Goal: Communication & Community: Answer question/provide support

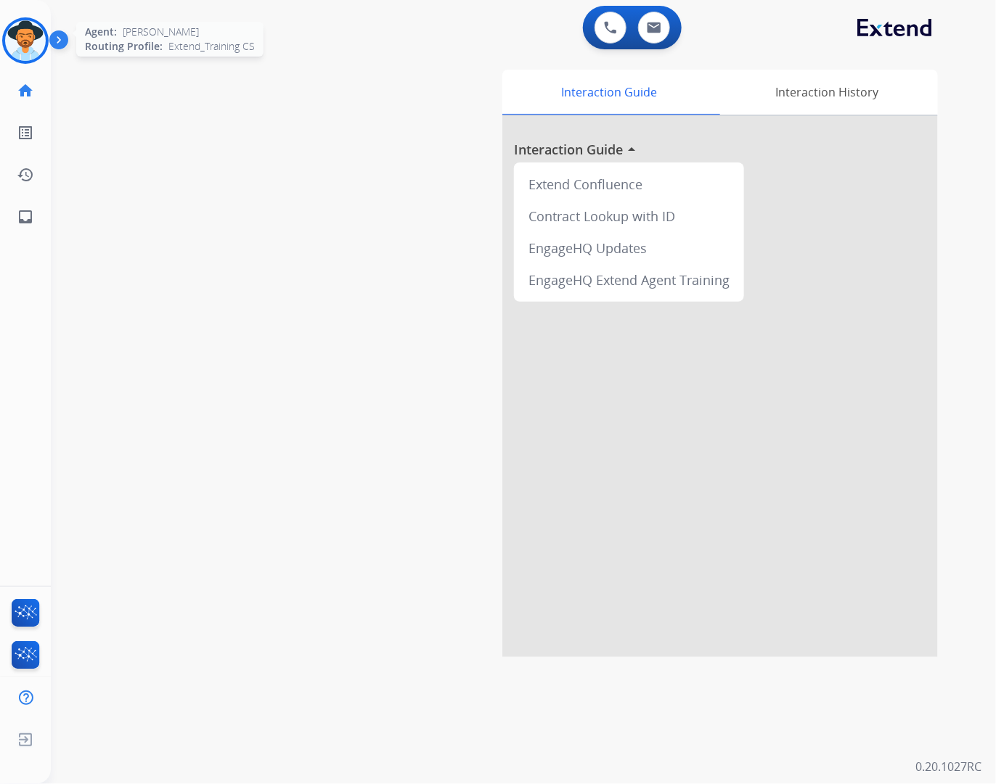
click at [29, 30] on img at bounding box center [25, 40] width 41 height 41
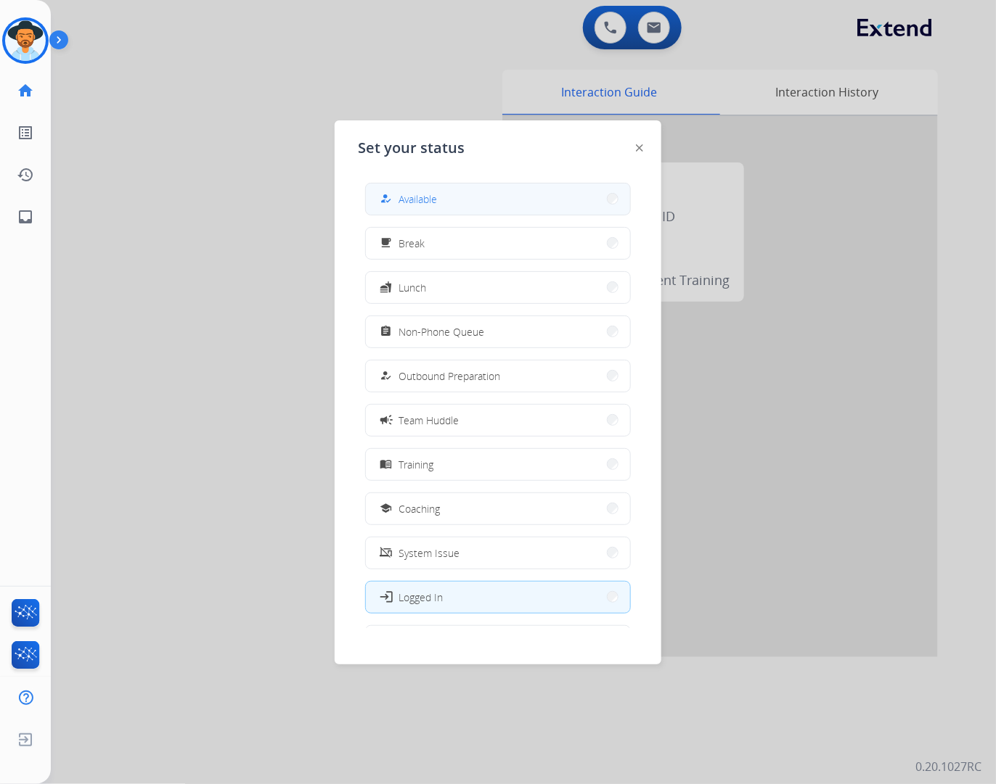
click at [436, 204] on span "Available" at bounding box center [417, 199] width 38 height 15
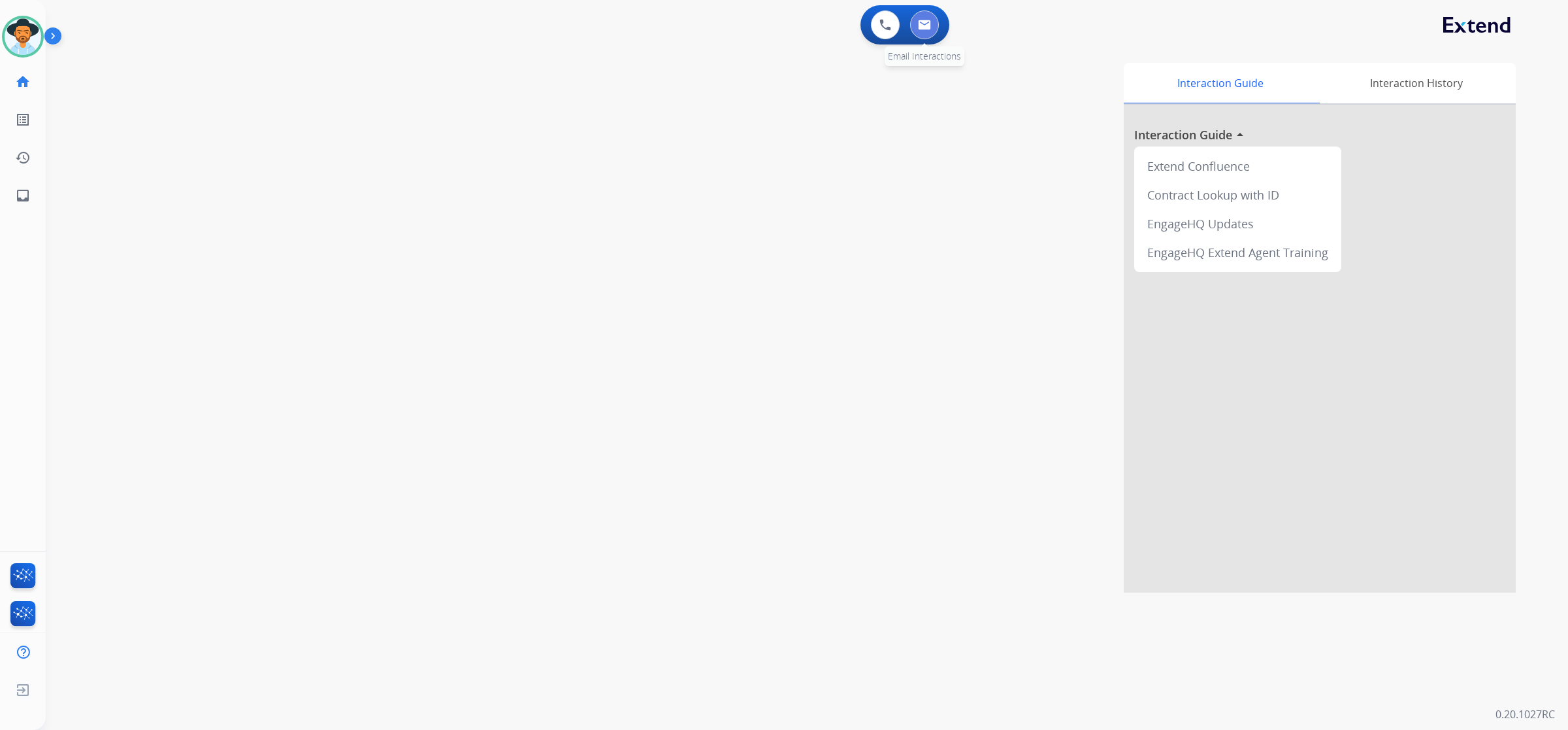
click at [896, 20] on img at bounding box center [924, 25] width 14 height 11
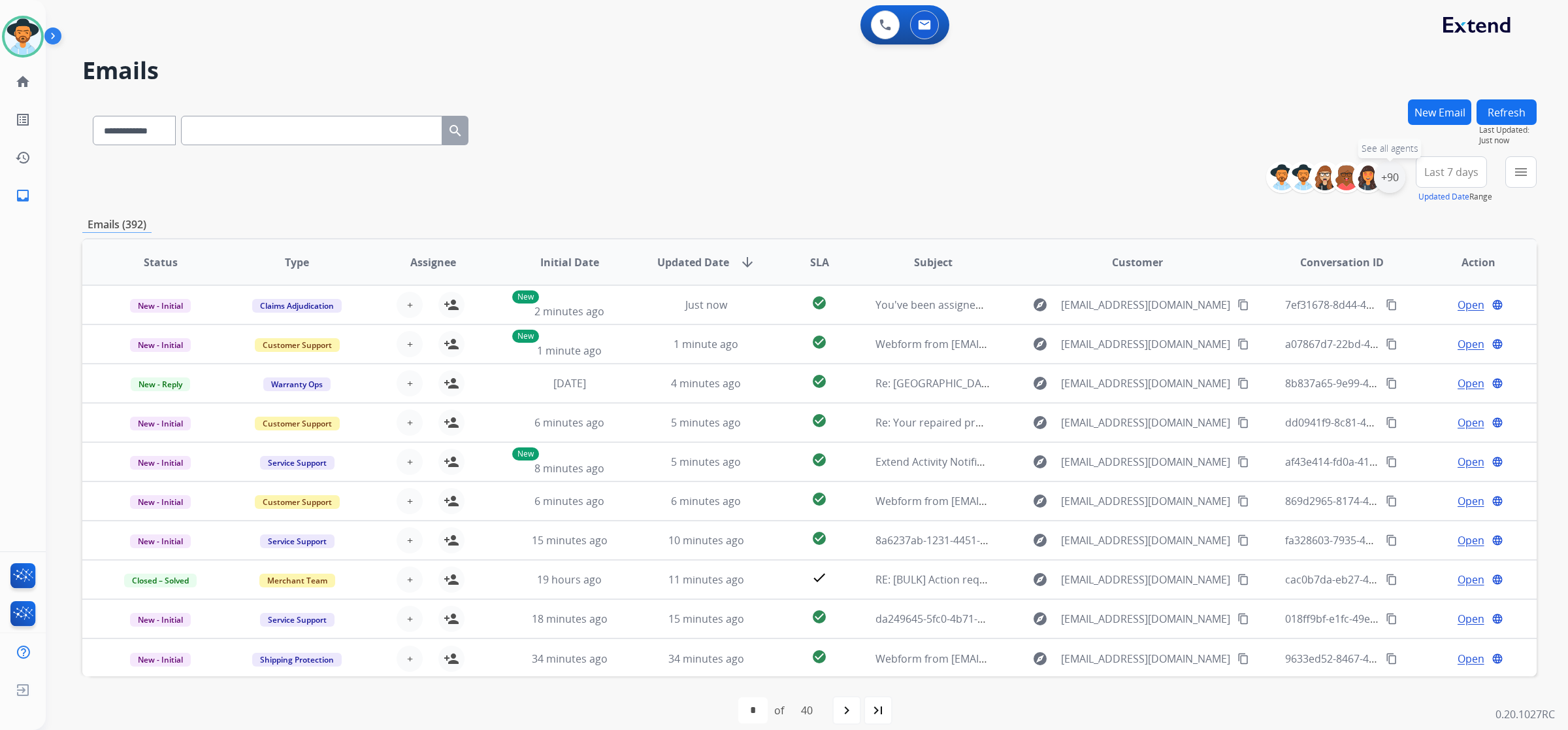
click at [896, 185] on div "+90" at bounding box center [1390, 177] width 32 height 32
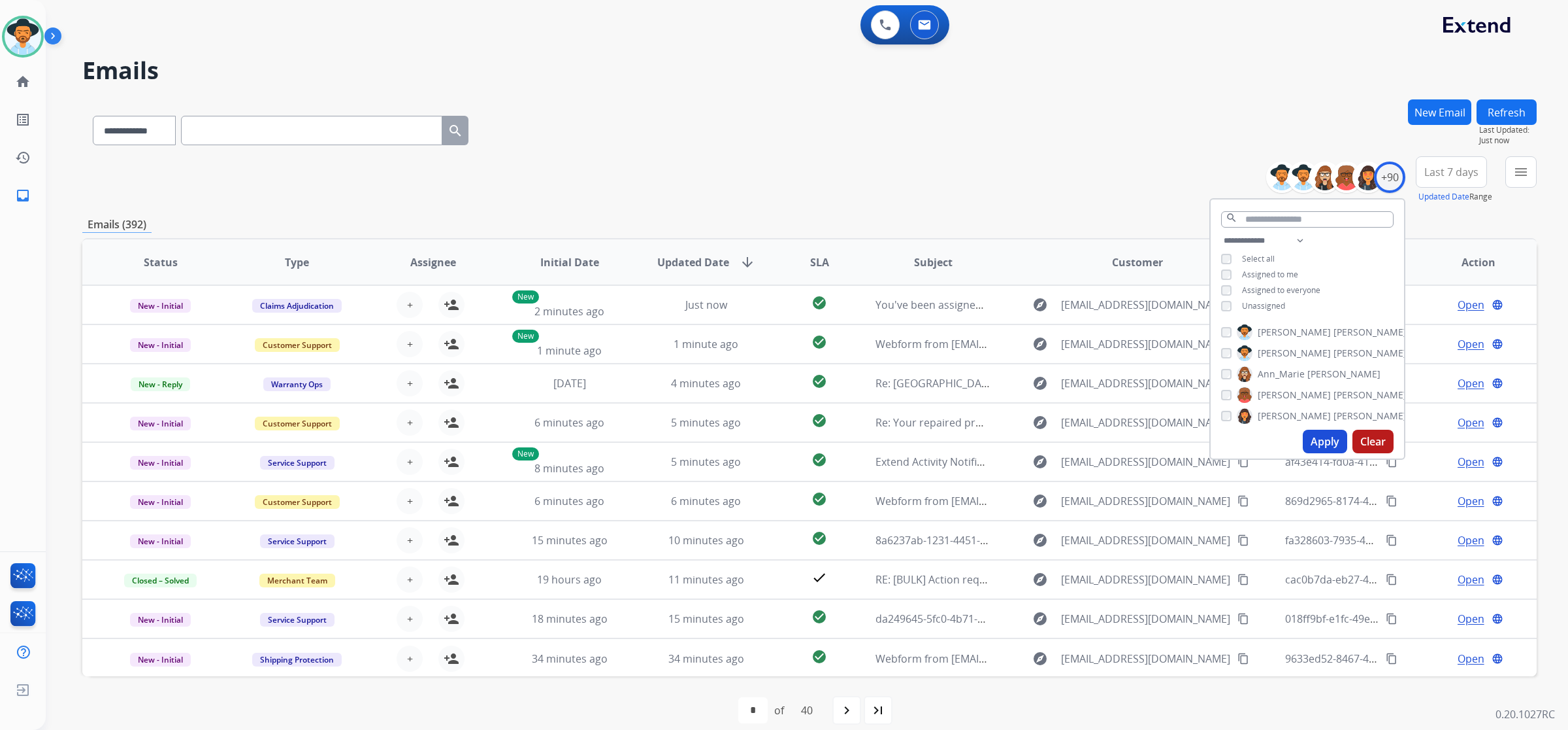
click at [896, 331] on span "Martinez" at bounding box center [1370, 332] width 73 height 14
click at [896, 304] on span "Unassigned" at bounding box center [1264, 306] width 43 height 11
click at [896, 437] on button "Apply" at bounding box center [1325, 442] width 44 height 23
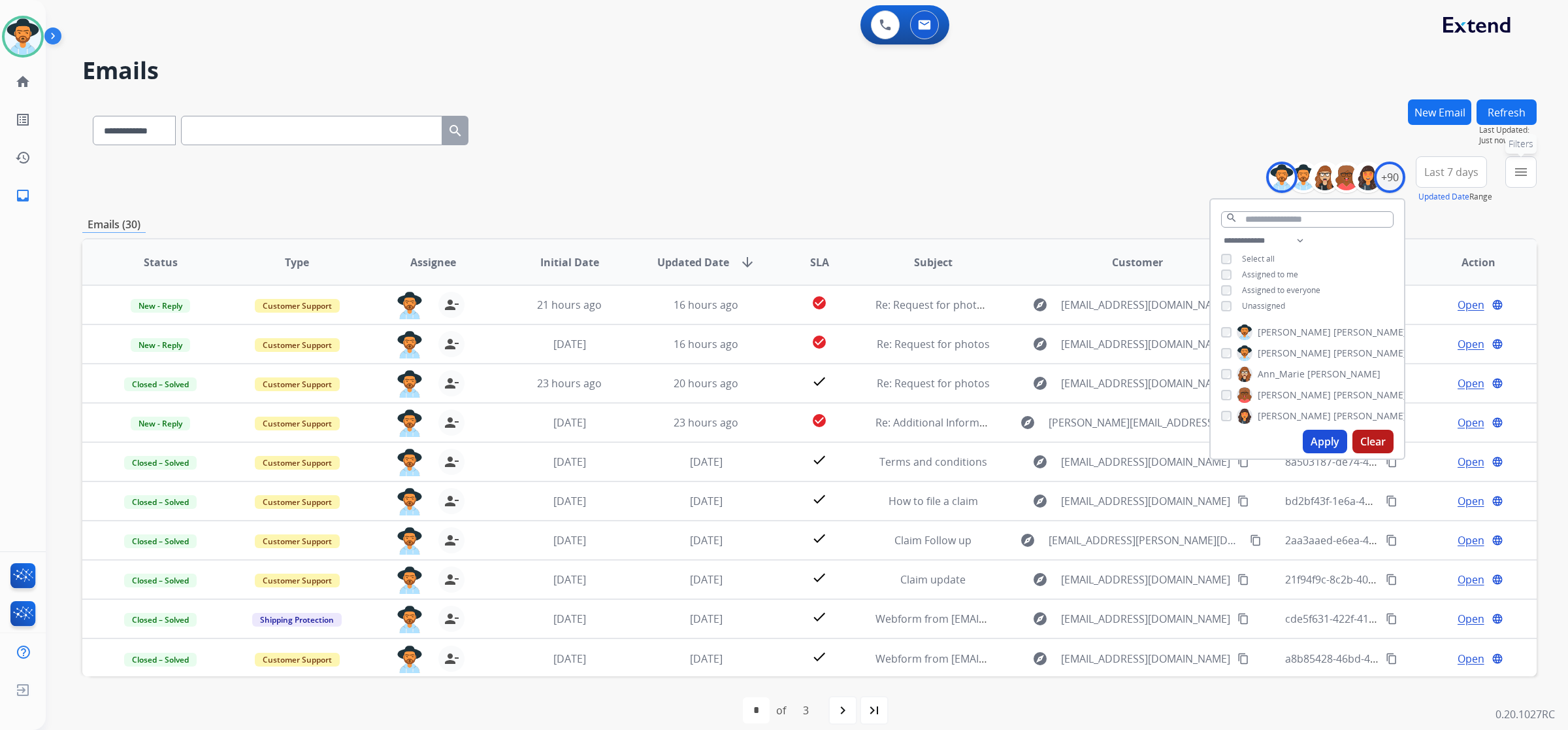
click at [896, 175] on mat-icon "menu" at bounding box center [1520, 171] width 15 height 15
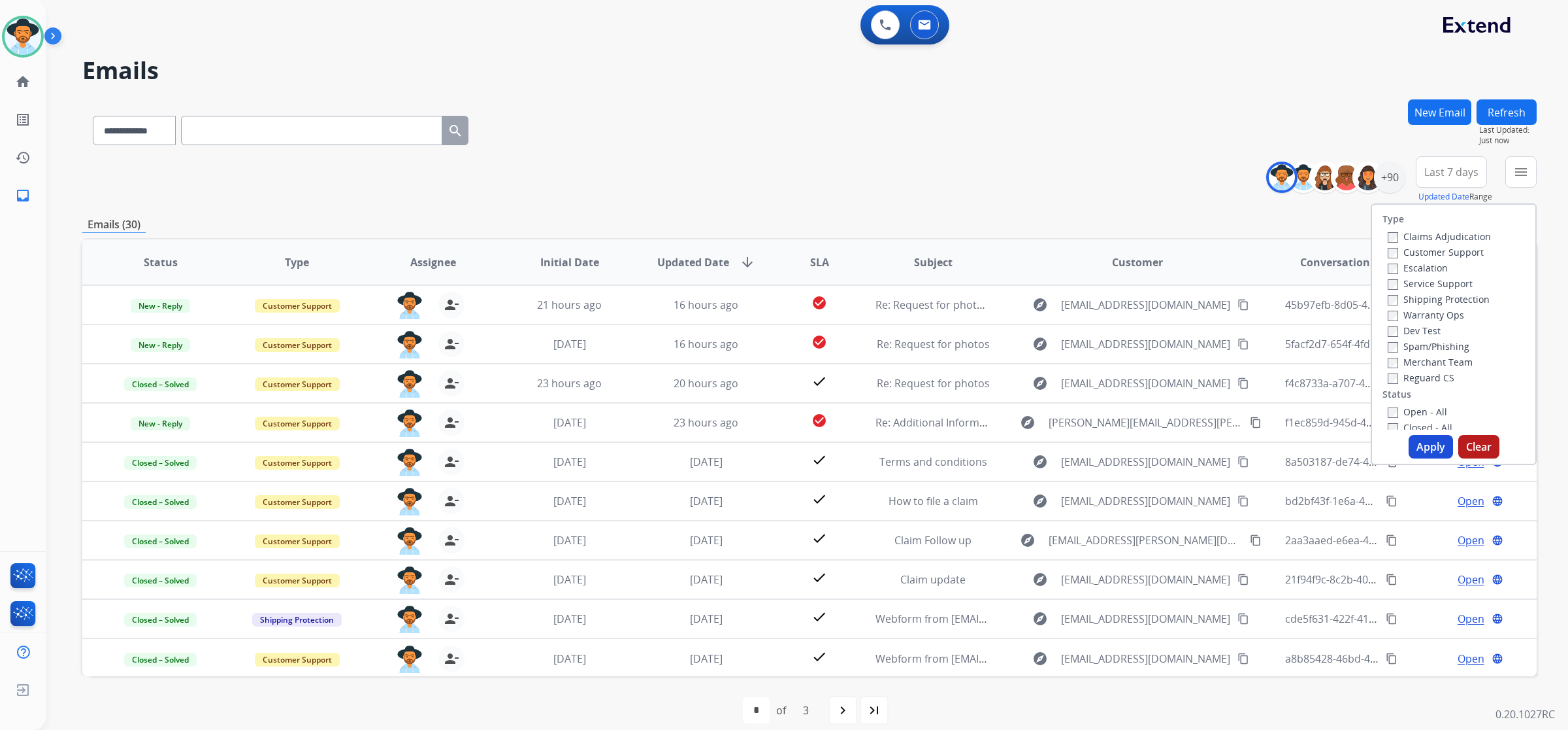
click at [896, 414] on label "Open - All" at bounding box center [1418, 412] width 59 height 13
click at [896, 443] on button "Apply" at bounding box center [1430, 447] width 44 height 23
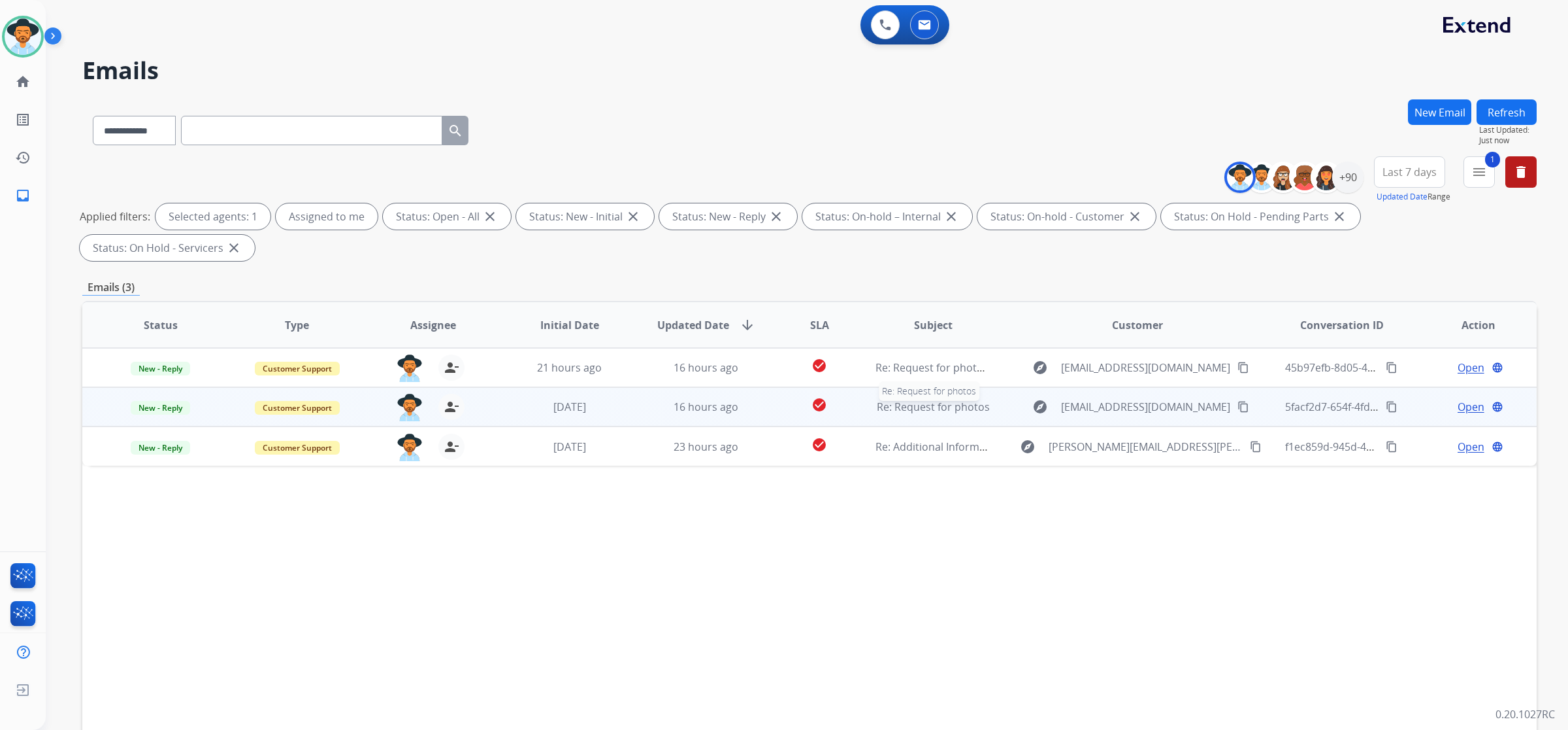
click at [896, 399] on span "Re: Request for photos" at bounding box center [934, 406] width 113 height 14
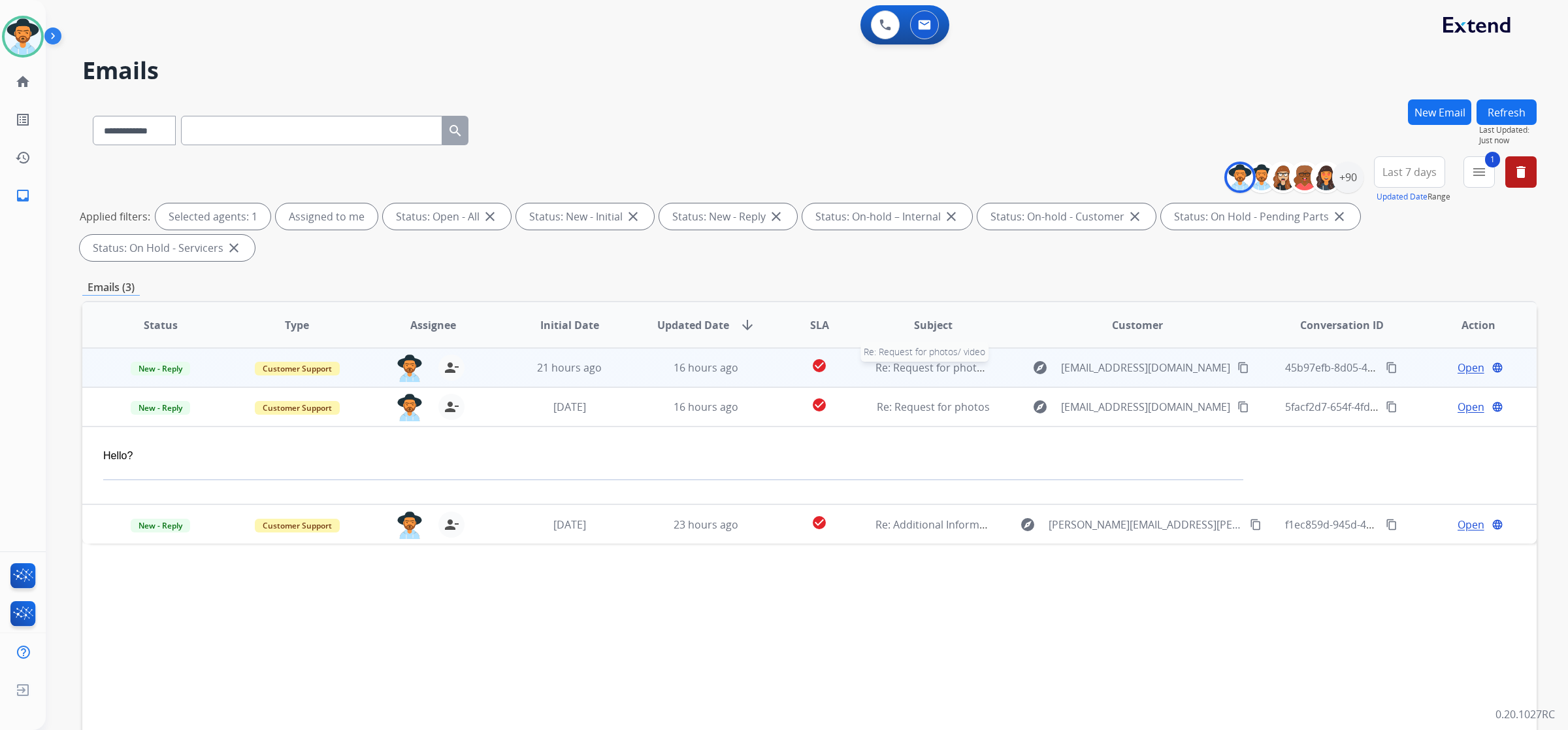
click at [896, 360] on span "Re: Request for photos/ video" at bounding box center [948, 368] width 147 height 14
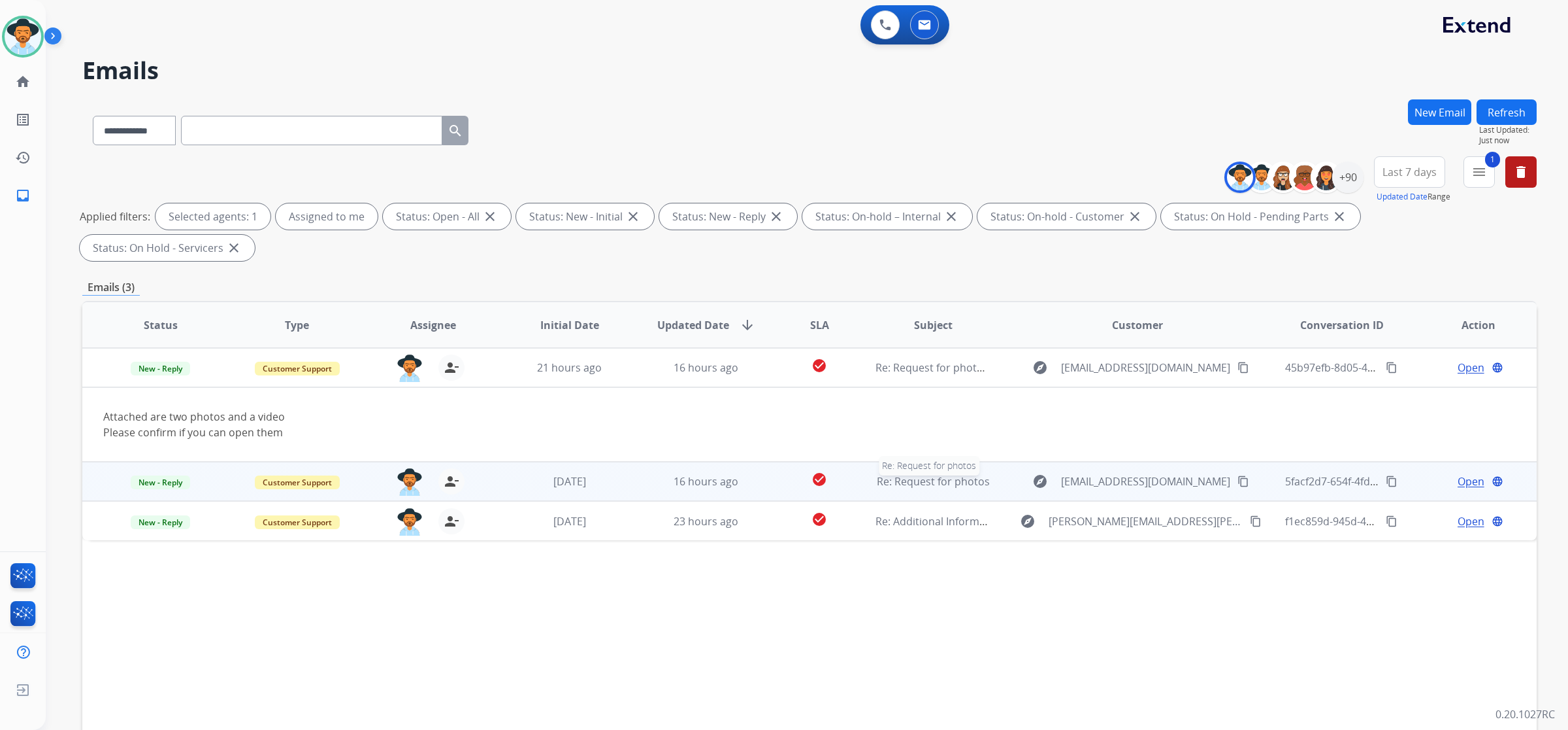
click at [896, 474] on span "Re: Request for photos" at bounding box center [934, 481] width 113 height 14
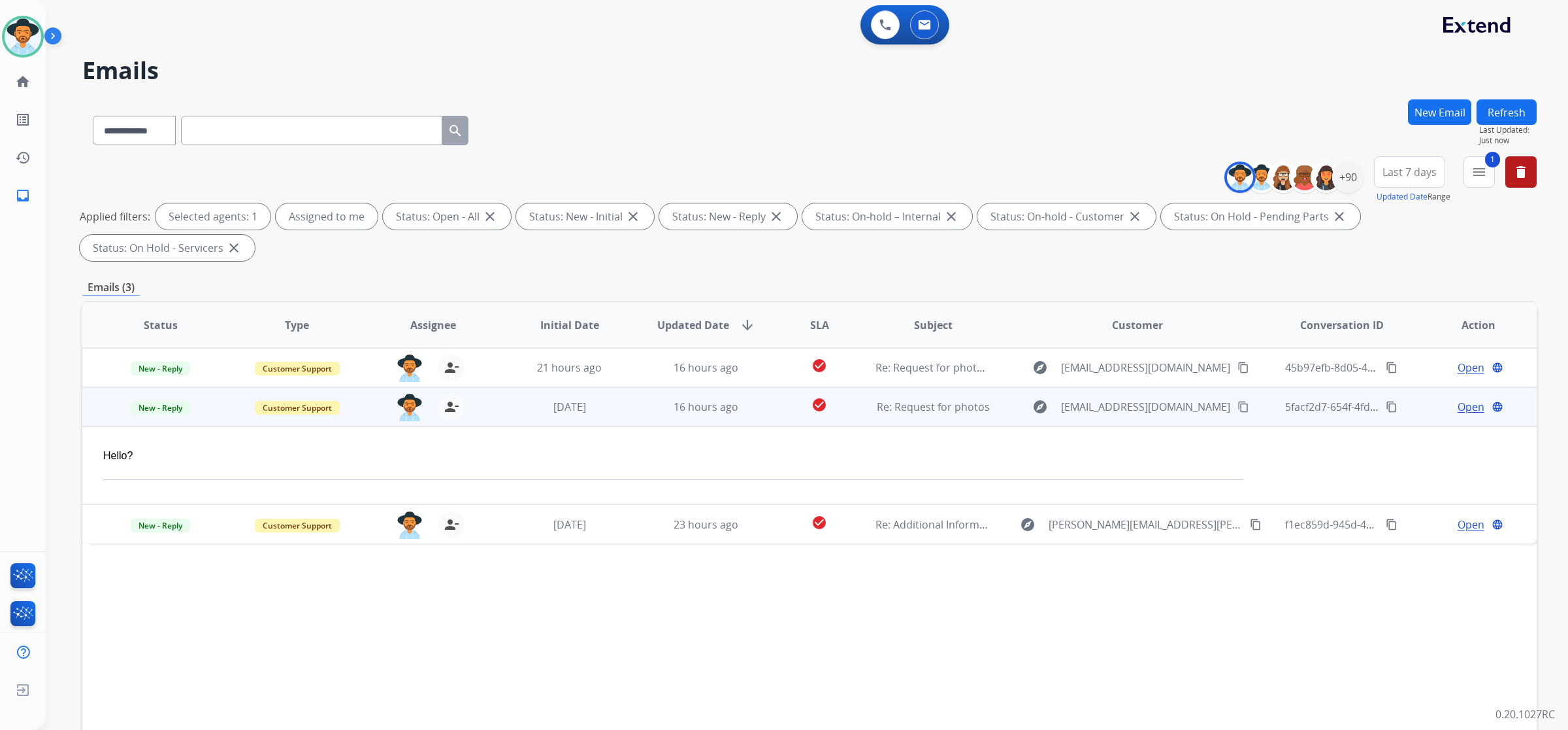
click at [896, 399] on span "Open" at bounding box center [1472, 406] width 27 height 15
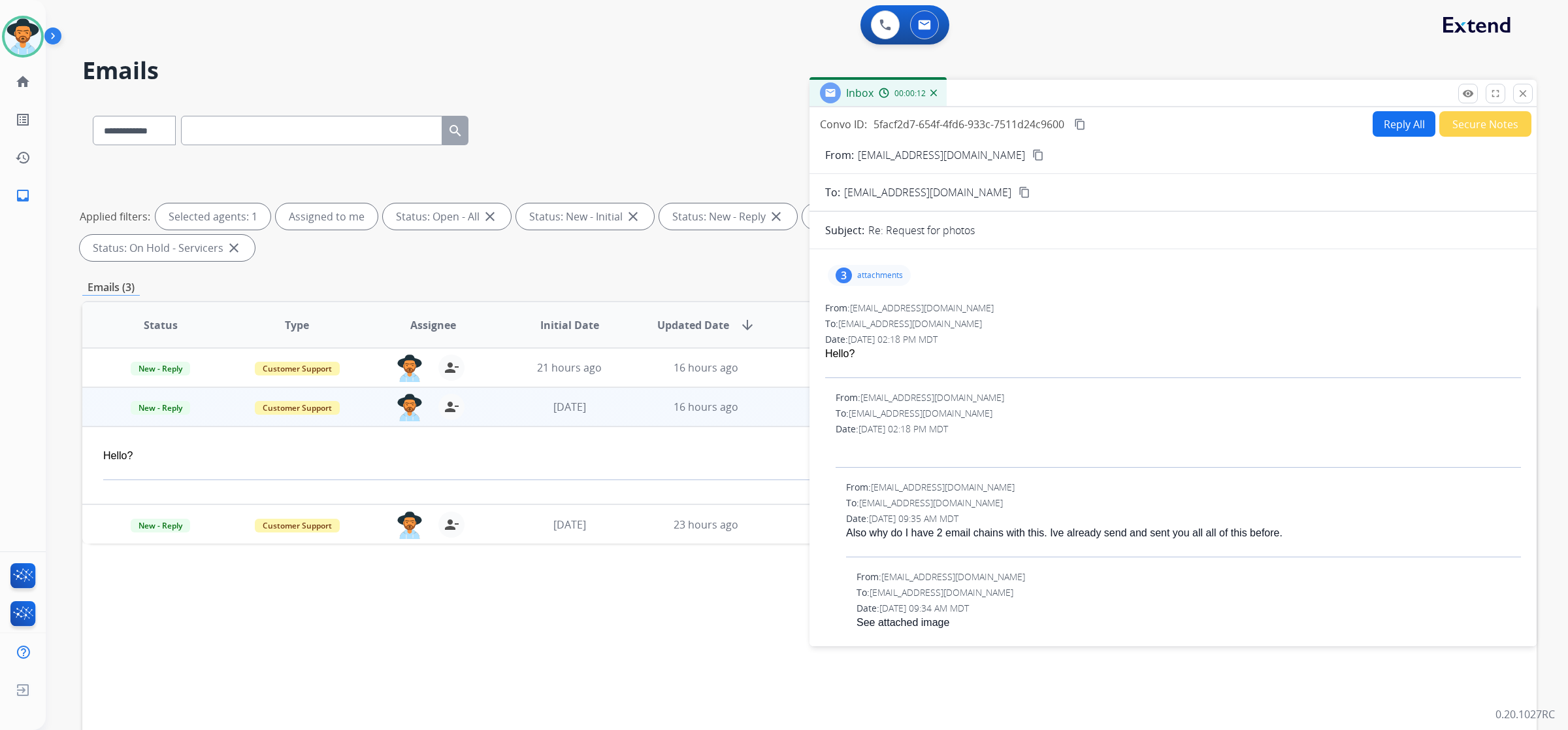
click at [896, 271] on p "attachments" at bounding box center [880, 276] width 46 height 11
click at [871, 309] on div at bounding box center [871, 308] width 66 height 46
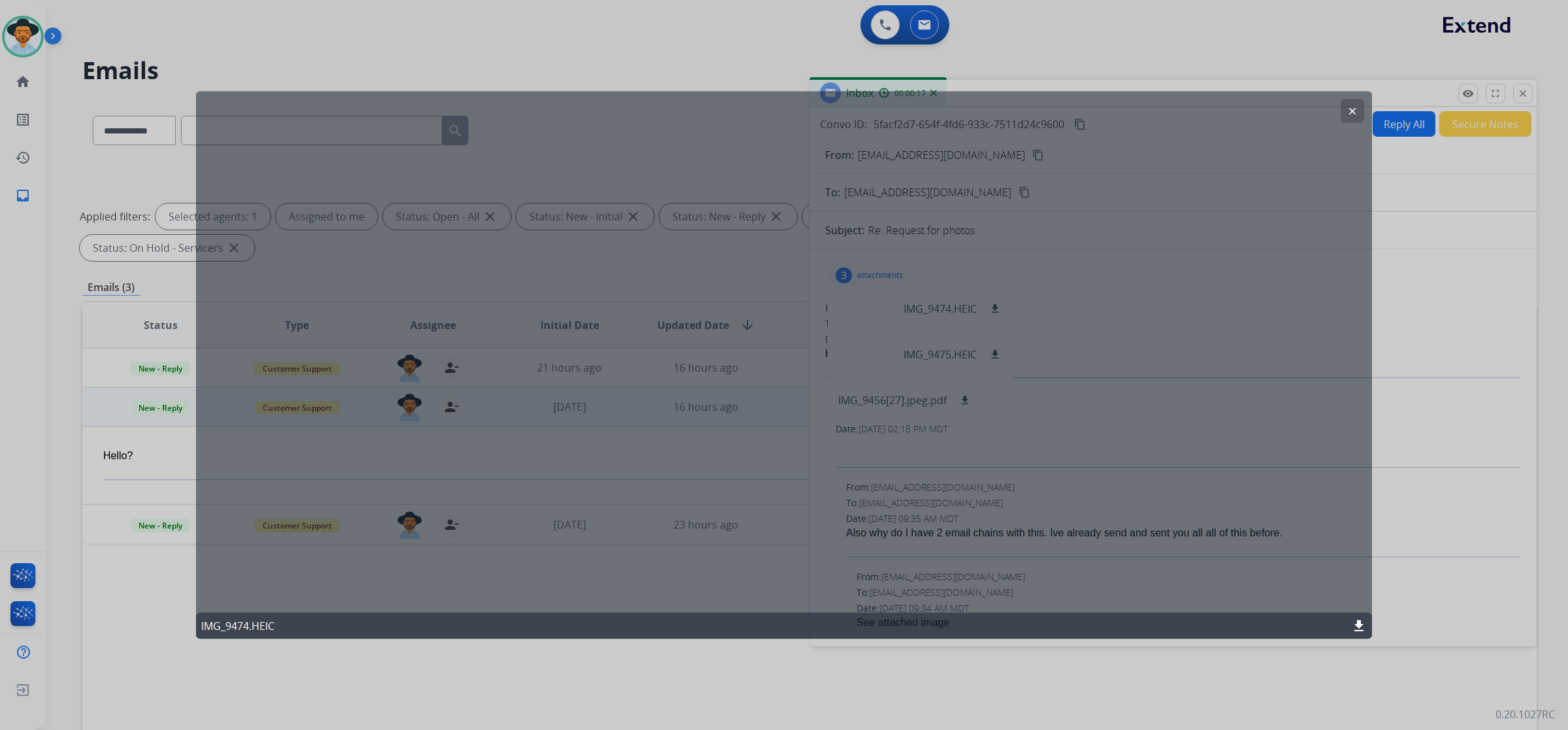
click at [896, 109] on mat-icon "clear" at bounding box center [1352, 111] width 12 height 12
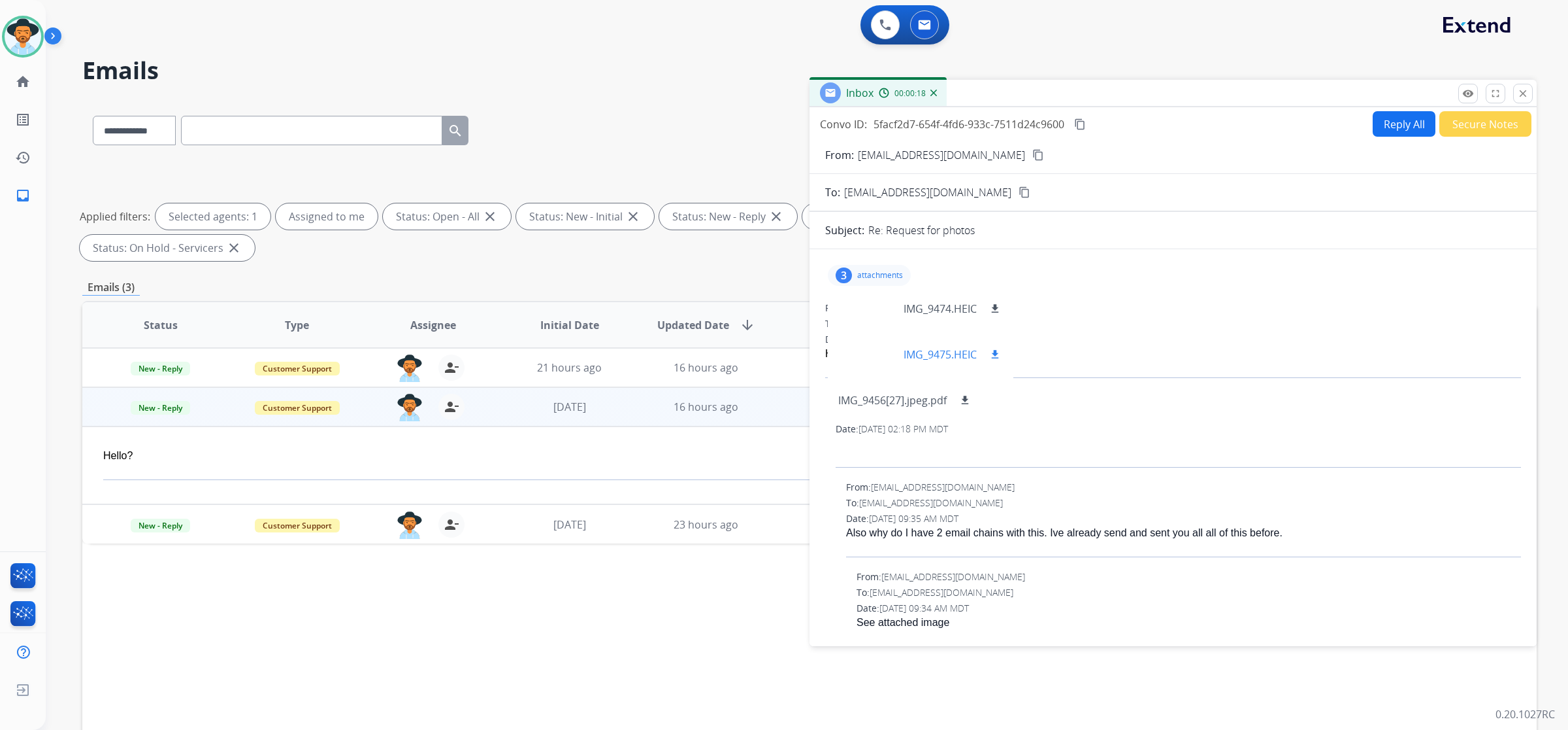
click at [866, 361] on div at bounding box center [871, 354] width 66 height 46
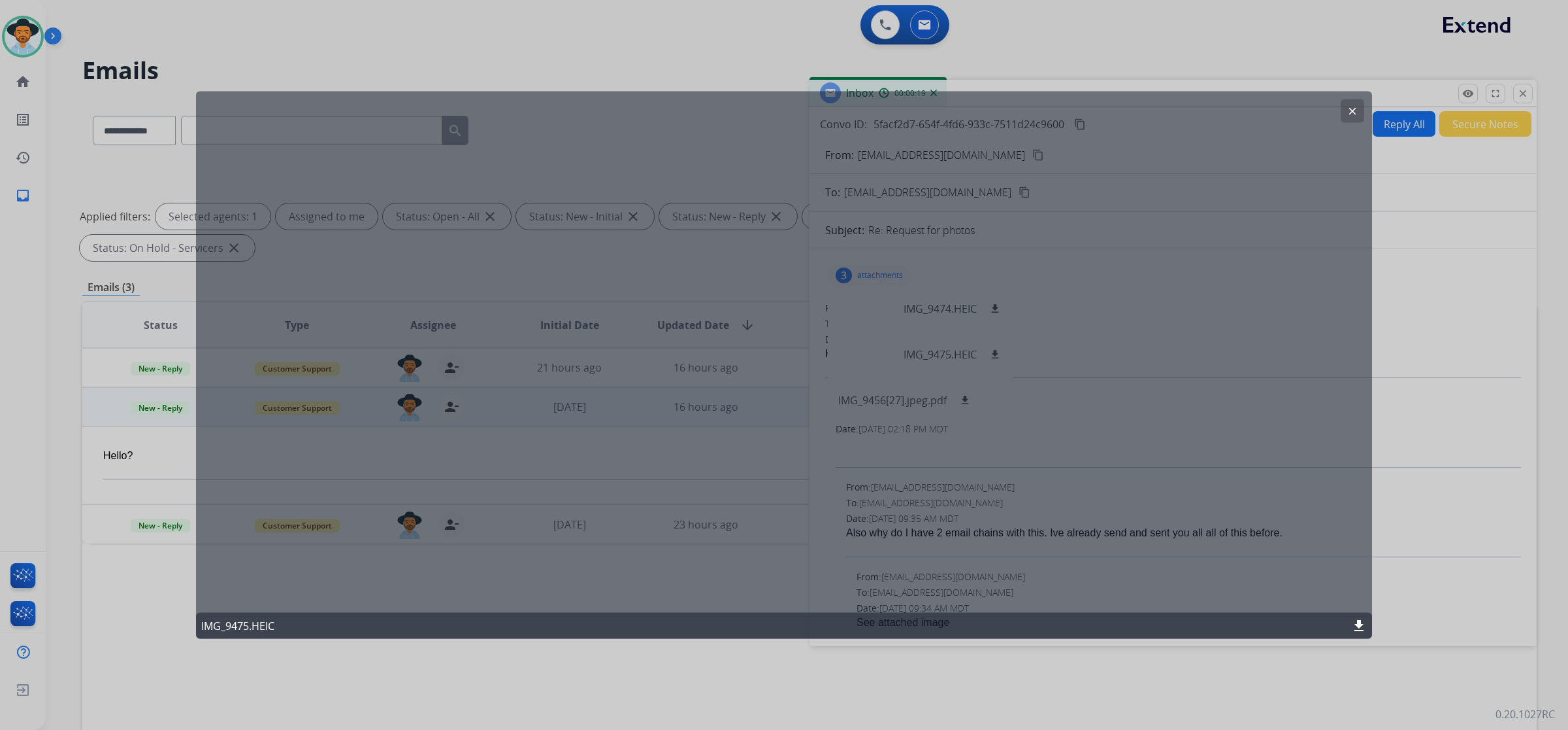
click at [896, 115] on mat-icon "clear" at bounding box center [1352, 111] width 12 height 12
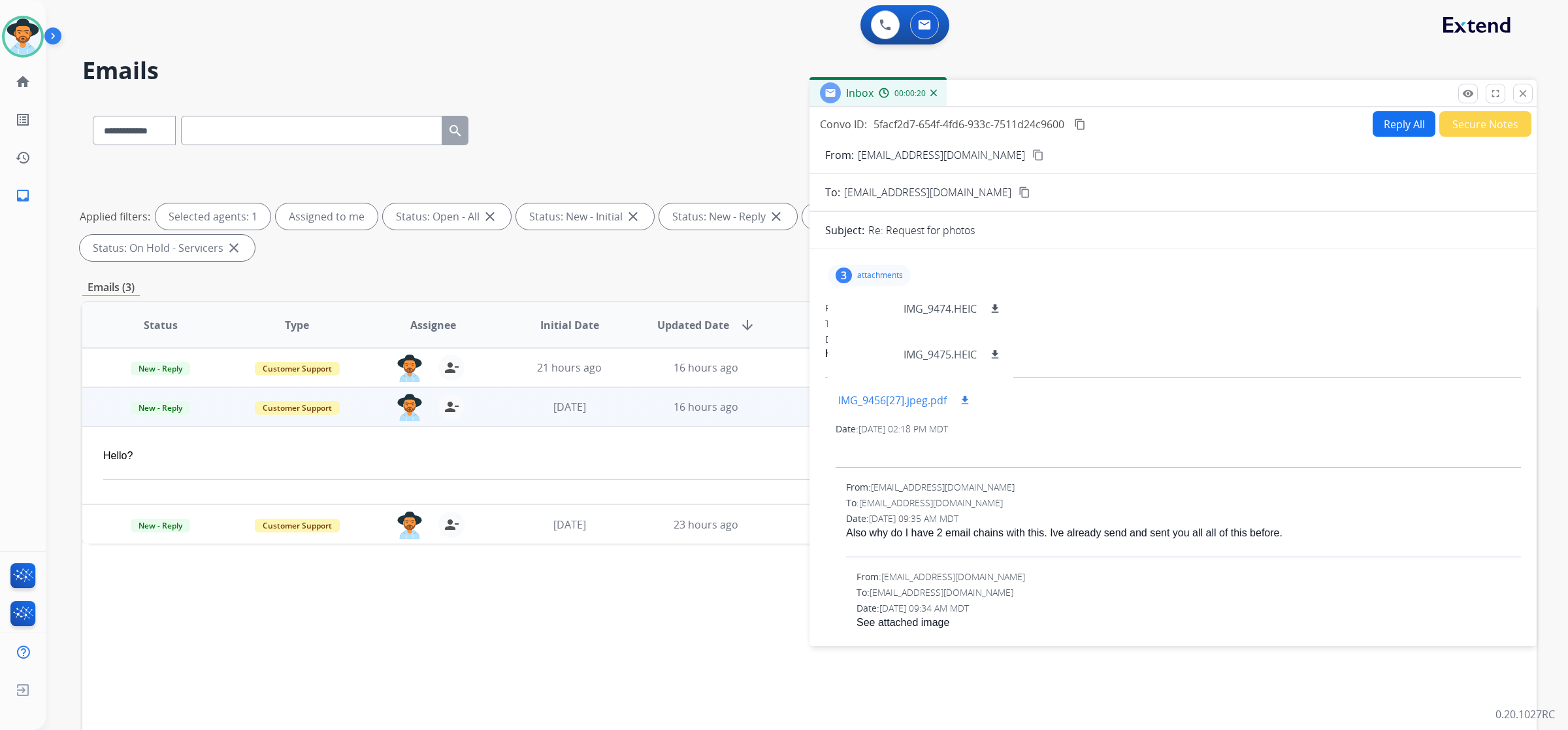
click at [870, 397] on p "IMG_9456[27].jpeg.pdf" at bounding box center [893, 399] width 108 height 15
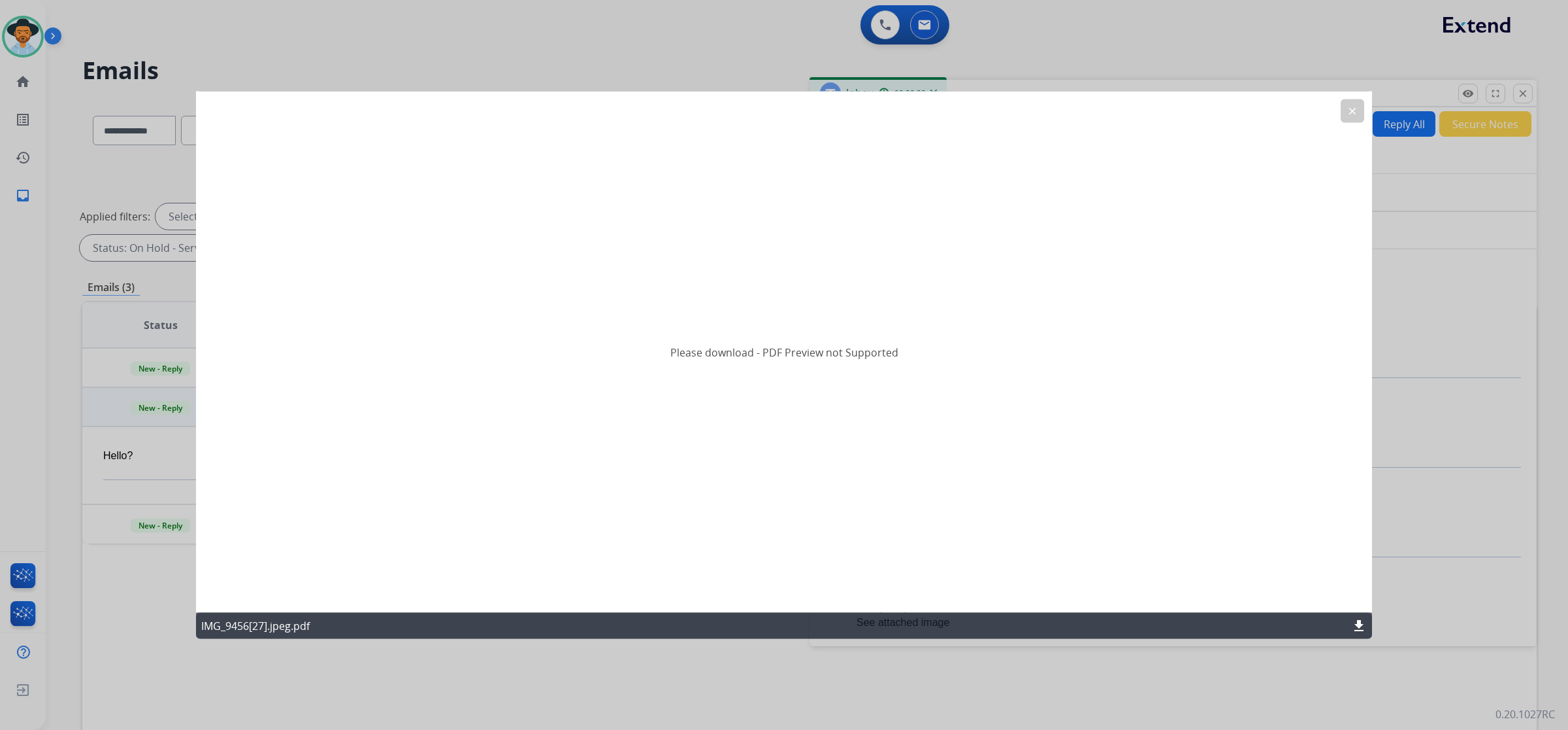
click at [896, 115] on button "clear" at bounding box center [1353, 111] width 23 height 23
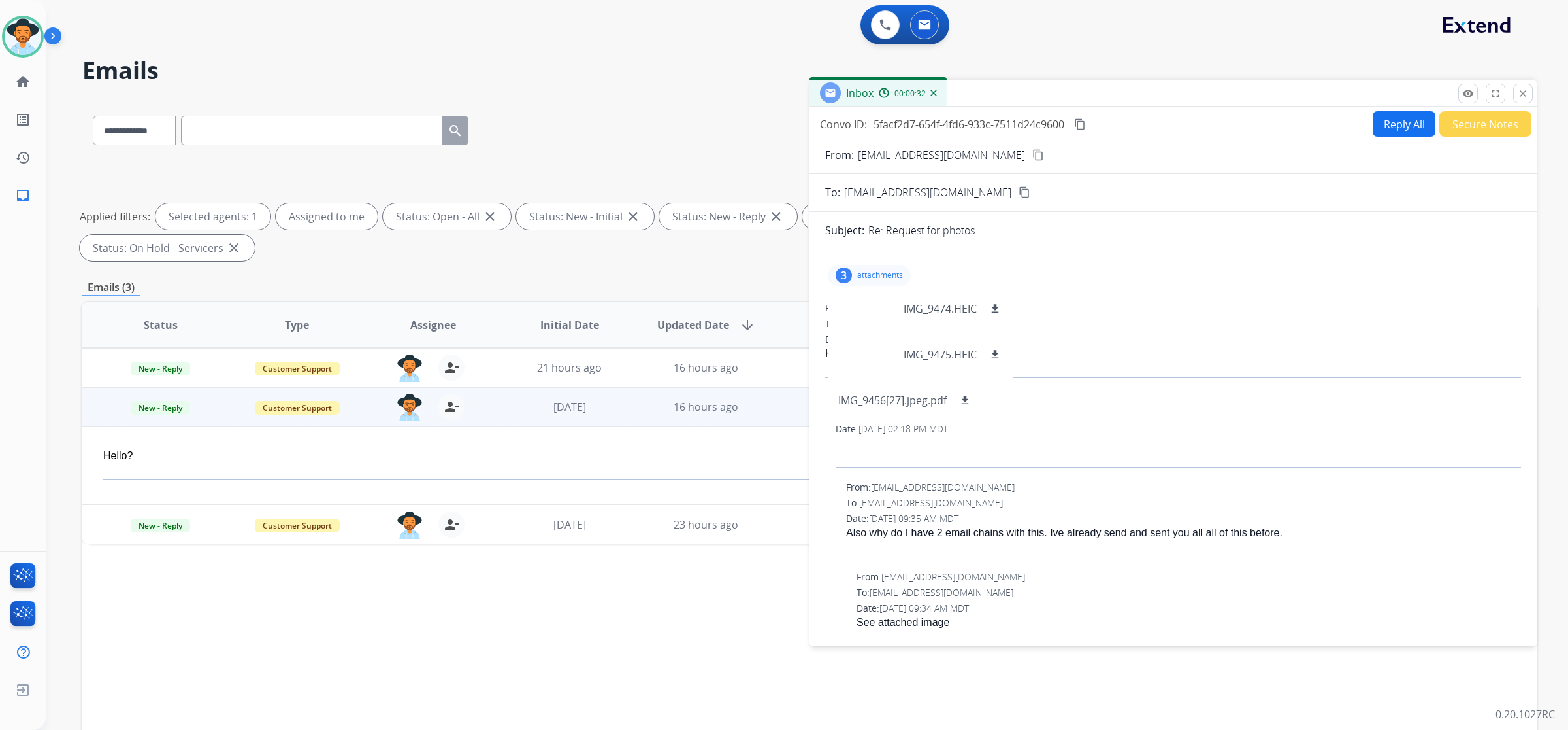
click at [616, 561] on div "Status Type Assignee Initial Date Updated Date arrow_downward SLA Subject Custo…" at bounding box center [809, 520] width 1455 height 438
click at [896, 90] on mat-icon "close" at bounding box center [1523, 93] width 12 height 12
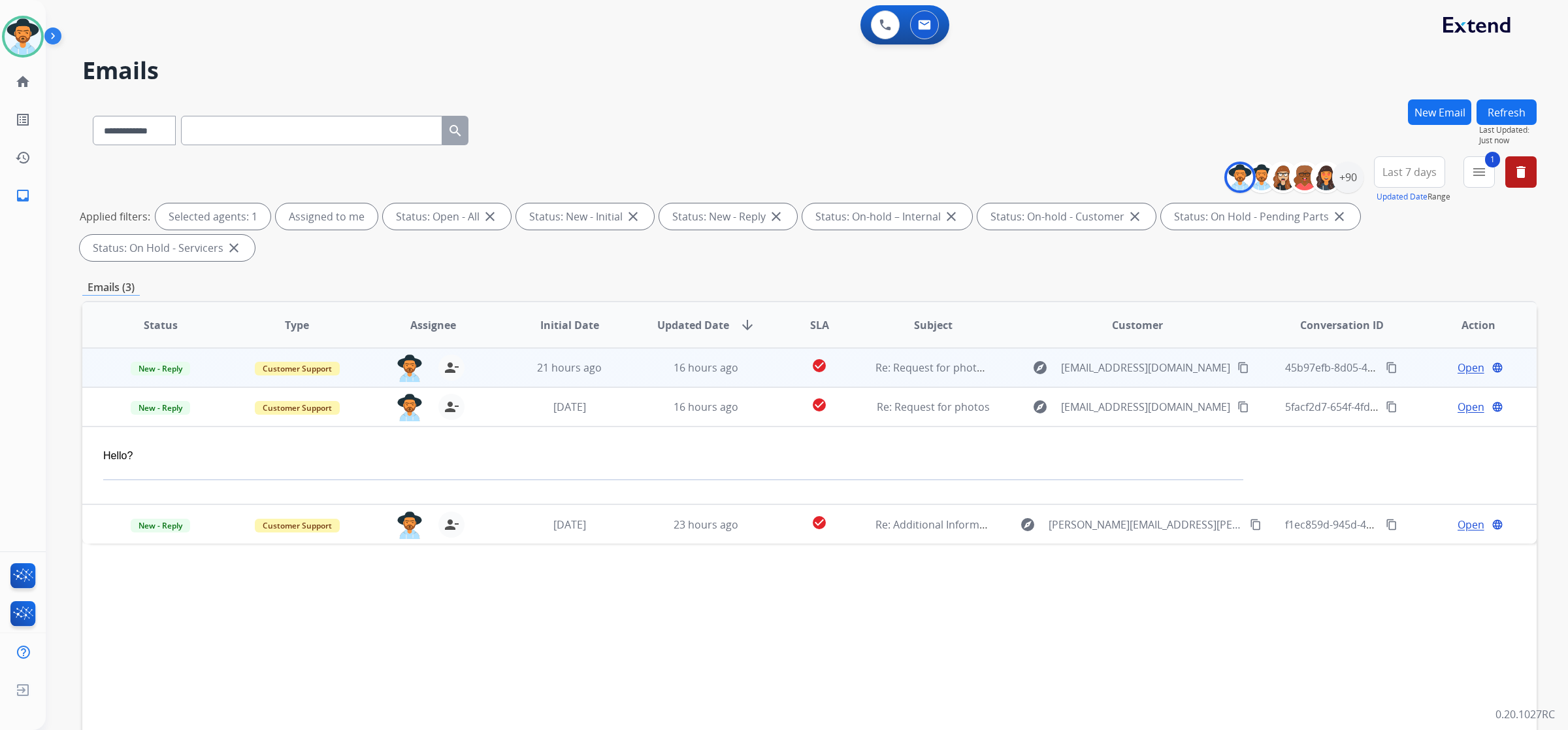
click at [881, 348] on td "Re: Request for photos/ video" at bounding box center [923, 368] width 137 height 40
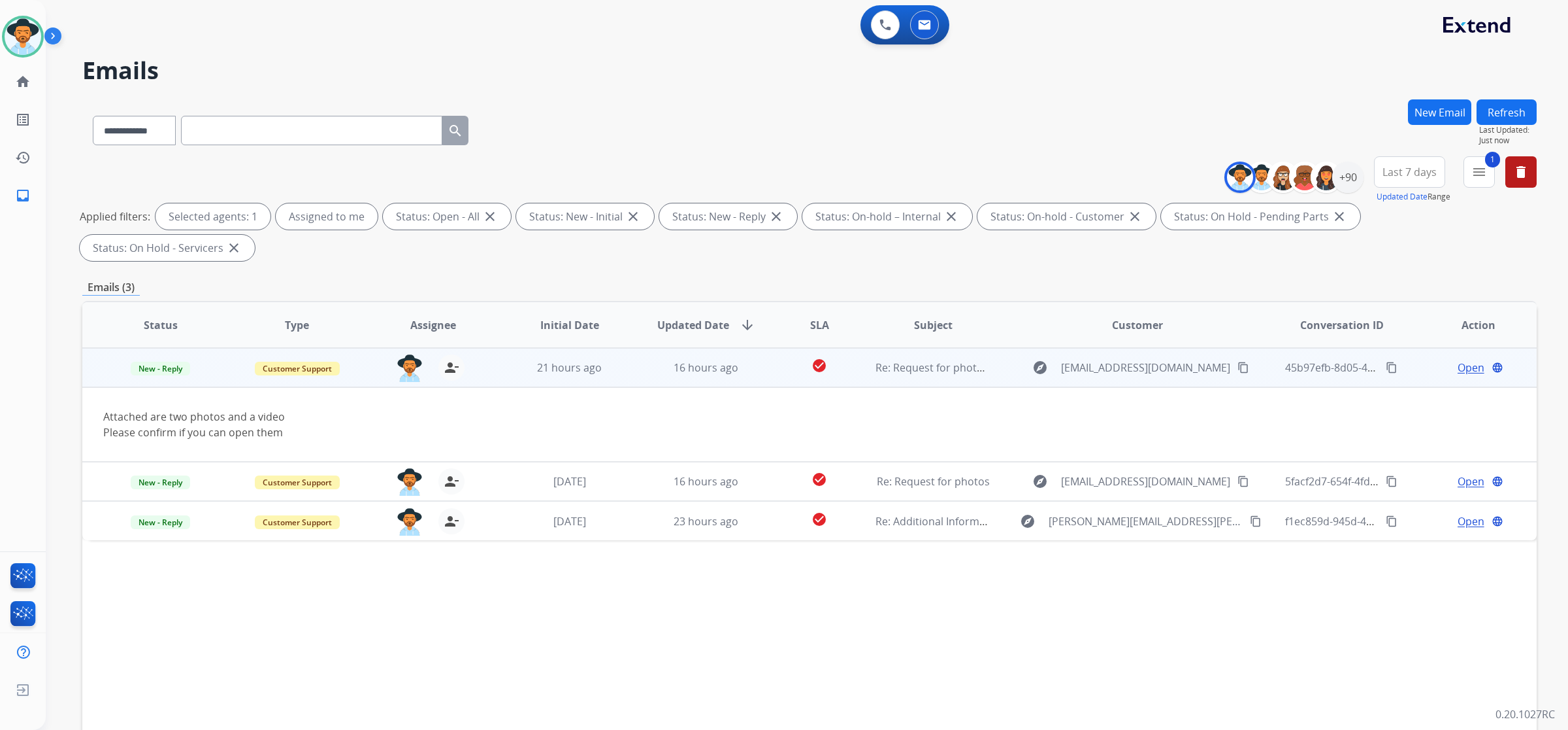
click at [896, 360] on span "Open" at bounding box center [1472, 367] width 27 height 15
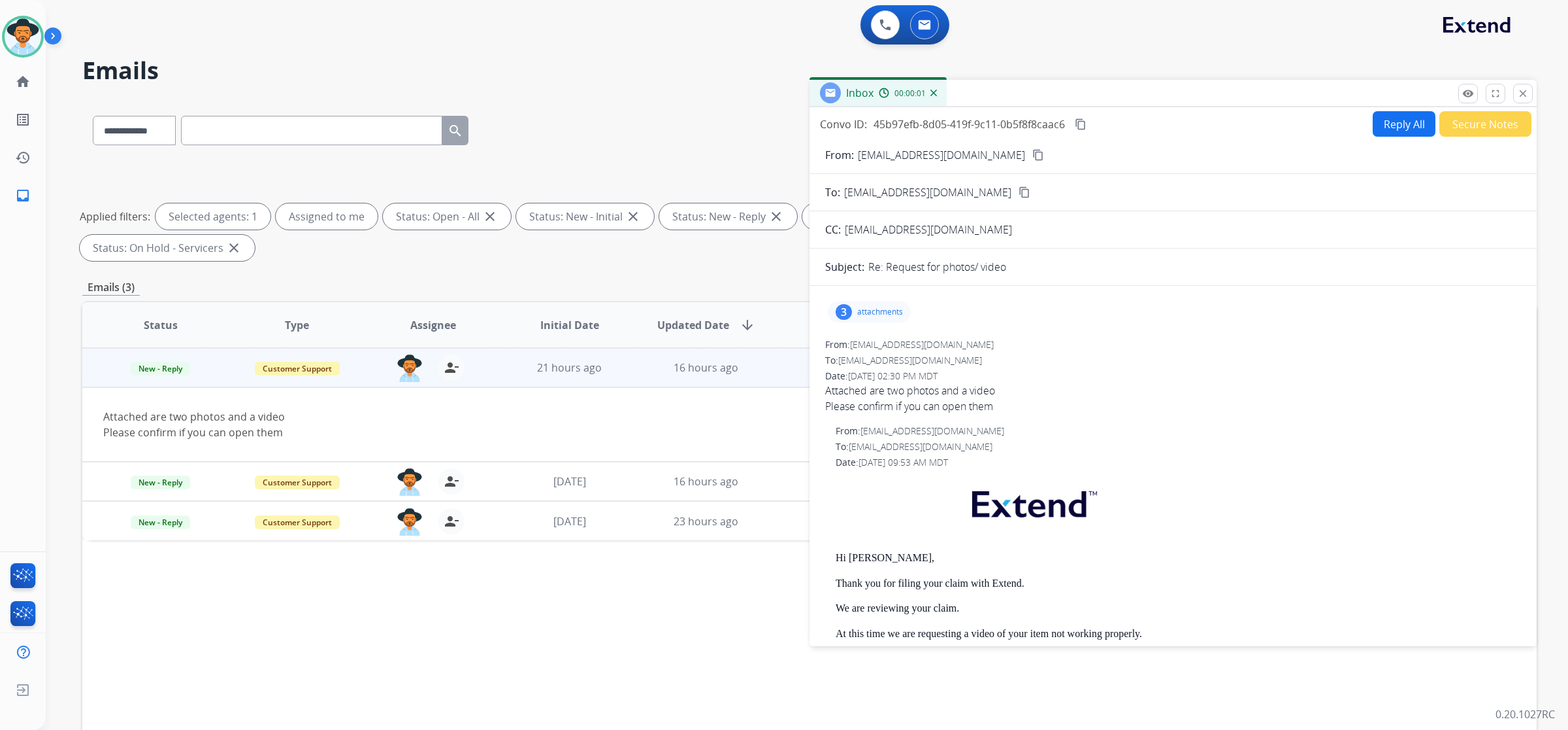
click at [875, 306] on div "3 attachments" at bounding box center [869, 311] width 83 height 21
click at [873, 329] on div at bounding box center [871, 345] width 66 height 46
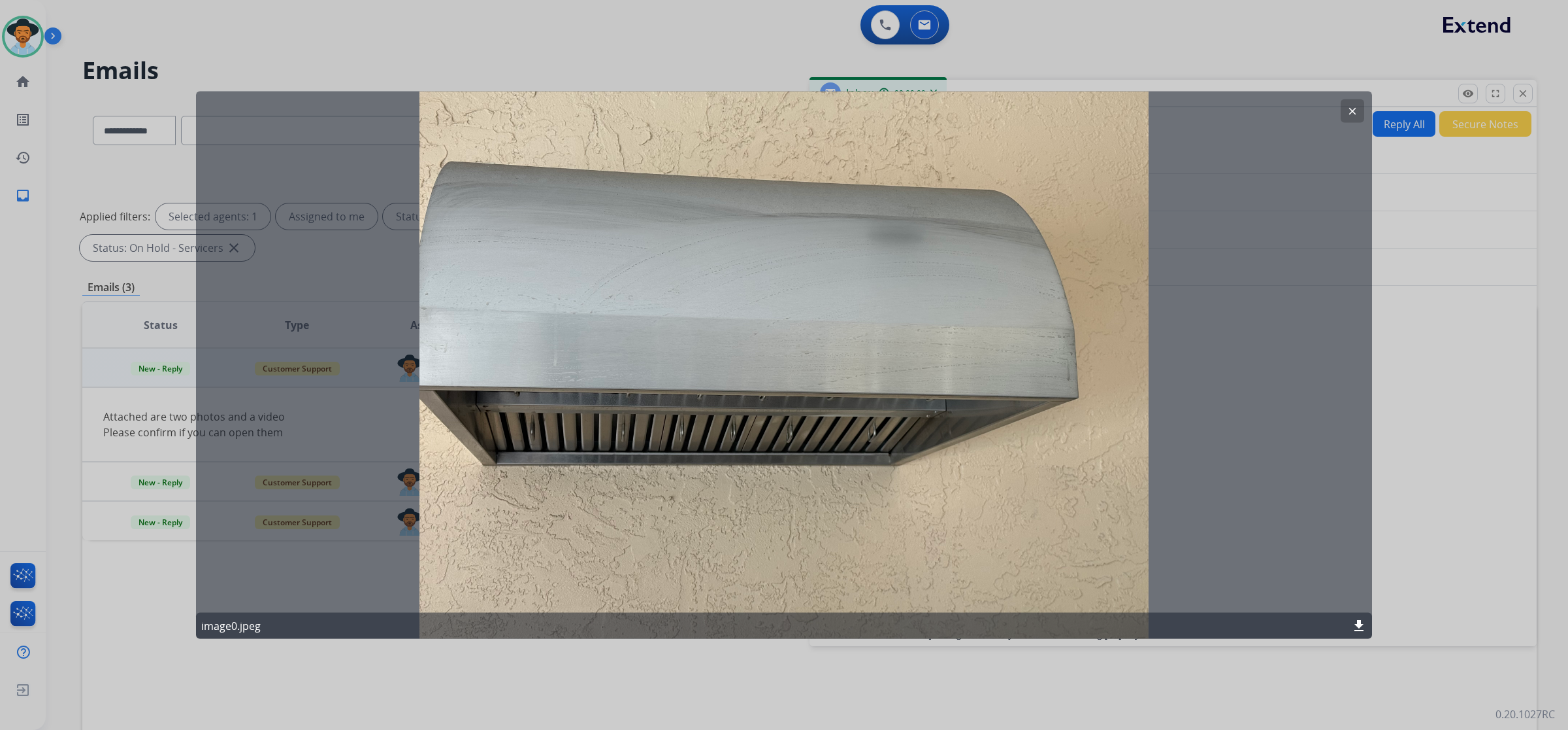
click at [896, 106] on mat-icon "clear" at bounding box center [1352, 111] width 12 height 12
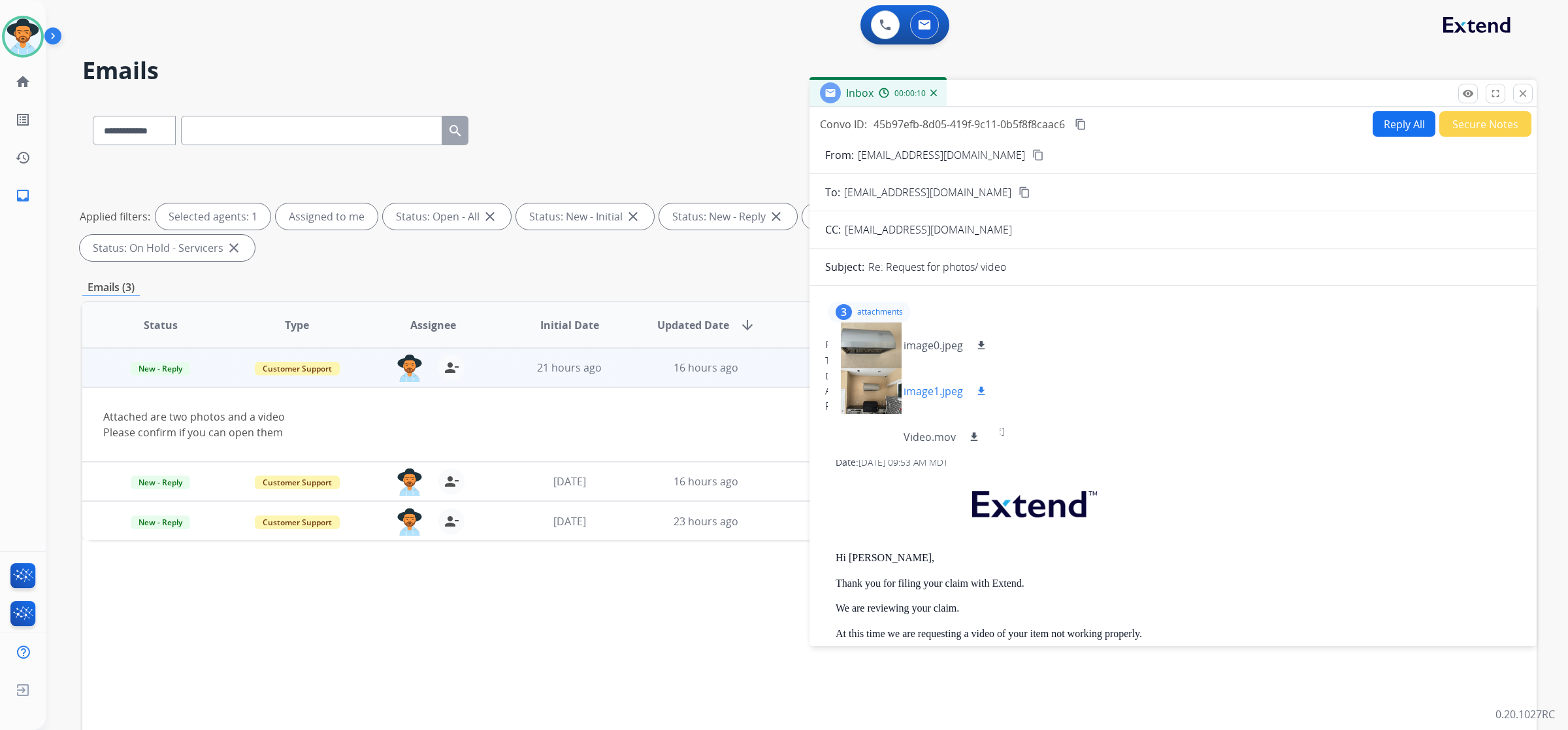
click at [880, 399] on div at bounding box center [871, 391] width 66 height 46
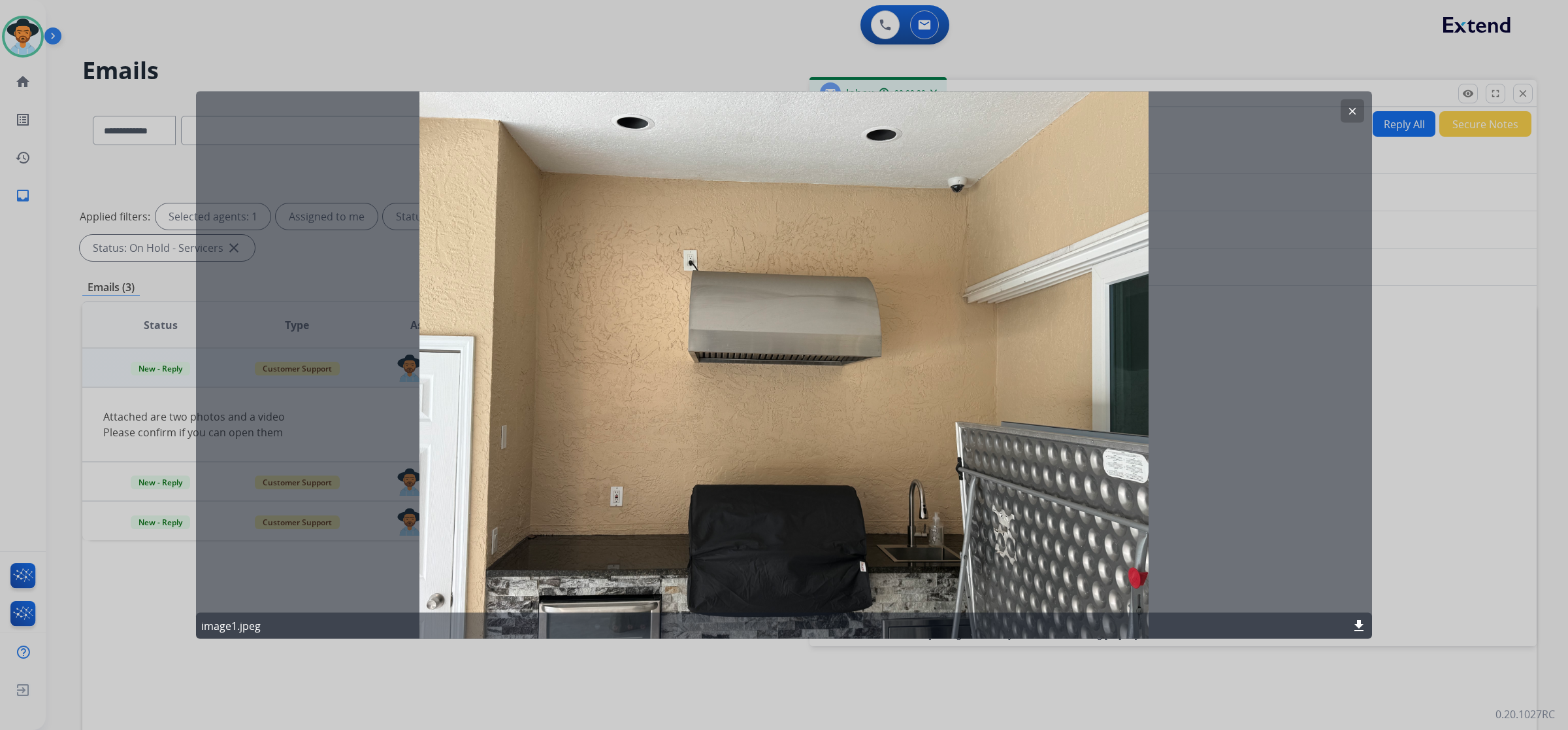
click at [896, 111] on mat-icon "clear" at bounding box center [1352, 111] width 12 height 12
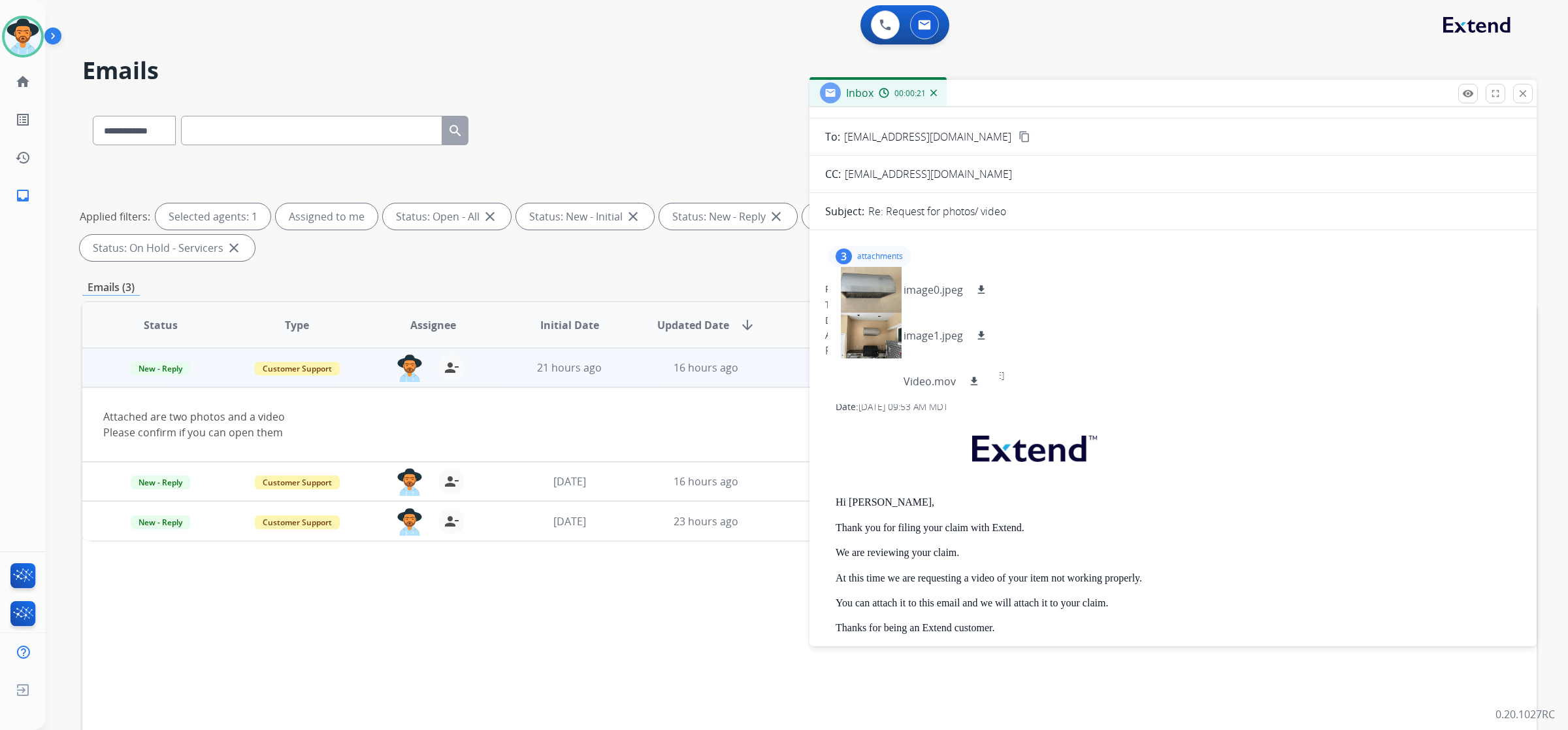
scroll to position [82, 0]
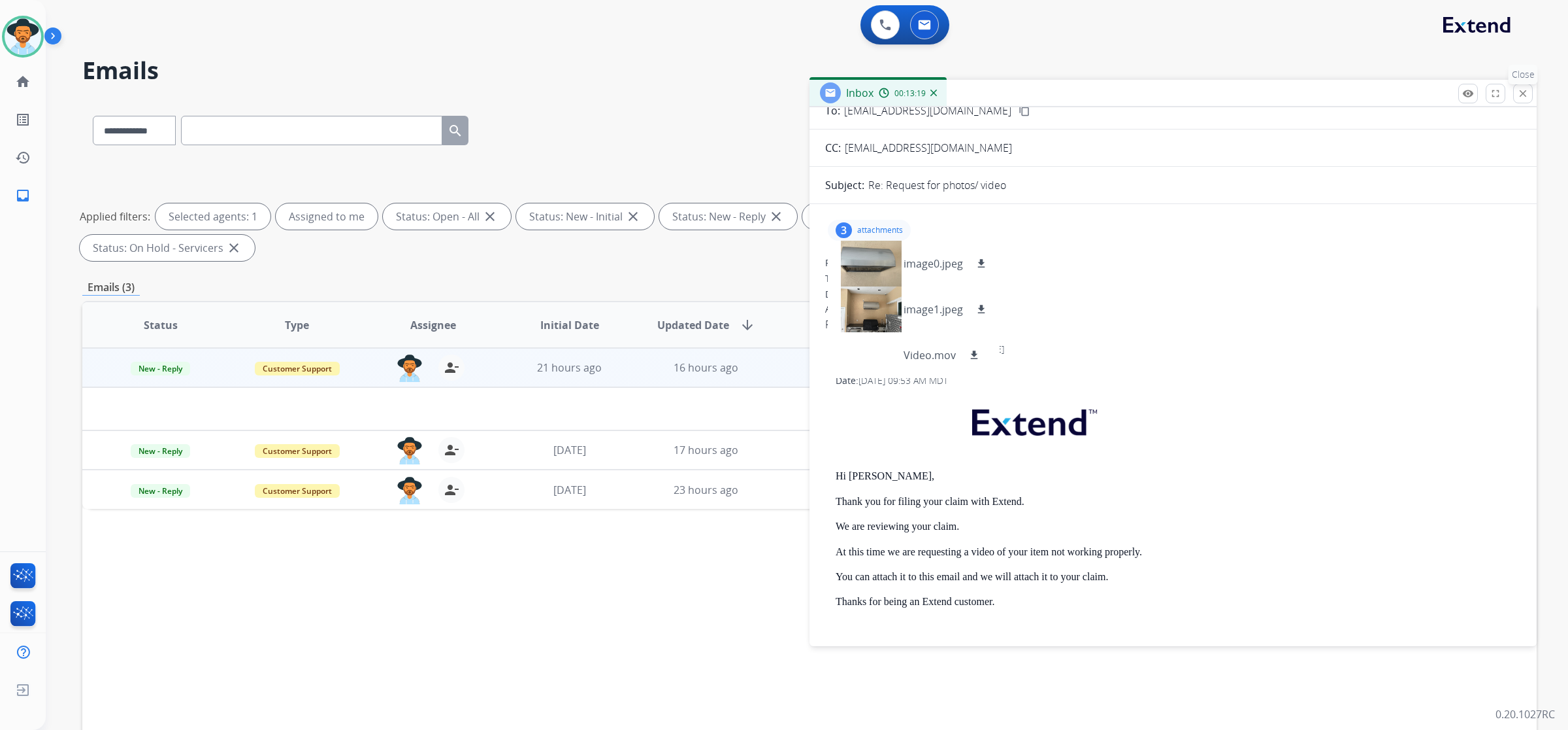
click at [896, 86] on button "close Close" at bounding box center [1523, 94] width 20 height 20
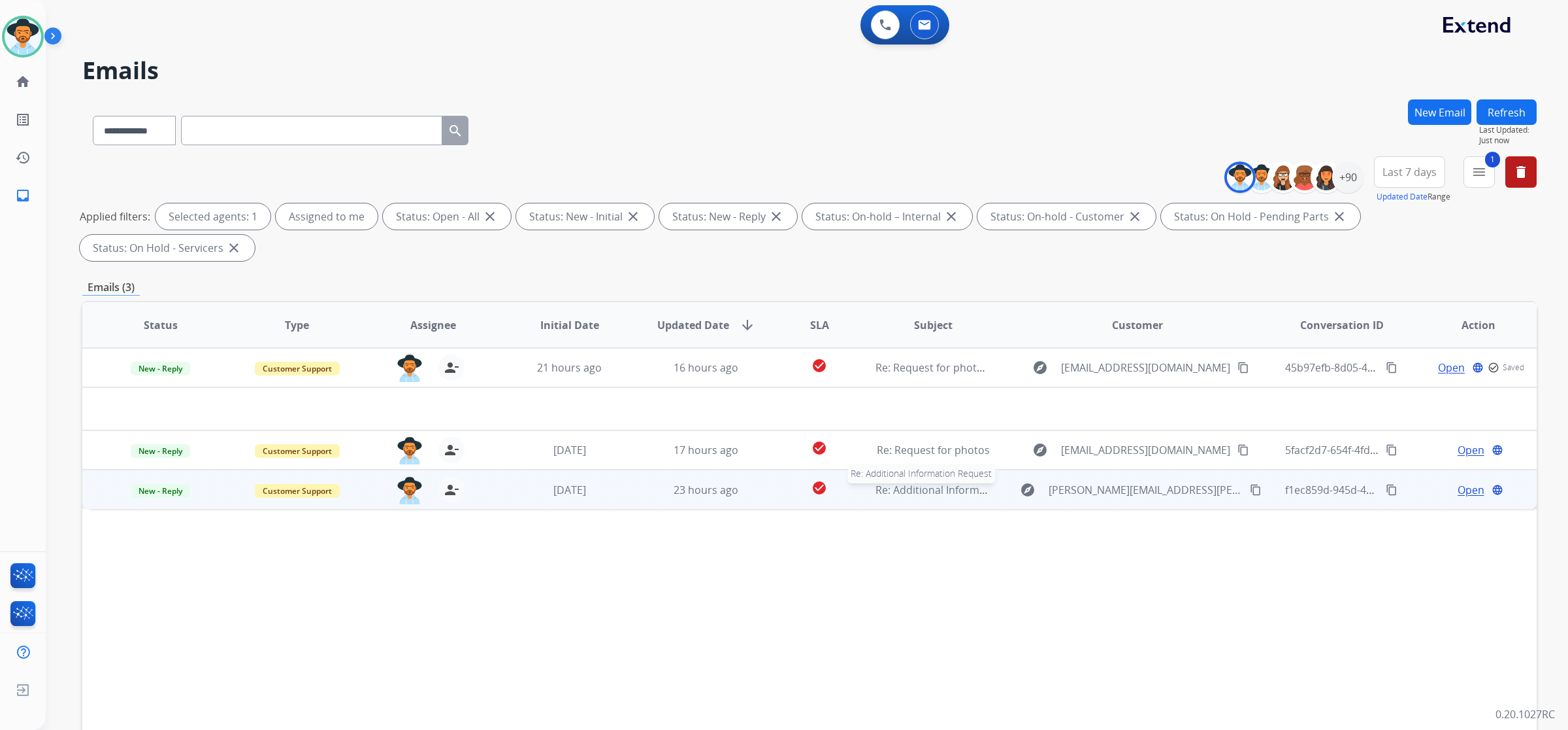
click at [896, 482] on span "Re: Additional Information Request" at bounding box center [962, 489] width 173 height 14
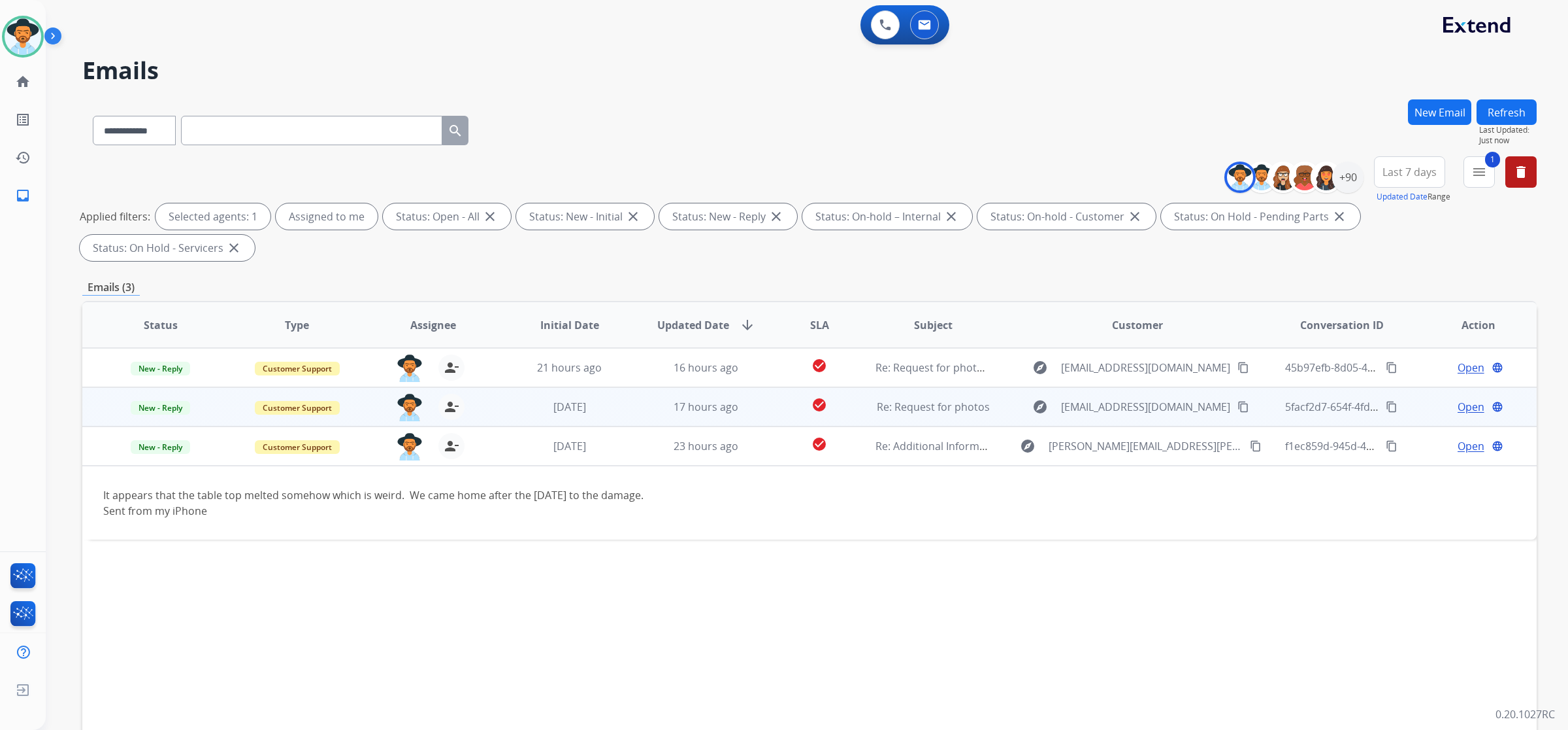
click at [732, 388] on td "17 hours ago" at bounding box center [696, 407] width 137 height 40
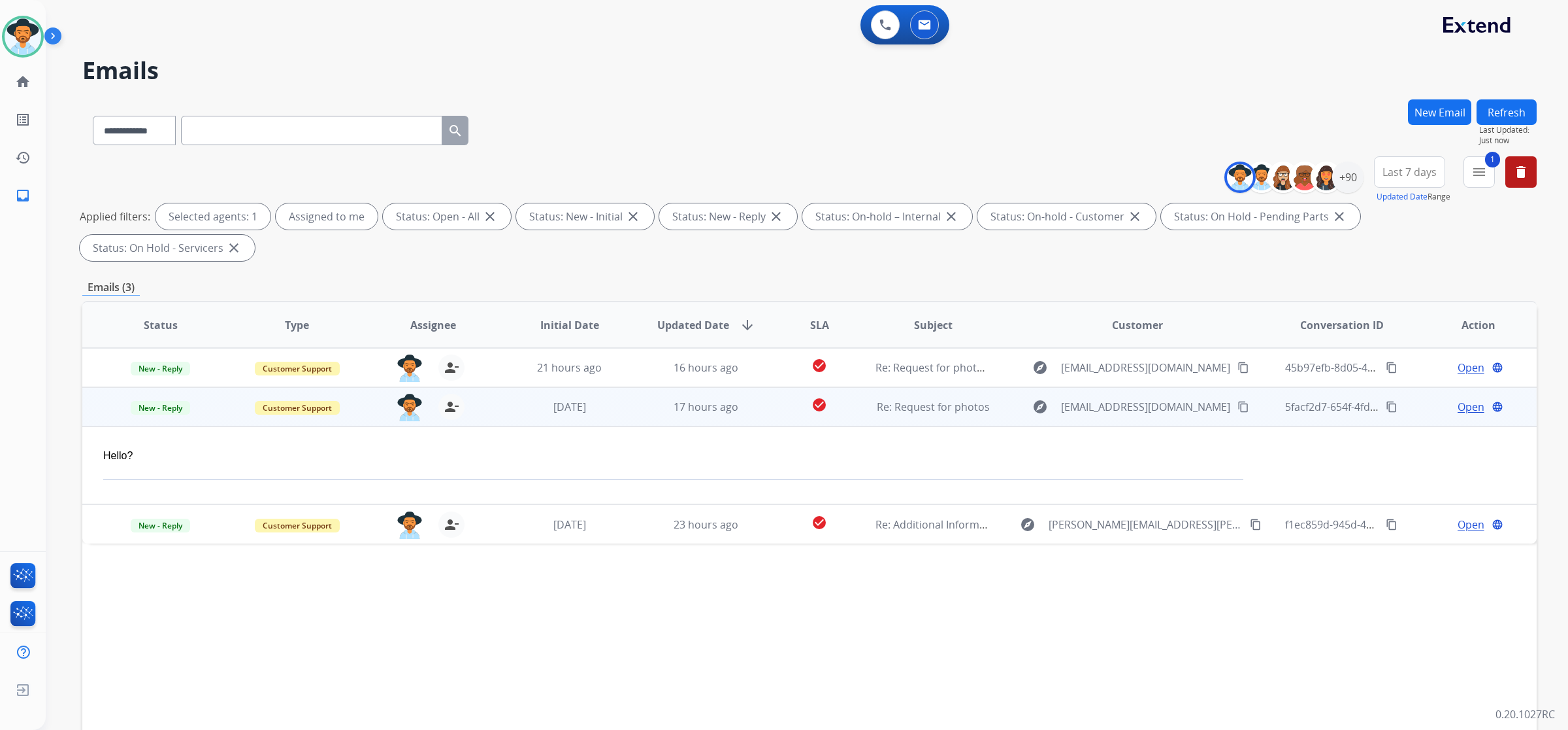
click at [896, 399] on span "Open" at bounding box center [1472, 406] width 27 height 15
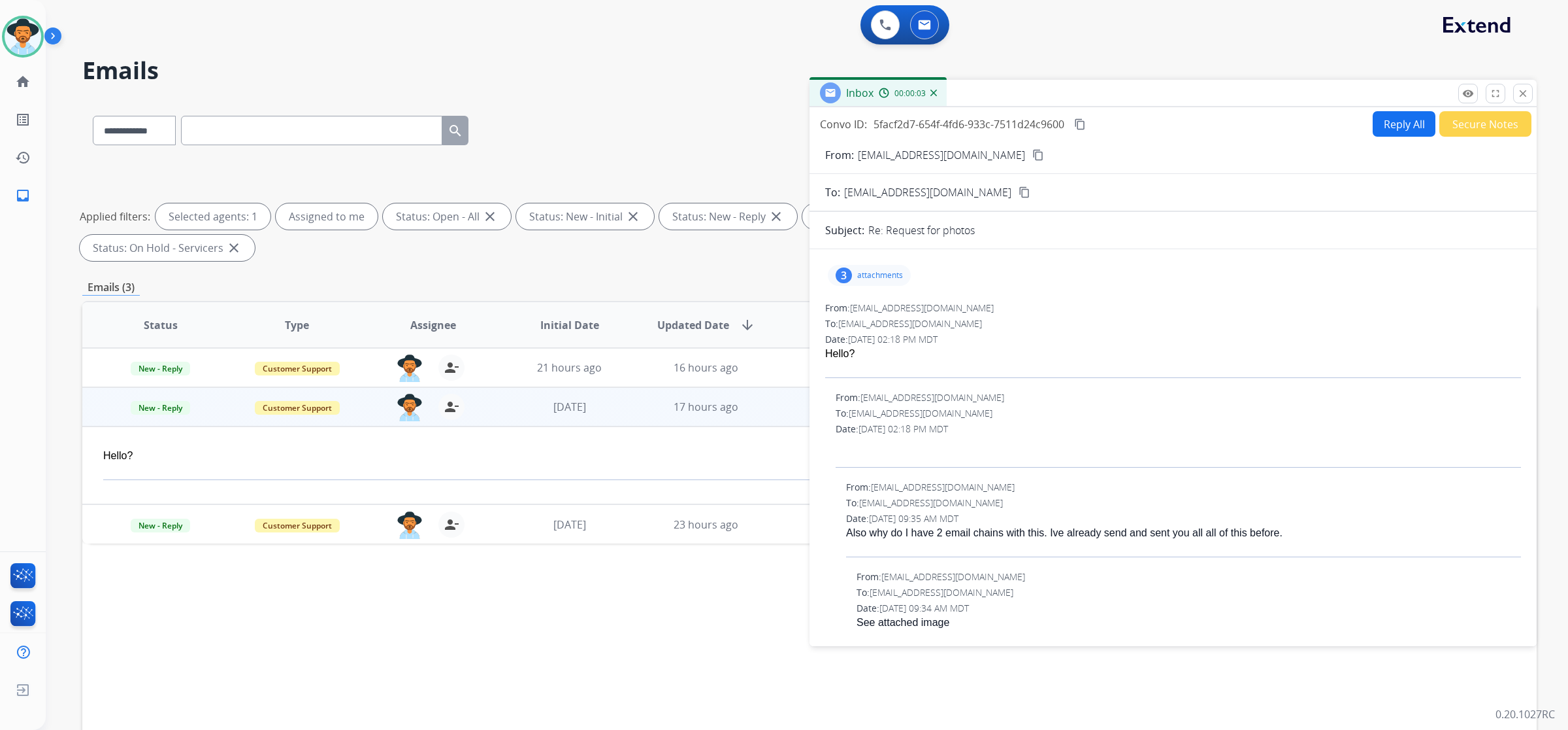
click at [857, 271] on div "3 attachments" at bounding box center [869, 275] width 83 height 21
click at [859, 309] on div at bounding box center [871, 308] width 66 height 46
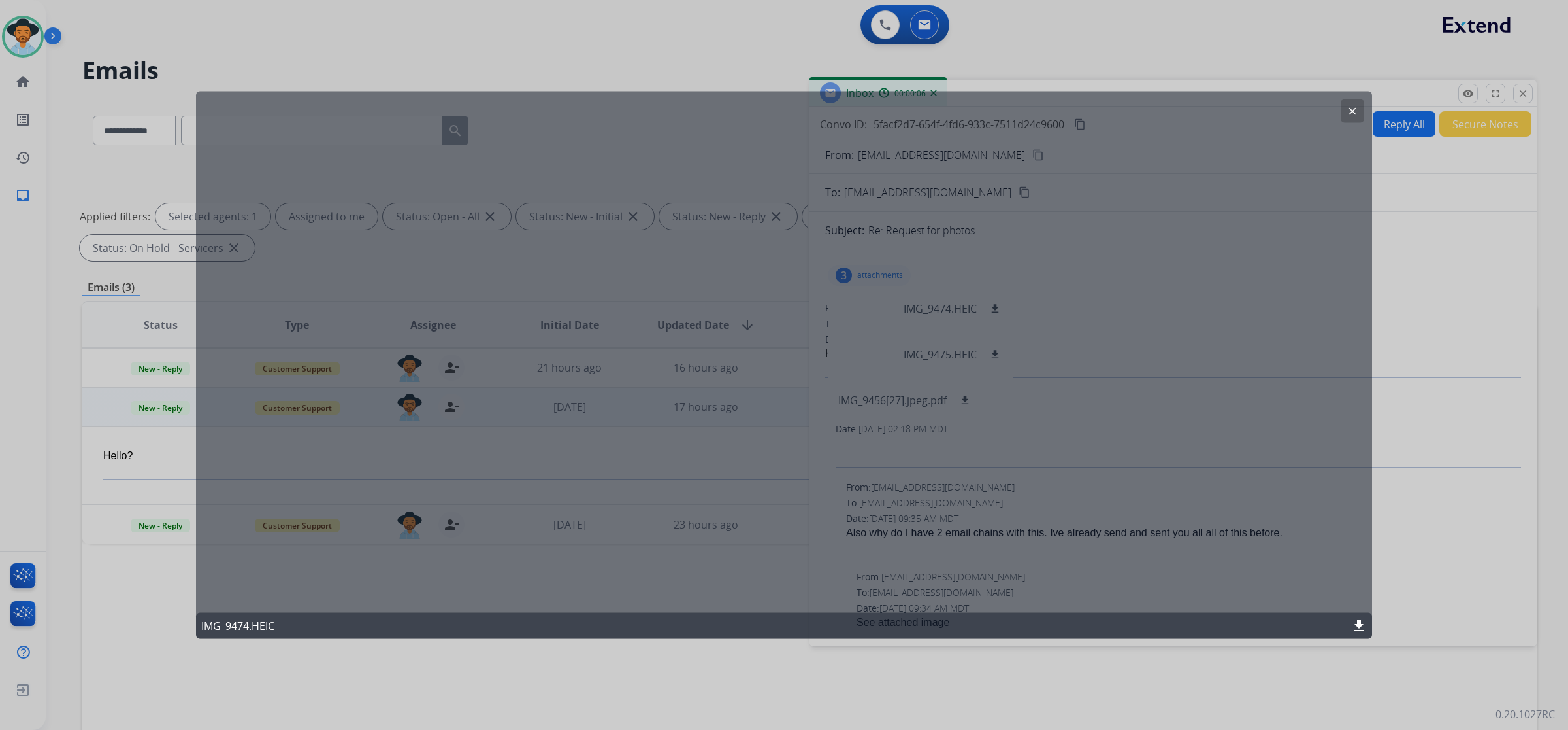
click at [896, 111] on mat-icon "clear" at bounding box center [1352, 111] width 12 height 12
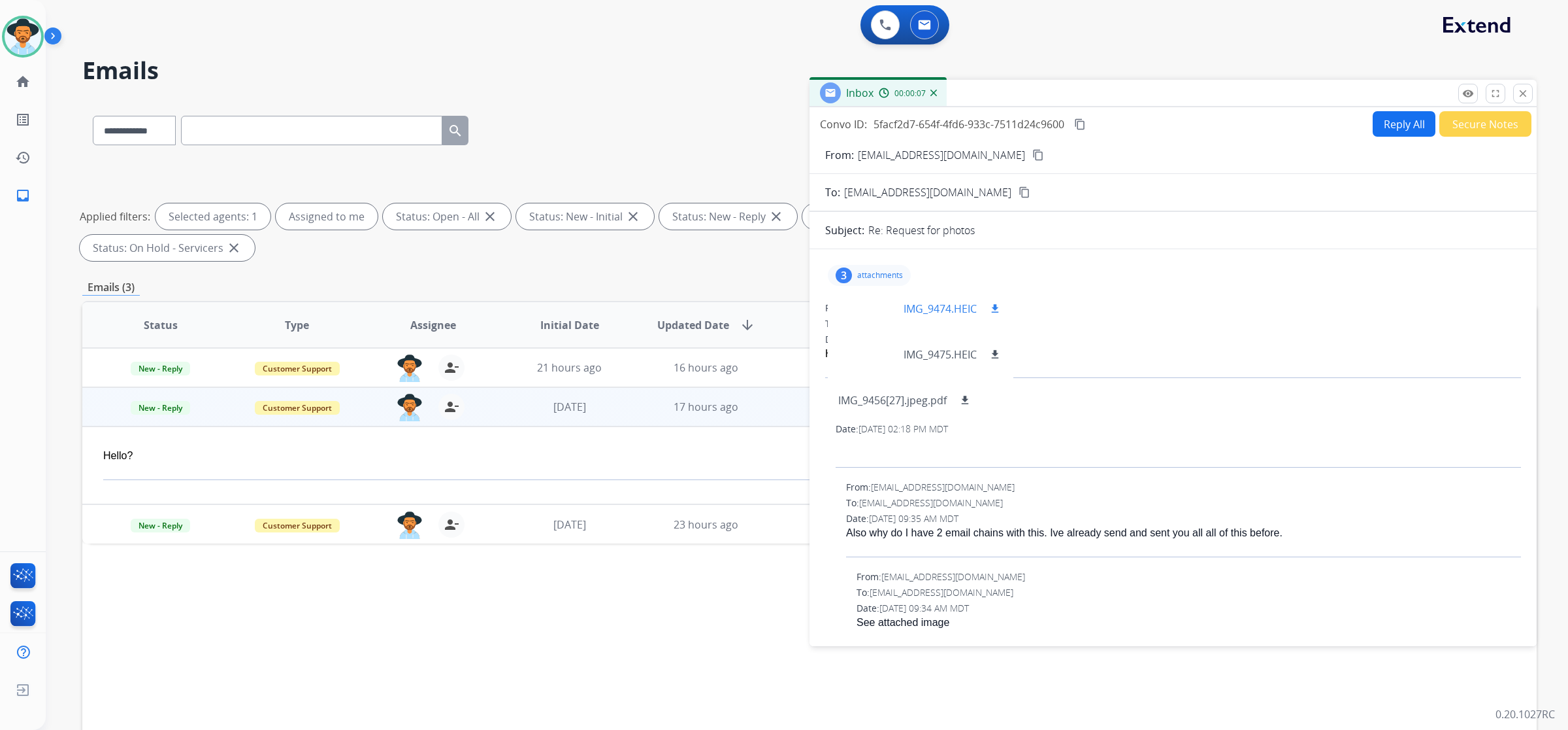
click at [896, 308] on mat-icon "download" at bounding box center [995, 308] width 12 height 12
click at [896, 125] on mat-icon "content_copy" at bounding box center [1080, 123] width 12 height 12
click at [896, 92] on mat-icon "close" at bounding box center [1523, 93] width 12 height 12
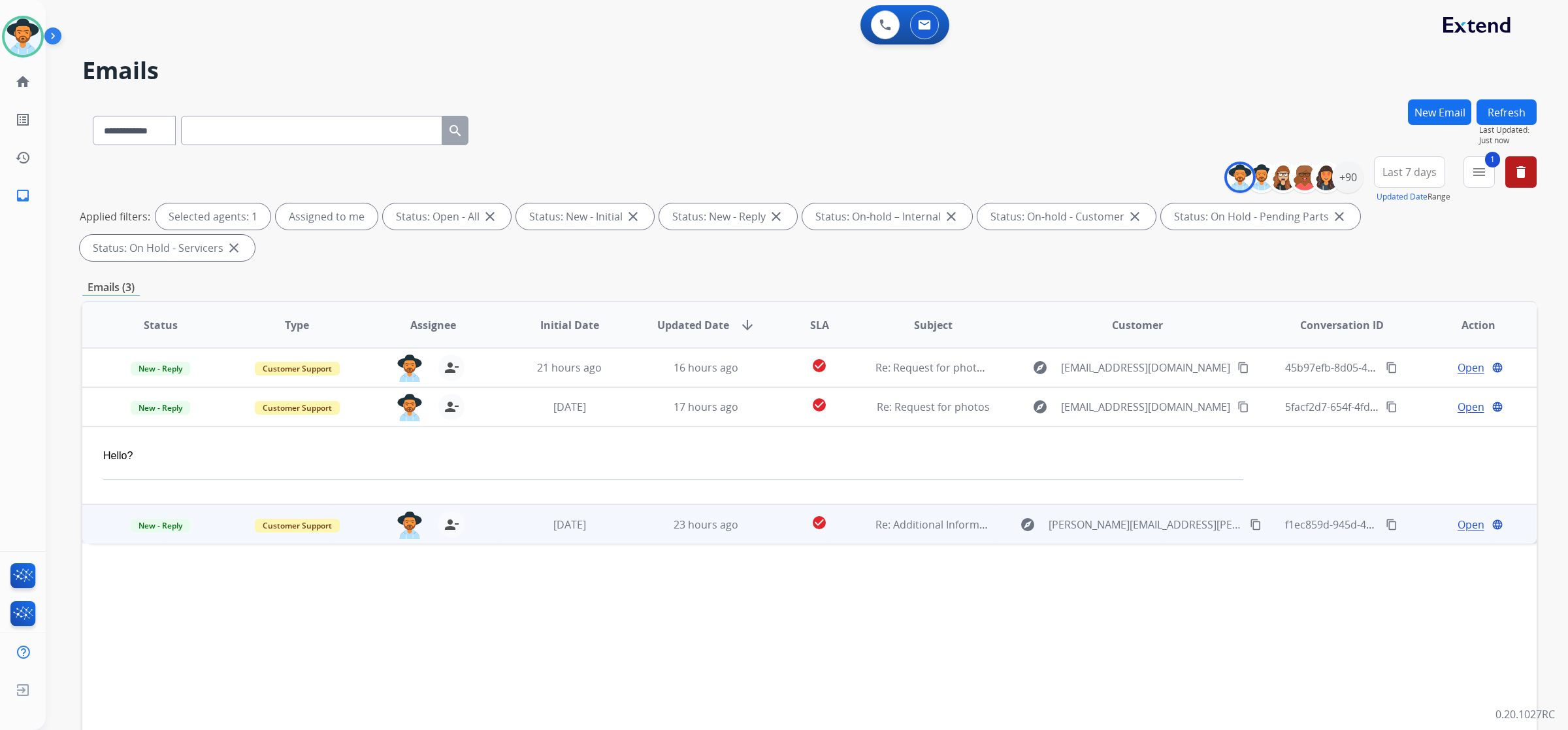
click at [896, 504] on td "Re: Additional Information Request" at bounding box center [923, 524] width 137 height 40
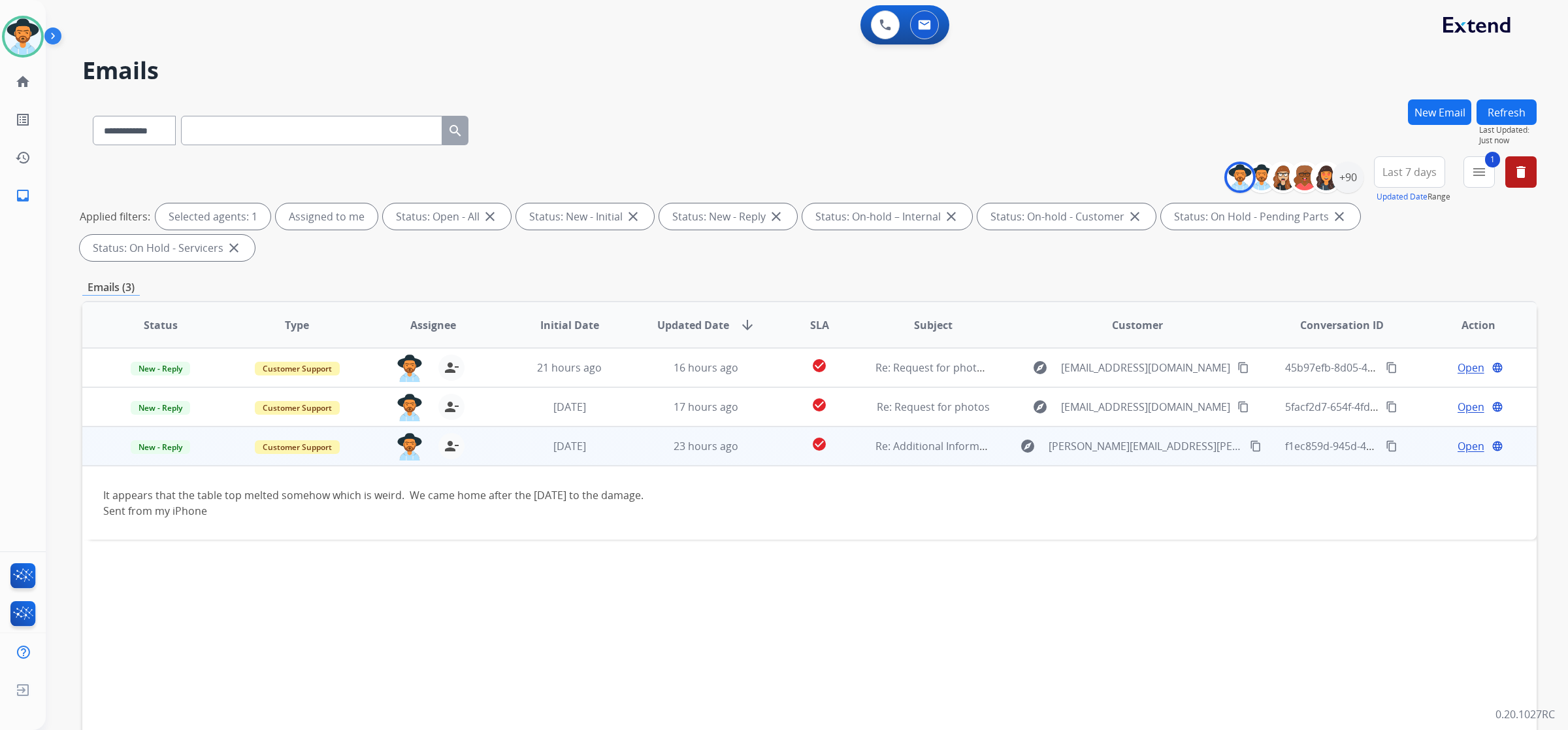
click at [896, 438] on span "Open" at bounding box center [1472, 445] width 27 height 15
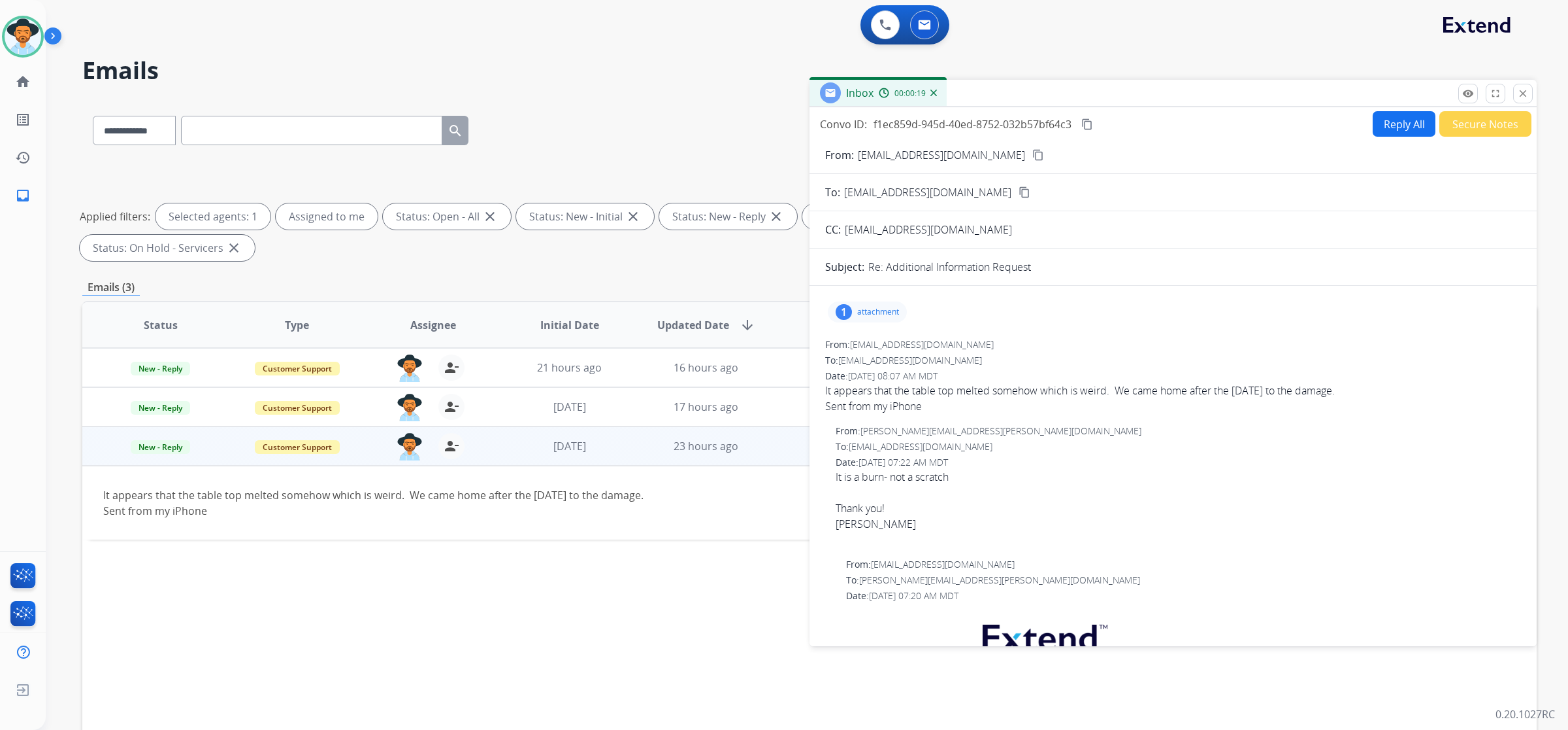
click at [896, 127] on button "Reply All" at bounding box center [1404, 123] width 63 height 25
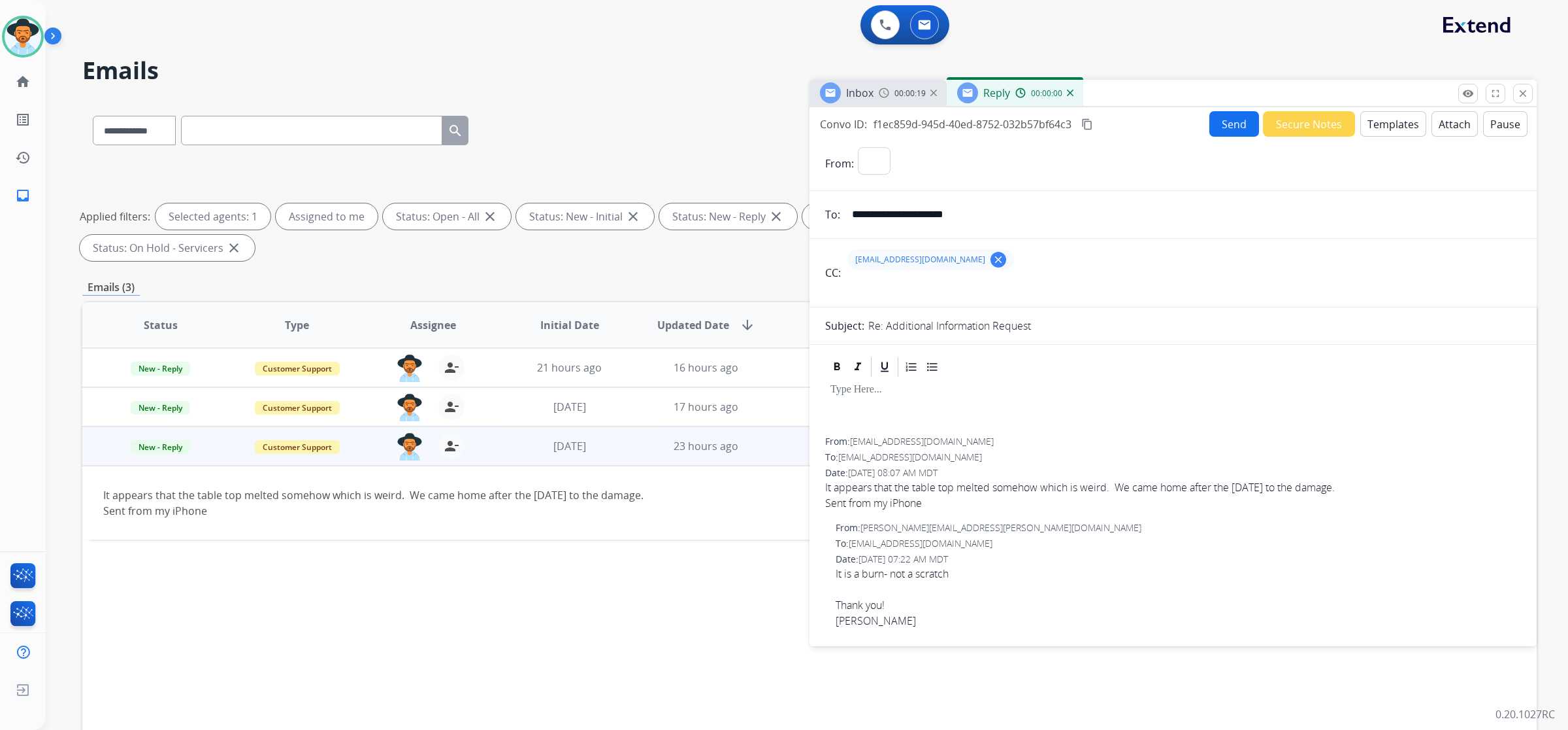
select select "**********"
click at [896, 123] on button "Templates" at bounding box center [1393, 123] width 66 height 25
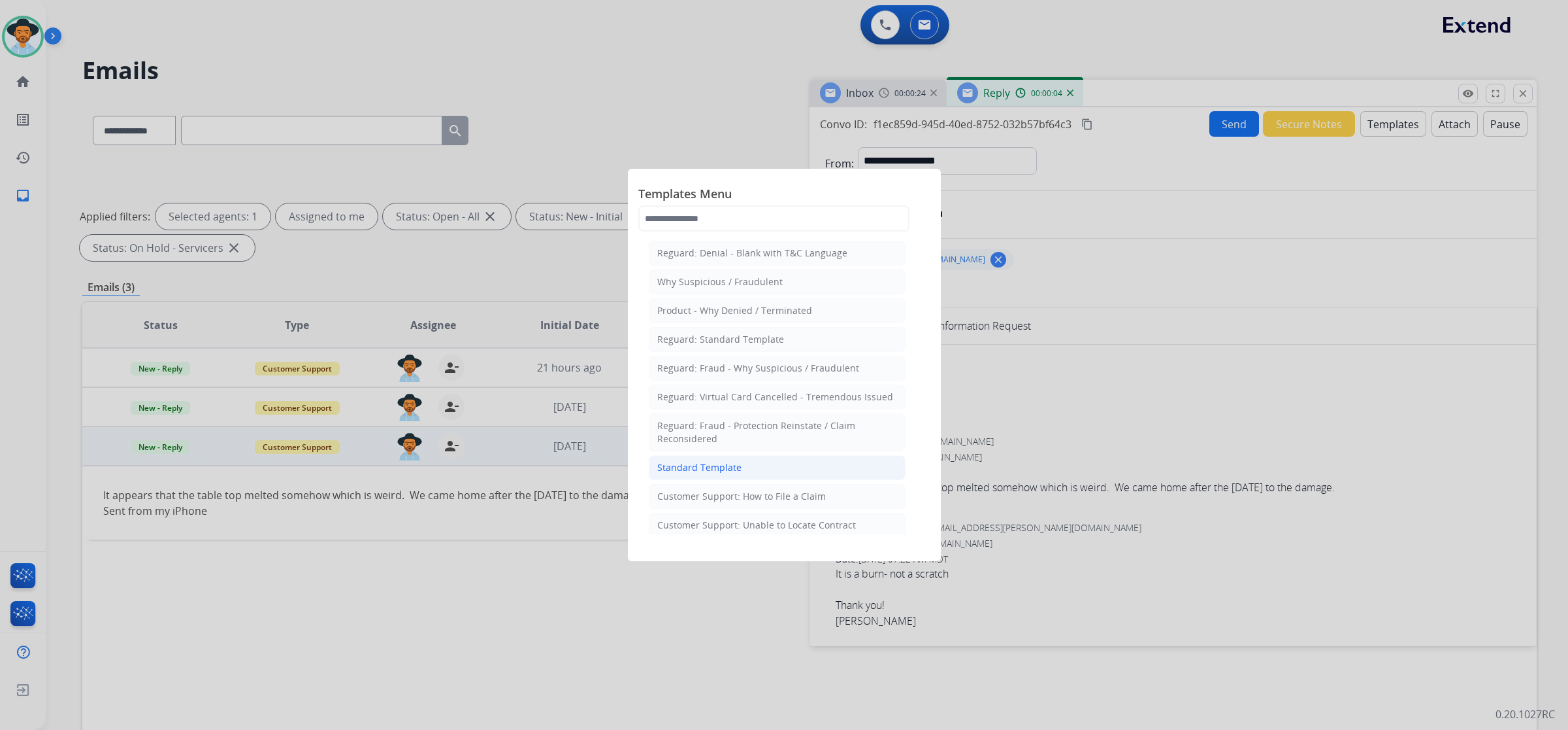
click at [773, 474] on li "Standard Template" at bounding box center [777, 468] width 257 height 25
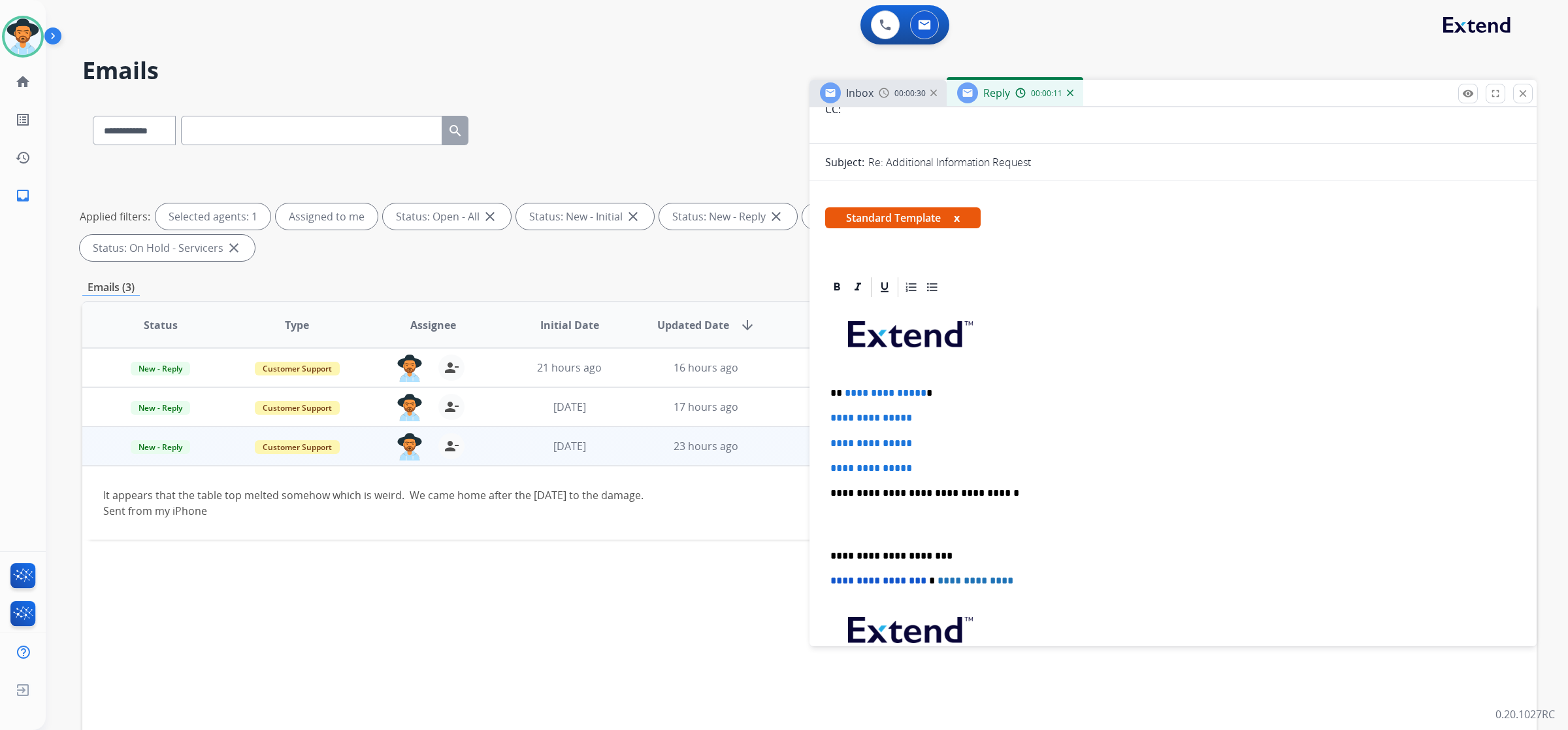
scroll to position [0, 0]
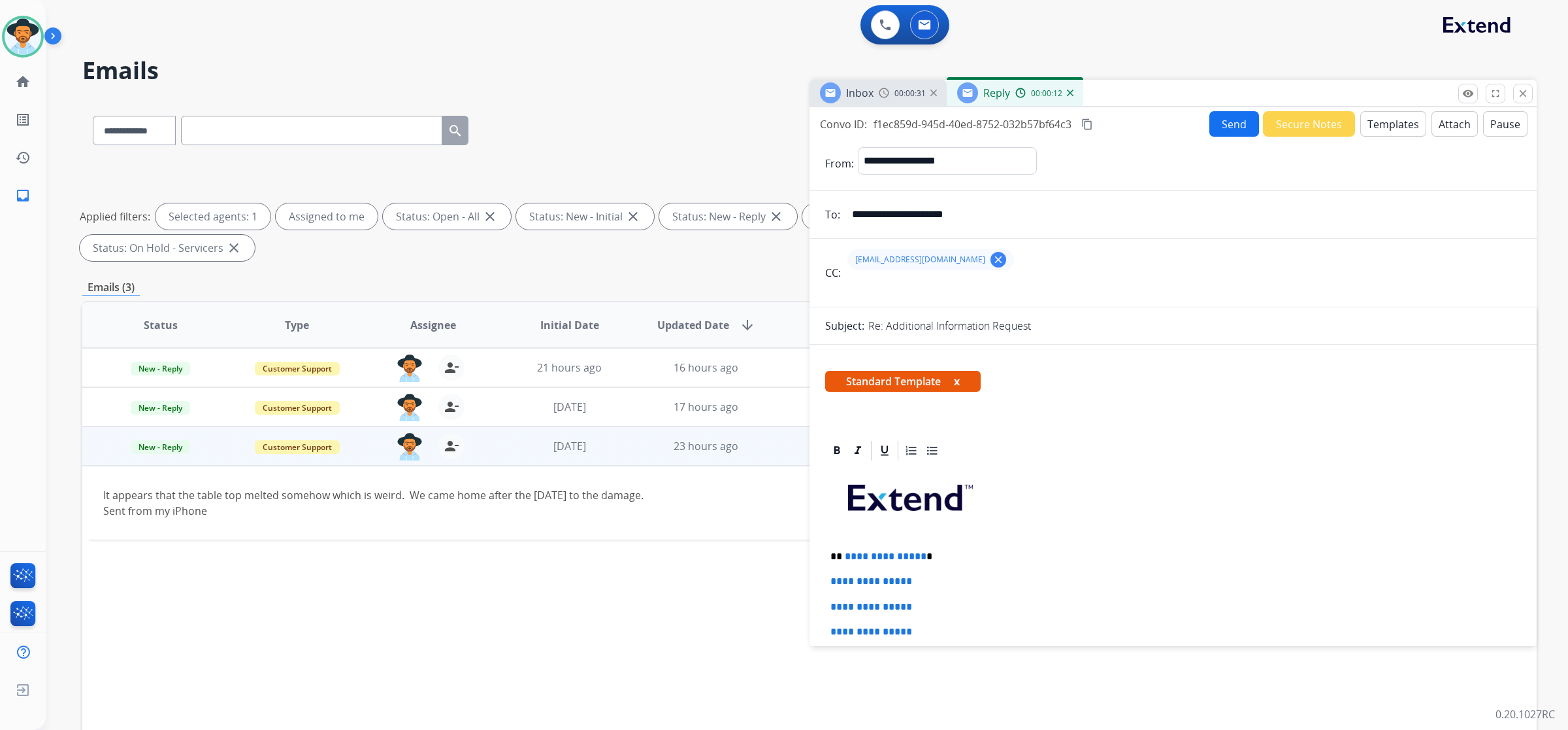
click at [896, 126] on button "Templates" at bounding box center [1393, 123] width 66 height 25
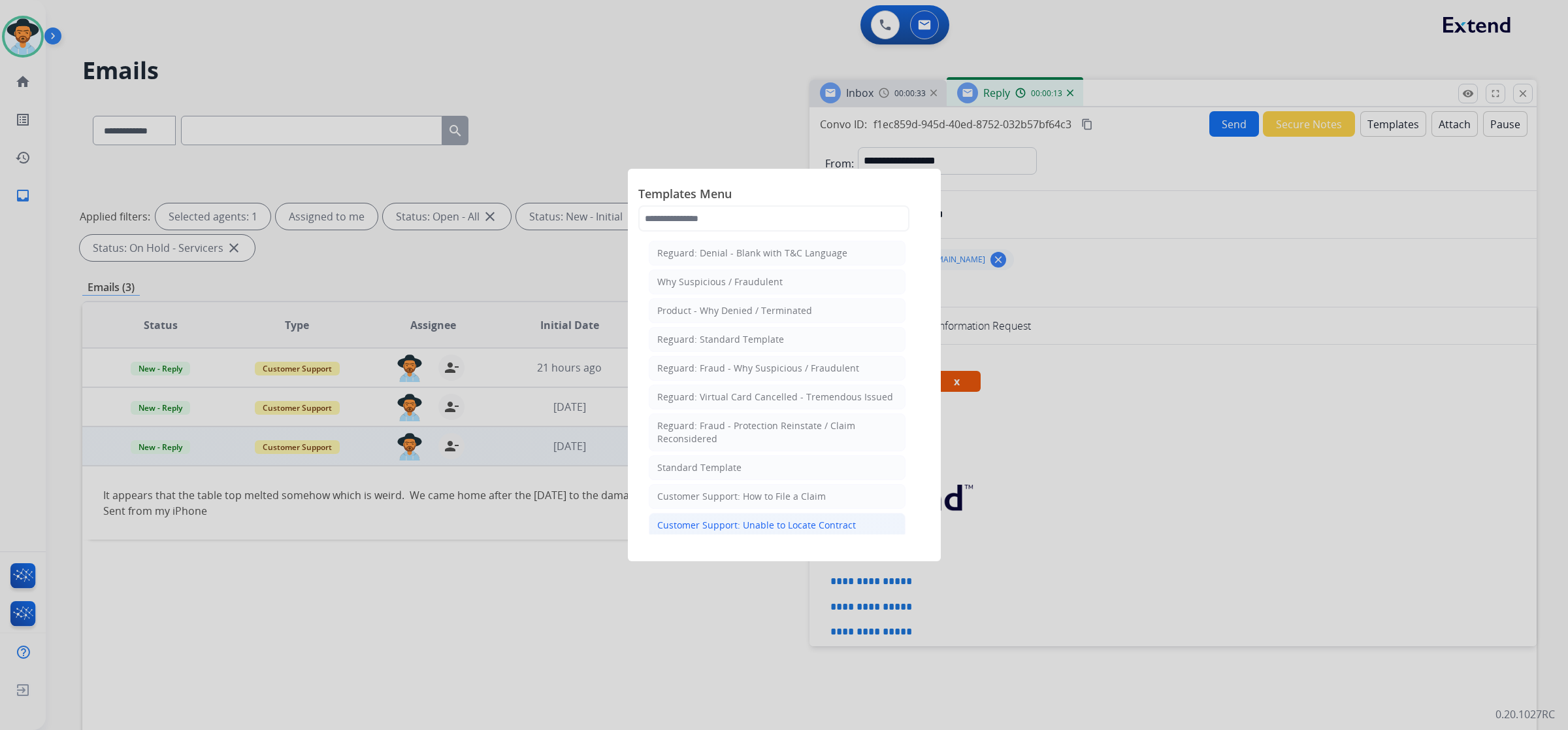
click at [813, 520] on li "Customer Support: Unable to Locate Contract" at bounding box center [777, 525] width 257 height 25
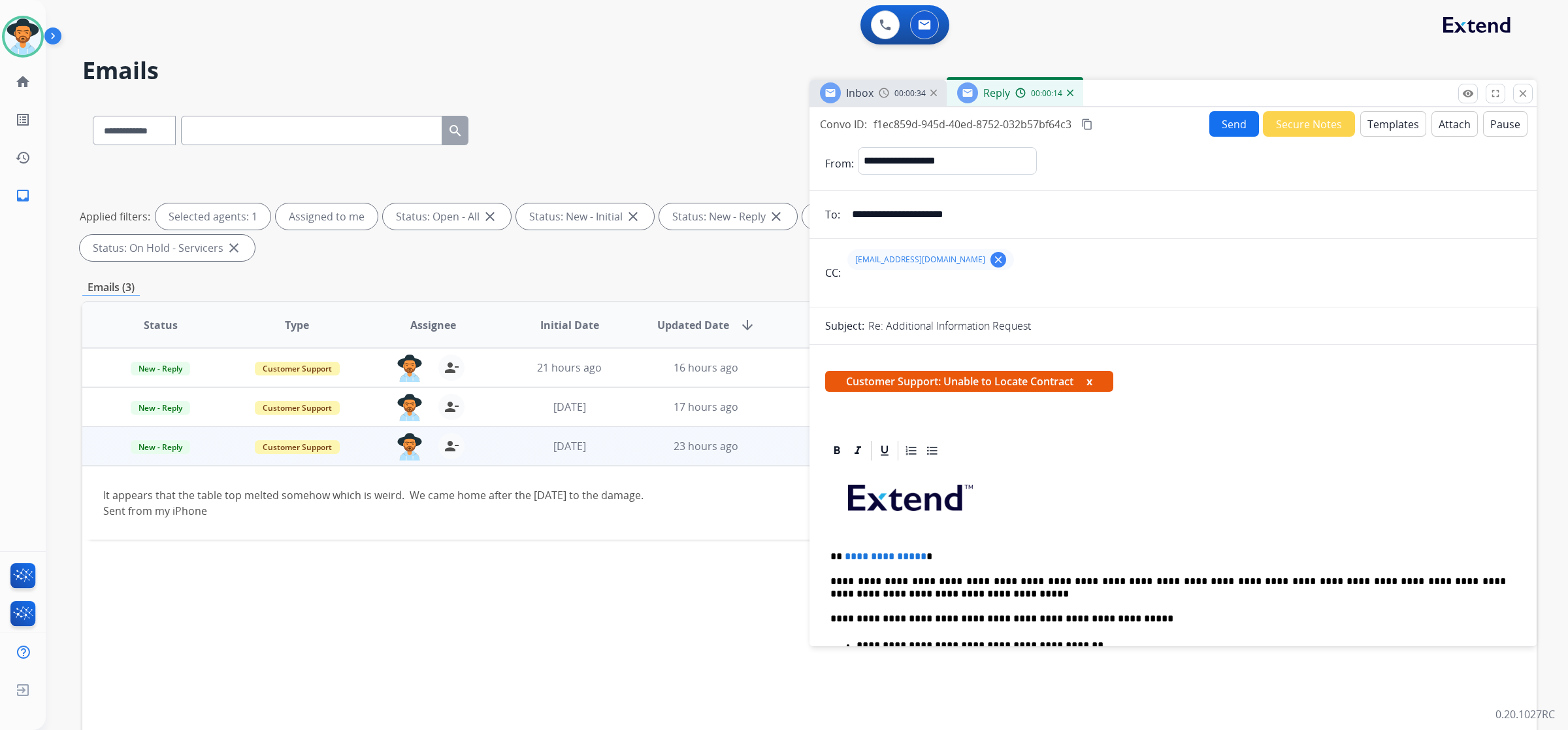
click at [896, 121] on button "Templates" at bounding box center [1393, 123] width 66 height 25
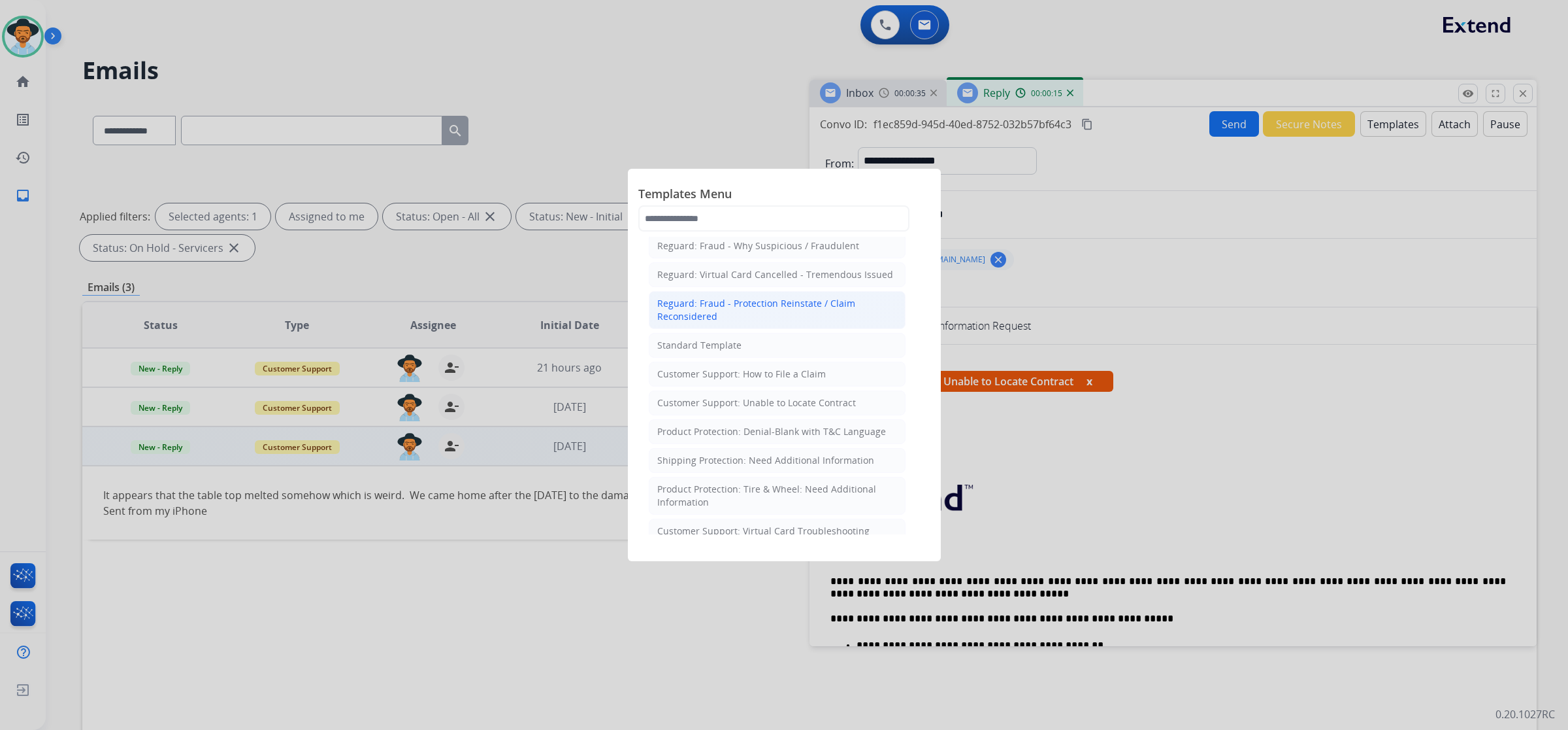
scroll to position [163, 0]
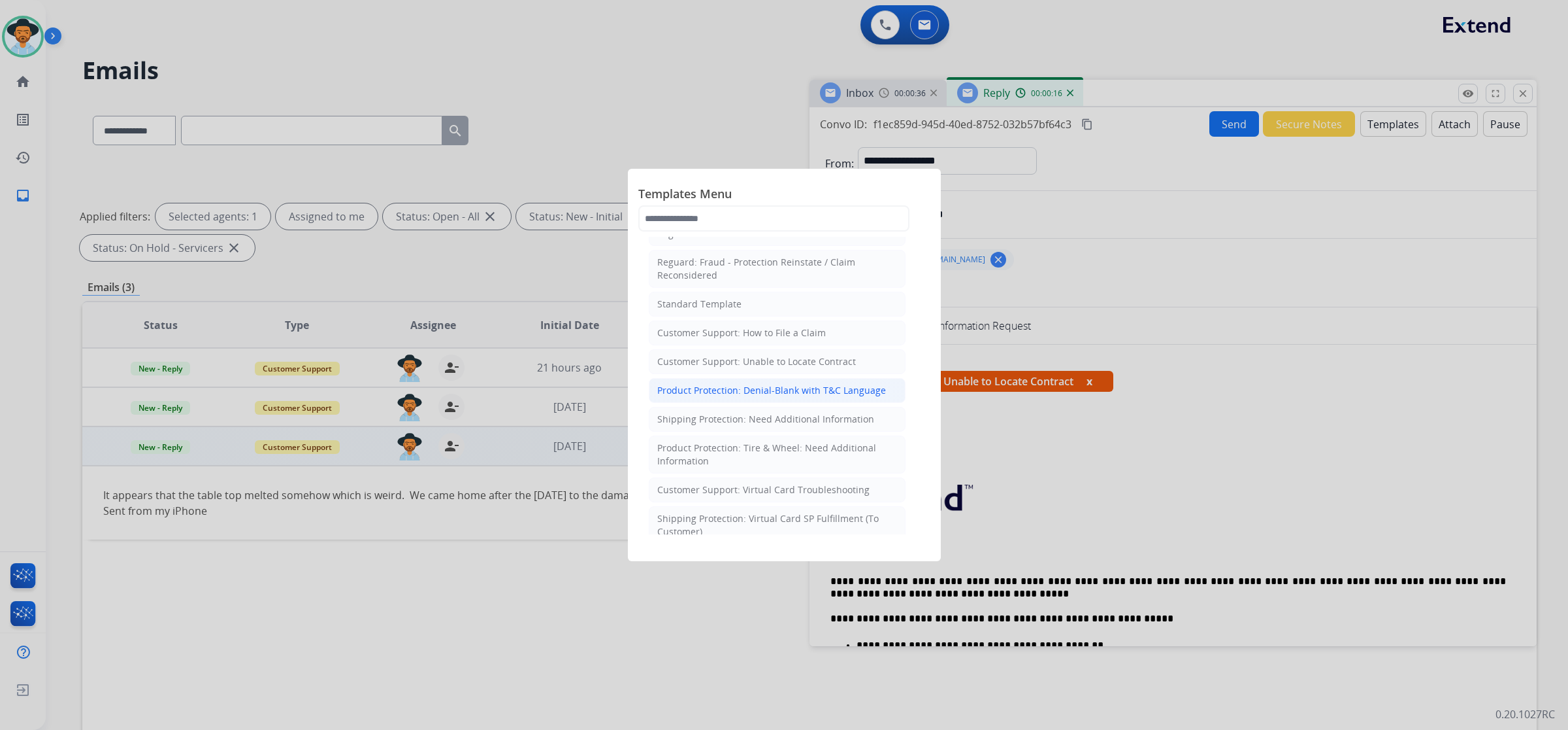
click at [819, 394] on div "Product Protection: Denial-Blank with T&C Language" at bounding box center [772, 390] width 229 height 14
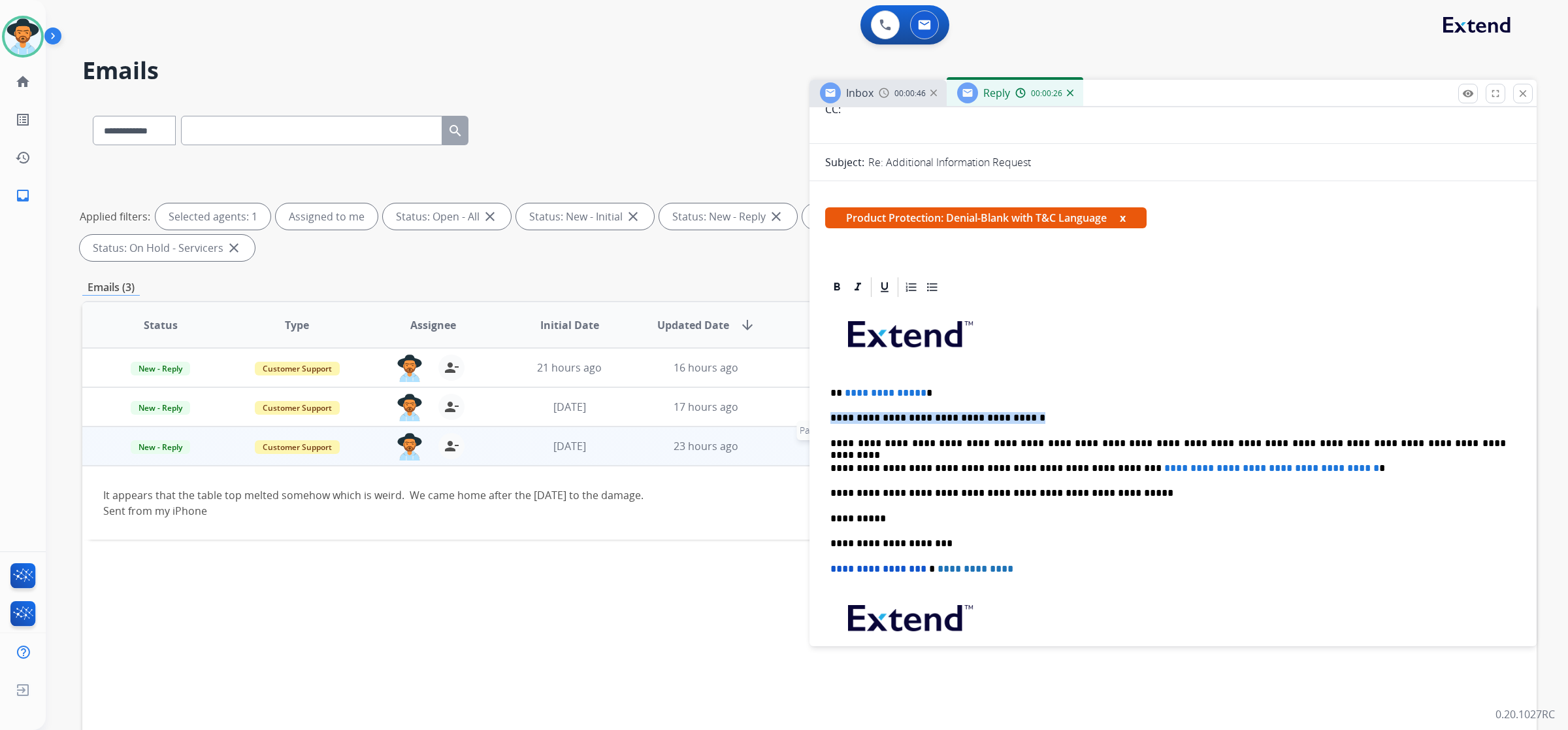
drag, startPoint x: 1011, startPoint y: 413, endPoint x: 779, endPoint y: 415, distance: 232.0
click at [779, 415] on div "**********" at bounding box center [809, 452] width 1455 height 707
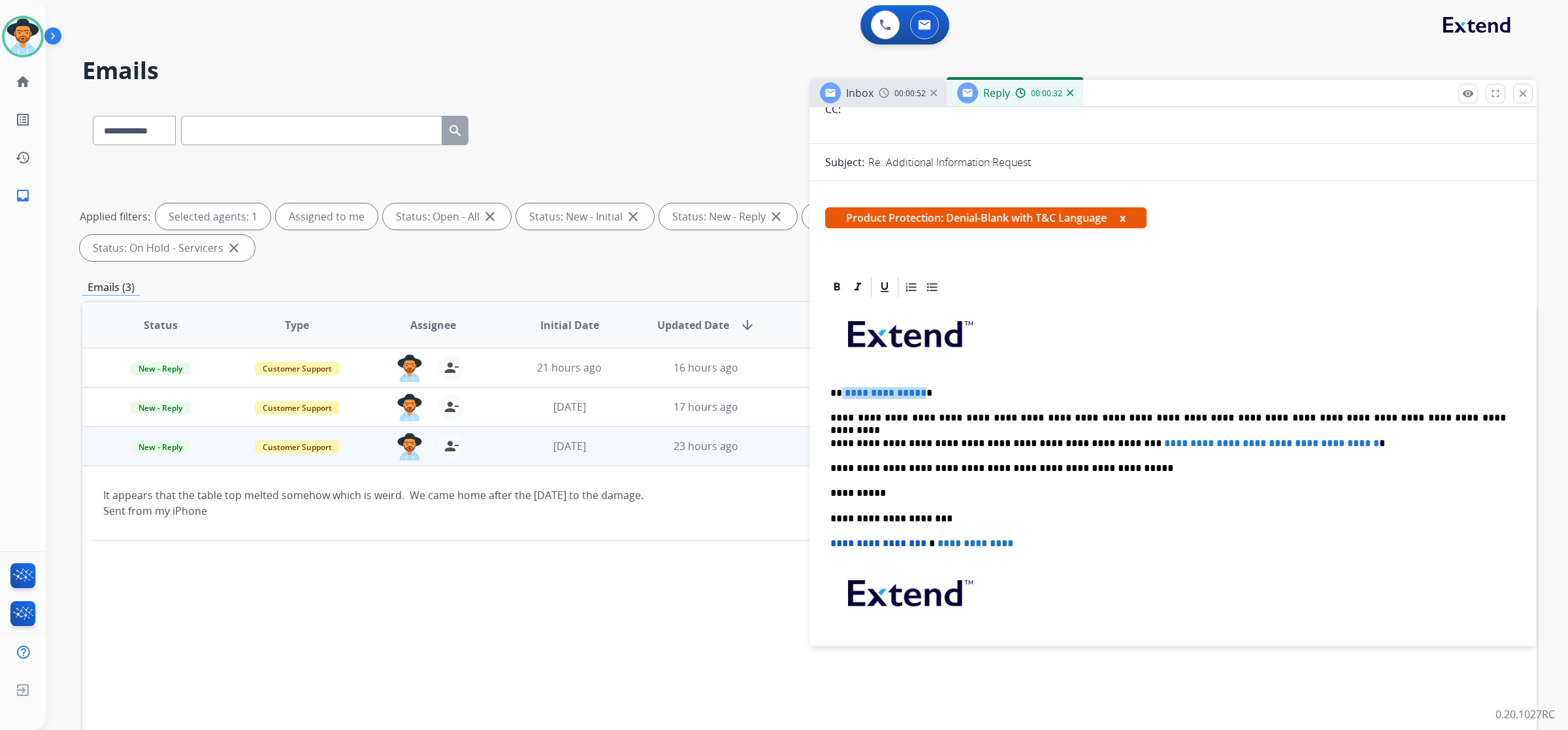
drag, startPoint x: 918, startPoint y: 388, endPoint x: 840, endPoint y: 386, distance: 78.0
click at [840, 386] on div "**********" at bounding box center [1173, 506] width 696 height 413
drag, startPoint x: 1000, startPoint y: 414, endPoint x: 943, endPoint y: 414, distance: 57.0
click at [896, 414] on p "**********" at bounding box center [1168, 417] width 675 height 12
click at [896, 416] on p "**********" at bounding box center [1168, 417] width 675 height 12
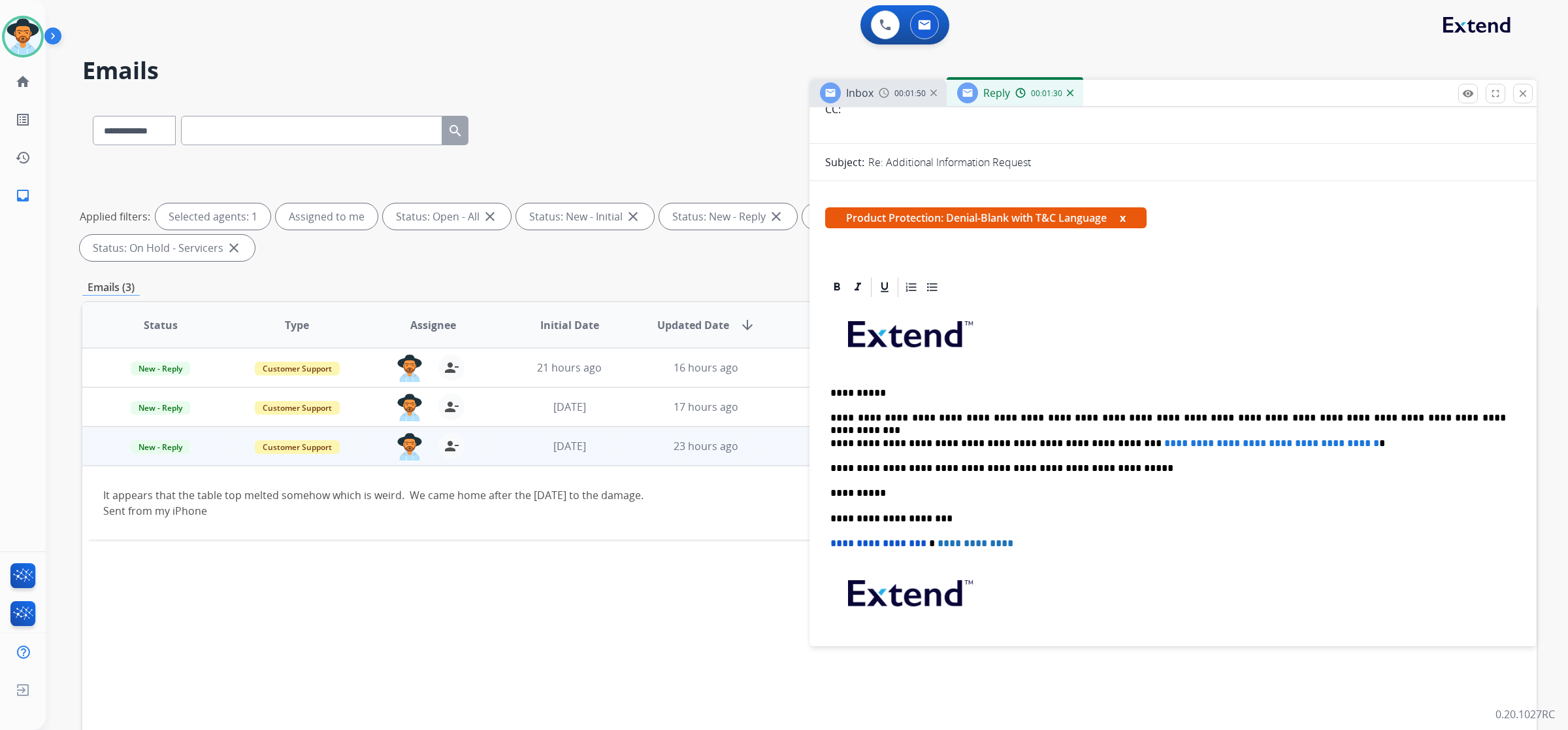
click at [896, 443] on span "**********" at bounding box center [1272, 443] width 215 height 10
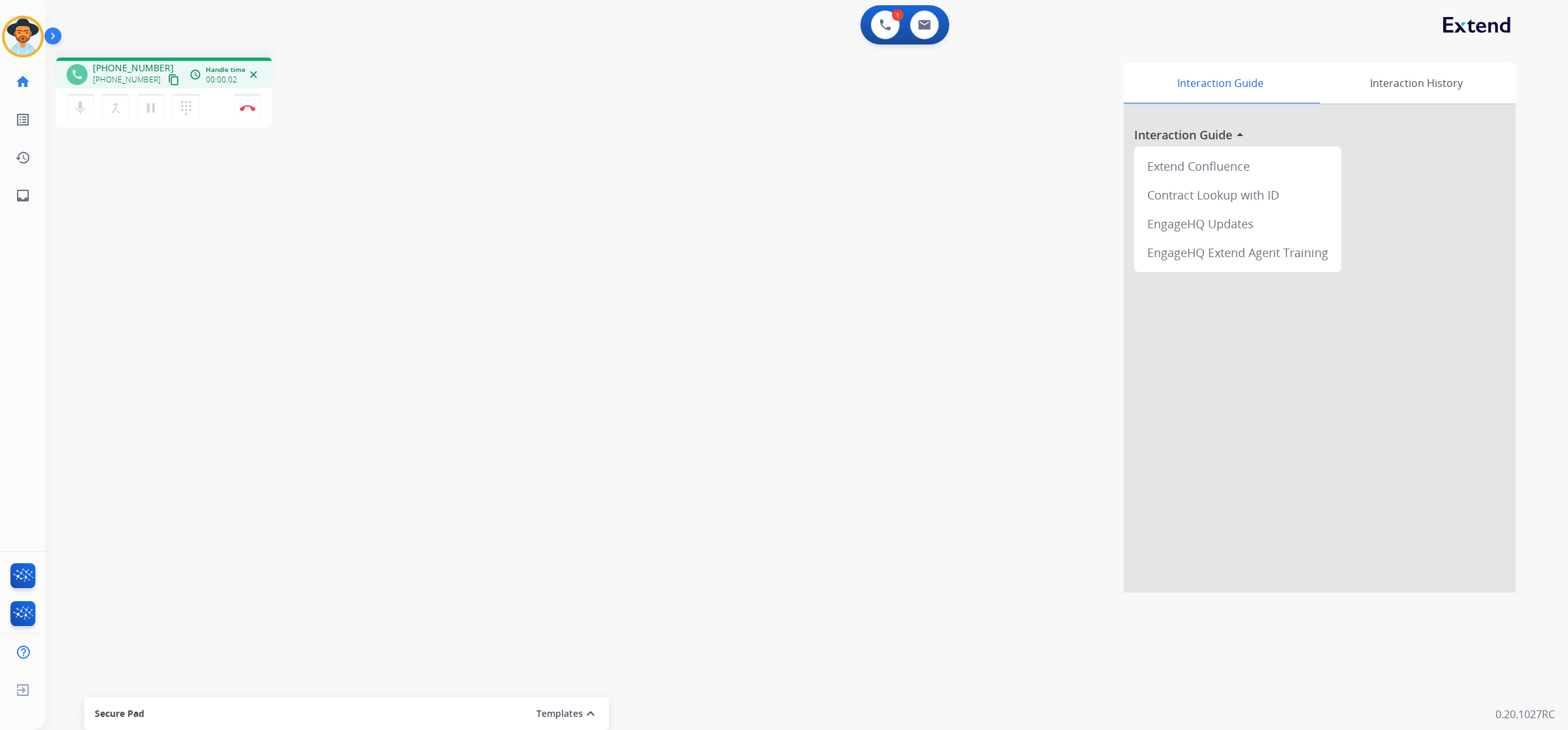
click at [168, 80] on mat-icon "content_copy" at bounding box center [173, 79] width 12 height 12
click at [896, 495] on div "Interaction Guide Interaction History Interaction Guide arrow_drop_up Extend Co…" at bounding box center [988, 328] width 1056 height 530
click at [896, 34] on button at bounding box center [925, 25] width 29 height 29
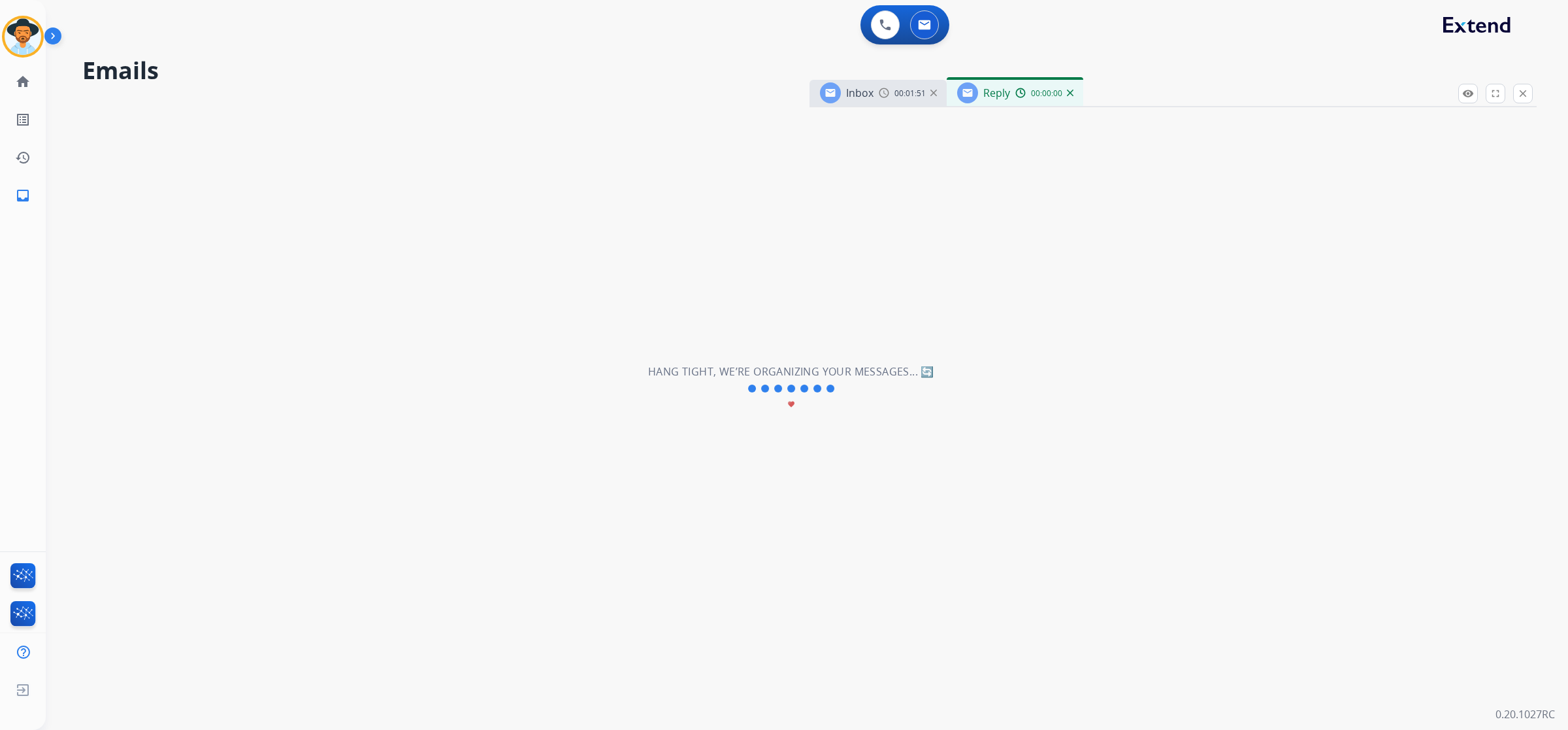
select select "**********"
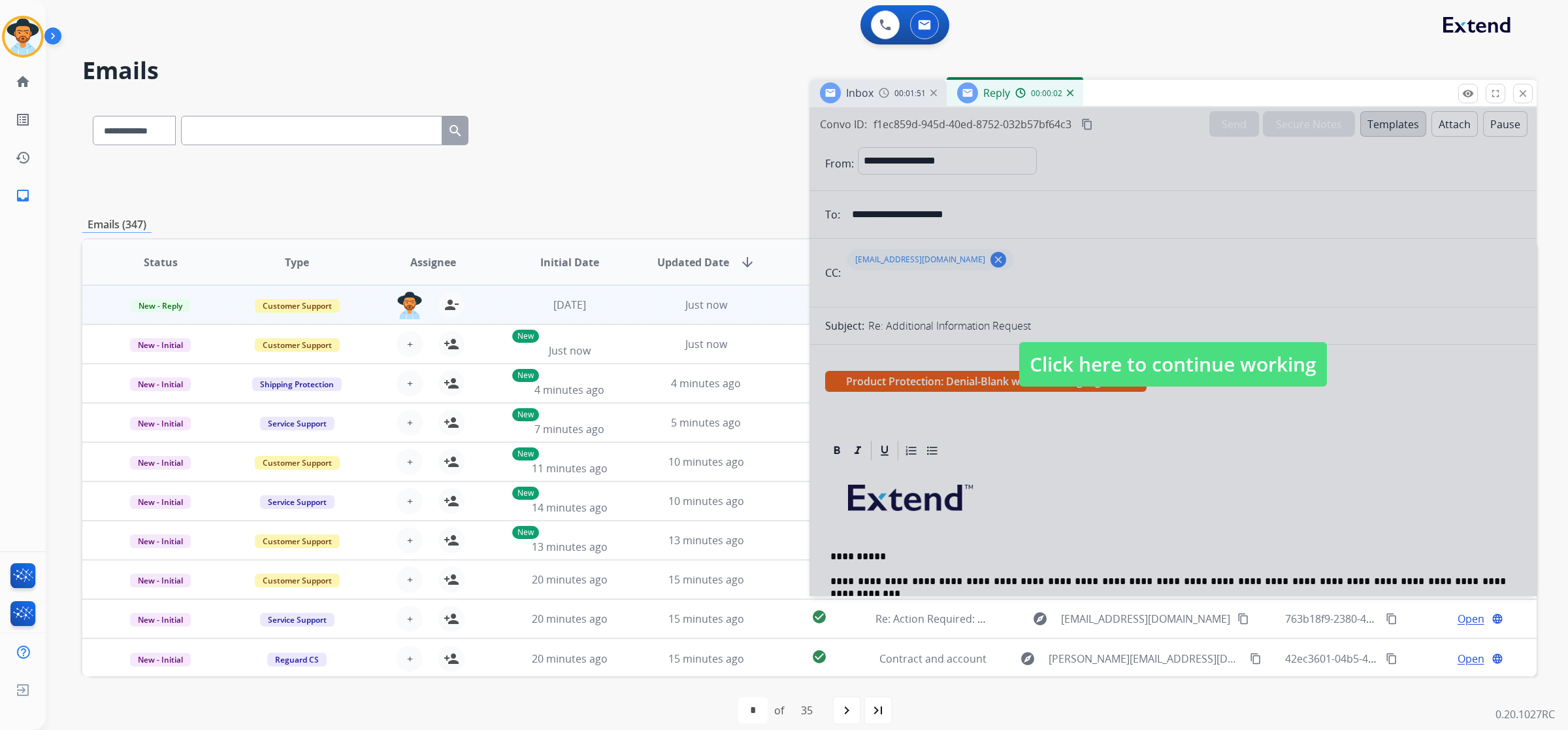
click at [896, 370] on span "Click here to continue working" at bounding box center [1174, 363] width 308 height 44
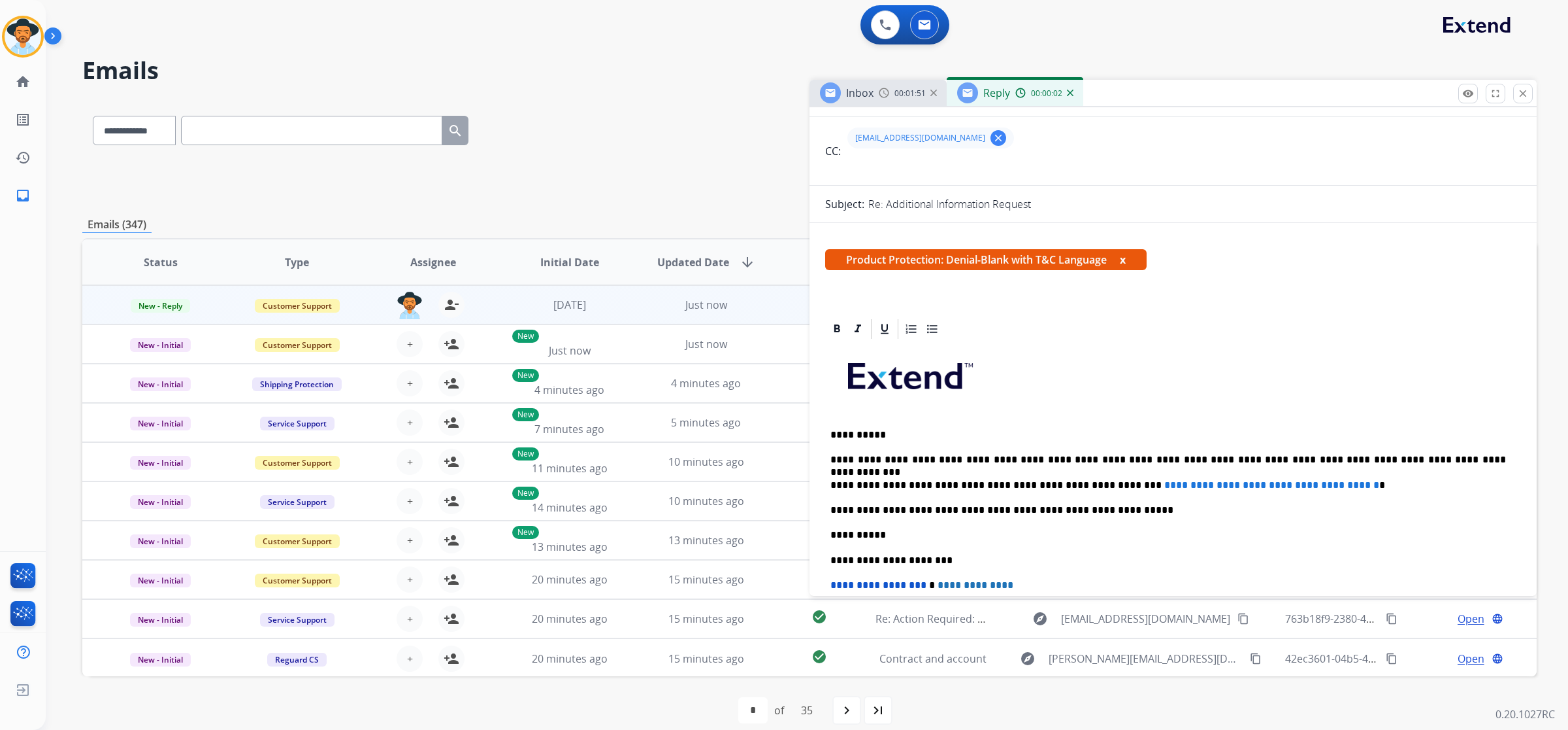
scroll to position [327, 0]
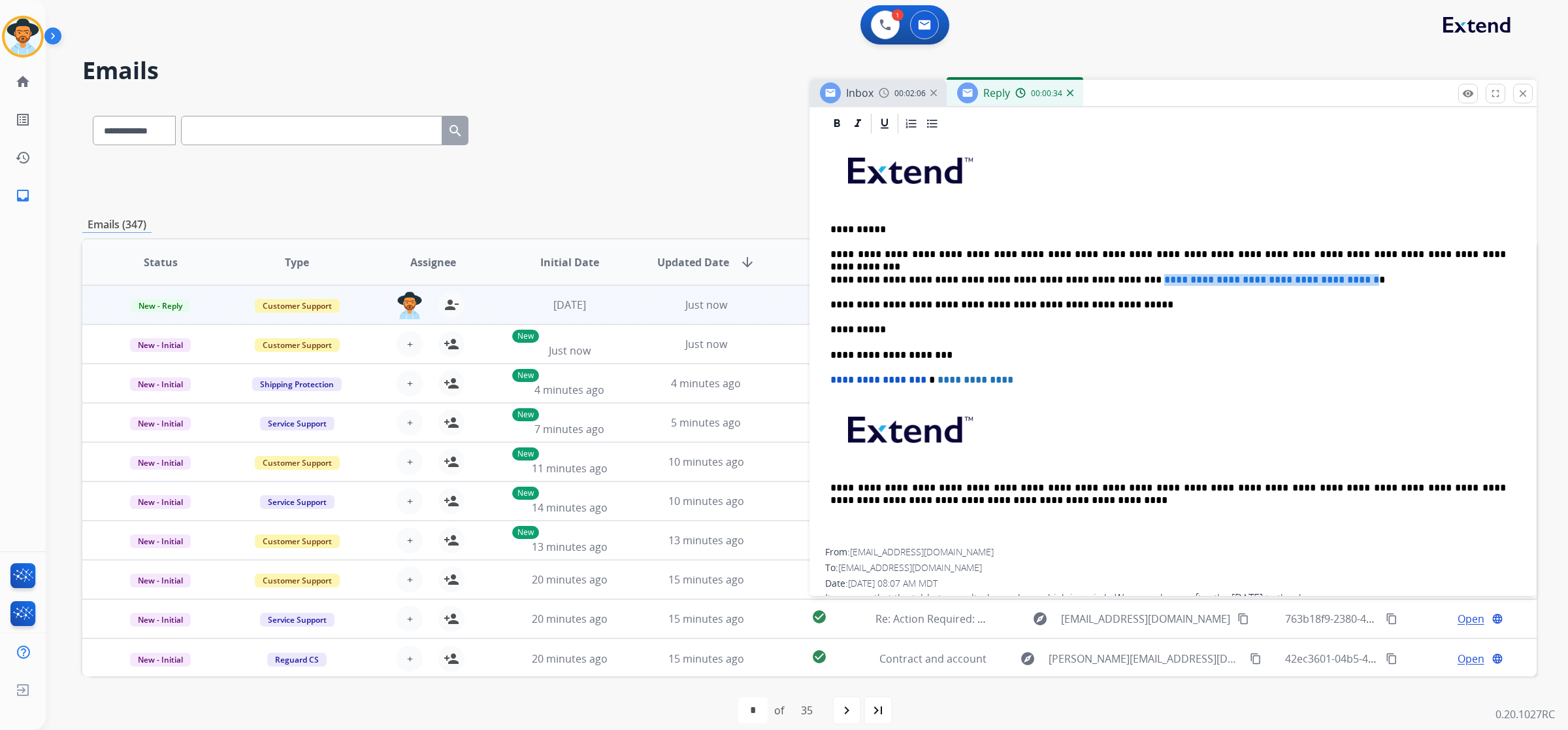
drag, startPoint x: 1354, startPoint y: 279, endPoint x: 1098, endPoint y: 275, distance: 256.0
click at [896, 275] on p "**********" at bounding box center [1168, 279] width 675 height 12
click at [896, 276] on p "**********" at bounding box center [1168, 279] width 675 height 12
click at [876, 26] on button at bounding box center [885, 25] width 29 height 29
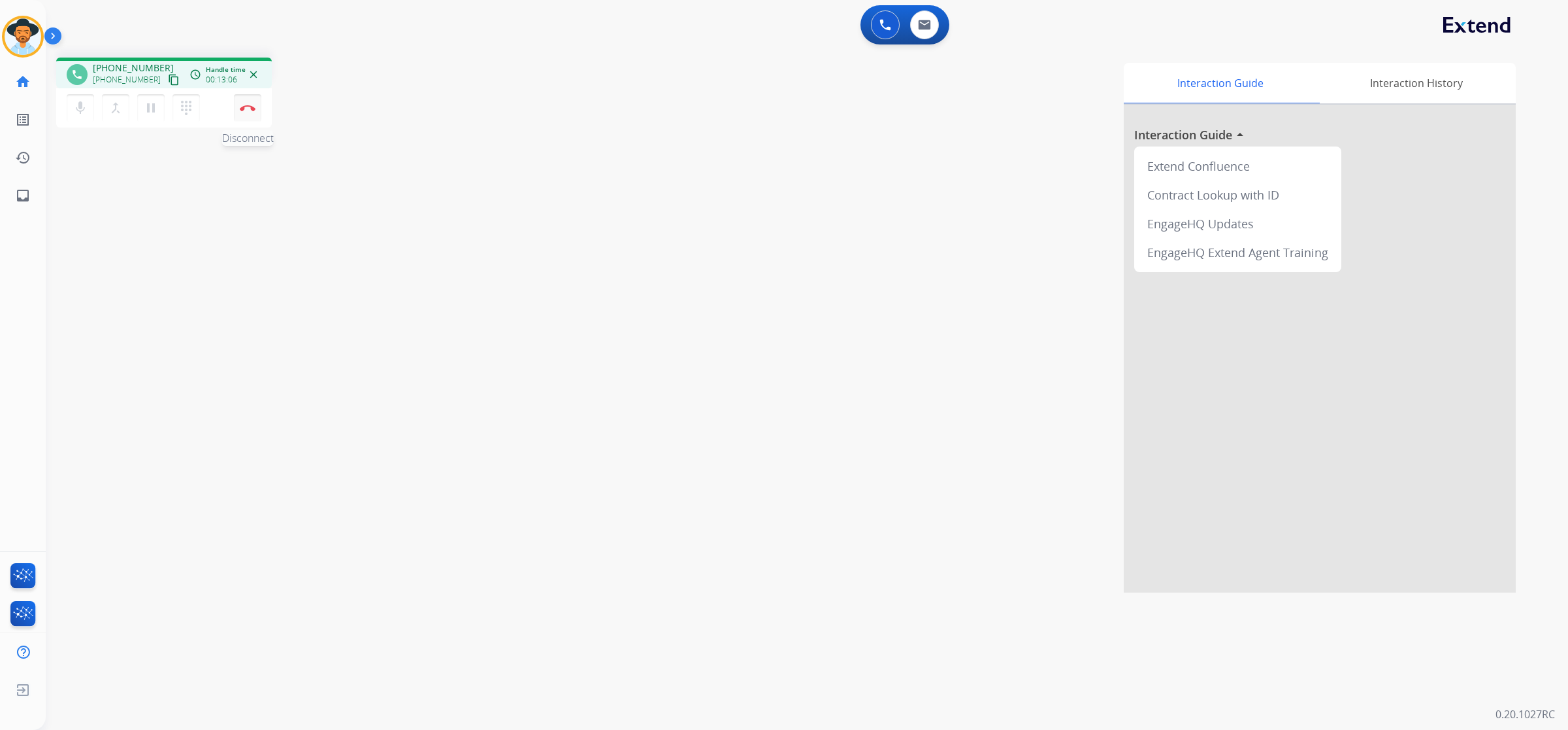
click at [252, 115] on button "Disconnect" at bounding box center [248, 107] width 27 height 27
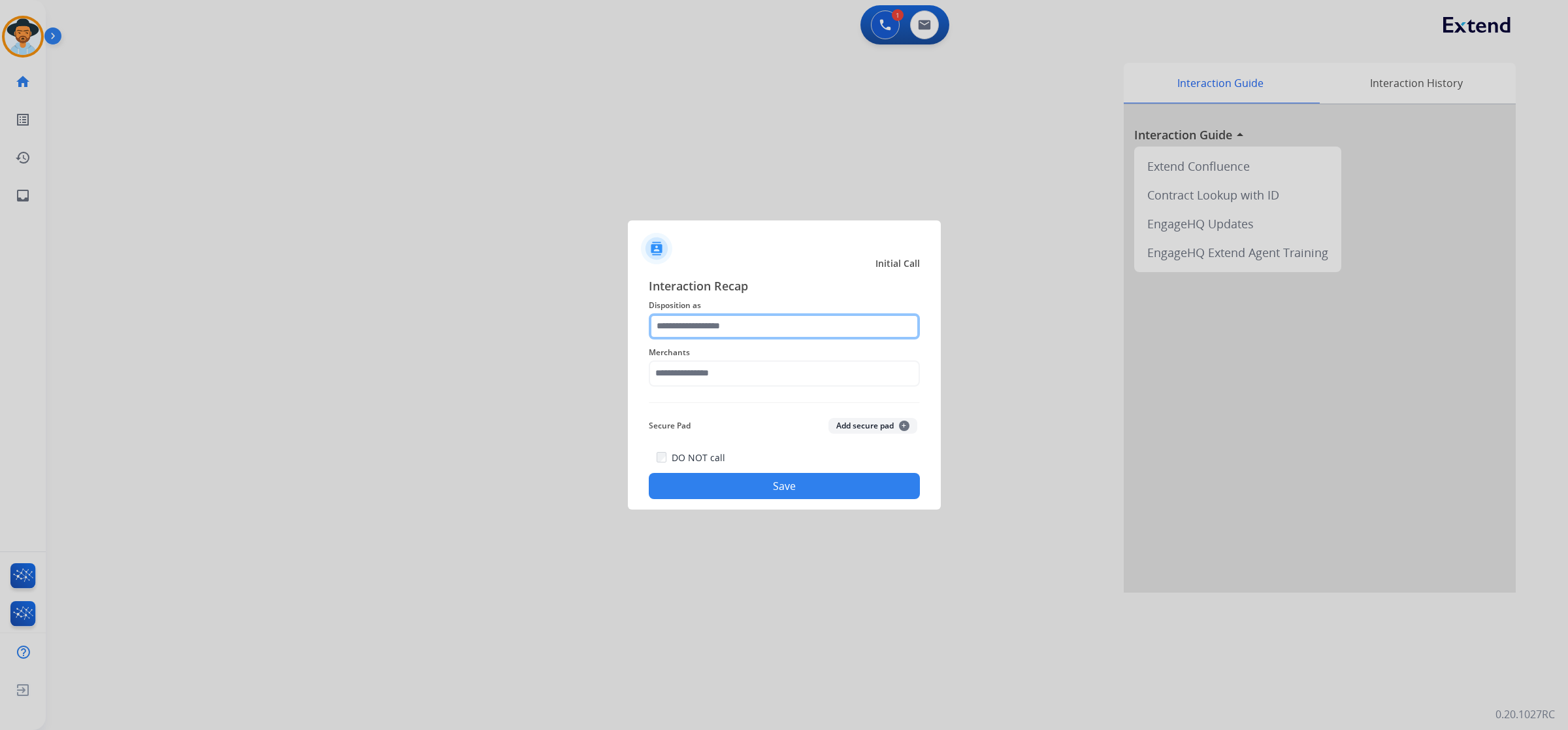
click at [673, 325] on input "text" at bounding box center [784, 326] width 271 height 26
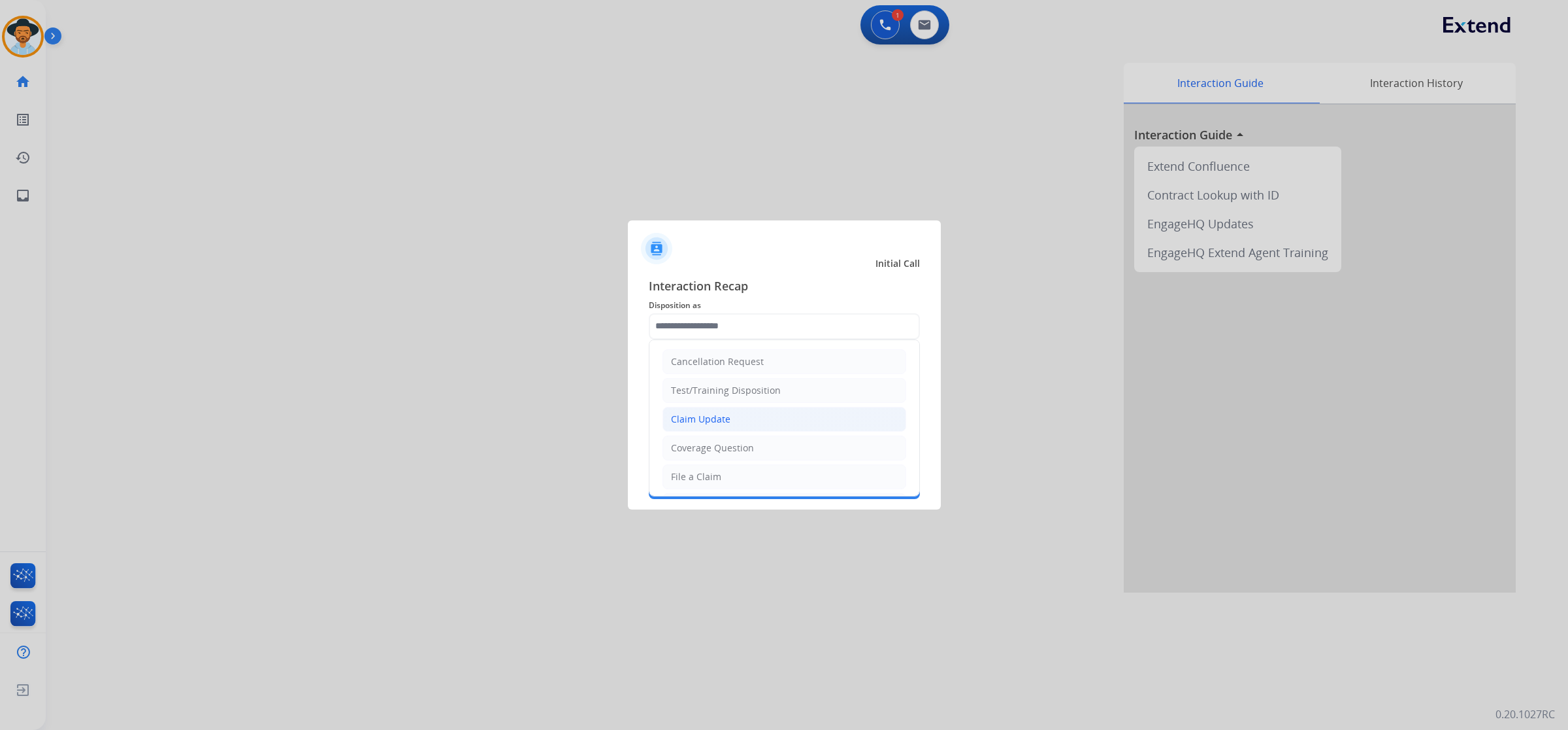
click at [732, 410] on li "Claim Update" at bounding box center [784, 419] width 244 height 25
type input "**********"
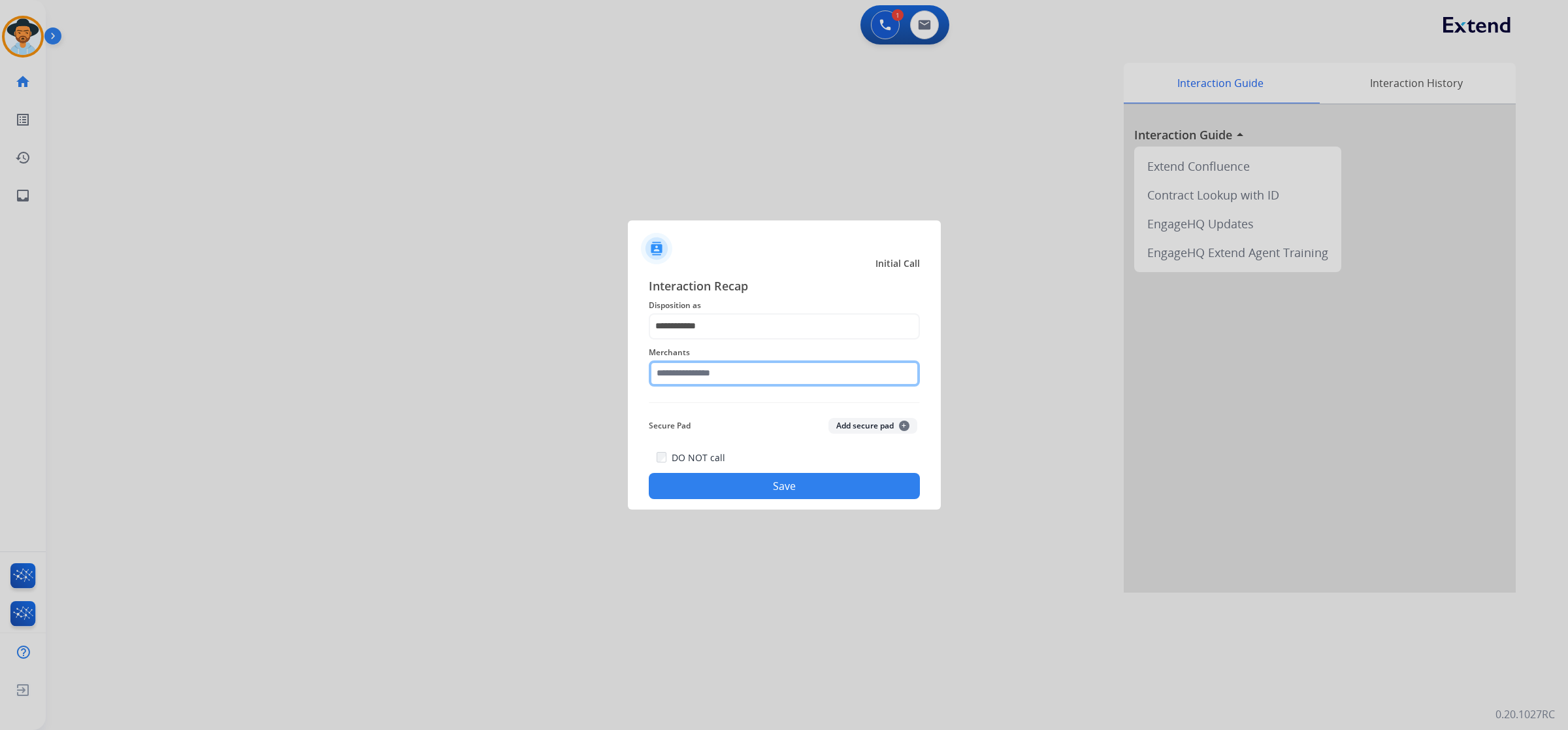
click at [732, 379] on input "text" at bounding box center [784, 373] width 271 height 26
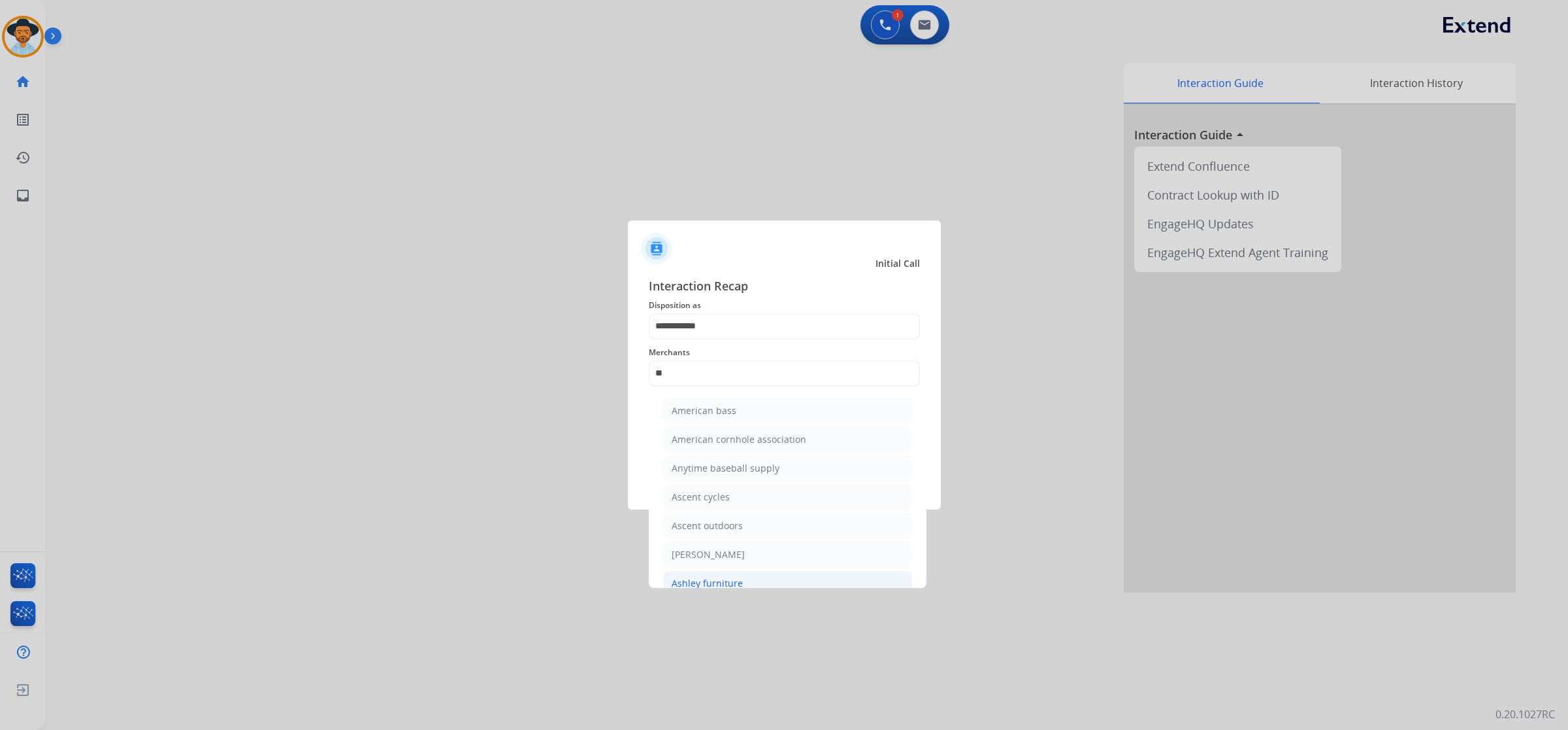
click at [737, 580] on div "Ashley furniture" at bounding box center [707, 583] width 71 height 14
type input "**********"
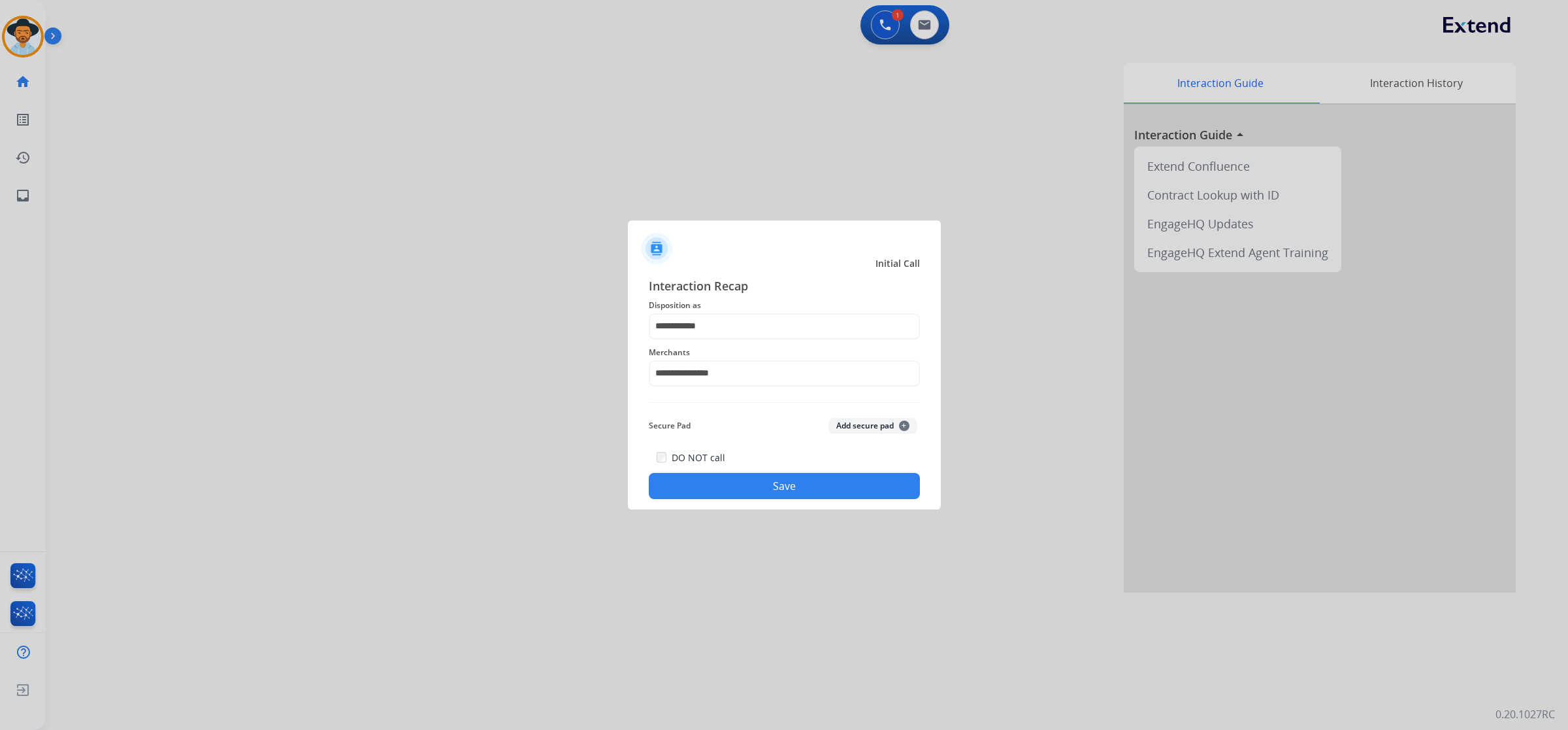
click at [787, 492] on button "Save" at bounding box center [784, 486] width 271 height 26
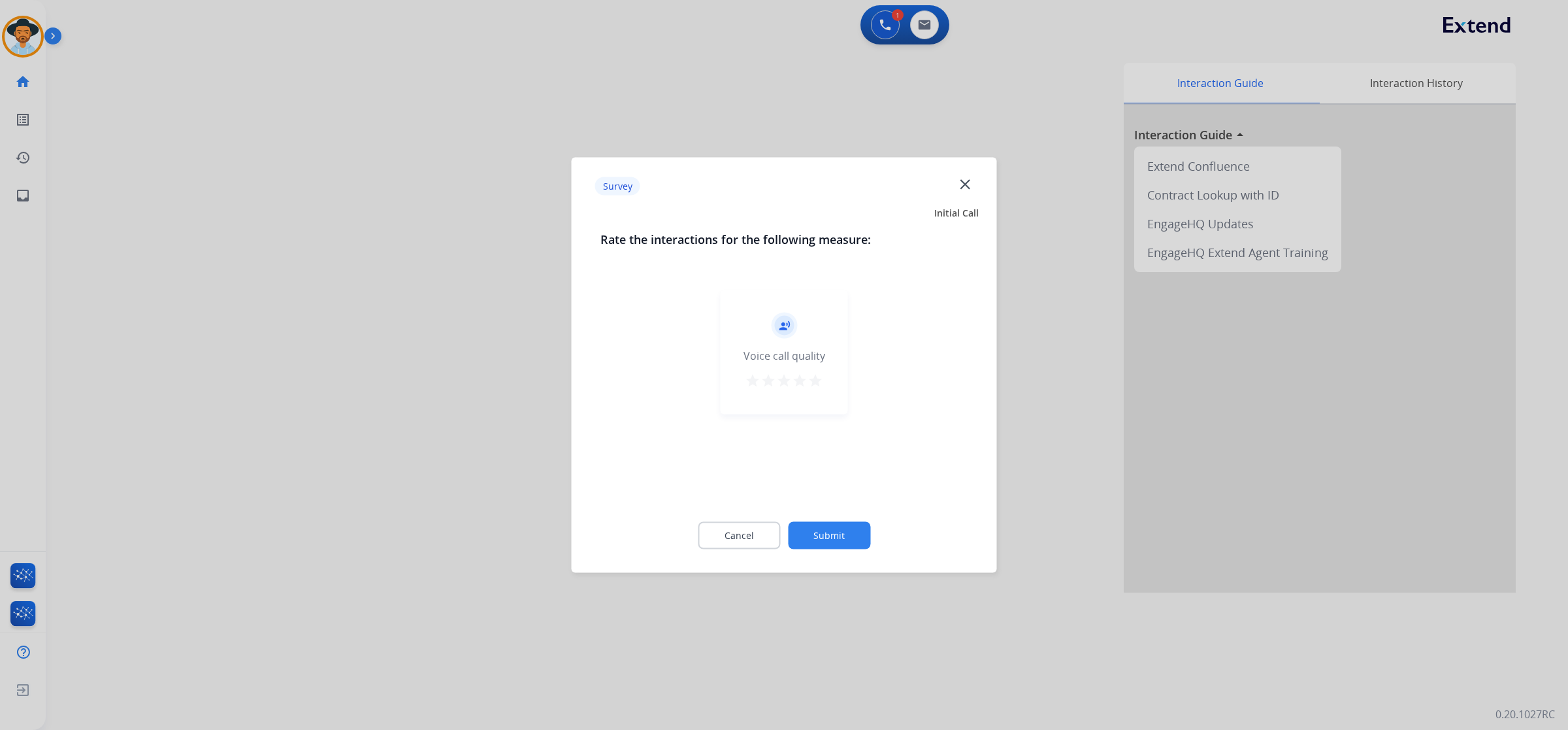
click at [823, 384] on div "record_voice_over Voice call quality star star star star star" at bounding box center [784, 352] width 127 height 124
click at [820, 378] on mat-icon "star" at bounding box center [815, 380] width 15 height 15
click at [838, 528] on button "Submit" at bounding box center [829, 535] width 82 height 27
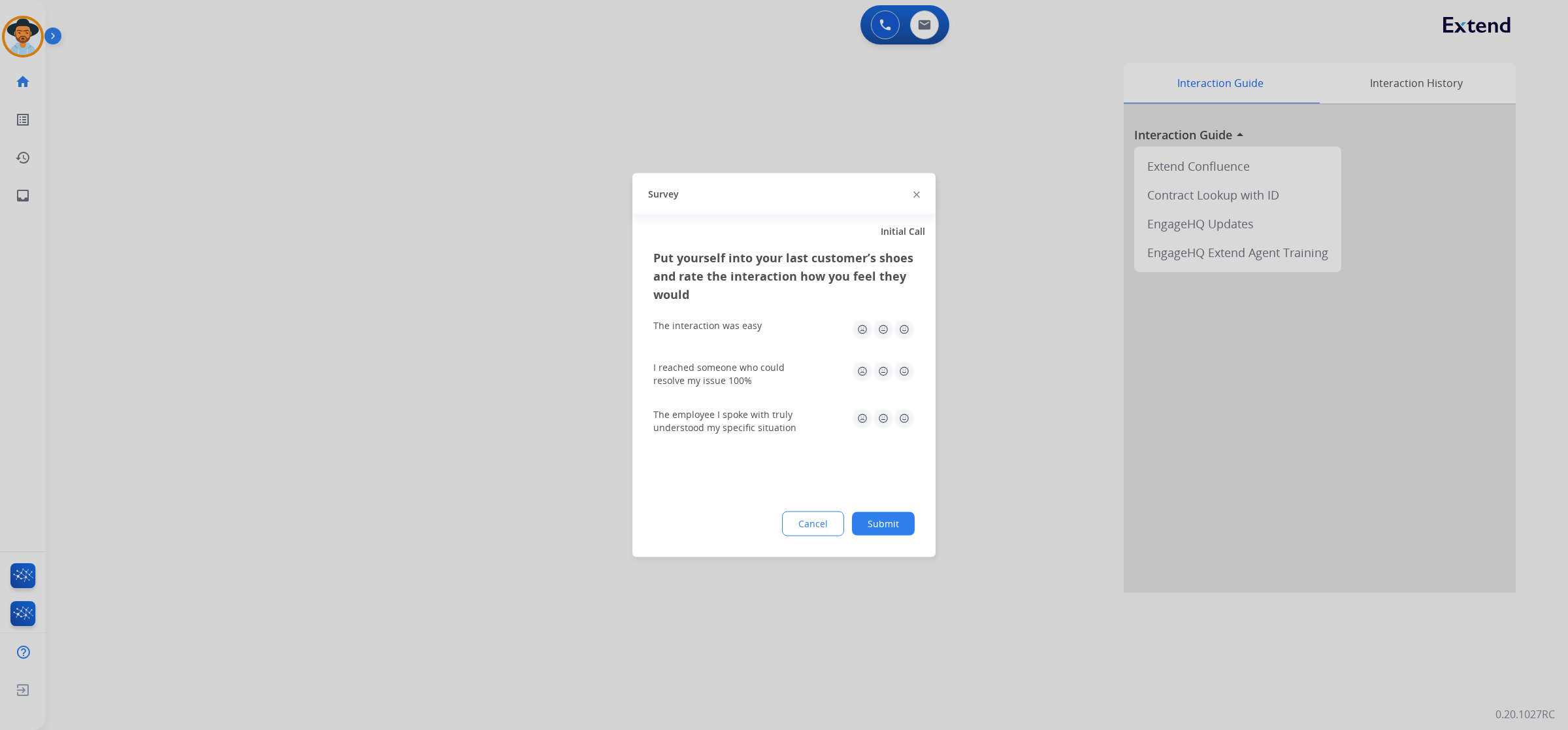
click at [896, 328] on img at bounding box center [904, 329] width 21 height 21
click at [896, 367] on img at bounding box center [904, 371] width 21 height 21
click at [896, 411] on img at bounding box center [904, 418] width 21 height 21
click at [896, 516] on button "Submit" at bounding box center [884, 524] width 63 height 23
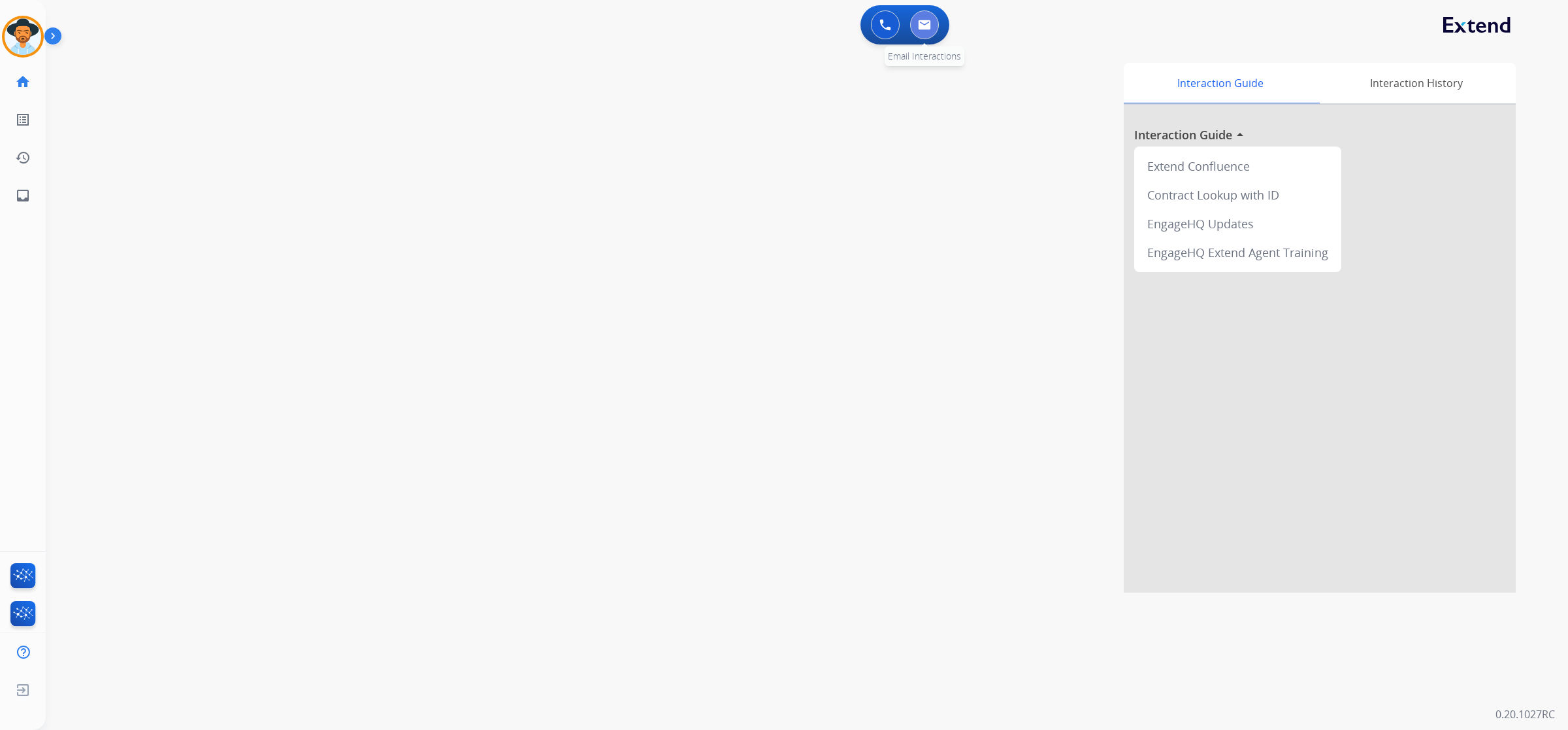
click at [896, 21] on img at bounding box center [924, 25] width 14 height 11
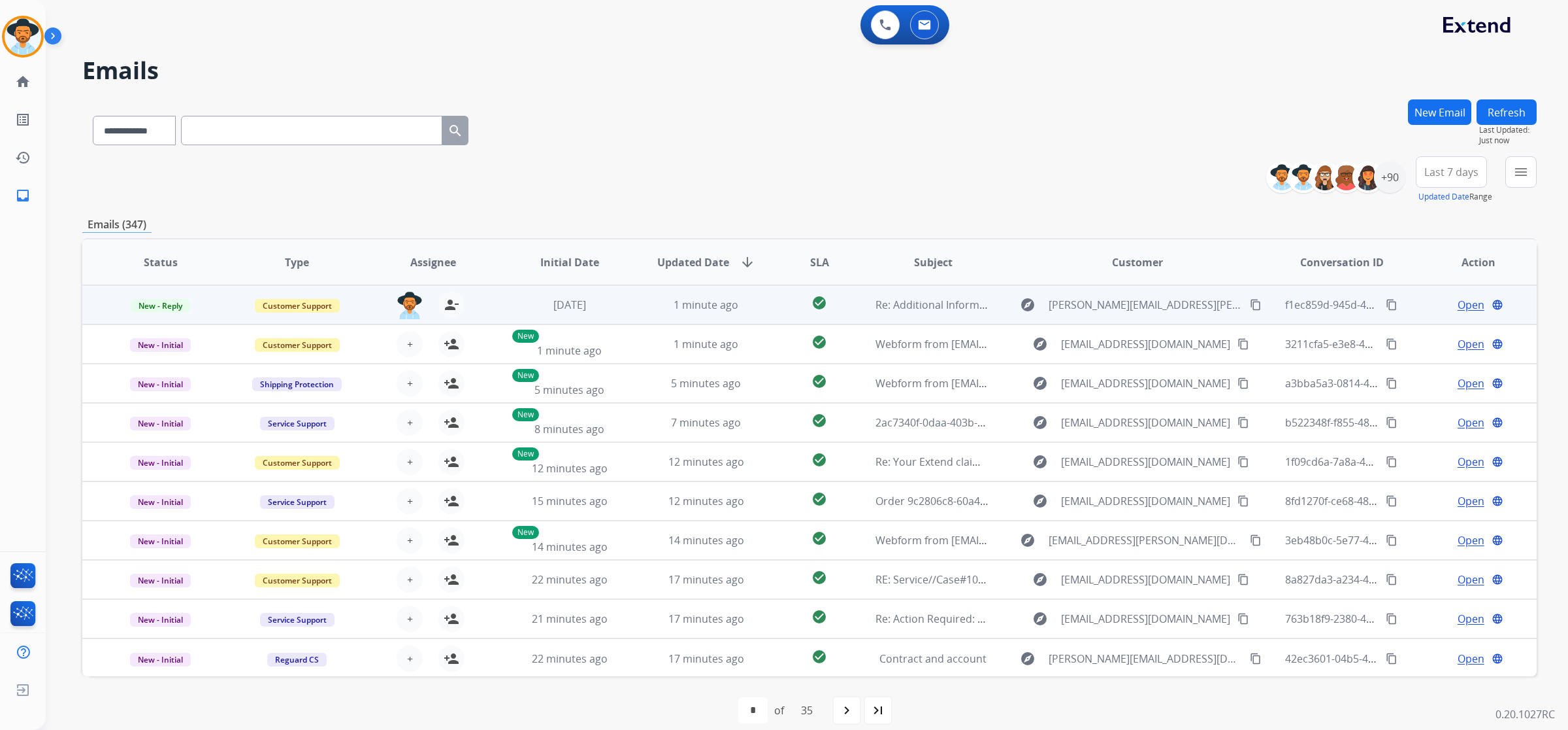
click at [896, 315] on td "Re: Additional Information Request" at bounding box center [923, 305] width 137 height 40
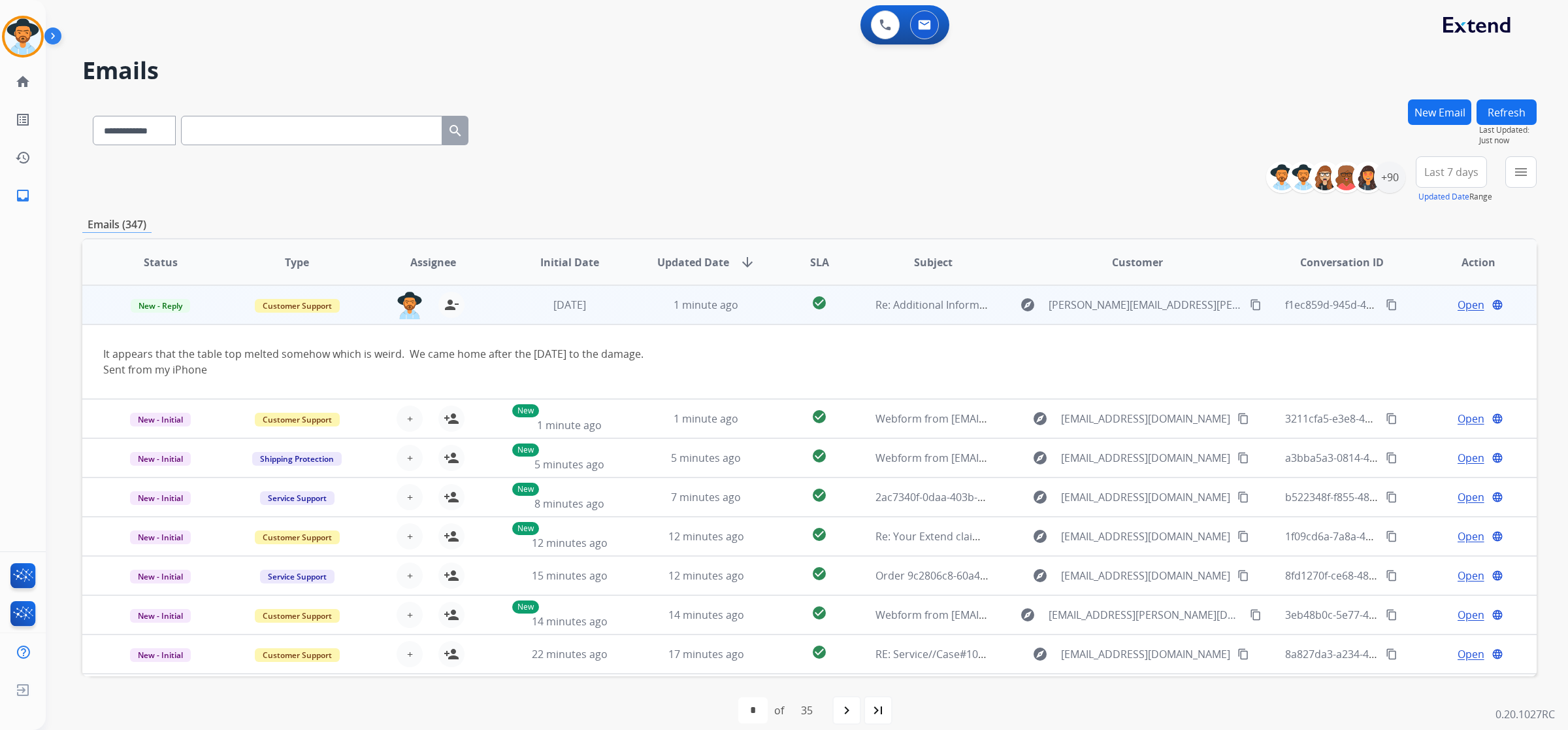
click at [896, 306] on span "Open" at bounding box center [1472, 304] width 27 height 15
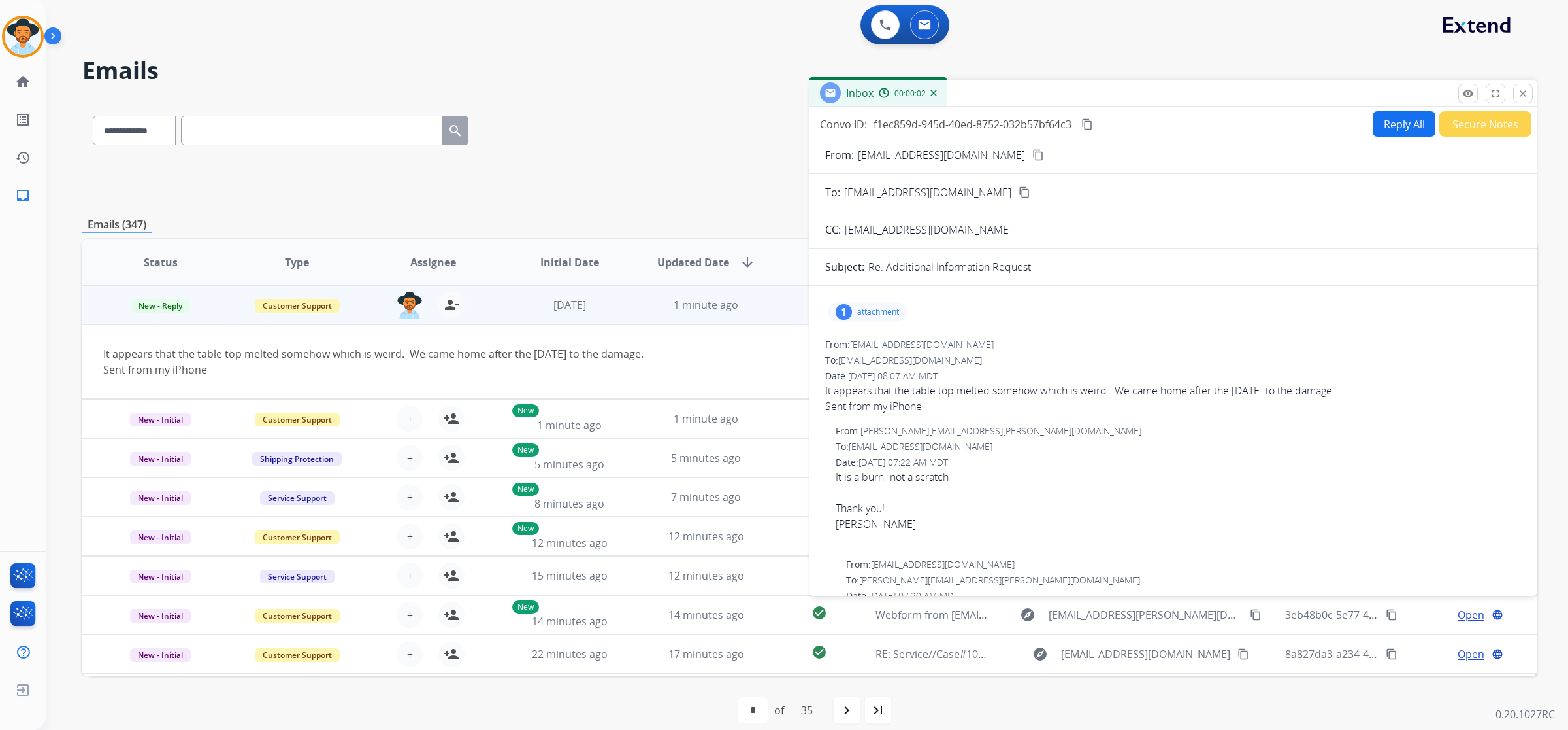
click at [896, 124] on button "Reply All" at bounding box center [1404, 123] width 63 height 25
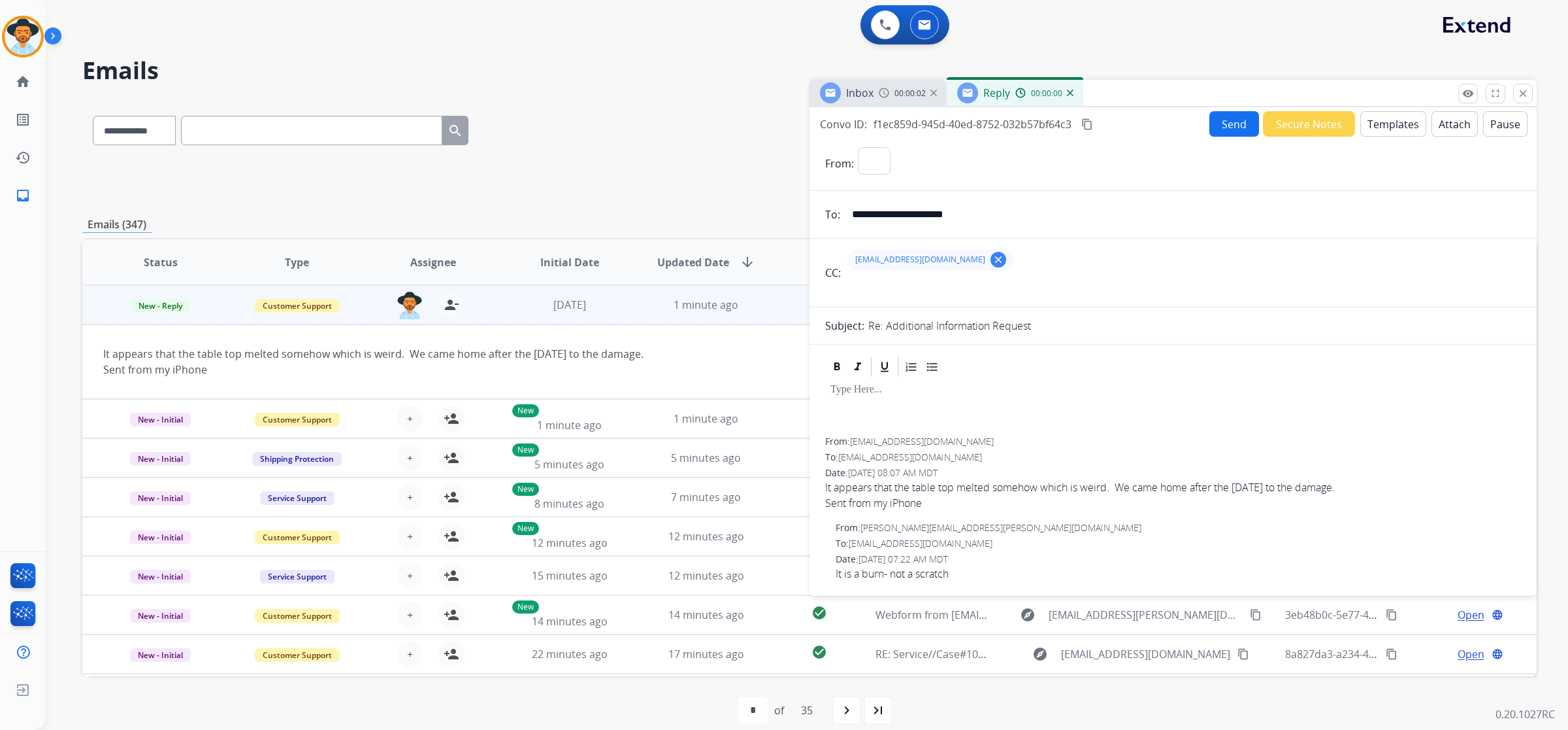
select select "**********"
click at [896, 125] on button "Templates" at bounding box center [1393, 123] width 66 height 25
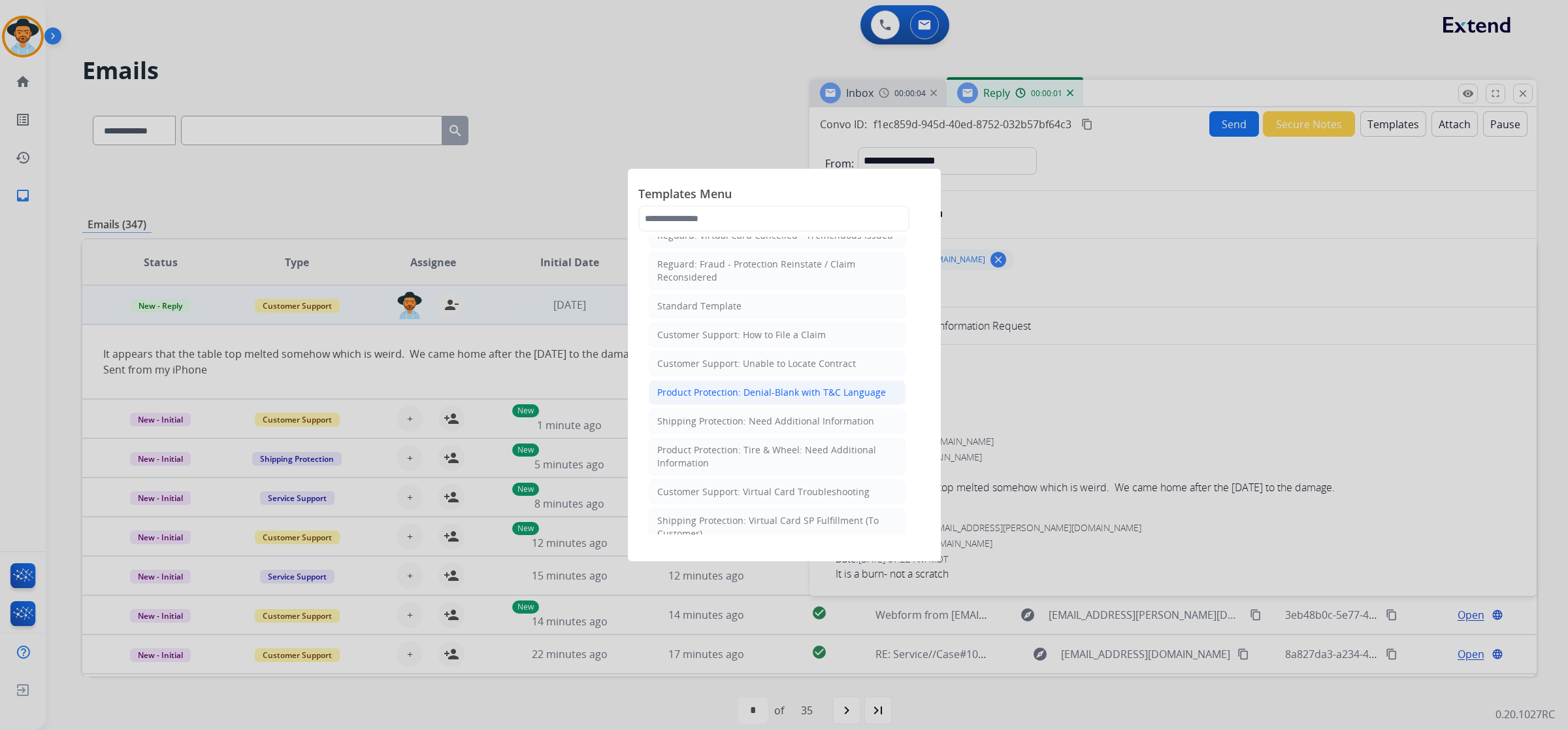
scroll to position [163, 0]
click at [820, 391] on div "Product Protection: Denial-Blank with T&C Language" at bounding box center [772, 390] width 229 height 14
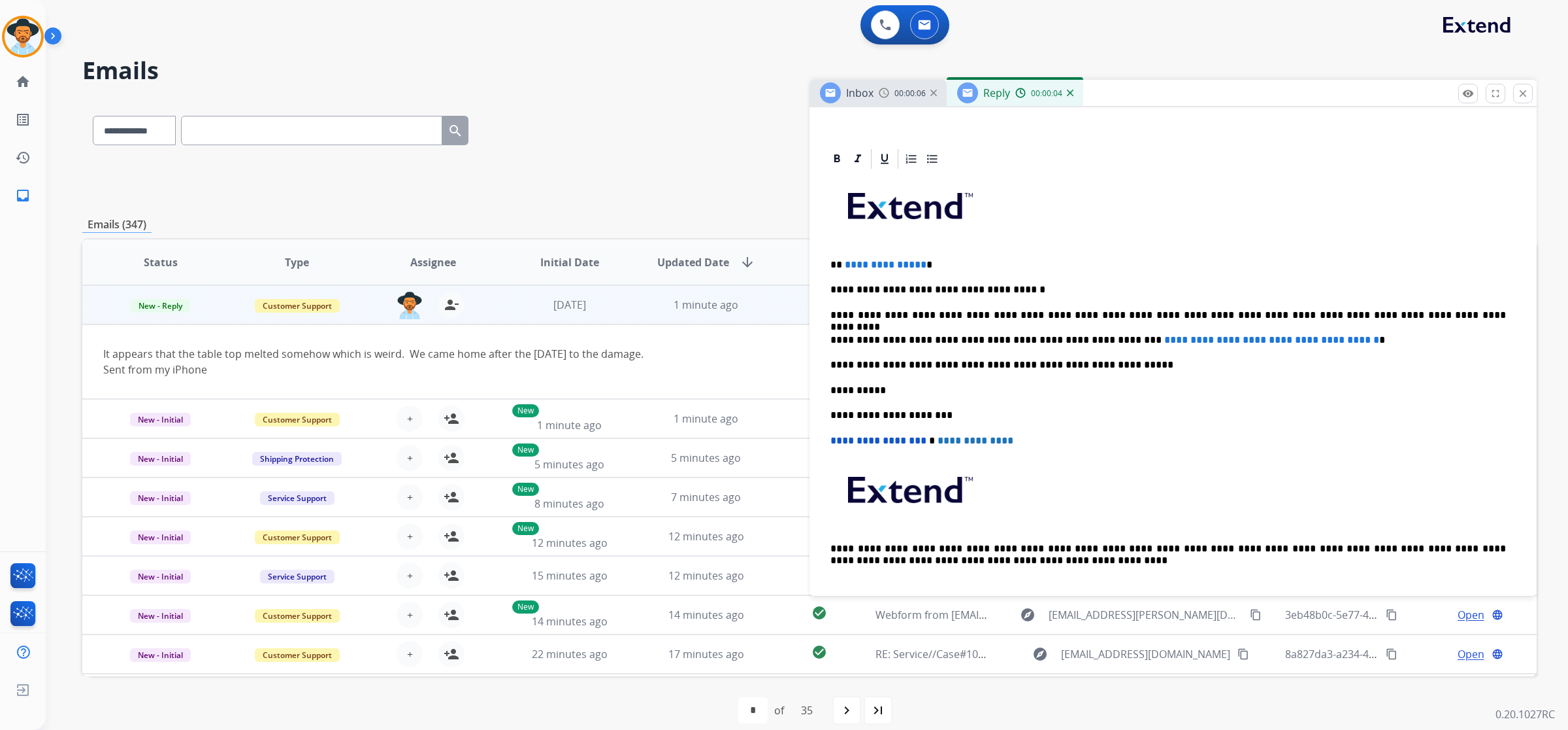
scroll to position [327, 0]
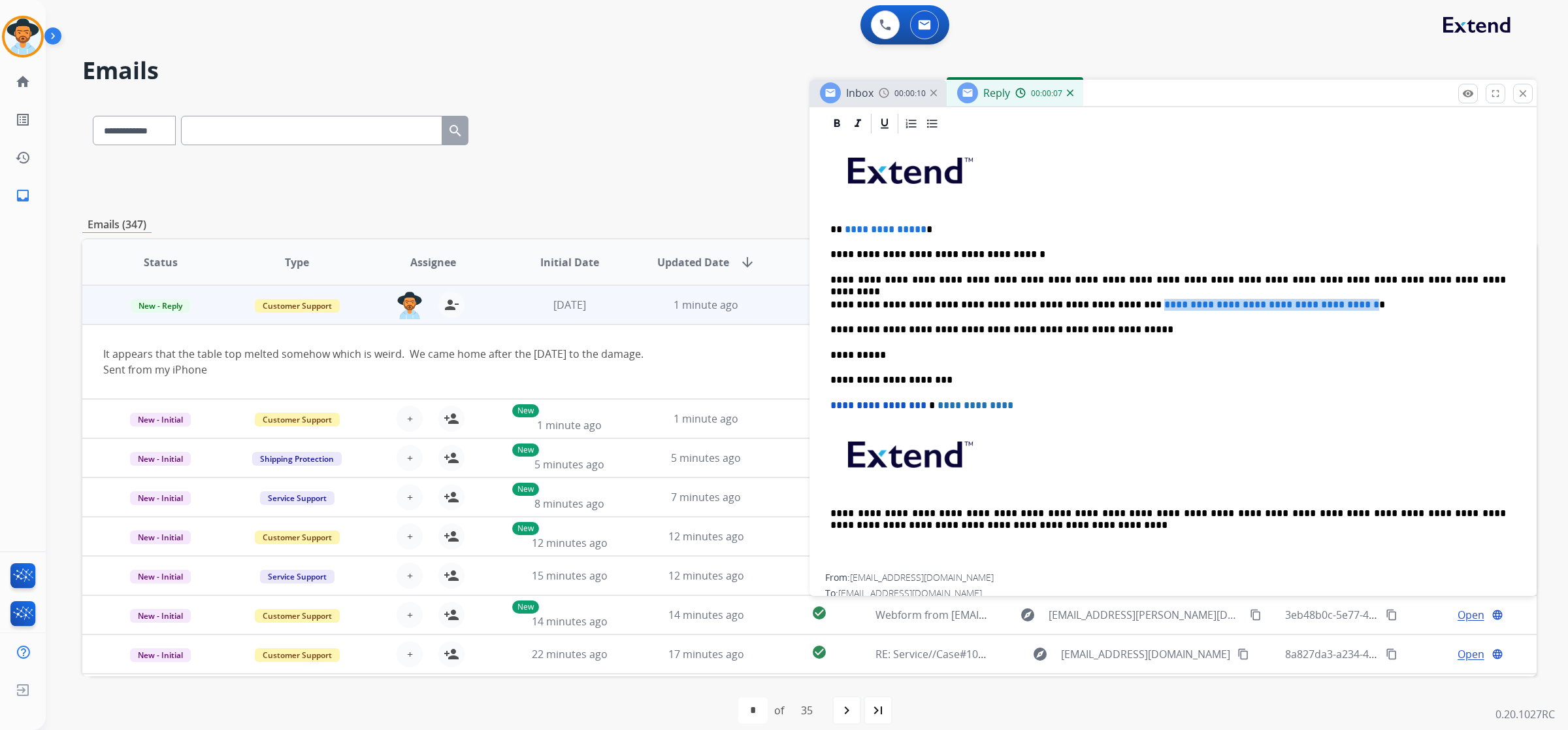
drag, startPoint x: 1097, startPoint y: 302, endPoint x: 1354, endPoint y: 306, distance: 257.0
click at [896, 306] on p "**********" at bounding box center [1168, 305] width 675 height 12
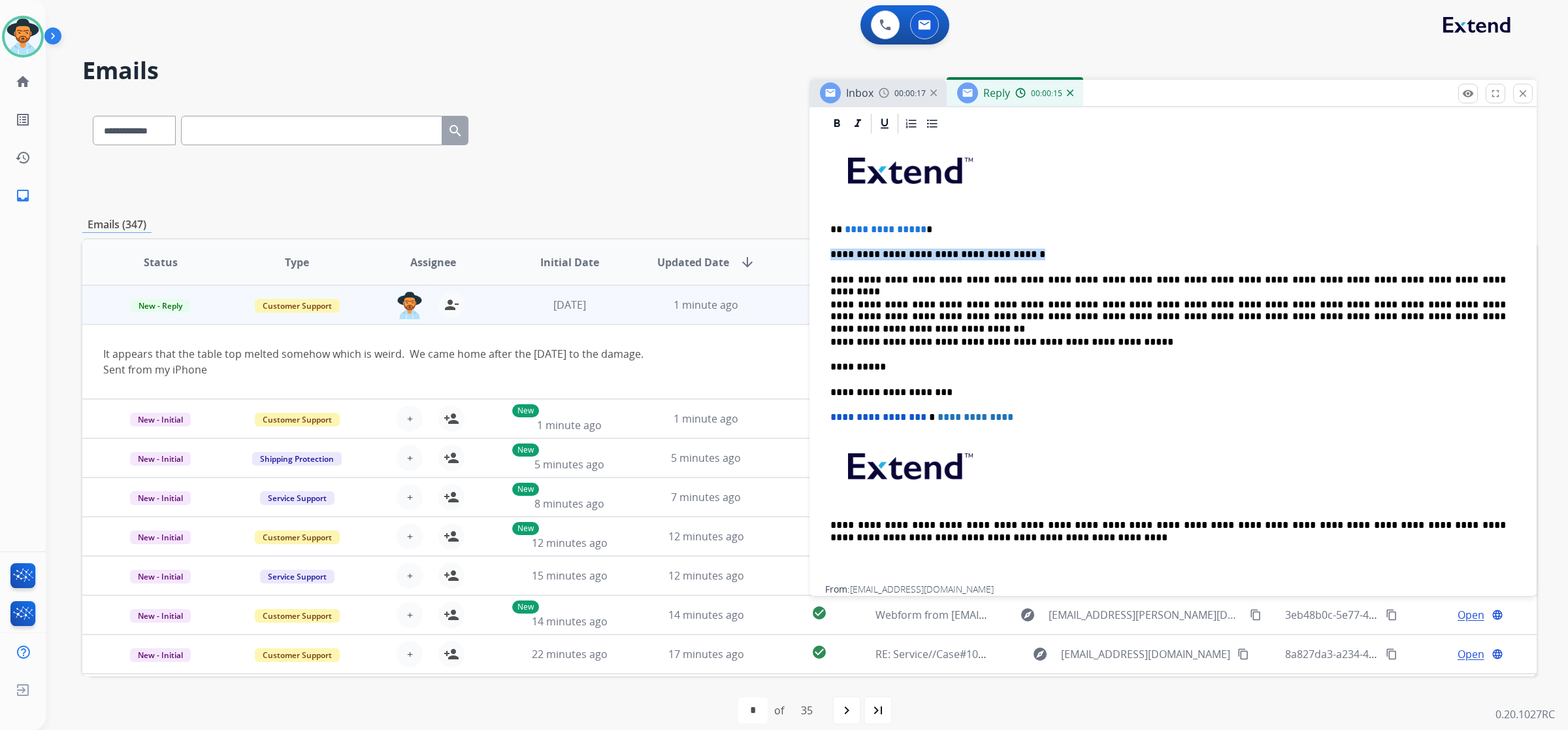
drag, startPoint x: 1039, startPoint y: 259, endPoint x: 818, endPoint y: 247, distance: 221.3
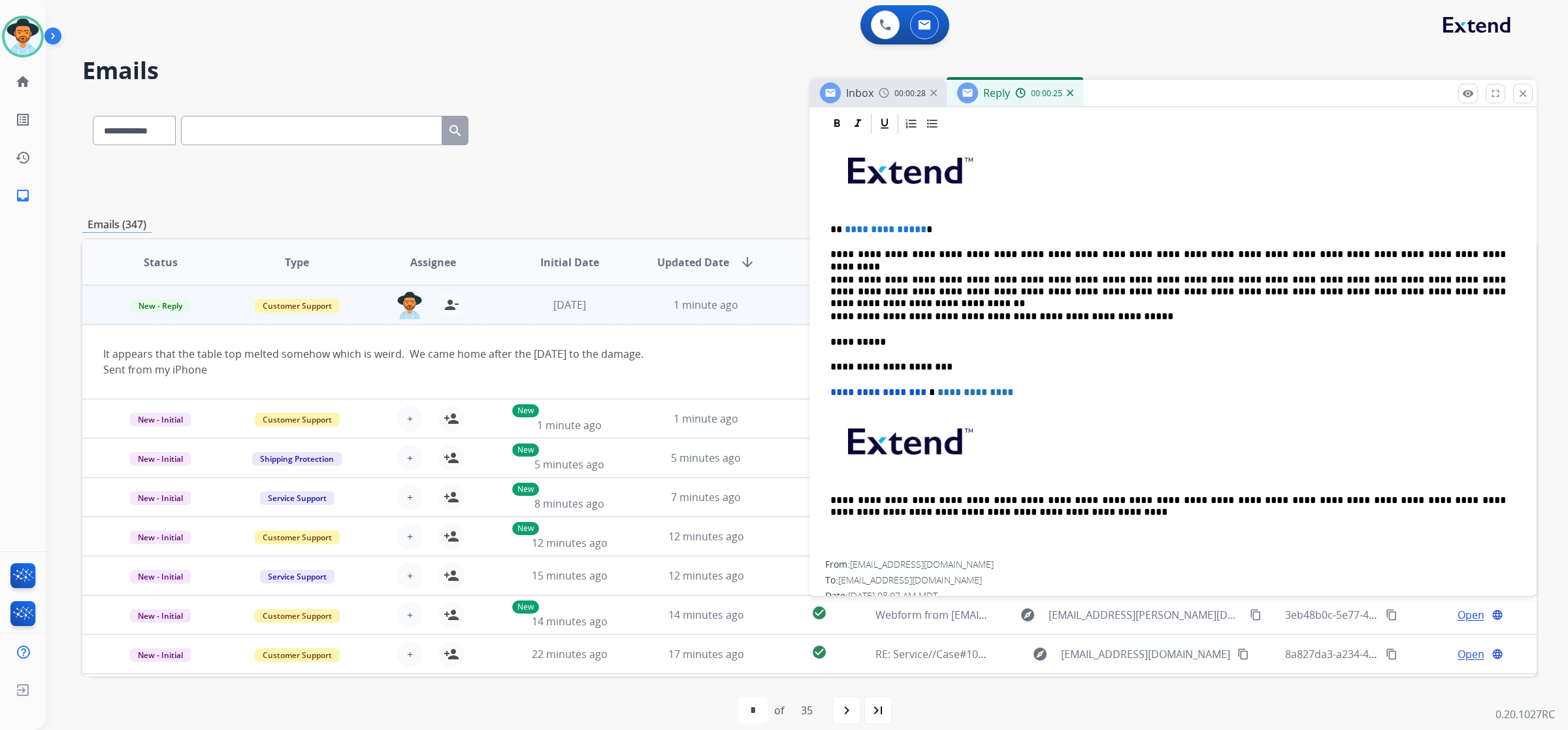
click at [896, 259] on p "**********" at bounding box center [1168, 254] width 675 height 12
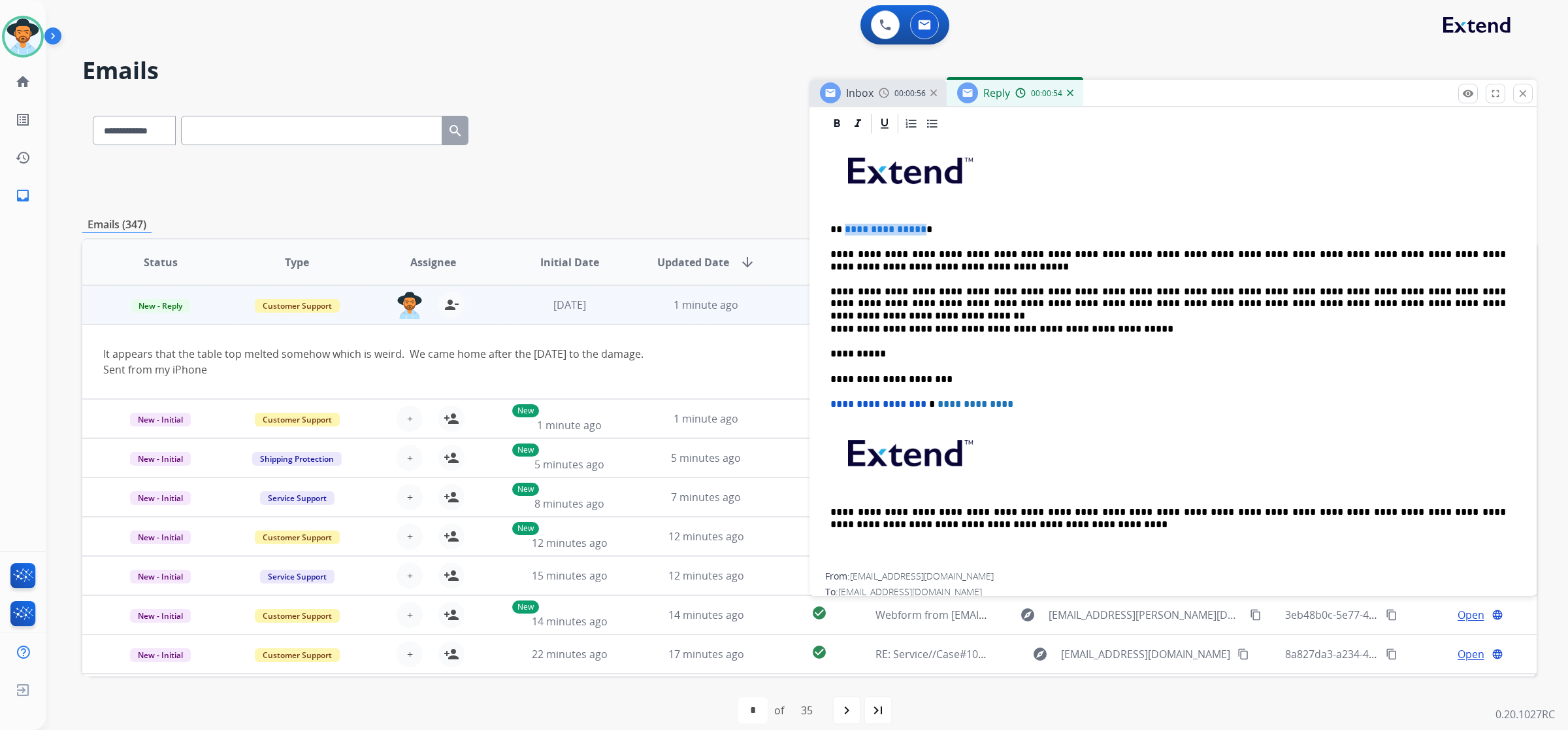
drag, startPoint x: 918, startPoint y: 227, endPoint x: 844, endPoint y: 227, distance: 74.0
click at [845, 227] on span "**********" at bounding box center [885, 229] width 82 height 10
click at [896, 378] on p "**********" at bounding box center [1168, 379] width 675 height 12
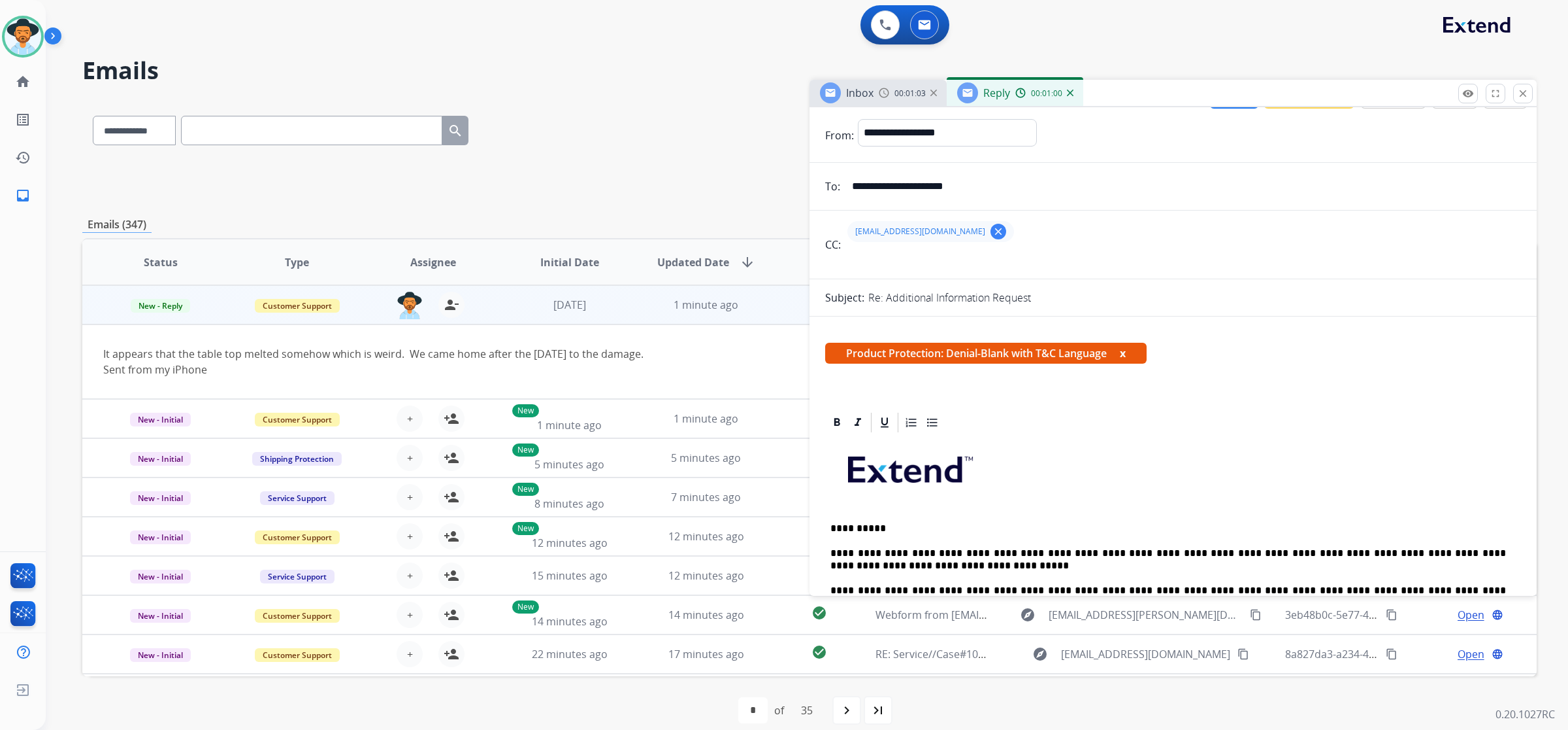
scroll to position [0, 0]
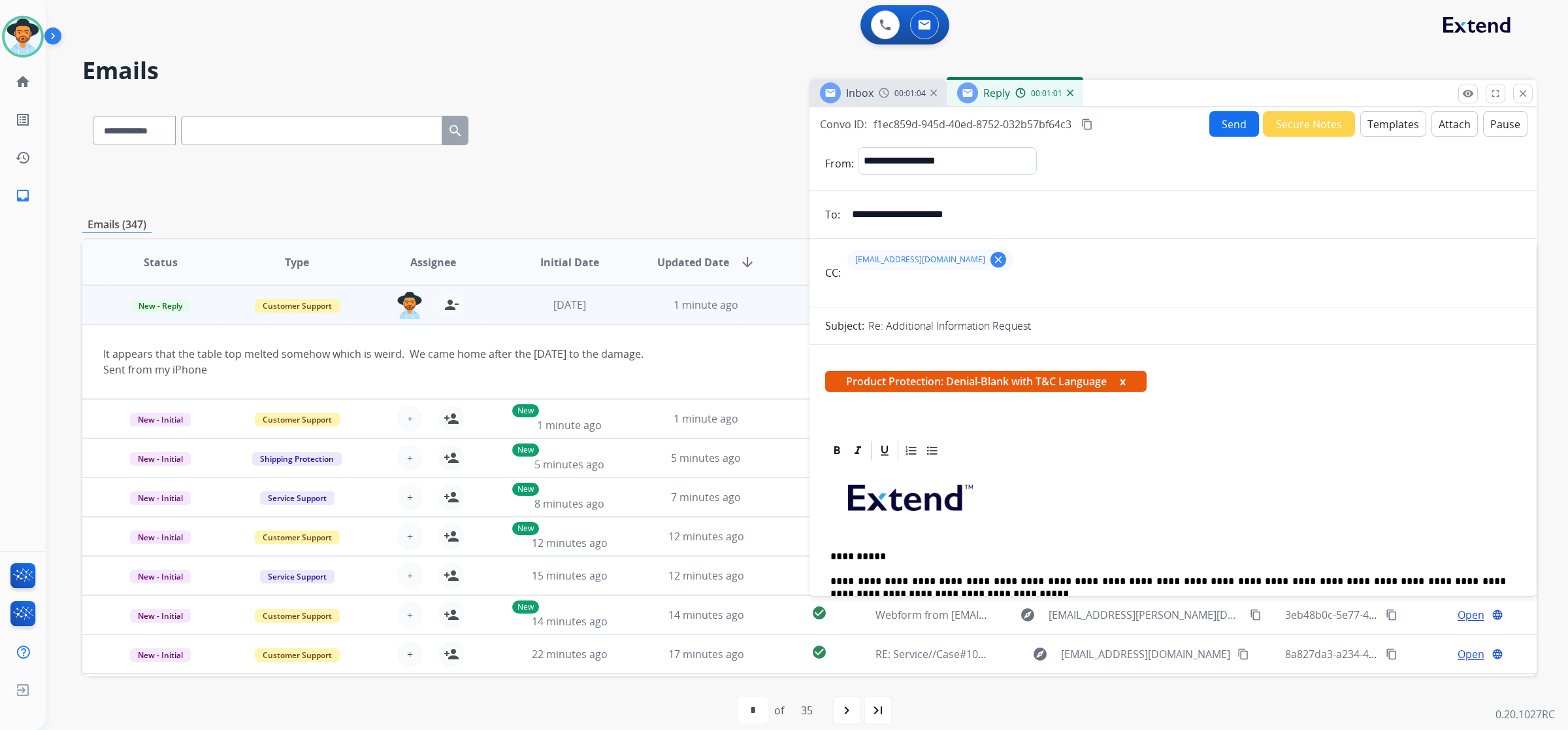
click at [896, 128] on button "Send" at bounding box center [1234, 123] width 50 height 25
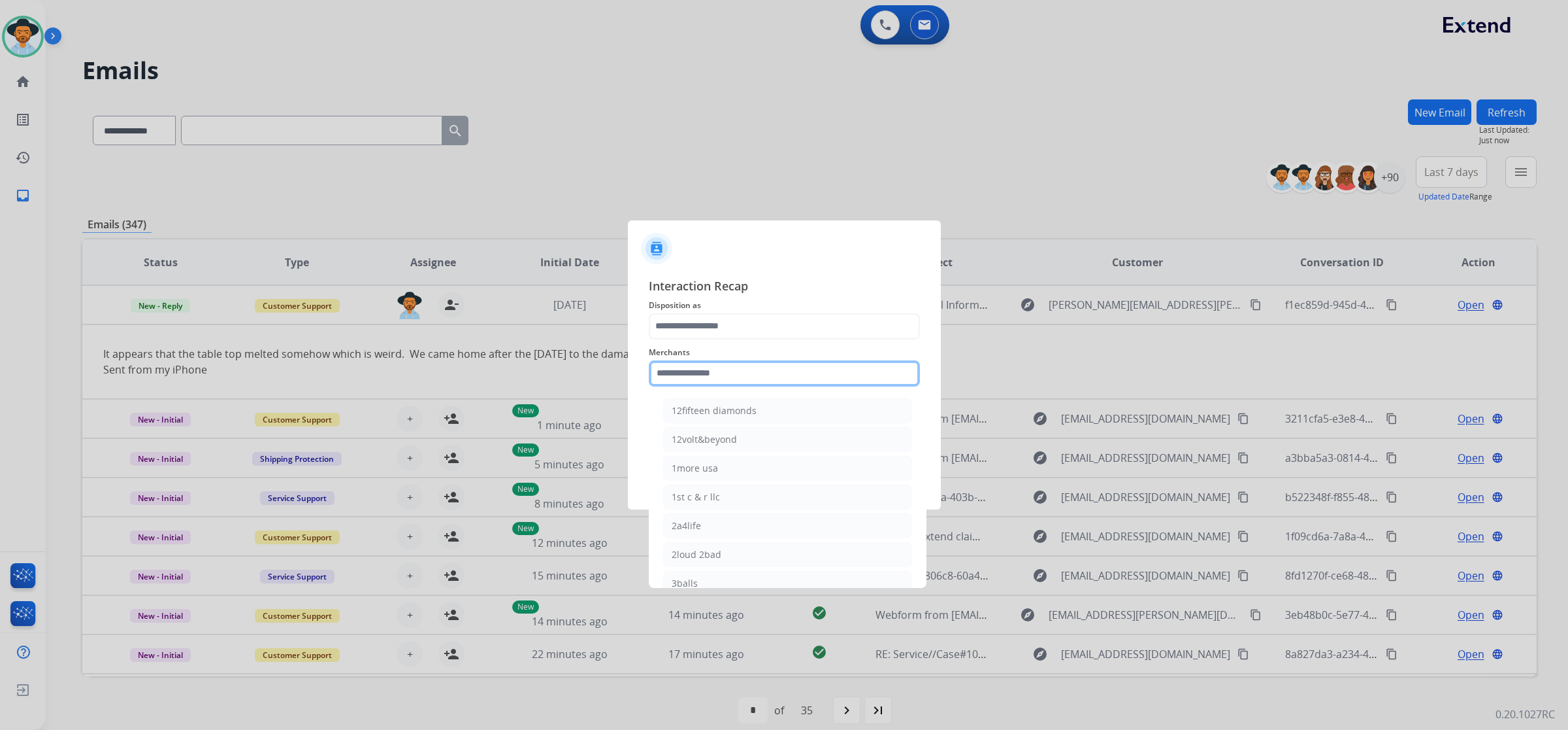
click at [834, 369] on input "text" at bounding box center [784, 373] width 271 height 26
click at [775, 576] on li "Ashley furniture" at bounding box center [787, 583] width 249 height 25
type input "**********"
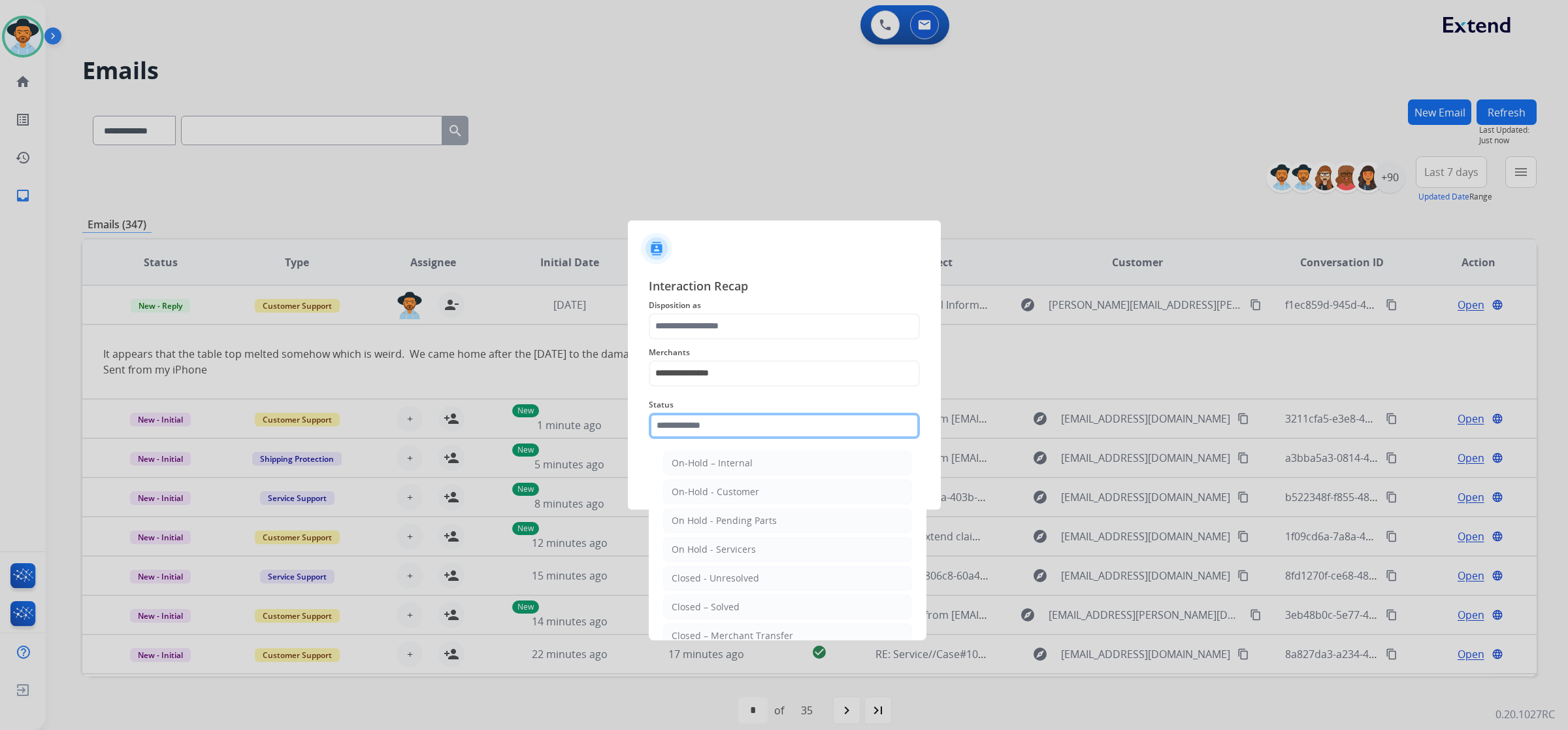
click at [776, 425] on input "text" at bounding box center [784, 425] width 271 height 26
click at [755, 608] on li "Closed – Solved" at bounding box center [787, 607] width 249 height 25
type input "**********"
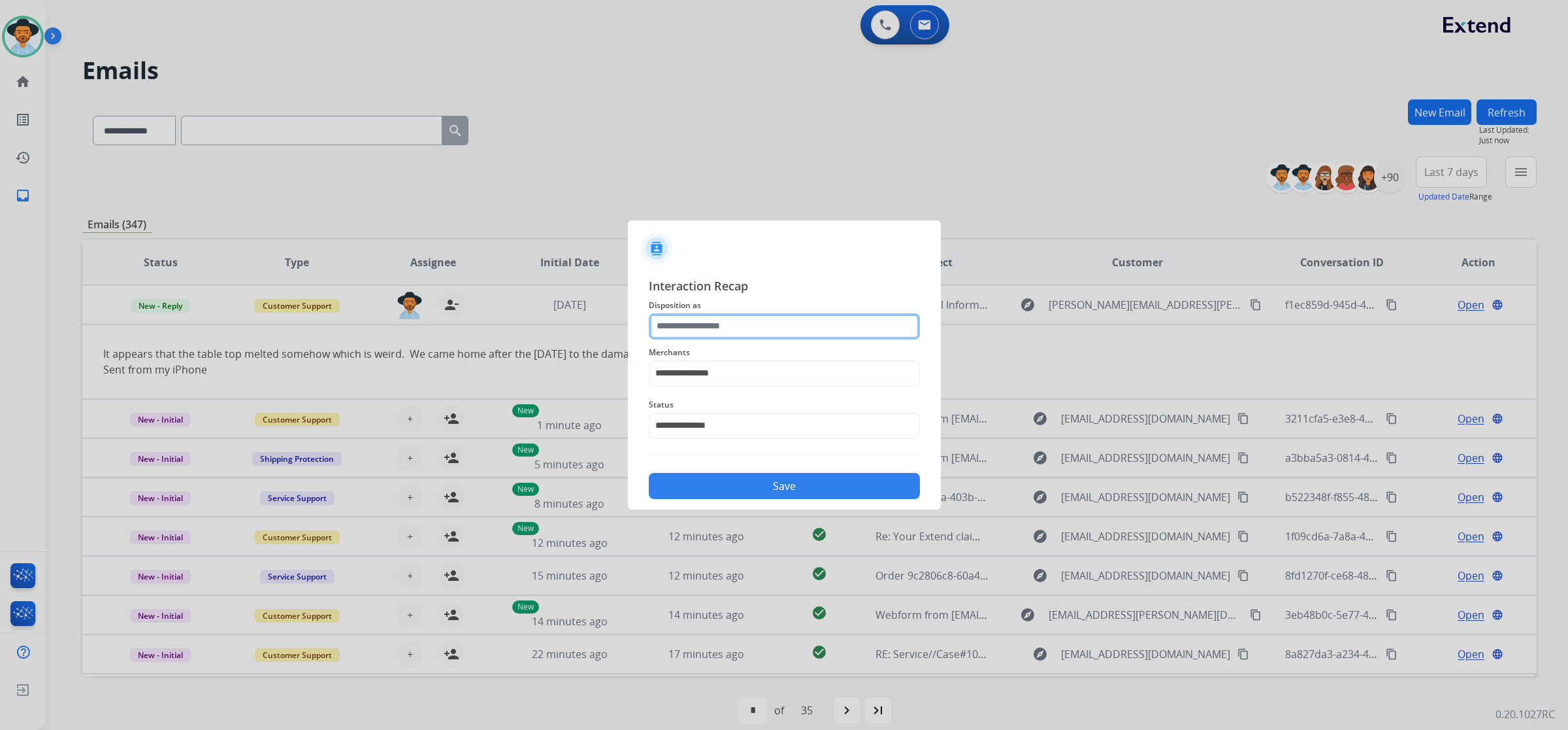
click at [766, 328] on input "text" at bounding box center [784, 326] width 271 height 26
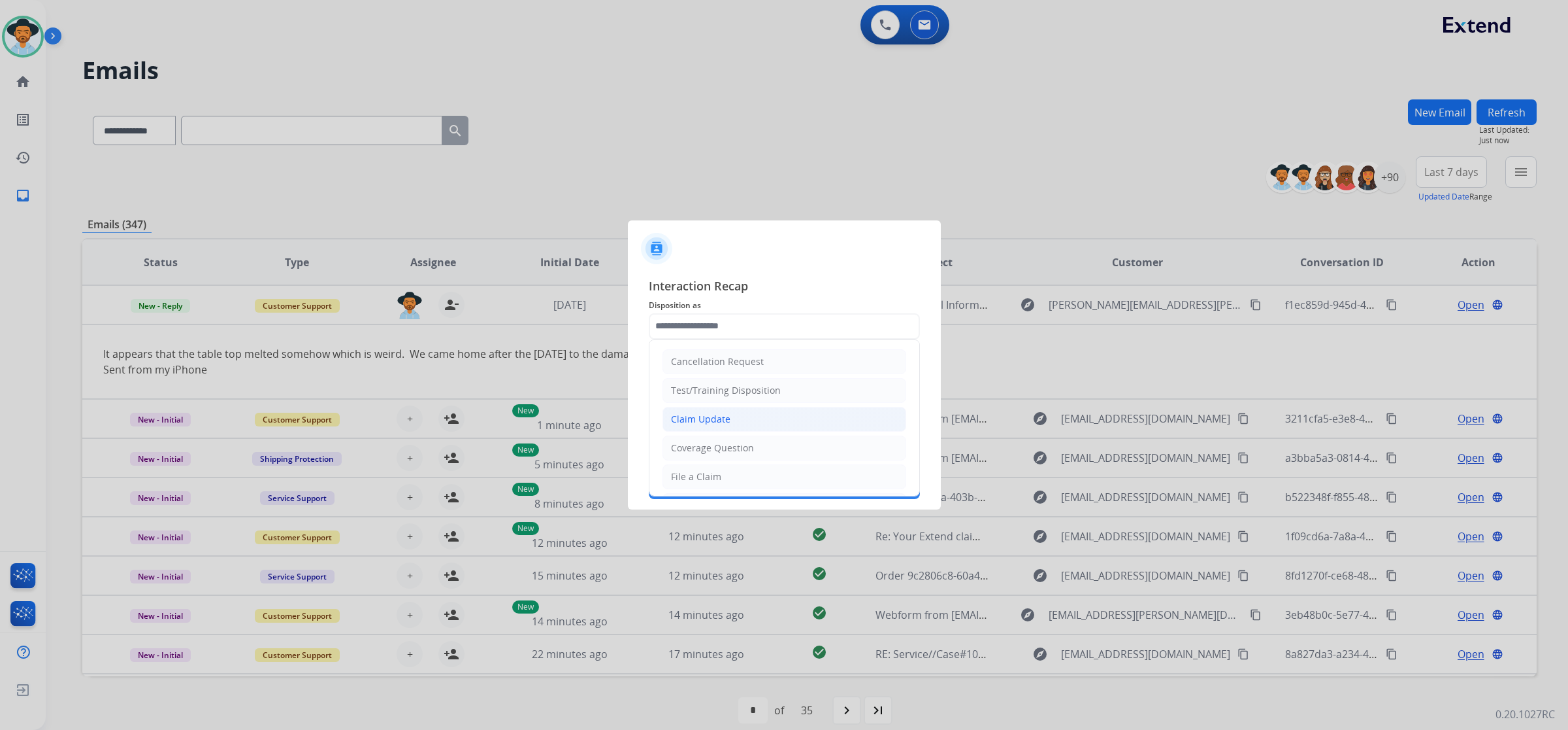
click at [732, 410] on li "Claim Update" at bounding box center [784, 419] width 244 height 25
type input "**********"
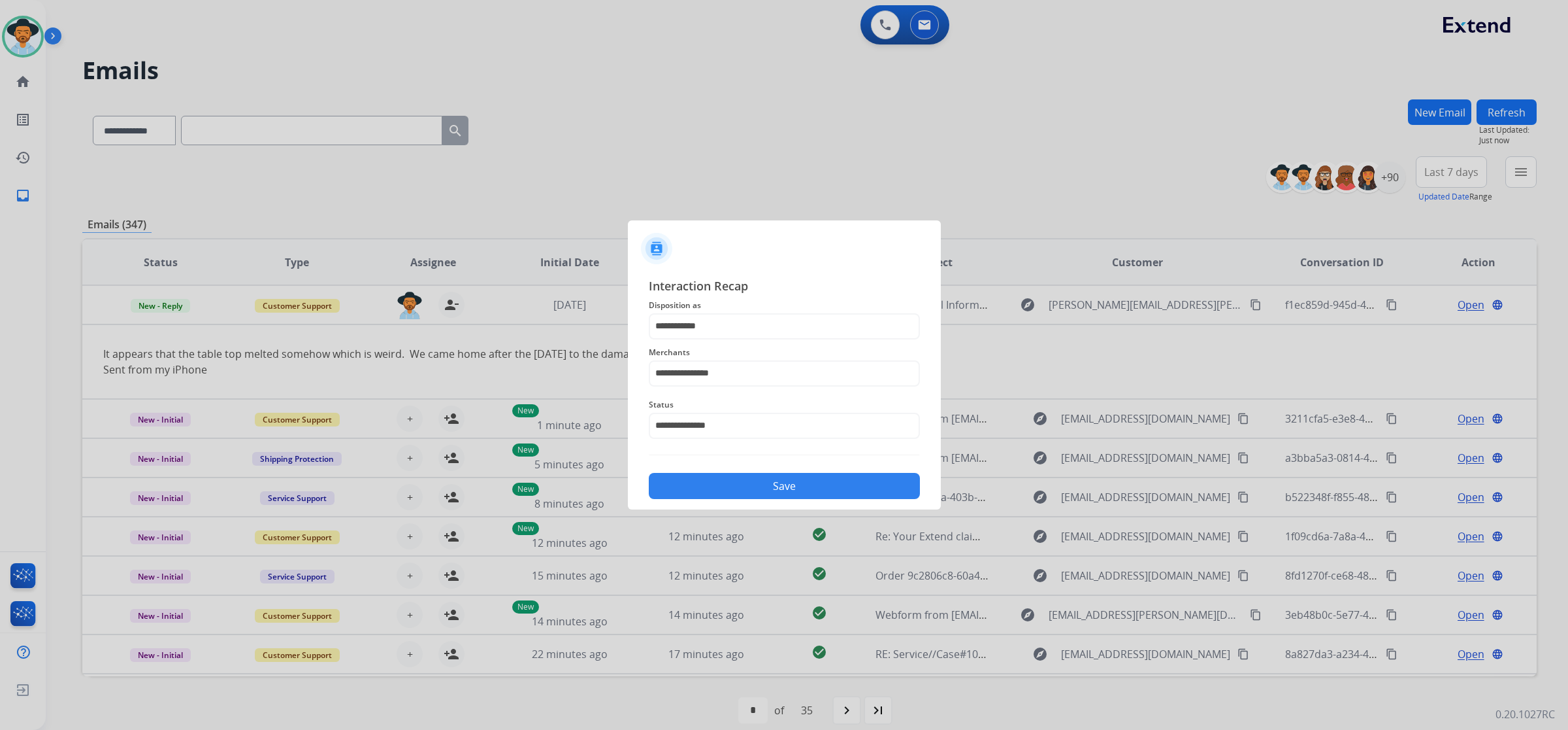
click at [745, 485] on button "Save" at bounding box center [784, 486] width 271 height 26
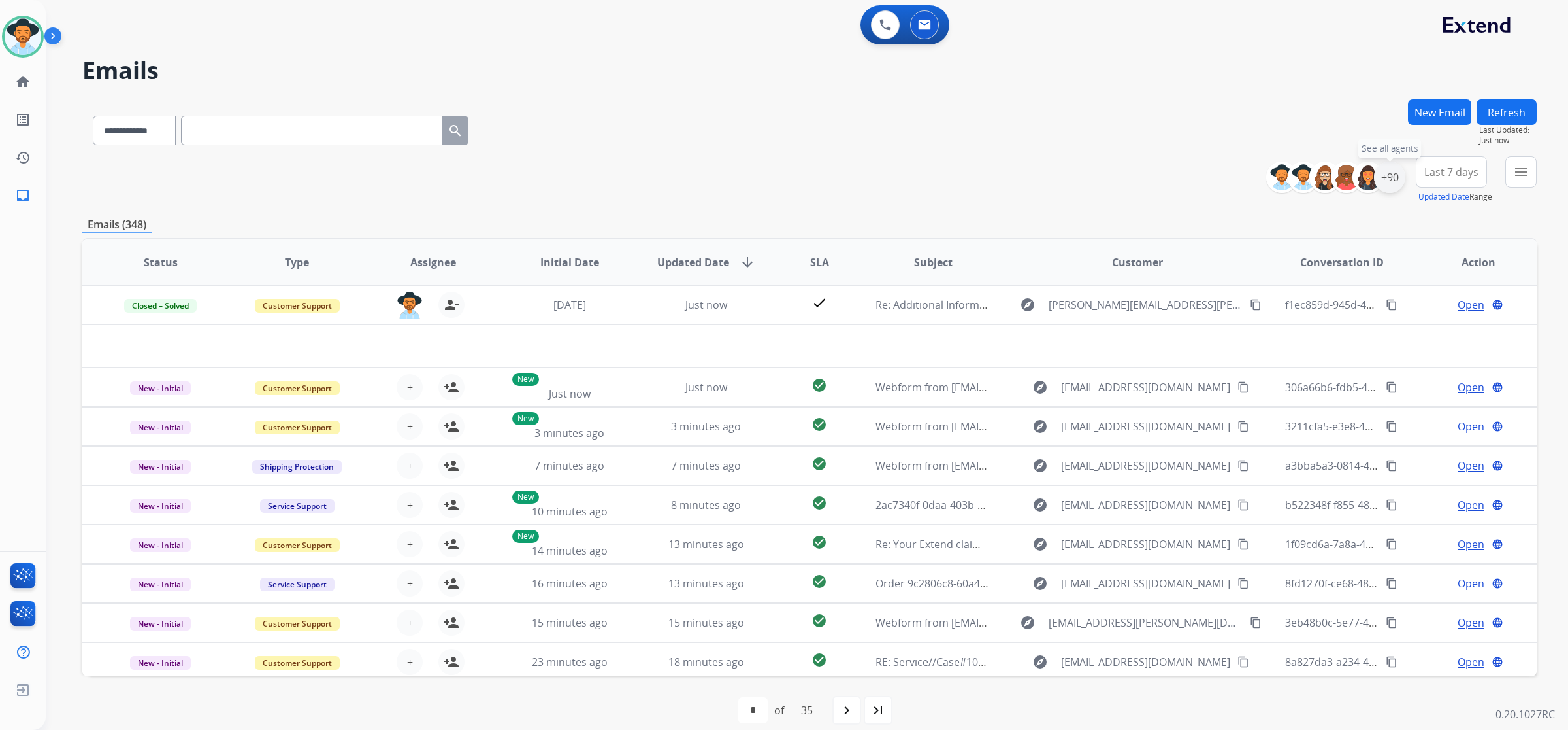
click at [896, 178] on div "+90" at bounding box center [1390, 177] width 32 height 32
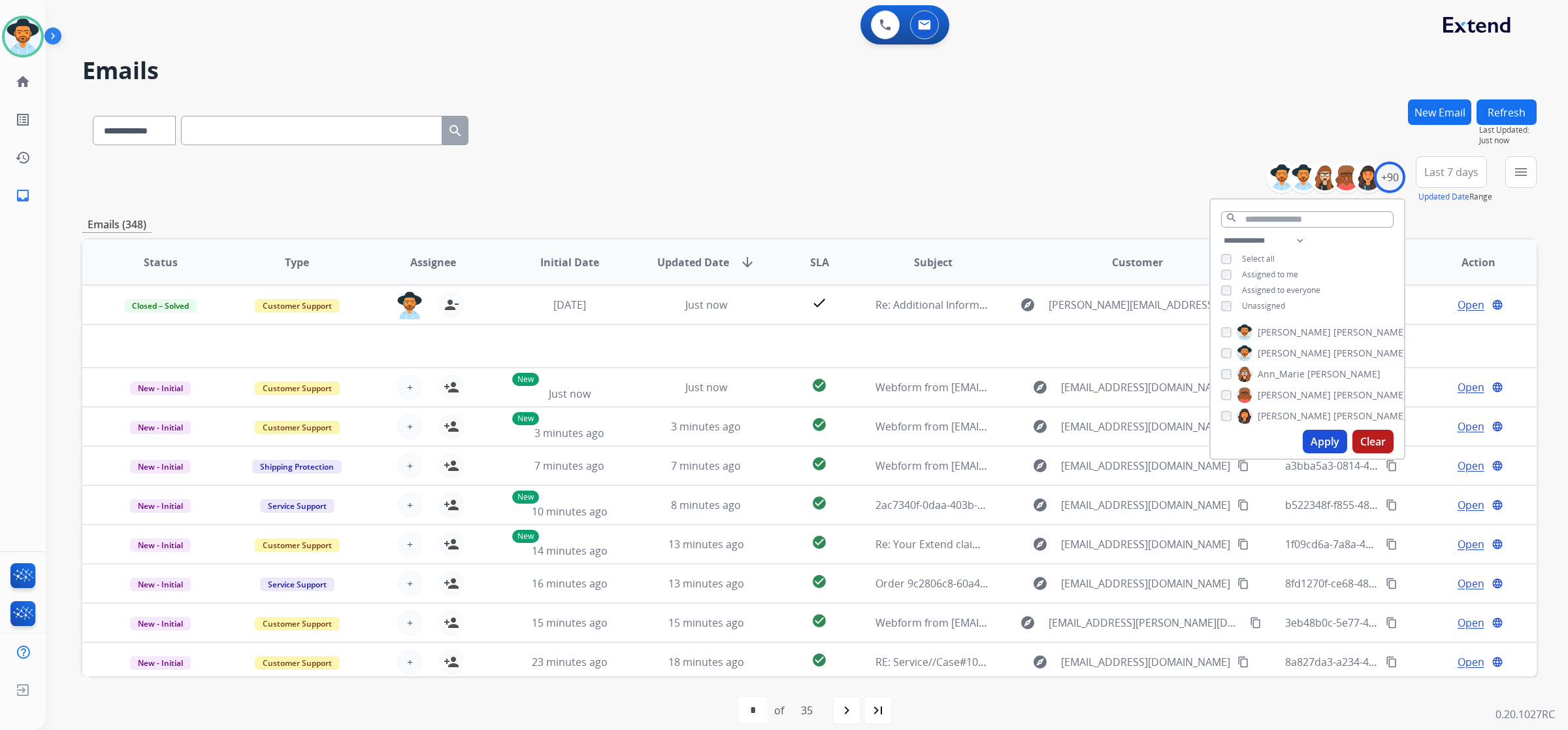
click at [896, 300] on span "Unassigned" at bounding box center [1264, 306] width 43 height 11
click at [896, 436] on button "Apply" at bounding box center [1325, 442] width 44 height 23
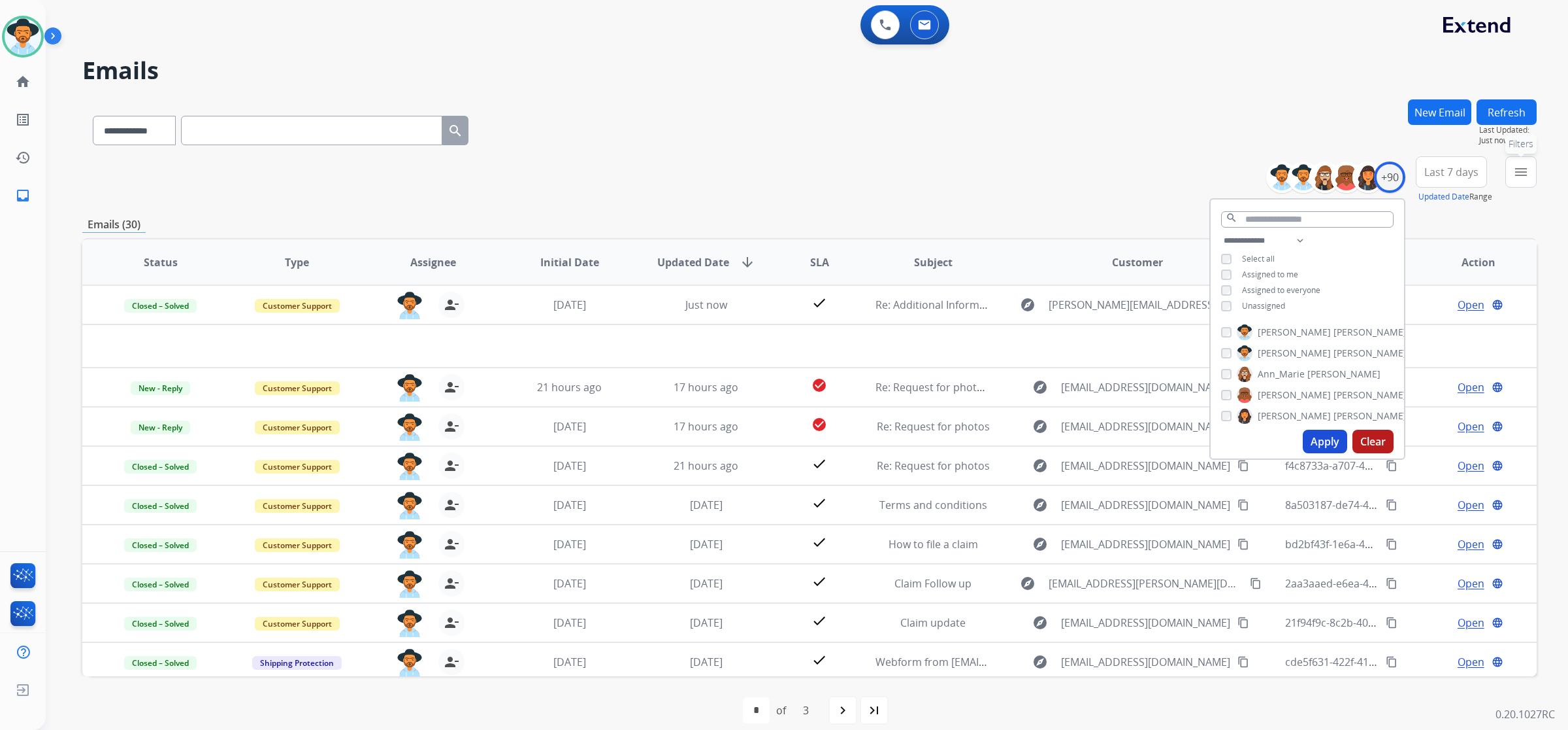
click at [896, 182] on button "menu Filters" at bounding box center [1521, 171] width 32 height 32
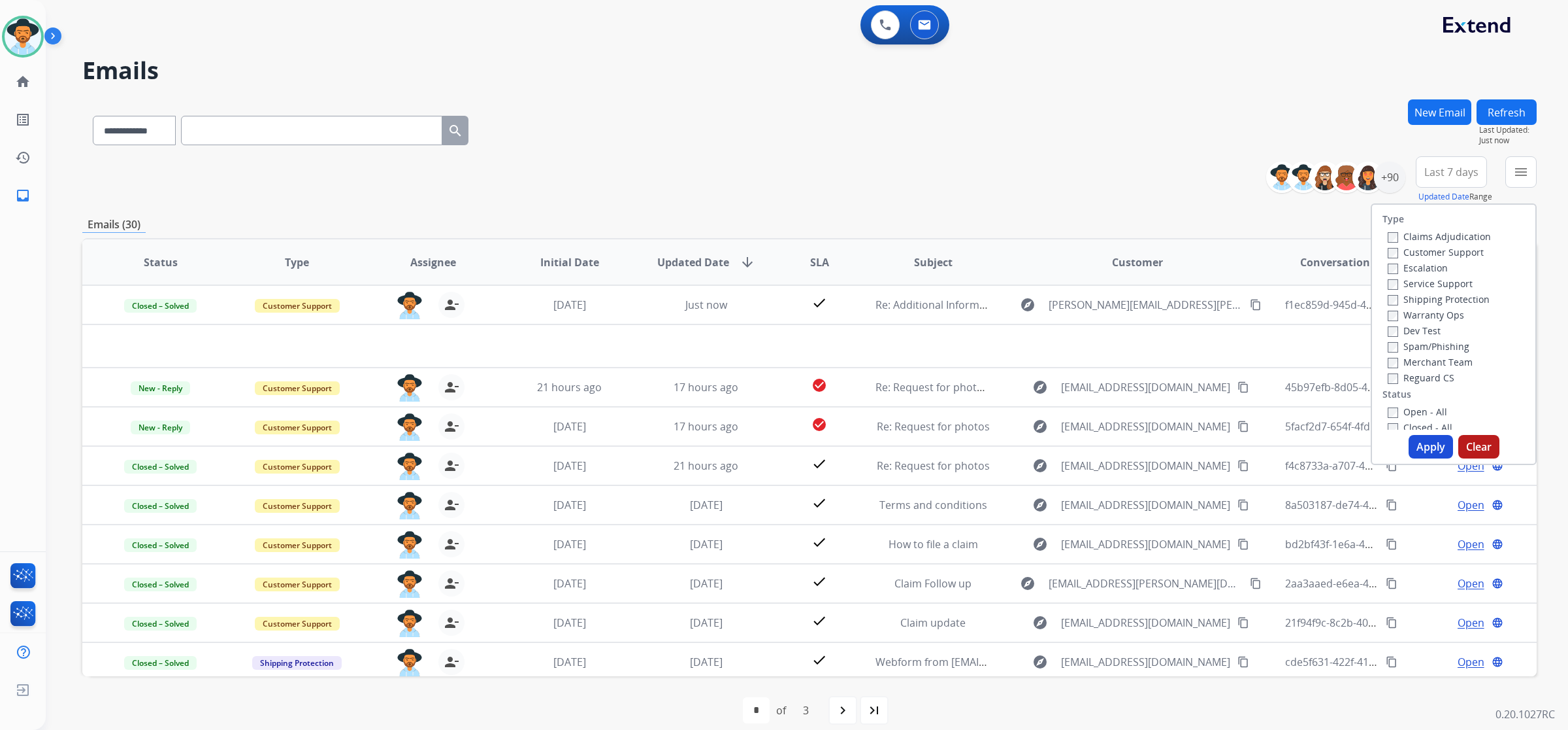
click at [896, 407] on label "Open - All" at bounding box center [1418, 412] width 59 height 13
click at [896, 443] on button "Apply" at bounding box center [1430, 447] width 44 height 23
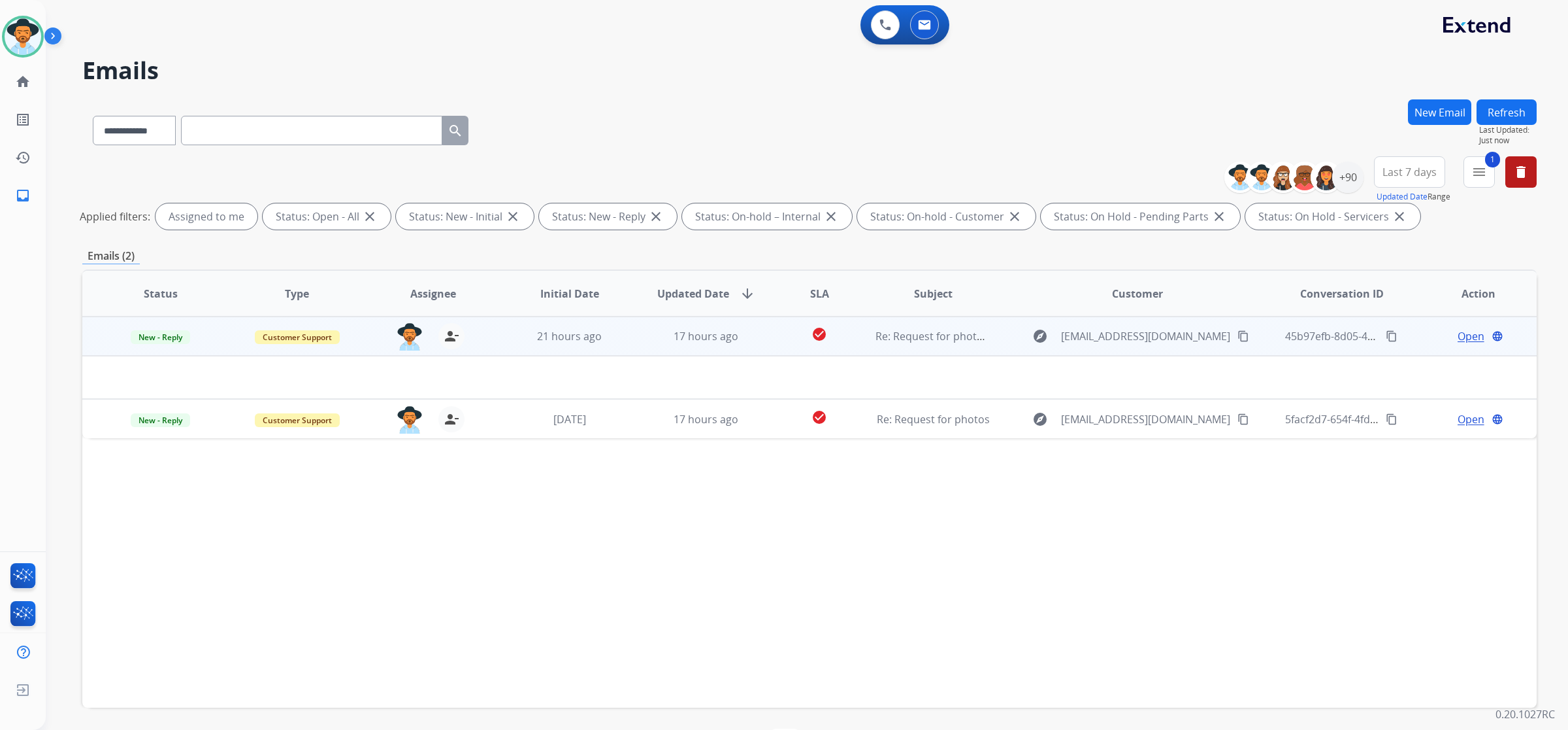
click at [896, 335] on mat-icon "content_copy" at bounding box center [1243, 335] width 12 height 12
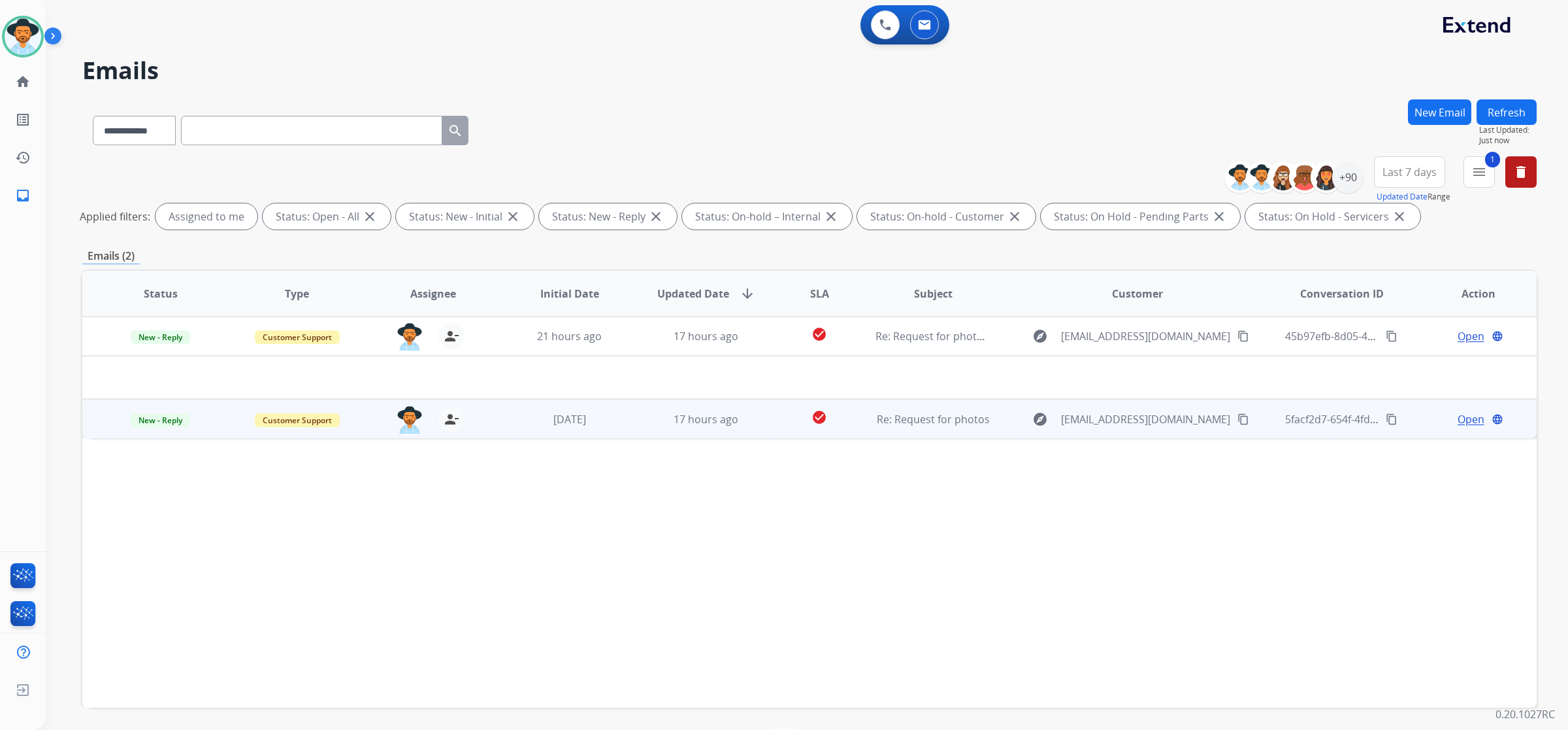
click at [896, 418] on mat-icon "content_copy" at bounding box center [1243, 419] width 12 height 12
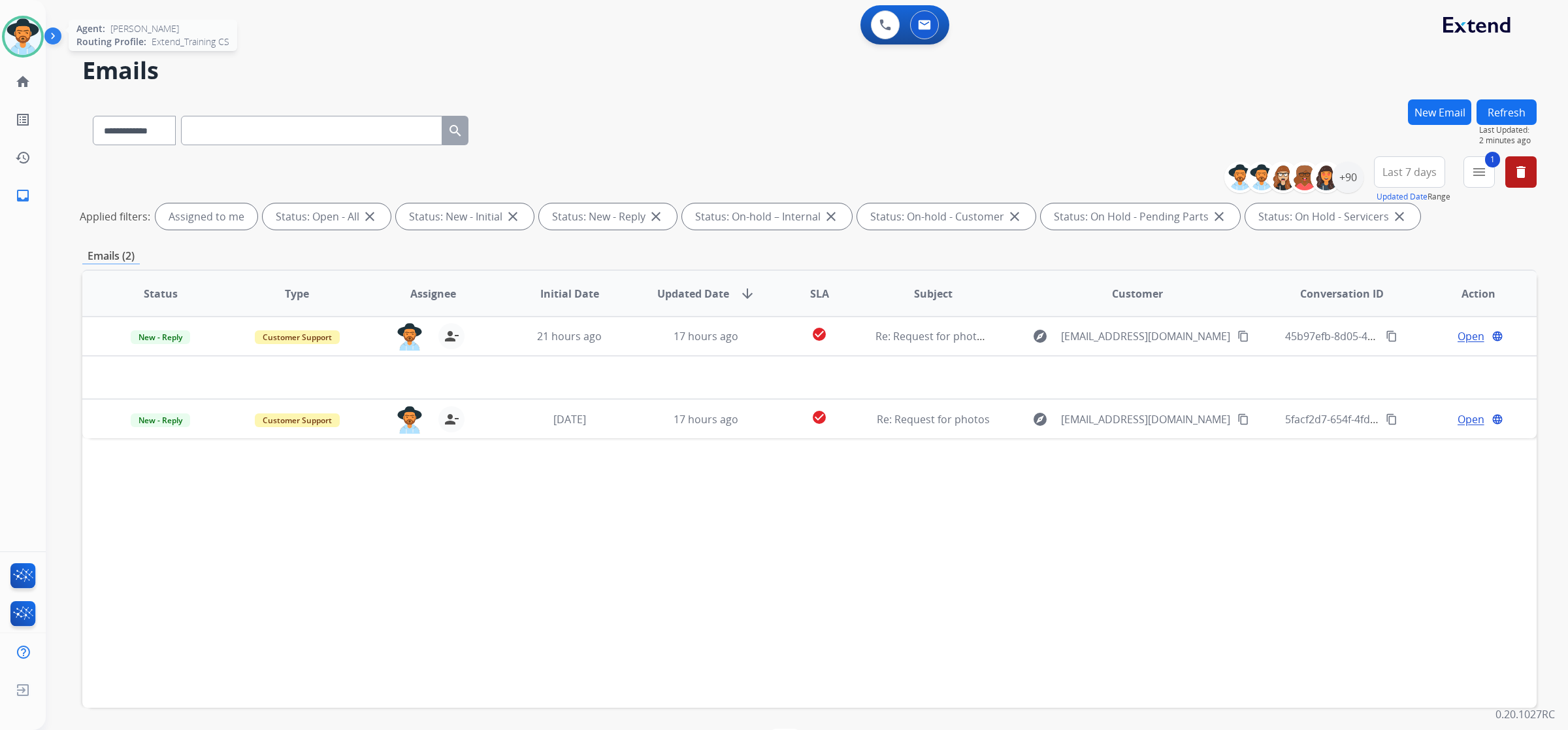
click at [27, 32] on img at bounding box center [23, 36] width 37 height 37
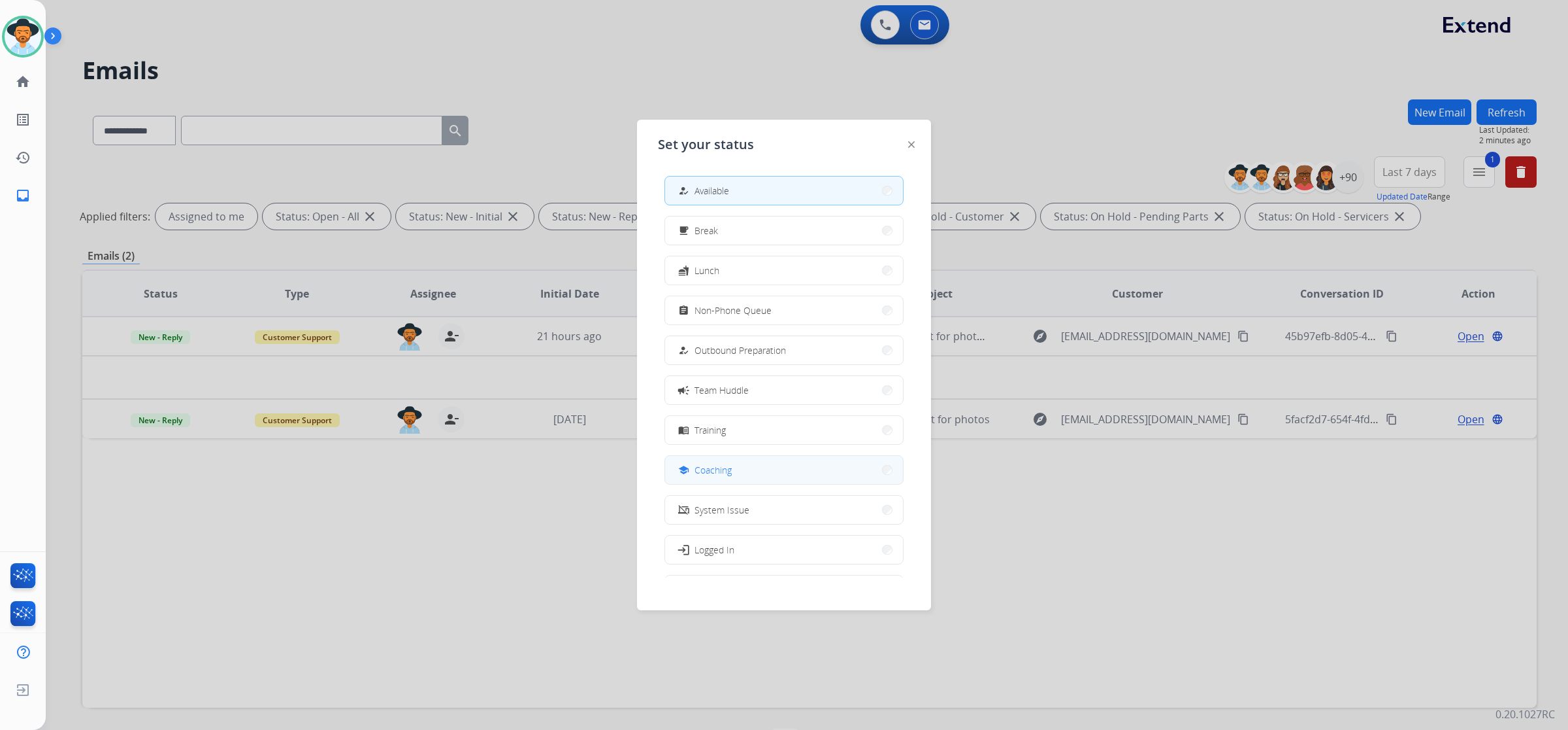
click at [746, 461] on button "school Coaching" at bounding box center [784, 470] width 238 height 28
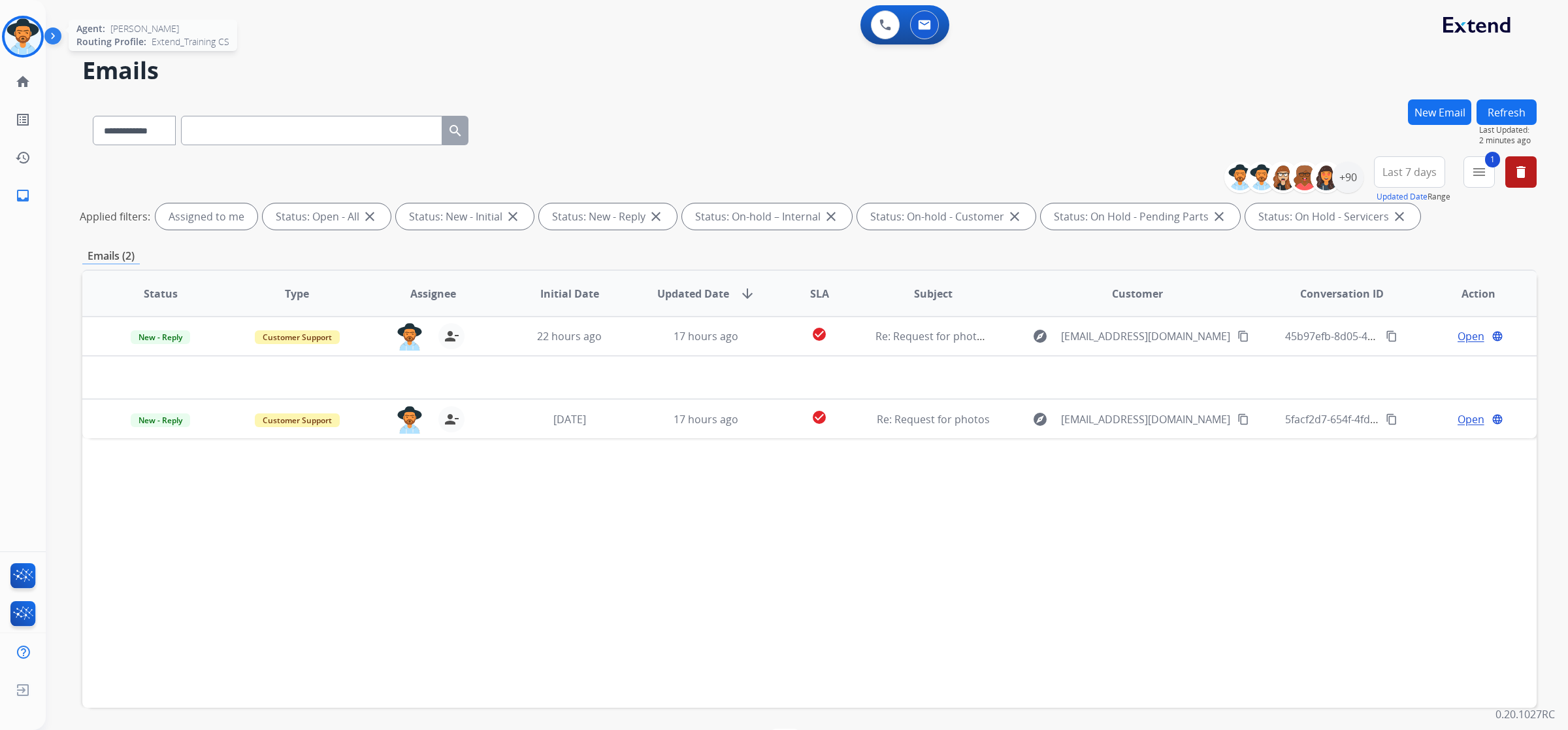
click at [30, 47] on img at bounding box center [23, 36] width 37 height 37
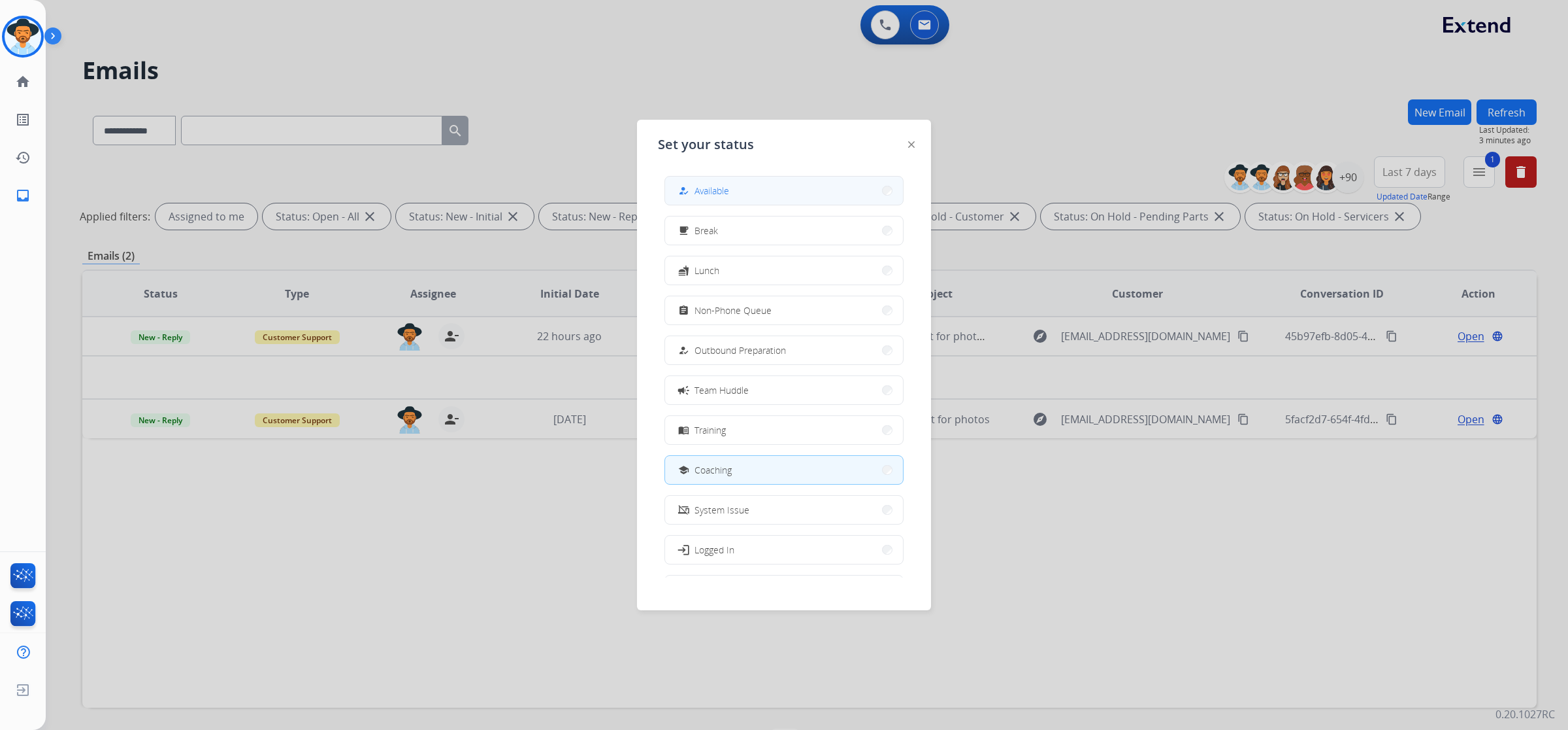
click at [708, 194] on span "Available" at bounding box center [711, 190] width 34 height 14
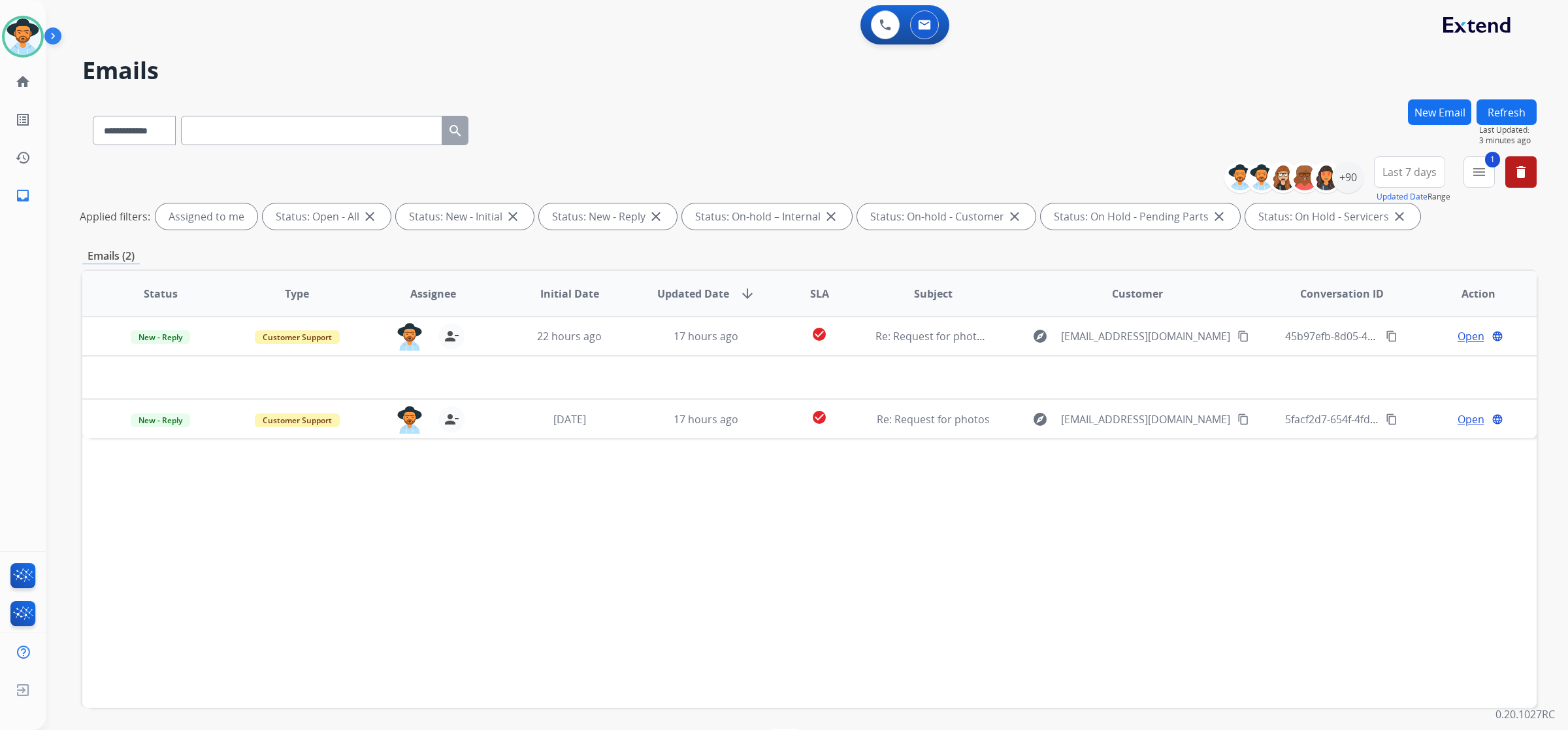
click at [896, 111] on button "Refresh" at bounding box center [1507, 112] width 60 height 25
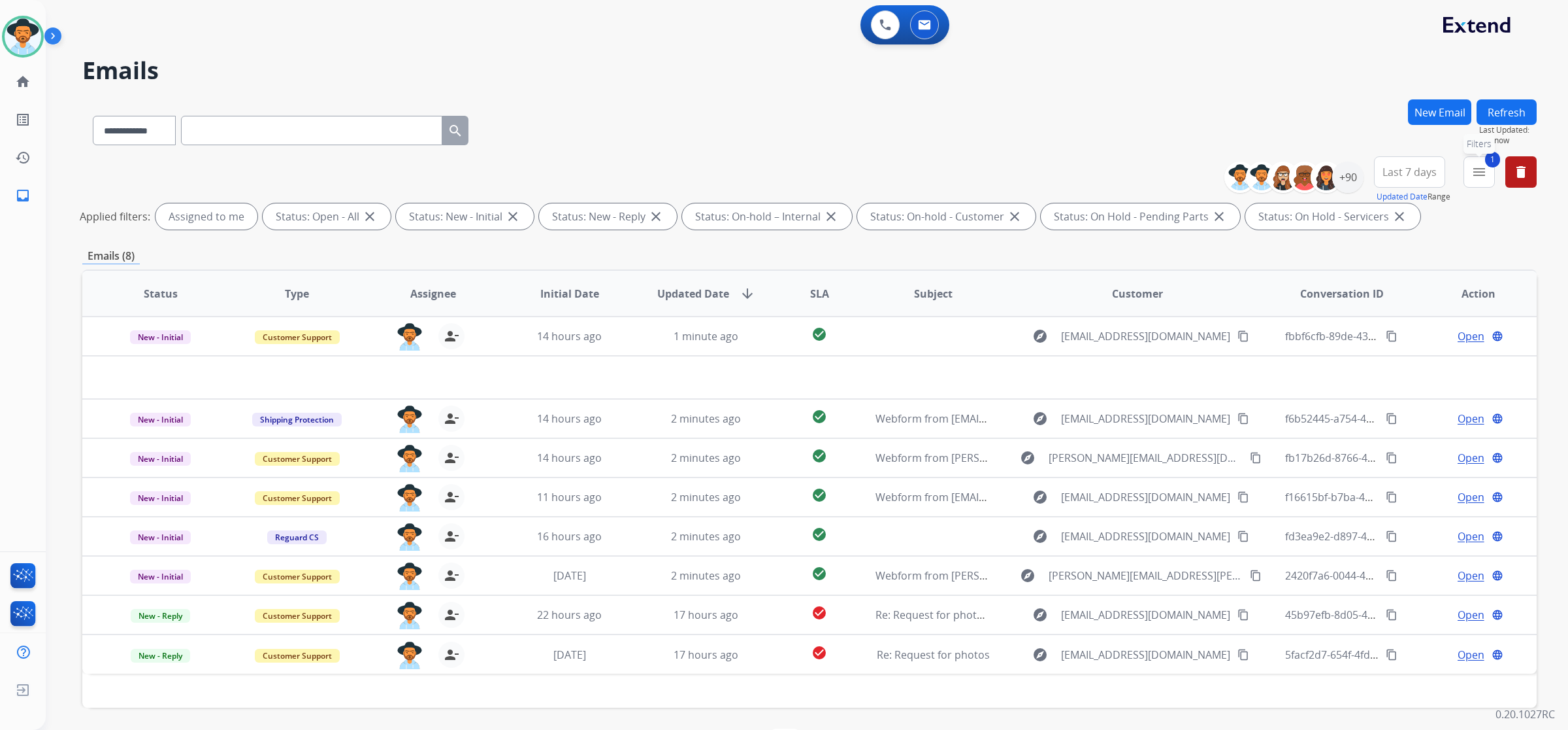
click at [896, 175] on mat-icon "menu" at bounding box center [1479, 171] width 15 height 15
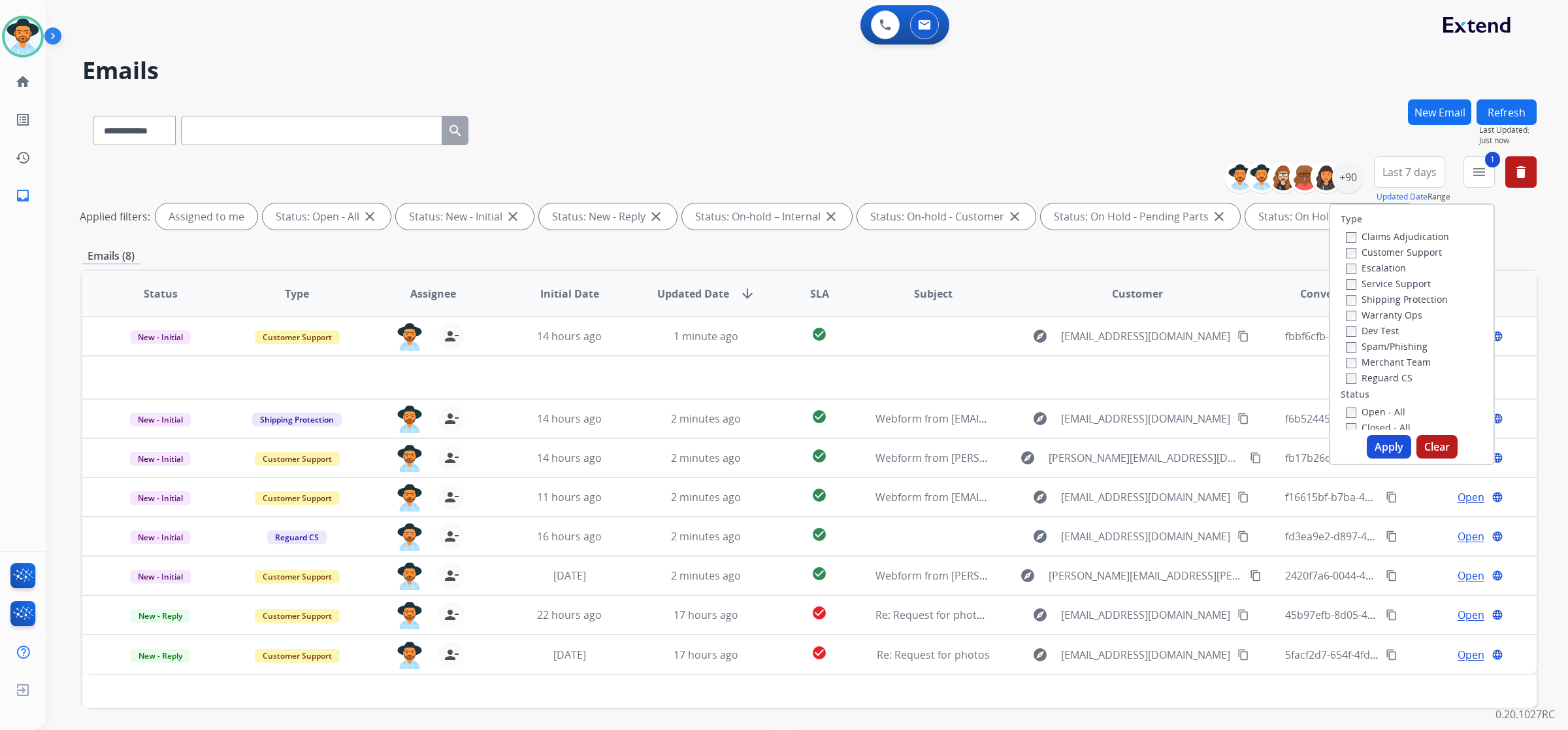
click at [896, 456] on button "Apply" at bounding box center [1389, 447] width 44 height 23
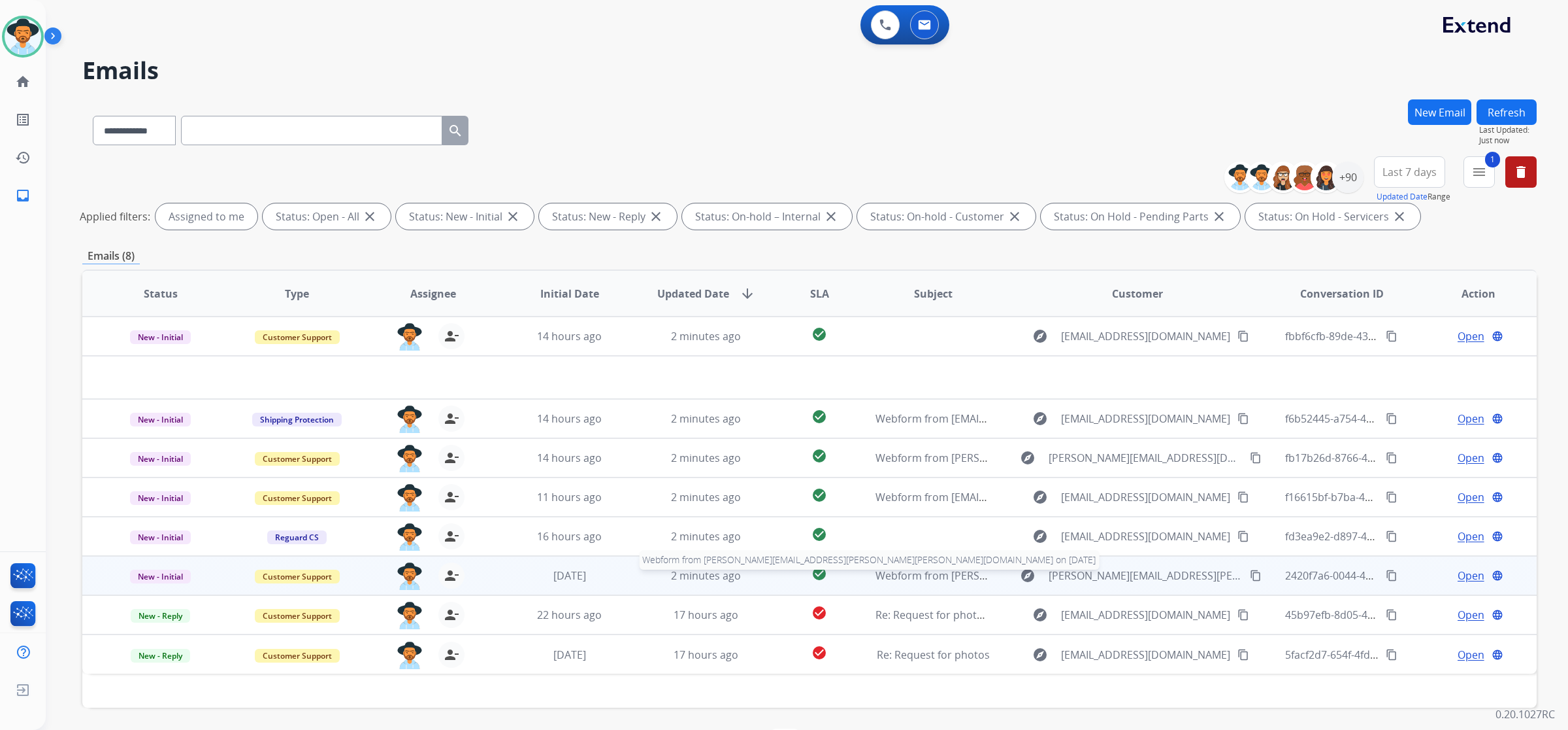
scroll to position [46, 0]
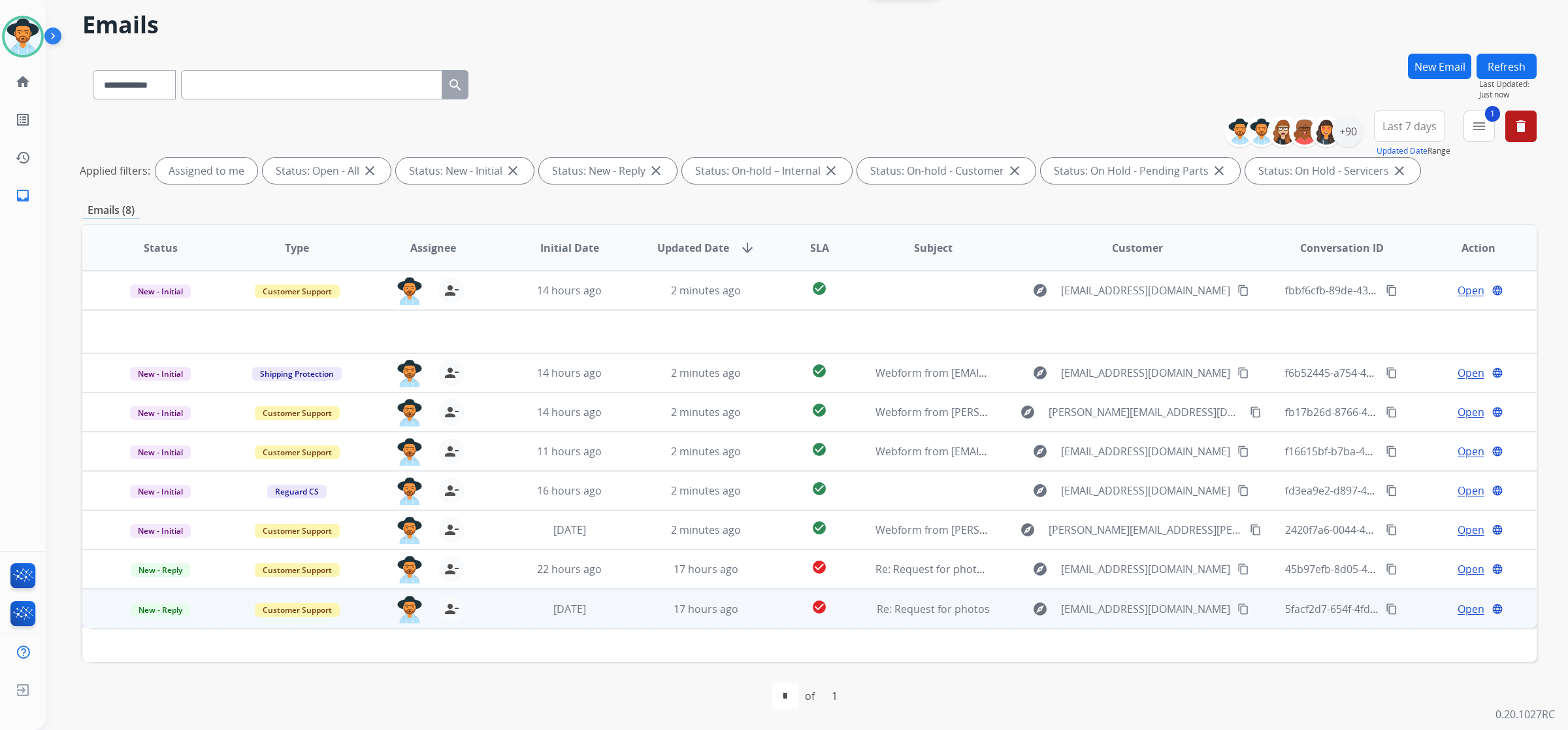
click at [877, 621] on td "Re: Request for photos" at bounding box center [923, 608] width 137 height 40
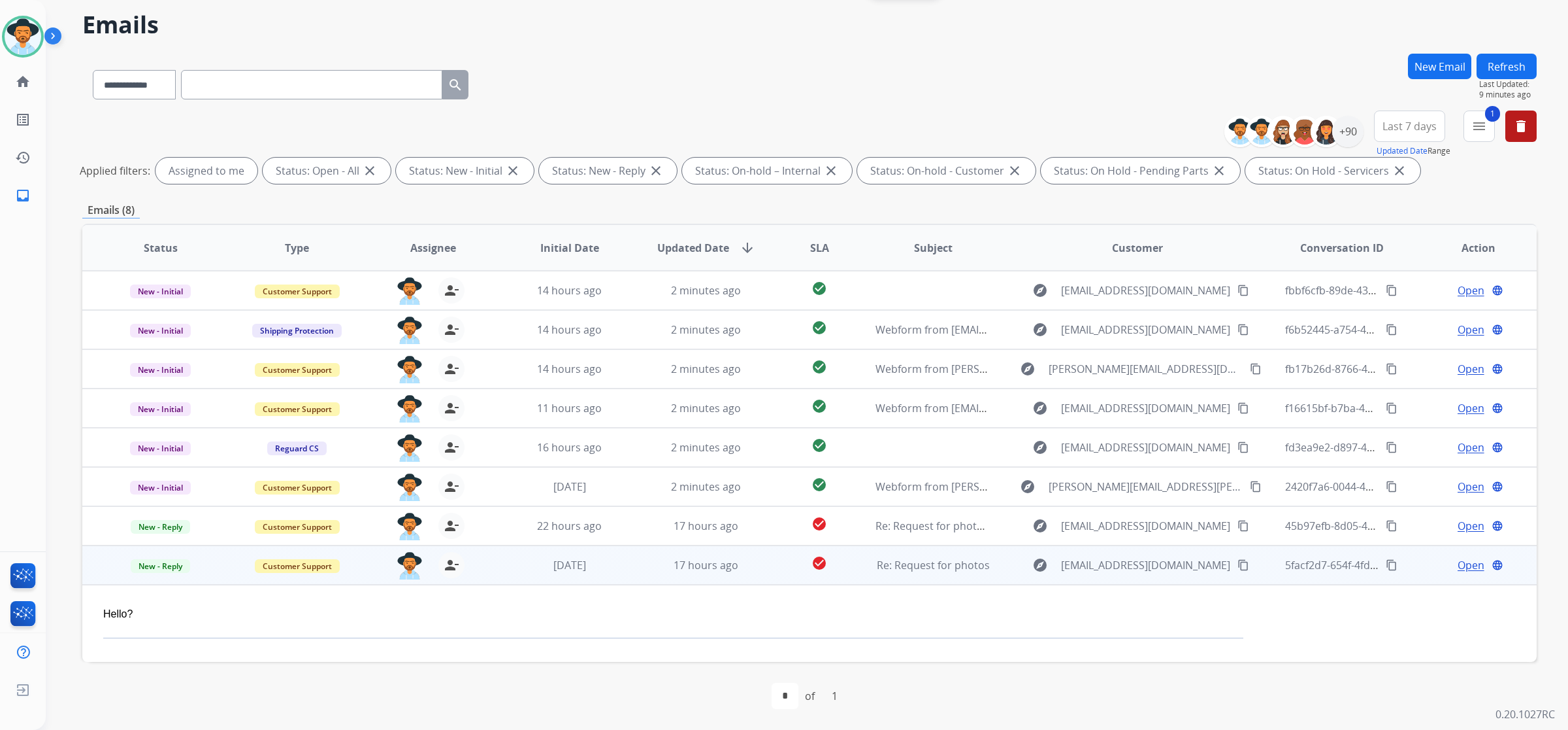
click at [896, 563] on span "Open" at bounding box center [1472, 564] width 27 height 15
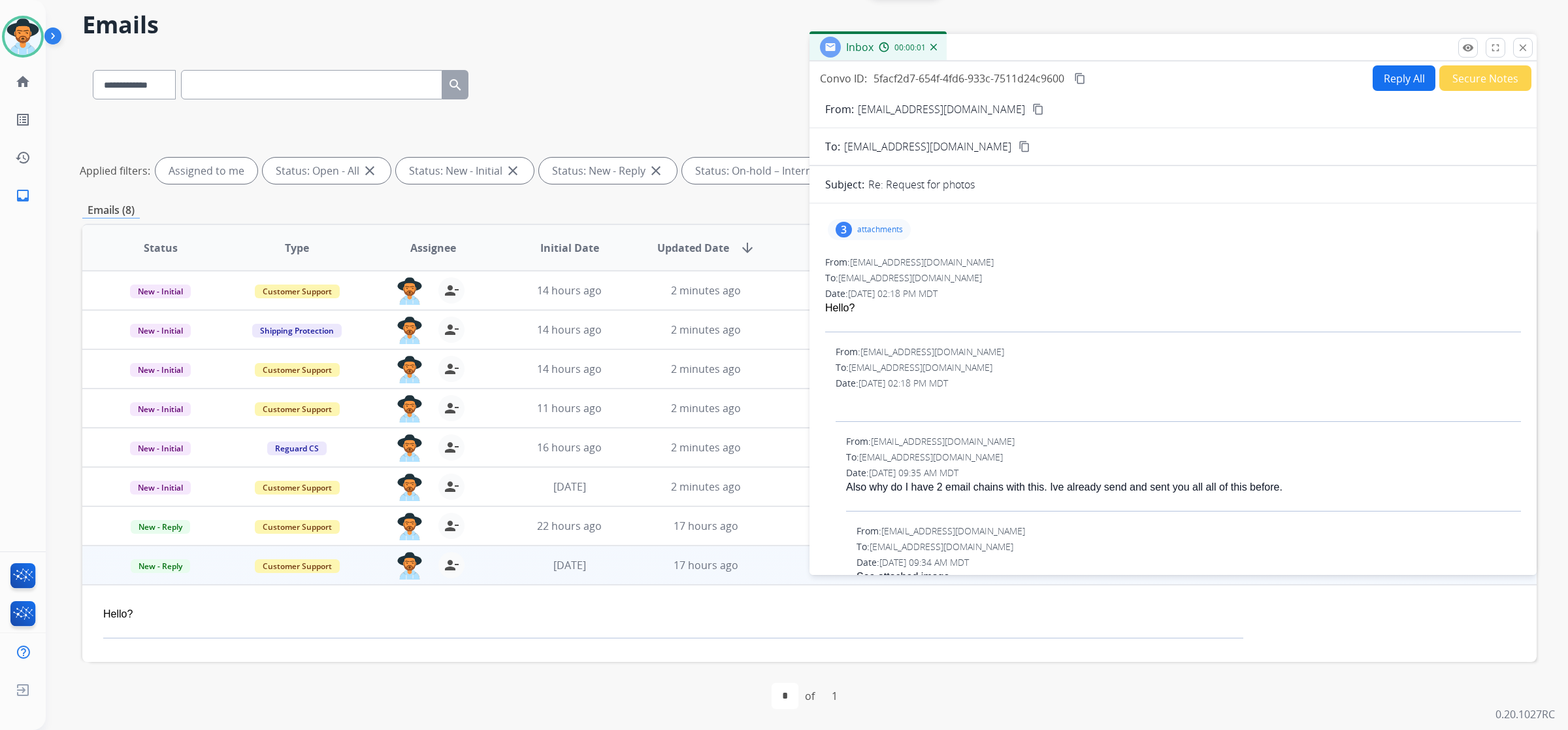
click at [896, 78] on button "Reply All" at bounding box center [1404, 78] width 63 height 25
select select "**********"
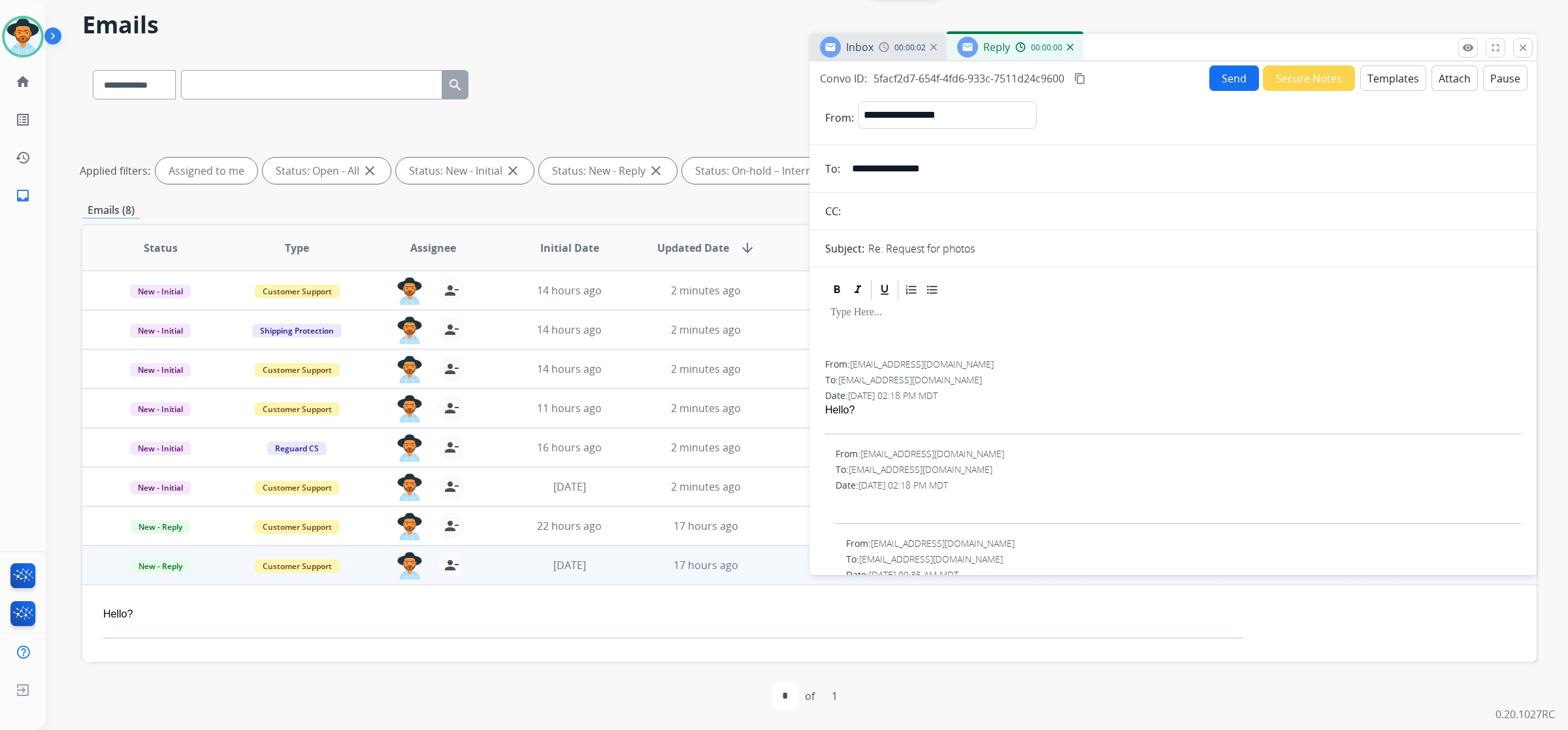
click at [896, 83] on button "Templates" at bounding box center [1393, 78] width 66 height 25
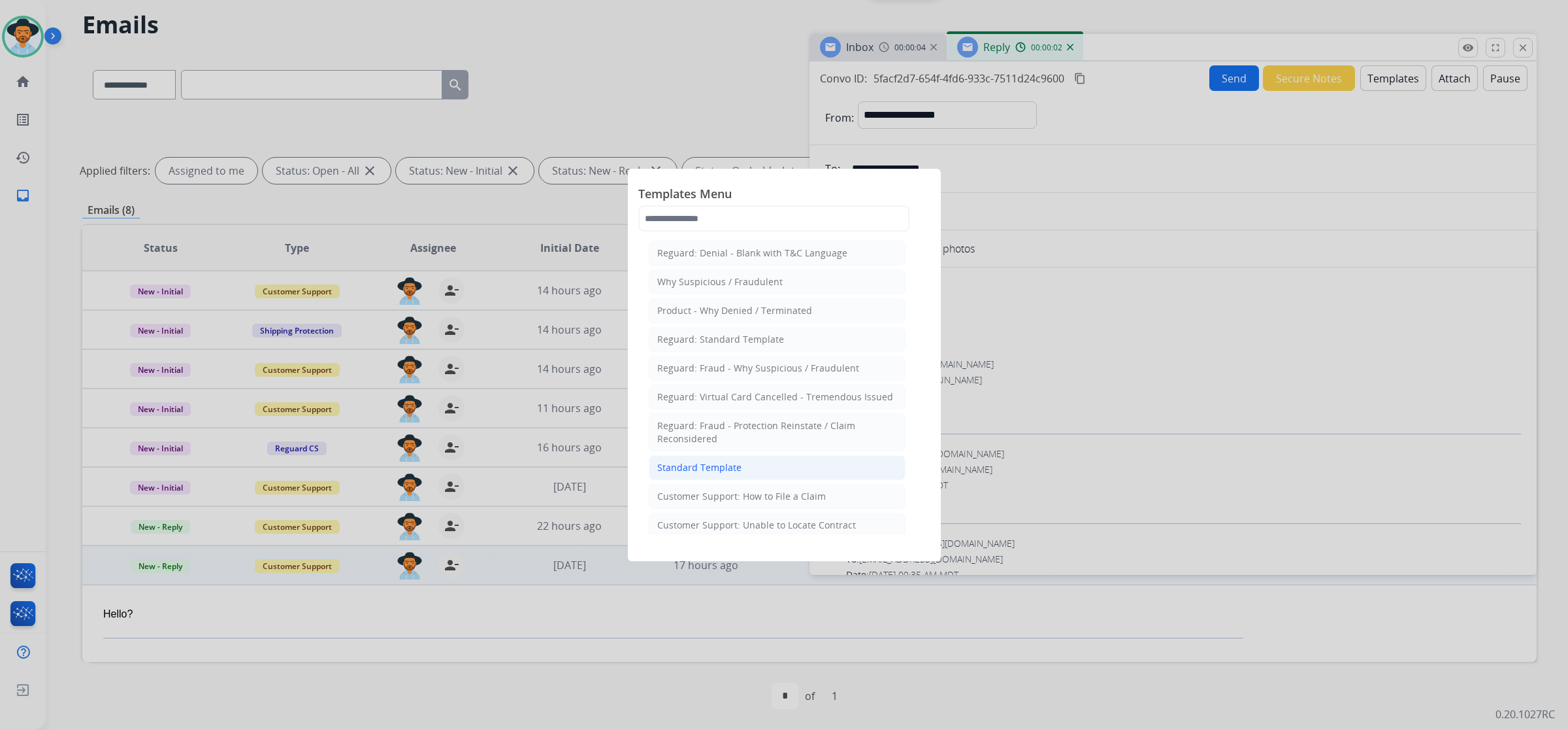
click at [716, 471] on div "Standard Template" at bounding box center [700, 468] width 85 height 14
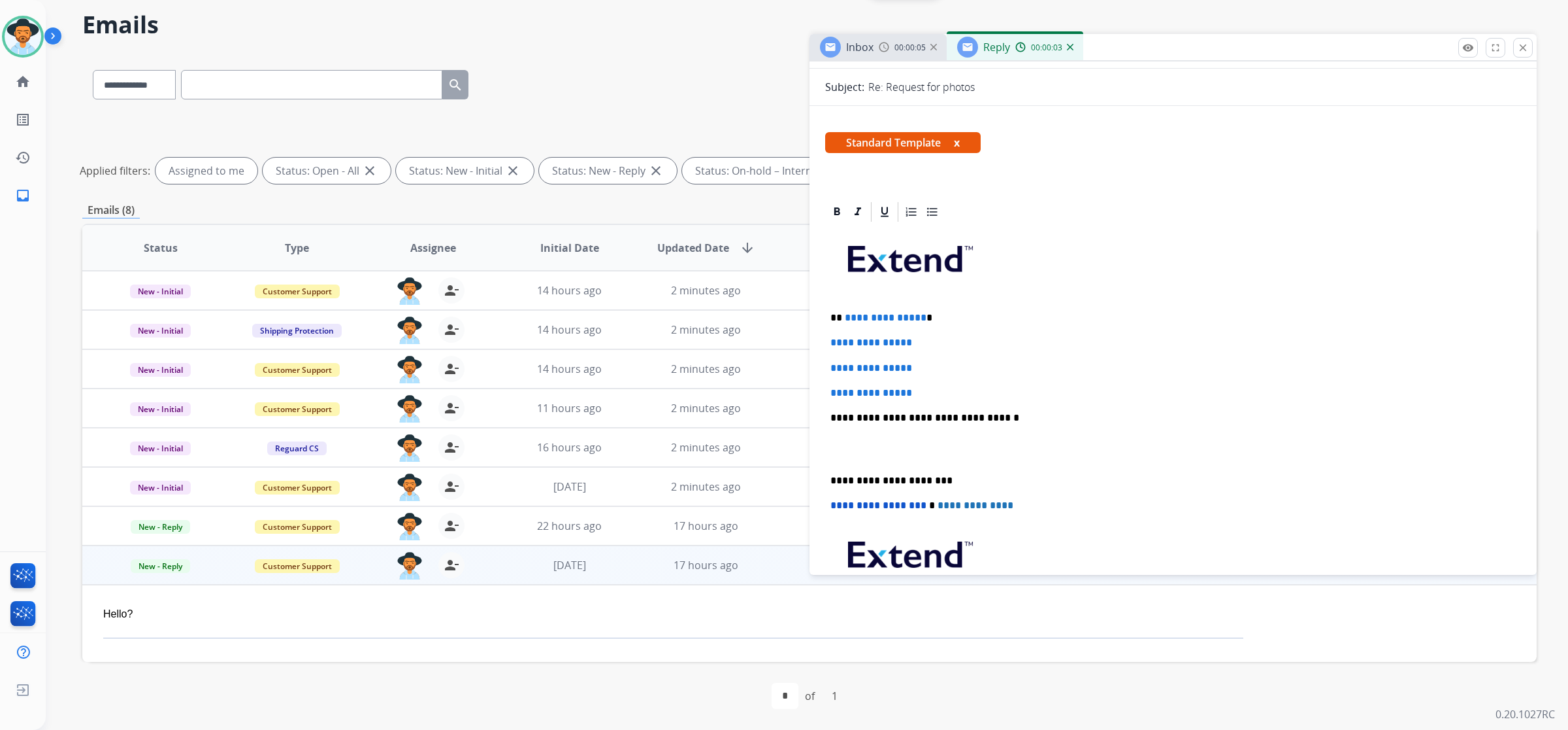
scroll to position [163, 0]
drag, startPoint x: 824, startPoint y: 342, endPoint x: 921, endPoint y: 356, distance: 98.0
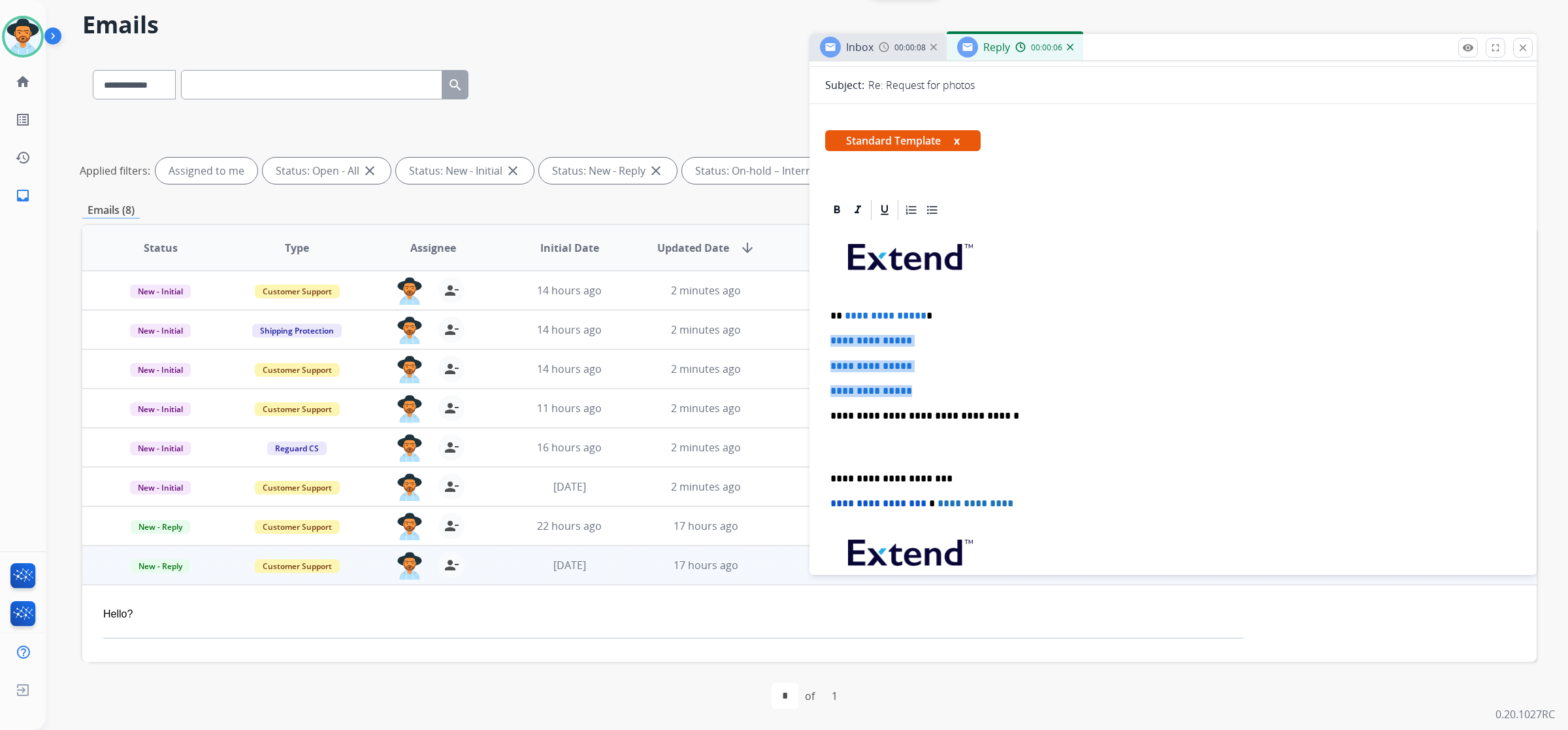
drag, startPoint x: 828, startPoint y: 334, endPoint x: 929, endPoint y: 390, distance: 115.5
click at [896, 390] on div "**********" at bounding box center [1173, 446] width 696 height 450
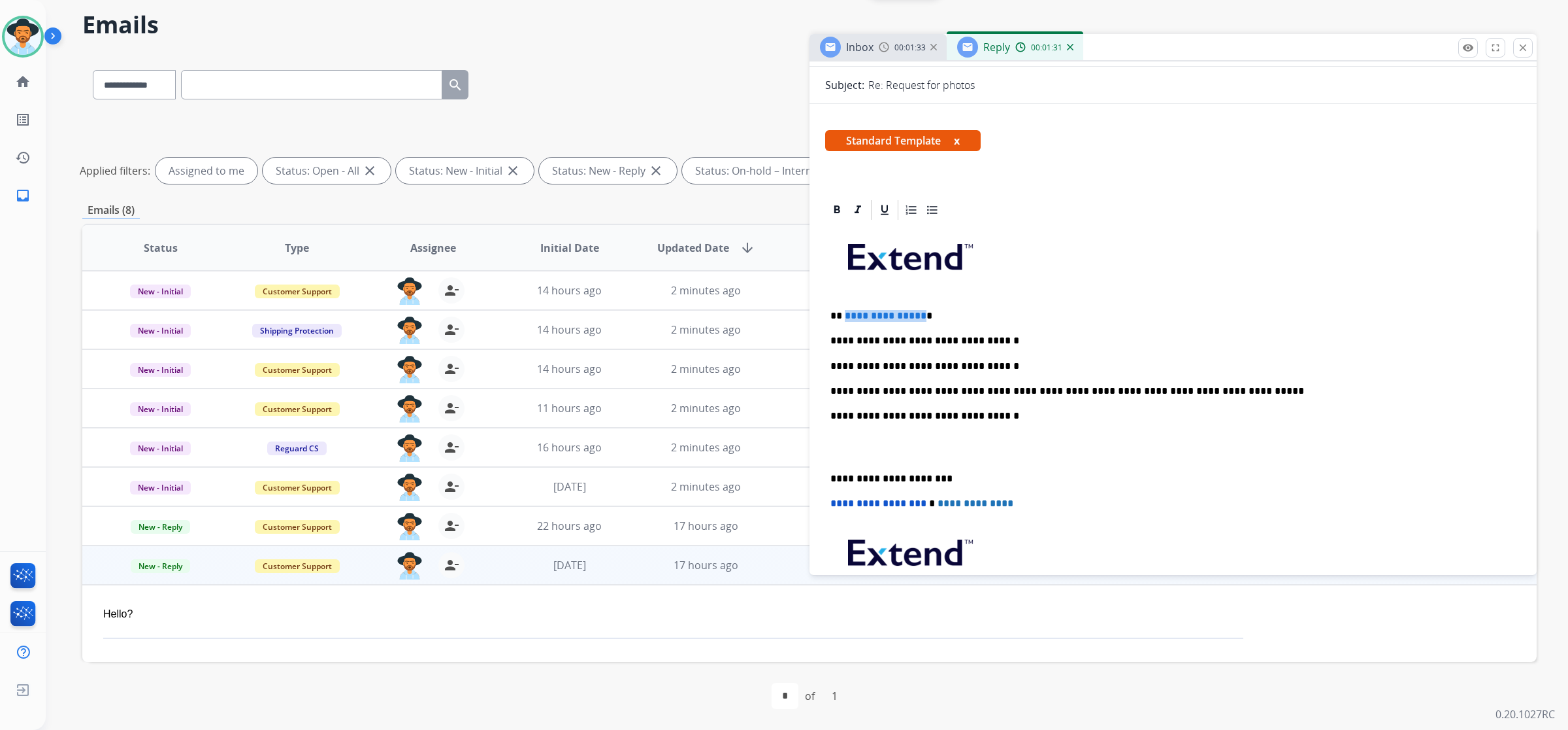
drag, startPoint x: 917, startPoint y: 315, endPoint x: 844, endPoint y: 315, distance: 73.0
click at [845, 315] on span "**********" at bounding box center [885, 315] width 82 height 10
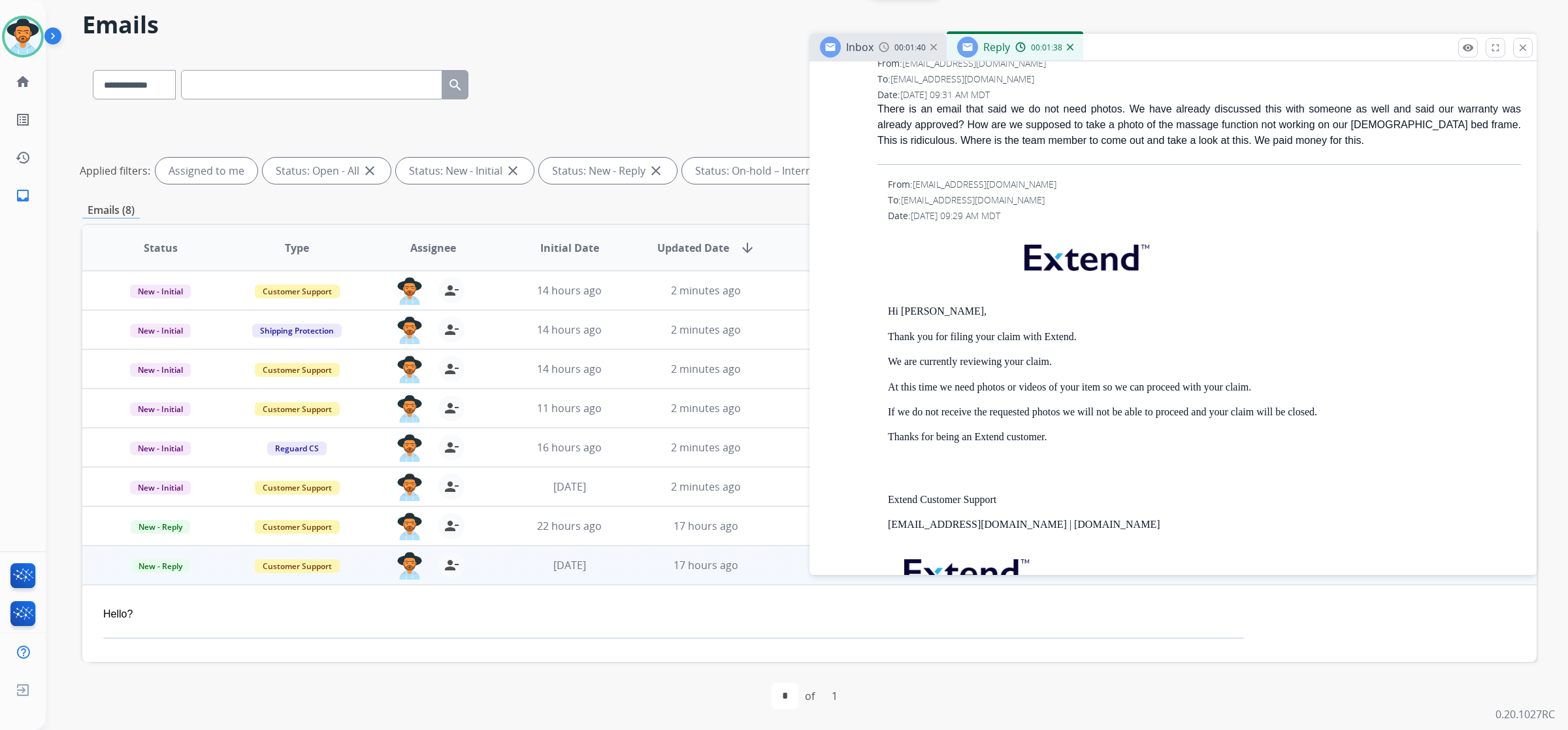
scroll to position [1226, 0]
click at [896, 306] on p "Hi Brendan," at bounding box center [1204, 308] width 633 height 12
drag, startPoint x: 937, startPoint y: 307, endPoint x: 902, endPoint y: 307, distance: 35.0
click at [896, 307] on p "Hi Brendan," at bounding box center [1204, 308] width 633 height 12
copy p "Brendan"
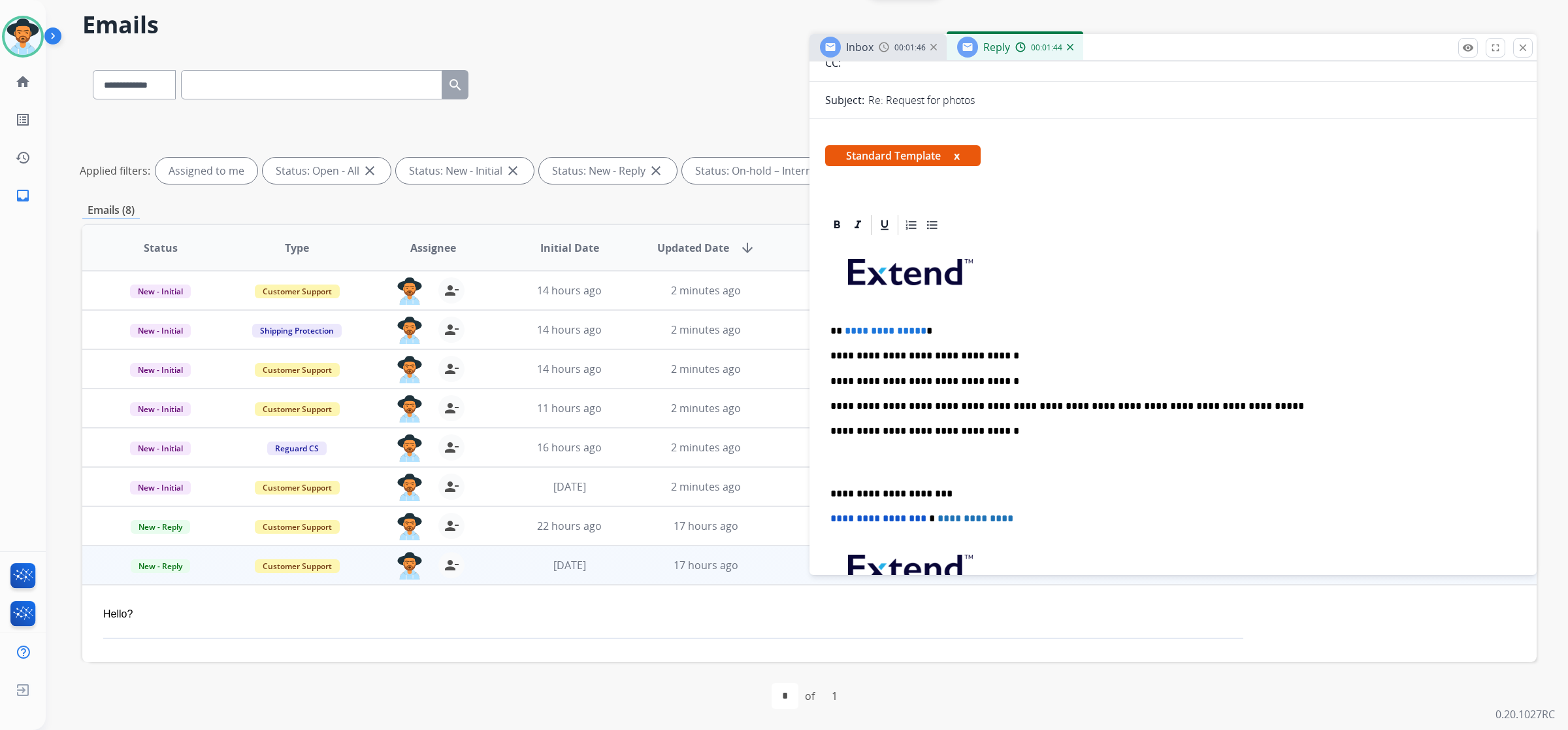
scroll to position [0, 0]
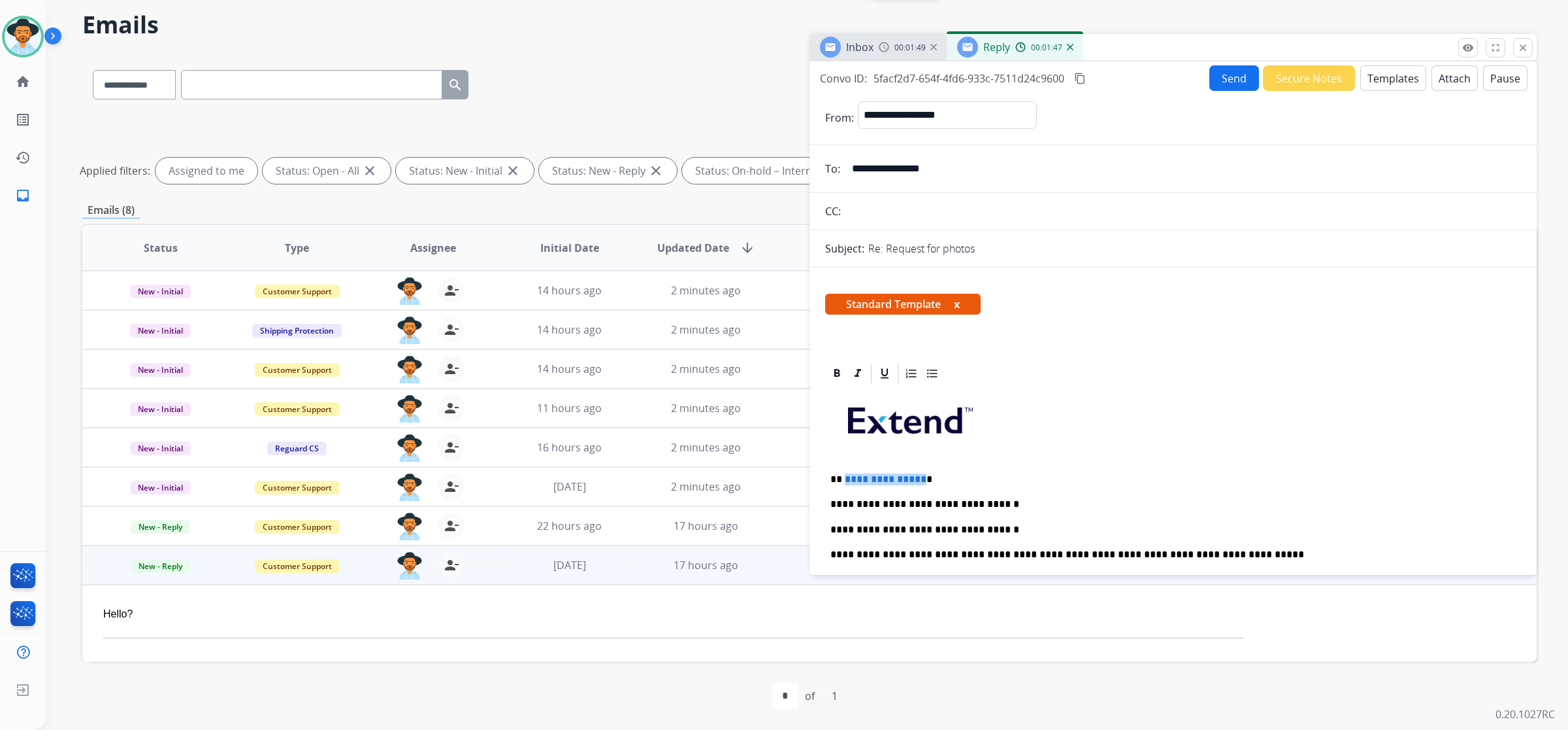
drag, startPoint x: 917, startPoint y: 476, endPoint x: 844, endPoint y: 474, distance: 73.0
click at [845, 474] on span "**********" at bounding box center [885, 479] width 82 height 10
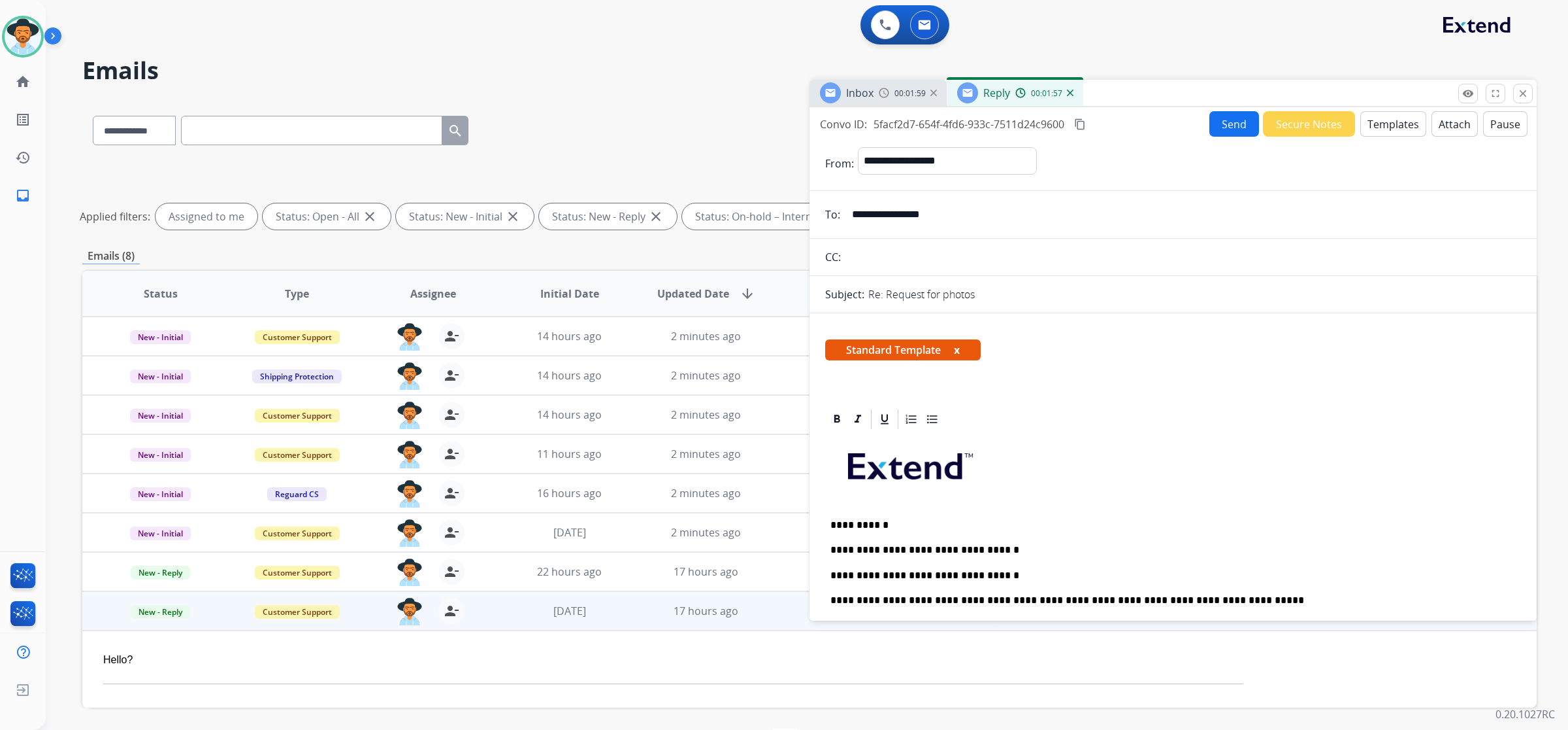
click at [896, 123] on button "Send" at bounding box center [1234, 123] width 50 height 25
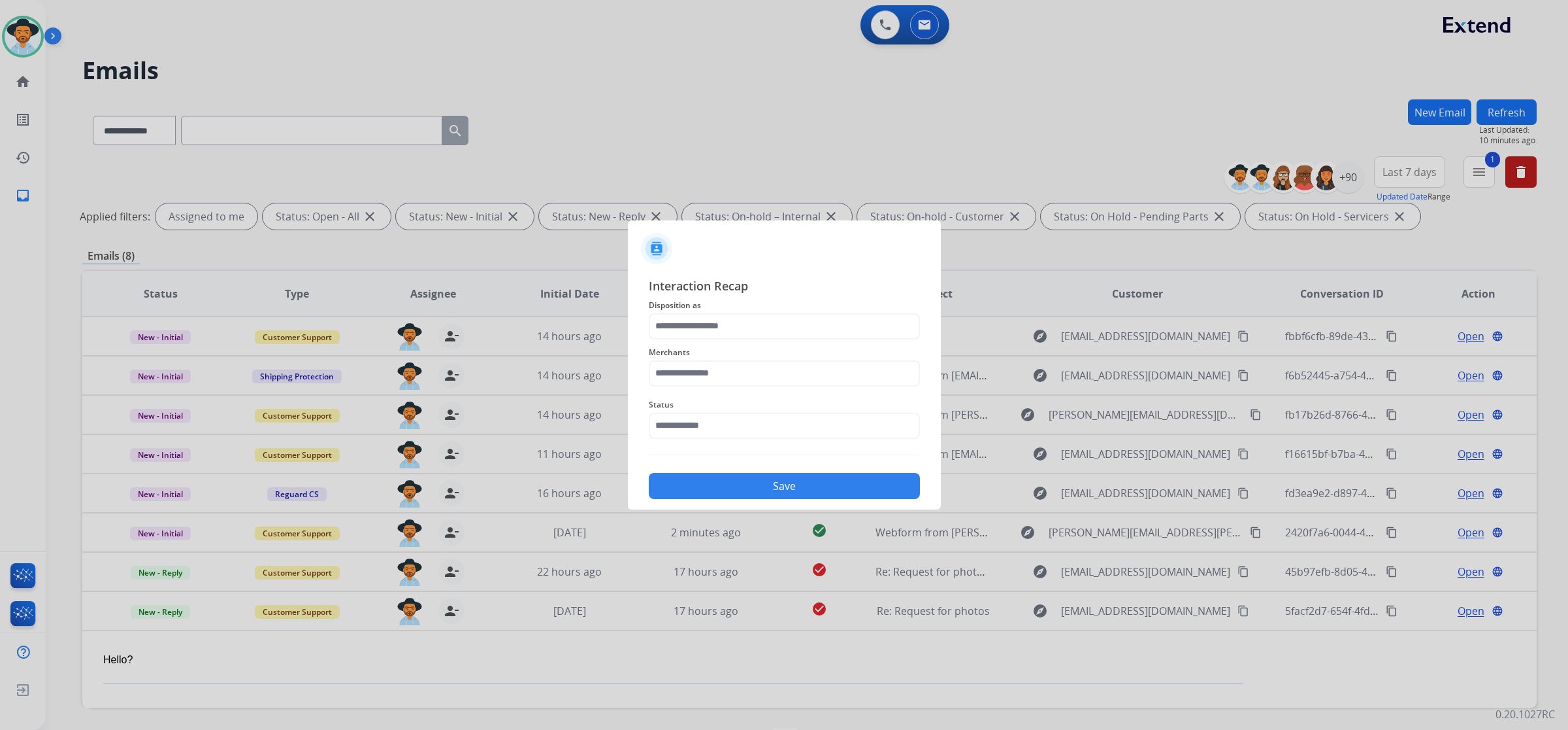
click at [820, 397] on span "Status" at bounding box center [784, 404] width 271 height 15
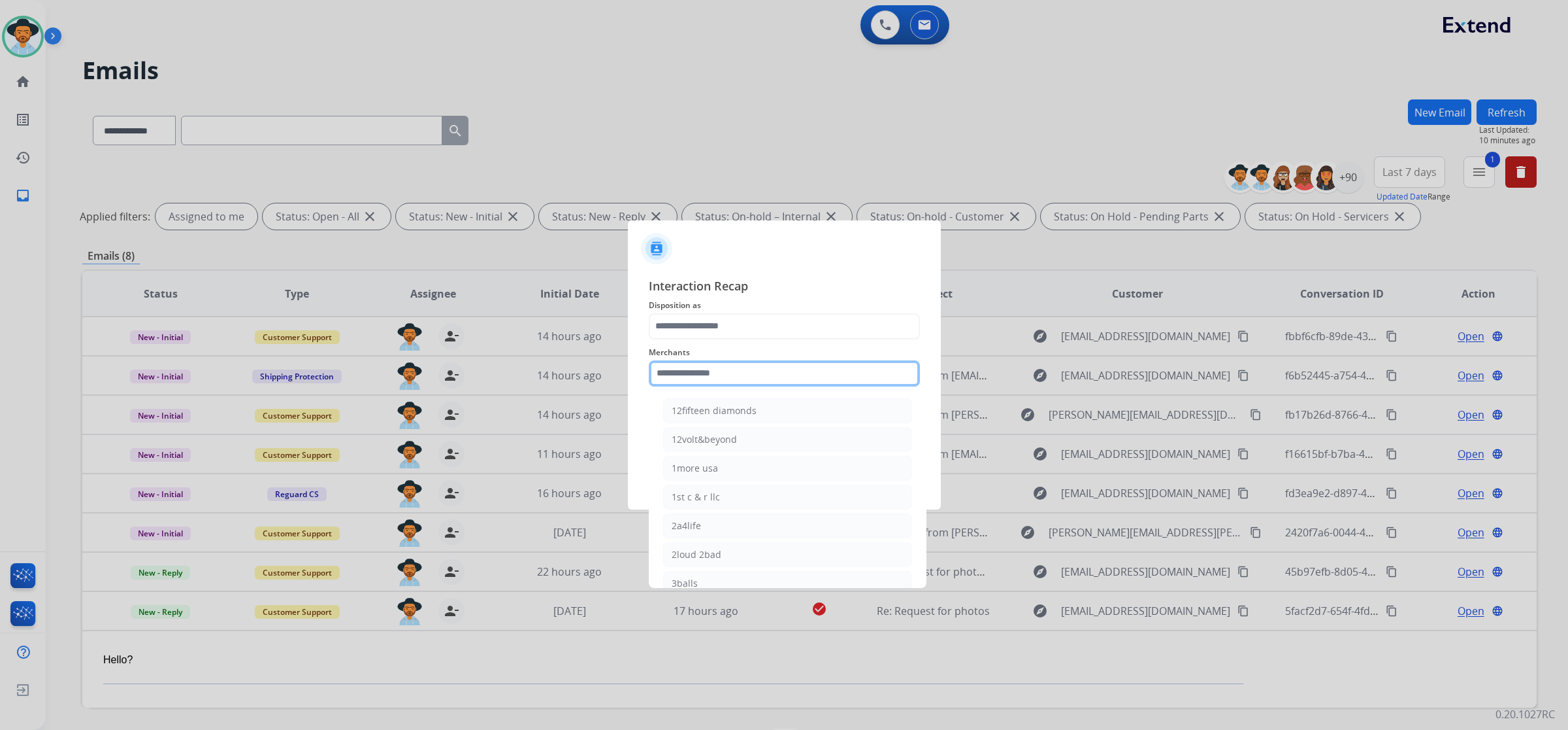
click at [784, 370] on input "text" at bounding box center [784, 373] width 271 height 26
click at [754, 576] on li "Ashley furniture" at bounding box center [787, 583] width 249 height 25
type input "**********"
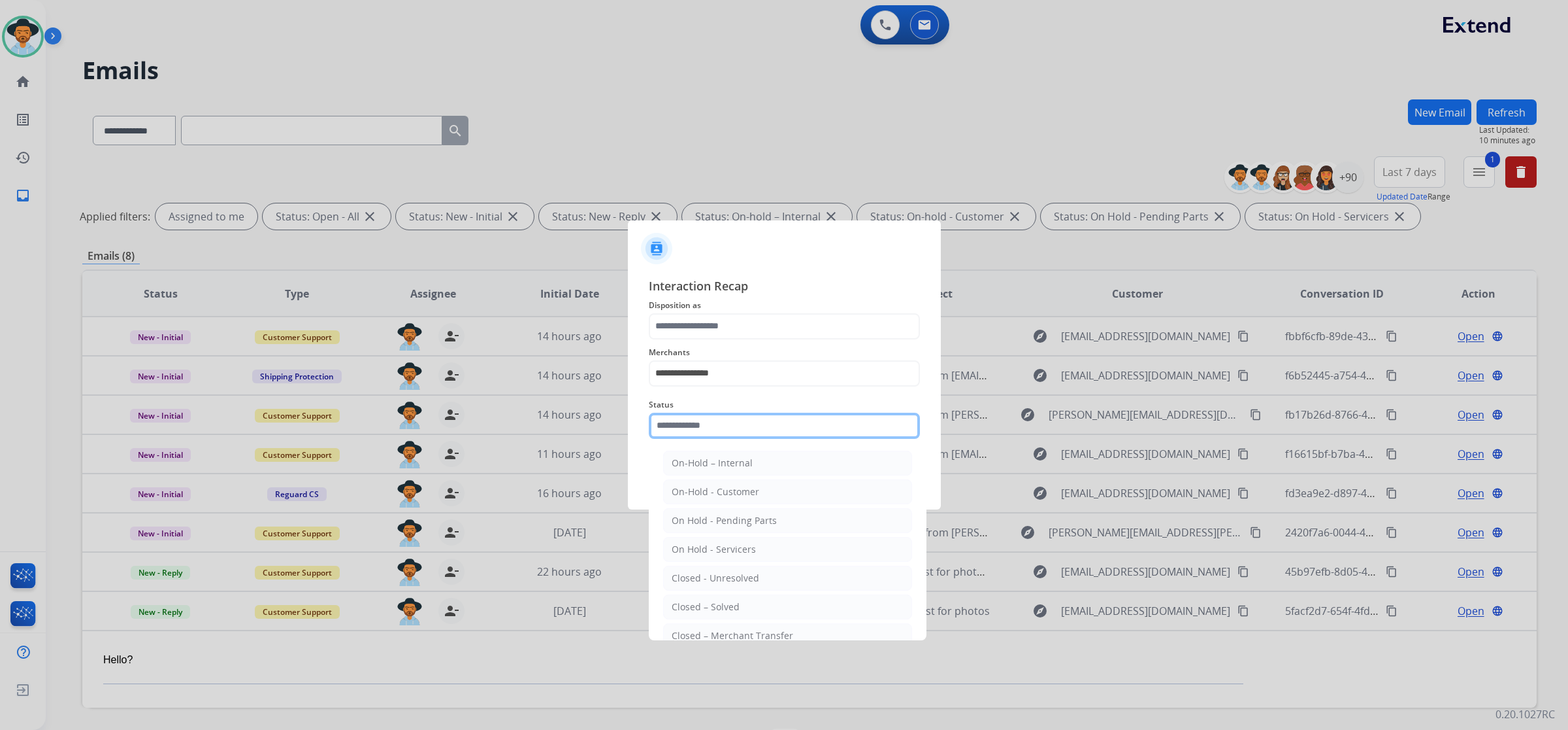
click at [747, 427] on input "text" at bounding box center [784, 425] width 271 height 26
click at [713, 607] on div "Closed – Solved" at bounding box center [705, 607] width 68 height 14
type input "**********"
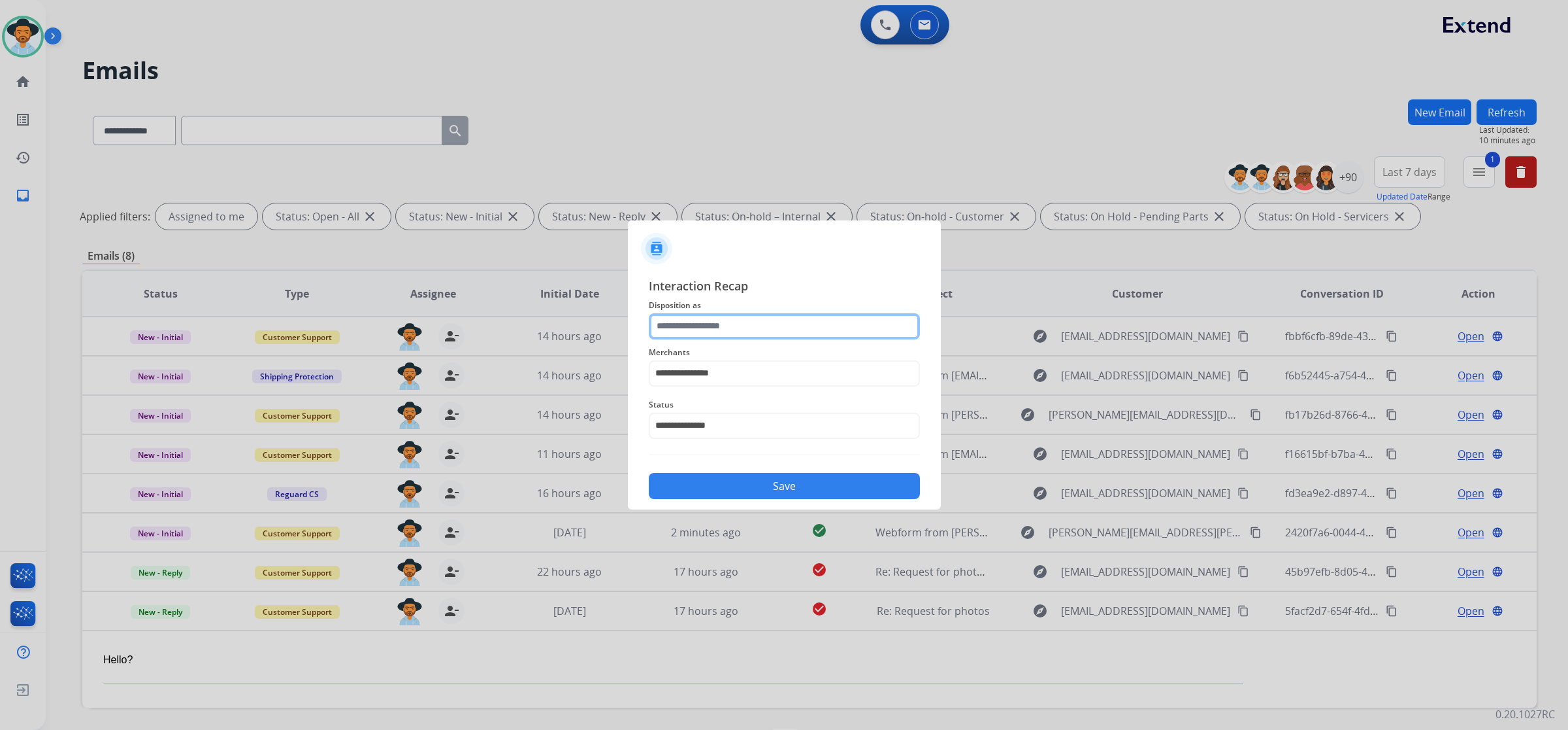
click at [706, 333] on input "text" at bounding box center [784, 326] width 271 height 26
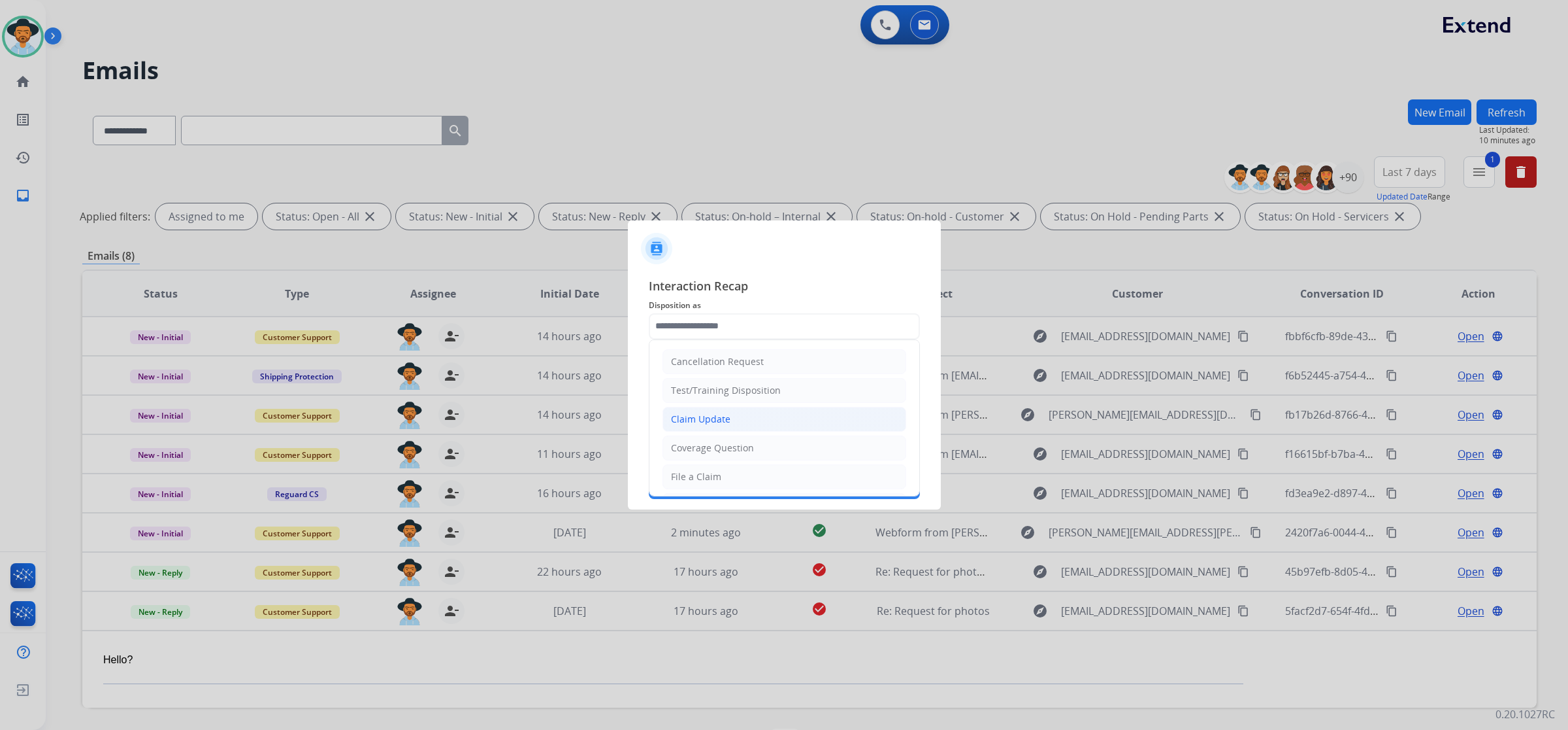
click at [716, 414] on div "Claim Update" at bounding box center [701, 419] width 59 height 14
type input "**********"
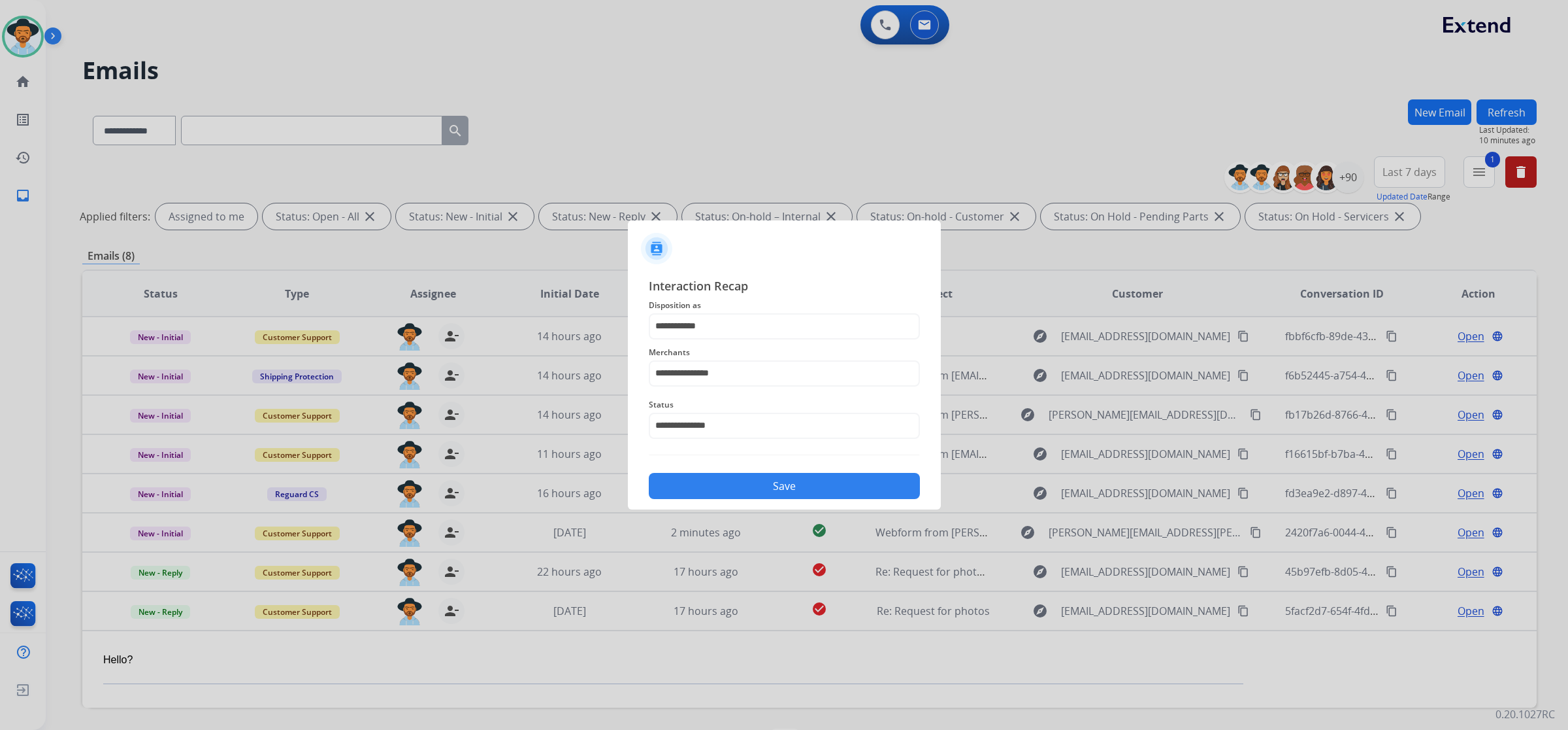
click at [711, 495] on button "Save" at bounding box center [784, 486] width 271 height 26
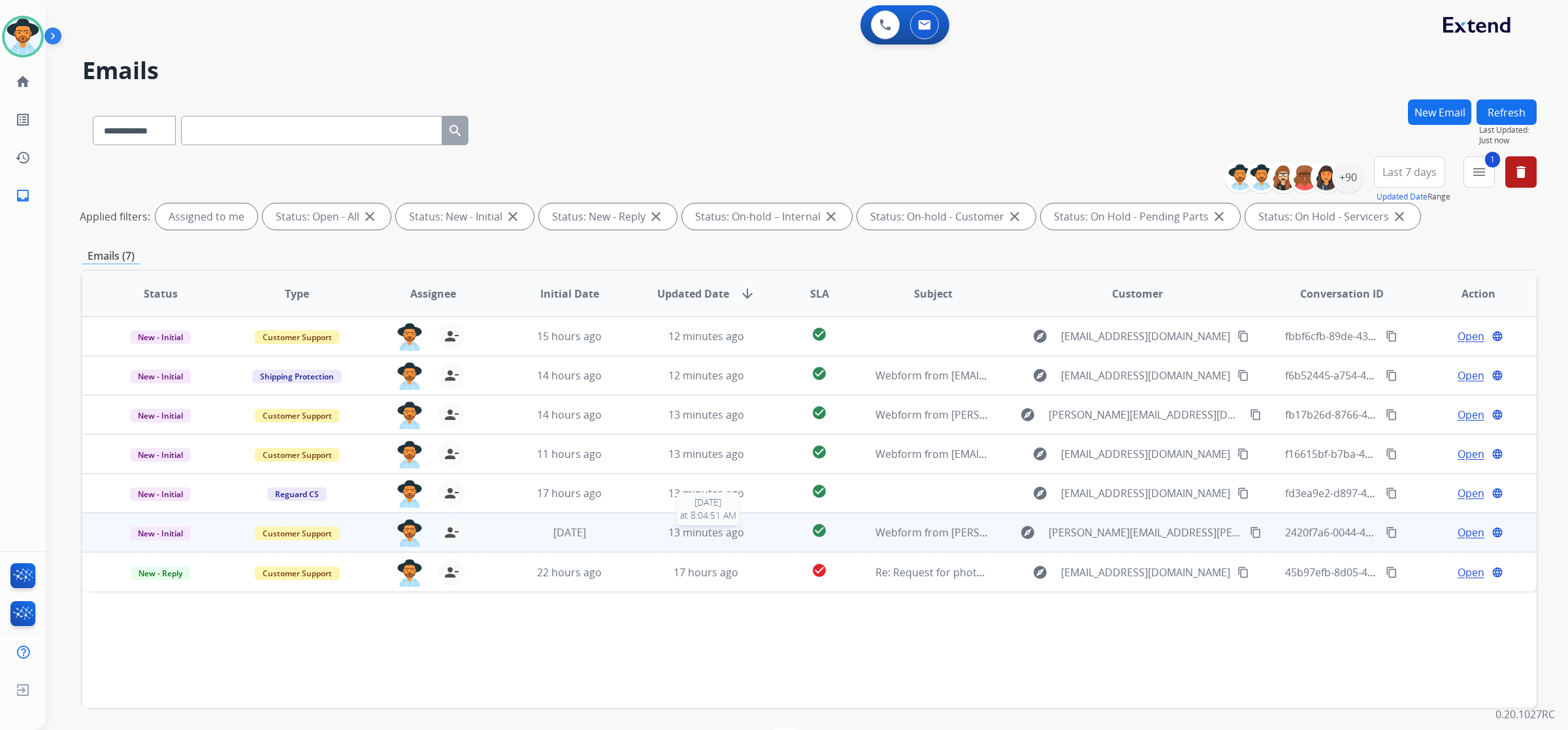
click at [651, 527] on div "13 minutes ago" at bounding box center [707, 532] width 115 height 15
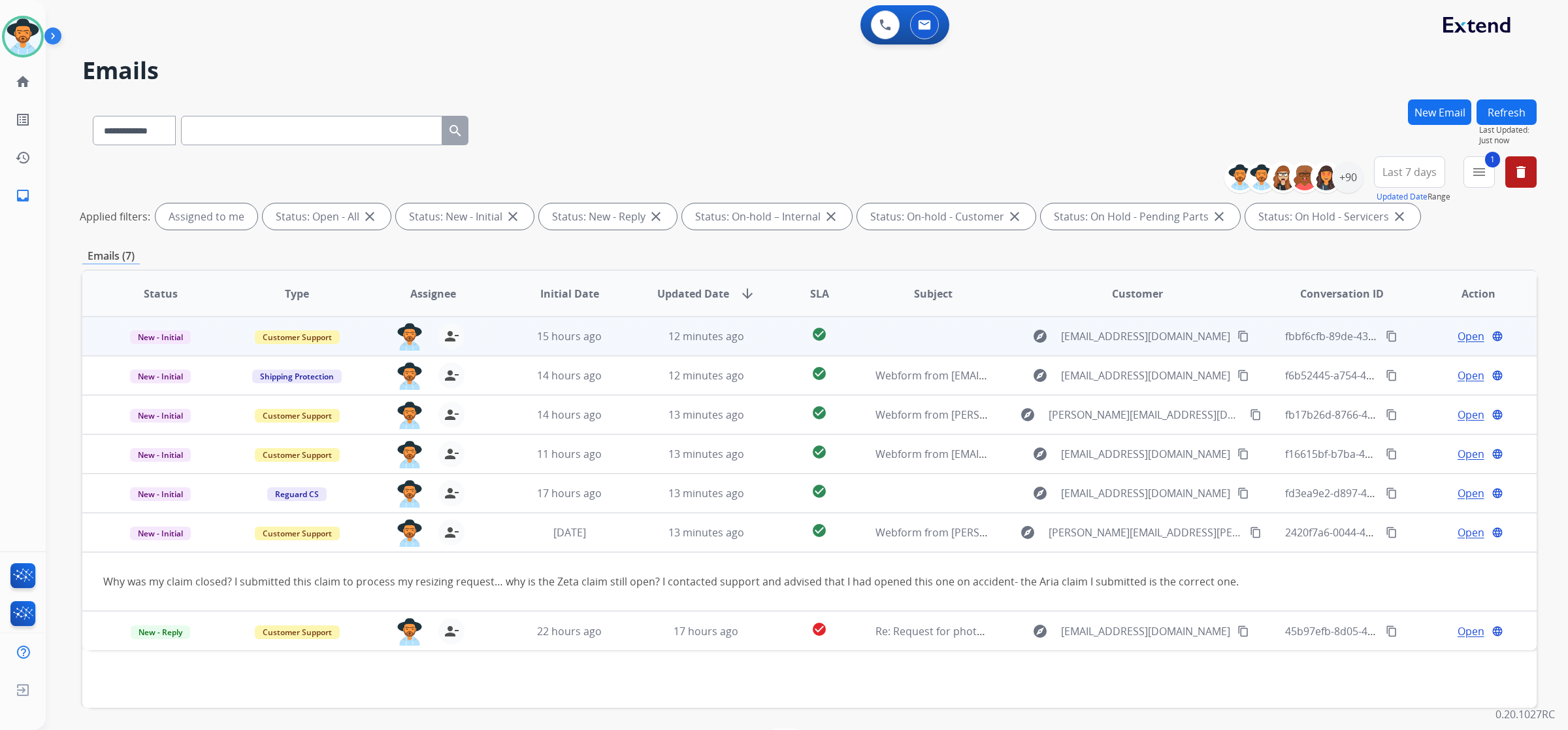
click at [861, 342] on td at bounding box center [923, 336] width 137 height 40
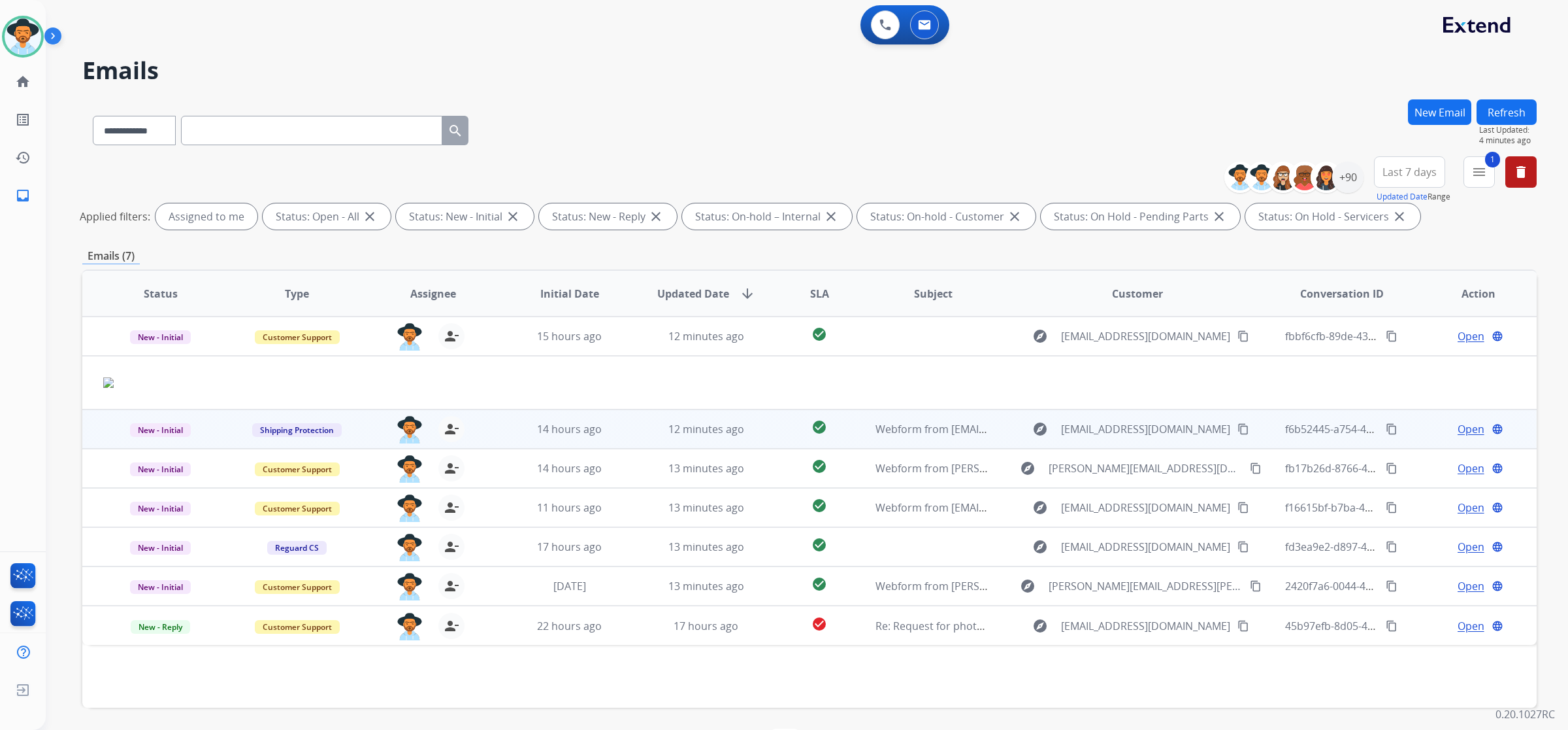
click at [503, 429] on td "14 hours ago" at bounding box center [560, 429] width 137 height 40
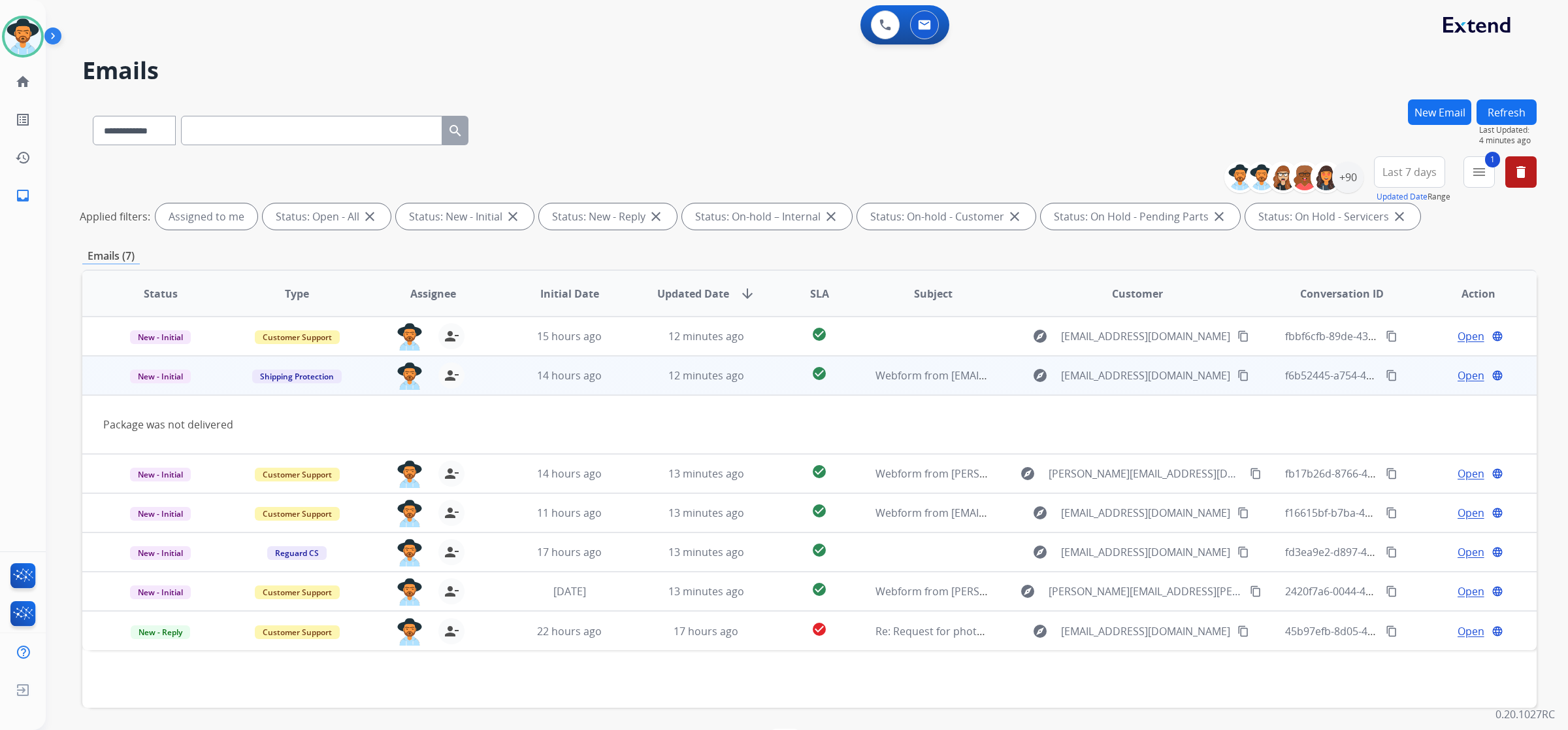
click at [896, 373] on mat-icon "content_copy" at bounding box center [1243, 375] width 12 height 12
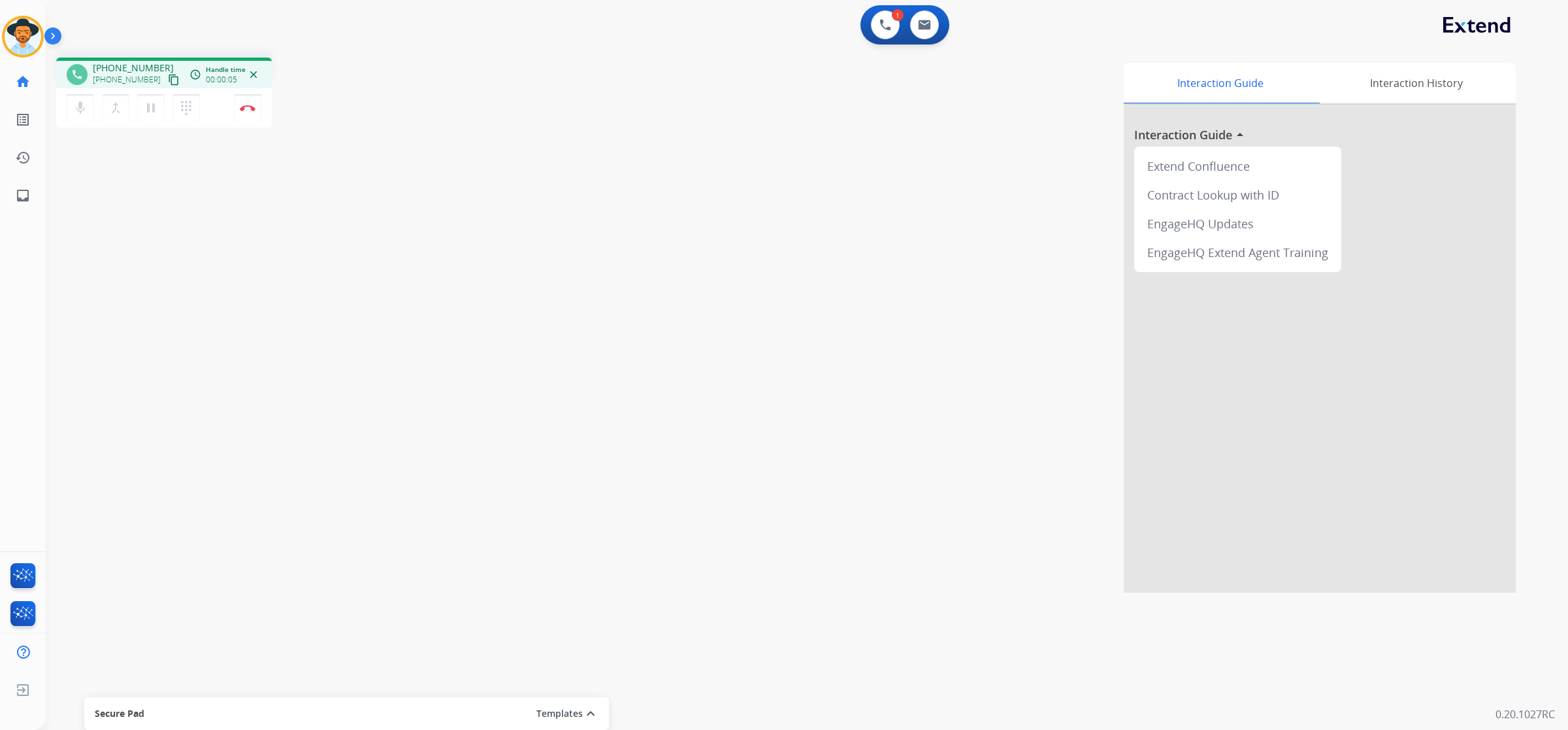
click at [168, 83] on mat-icon "content_copy" at bounding box center [173, 79] width 12 height 12
click at [156, 103] on mat-icon "pause" at bounding box center [150, 107] width 15 height 15
click at [155, 111] on mat-icon "play_arrow" at bounding box center [150, 107] width 15 height 15
click at [168, 78] on mat-icon "content_copy" at bounding box center [173, 79] width 12 height 12
click at [177, 251] on div "phone +13344349178 +13344349178 content_copy access_time Call metrics Queue 00:…" at bounding box center [792, 319] width 1491 height 545
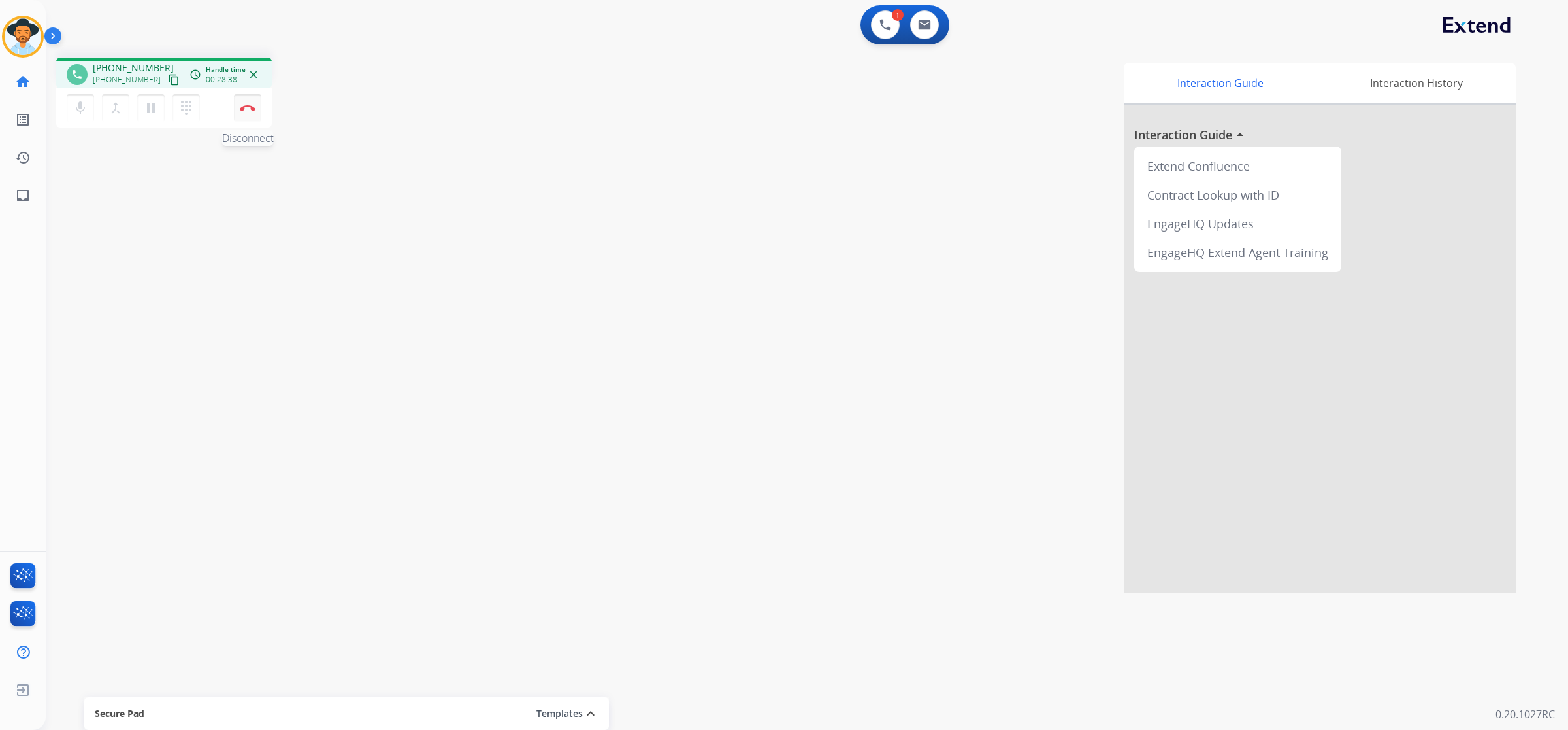
click at [243, 114] on button "Disconnect" at bounding box center [248, 107] width 27 height 27
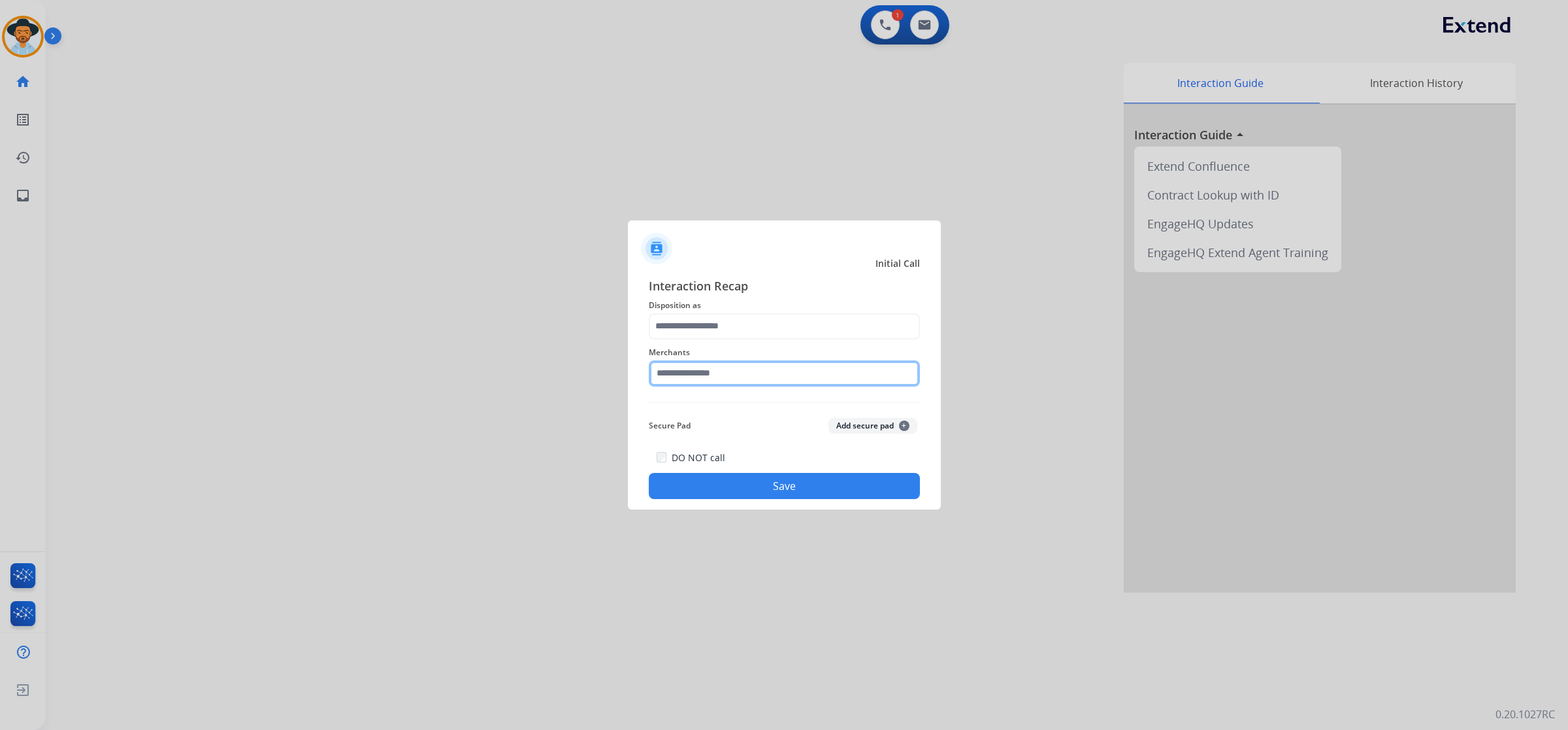
click at [702, 374] on input "text" at bounding box center [784, 373] width 271 height 26
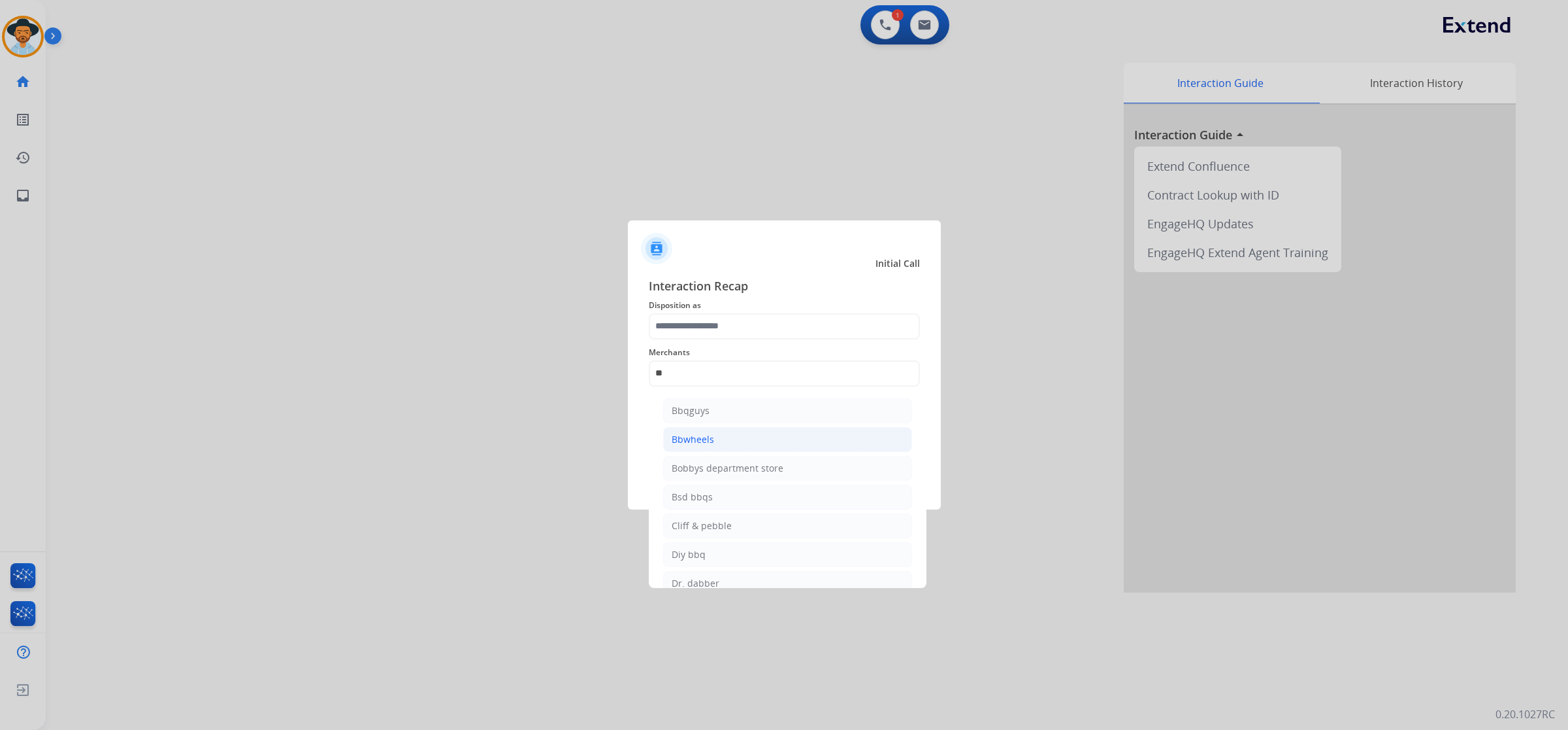
click at [736, 435] on li "Bbwheels" at bounding box center [787, 440] width 249 height 25
type input "********"
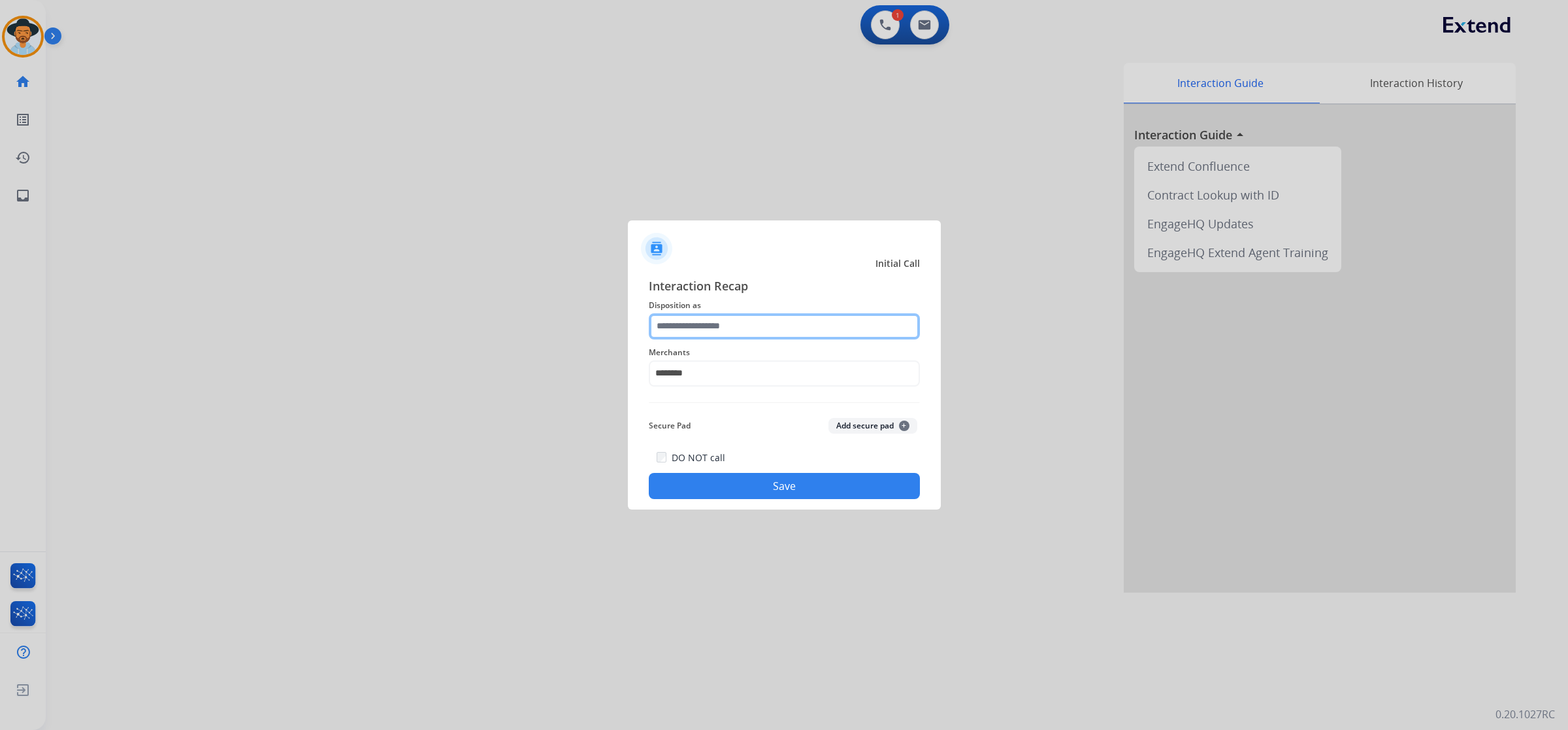
click at [717, 324] on input "text" at bounding box center [784, 326] width 271 height 26
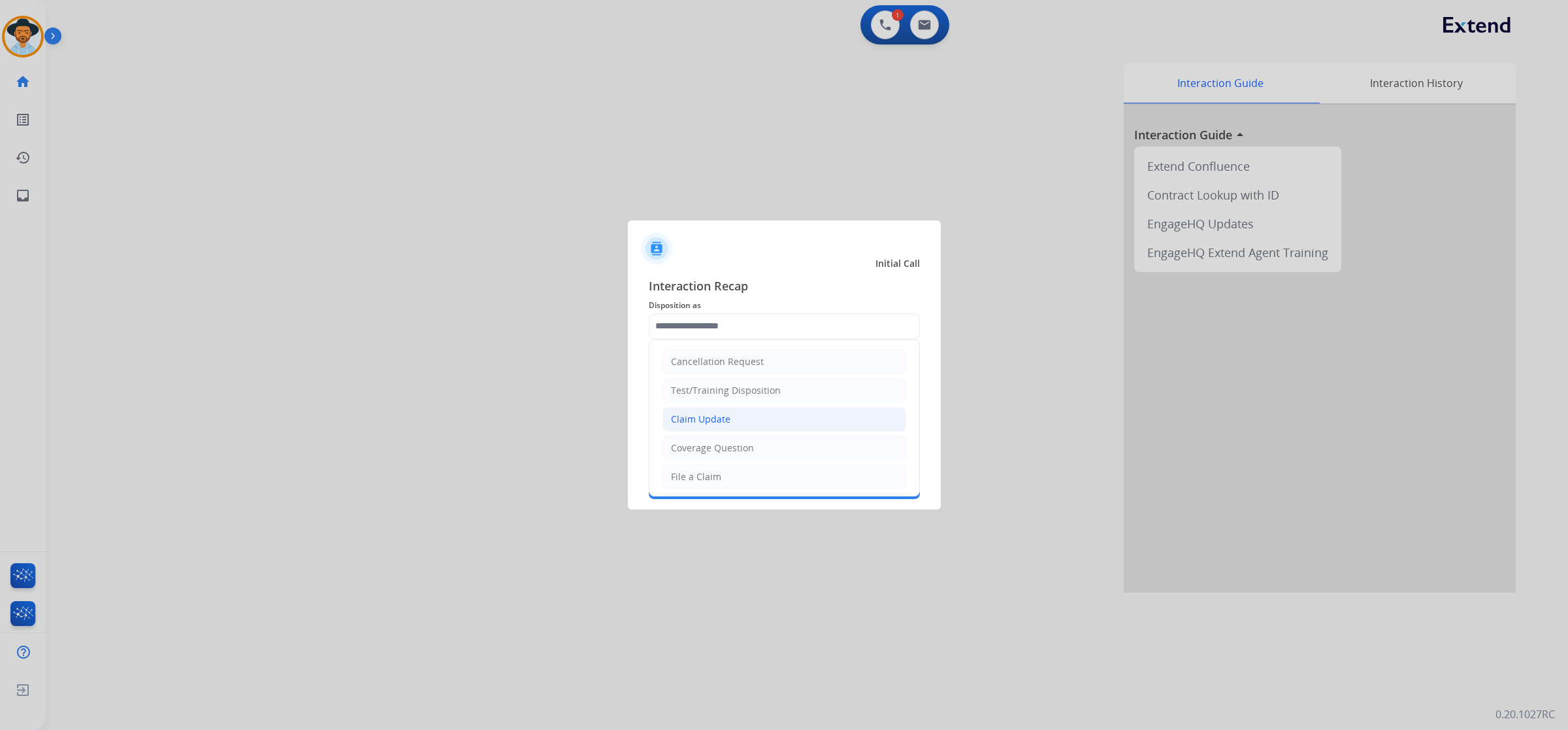
click at [723, 421] on div "Claim Update" at bounding box center [701, 419] width 59 height 14
type input "**********"
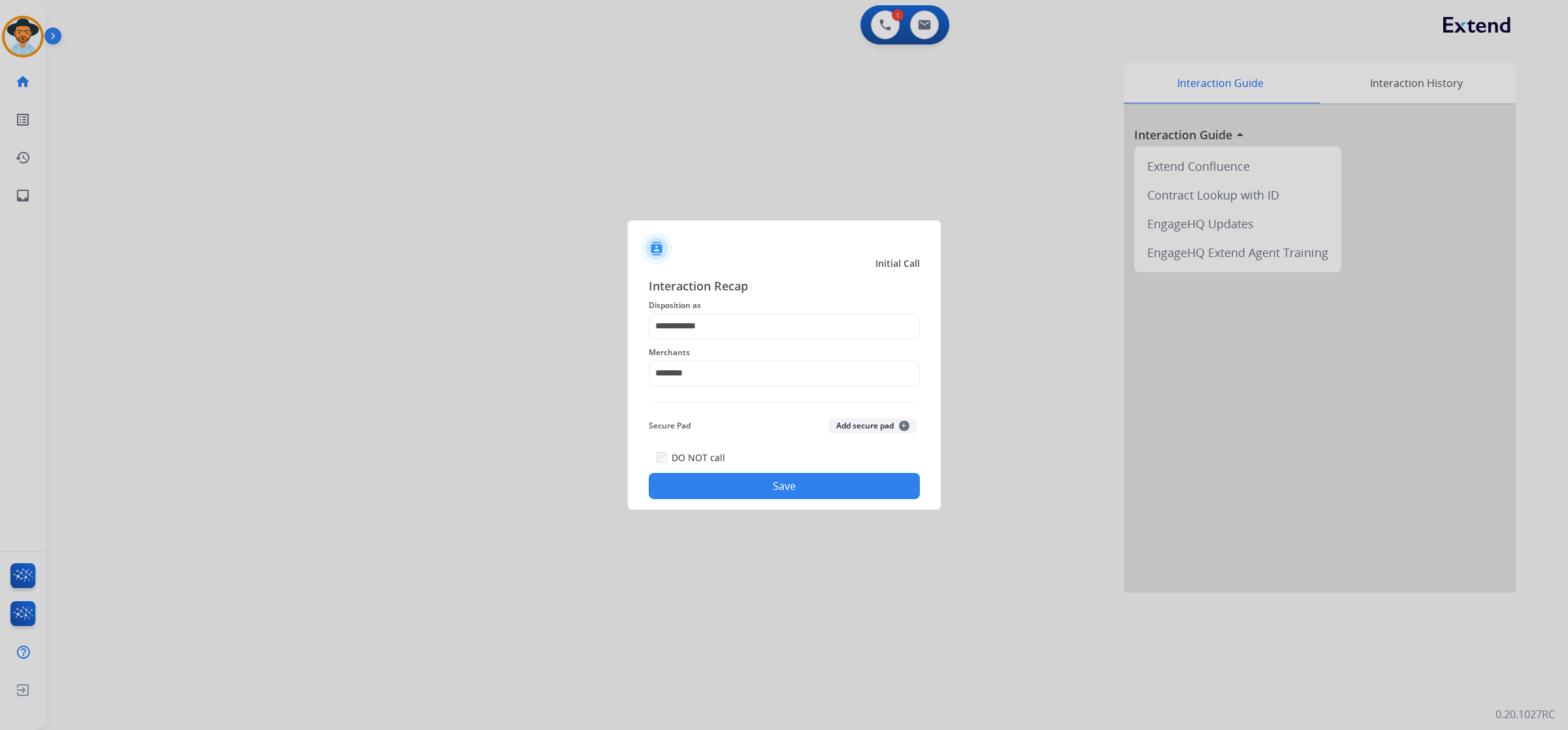
click at [742, 492] on button "Save" at bounding box center [784, 486] width 271 height 26
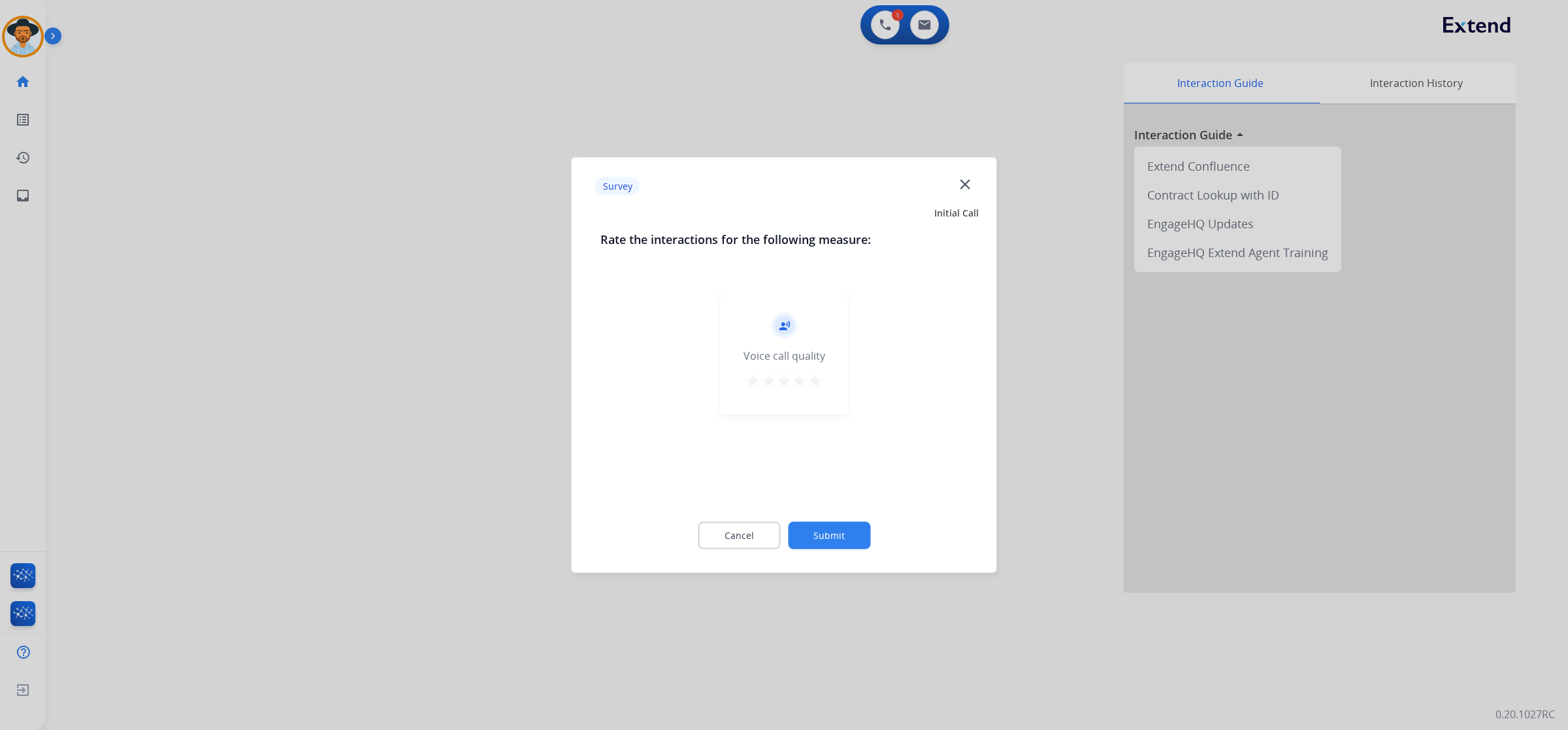
click at [816, 364] on div "record_voice_over Voice call quality star star star star star" at bounding box center [784, 352] width 127 height 124
click at [814, 386] on mat-icon "star" at bounding box center [815, 380] width 15 height 15
click at [819, 523] on button "Submit" at bounding box center [829, 535] width 82 height 27
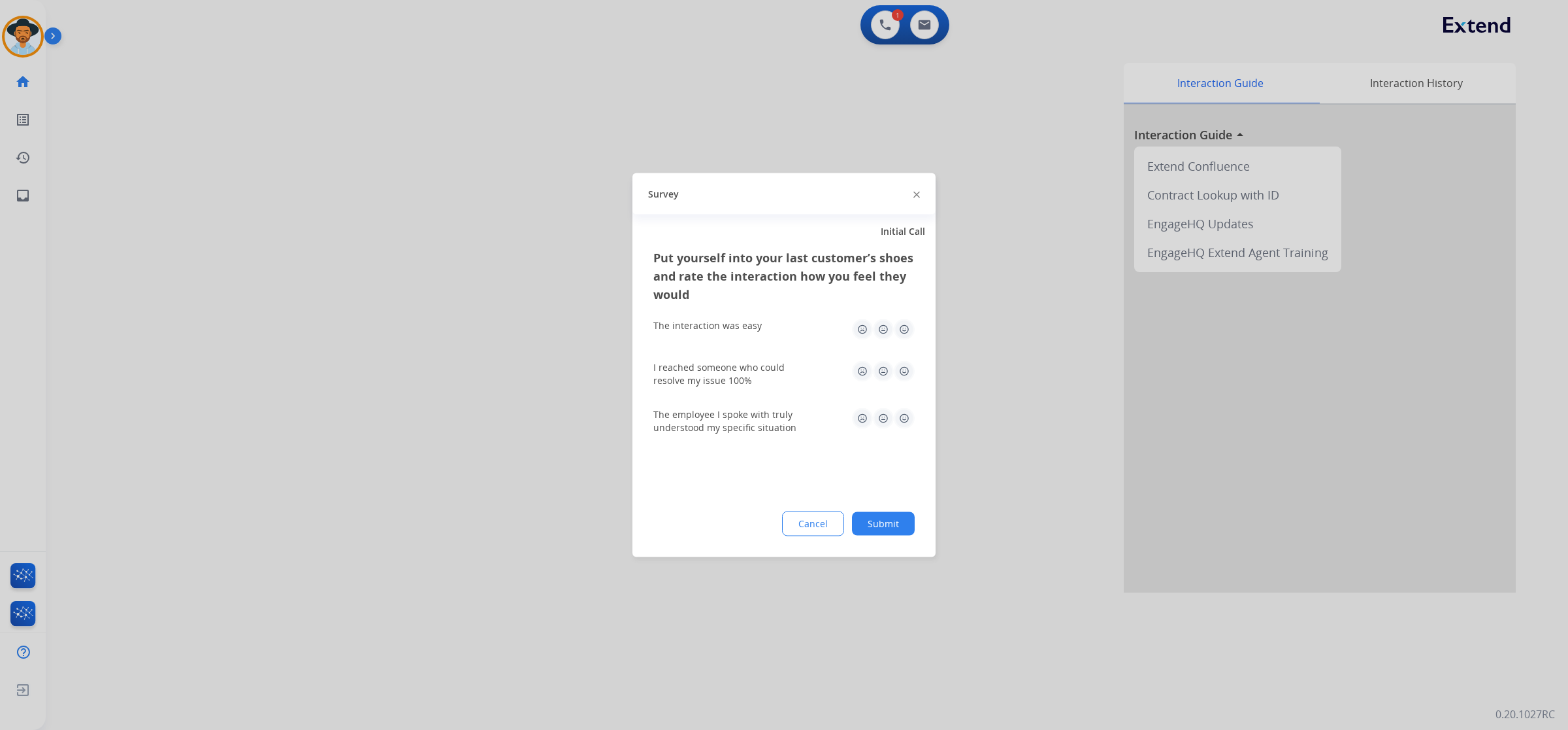
click at [896, 334] on img at bounding box center [904, 329] width 21 height 21
drag, startPoint x: 906, startPoint y: 391, endPoint x: 907, endPoint y: 401, distance: 10.0
click at [896, 391] on div "I reached someone who could resolve my issue 100%" at bounding box center [784, 374] width 261 height 47
click at [896, 373] on img at bounding box center [904, 371] width 21 height 21
click at [896, 424] on img at bounding box center [904, 418] width 21 height 21
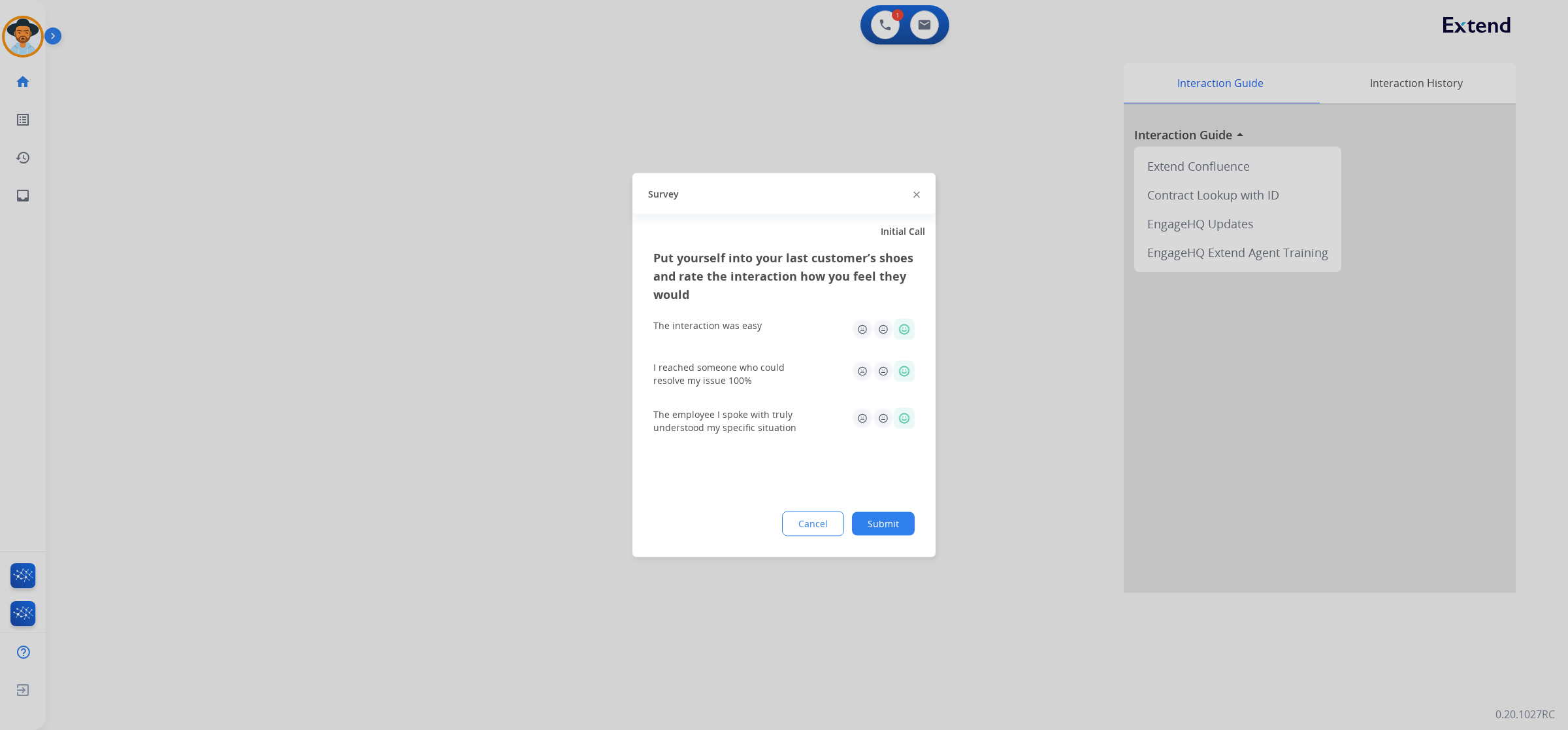
click at [896, 523] on button "Submit" at bounding box center [884, 524] width 63 height 23
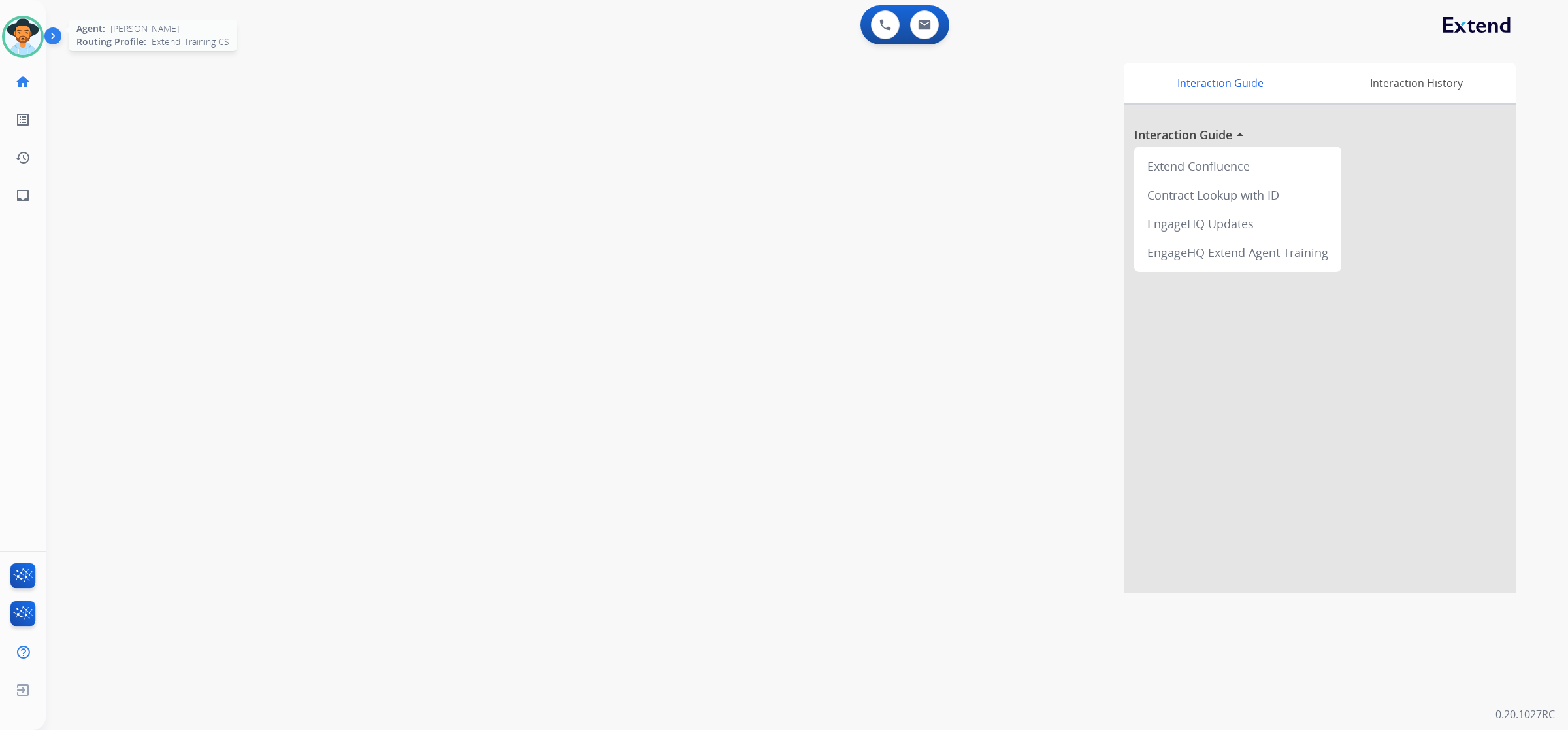
click at [18, 32] on img at bounding box center [23, 36] width 37 height 37
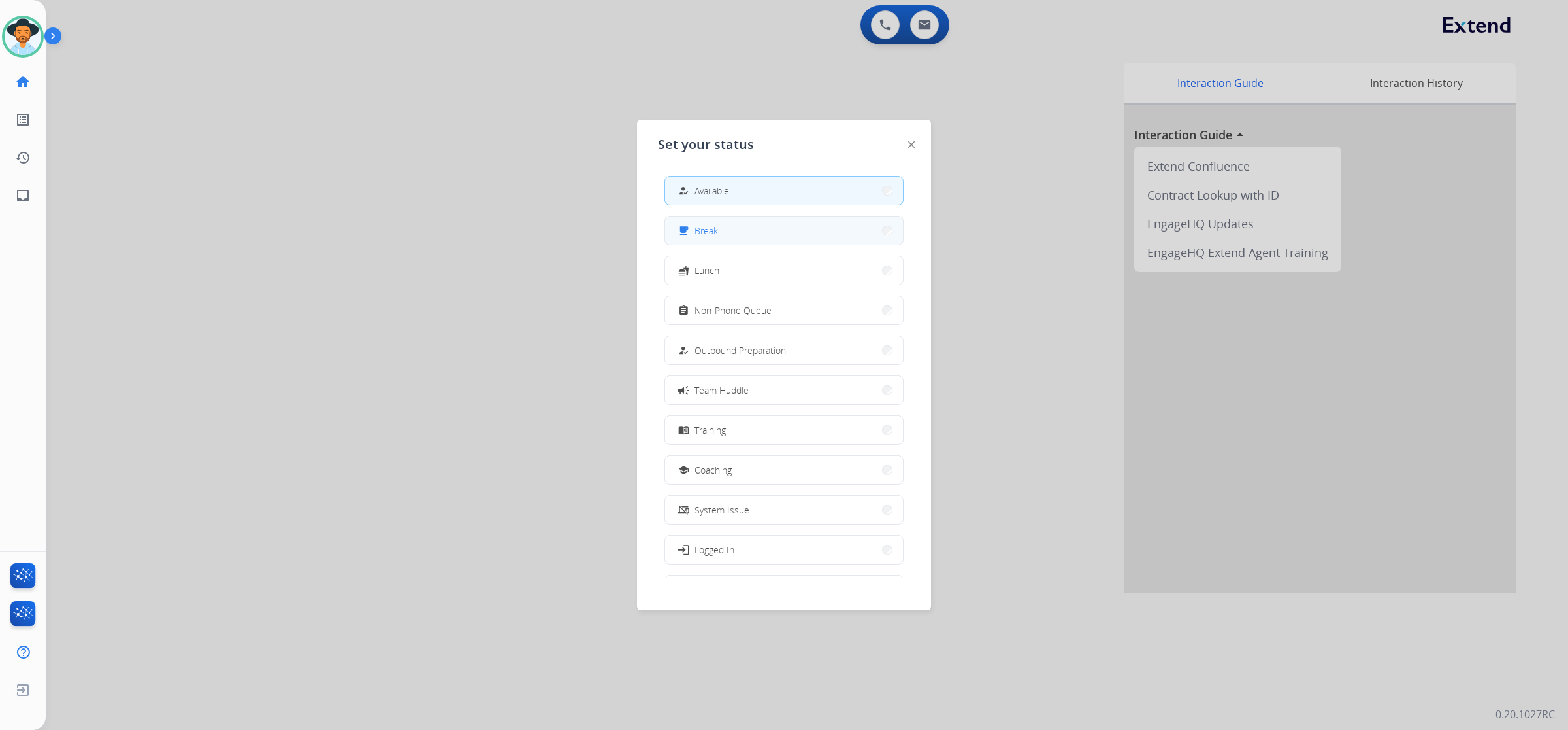
click at [749, 241] on button "free_breakfast Break" at bounding box center [784, 230] width 238 height 28
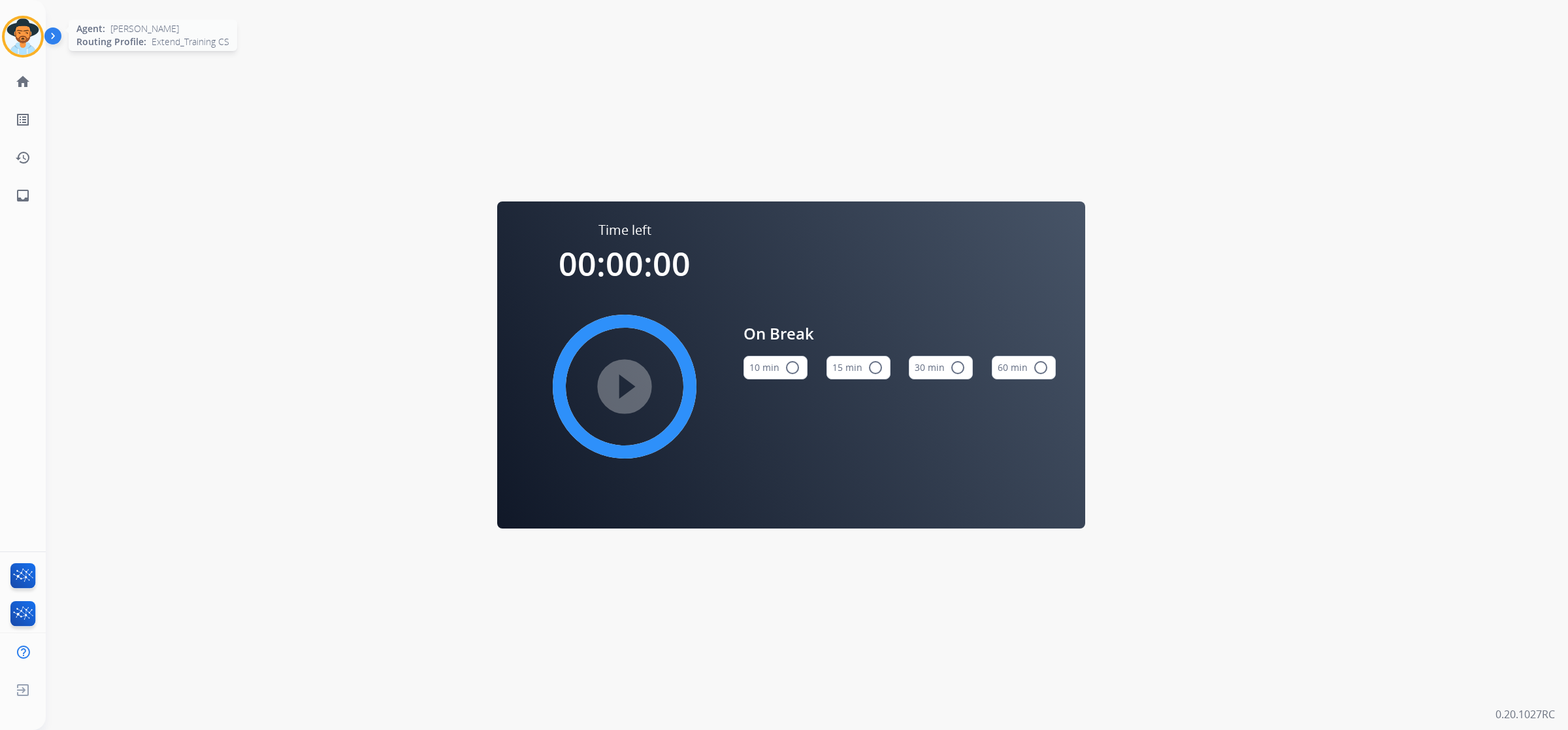
click at [22, 33] on img at bounding box center [23, 36] width 37 height 37
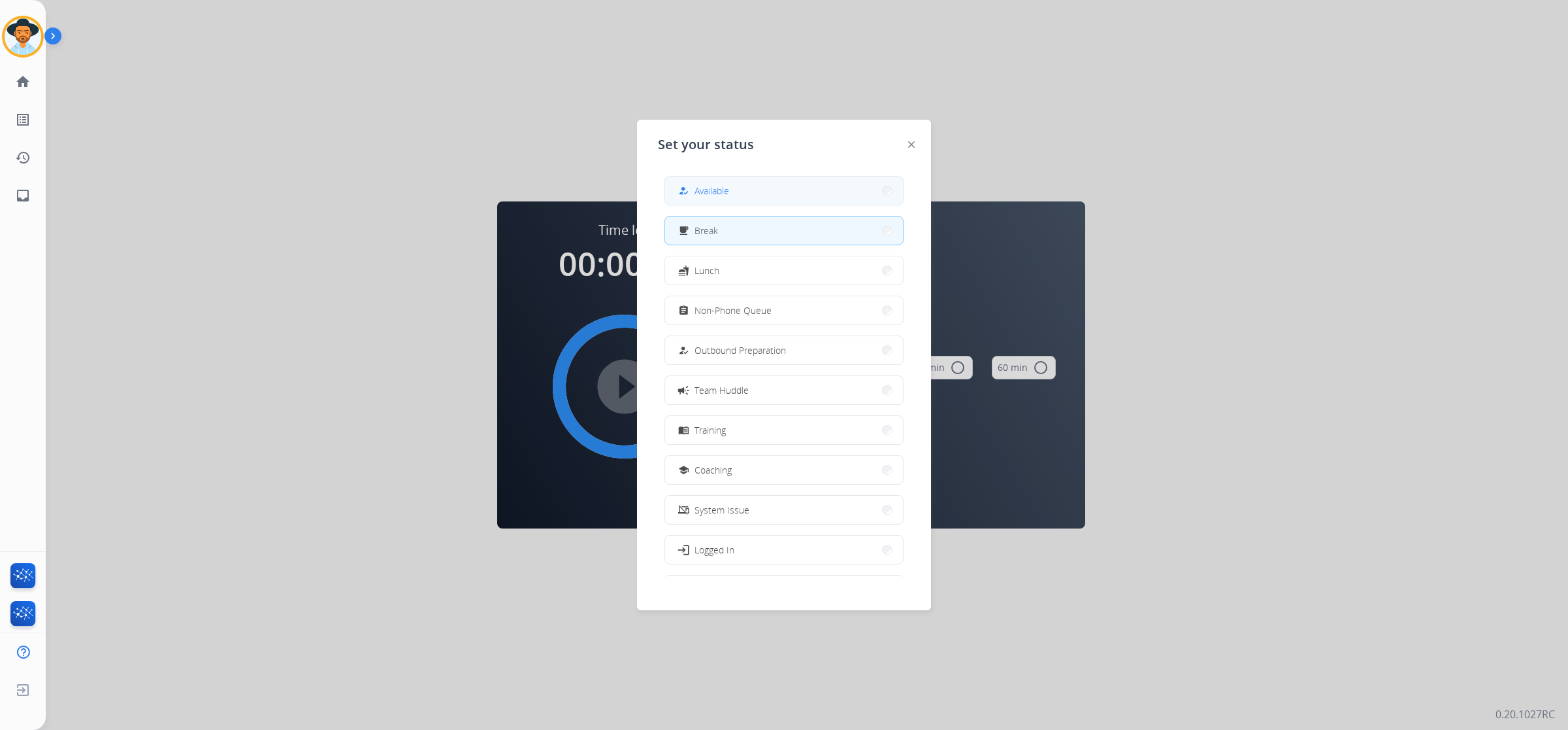
click at [772, 200] on button "how_to_reg Available" at bounding box center [784, 190] width 238 height 28
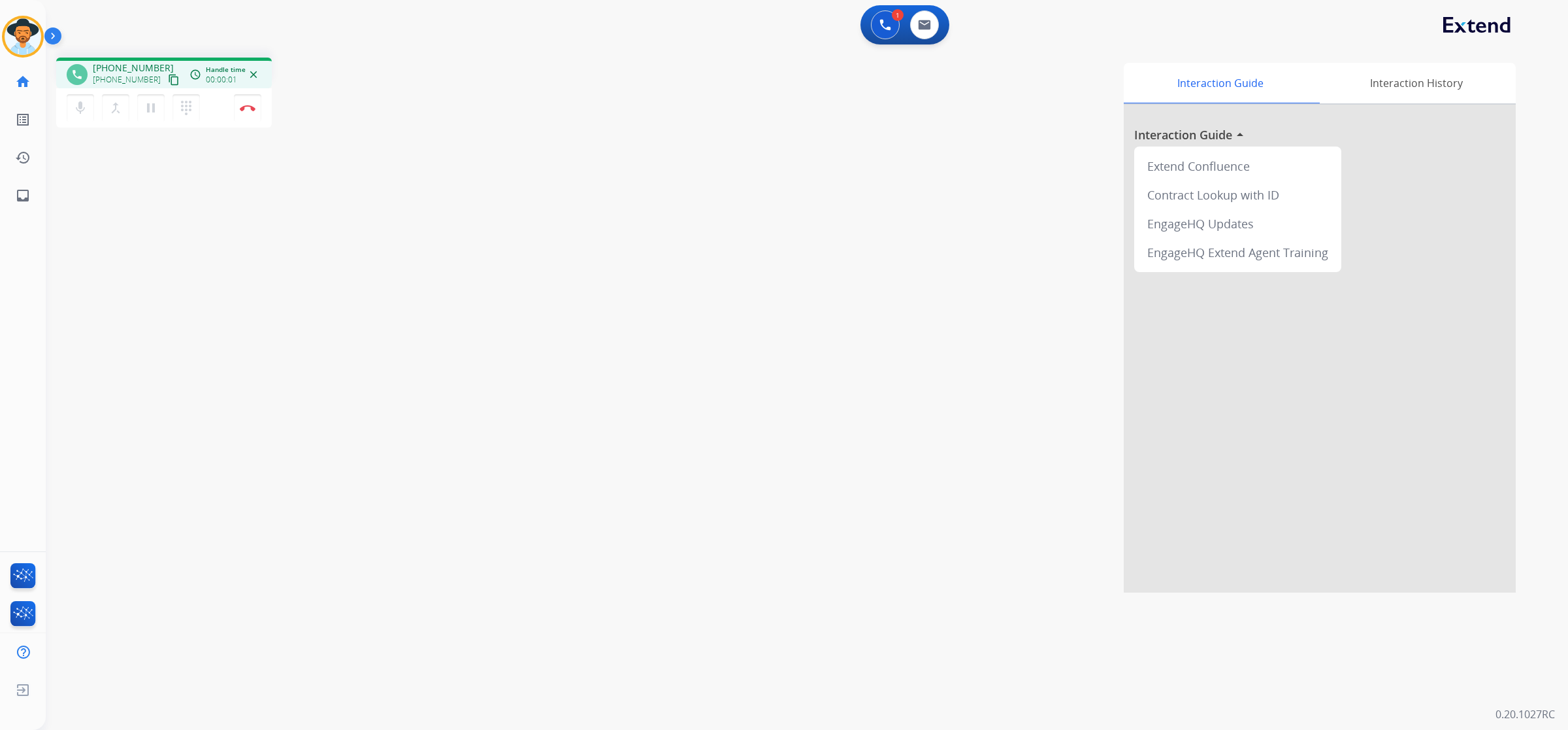
click at [168, 85] on mat-icon "content_copy" at bounding box center [173, 79] width 12 height 12
click at [149, 108] on mat-icon "pause" at bounding box center [150, 107] width 15 height 15
click at [185, 111] on mat-icon "dialpad" at bounding box center [186, 107] width 15 height 15
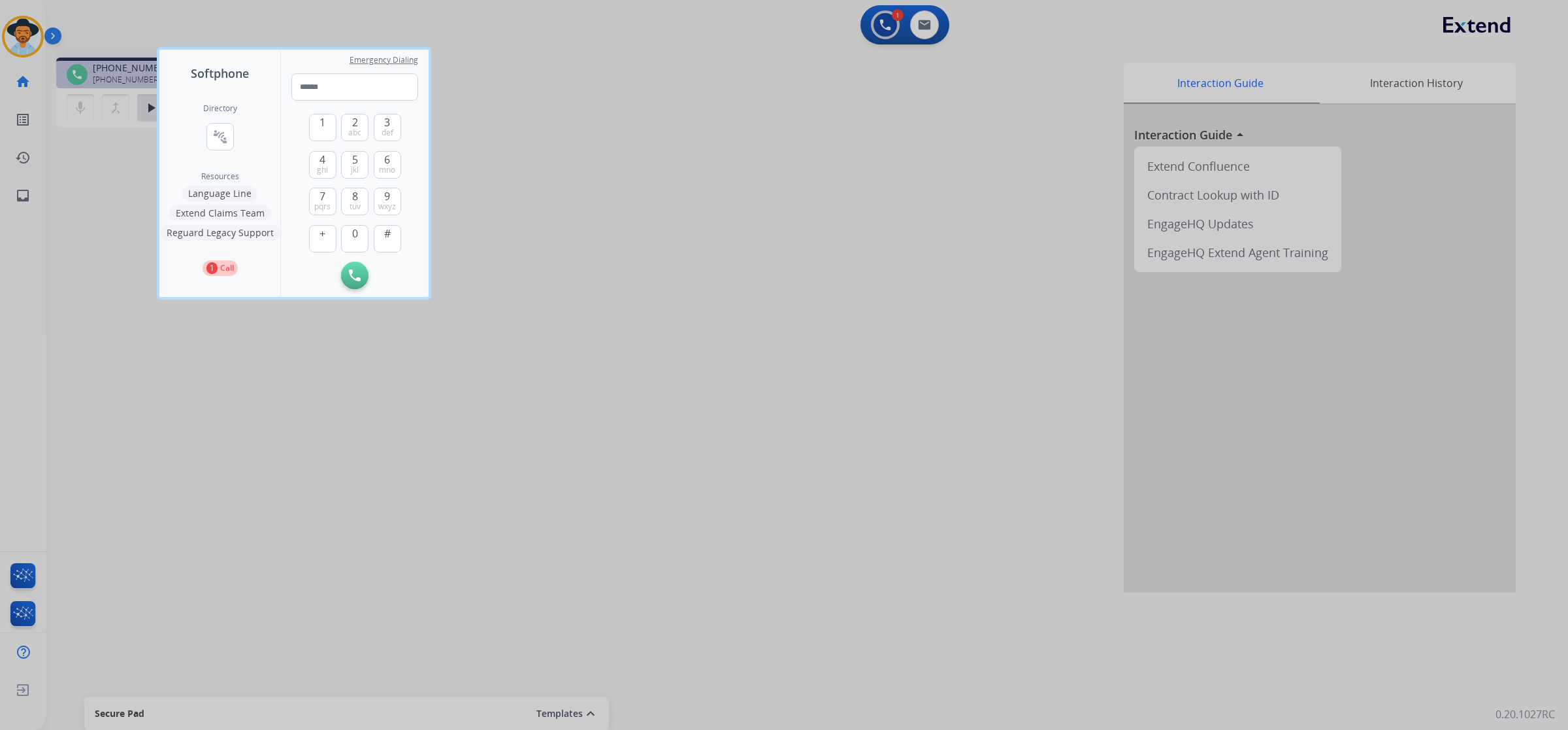
type input "**********"
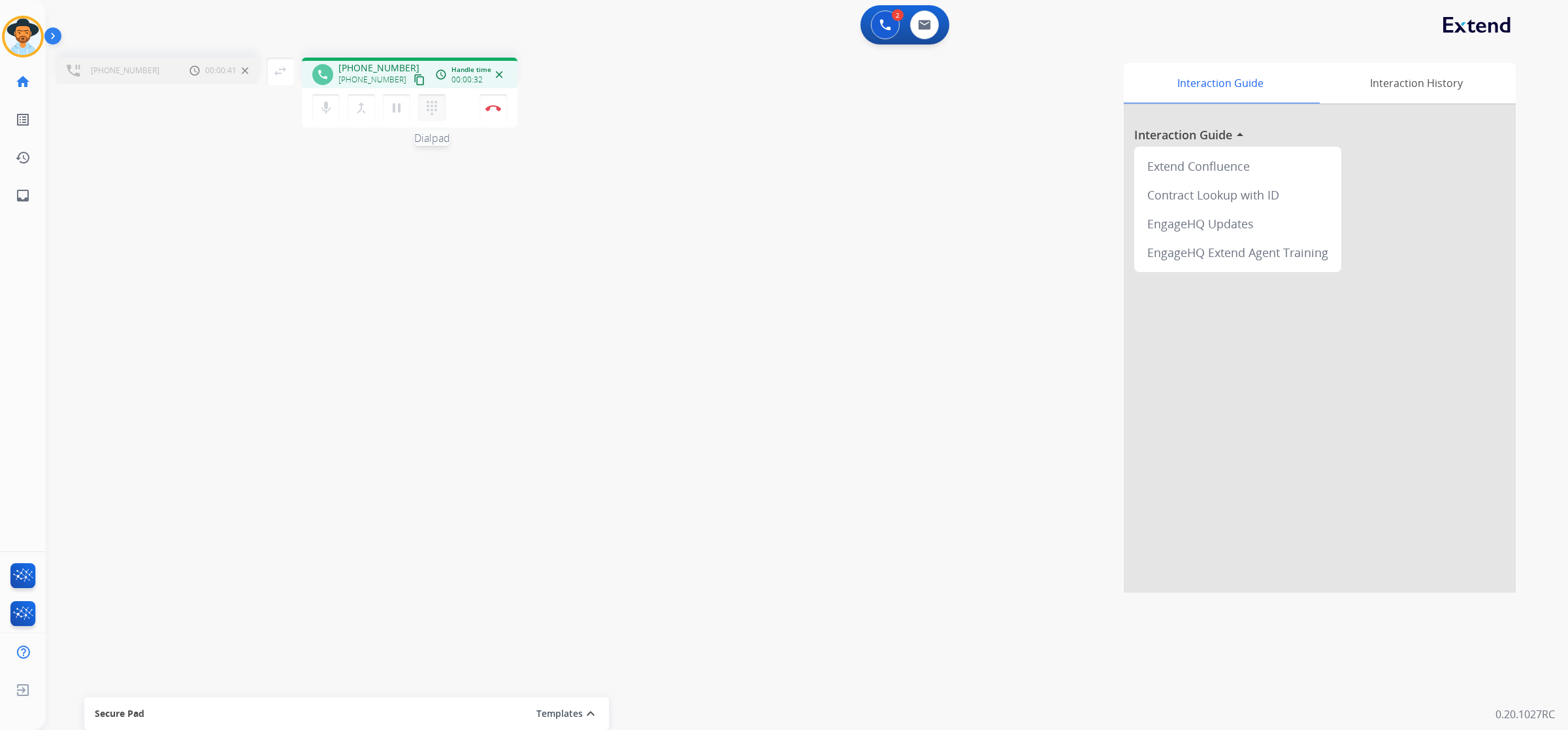
click at [435, 115] on button "dialpad Dialpad" at bounding box center [431, 107] width 27 height 27
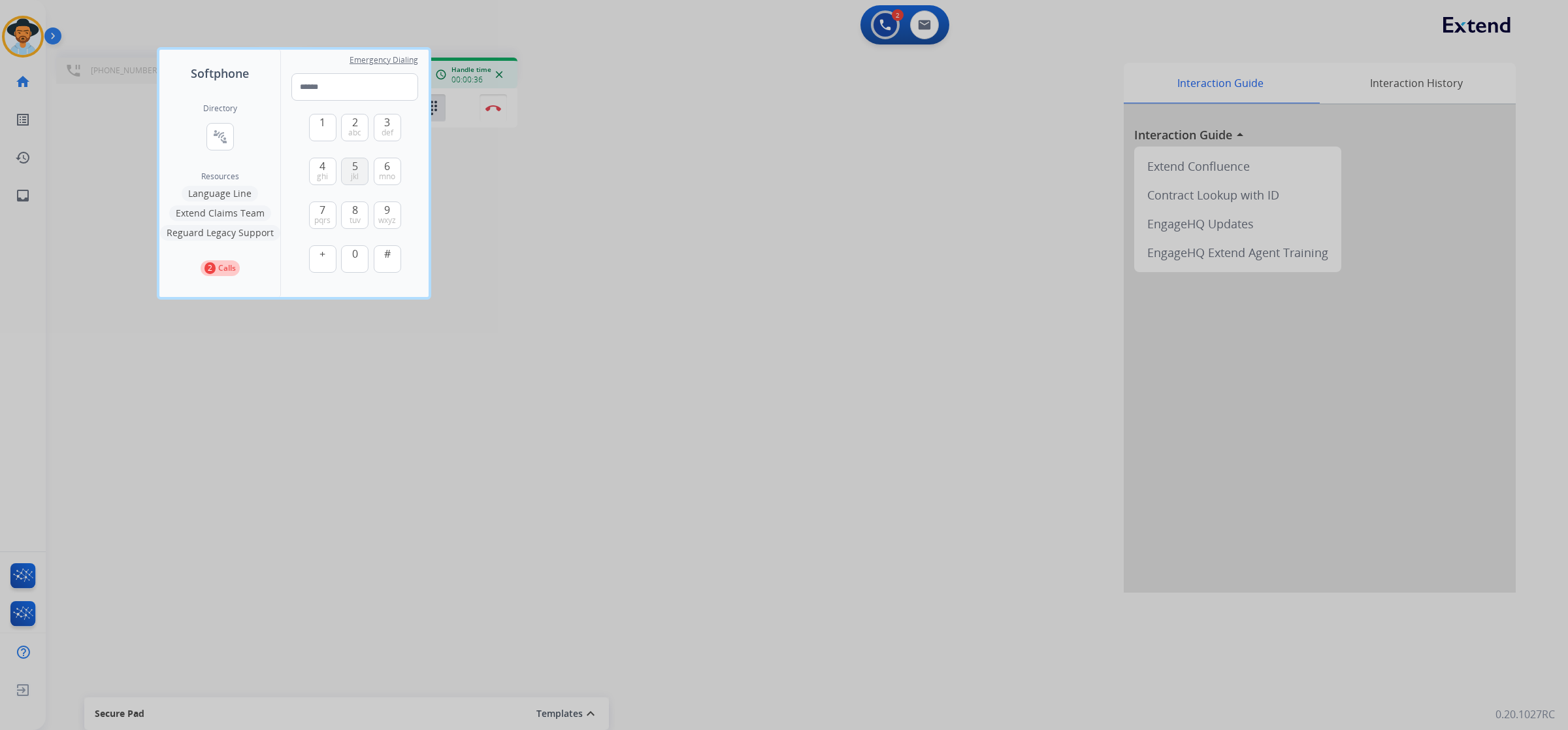
click at [347, 178] on button "5 jkl" at bounding box center [355, 171] width 27 height 27
type input "*"
drag, startPoint x: 696, startPoint y: 277, endPoint x: 691, endPoint y: 273, distance: 6.4
click at [696, 277] on div at bounding box center [784, 365] width 1568 height 730
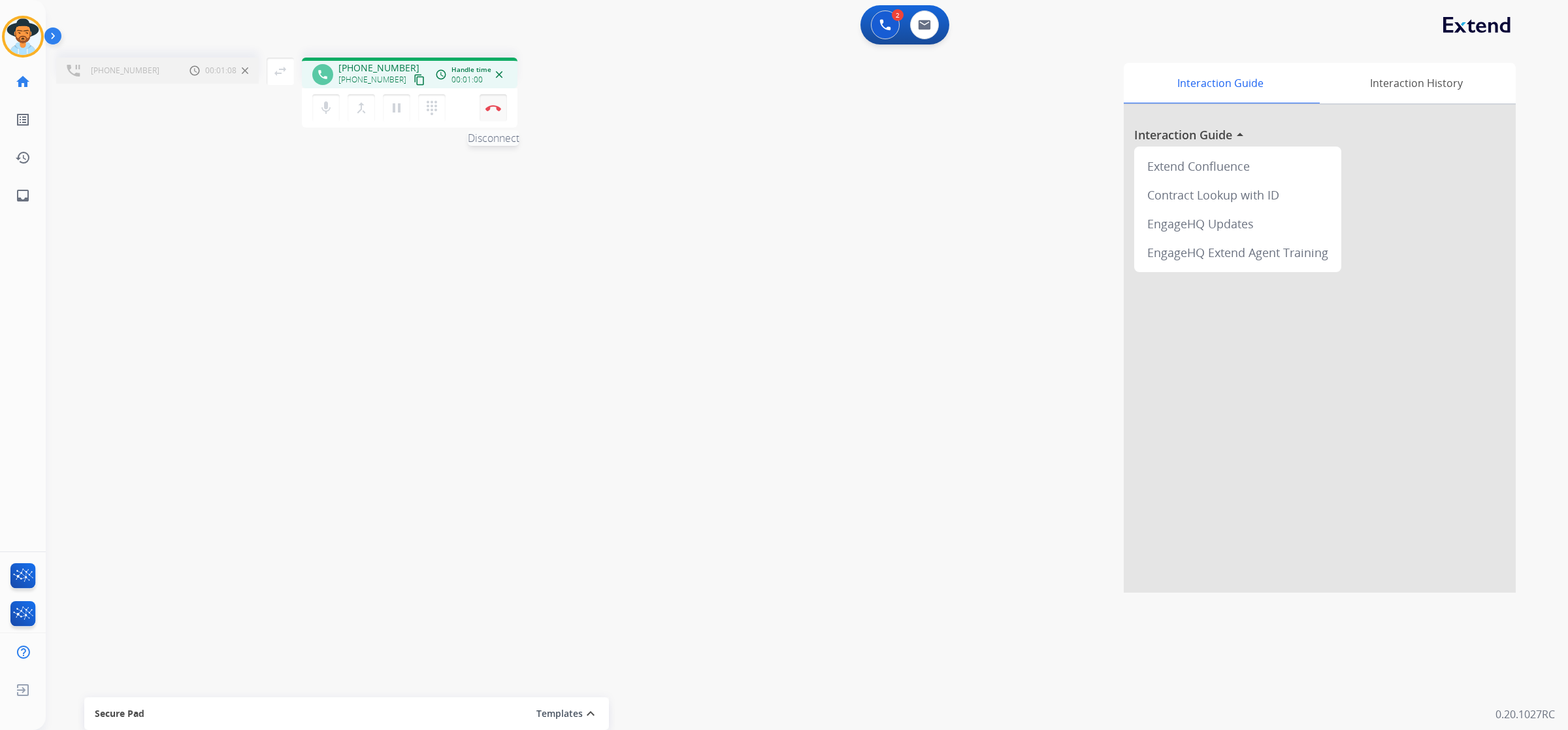
click at [494, 108] on img at bounding box center [493, 107] width 15 height 6
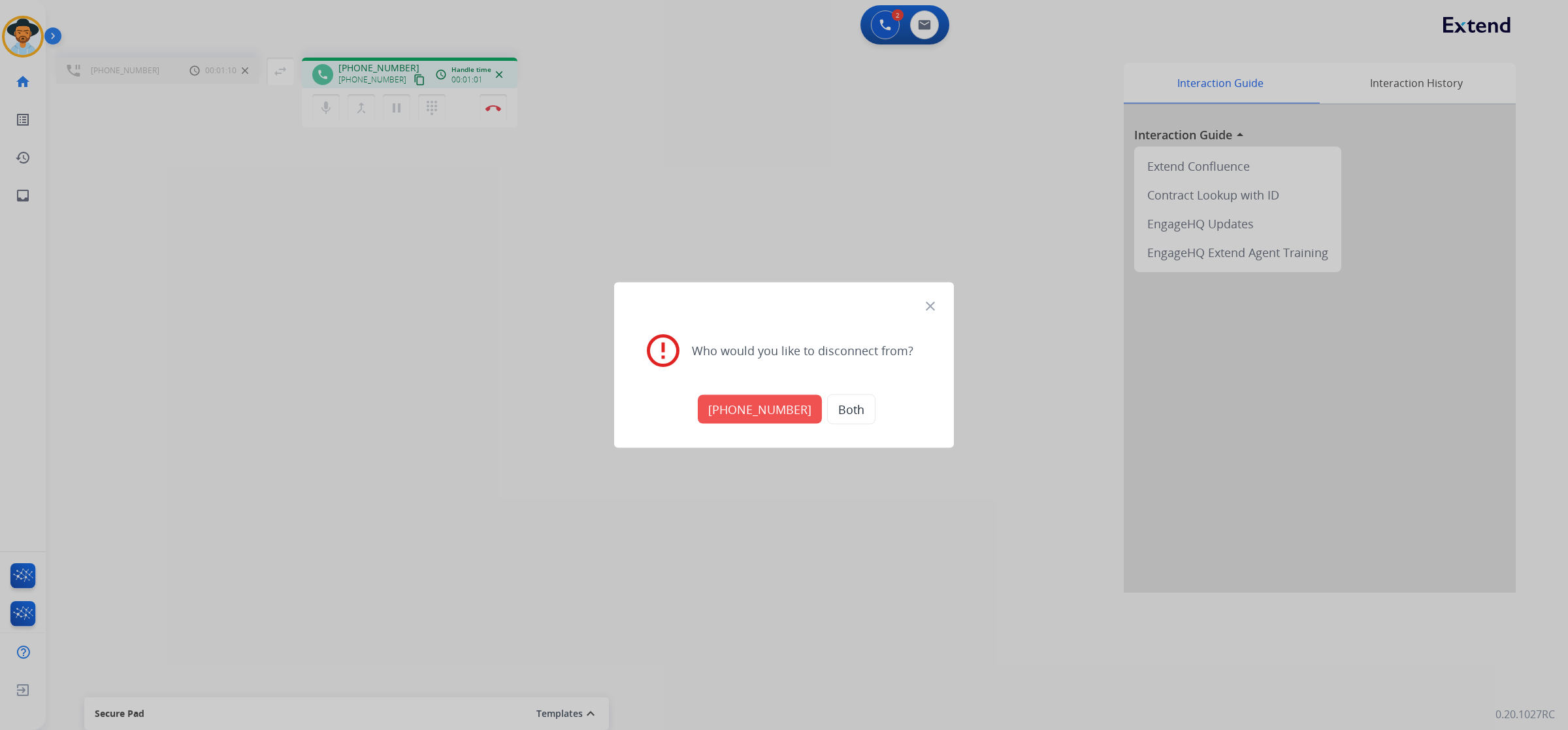
click at [749, 397] on button "+18008150702" at bounding box center [760, 409] width 124 height 29
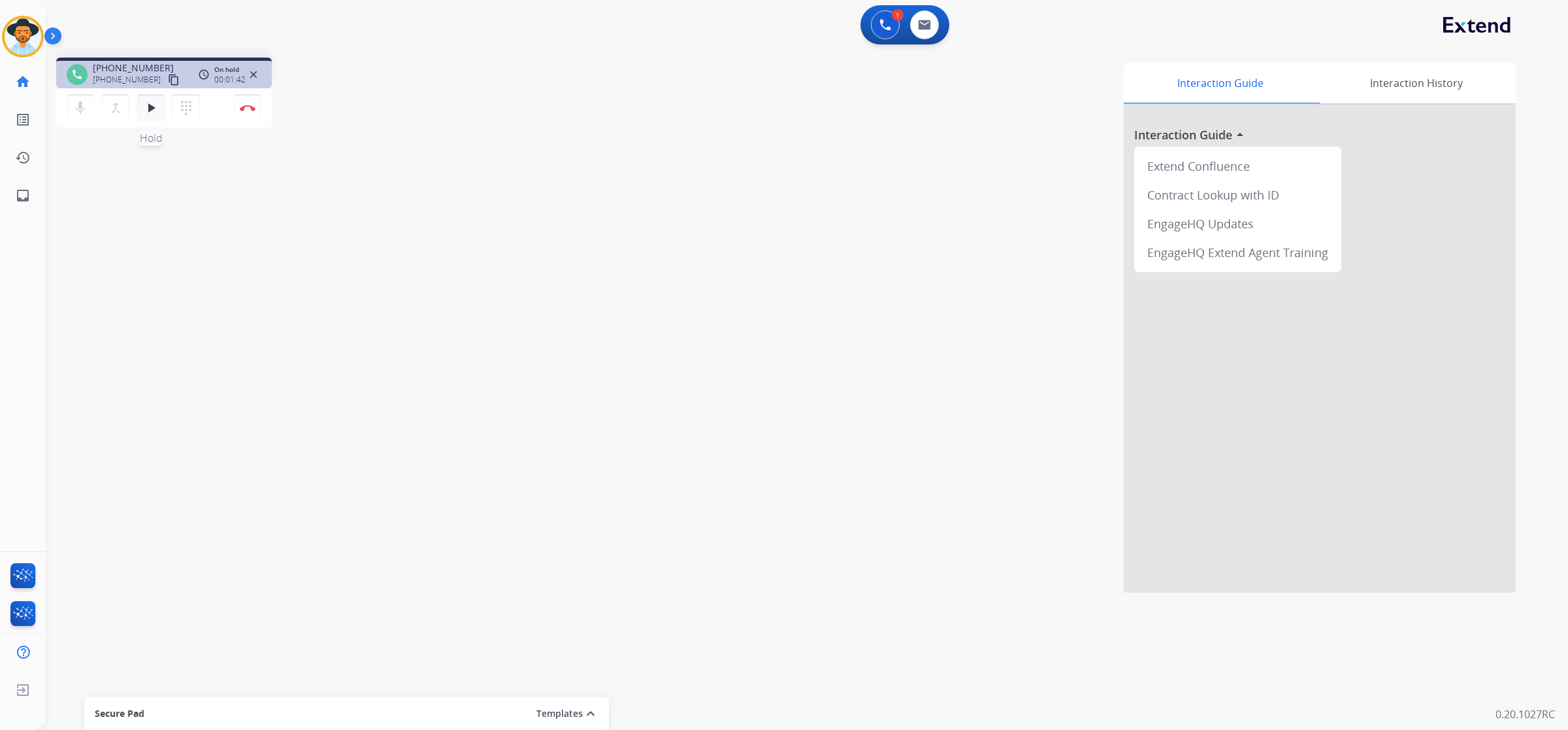
click at [145, 118] on button "play_arrow Hold" at bounding box center [150, 107] width 27 height 27
click at [252, 106] on img at bounding box center [247, 107] width 15 height 6
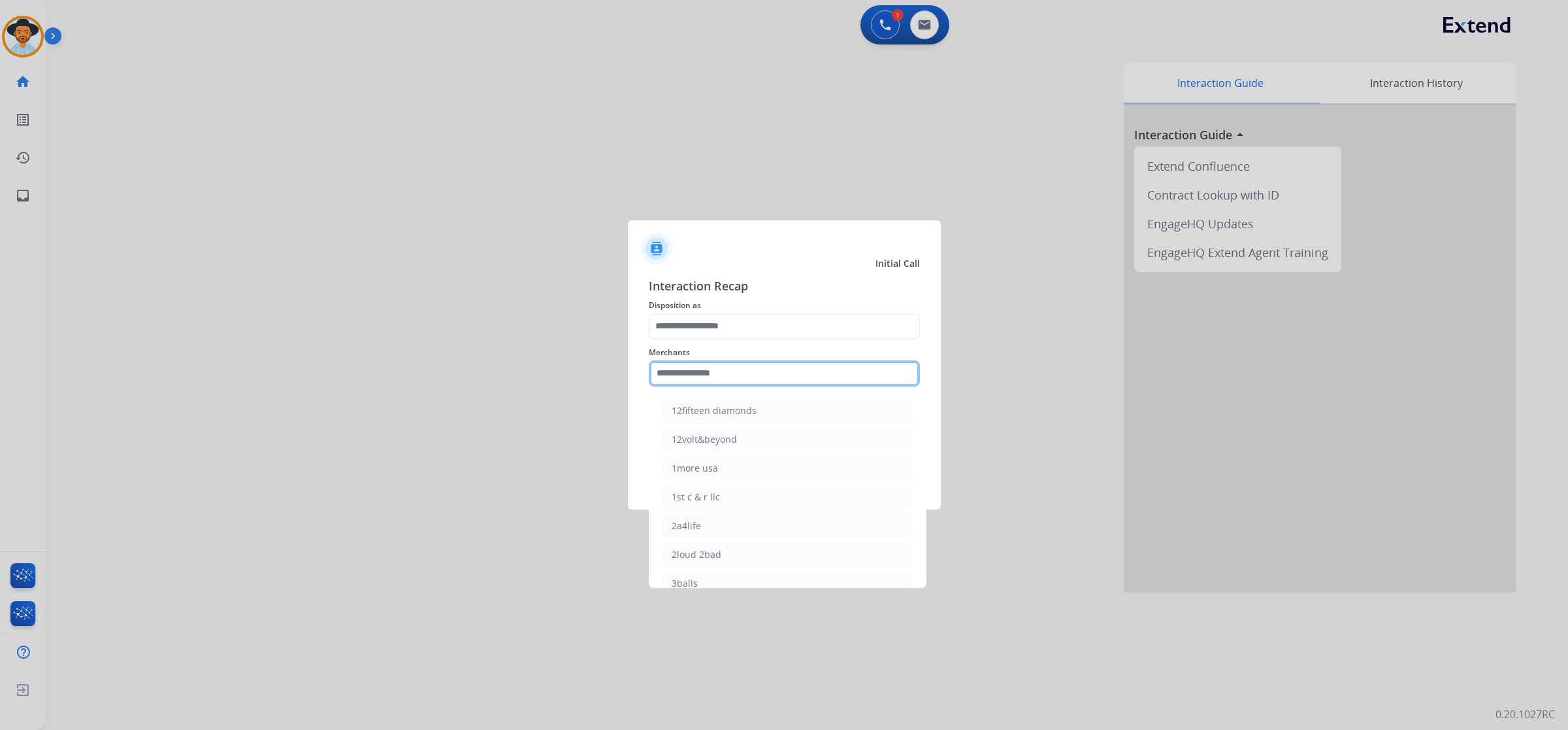
click at [721, 373] on input "text" at bounding box center [784, 373] width 271 height 26
click at [713, 466] on div "Adorama abs" at bounding box center [701, 468] width 59 height 14
type input "**********"
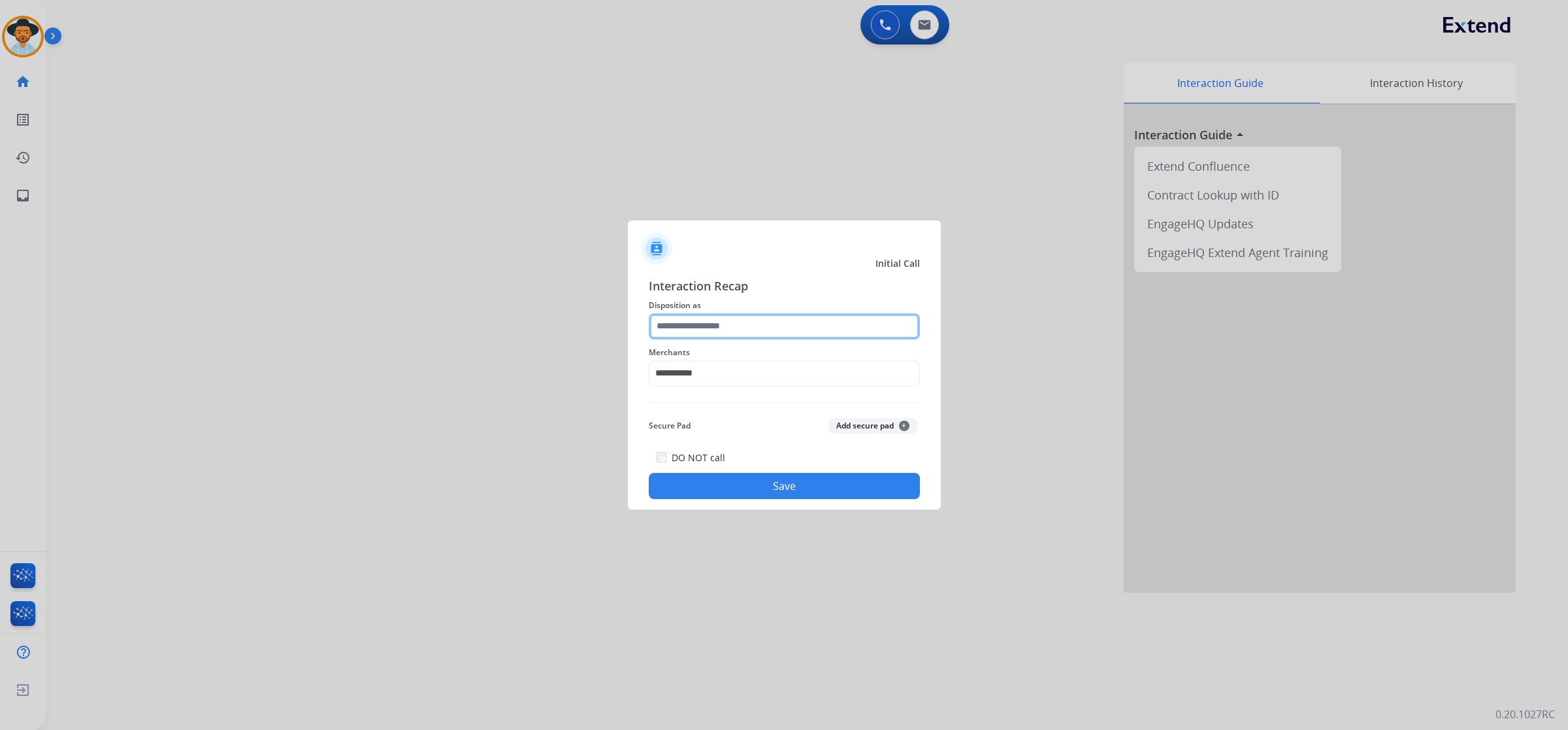
click at [718, 329] on input "text" at bounding box center [784, 326] width 271 height 26
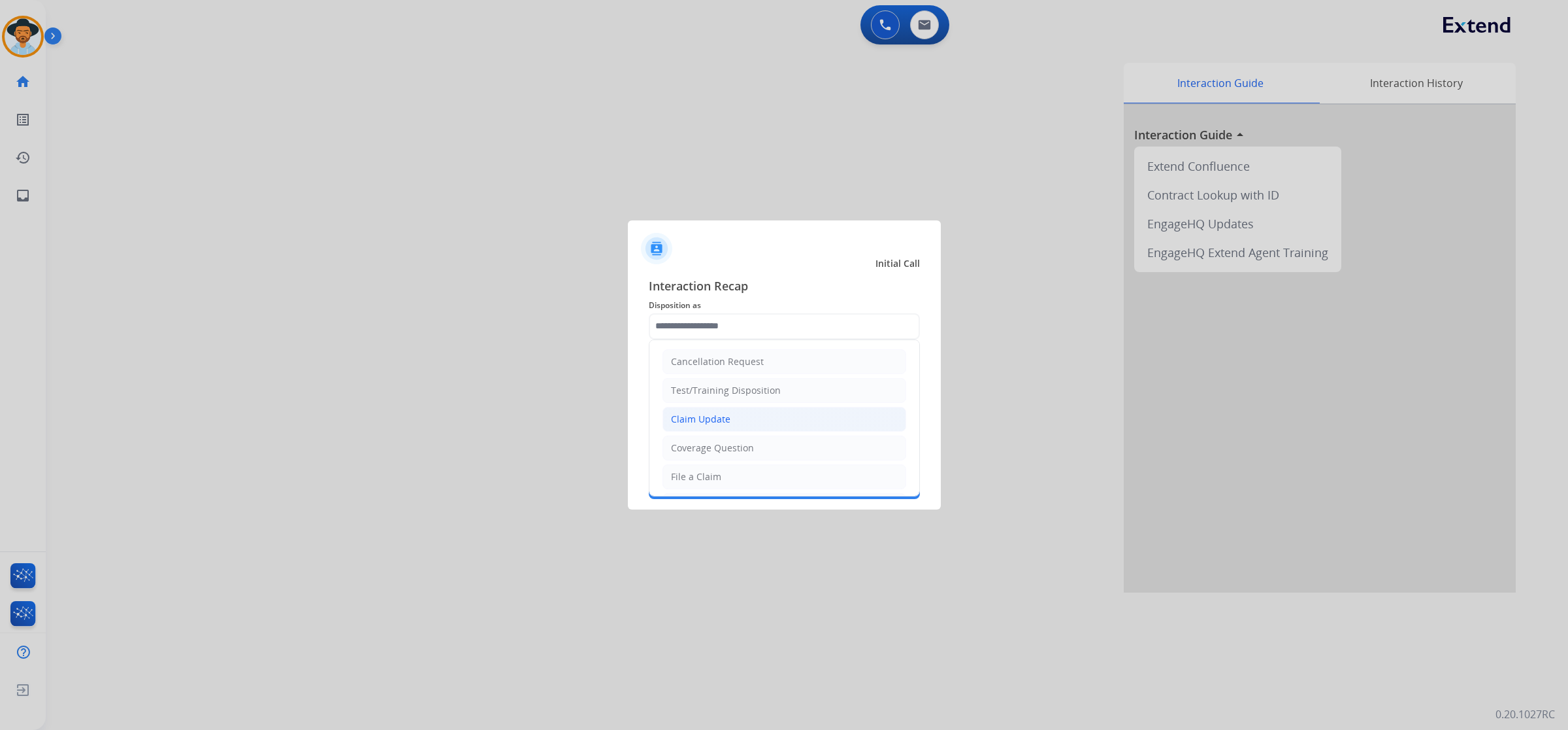
click at [727, 417] on div "Claim Update" at bounding box center [701, 419] width 59 height 14
type input "**********"
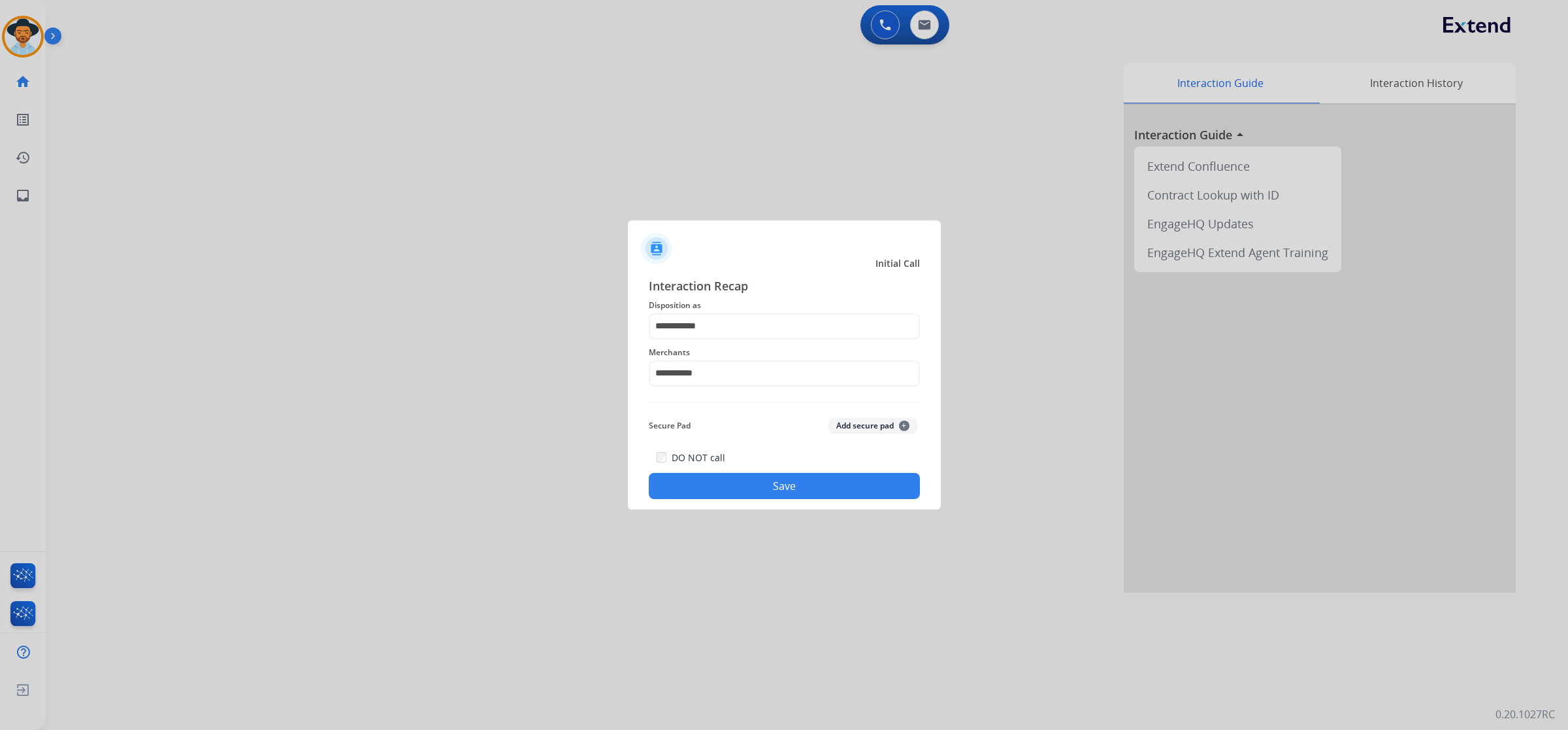
click at [799, 492] on button "Save" at bounding box center [784, 486] width 271 height 26
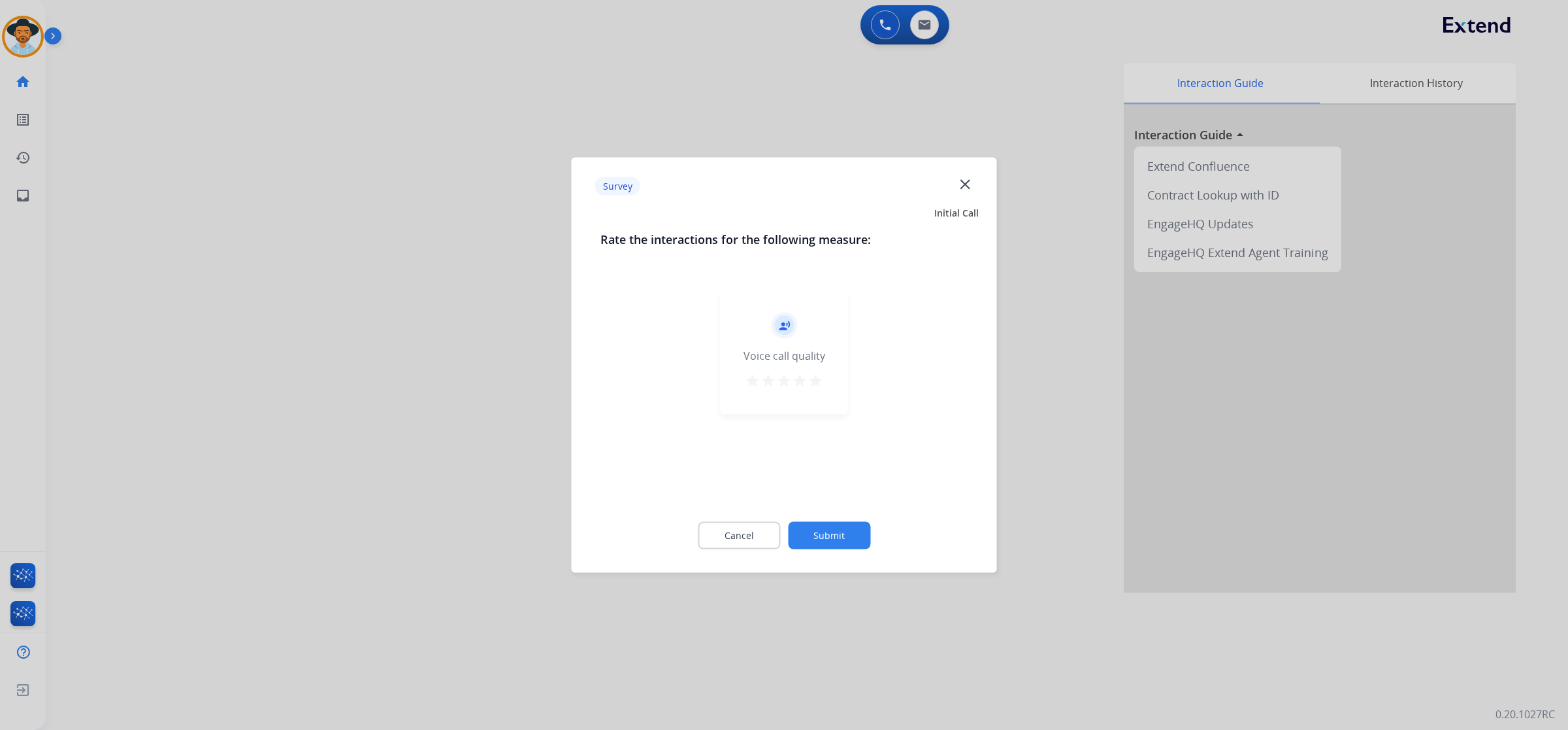
click at [818, 374] on mat-icon "star" at bounding box center [815, 380] width 15 height 15
click at [844, 530] on button "Submit" at bounding box center [829, 535] width 82 height 27
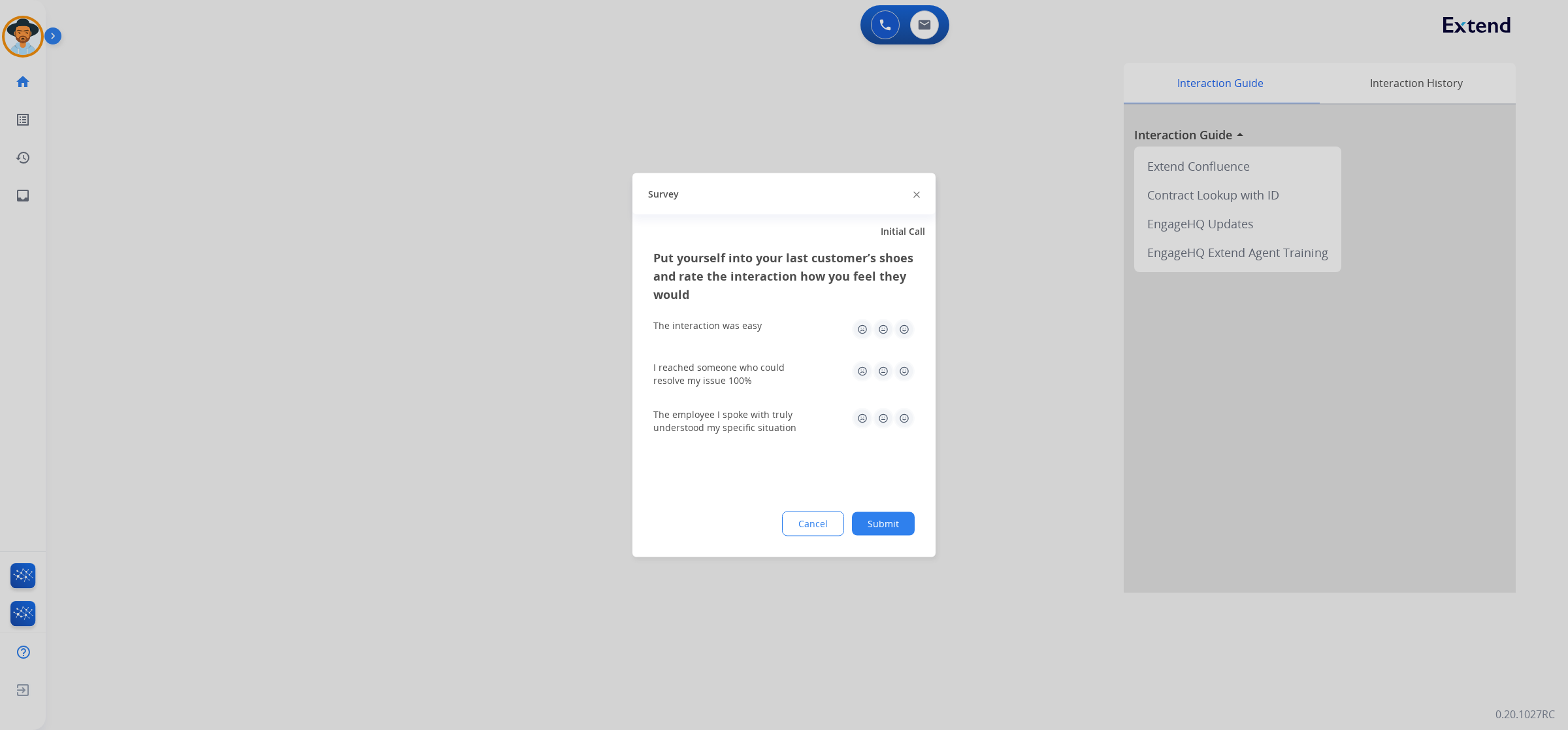
click at [896, 324] on img at bounding box center [904, 329] width 21 height 21
click at [896, 371] on img at bounding box center [904, 371] width 21 height 21
click at [896, 420] on img at bounding box center [904, 418] width 21 height 21
click at [896, 518] on button "Submit" at bounding box center [884, 524] width 63 height 23
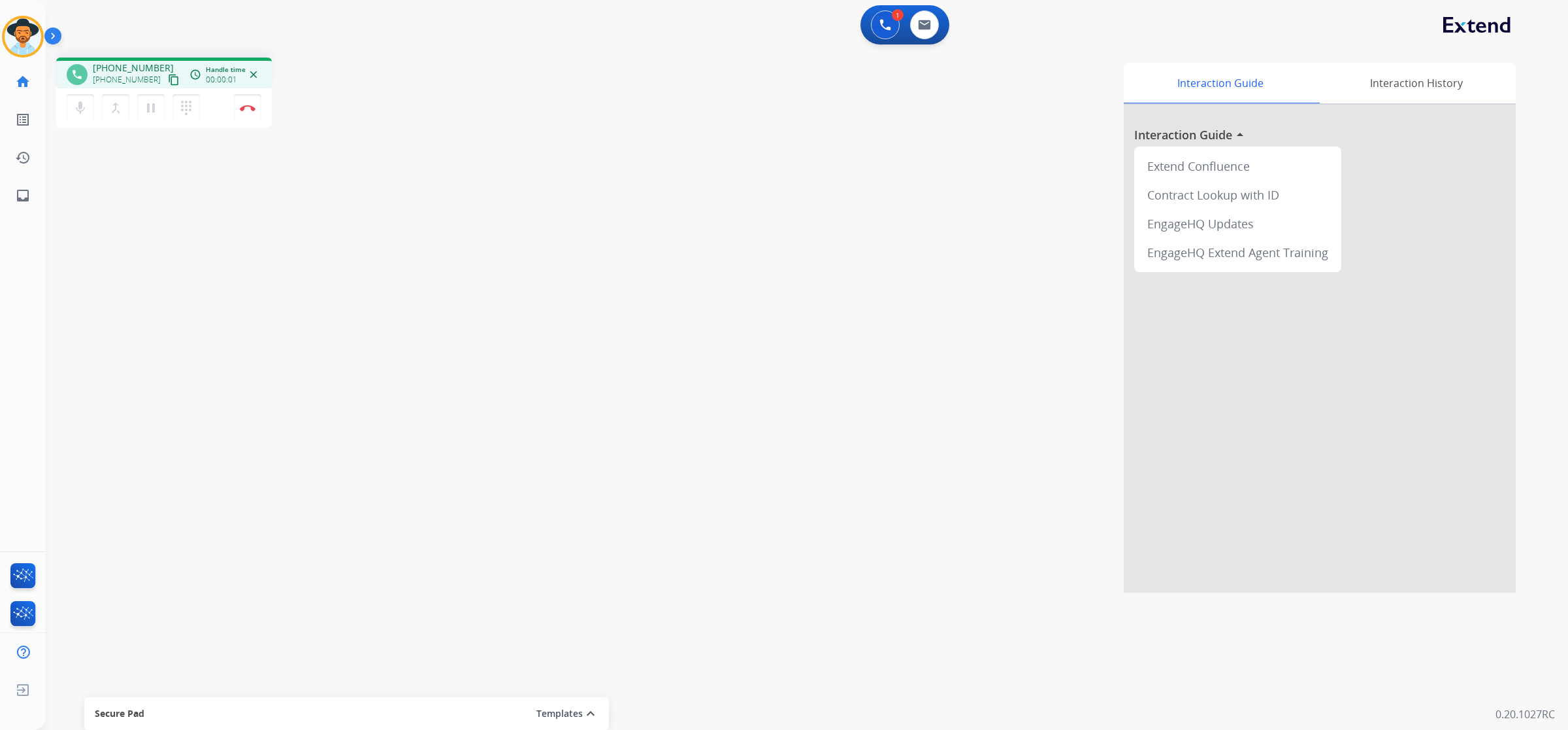
click at [161, 72] on div "+12105375304 content_copy" at bounding box center [137, 79] width 89 height 15
click at [166, 87] on button "content_copy" at bounding box center [173, 79] width 15 height 15
click at [896, 32] on button at bounding box center [925, 25] width 29 height 29
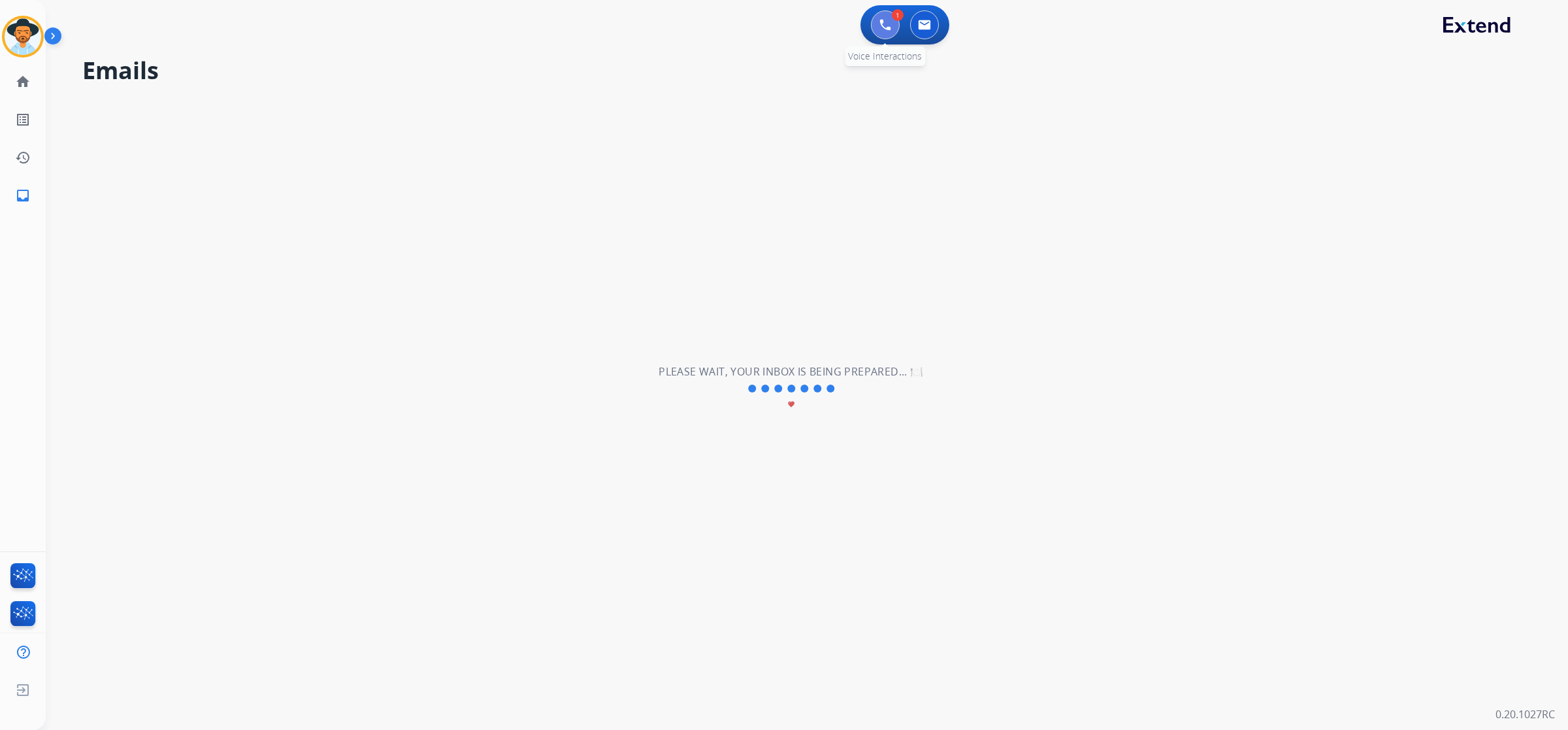
click at [884, 32] on button at bounding box center [885, 25] width 29 height 29
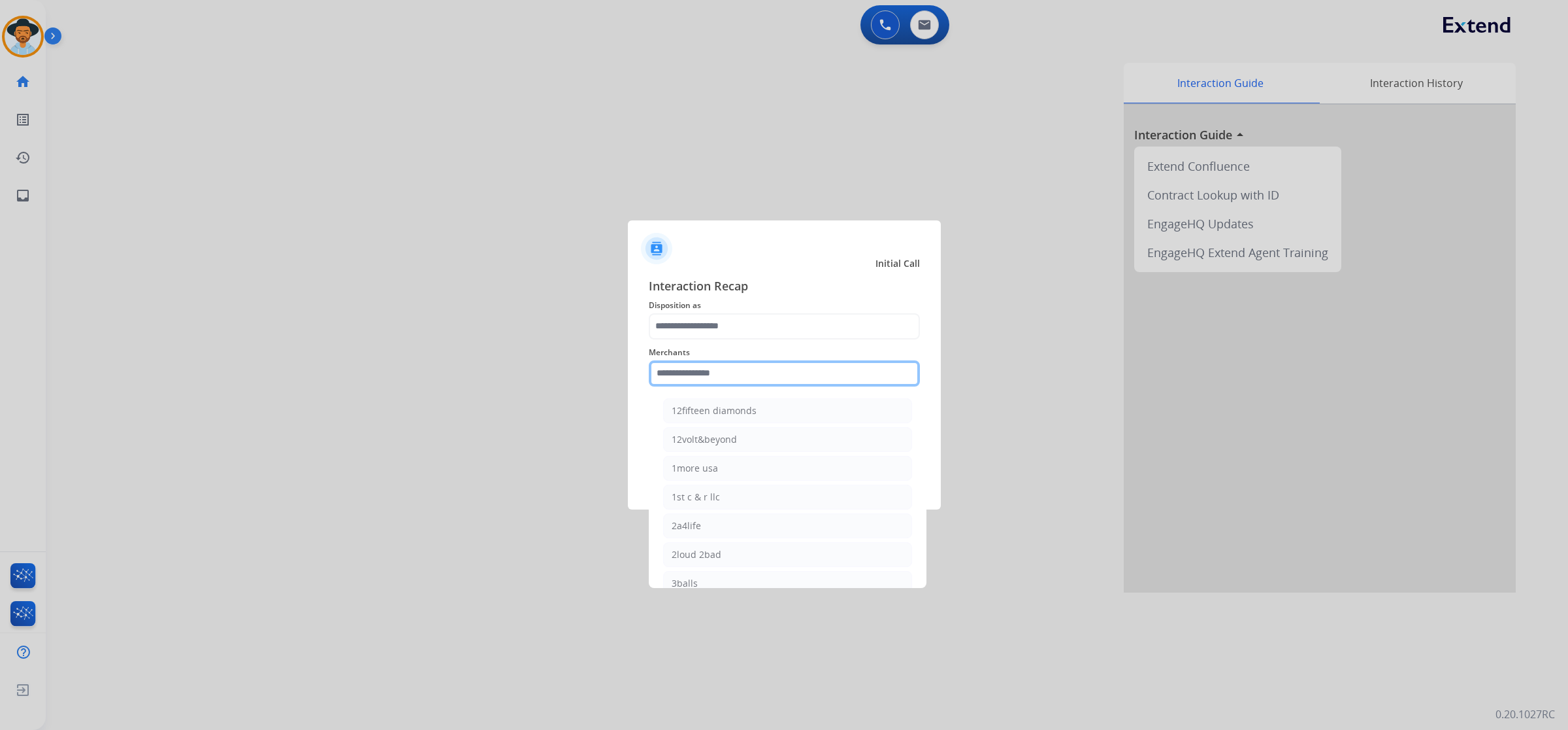
click at [727, 378] on input "text" at bounding box center [784, 373] width 271 height 26
click at [783, 578] on li "Ashley furniture" at bounding box center [787, 583] width 249 height 25
type input "**********"
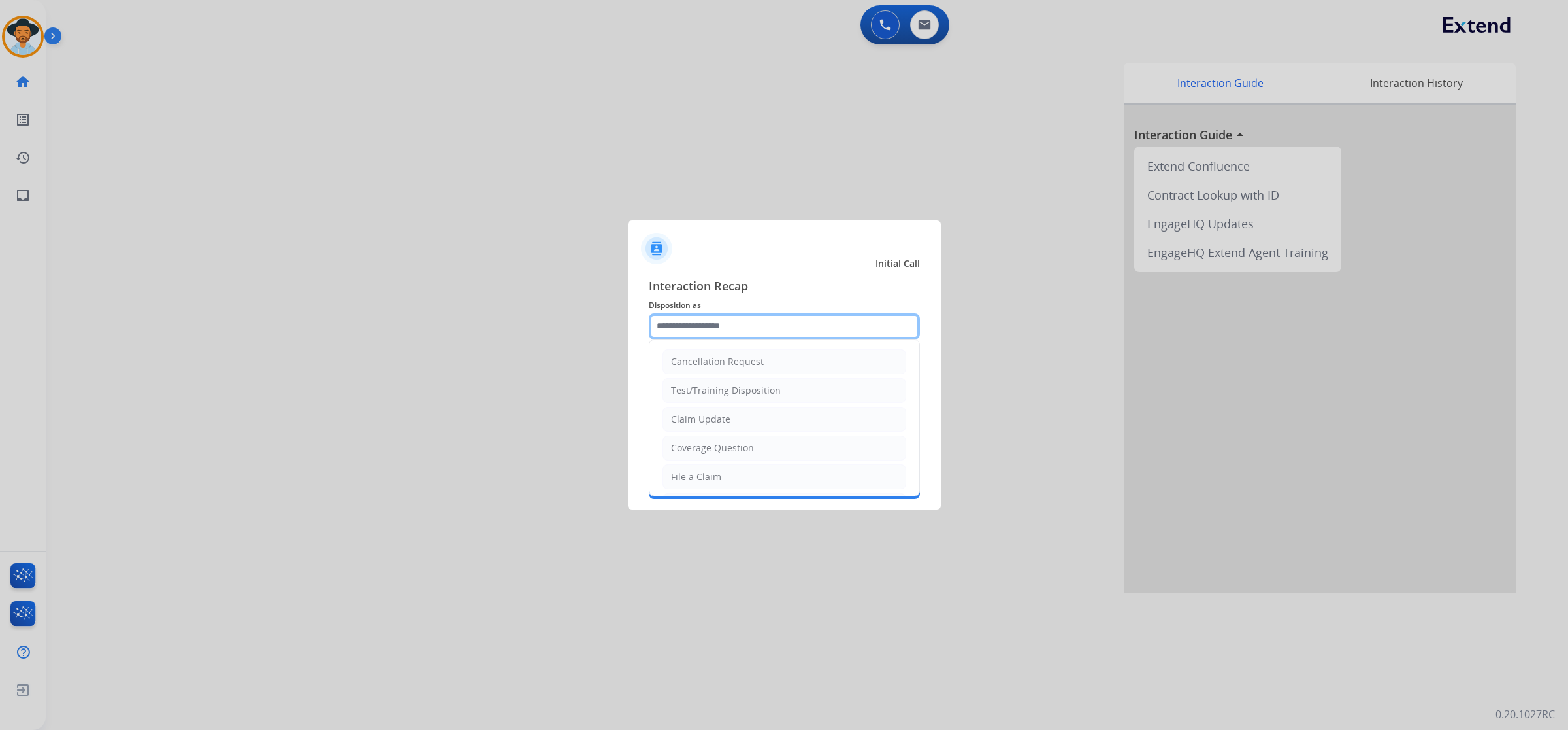
drag, startPoint x: 743, startPoint y: 337, endPoint x: 743, endPoint y: 324, distance: 13.0
click at [743, 335] on input "text" at bounding box center [784, 326] width 271 height 26
click at [730, 470] on li "File a Claim" at bounding box center [784, 477] width 244 height 25
type input "**********"
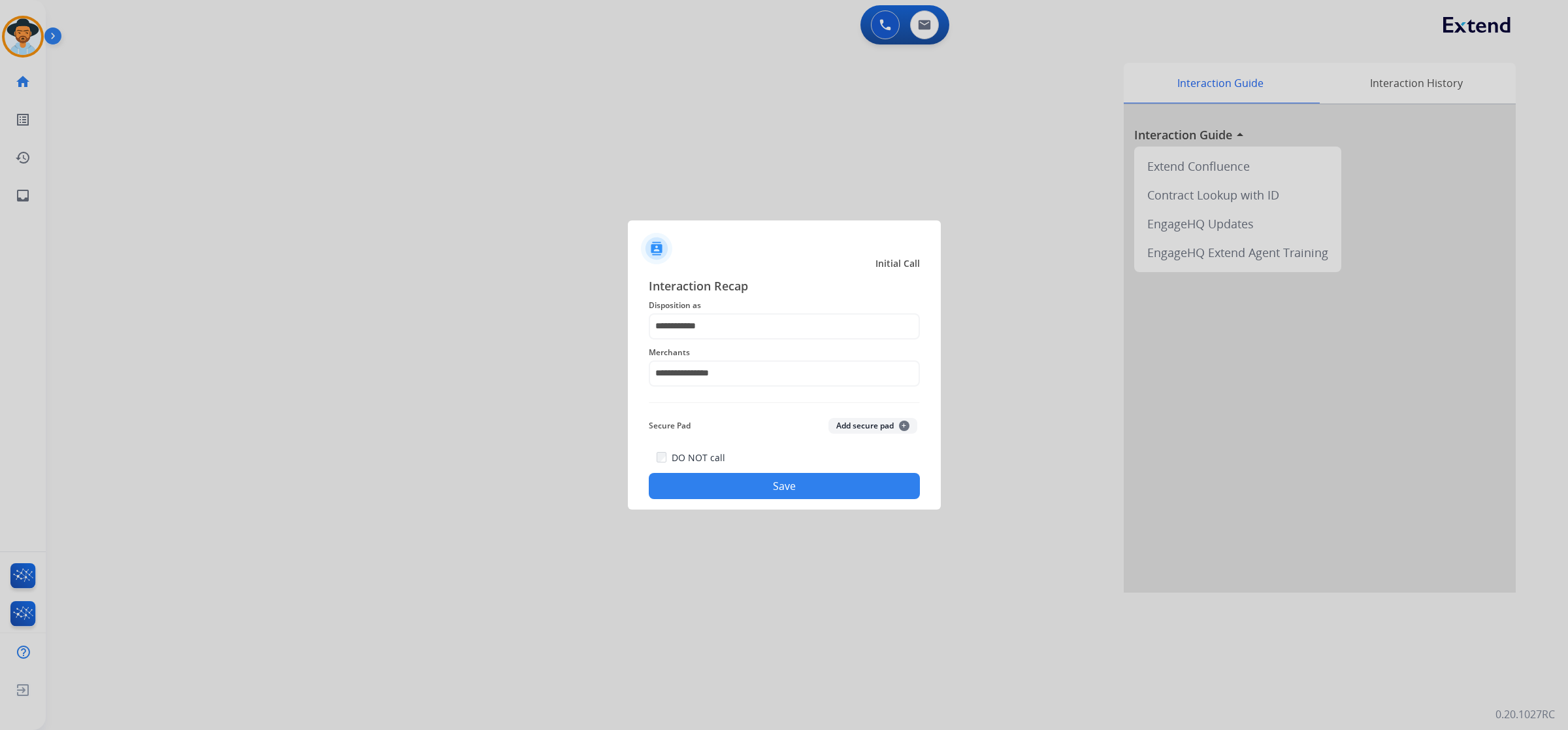
click at [795, 485] on button "Save" at bounding box center [784, 486] width 271 height 26
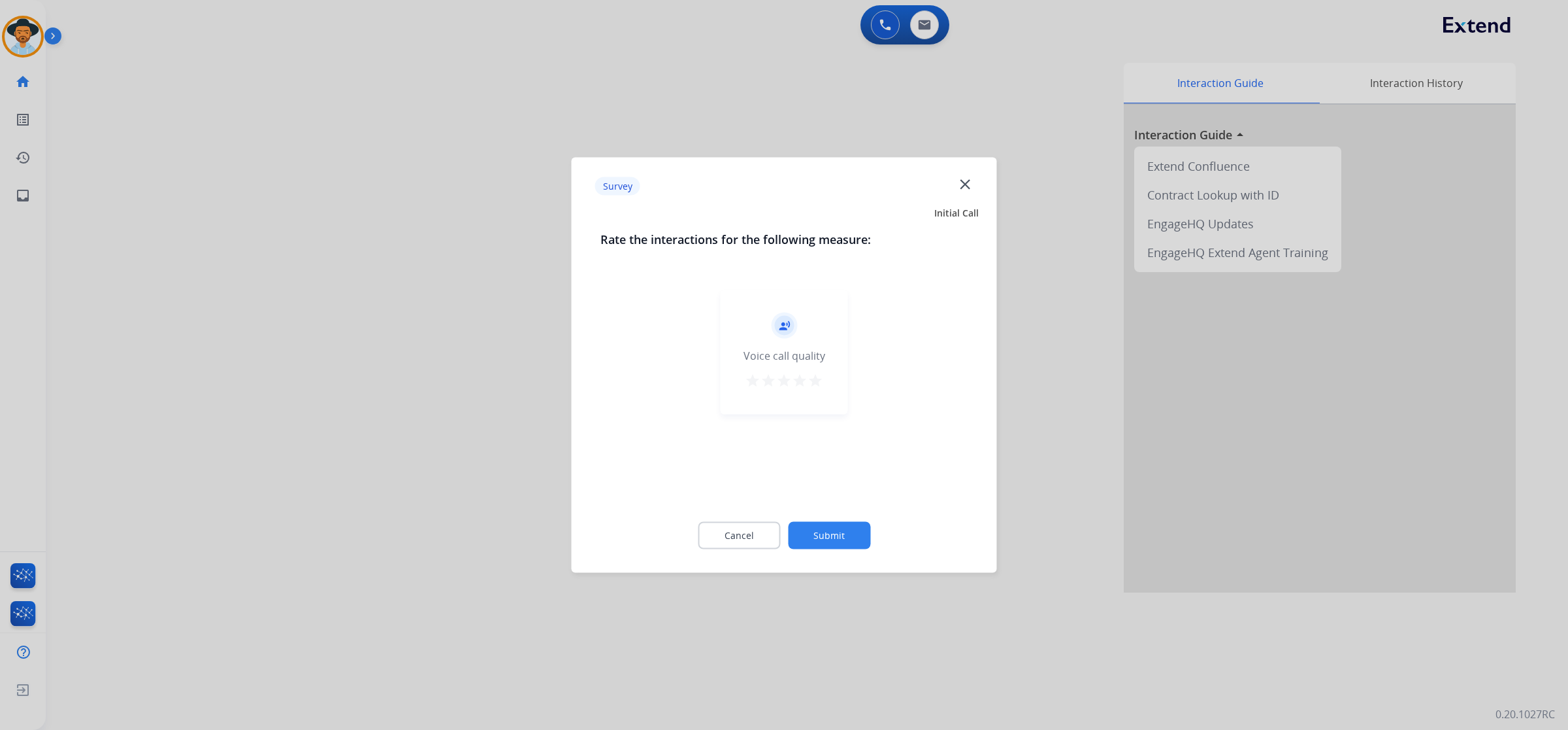
click at [825, 379] on div "record_voice_over Voice call quality star star star star star" at bounding box center [784, 352] width 127 height 124
click at [814, 379] on mat-icon "star" at bounding box center [815, 380] width 15 height 15
click at [838, 533] on button "Submit" at bounding box center [829, 535] width 82 height 27
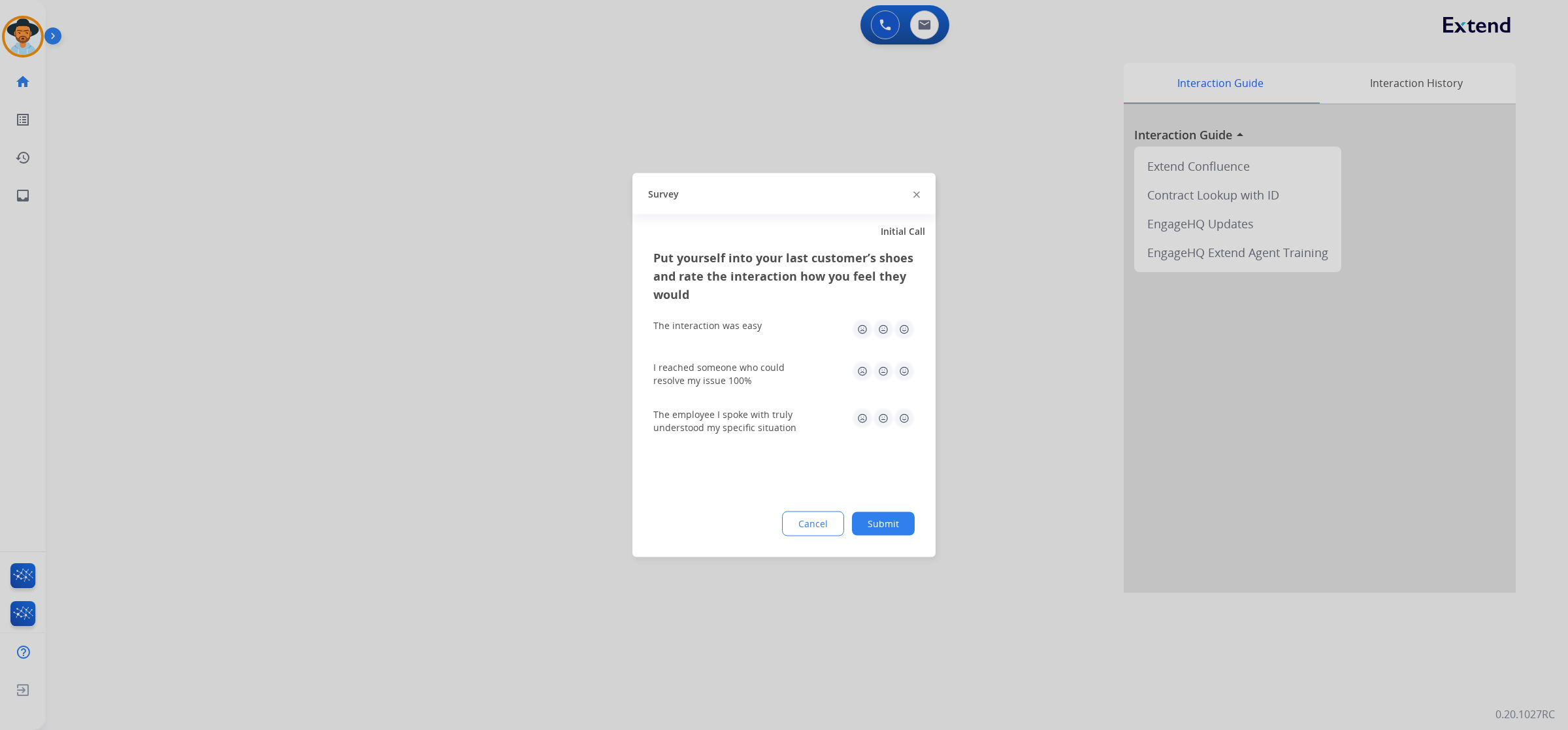
click at [896, 327] on img at bounding box center [904, 329] width 21 height 21
click at [896, 361] on img at bounding box center [904, 371] width 21 height 21
click at [896, 414] on img at bounding box center [904, 418] width 21 height 21
click at [896, 512] on button "Submit" at bounding box center [884, 524] width 63 height 23
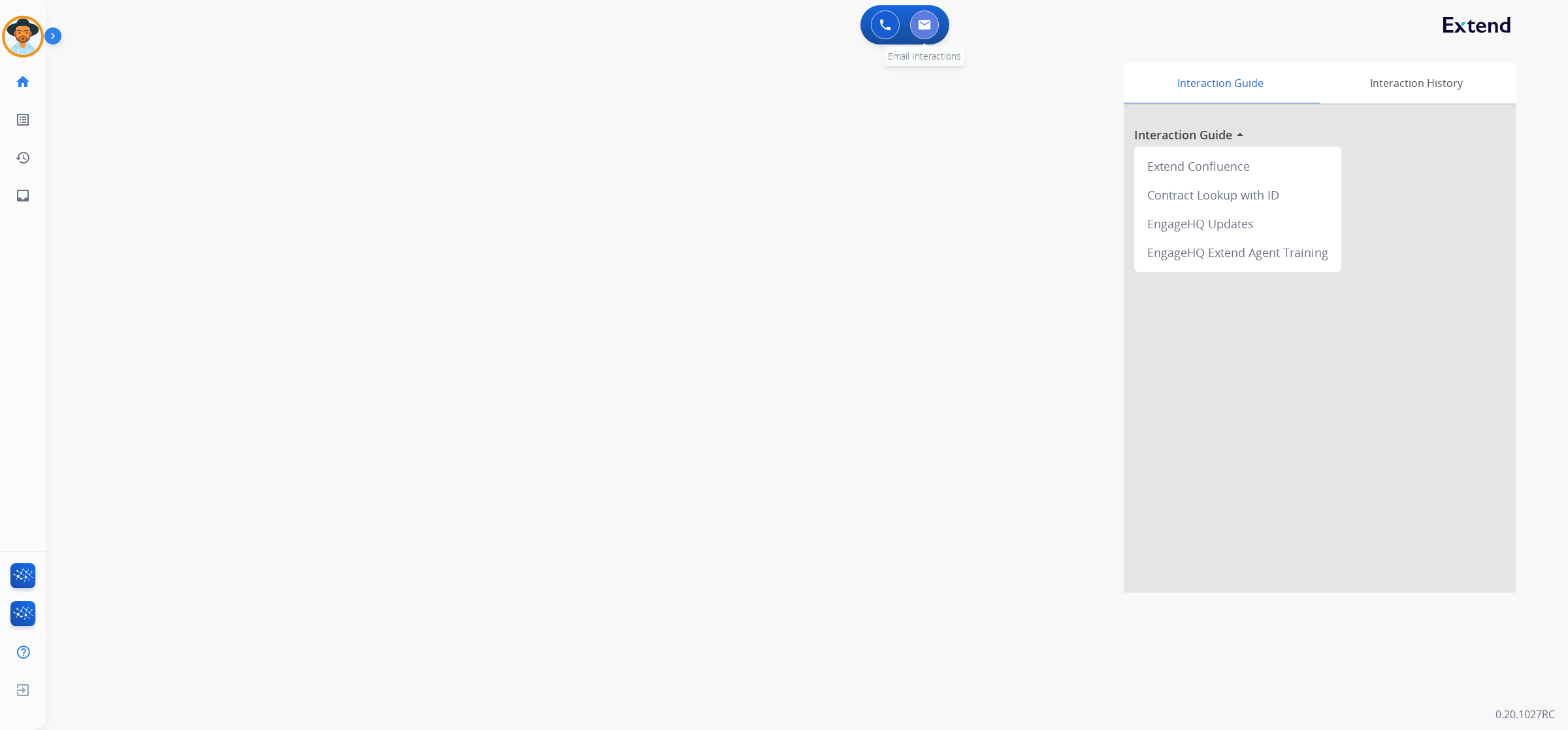
click at [896, 21] on img at bounding box center [924, 25] width 14 height 11
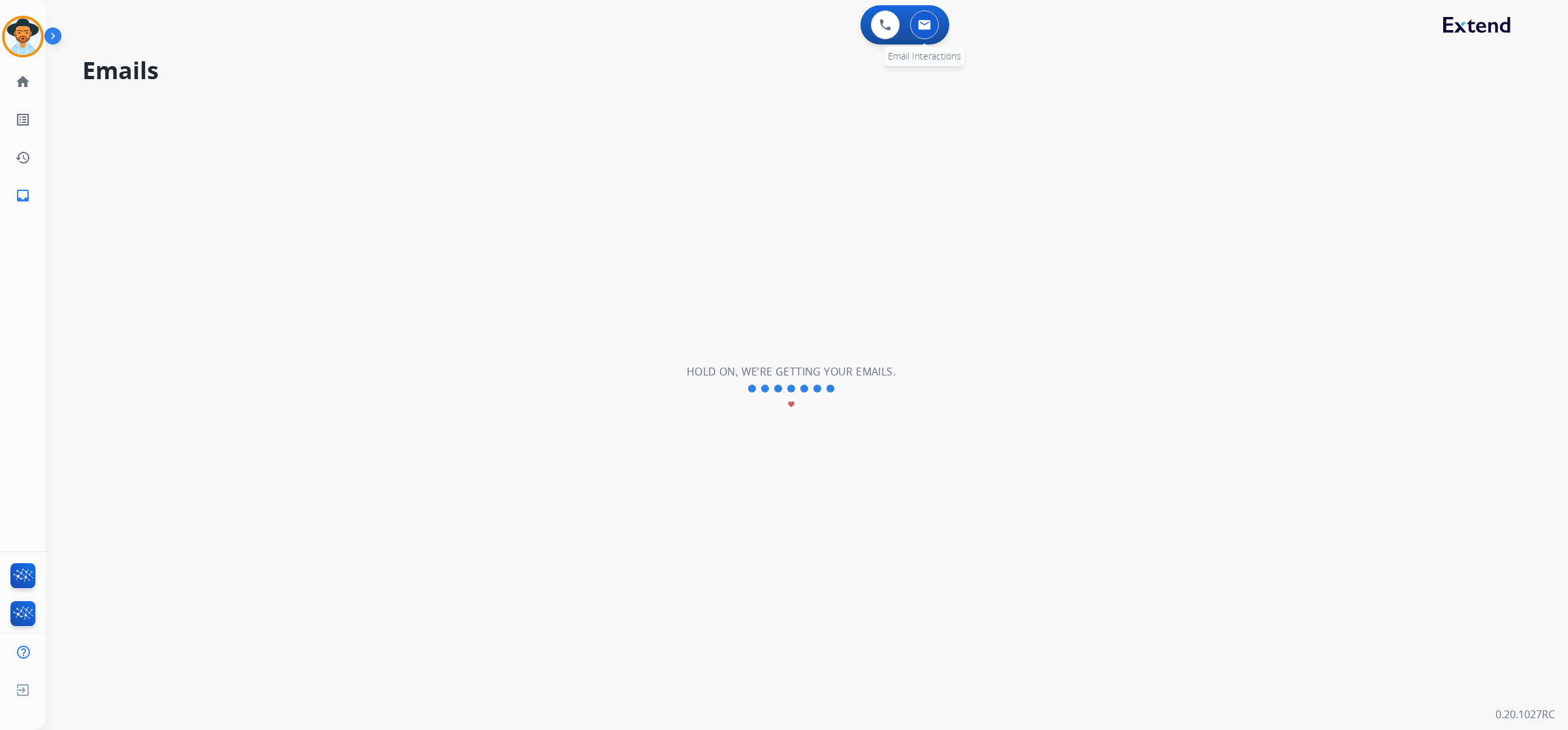
click at [896, 24] on img at bounding box center [924, 25] width 14 height 11
click at [891, 30] on button at bounding box center [885, 25] width 29 height 29
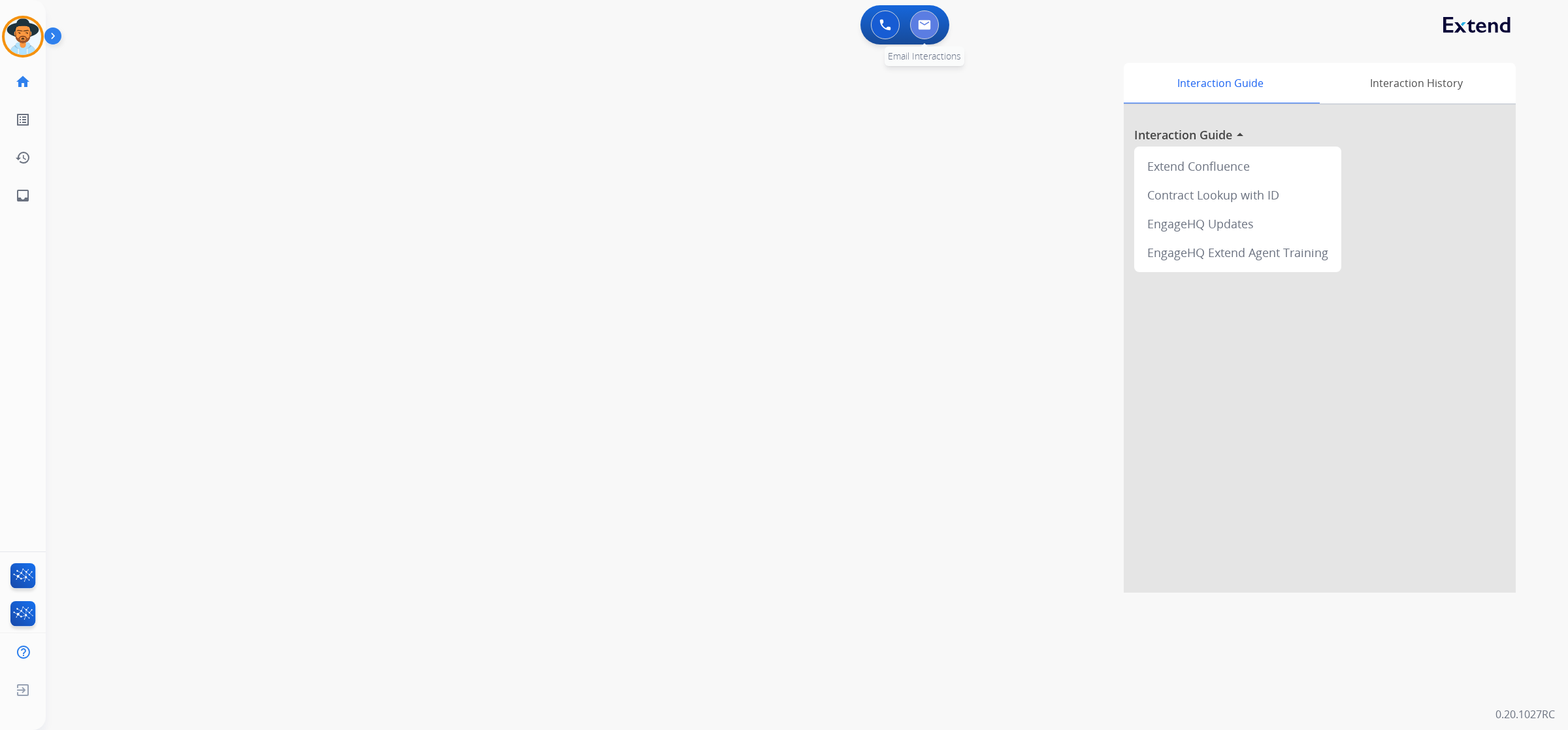
click at [896, 22] on img at bounding box center [924, 25] width 14 height 11
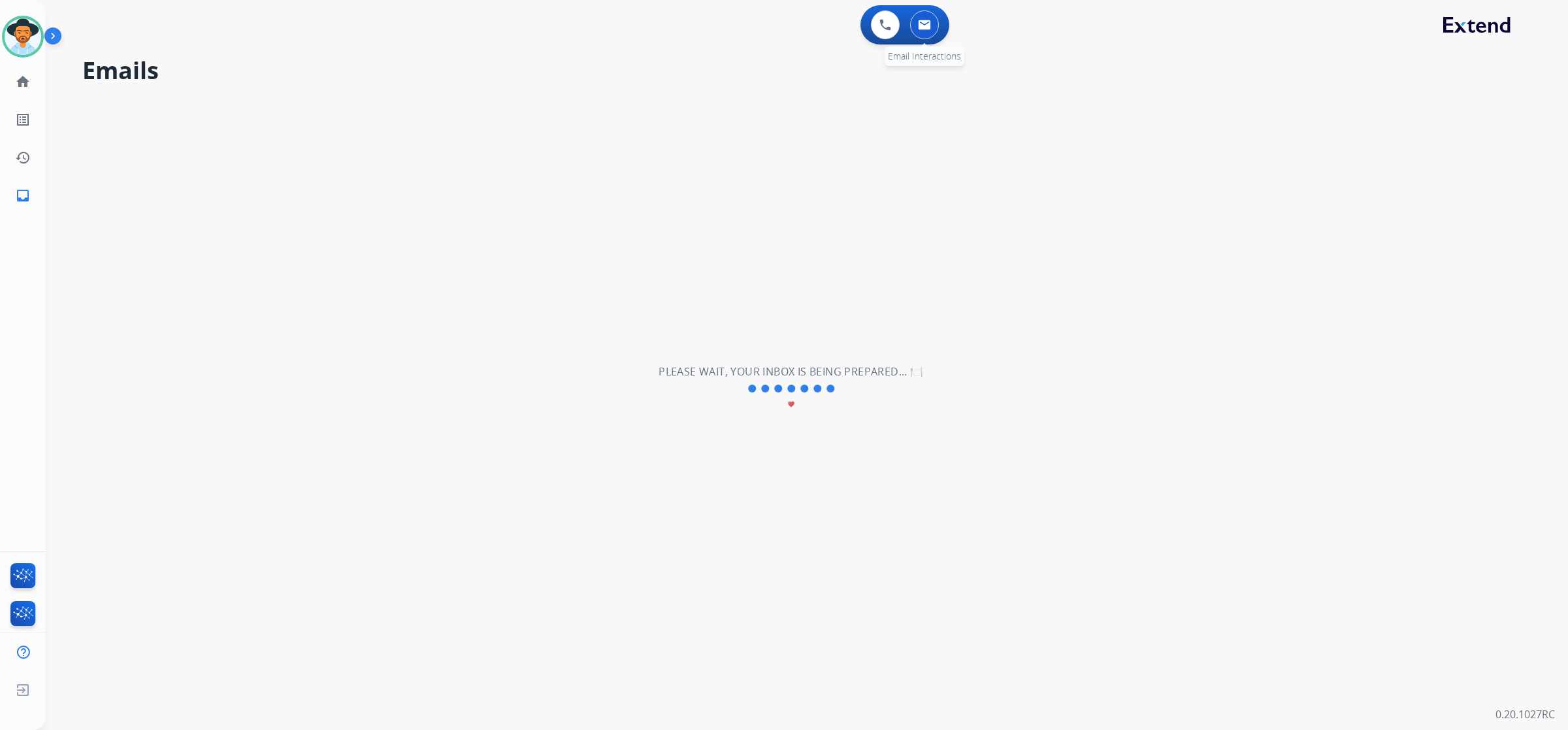
click at [896, 27] on img at bounding box center [924, 25] width 14 height 11
click at [890, 27] on img at bounding box center [885, 24] width 12 height 12
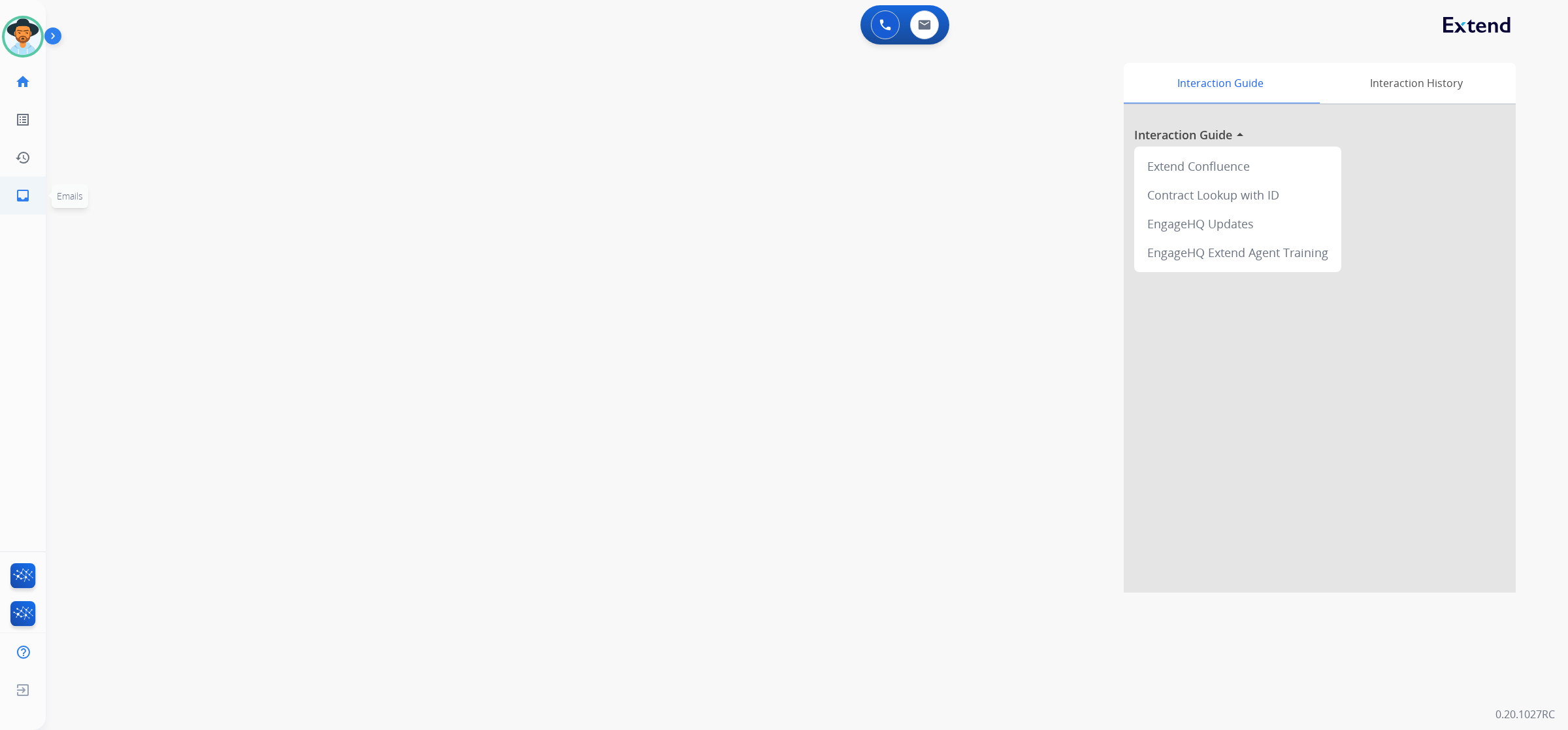
click at [21, 195] on mat-icon "inbox" at bounding box center [23, 195] width 15 height 15
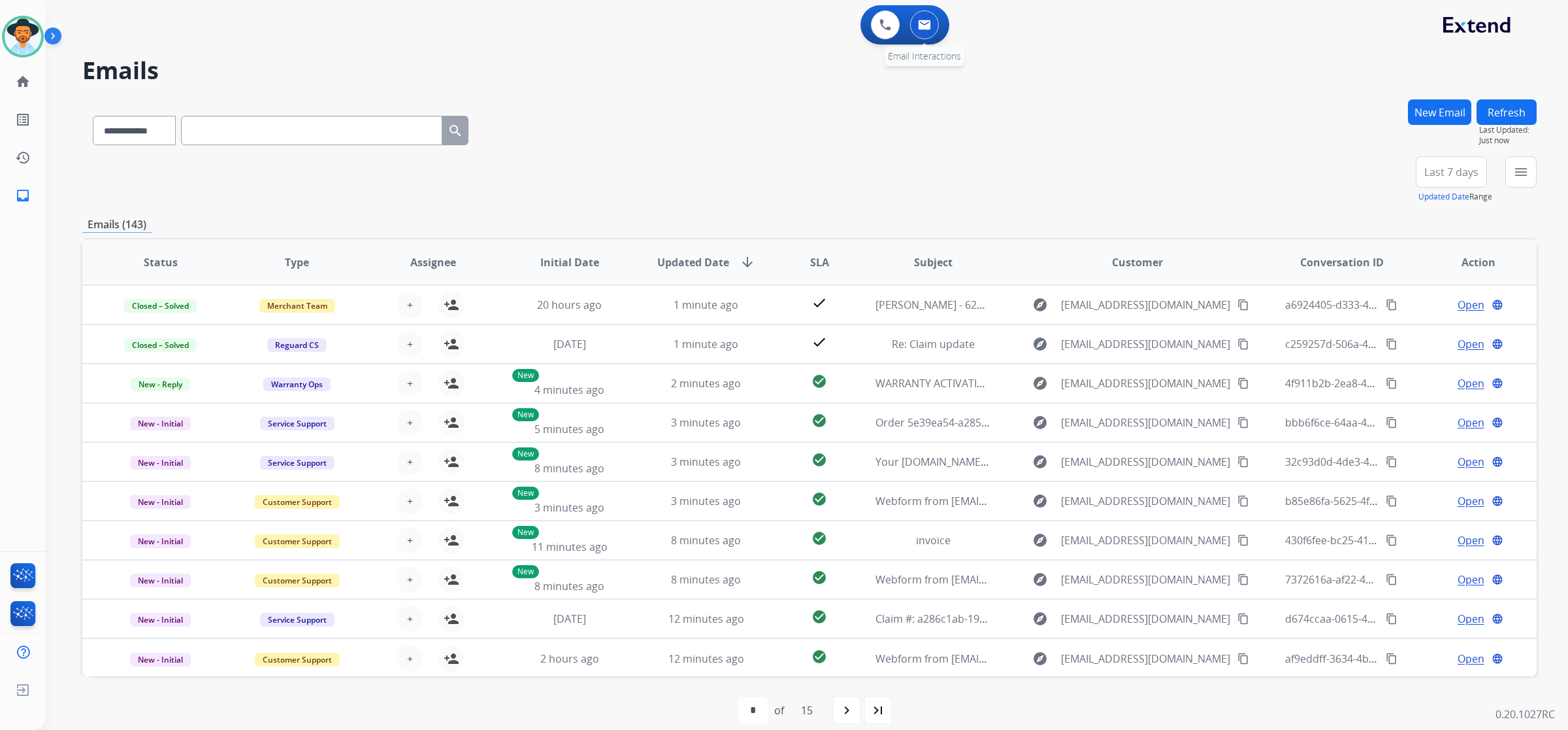
click at [896, 22] on img at bounding box center [924, 25] width 14 height 11
click at [896, 123] on button "New Email" at bounding box center [1440, 112] width 63 height 25
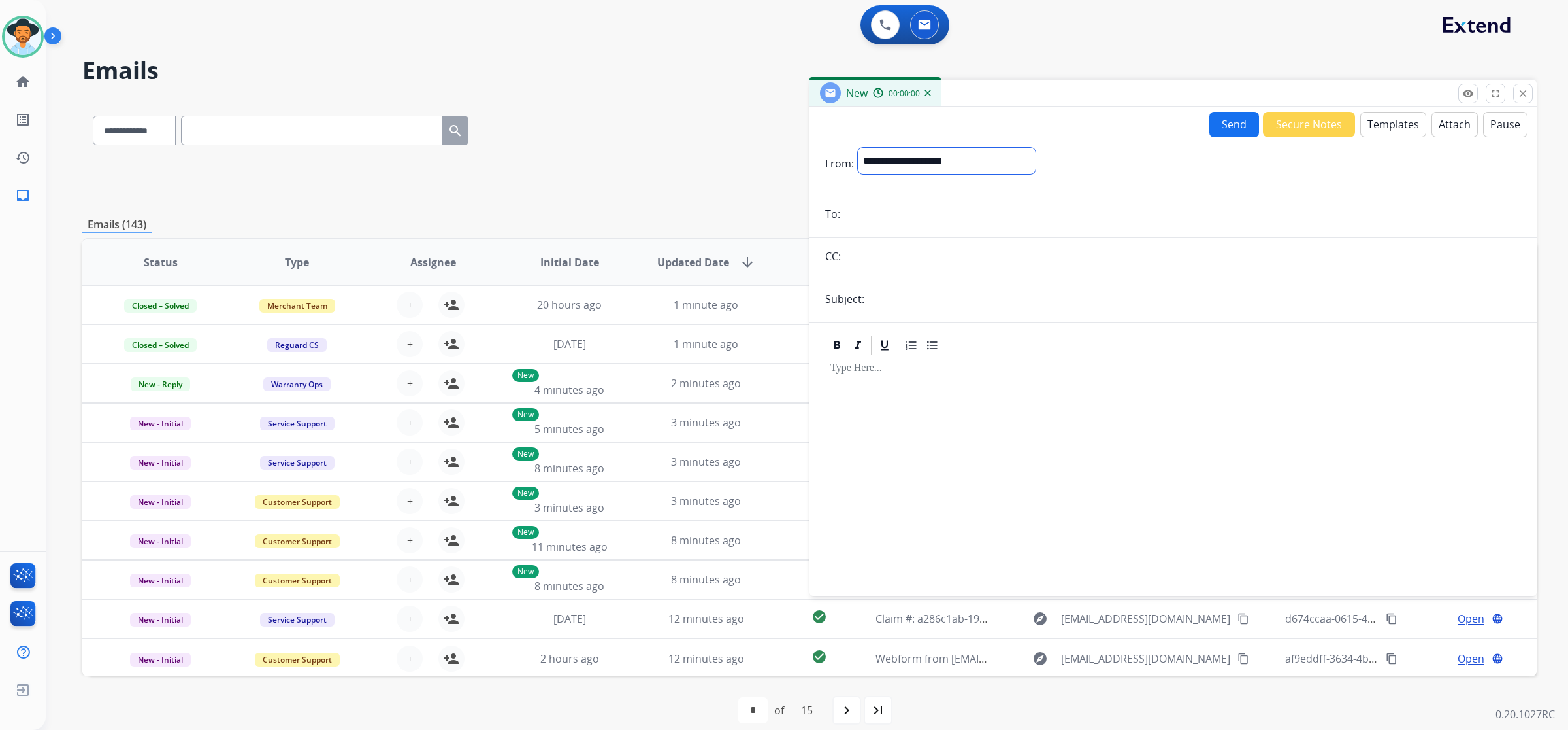
click at [896, 160] on select "**********" at bounding box center [947, 160] width 177 height 26
select select "**********"
click at [858, 148] on select "**********" at bounding box center [947, 160] width 177 height 26
click at [896, 125] on button "Templates" at bounding box center [1393, 124] width 66 height 25
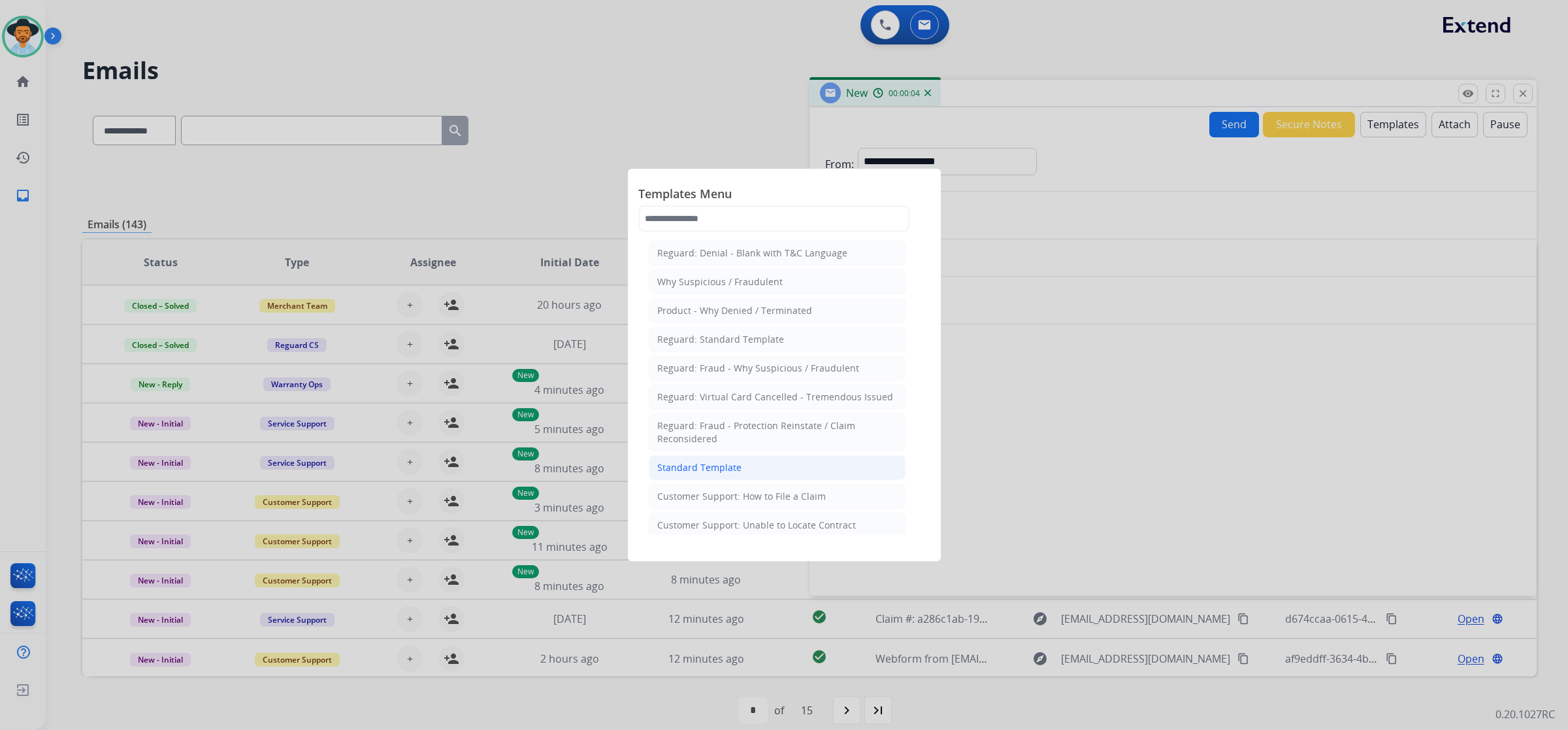
click at [724, 474] on div "Standard Template" at bounding box center [700, 468] width 85 height 14
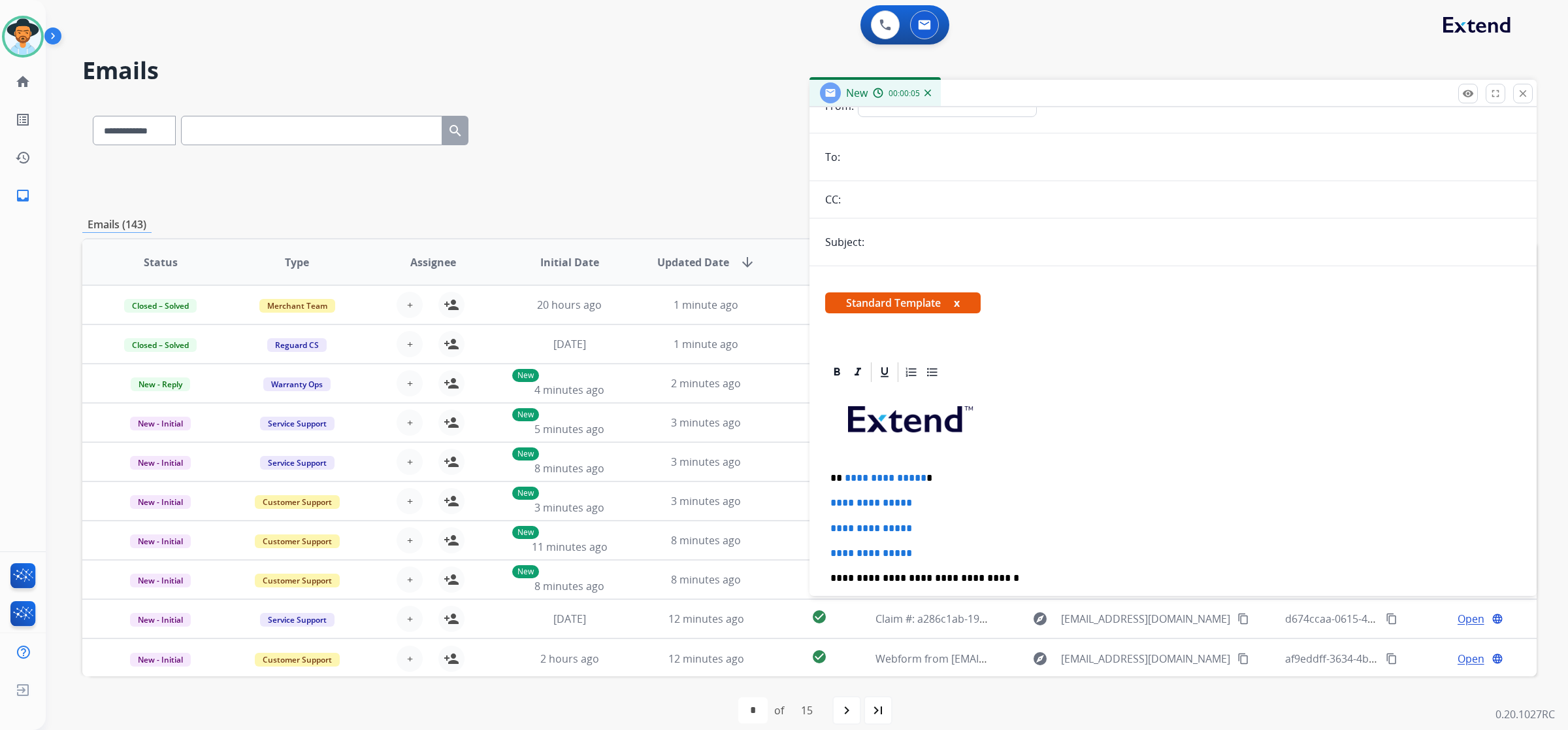
scroll to position [82, 0]
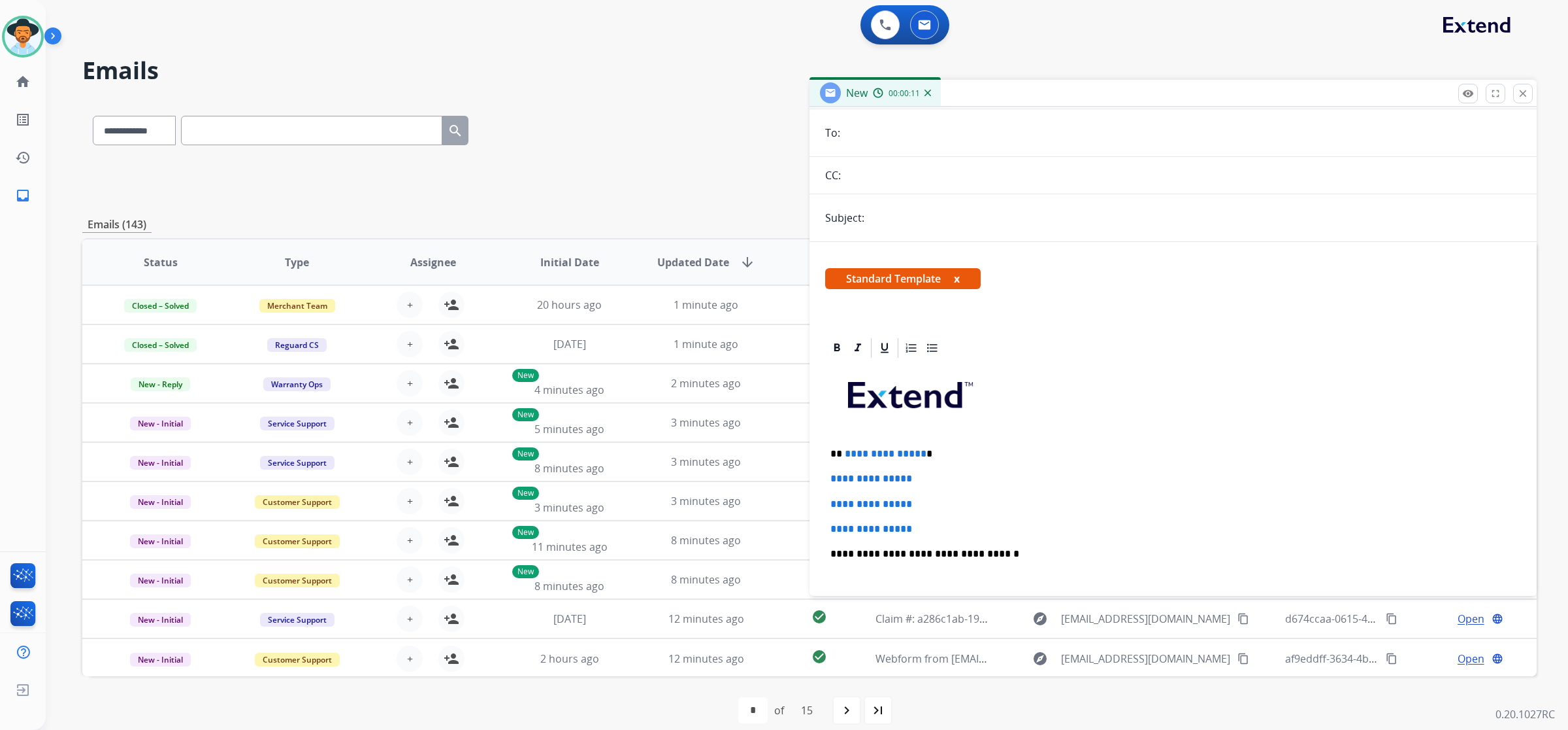
drag, startPoint x: 830, startPoint y: 476, endPoint x: 923, endPoint y: 456, distance: 95.1
click at [896, 456] on div "**********" at bounding box center [1173, 584] width 696 height 450
drag, startPoint x: 845, startPoint y: 452, endPoint x: 871, endPoint y: 454, distance: 26.1
click at [871, 454] on span "**********" at bounding box center [885, 453] width 82 height 10
click at [861, 455] on span "**********" at bounding box center [885, 453] width 82 height 10
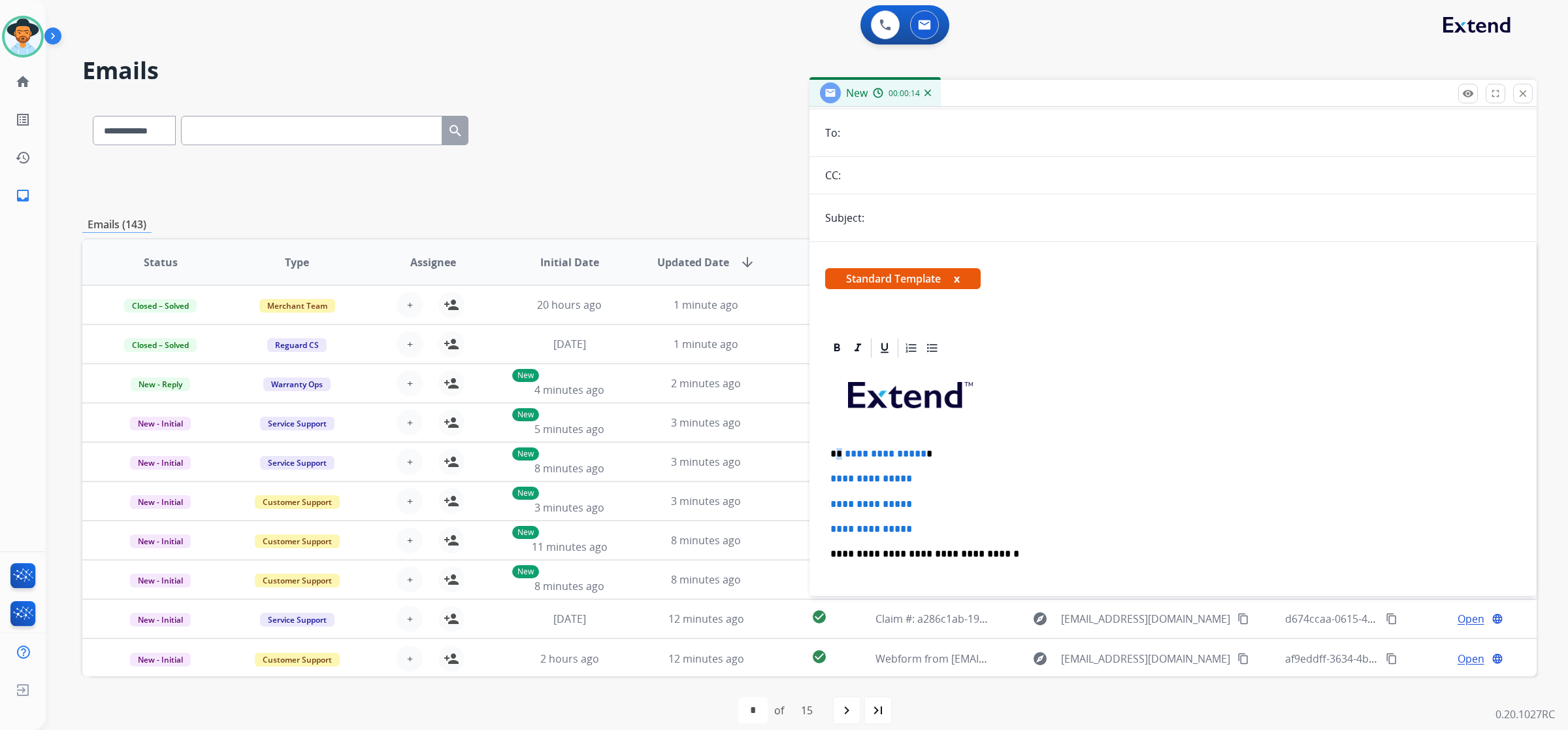
click at [842, 452] on p "**********" at bounding box center [1168, 453] width 675 height 12
click at [850, 470] on div "**********" at bounding box center [1173, 584] width 696 height 450
drag, startPoint x: 830, startPoint y: 472, endPoint x: 930, endPoint y: 524, distance: 112.7
click at [896, 524] on div "**********" at bounding box center [1173, 584] width 696 height 450
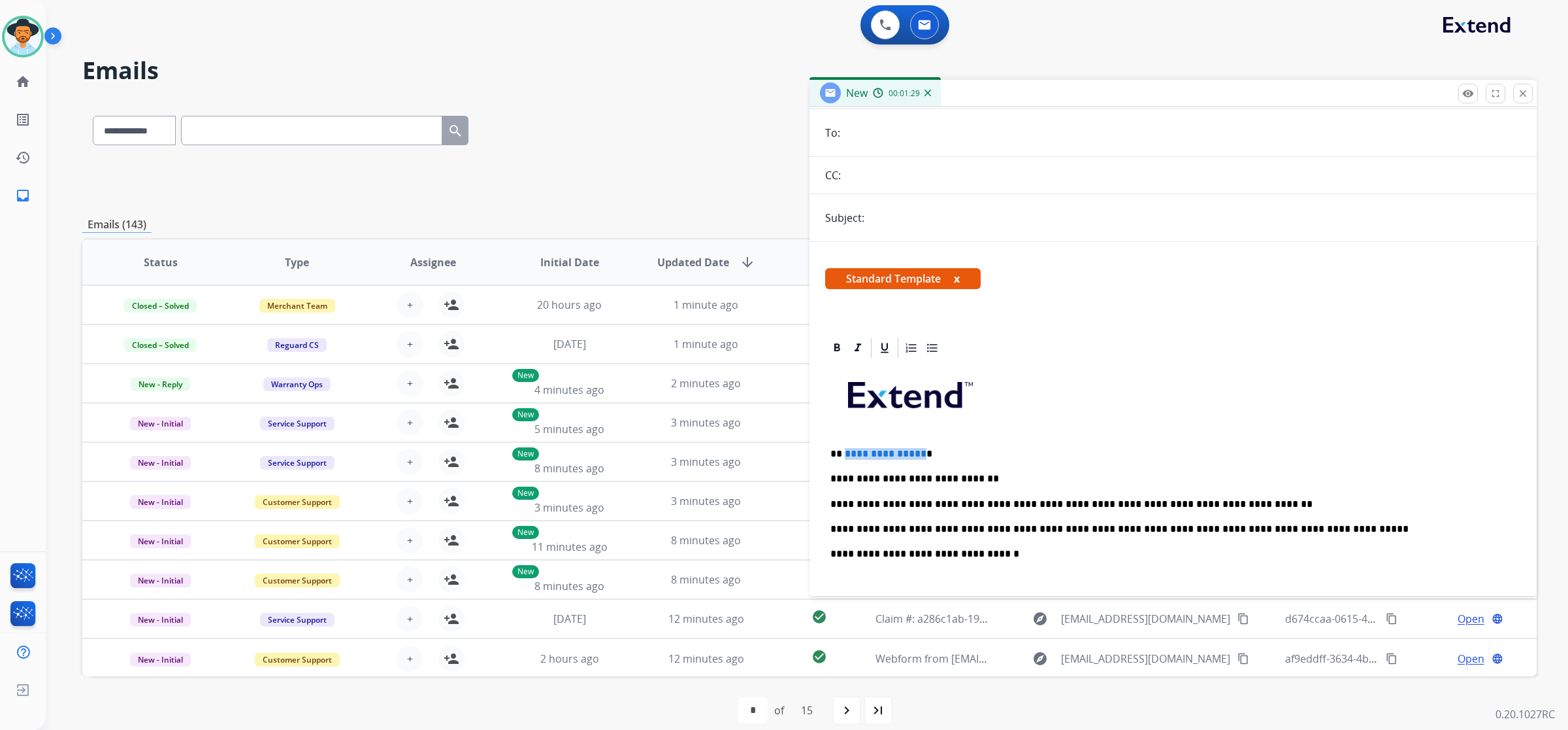
drag, startPoint x: 917, startPoint y: 452, endPoint x: 844, endPoint y: 452, distance: 73.0
click at [845, 452] on span "**********" at bounding box center [885, 453] width 82 height 10
click at [896, 214] on input "text" at bounding box center [1194, 217] width 653 height 26
type input "**********"
click at [896, 132] on input "email" at bounding box center [1183, 132] width 677 height 26
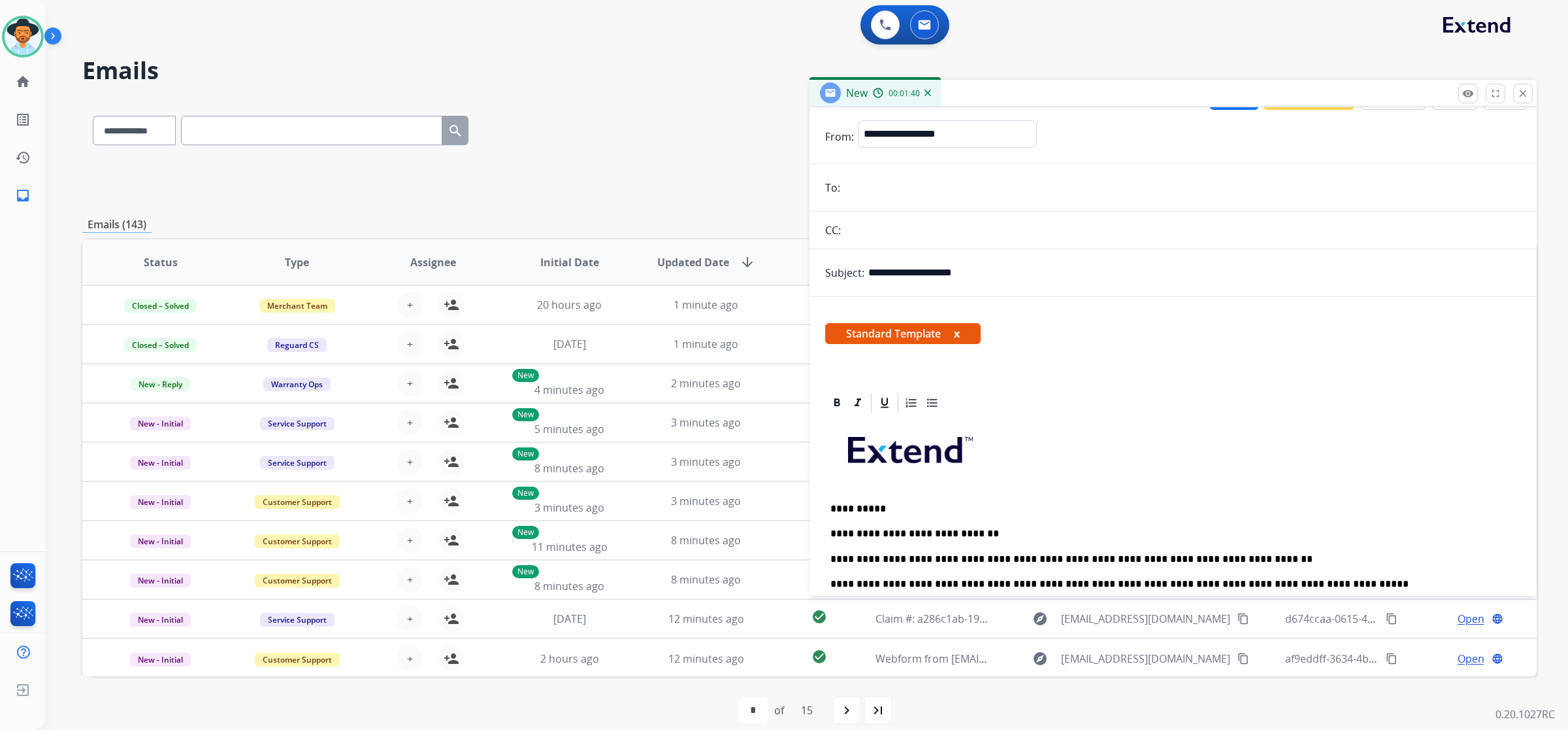
scroll to position [0, 0]
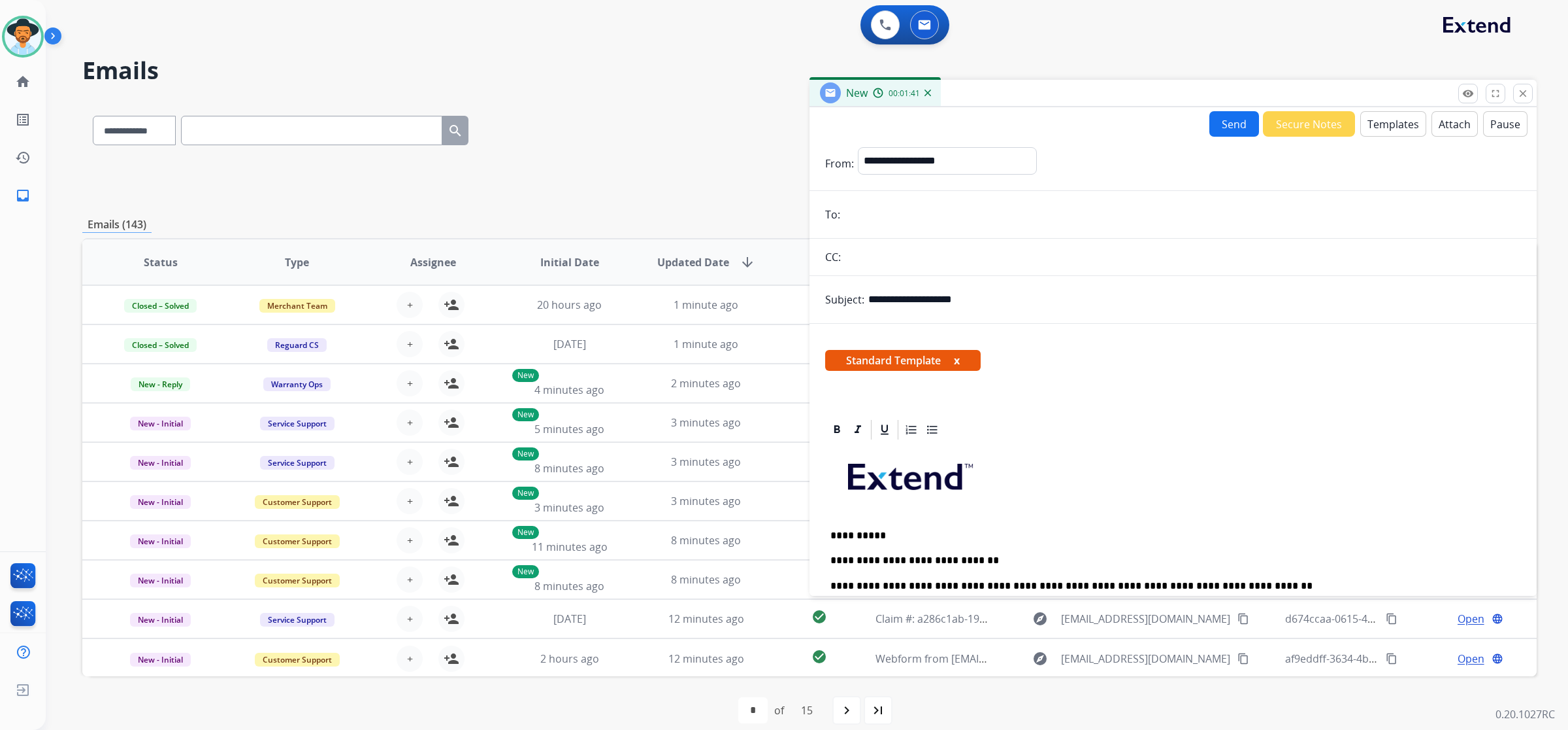
click at [896, 127] on button "Attach" at bounding box center [1455, 123] width 47 height 25
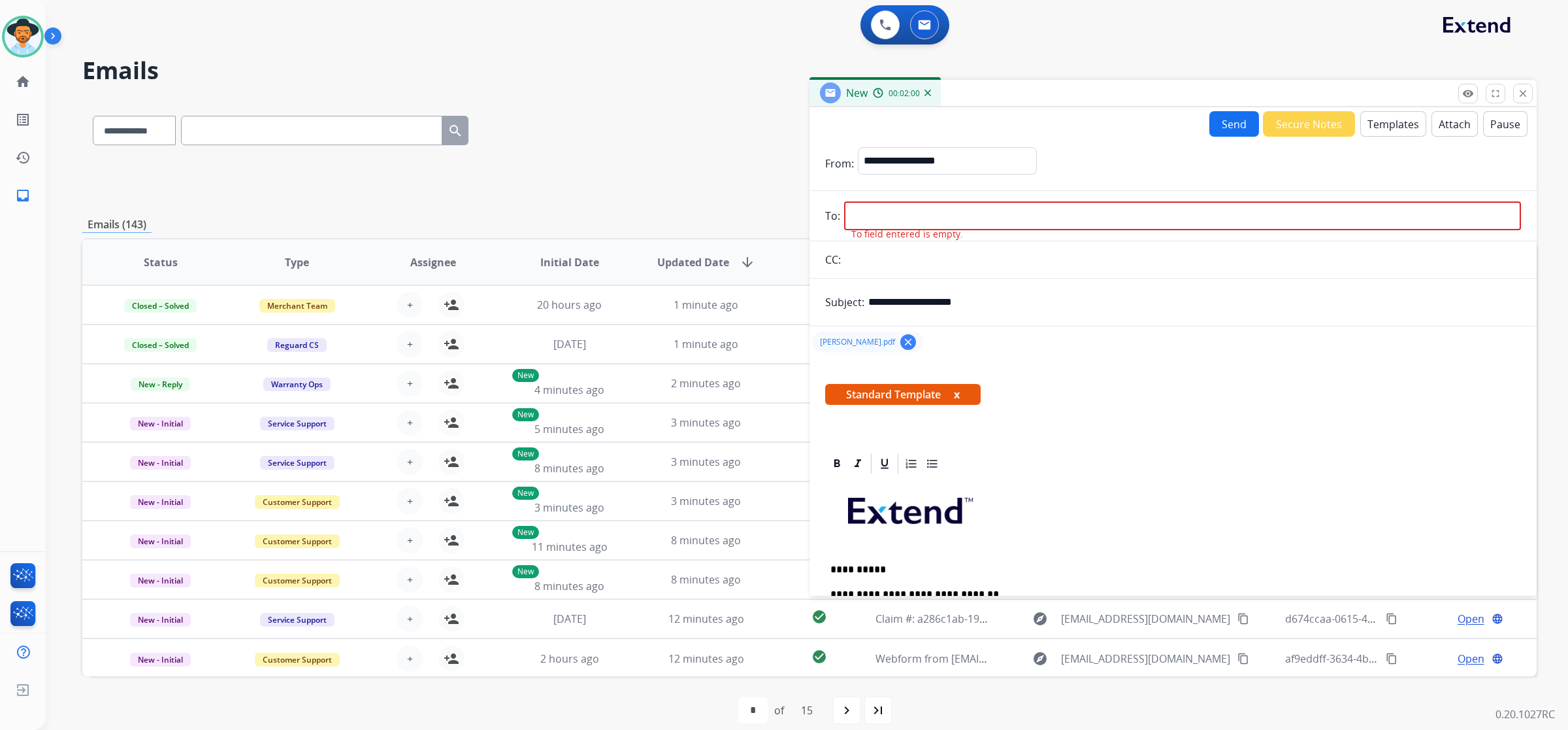
paste input "**********"
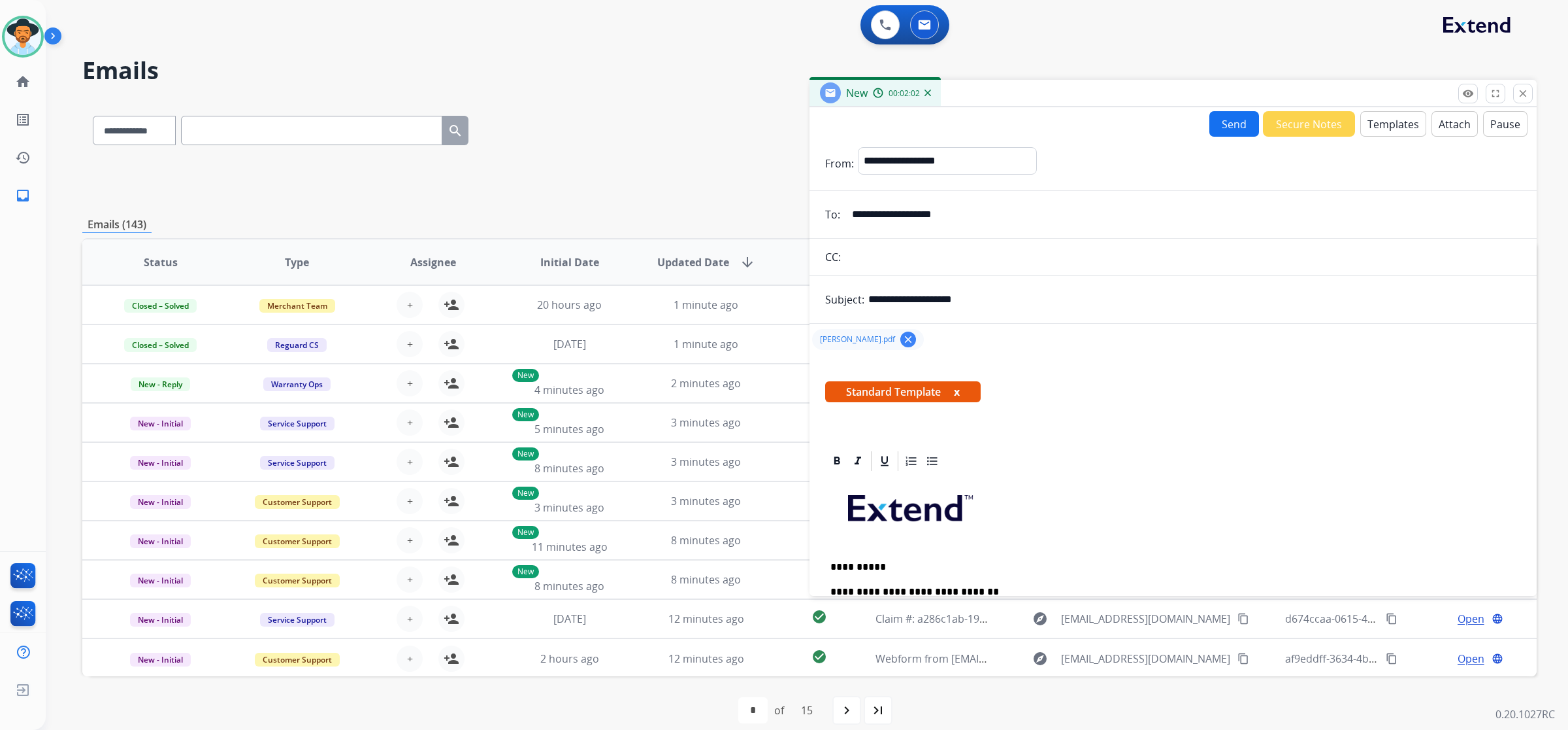
type input "**********"
click at [896, 125] on button "Send" at bounding box center [1234, 123] width 50 height 25
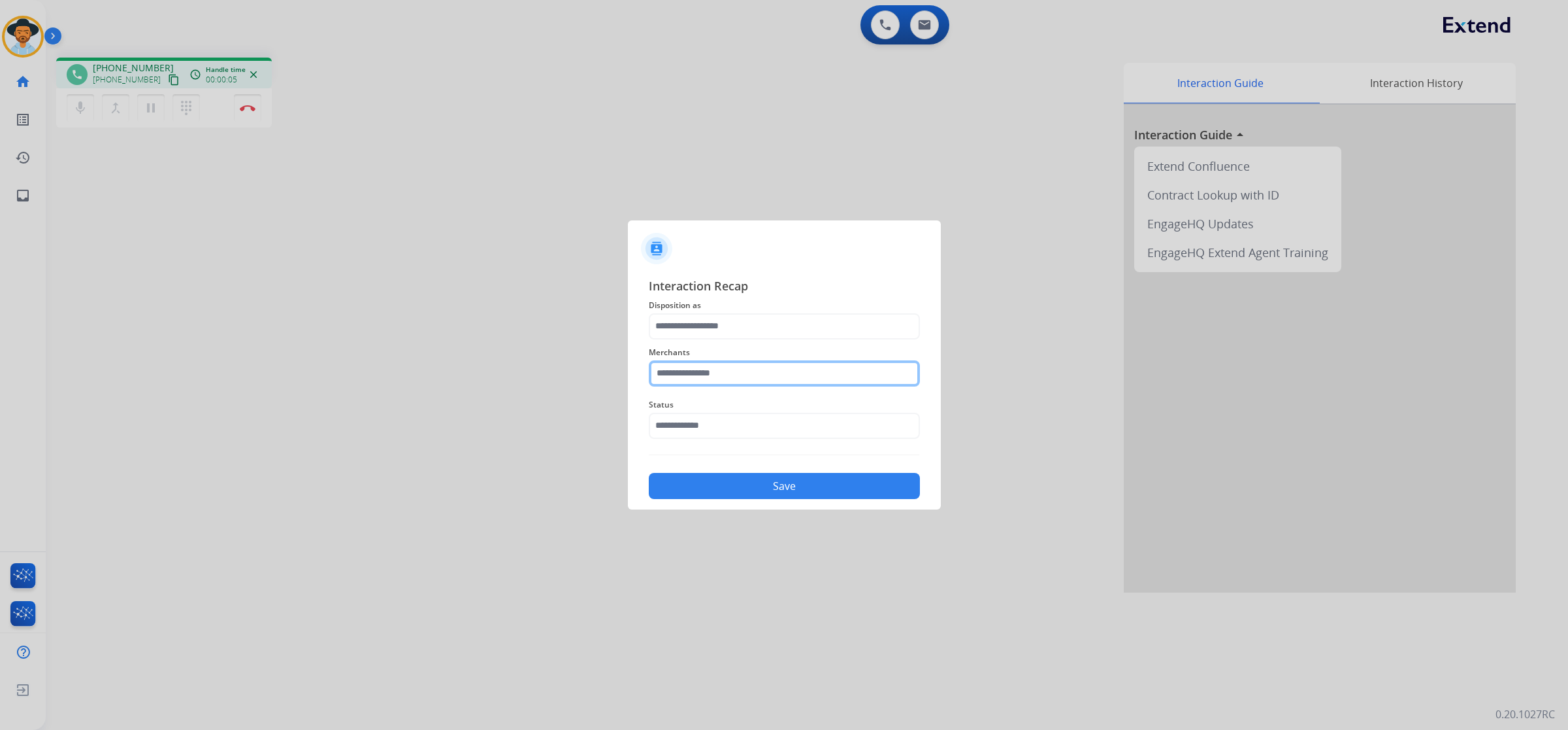
click at [802, 373] on input "text" at bounding box center [784, 373] width 271 height 26
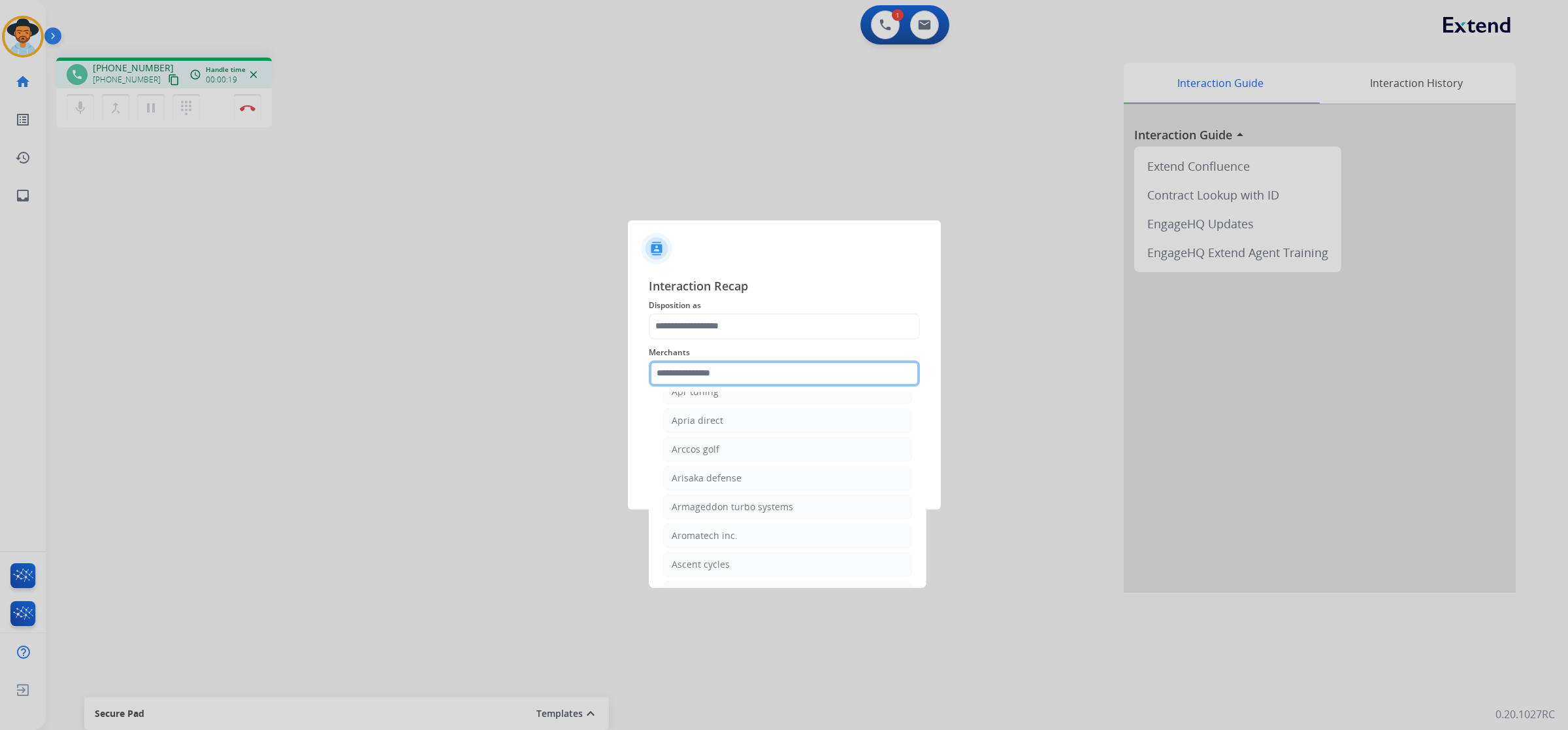
scroll to position [1798, 0]
click at [723, 547] on div "[PERSON_NAME]" at bounding box center [708, 540] width 73 height 14
type input "**********"
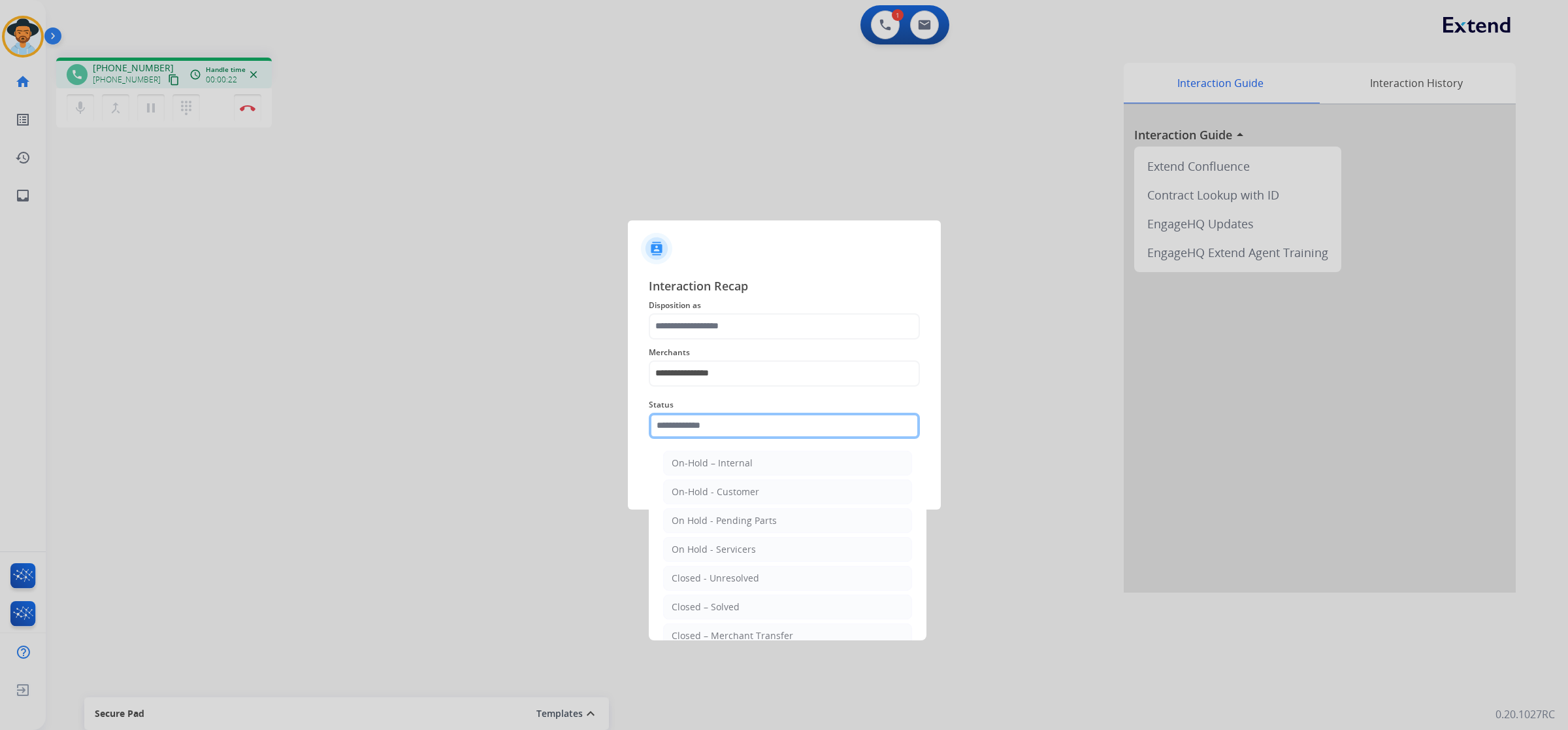
click at [720, 435] on input "text" at bounding box center [784, 425] width 271 height 26
click at [750, 604] on li "Closed – Solved" at bounding box center [787, 607] width 249 height 25
type input "**********"
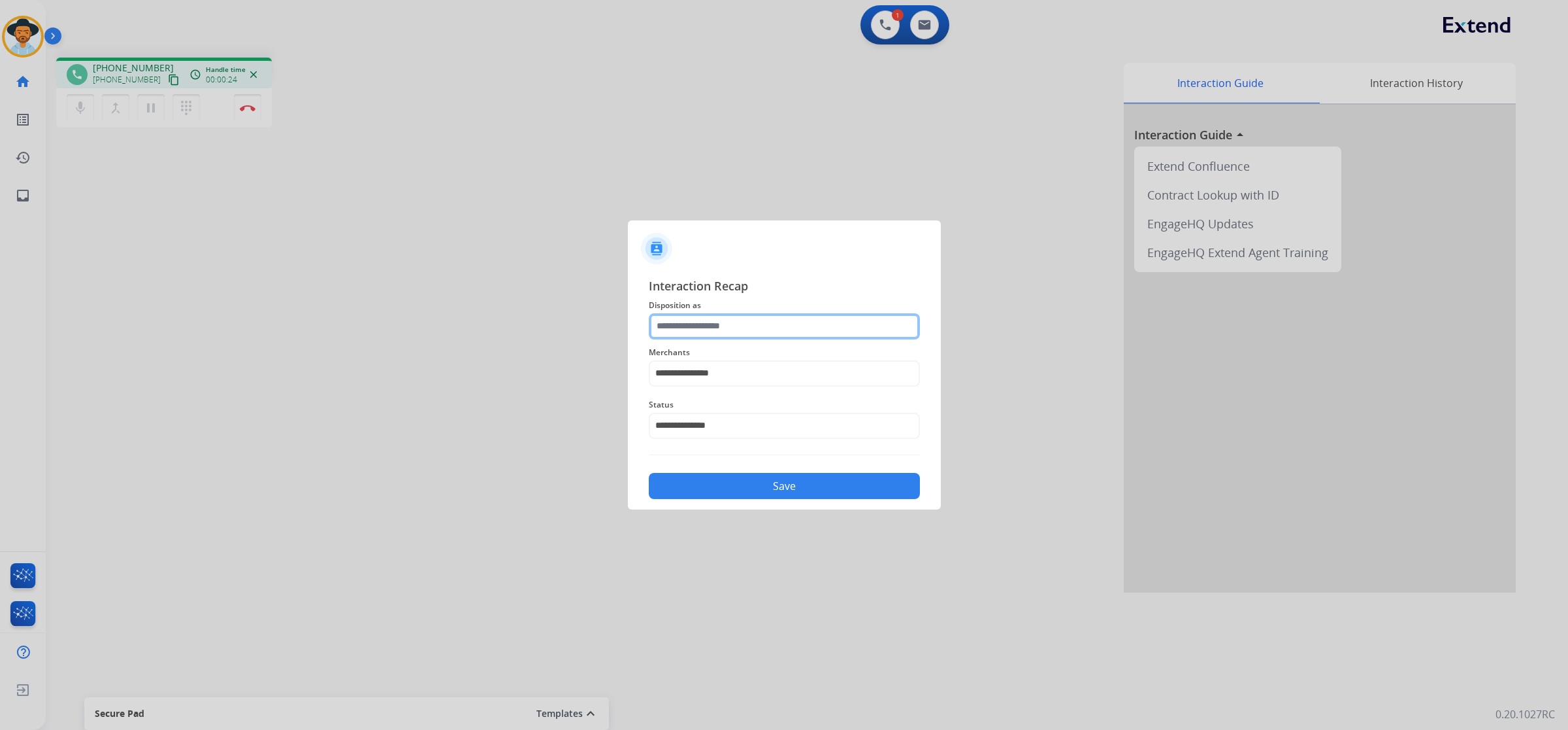
click at [749, 330] on input "text" at bounding box center [784, 326] width 271 height 26
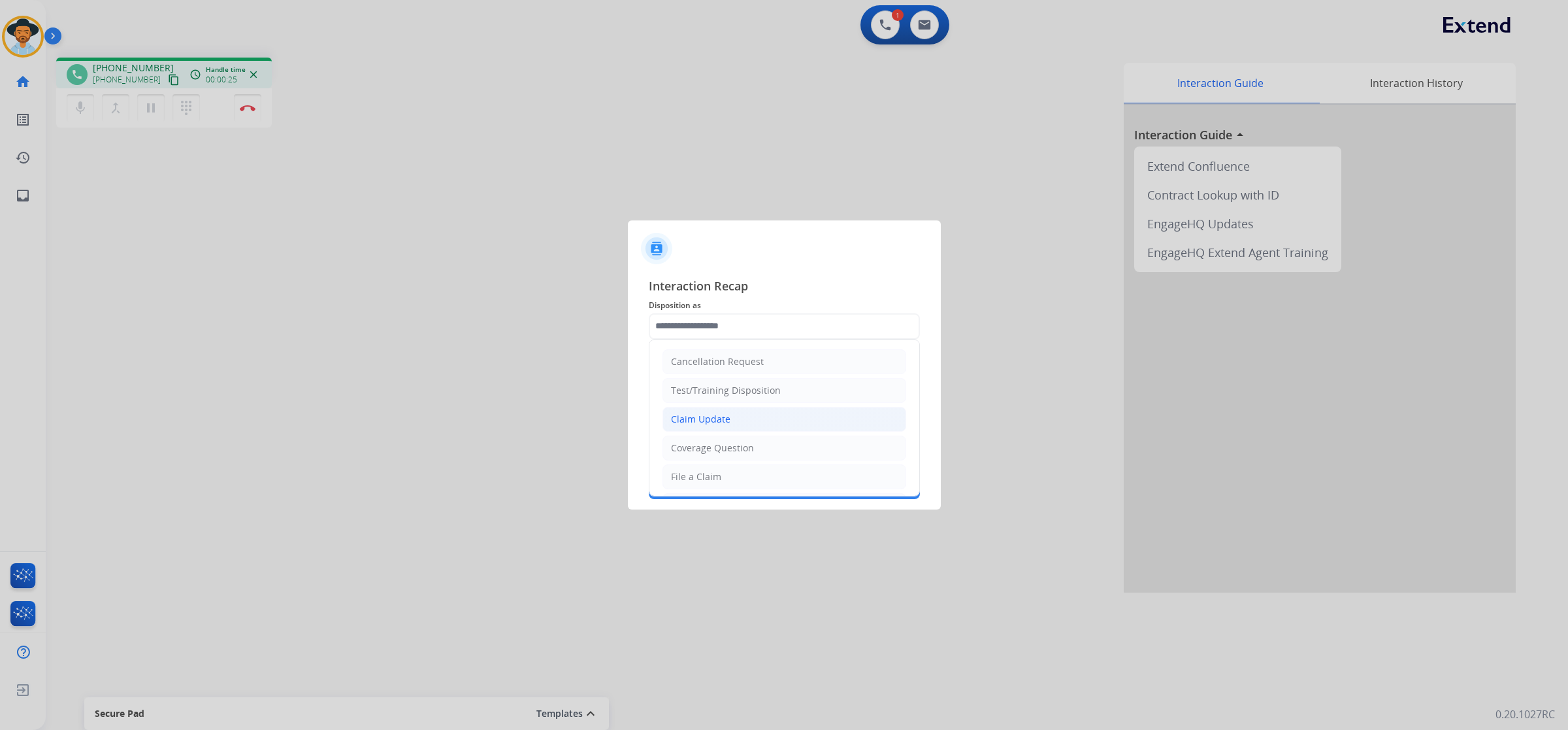
click at [759, 424] on li "Claim Update" at bounding box center [784, 419] width 244 height 25
type input "**********"
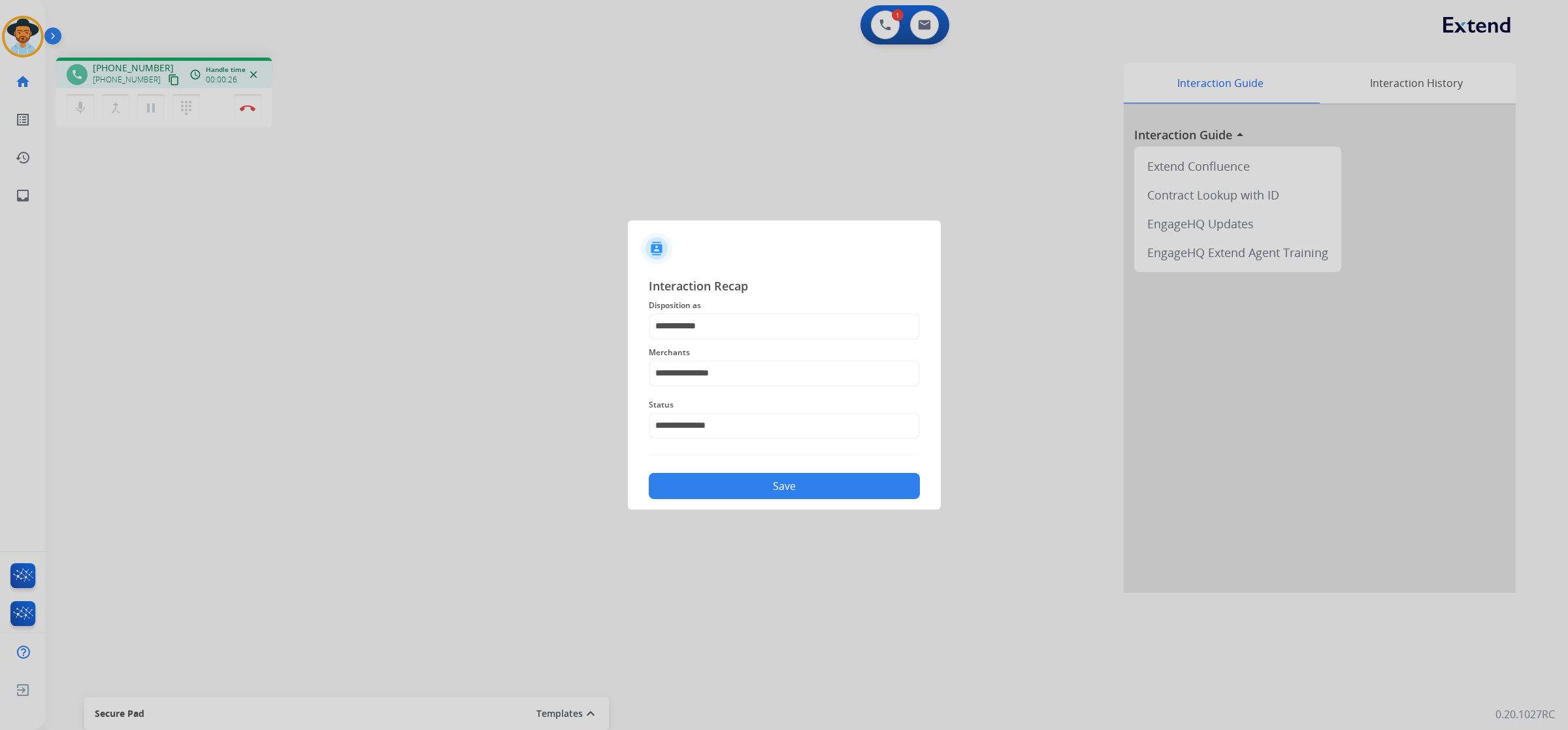
click at [776, 492] on button "Save" at bounding box center [784, 486] width 271 height 26
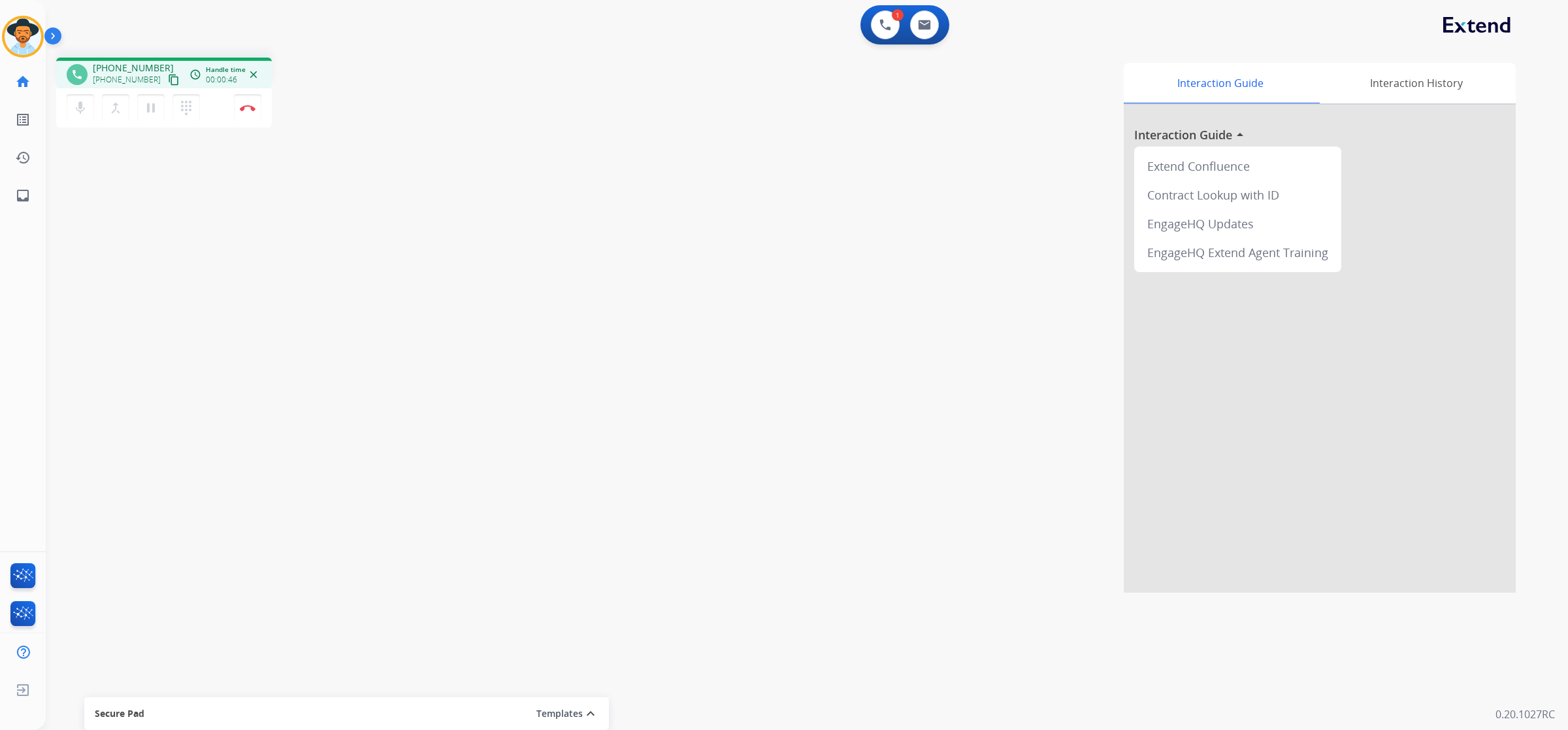
click at [165, 87] on div "+17149483983 content_copy" at bounding box center [137, 79] width 89 height 15
click at [168, 84] on mat-icon "content_copy" at bounding box center [173, 79] width 12 height 12
click at [250, 106] on img at bounding box center [247, 107] width 15 height 6
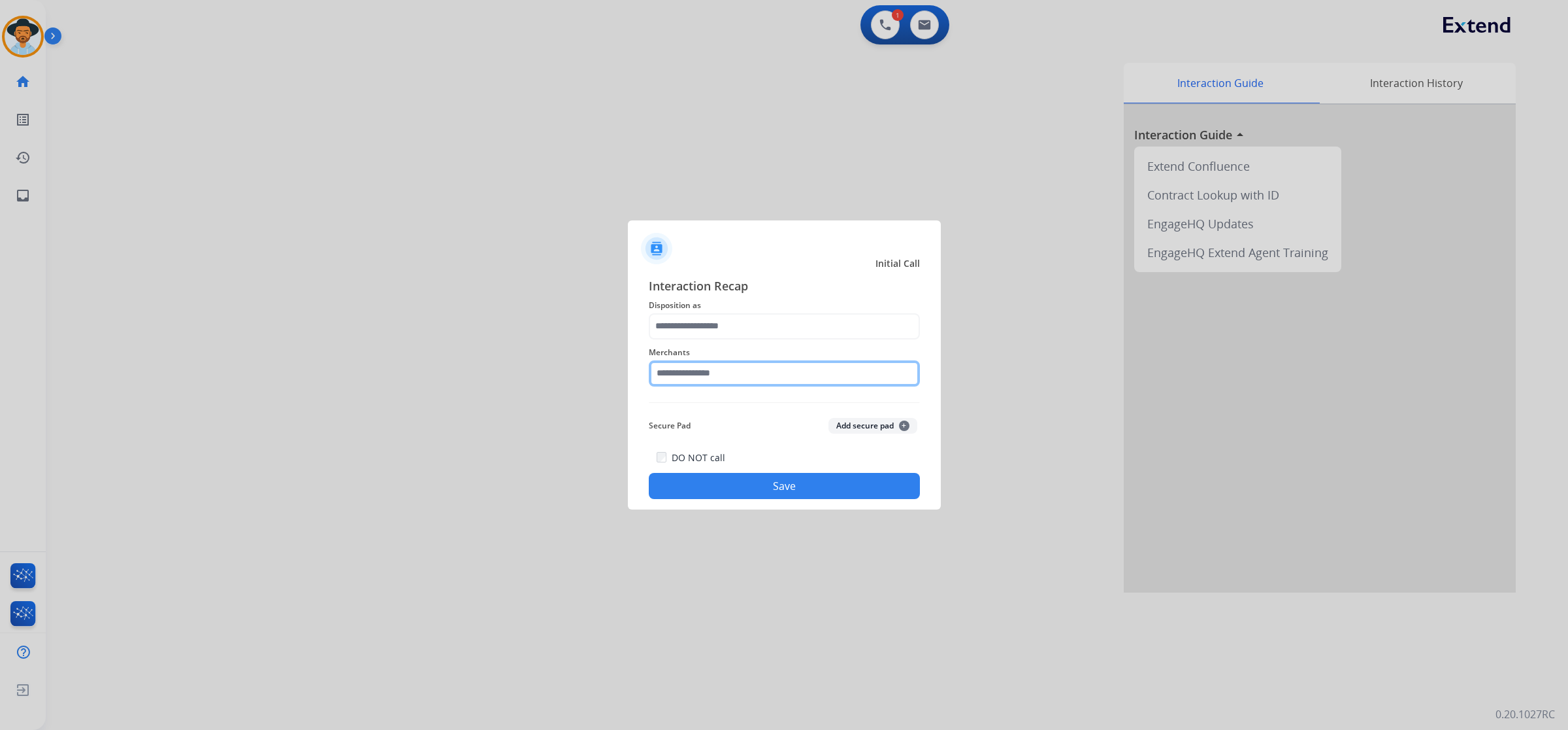
click at [710, 370] on input "text" at bounding box center [784, 373] width 271 height 26
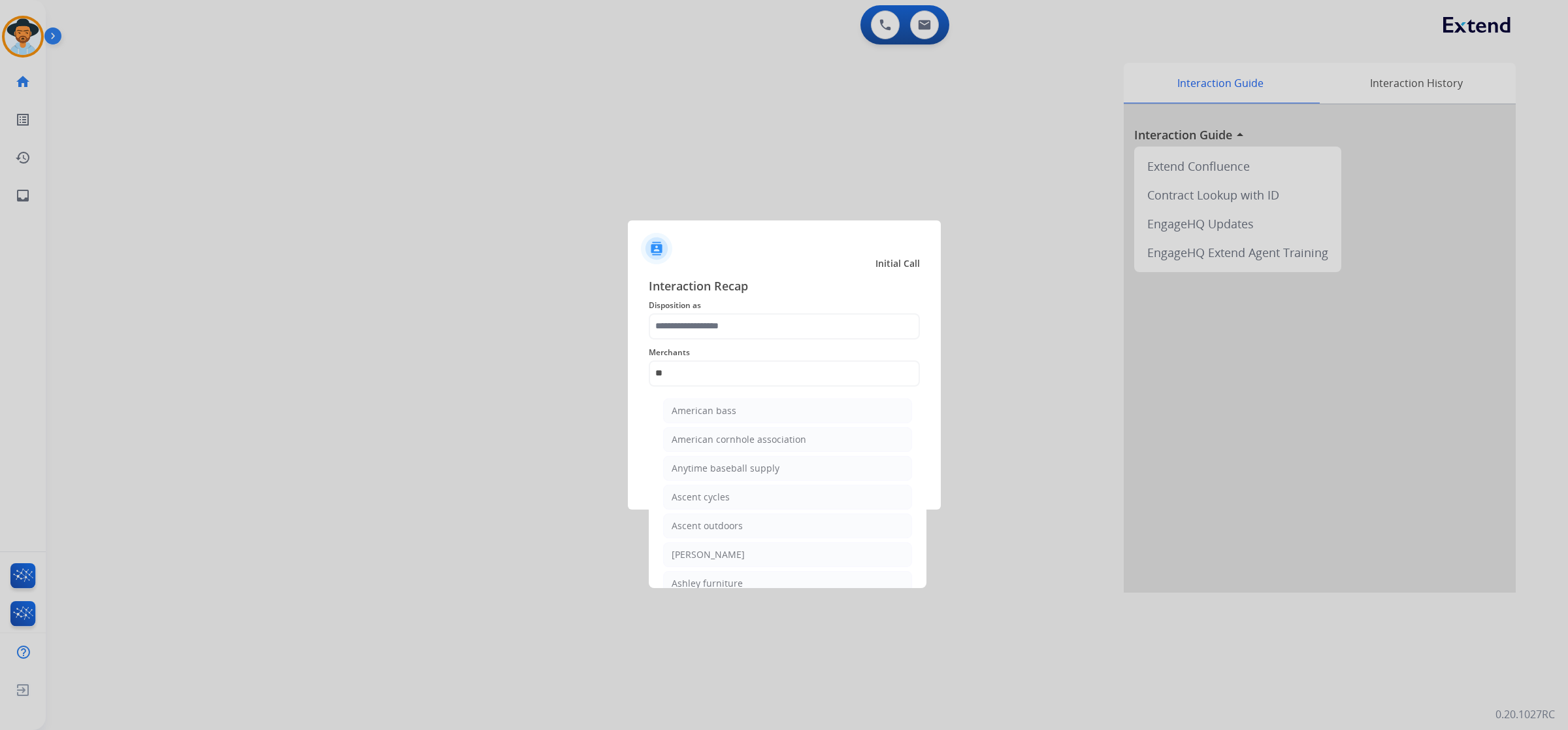
click at [713, 547] on li "[PERSON_NAME]" at bounding box center [787, 555] width 249 height 25
type input "**********"
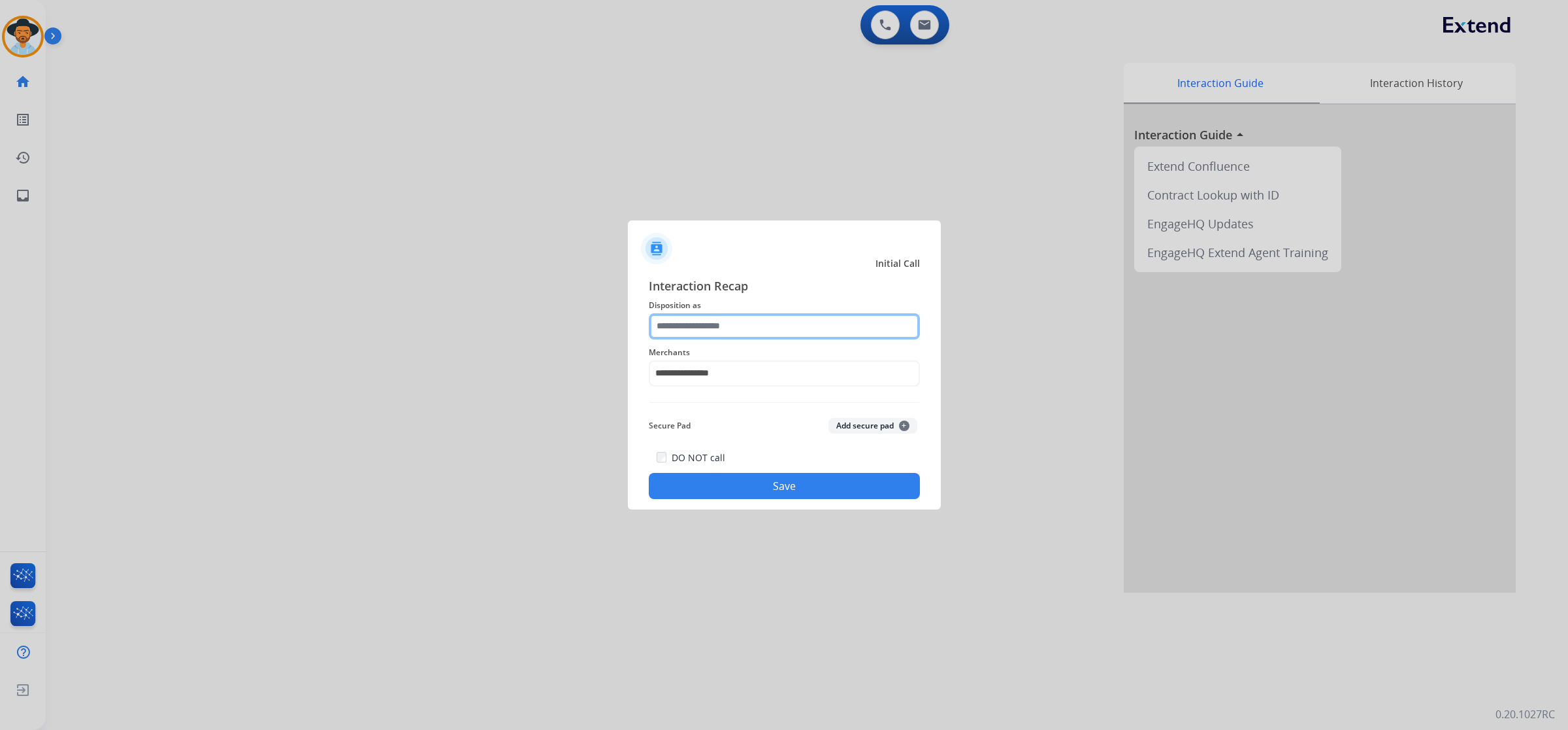
click at [701, 324] on input "text" at bounding box center [784, 326] width 271 height 26
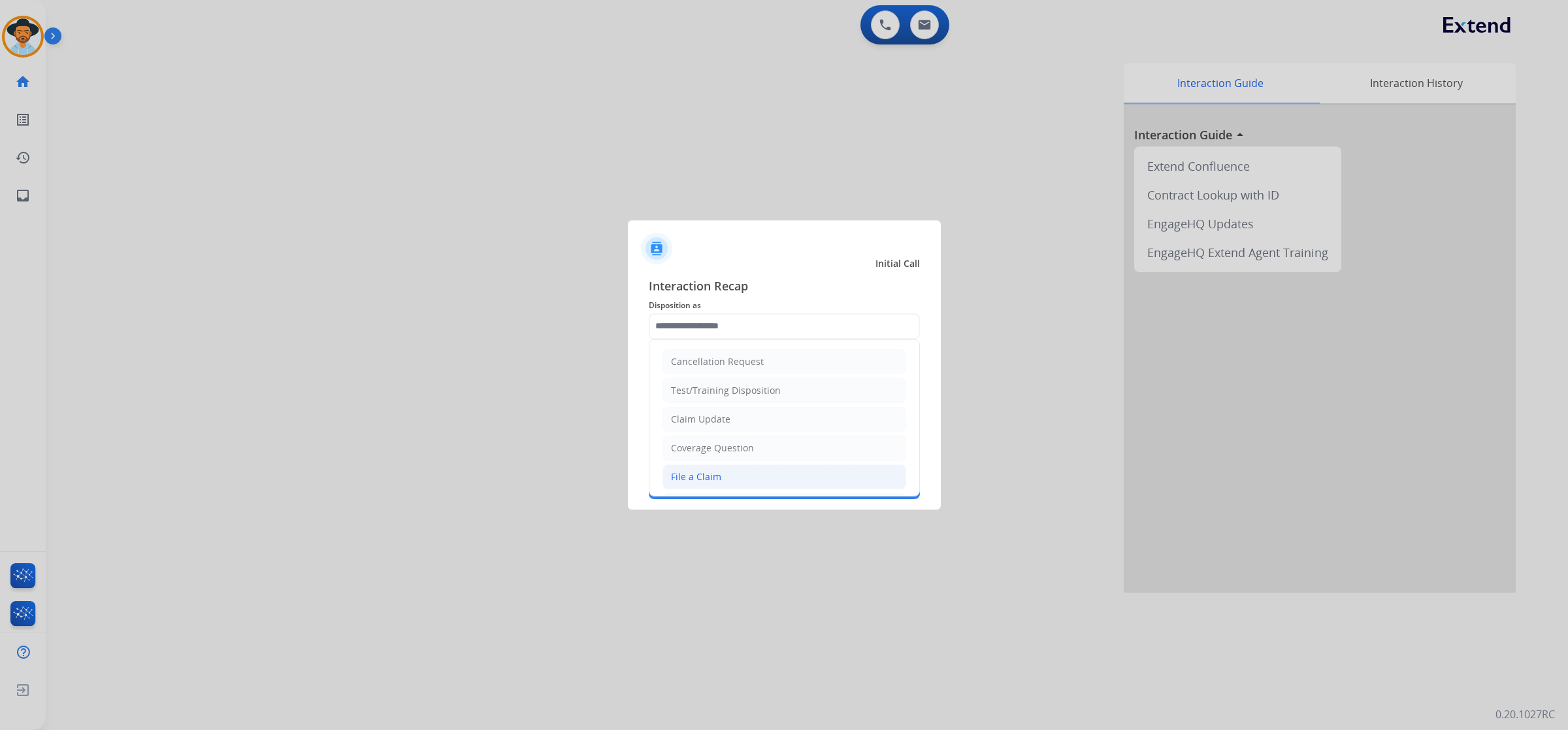
click at [698, 475] on div "File a Claim" at bounding box center [696, 477] width 50 height 14
type input "**********"
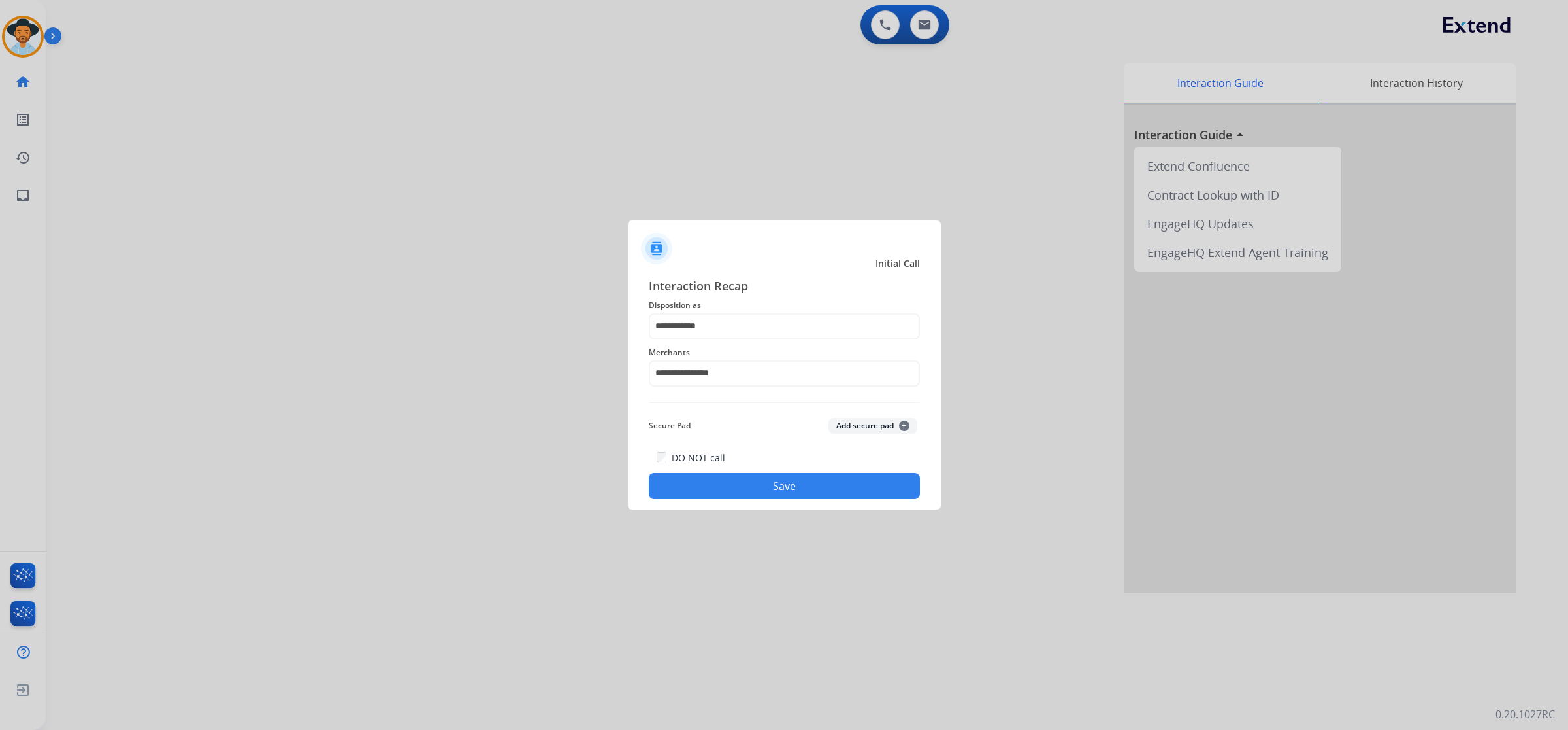
click at [777, 488] on button "Save" at bounding box center [784, 486] width 271 height 26
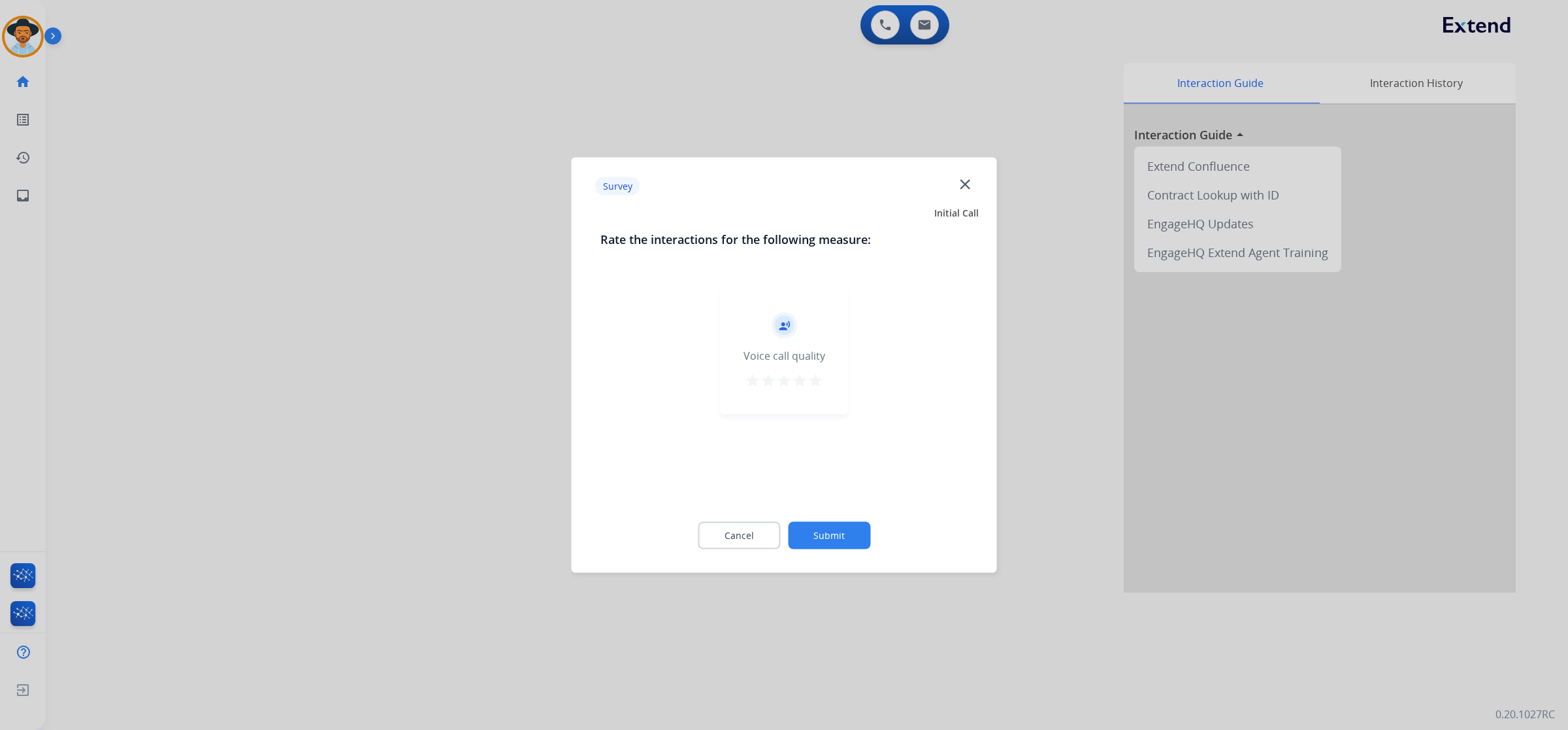
click at [819, 384] on mat-icon "star" at bounding box center [815, 380] width 15 height 15
click at [820, 535] on button "Submit" at bounding box center [829, 535] width 82 height 27
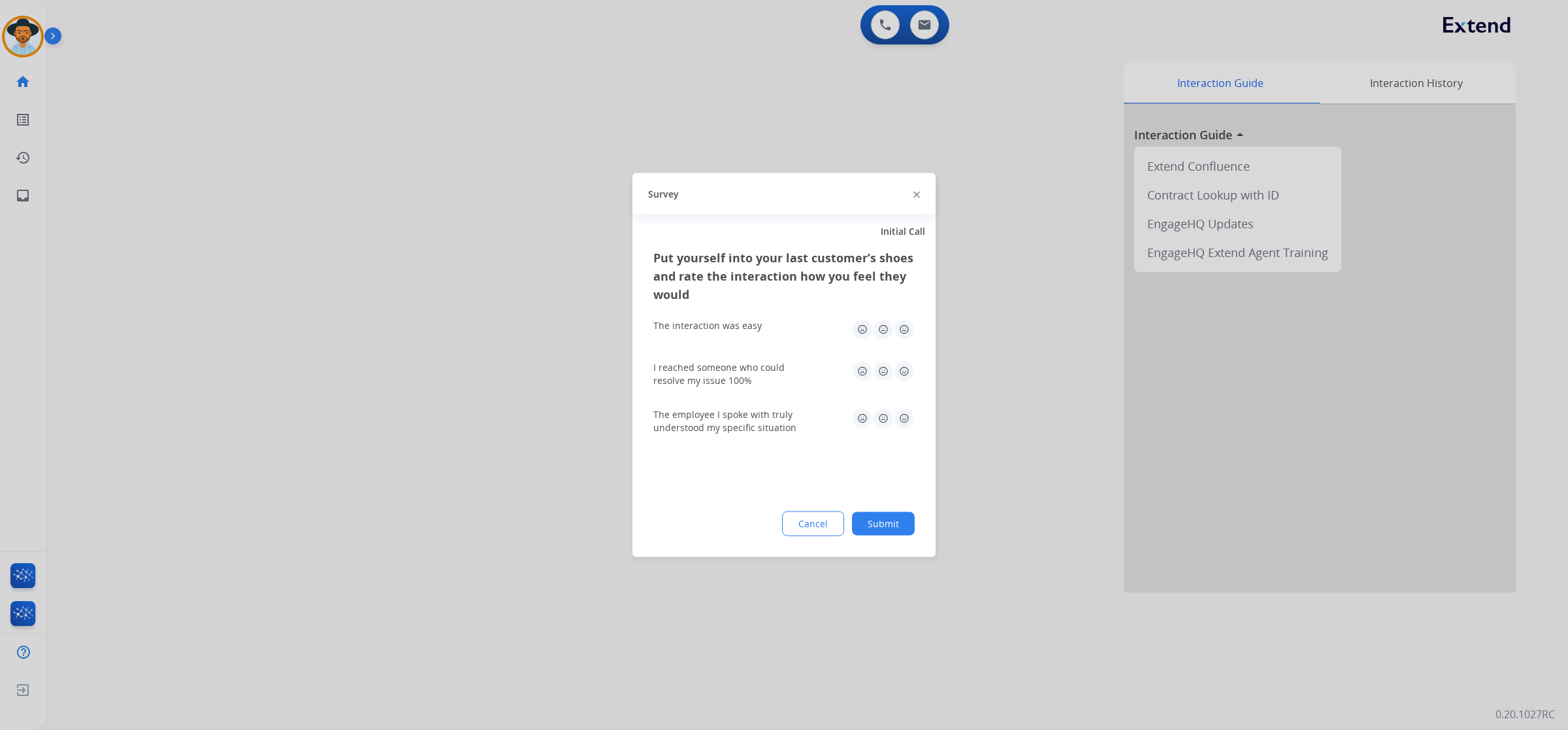
click at [896, 329] on img at bounding box center [904, 329] width 21 height 21
click at [896, 368] on img at bounding box center [904, 371] width 21 height 21
click at [896, 420] on img at bounding box center [904, 418] width 21 height 21
click at [896, 515] on button "Submit" at bounding box center [884, 524] width 63 height 23
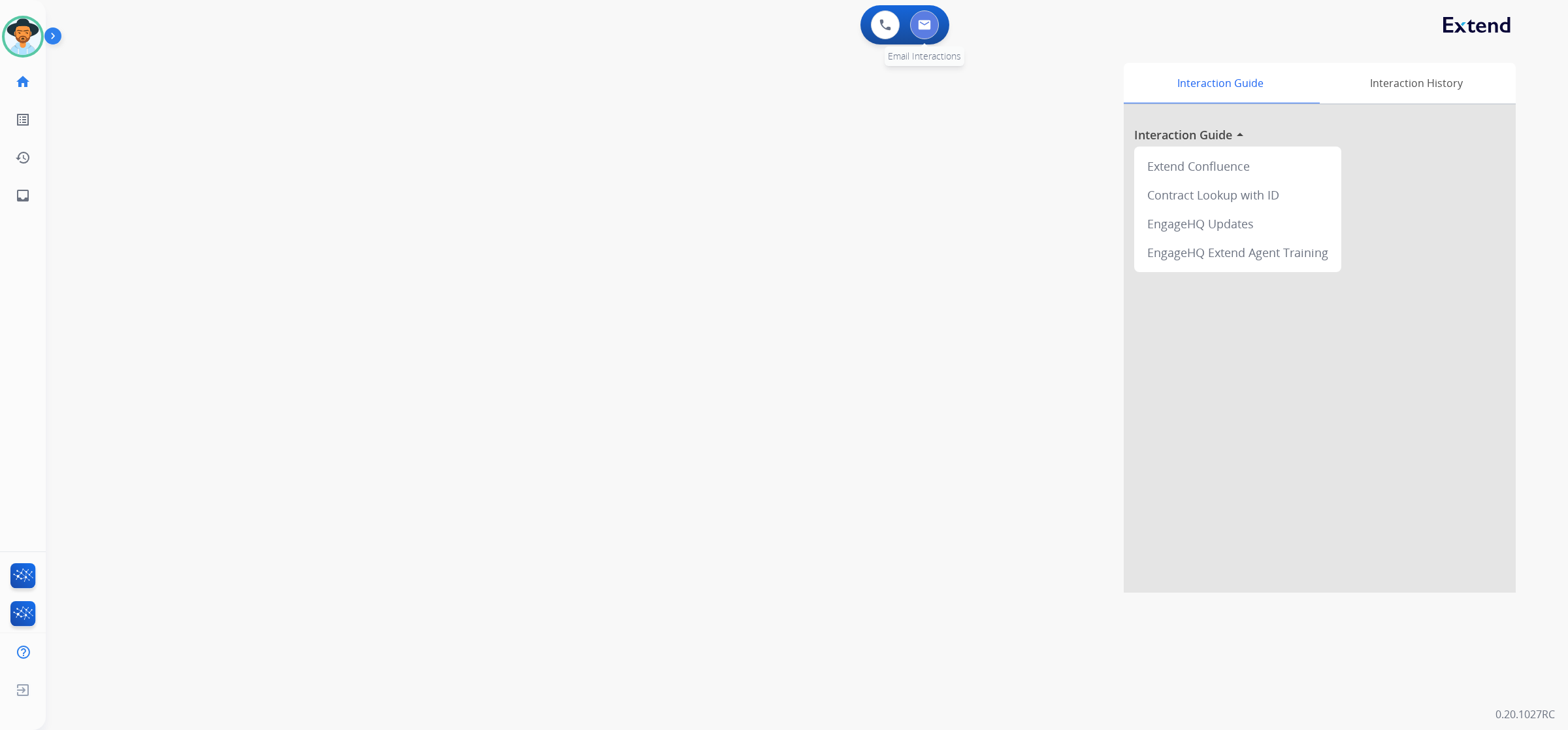
click at [896, 15] on button at bounding box center [925, 25] width 29 height 29
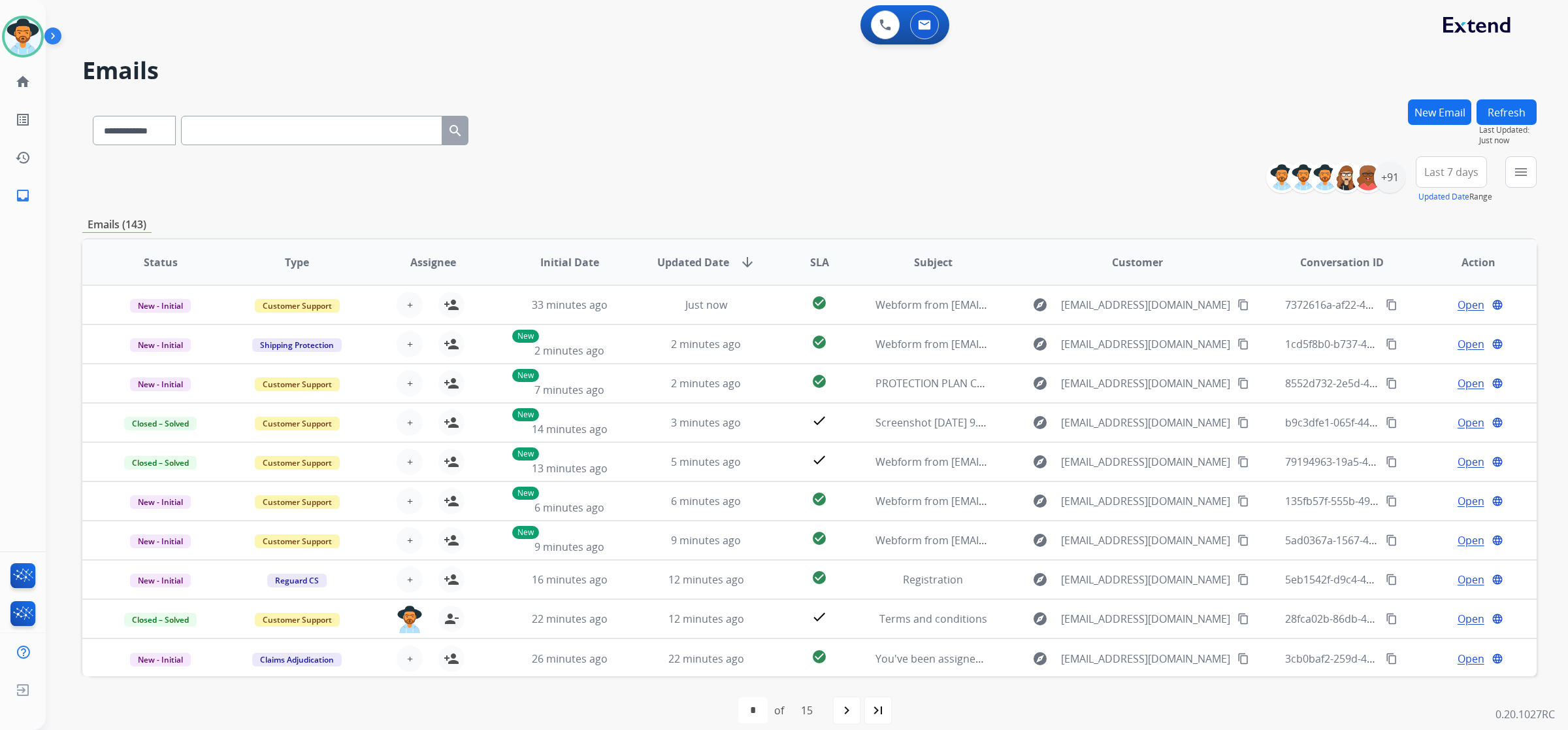
click at [896, 110] on button "New Email" at bounding box center [1440, 112] width 63 height 25
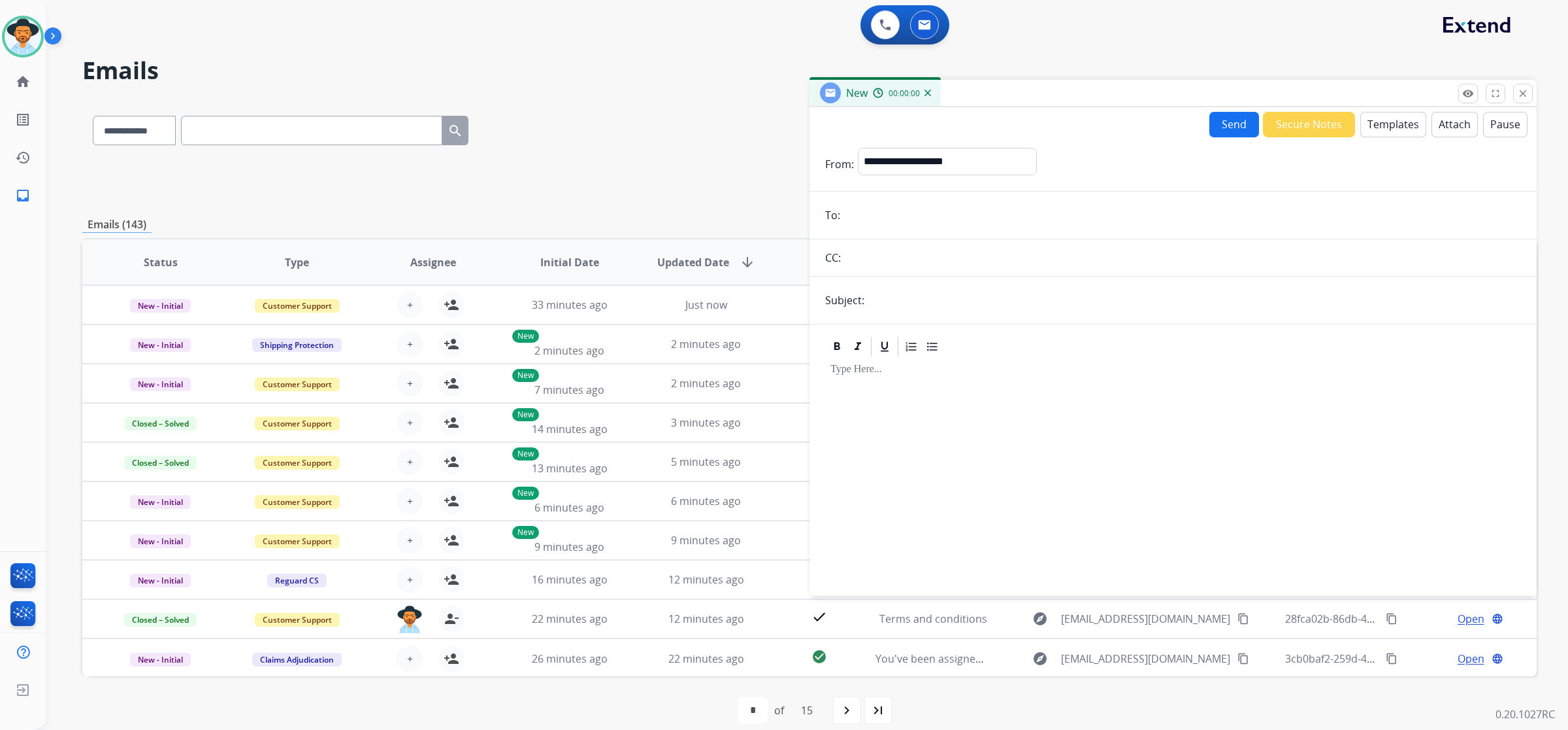
click at [896, 123] on button "Templates" at bounding box center [1393, 124] width 66 height 25
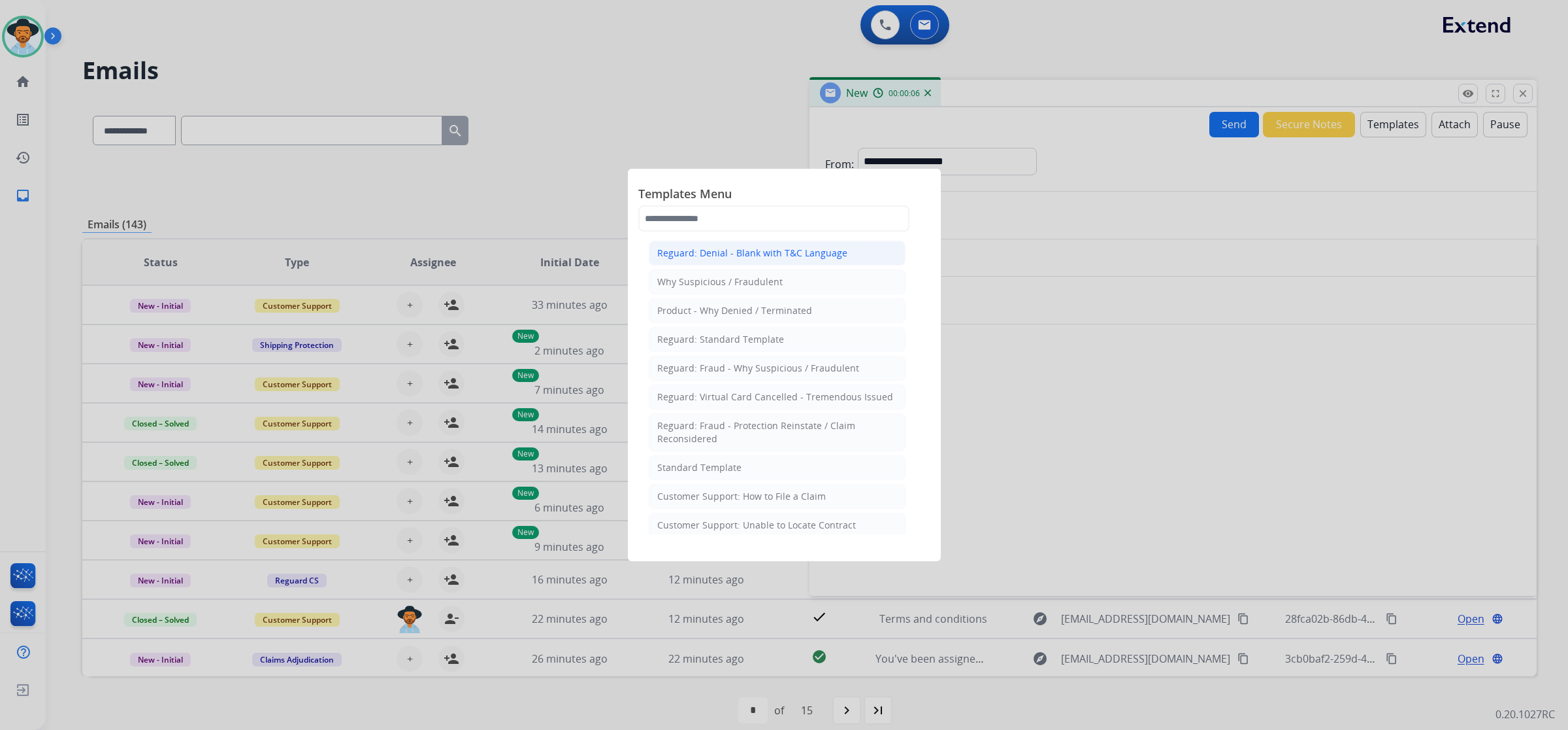
click at [727, 265] on li "Reguard: Denial - Blank with T&C Language" at bounding box center [777, 253] width 257 height 25
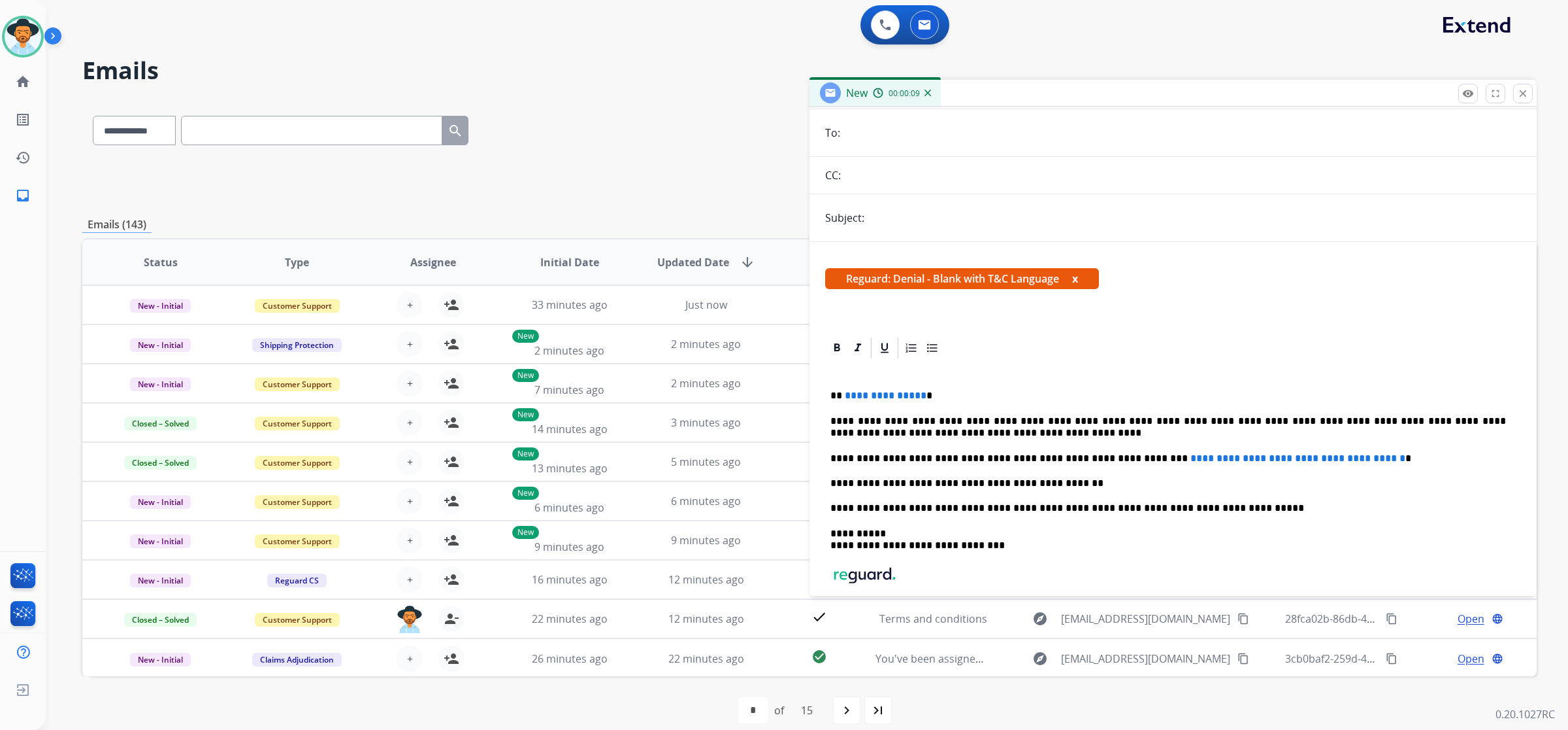
scroll to position [163, 0]
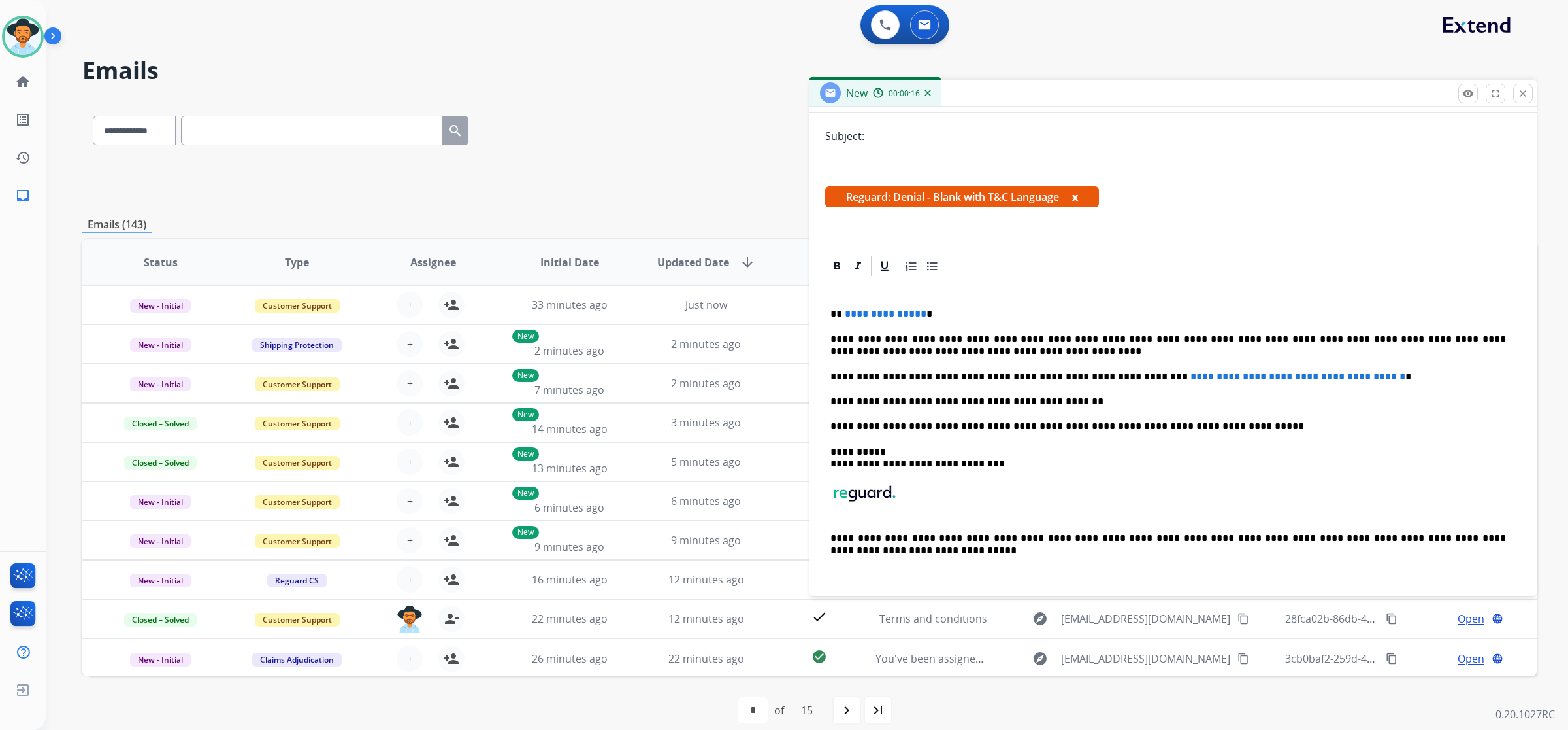
click at [896, 375] on span "**********" at bounding box center [1298, 376] width 215 height 10
drag, startPoint x: 1116, startPoint y: 375, endPoint x: 1374, endPoint y: 375, distance: 258.0
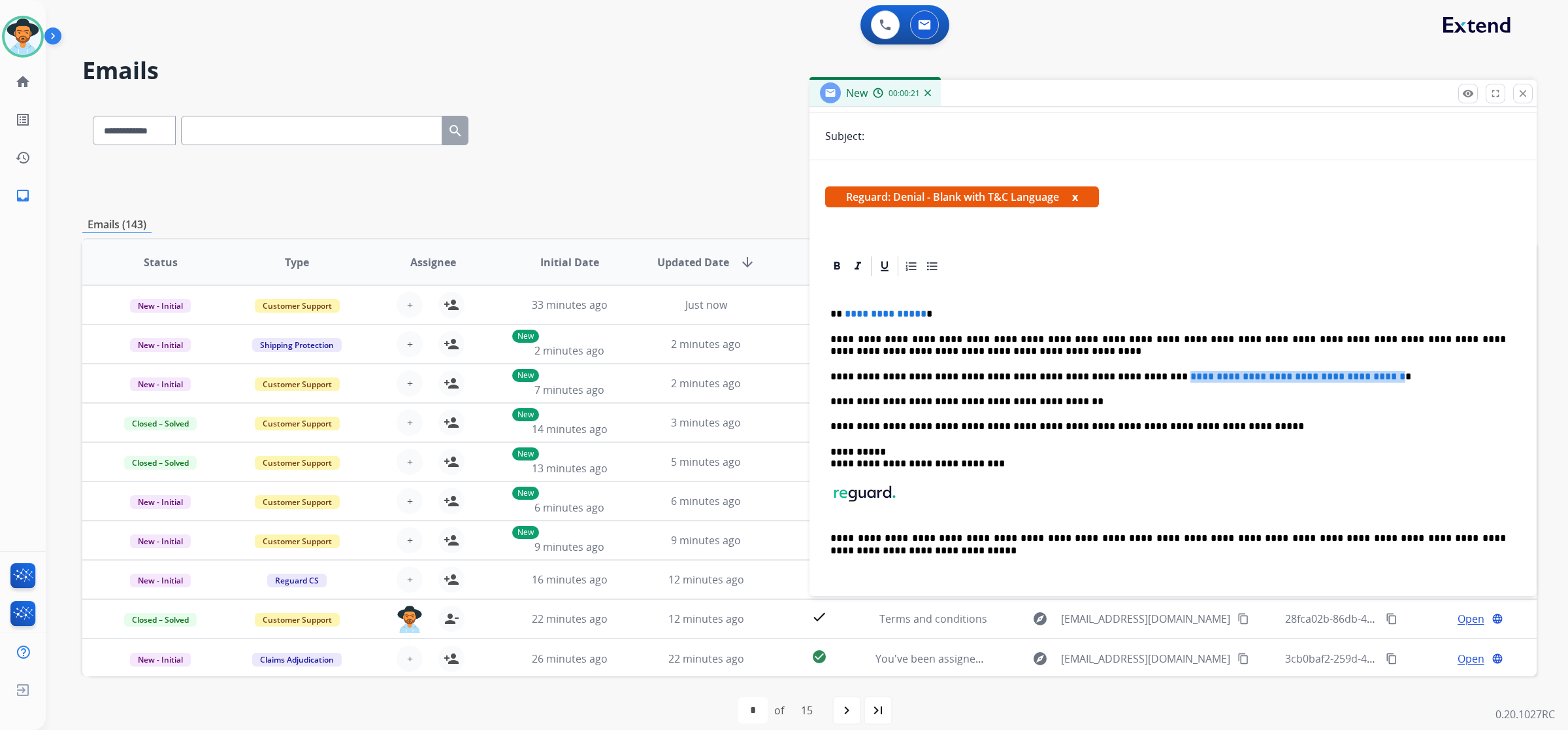
click at [896, 375] on p "**********" at bounding box center [1168, 376] width 675 height 12
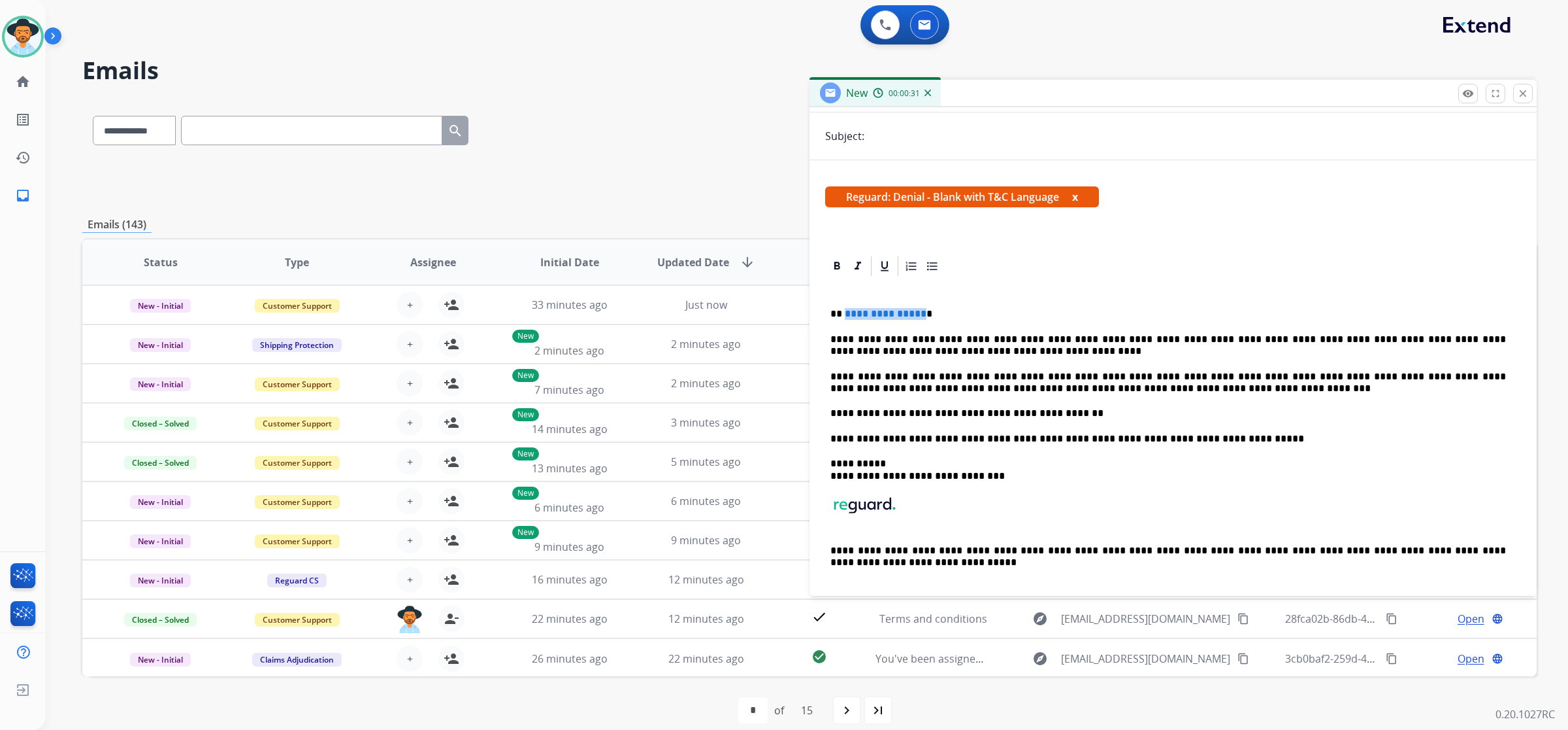
drag, startPoint x: 918, startPoint y: 311, endPoint x: 844, endPoint y: 311, distance: 74.0
click at [845, 311] on span "**********" at bounding box center [885, 313] width 82 height 10
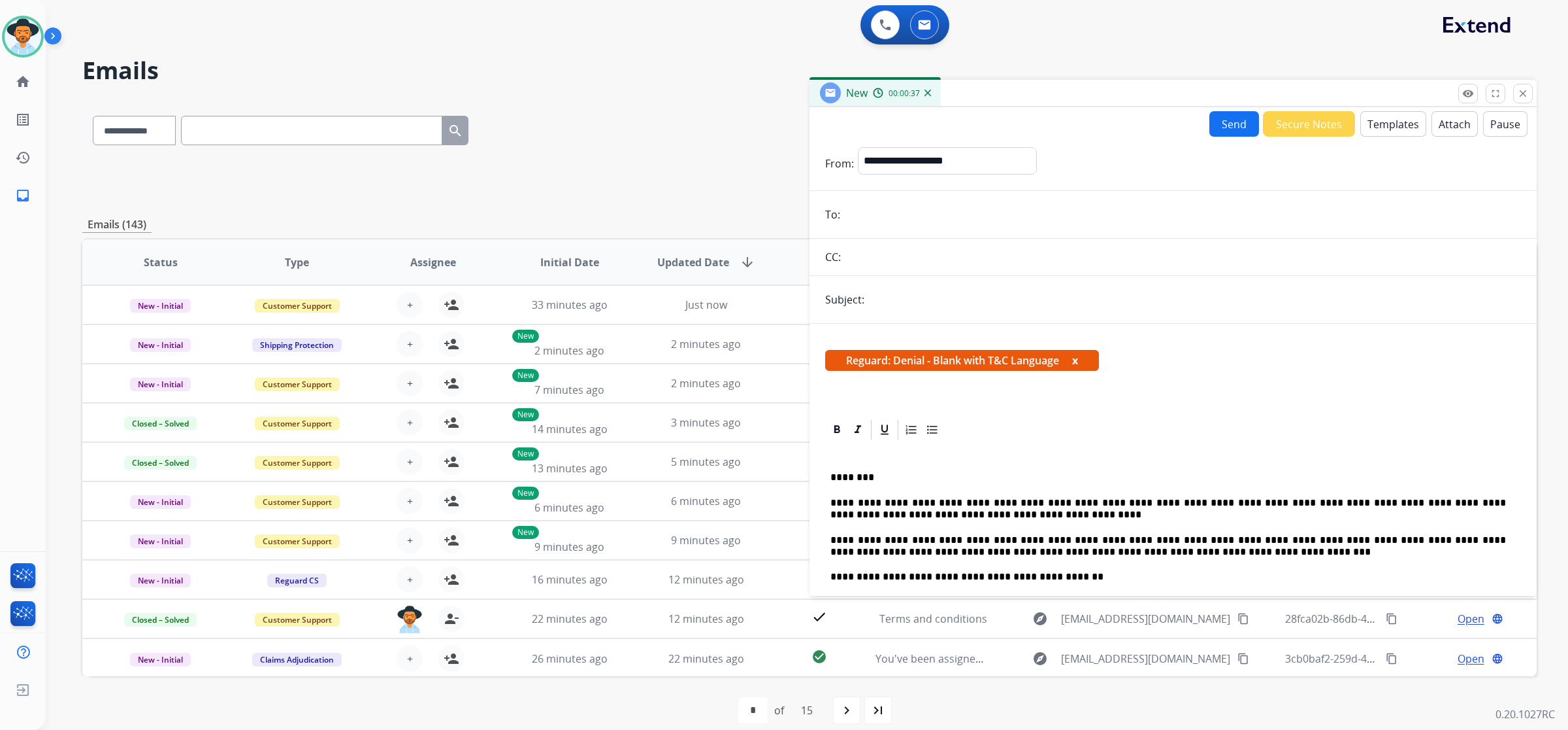
click at [896, 127] on button "Attach" at bounding box center [1455, 123] width 47 height 25
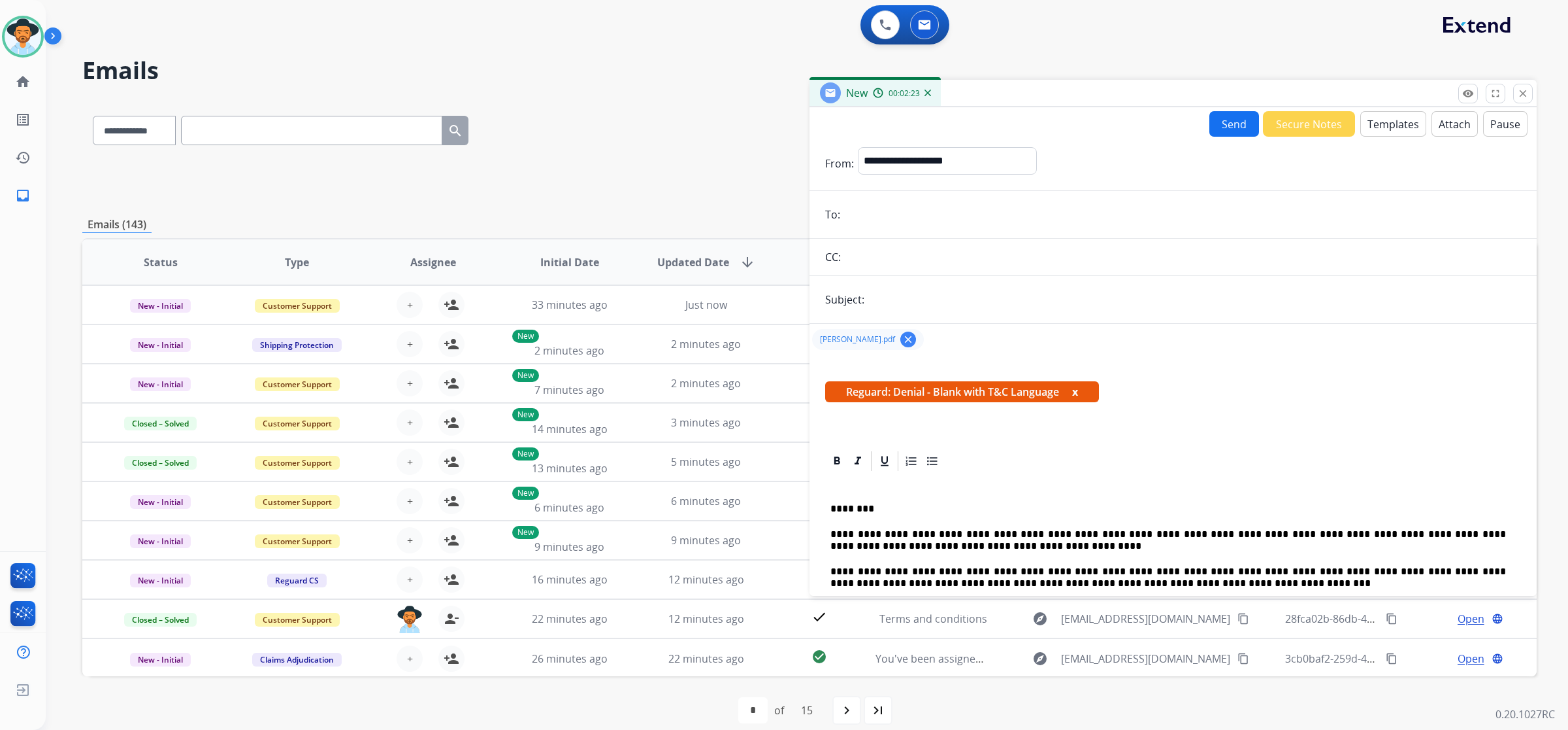
click at [896, 301] on input "text" at bounding box center [1194, 299] width 653 height 26
type input "**********"
click at [896, 159] on select "**********" at bounding box center [947, 160] width 177 height 26
select select "**********"
click at [858, 147] on select "**********" at bounding box center [947, 160] width 177 height 26
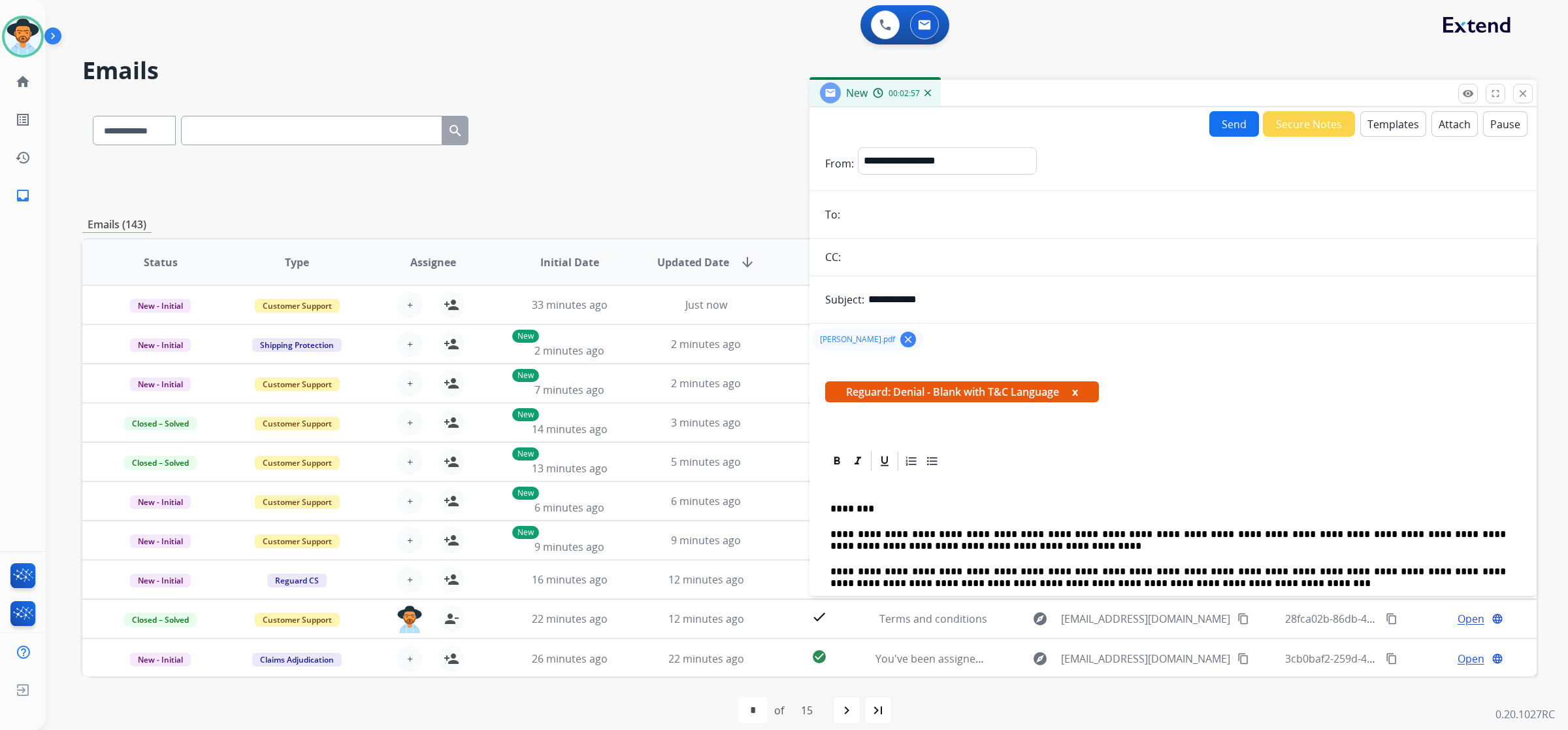
paste input "**********"
type input "**********"
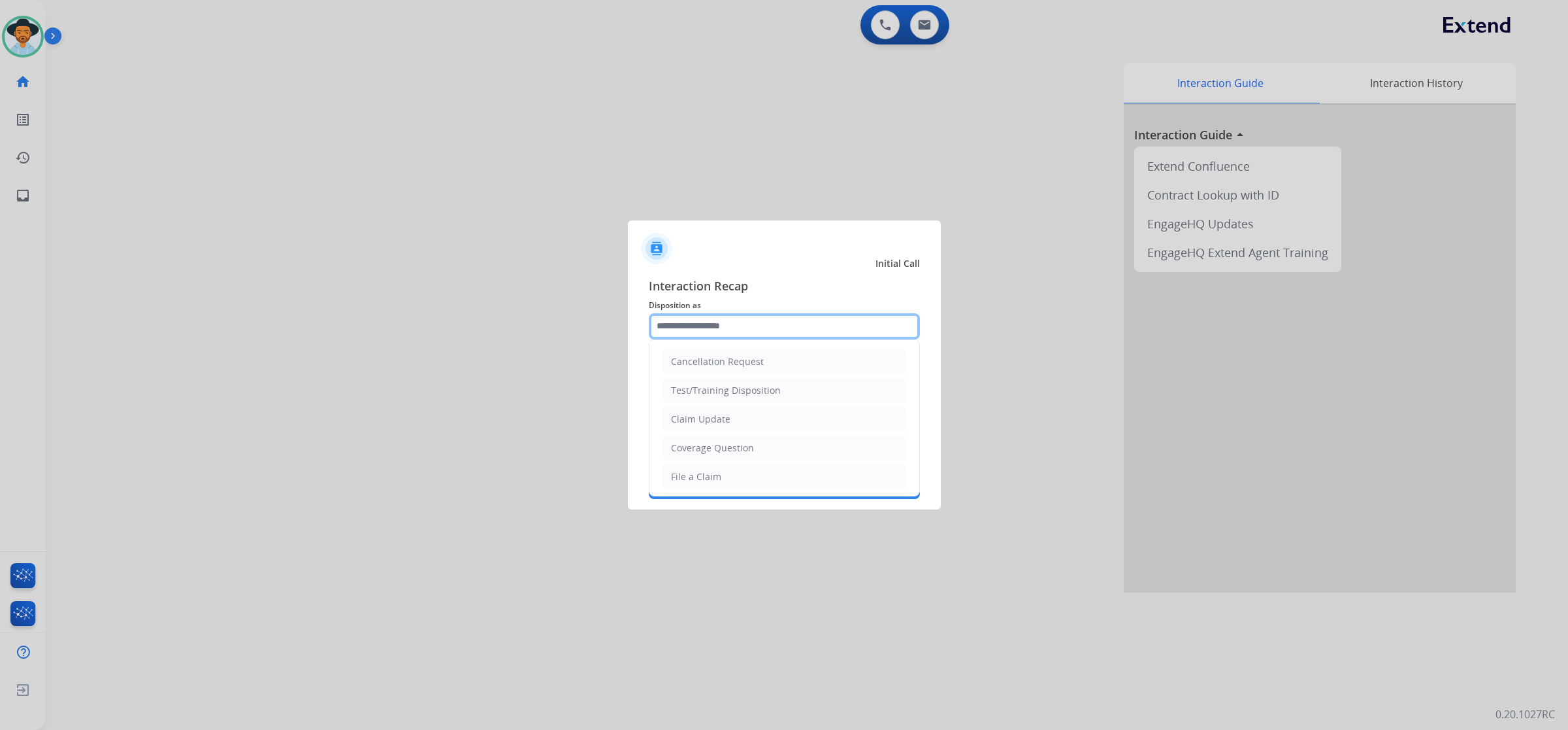
click at [757, 325] on input "text" at bounding box center [784, 326] width 271 height 26
click at [748, 450] on div "Coverage Question" at bounding box center [712, 448] width 83 height 14
type input "**********"
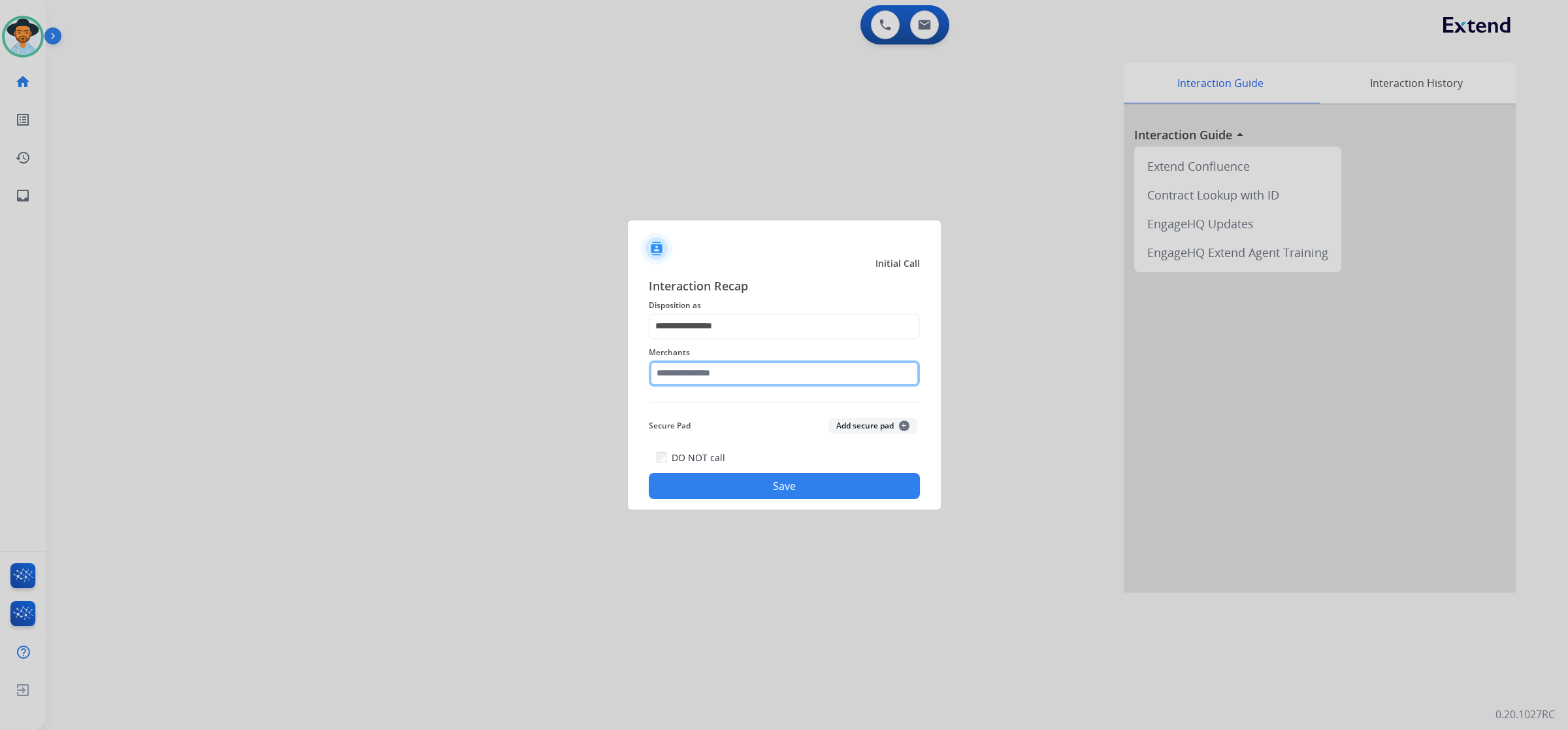
click at [748, 376] on input "text" at bounding box center [784, 373] width 271 height 26
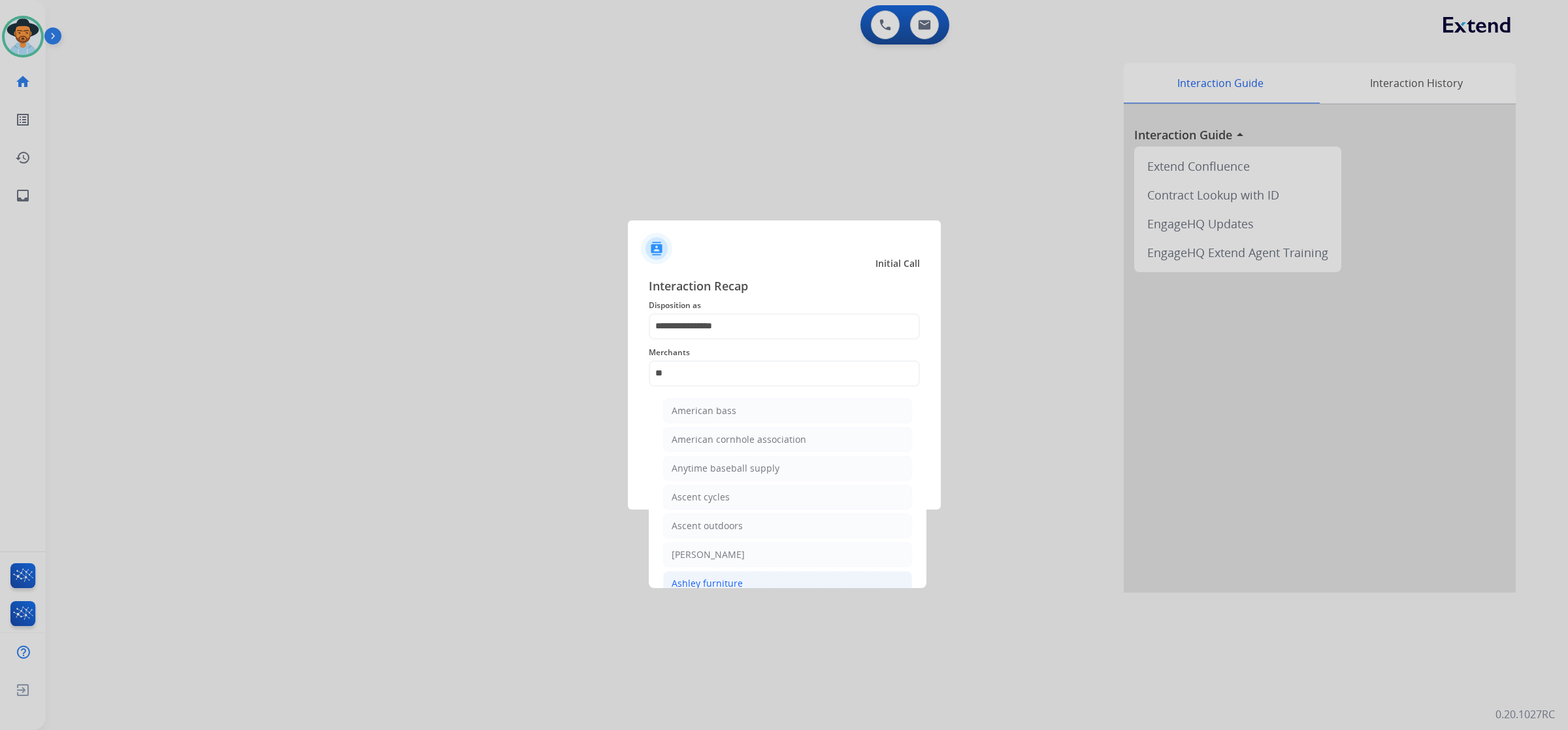
click at [746, 577] on li "Ashley furniture" at bounding box center [787, 583] width 249 height 25
type input "**********"
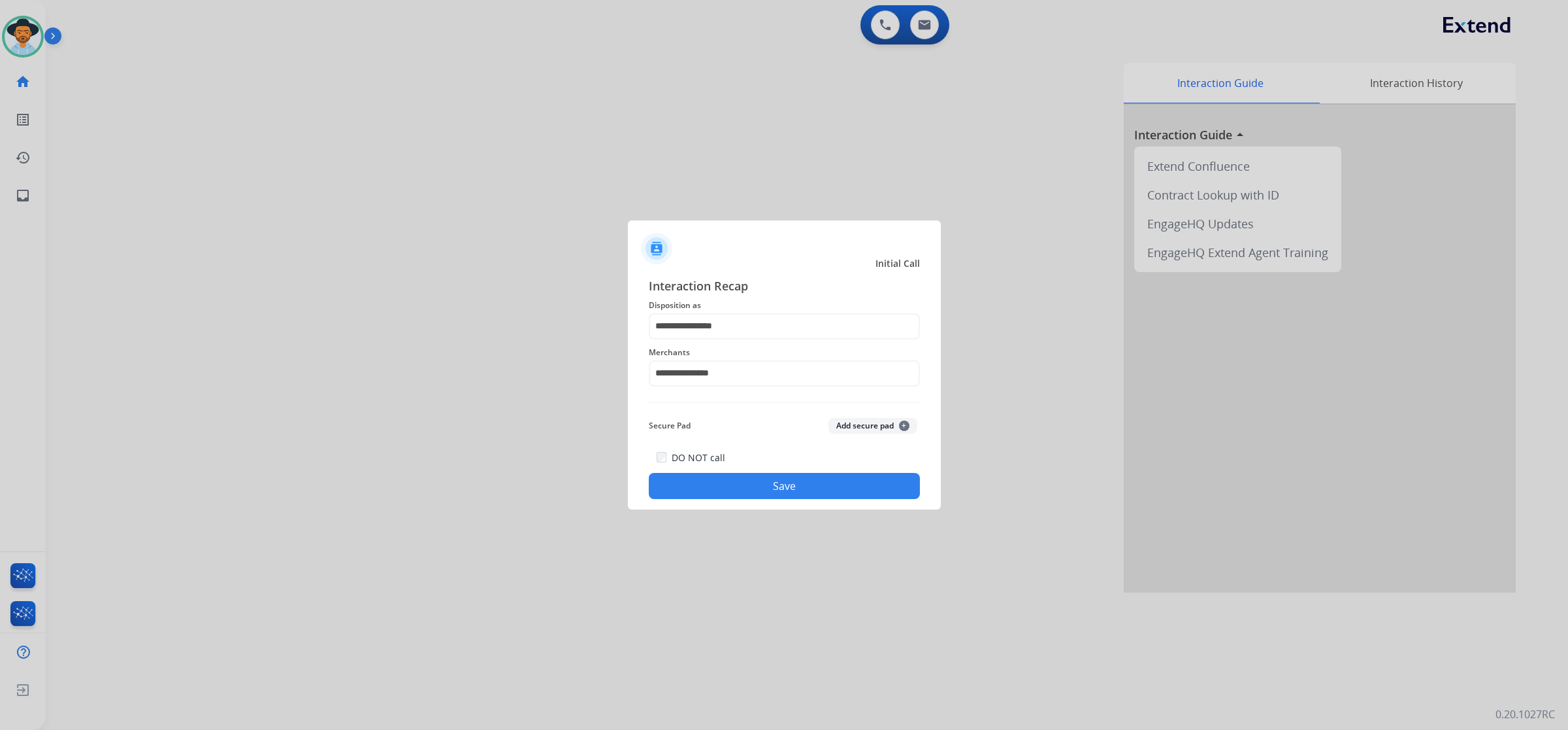
click at [763, 488] on button "Save" at bounding box center [784, 486] width 271 height 26
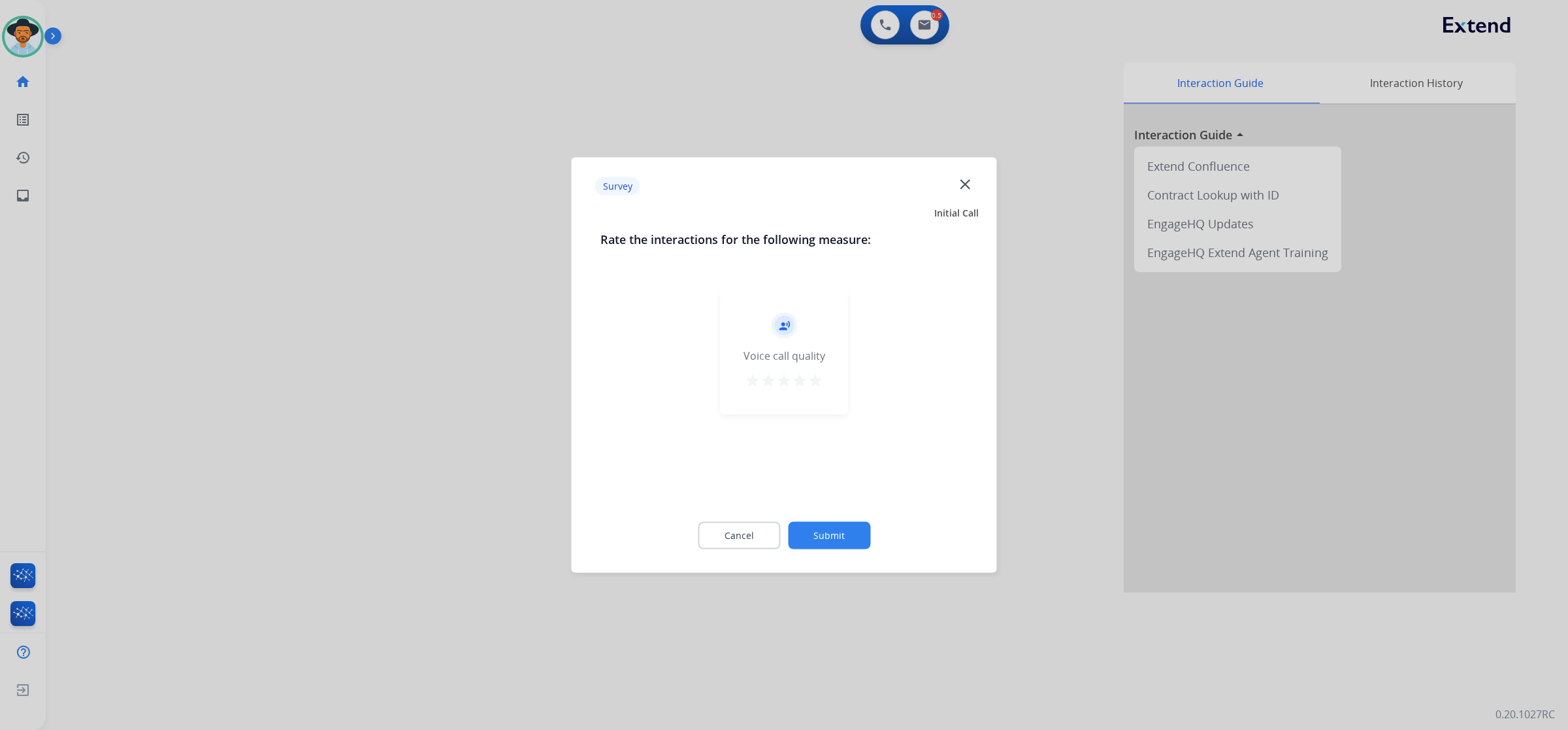
click at [813, 384] on mat-icon "star" at bounding box center [815, 380] width 15 height 15
click at [821, 533] on button "Submit" at bounding box center [829, 535] width 82 height 27
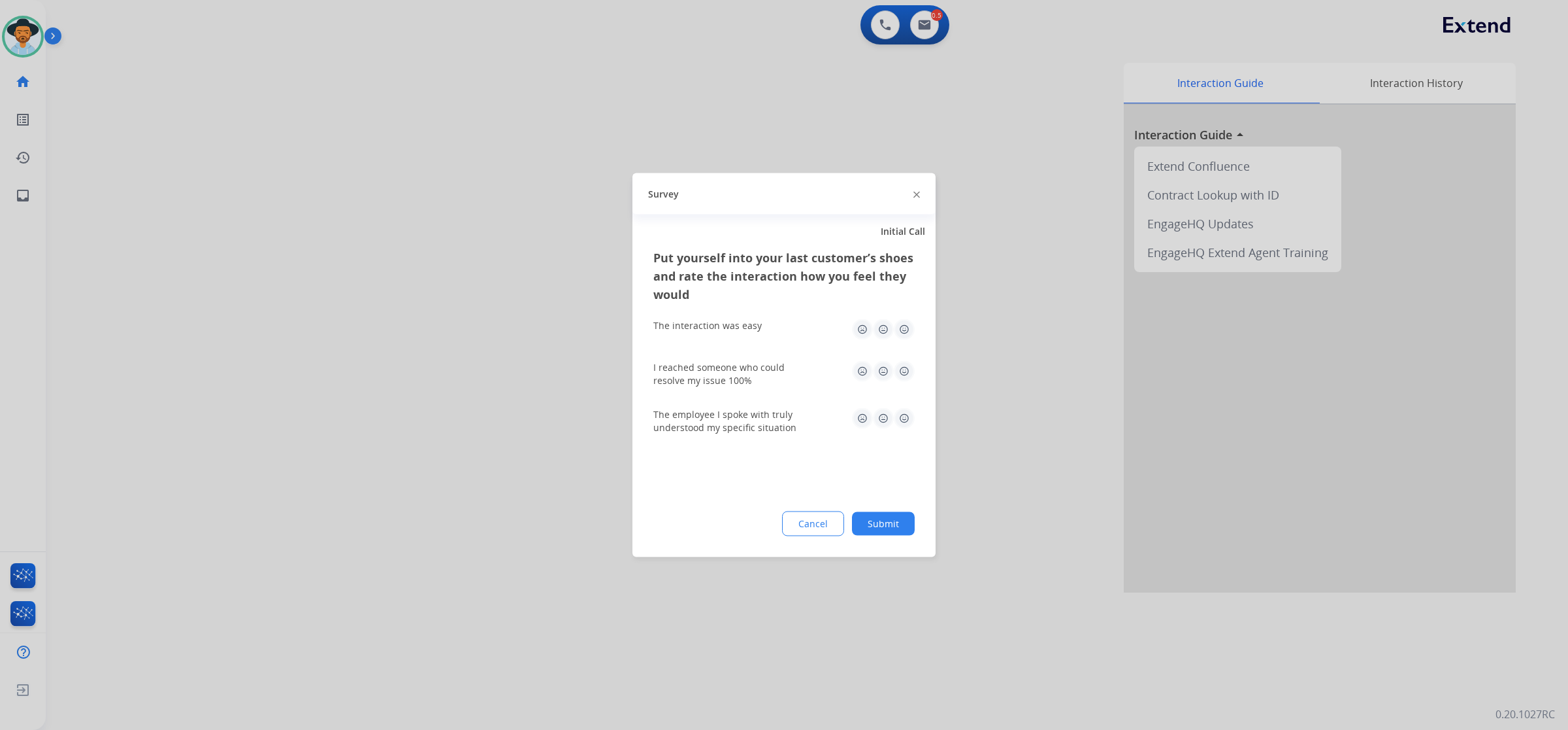
click at [896, 324] on img at bounding box center [904, 329] width 21 height 21
click at [896, 373] on img at bounding box center [904, 371] width 21 height 21
drag, startPoint x: 902, startPoint y: 414, endPoint x: 903, endPoint y: 439, distance: 25.0
click at [896, 415] on img at bounding box center [904, 418] width 21 height 21
click at [896, 525] on button "Submit" at bounding box center [884, 524] width 63 height 23
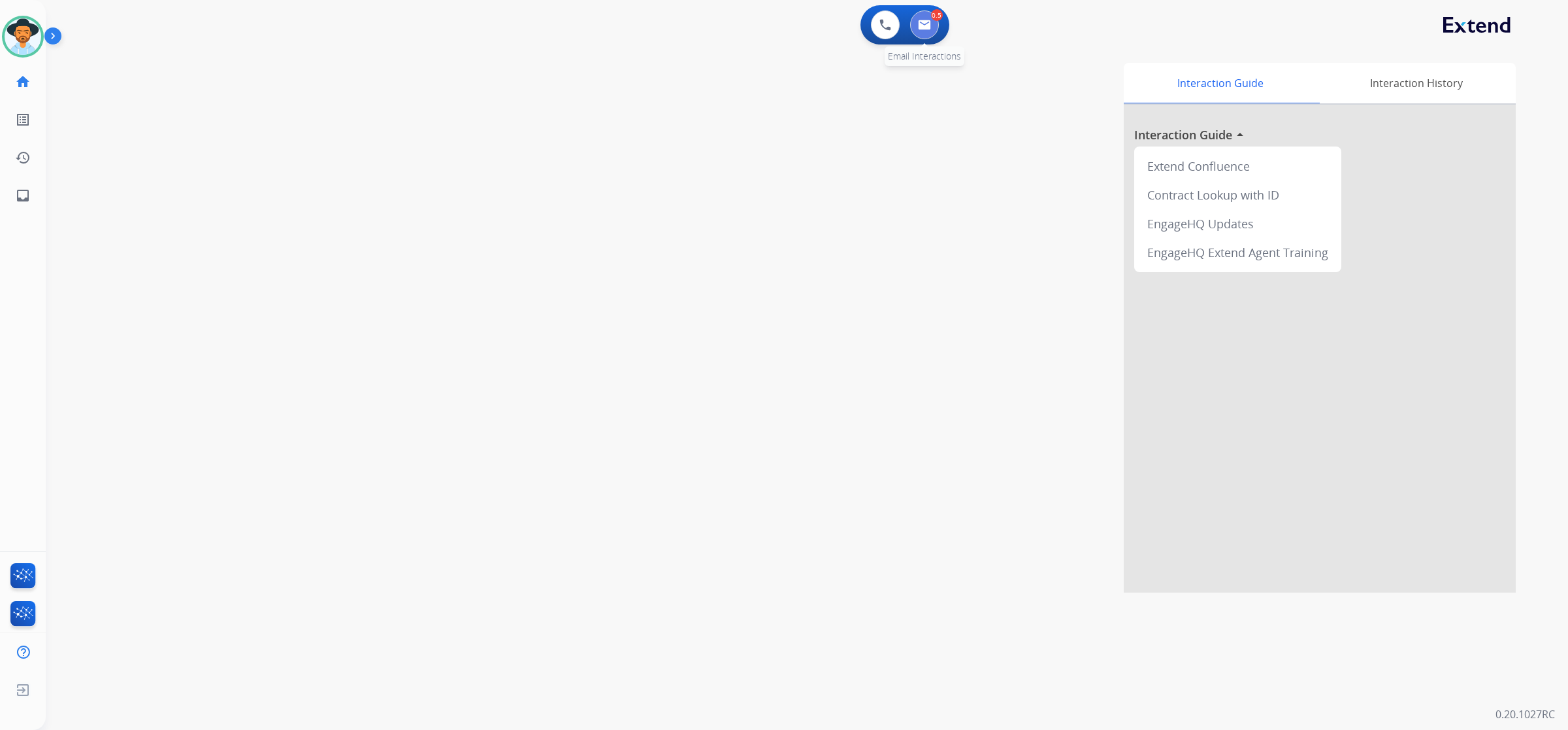
click at [896, 28] on img at bounding box center [924, 25] width 14 height 11
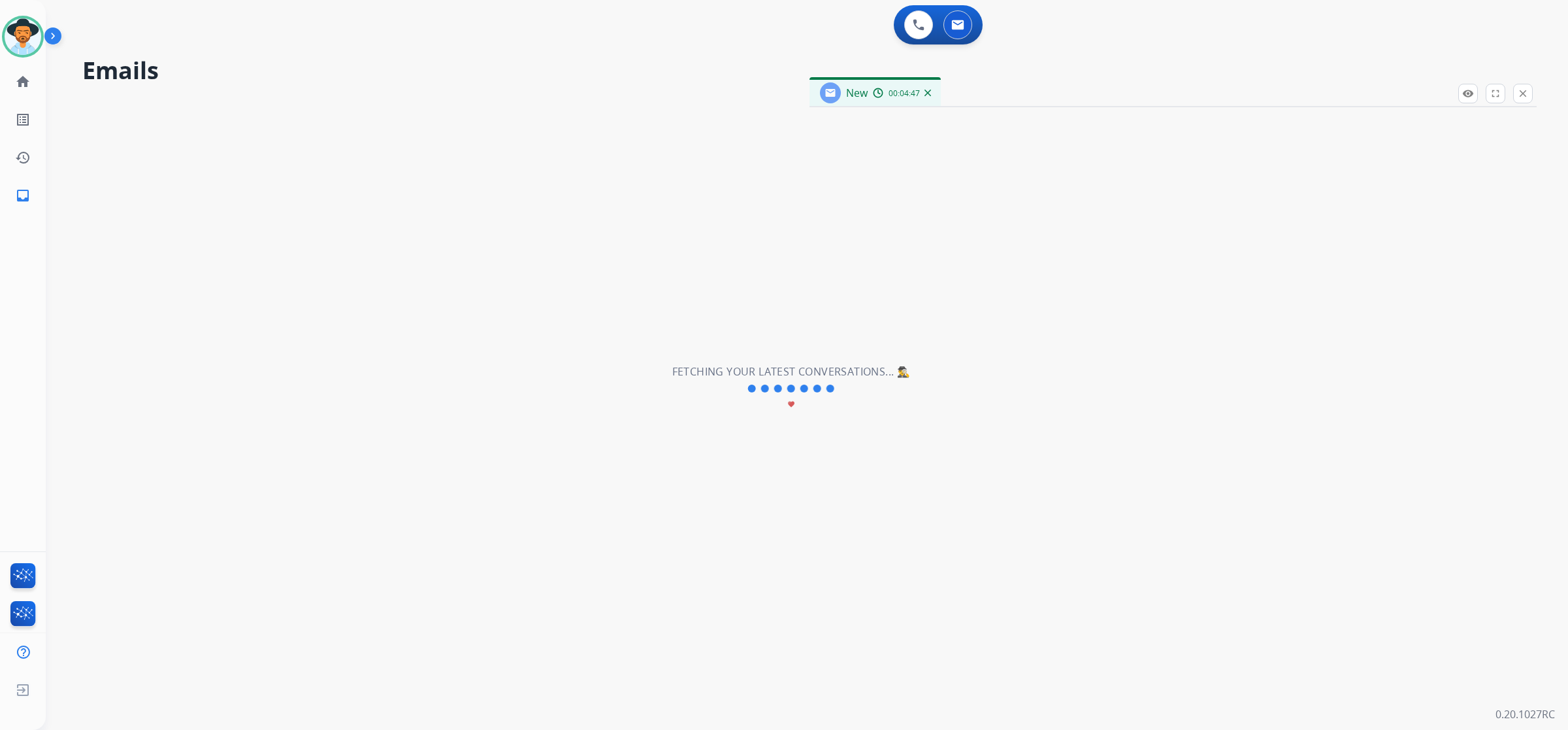
select select "**********"
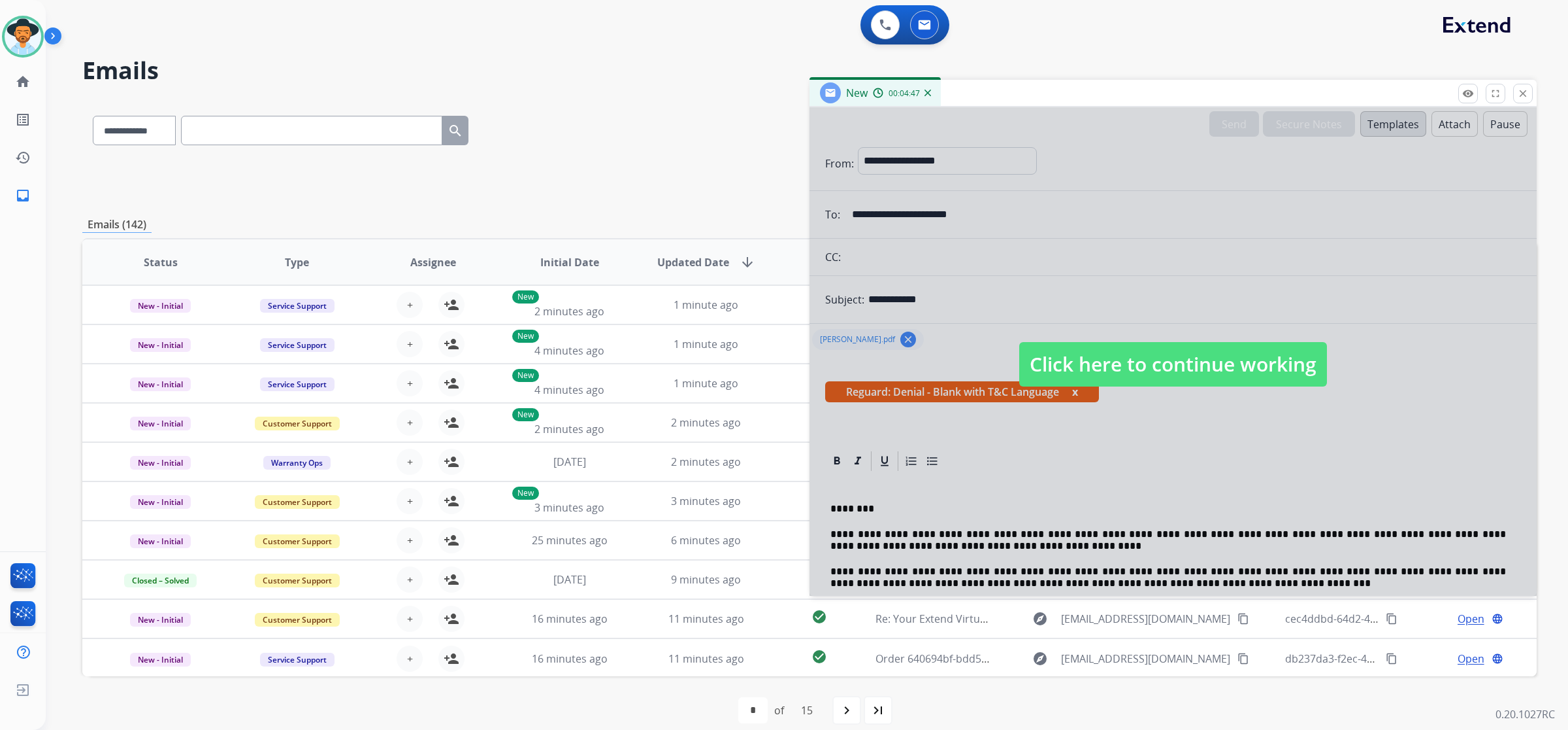
click at [896, 359] on span "Click here to continue working" at bounding box center [1174, 363] width 308 height 44
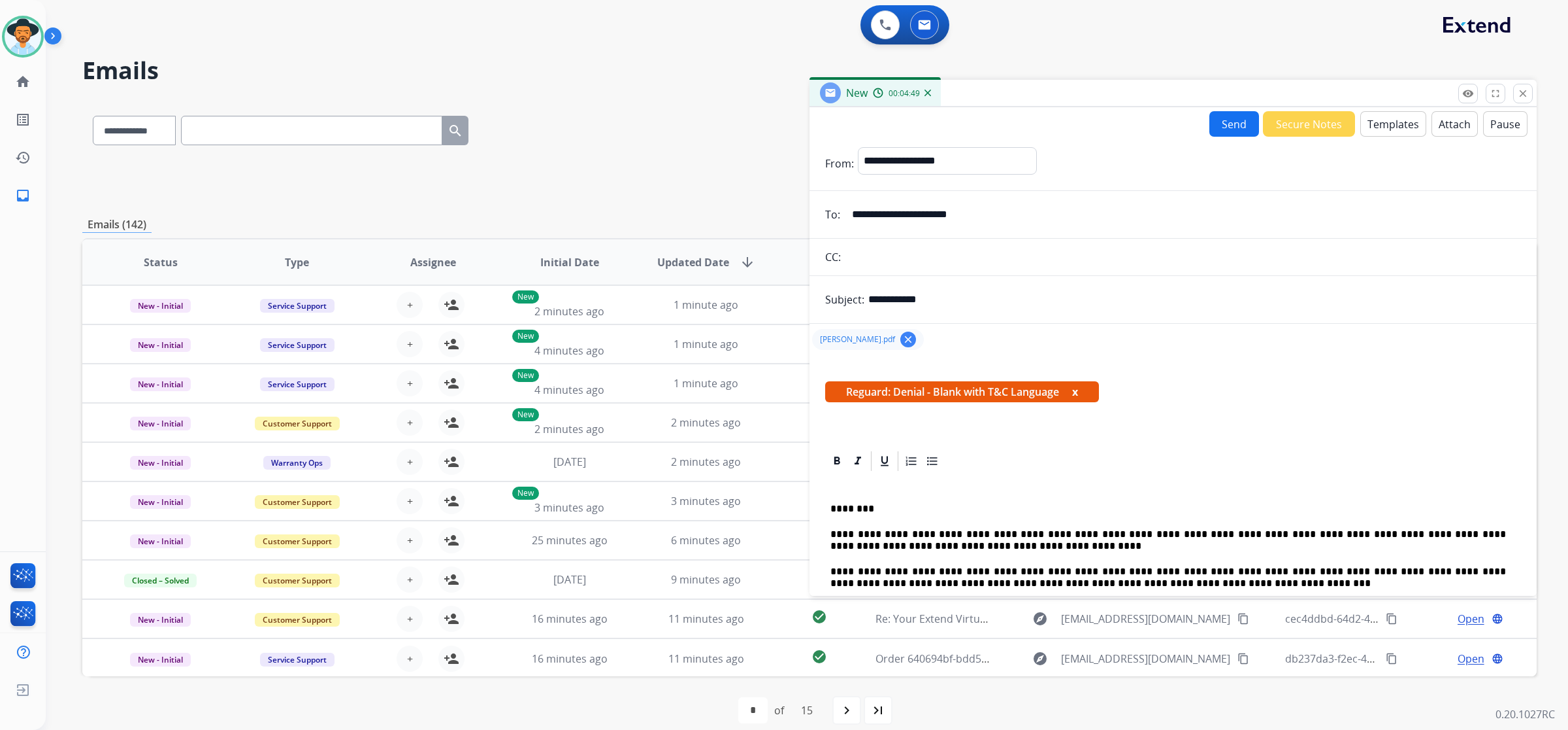
click at [896, 115] on button "Send" at bounding box center [1234, 123] width 50 height 25
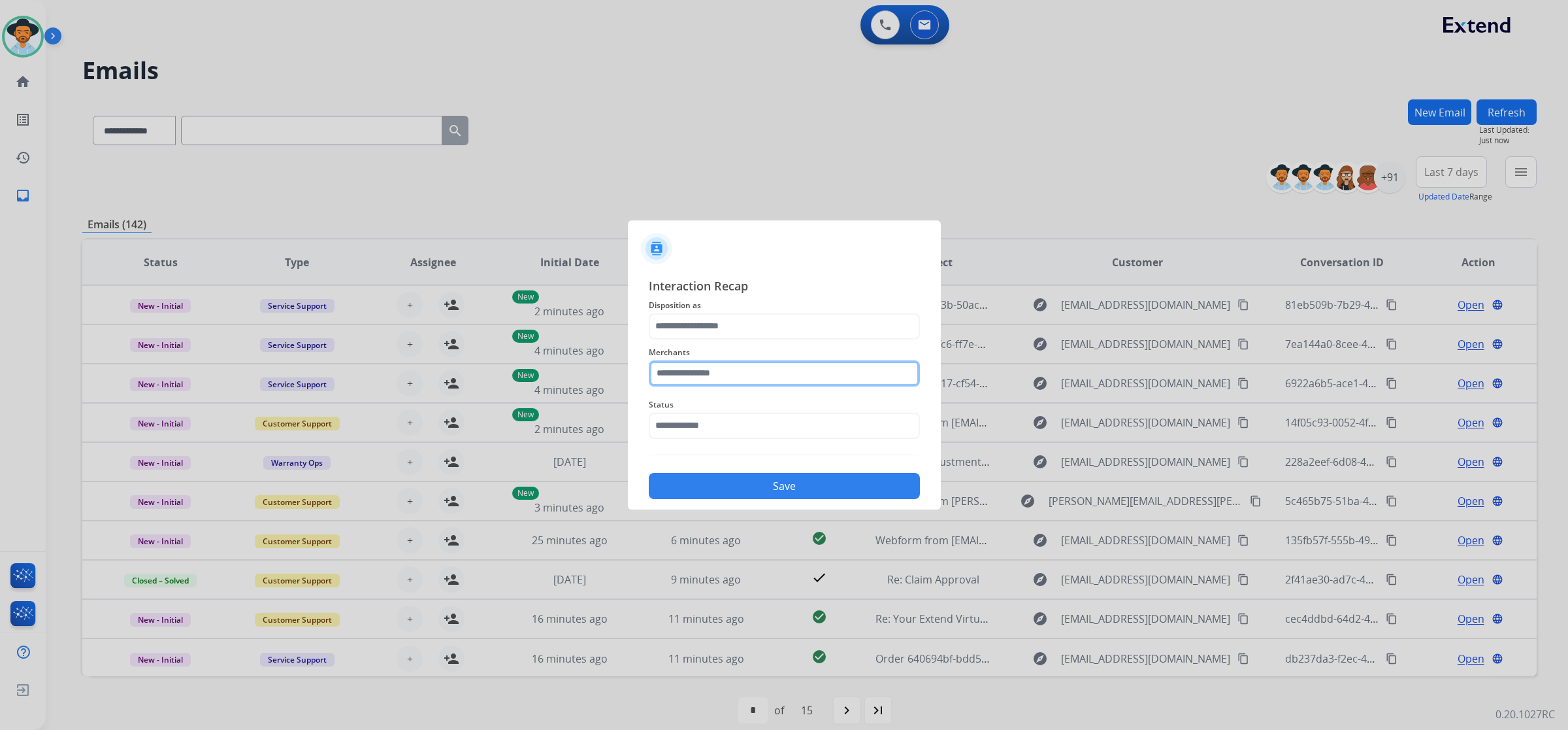
click at [802, 370] on input "text" at bounding box center [784, 373] width 271 height 26
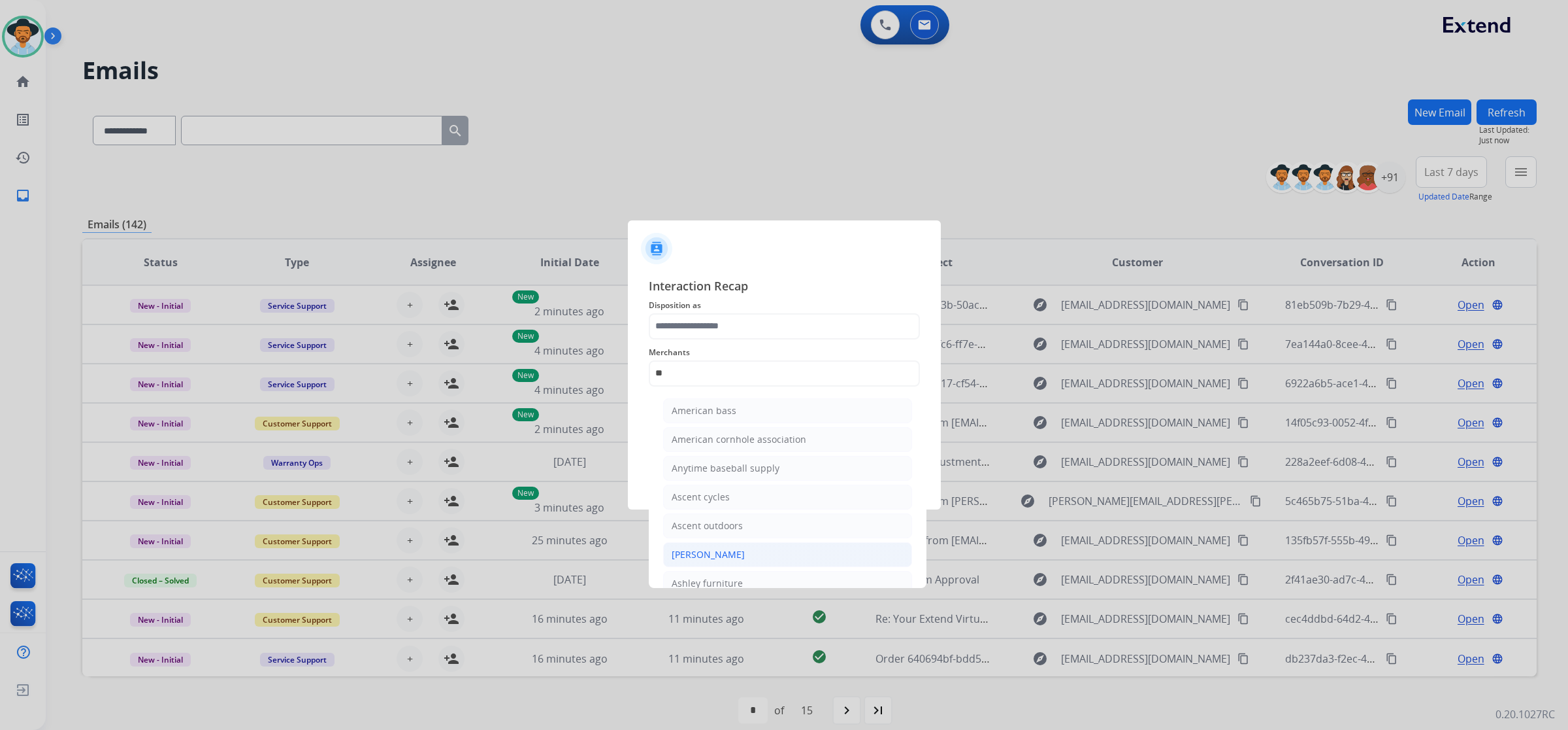
click at [769, 557] on li "[PERSON_NAME]" at bounding box center [787, 555] width 249 height 25
type input "**********"
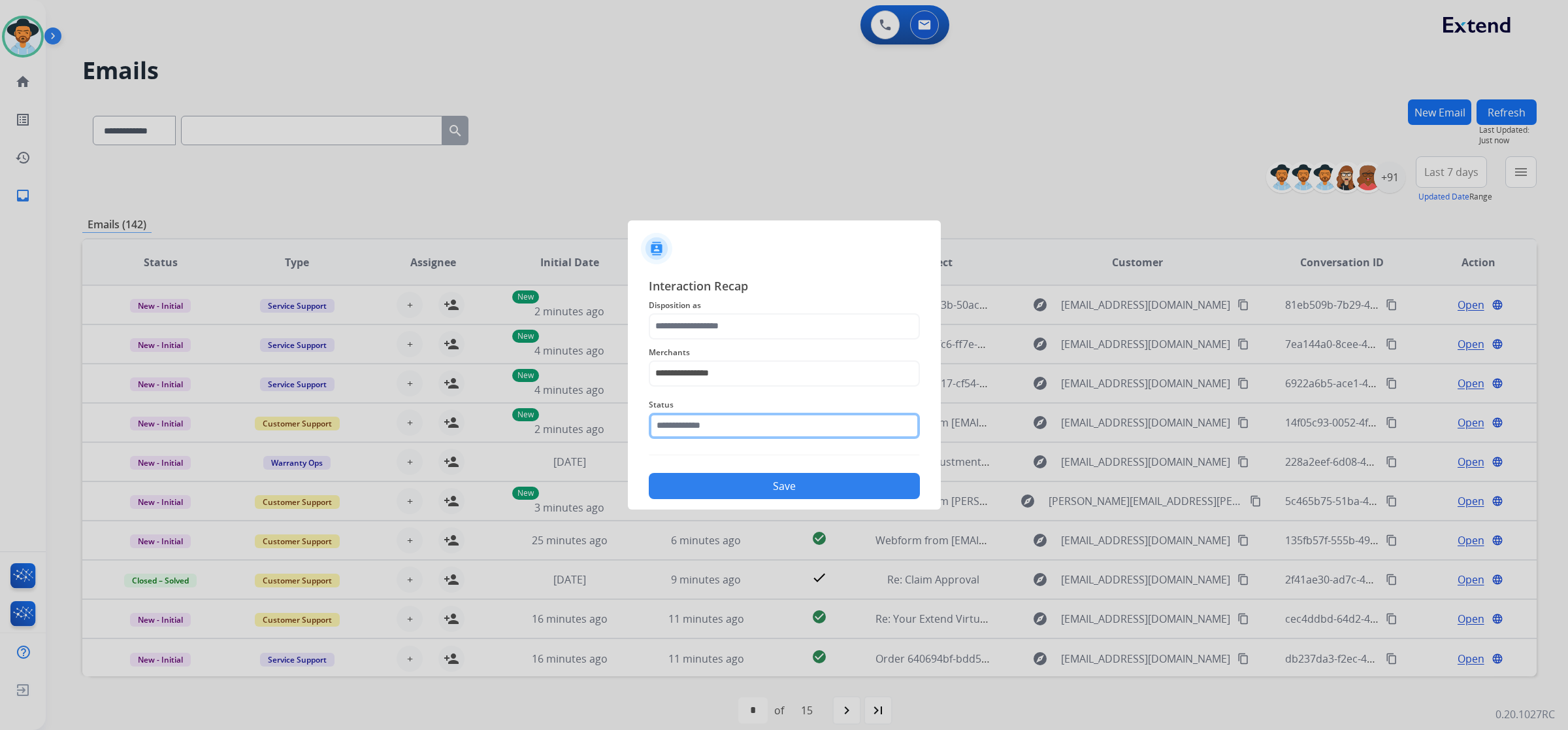
click at [762, 420] on input "text" at bounding box center [784, 425] width 271 height 26
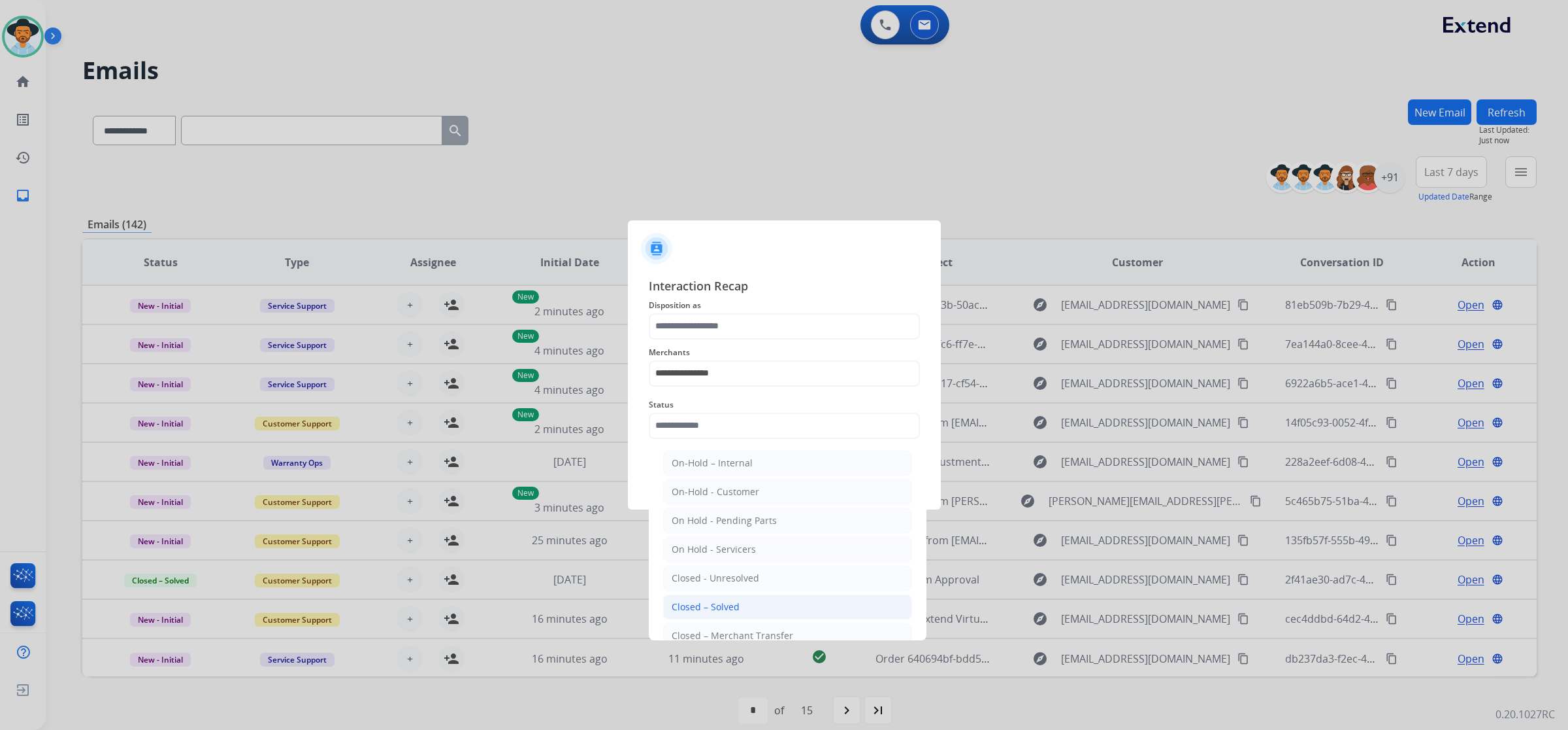
click at [761, 604] on li "Closed – Solved" at bounding box center [787, 607] width 249 height 25
type input "**********"
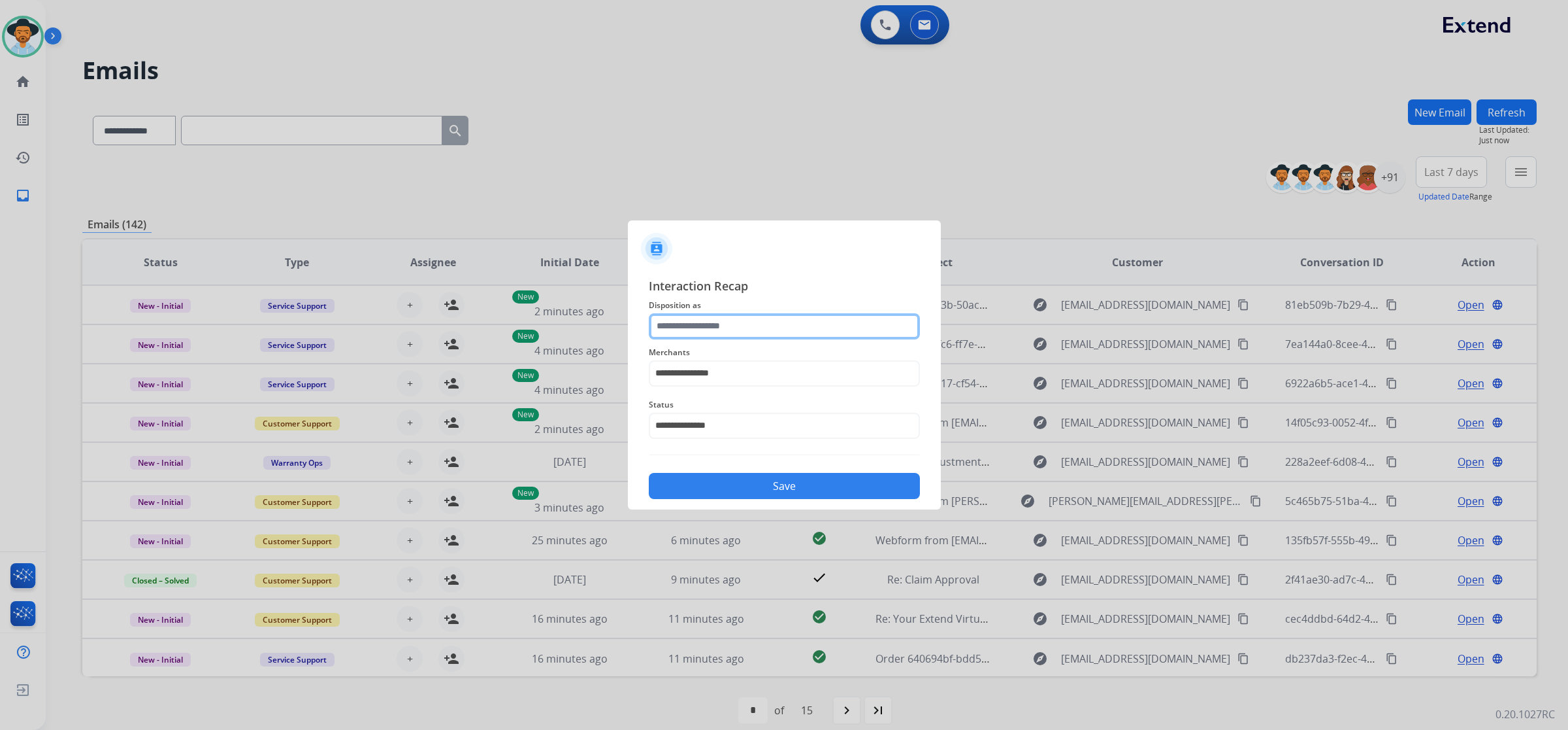
click at [770, 328] on input "text" at bounding box center [784, 326] width 271 height 26
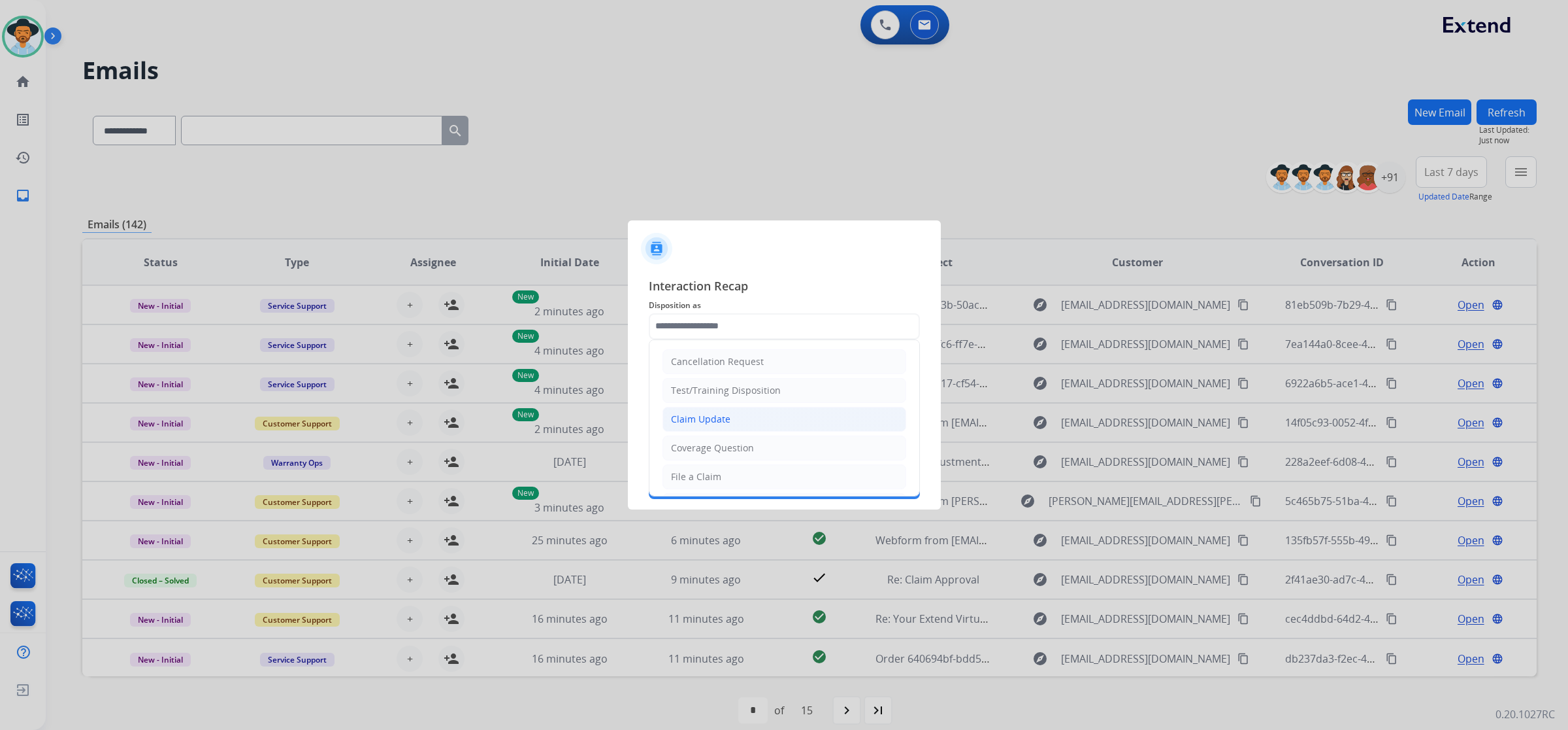
click at [758, 414] on li "Claim Update" at bounding box center [784, 419] width 244 height 25
type input "**********"
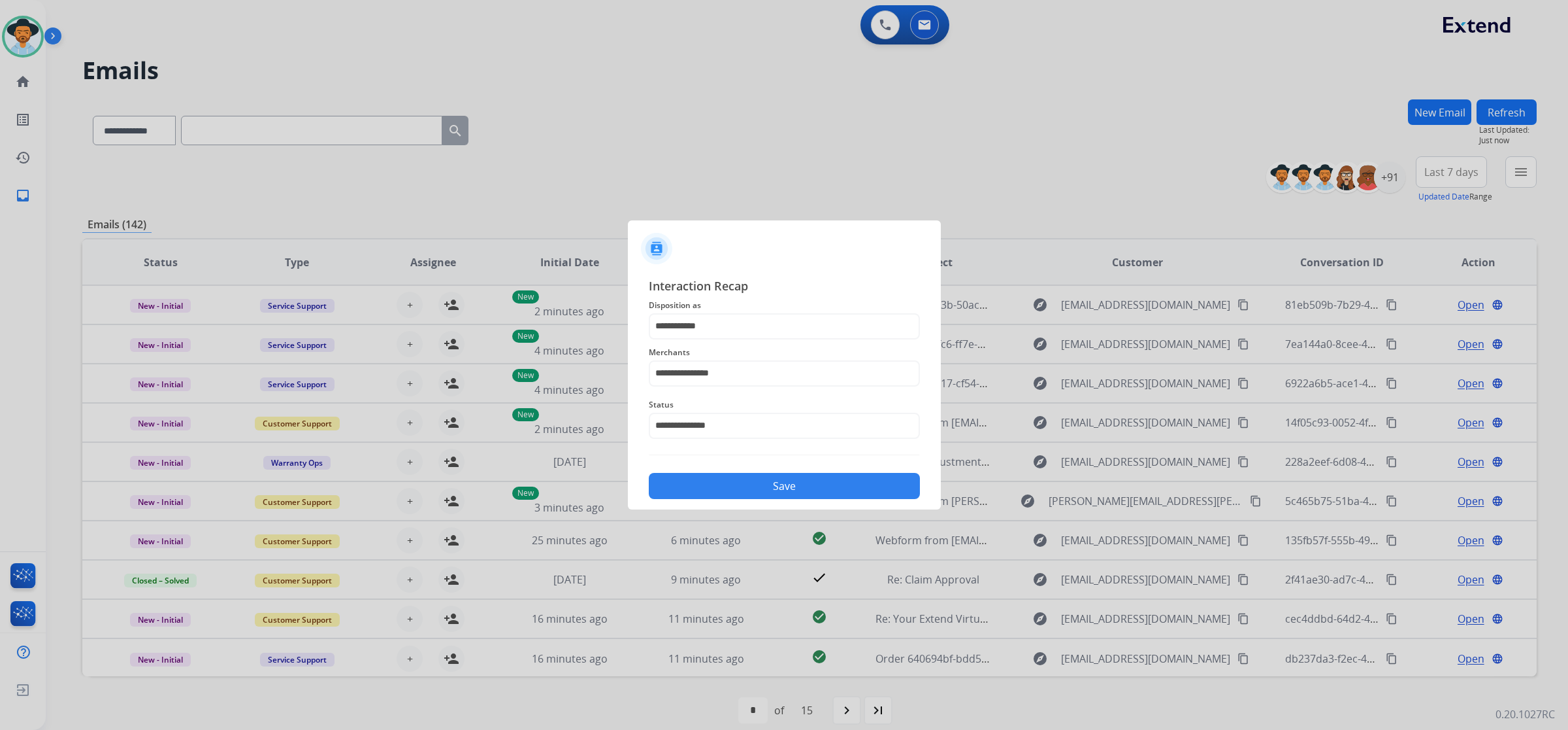
click at [782, 492] on button "Save" at bounding box center [784, 486] width 271 height 26
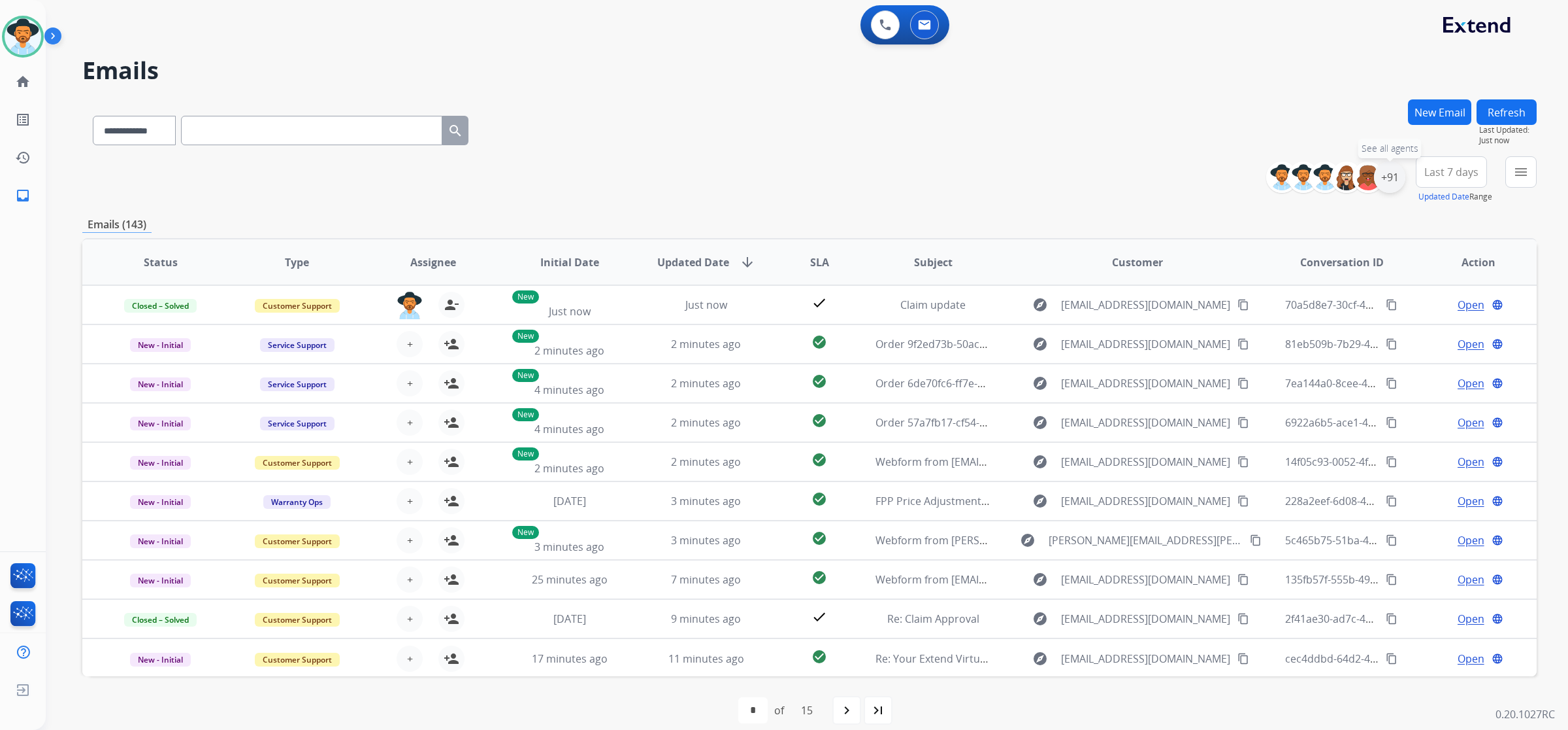
click at [896, 187] on div "+91" at bounding box center [1390, 177] width 32 height 32
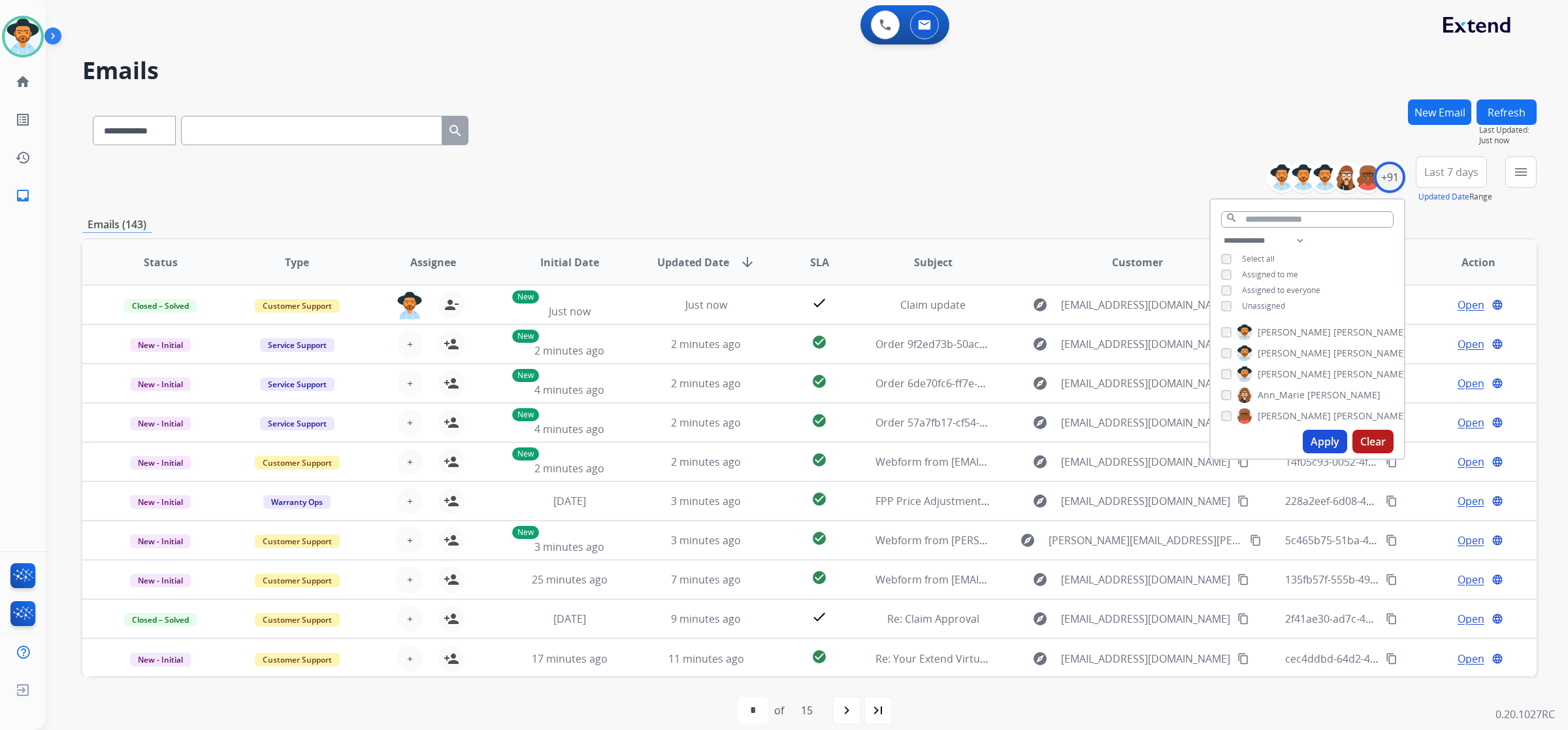
click at [896, 301] on span "Unassigned" at bounding box center [1264, 306] width 43 height 11
drag, startPoint x: 1315, startPoint y: 443, endPoint x: 1317, endPoint y: 428, distance: 15.1
click at [896, 443] on button "Apply" at bounding box center [1325, 442] width 44 height 23
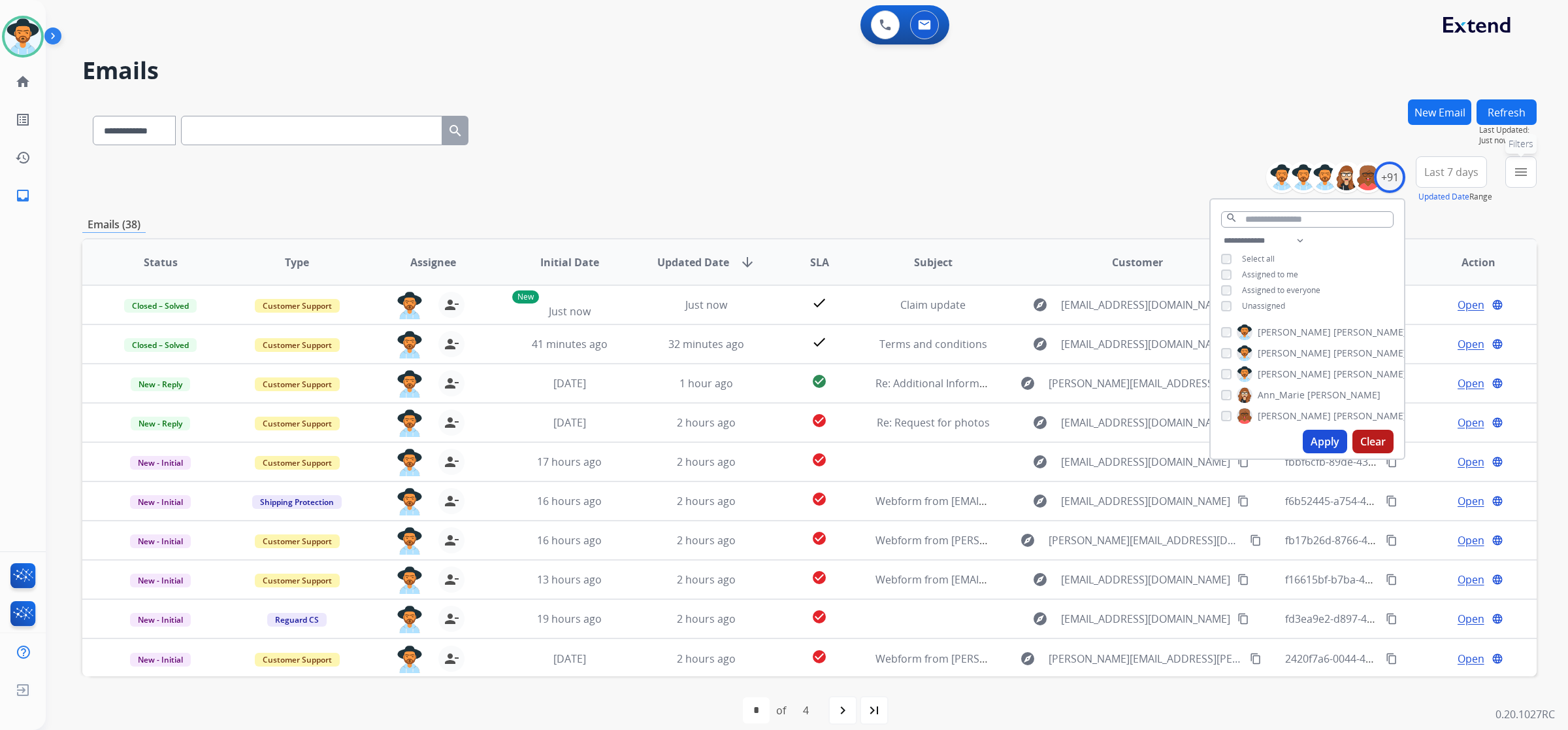
click at [896, 171] on mat-icon "menu" at bounding box center [1520, 171] width 15 height 15
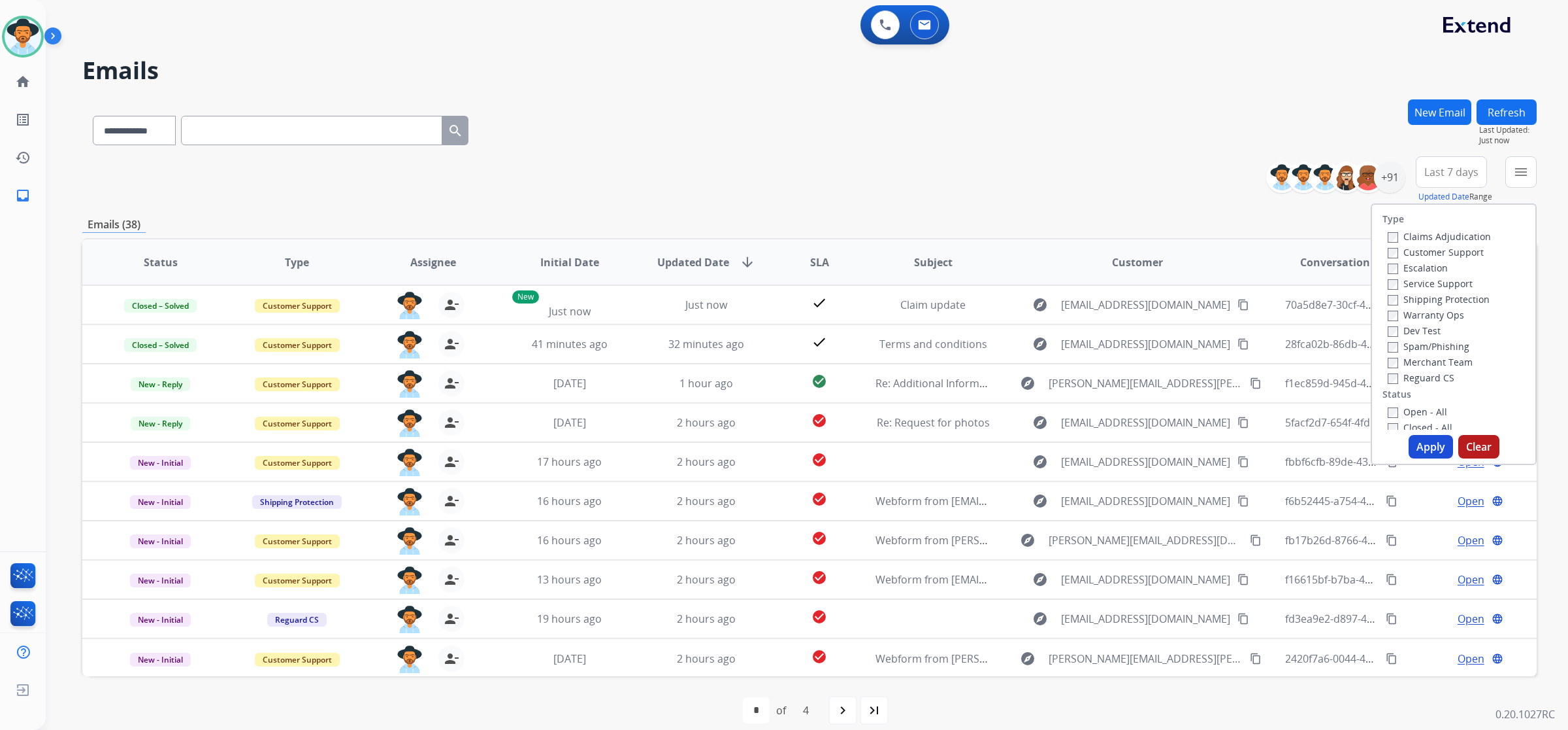
click at [896, 407] on label "Open - All" at bounding box center [1418, 412] width 59 height 13
click at [896, 444] on button "Apply" at bounding box center [1430, 447] width 44 height 23
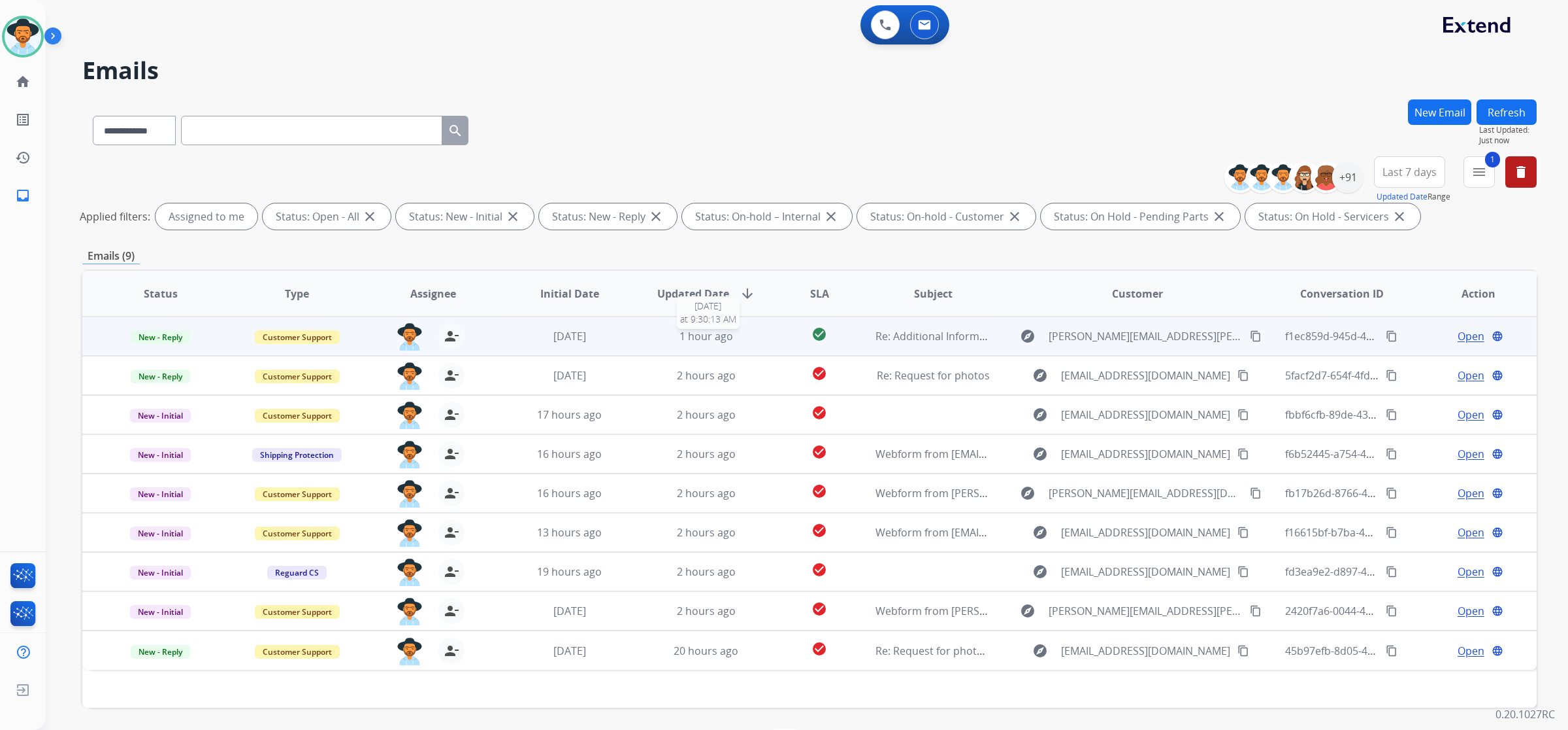
click at [749, 339] on div "1 hour ago" at bounding box center [707, 335] width 115 height 15
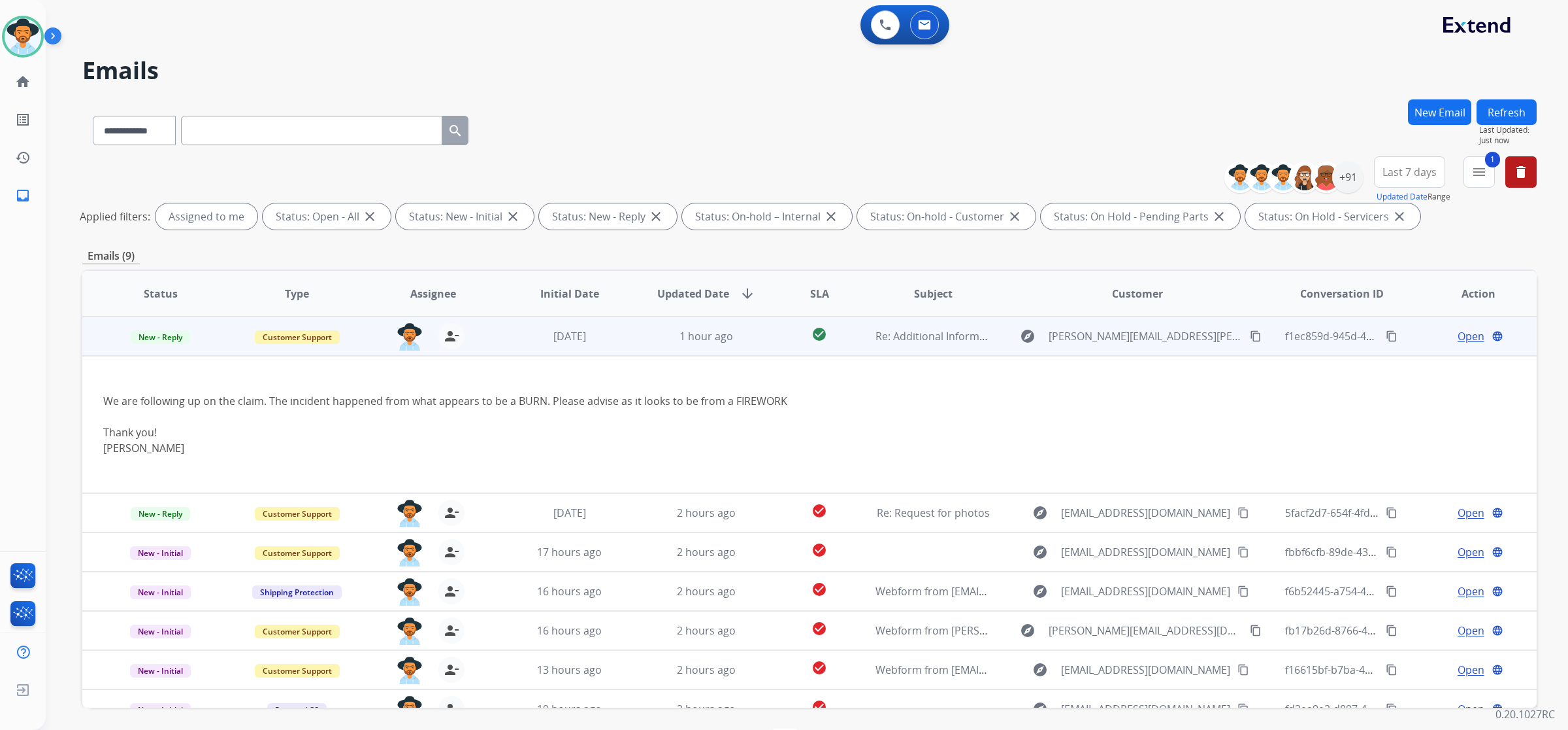
click at [896, 335] on span "Open" at bounding box center [1472, 335] width 27 height 15
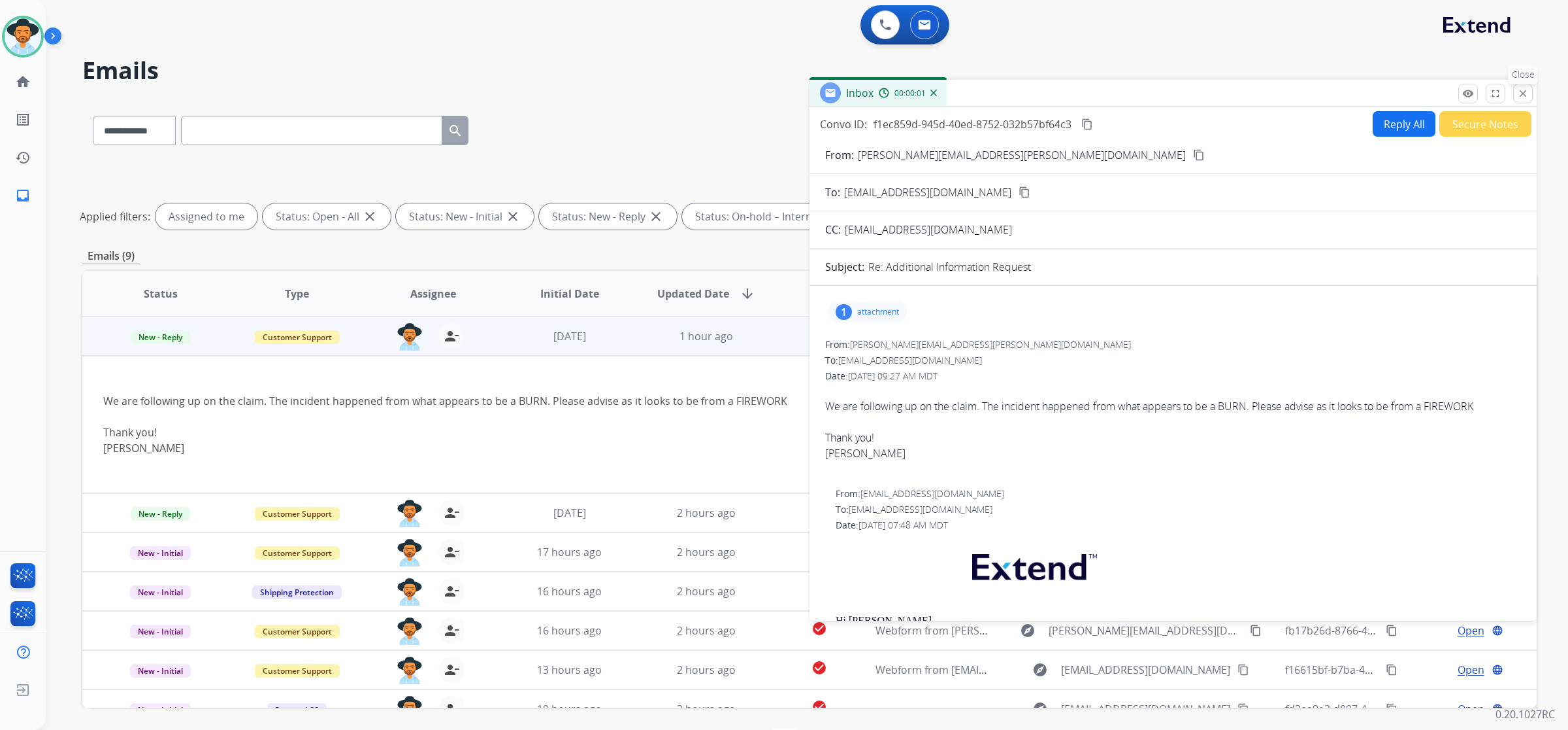
click at [896, 87] on mat-icon "close" at bounding box center [1523, 93] width 12 height 12
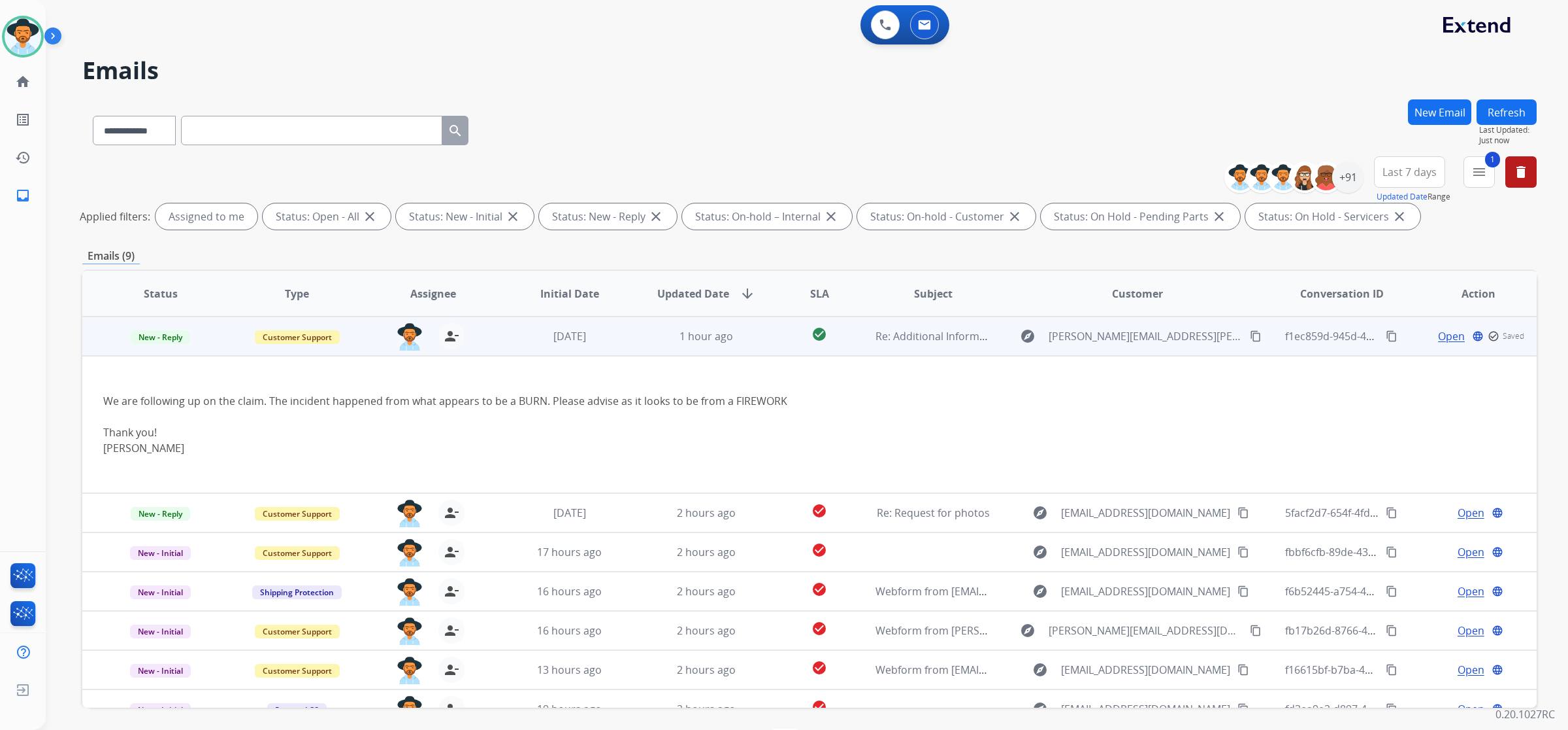
click at [896, 337] on mat-icon "content_copy" at bounding box center [1391, 335] width 12 height 12
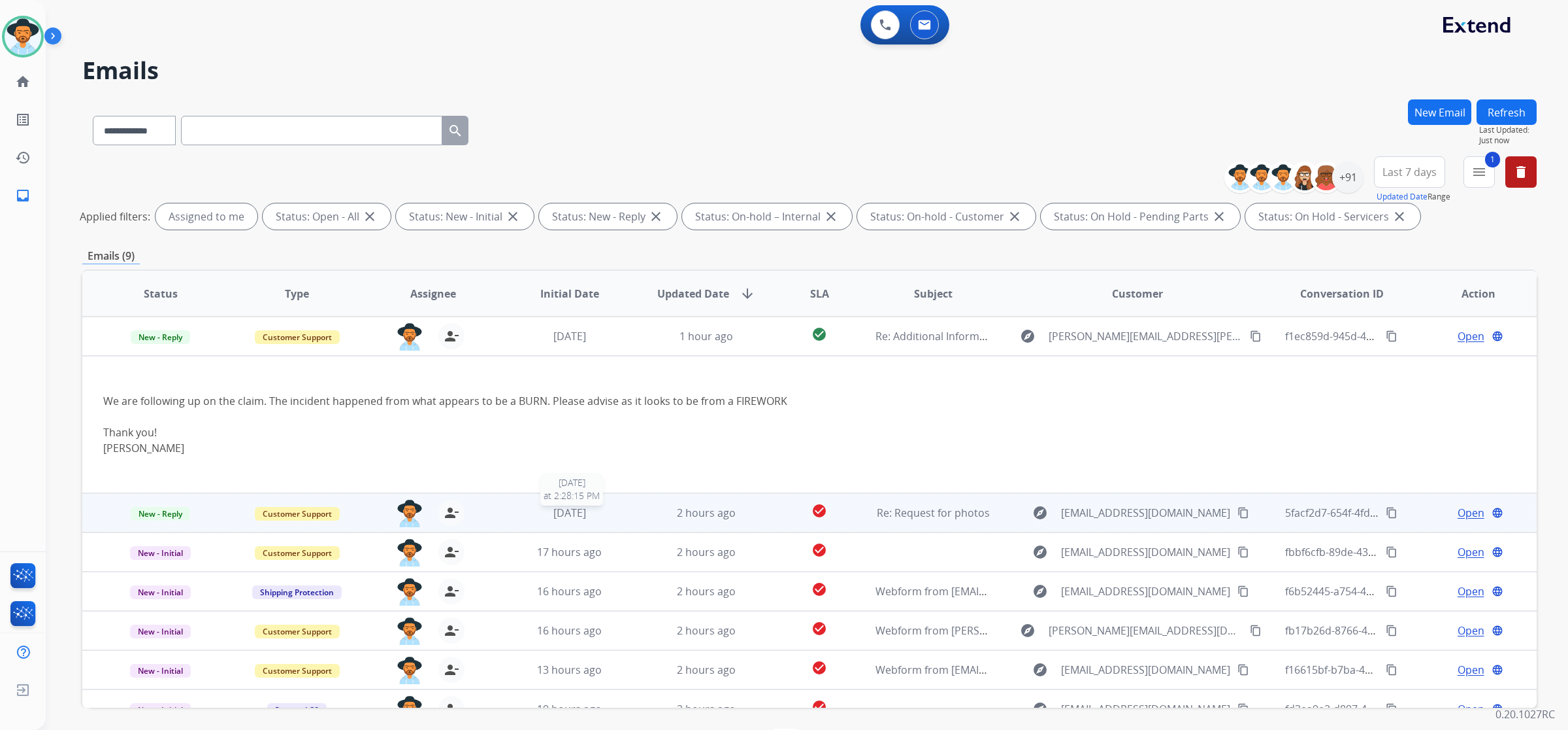
click at [628, 514] on td "2 hours ago" at bounding box center [696, 513] width 137 height 40
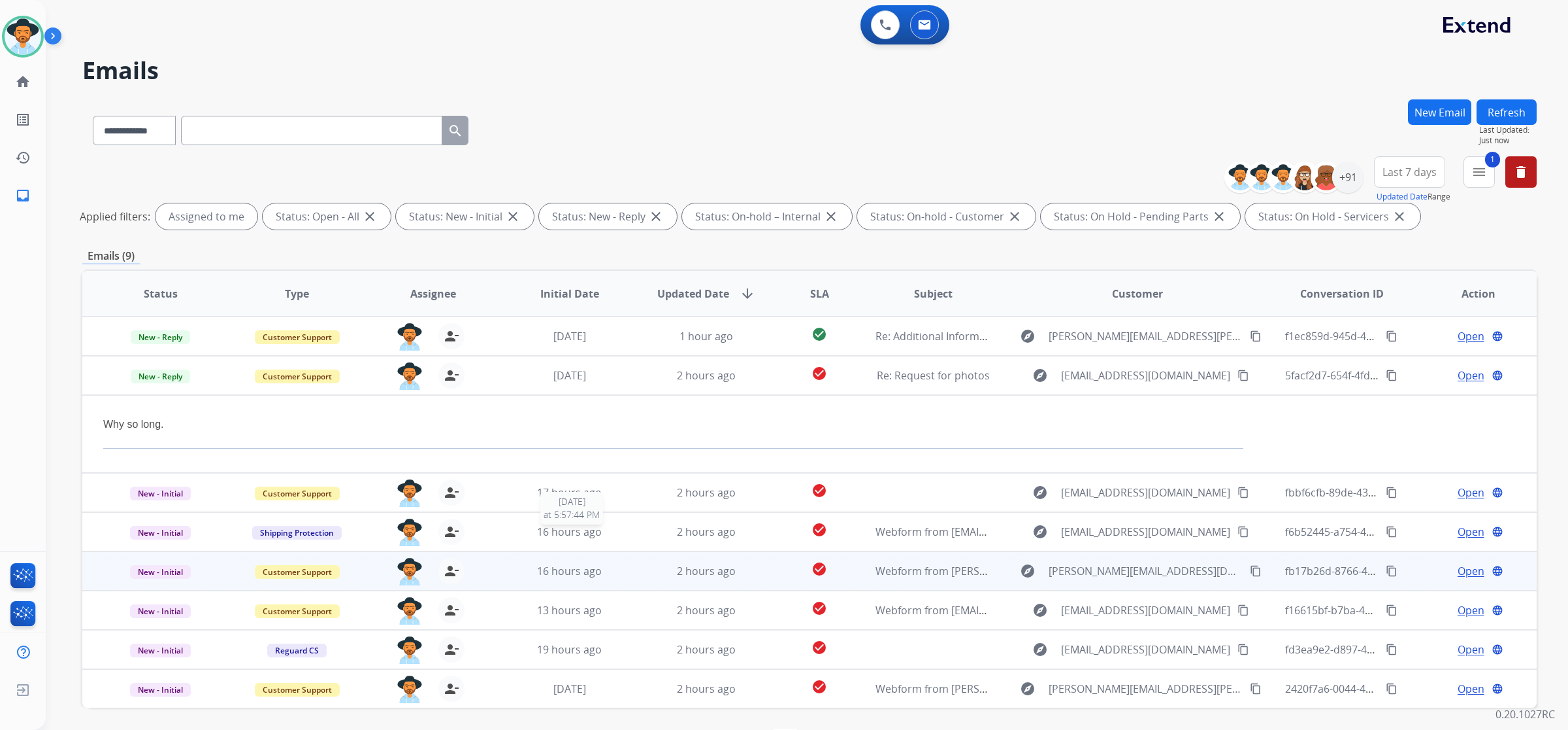
scroll to position [38, 0]
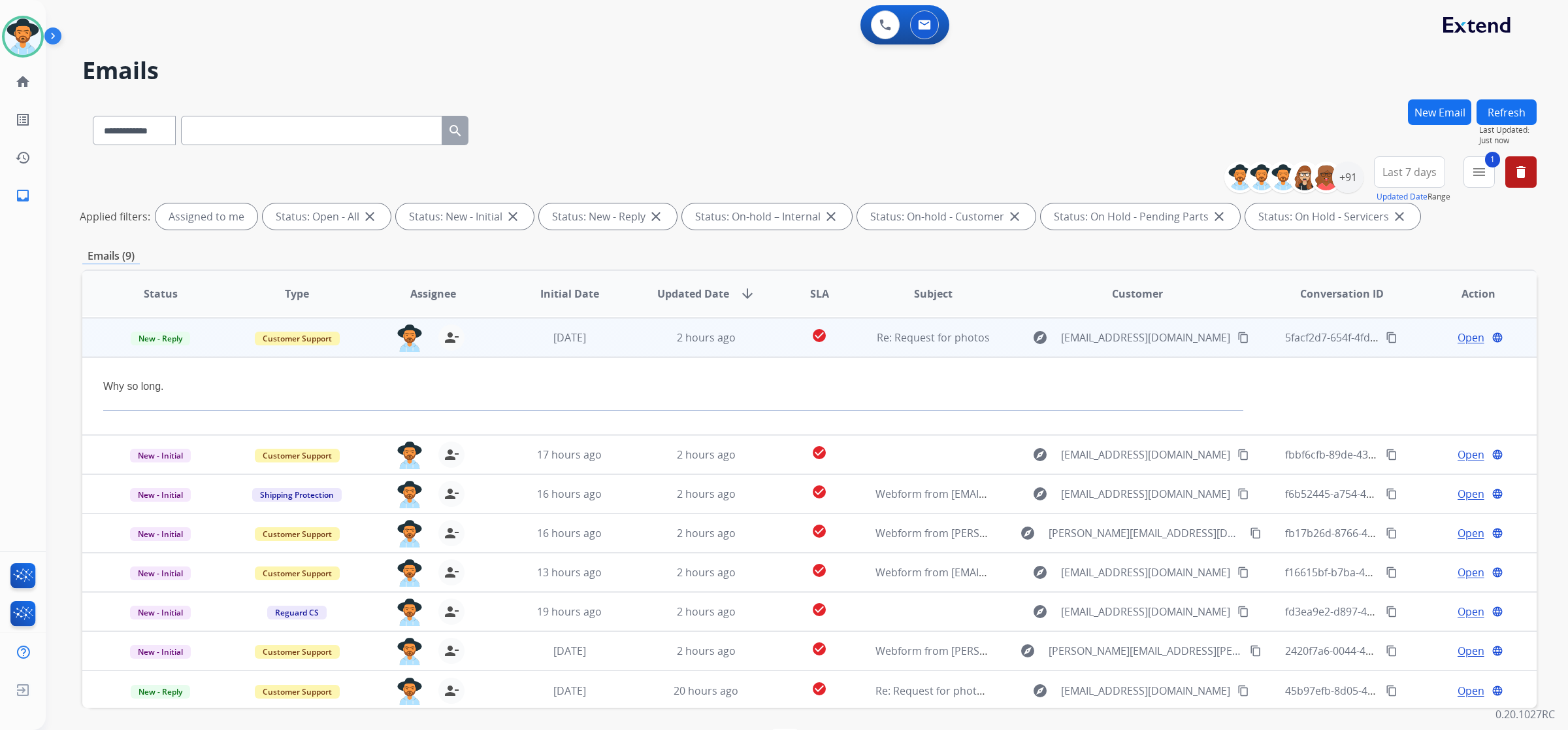
click at [896, 337] on span "Open" at bounding box center [1472, 337] width 27 height 15
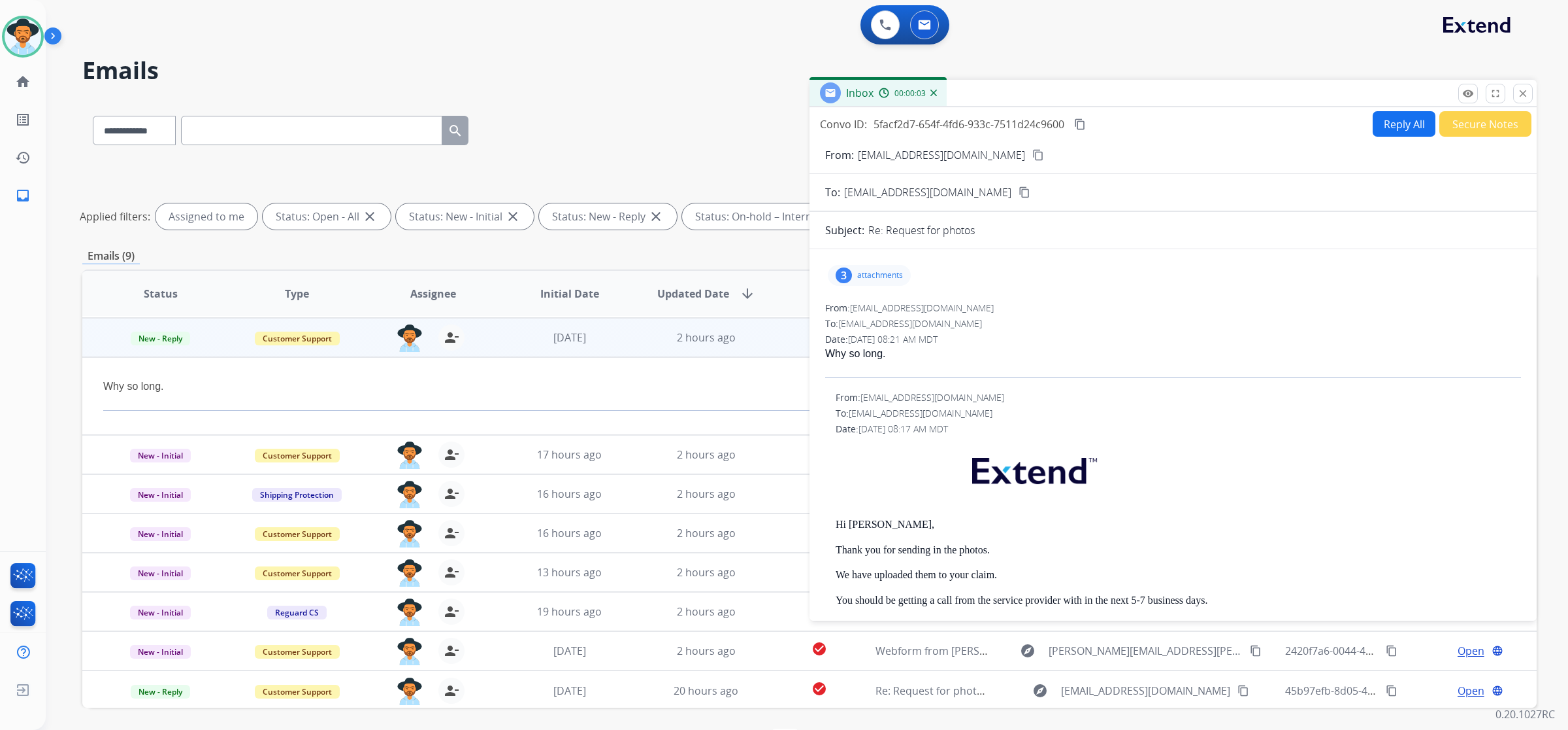
click at [896, 128] on button "Reply All" at bounding box center [1404, 123] width 63 height 25
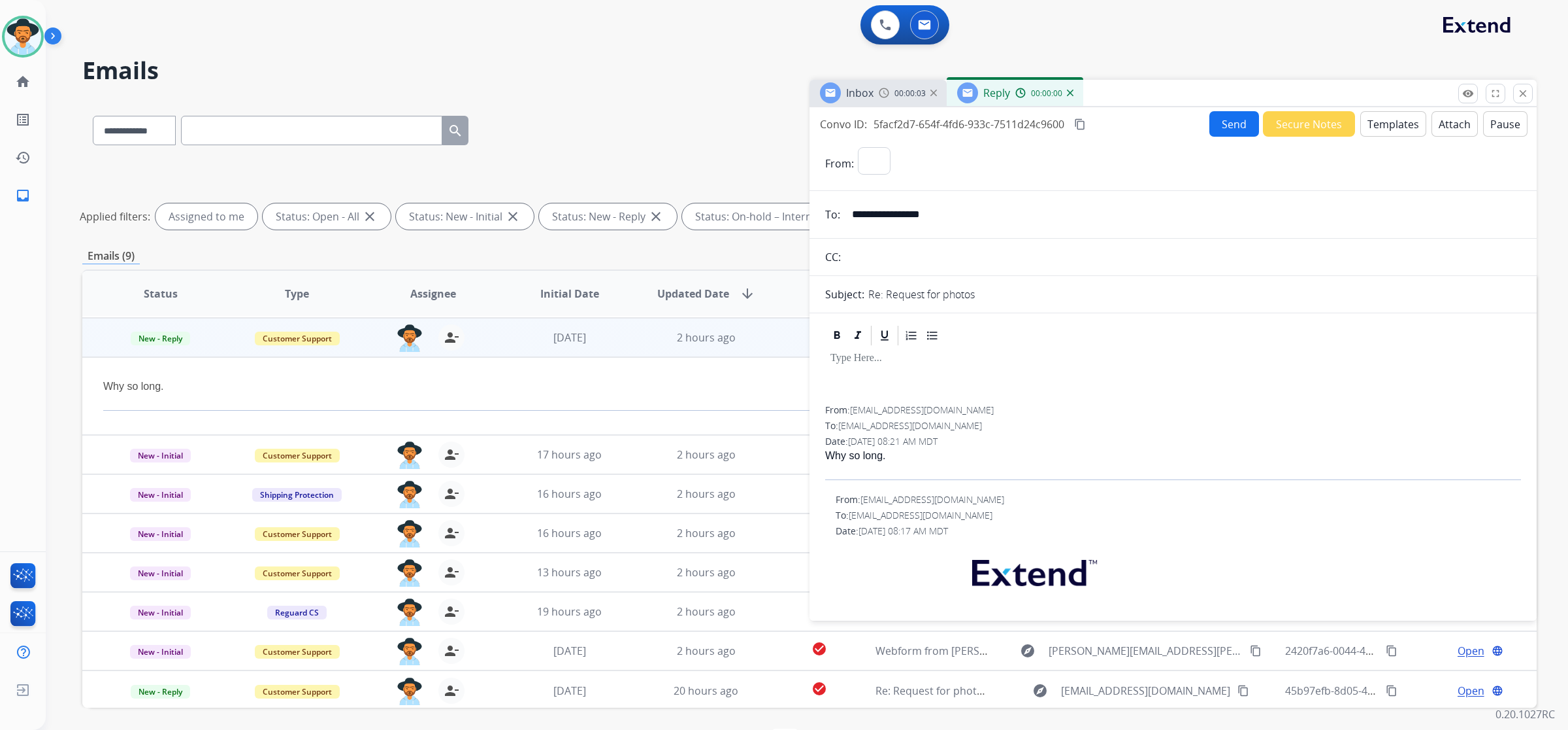
select select "**********"
click at [896, 129] on button "Templates" at bounding box center [1393, 123] width 66 height 25
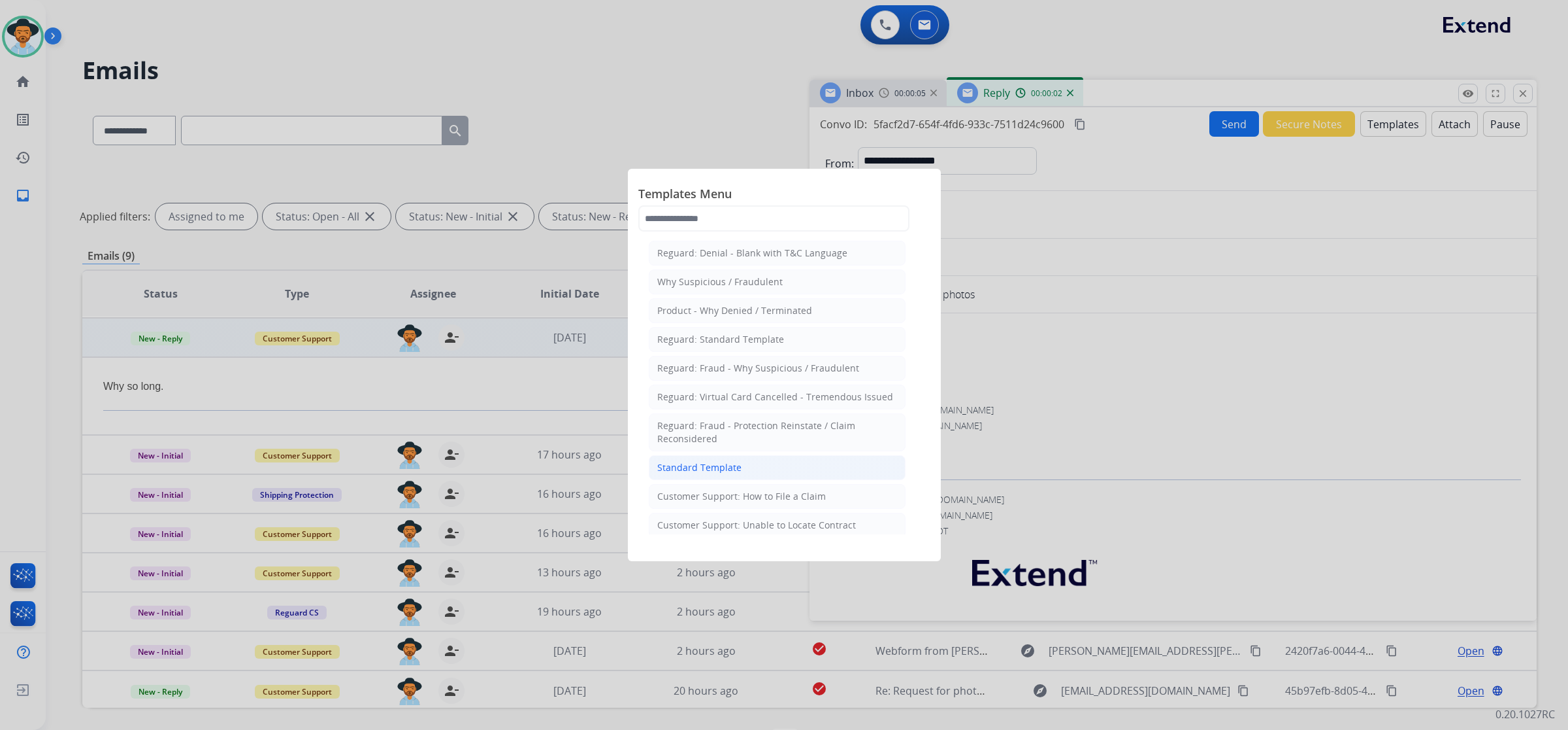
click at [737, 471] on div "Standard Template" at bounding box center [700, 468] width 85 height 14
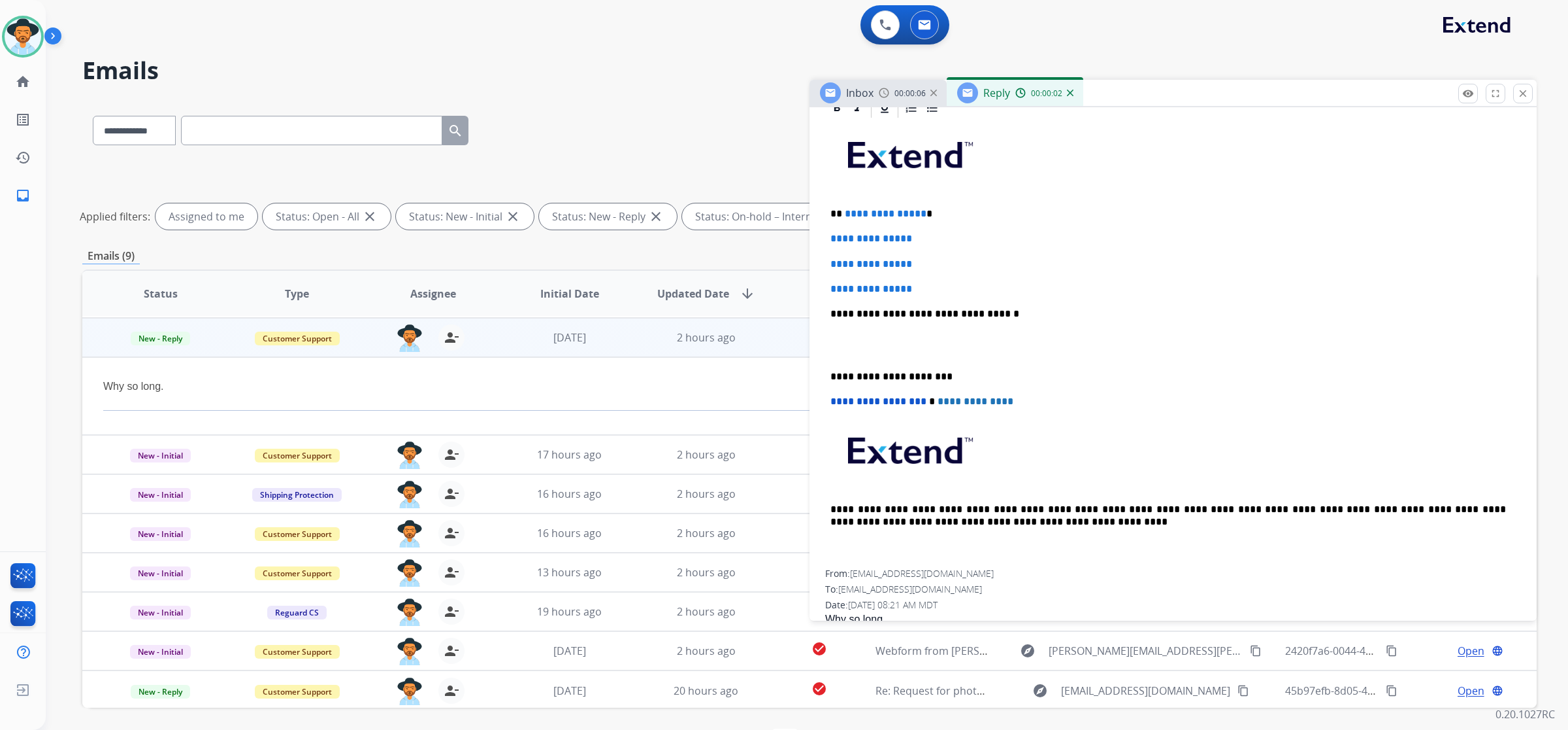
scroll to position [327, 0]
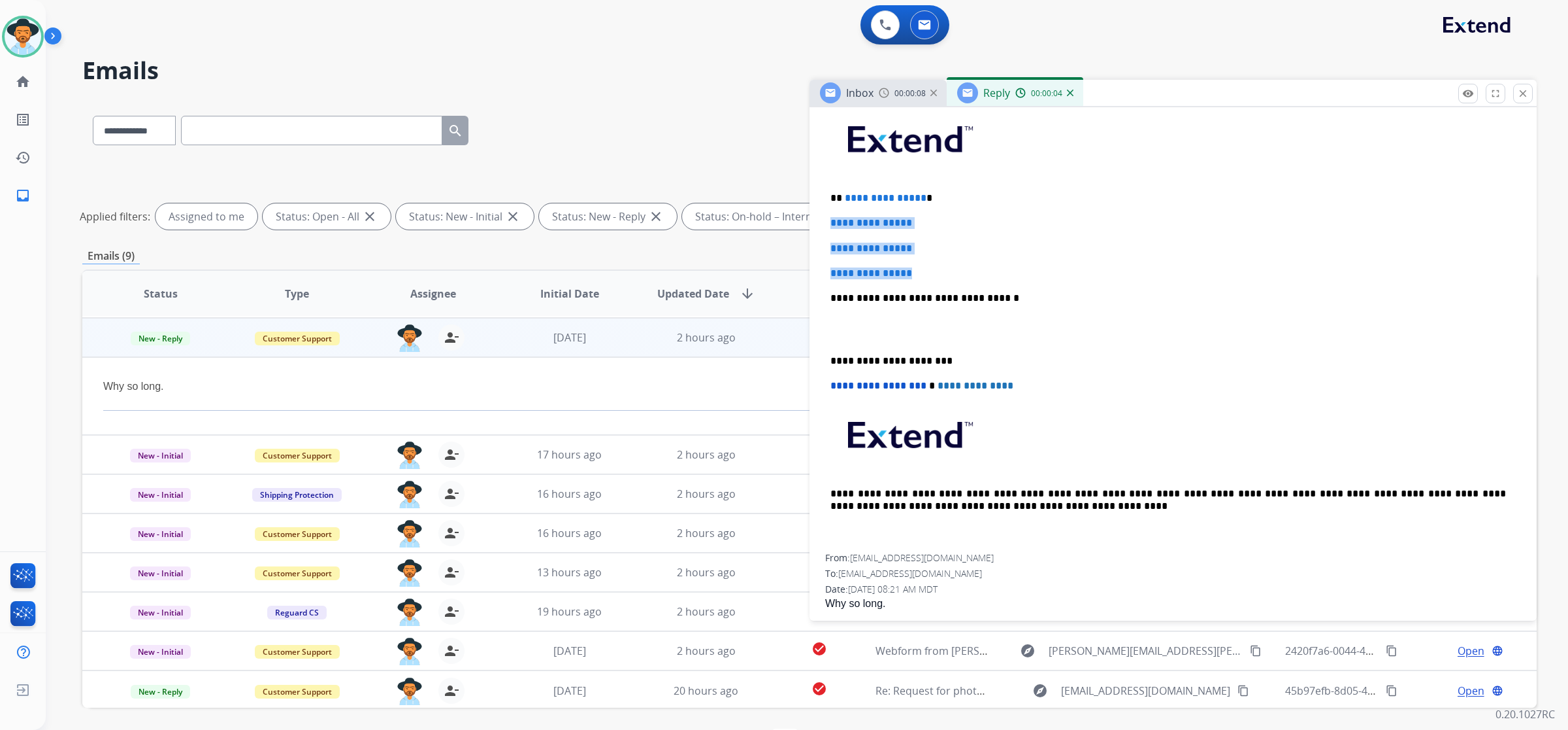
drag, startPoint x: 828, startPoint y: 221, endPoint x: 927, endPoint y: 266, distance: 108.7
click at [896, 266] on div "**********" at bounding box center [1173, 328] width 696 height 450
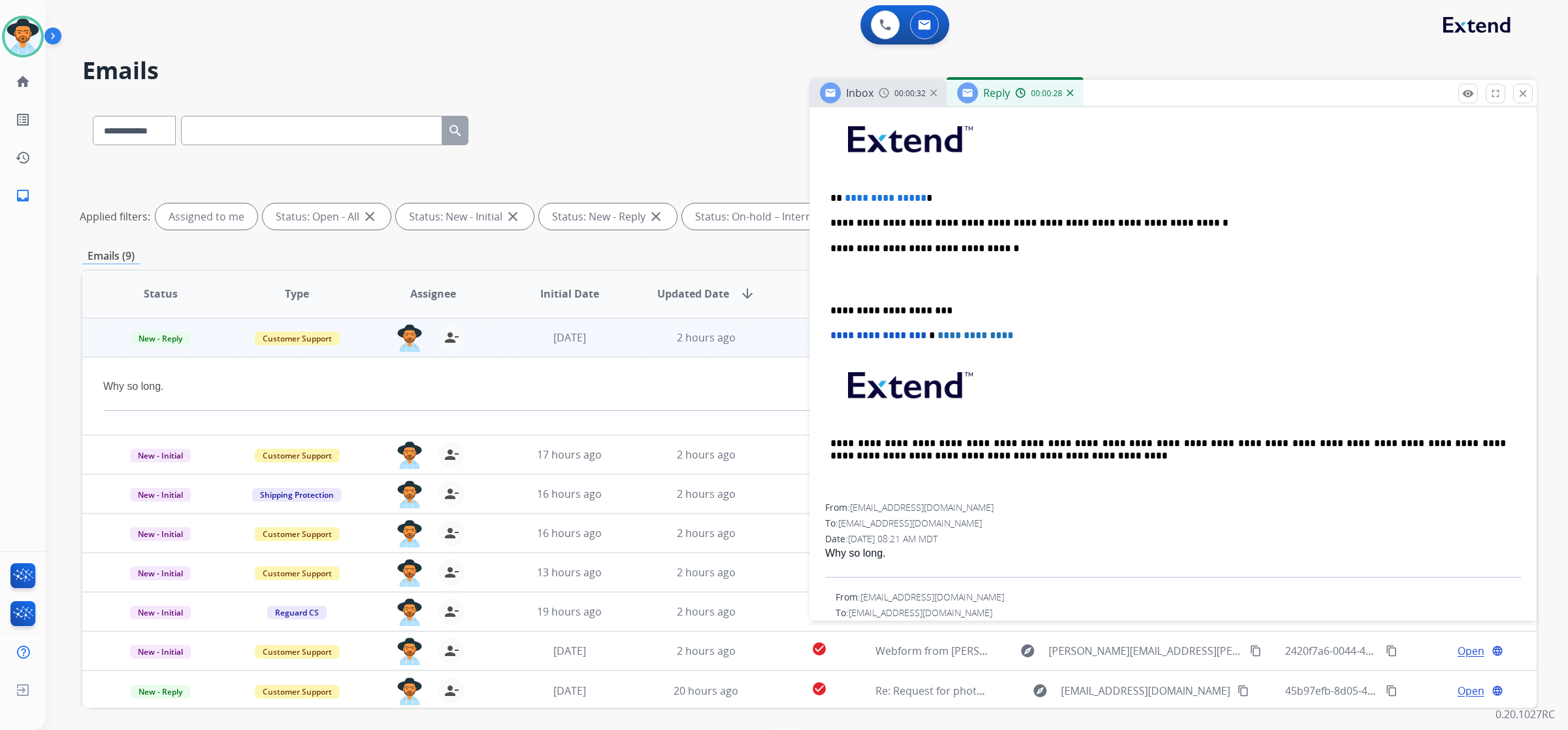
click at [896, 198] on span "**********" at bounding box center [885, 197] width 82 height 10
drag, startPoint x: 918, startPoint y: 198, endPoint x: 837, endPoint y: 187, distance: 81.7
click at [837, 187] on div "**********" at bounding box center [1173, 303] width 696 height 399
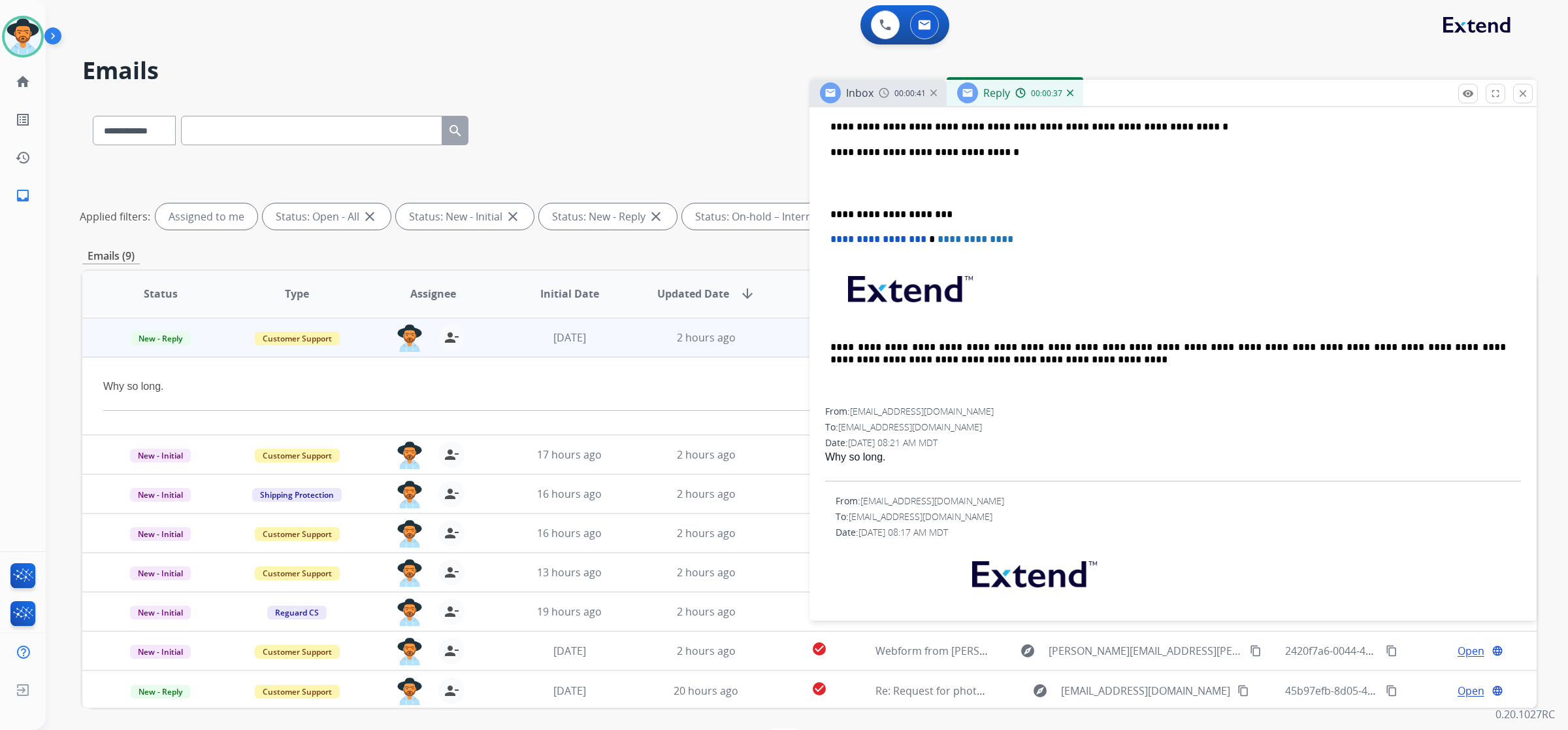
scroll to position [572, 0]
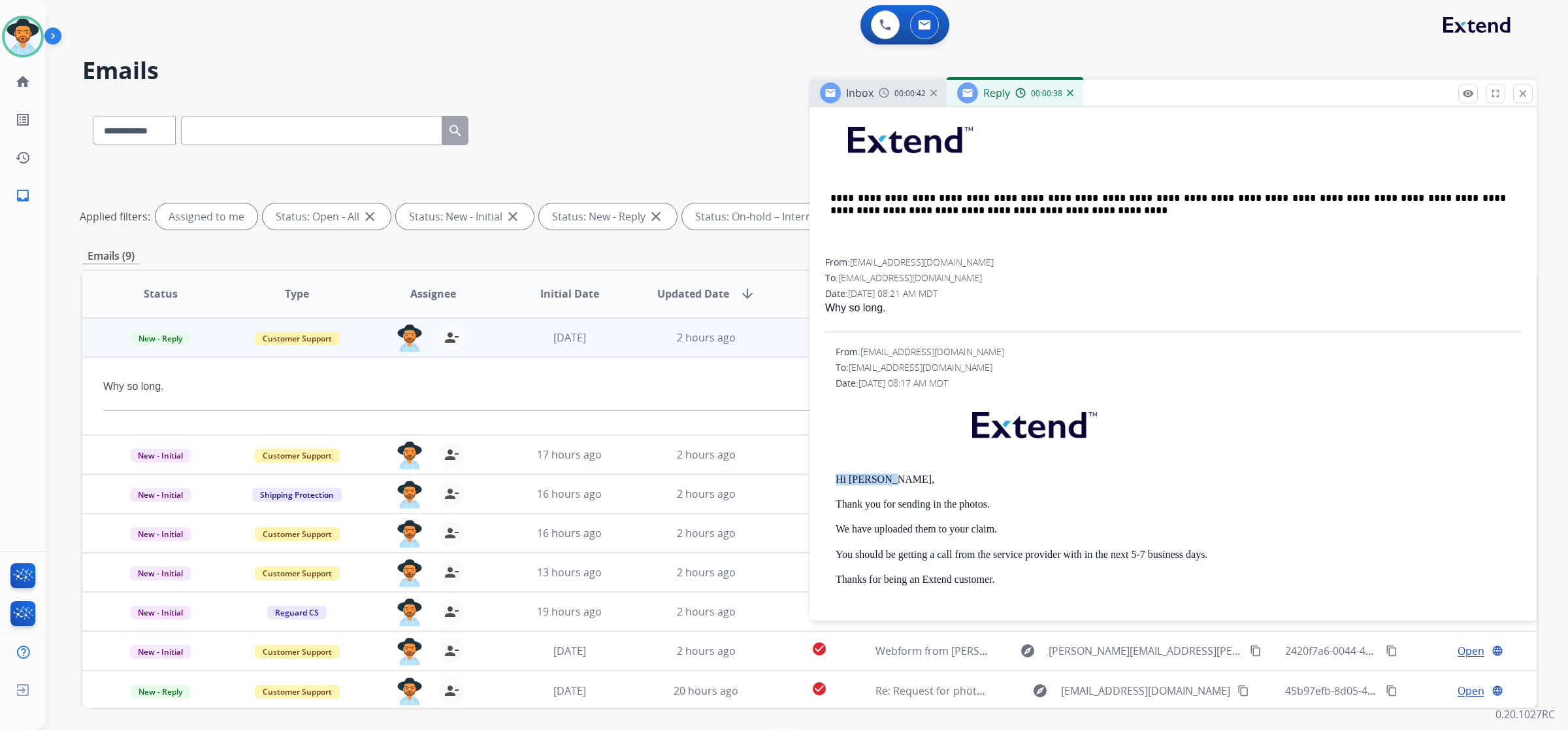
drag, startPoint x: 891, startPoint y: 478, endPoint x: 818, endPoint y: 469, distance: 73.6
copy p "Hi Brendan,"
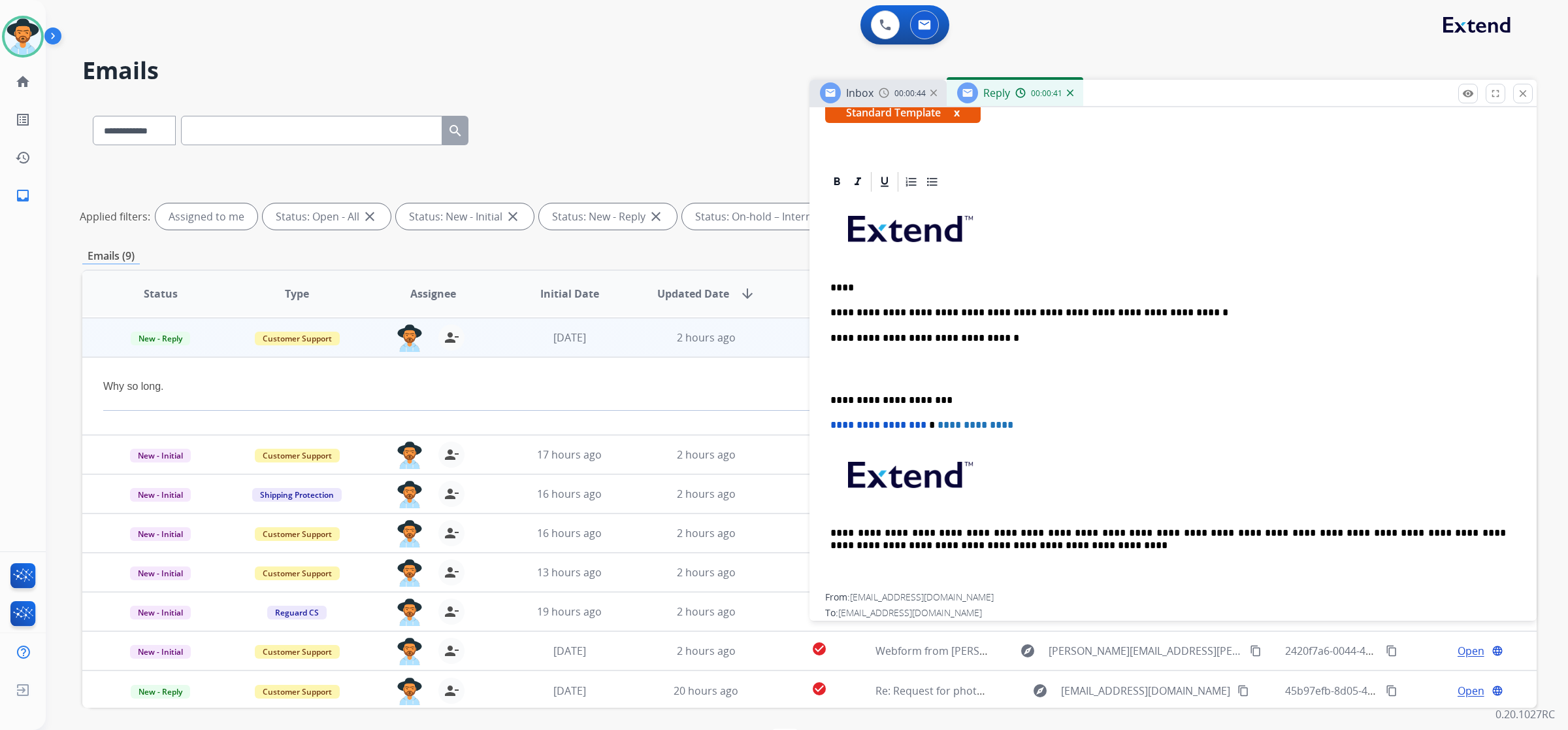
scroll to position [163, 0]
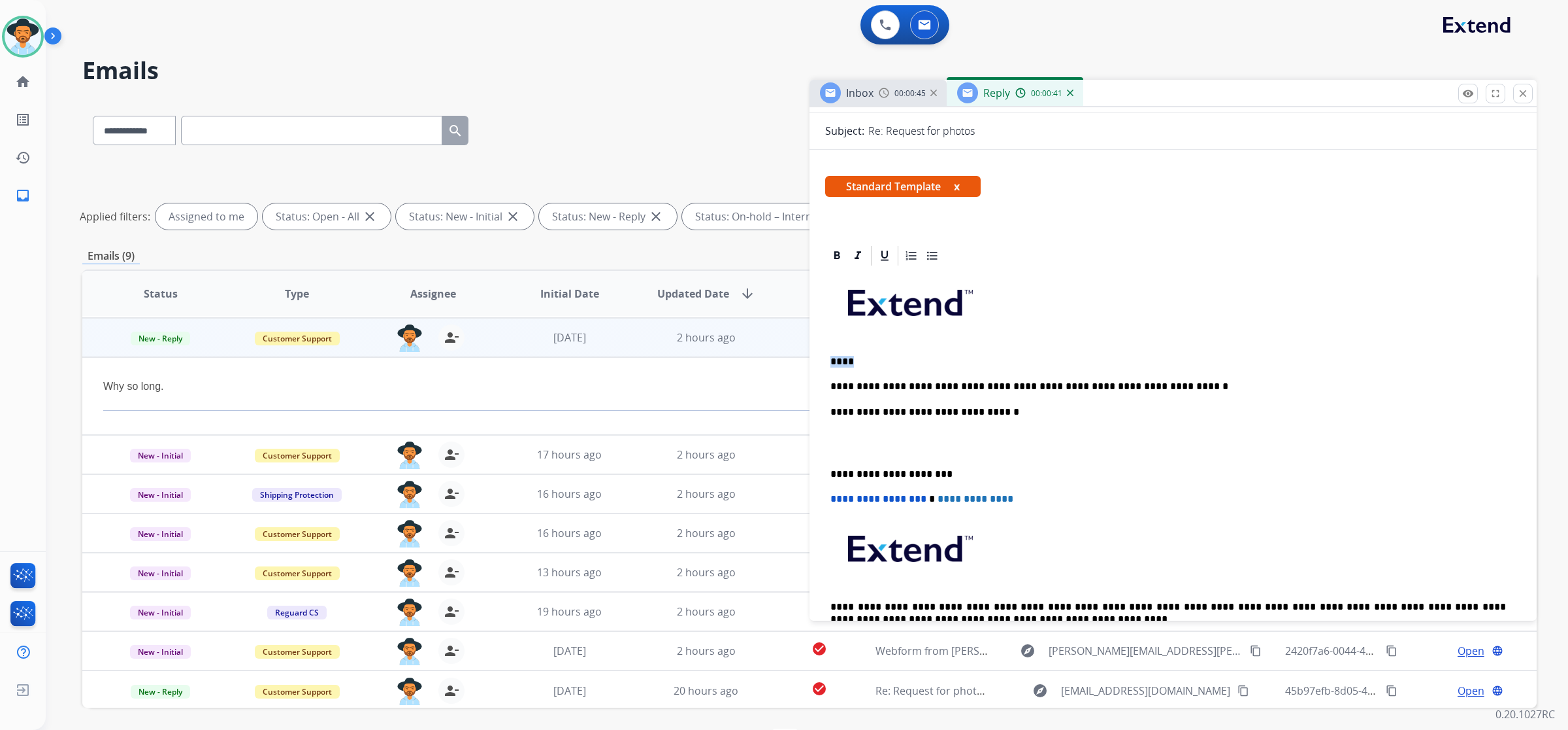
drag, startPoint x: 873, startPoint y: 360, endPoint x: 820, endPoint y: 358, distance: 53.0
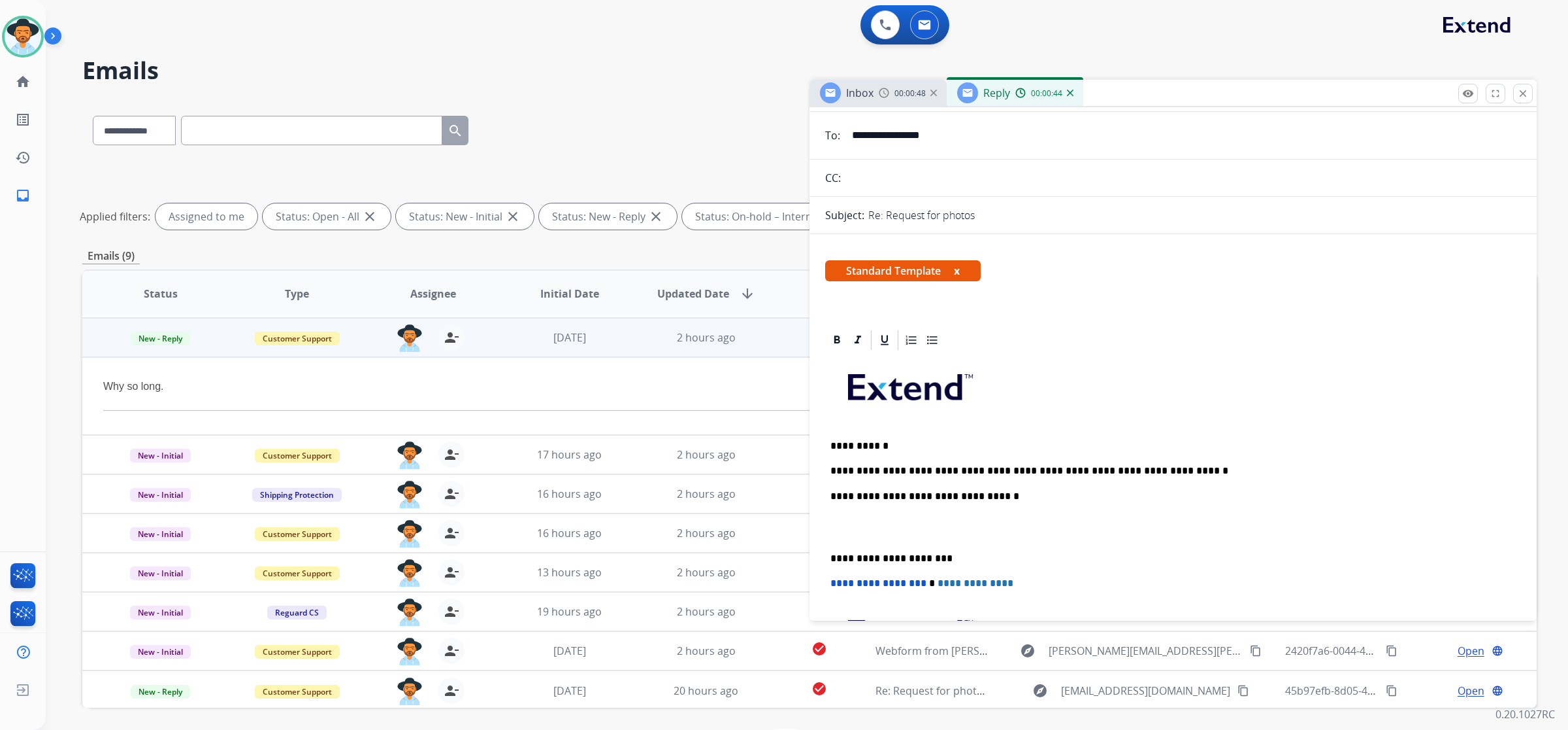
scroll to position [0, 0]
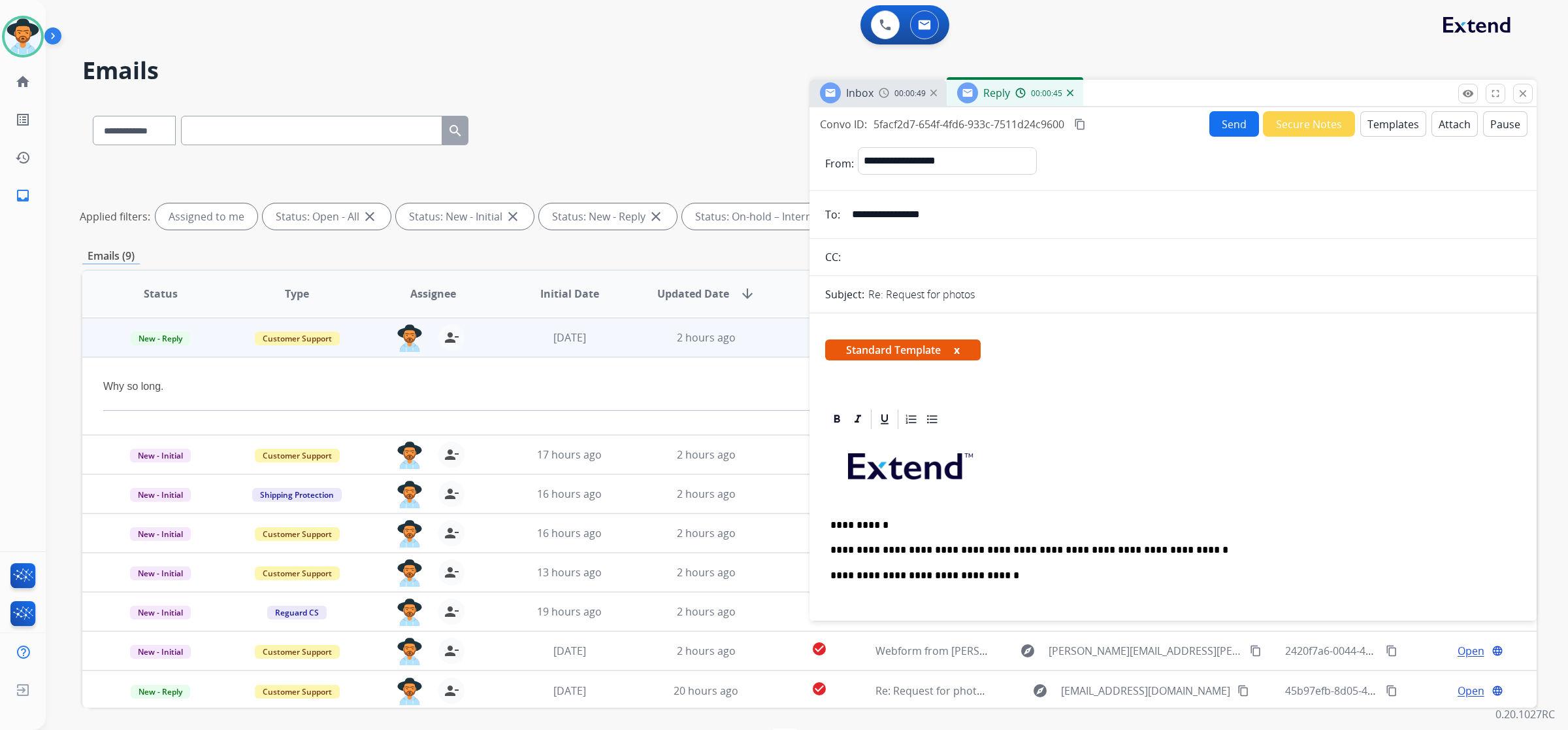
click at [896, 121] on button "Send" at bounding box center [1234, 123] width 50 height 25
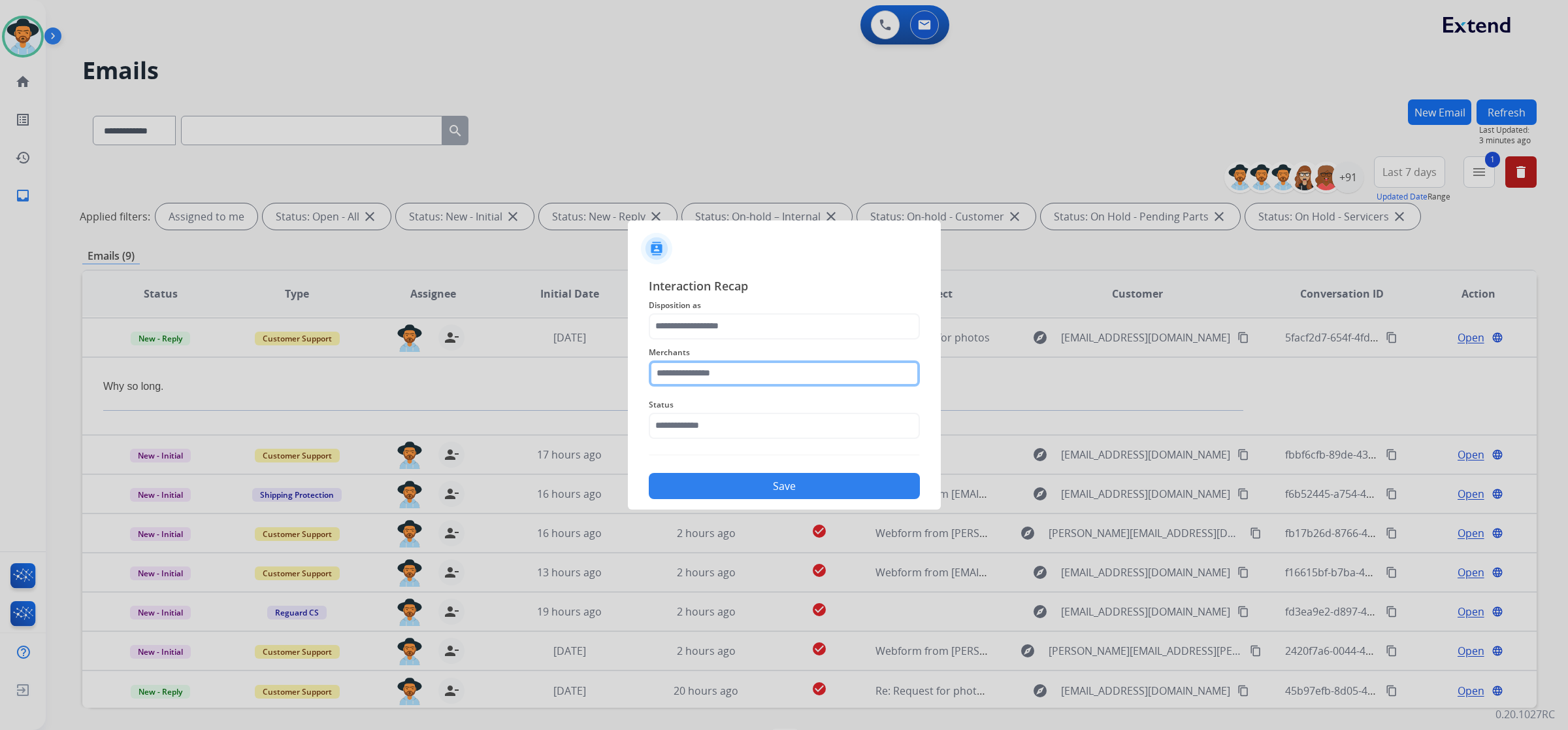
click at [718, 371] on input "text" at bounding box center [784, 373] width 271 height 26
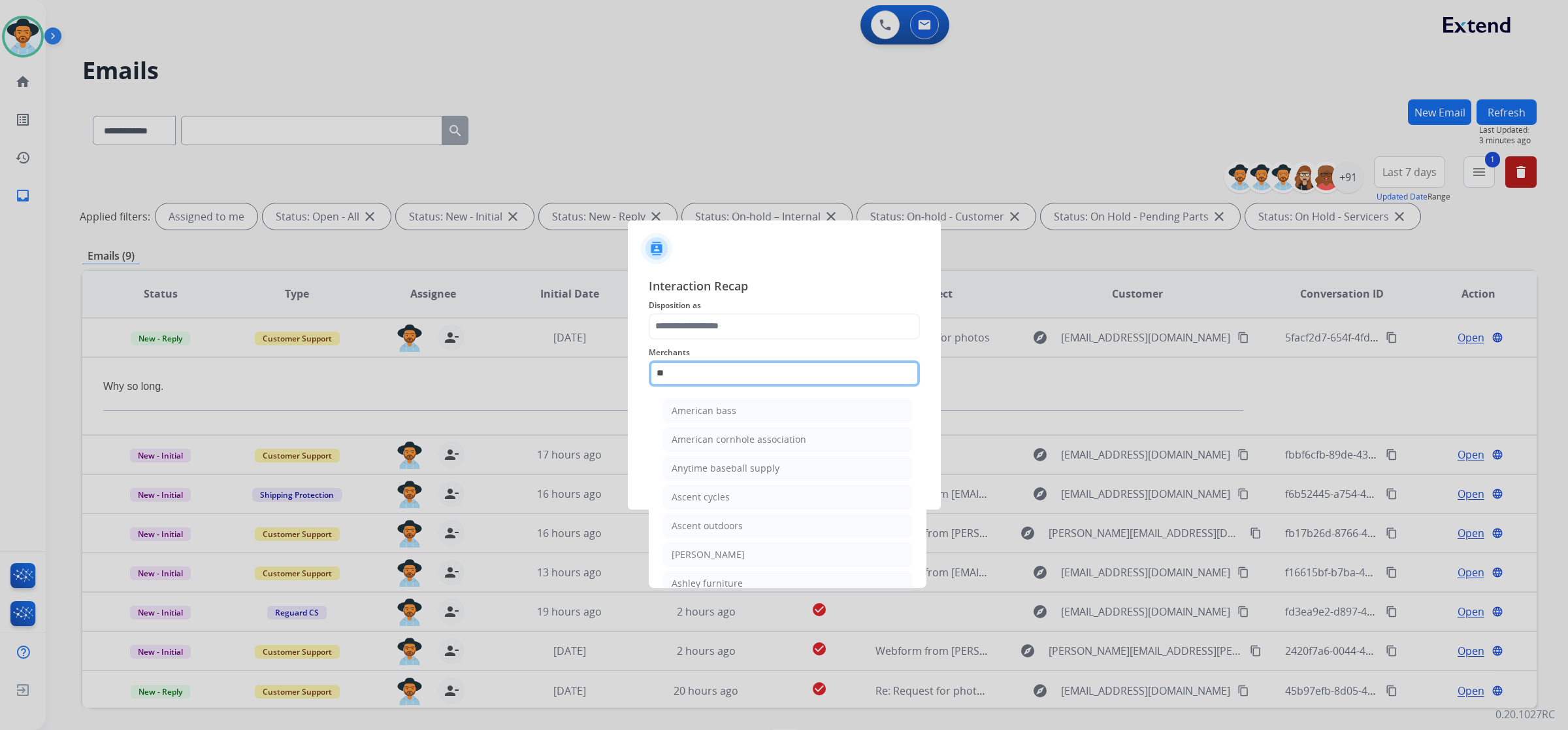
type input "*"
click at [724, 489] on li "Mattress firm" at bounding box center [787, 497] width 249 height 25
type input "**********"
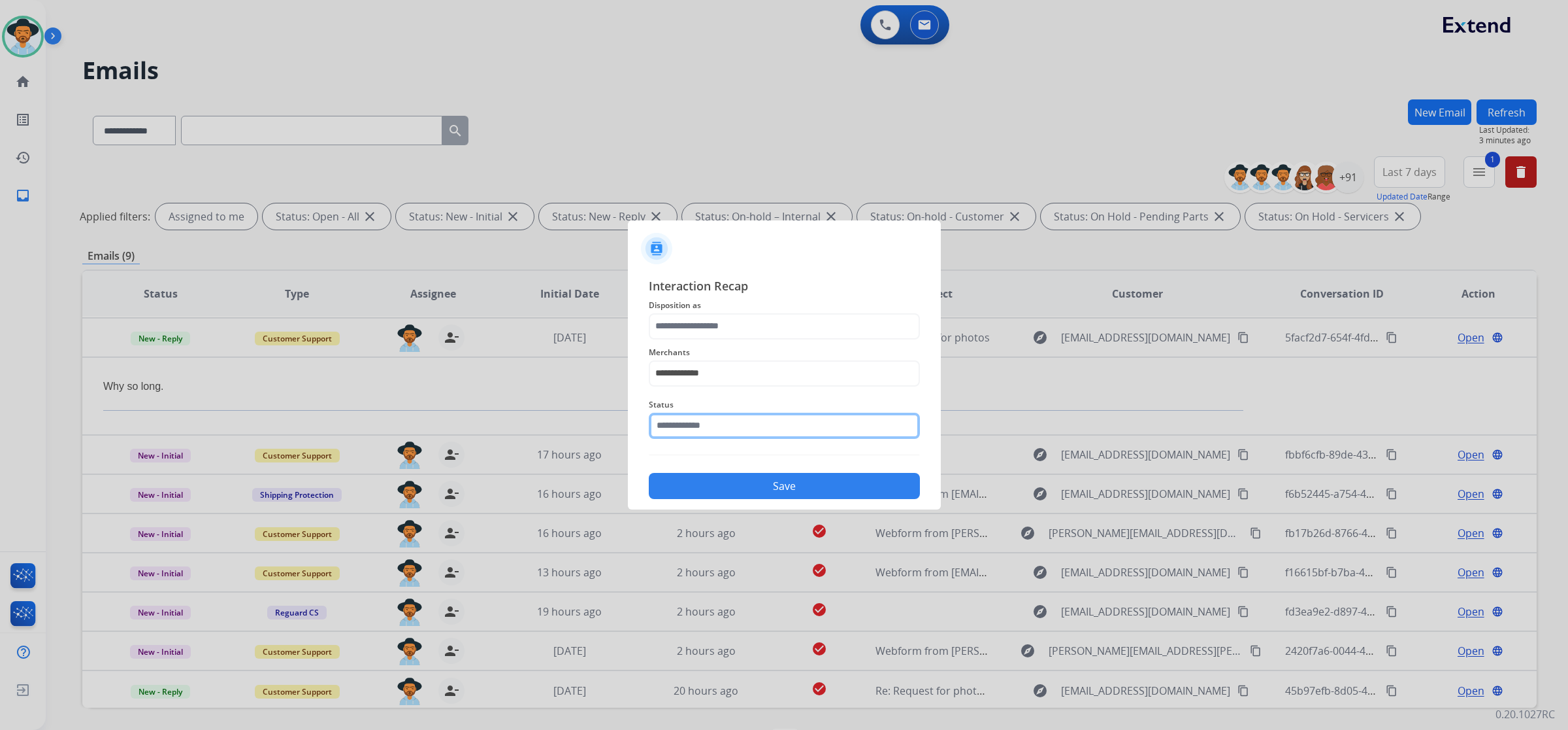
click at [722, 425] on input "text" at bounding box center [784, 425] width 271 height 26
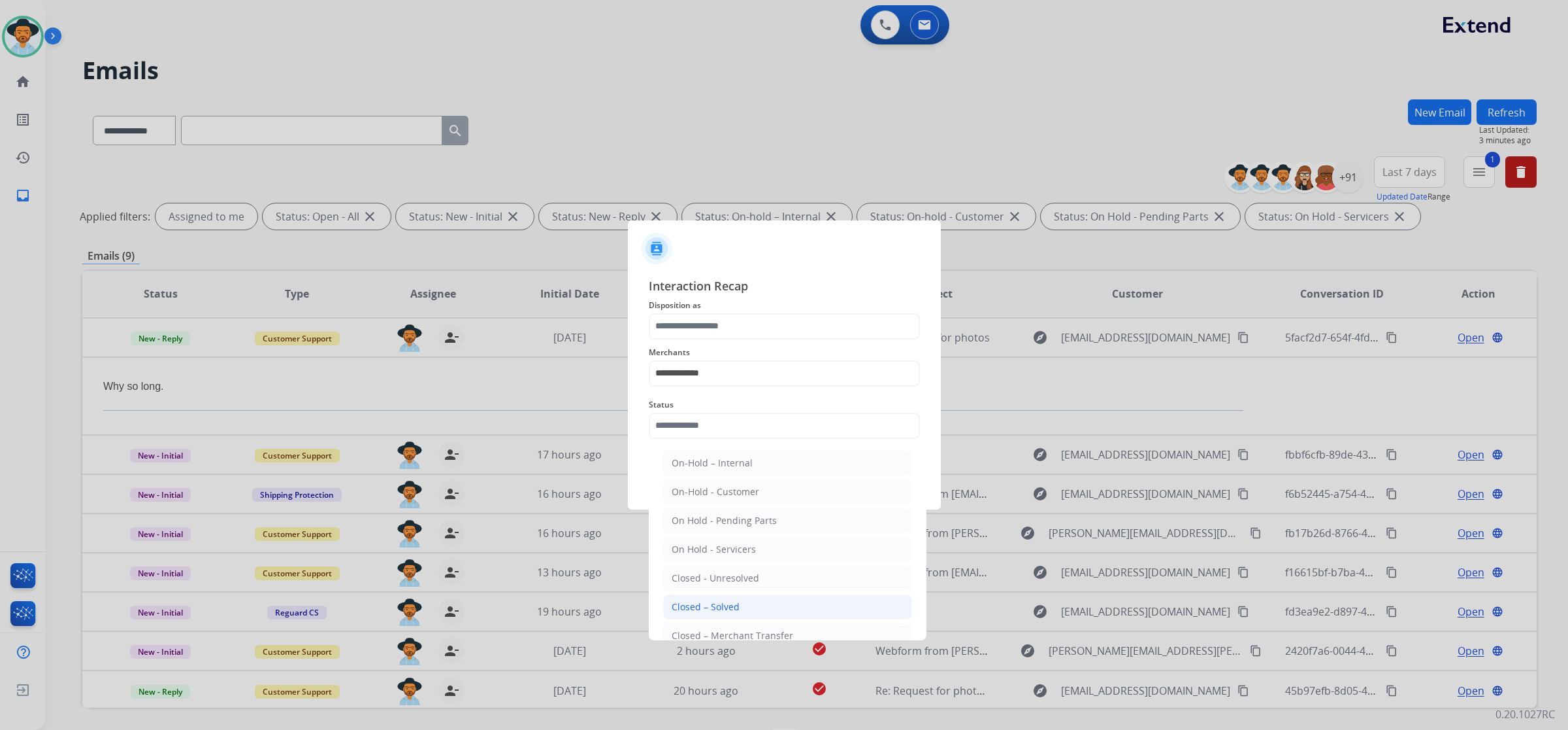
click at [732, 609] on div "Closed – Solved" at bounding box center [705, 607] width 68 height 14
type input "**********"
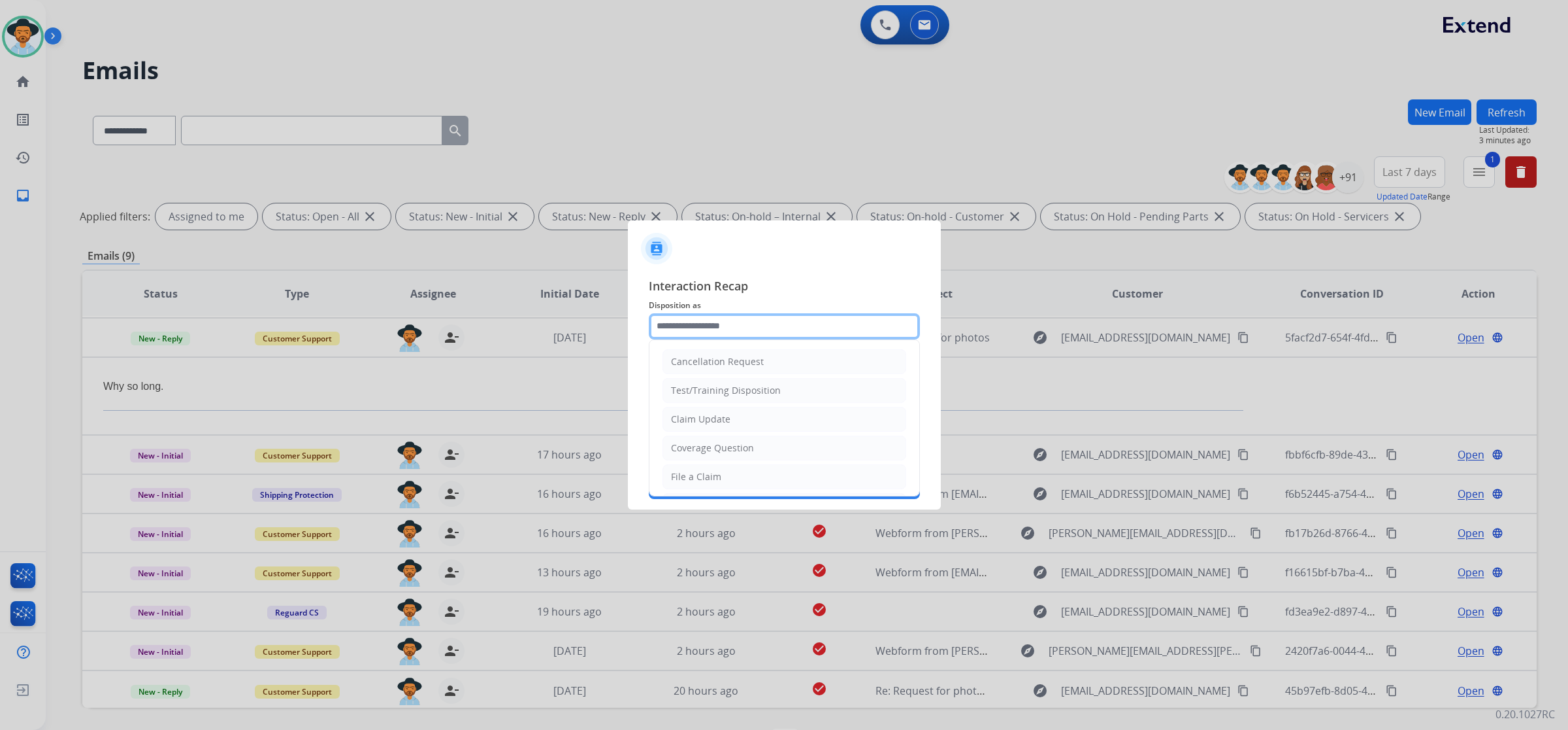
click at [730, 324] on input "text" at bounding box center [784, 326] width 271 height 26
click at [754, 417] on li "Claim Update" at bounding box center [784, 419] width 244 height 25
type input "**********"
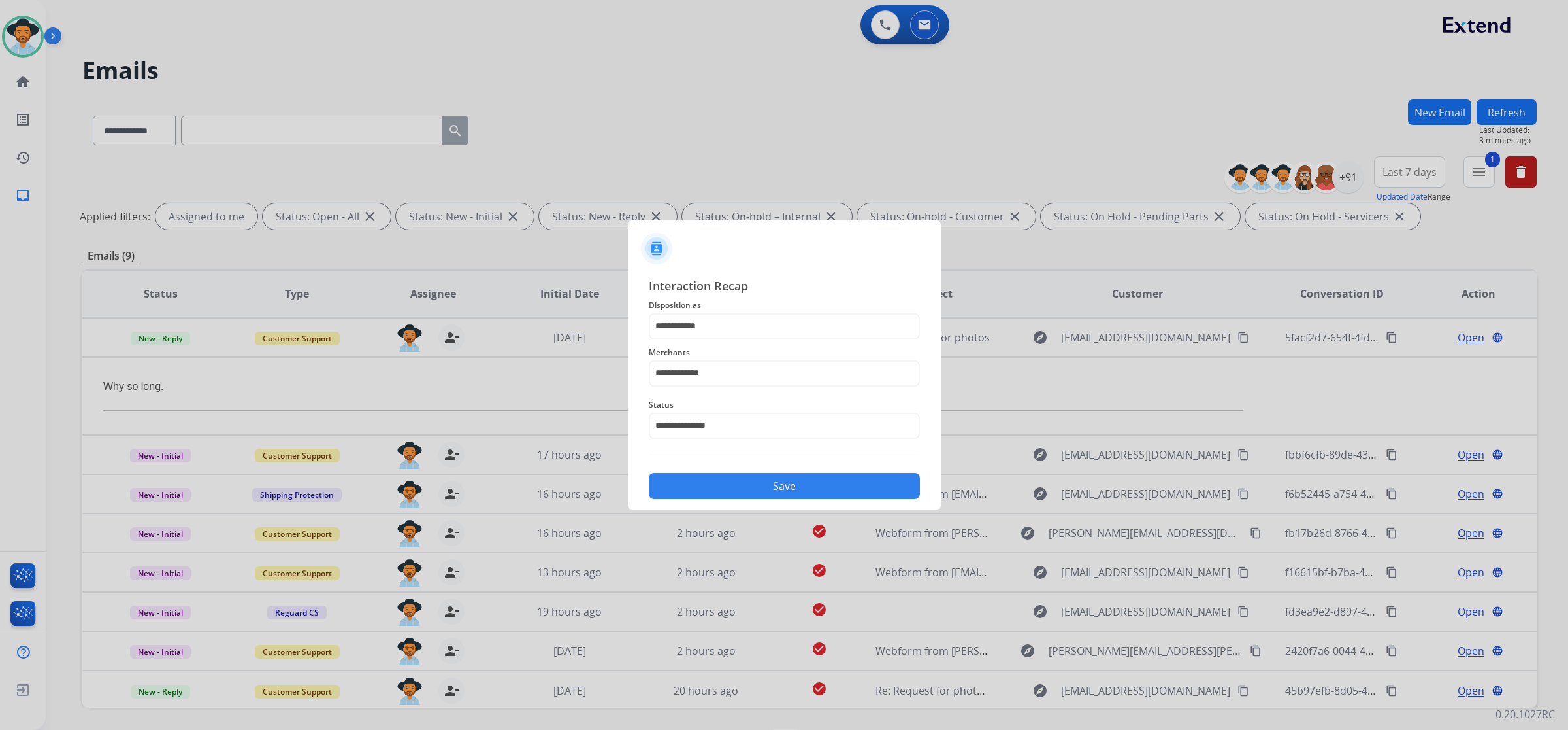
click at [761, 482] on button "Save" at bounding box center [784, 486] width 271 height 26
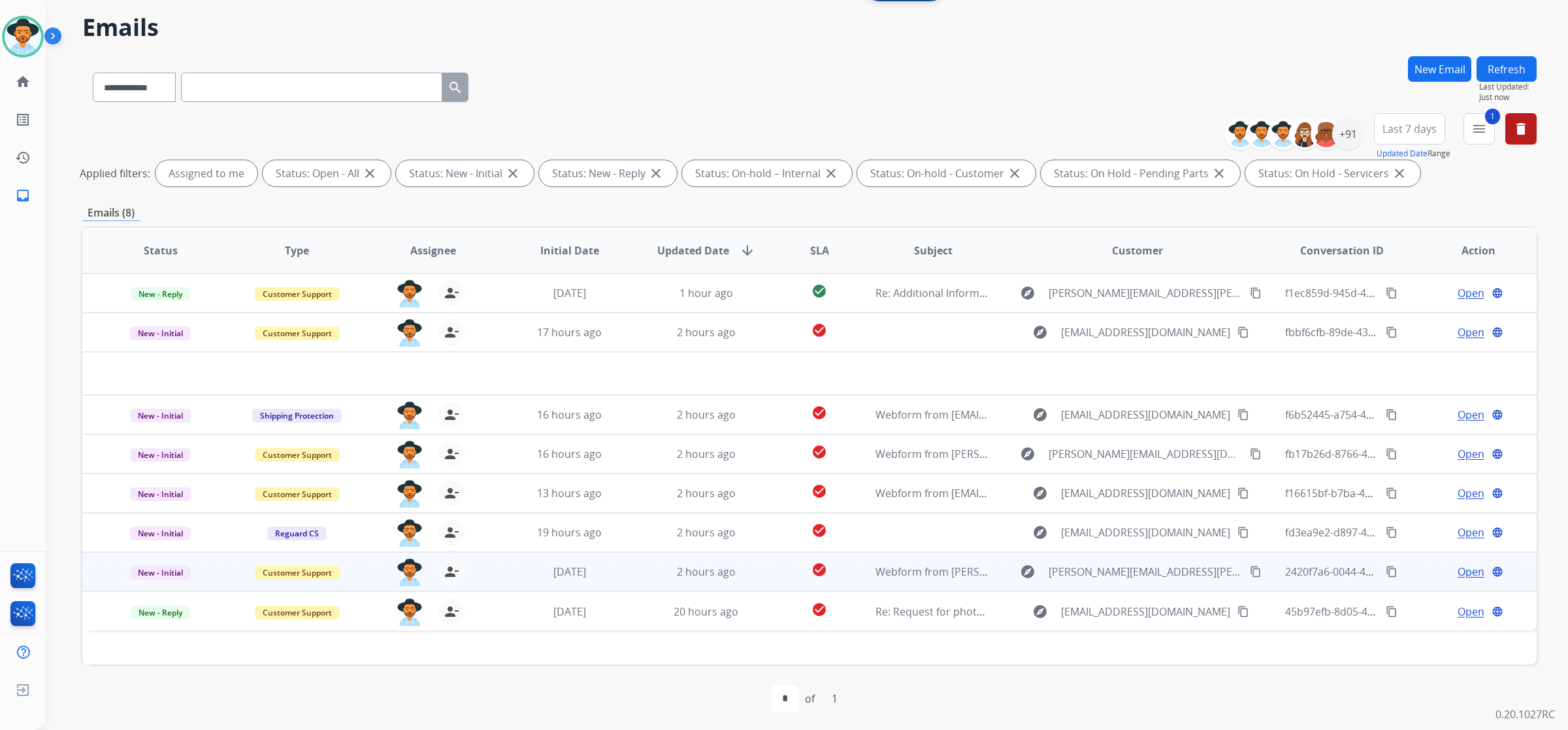
scroll to position [46, 0]
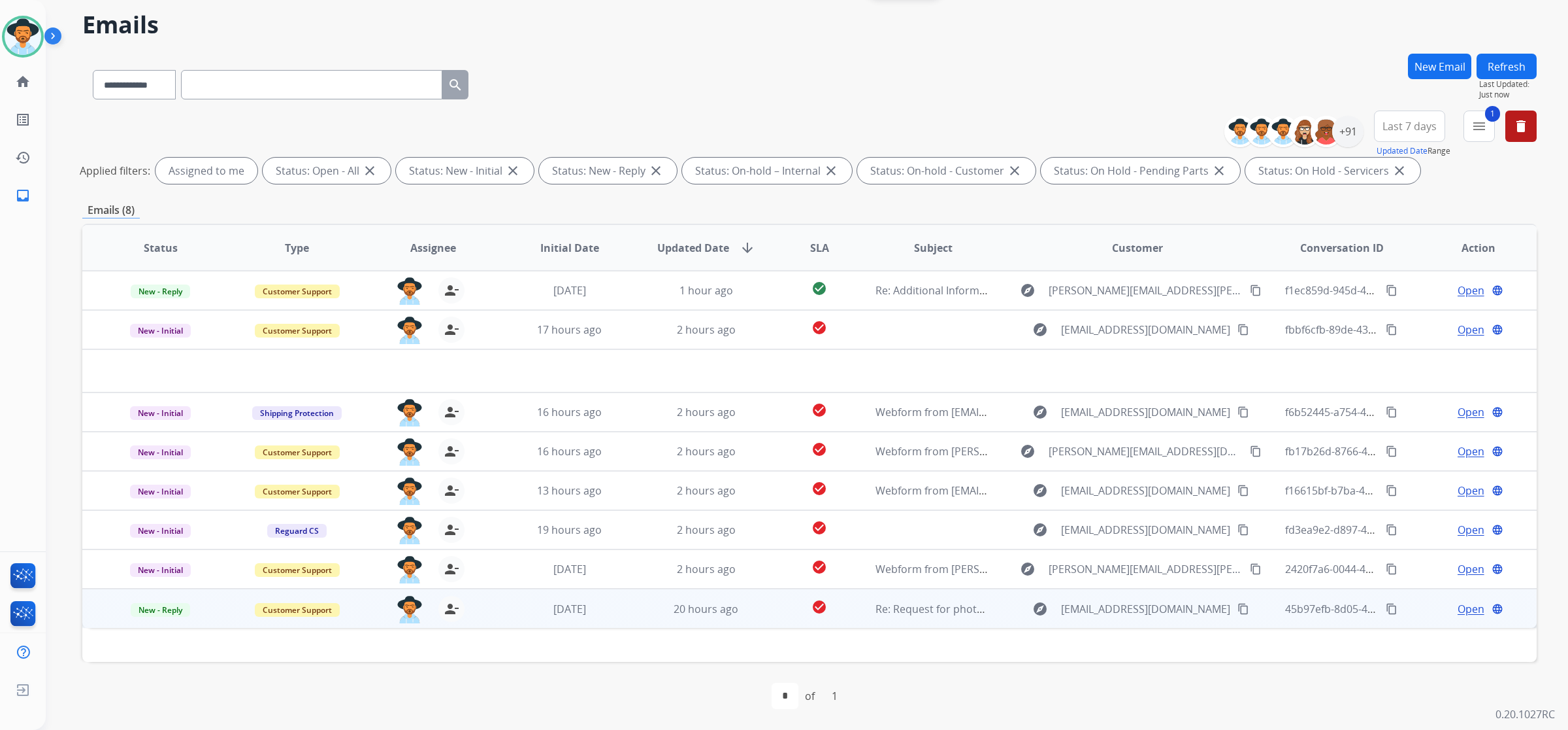
click at [642, 616] on td "20 hours ago" at bounding box center [696, 608] width 137 height 40
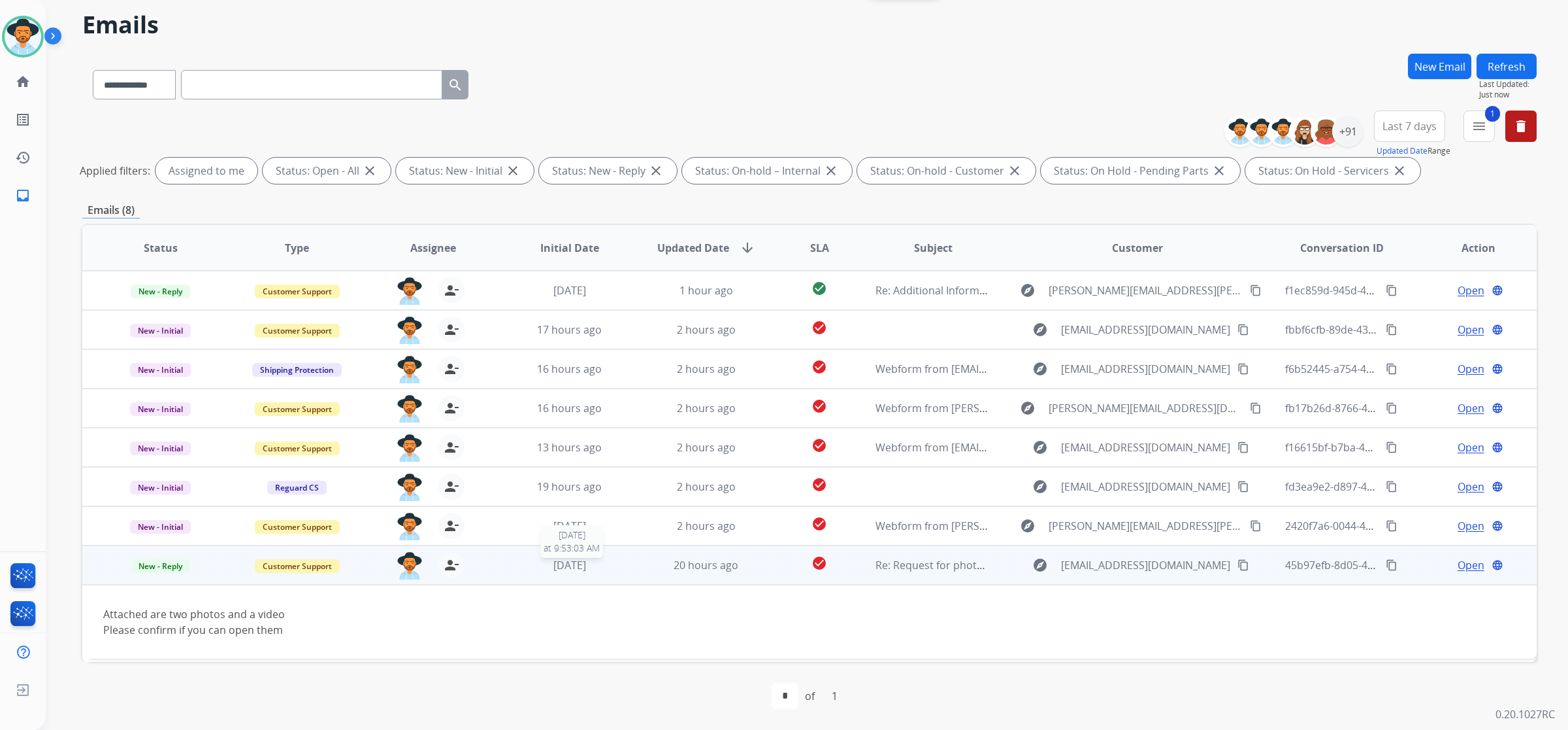
click at [620, 563] on div "1 day ago" at bounding box center [570, 564] width 115 height 15
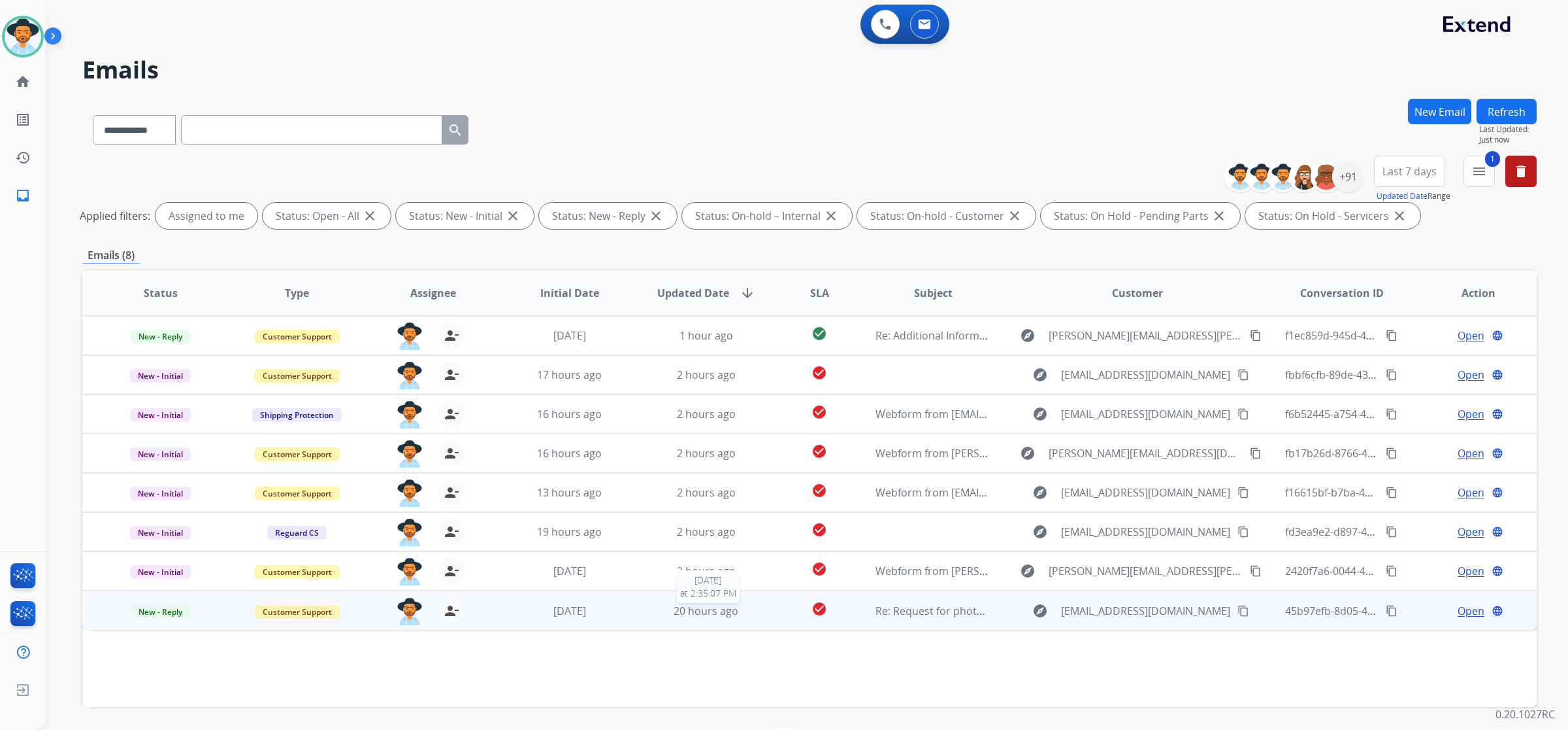
scroll to position [0, 0]
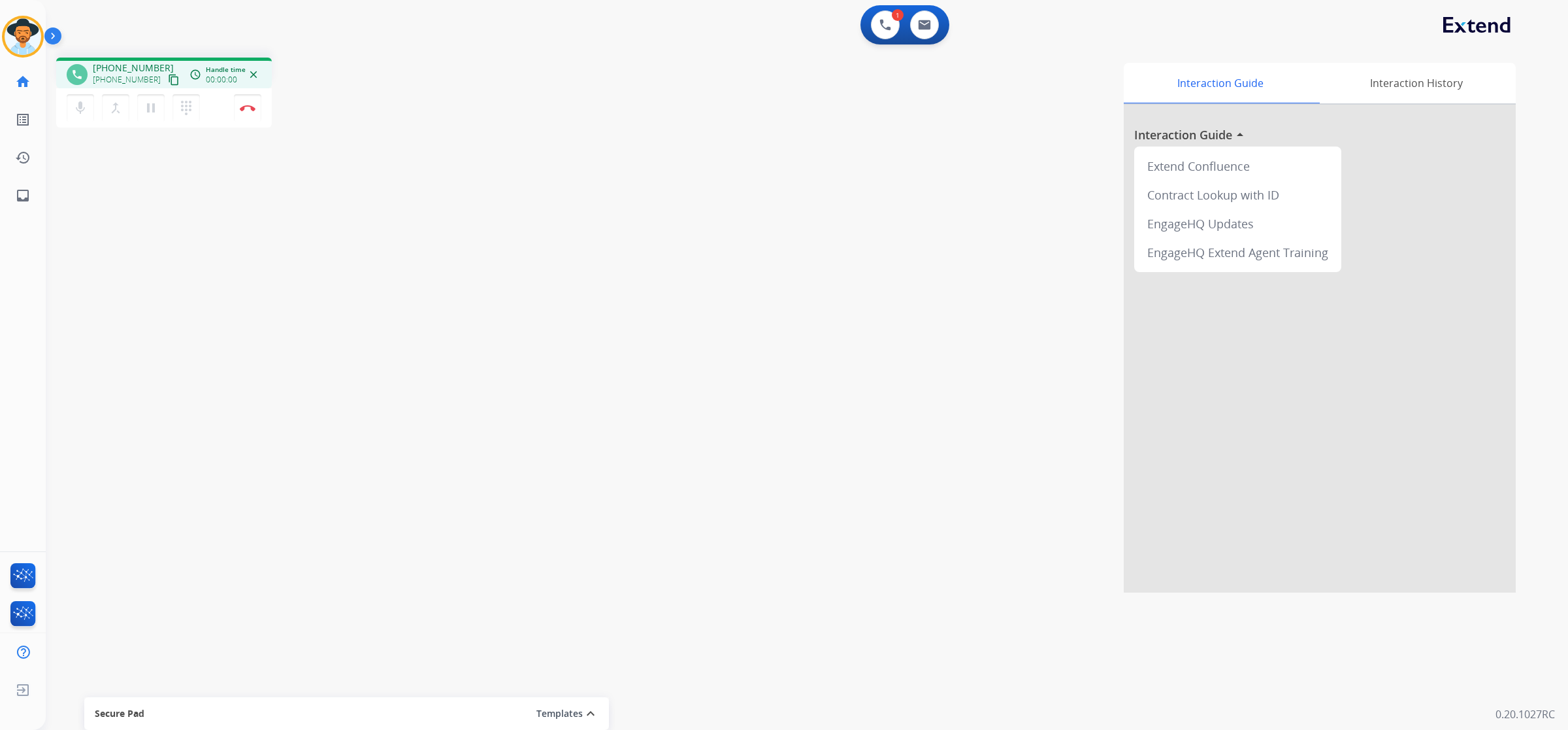
click at [168, 79] on mat-icon "content_copy" at bounding box center [173, 79] width 12 height 12
click at [246, 110] on img at bounding box center [247, 107] width 15 height 6
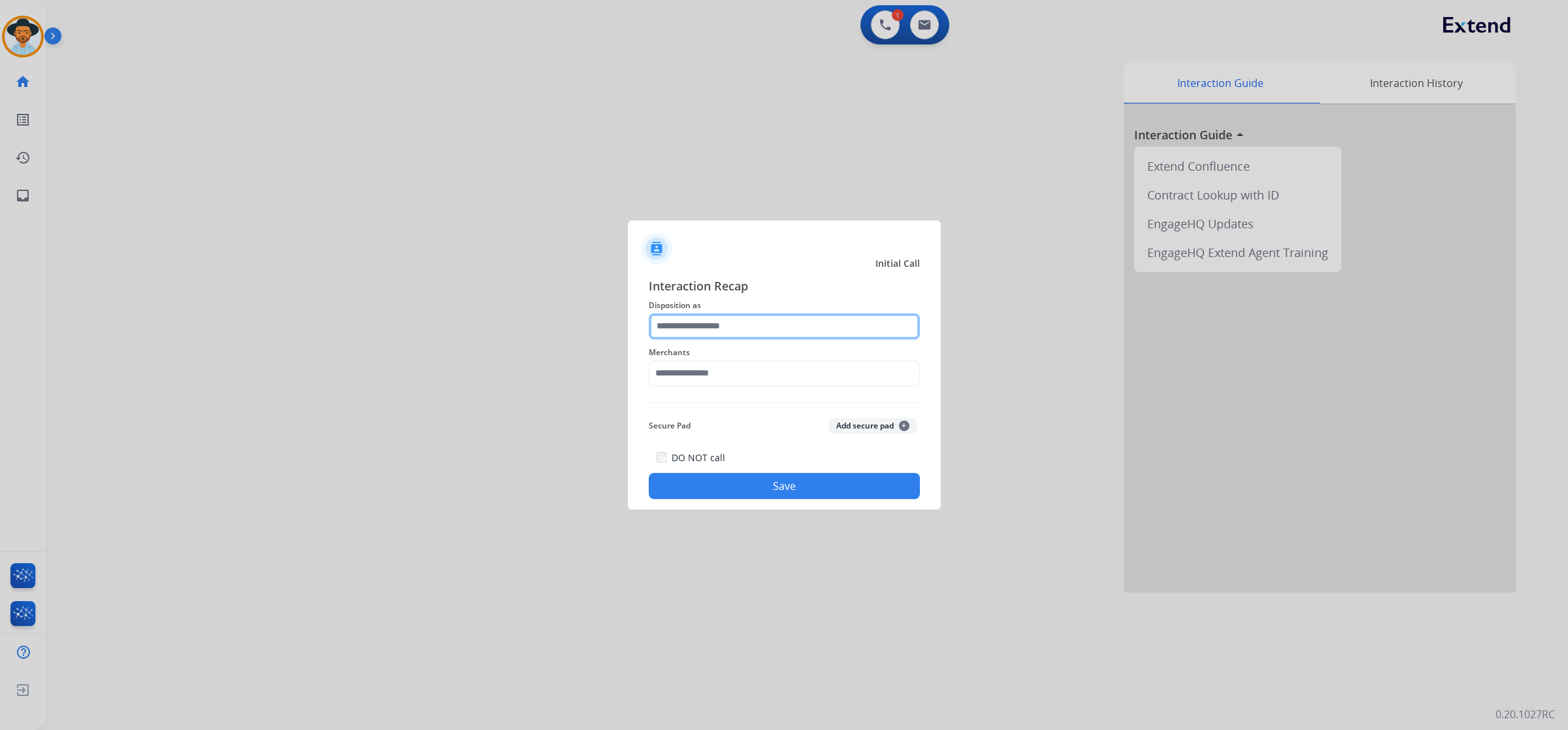
click at [762, 329] on input "text" at bounding box center [784, 326] width 271 height 26
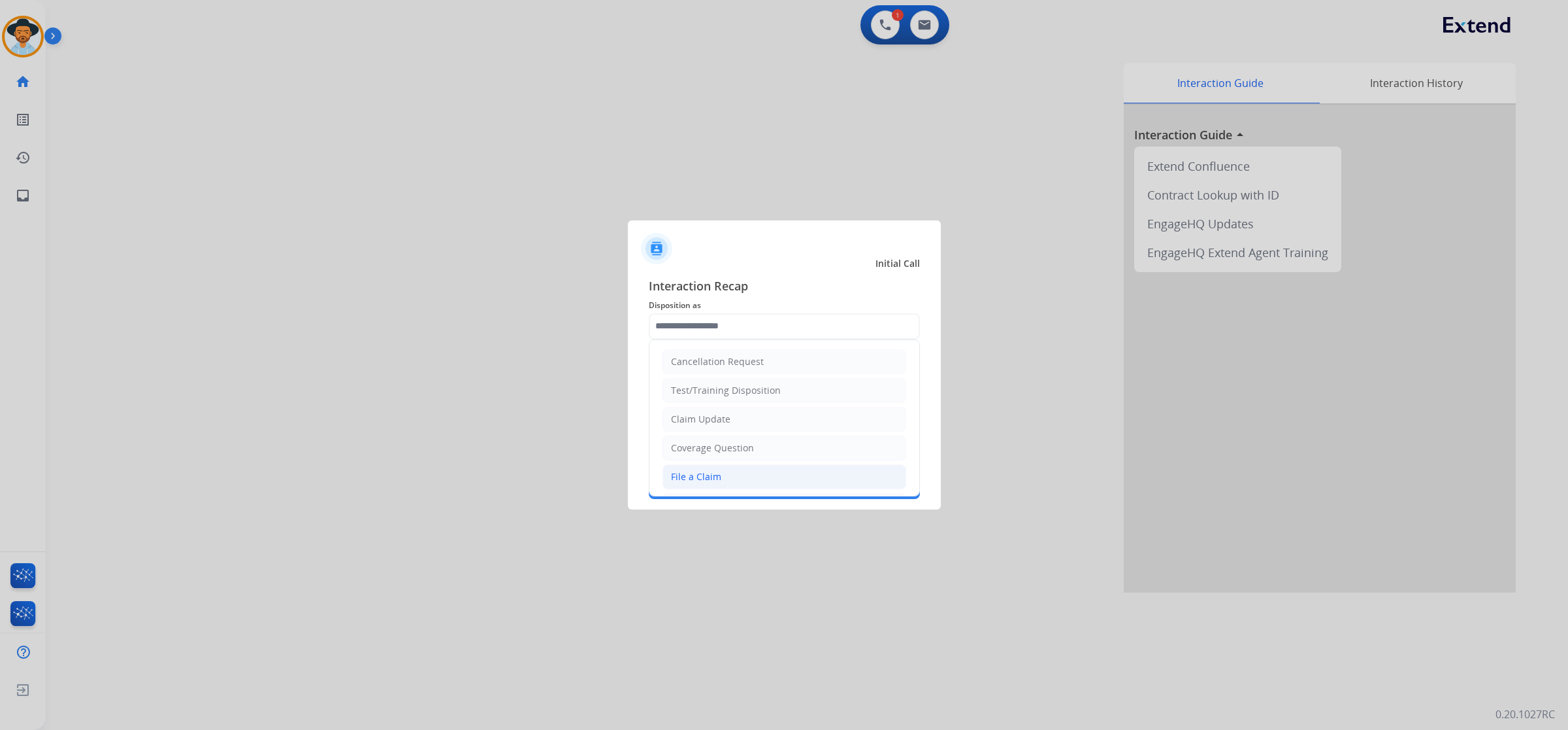
click at [744, 472] on li "File a Claim" at bounding box center [784, 477] width 244 height 25
type input "**********"
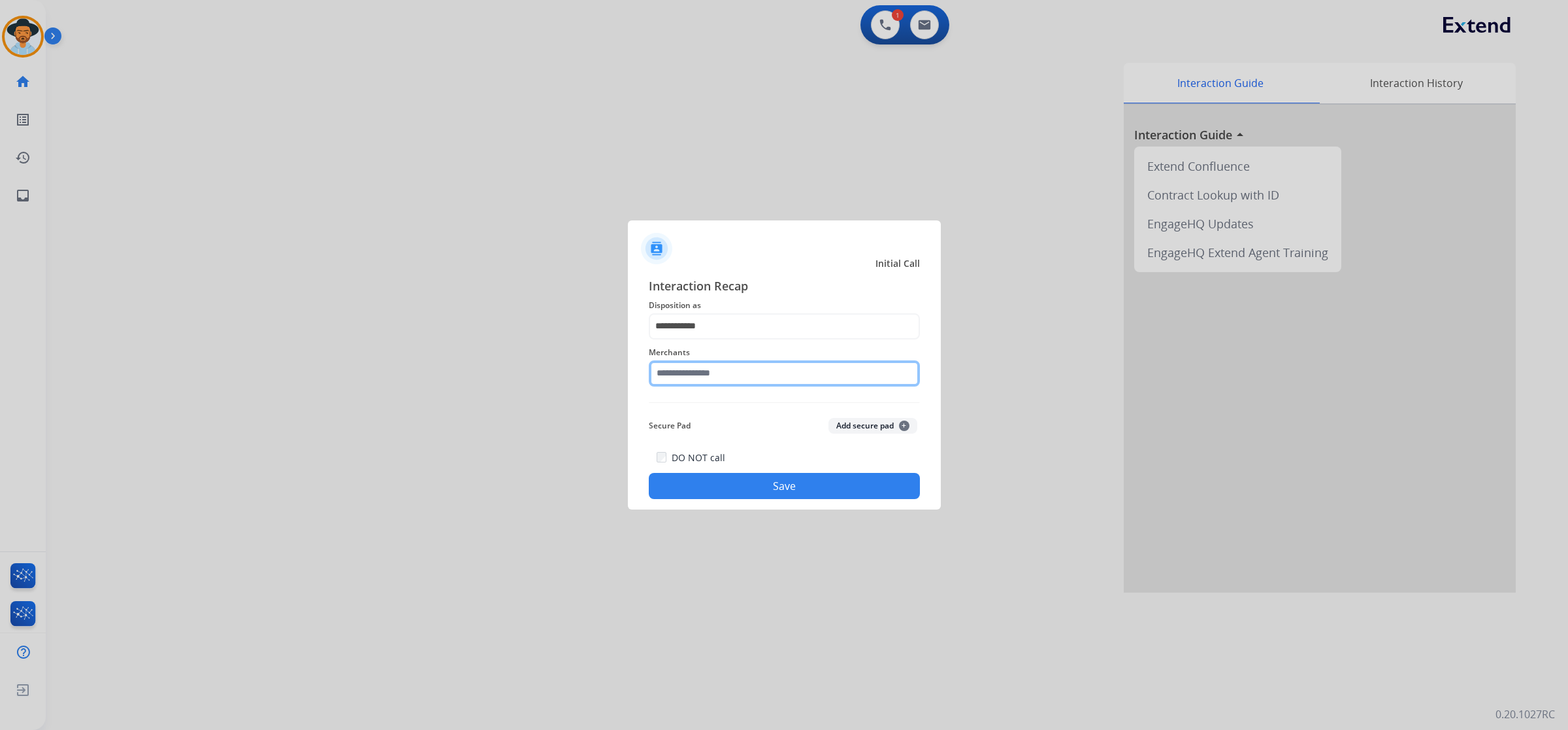
click at [746, 373] on input "text" at bounding box center [784, 373] width 271 height 26
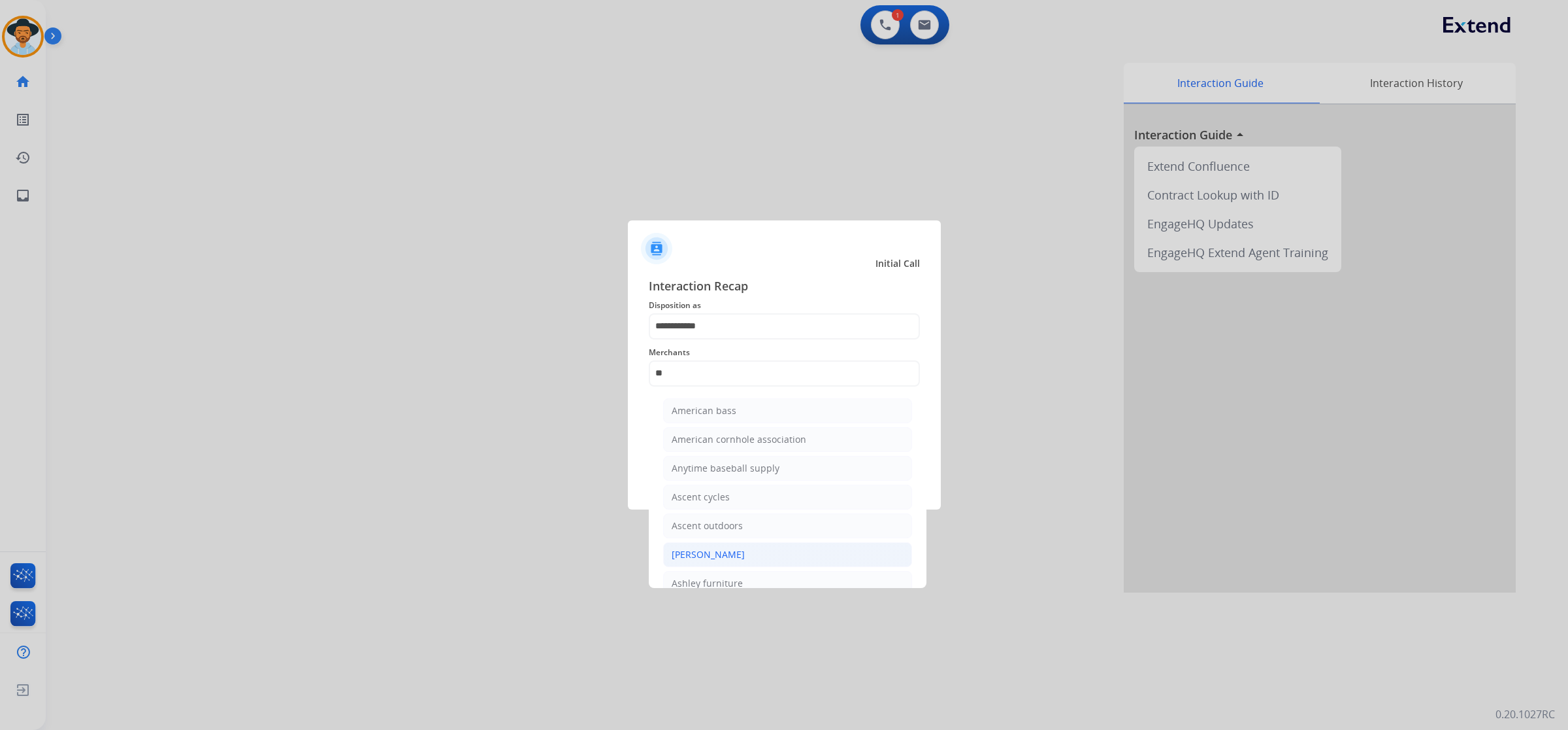
click at [751, 553] on li "[PERSON_NAME]" at bounding box center [787, 555] width 249 height 25
type input "**********"
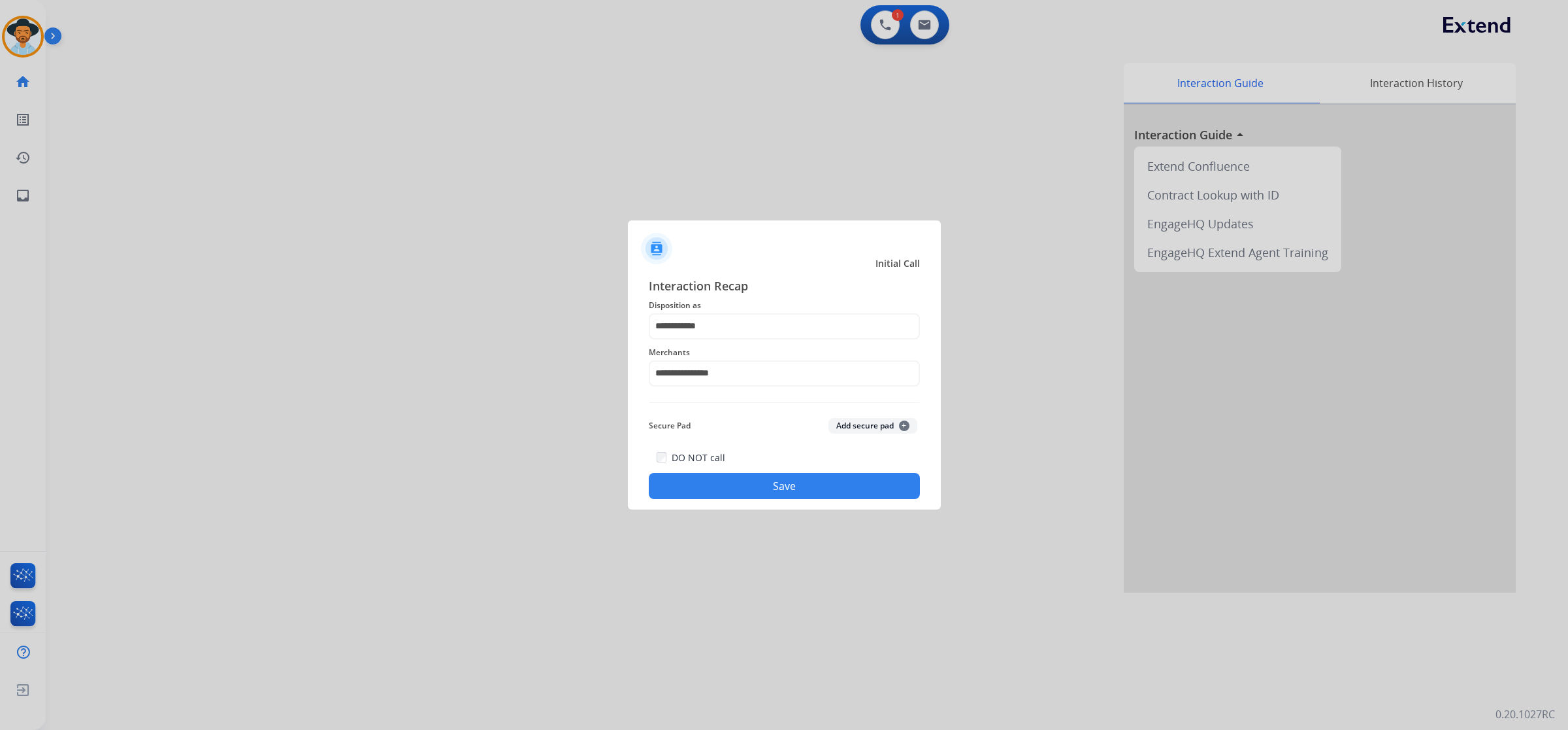
click at [775, 484] on button "Save" at bounding box center [784, 486] width 271 height 26
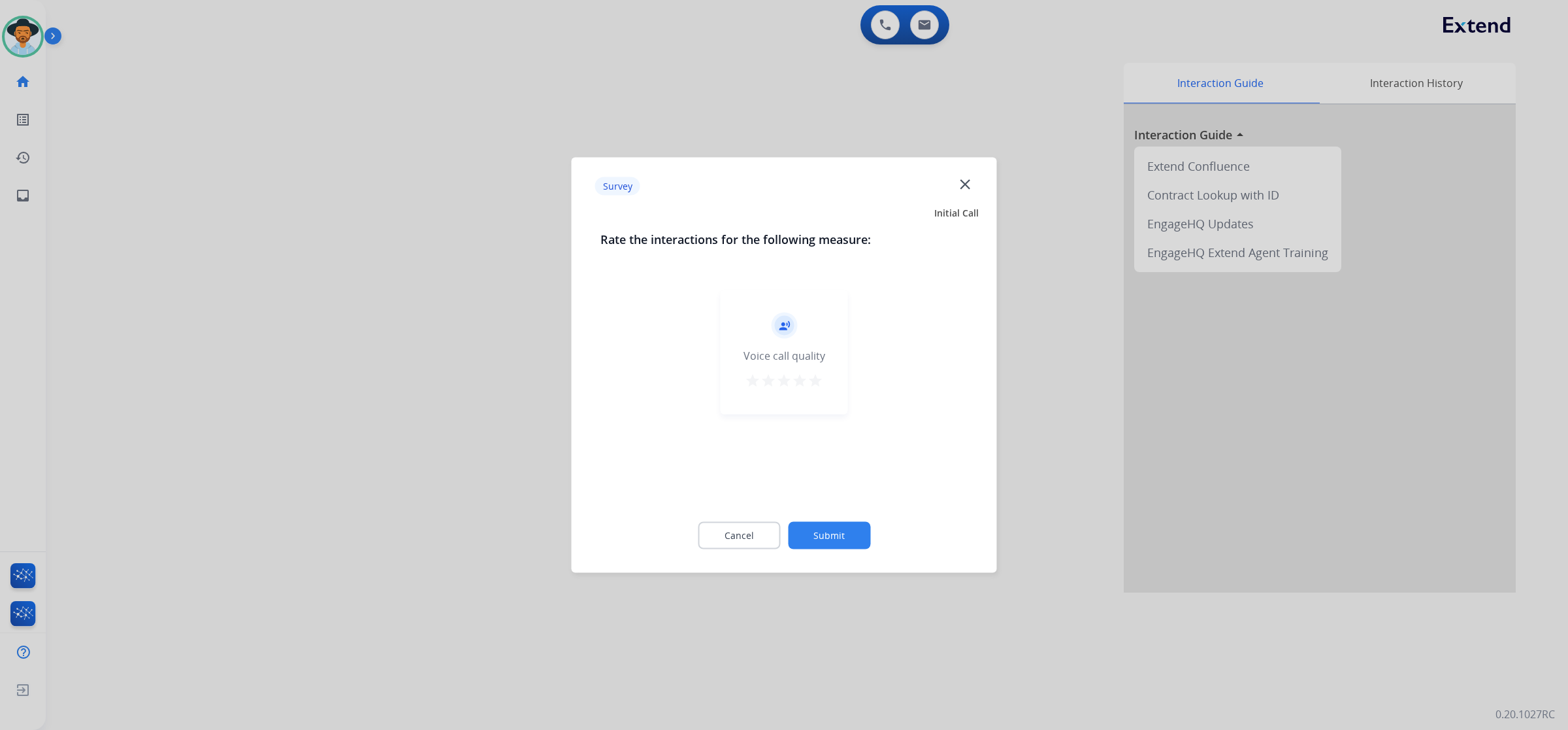
click at [813, 380] on mat-icon "star" at bounding box center [815, 380] width 15 height 15
click at [825, 523] on button "Submit" at bounding box center [829, 535] width 82 height 27
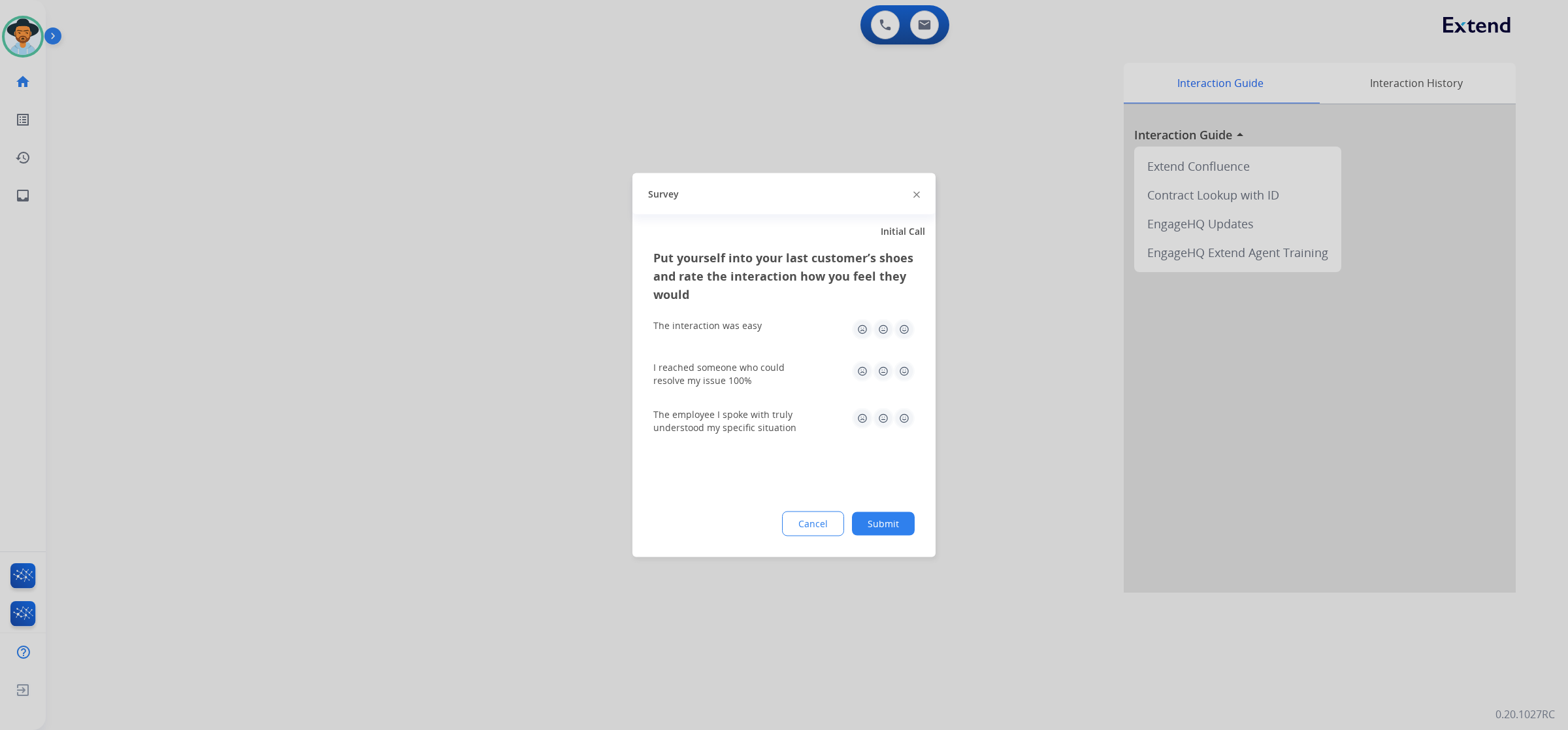
click at [896, 330] on img at bounding box center [904, 329] width 21 height 21
click at [896, 365] on img at bounding box center [904, 371] width 21 height 21
click at [896, 419] on img at bounding box center [904, 418] width 21 height 21
click at [896, 523] on button "Submit" at bounding box center [884, 524] width 63 height 23
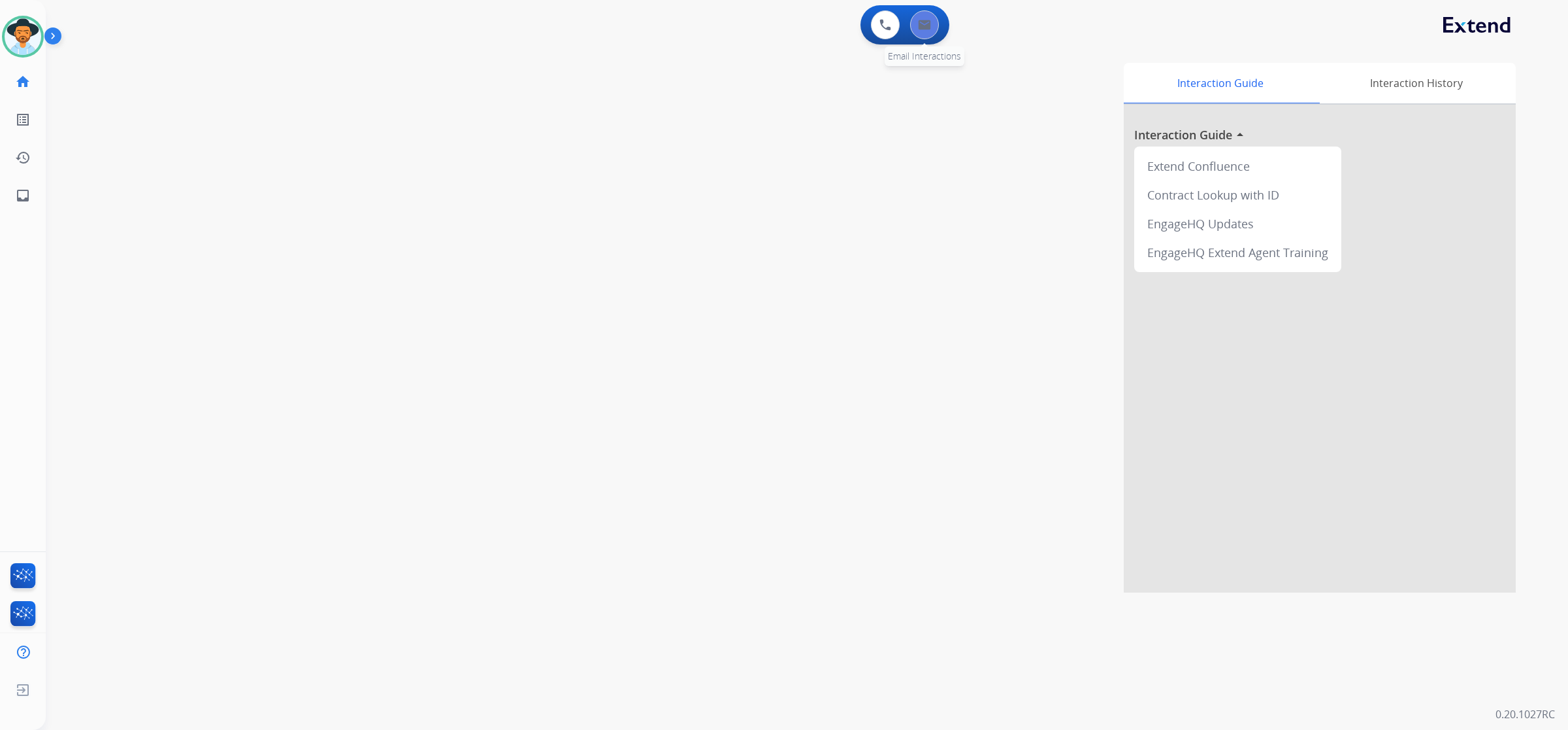
click at [896, 37] on button at bounding box center [925, 25] width 29 height 29
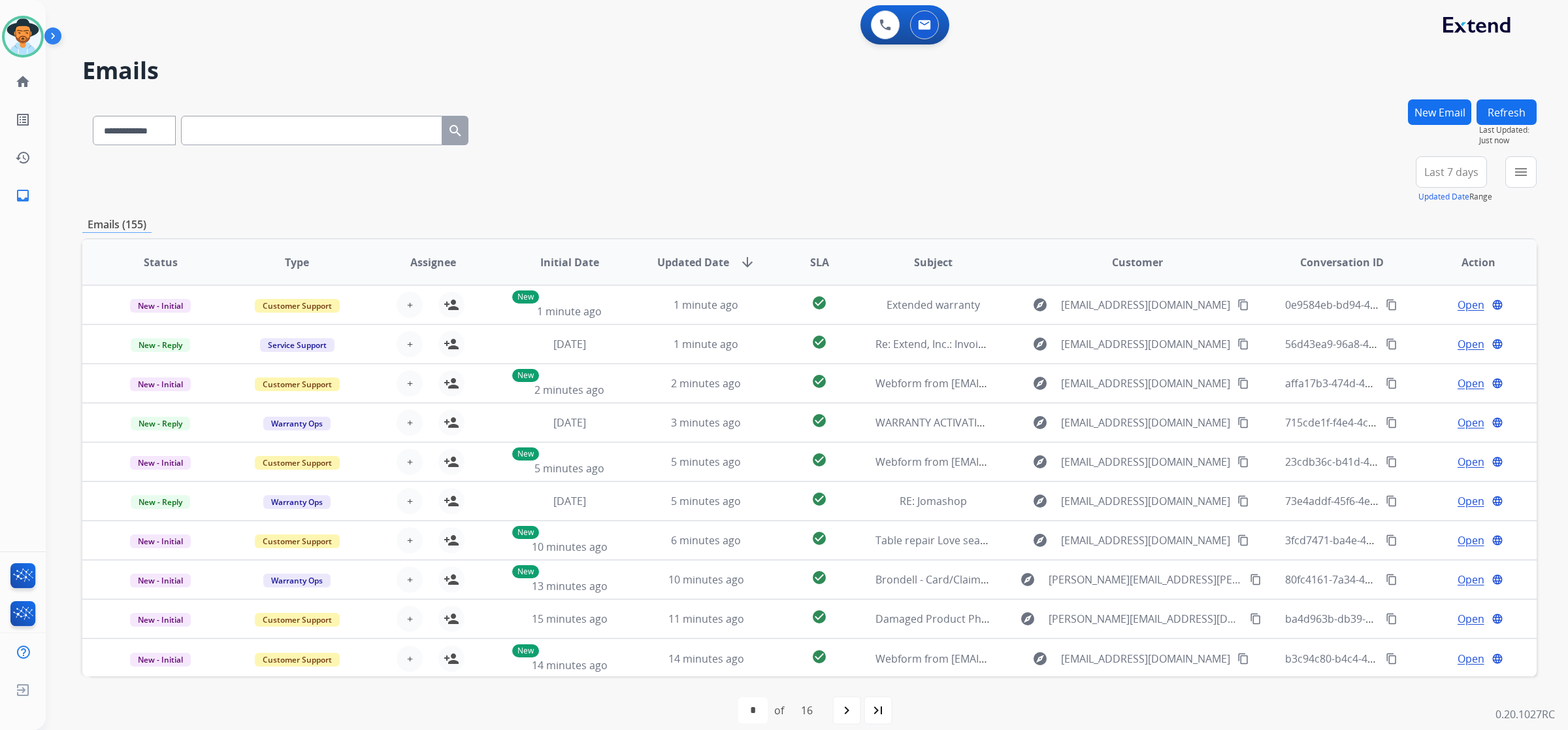
click at [896, 113] on button "New Email" at bounding box center [1440, 112] width 63 height 25
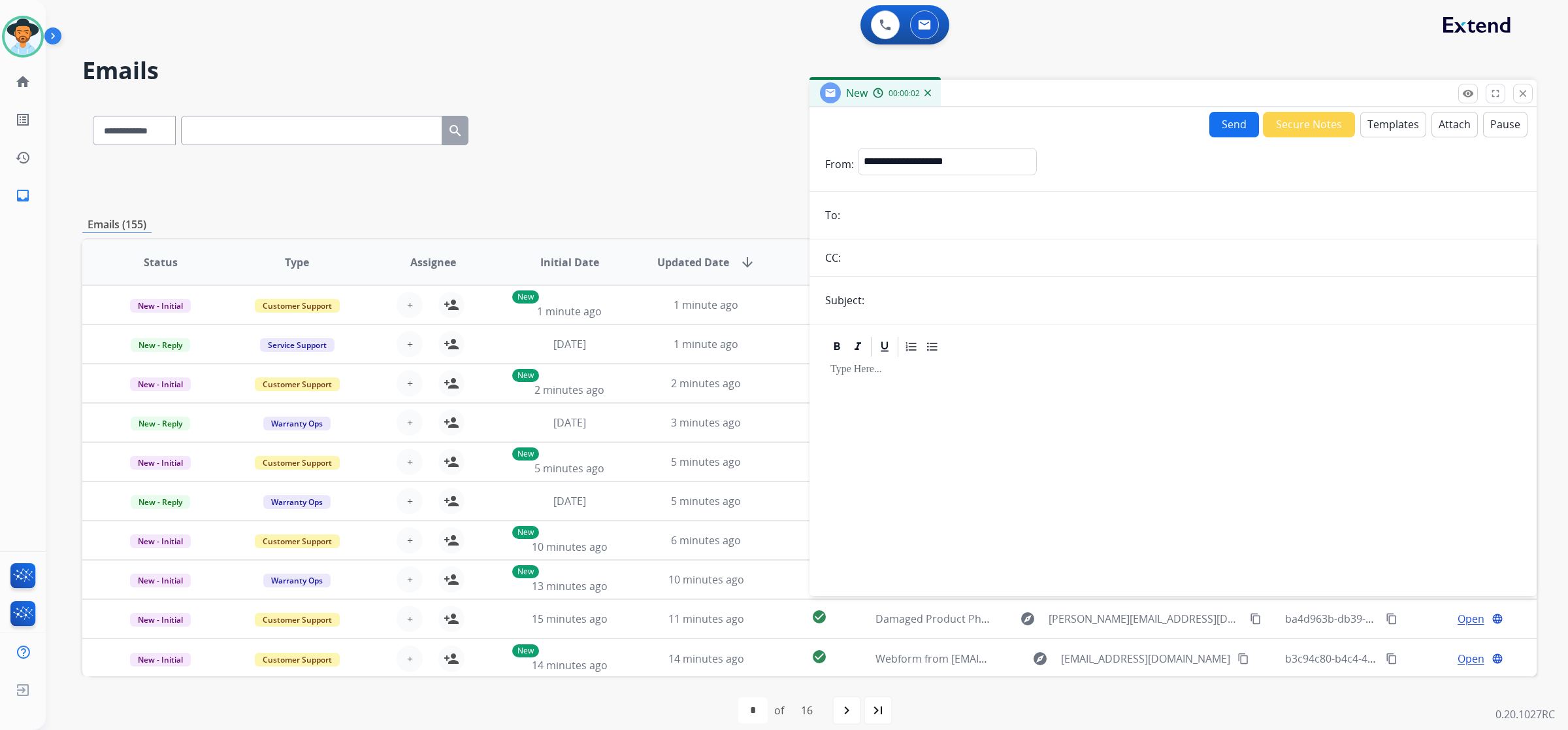
paste input "**********"
type input "**********"
click at [896, 308] on input "text" at bounding box center [1194, 300] width 653 height 26
type input "**********"
click at [896, 159] on select "**********" at bounding box center [947, 160] width 177 height 26
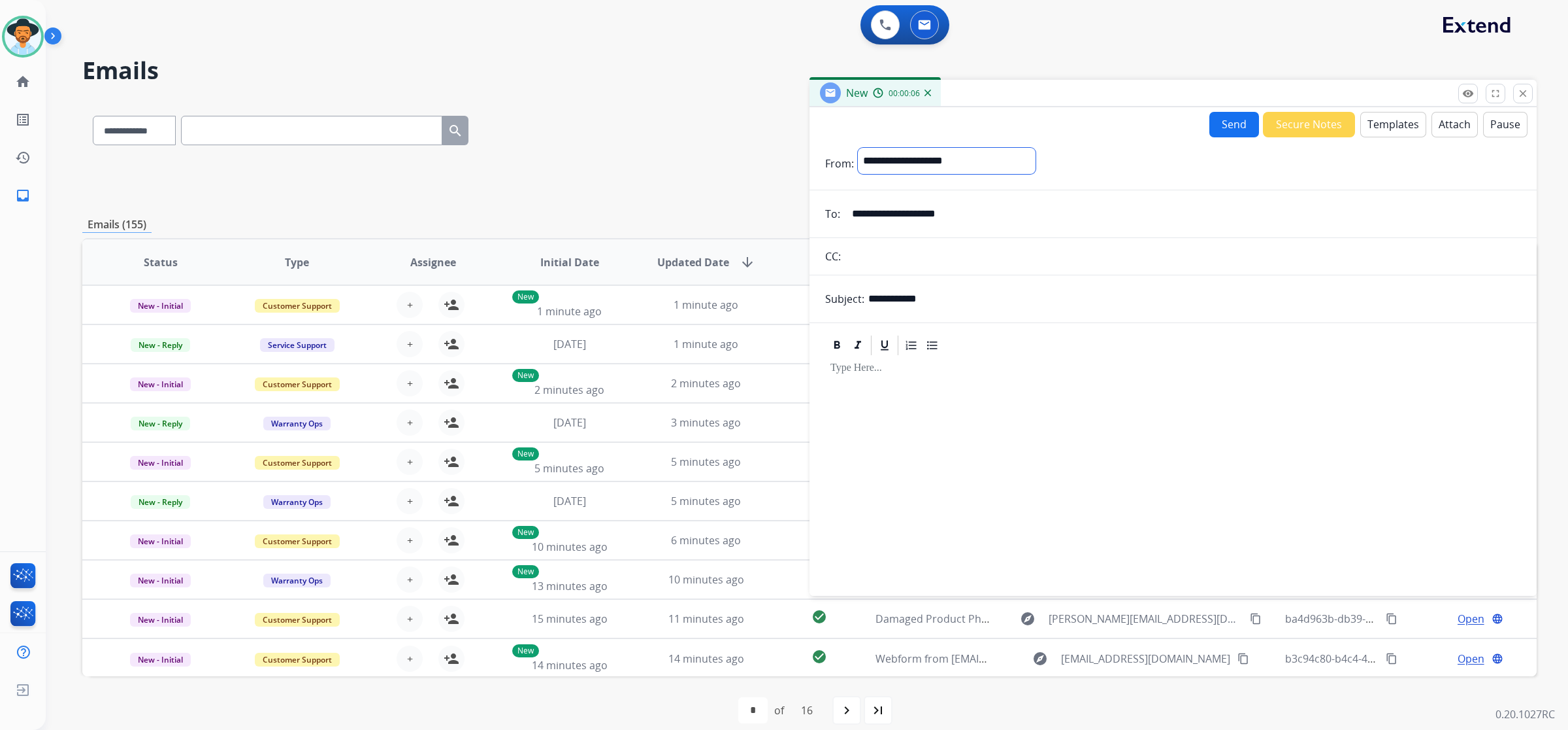
select select "**********"
click at [858, 148] on select "**********" at bounding box center [947, 160] width 177 height 26
click at [896, 124] on button "Templates" at bounding box center [1393, 124] width 66 height 25
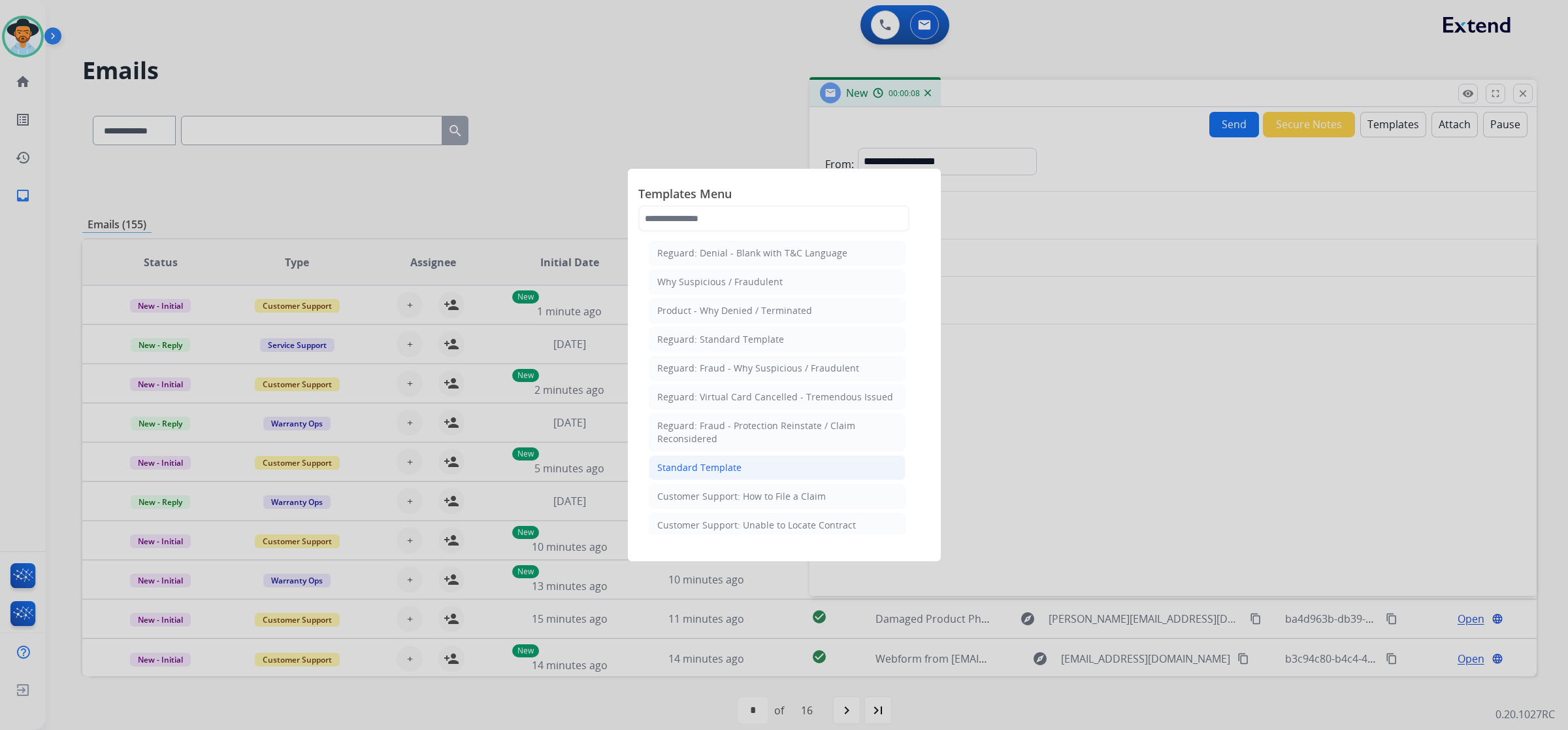
click at [775, 469] on li "Standard Template" at bounding box center [777, 468] width 257 height 25
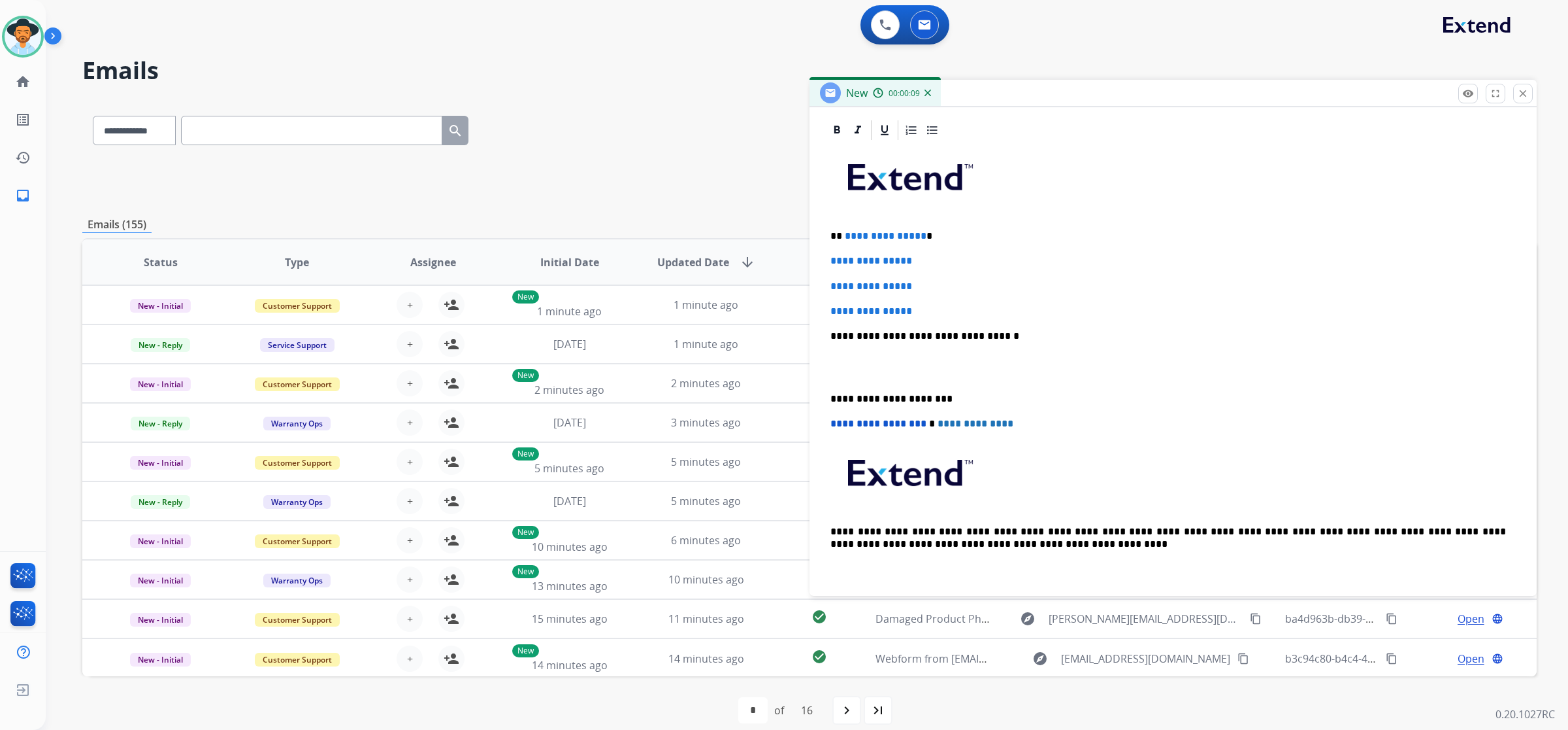
scroll to position [302, 0]
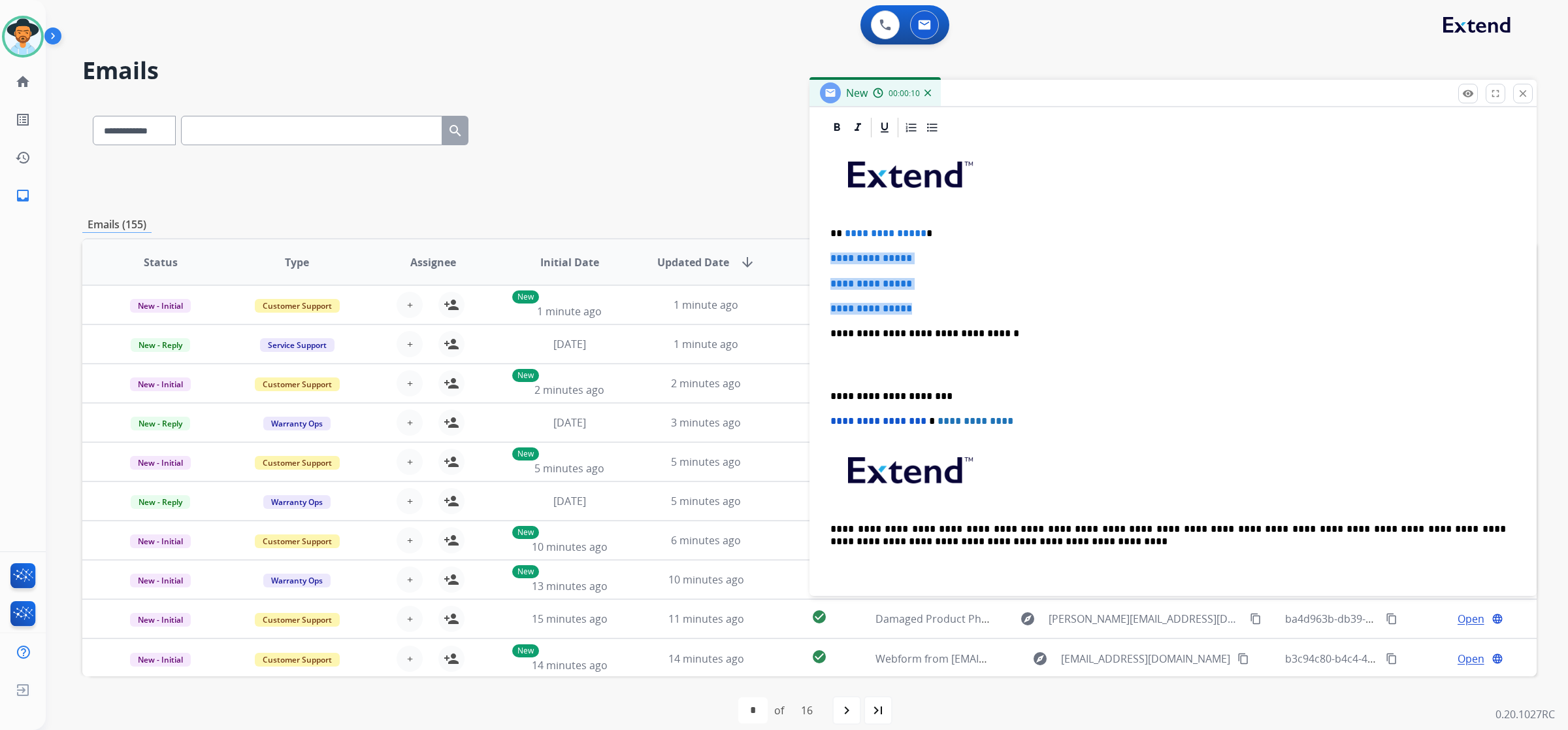
drag, startPoint x: 828, startPoint y: 262, endPoint x: 921, endPoint y: 309, distance: 104.2
click at [896, 309] on div "**********" at bounding box center [1173, 364] width 696 height 450
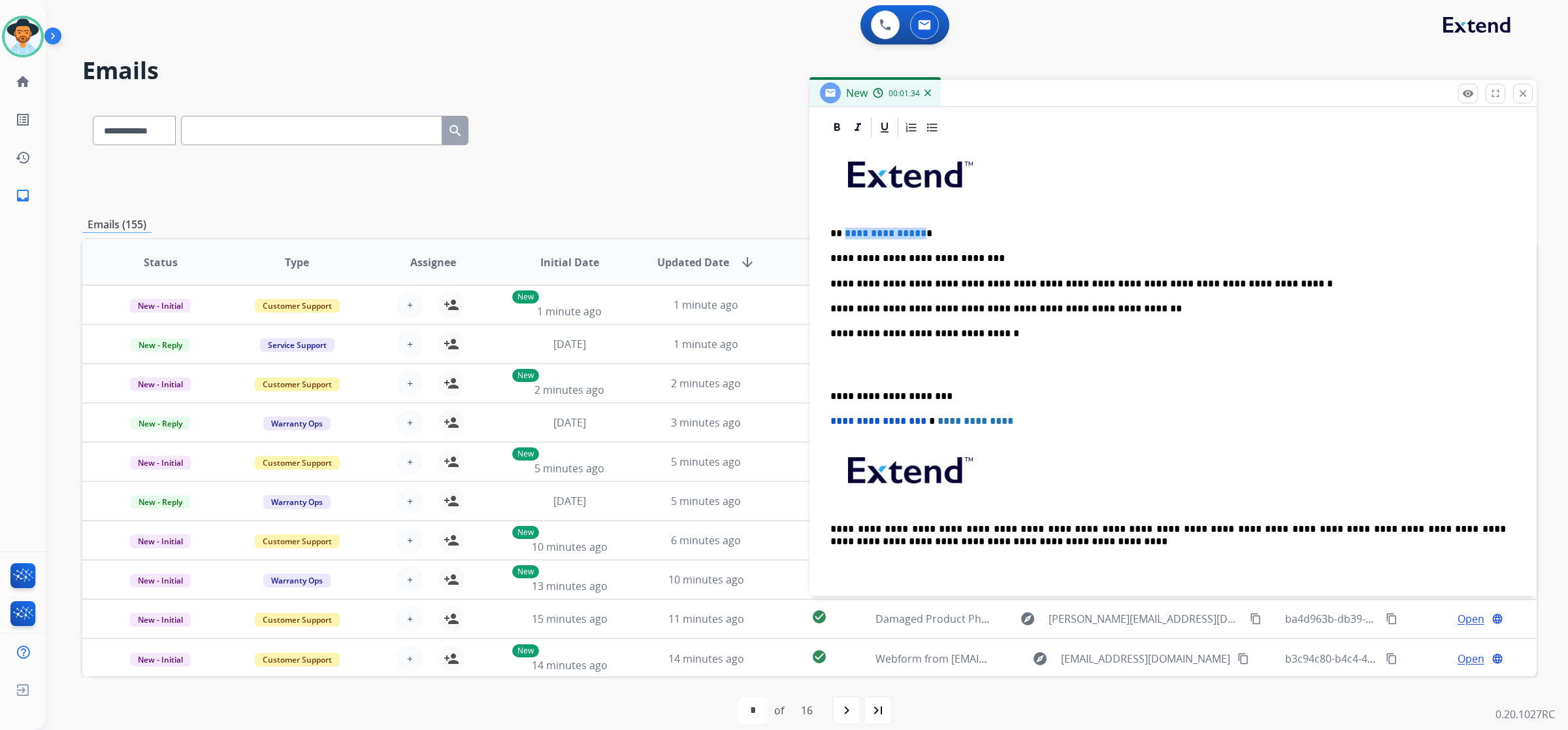
drag, startPoint x: 918, startPoint y: 231, endPoint x: 844, endPoint y: 231, distance: 74.0
click at [845, 231] on span "**********" at bounding box center [885, 233] width 82 height 10
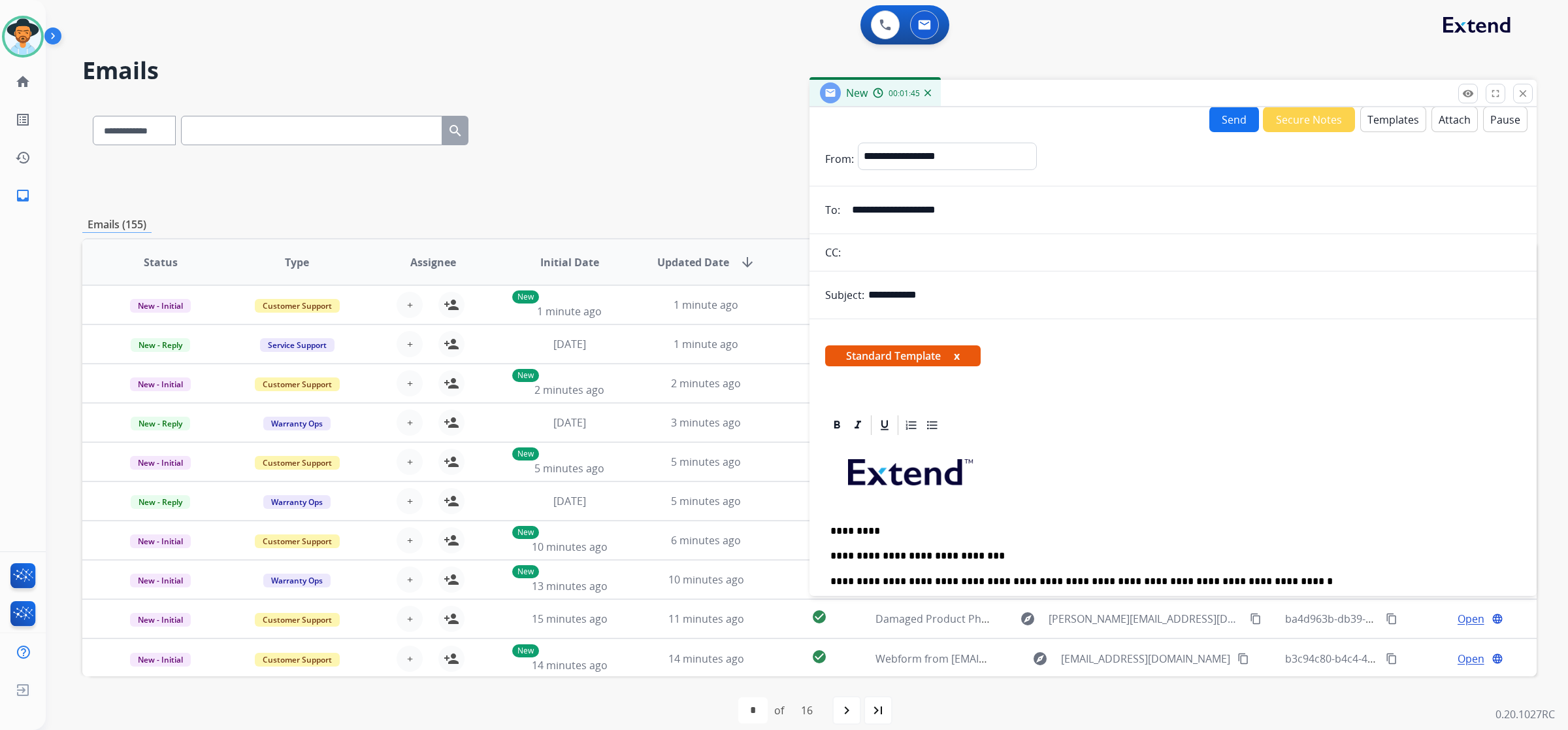
scroll to position [0, 0]
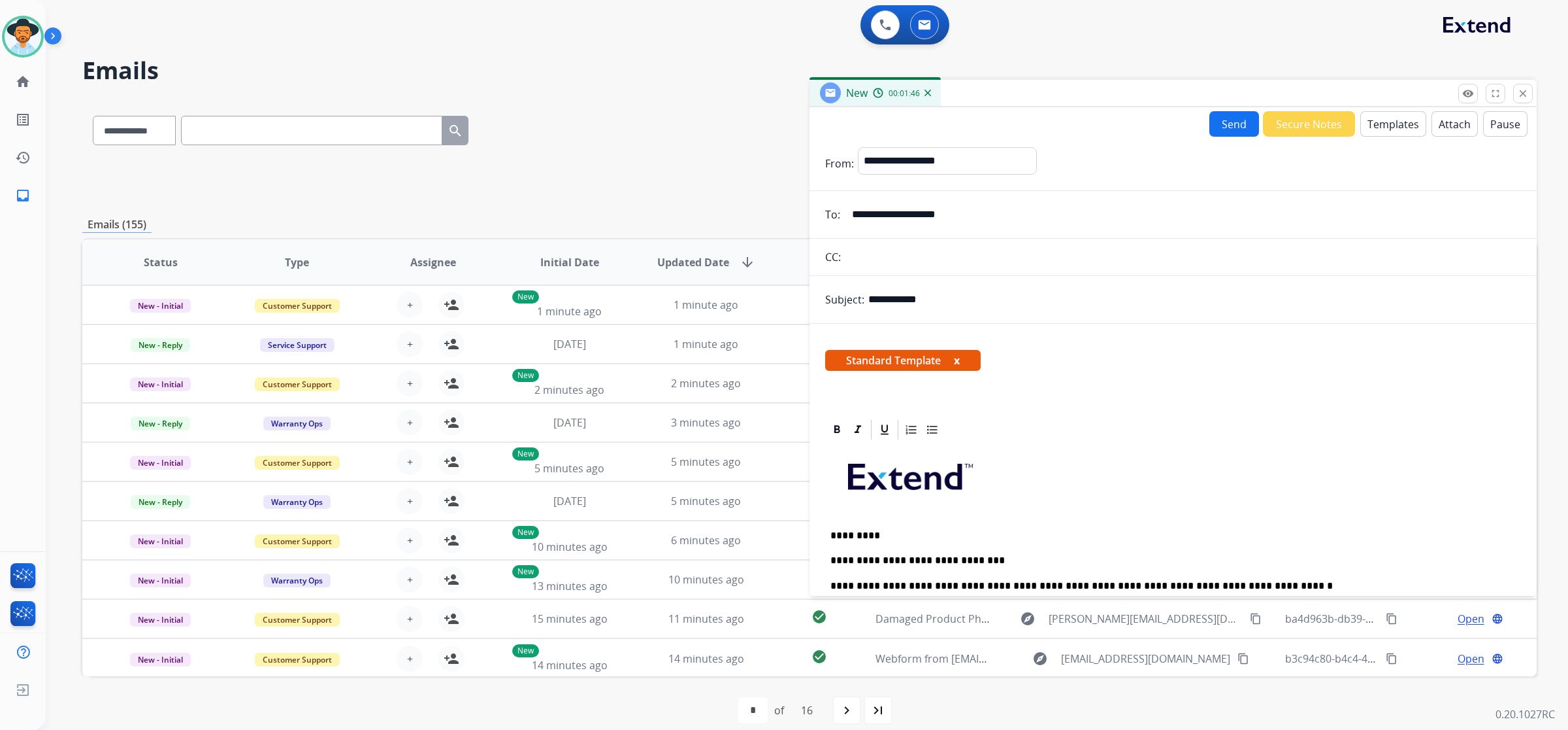
click at [896, 122] on button "Send" at bounding box center [1234, 123] width 50 height 25
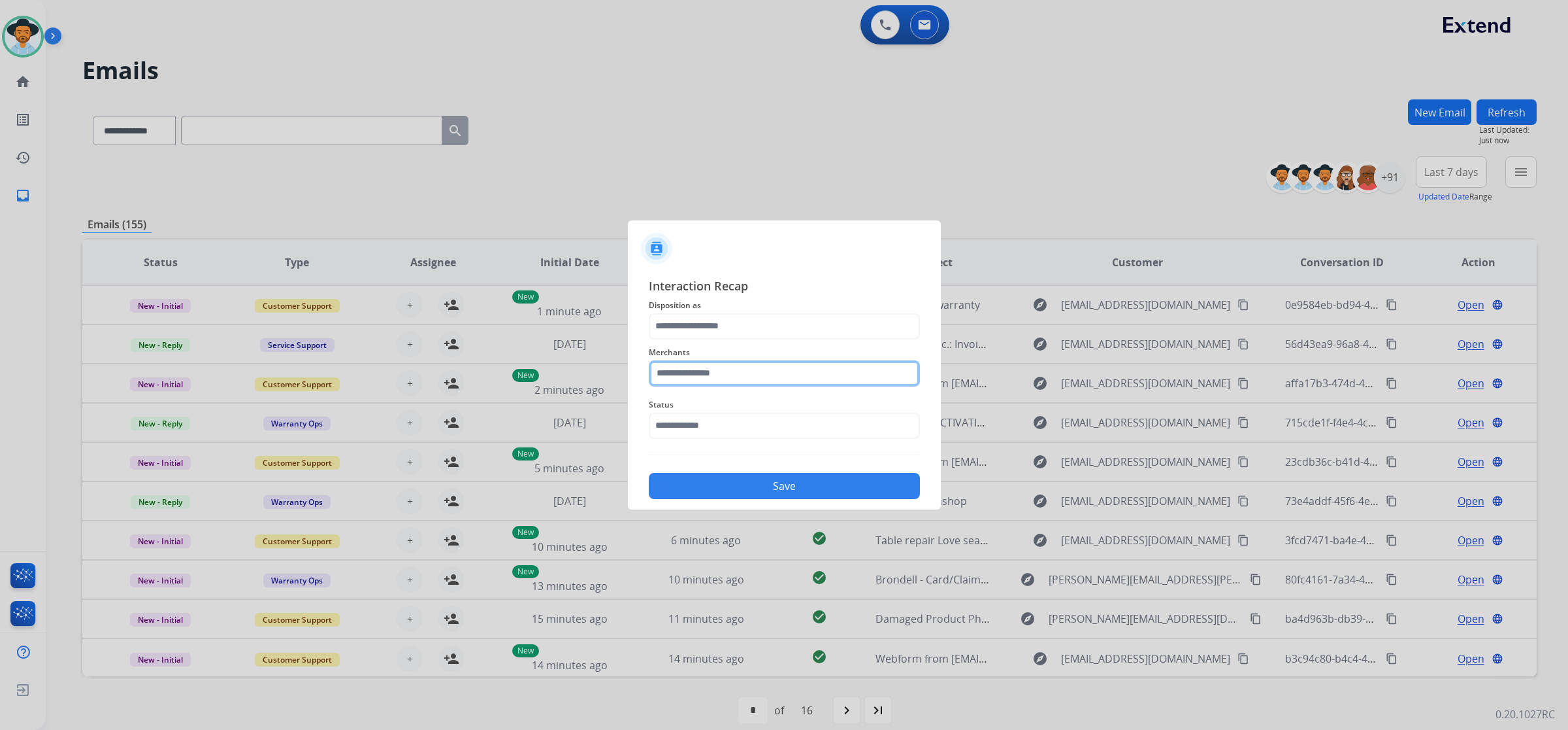
click at [837, 366] on input "text" at bounding box center [784, 373] width 271 height 26
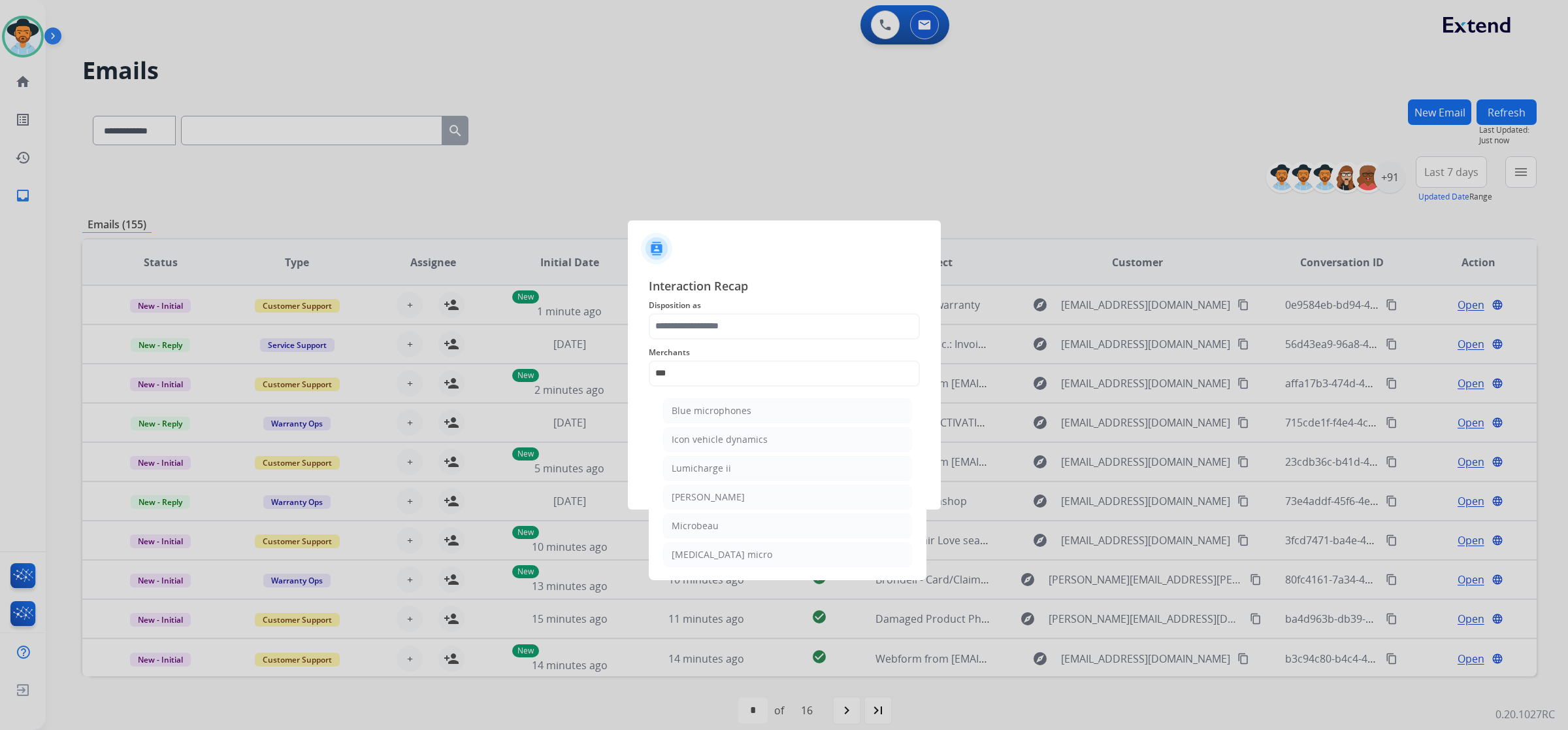
click at [794, 490] on li "[PERSON_NAME]" at bounding box center [787, 497] width 249 height 25
type input "********"
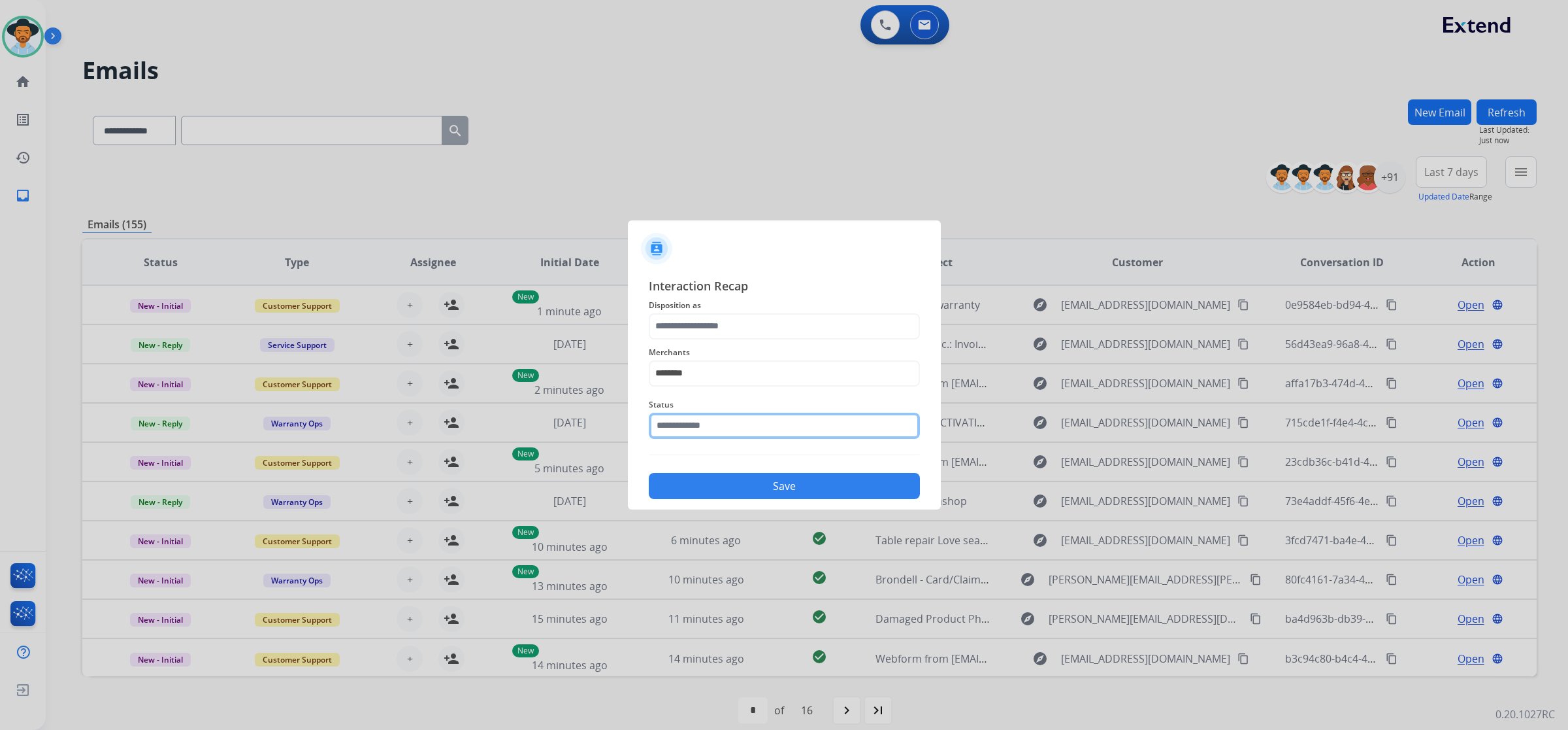
click at [779, 425] on input "text" at bounding box center [784, 425] width 271 height 26
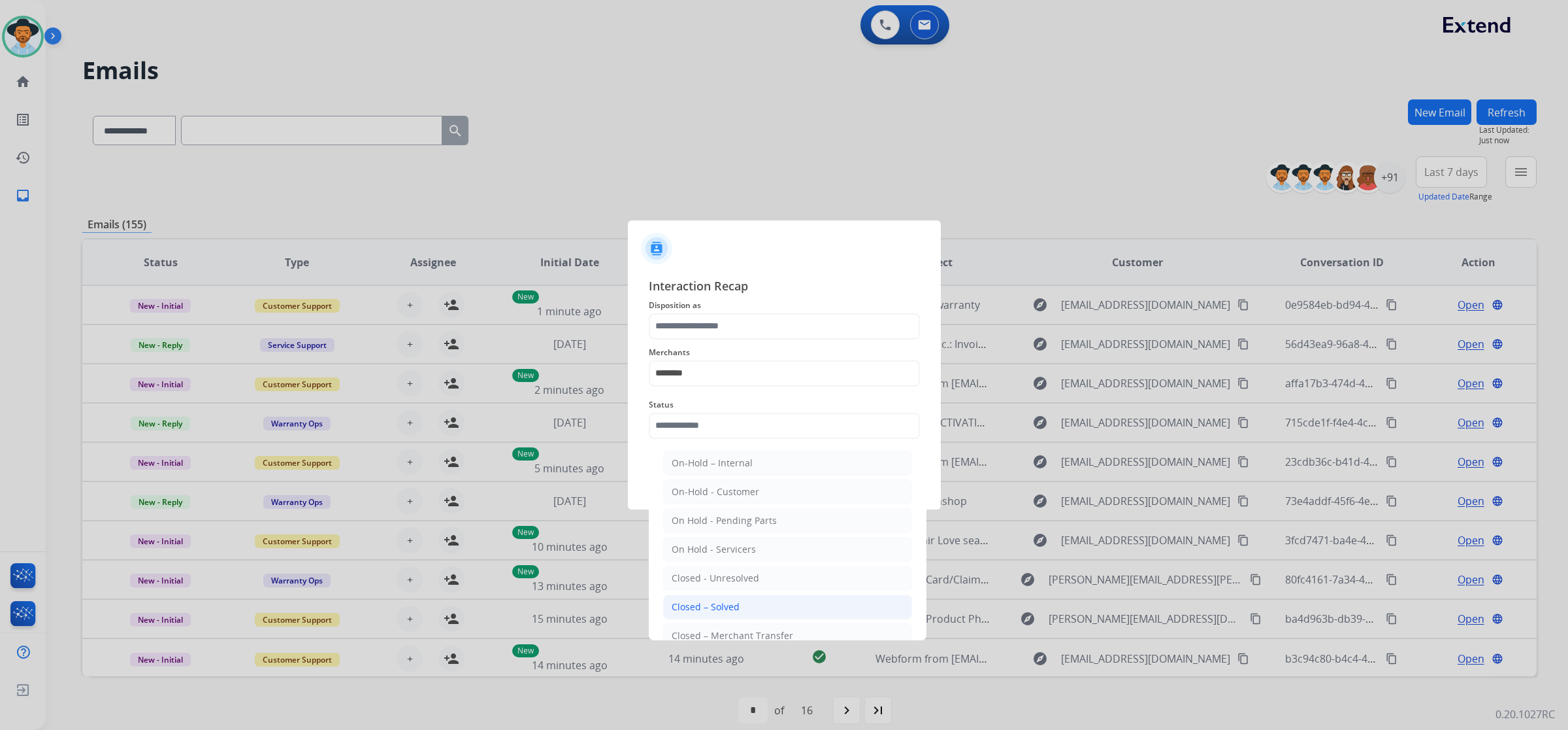
click at [759, 599] on li "Closed – Solved" at bounding box center [787, 607] width 249 height 25
type input "**********"
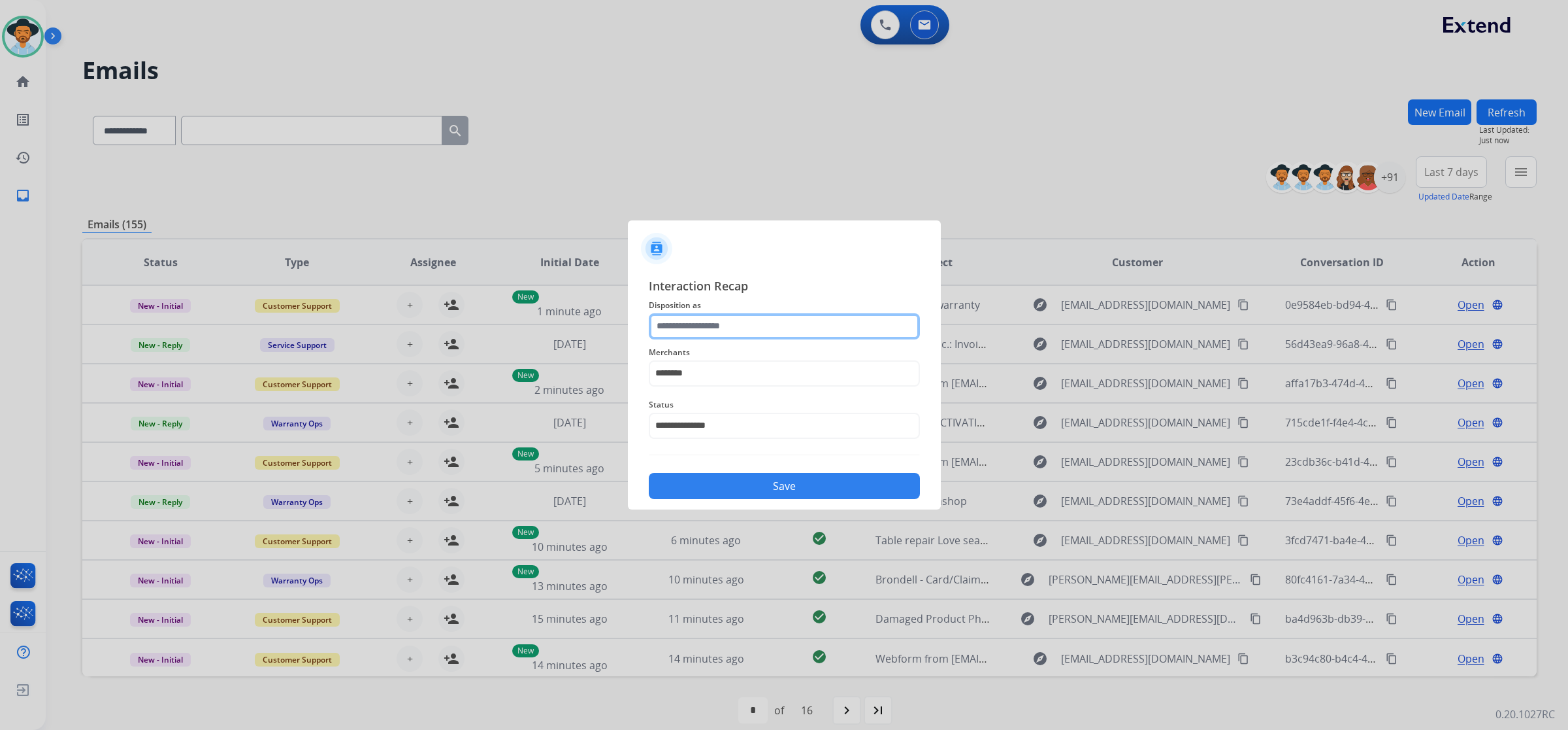
click at [766, 323] on input "text" at bounding box center [784, 326] width 271 height 26
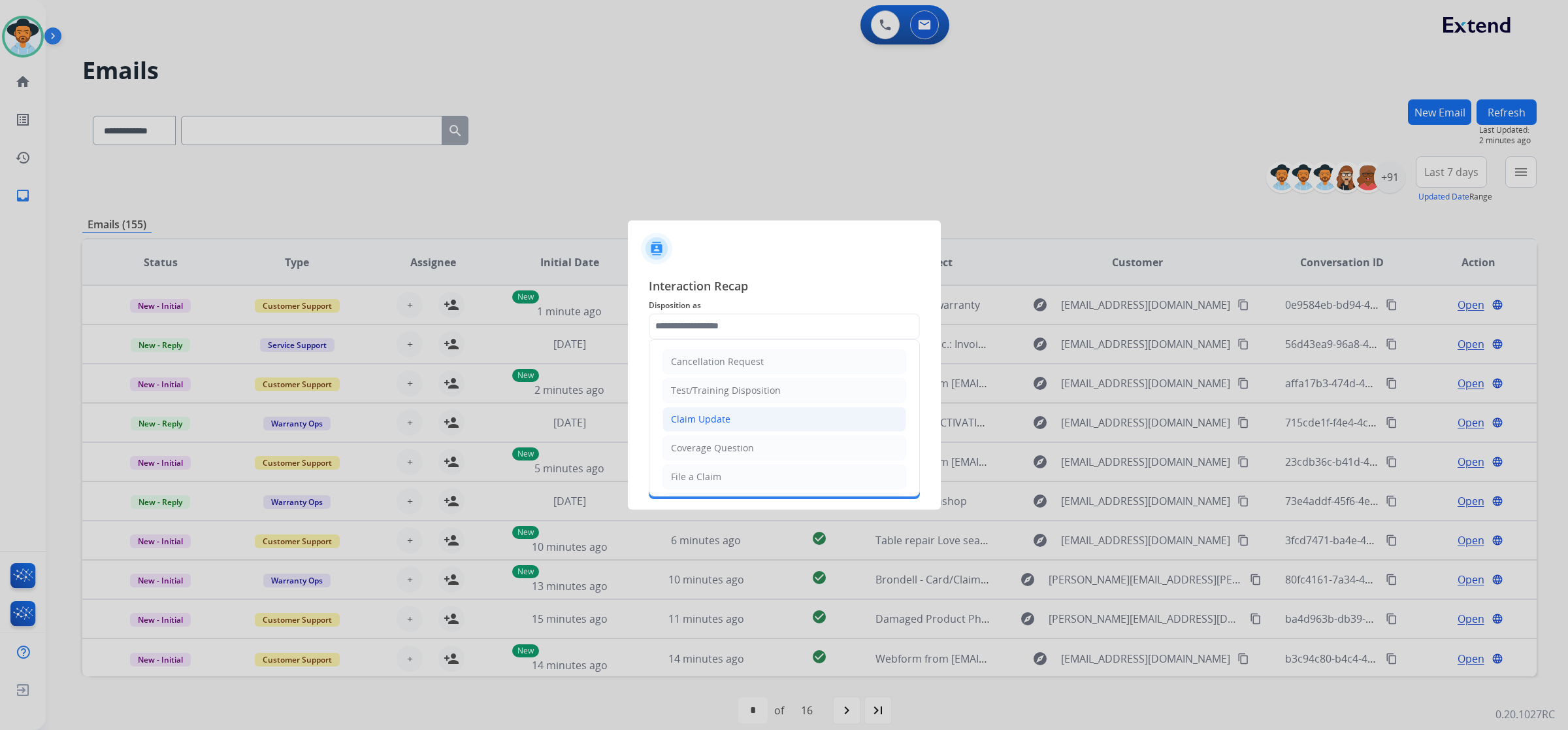
click at [748, 412] on li "Claim Update" at bounding box center [784, 419] width 244 height 25
type input "**********"
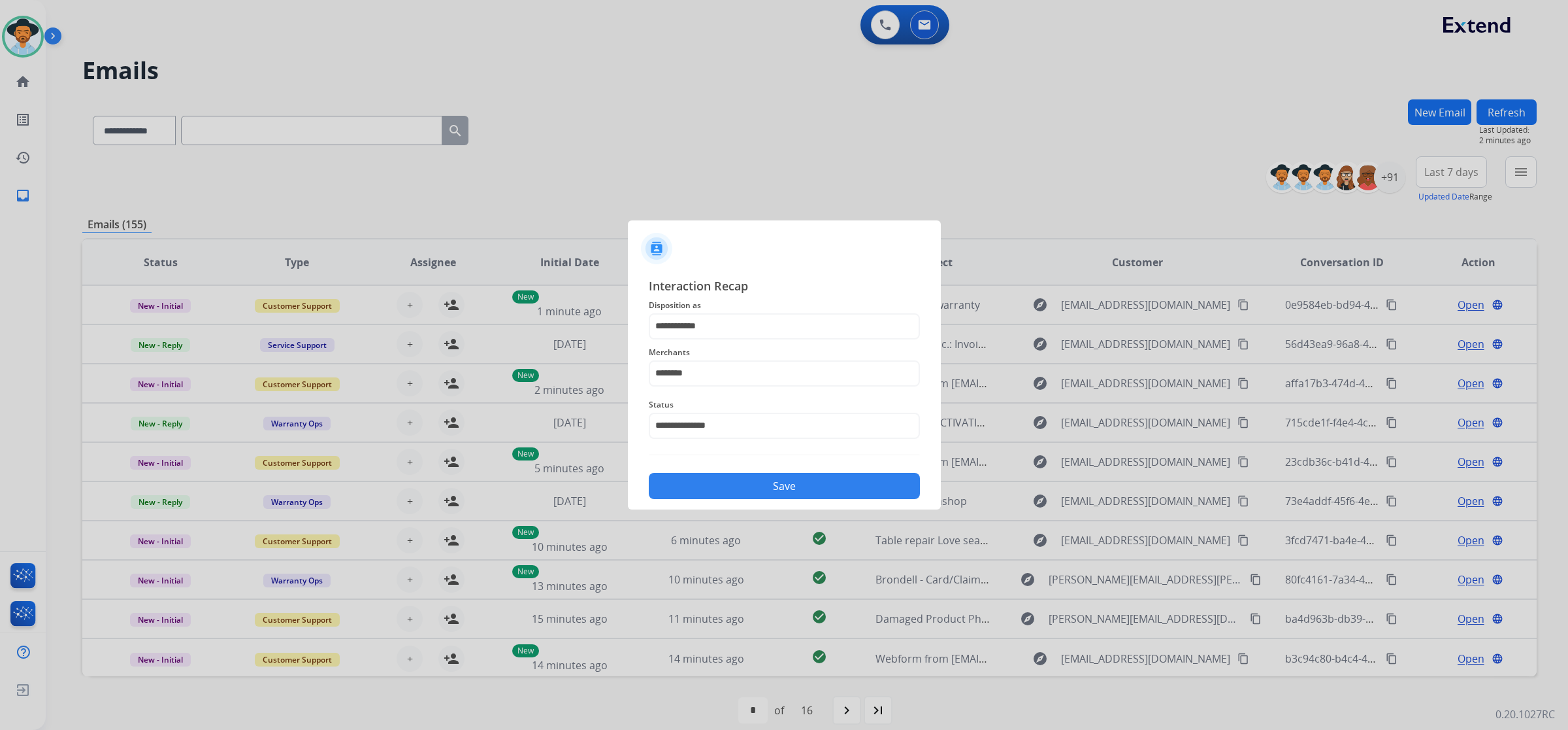
click at [766, 485] on button "Save" at bounding box center [784, 486] width 271 height 26
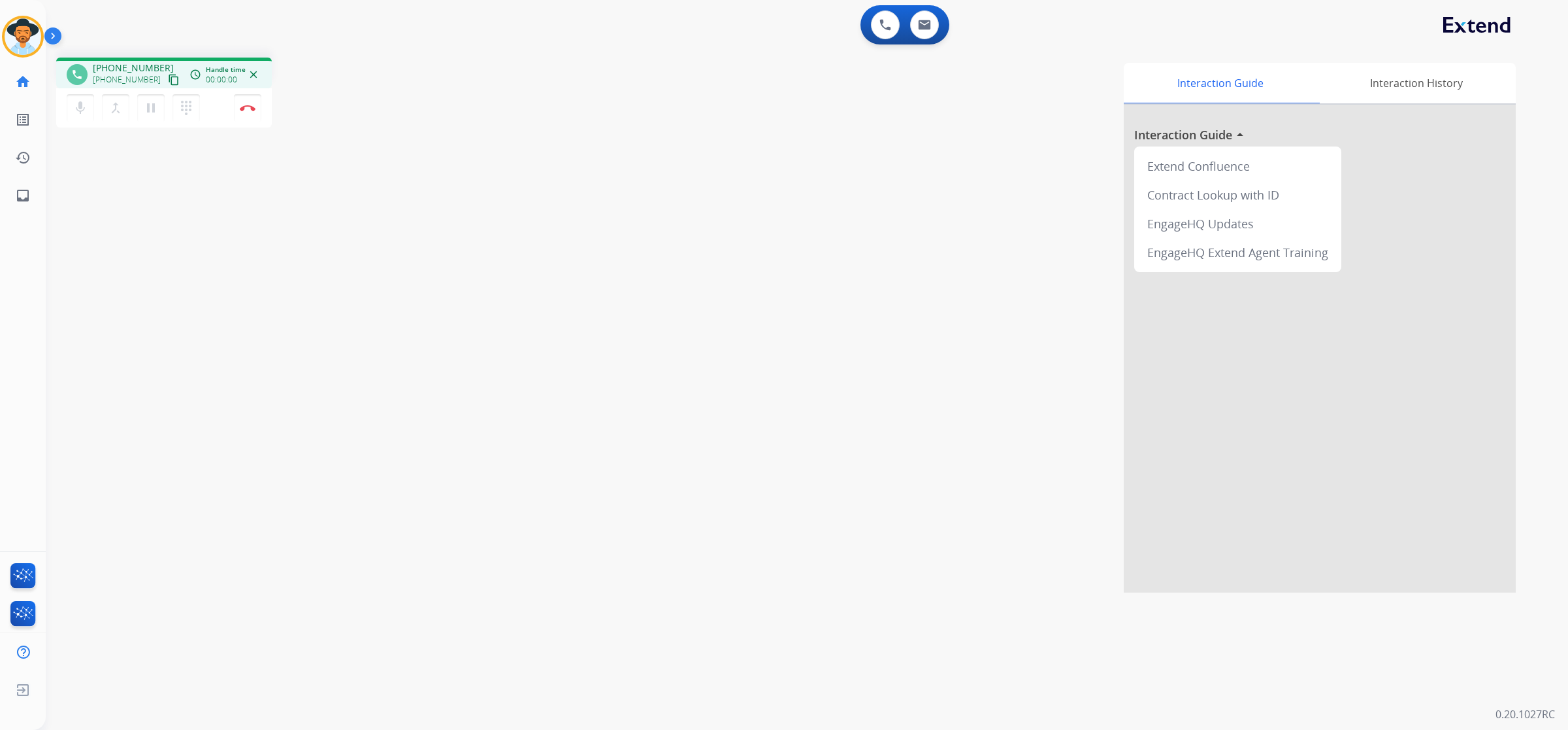
click at [168, 80] on mat-icon "content_copy" at bounding box center [173, 79] width 12 height 12
click at [247, 108] on img at bounding box center [247, 107] width 15 height 6
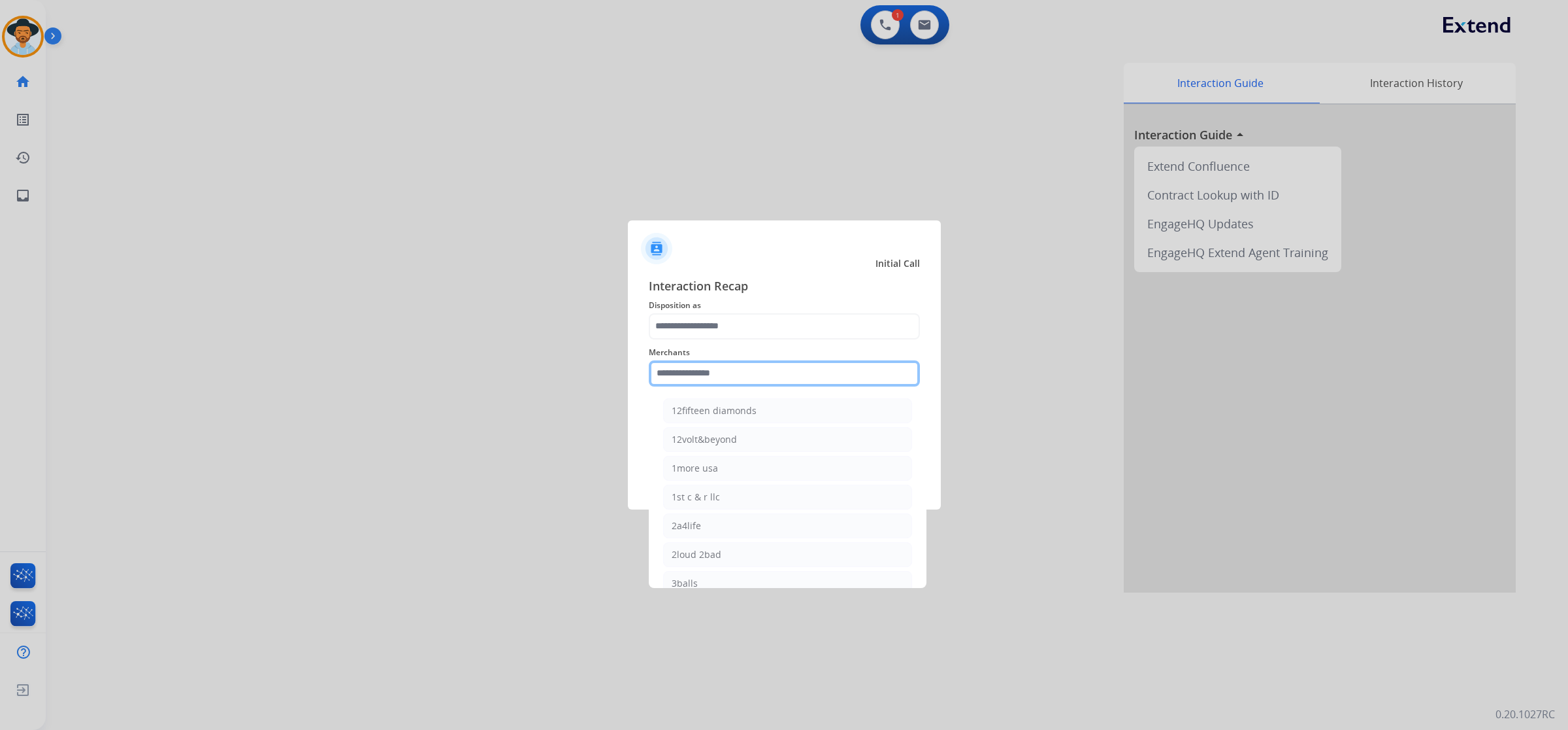
click at [688, 373] on input "text" at bounding box center [784, 373] width 271 height 26
click at [714, 417] on li "Bbqguys" at bounding box center [787, 411] width 249 height 25
type input "*******"
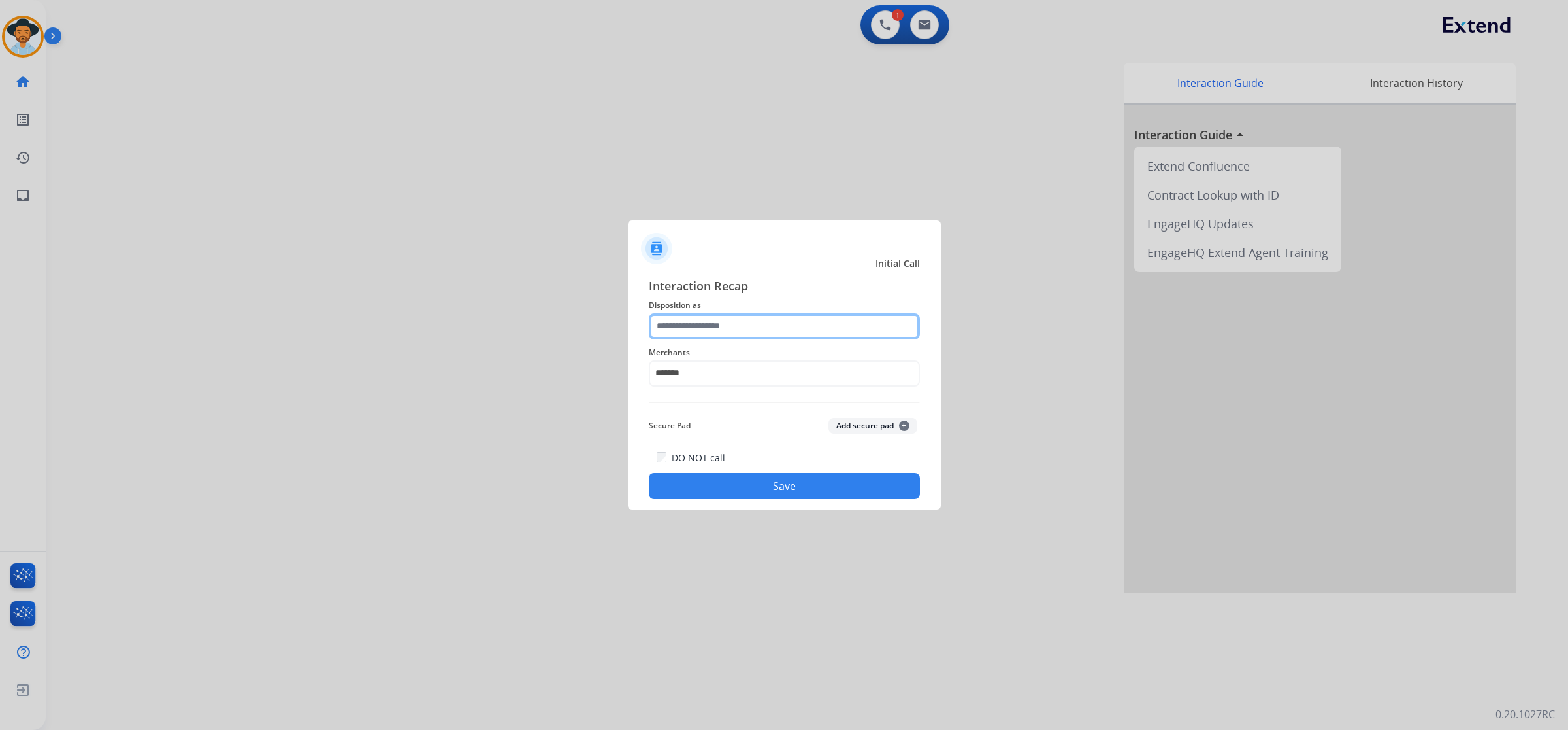
click at [720, 321] on input "text" at bounding box center [784, 326] width 271 height 26
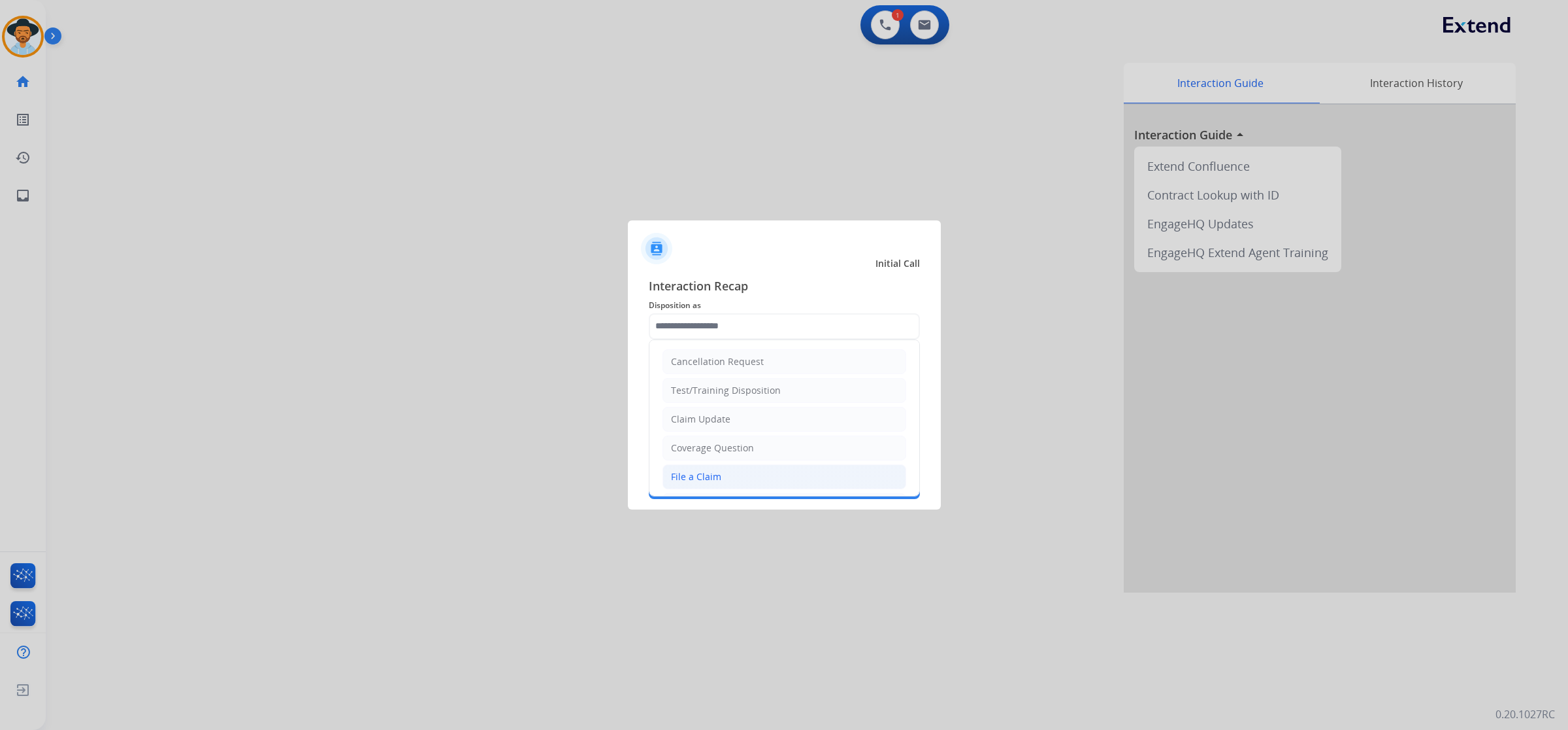
click at [703, 481] on div "File a Claim" at bounding box center [696, 477] width 50 height 14
type input "**********"
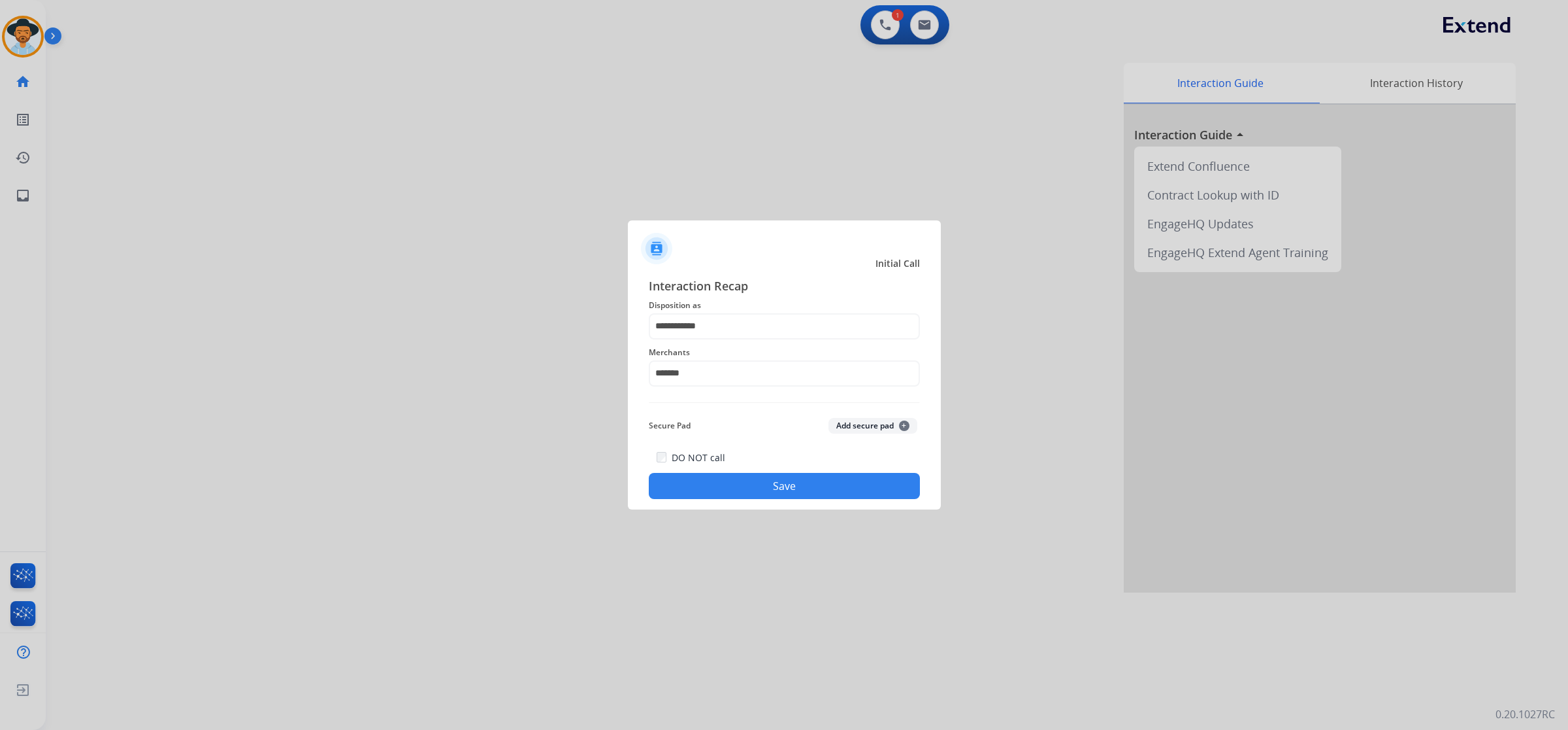
click at [744, 488] on button "Save" at bounding box center [784, 486] width 271 height 26
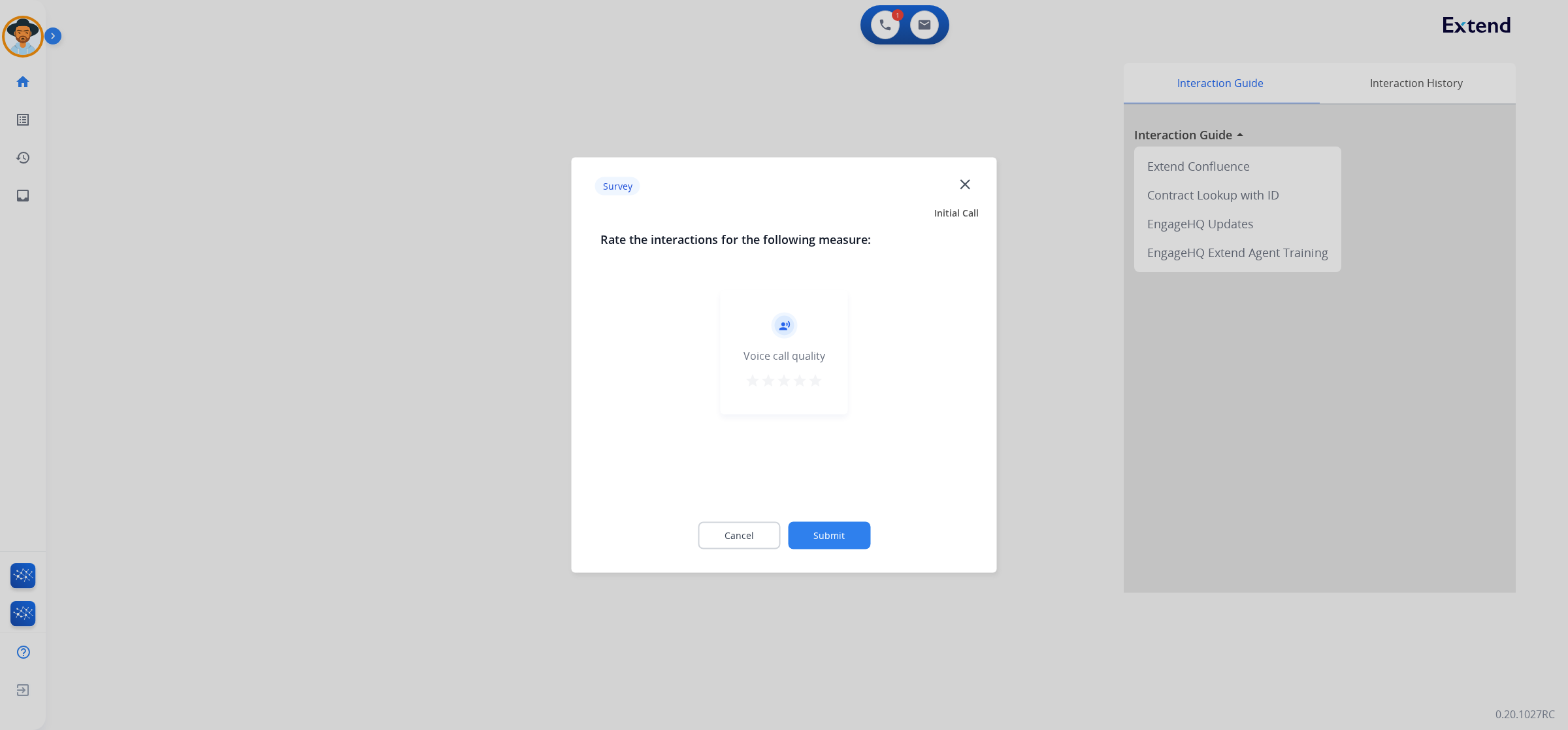
click at [815, 379] on mat-icon "star" at bounding box center [815, 380] width 15 height 15
click at [828, 522] on div "Cancel Submit" at bounding box center [784, 535] width 368 height 59
click at [828, 532] on button "Submit" at bounding box center [829, 535] width 82 height 27
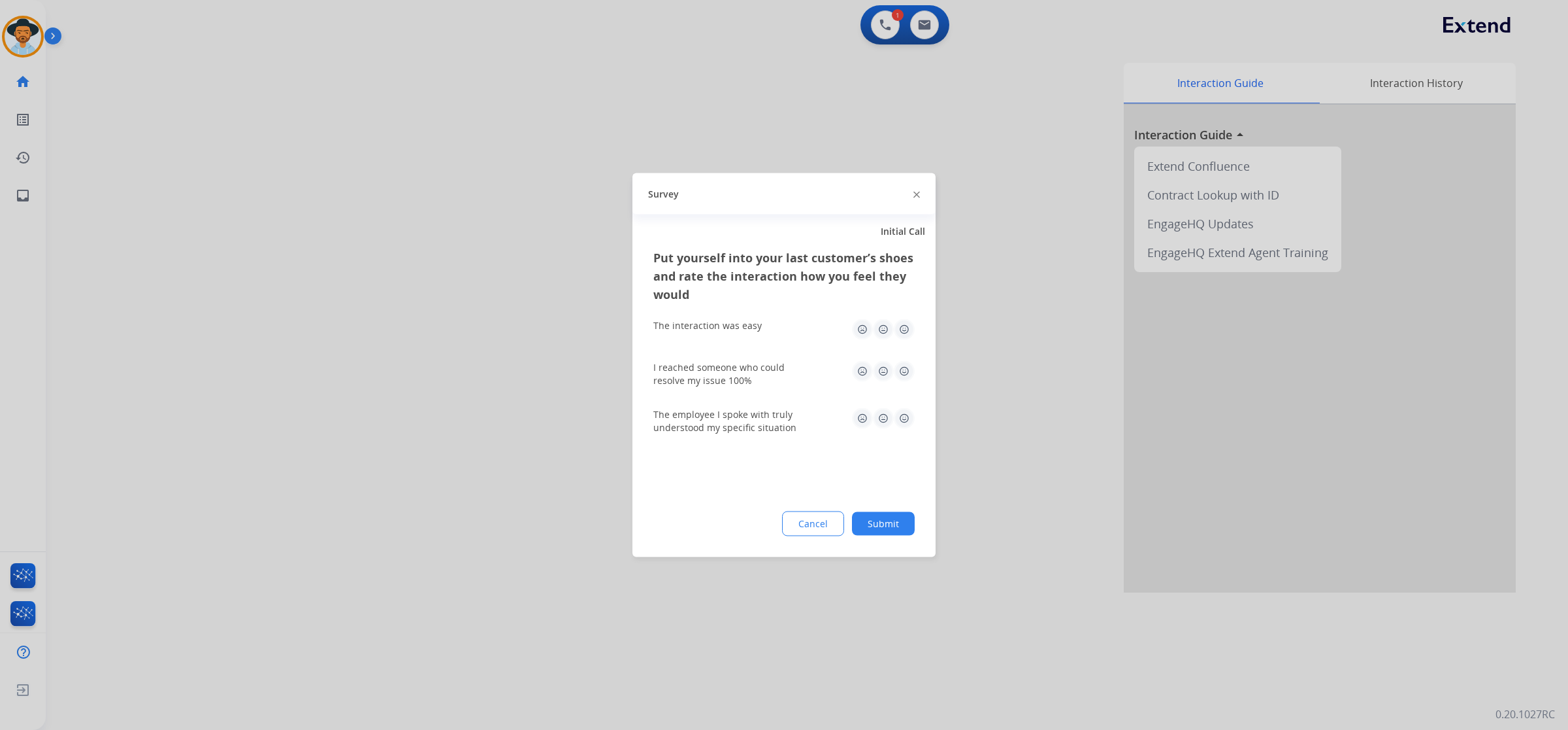
click at [896, 328] on img at bounding box center [904, 329] width 21 height 21
click at [896, 373] on img at bounding box center [904, 371] width 21 height 21
click at [896, 415] on img at bounding box center [904, 418] width 21 height 21
click at [890, 533] on button "Submit" at bounding box center [884, 524] width 63 height 23
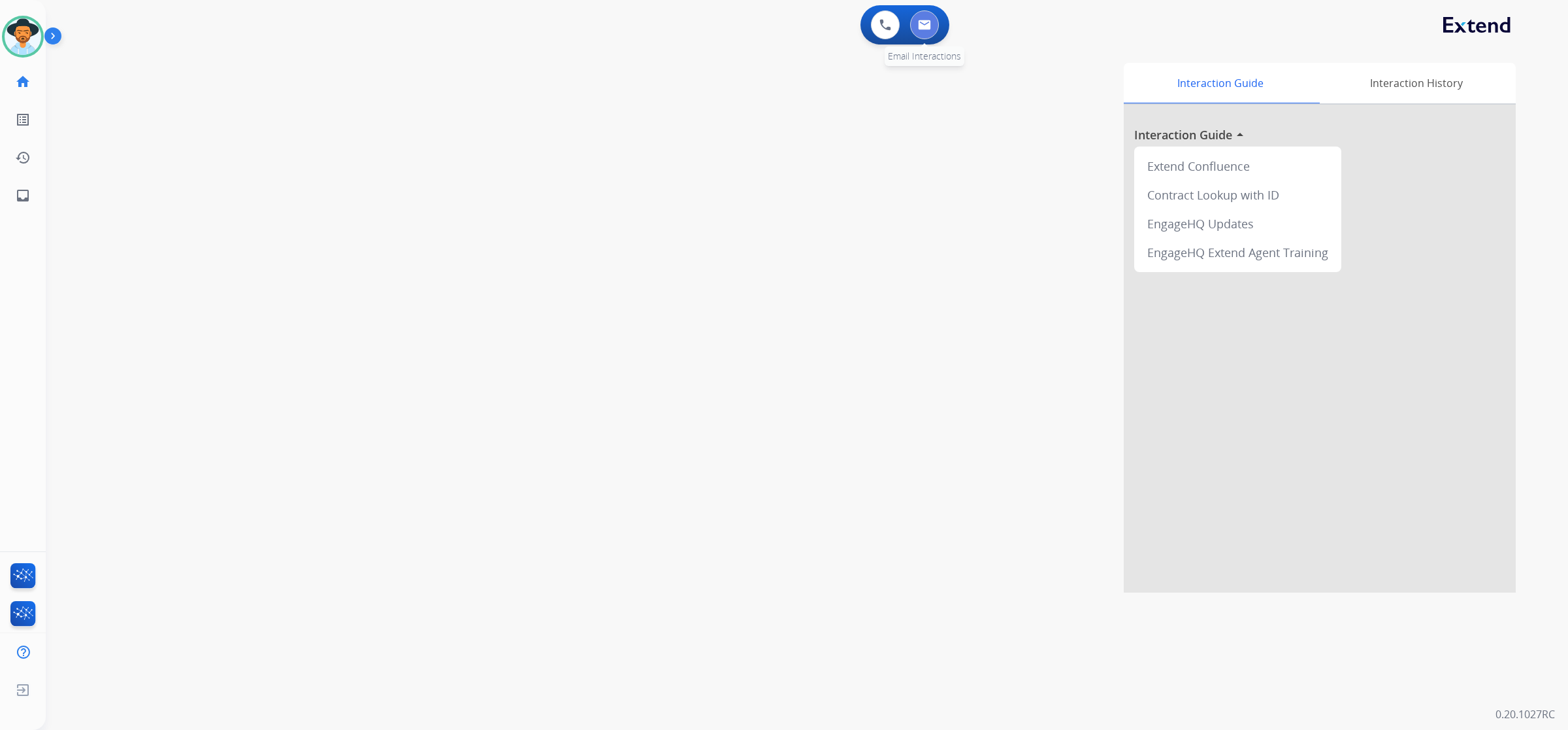
click at [896, 20] on img at bounding box center [924, 25] width 14 height 11
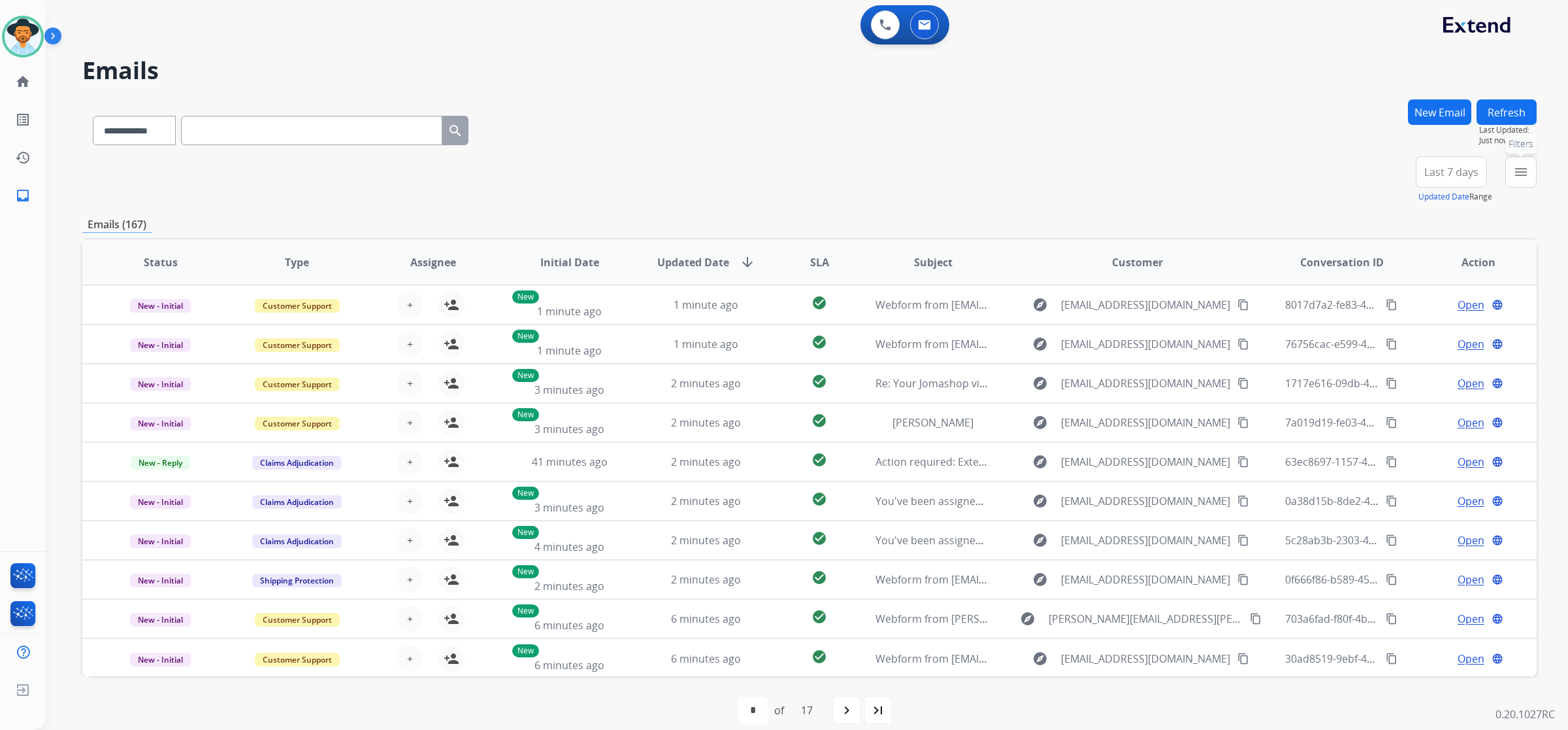
click at [896, 187] on button "menu Filters" at bounding box center [1521, 171] width 32 height 32
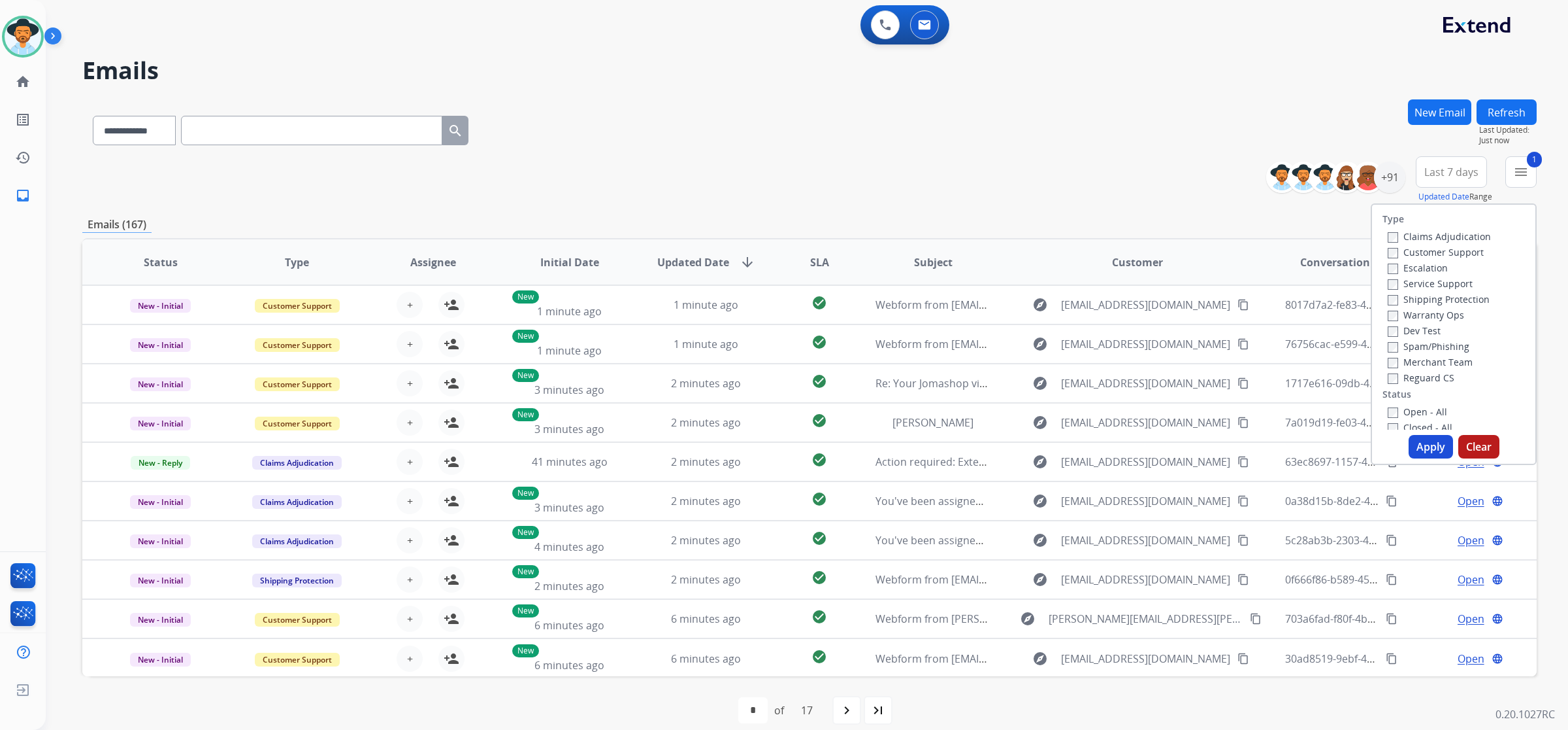
click at [896, 449] on button "Apply" at bounding box center [1430, 447] width 44 height 23
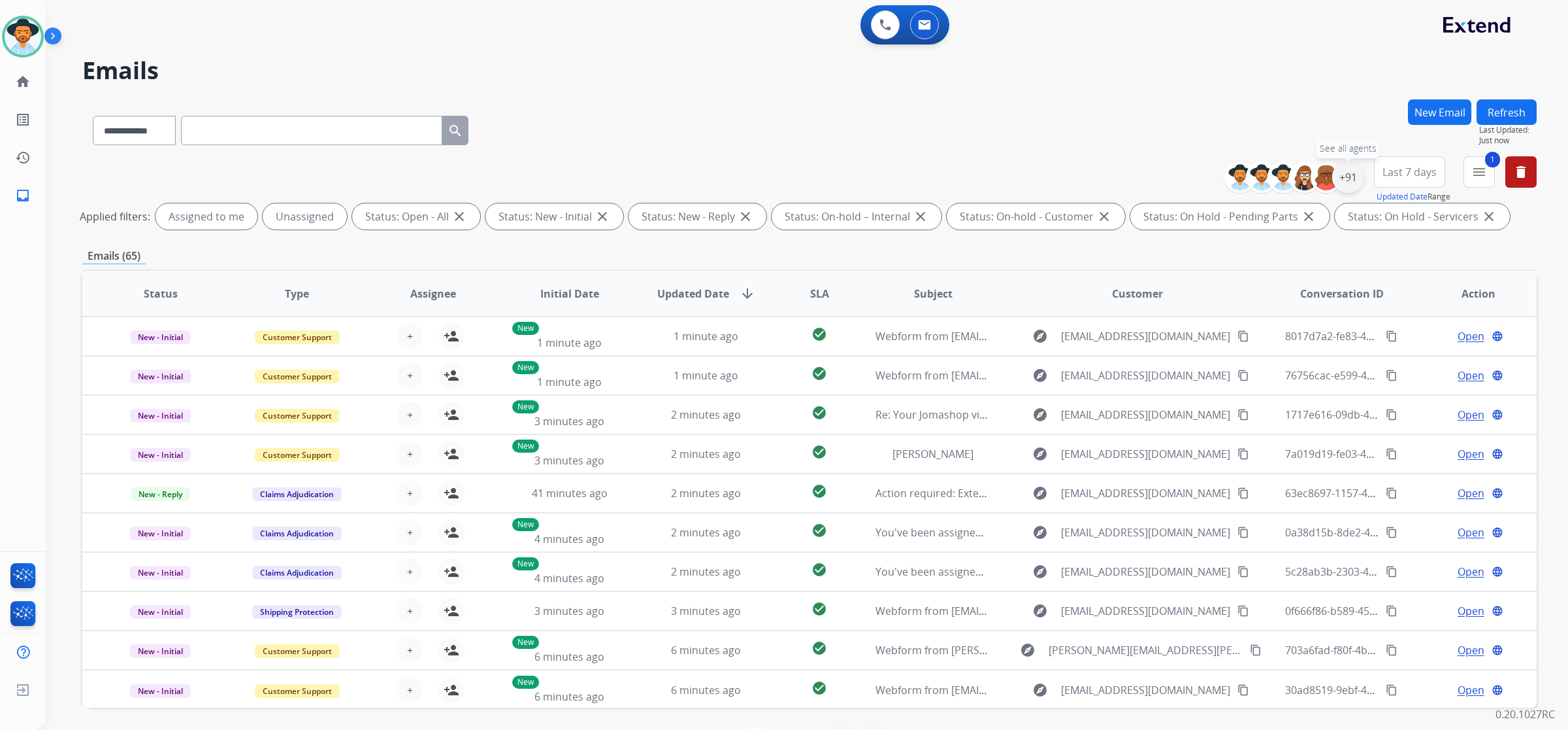
click at [896, 171] on div "+91" at bounding box center [1347, 177] width 32 height 32
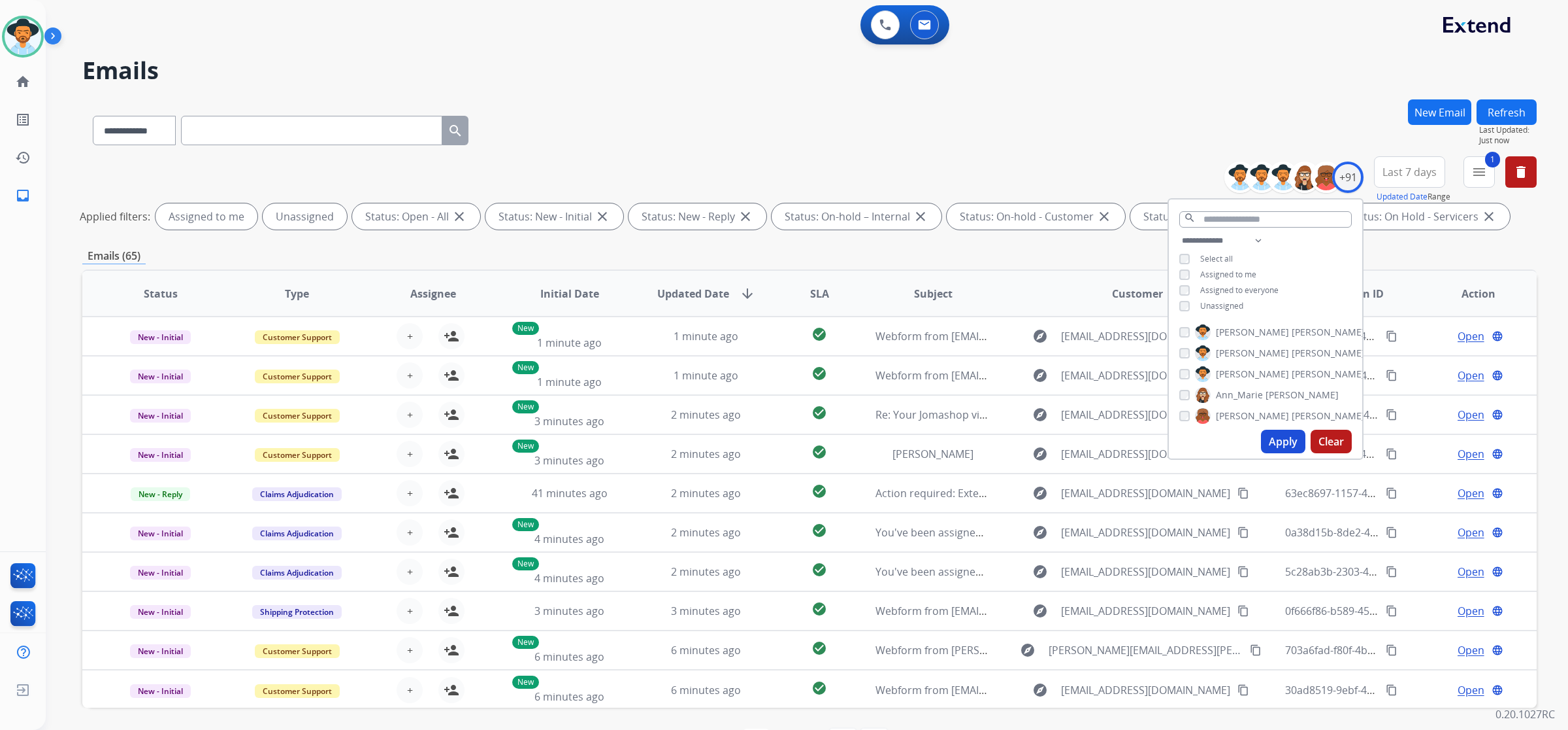
click at [896, 300] on span "Unassigned" at bounding box center [1222, 306] width 43 height 11
click at [896, 443] on button "Apply" at bounding box center [1282, 442] width 44 height 23
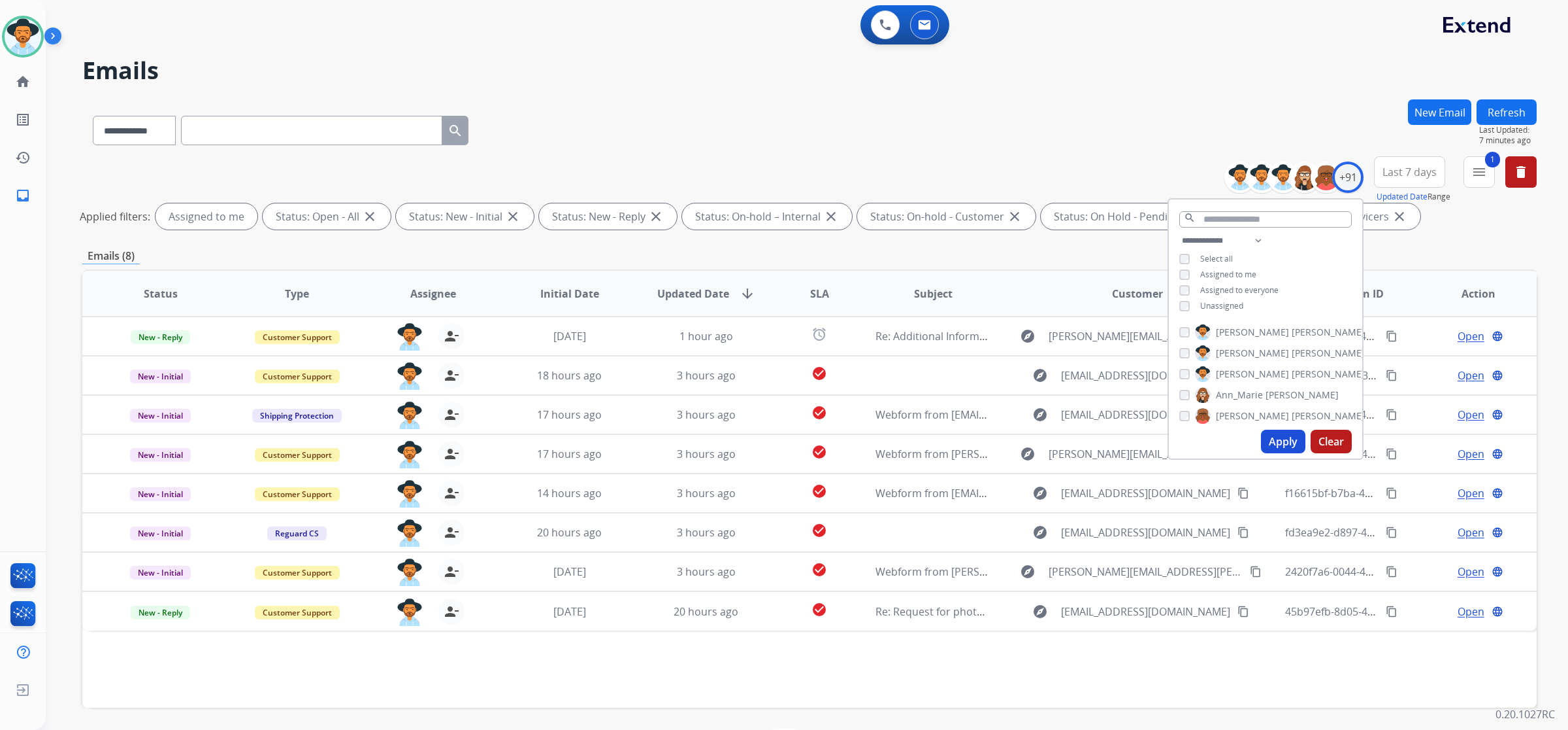
click at [1442, 112] on button "New Email" at bounding box center [1440, 112] width 63 height 25
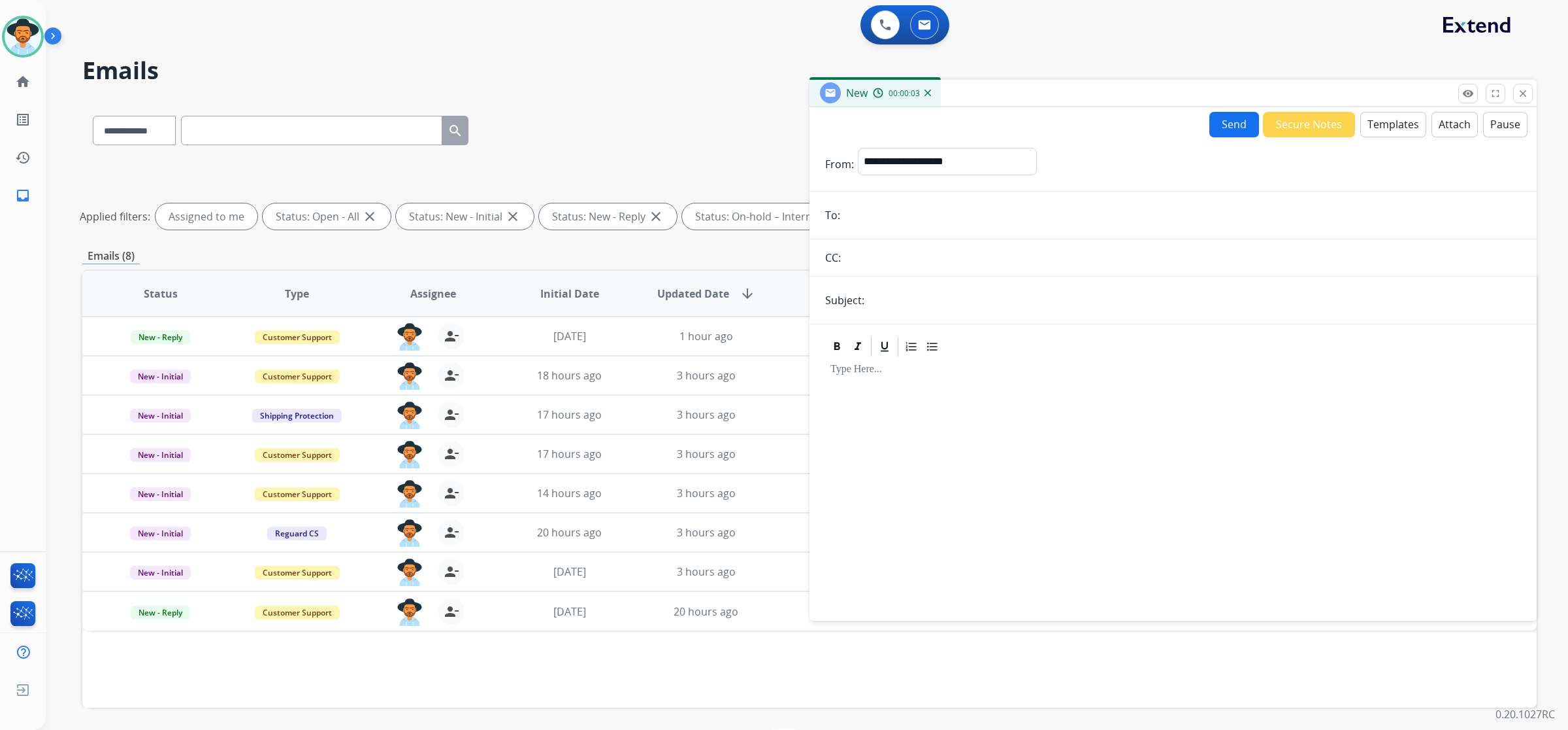
paste input "**********"
type input "**********"
click at [945, 311] on input "text" at bounding box center [1194, 300] width 653 height 26
type input "**********"
click at [894, 170] on select "**********" at bounding box center [947, 160] width 177 height 26
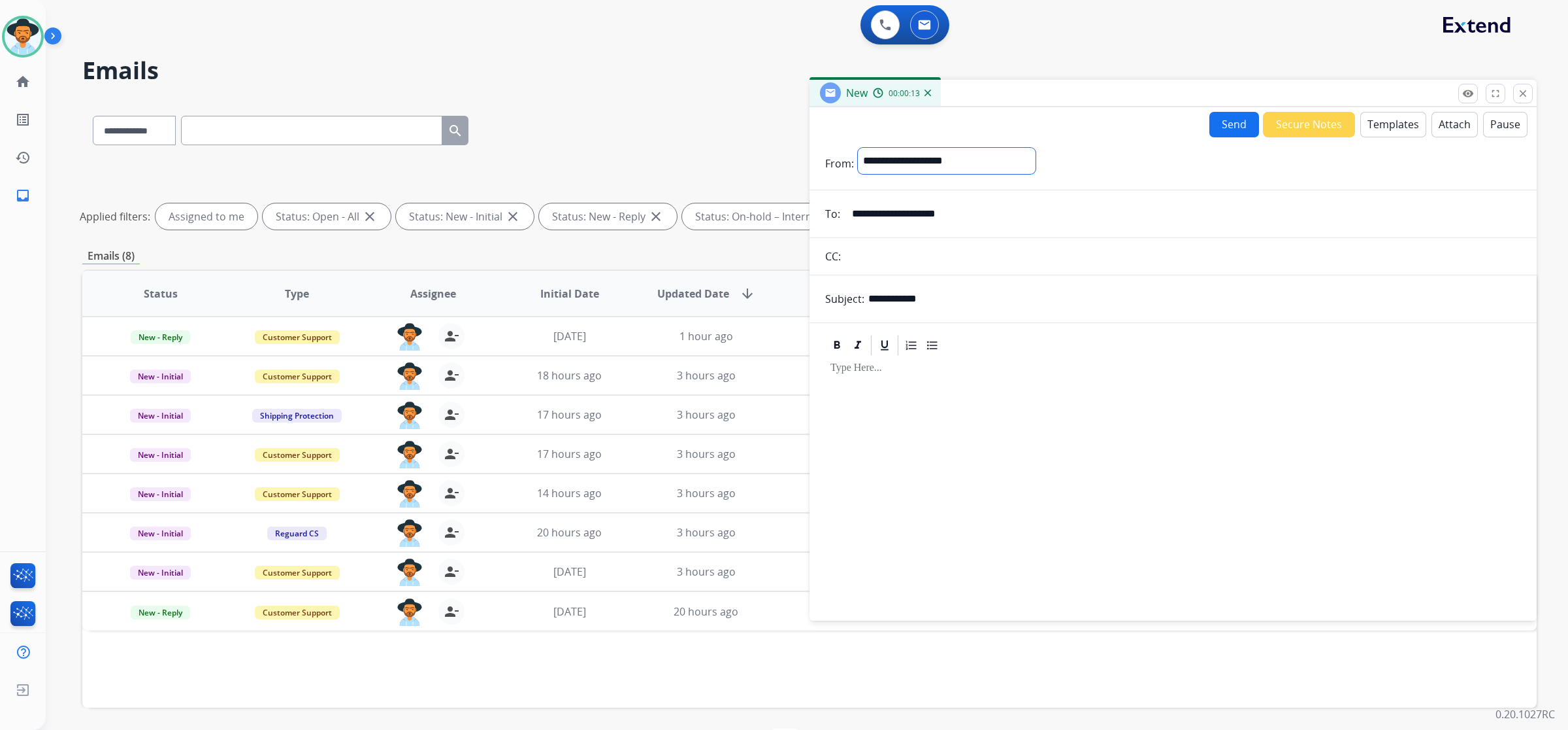
select select "**********"
click at [858, 148] on select "**********" at bounding box center [947, 160] width 177 height 26
click at [1364, 128] on button "Templates" at bounding box center [1393, 124] width 66 height 25
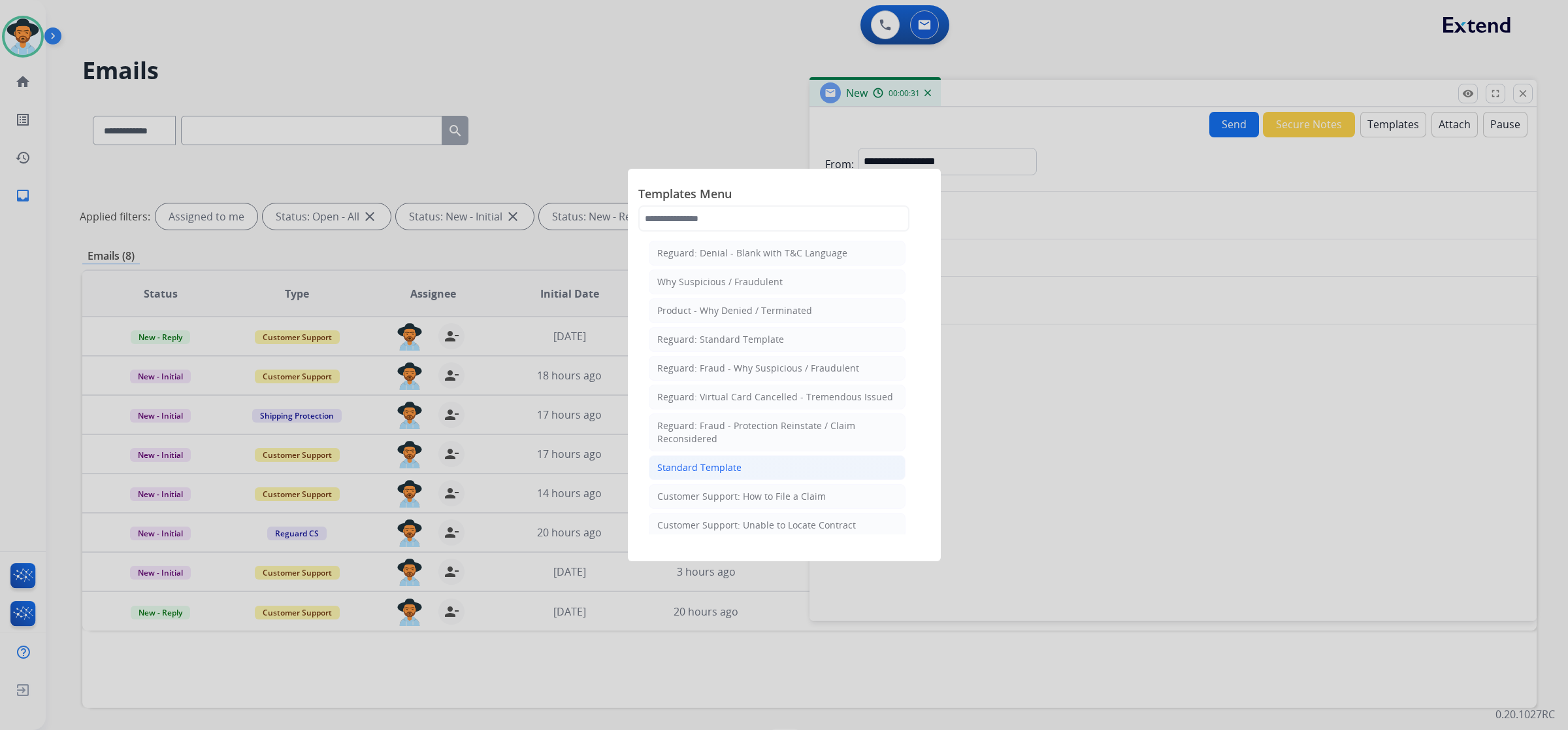
click at [719, 469] on div "Standard Template" at bounding box center [700, 468] width 85 height 14
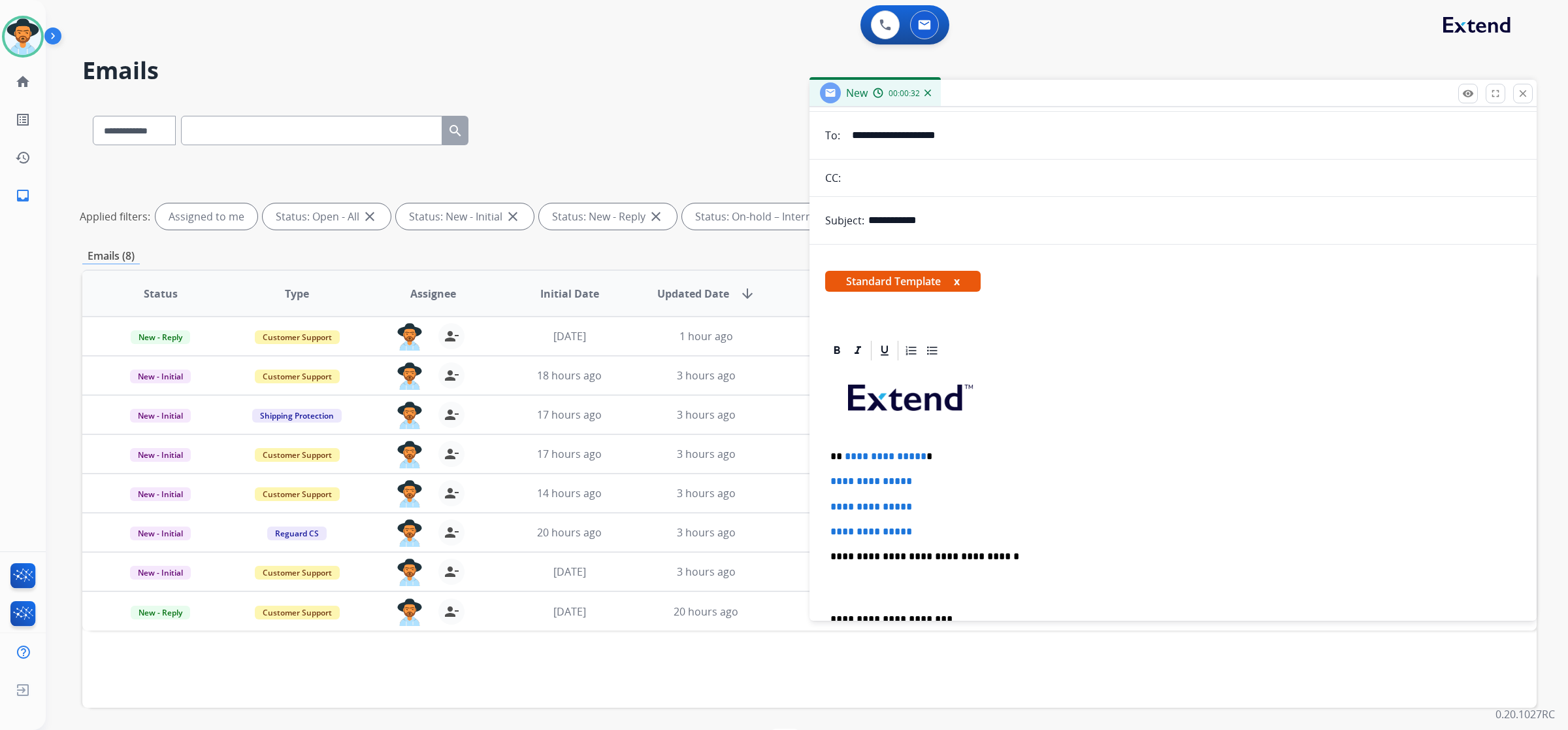
scroll to position [163, 0]
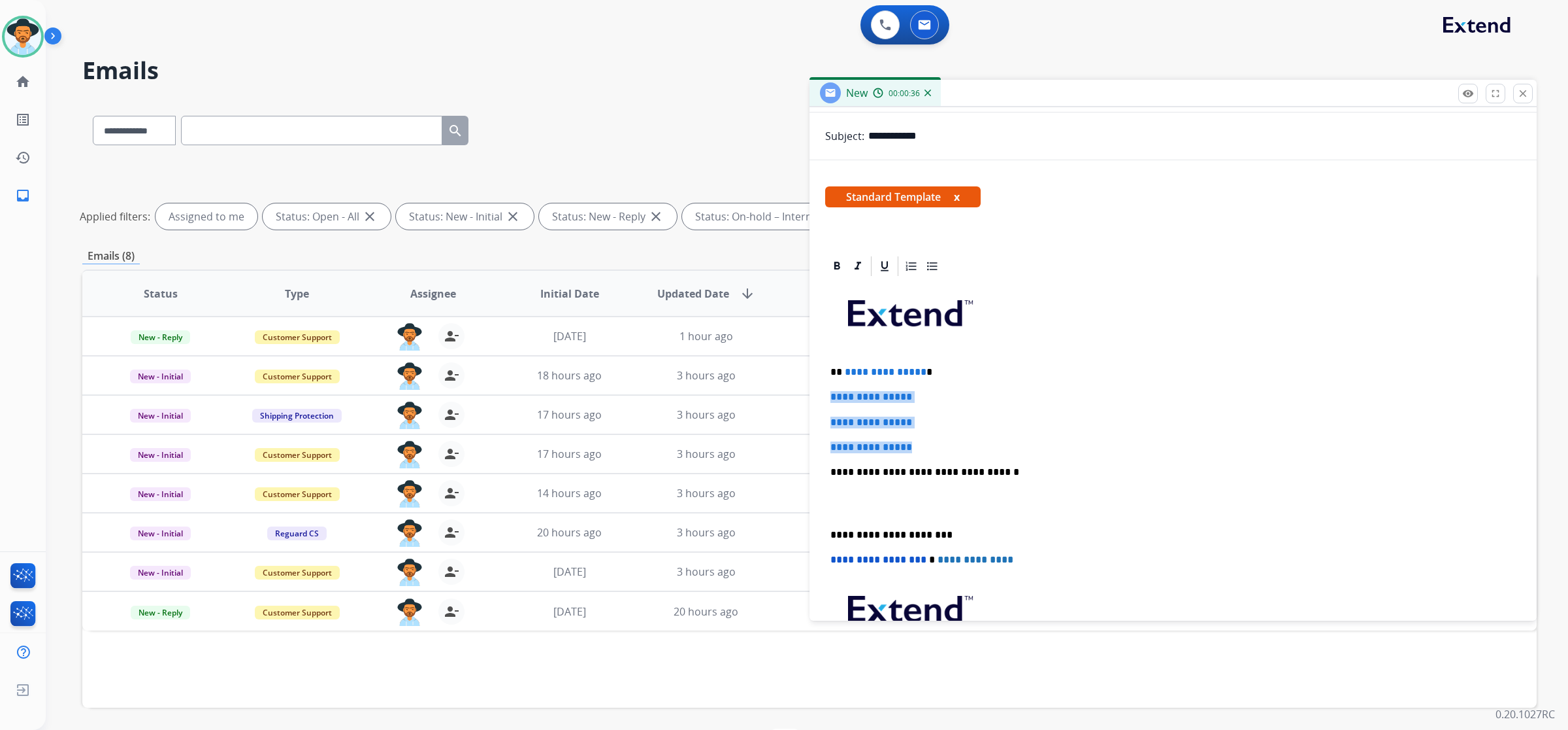
drag, startPoint x: 828, startPoint y: 395, endPoint x: 933, endPoint y: 439, distance: 113.8
click at [932, 443] on div "**********" at bounding box center [1173, 502] width 696 height 450
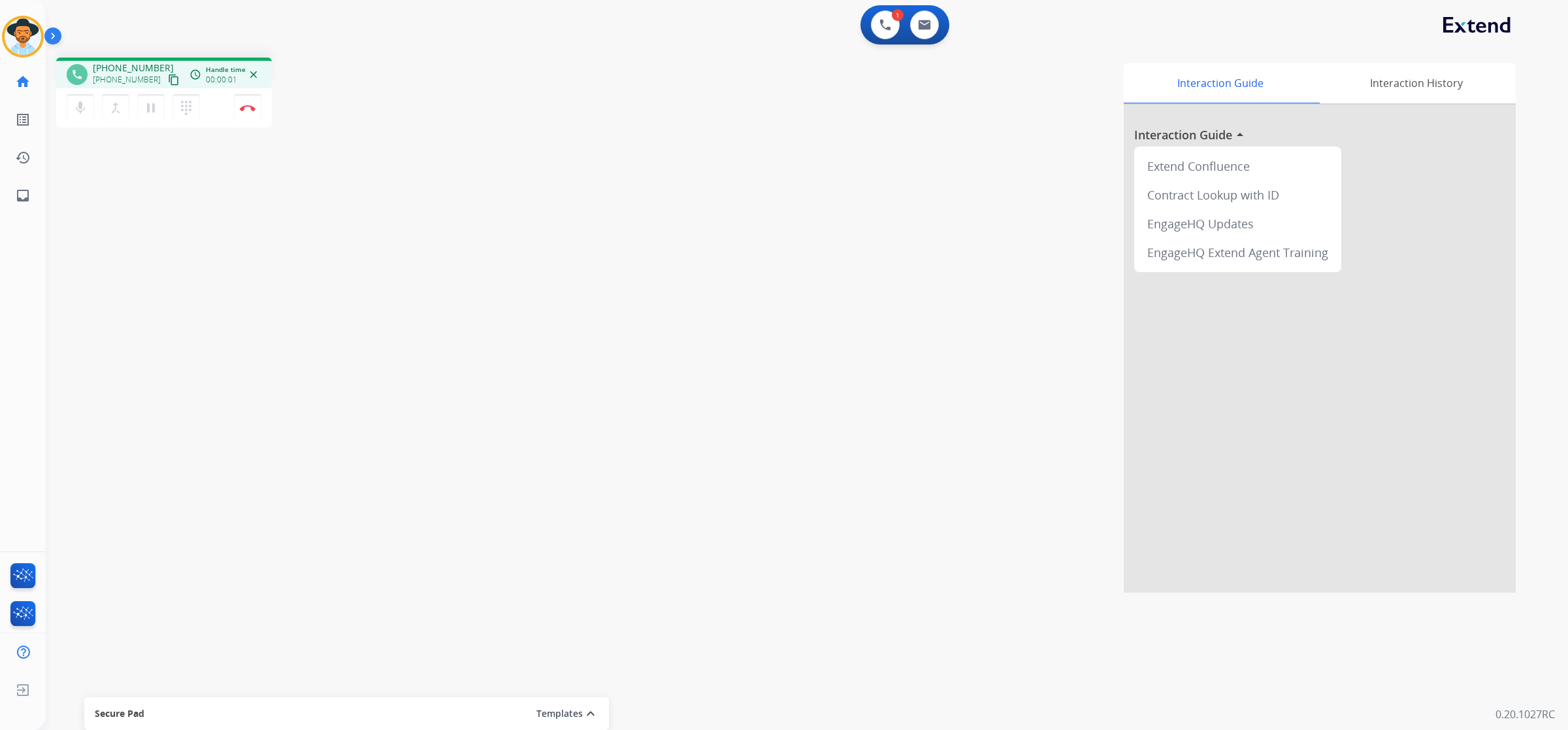
click at [168, 77] on mat-icon "content_copy" at bounding box center [173, 79] width 12 height 12
click at [168, 82] on mat-icon "content_copy" at bounding box center [173, 79] width 12 height 12
click at [159, 114] on button "pause Hold" at bounding box center [150, 107] width 27 height 27
click at [147, 103] on mat-icon "play_arrow" at bounding box center [150, 107] width 15 height 15
click at [932, 21] on button at bounding box center [925, 25] width 29 height 29
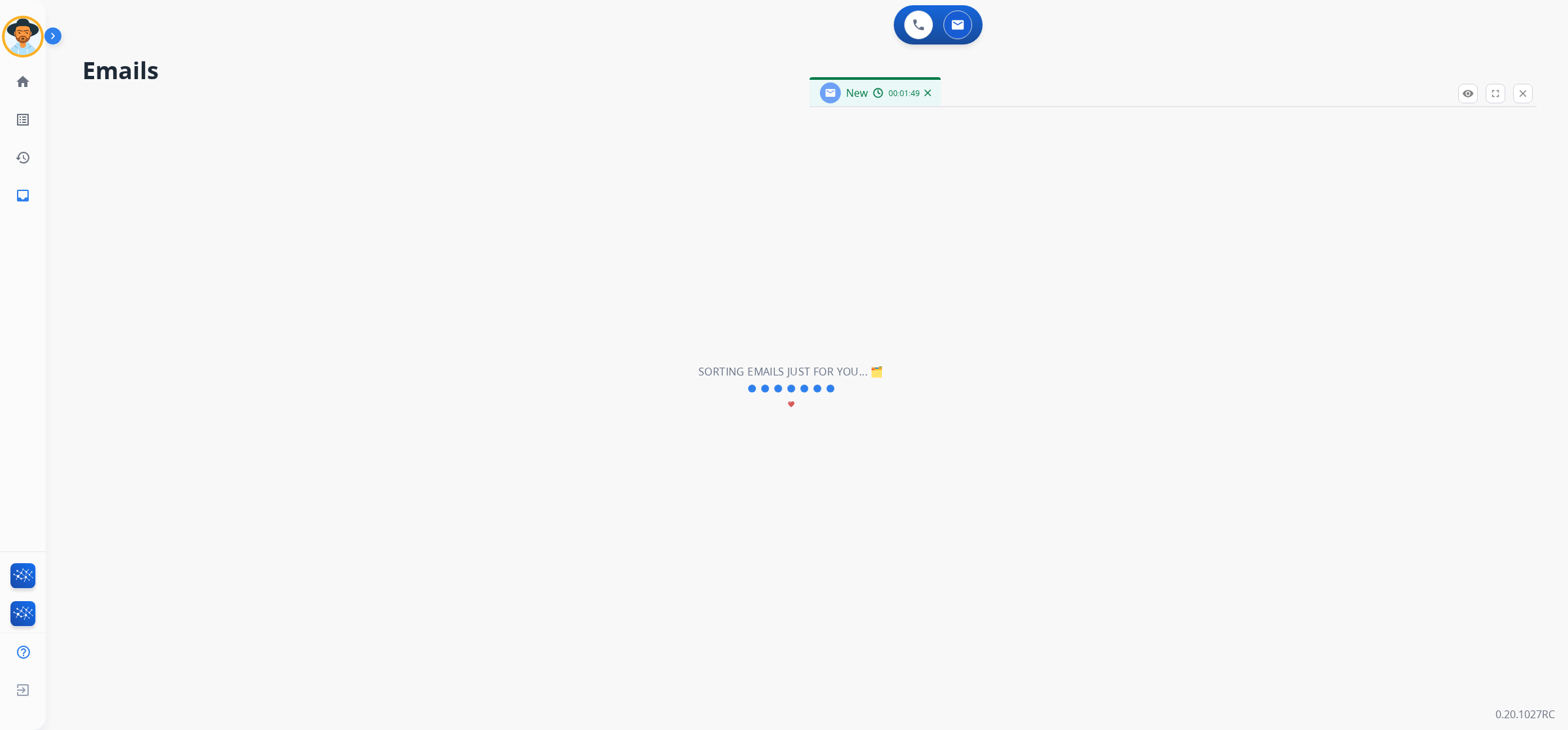
select select "**********"
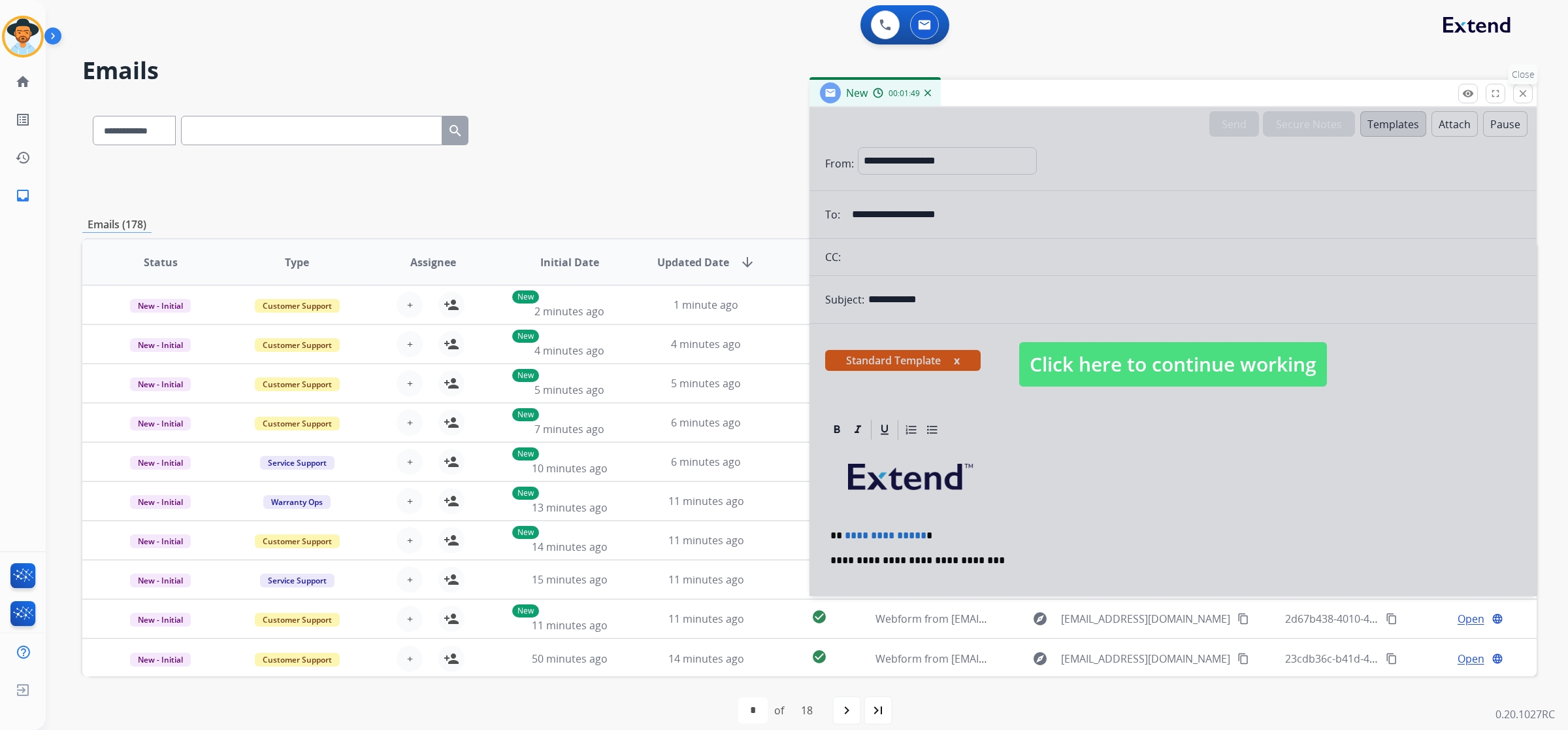
click at [1527, 89] on mat-icon "close" at bounding box center [1523, 93] width 12 height 12
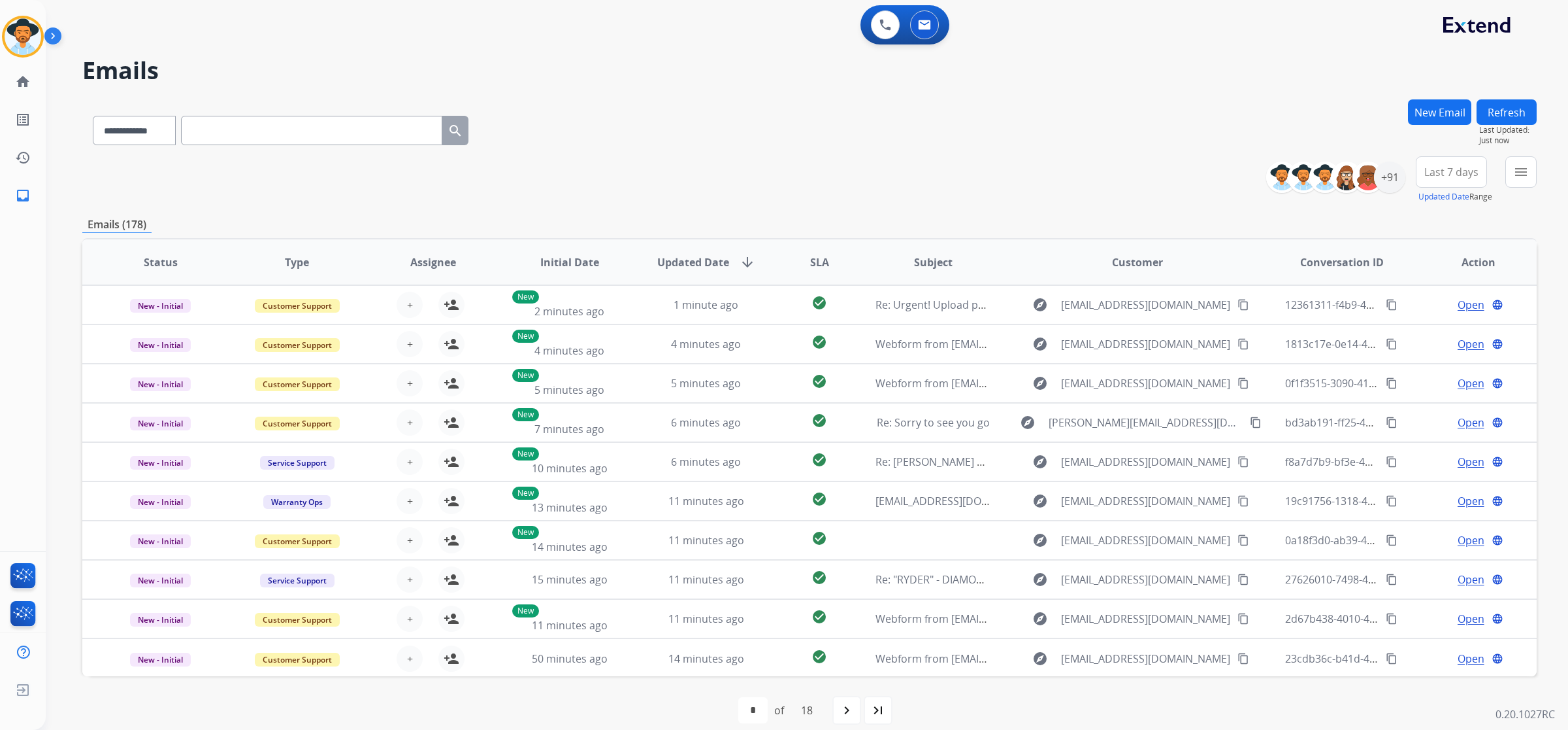
paste input "**********"
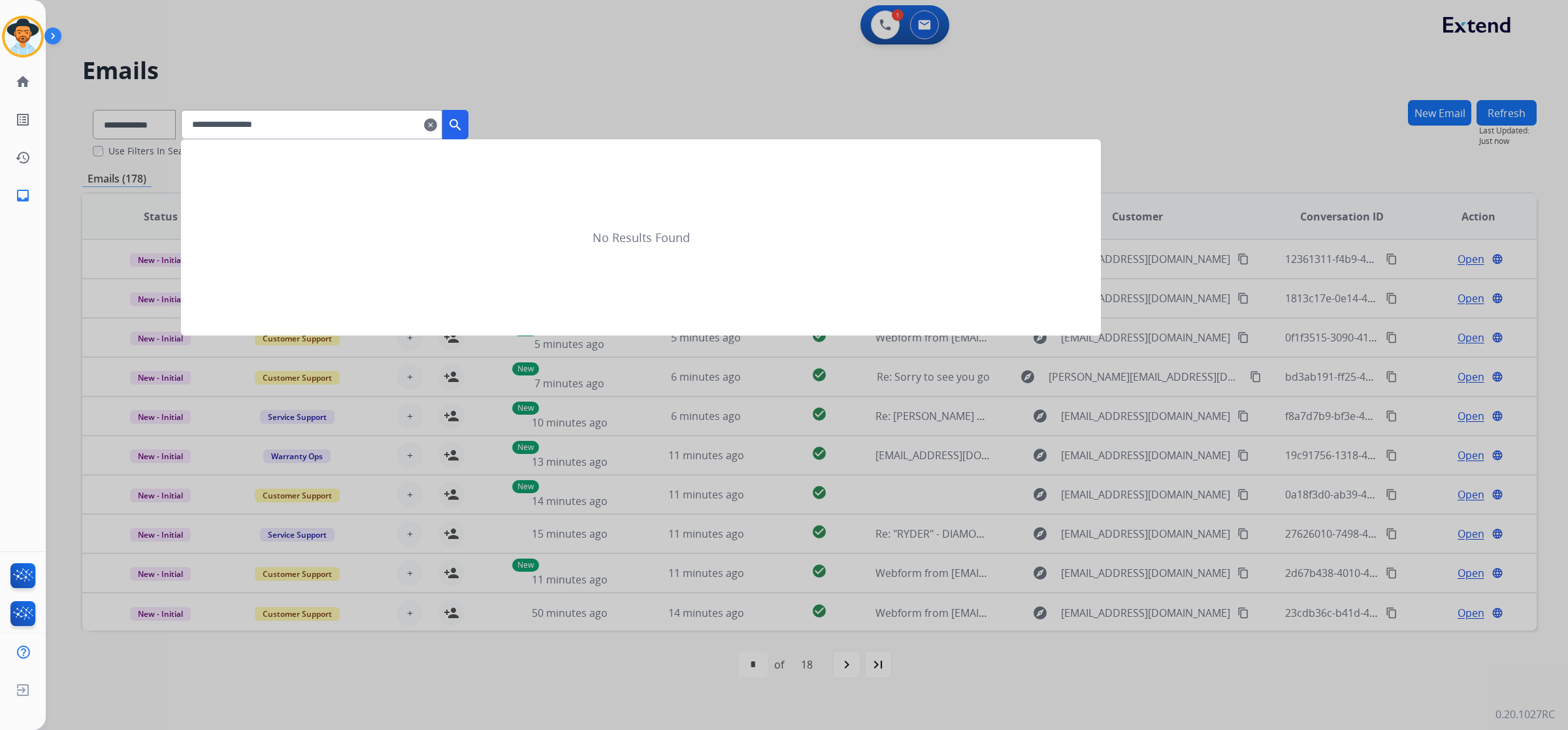
click at [209, 125] on input "**********" at bounding box center [312, 124] width 261 height 30
type input "**********"
click at [463, 126] on mat-icon "search" at bounding box center [455, 124] width 15 height 15
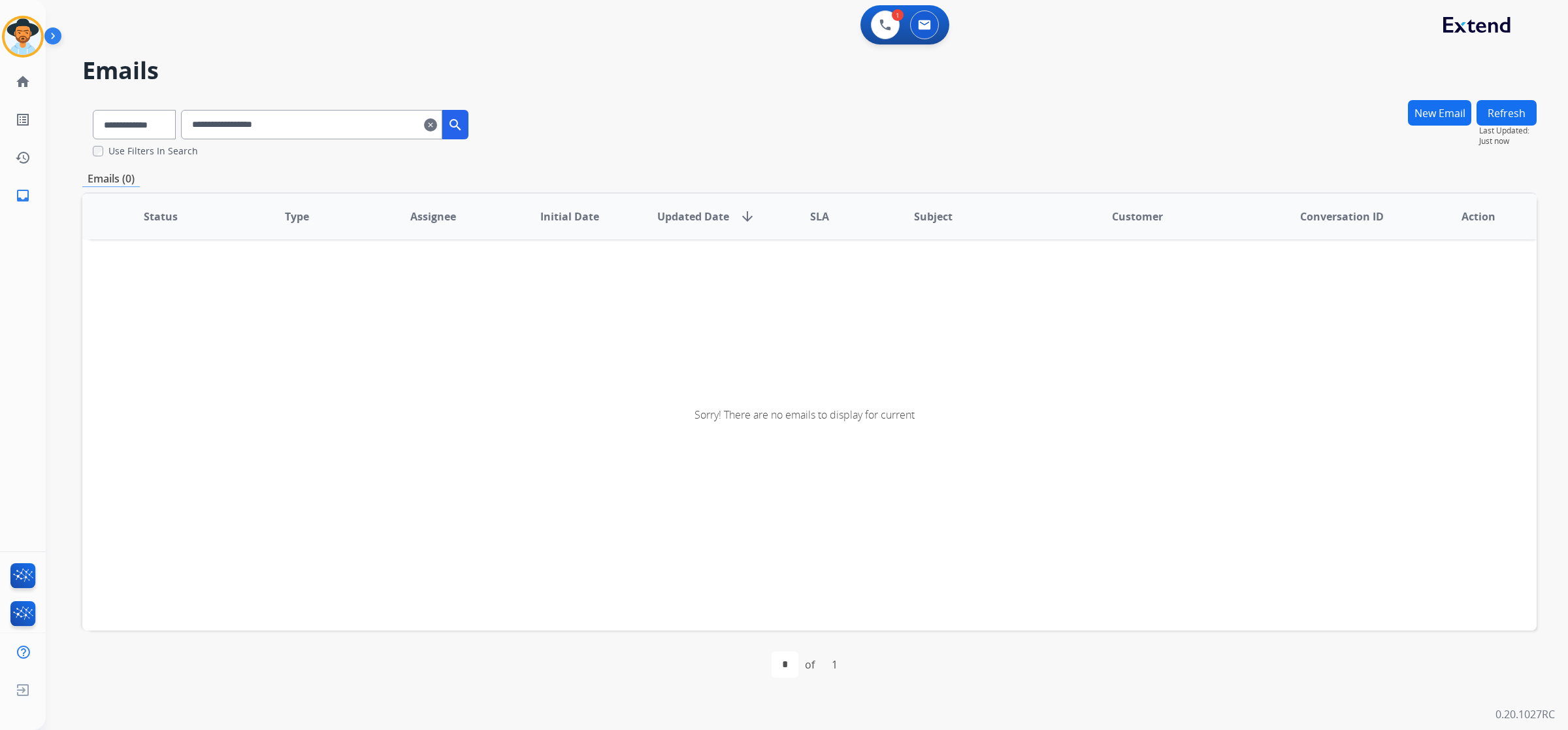
click at [308, 129] on input "**********" at bounding box center [312, 124] width 261 height 30
click at [437, 128] on mat-icon "clear" at bounding box center [431, 124] width 14 height 15
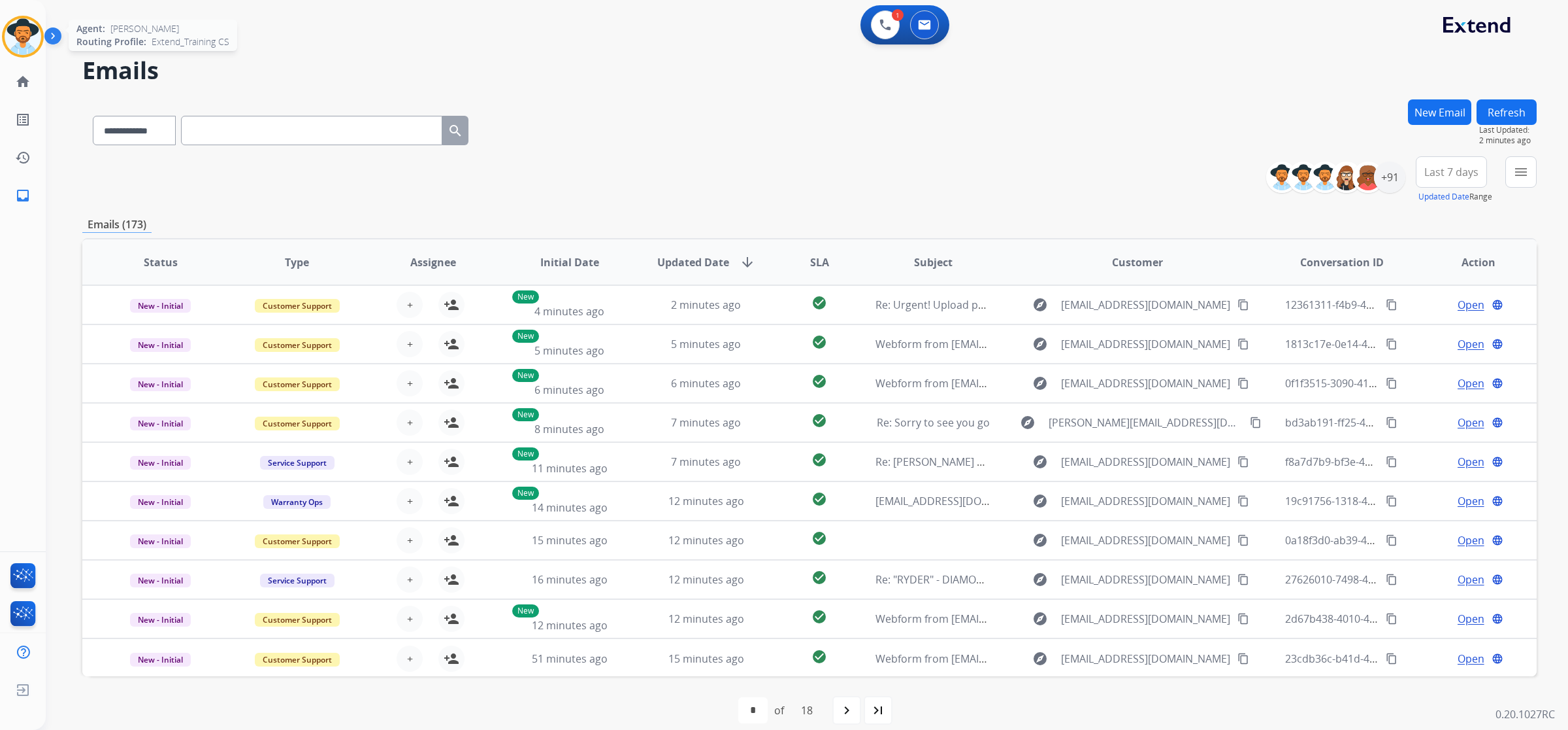
click at [17, 37] on img at bounding box center [23, 36] width 37 height 37
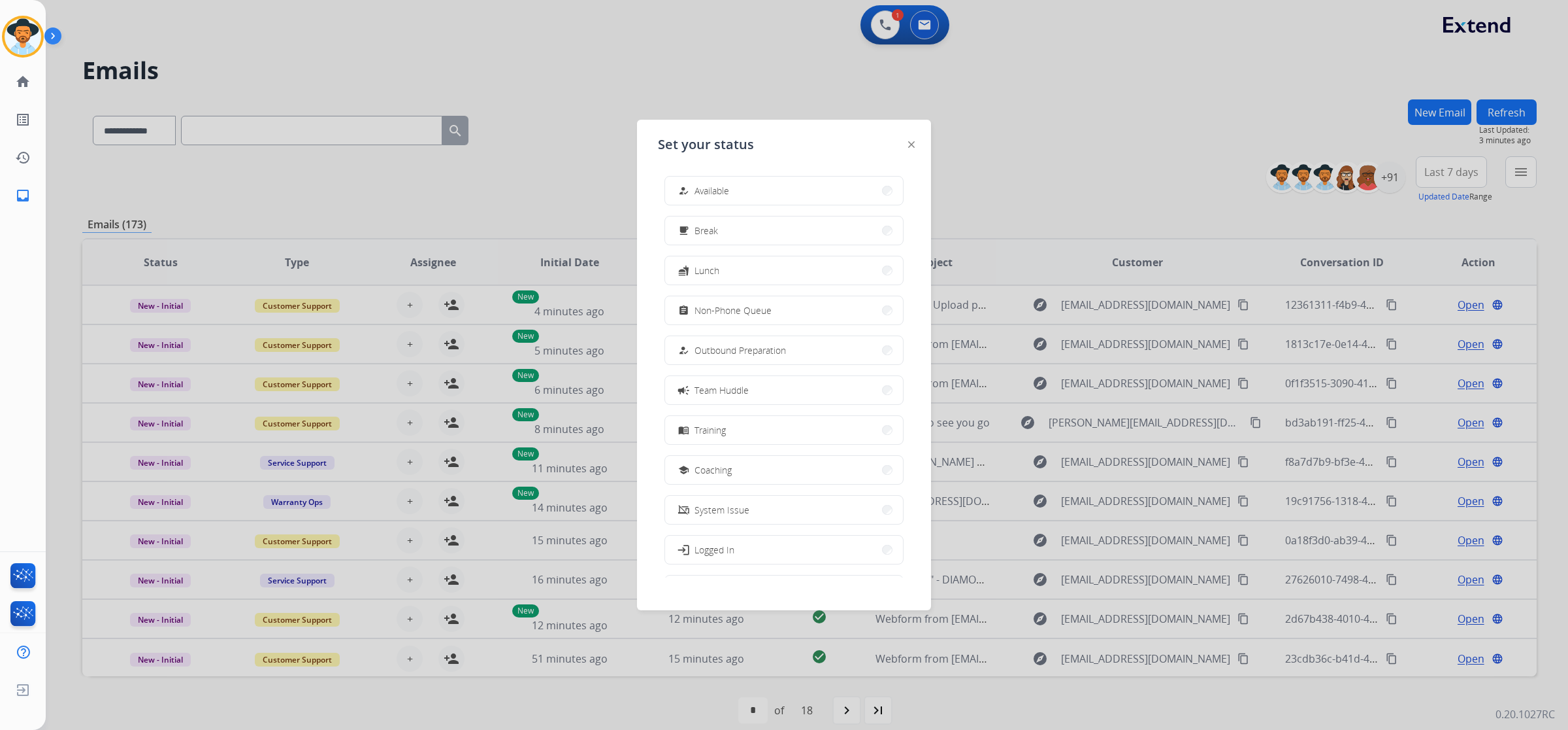
click at [1002, 109] on div at bounding box center [784, 365] width 1568 height 730
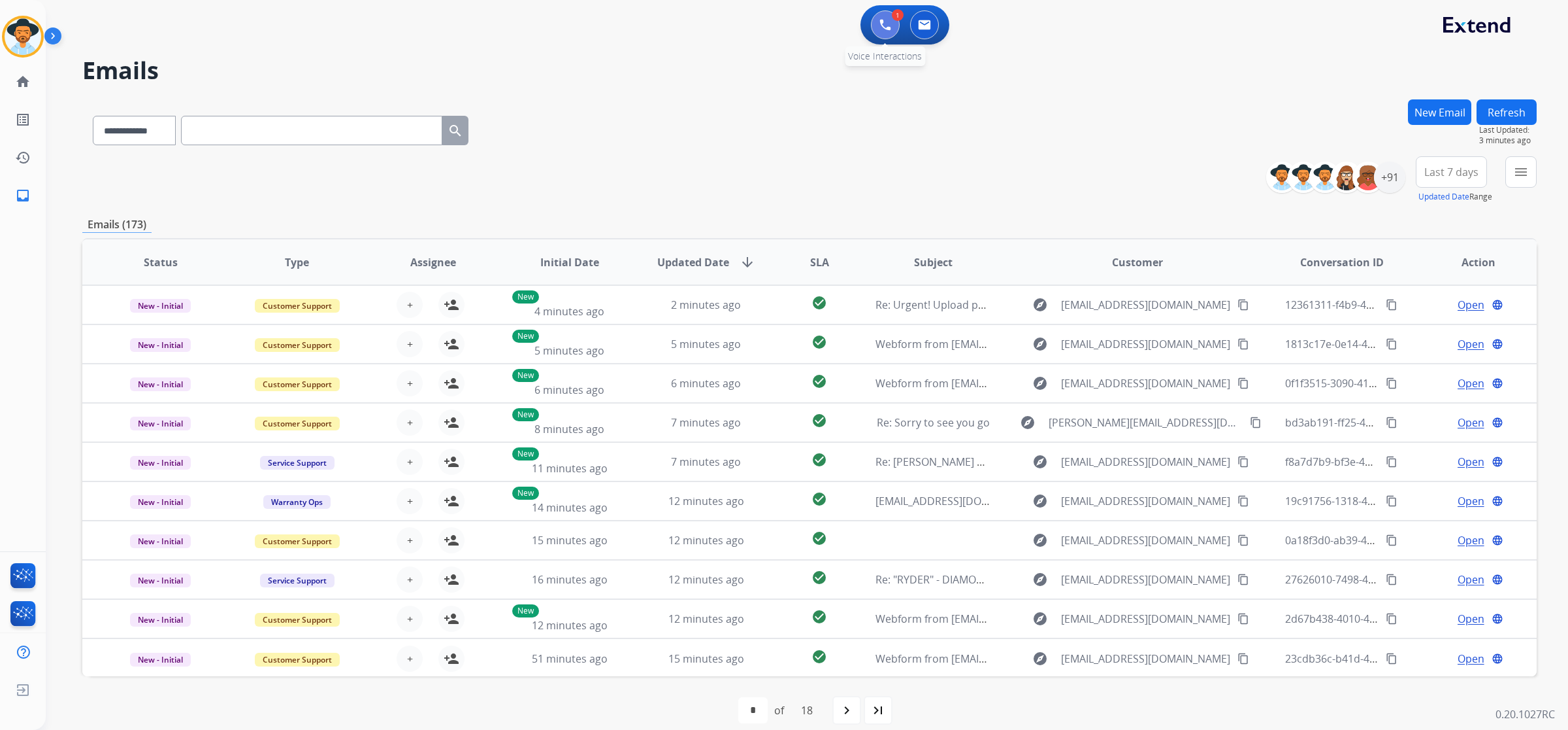
click at [886, 18] on button at bounding box center [885, 25] width 29 height 29
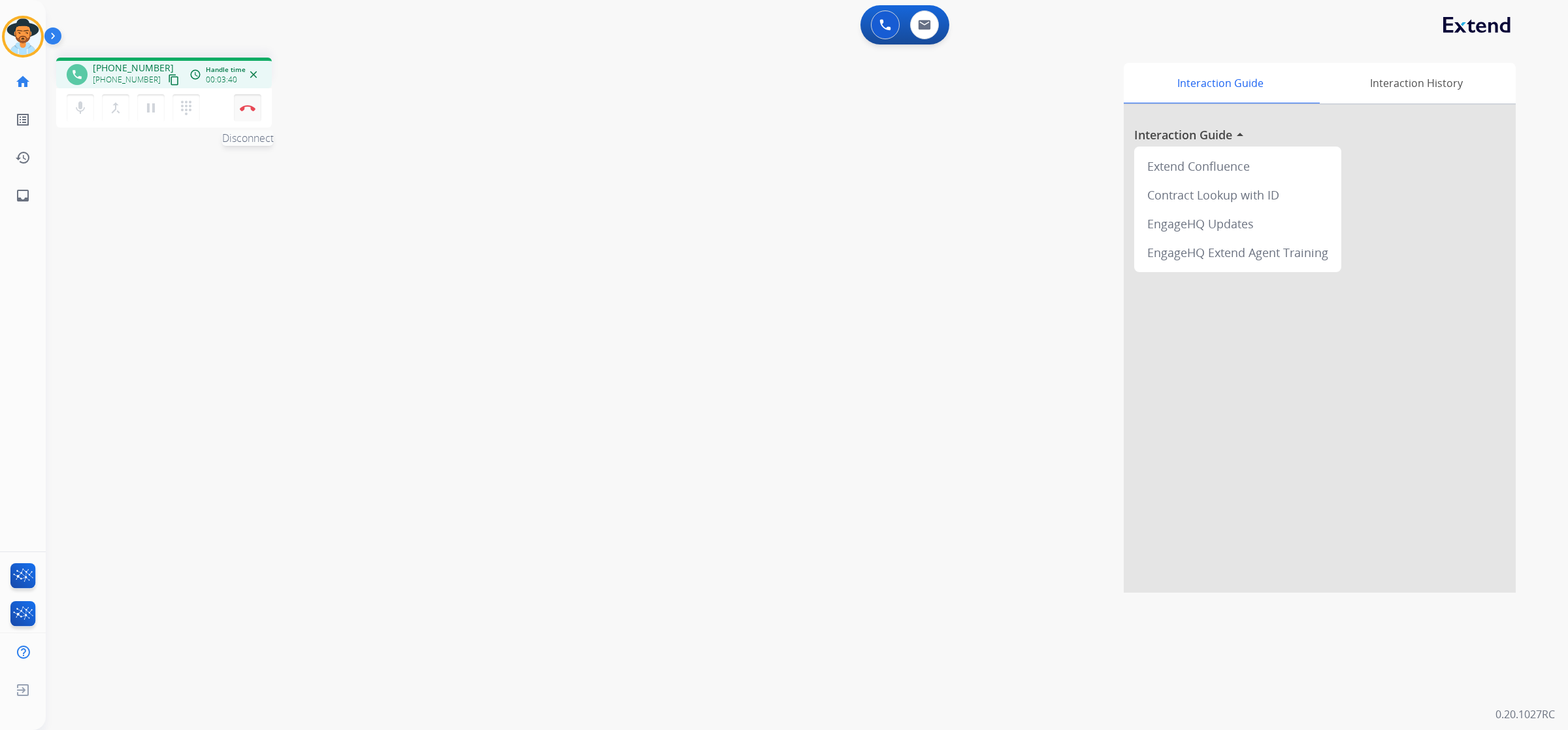
click at [247, 108] on img at bounding box center [247, 107] width 15 height 6
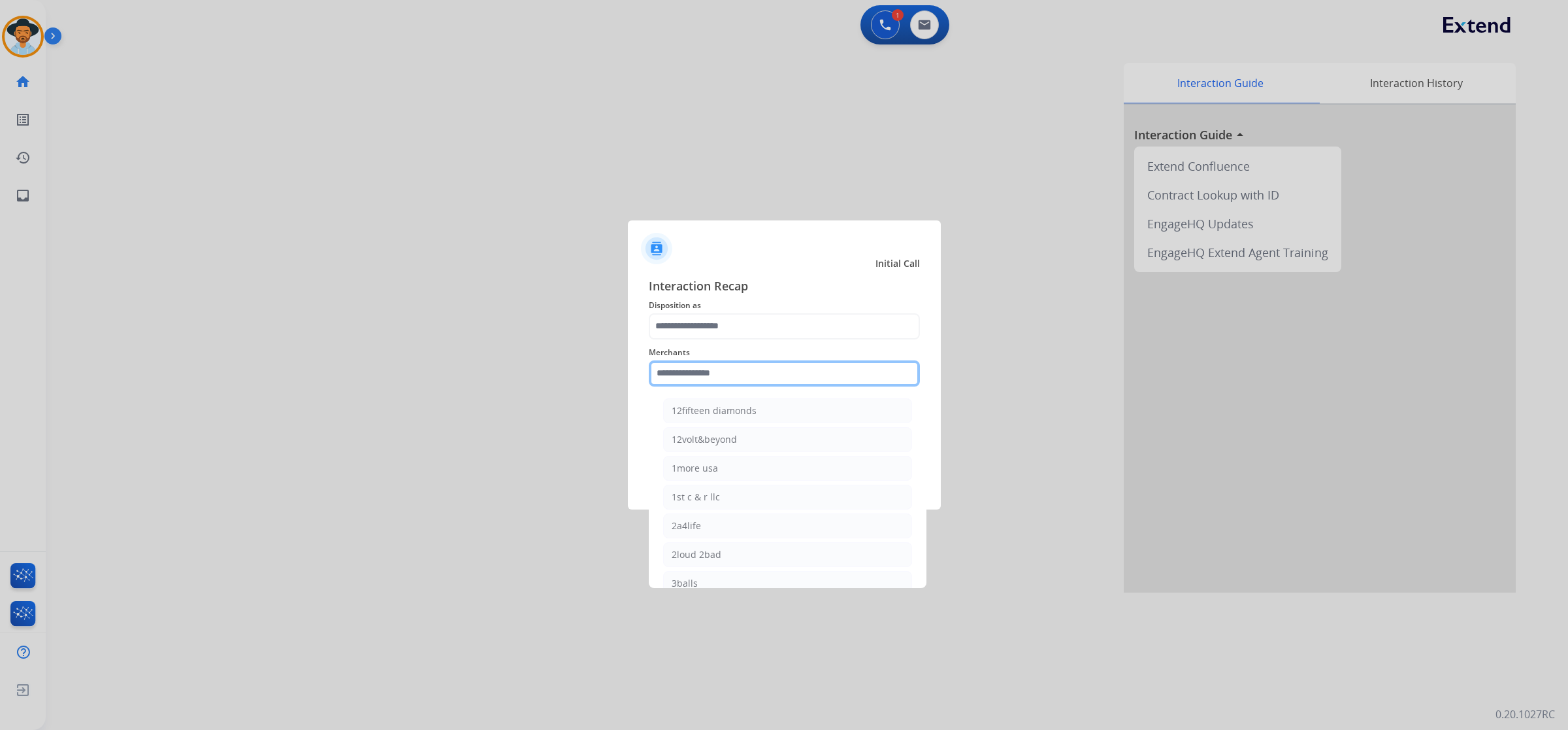
click at [766, 376] on input "text" at bounding box center [784, 373] width 271 height 26
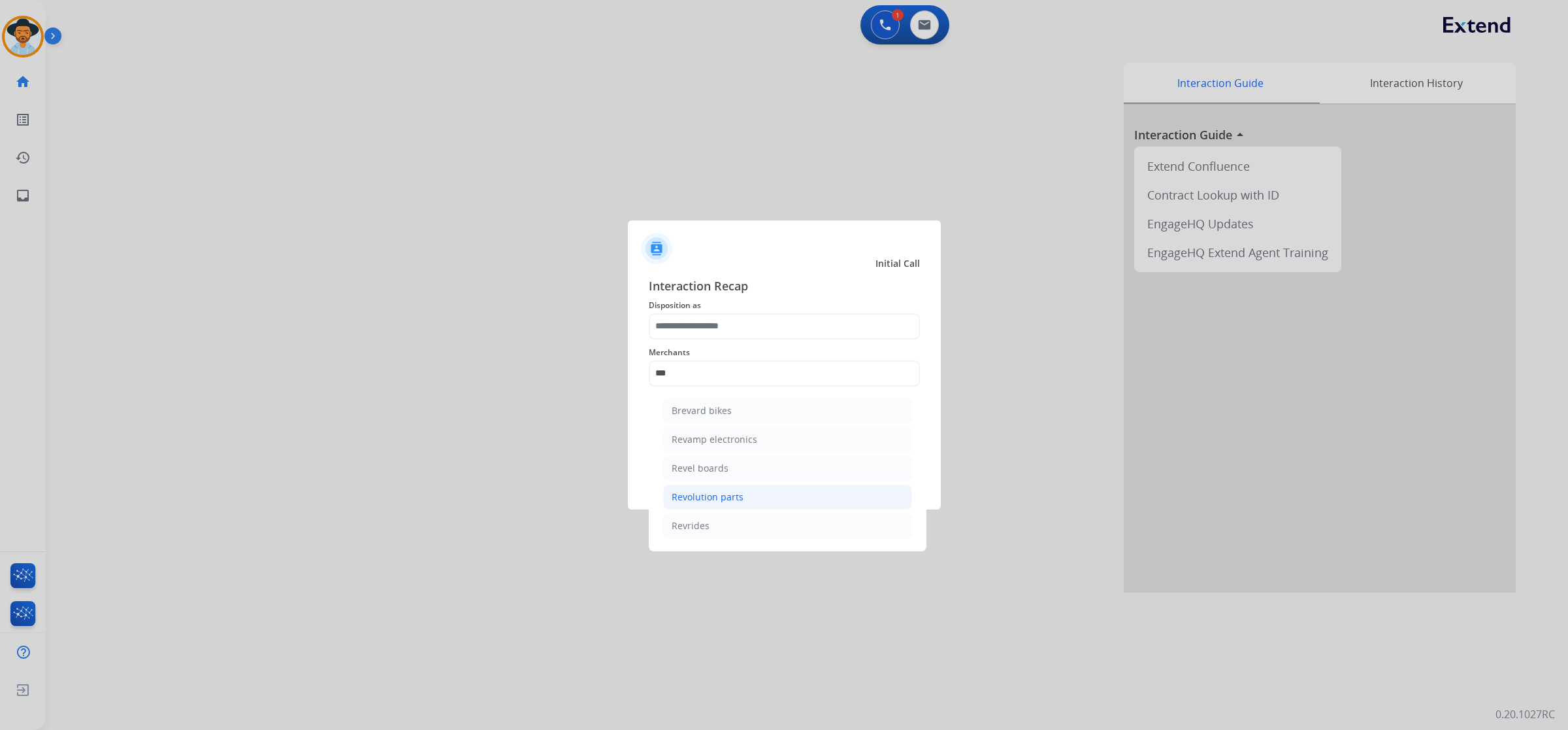
click at [749, 502] on li "Revolution parts" at bounding box center [787, 497] width 249 height 25
type input "**********"
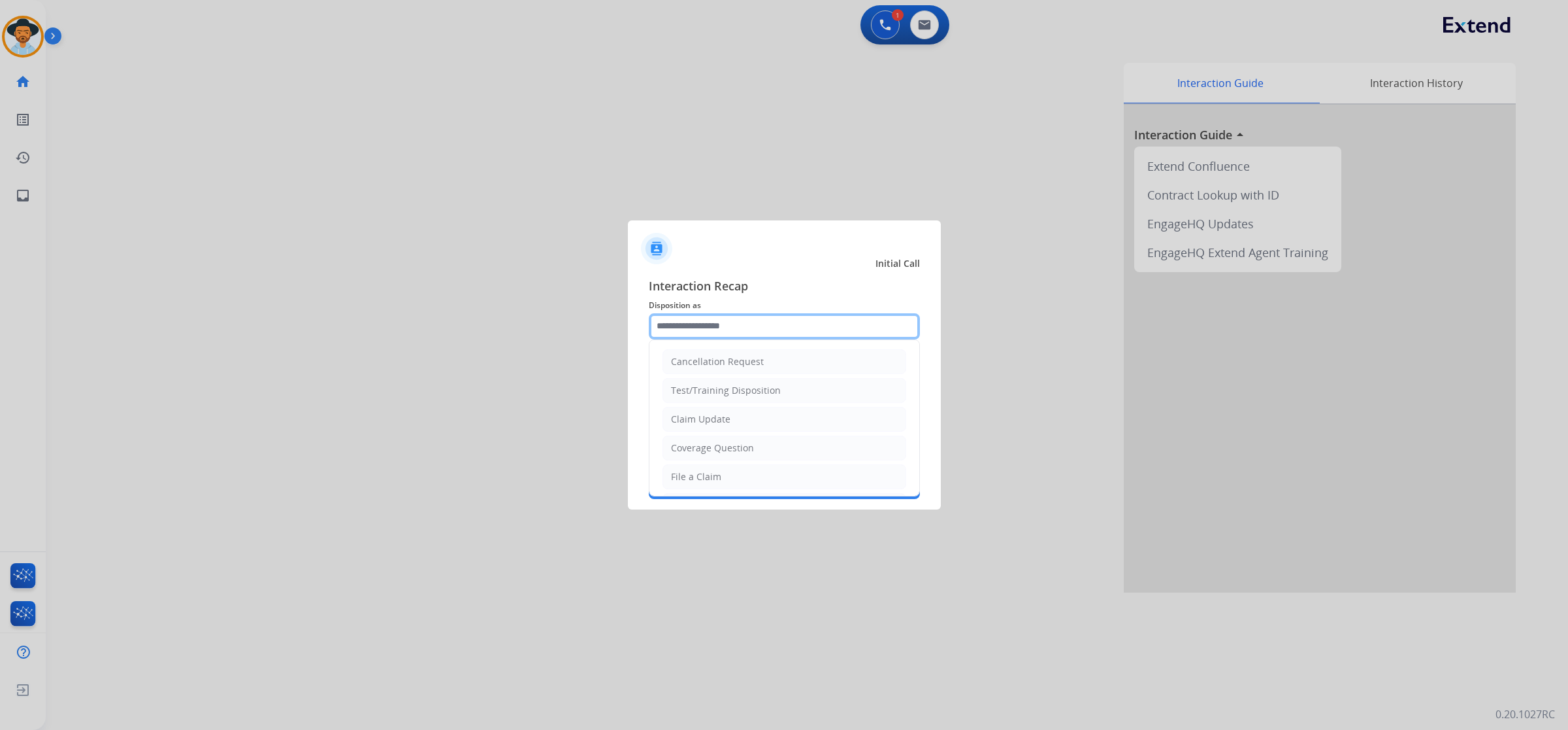
click at [739, 318] on input "text" at bounding box center [784, 326] width 271 height 26
click at [736, 419] on li "Claim Update" at bounding box center [784, 419] width 244 height 25
type input "**********"
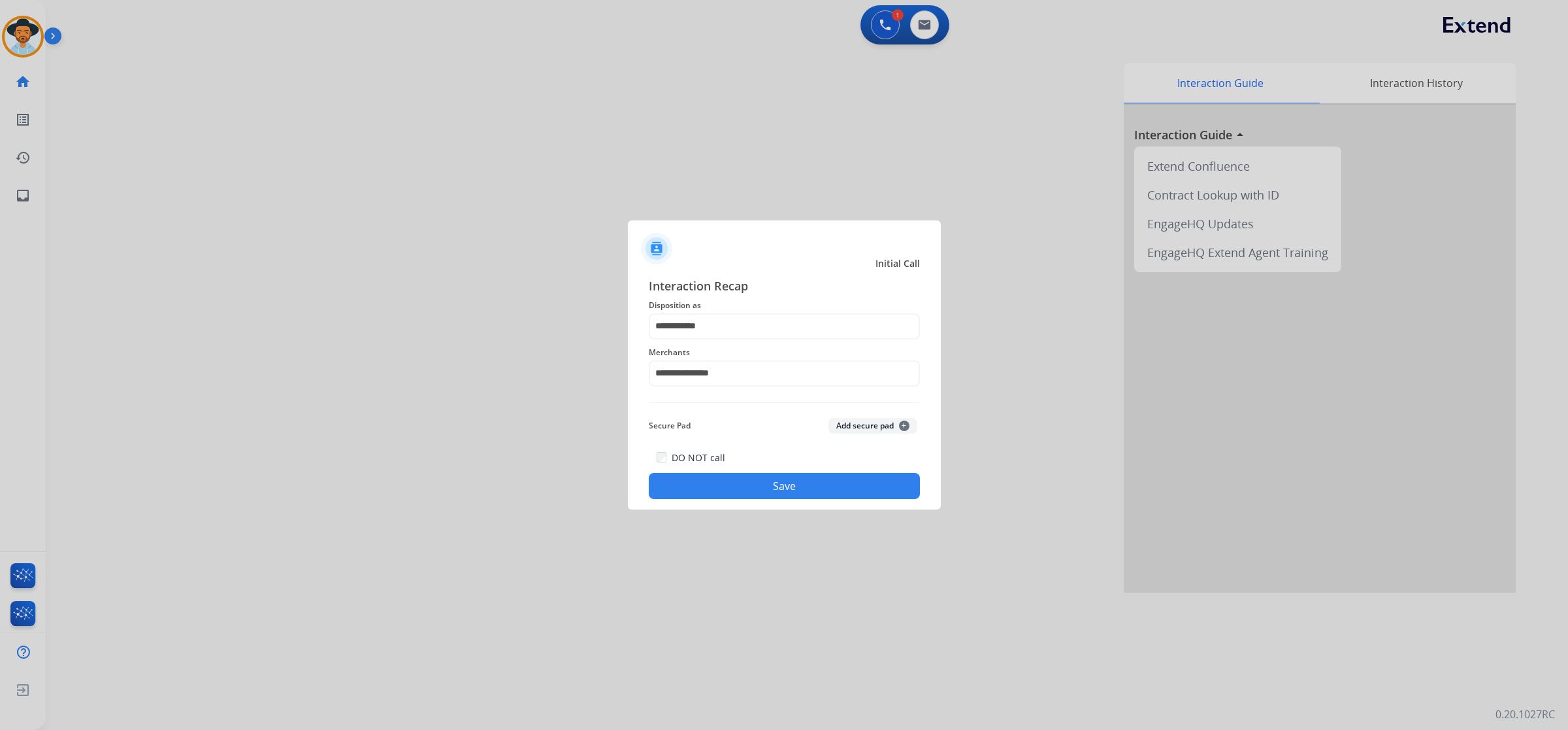
click at [751, 488] on button "Save" at bounding box center [784, 486] width 271 height 26
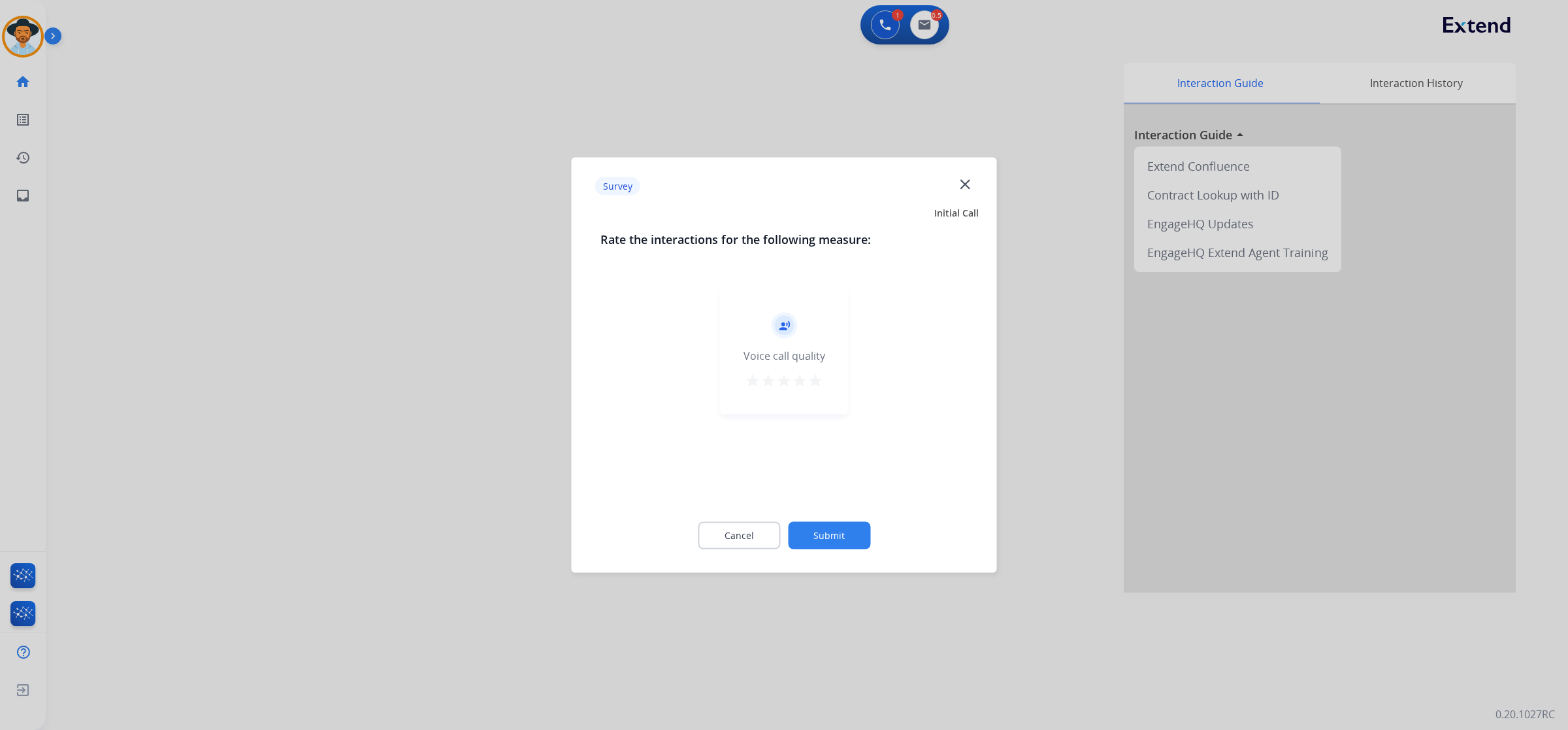
click at [813, 382] on mat-icon "star" at bounding box center [815, 380] width 15 height 15
click at [811, 541] on button "Submit" at bounding box center [829, 535] width 82 height 27
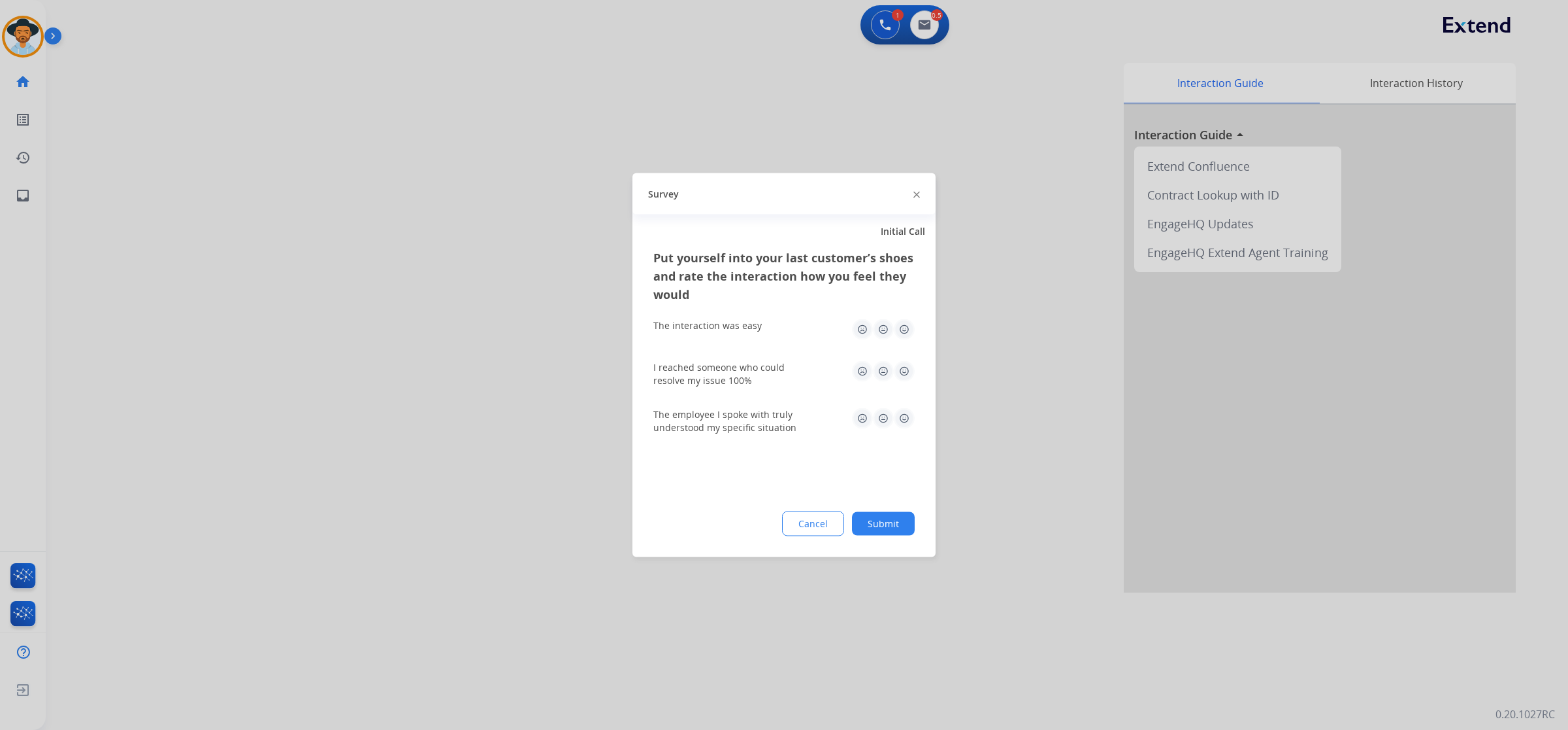
click at [906, 335] on img at bounding box center [904, 329] width 21 height 21
click at [903, 365] on img at bounding box center [904, 371] width 21 height 21
click at [902, 414] on img at bounding box center [904, 418] width 21 height 21
click at [883, 527] on button "Submit" at bounding box center [884, 524] width 63 height 23
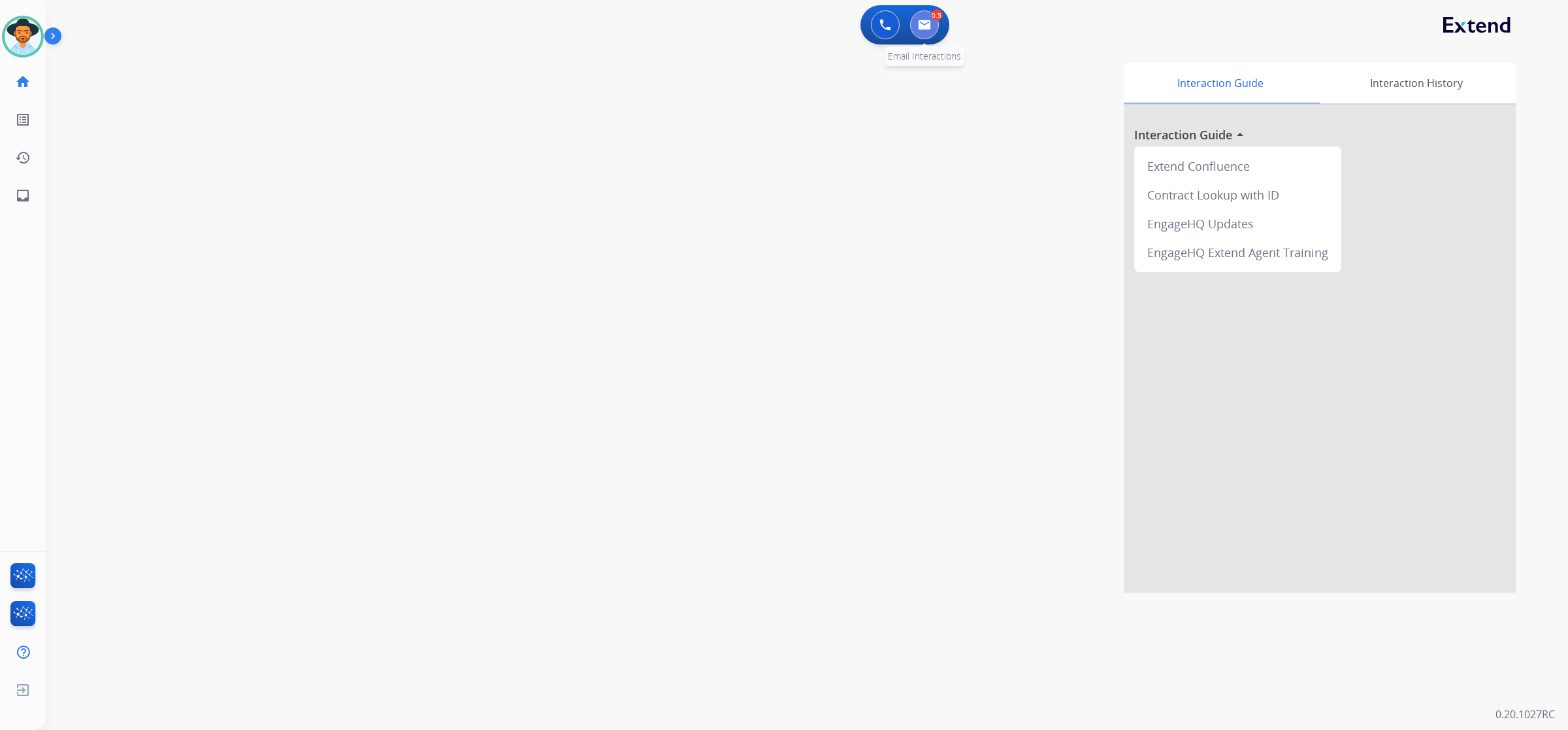
click at [928, 18] on button at bounding box center [925, 25] width 29 height 29
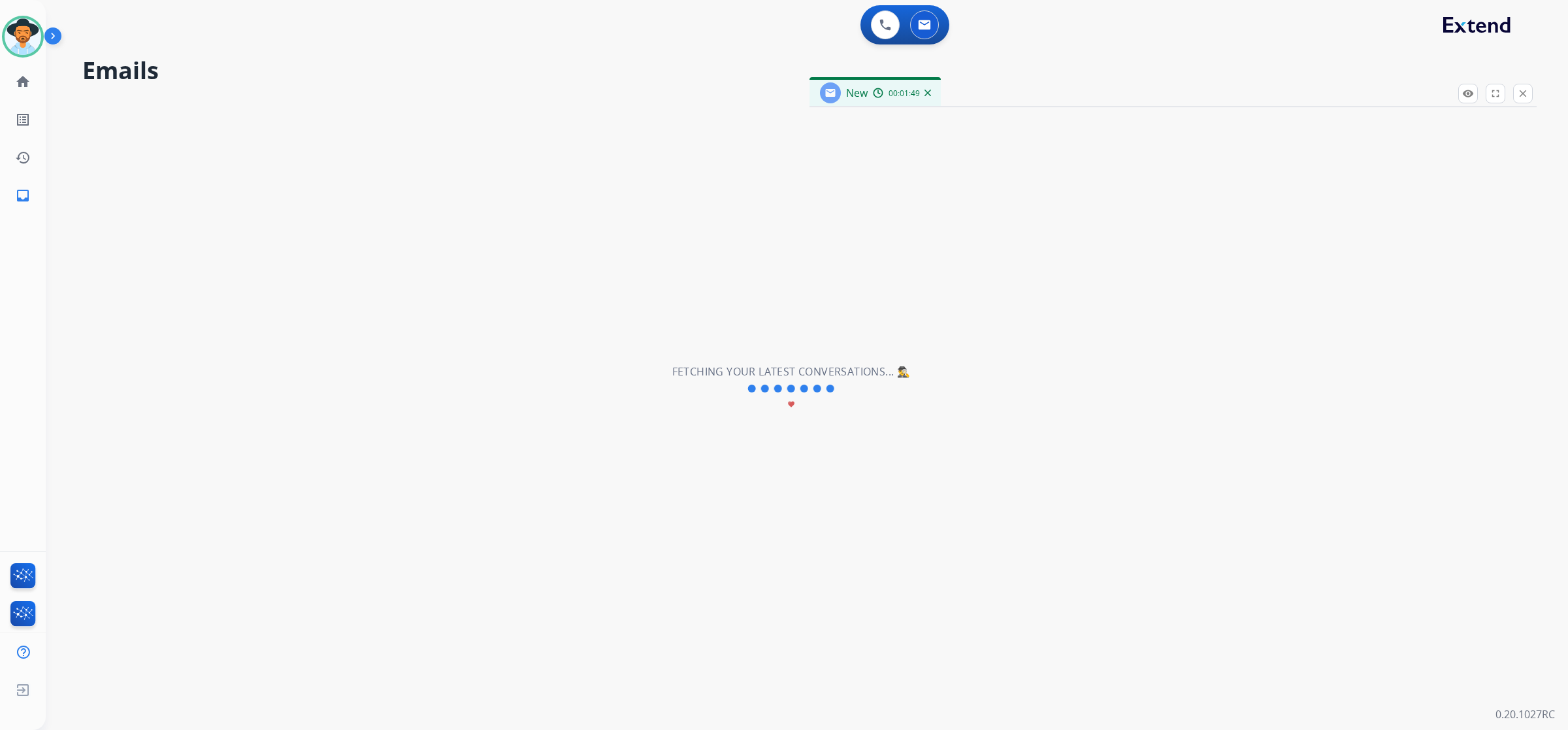
select select "**********"
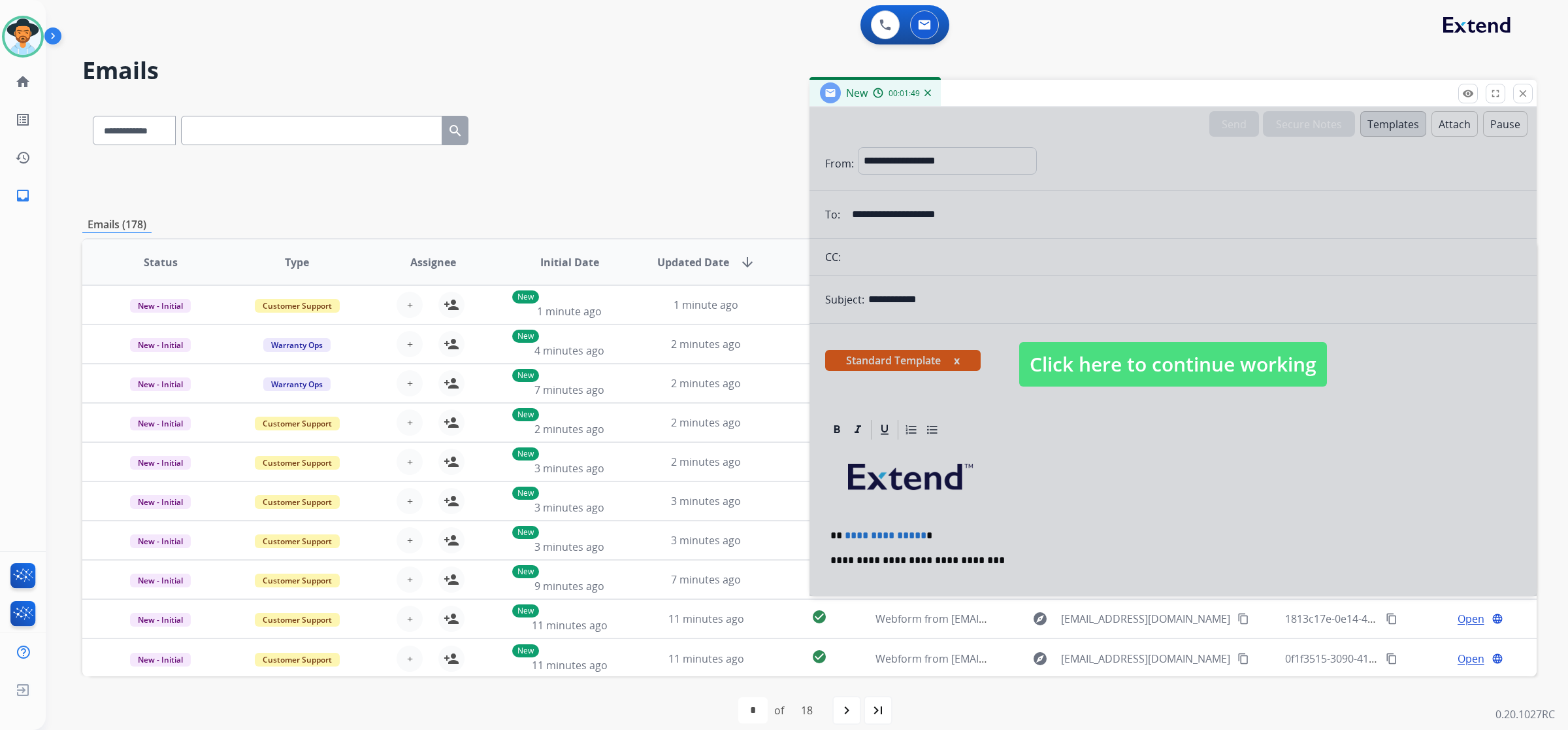
click at [1256, 370] on span "Click here to continue working" at bounding box center [1174, 363] width 308 height 44
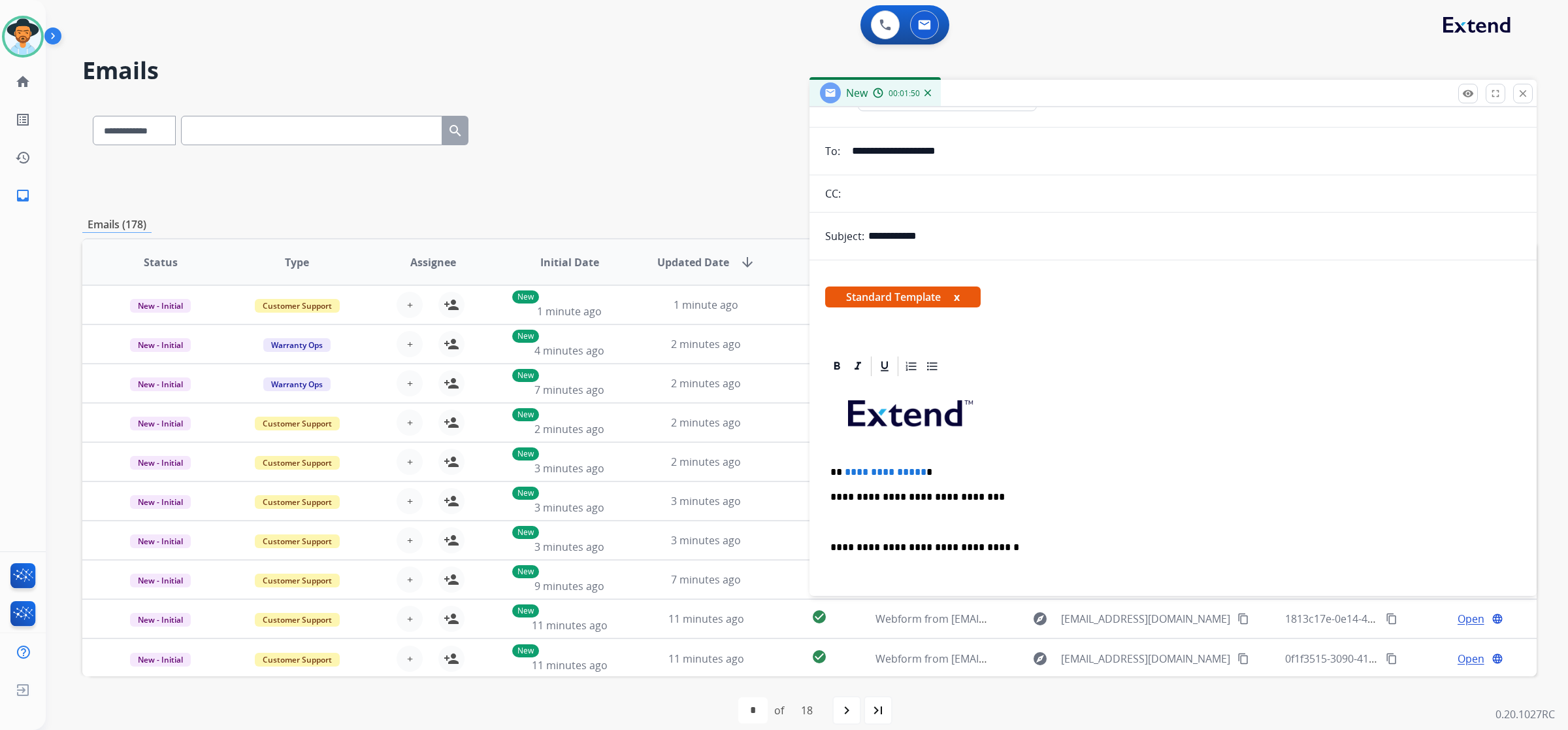
scroll to position [163, 0]
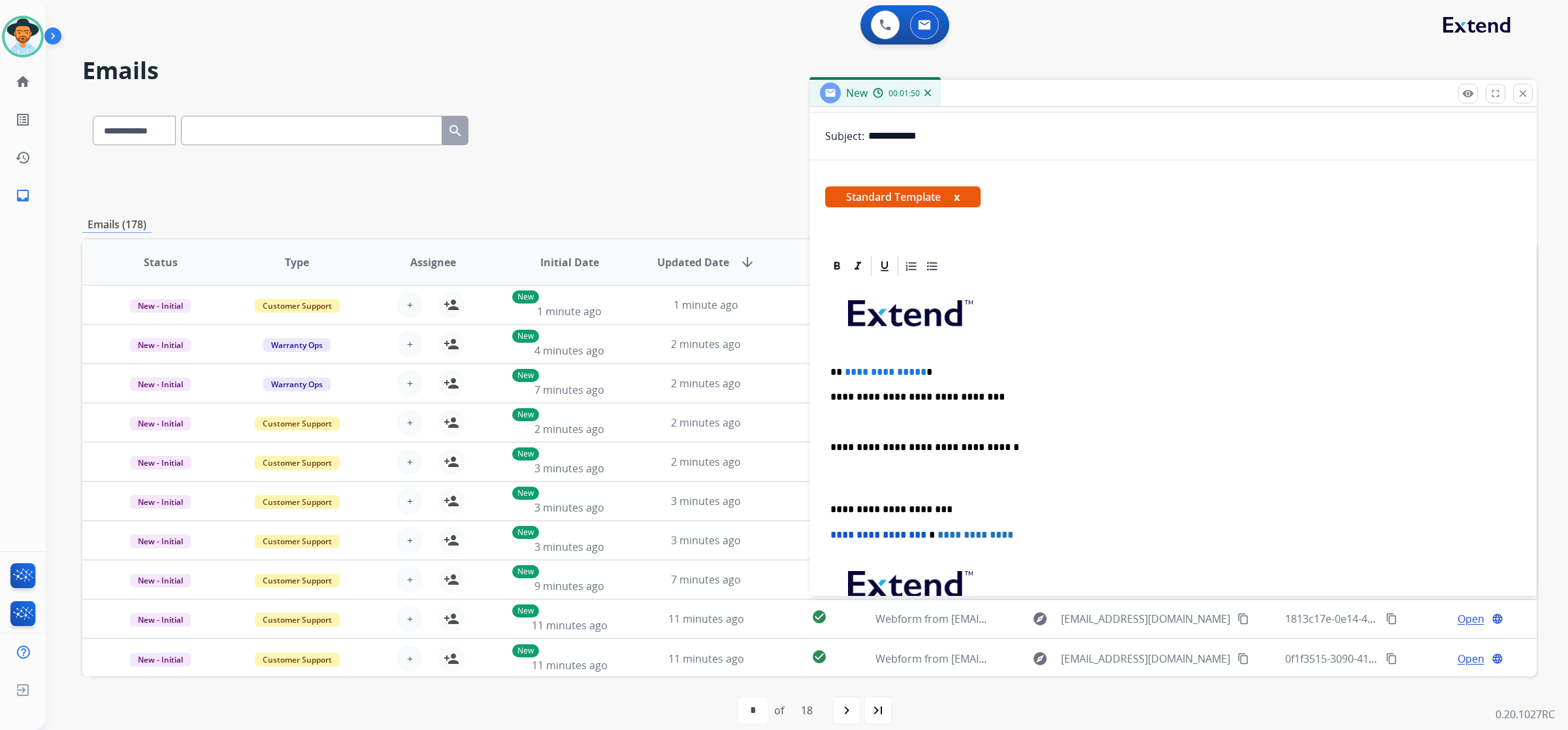
click at [984, 396] on p "**********" at bounding box center [1168, 397] width 675 height 12
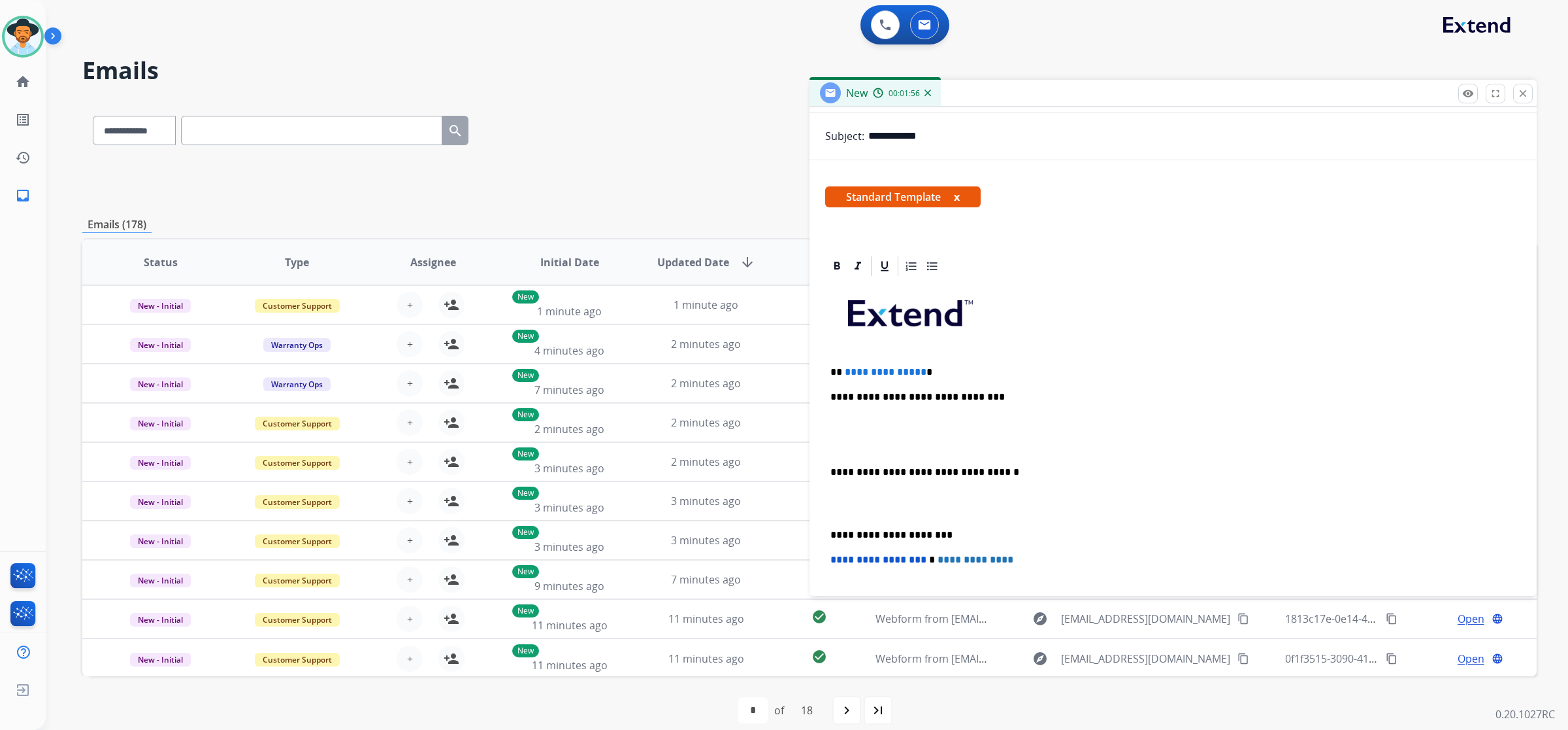
drag, startPoint x: 884, startPoint y: 399, endPoint x: 948, endPoint y: 444, distance: 78.2
click at [948, 444] on p at bounding box center [1173, 447] width 685 height 12
drag, startPoint x: 977, startPoint y: 397, endPoint x: 793, endPoint y: 407, distance: 184.3
click at [793, 407] on div "**********" at bounding box center [809, 421] width 1455 height 644
drag, startPoint x: 902, startPoint y: 425, endPoint x: 820, endPoint y: 389, distance: 89.6
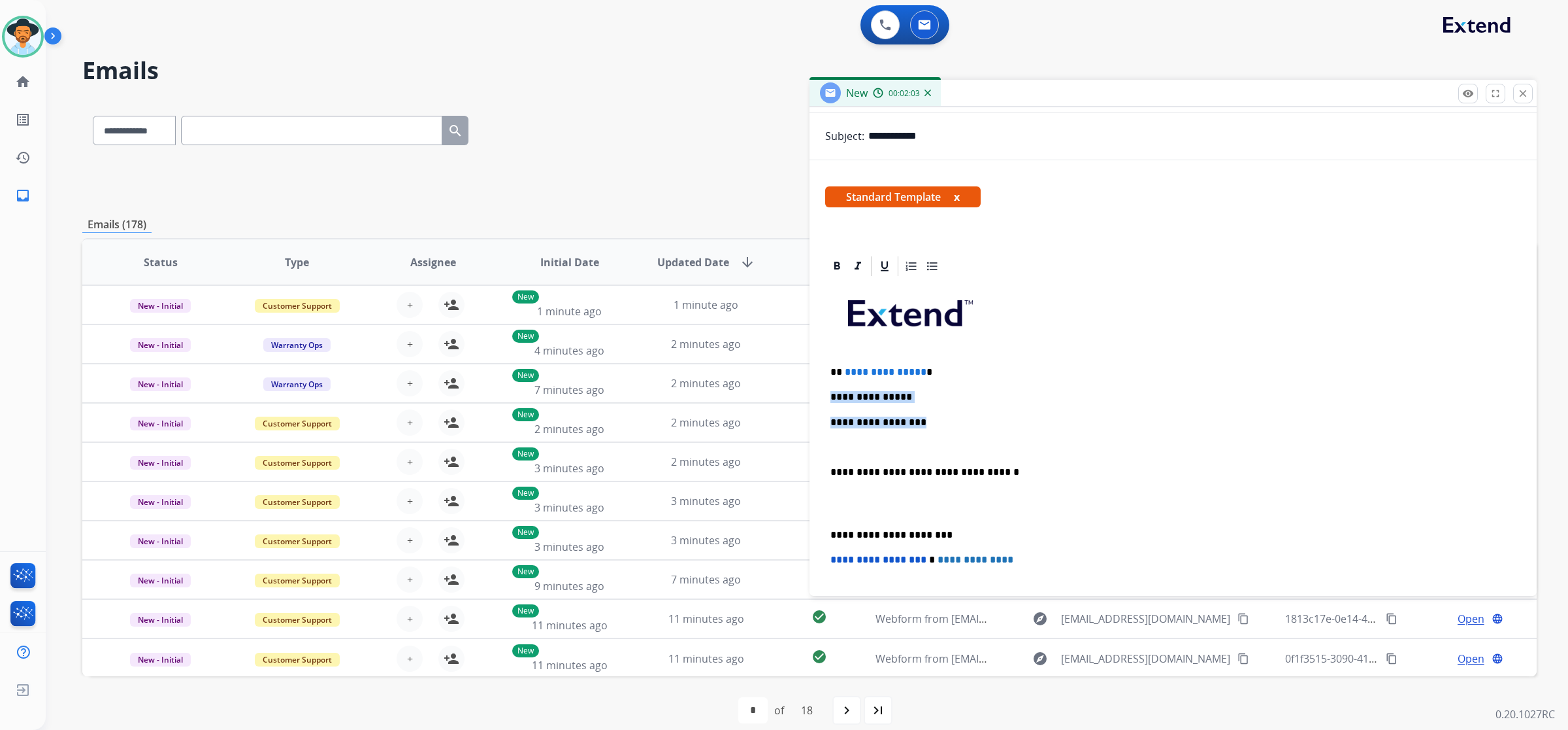
click at [820, 389] on div "**********" at bounding box center [1174, 489] width 728 height 470
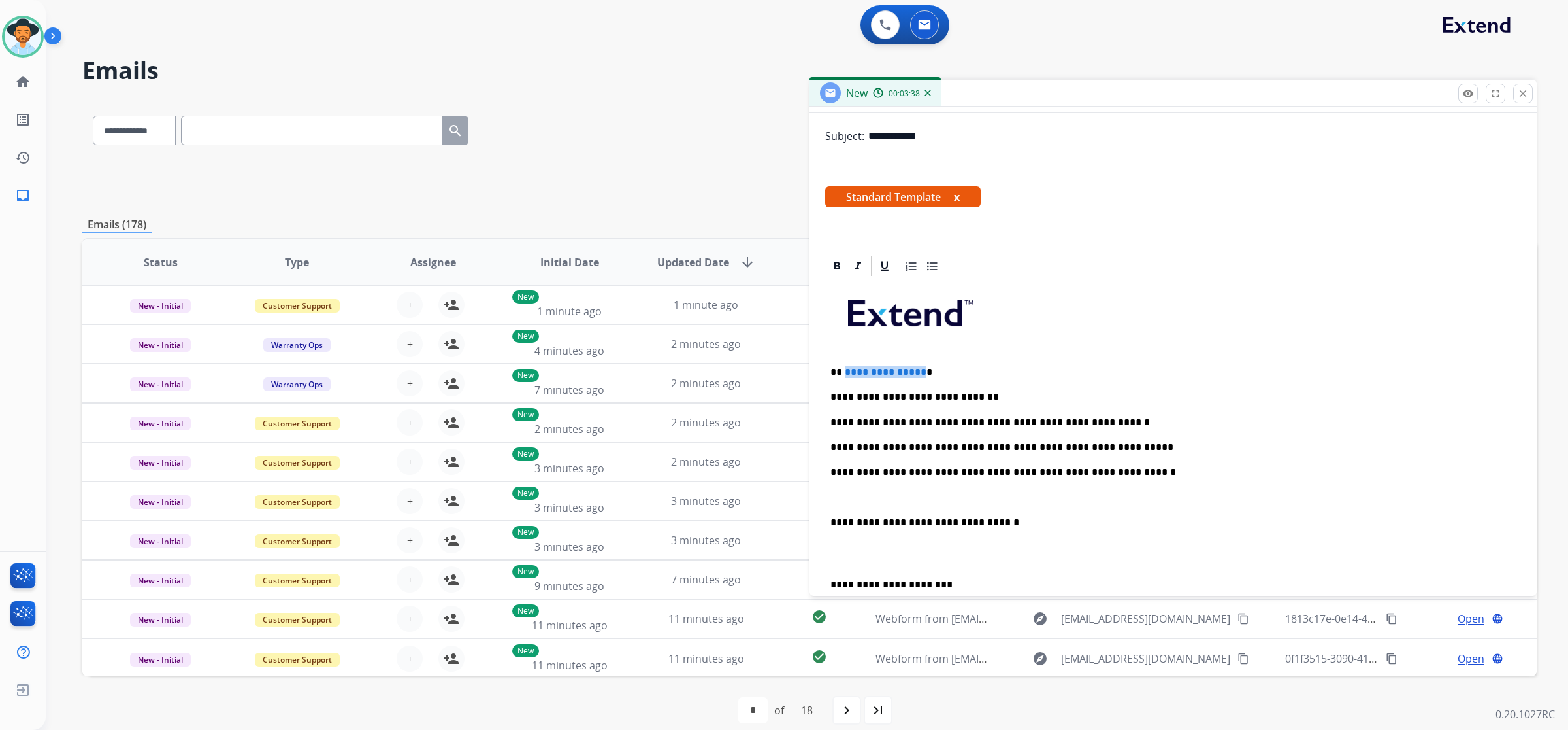
drag, startPoint x: 917, startPoint y: 371, endPoint x: 844, endPoint y: 369, distance: 73.0
click at [845, 369] on span "**********" at bounding box center [885, 371] width 82 height 10
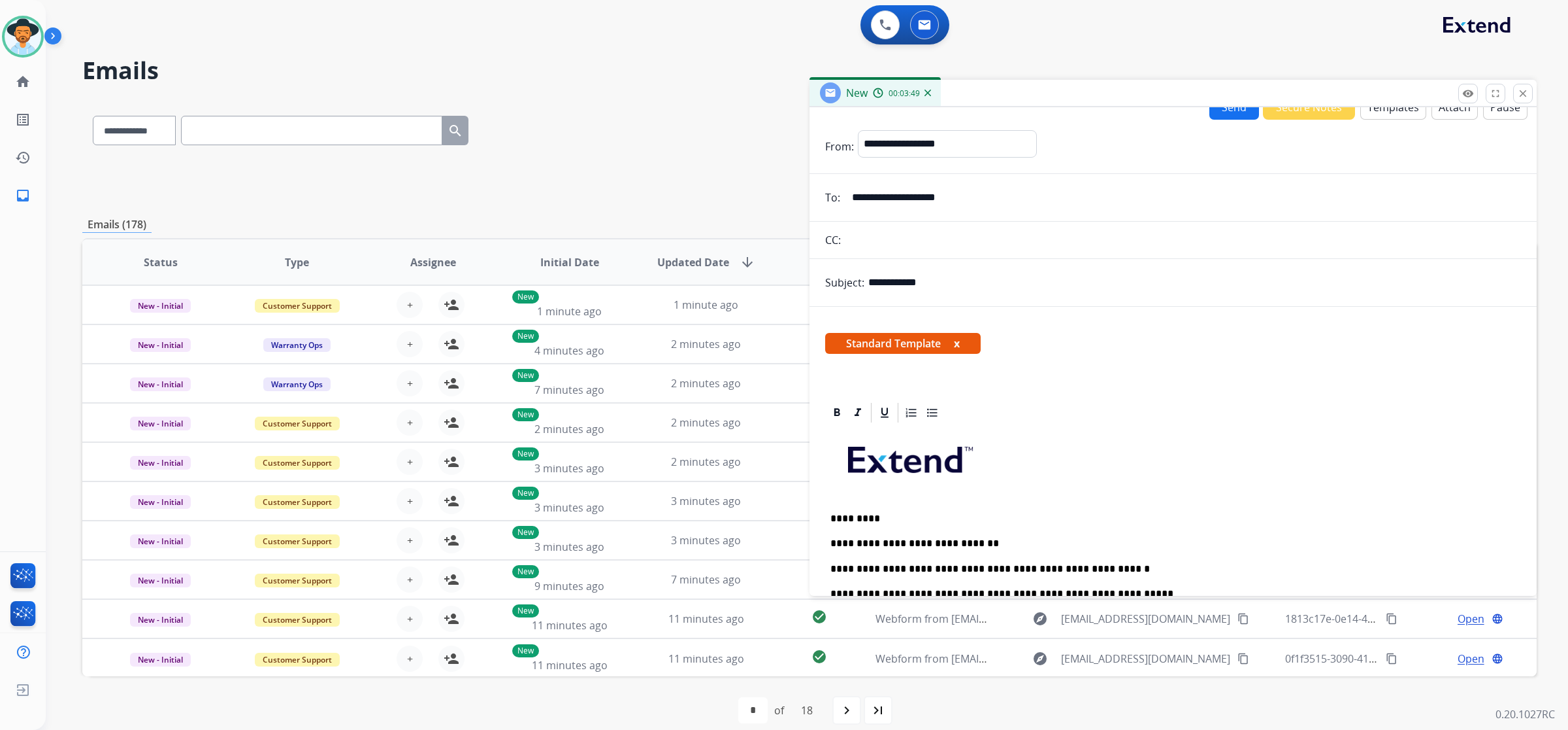
scroll to position [0, 0]
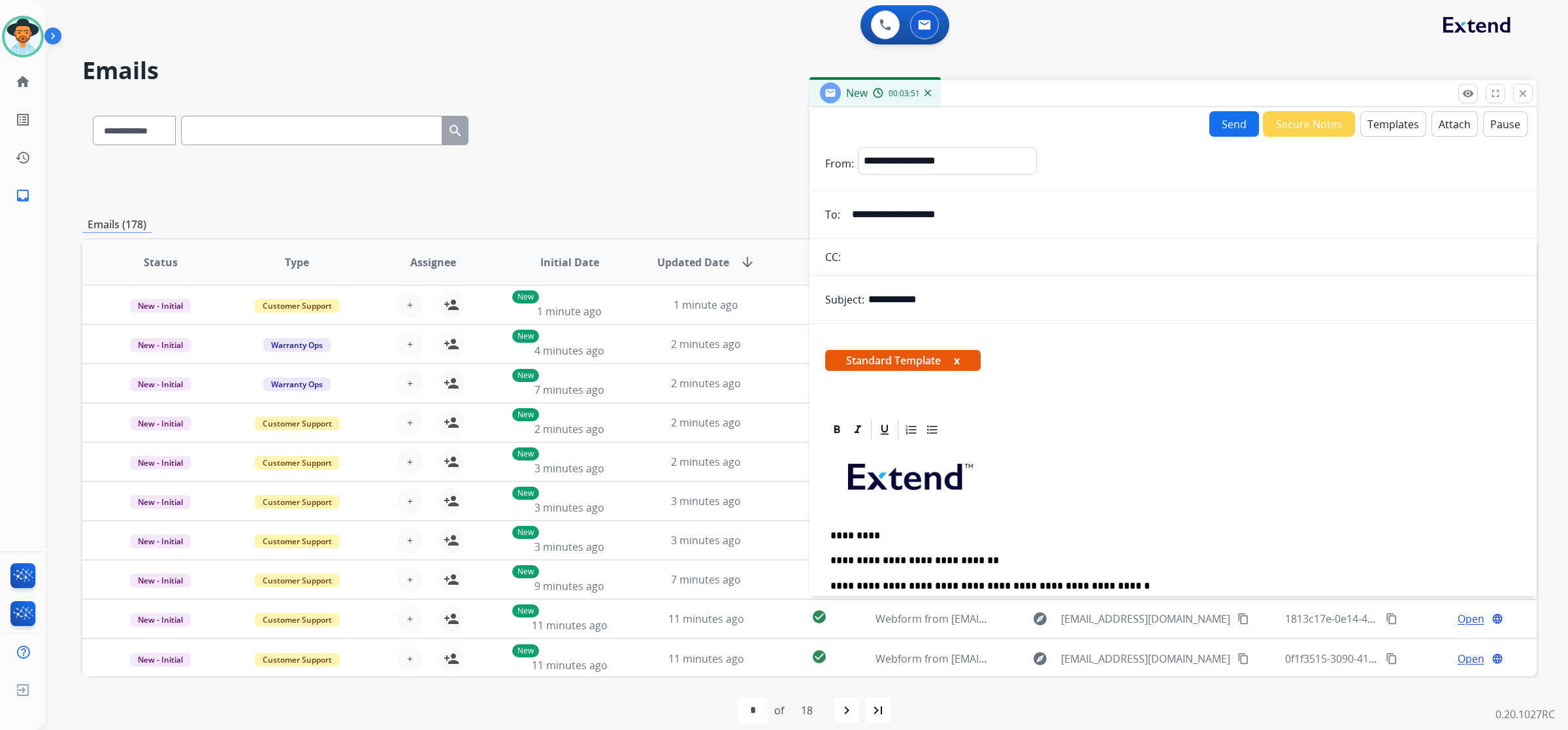
click at [1218, 131] on button "Send" at bounding box center [1234, 123] width 50 height 25
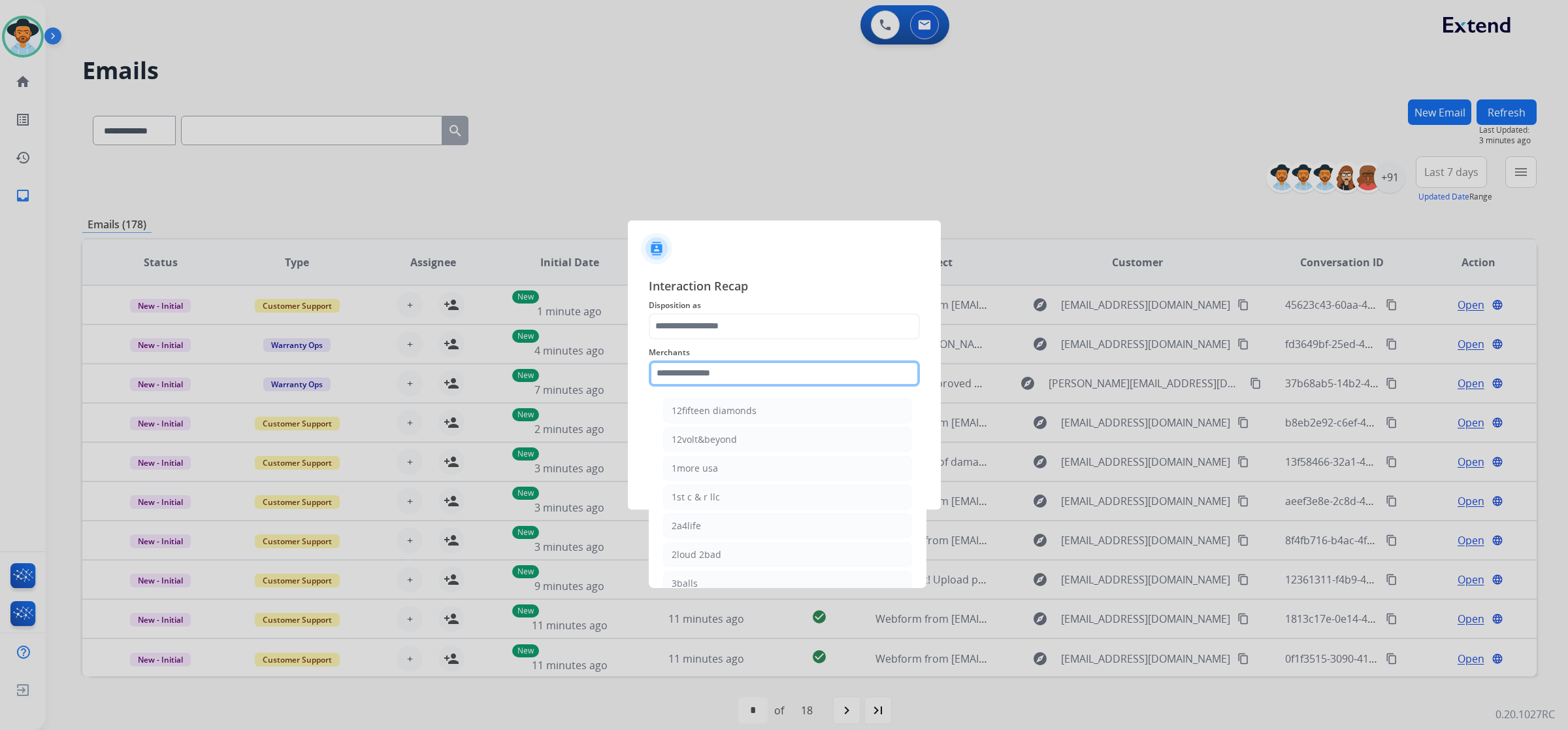
click at [723, 368] on input "text" at bounding box center [784, 373] width 271 height 26
click at [723, 406] on div "Bed bath & beyond" at bounding box center [714, 410] width 85 height 14
type input "**********"
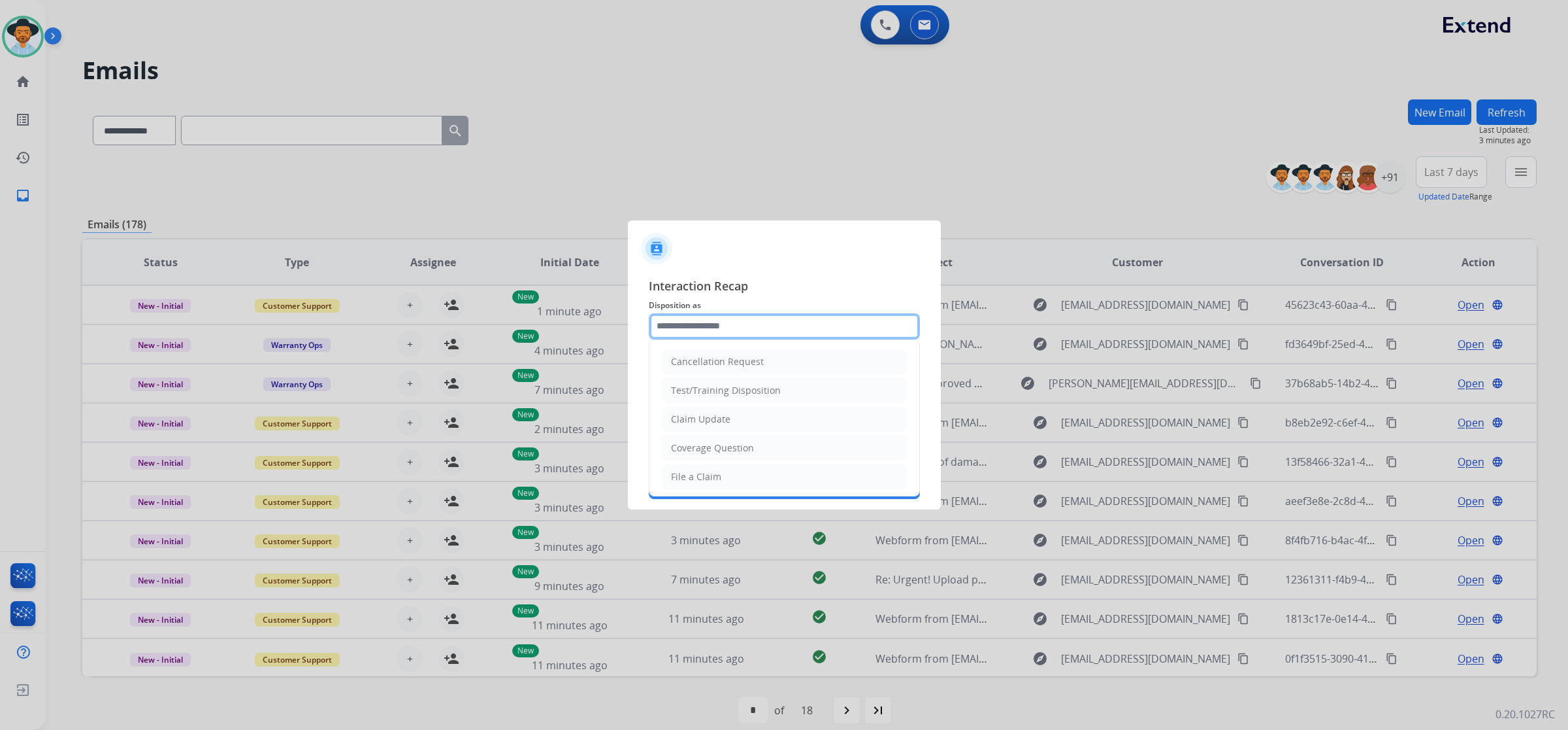
click at [721, 325] on input "text" at bounding box center [784, 326] width 271 height 26
click at [721, 419] on div "Claim Update" at bounding box center [701, 419] width 59 height 14
type input "**********"
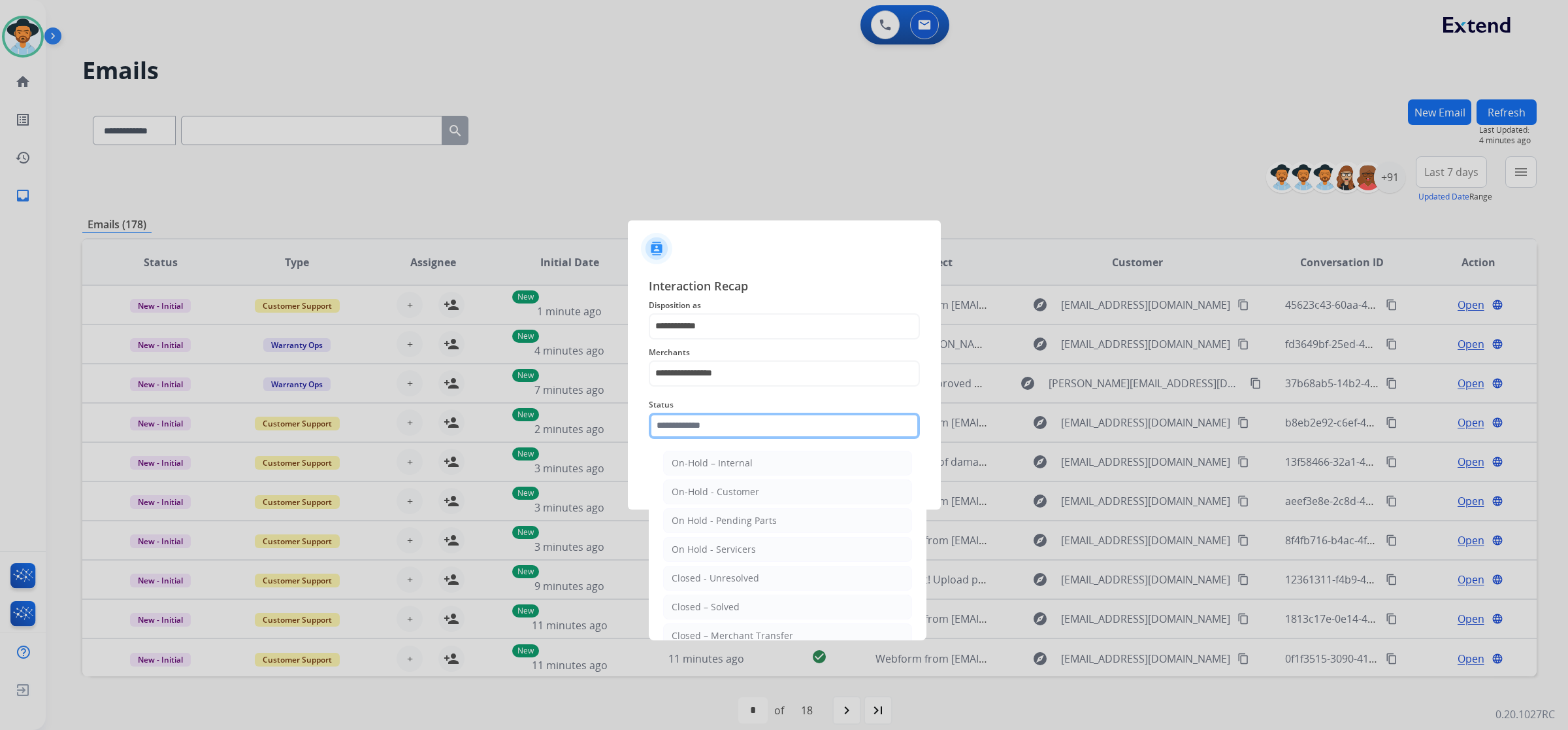
click at [719, 419] on input "text" at bounding box center [784, 425] width 271 height 26
click at [739, 605] on li "Closed – Solved" at bounding box center [787, 607] width 249 height 25
type input "**********"
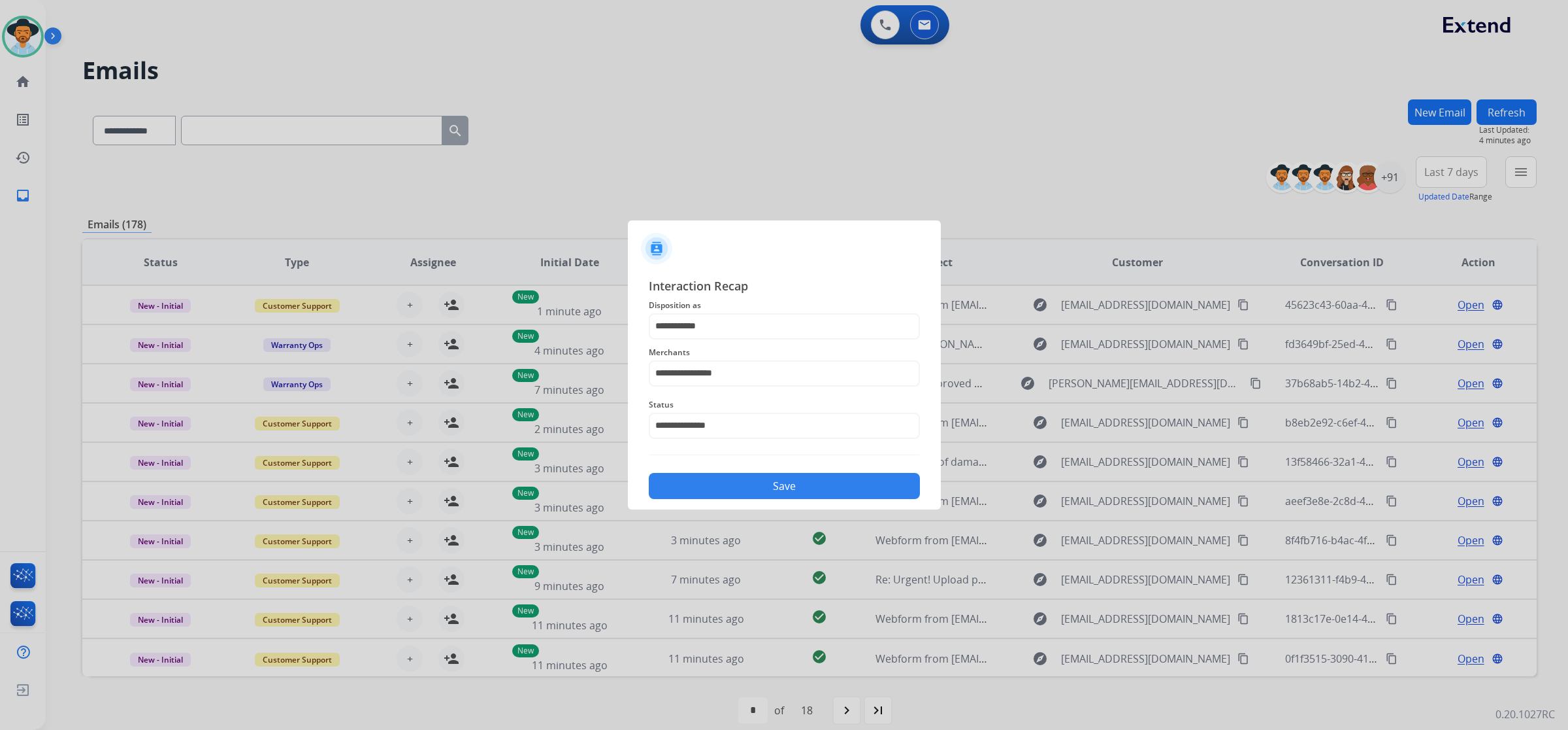
click at [749, 488] on button "Save" at bounding box center [784, 486] width 271 height 26
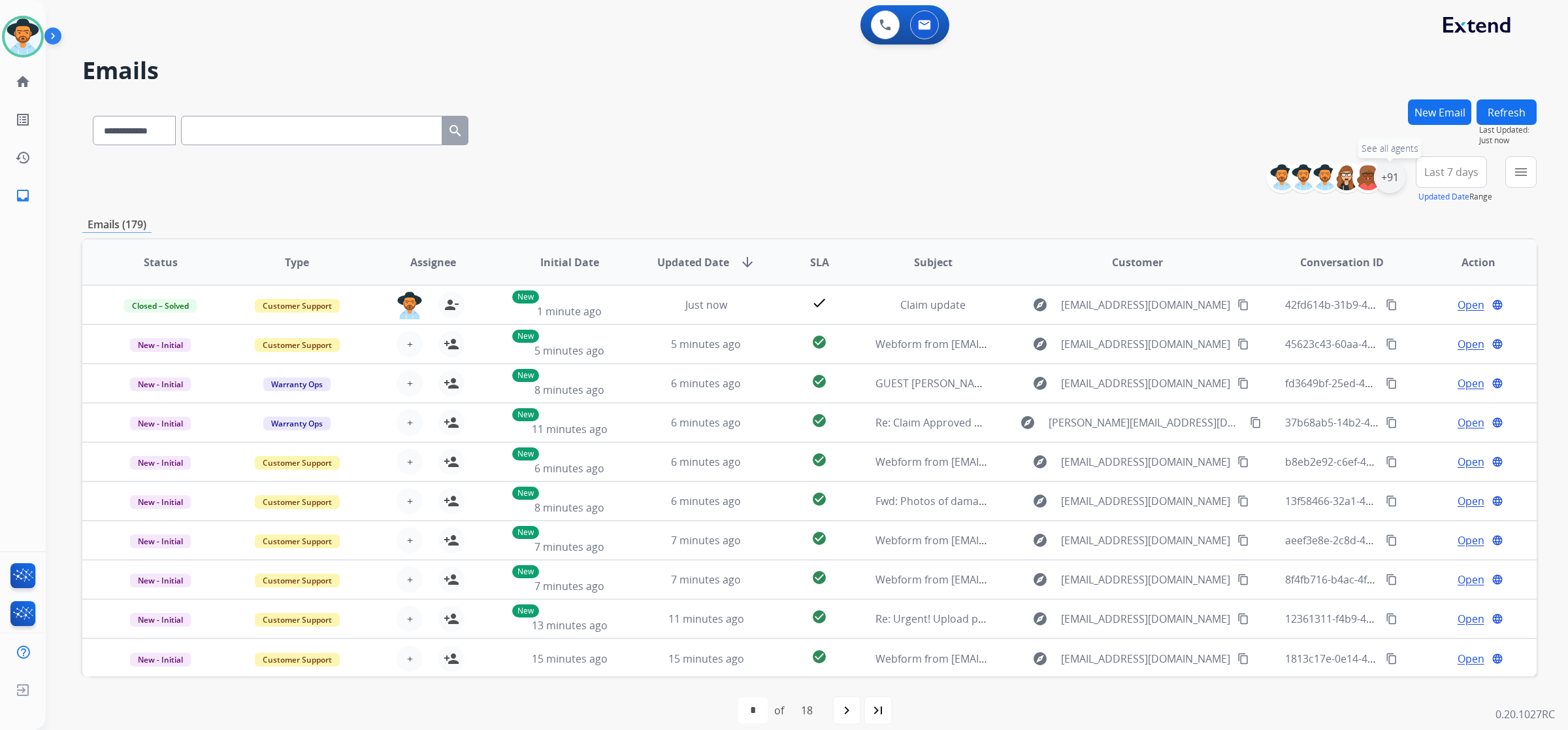
click at [1386, 183] on div "+91" at bounding box center [1390, 177] width 32 height 32
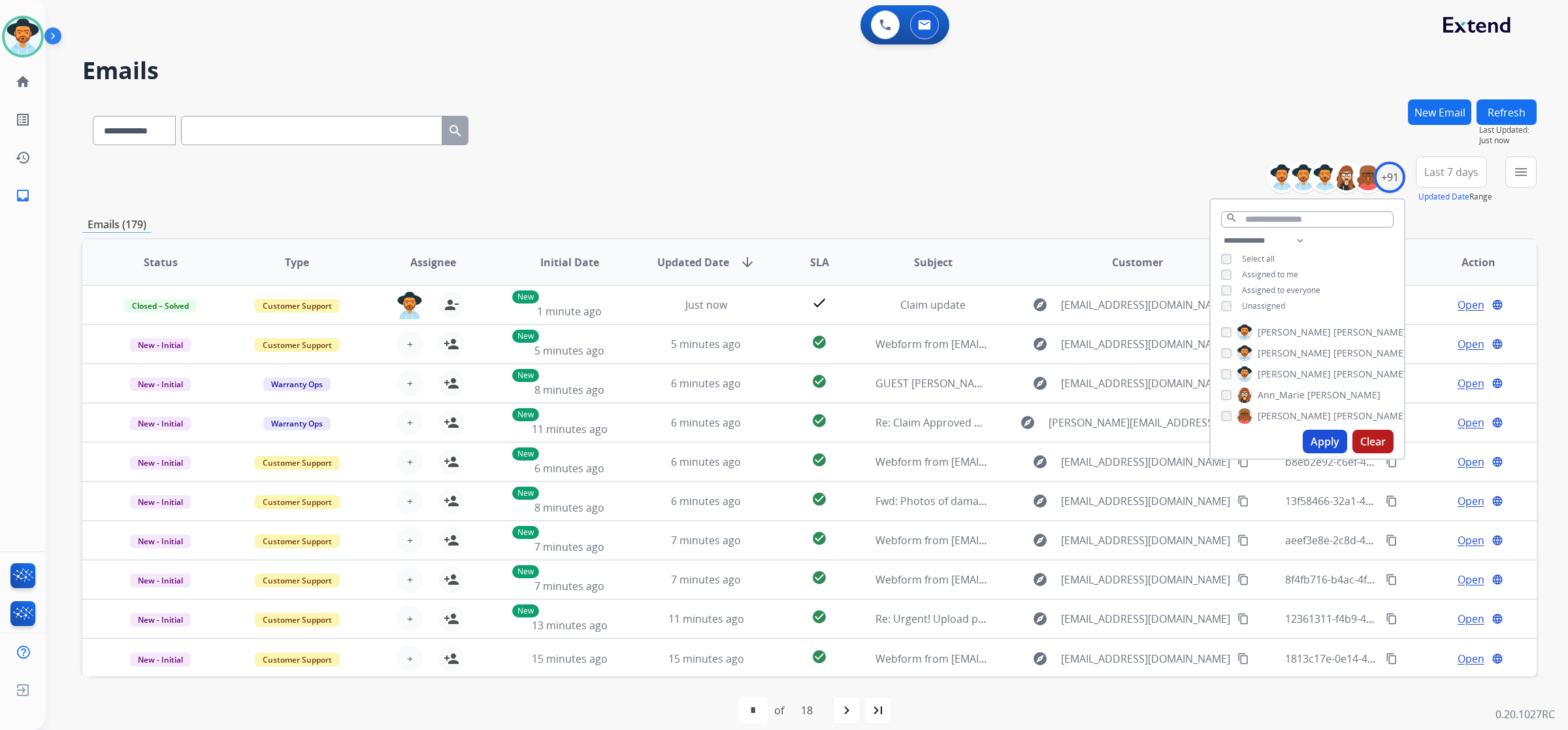
click at [1275, 302] on span "Unassigned" at bounding box center [1264, 306] width 43 height 11
click at [1320, 435] on button "Apply" at bounding box center [1325, 442] width 44 height 23
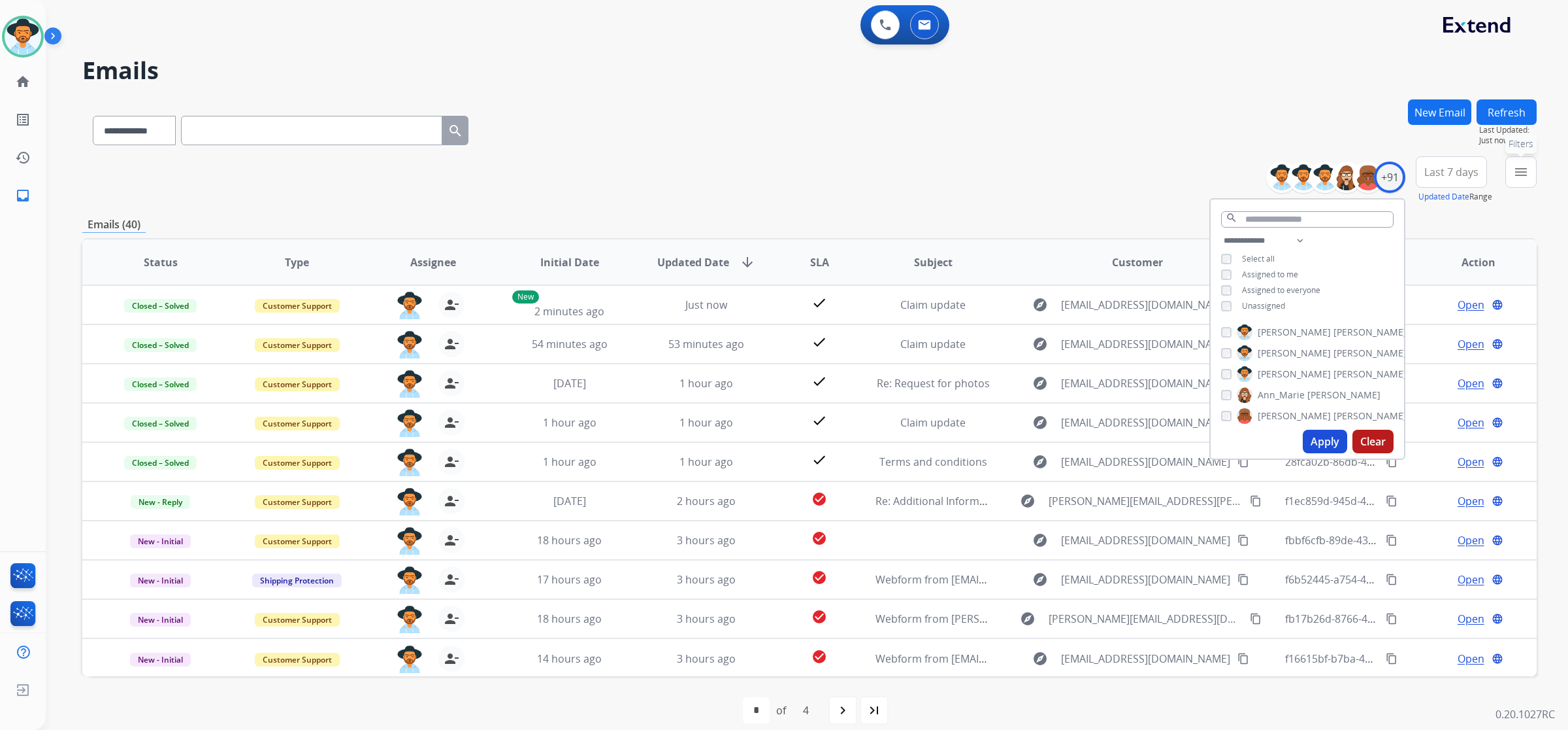
click at [1519, 170] on mat-icon "menu" at bounding box center [1520, 171] width 15 height 15
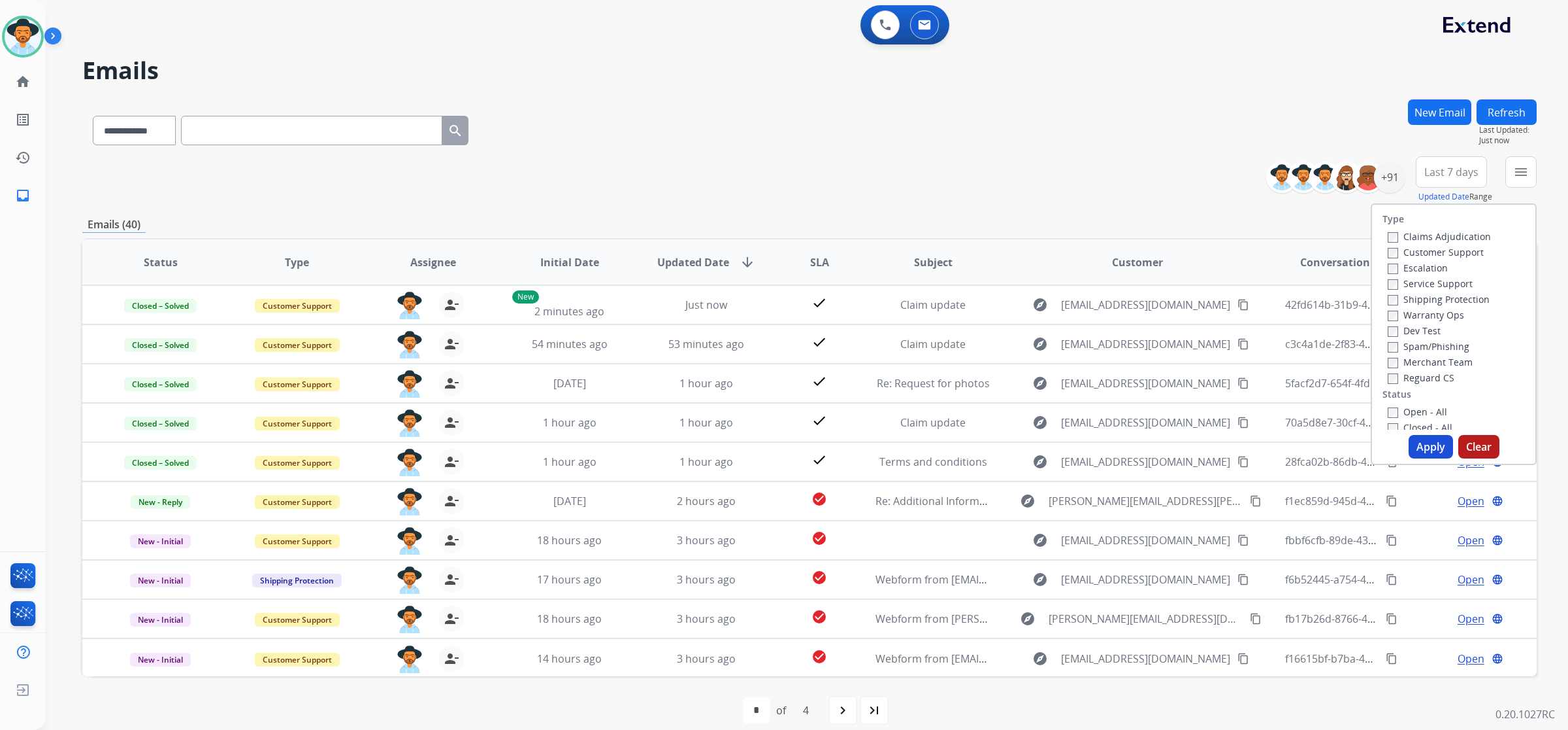
click at [1405, 407] on label "Open - All" at bounding box center [1418, 412] width 59 height 13
click at [1435, 445] on button "Apply" at bounding box center [1430, 447] width 44 height 23
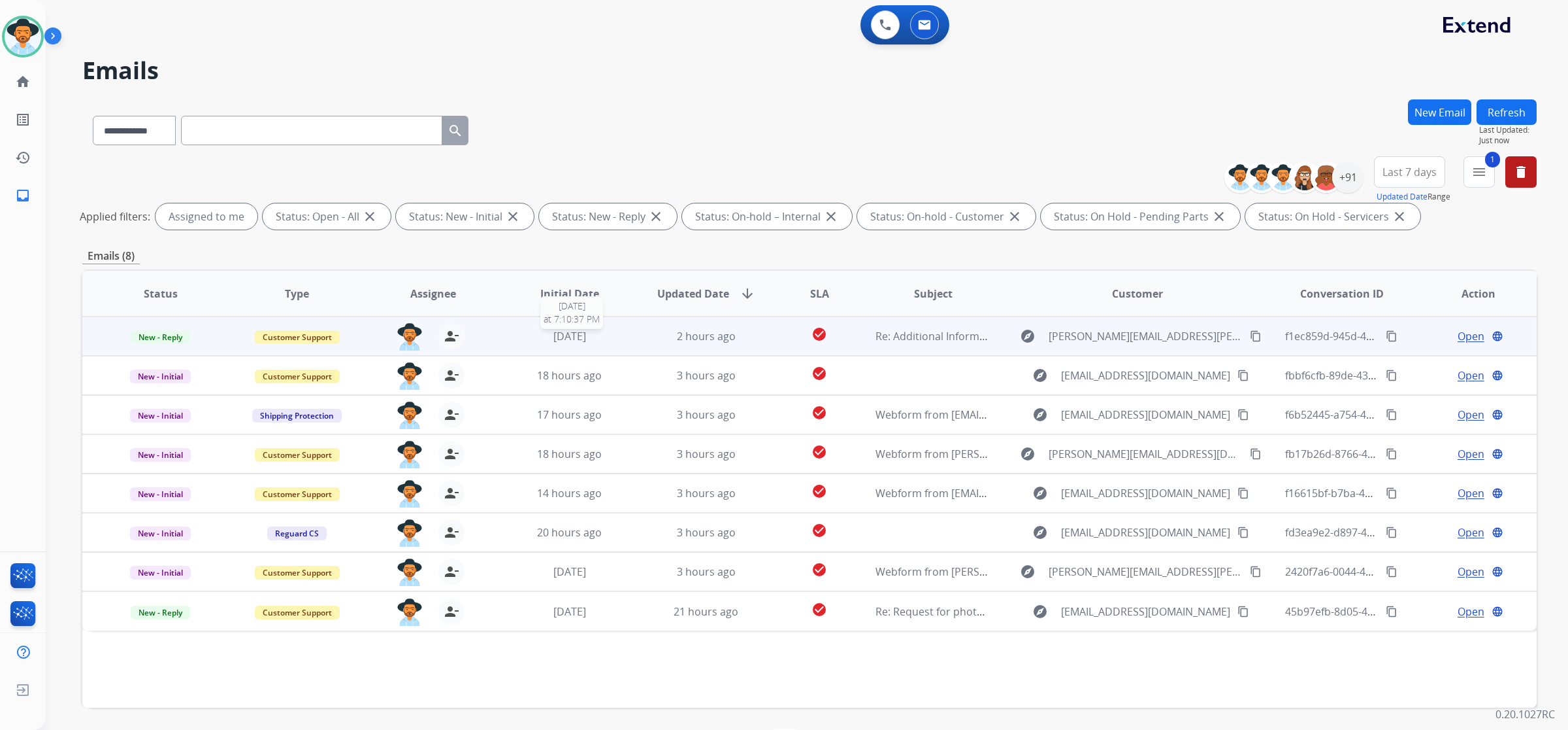
click at [622, 335] on div "1 week ago" at bounding box center [570, 335] width 115 height 15
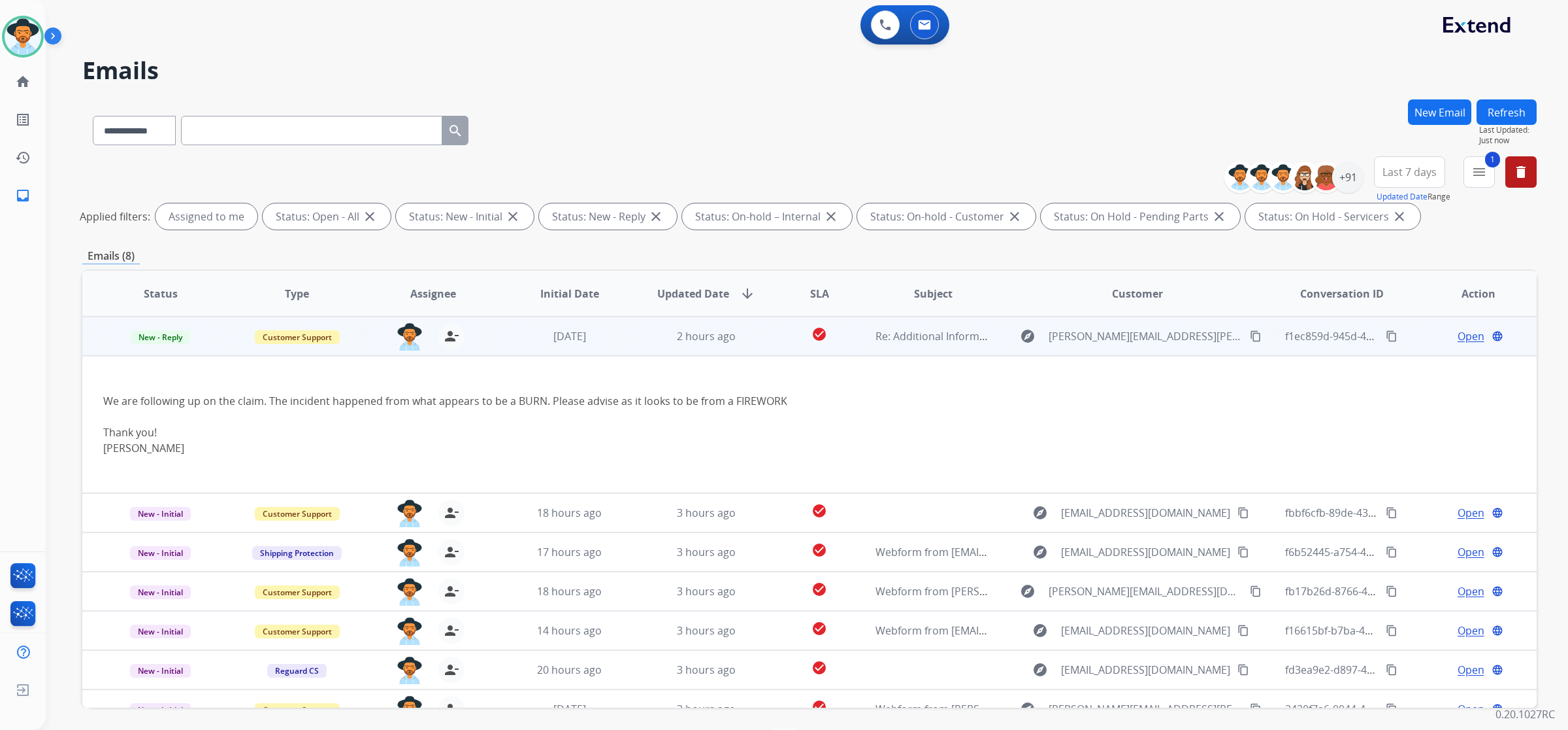
click at [1461, 342] on span "Open" at bounding box center [1472, 335] width 27 height 15
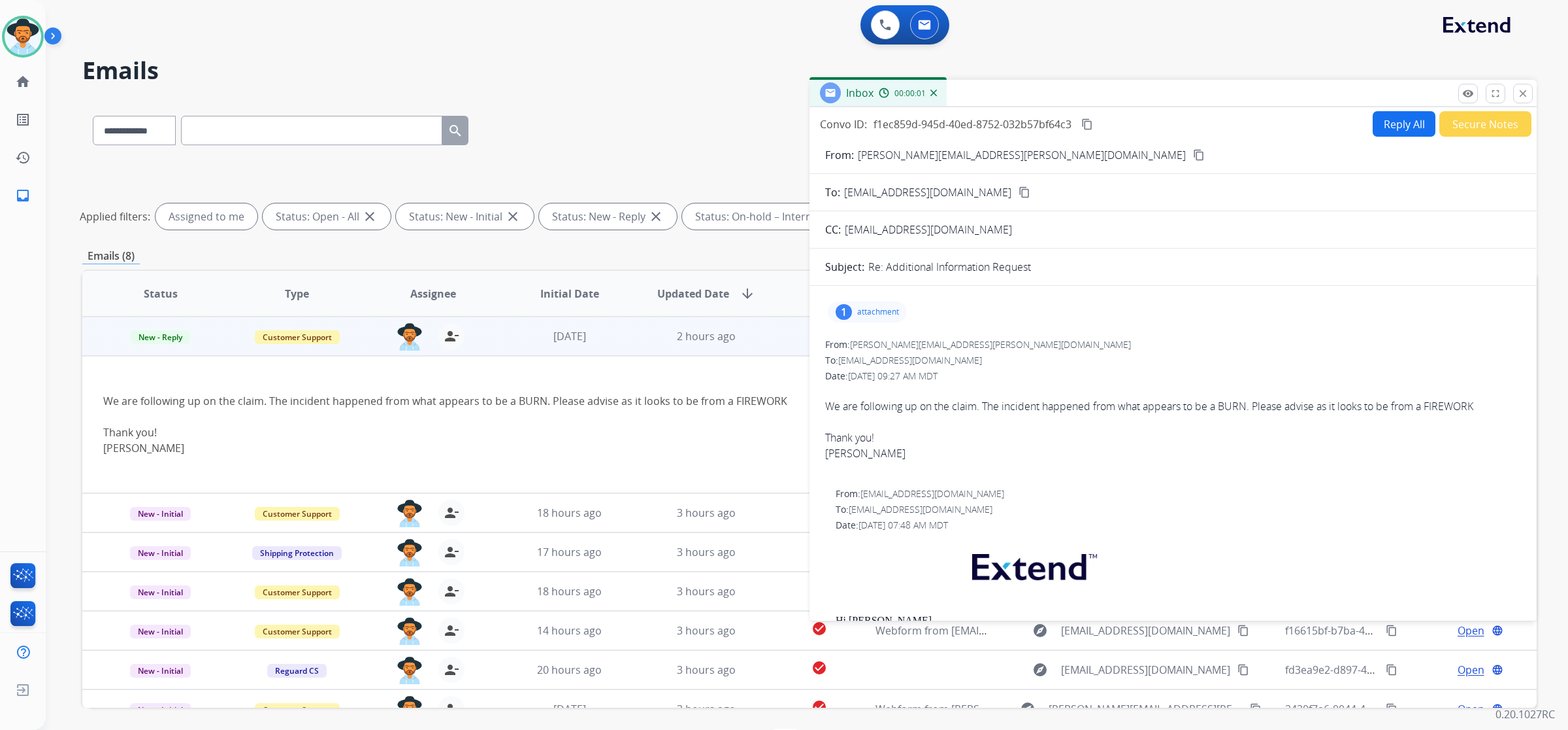
click at [1406, 123] on button "Reply All" at bounding box center [1404, 123] width 63 height 25
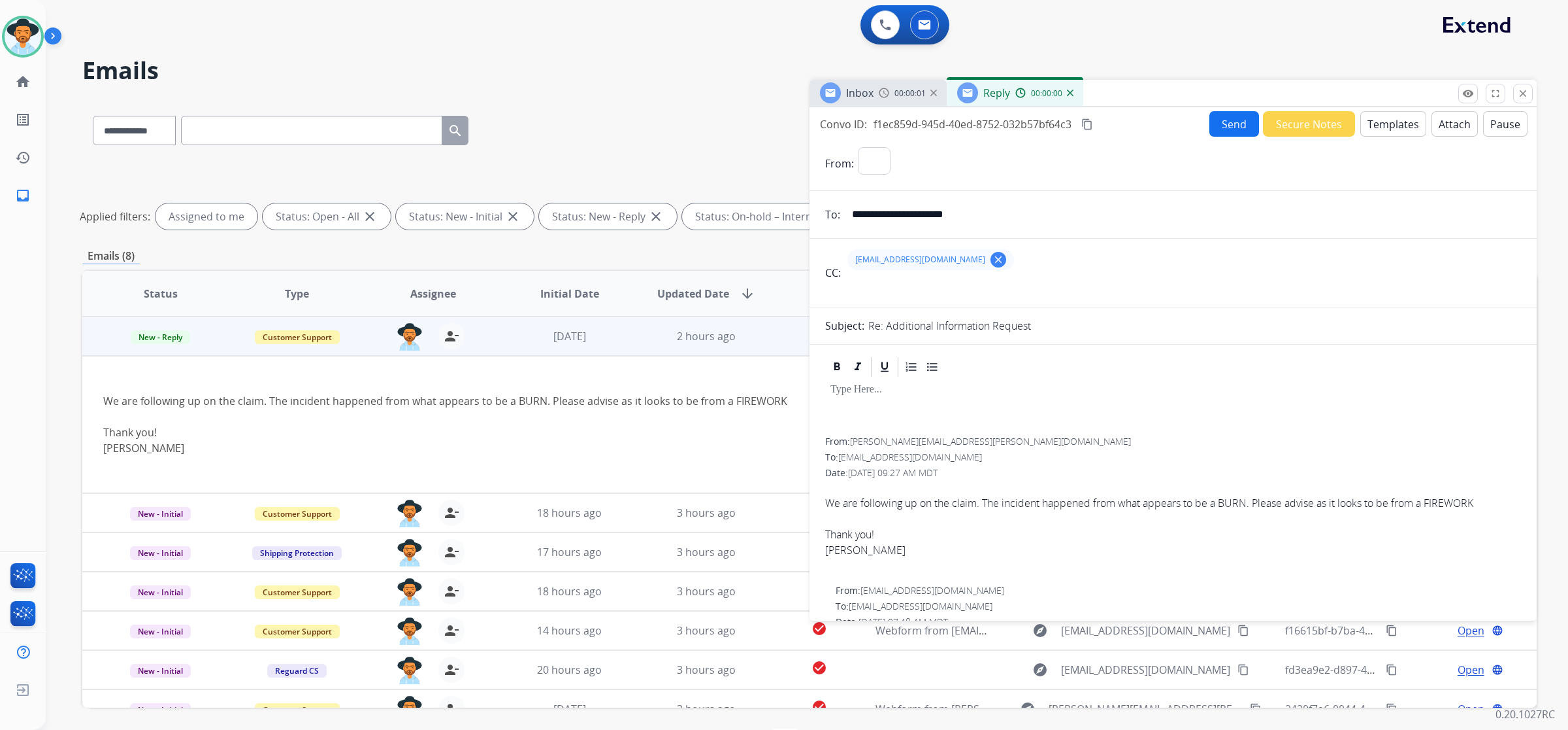
select select "**********"
click at [1377, 123] on button "Templates" at bounding box center [1393, 123] width 66 height 25
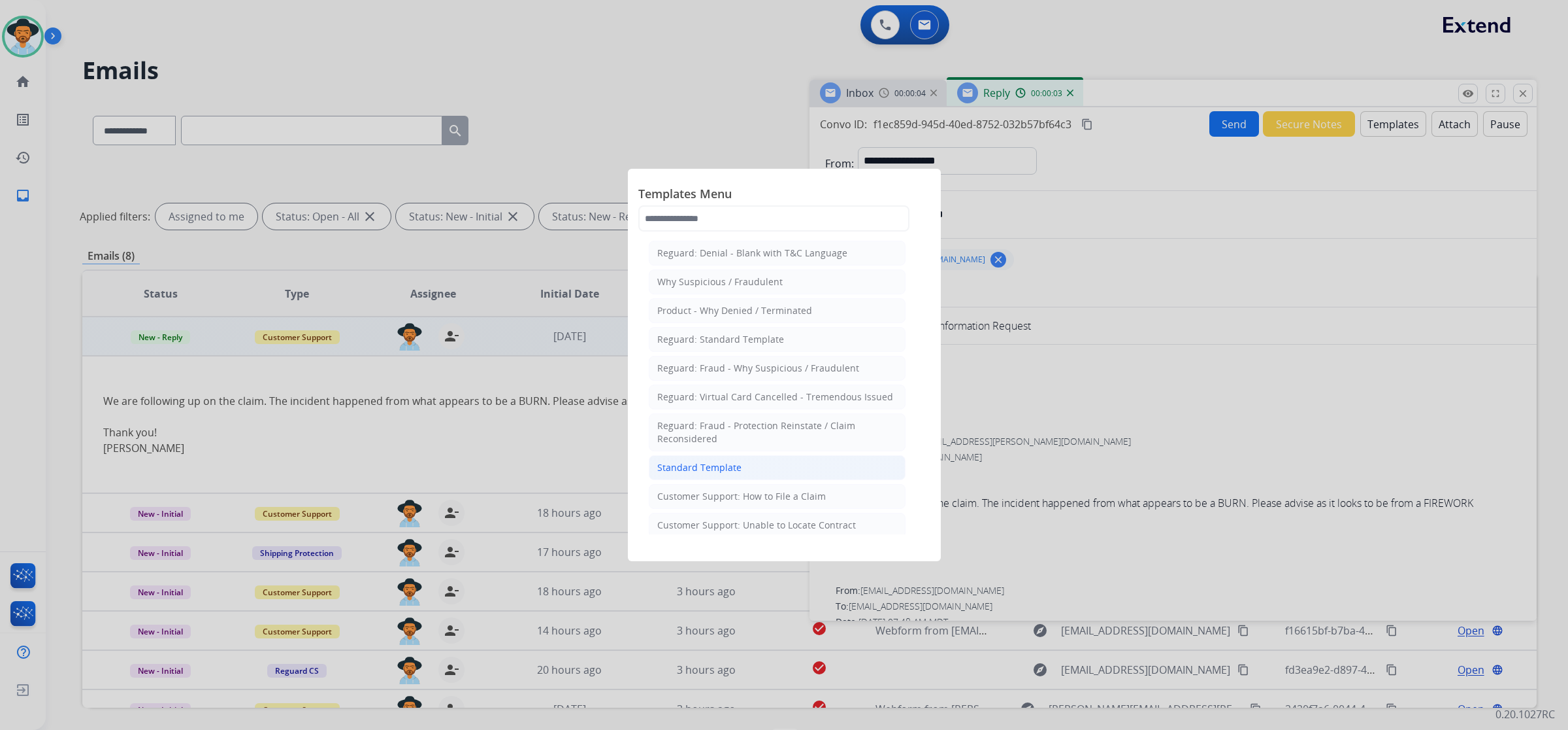
click at [746, 464] on li "Standard Template" at bounding box center [777, 468] width 257 height 25
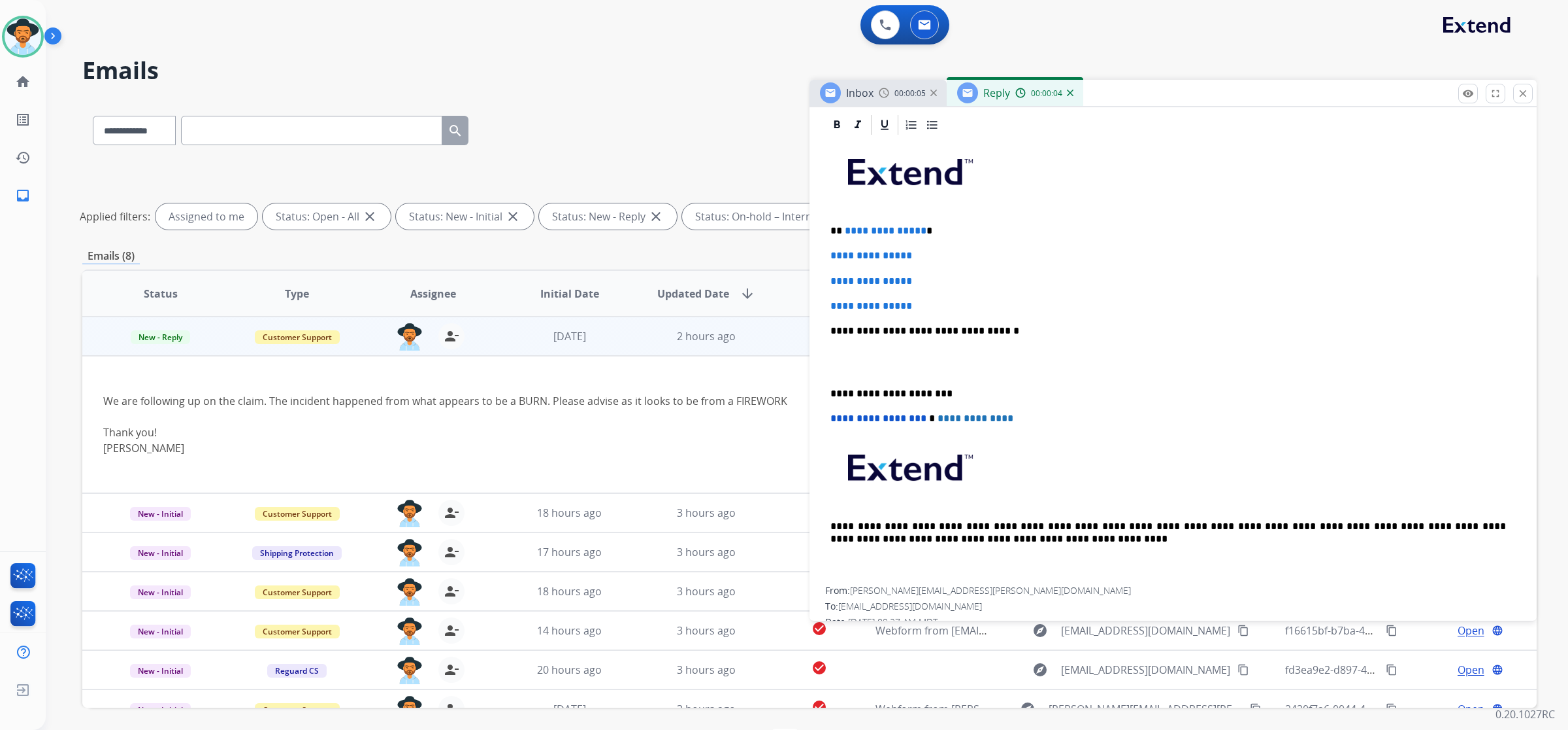
scroll to position [327, 0]
drag, startPoint x: 829, startPoint y: 259, endPoint x: 918, endPoint y: 305, distance: 100.2
click at [918, 305] on div "**********" at bounding box center [1173, 360] width 696 height 450
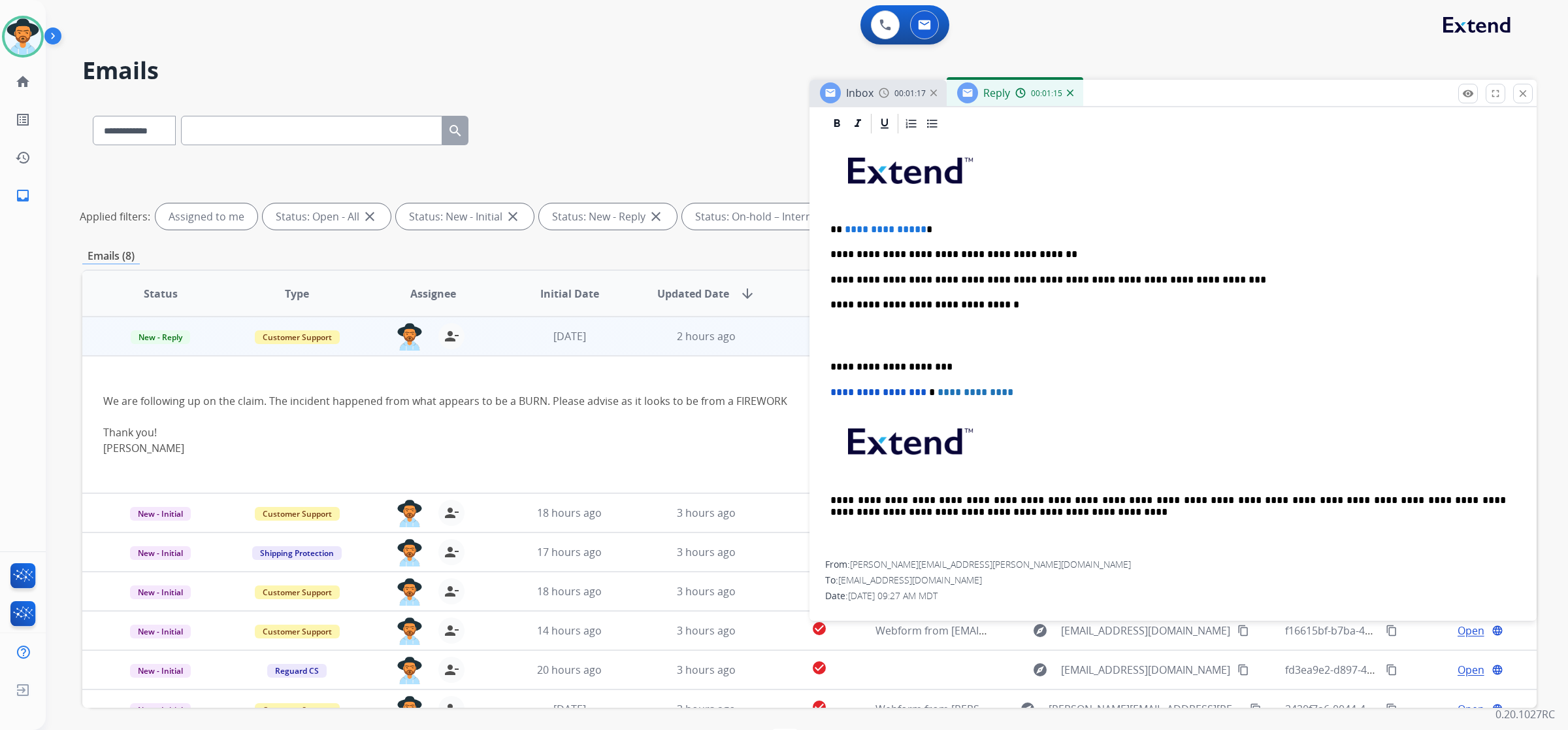
click at [1183, 287] on div "**********" at bounding box center [1173, 348] width 696 height 425
click at [1183, 280] on p "**********" at bounding box center [1168, 279] width 675 height 12
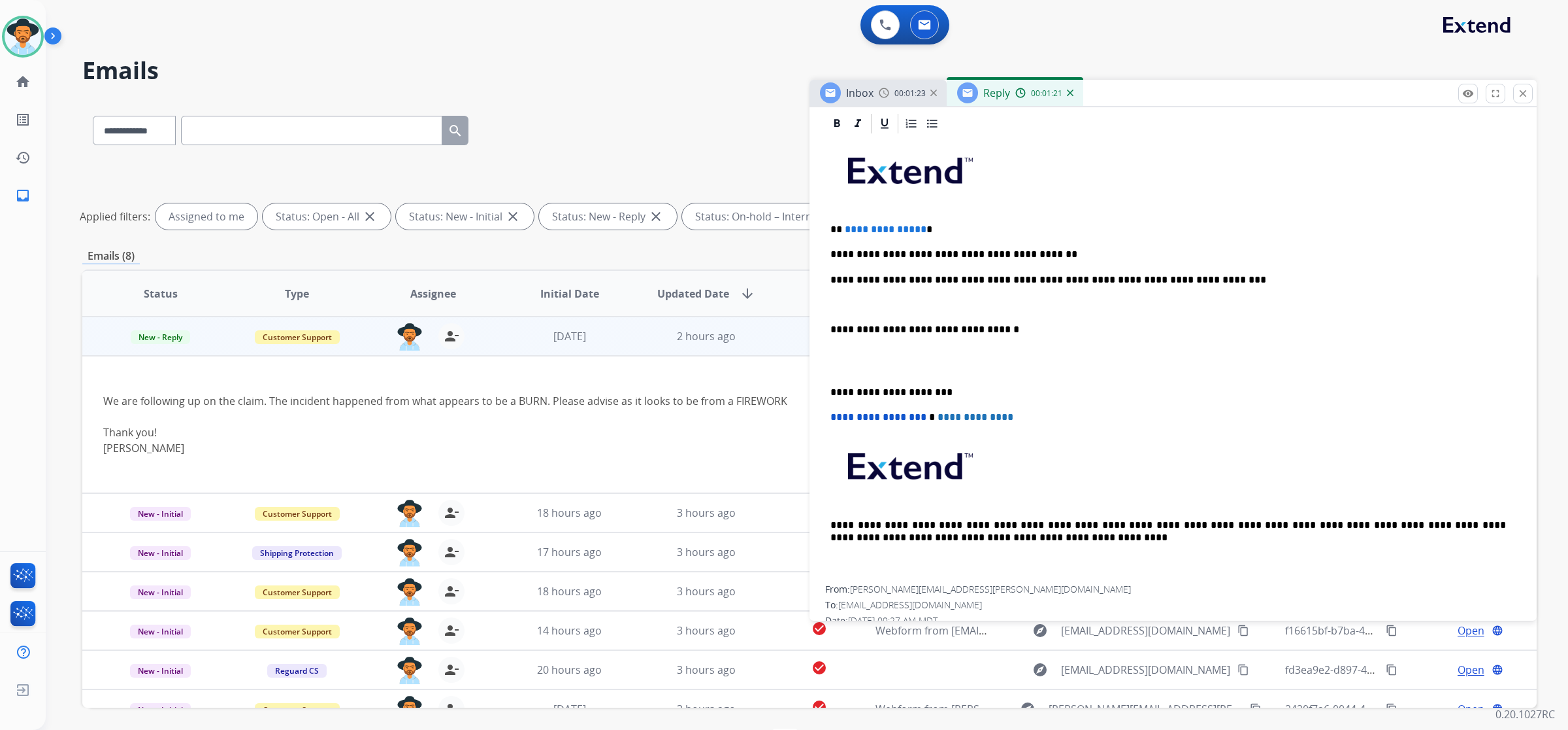
scroll to position [817, 0]
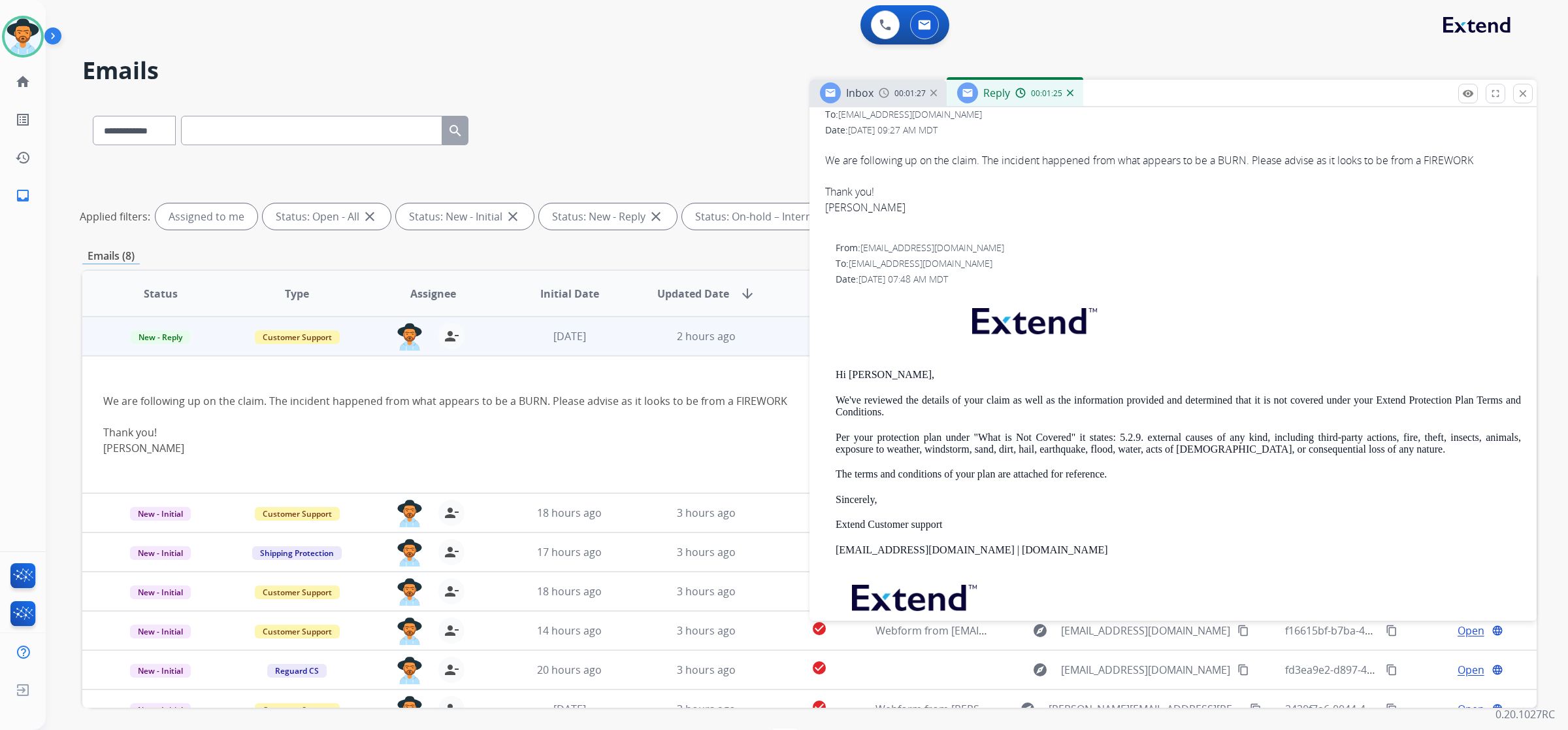
click at [977, 433] on p "Per your protection plan under "What is Not Covered" it states: 5.2.9. external…" at bounding box center [1178, 443] width 685 height 24
click at [975, 433] on p "Per your protection plan under "What is Not Covered" it states: 5.2.9. external…" at bounding box center [1178, 443] width 685 height 24
drag, startPoint x: 975, startPoint y: 433, endPoint x: 1064, endPoint y: 438, distance: 89.1
click at [1063, 438] on p "Per your protection plan under "What is Not Covered" it states: 5.2.9. external…" at bounding box center [1178, 443] width 685 height 24
click at [1082, 459] on div "Hi Monica, We've reviewed the details of your claim as well as the information …" at bounding box center [1178, 491] width 685 height 398
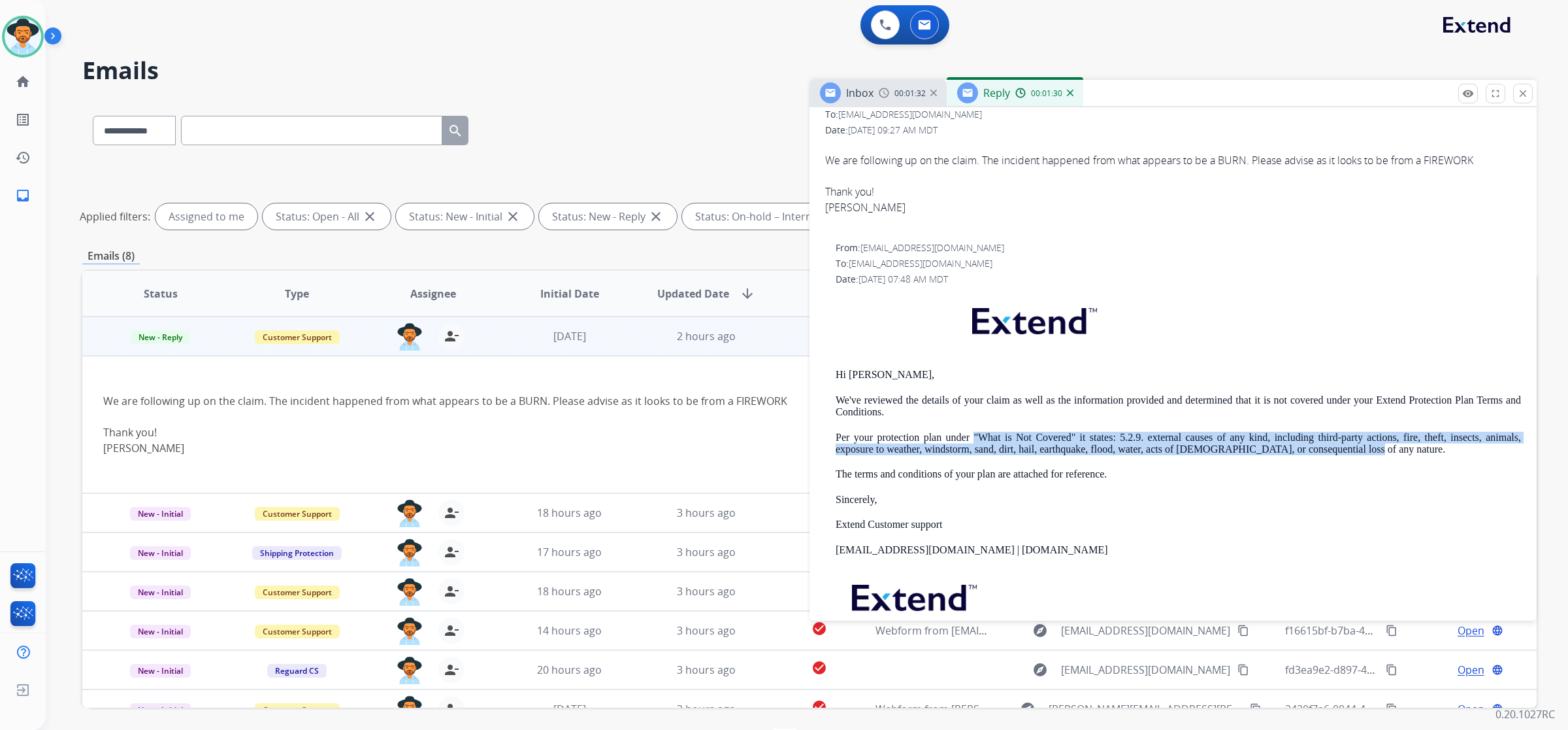
drag, startPoint x: 971, startPoint y: 433, endPoint x: 1437, endPoint y: 452, distance: 466.4
click at [1437, 452] on p "Per your protection plan under "What is Not Covered" it states: 5.2.9. external…" at bounding box center [1178, 443] width 685 height 24
copy p ""What is Not Covered" it states: 5.2.9. external causes of any kind, including …"
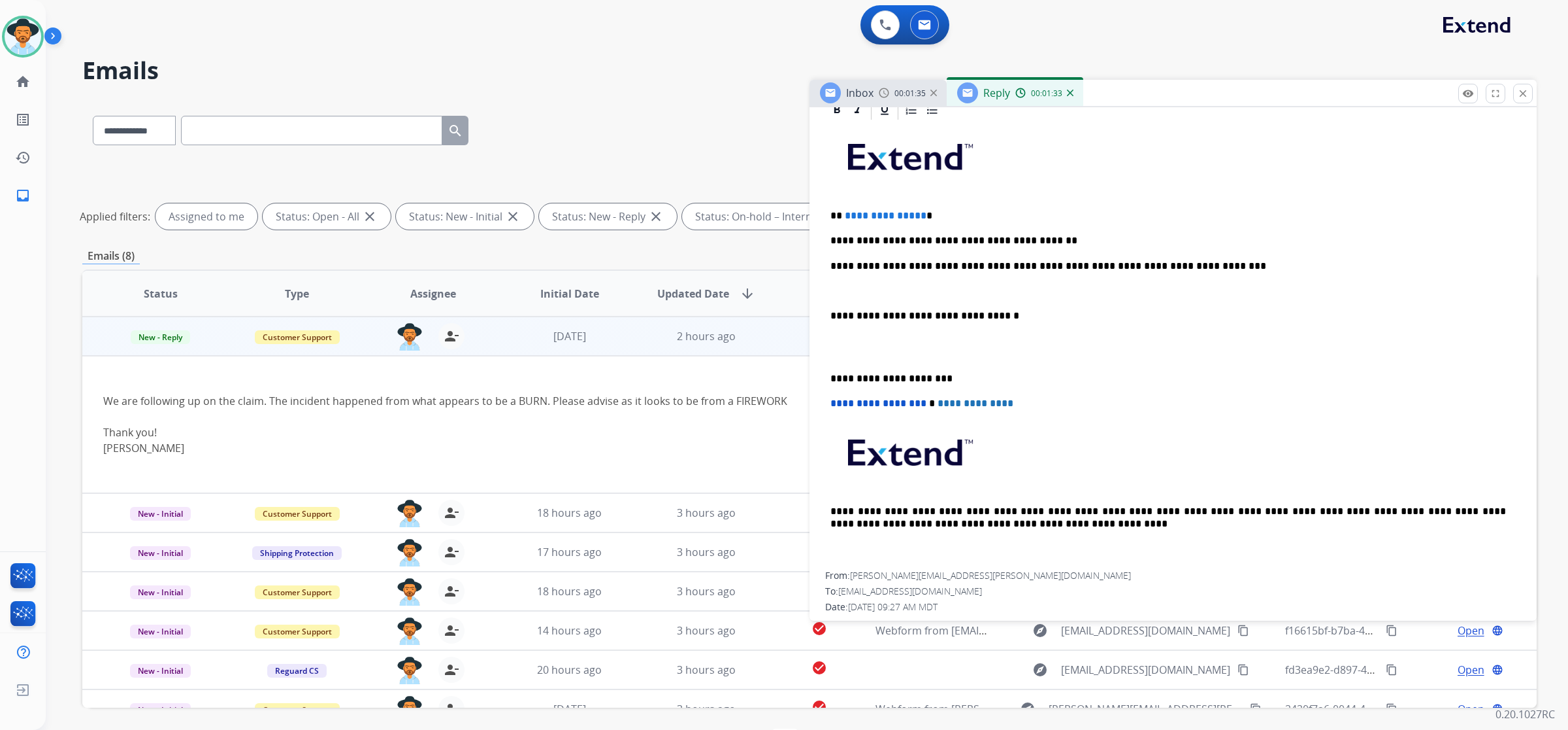
scroll to position [327, 0]
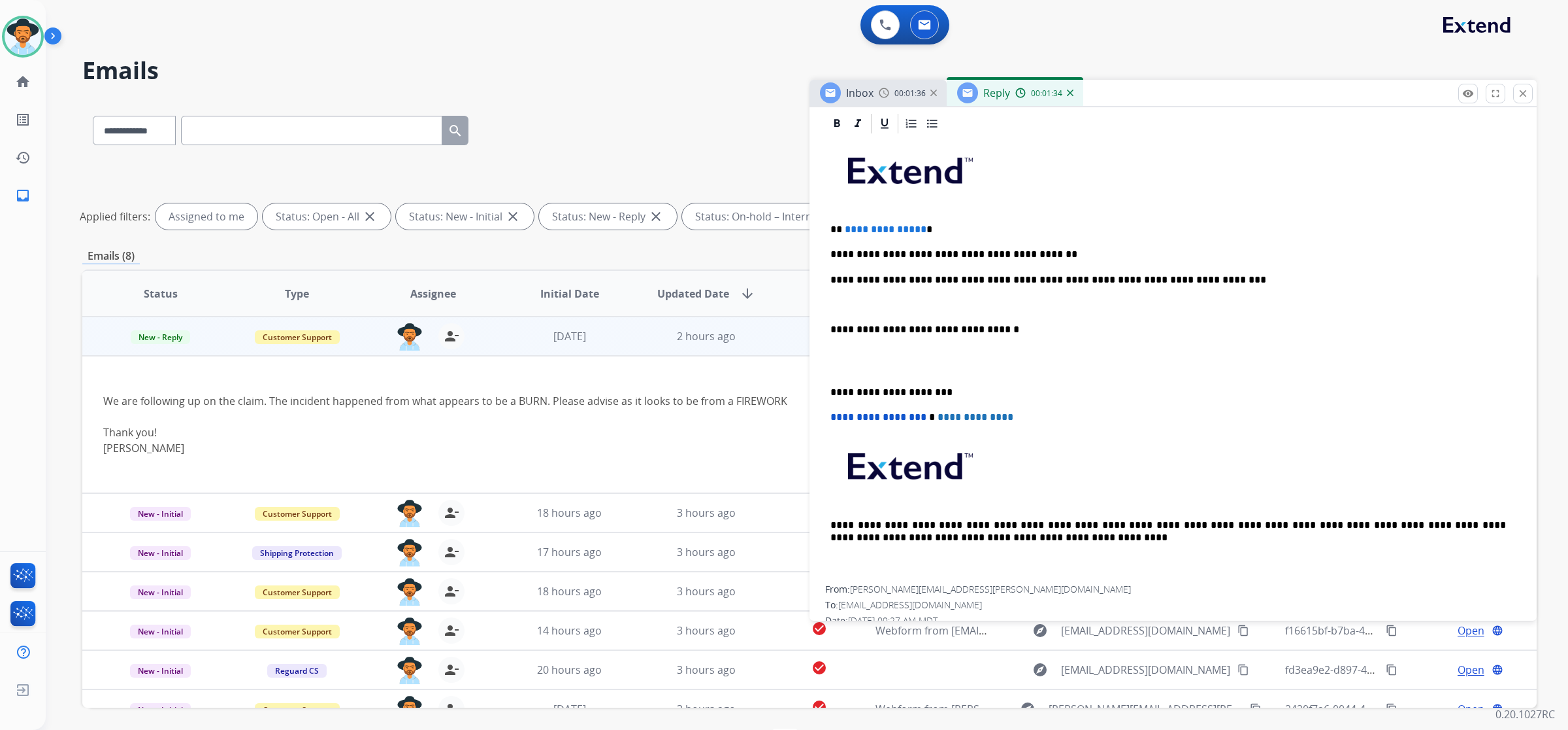
click at [1194, 285] on p "**********" at bounding box center [1168, 279] width 675 height 12
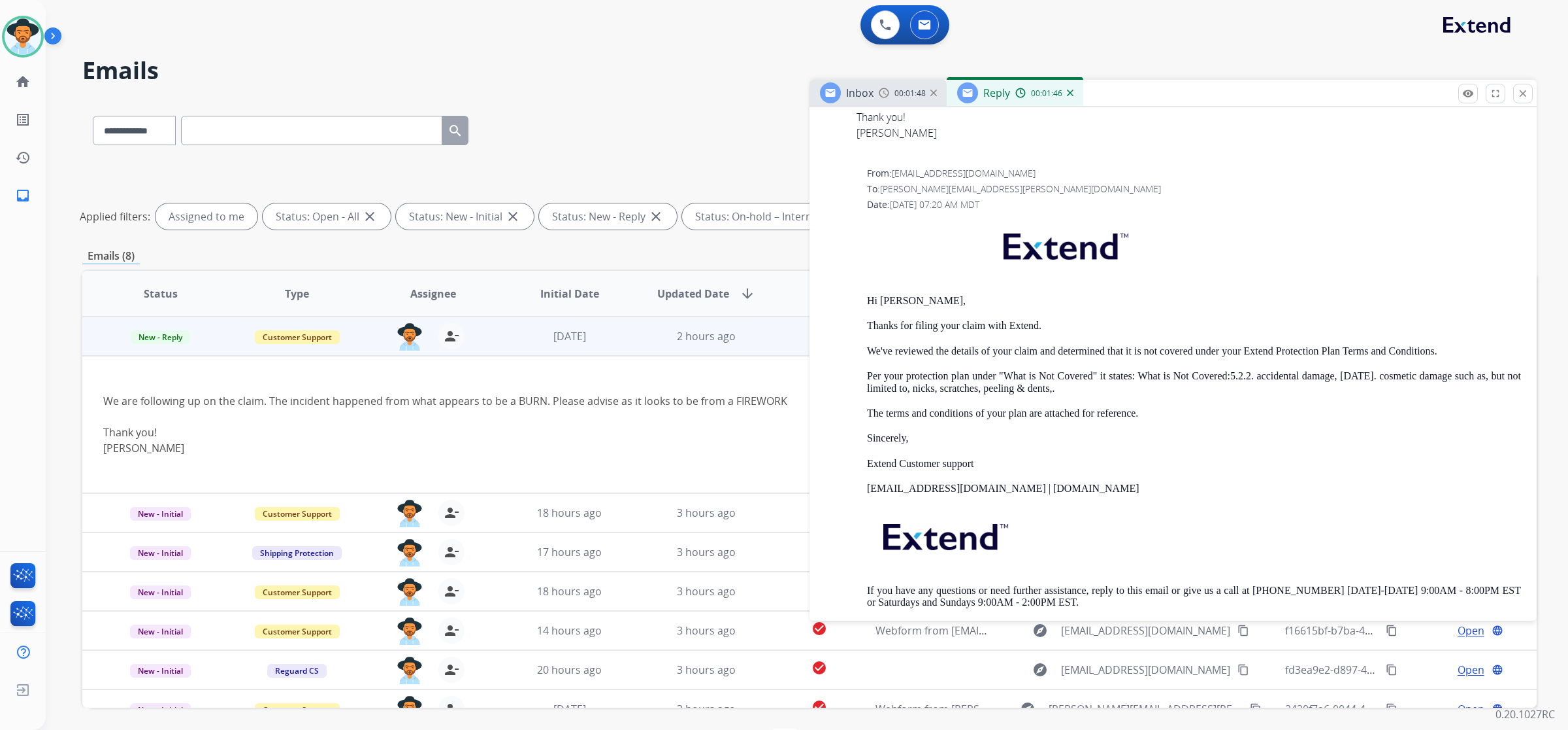
scroll to position [1635, 0]
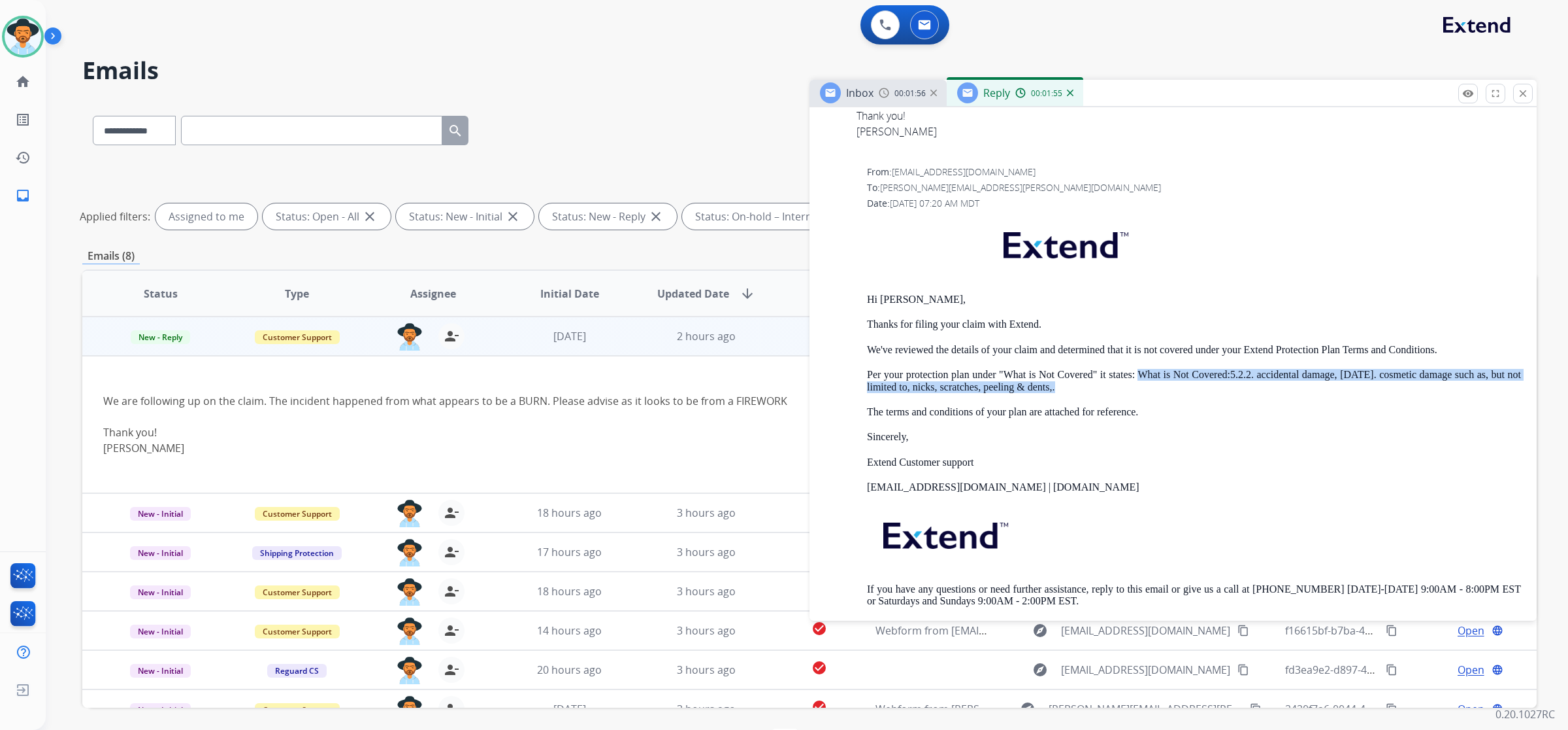
drag, startPoint x: 1137, startPoint y: 370, endPoint x: 1457, endPoint y: 384, distance: 320.3
click at [1457, 384] on p "Per your protection plan under "What is Not Covered" it states: What is Not Cov…" at bounding box center [1194, 380] width 654 height 24
copy p "What is Not Covered:5.2.2. accidental damage, 5.2.16. cosmetic damage such as, …"
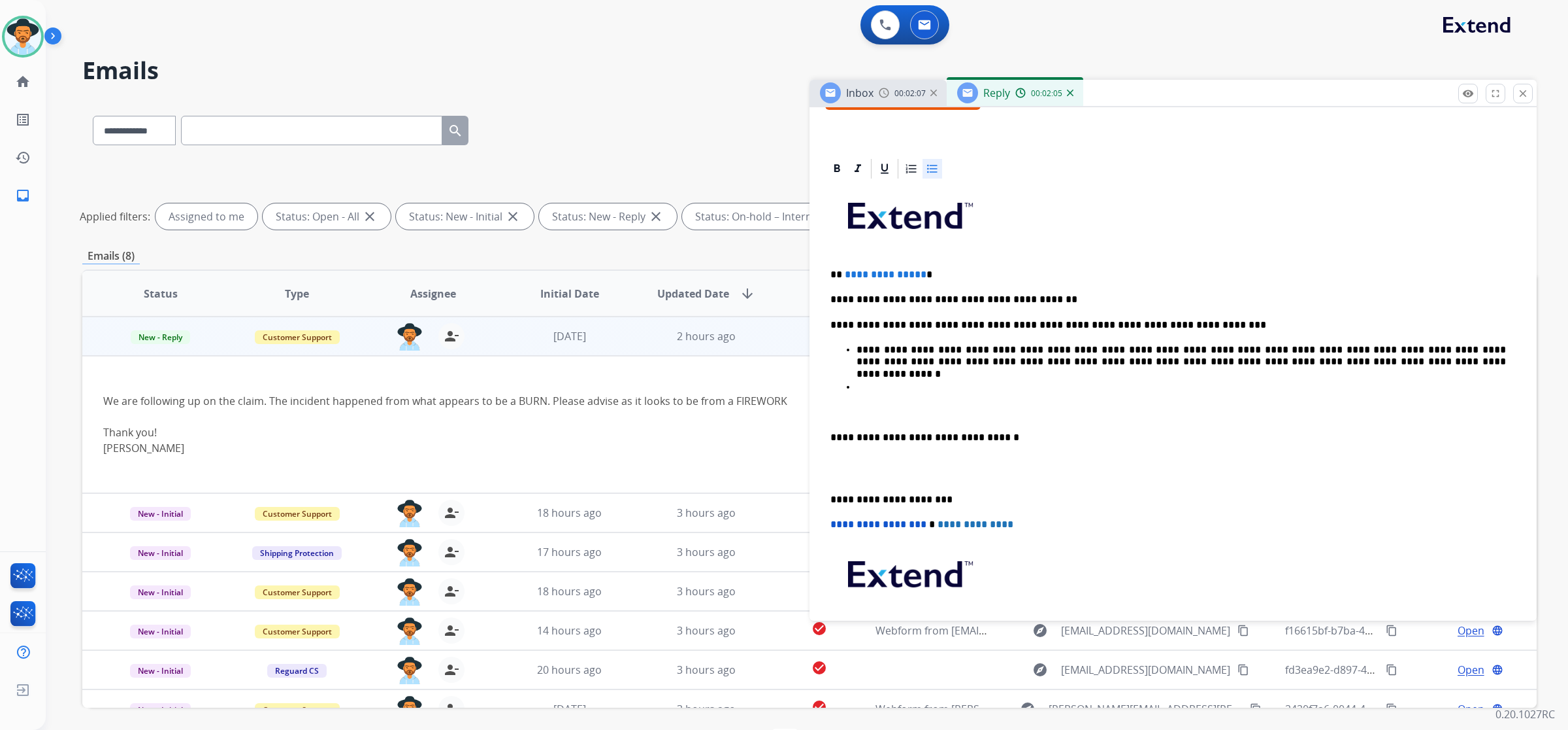
scroll to position [245, 0]
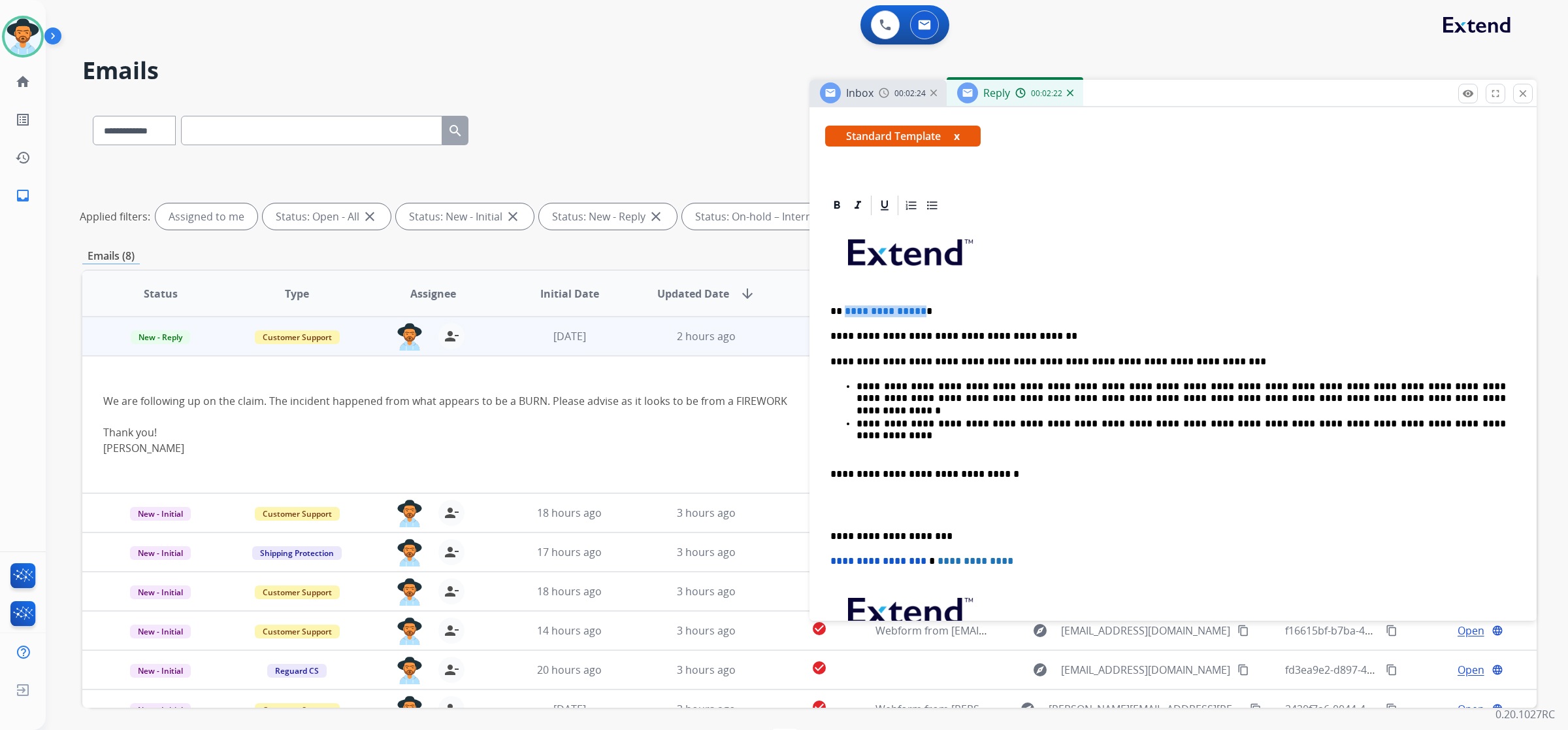
drag, startPoint x: 918, startPoint y: 304, endPoint x: 844, endPoint y: 304, distance: 74.0
click at [844, 304] on div "**********" at bounding box center [1173, 473] width 696 height 512
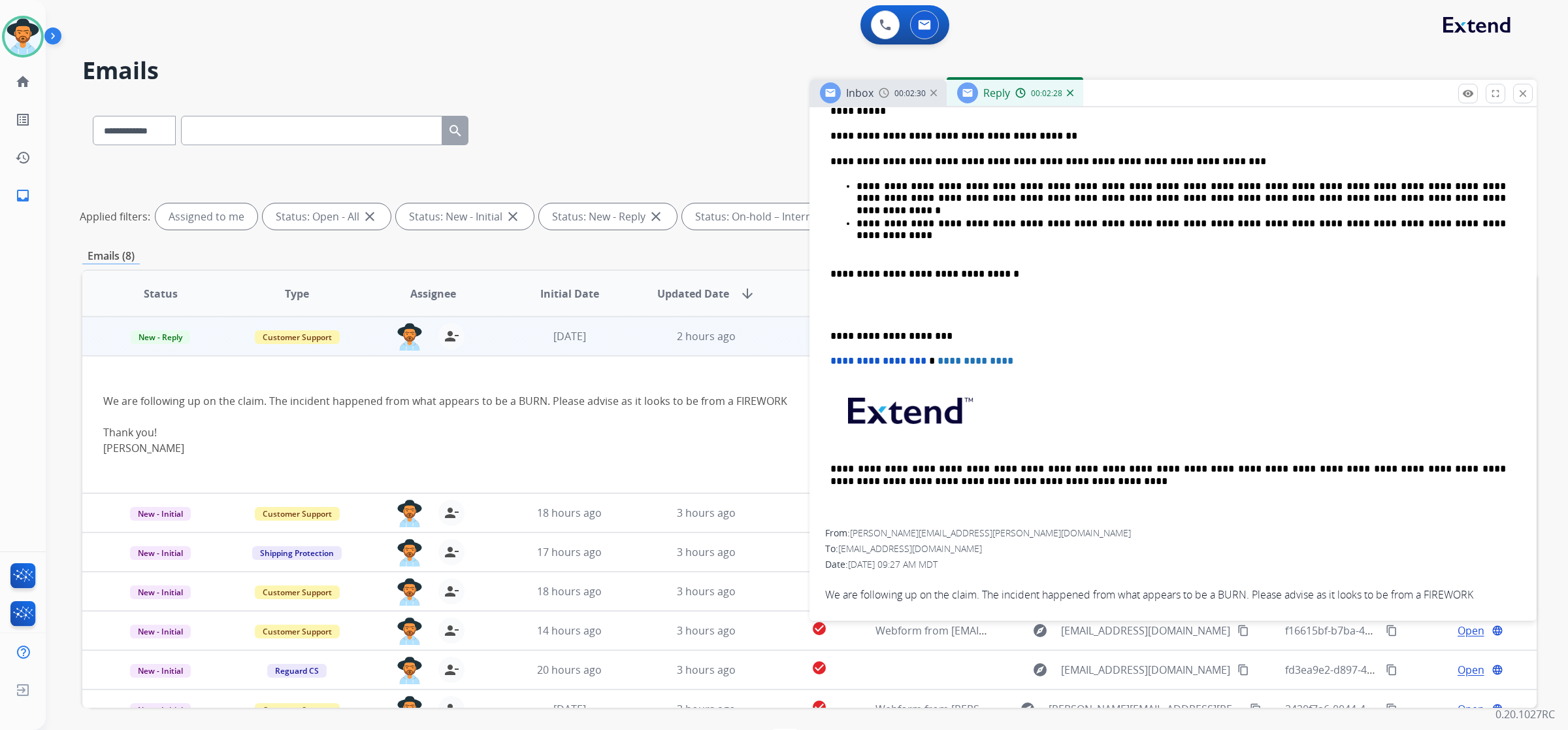
scroll to position [490, 0]
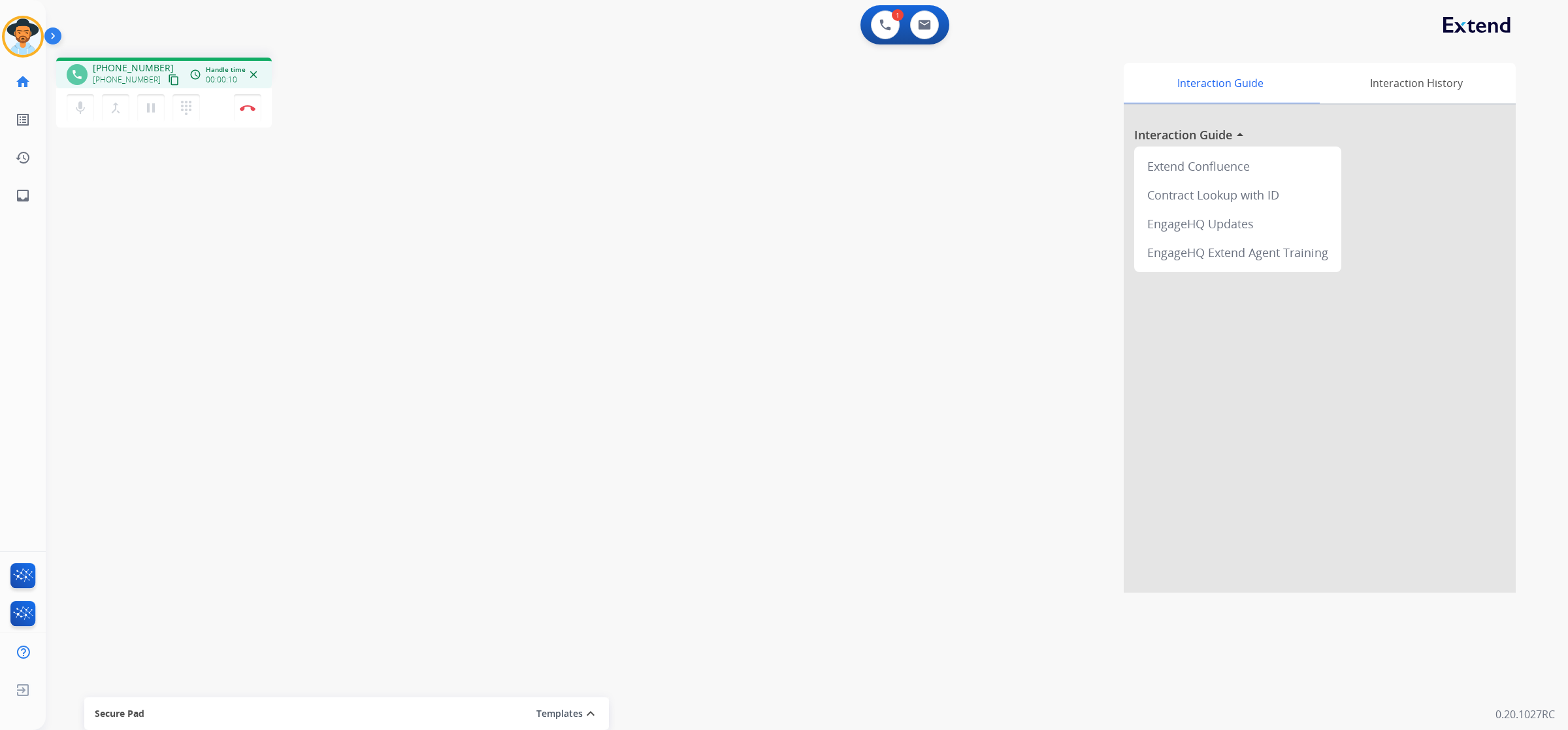
click at [168, 80] on mat-icon "content_copy" at bounding box center [173, 79] width 12 height 12
click at [249, 106] on img at bounding box center [247, 107] width 15 height 6
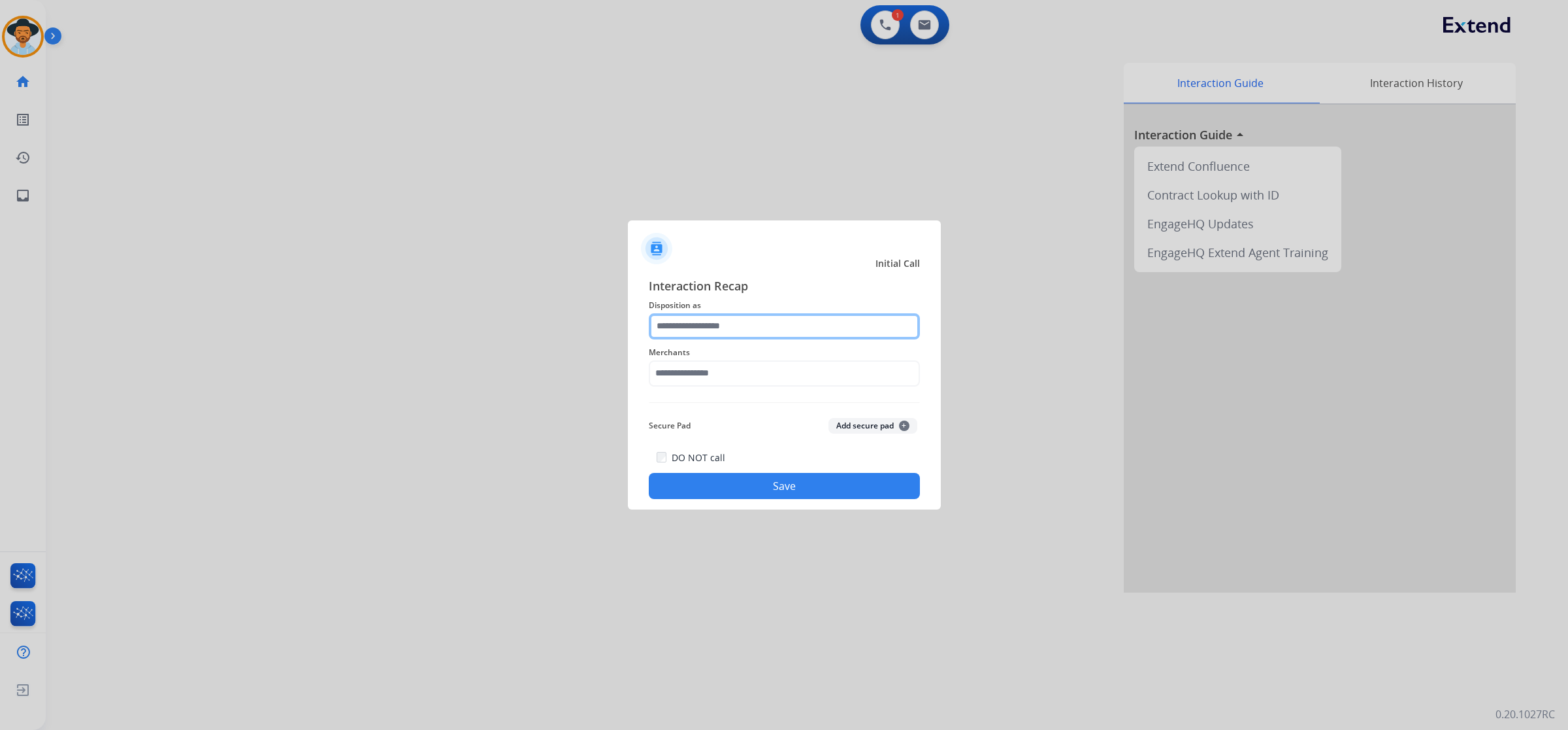
click at [674, 321] on input "text" at bounding box center [784, 326] width 271 height 26
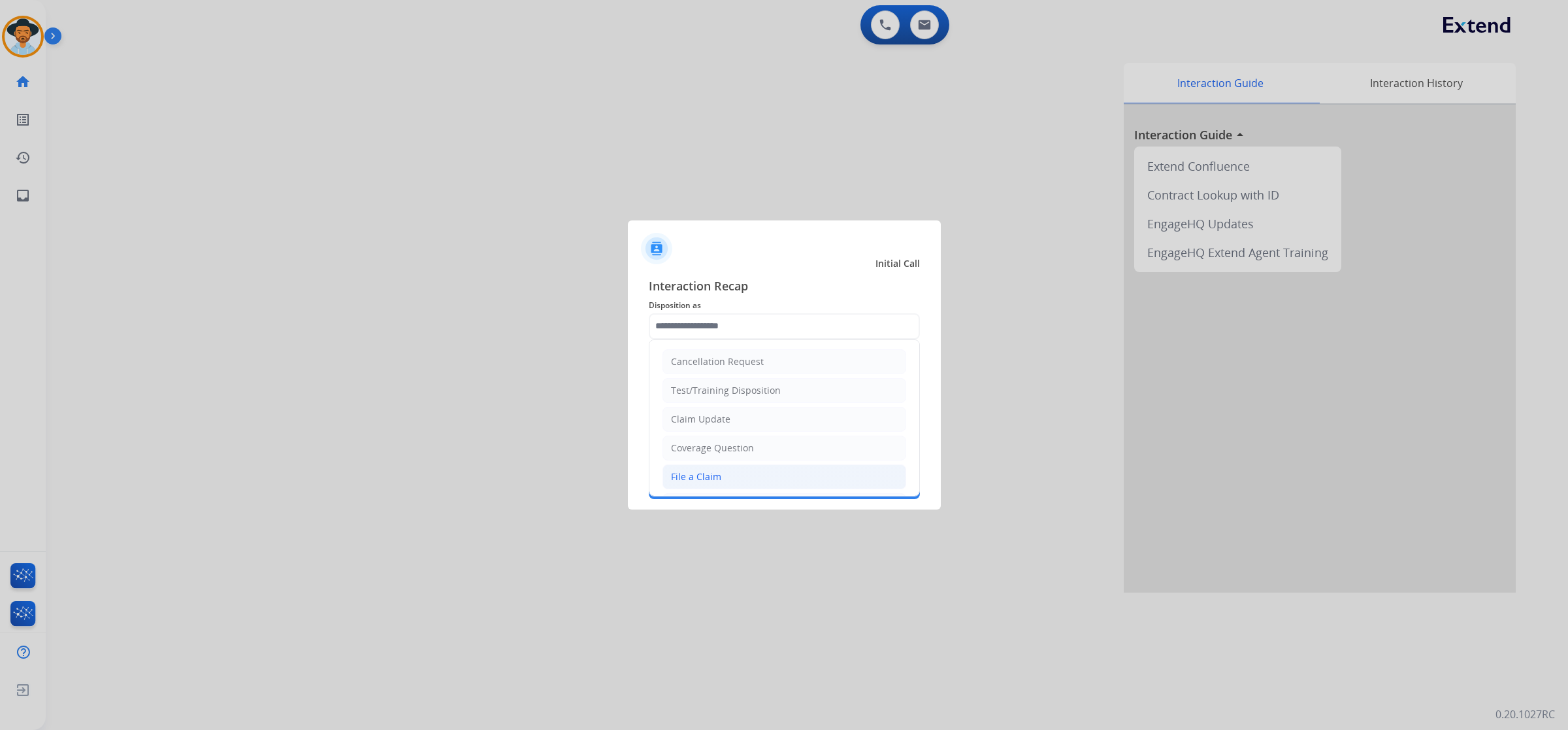
click at [694, 476] on div "File a Claim" at bounding box center [696, 477] width 50 height 14
type input "**********"
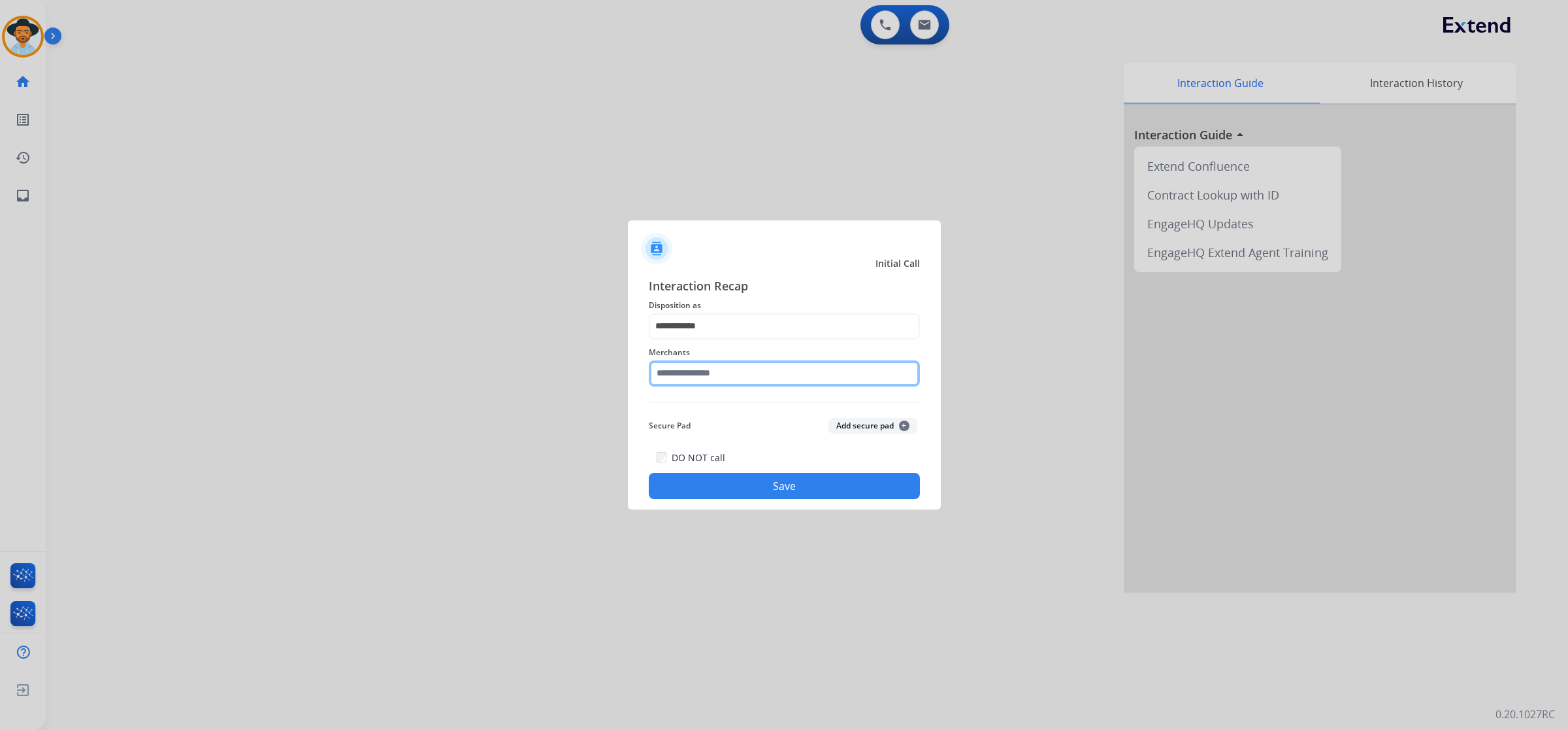
click at [722, 373] on input "text" at bounding box center [784, 373] width 271 height 26
click at [722, 410] on li "Oura ring" at bounding box center [787, 411] width 249 height 25
type input "*********"
click at [757, 495] on button "Save" at bounding box center [784, 486] width 271 height 26
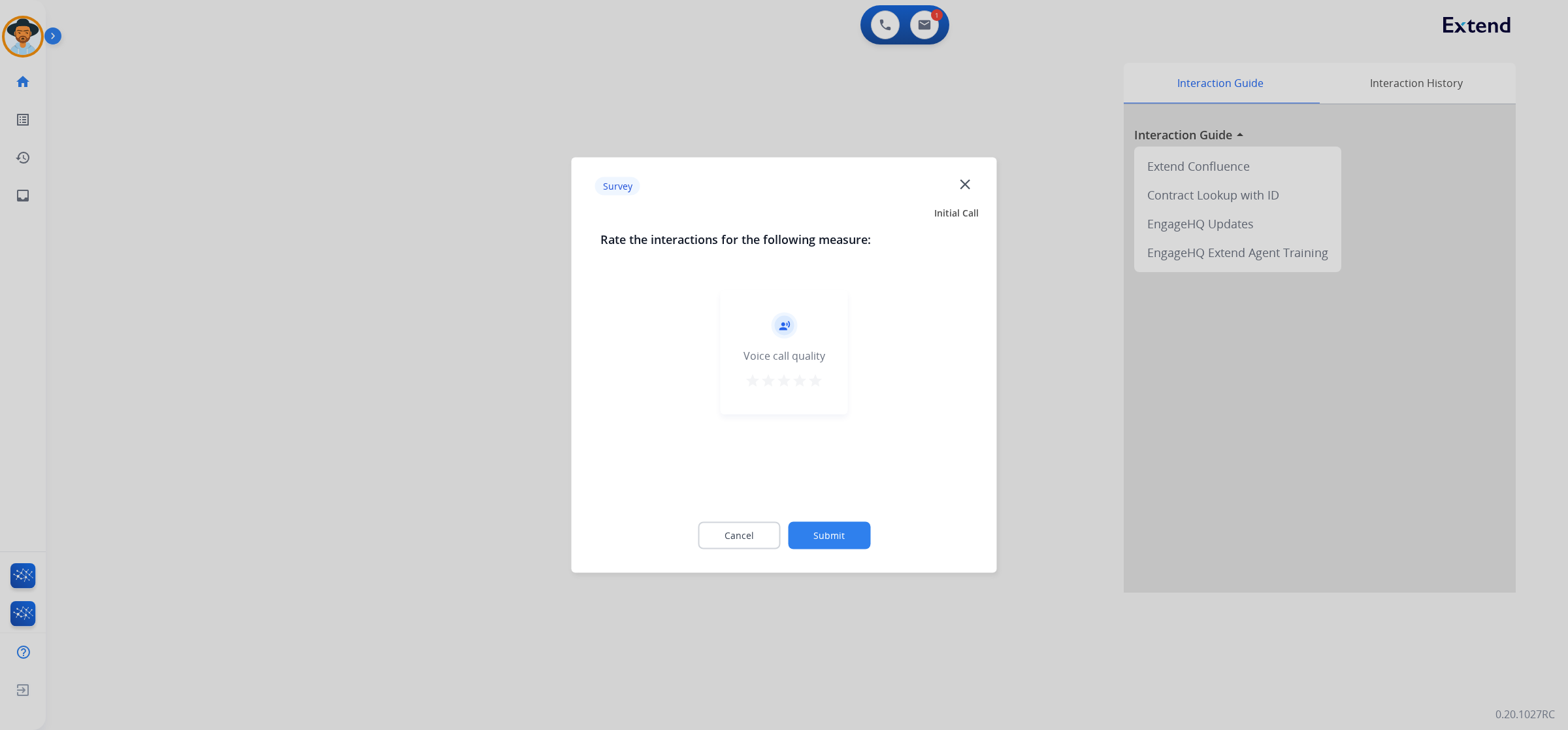
click at [812, 384] on mat-icon "star" at bounding box center [815, 380] width 15 height 15
click at [811, 522] on button "Submit" at bounding box center [829, 535] width 82 height 27
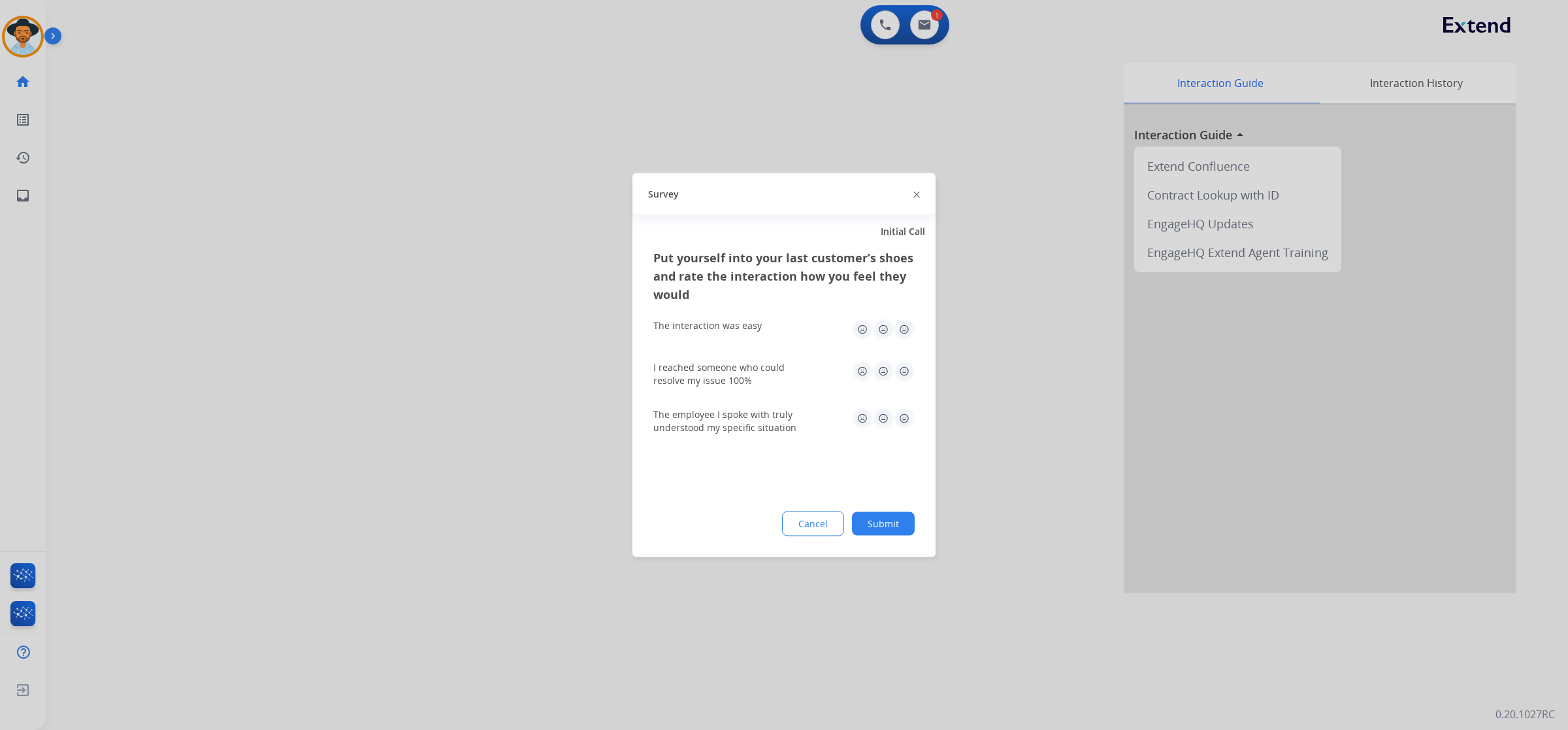
click at [900, 328] on img at bounding box center [904, 329] width 21 height 21
click at [903, 373] on img at bounding box center [904, 371] width 21 height 21
click at [903, 411] on img at bounding box center [904, 418] width 21 height 21
click at [875, 541] on div "Put yourself into your last customer’s shoes and rate the interaction how you f…" at bounding box center [784, 403] width 304 height 308
click at [876, 525] on button "Submit" at bounding box center [884, 524] width 63 height 23
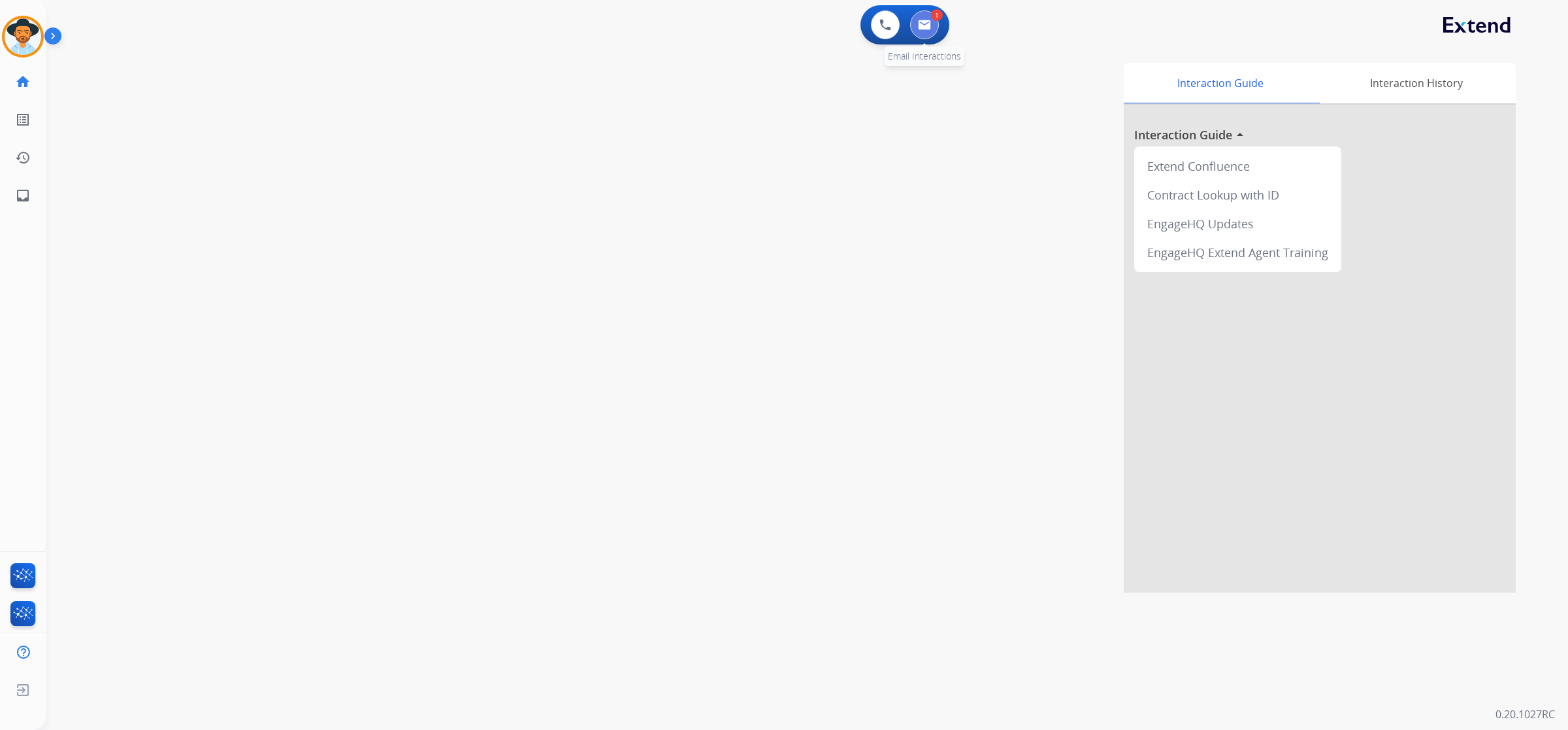
click at [923, 17] on button at bounding box center [925, 25] width 29 height 29
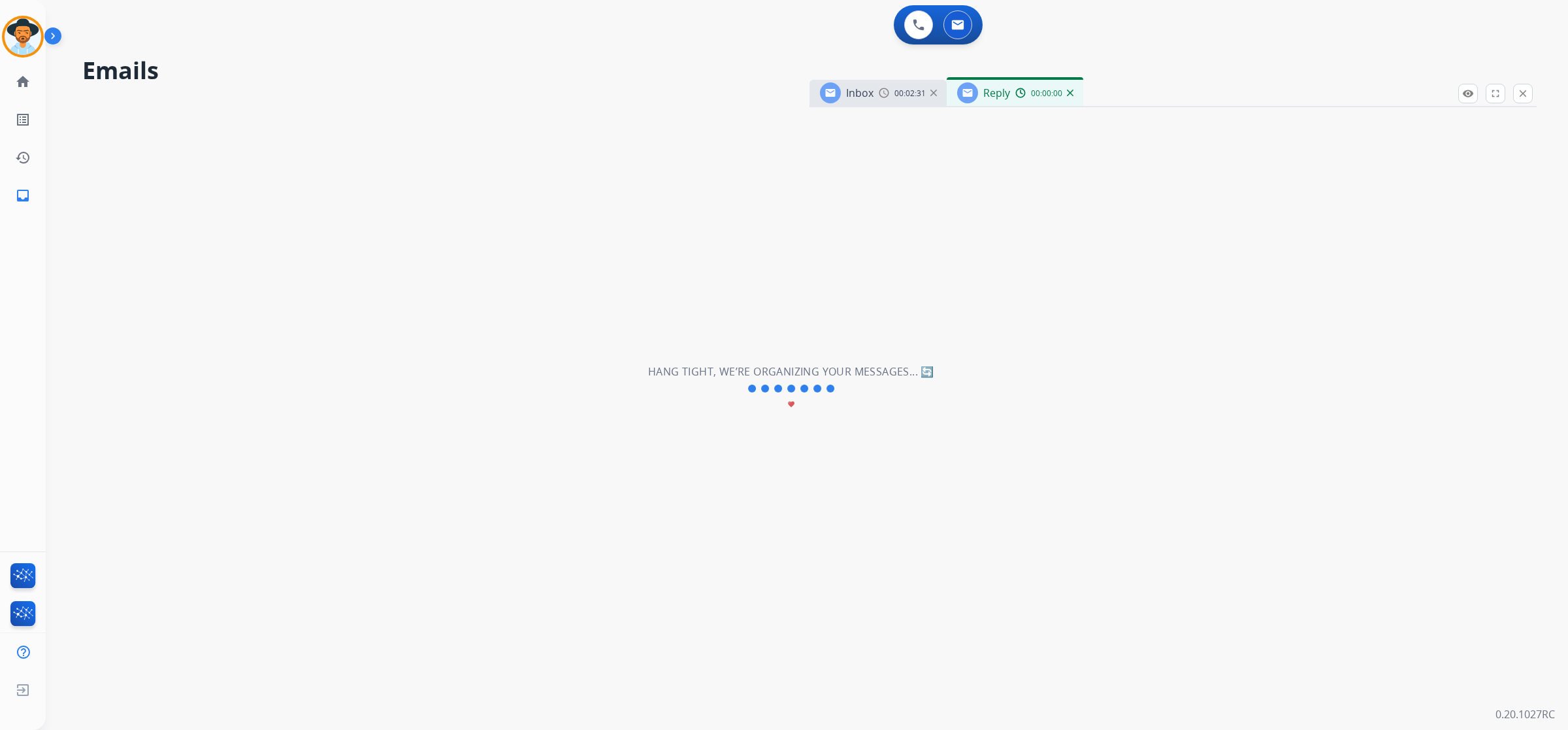
select select "**********"
click at [880, 89] on img at bounding box center [884, 93] width 11 height 11
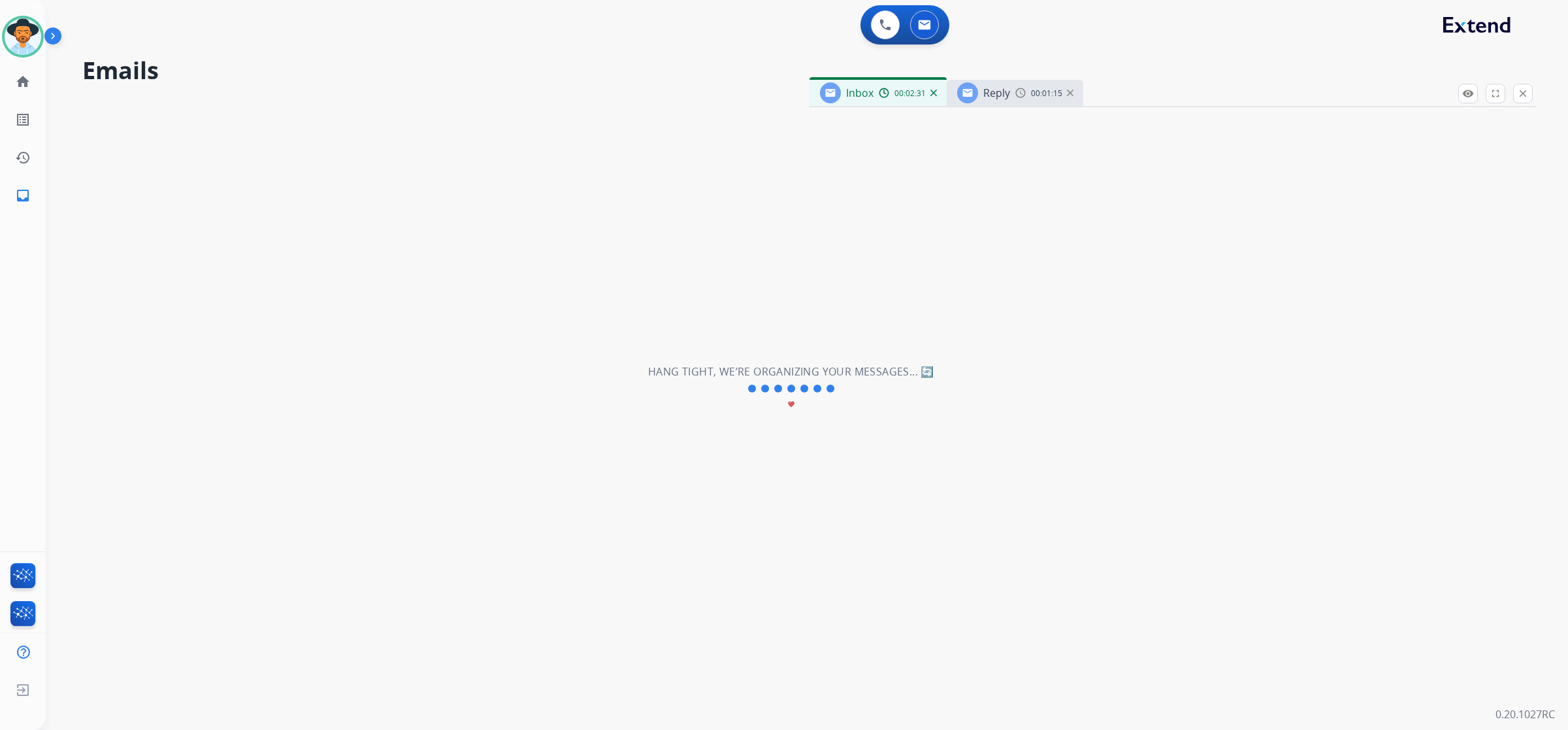
click at [1007, 96] on span "Reply" at bounding box center [997, 93] width 27 height 14
click at [926, 371] on h2 "Hang tight, we’re organizing your messages... 🔄" at bounding box center [792, 370] width 286 height 15
click at [1463, 99] on mat-icon "remove_red_eye" at bounding box center [1468, 93] width 12 height 12
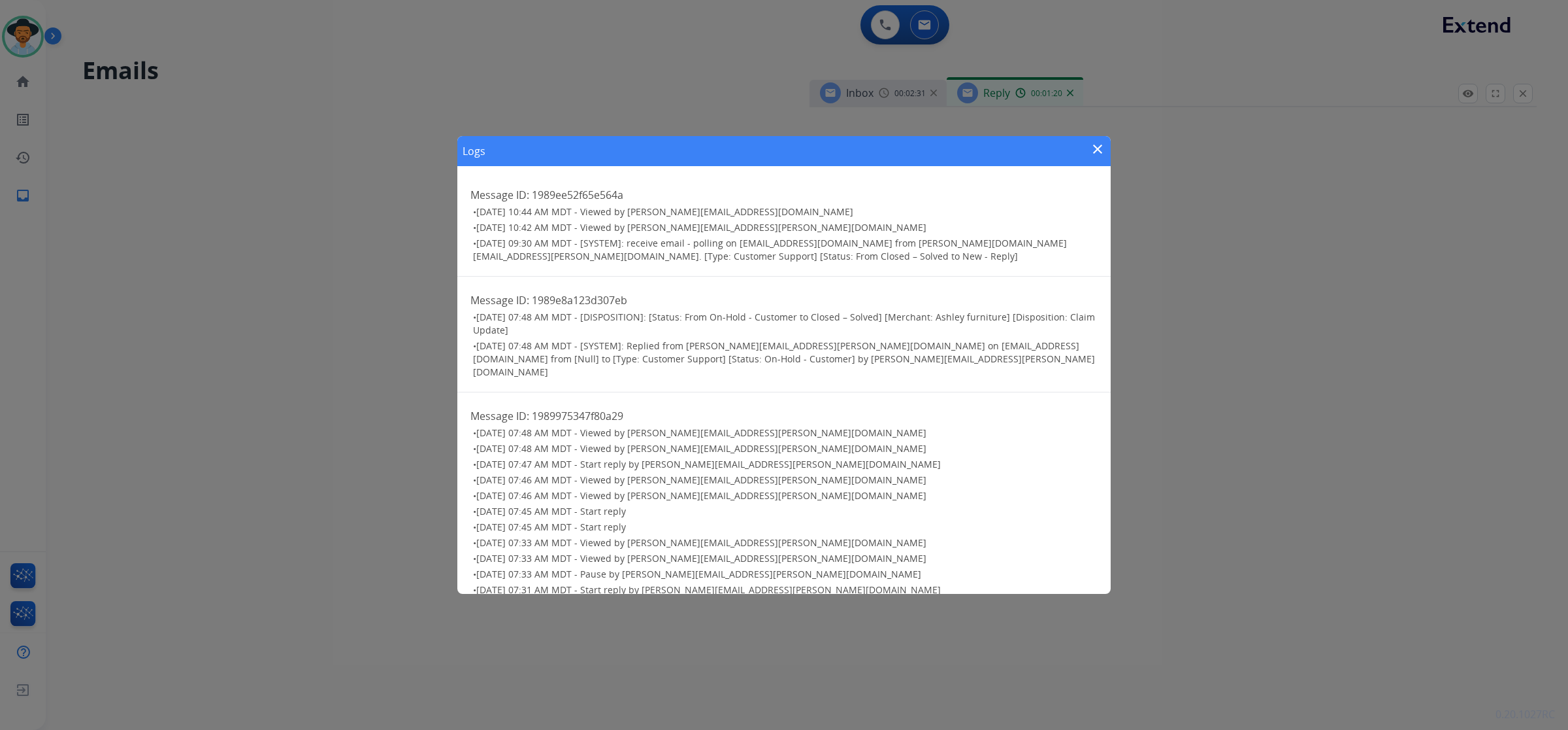
click at [1109, 146] on div "Logs close" at bounding box center [784, 151] width 654 height 30
click at [1093, 149] on mat-icon "close" at bounding box center [1097, 149] width 15 height 15
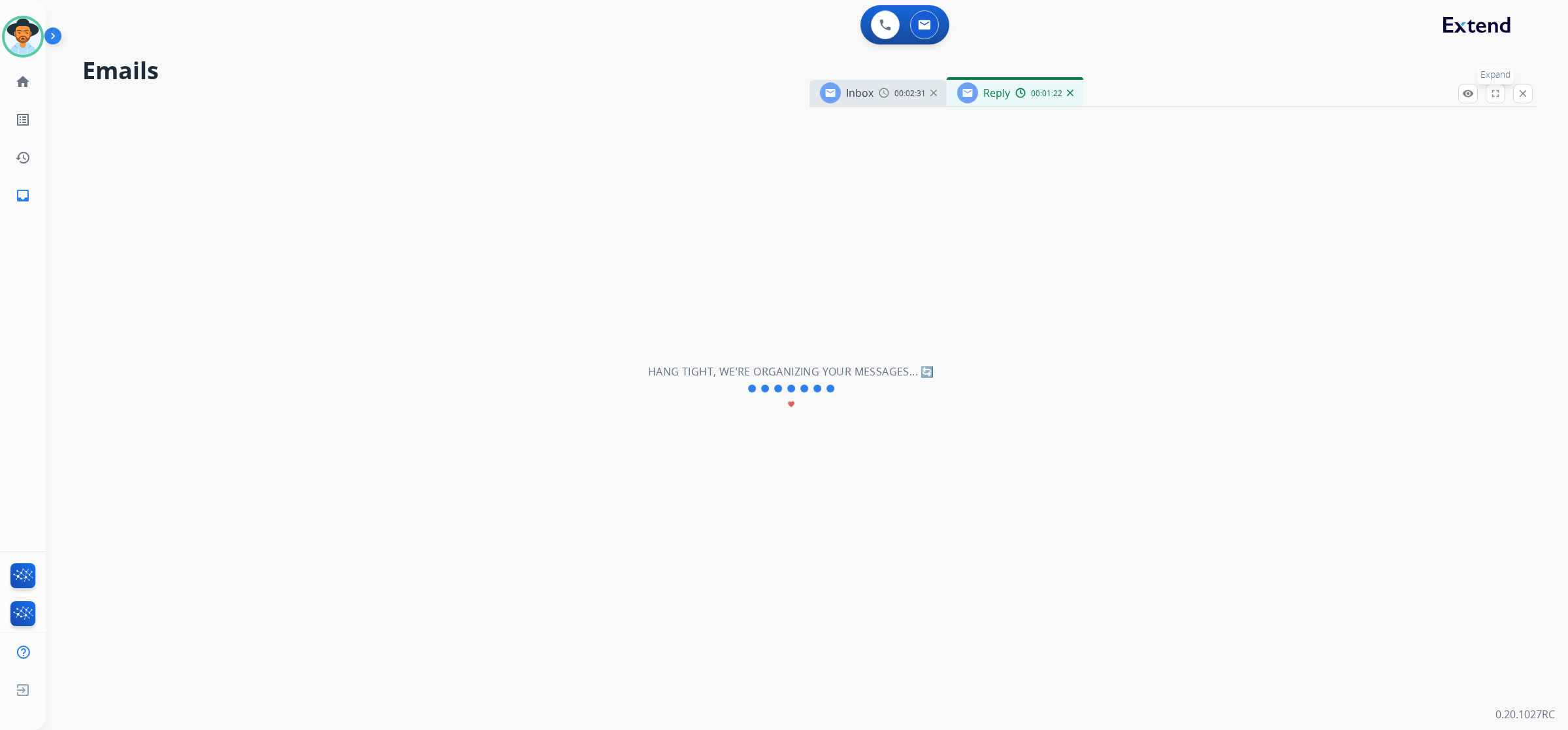
click at [1497, 96] on mat-icon "fullscreen" at bounding box center [1495, 93] width 12 height 12
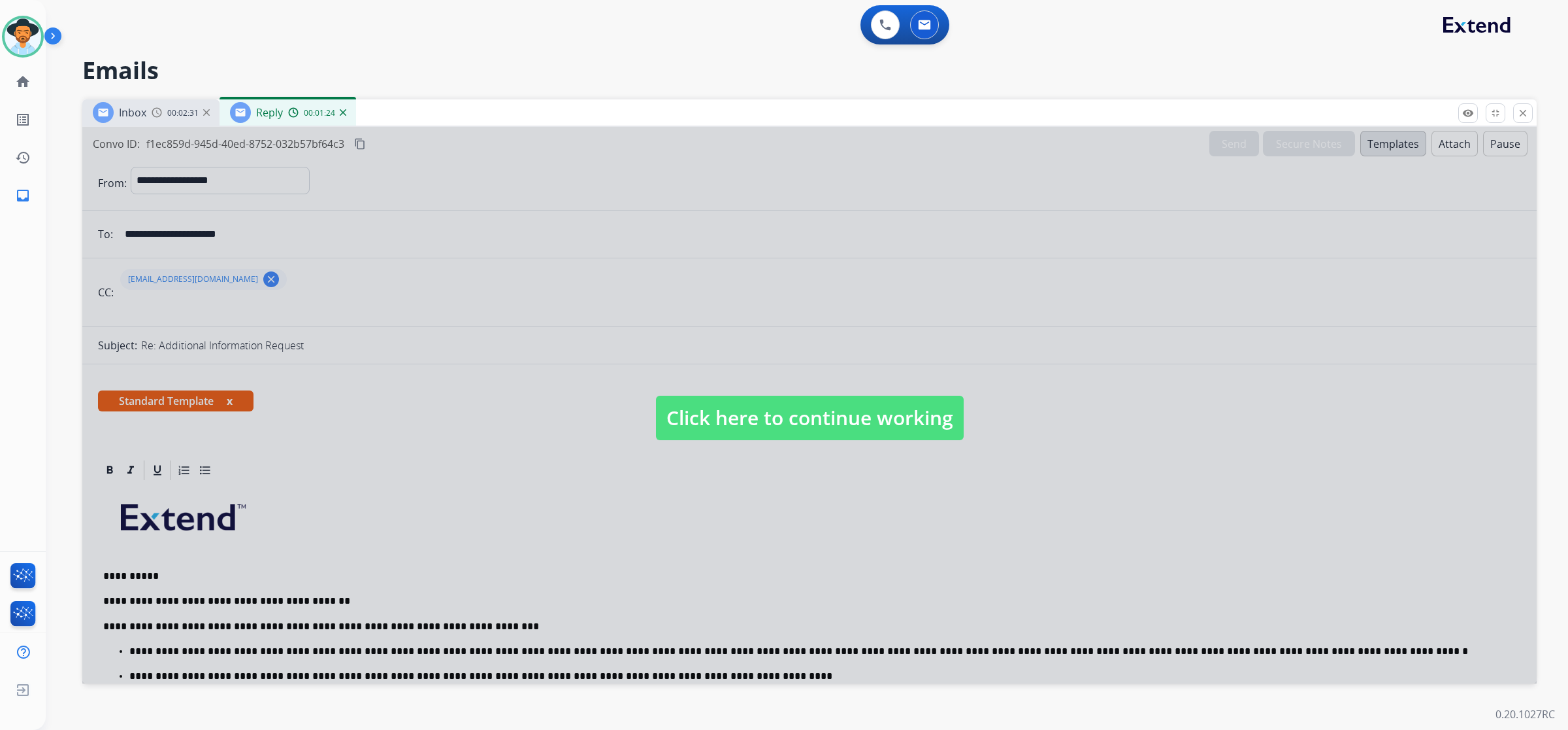
click at [853, 408] on span "Click here to continue working" at bounding box center [810, 417] width 308 height 44
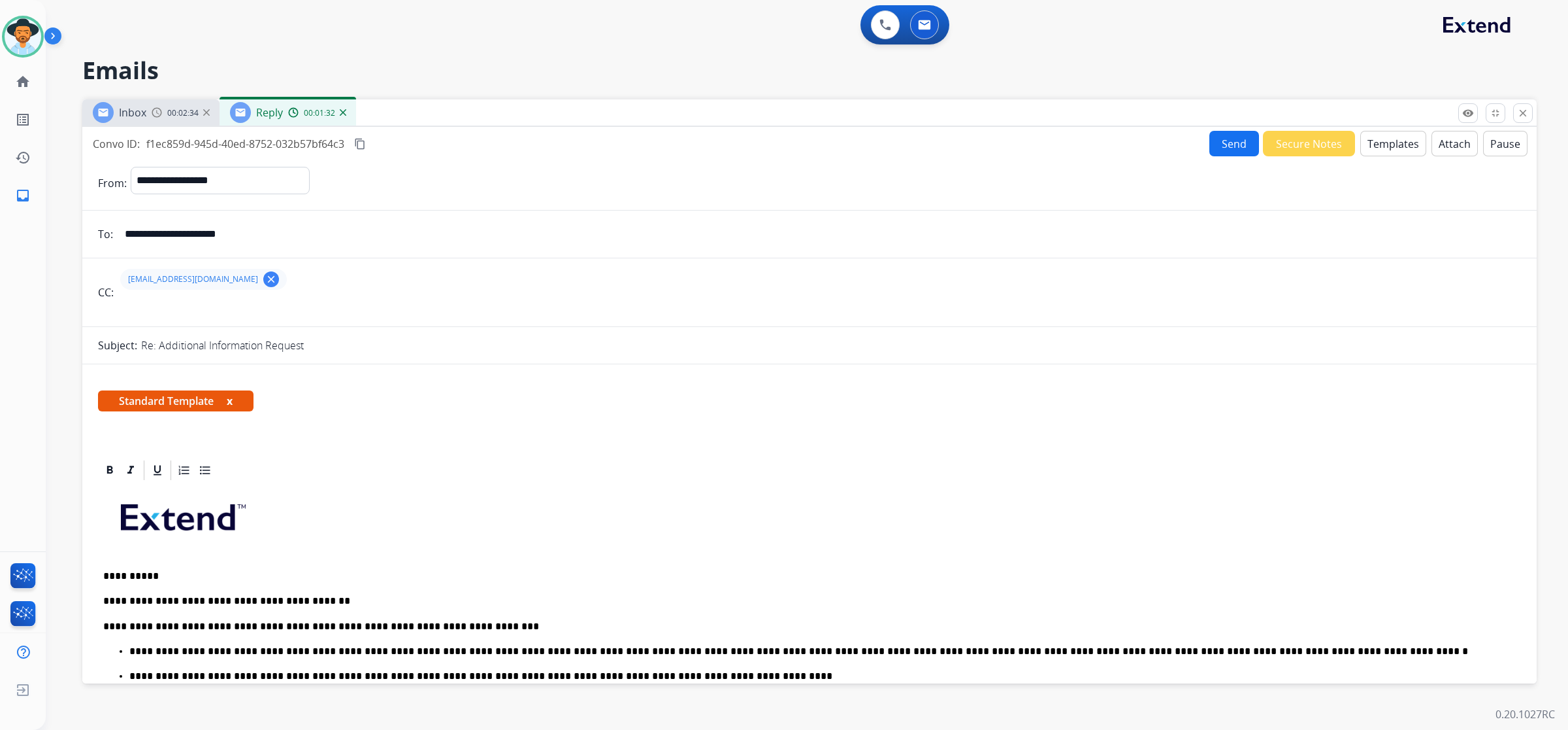
click at [266, 280] on mat-icon "clear" at bounding box center [271, 278] width 12 height 12
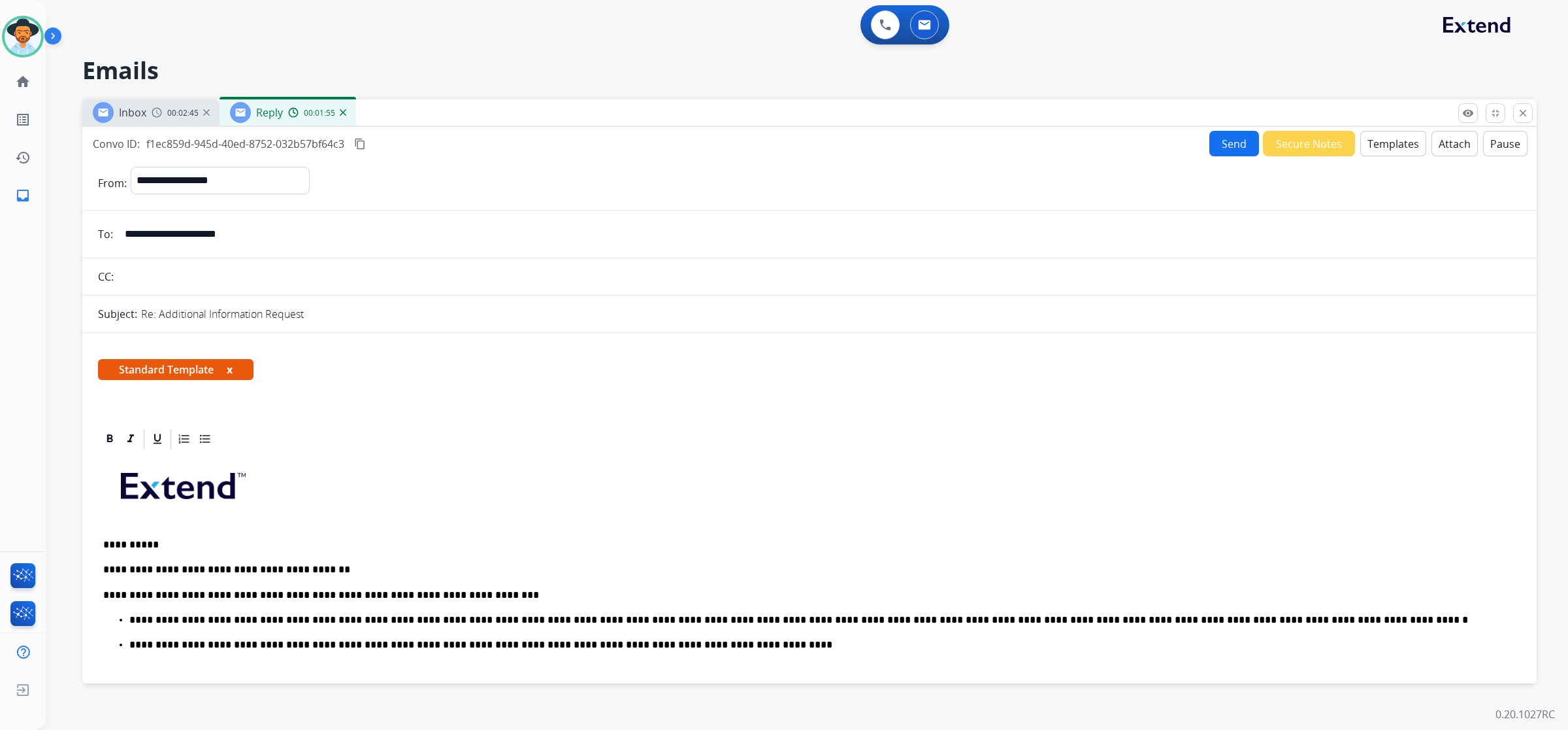
click at [1219, 141] on button "Send" at bounding box center [1234, 143] width 50 height 25
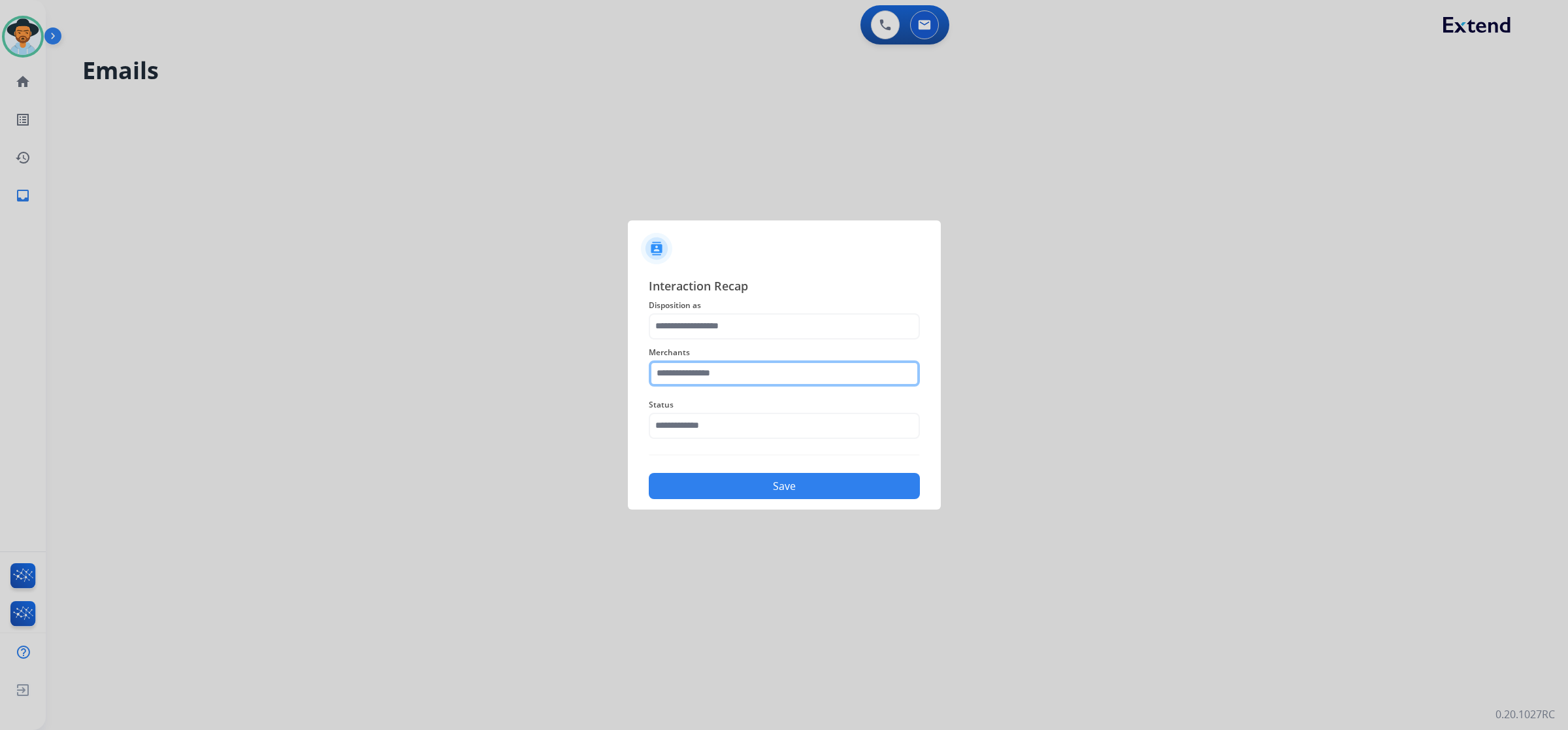
click at [743, 373] on input "text" at bounding box center [784, 373] width 271 height 26
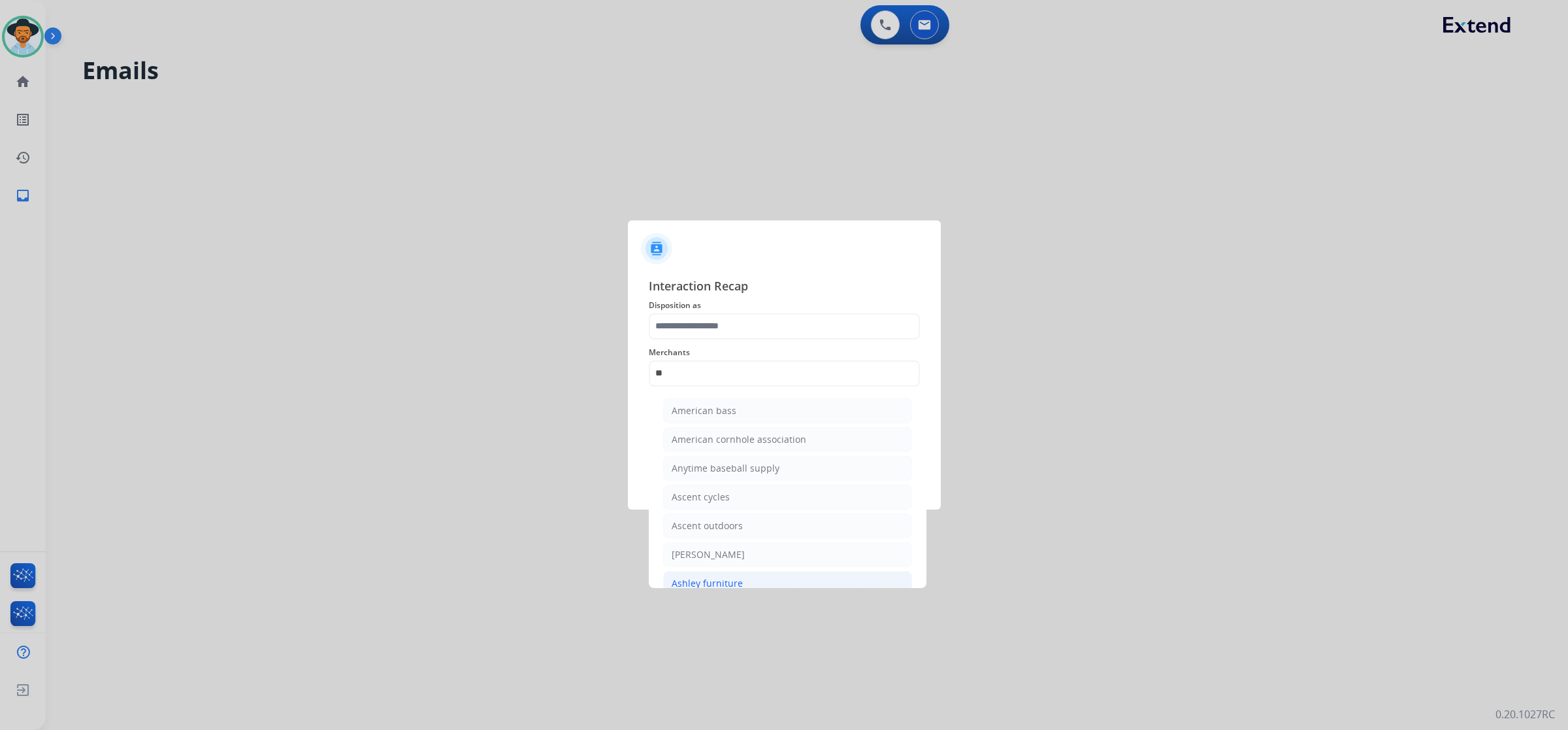
click at [726, 573] on li "Ashley furniture" at bounding box center [787, 583] width 249 height 25
type input "**********"
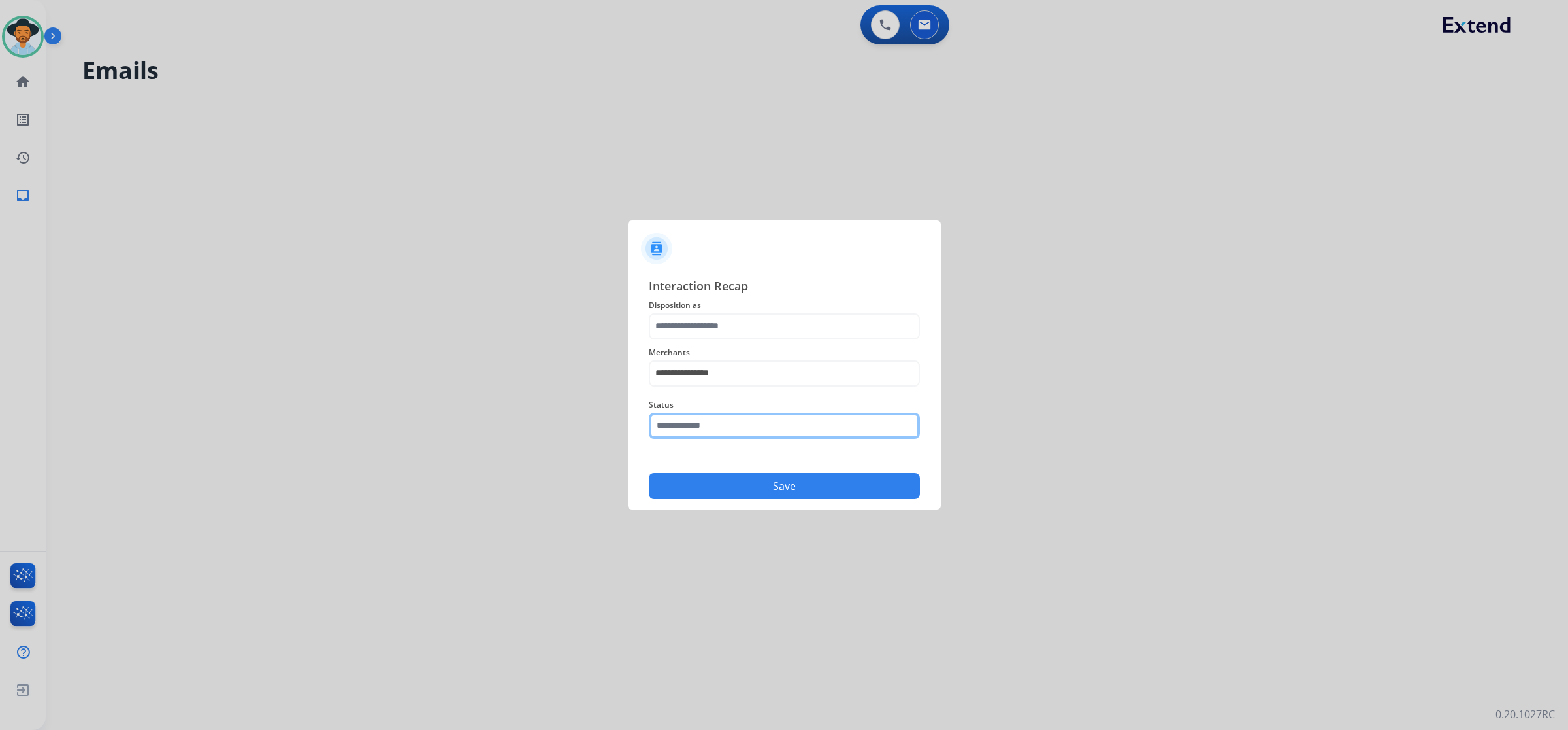
click at [746, 427] on input "text" at bounding box center [784, 425] width 271 height 26
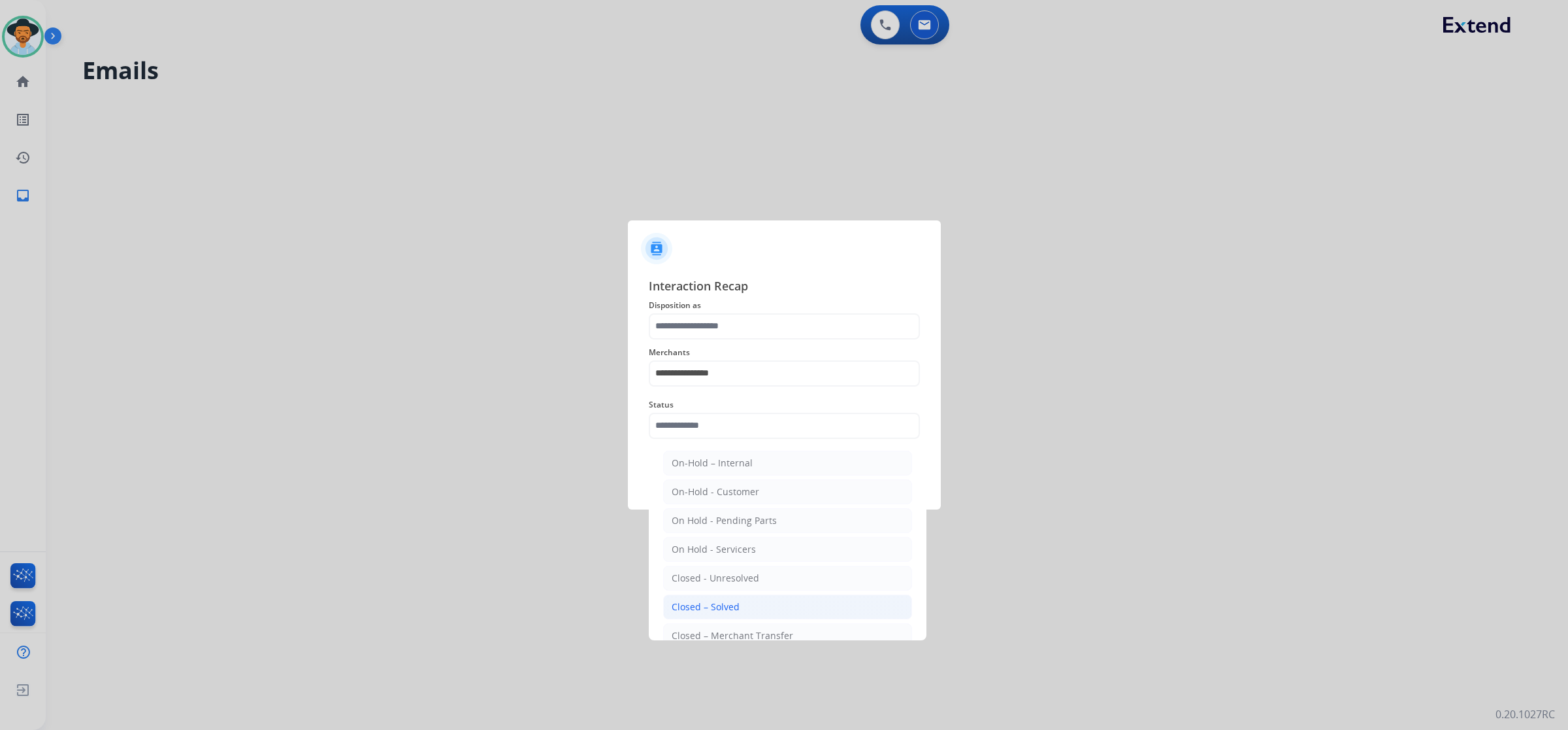
click at [723, 613] on div "Closed – Solved" at bounding box center [705, 607] width 68 height 14
type input "**********"
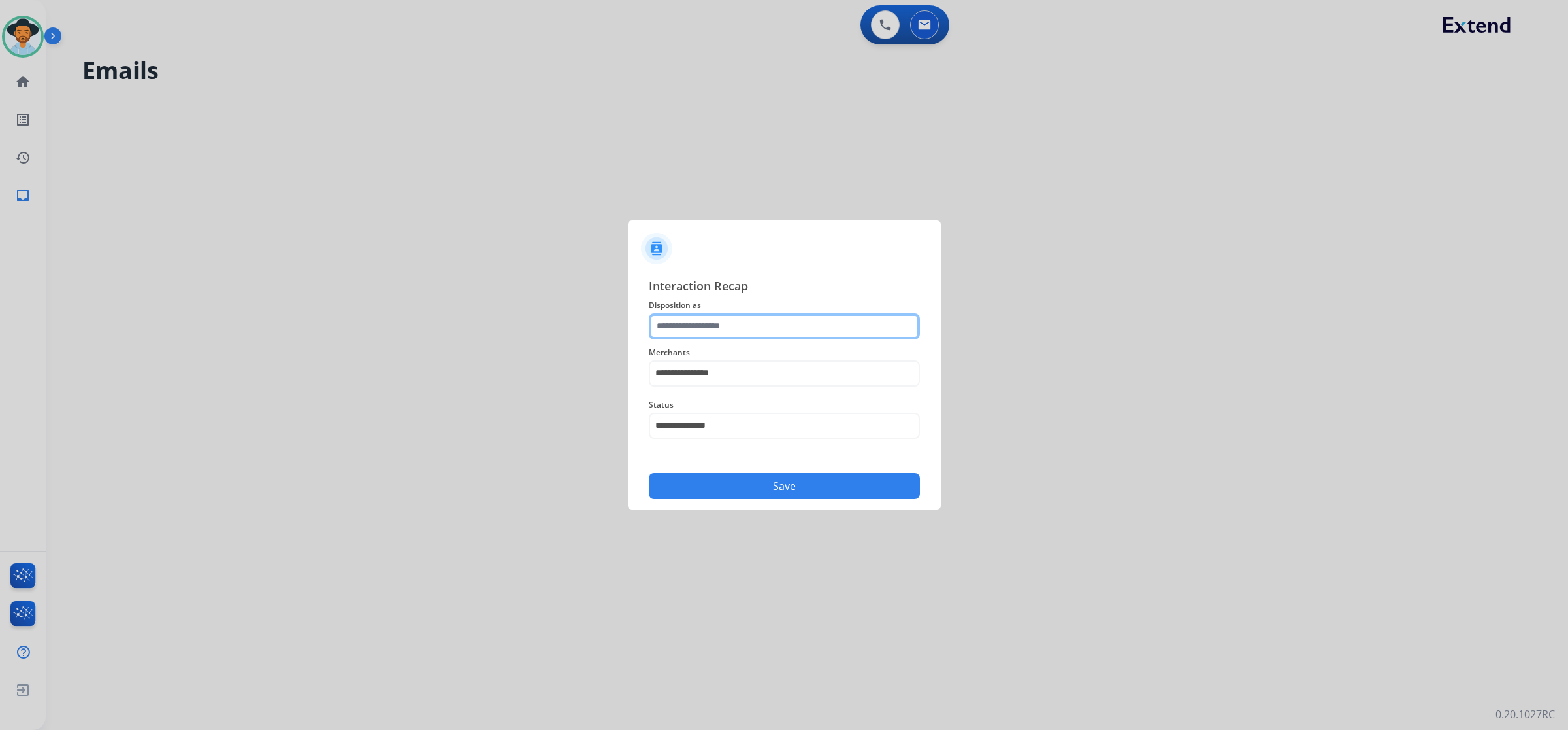
click at [750, 329] on input "text" at bounding box center [784, 326] width 271 height 26
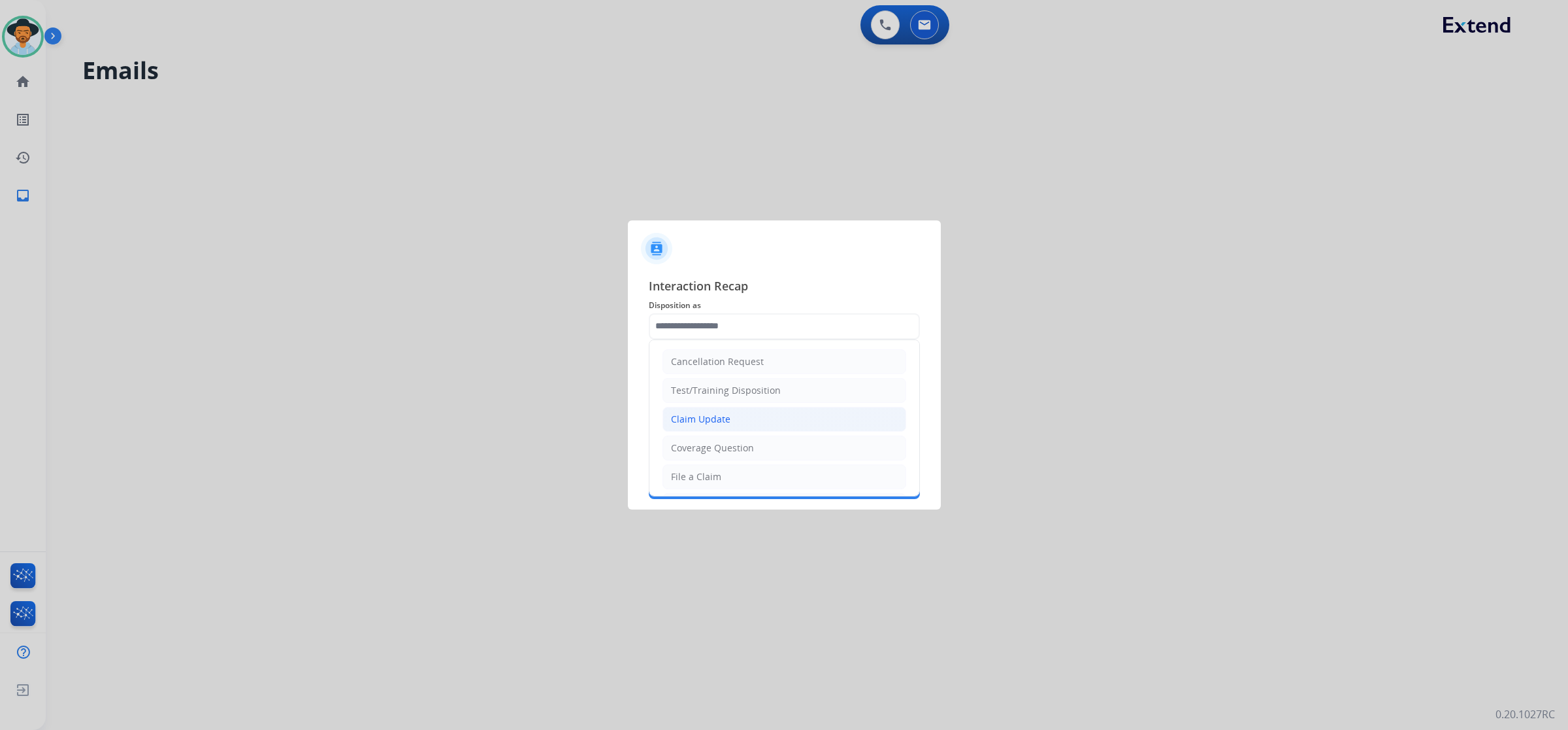
click at [736, 421] on li "Claim Update" at bounding box center [784, 419] width 244 height 25
type input "**********"
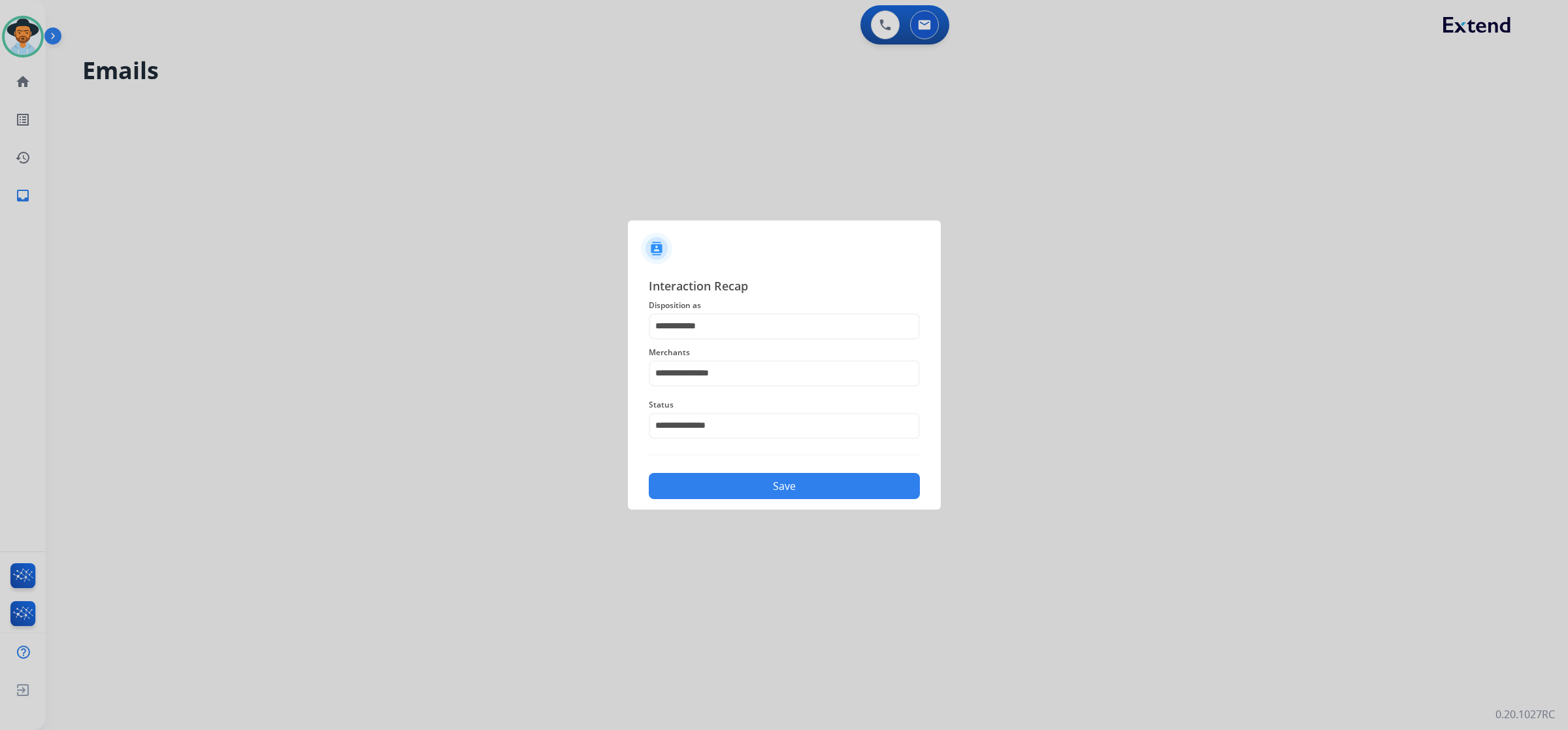
click at [766, 494] on button "Save" at bounding box center [784, 486] width 271 height 26
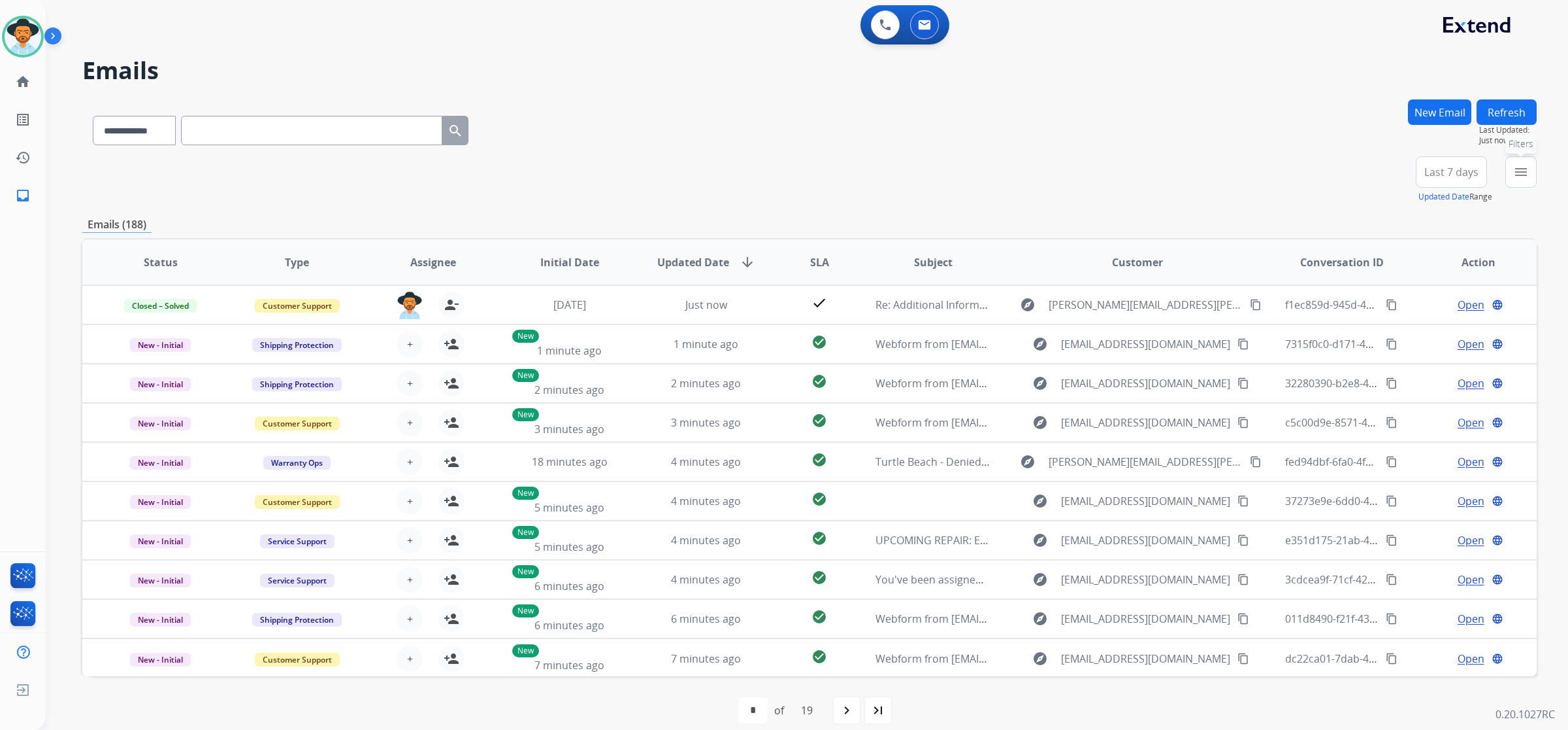
click at [1525, 175] on mat-icon "menu" at bounding box center [1520, 171] width 15 height 15
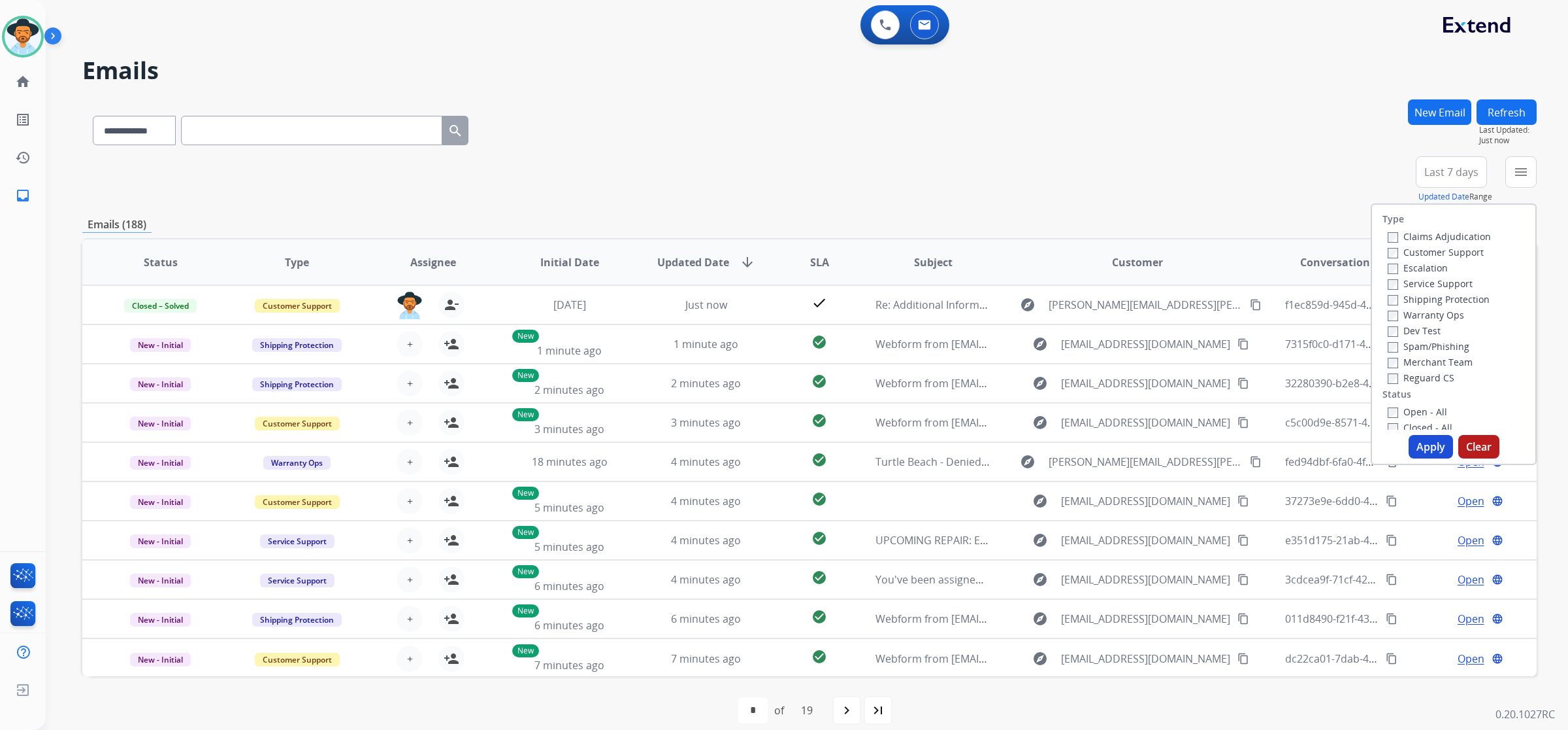
click at [1432, 411] on label "Open - All" at bounding box center [1418, 412] width 59 height 13
click at [1430, 448] on button "Apply" at bounding box center [1430, 447] width 44 height 23
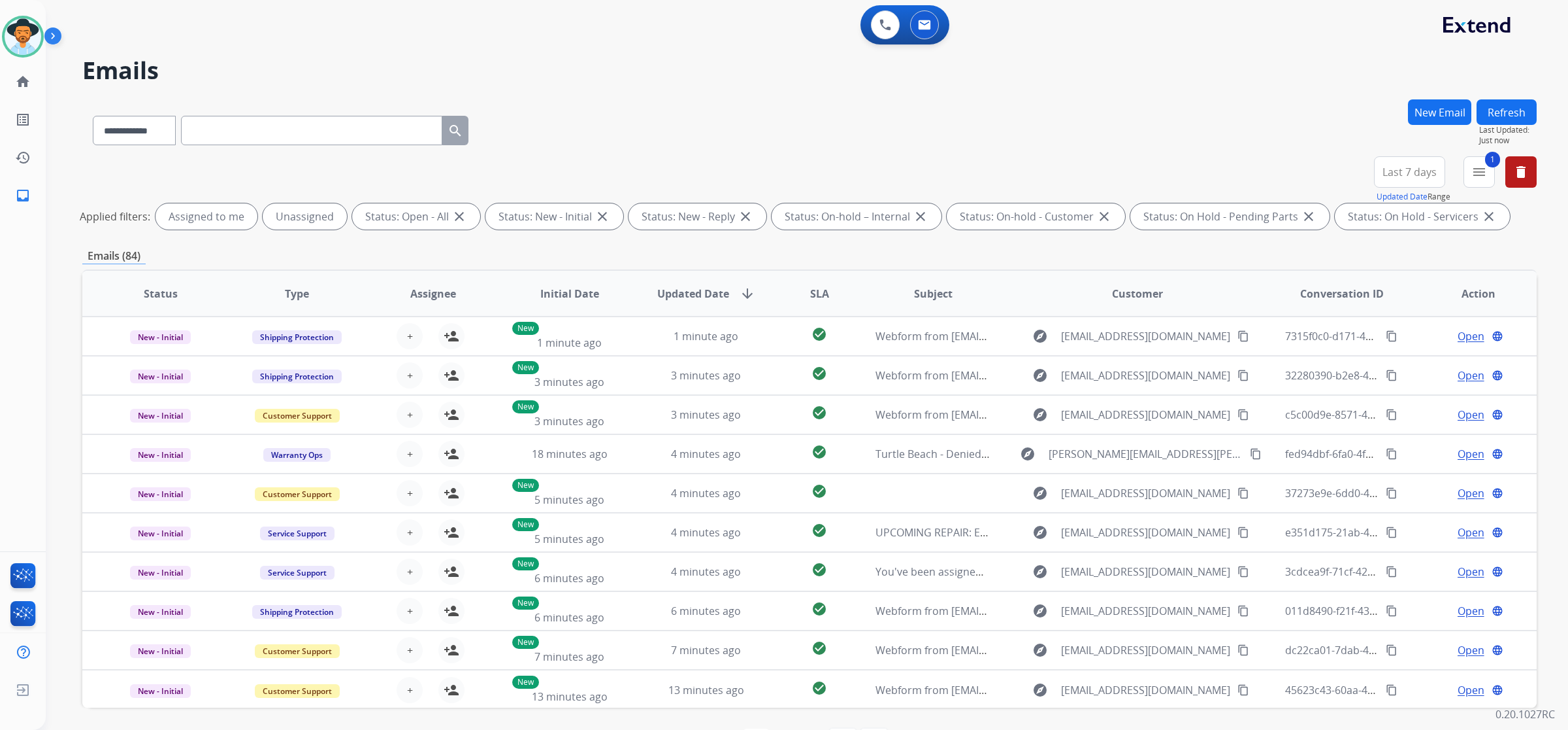
click at [1328, 123] on div "**********" at bounding box center [809, 127] width 1455 height 57
click at [23, 196] on mat-icon "inbox" at bounding box center [23, 195] width 15 height 15
click at [20, 84] on mat-icon "home" at bounding box center [23, 81] width 15 height 15
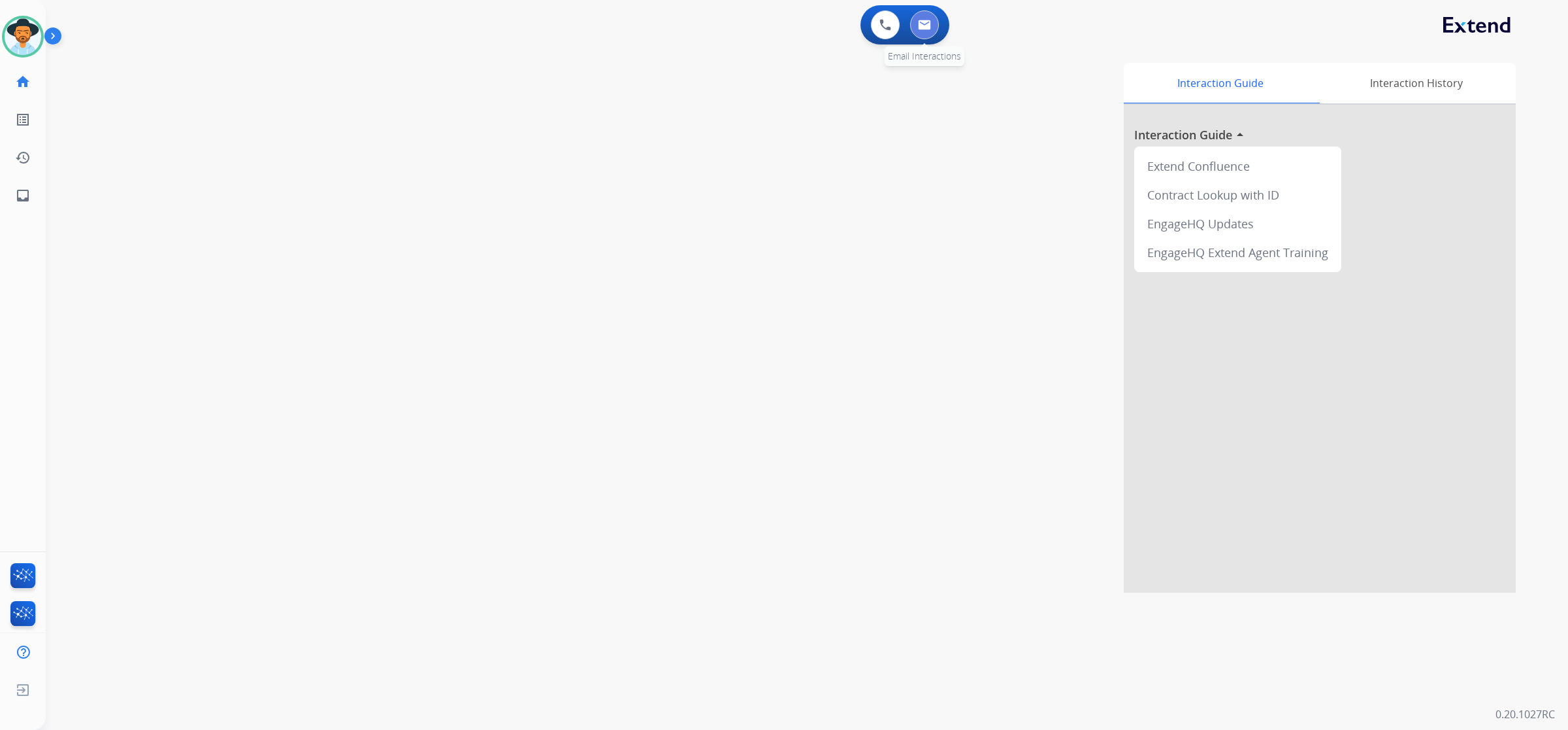
click at [928, 26] on img at bounding box center [924, 25] width 14 height 11
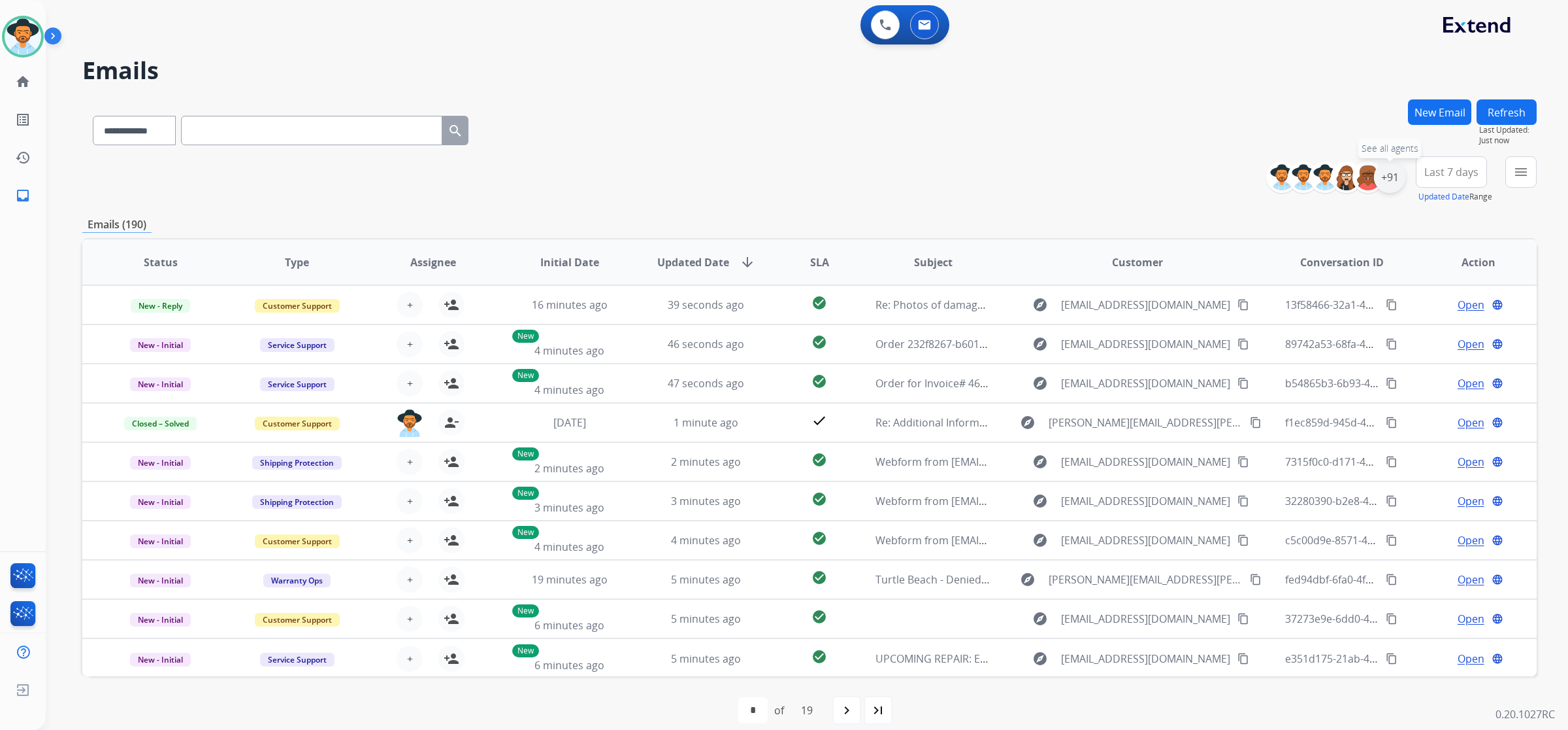
click at [1393, 177] on div "+91" at bounding box center [1390, 177] width 32 height 32
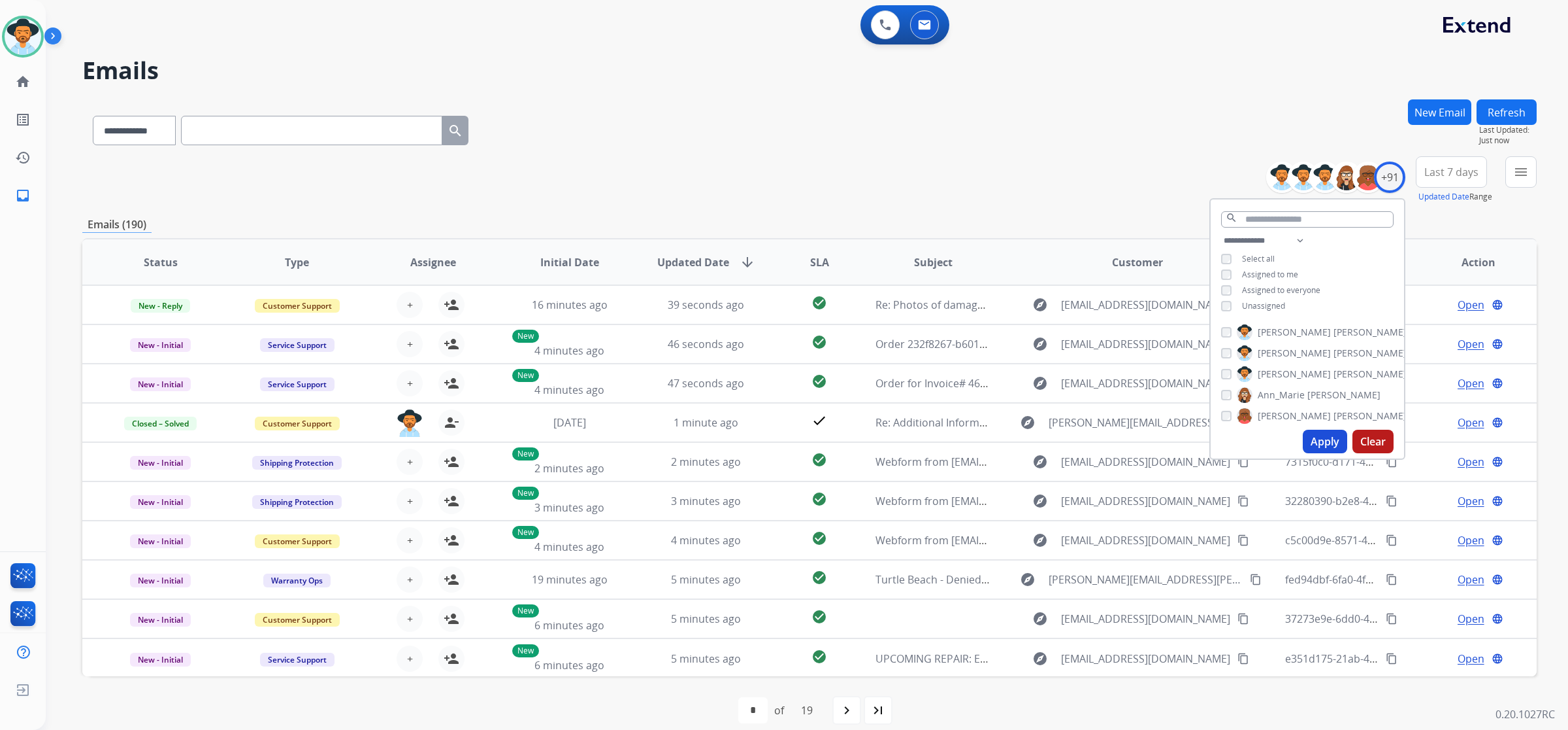
click at [1266, 300] on span "Unassigned" at bounding box center [1264, 306] width 43 height 11
click at [1324, 440] on button "Apply" at bounding box center [1325, 442] width 44 height 23
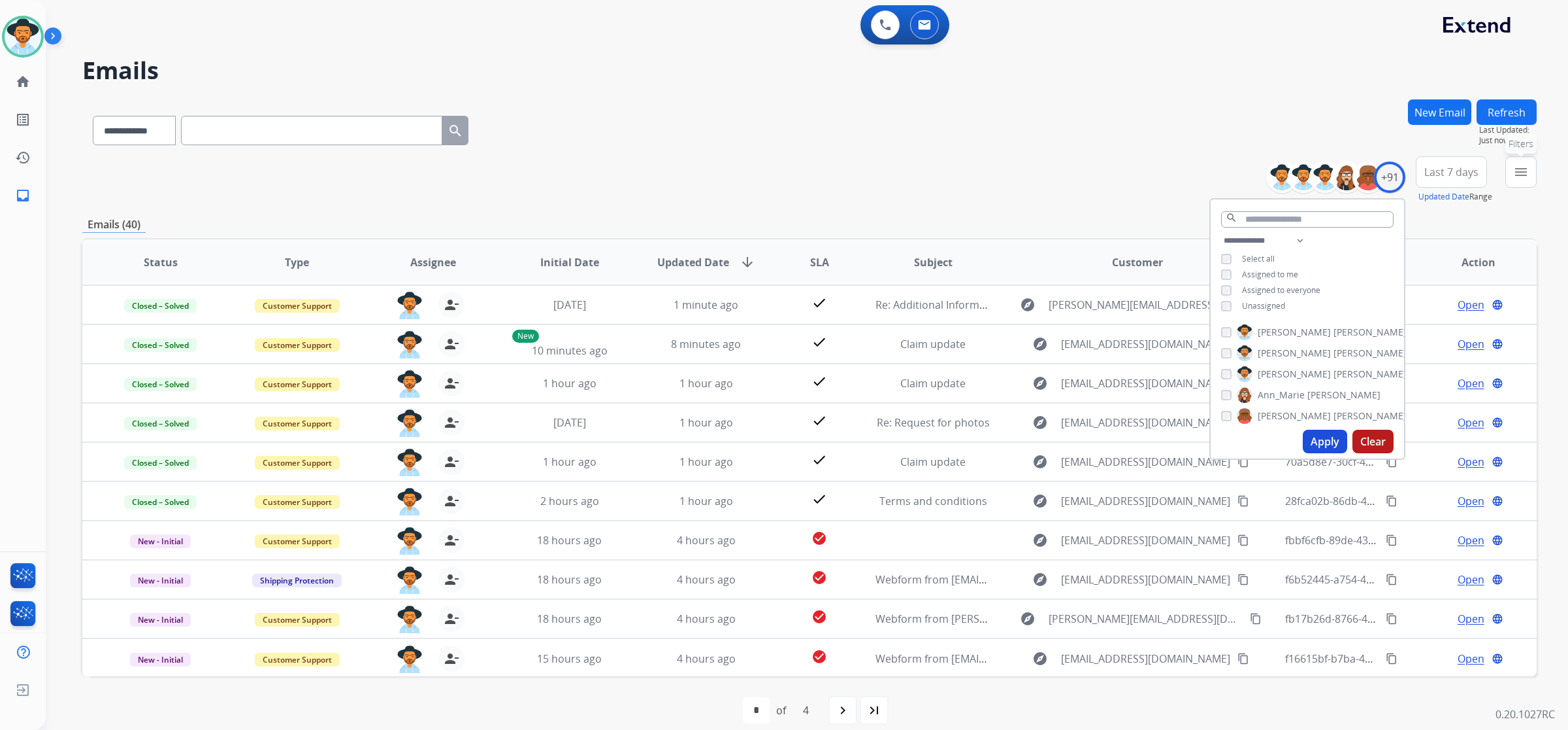
click at [1518, 171] on mat-icon "menu" at bounding box center [1520, 171] width 15 height 15
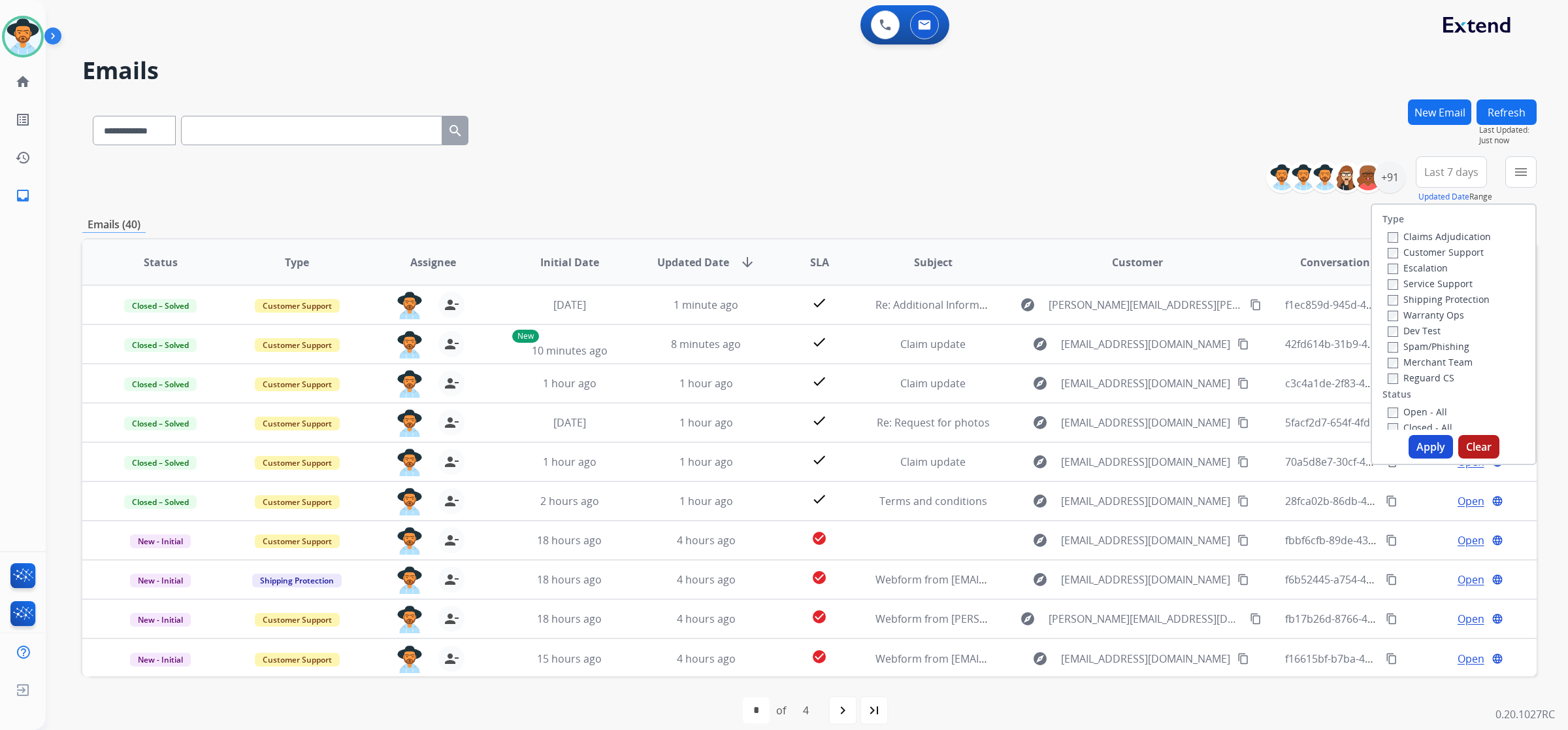
click at [1430, 414] on label "Open - All" at bounding box center [1418, 412] width 59 height 13
click at [1430, 443] on button "Apply" at bounding box center [1430, 447] width 44 height 23
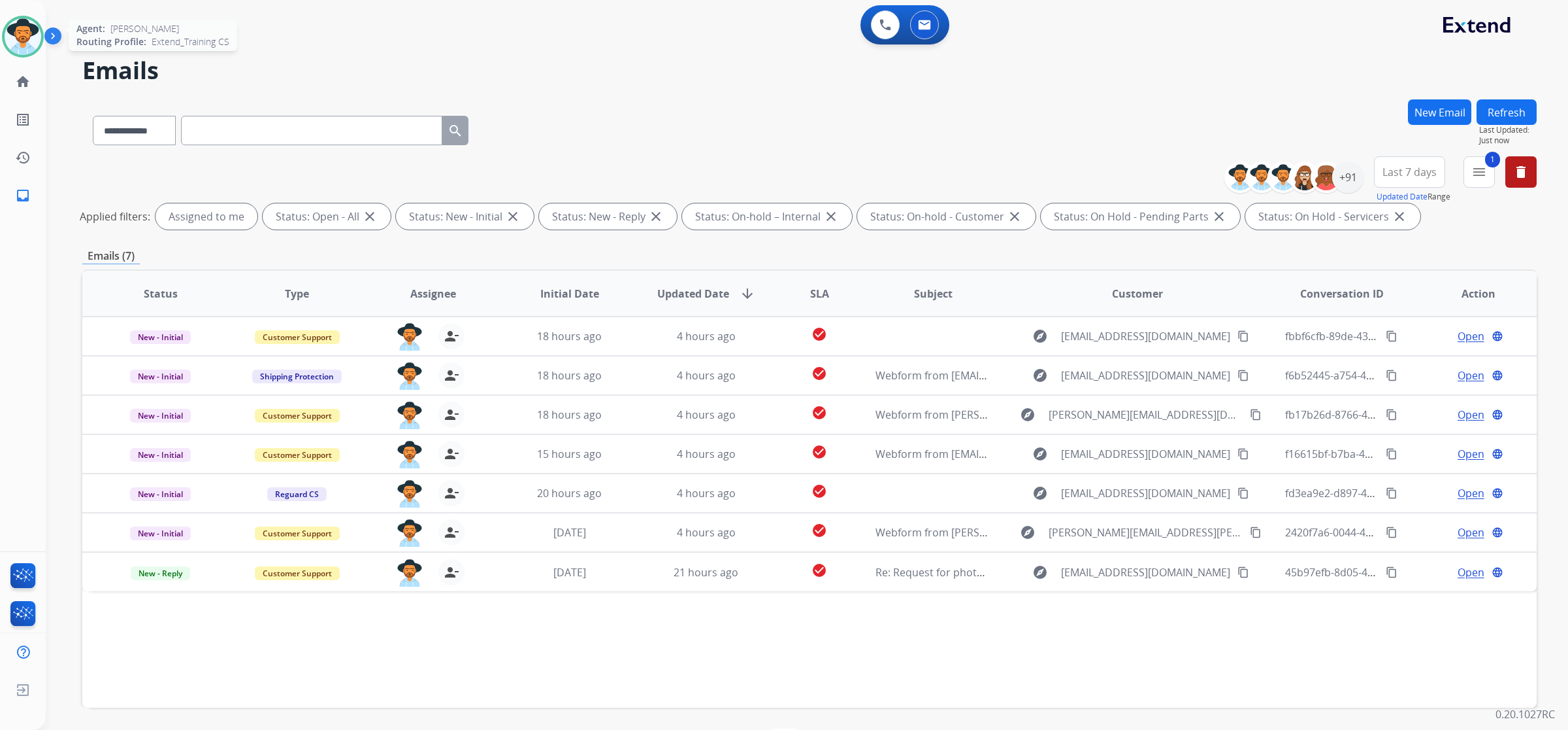
click at [14, 23] on img at bounding box center [23, 36] width 37 height 37
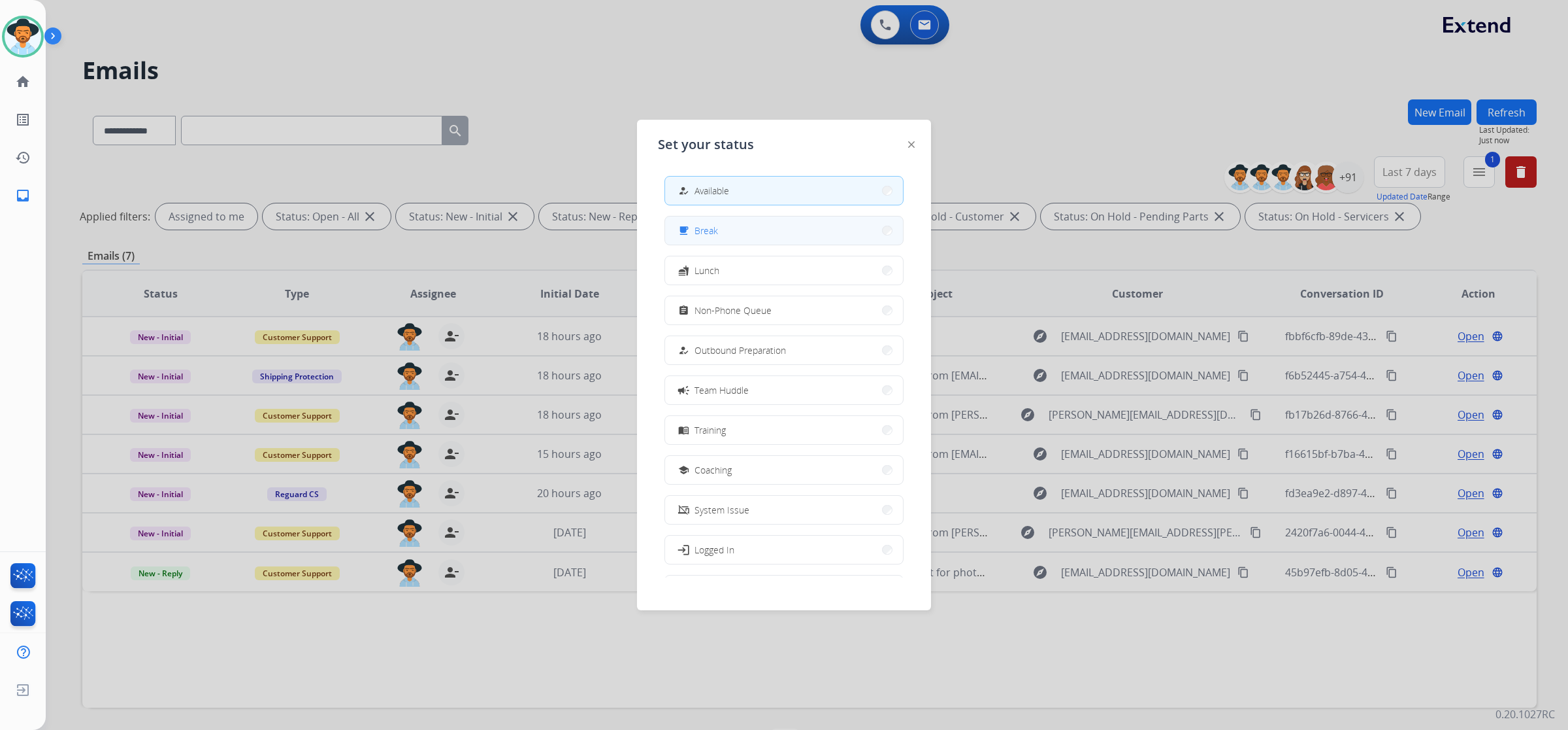
click at [713, 228] on span "Break" at bounding box center [706, 230] width 23 height 14
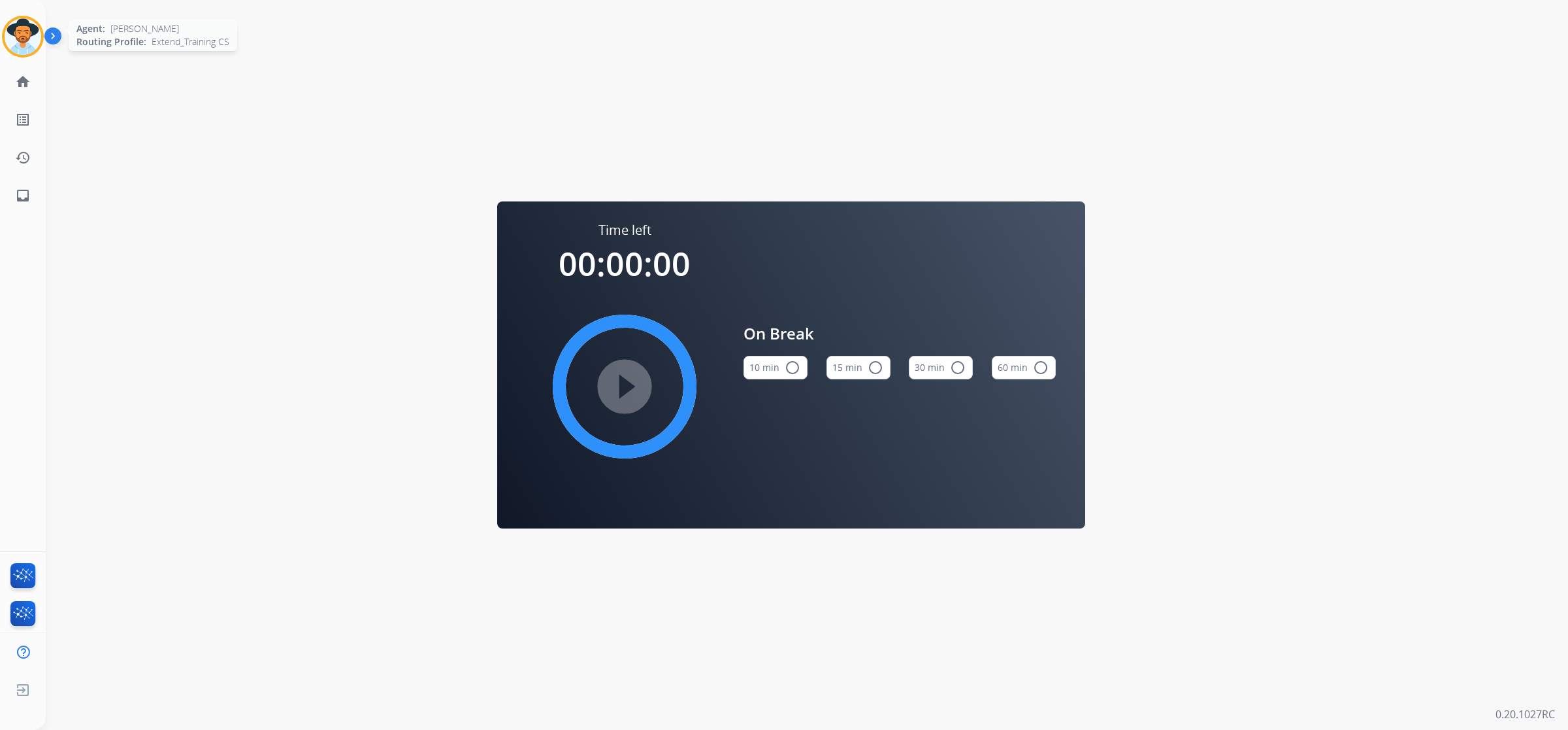
click at [18, 20] on img at bounding box center [23, 36] width 37 height 37
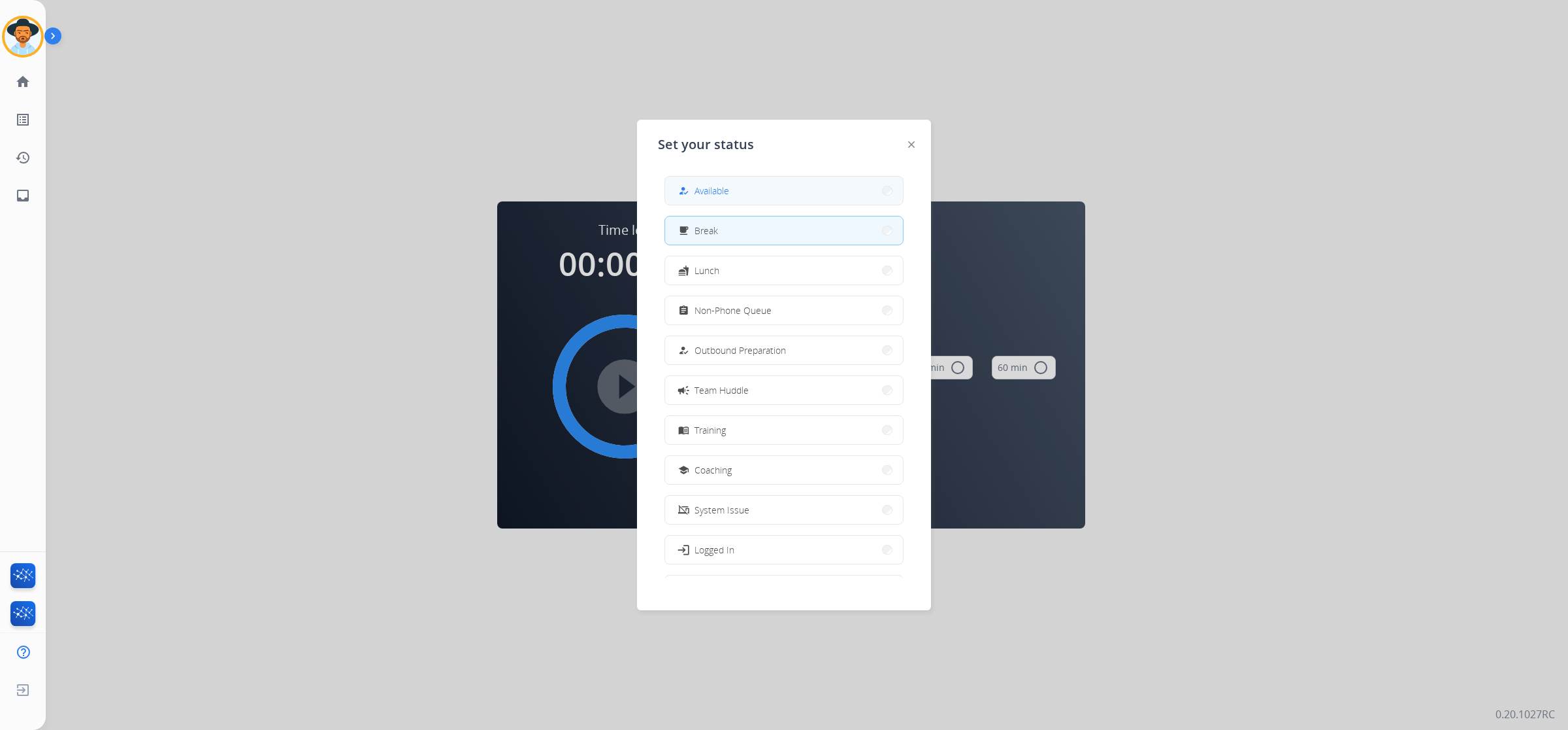
click at [743, 190] on button "how_to_reg Available" at bounding box center [784, 190] width 238 height 28
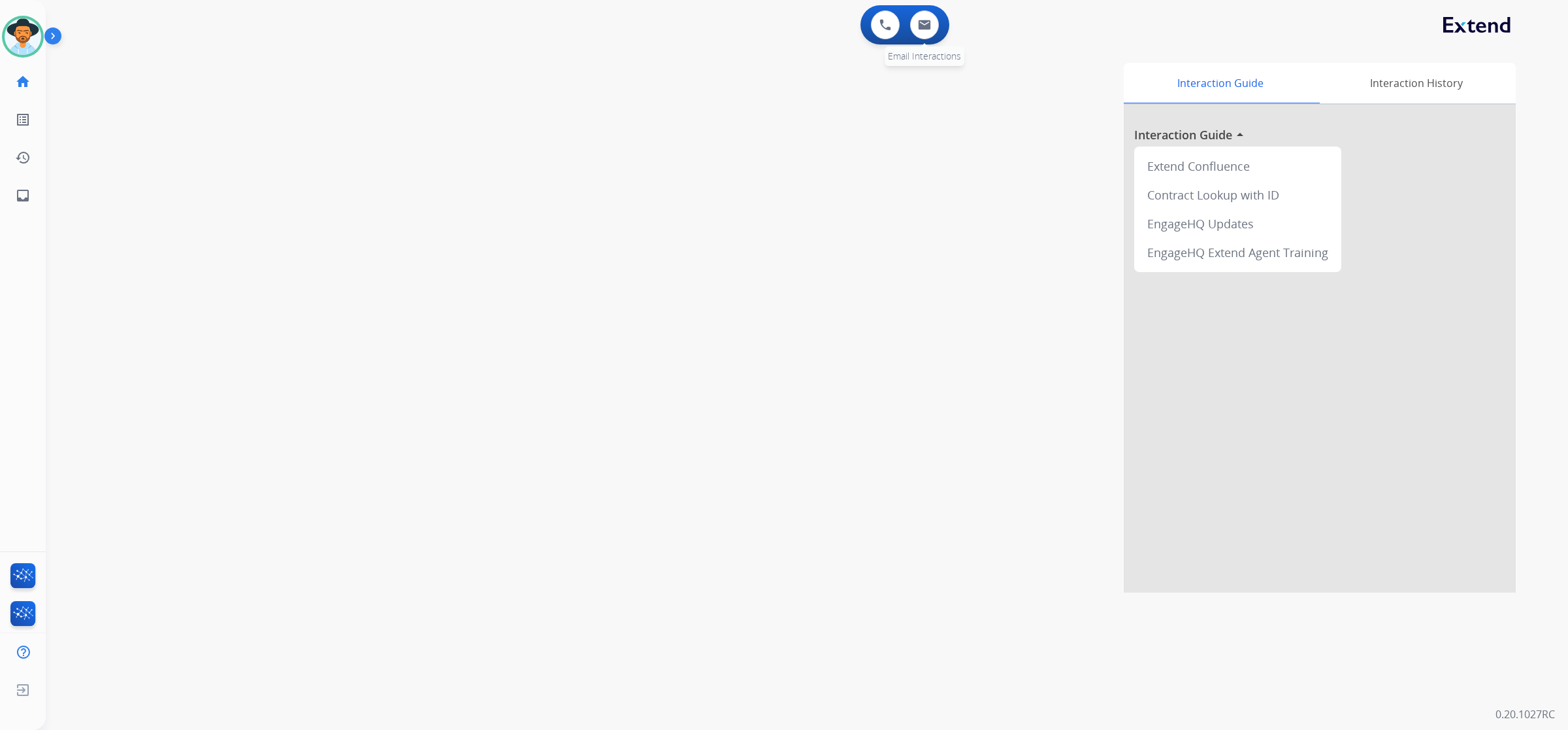
click at [935, 11] on div "0 Email Interactions" at bounding box center [925, 25] width 40 height 29
click at [925, 24] on img at bounding box center [924, 25] width 14 height 11
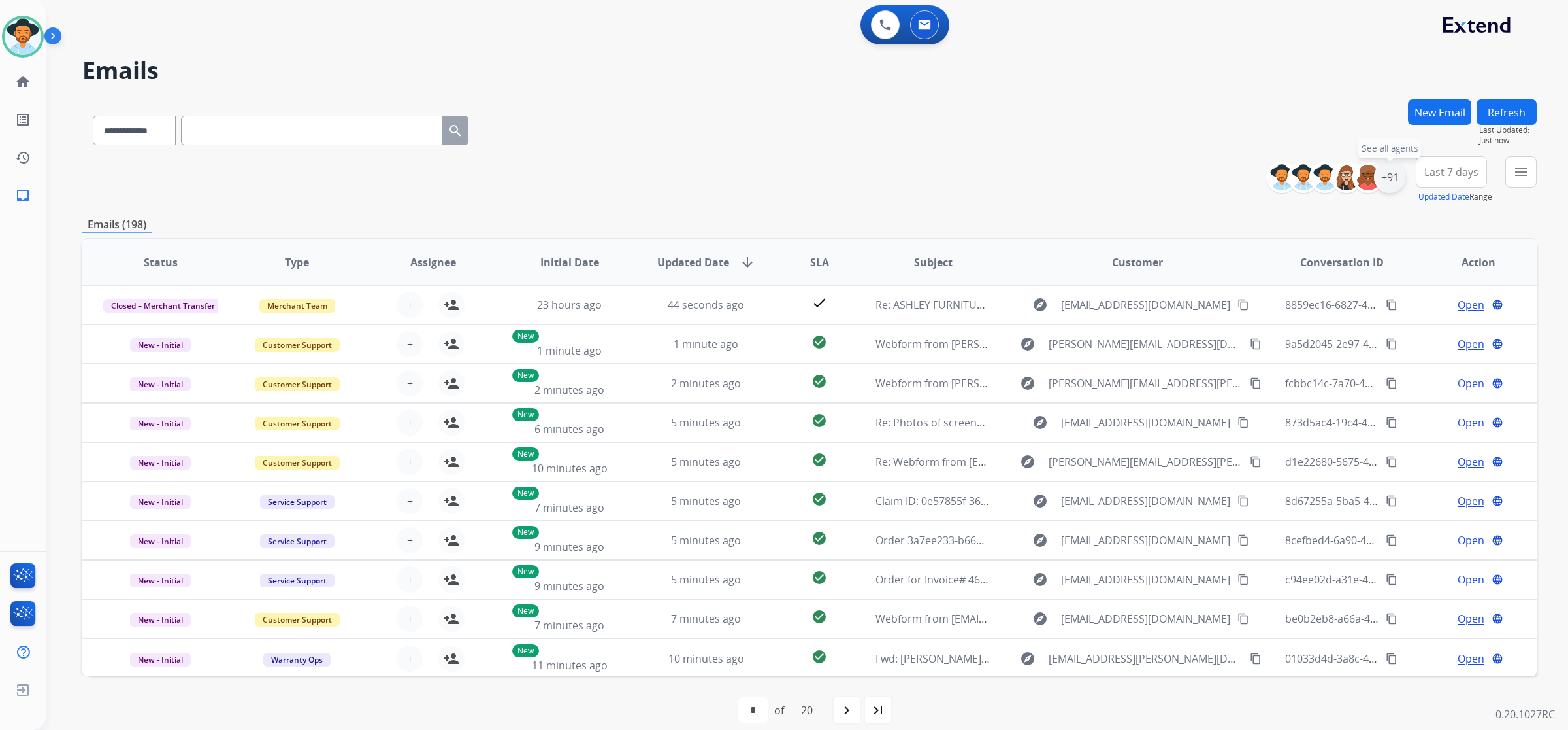
click at [1399, 175] on div "+91" at bounding box center [1390, 177] width 32 height 32
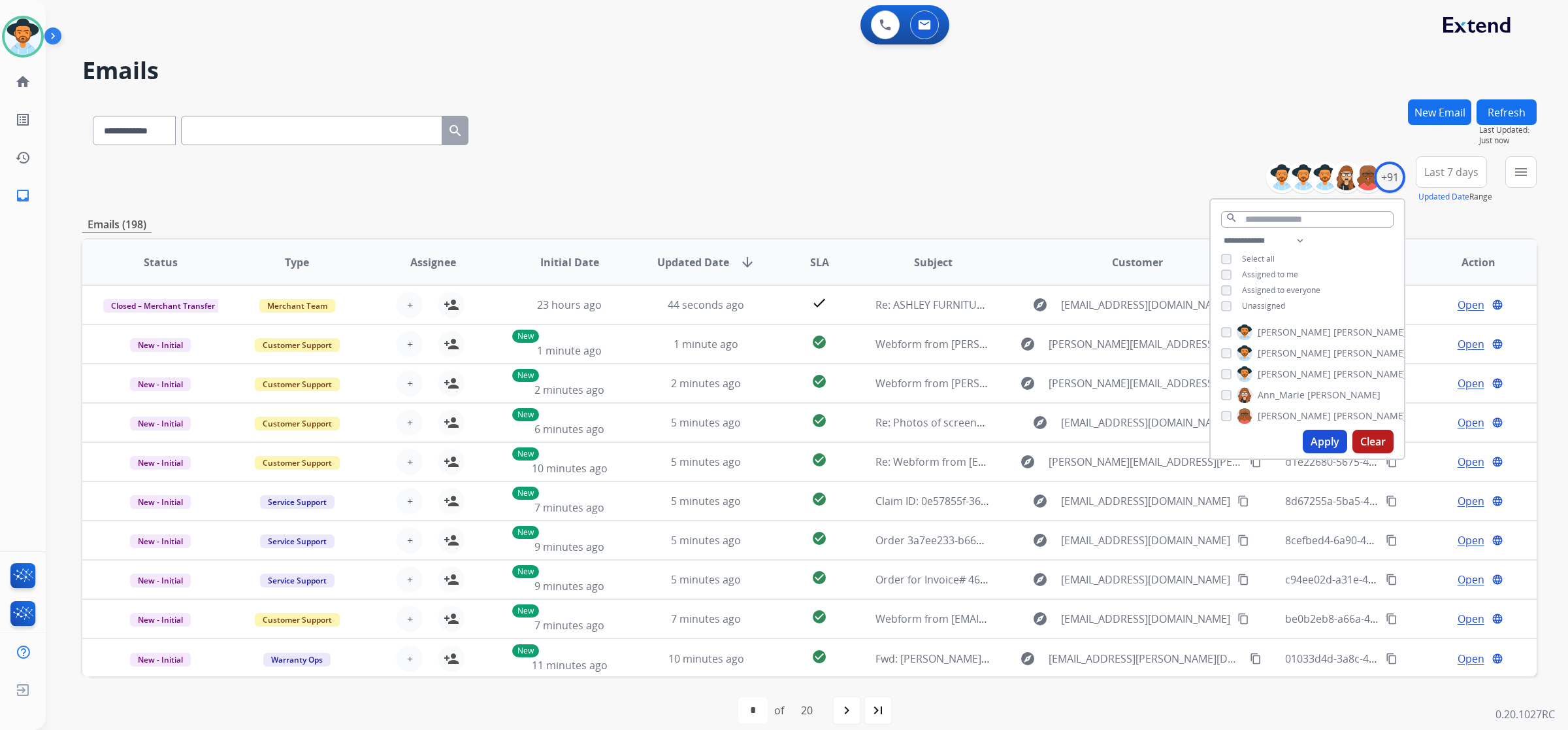
click at [1268, 303] on span "Unassigned" at bounding box center [1264, 306] width 43 height 11
click at [1323, 446] on button "Apply" at bounding box center [1325, 442] width 44 height 23
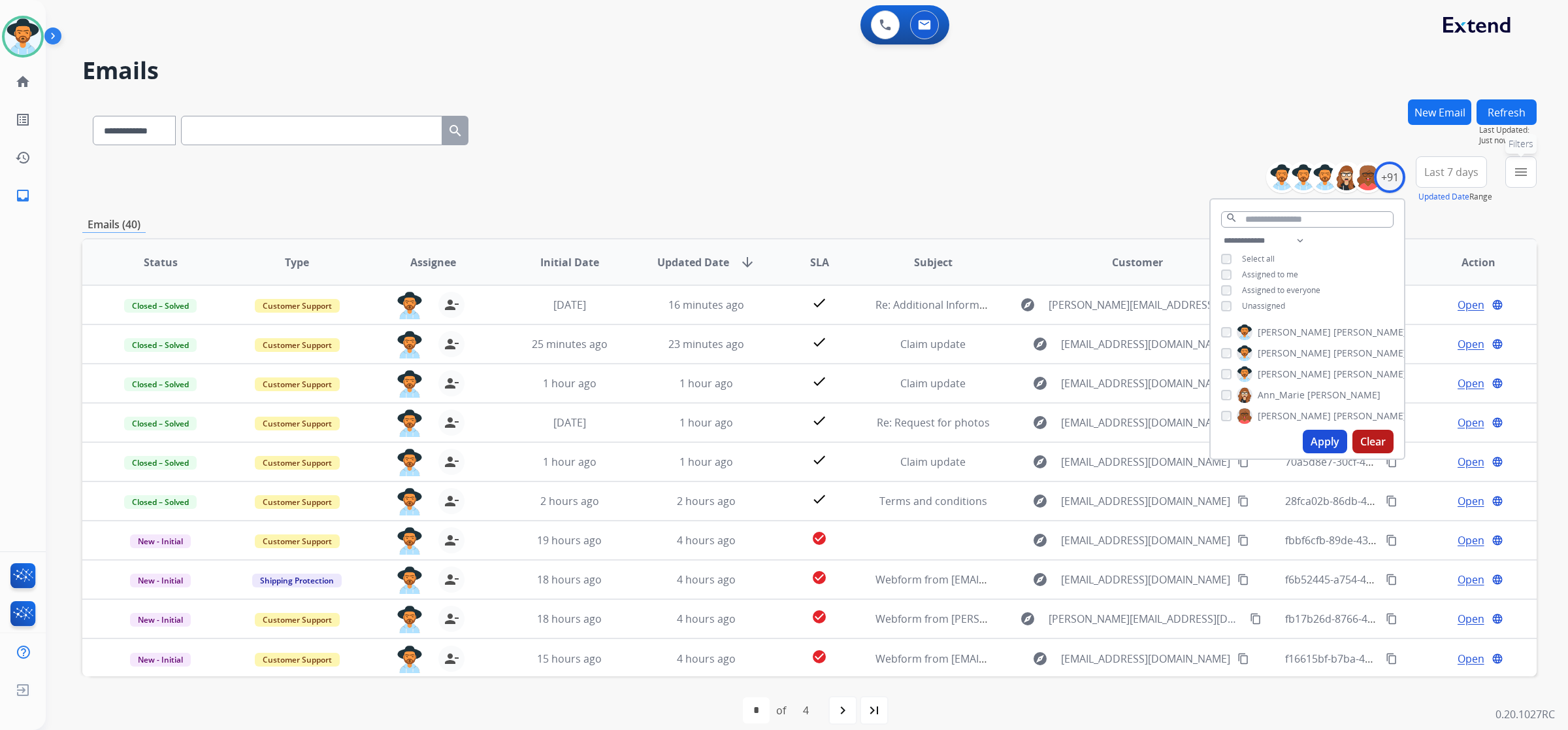
click at [1534, 170] on button "menu Filters" at bounding box center [1521, 171] width 32 height 32
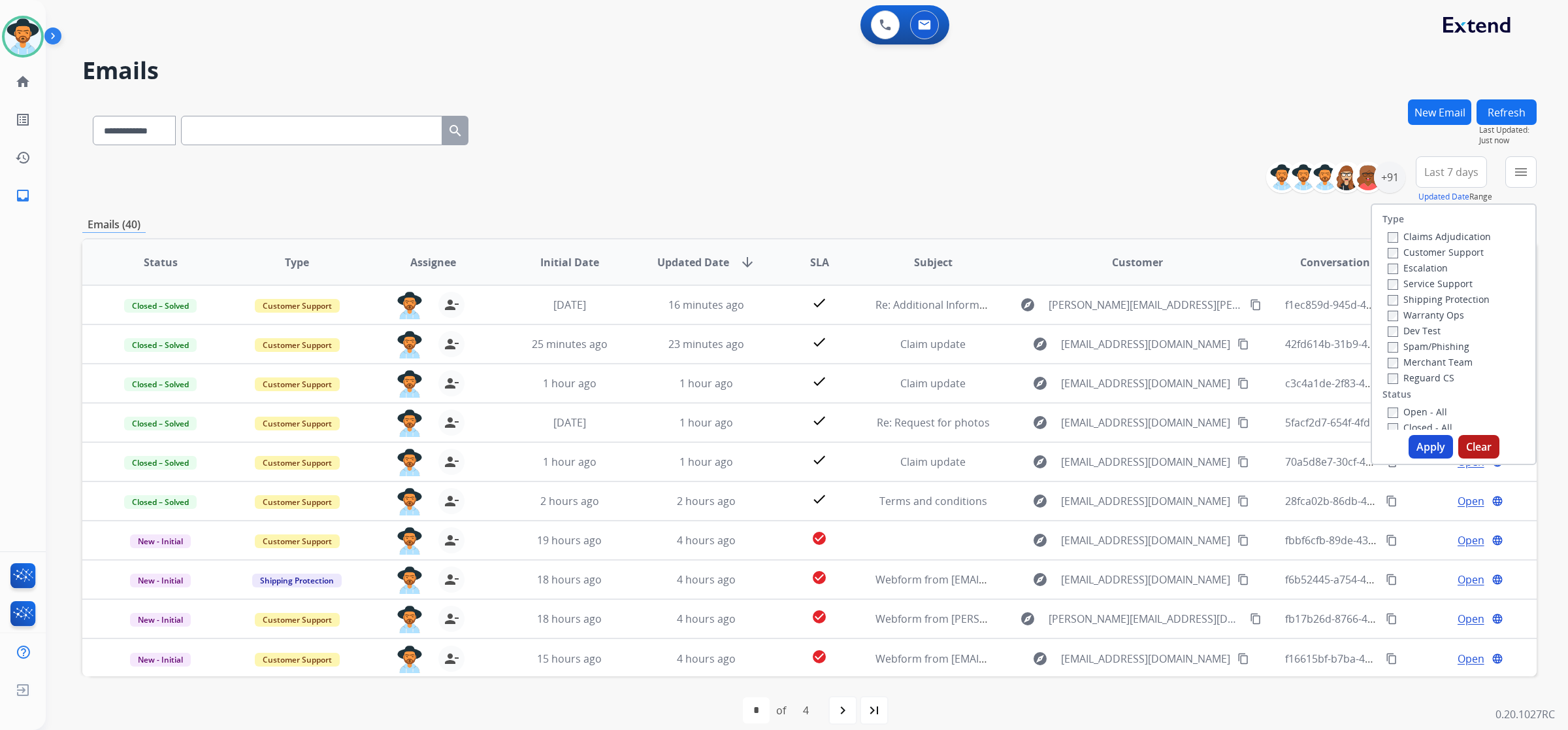
click at [1409, 406] on label "Open - All" at bounding box center [1418, 412] width 59 height 13
click at [1423, 443] on button "Apply" at bounding box center [1430, 447] width 44 height 23
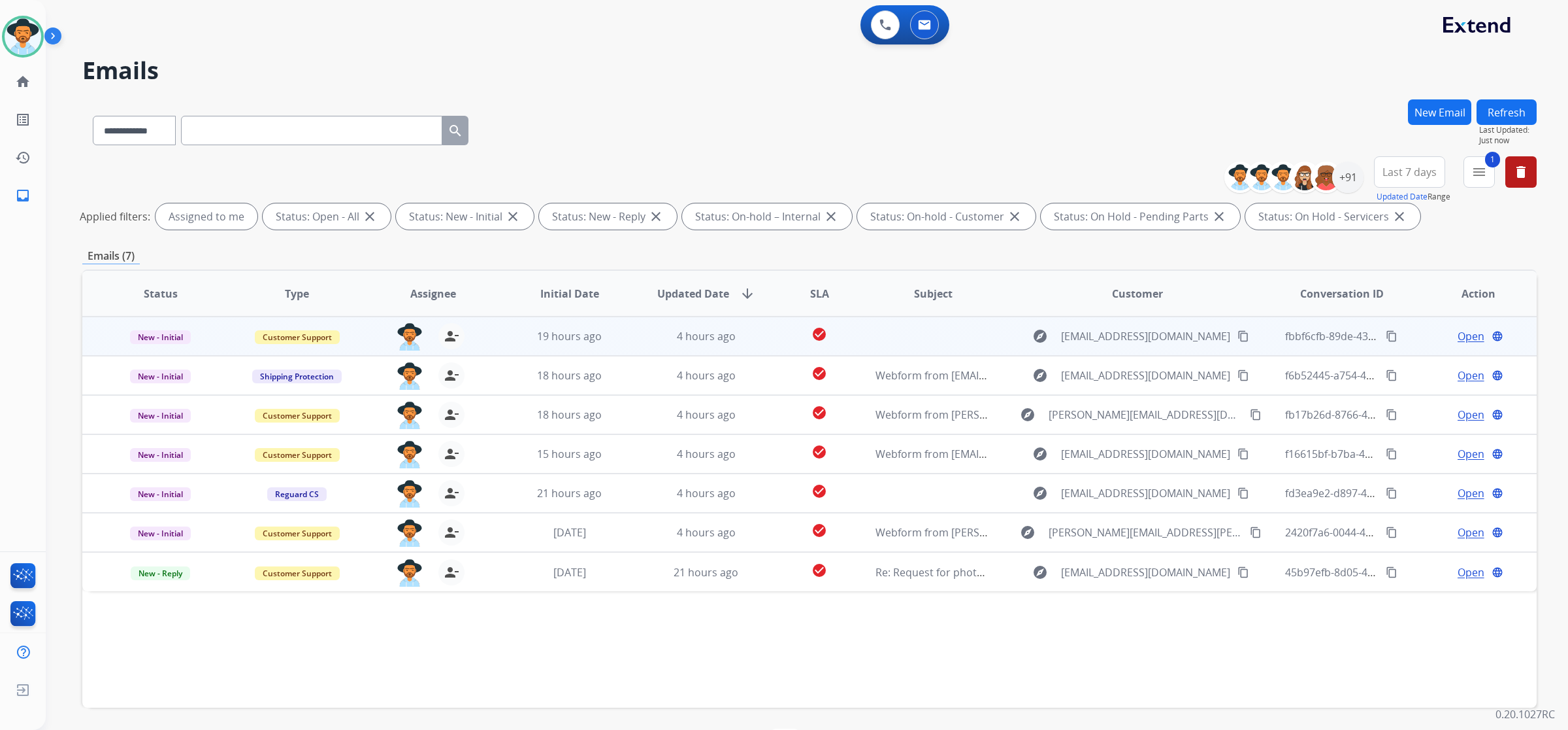
click at [1458, 334] on span "Open" at bounding box center [1472, 335] width 27 height 15
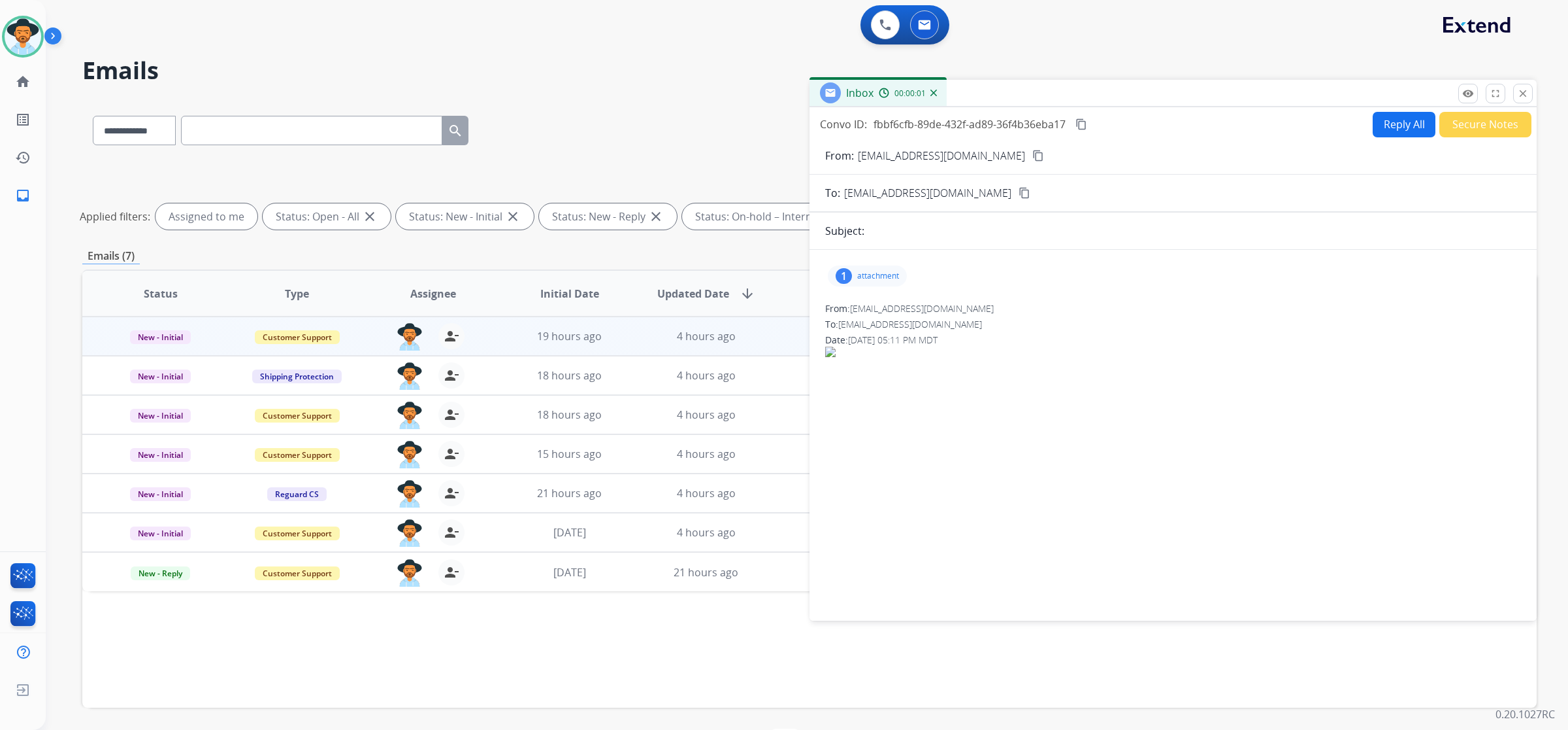
click at [870, 280] on p "attachment" at bounding box center [878, 276] width 41 height 11
click at [871, 312] on div at bounding box center [871, 309] width 66 height 46
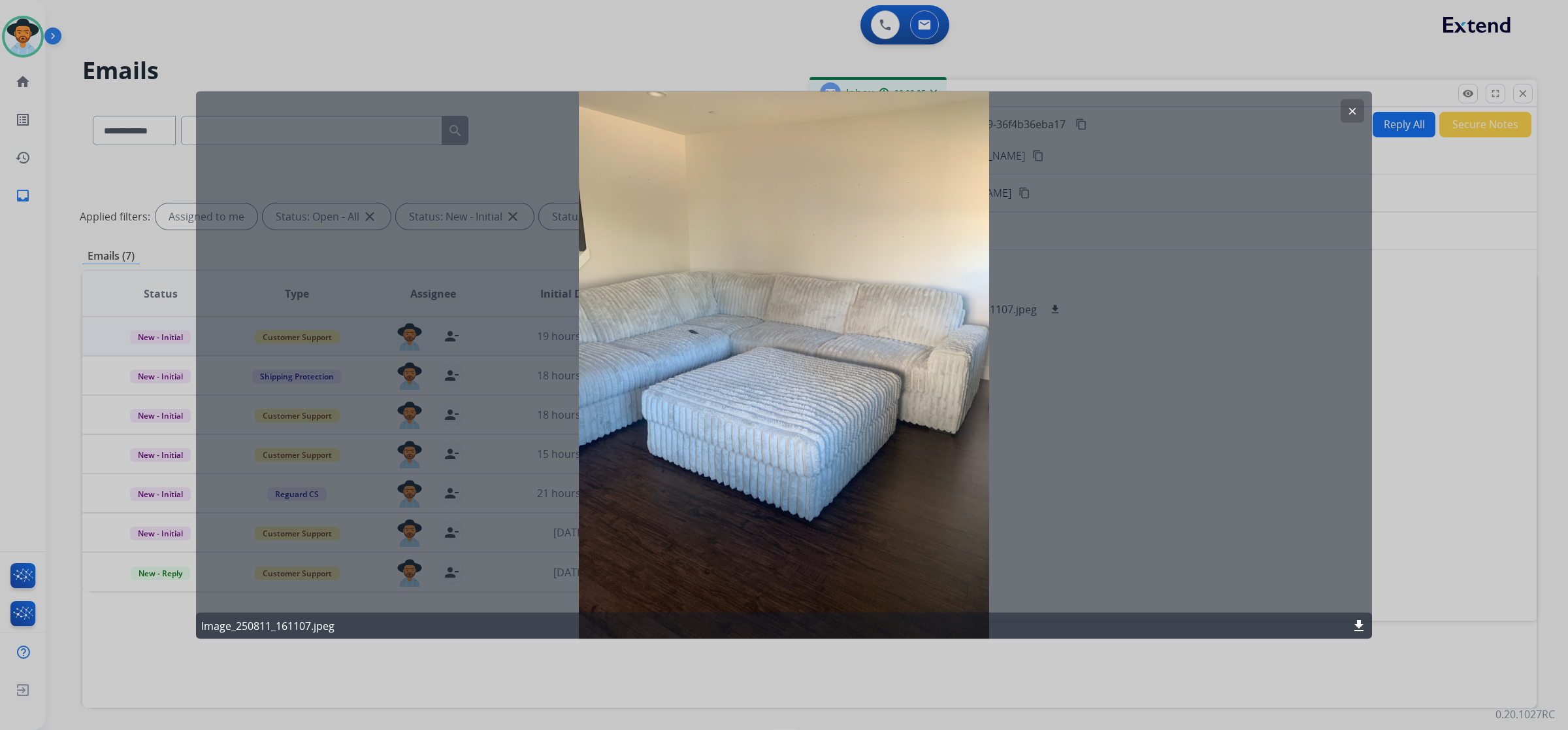
click at [1346, 112] on mat-icon "clear" at bounding box center [1352, 111] width 12 height 12
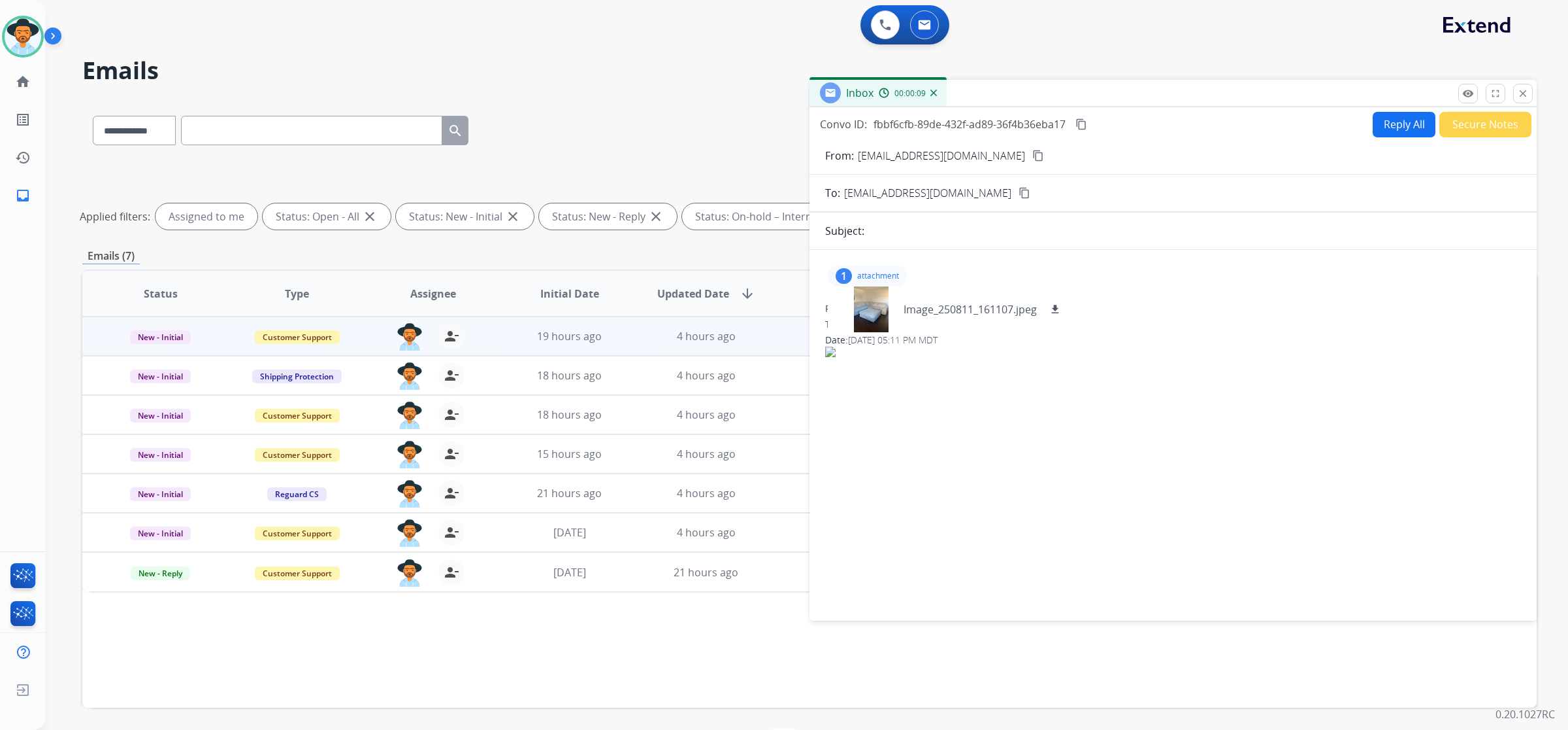
click at [1032, 156] on mat-icon "content_copy" at bounding box center [1038, 155] width 12 height 12
click at [866, 312] on div at bounding box center [871, 309] width 66 height 46
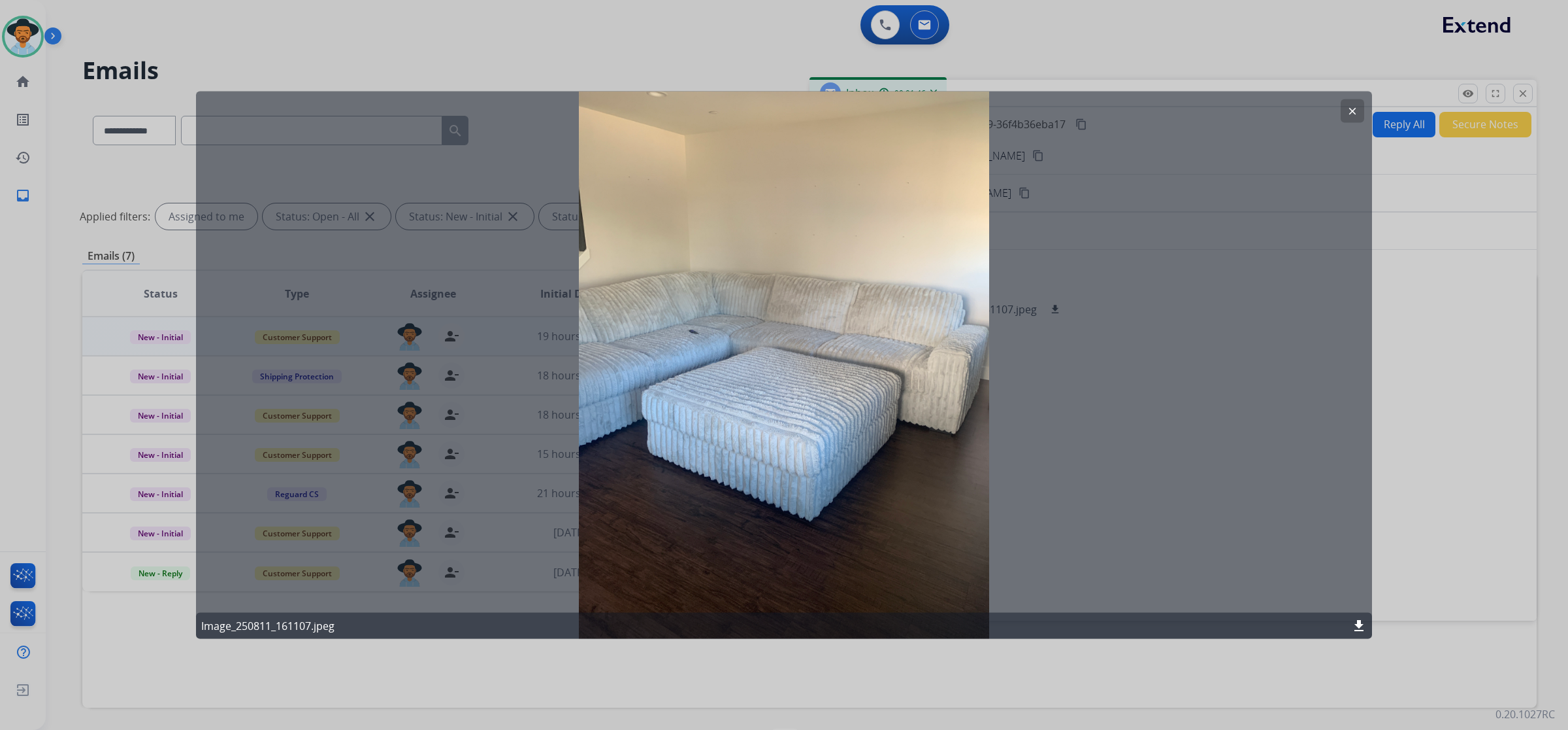
click at [1347, 111] on mat-icon "clear" at bounding box center [1352, 111] width 12 height 12
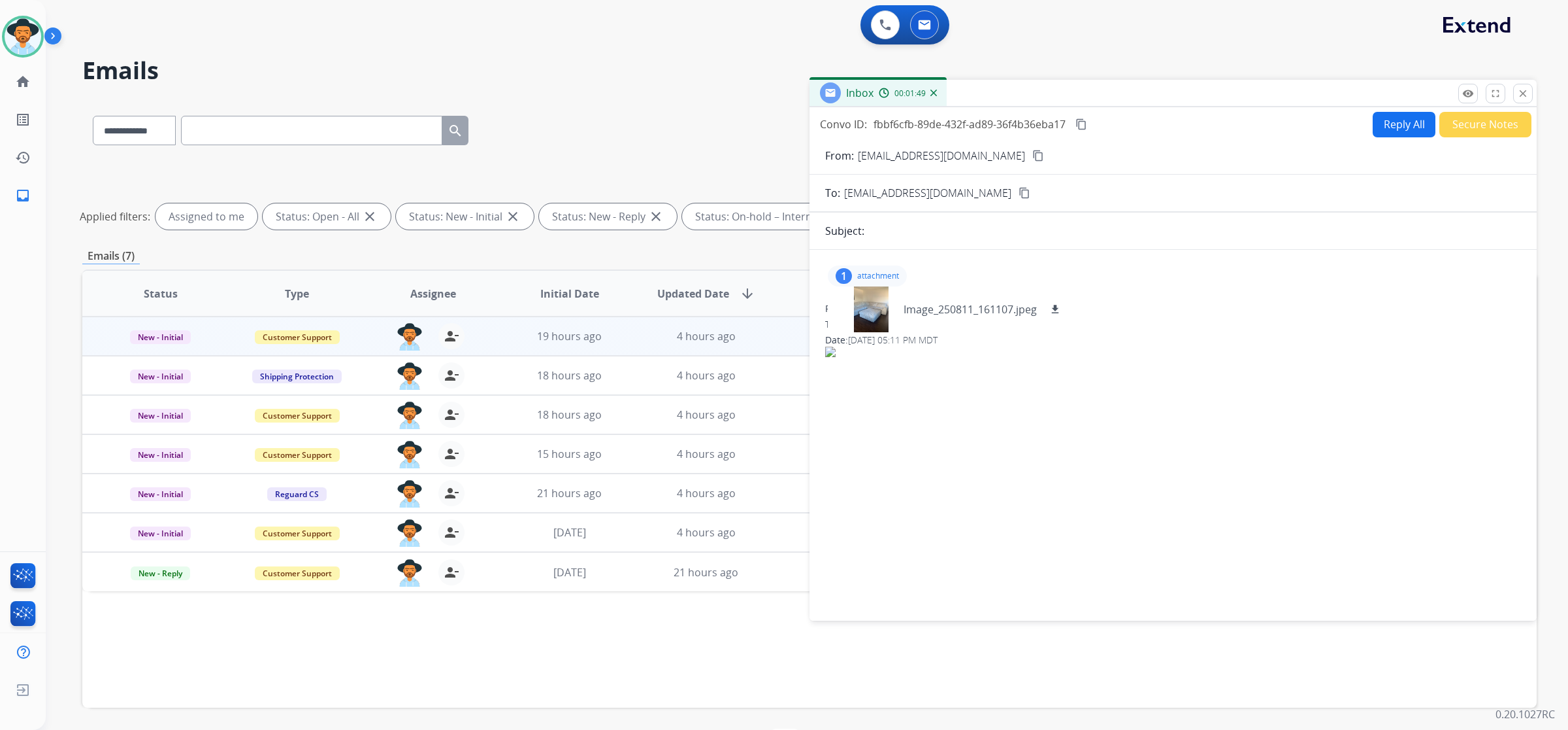
click at [1389, 124] on button "Reply All" at bounding box center [1404, 124] width 63 height 25
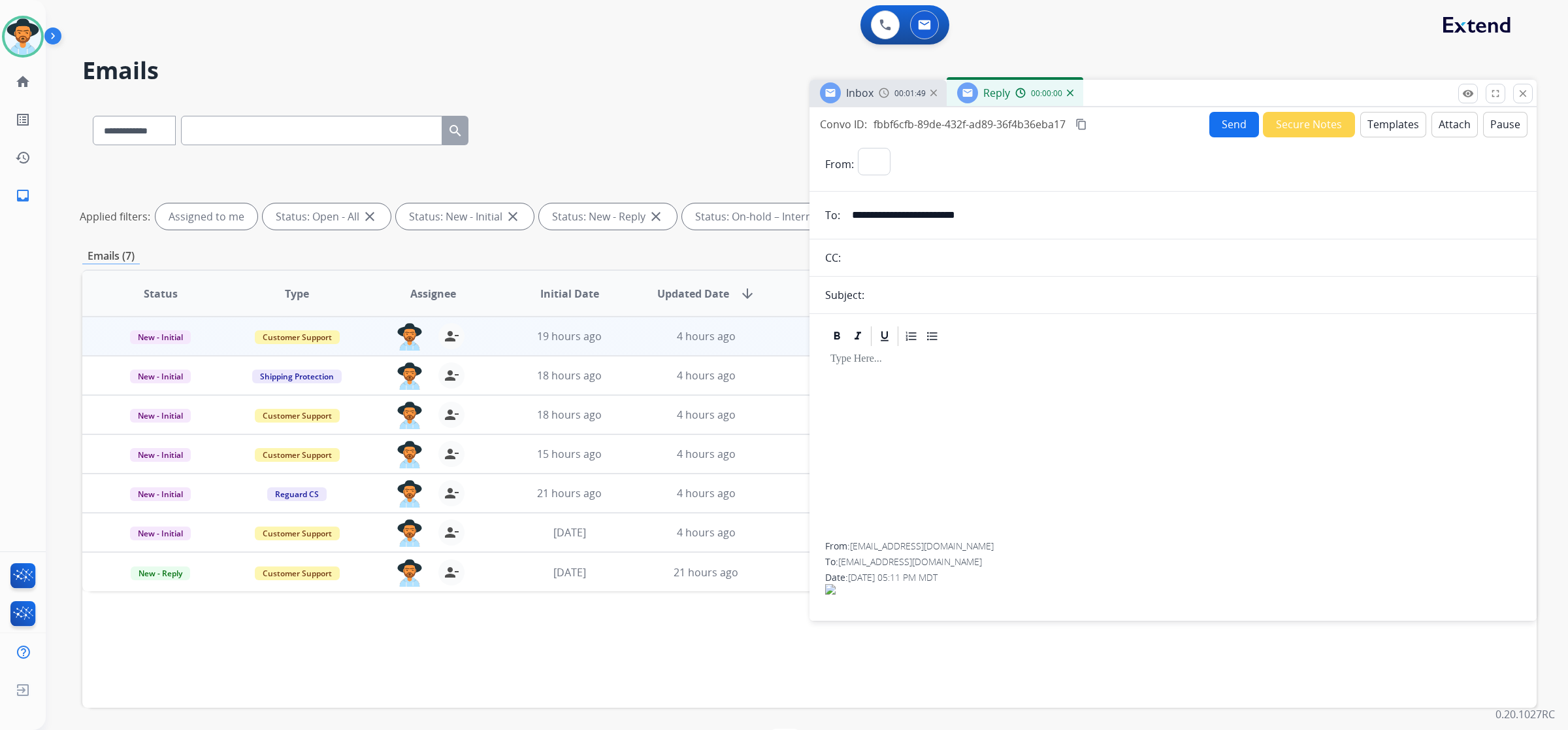
select select "**********"
click at [1396, 121] on button "Templates" at bounding box center [1393, 124] width 66 height 25
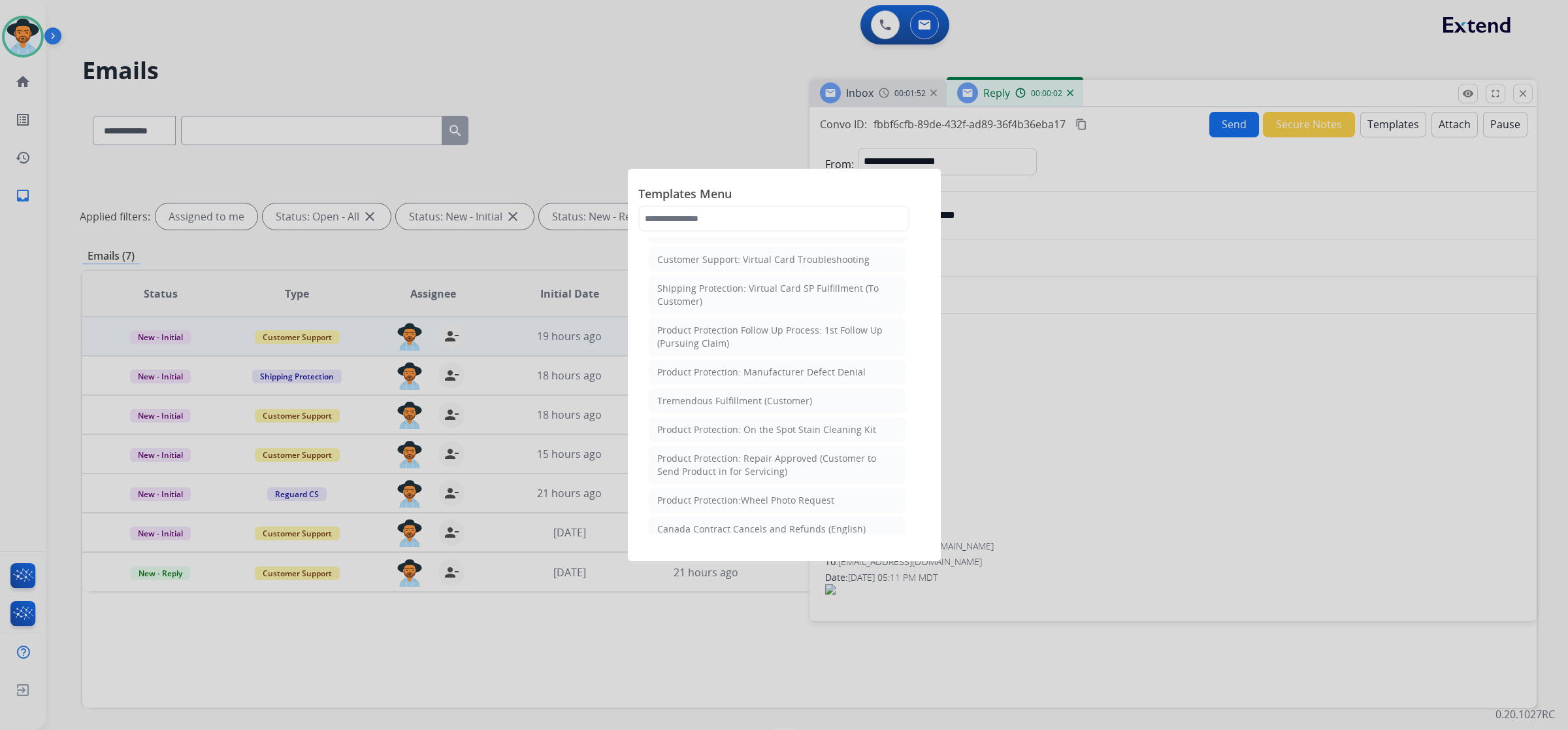
scroll to position [163, 0]
click at [744, 299] on li "Standard Template" at bounding box center [777, 305] width 257 height 25
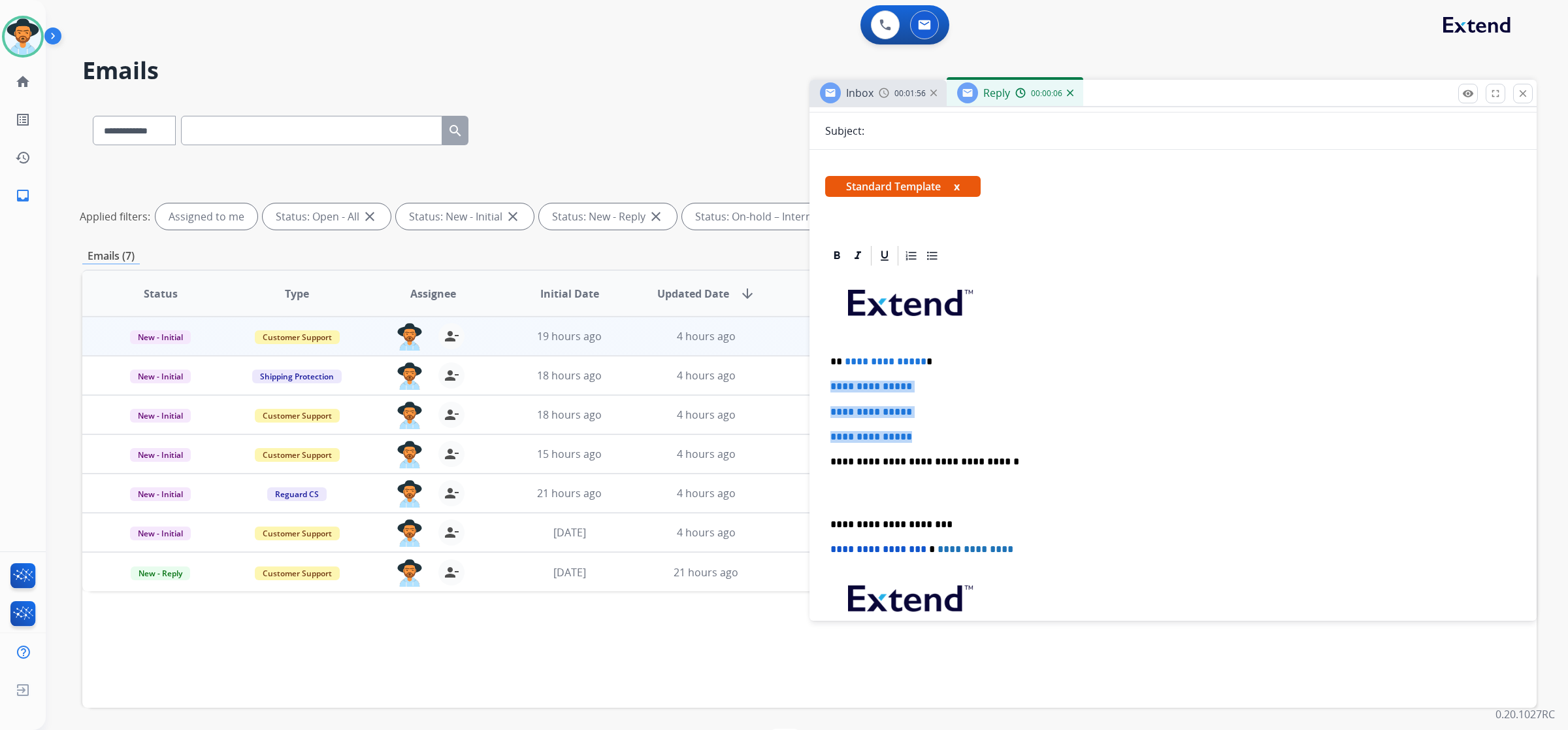
drag, startPoint x: 825, startPoint y: 384, endPoint x: 920, endPoint y: 439, distance: 109.8
click at [920, 439] on div "**********" at bounding box center [1173, 492] width 696 height 450
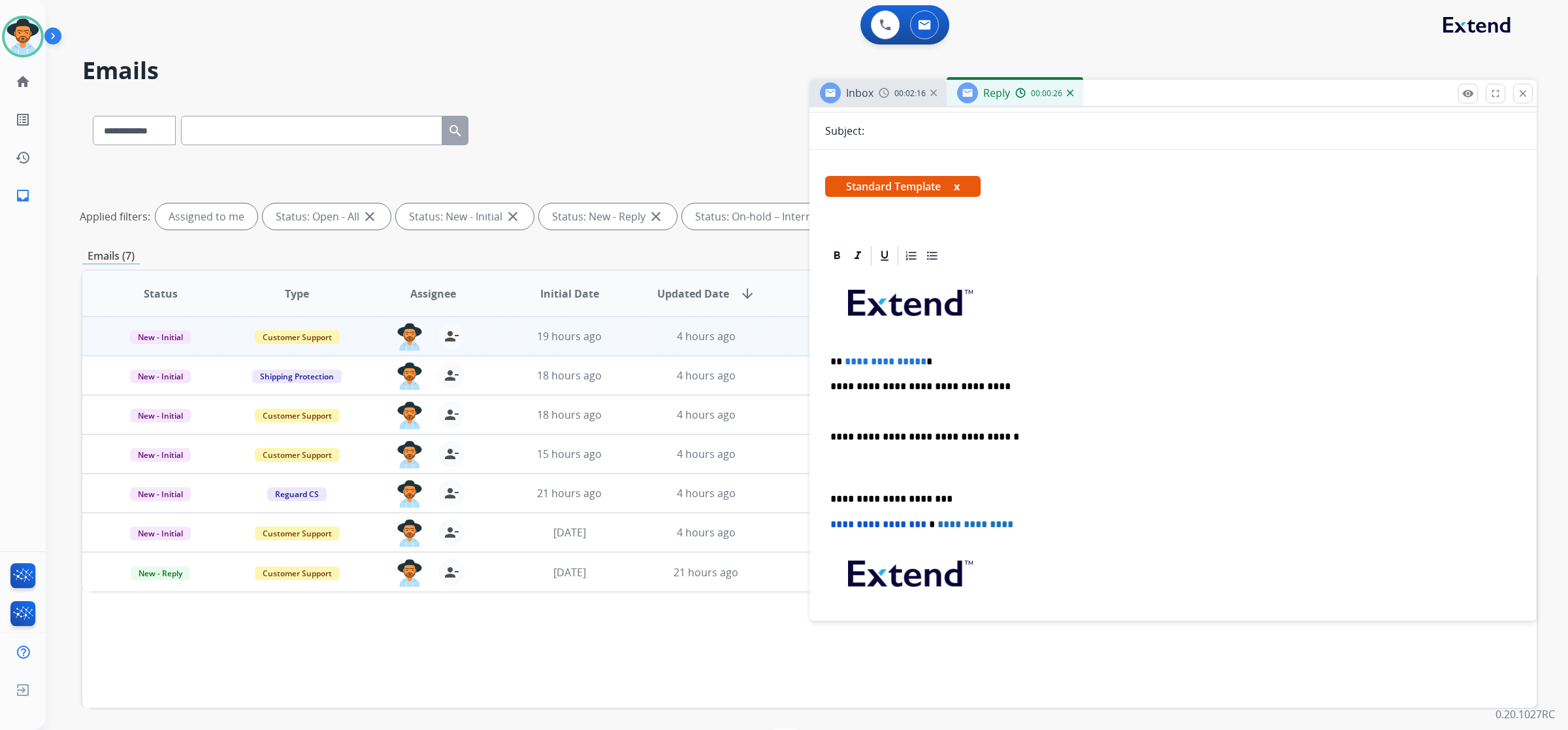
click at [937, 389] on p "**********" at bounding box center [1168, 386] width 675 height 12
click at [894, 409] on p at bounding box center [1173, 412] width 685 height 12
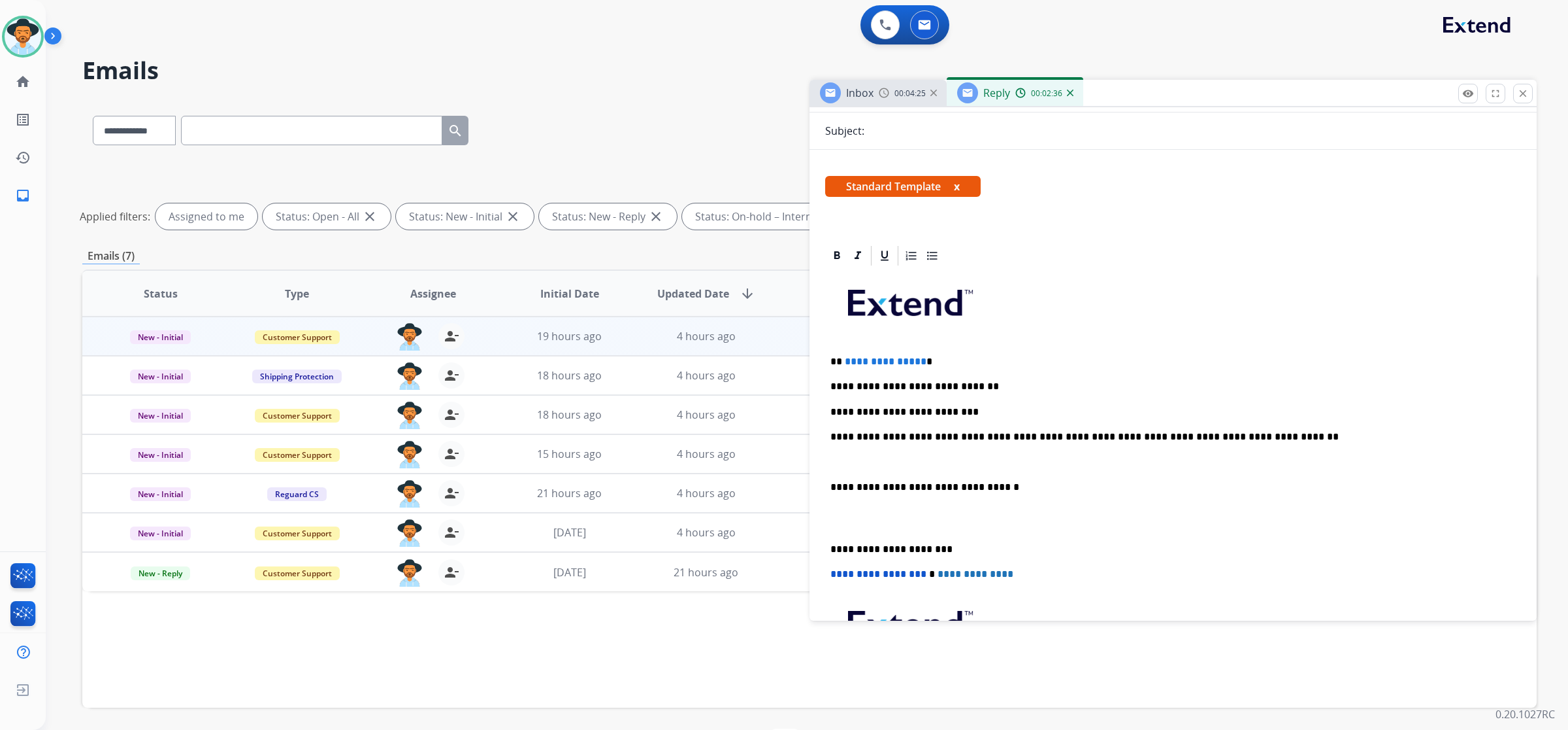
click at [1255, 432] on p "**********" at bounding box center [1168, 436] width 675 height 12
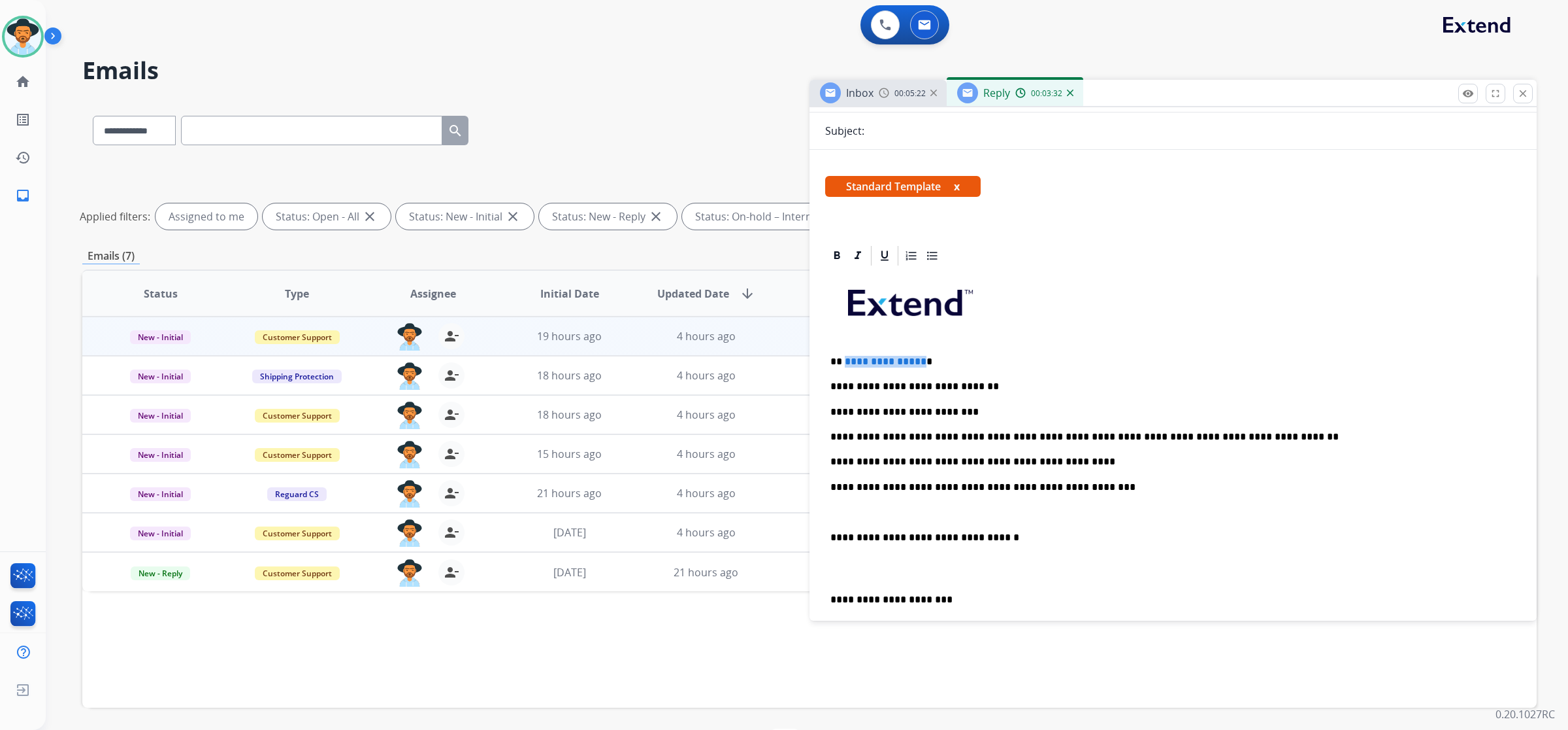
drag, startPoint x: 918, startPoint y: 364, endPoint x: 844, endPoint y: 357, distance: 74.3
click at [845, 357] on span "**********" at bounding box center [885, 360] width 82 height 10
click at [857, 360] on p "*********" at bounding box center [1168, 361] width 675 height 12
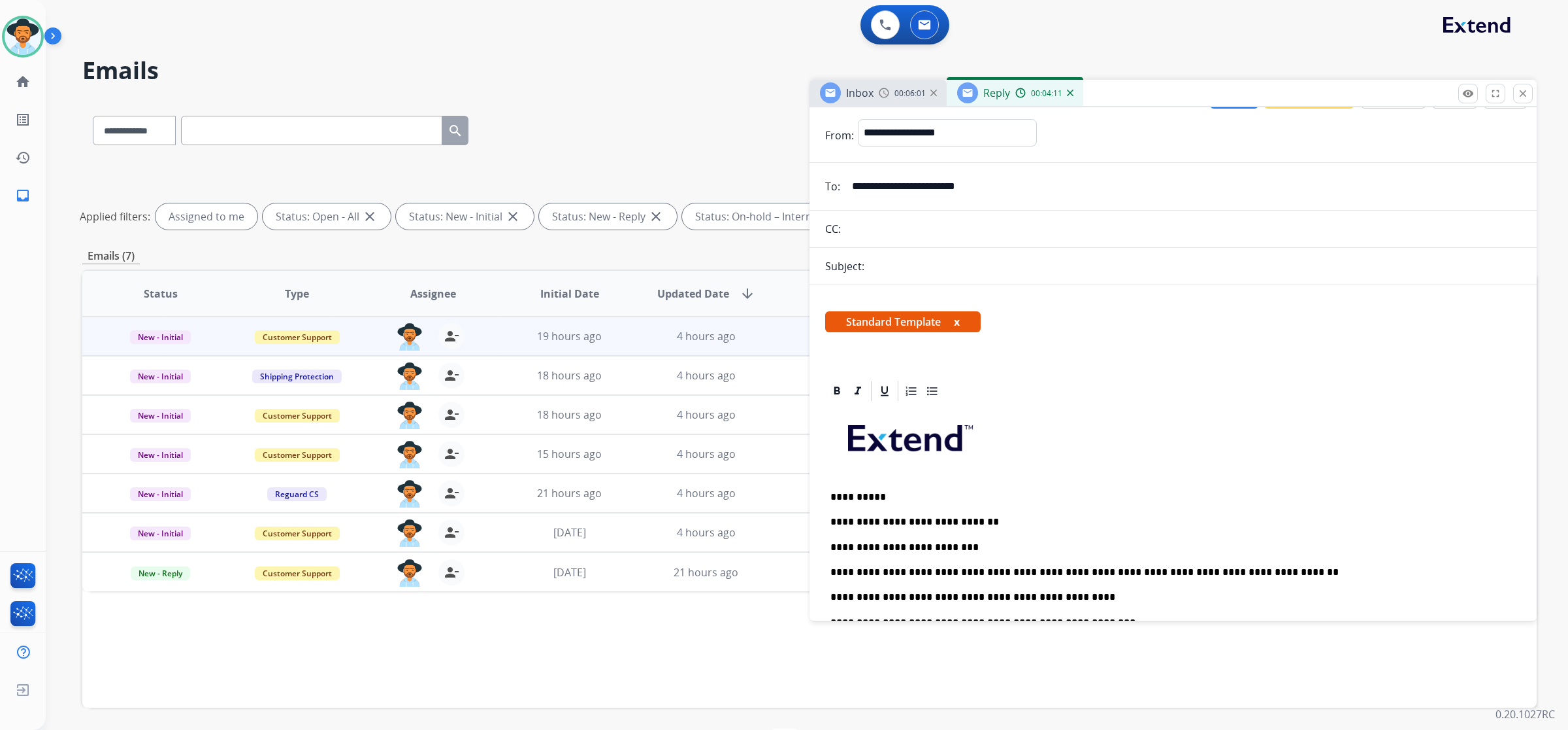
scroll to position [0, 0]
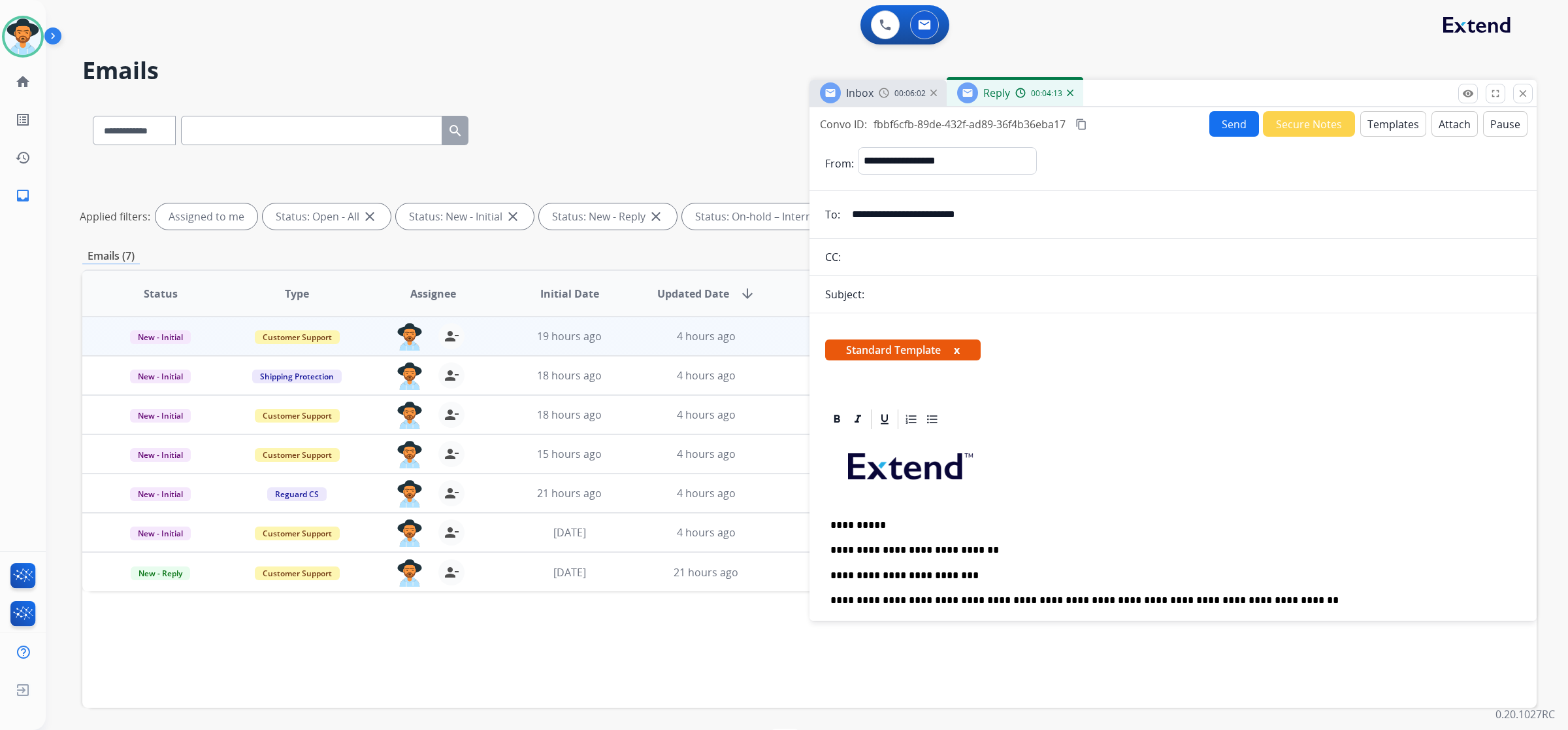
click at [931, 293] on div "Subject:" at bounding box center [1174, 294] width 728 height 15
click at [866, 292] on div "Subject:" at bounding box center [1174, 294] width 728 height 15
click at [903, 299] on div "Subject:" at bounding box center [1174, 294] width 728 height 15
drag, startPoint x: 909, startPoint y: 301, endPoint x: 922, endPoint y: 301, distance: 13.0
click at [915, 301] on div "Subject:" at bounding box center [1174, 294] width 728 height 15
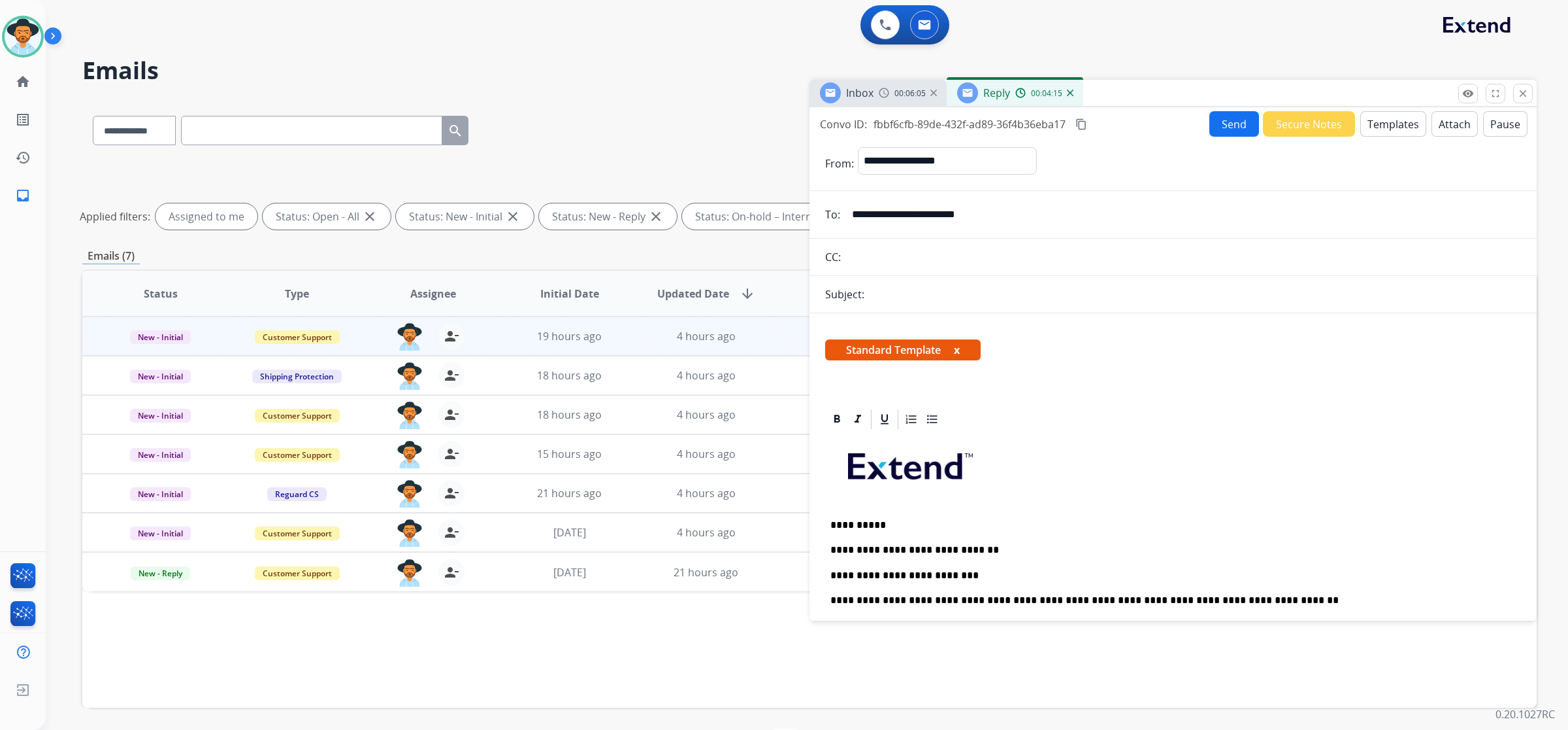
click at [927, 301] on div "Subject:" at bounding box center [1174, 294] width 728 height 15
click at [938, 301] on div "Subject:" at bounding box center [1174, 294] width 728 height 15
click at [939, 301] on div "Subject:" at bounding box center [1174, 294] width 728 height 15
click at [1220, 126] on button "Send" at bounding box center [1234, 123] width 50 height 25
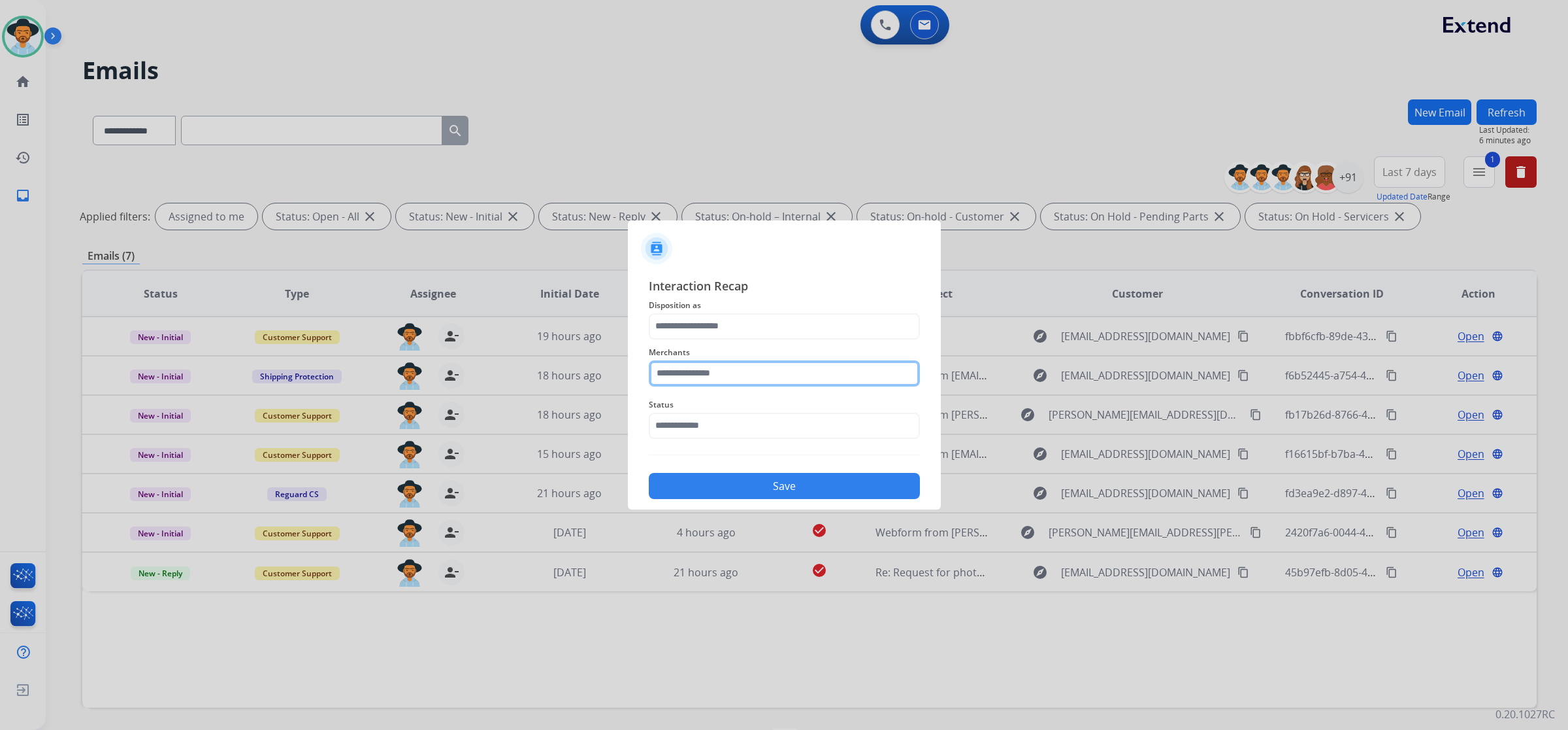
click at [815, 373] on input "text" at bounding box center [784, 373] width 271 height 26
click at [786, 406] on li "[PERSON_NAME]" at bounding box center [787, 411] width 249 height 25
type input "**********"
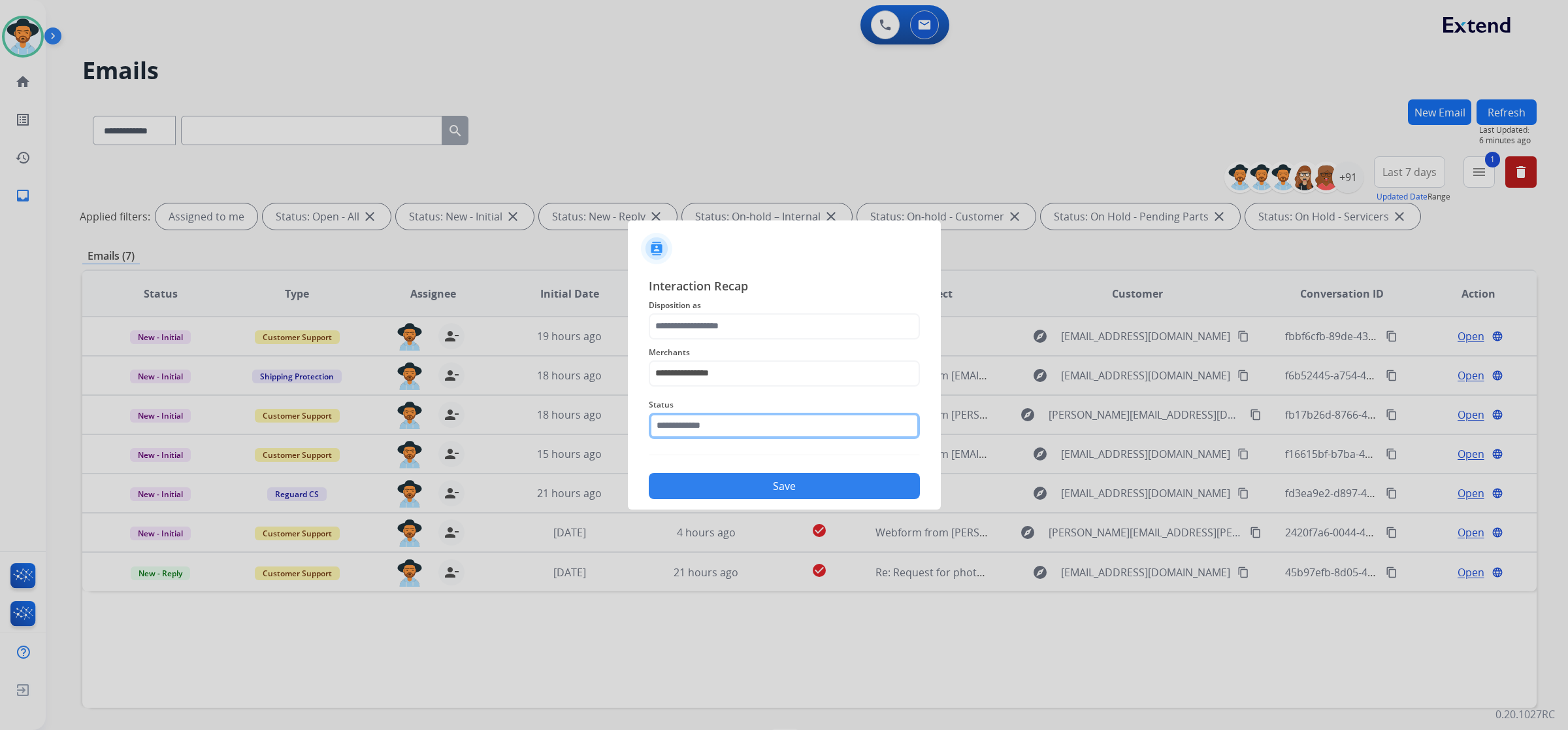
click at [778, 426] on input "text" at bounding box center [784, 425] width 271 height 26
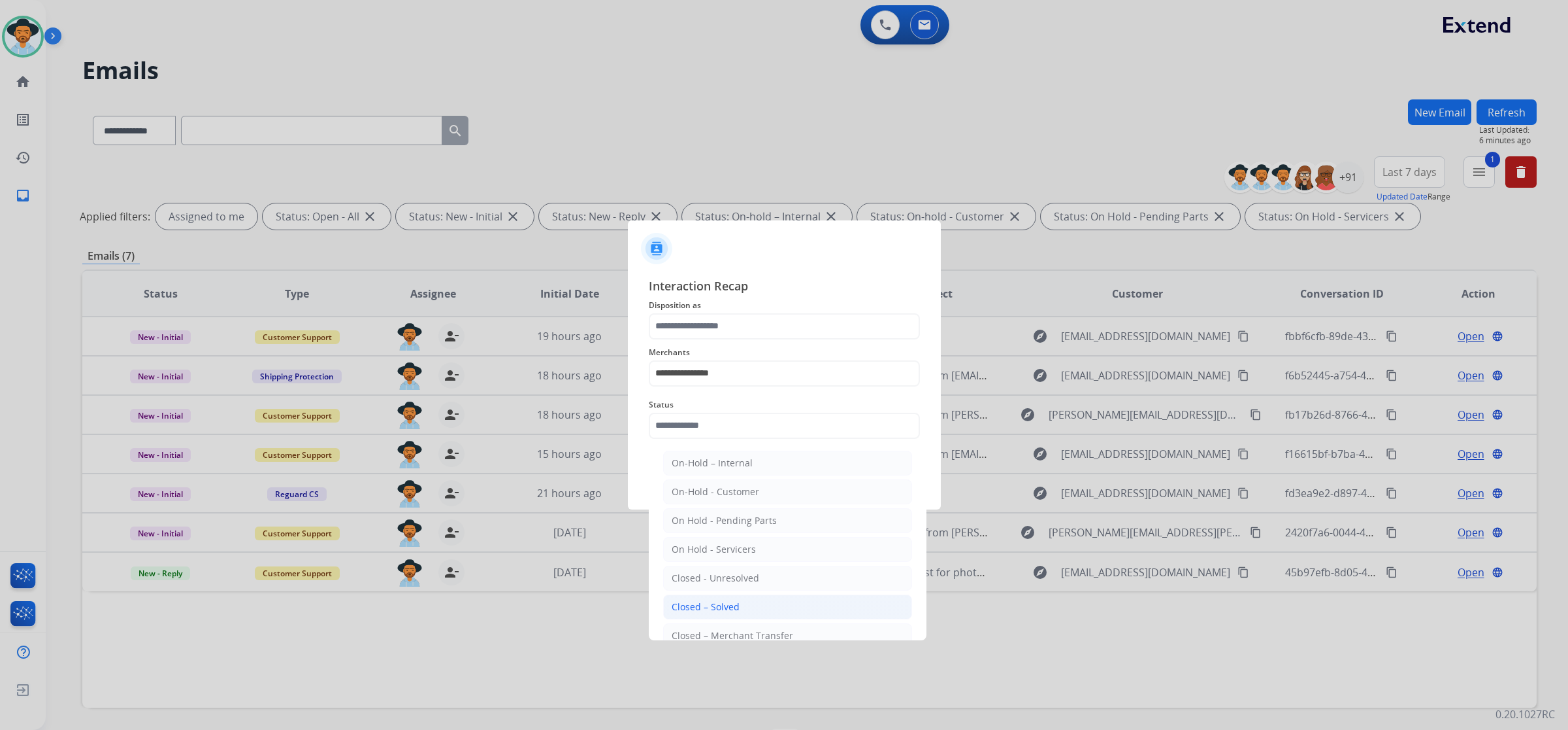
click at [739, 607] on li "Closed – Solved" at bounding box center [787, 607] width 249 height 25
type input "**********"
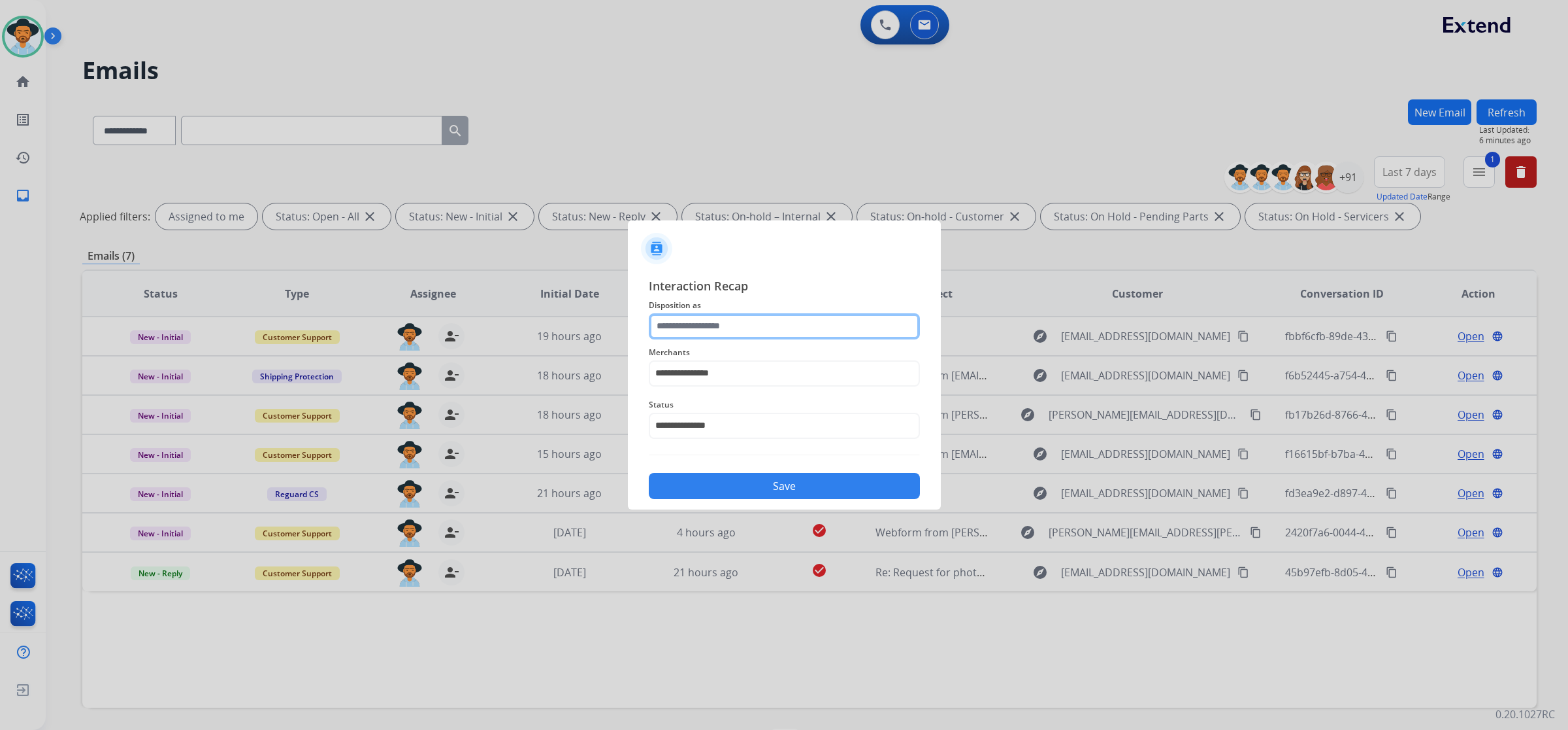
click at [751, 329] on input "text" at bounding box center [784, 326] width 271 height 26
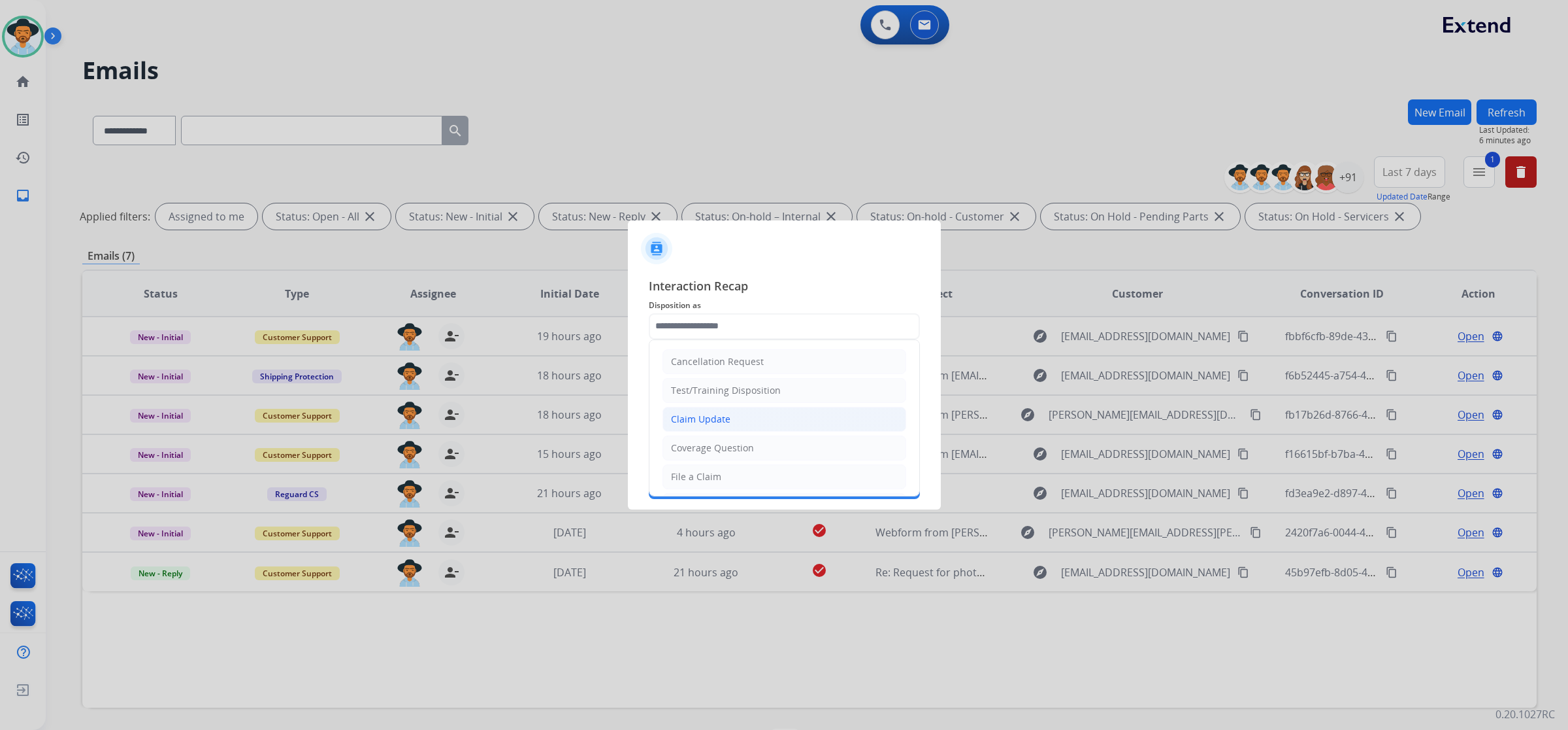
click at [730, 413] on li "Claim Update" at bounding box center [784, 419] width 244 height 25
type input "**********"
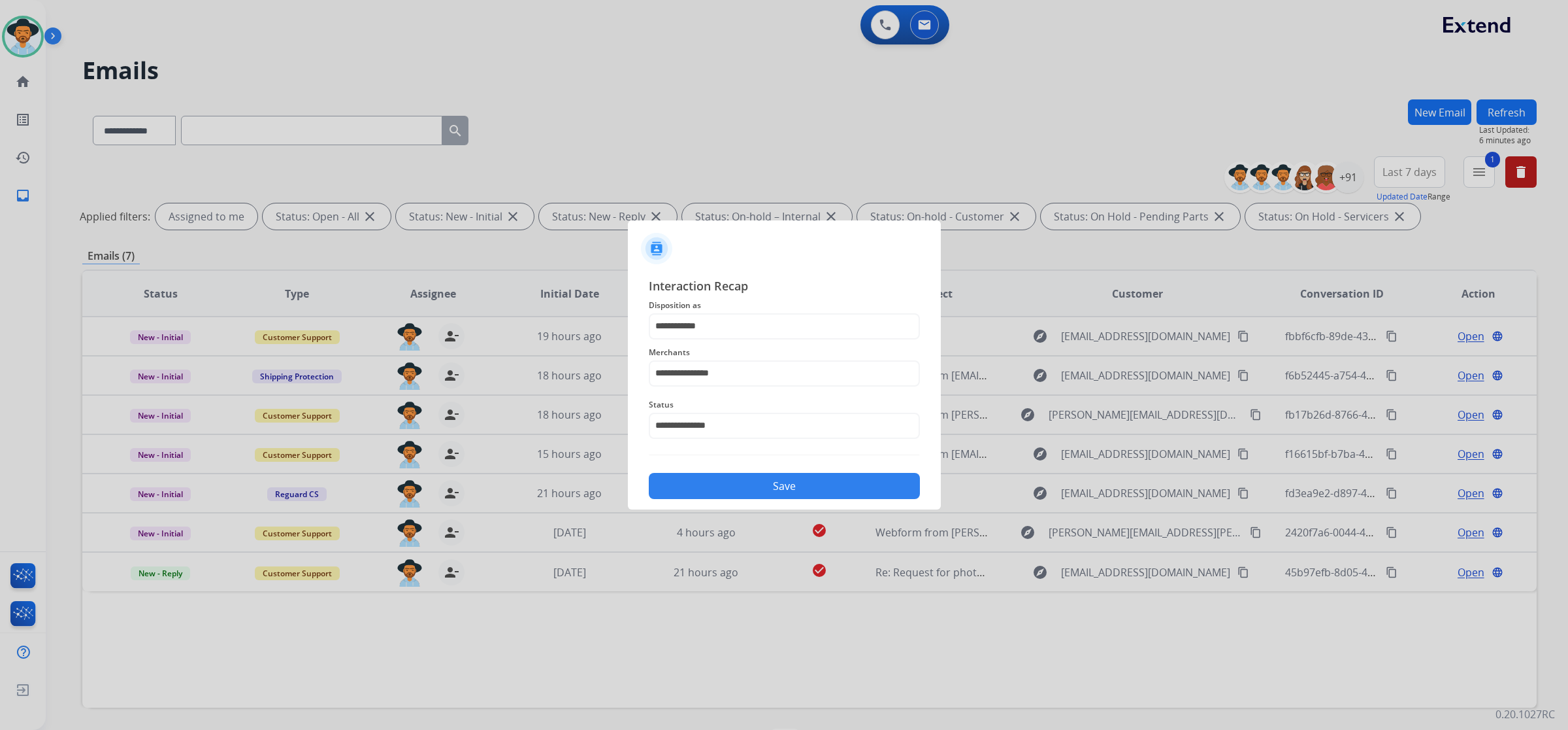
click at [745, 485] on button "Save" at bounding box center [784, 486] width 271 height 26
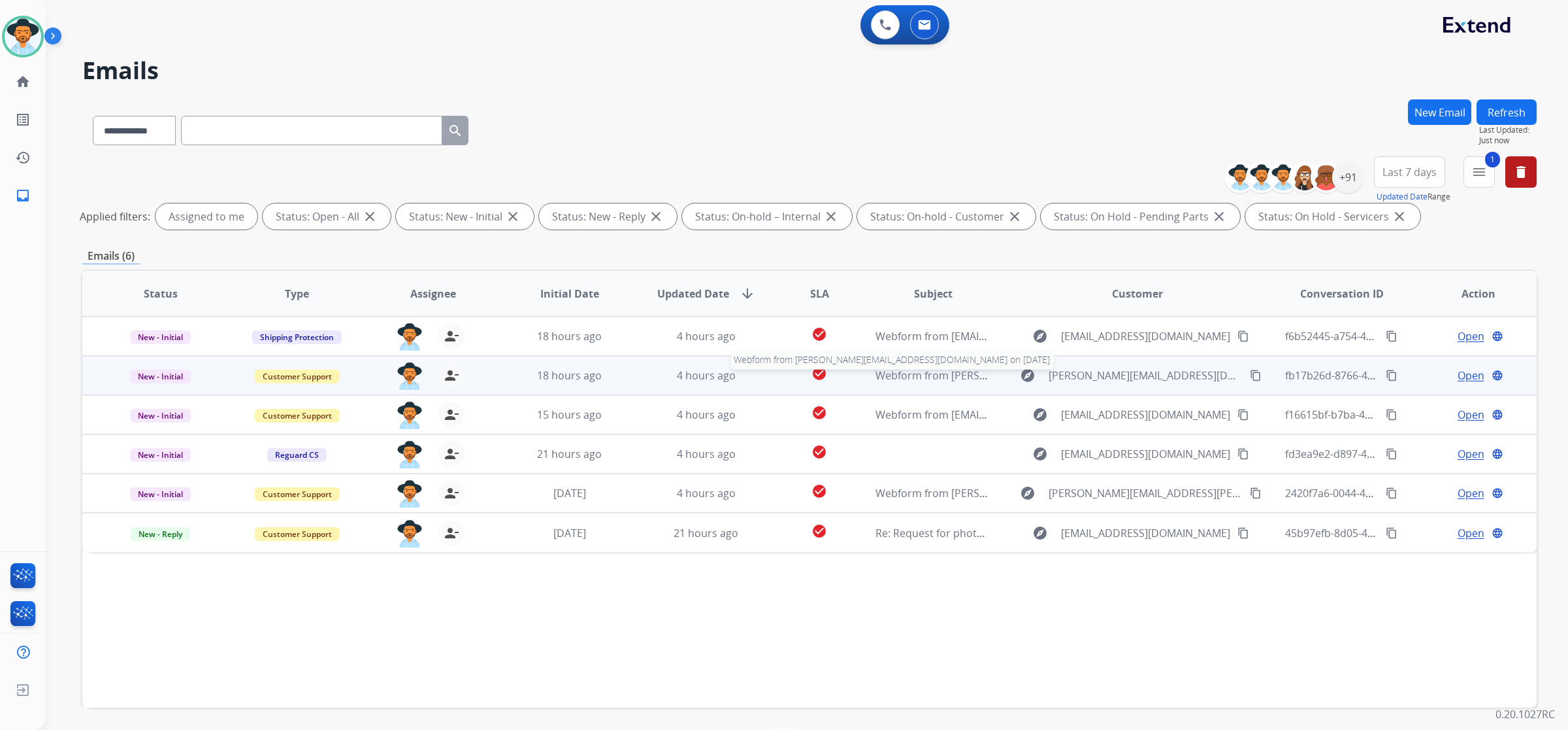
click at [916, 380] on span "Webform from doug@dougs-pictures.com on 08/11/2025" at bounding box center [1064, 376] width 377 height 14
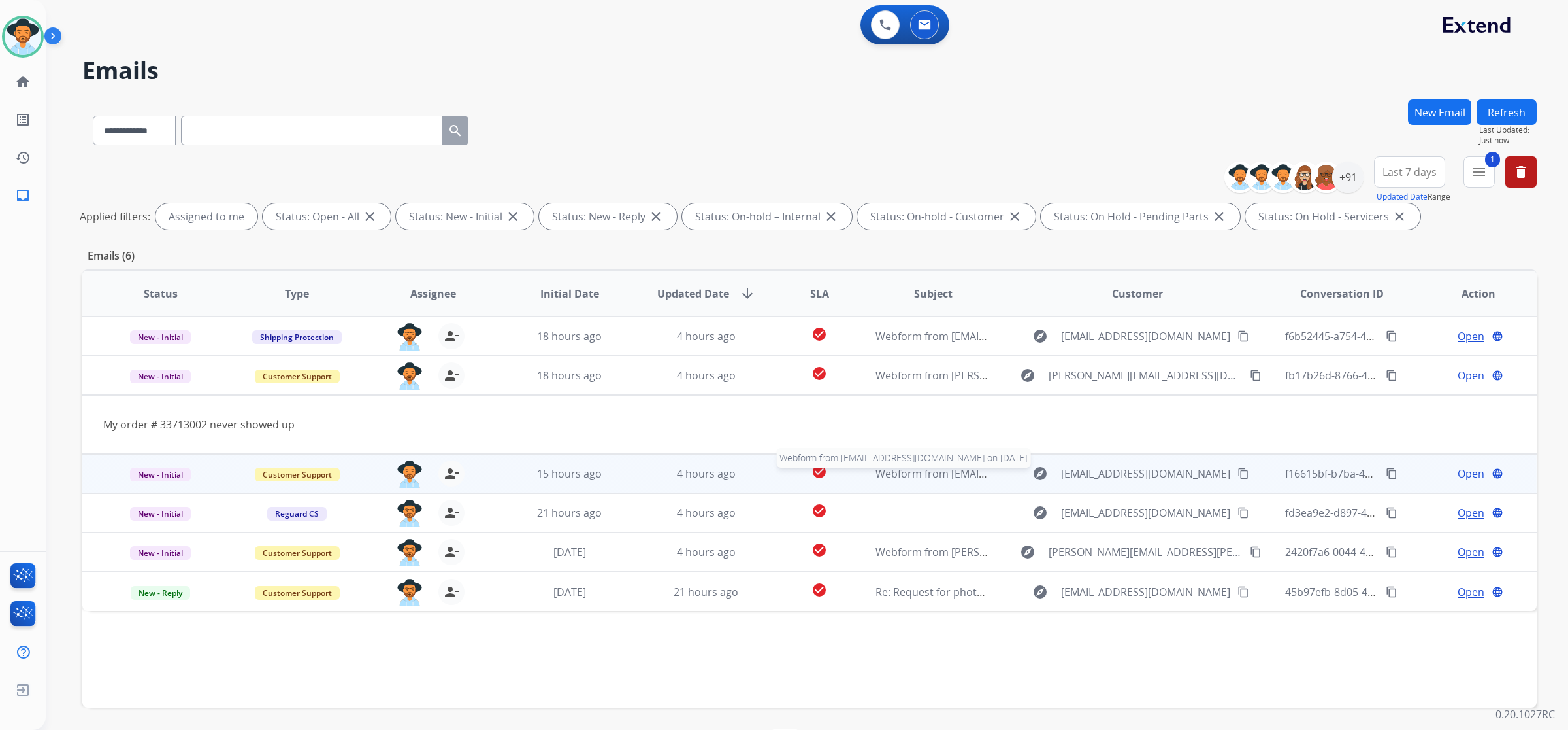
click at [893, 478] on span "Webform from fromeroaguilera06@gmail.com on 08/12/2025" at bounding box center [1023, 473] width 296 height 14
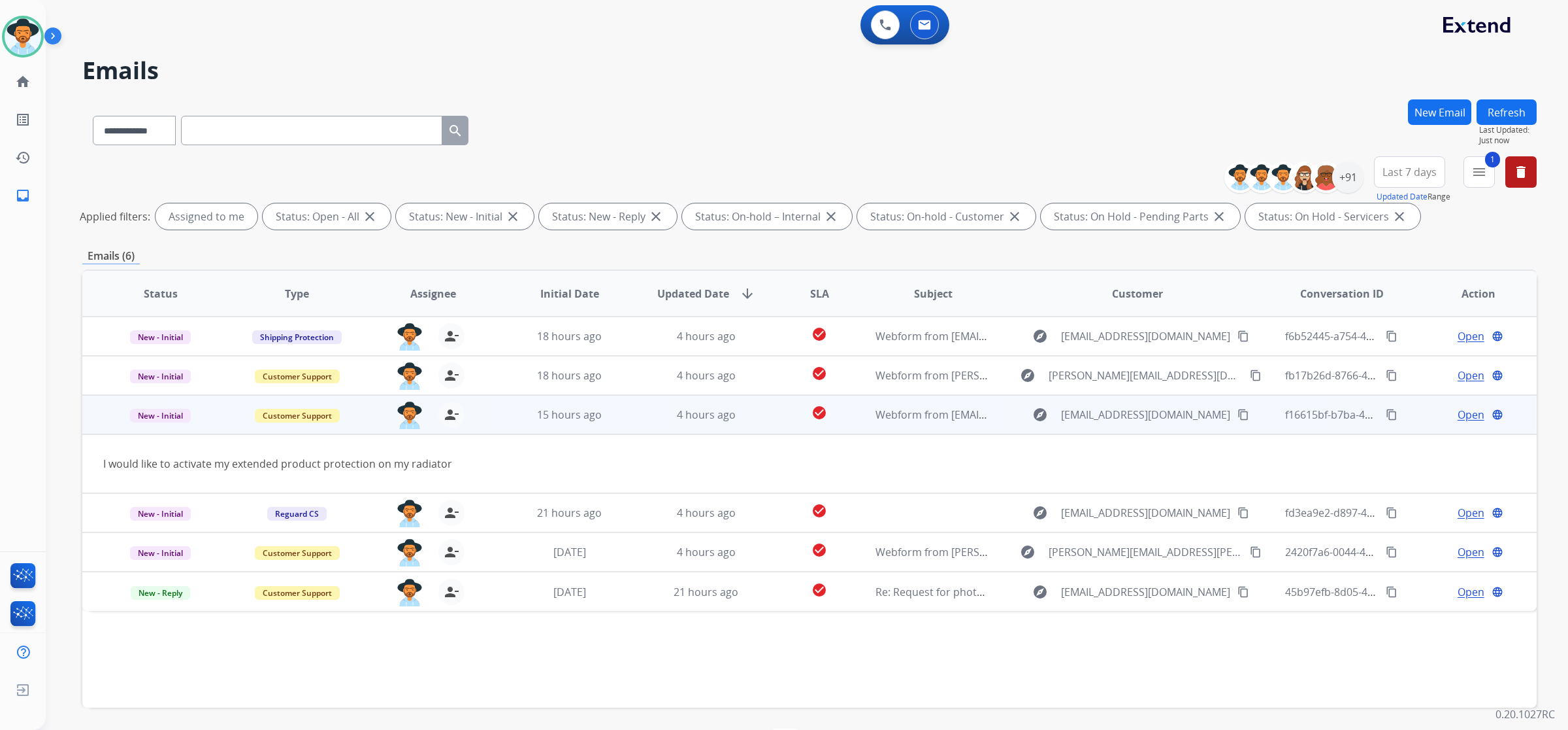
click at [1237, 416] on mat-icon "content_copy" at bounding box center [1243, 414] width 12 height 12
click at [1458, 417] on span "Open" at bounding box center [1472, 414] width 27 height 15
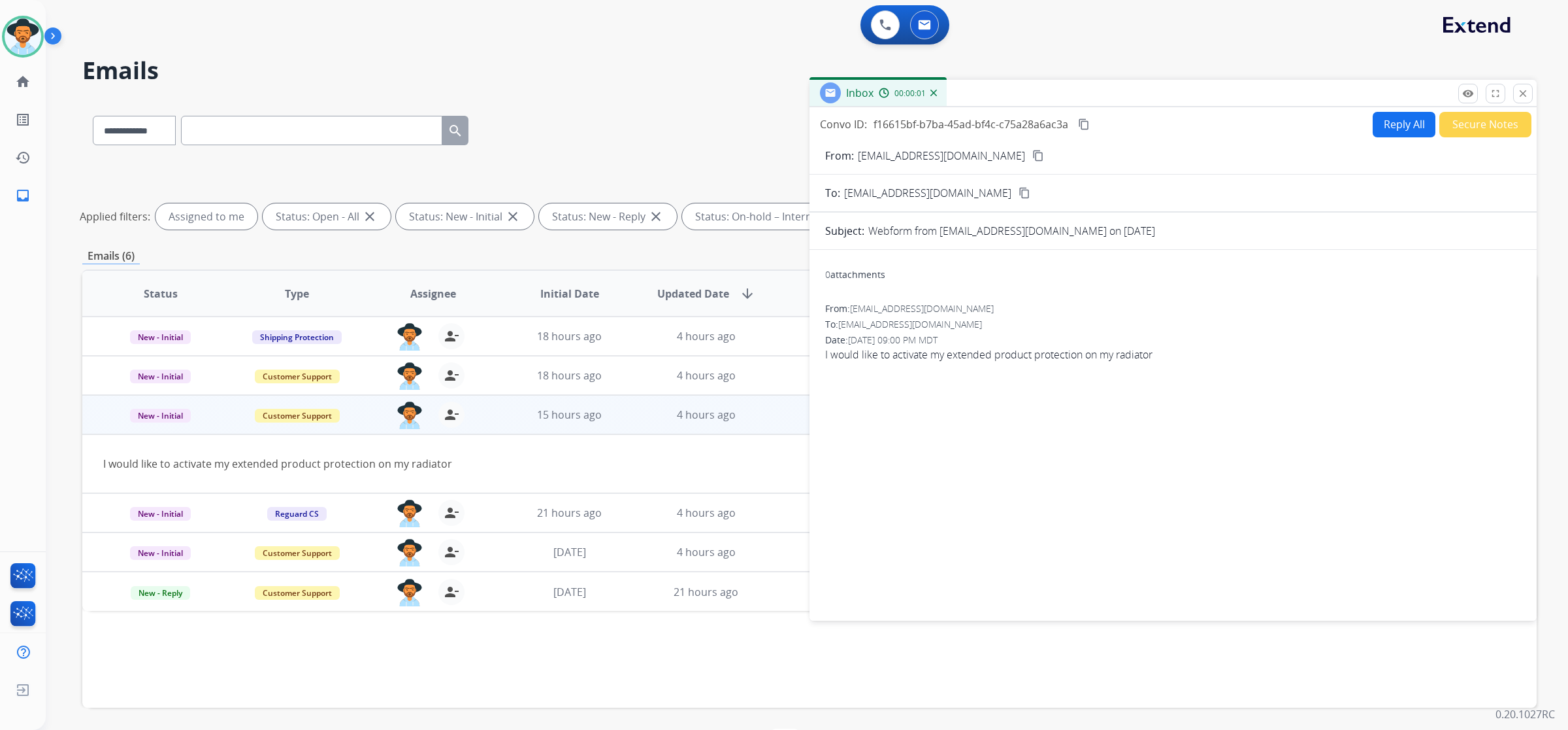
click at [1410, 123] on button "Reply All" at bounding box center [1404, 124] width 63 height 25
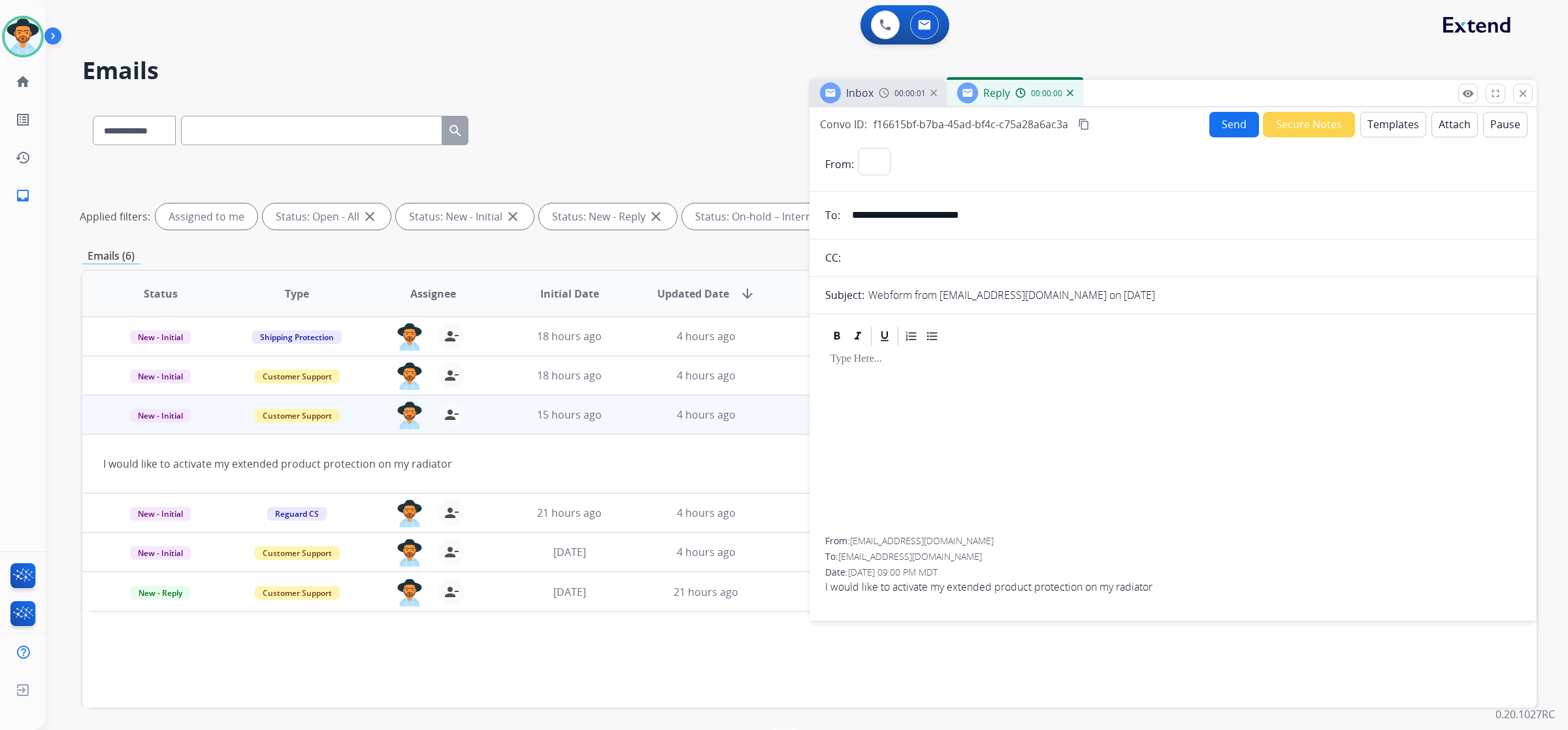
select select "**********"
click at [1382, 124] on button "Templates" at bounding box center [1393, 124] width 66 height 25
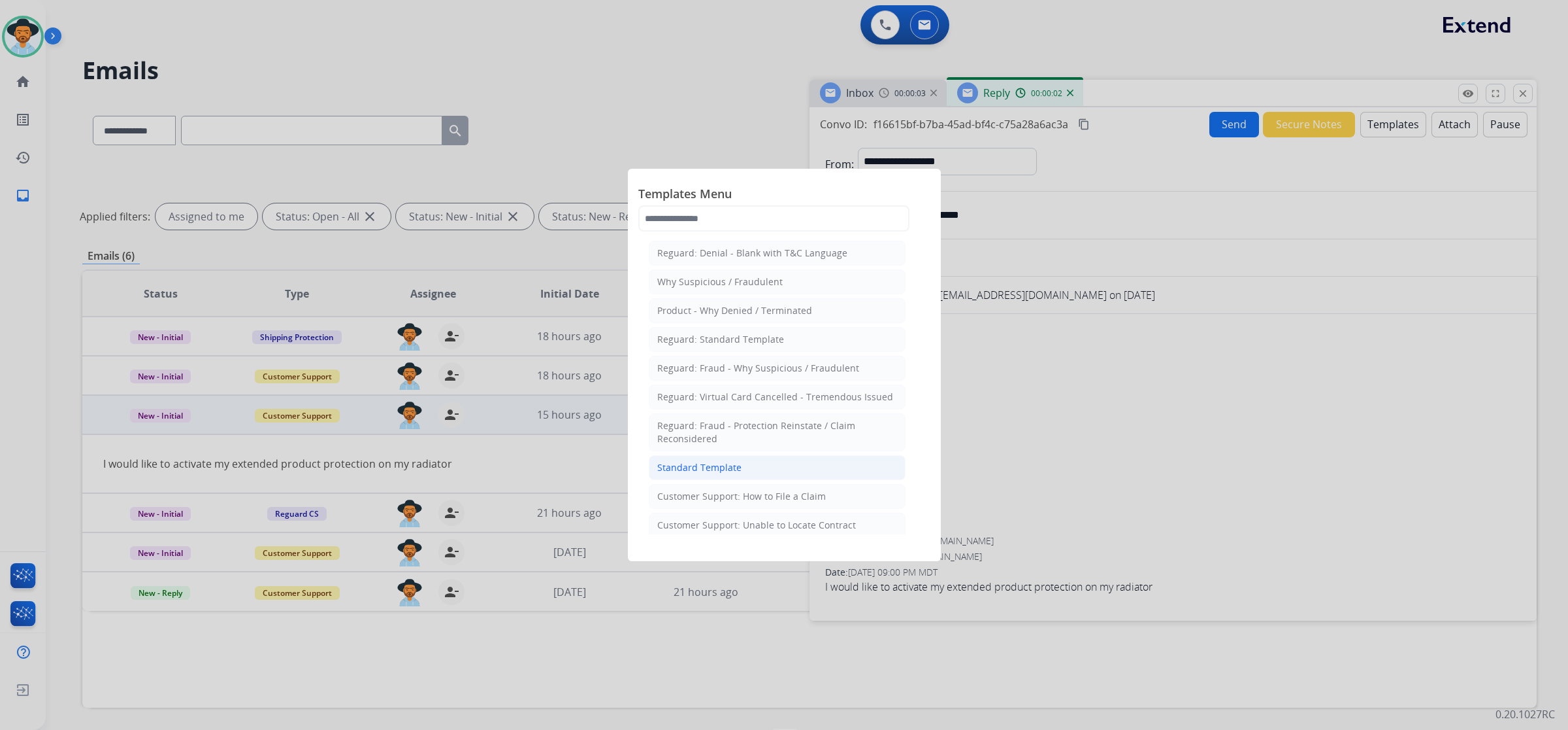
click at [723, 471] on div "Standard Template" at bounding box center [700, 468] width 85 height 14
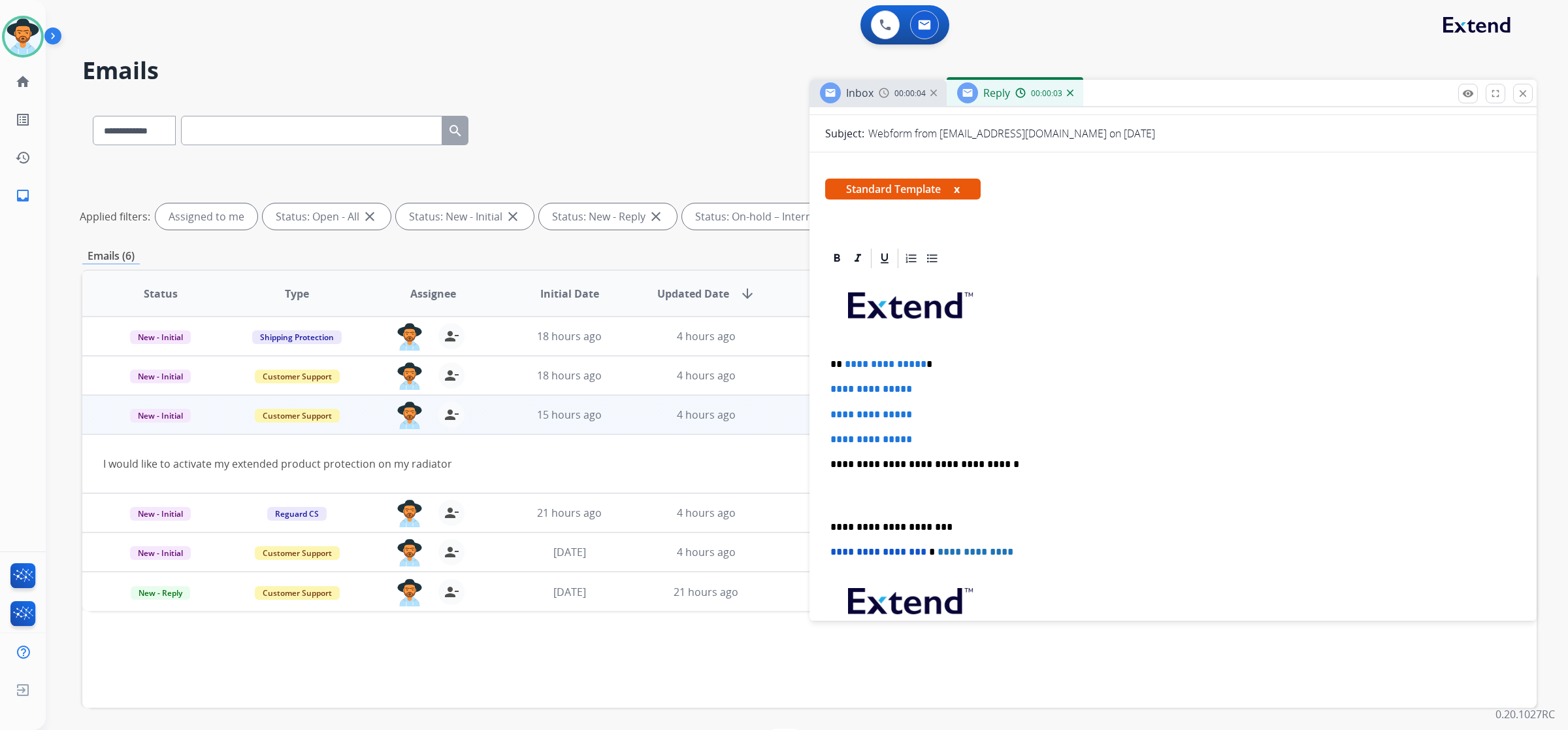
scroll to position [163, 0]
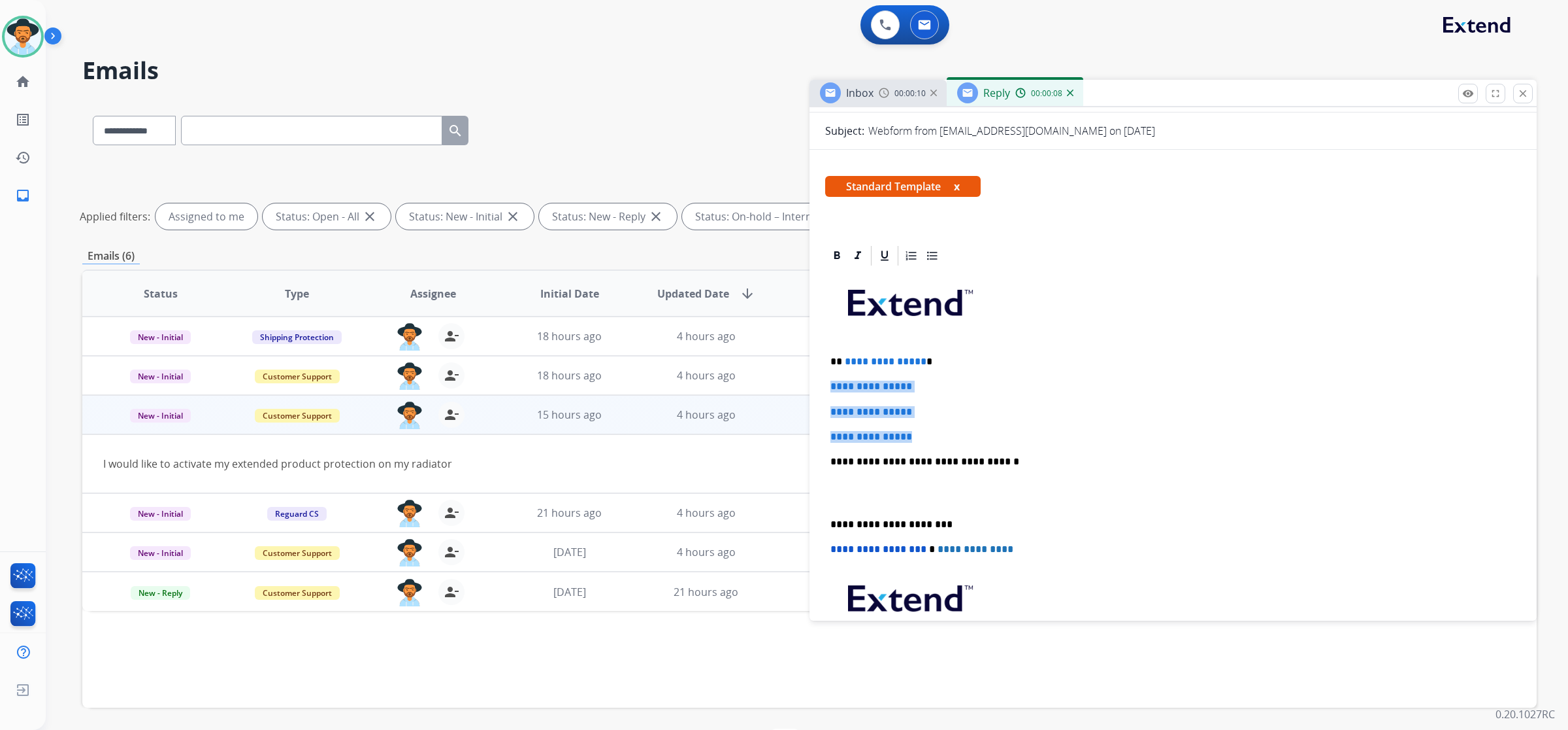
drag, startPoint x: 827, startPoint y: 385, endPoint x: 939, endPoint y: 433, distance: 121.9
click at [939, 433] on div "**********" at bounding box center [1173, 492] width 696 height 450
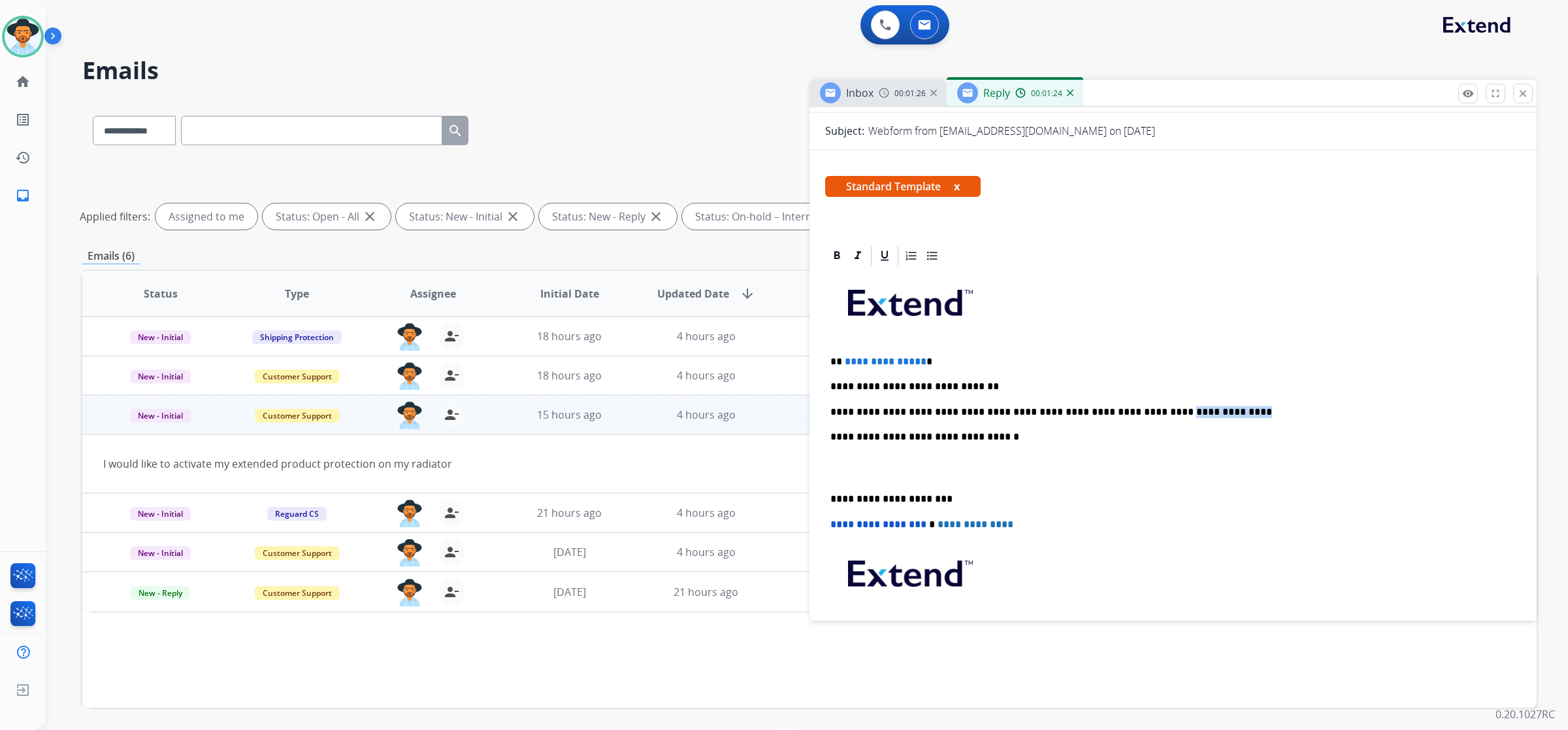
drag, startPoint x: 1182, startPoint y: 411, endPoint x: 1122, endPoint y: 411, distance: 60.0
click at [1122, 411] on p "**********" at bounding box center [1168, 412] width 675 height 12
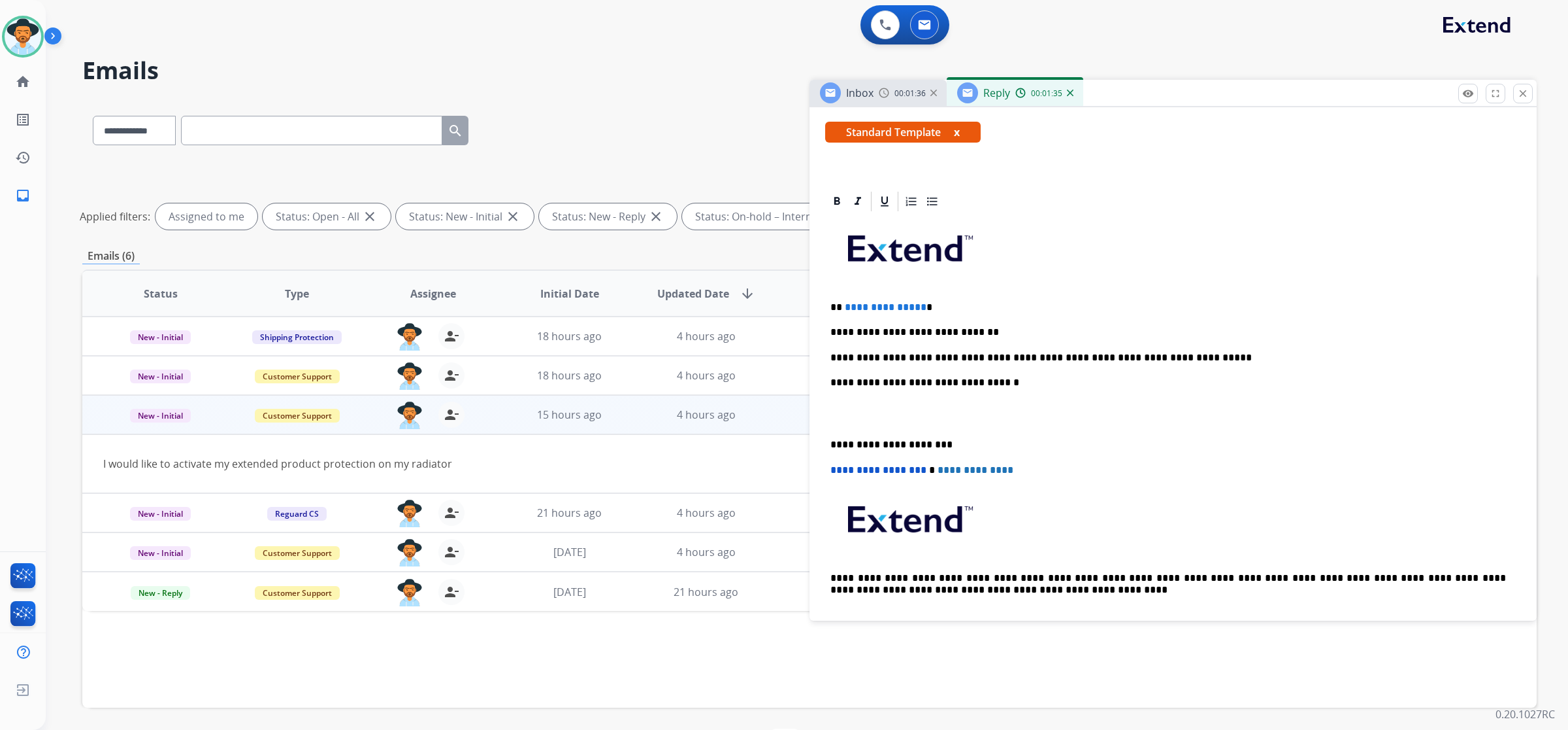
scroll to position [312, 0]
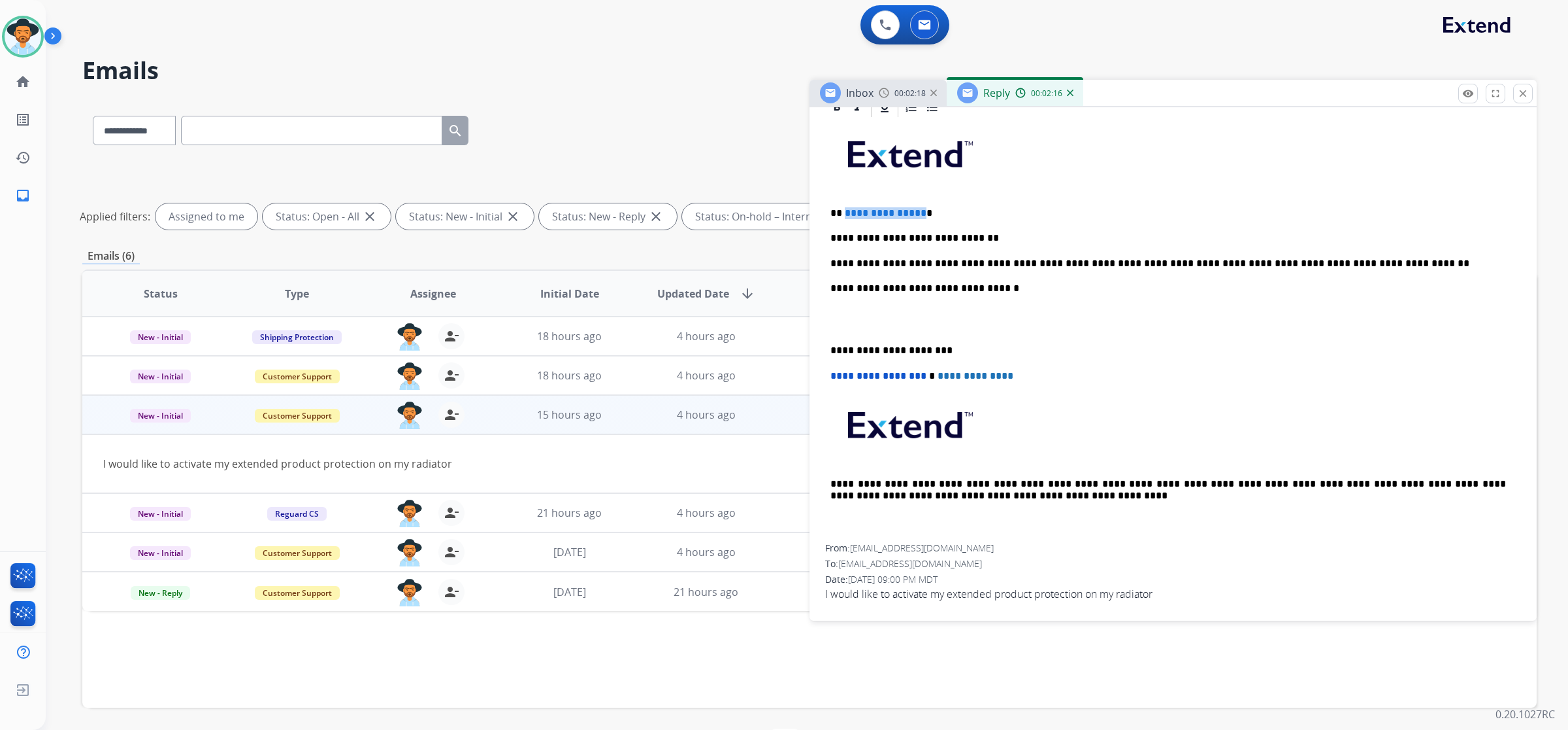
drag, startPoint x: 917, startPoint y: 214, endPoint x: 843, endPoint y: 214, distance: 74.0
click at [845, 214] on span "**********" at bounding box center [885, 213] width 82 height 10
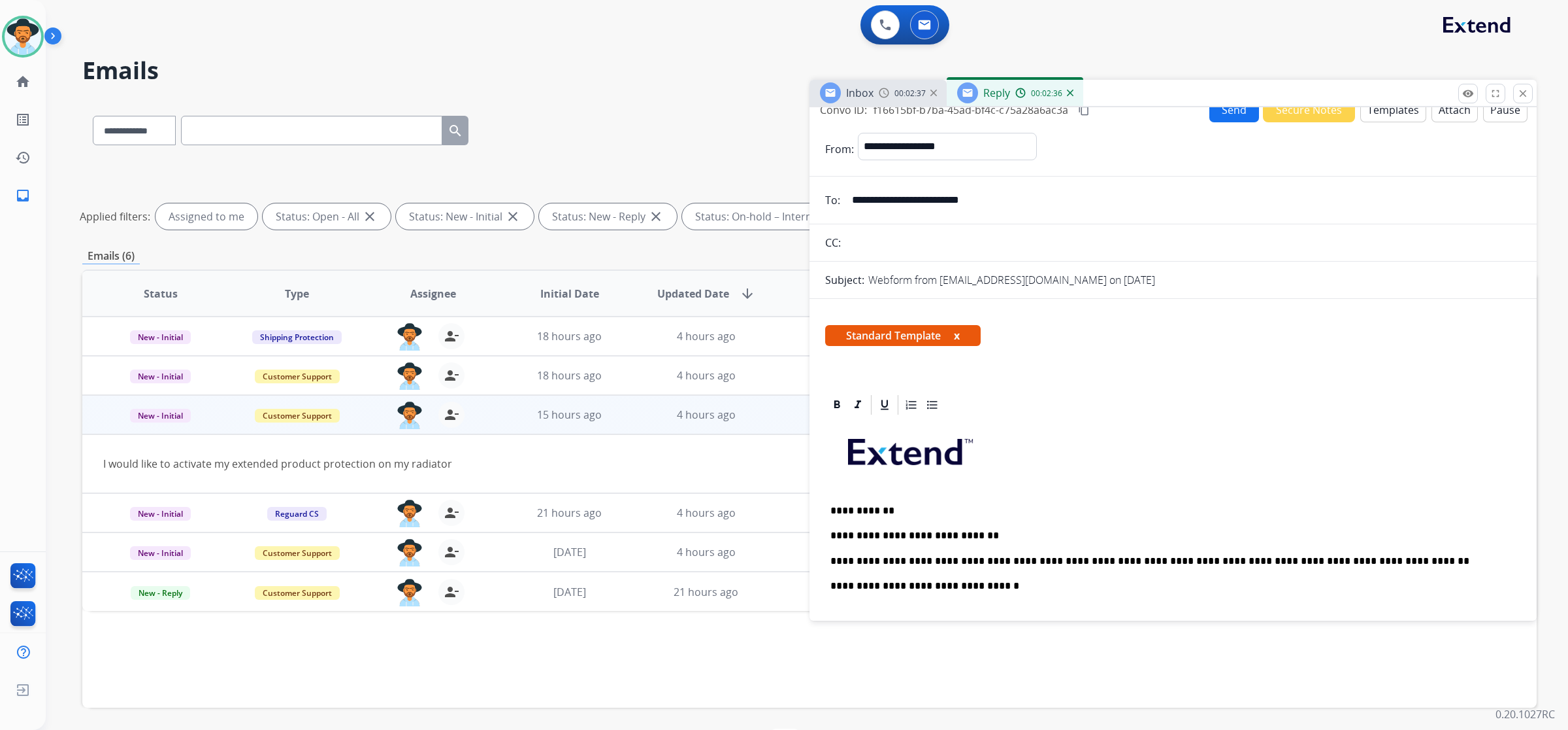
scroll to position [0, 0]
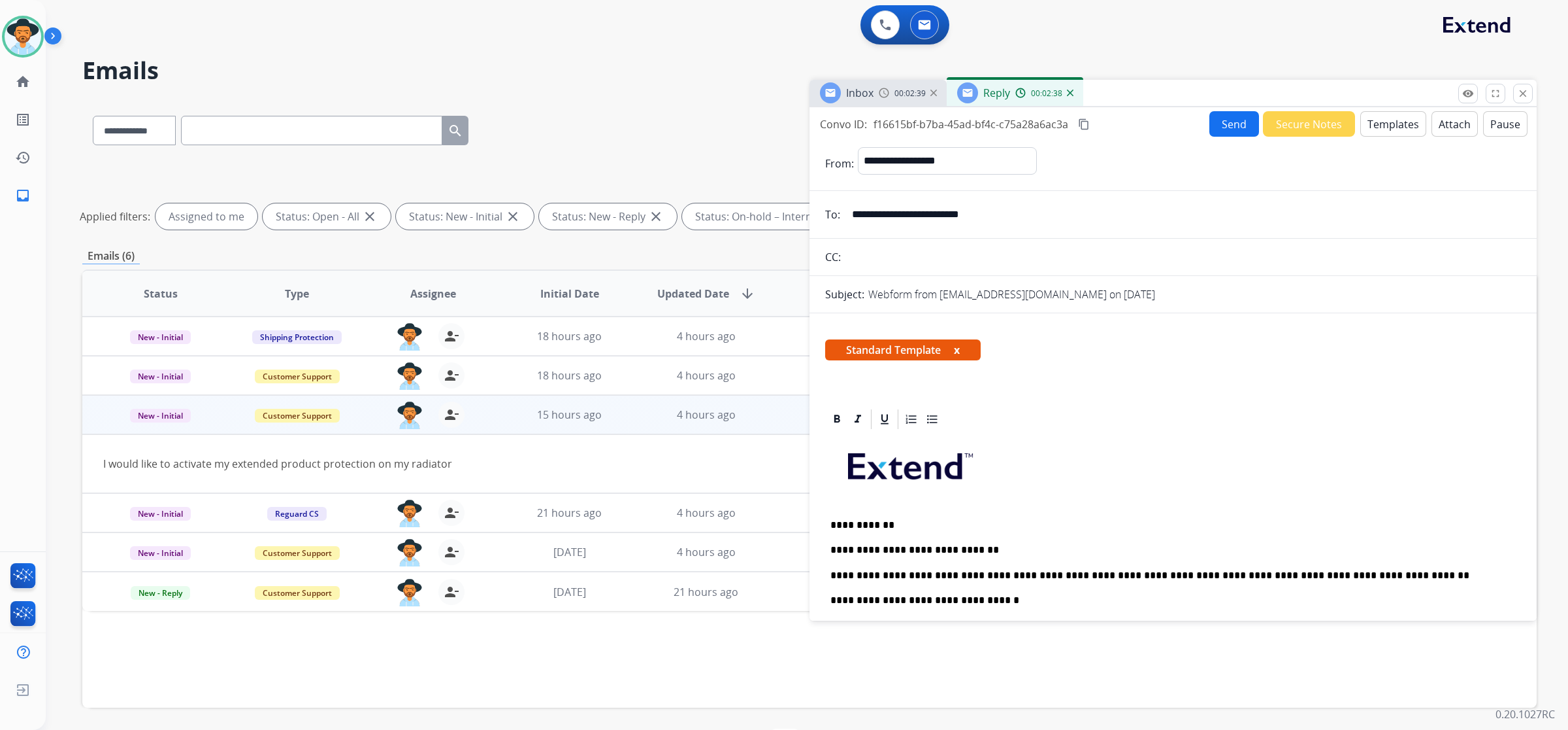
click at [1230, 126] on button "Send" at bounding box center [1234, 123] width 50 height 25
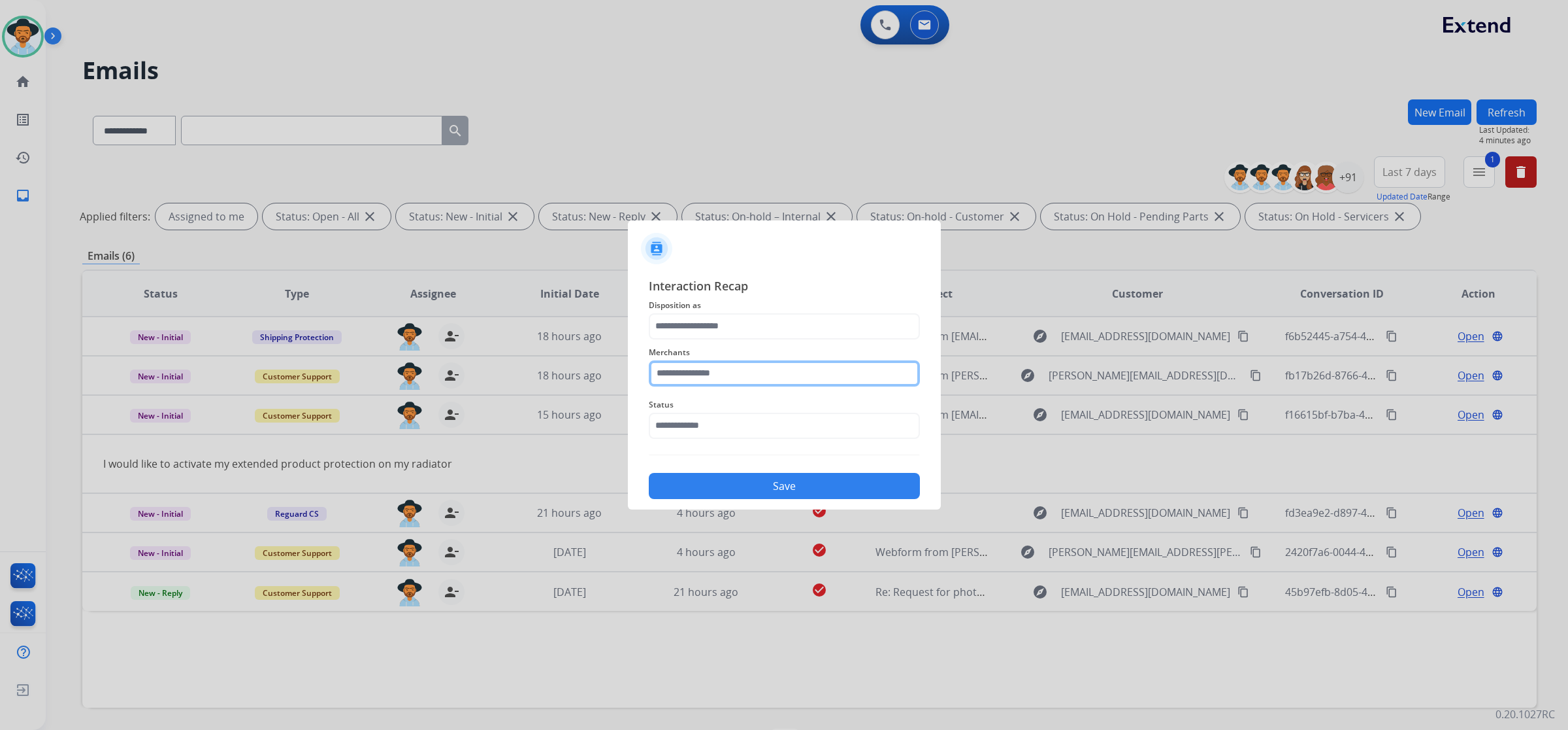
click at [868, 373] on input "text" at bounding box center [784, 373] width 271 height 26
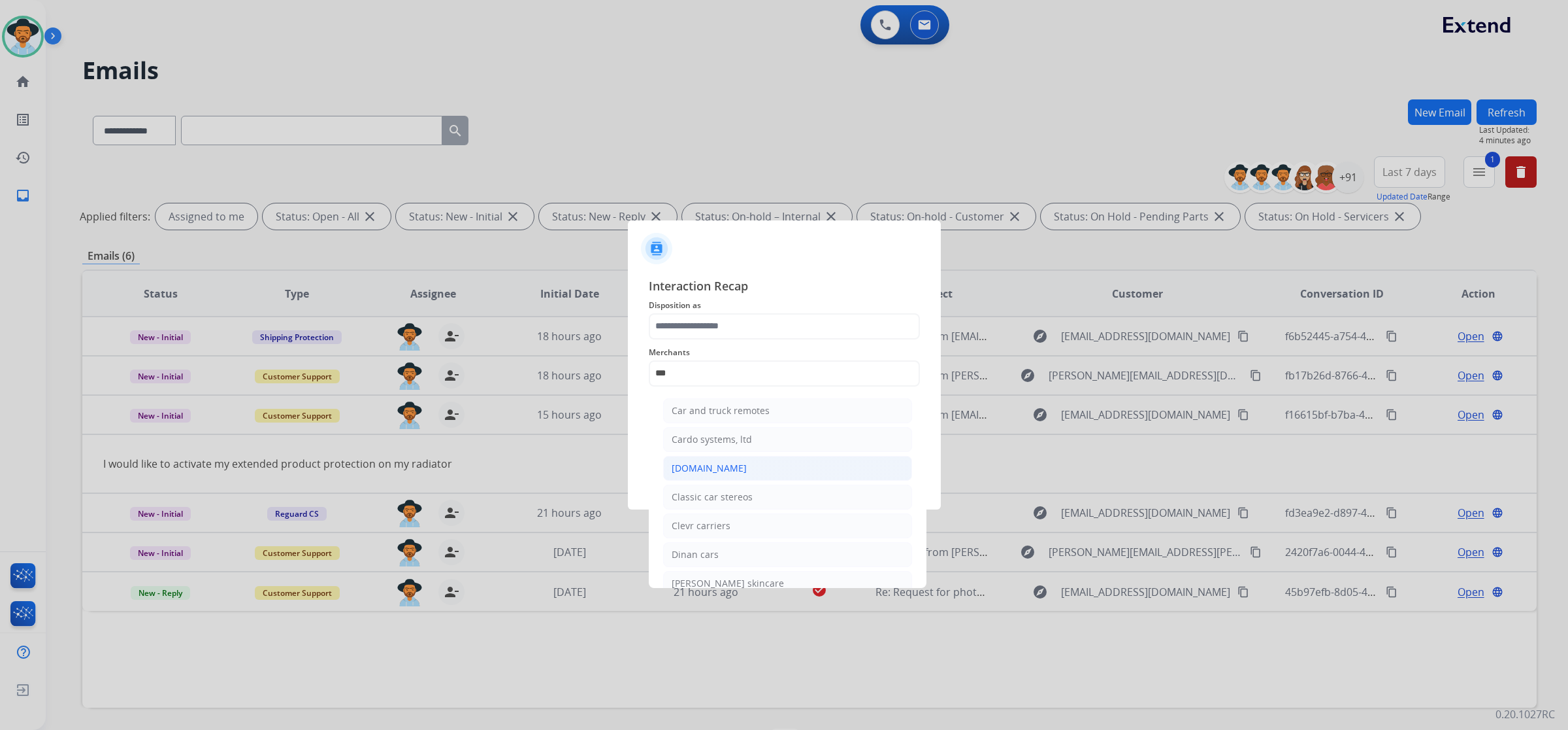
click at [797, 466] on li "[DOMAIN_NAME]" at bounding box center [787, 469] width 249 height 25
type input "**********"
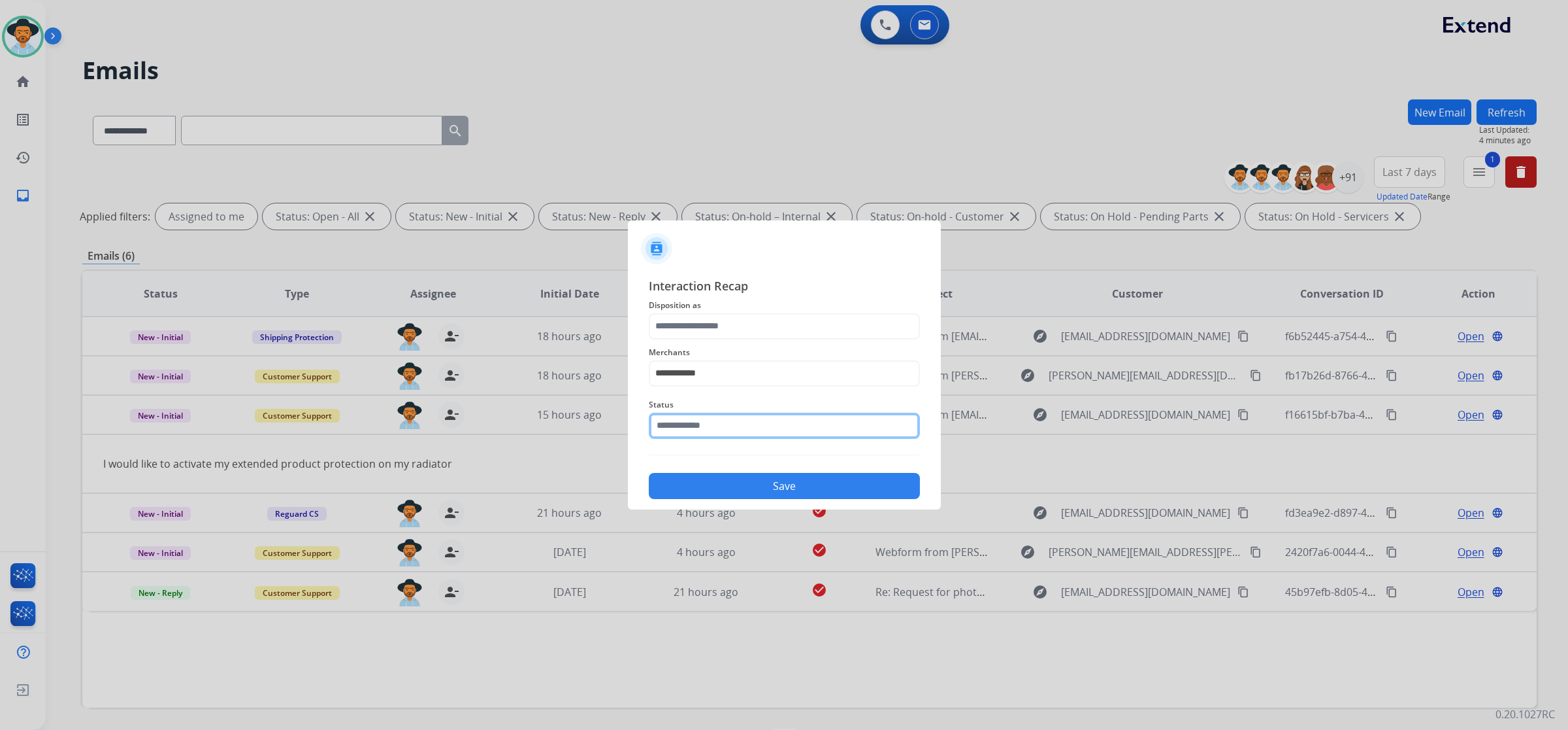
click at [737, 421] on input "text" at bounding box center [784, 425] width 271 height 26
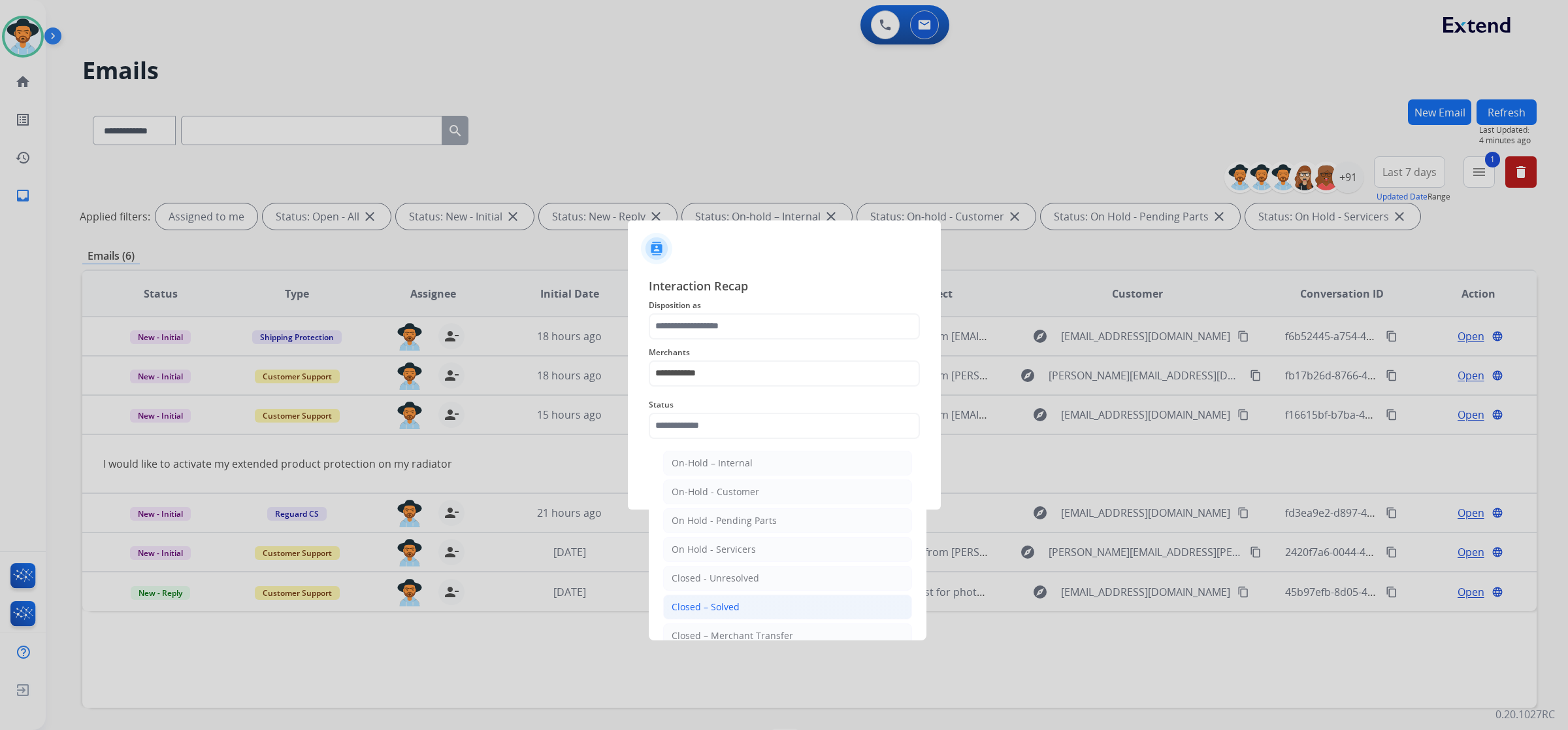
click at [737, 604] on div "Closed – Solved" at bounding box center [705, 607] width 68 height 14
type input "**********"
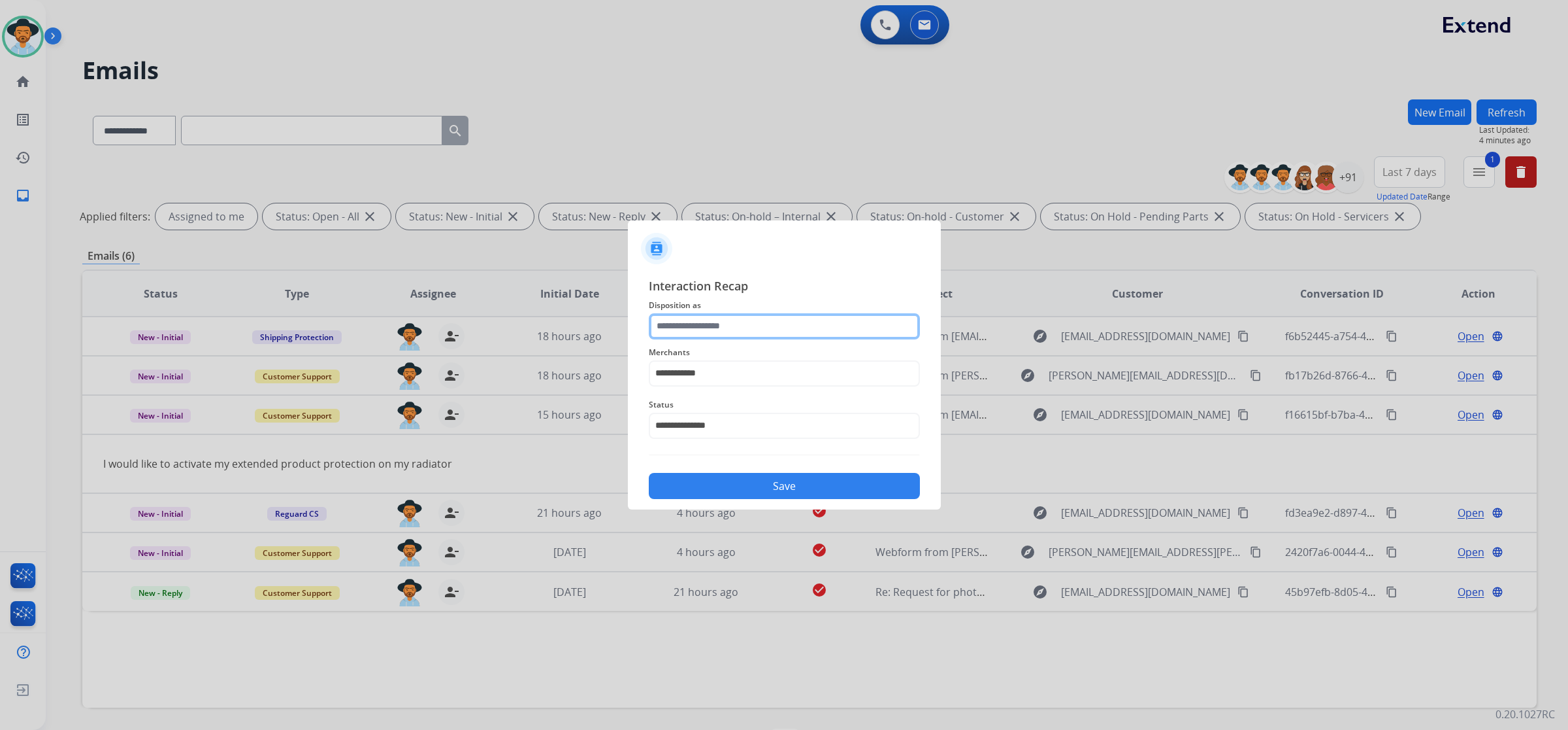
click at [749, 328] on input "text" at bounding box center [784, 326] width 271 height 26
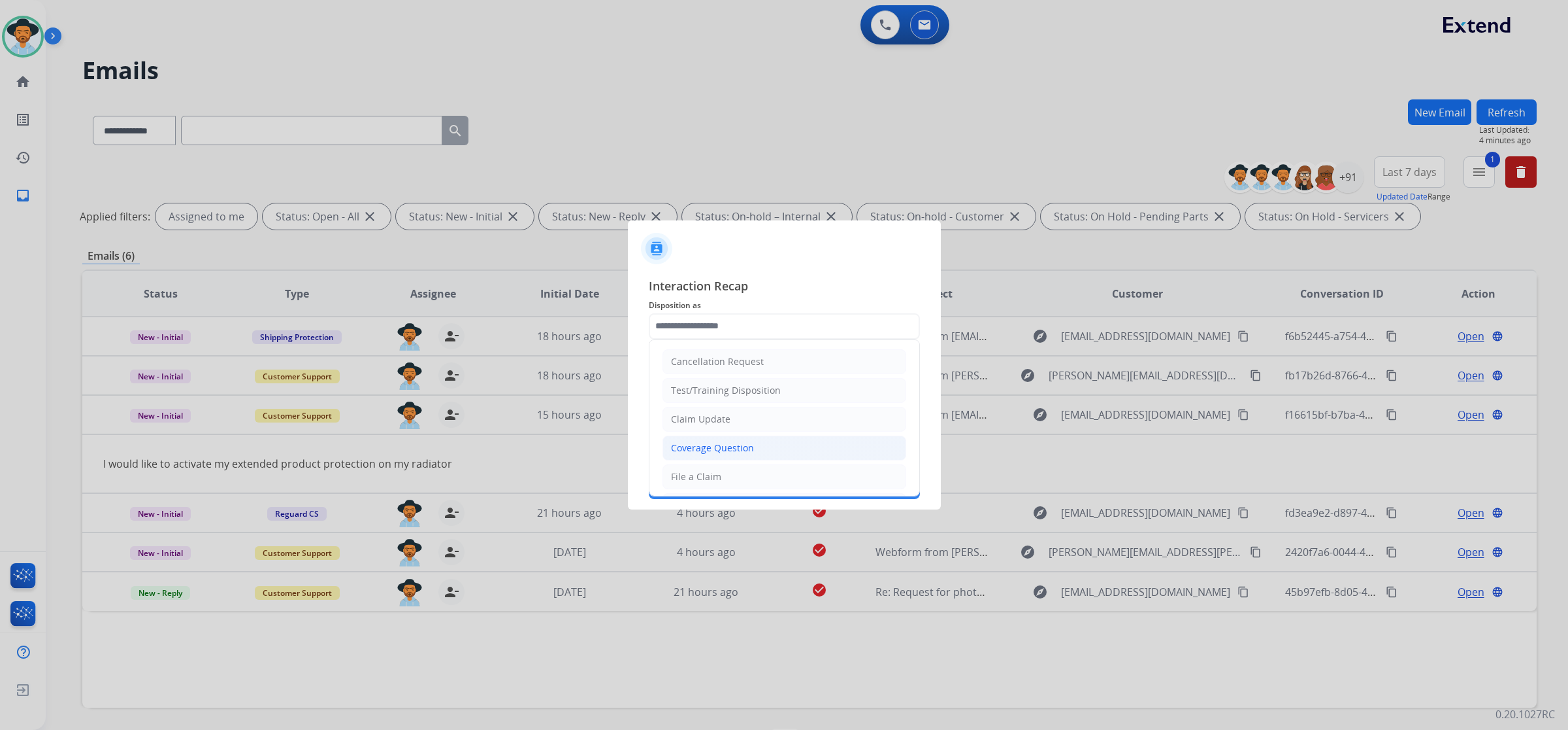
click at [742, 449] on div "Coverage Question" at bounding box center [712, 448] width 83 height 14
type input "**********"
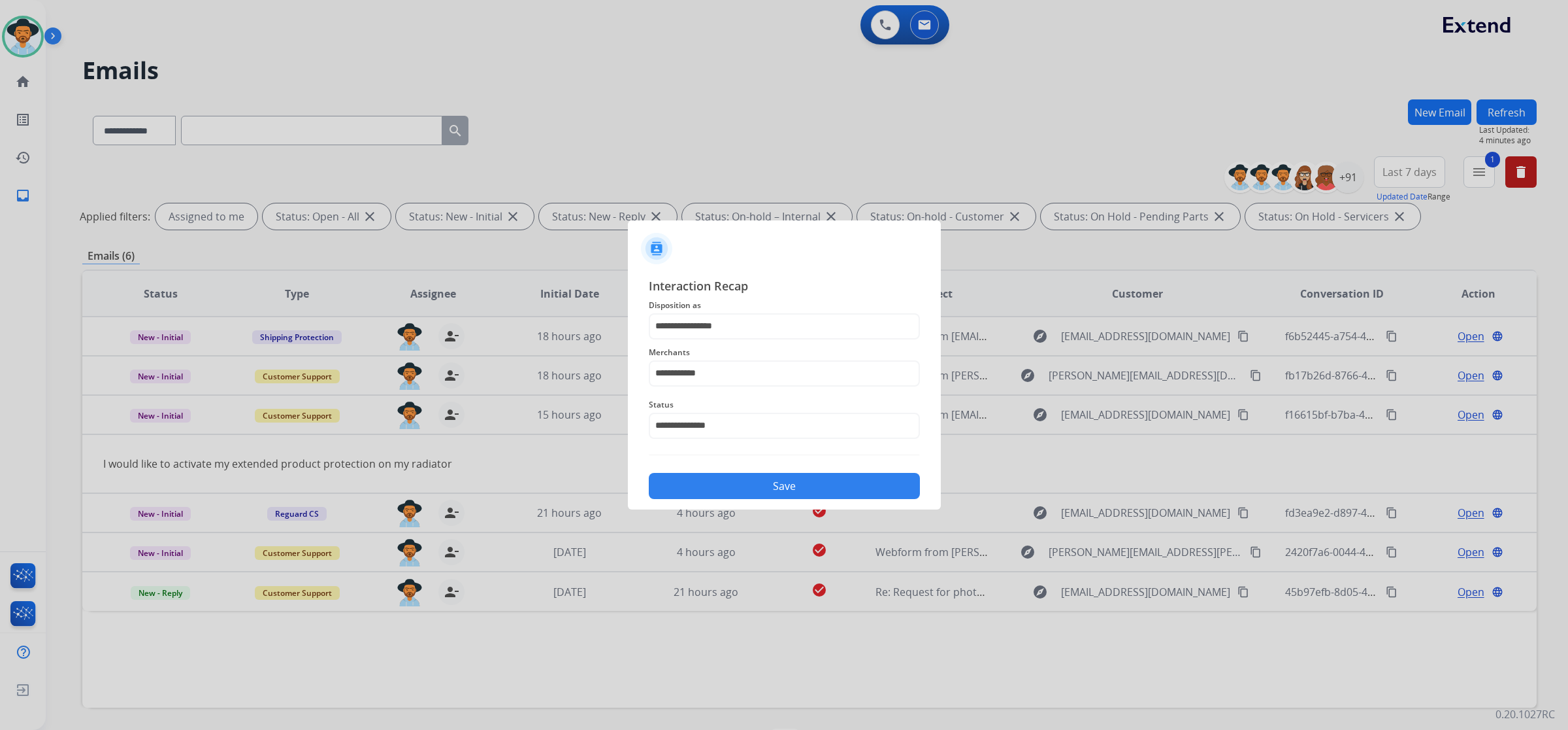
click at [746, 484] on button "Save" at bounding box center [784, 486] width 271 height 26
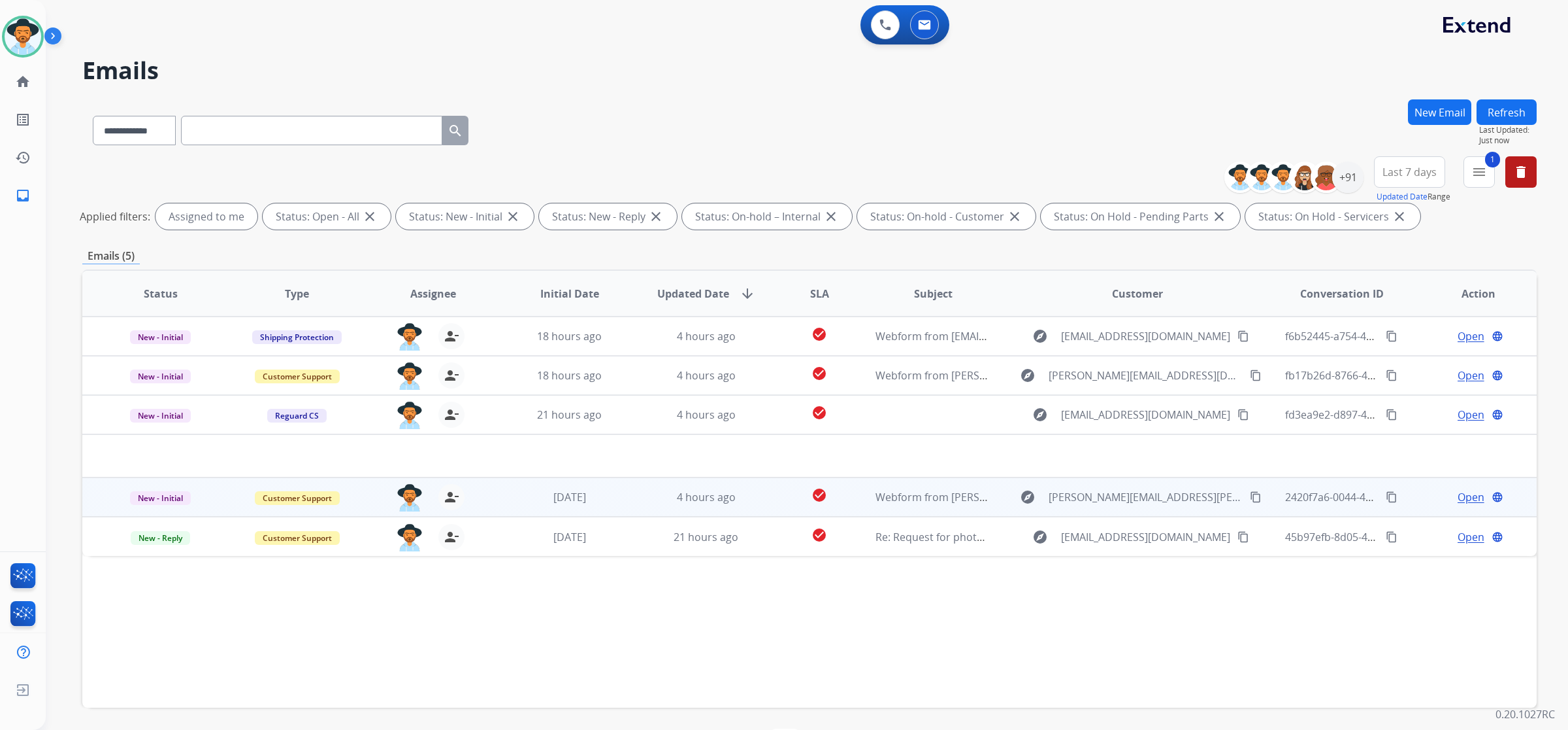
click at [487, 501] on div "alexis.martinez@eccogroupusa.com person_remove Unassign to Me" at bounding box center [422, 497] width 136 height 37
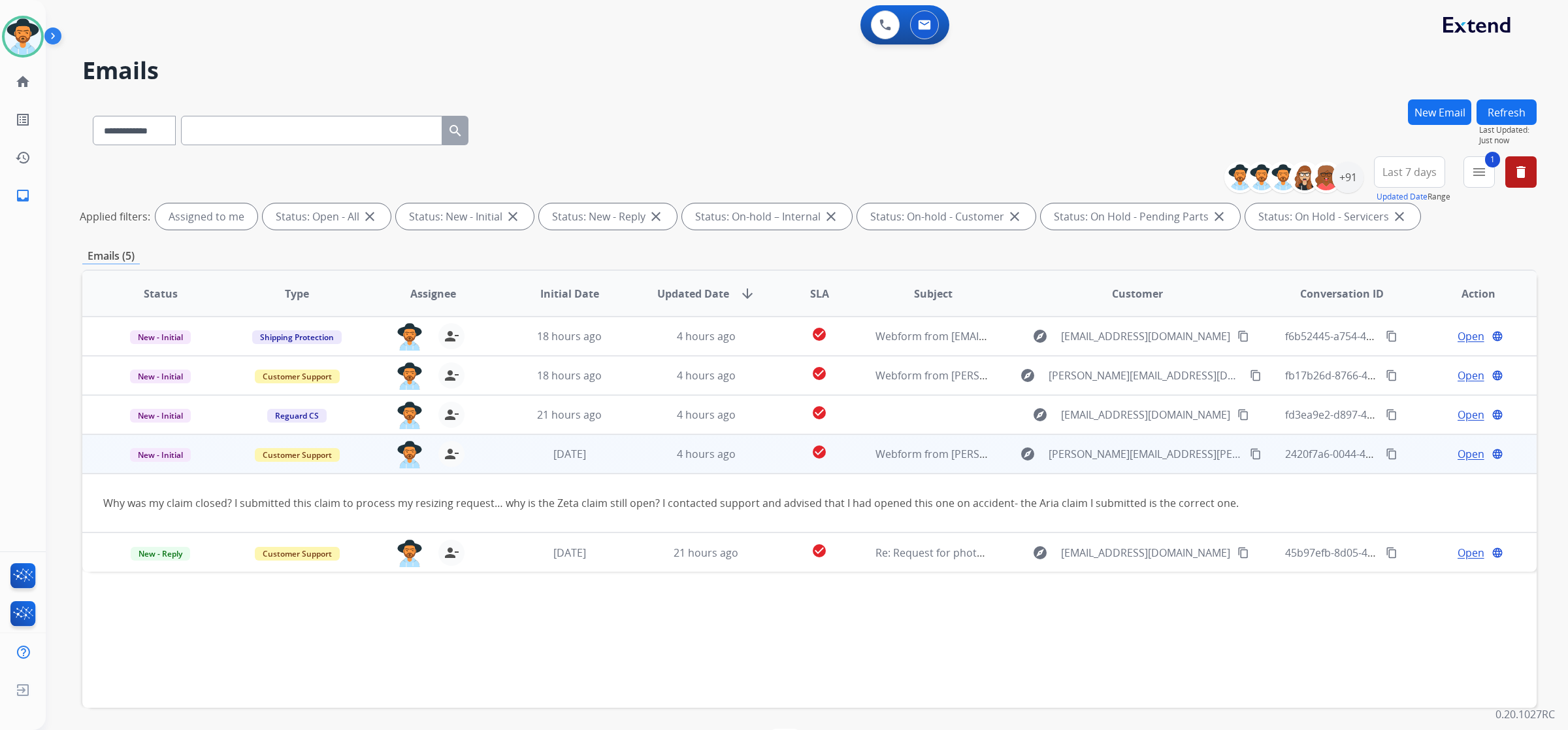
click at [1250, 456] on mat-icon "content_copy" at bounding box center [1255, 453] width 12 height 12
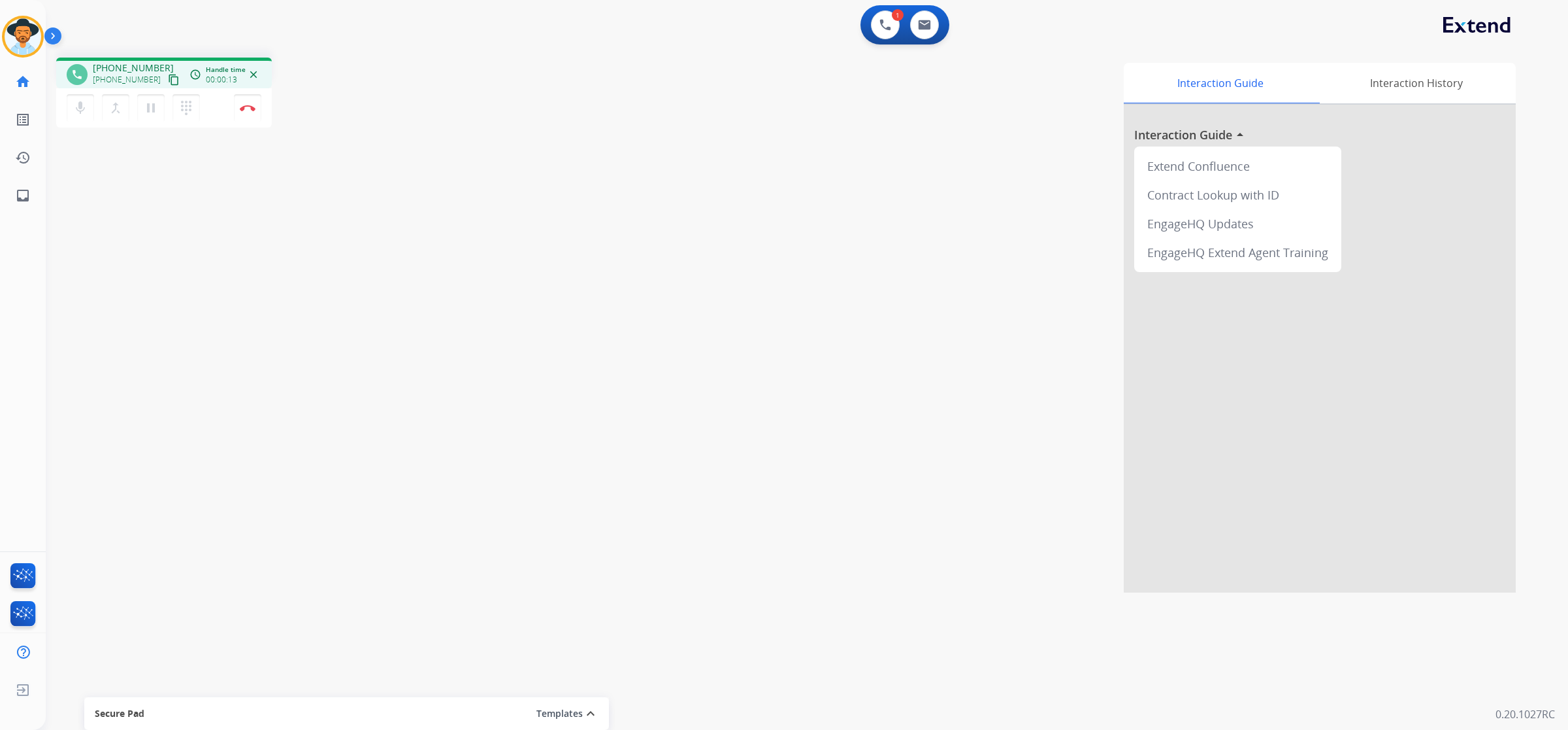
click at [168, 80] on mat-icon "content_copy" at bounding box center [173, 79] width 12 height 12
click at [925, 30] on button at bounding box center [925, 25] width 29 height 29
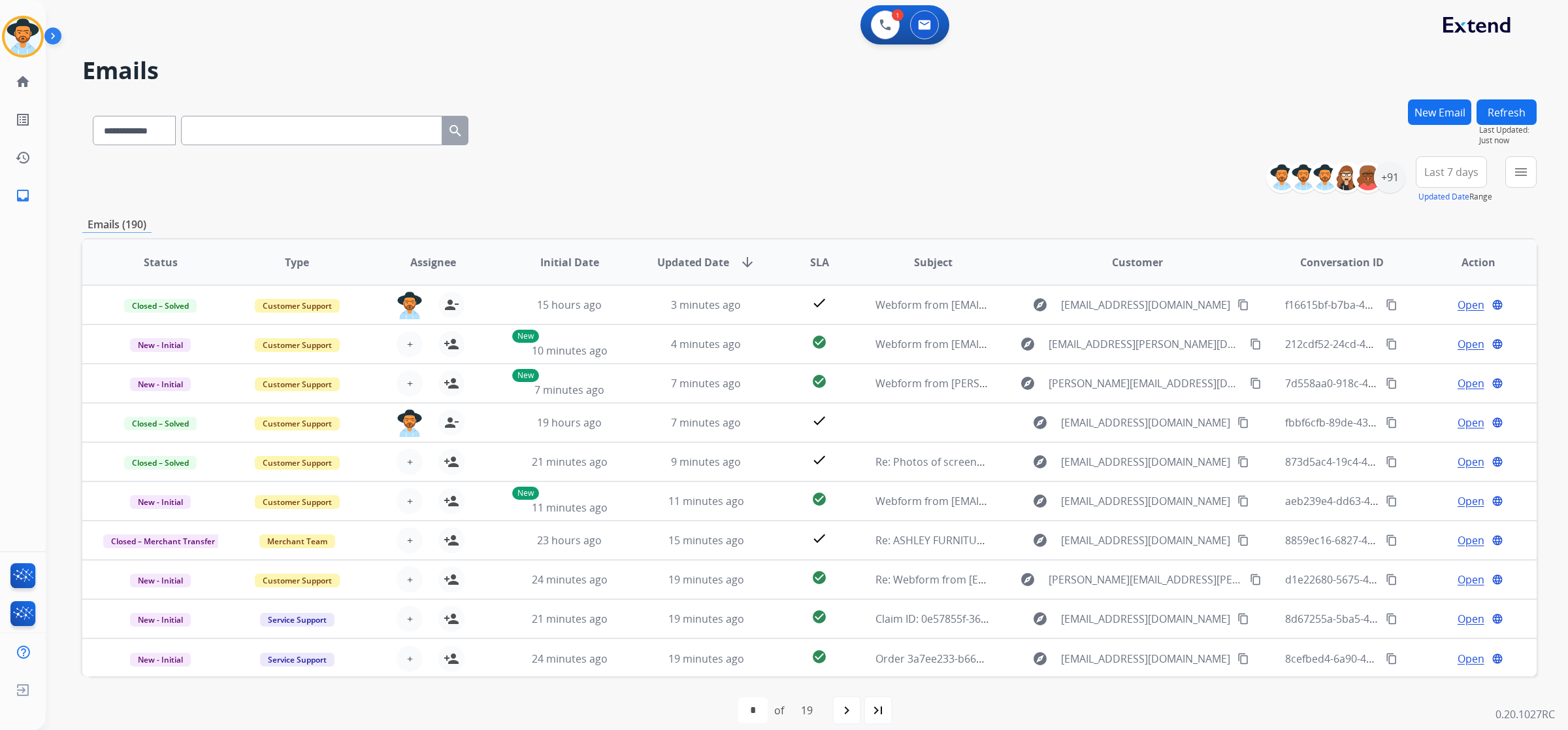
paste input "**********"
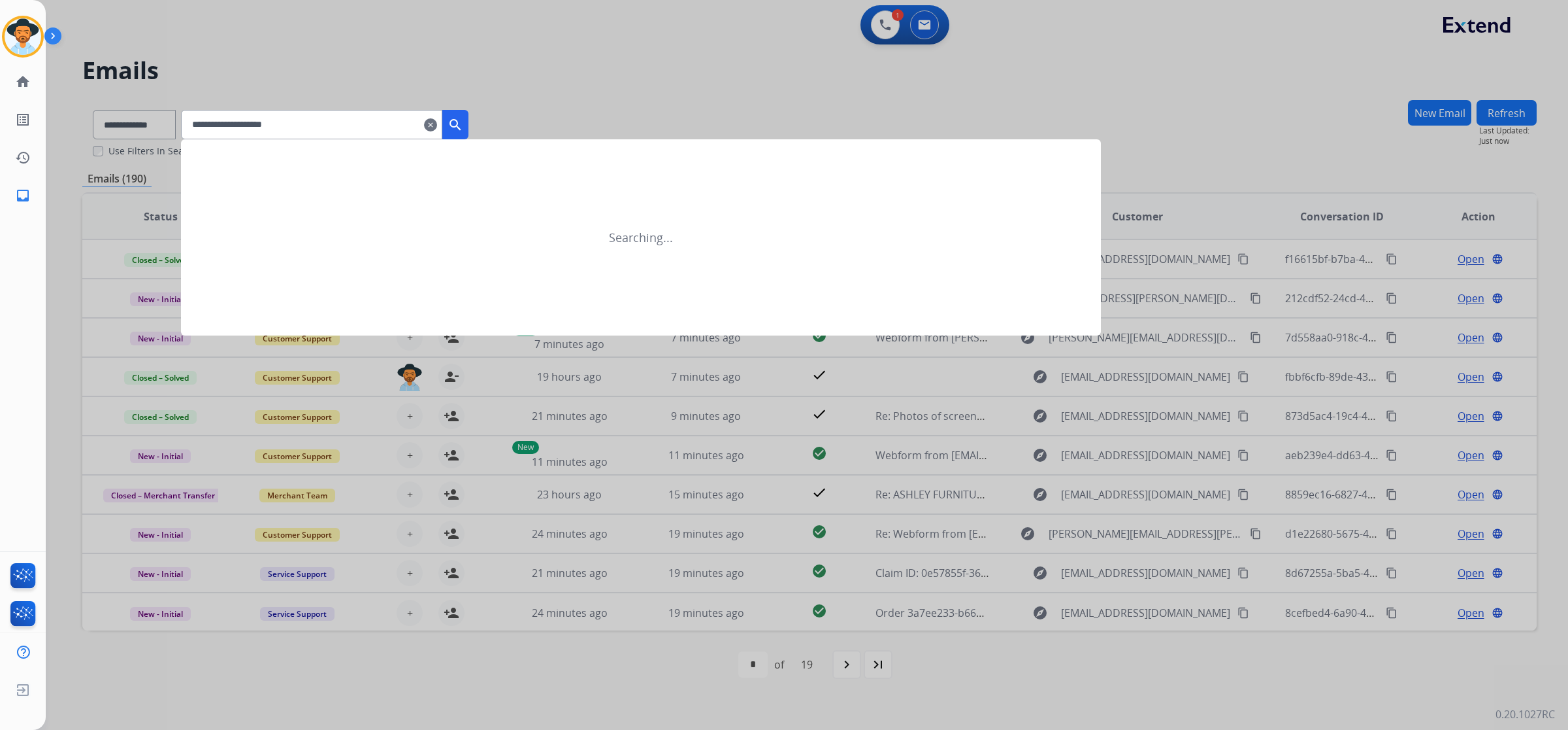
click at [463, 118] on mat-icon "search" at bounding box center [455, 124] width 15 height 15
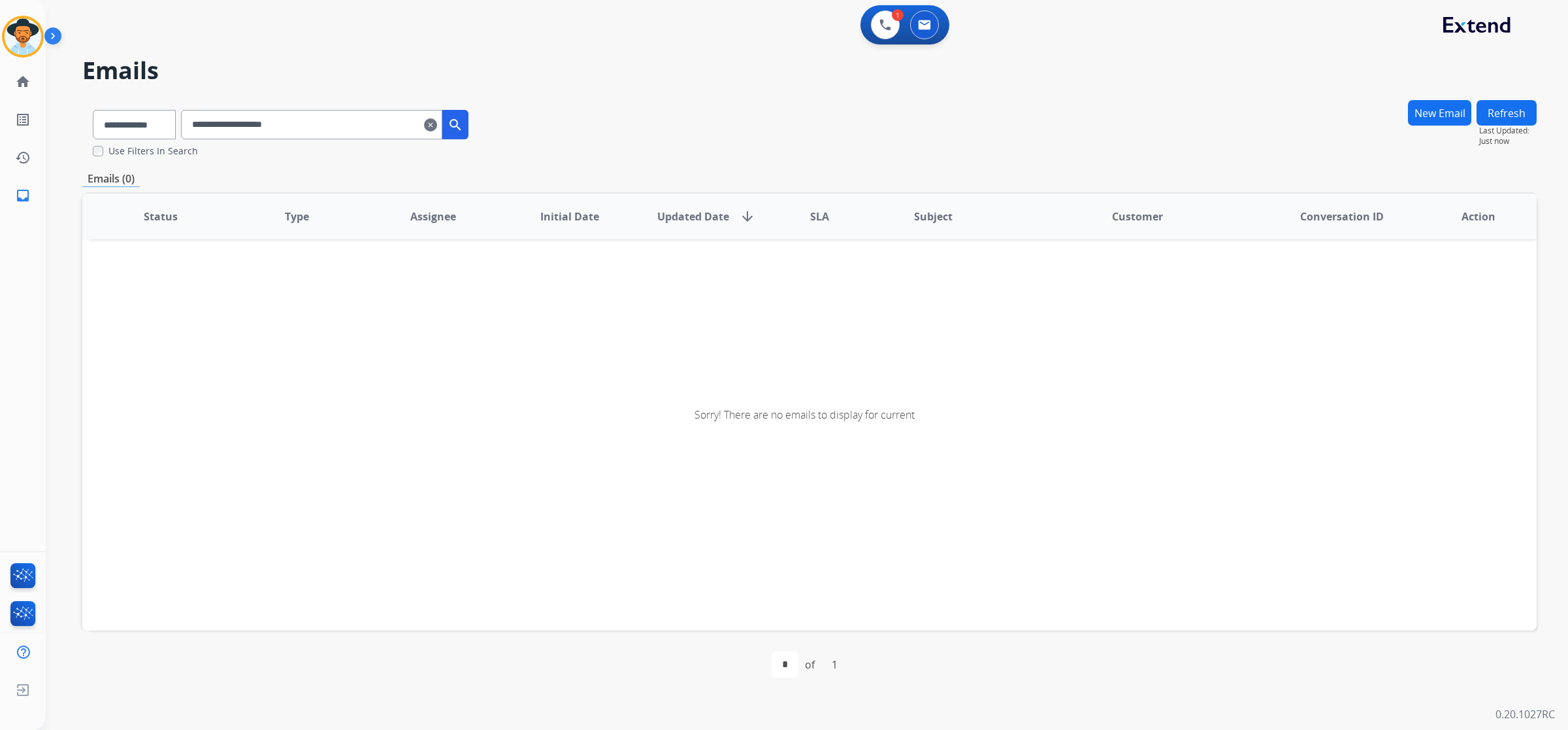
click at [255, 125] on input "**********" at bounding box center [312, 124] width 261 height 30
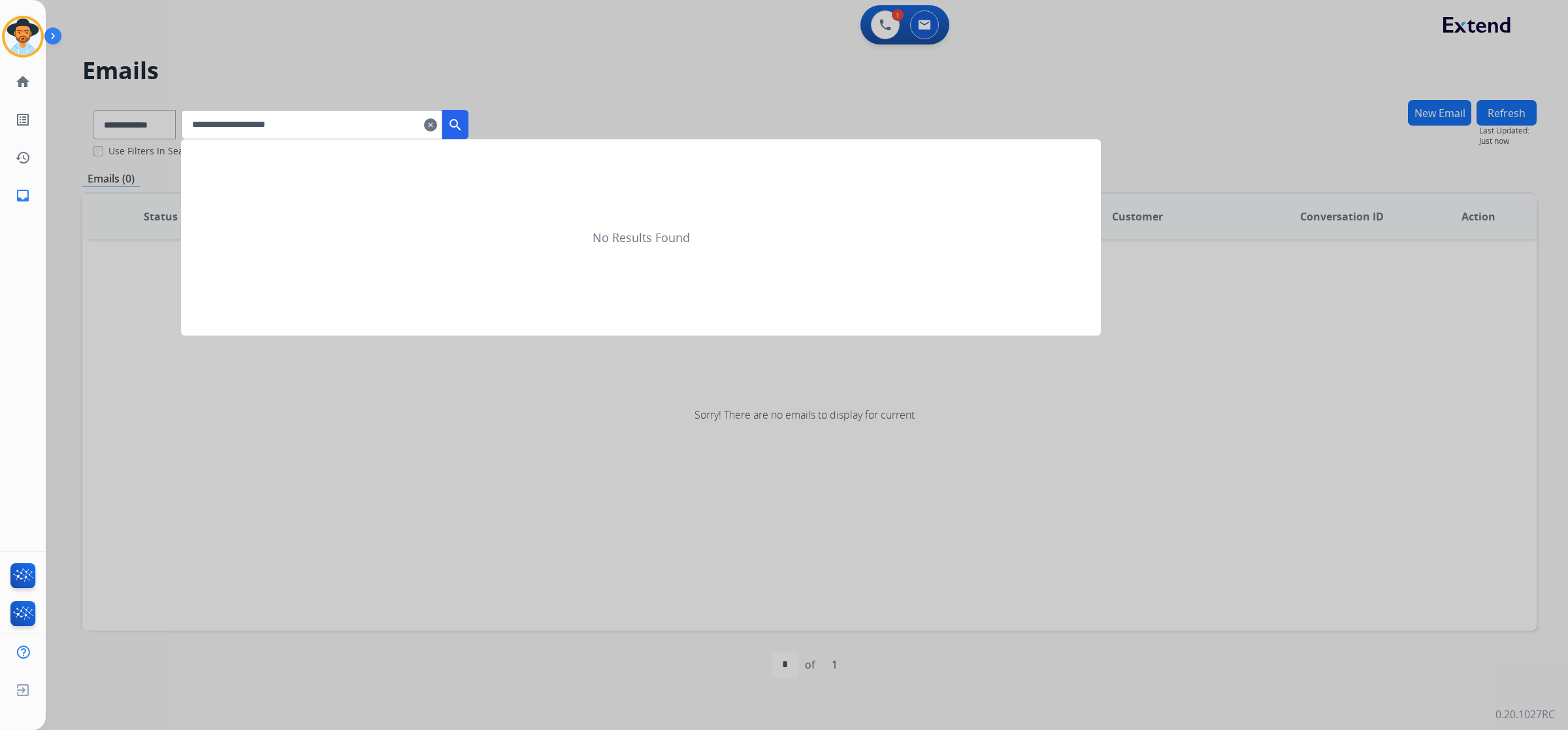
click at [262, 125] on input "**********" at bounding box center [312, 124] width 261 height 30
type input "**********"
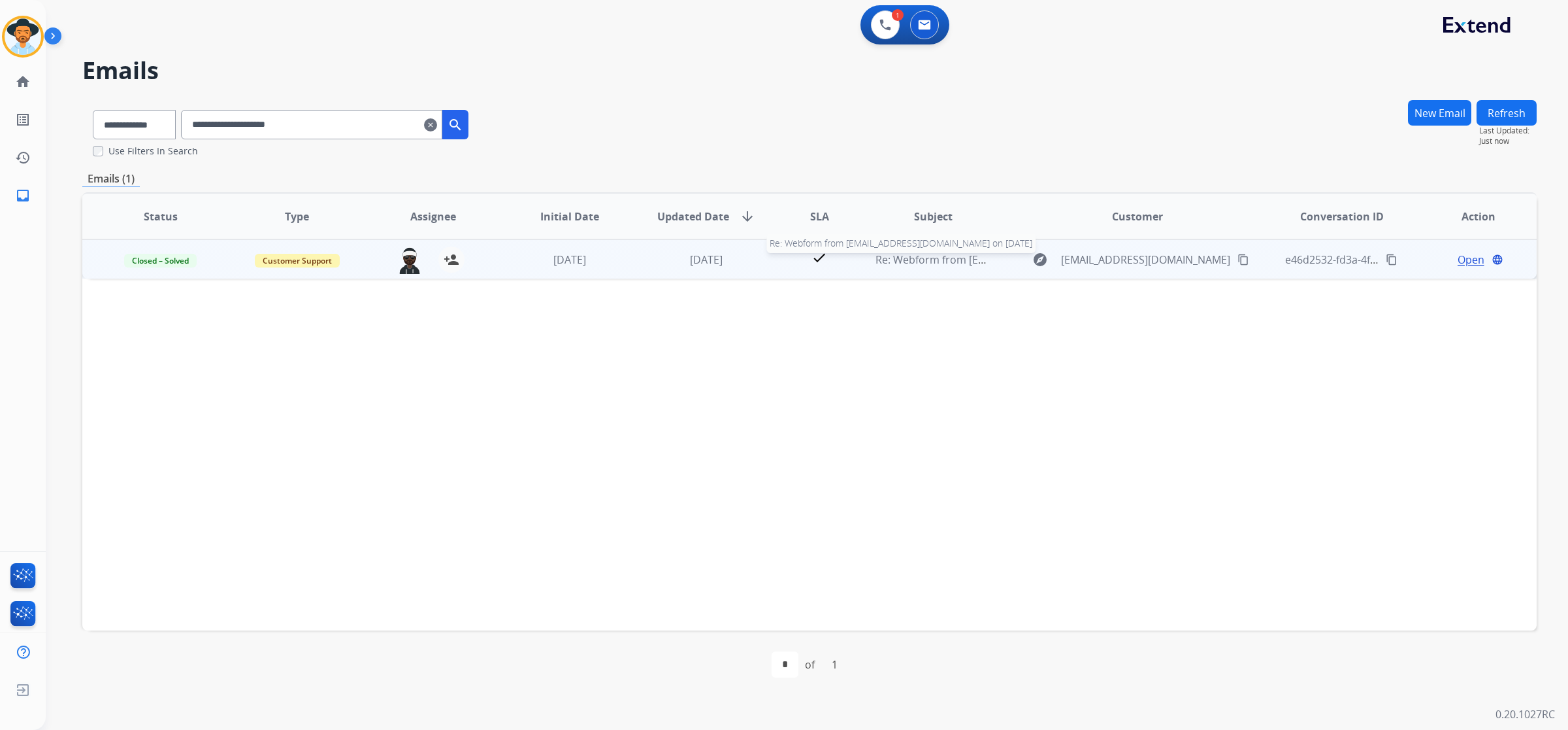
click at [959, 263] on span "Re: Webform from Huntchastity@yahoo.com on 08/05/2025" at bounding box center [1032, 260] width 313 height 14
click at [1463, 259] on span "Open" at bounding box center [1472, 259] width 27 height 15
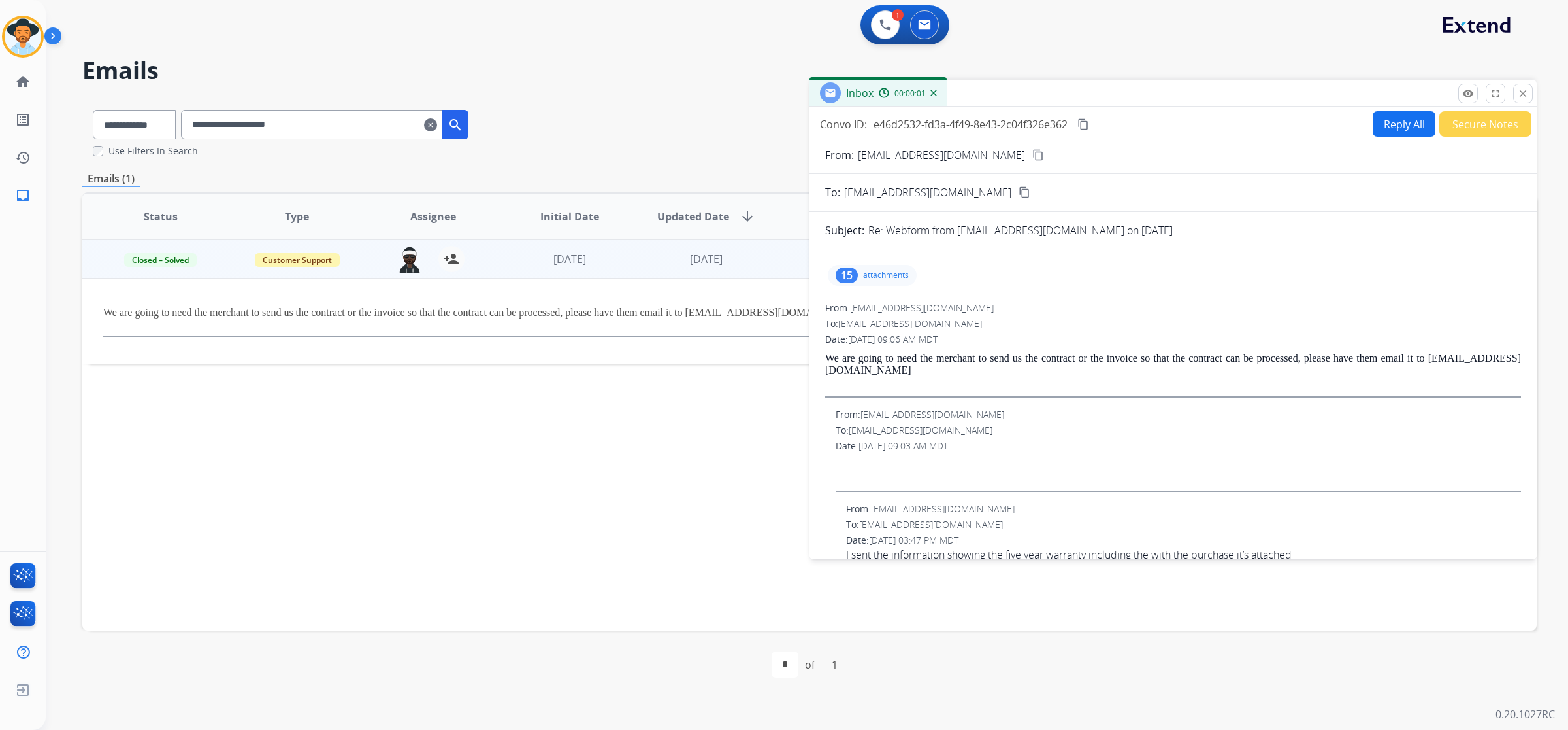
click at [895, 270] on p "attachments" at bounding box center [886, 276] width 46 height 11
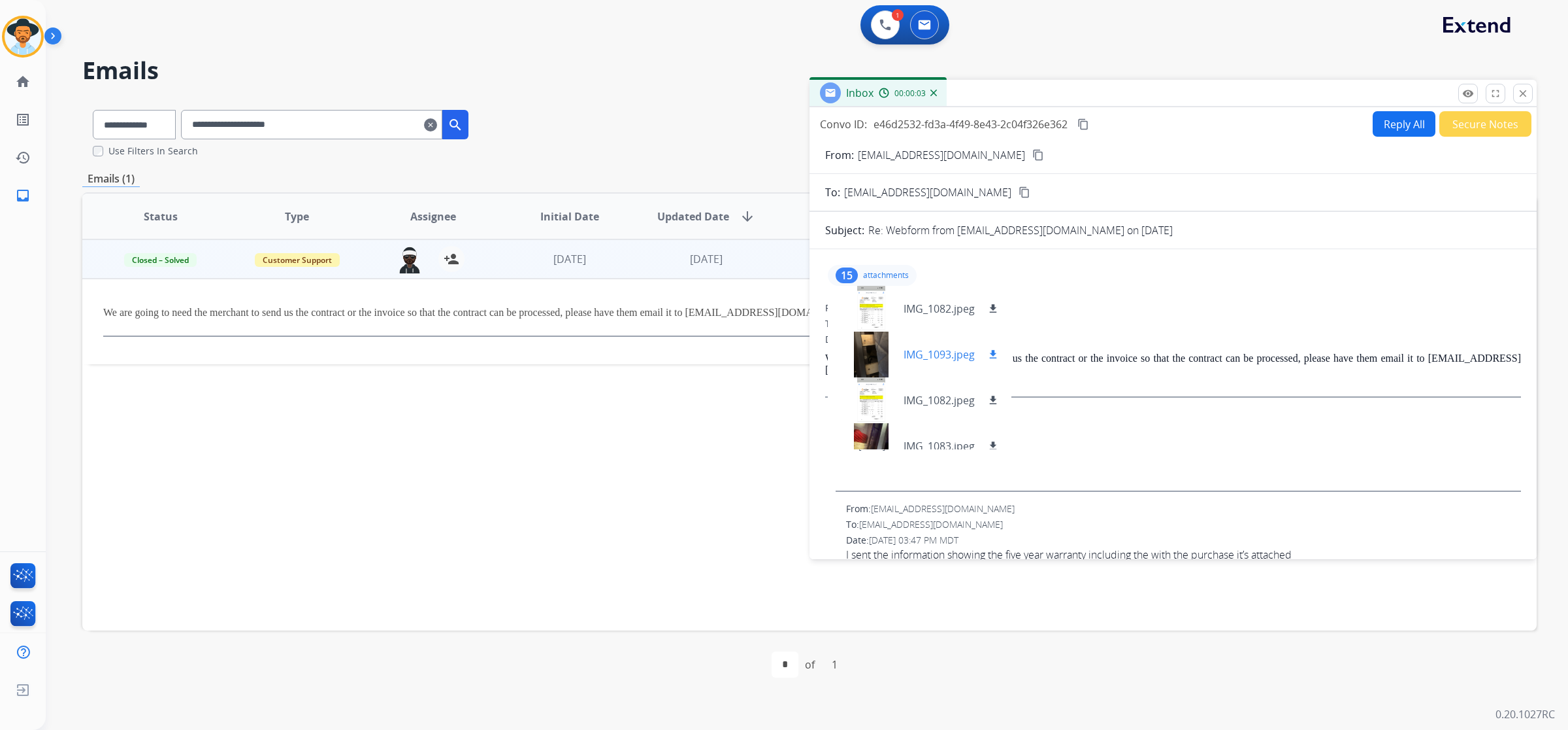
click at [869, 354] on div at bounding box center [871, 354] width 66 height 46
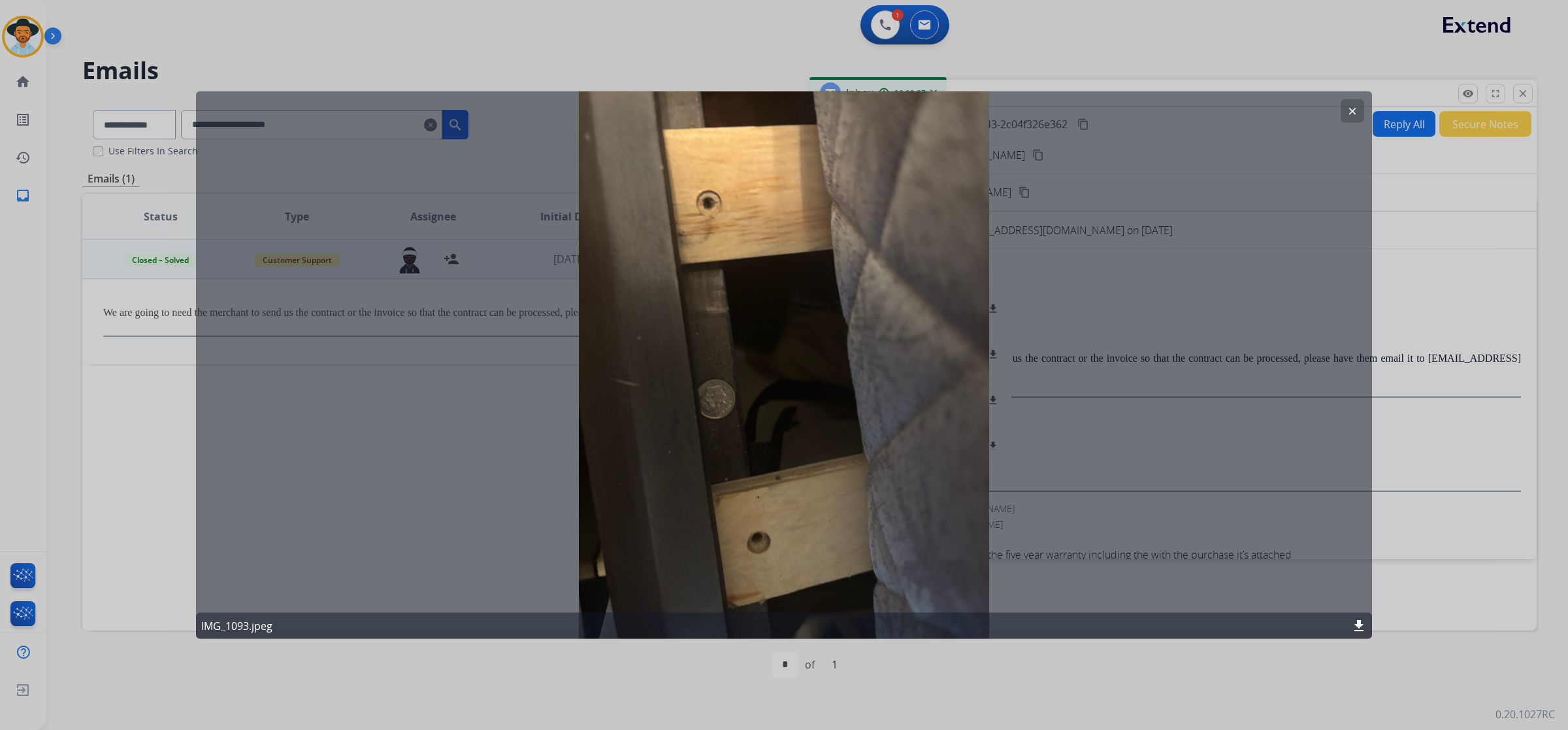
click at [1350, 110] on mat-icon "clear" at bounding box center [1352, 111] width 12 height 12
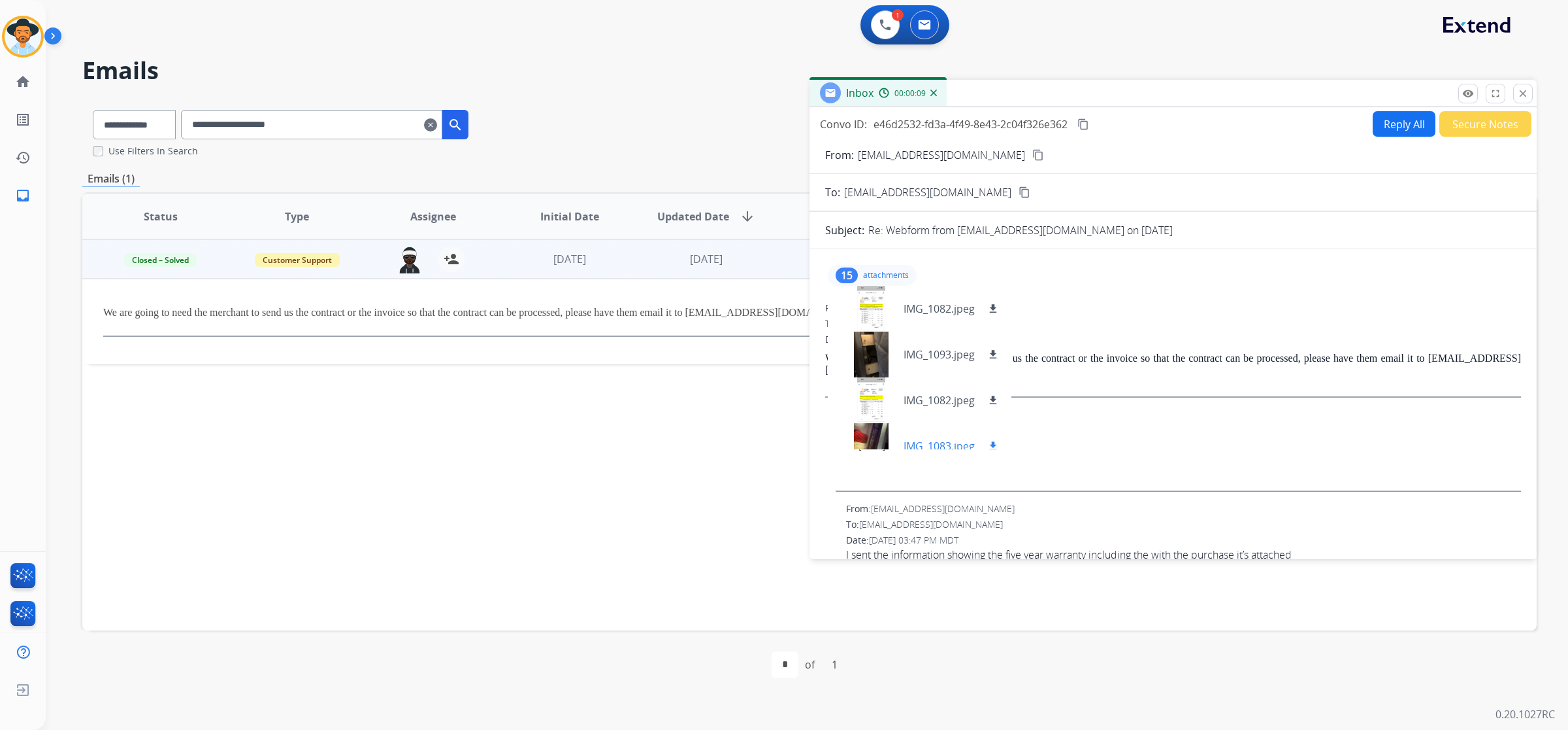
click at [861, 430] on div at bounding box center [871, 445] width 66 height 46
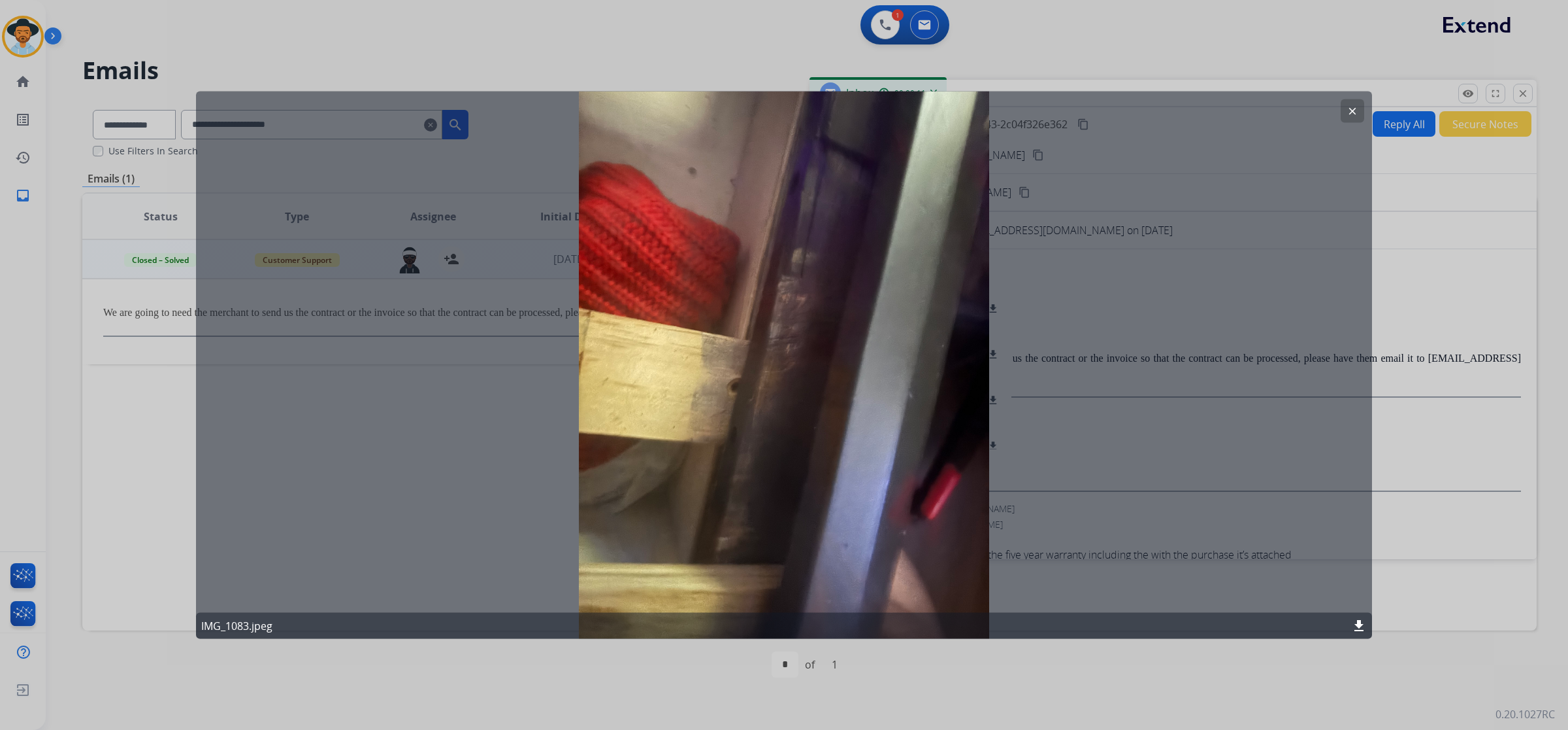
click at [1352, 110] on mat-icon "clear" at bounding box center [1352, 111] width 12 height 12
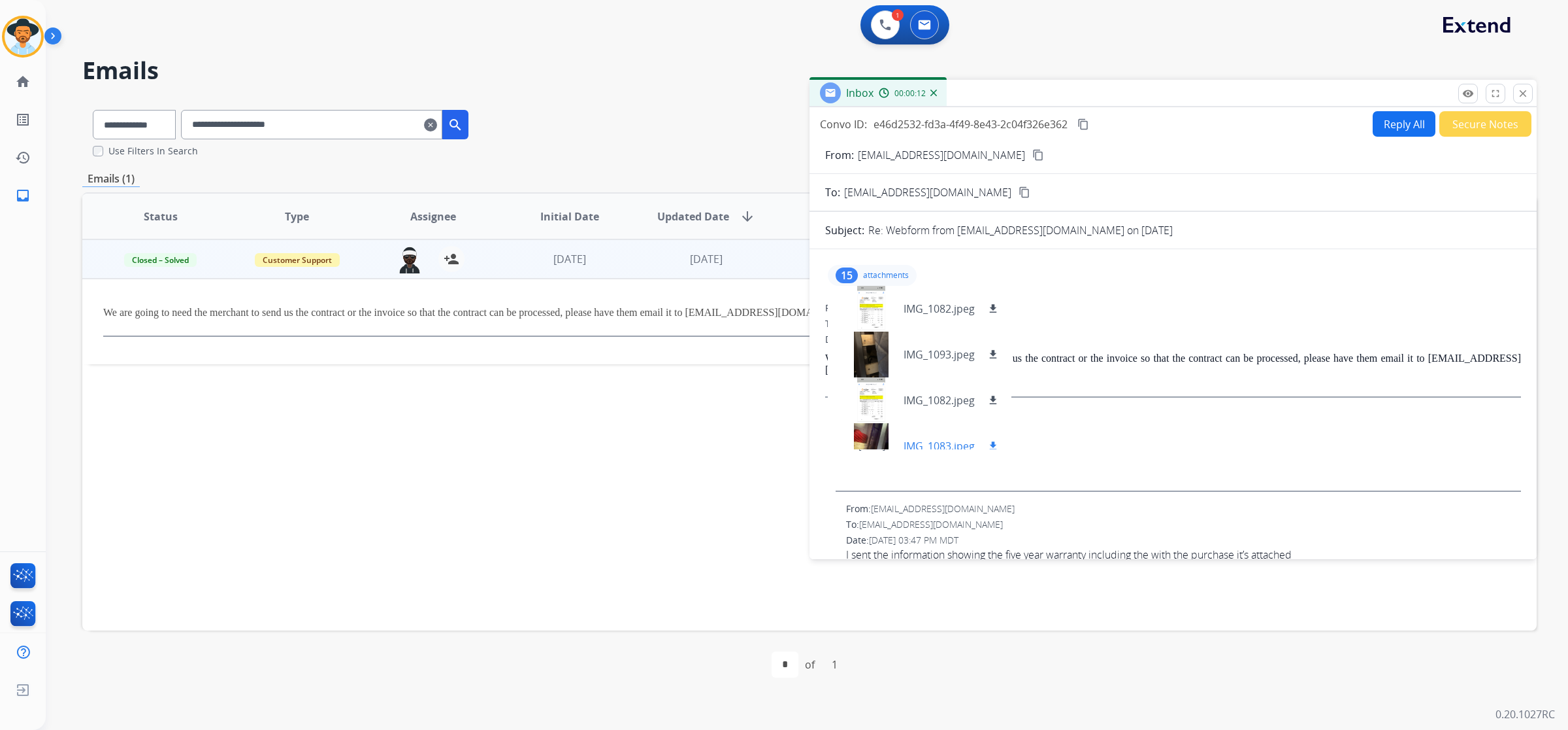
click at [861, 439] on div at bounding box center [871, 445] width 66 height 46
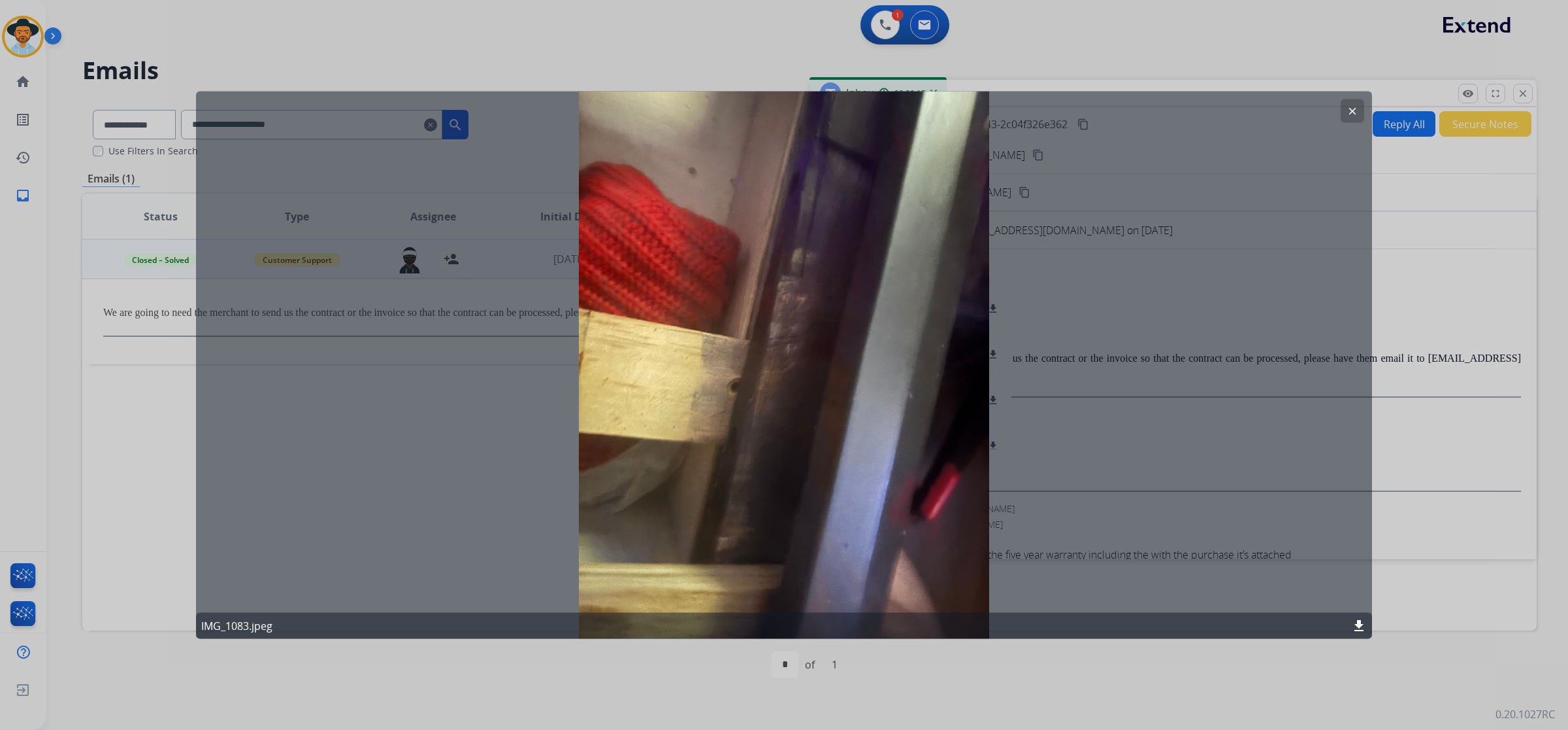
click at [1346, 110] on button "clear" at bounding box center [1353, 111] width 23 height 23
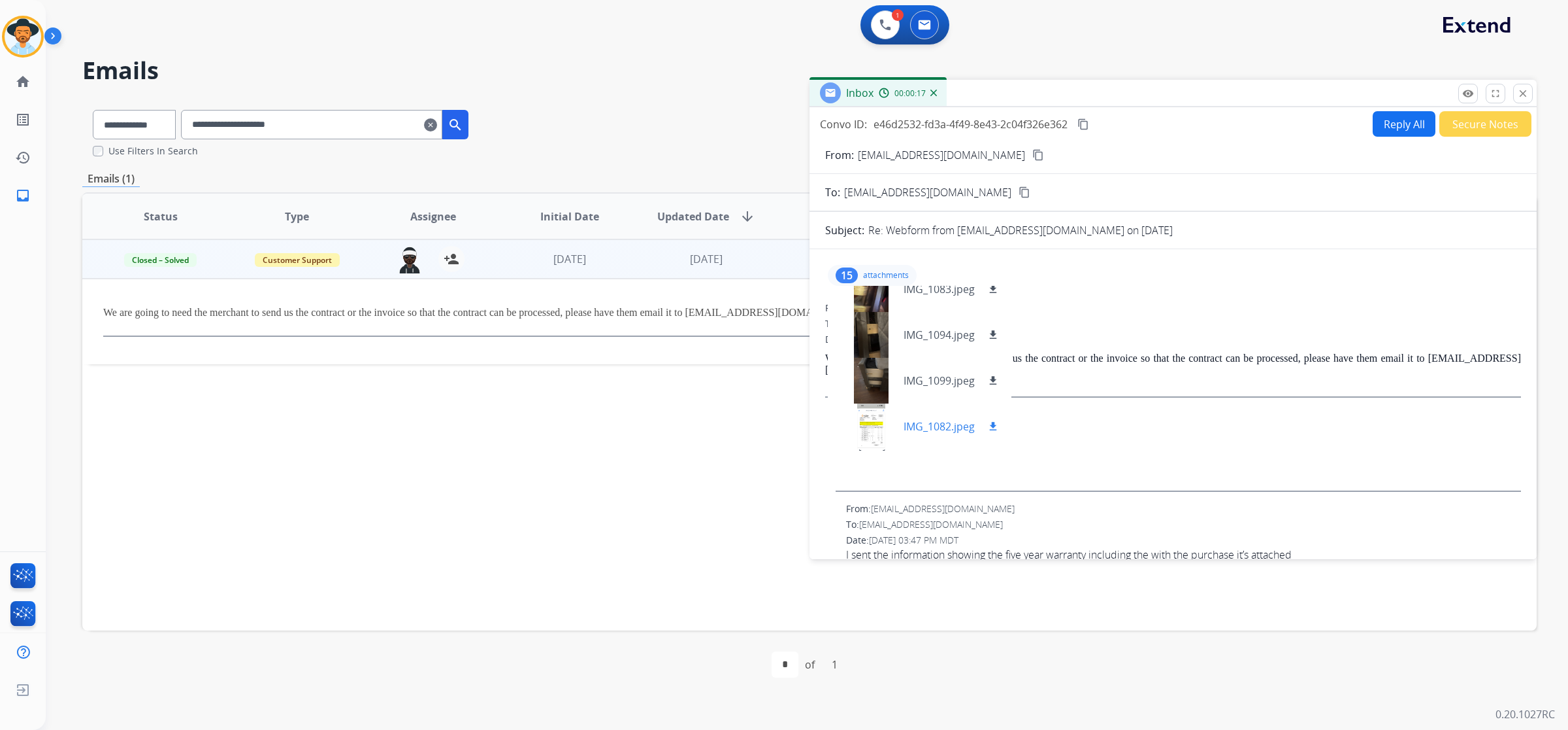
scroll to position [163, 0]
click at [877, 365] on div at bounding box center [871, 374] width 66 height 46
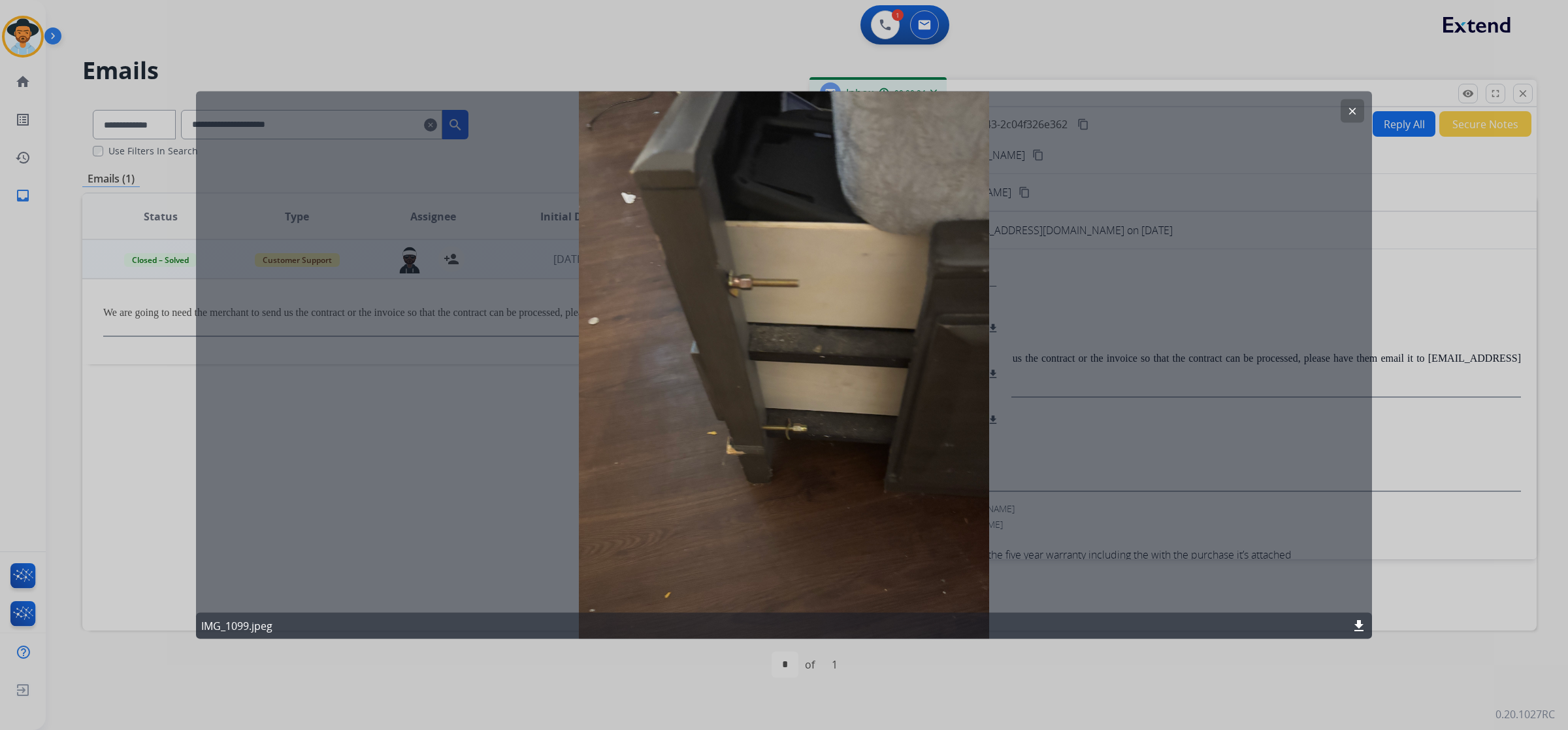
click at [1352, 113] on mat-icon "clear" at bounding box center [1352, 111] width 12 height 12
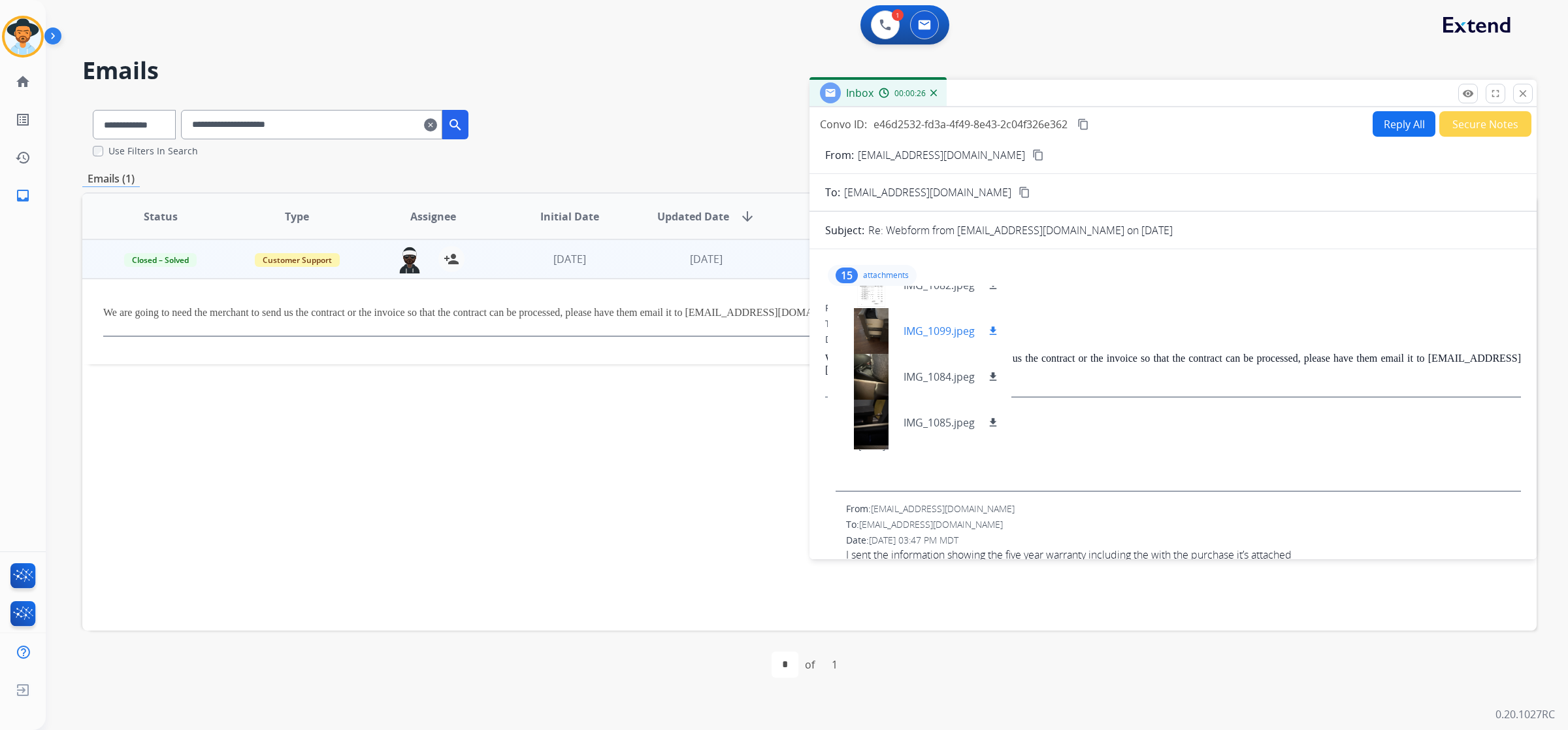
scroll to position [327, 0]
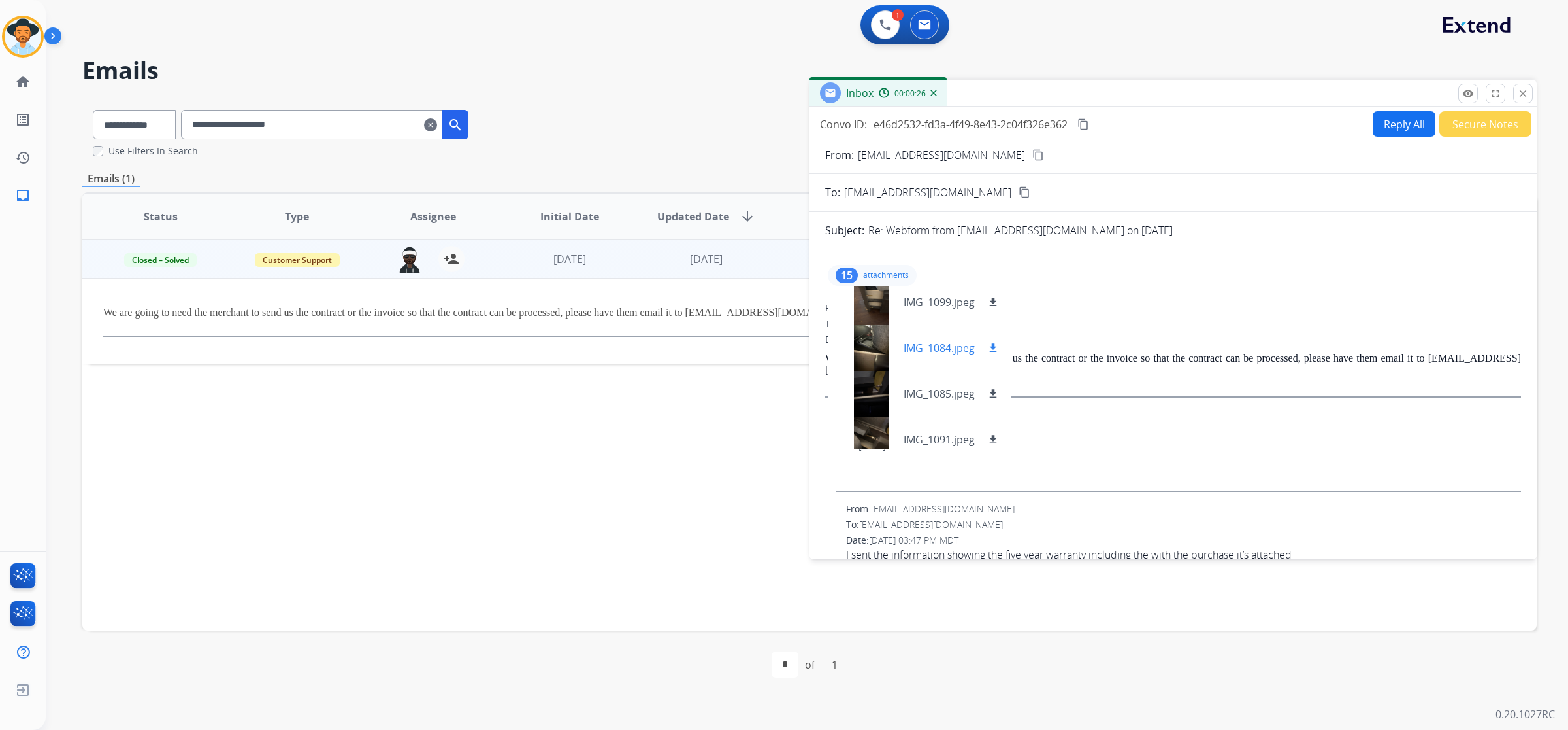
click at [876, 351] on div at bounding box center [871, 348] width 66 height 46
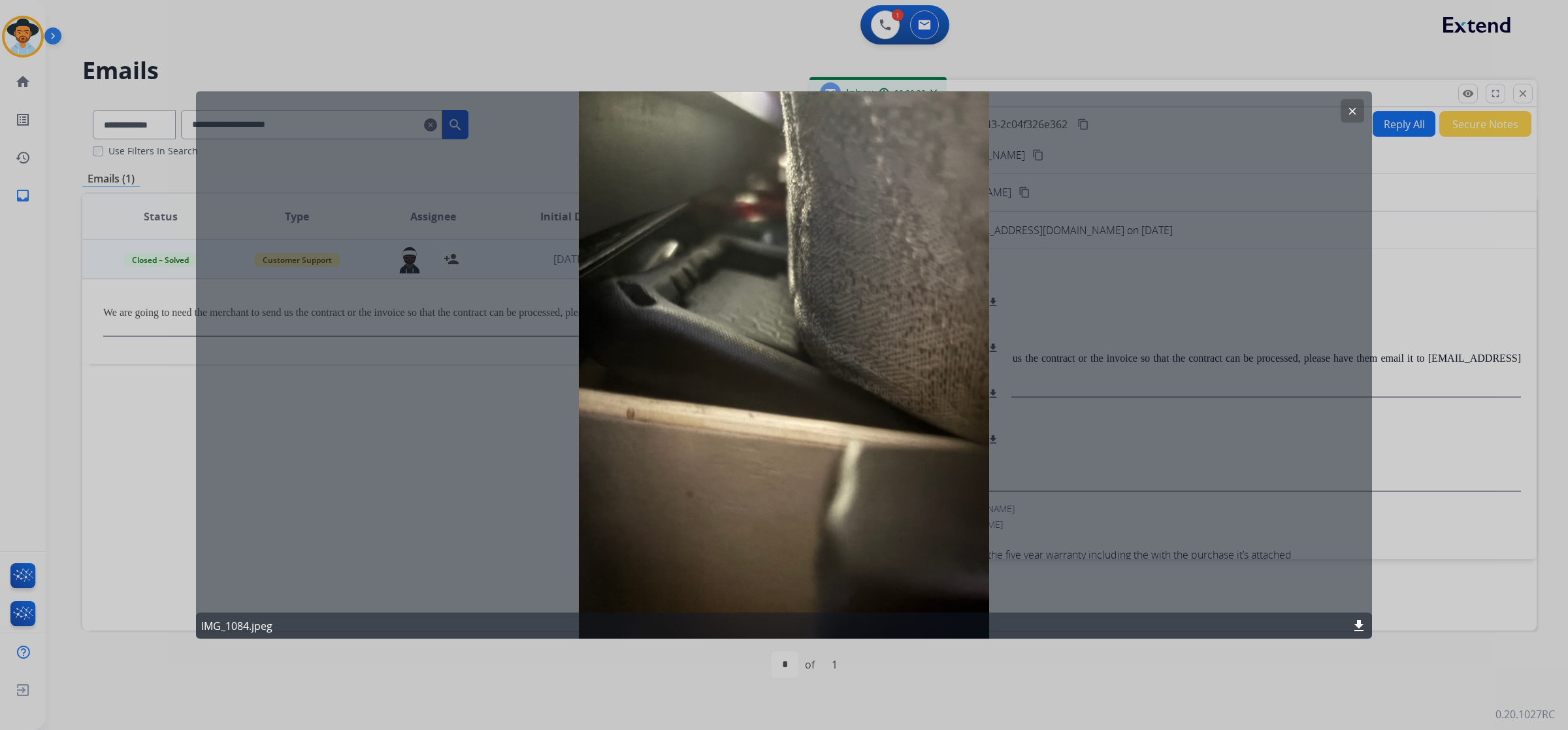
click at [1355, 115] on mat-icon "clear" at bounding box center [1352, 111] width 12 height 12
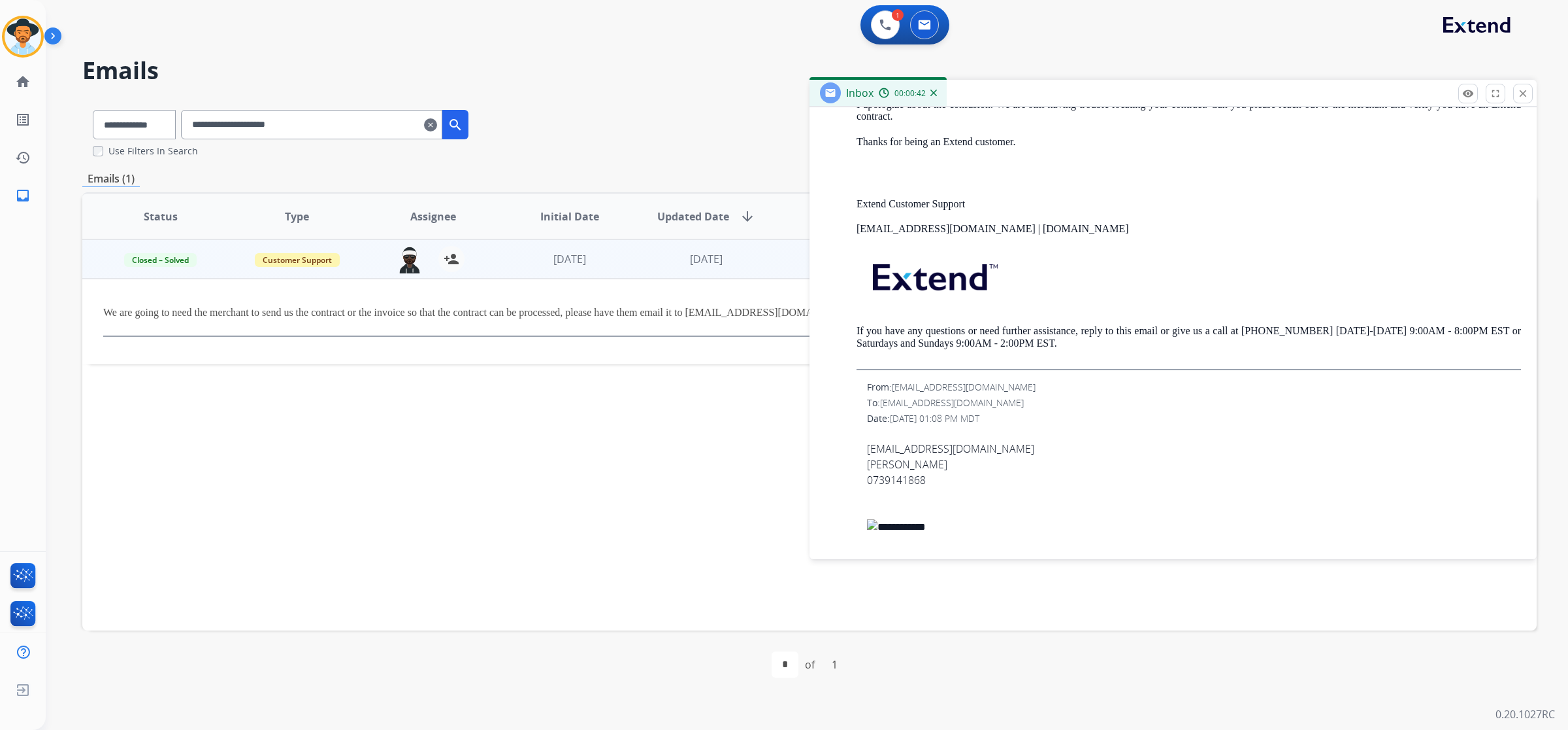
scroll to position [735, 0]
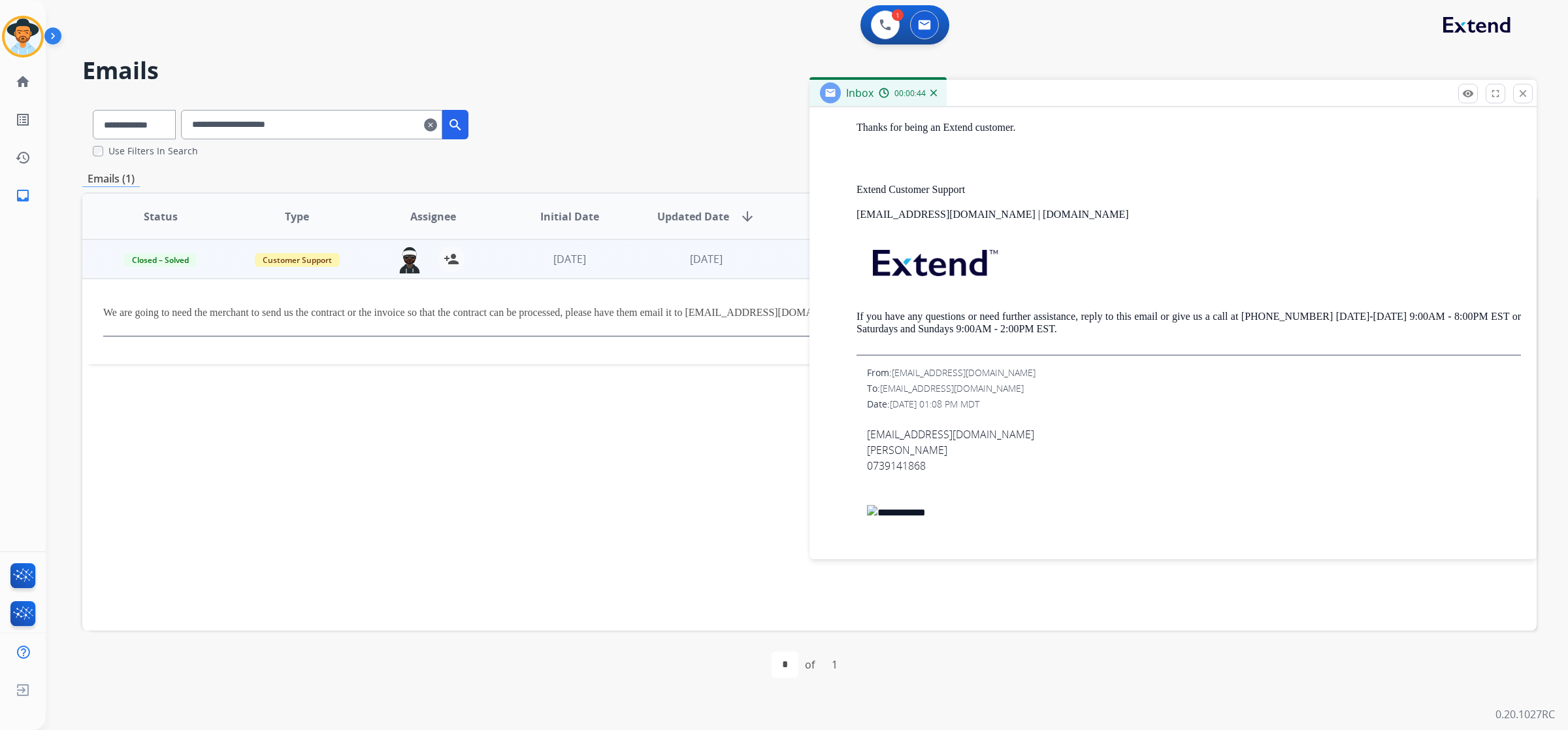
click at [437, 125] on mat-icon "clear" at bounding box center [431, 124] width 14 height 15
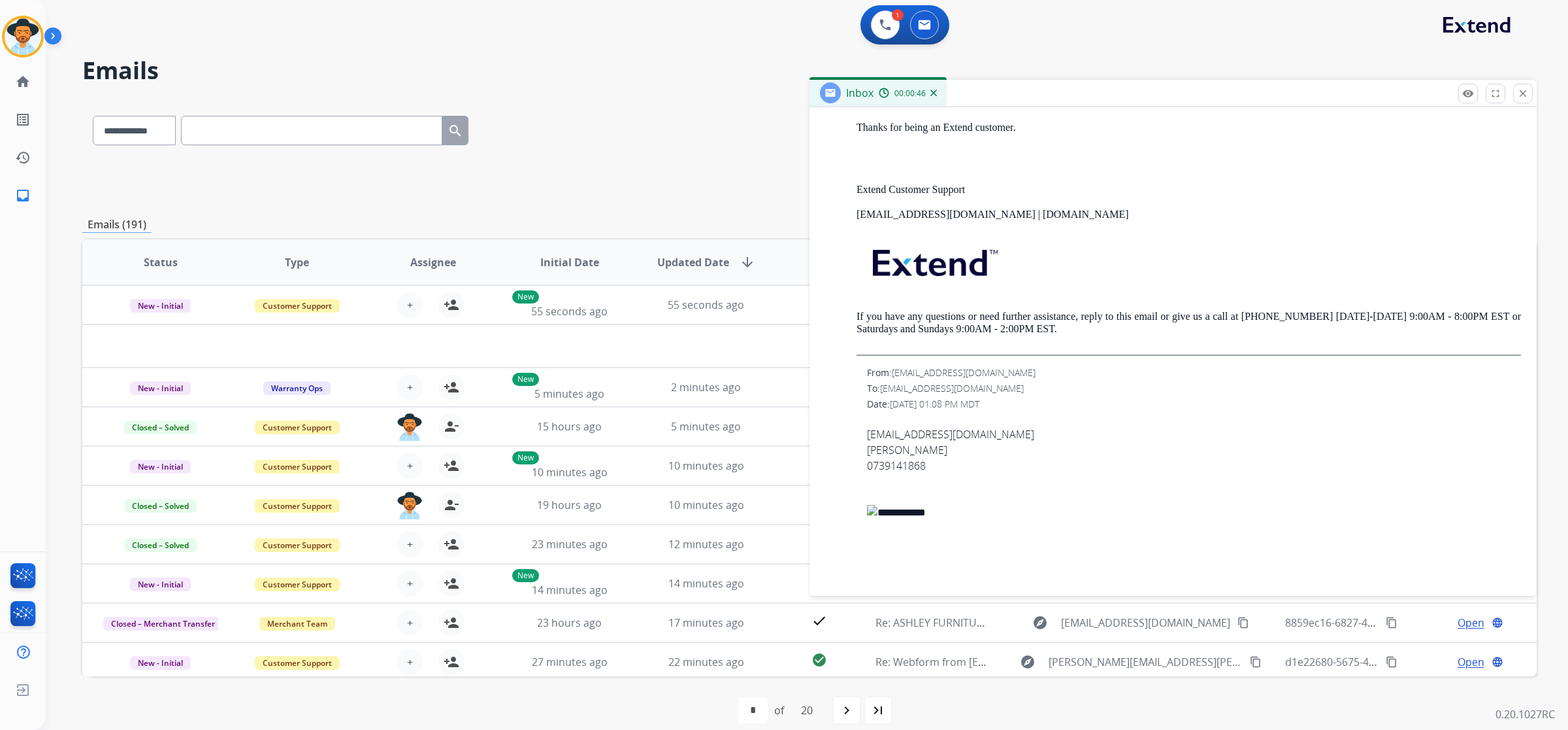
click at [351, 129] on input "text" at bounding box center [312, 130] width 261 height 30
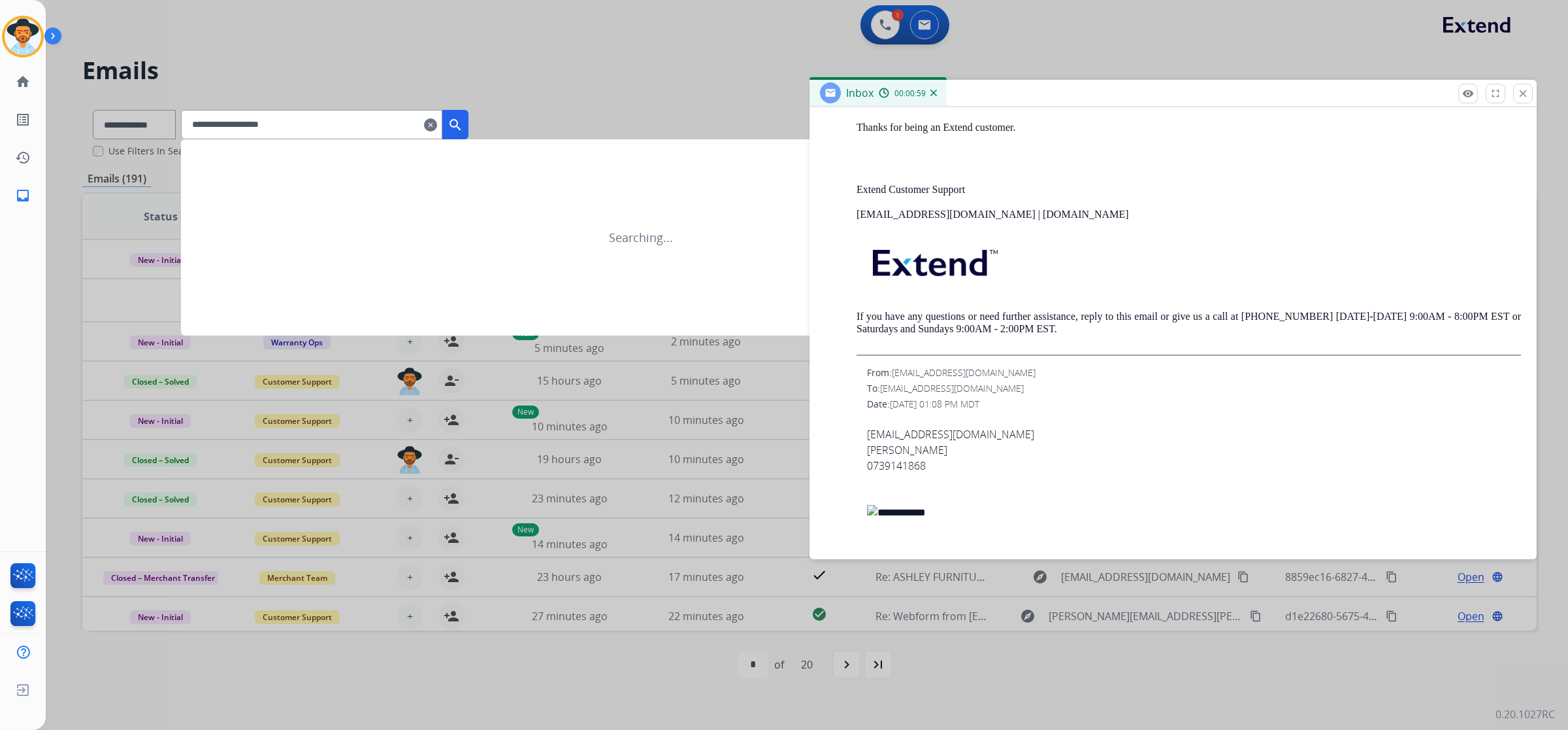
type input "**********"
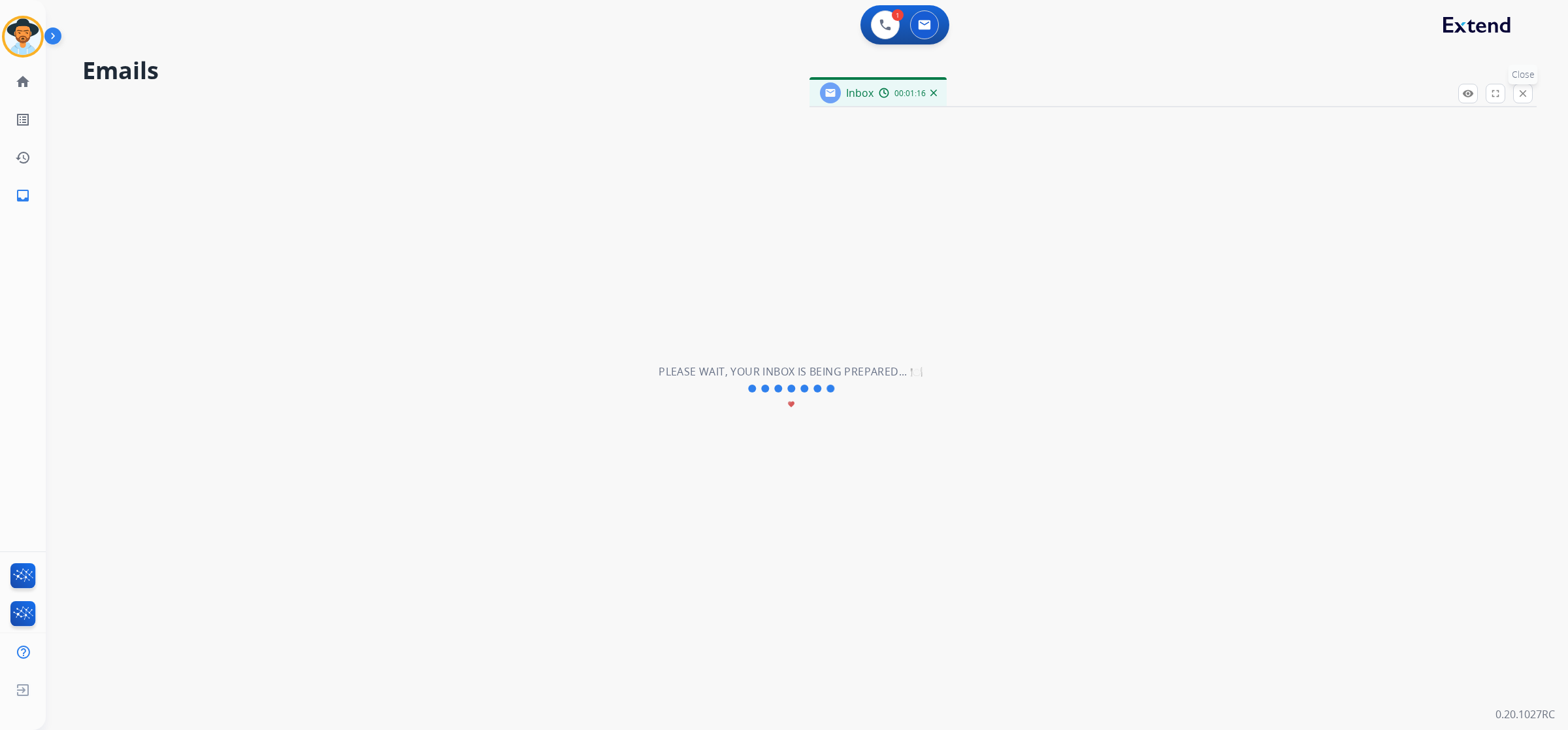
click at [1523, 99] on button "close Close" at bounding box center [1523, 94] width 20 height 20
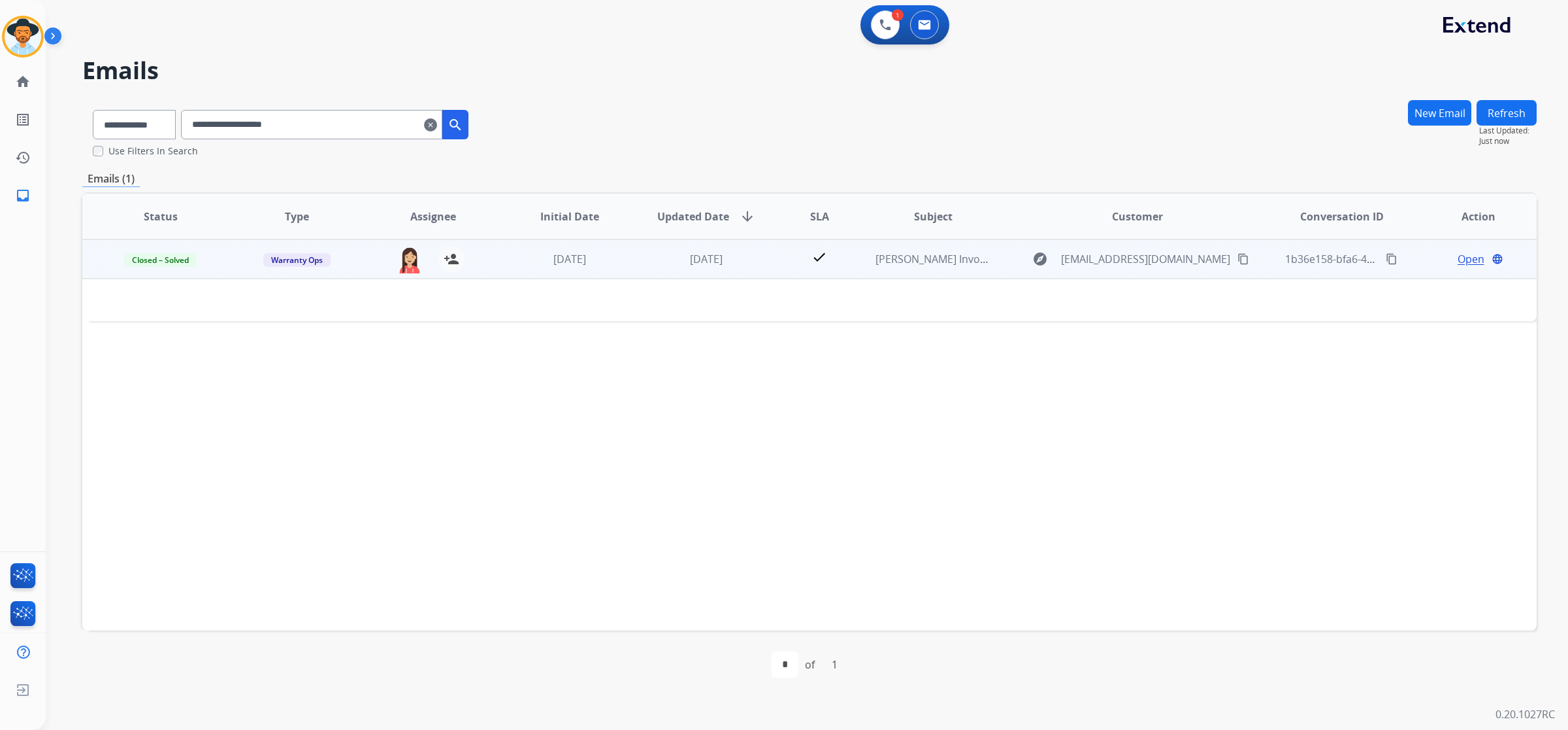
click at [777, 254] on td "check" at bounding box center [809, 260] width 91 height 40
click at [877, 266] on div "Chastity Hunt Invoice" at bounding box center [933, 259] width 115 height 15
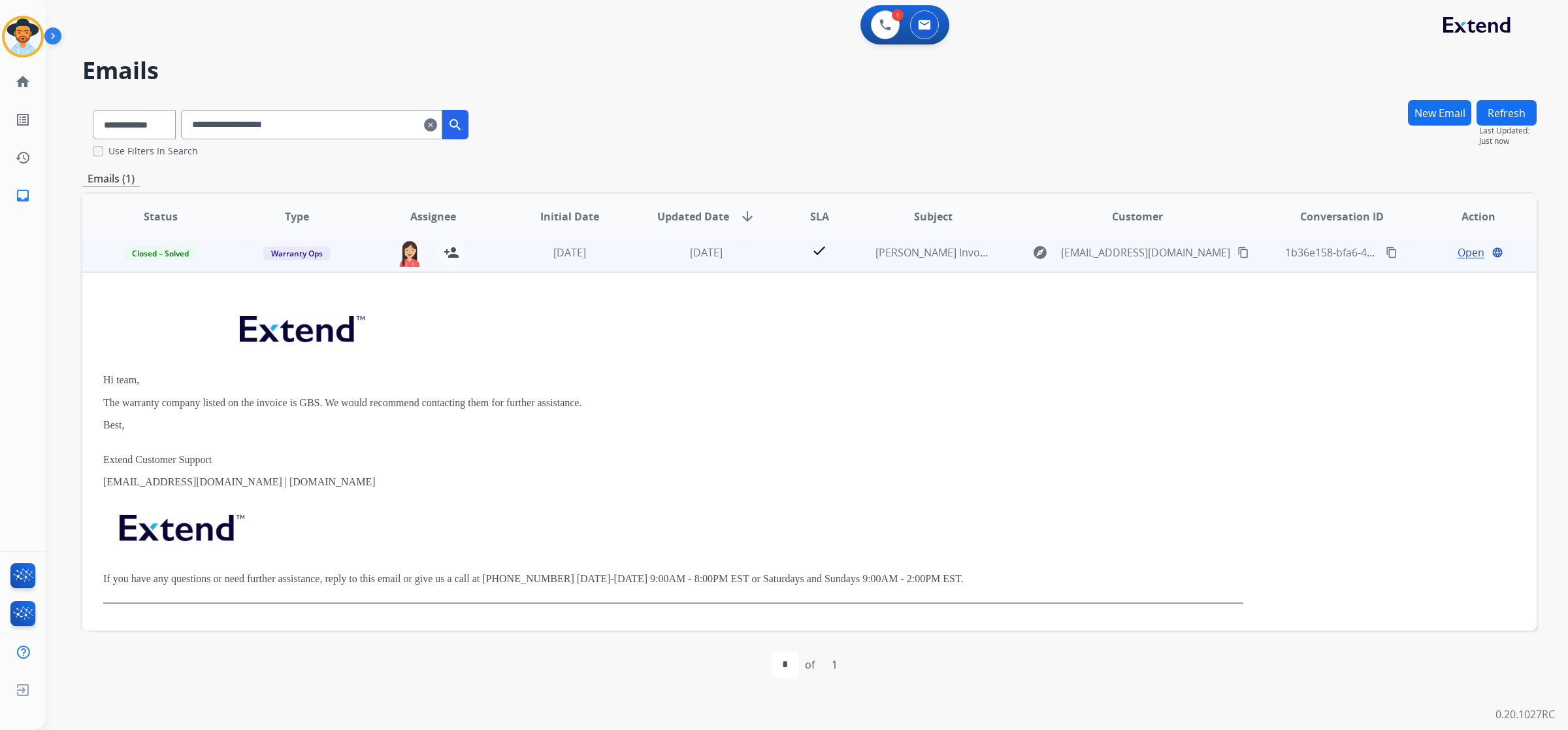
scroll to position [0, 0]
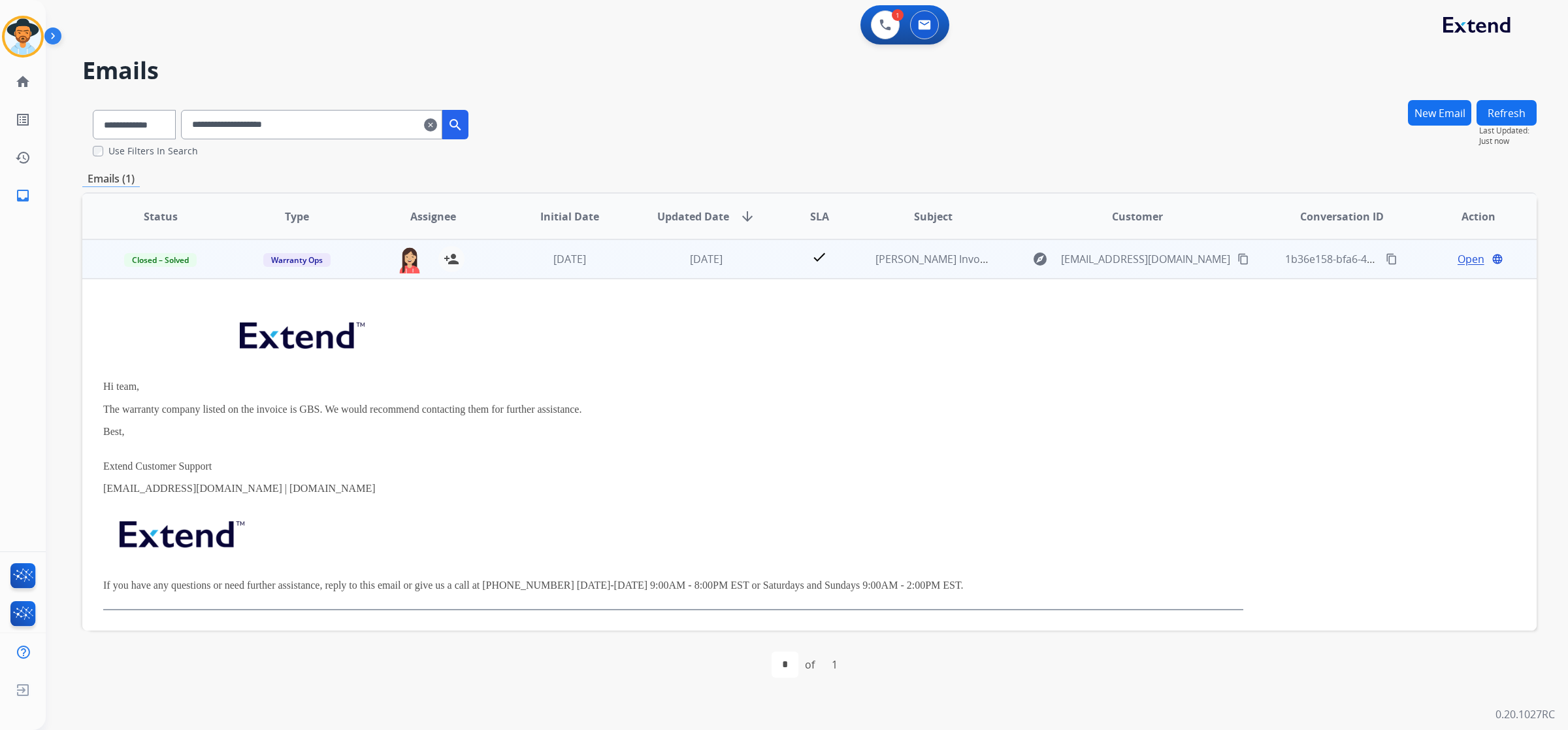
click at [1468, 259] on span "Open" at bounding box center [1472, 259] width 27 height 15
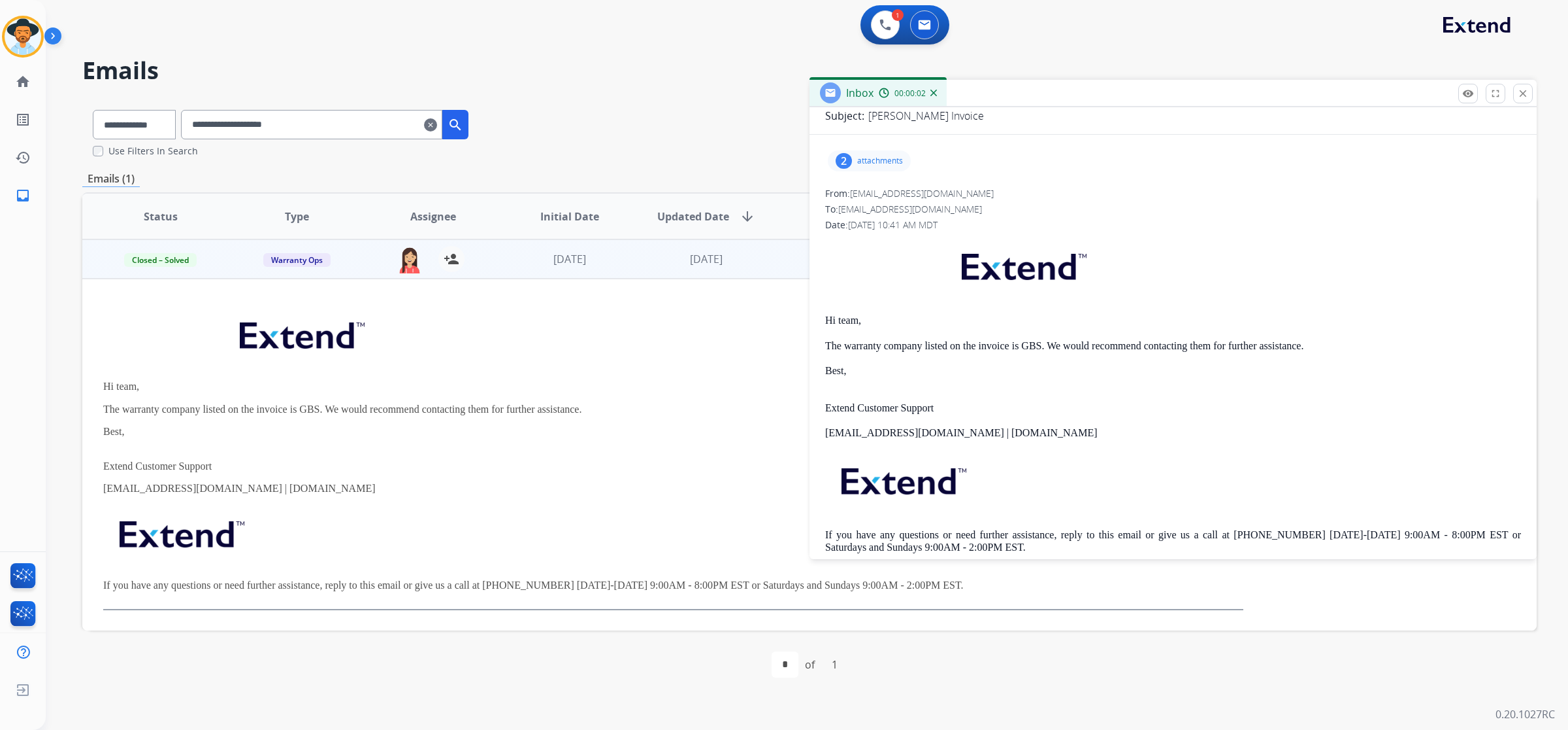
scroll to position [163, 0]
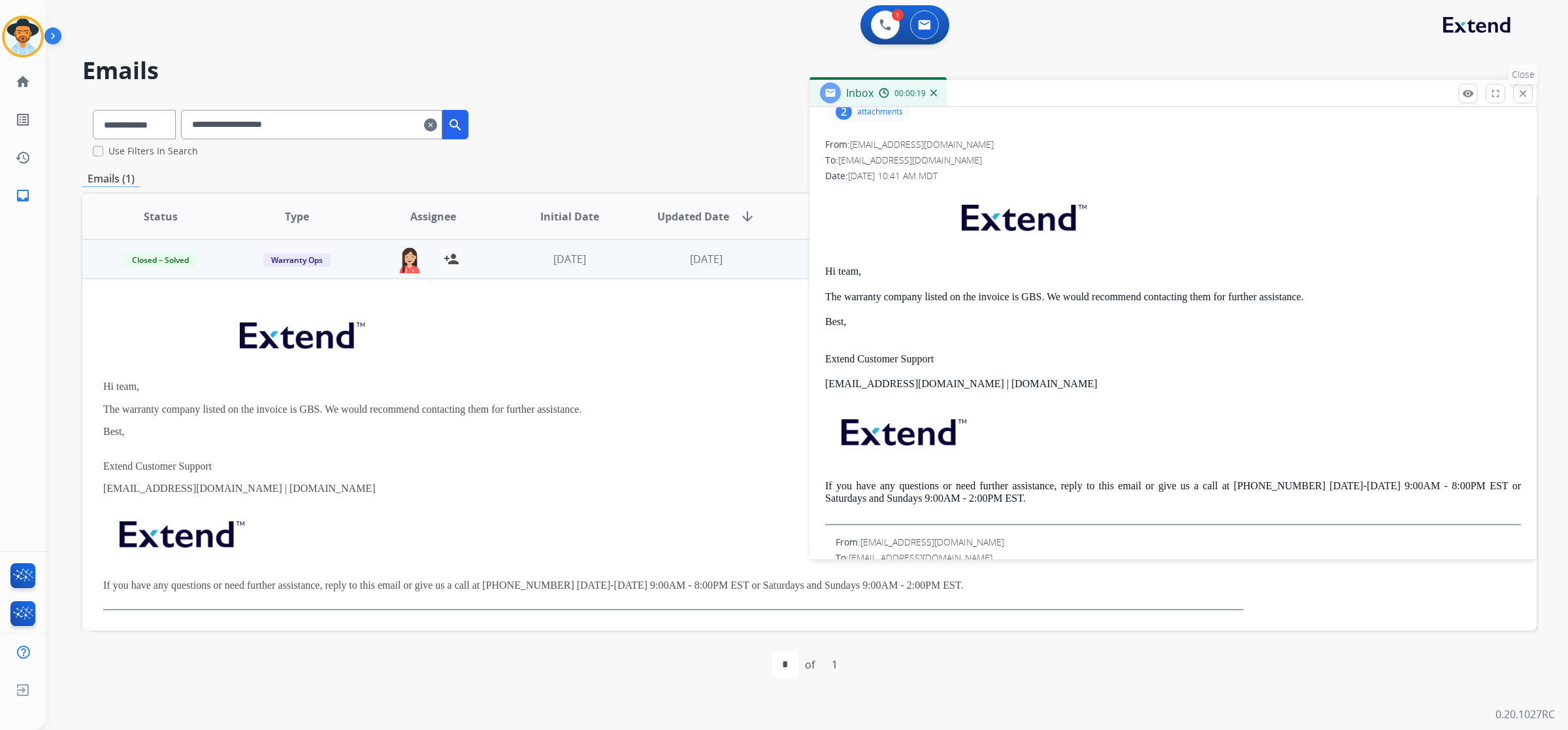
click at [1524, 85] on button "close Close" at bounding box center [1523, 94] width 20 height 20
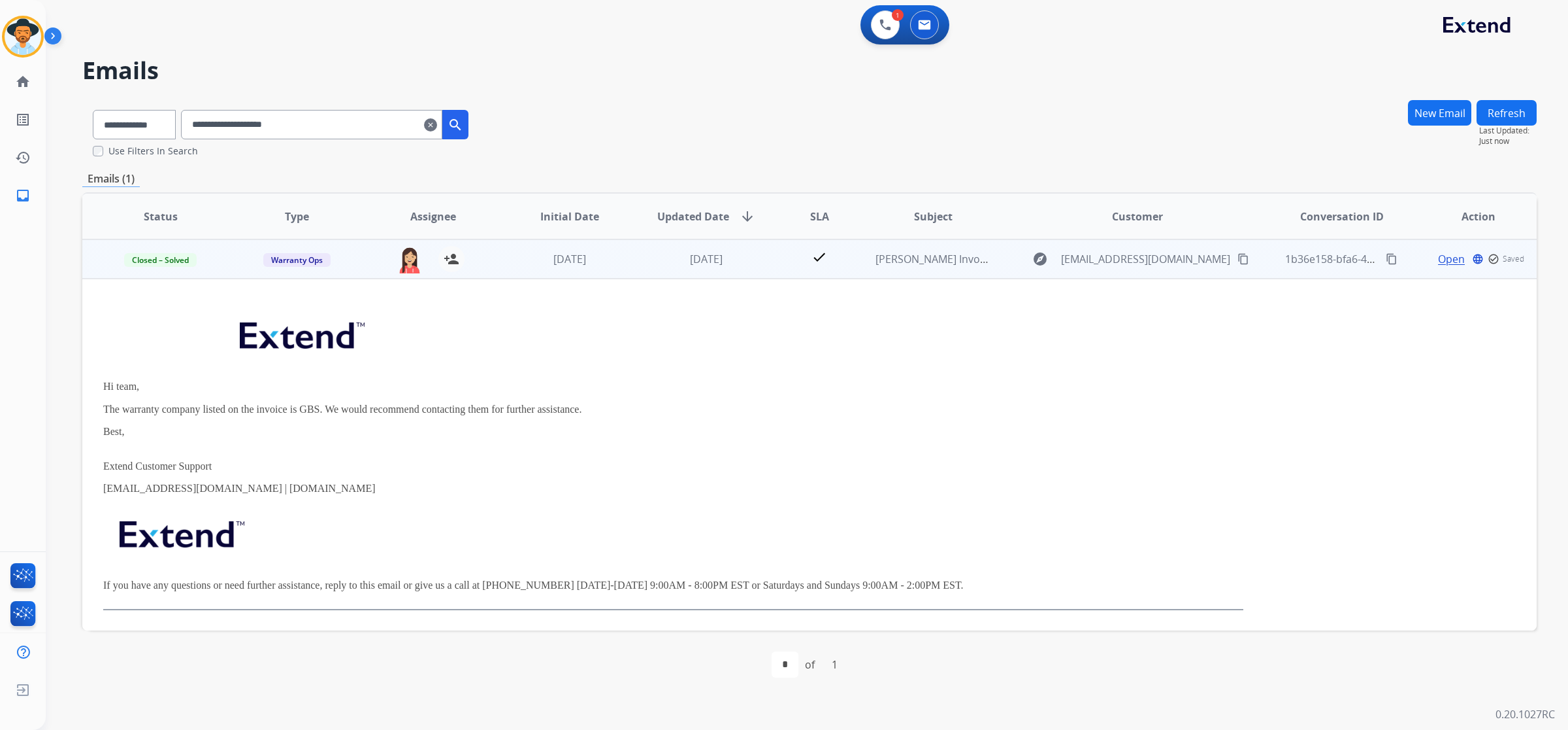
click at [949, 396] on div "Hi team, The warranty company listed on the invoice is GBS. We would recommend …" at bounding box center [674, 458] width 1140 height 304
click at [1210, 536] on p at bounding box center [674, 537] width 1140 height 63
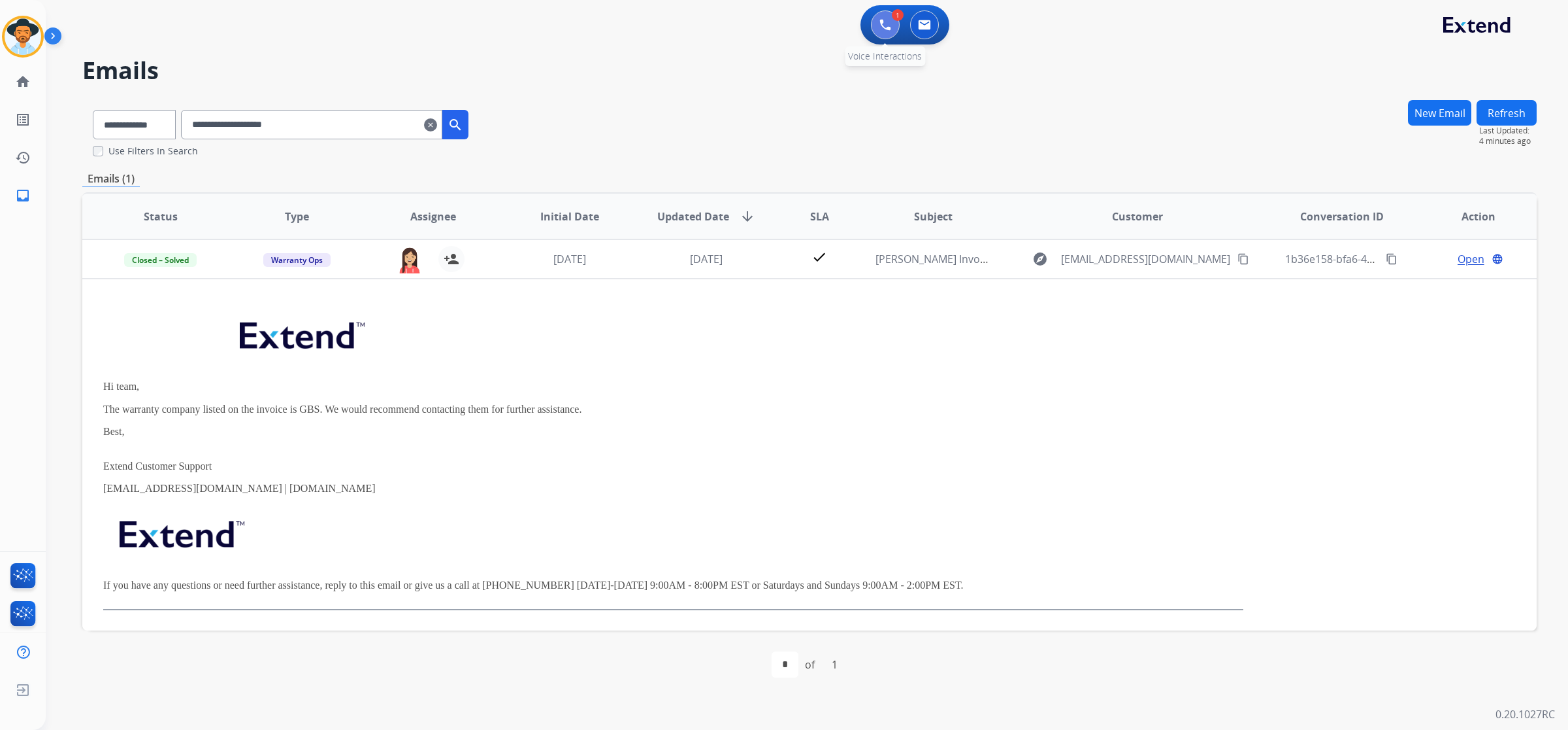
click at [875, 27] on button at bounding box center [885, 25] width 29 height 29
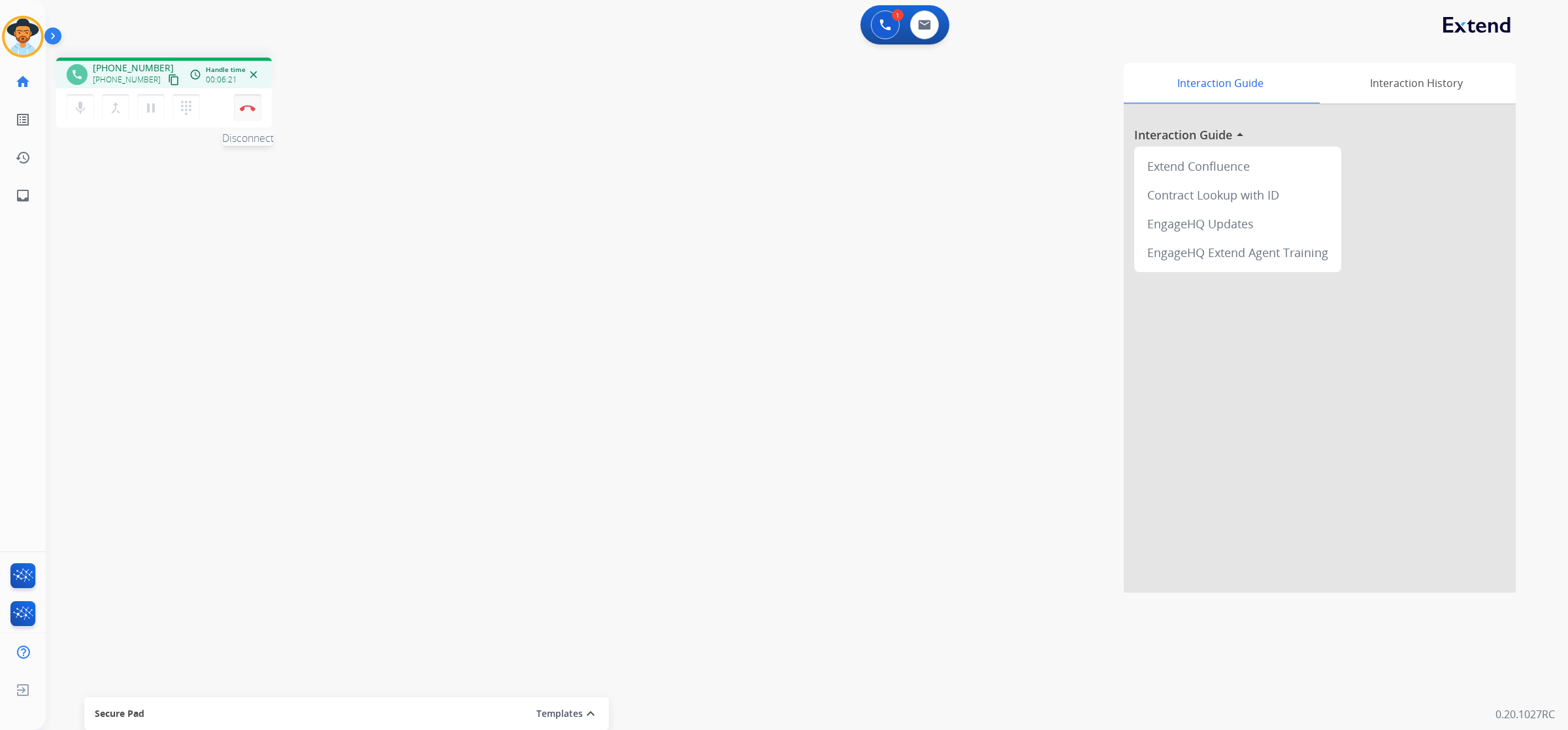
click at [244, 106] on img at bounding box center [247, 107] width 15 height 6
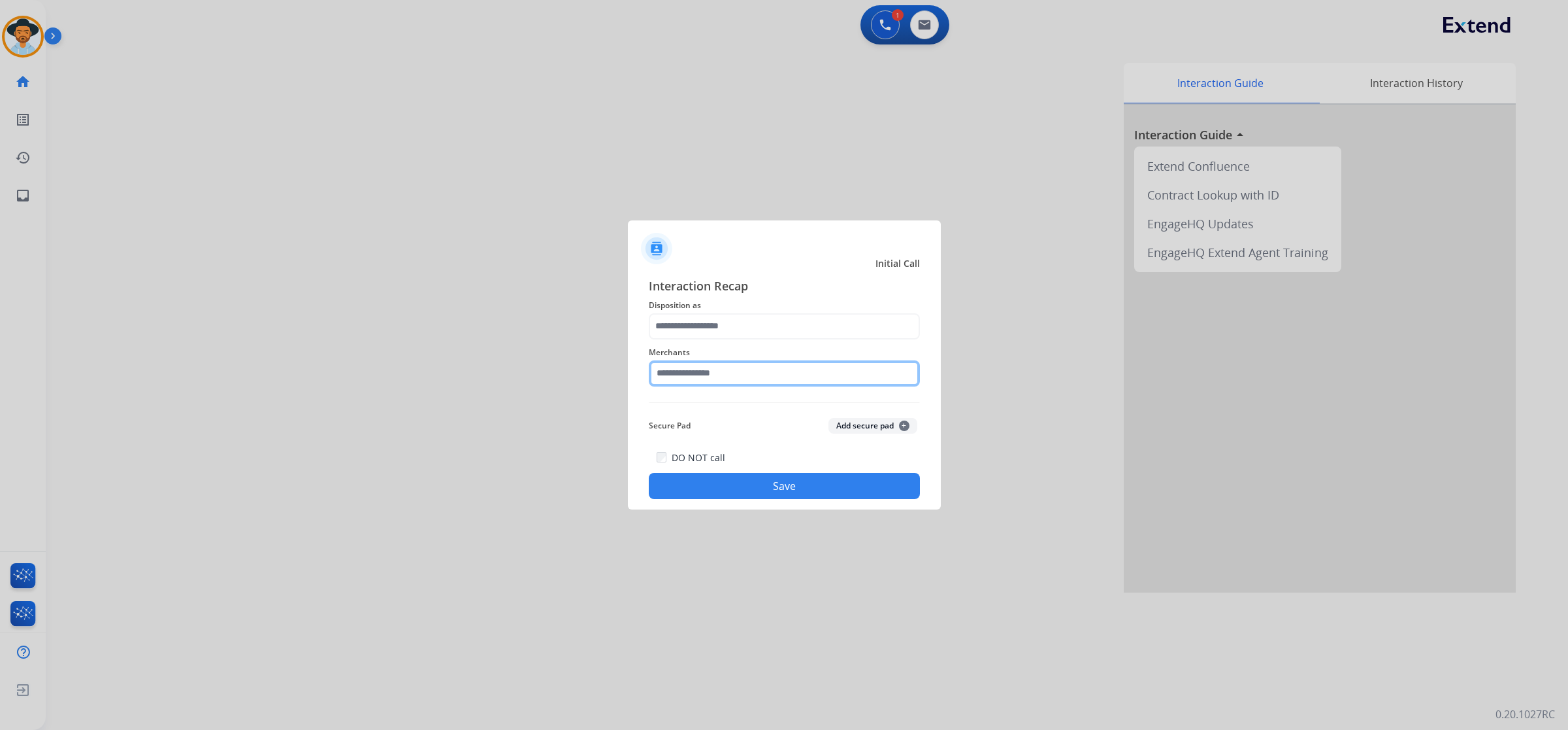
click at [683, 370] on input "text" at bounding box center [784, 373] width 271 height 26
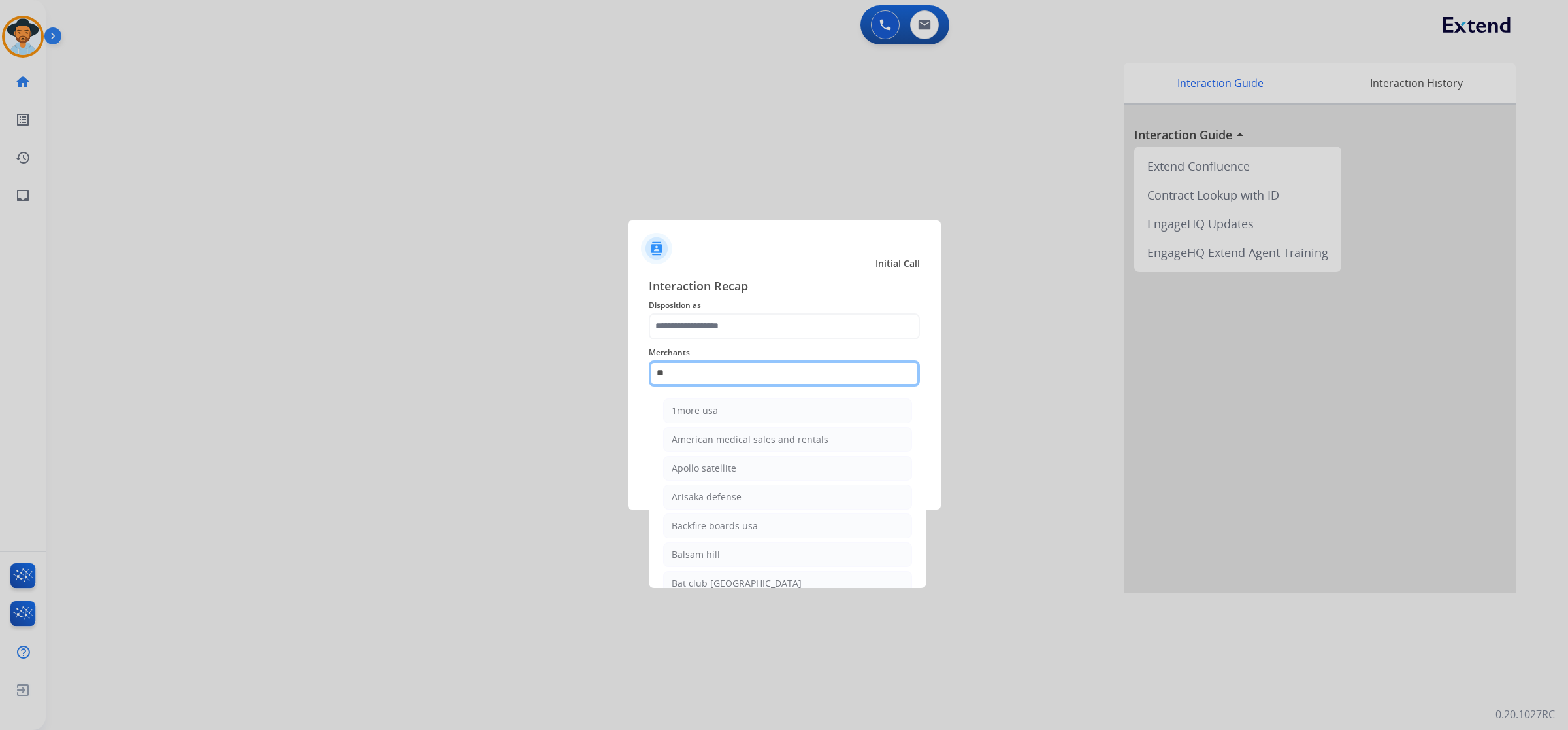
type input "*"
click at [759, 547] on li "[PERSON_NAME]" at bounding box center [787, 555] width 249 height 25
type input "**********"
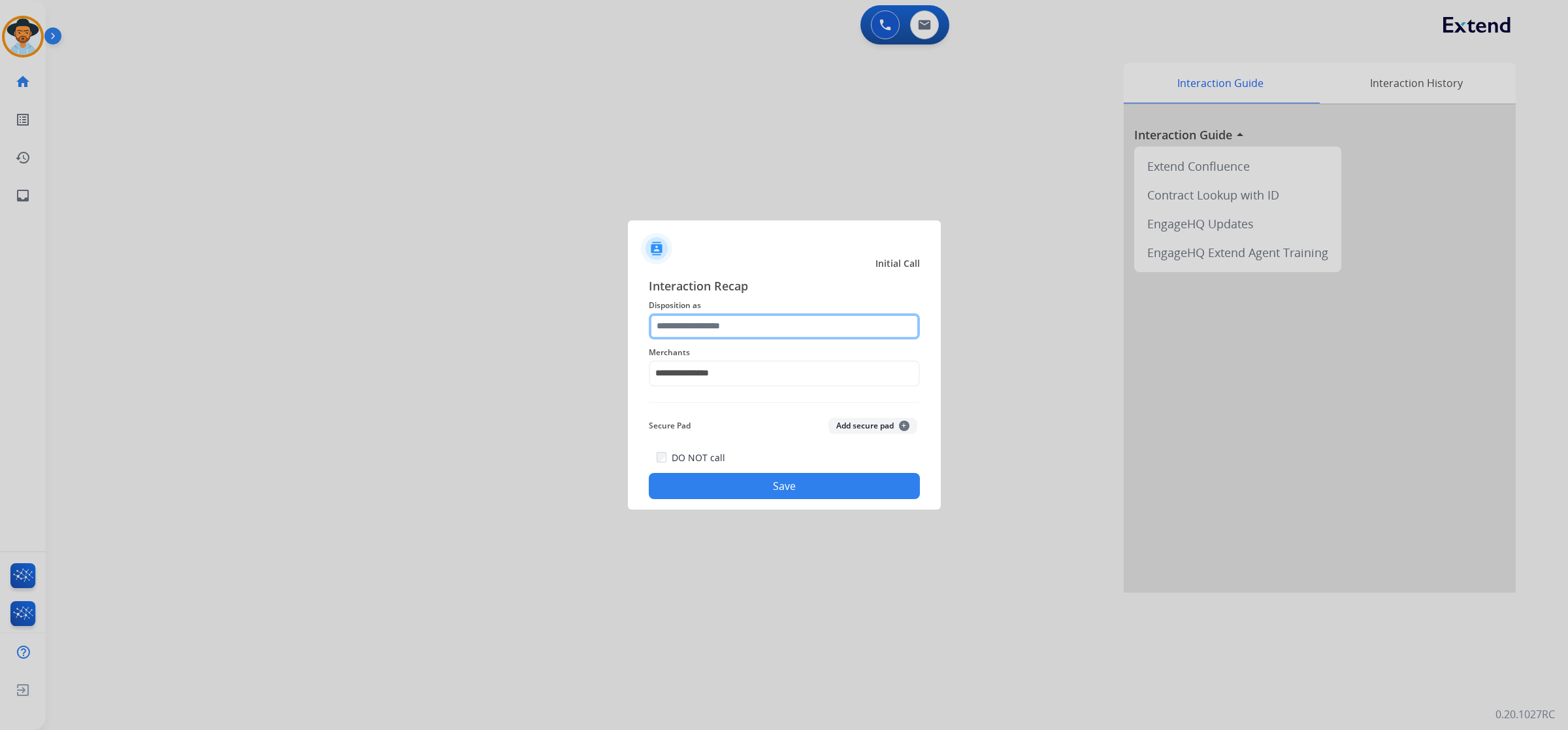
click at [721, 324] on input "text" at bounding box center [784, 326] width 271 height 26
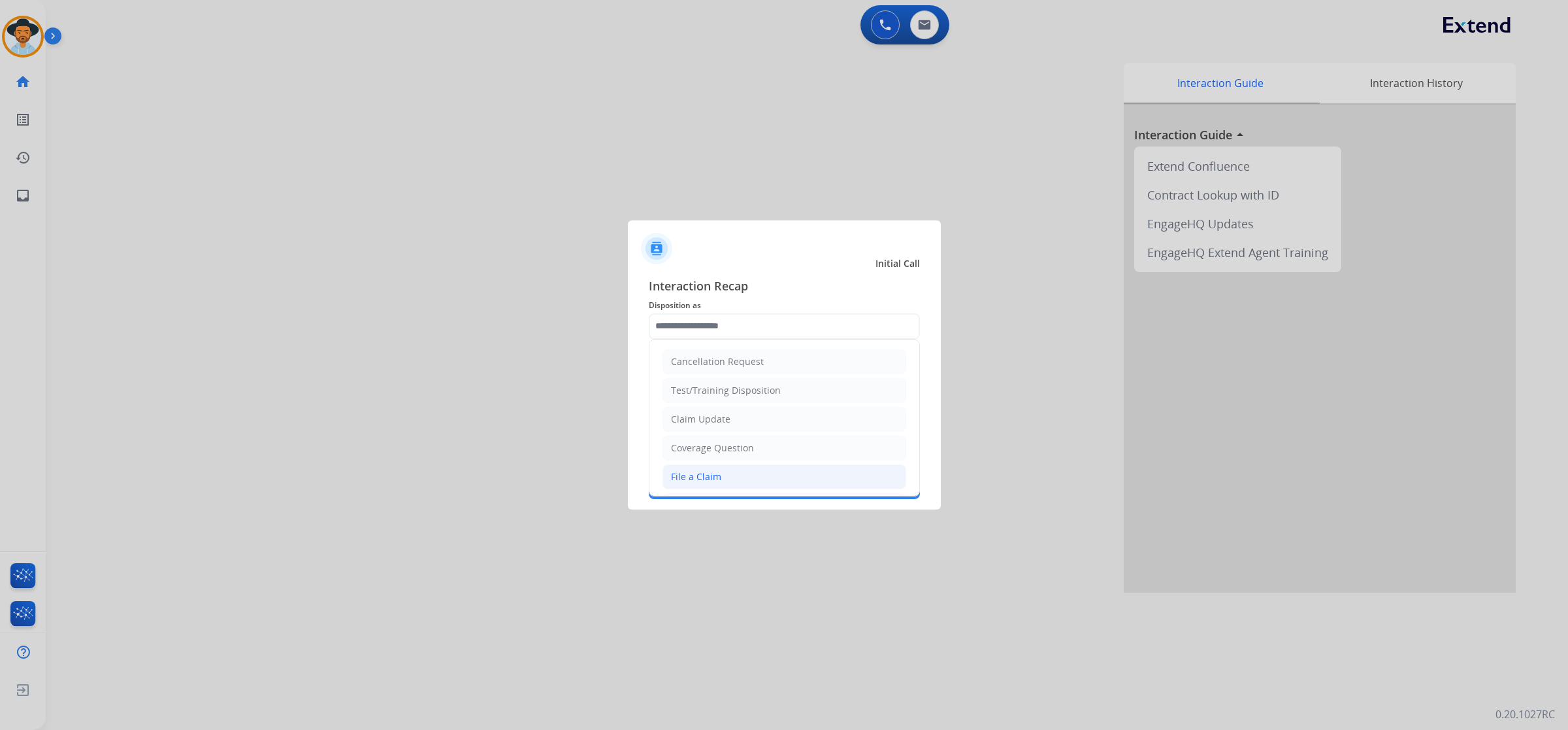
click at [722, 478] on li "File a Claim" at bounding box center [784, 477] width 244 height 25
type input "**********"
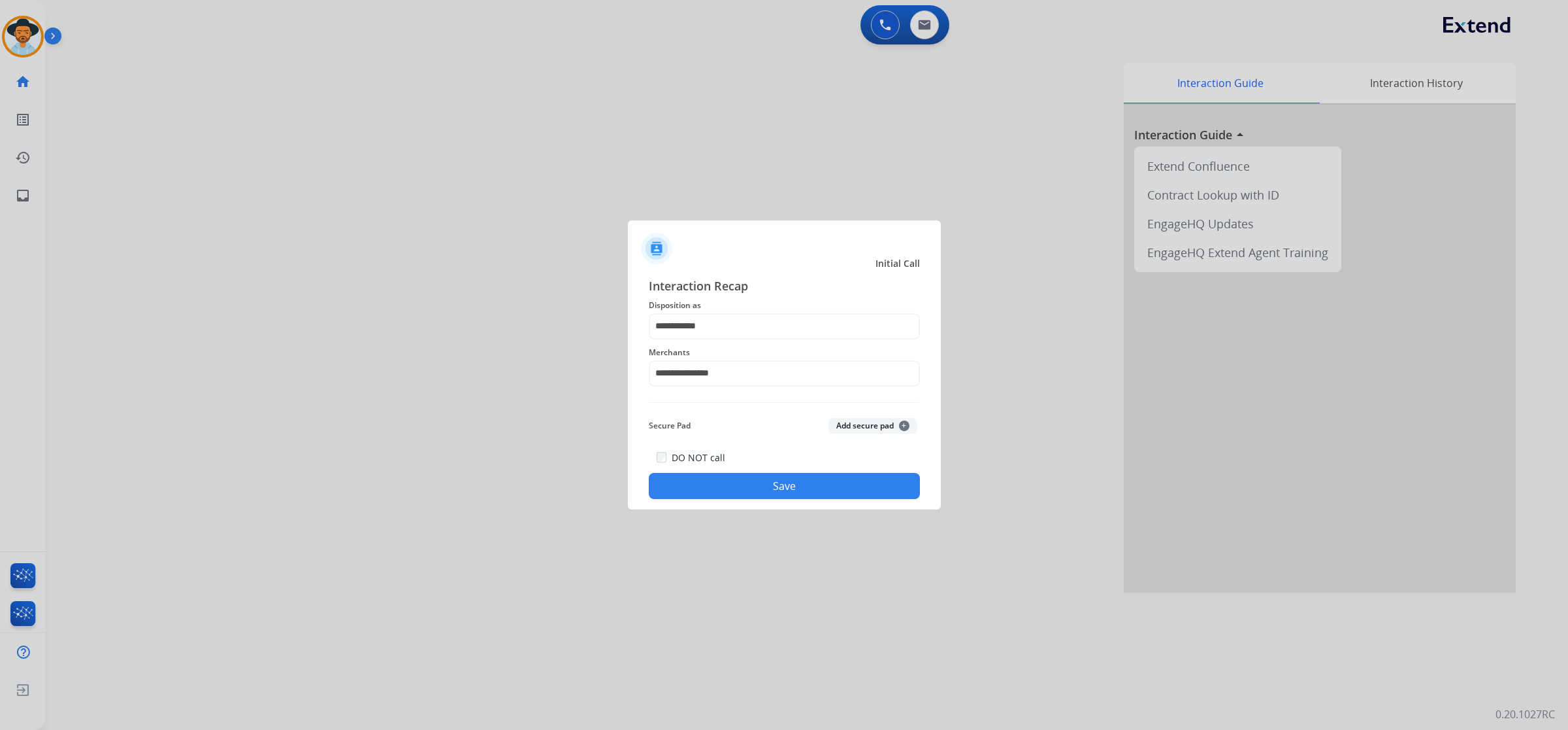
click at [739, 476] on button "Save" at bounding box center [784, 486] width 271 height 26
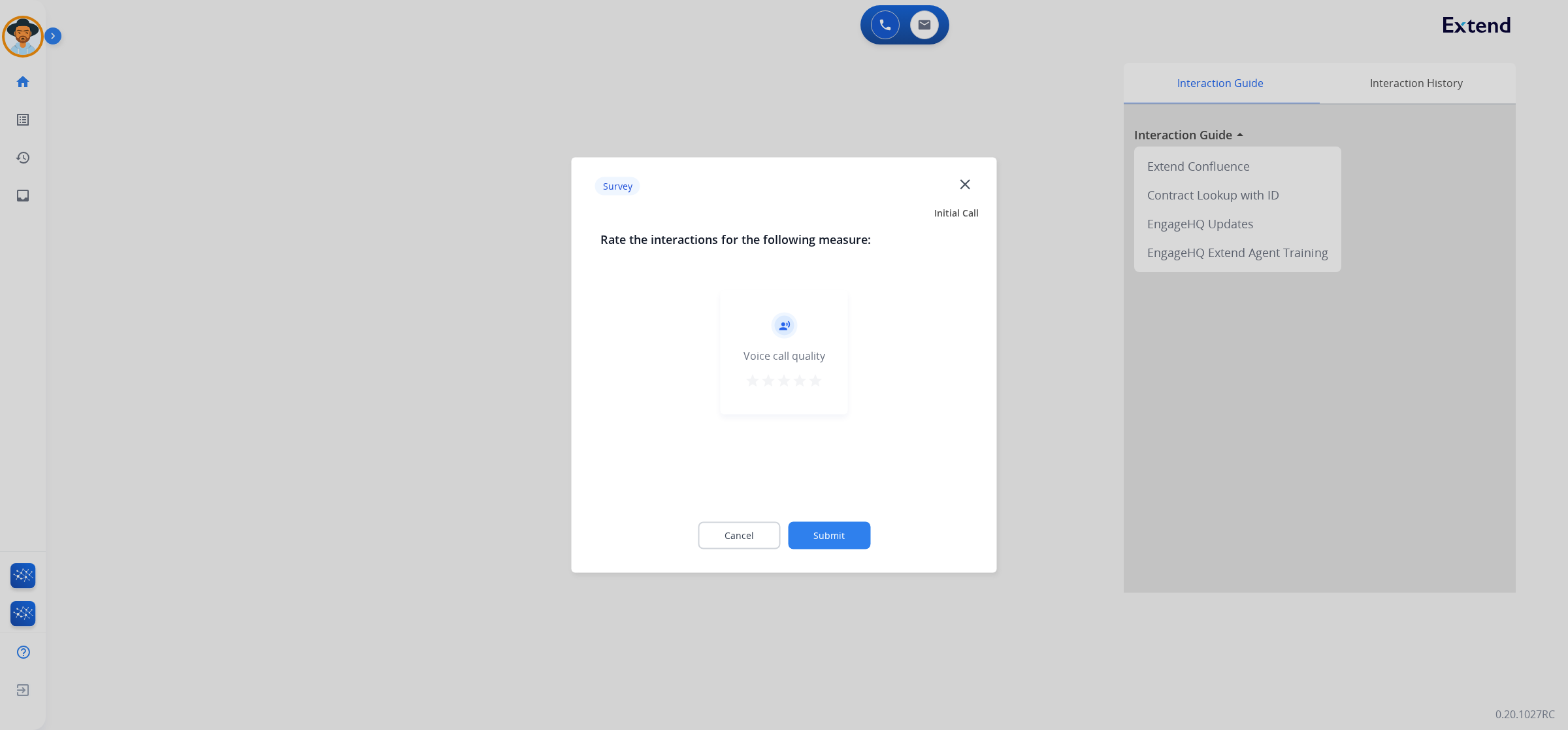
click at [809, 383] on mat-icon "star" at bounding box center [815, 380] width 15 height 15
click at [823, 533] on button "Submit" at bounding box center [829, 535] width 82 height 27
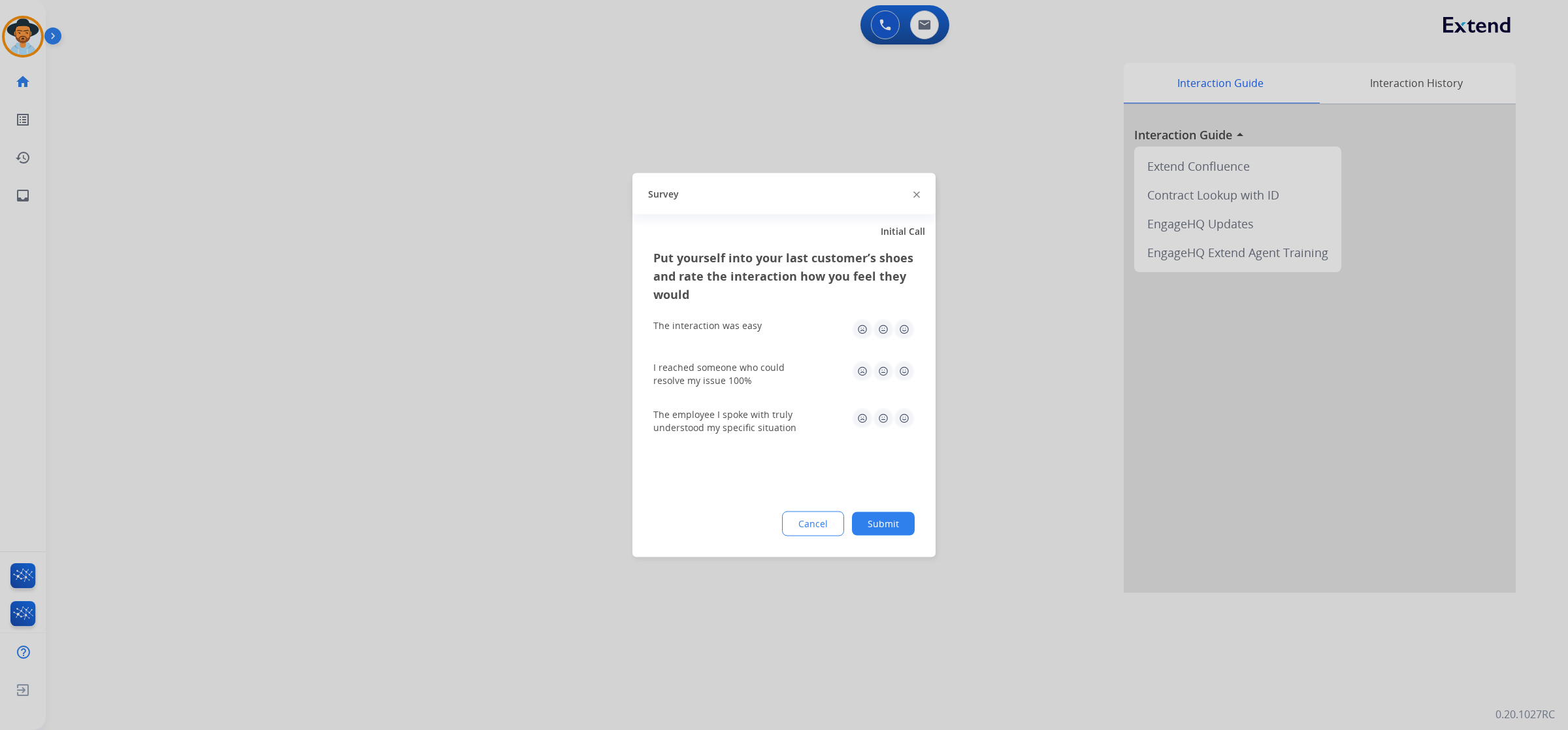
click at [902, 330] on img at bounding box center [904, 329] width 21 height 21
click at [907, 374] on img at bounding box center [904, 371] width 21 height 21
click at [903, 425] on img at bounding box center [904, 418] width 21 height 21
drag, startPoint x: 903, startPoint y: 497, endPoint x: 896, endPoint y: 528, distance: 31.8
click at [903, 506] on div "Put yourself into your last customer’s shoes and rate the interaction how you f…" at bounding box center [784, 403] width 304 height 308
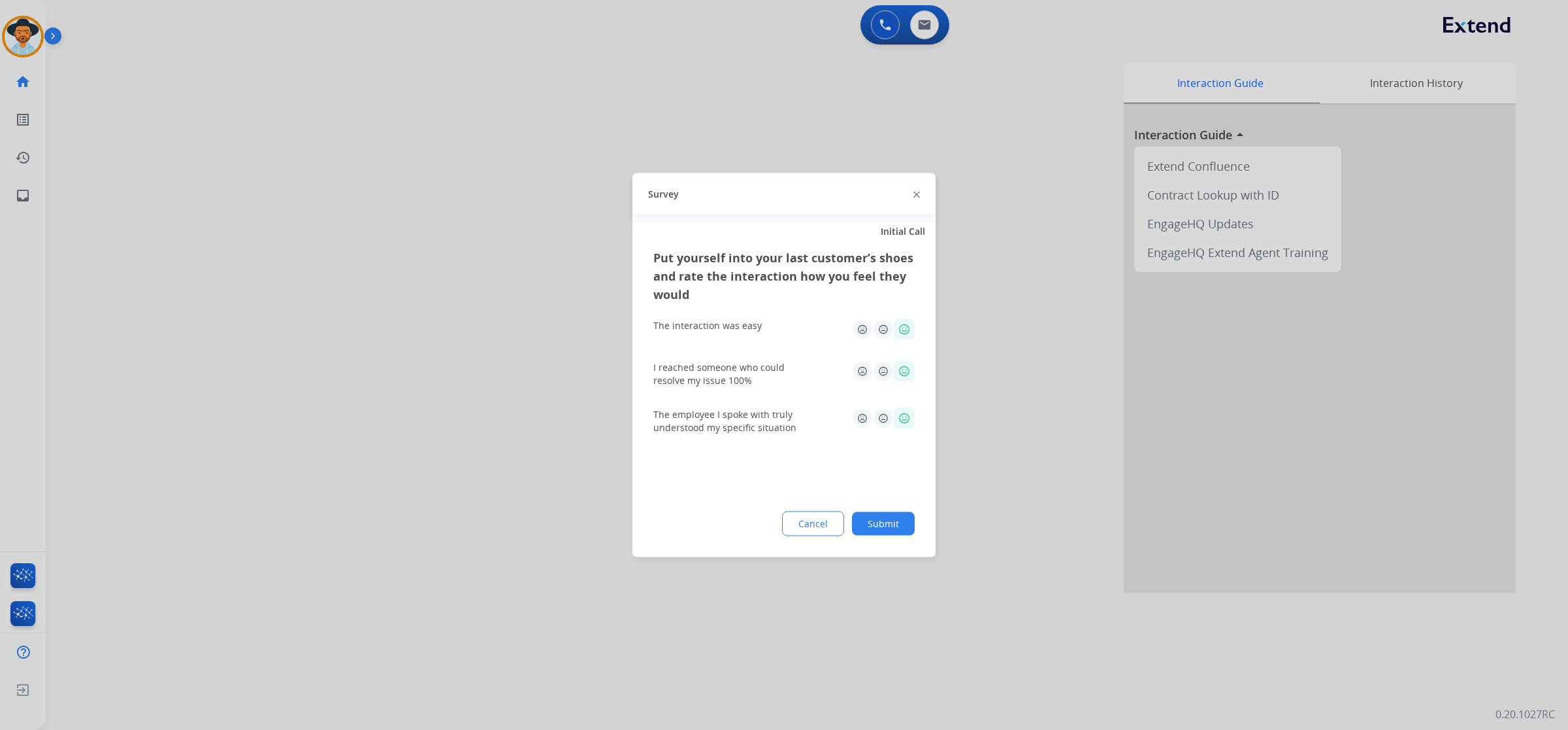
click at [897, 523] on button "Submit" at bounding box center [884, 524] width 63 height 23
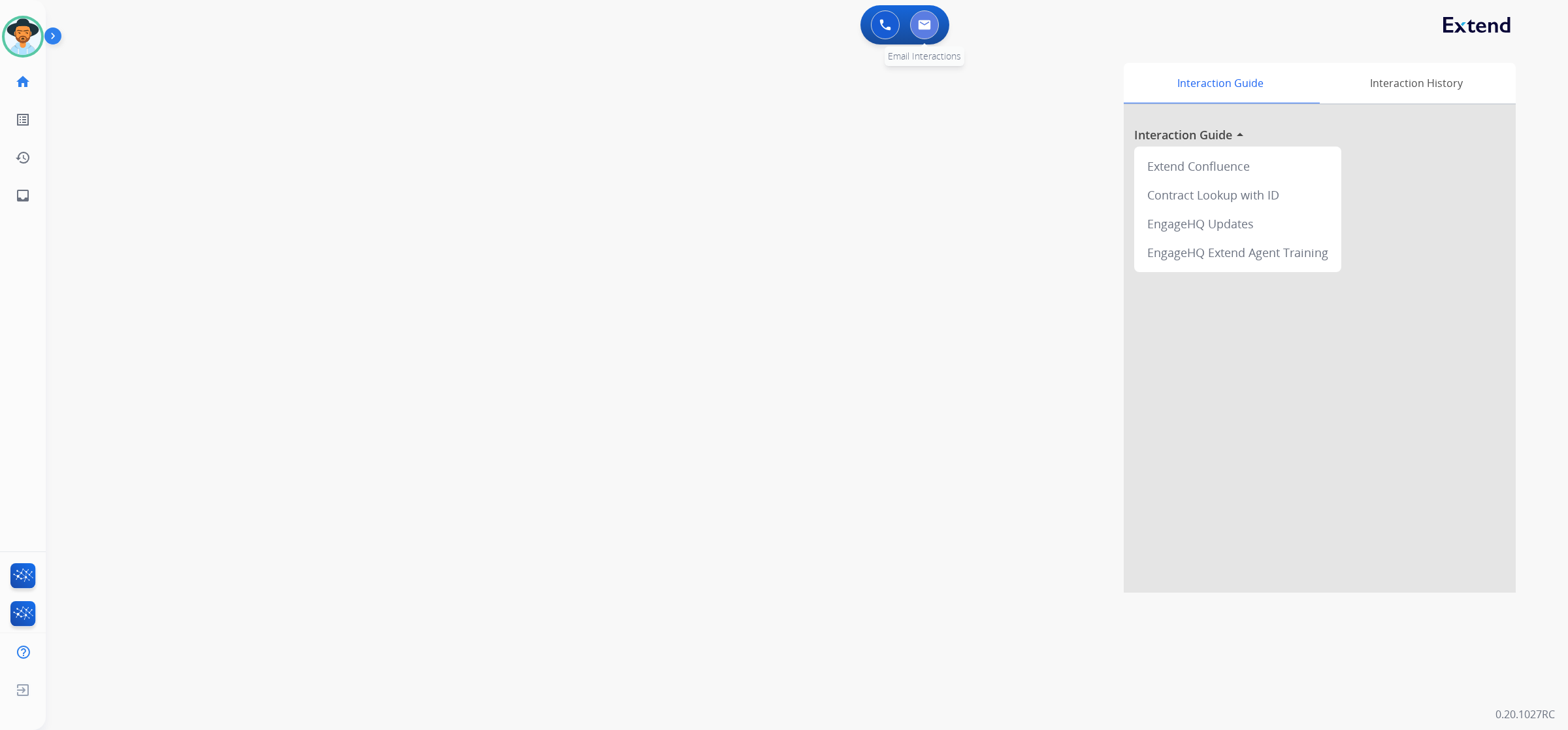
click at [932, 23] on button at bounding box center [925, 25] width 29 height 29
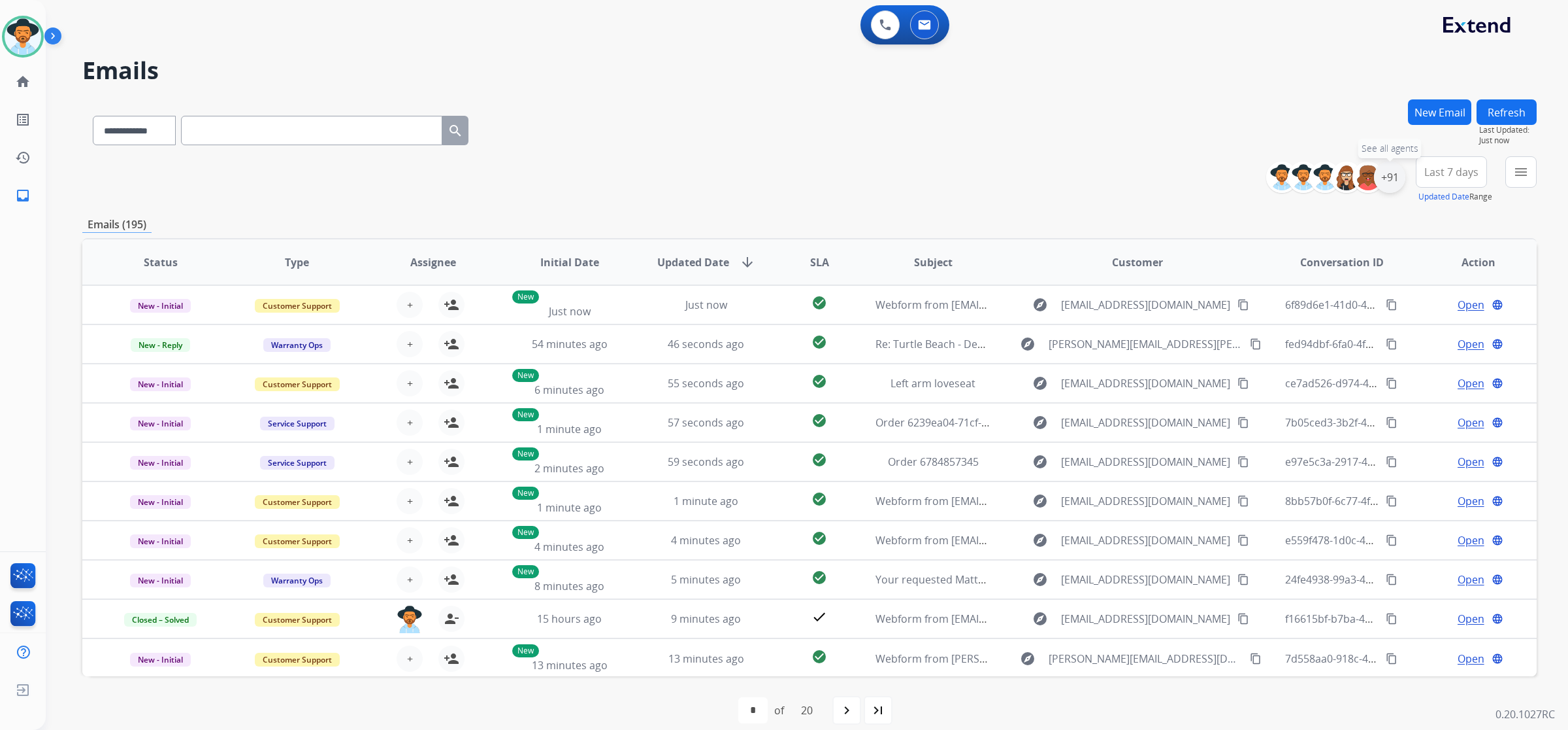
click at [1393, 180] on div "+91" at bounding box center [1390, 177] width 32 height 32
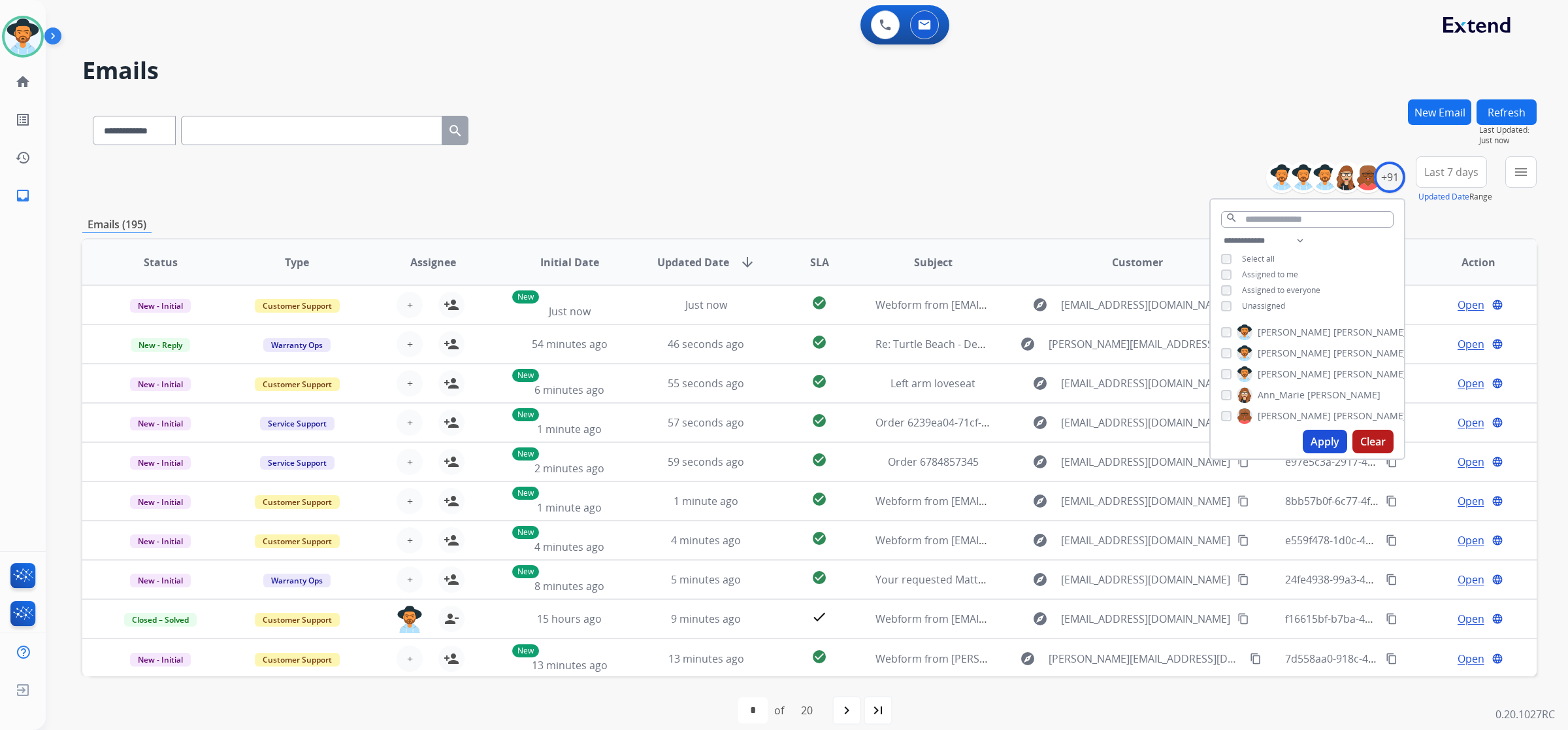
click at [1254, 306] on span "Unassigned" at bounding box center [1264, 306] width 43 height 11
click at [1324, 435] on button "Apply" at bounding box center [1325, 442] width 44 height 23
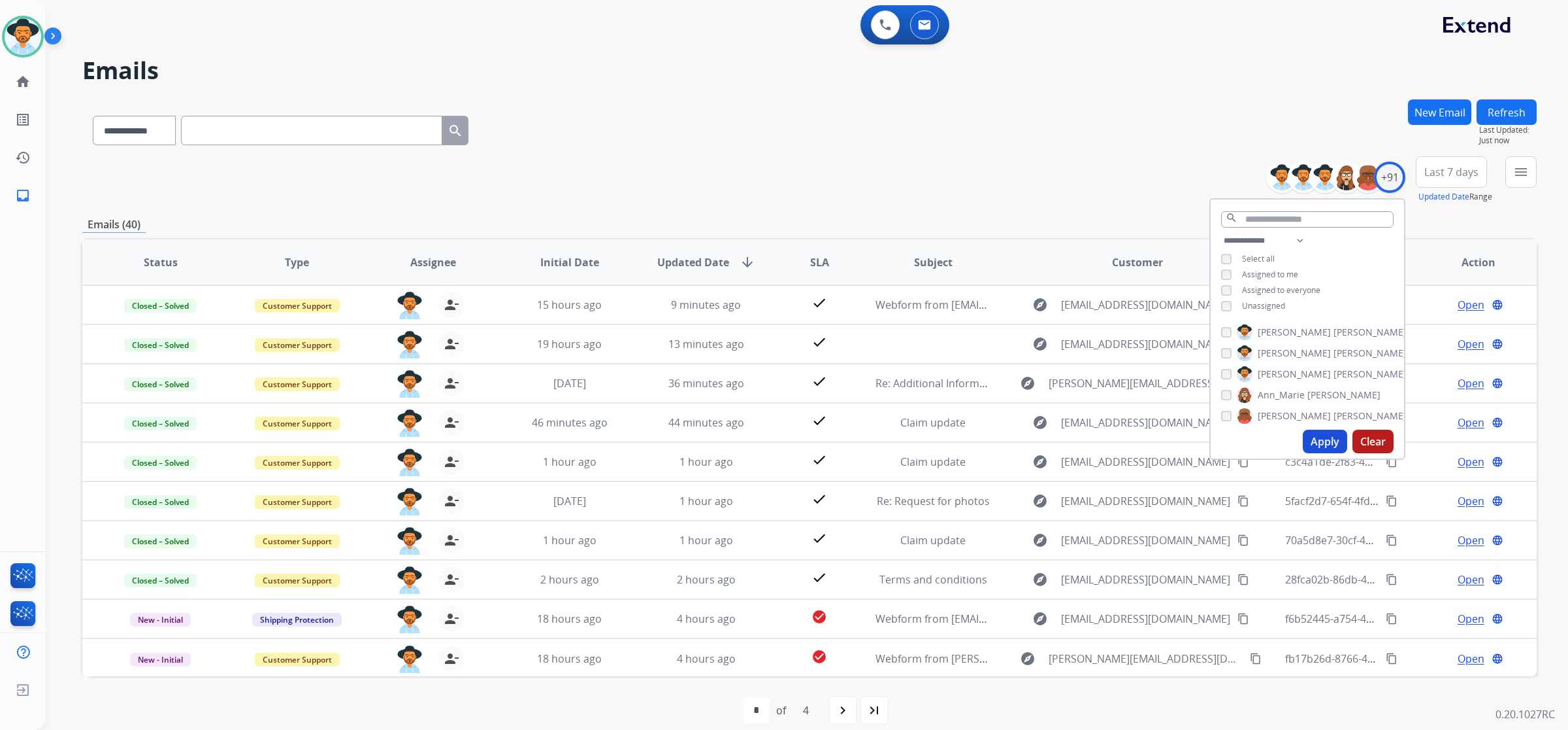
click at [1332, 440] on button "Apply" at bounding box center [1325, 442] width 44 height 23
click at [1392, 175] on div "+91" at bounding box center [1390, 177] width 32 height 32
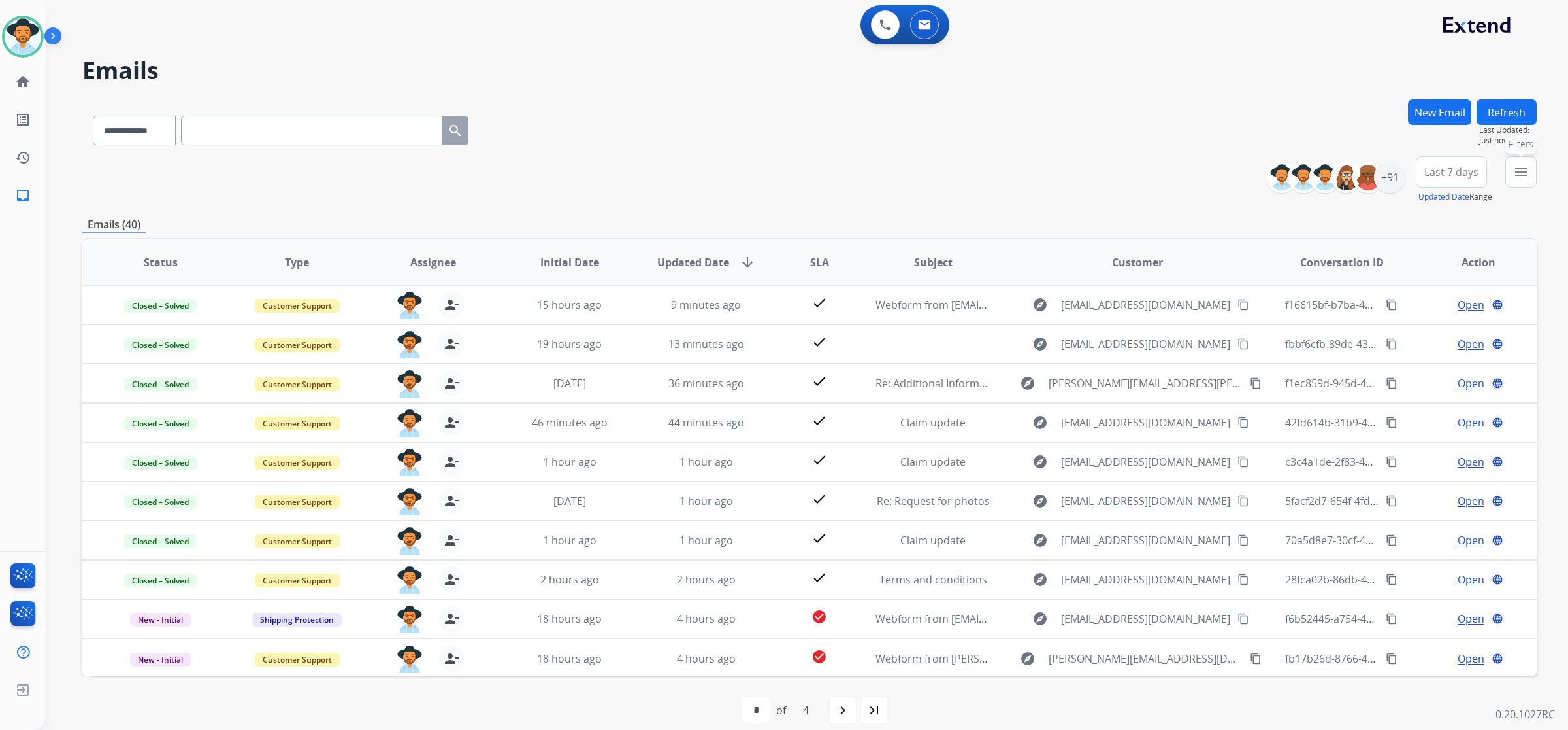
click at [1524, 177] on mat-icon "menu" at bounding box center [1520, 171] width 15 height 15
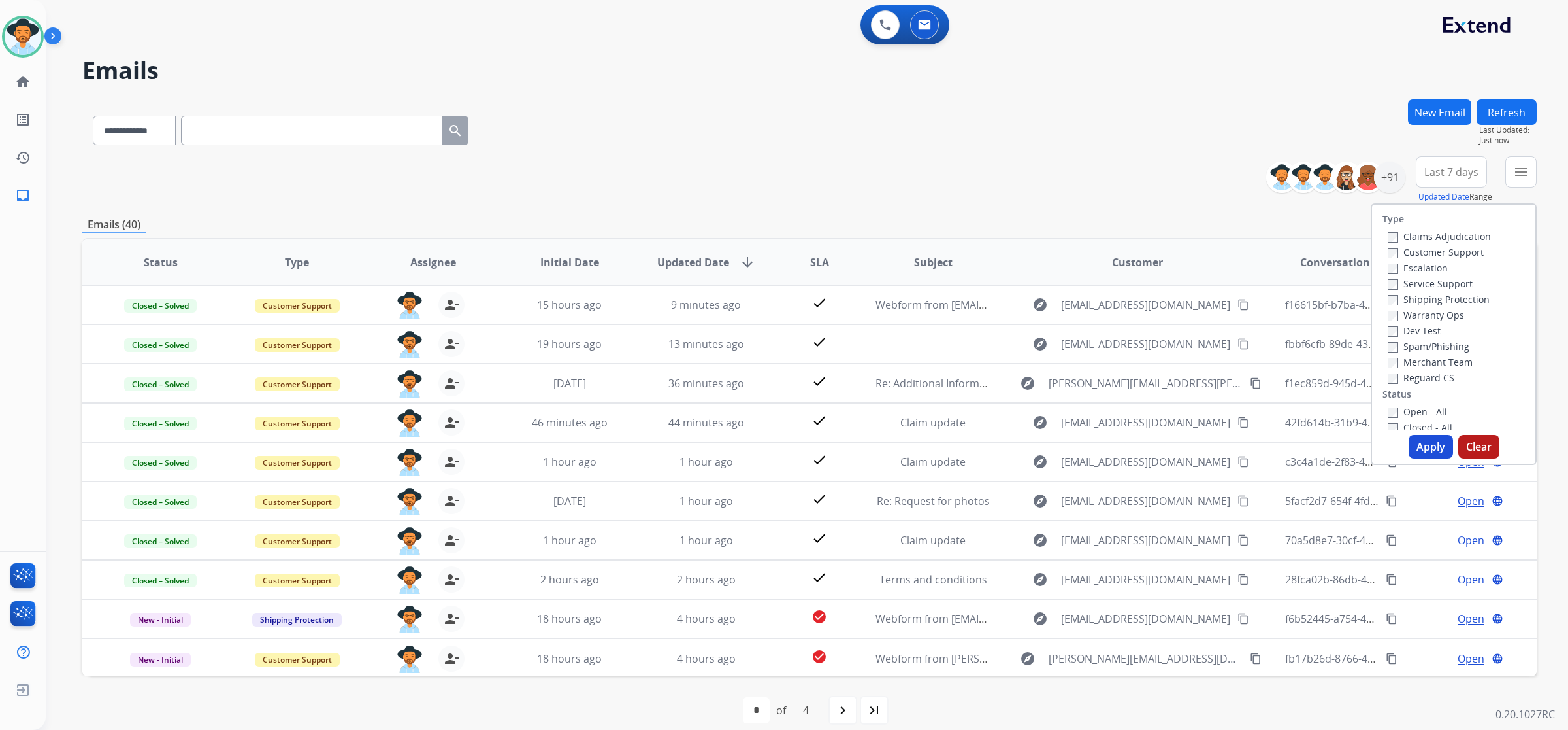
click at [1392, 407] on label "Open - All" at bounding box center [1418, 412] width 59 height 13
click at [1428, 444] on button "Apply" at bounding box center [1430, 447] width 44 height 23
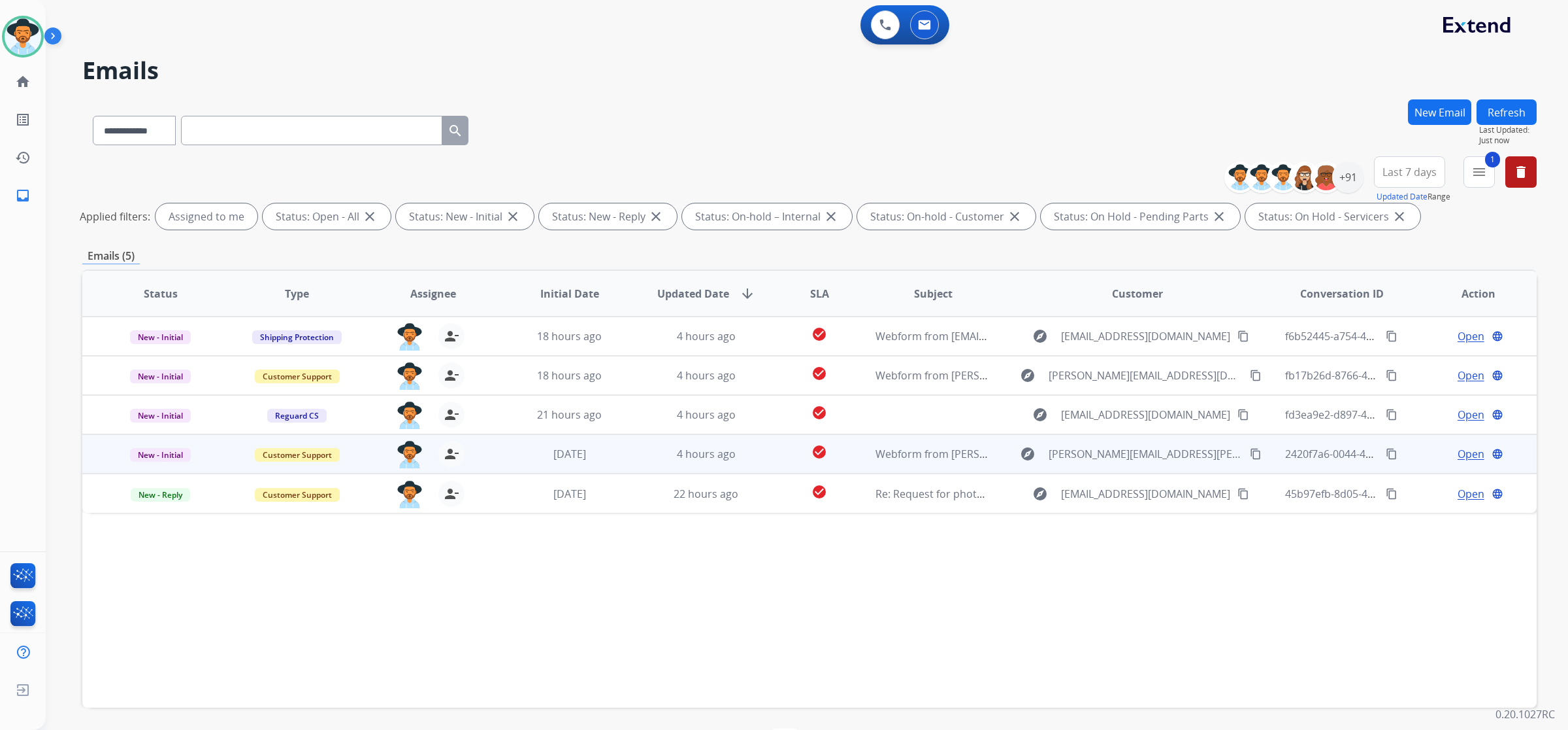
click at [1458, 452] on span "Open" at bounding box center [1472, 453] width 27 height 15
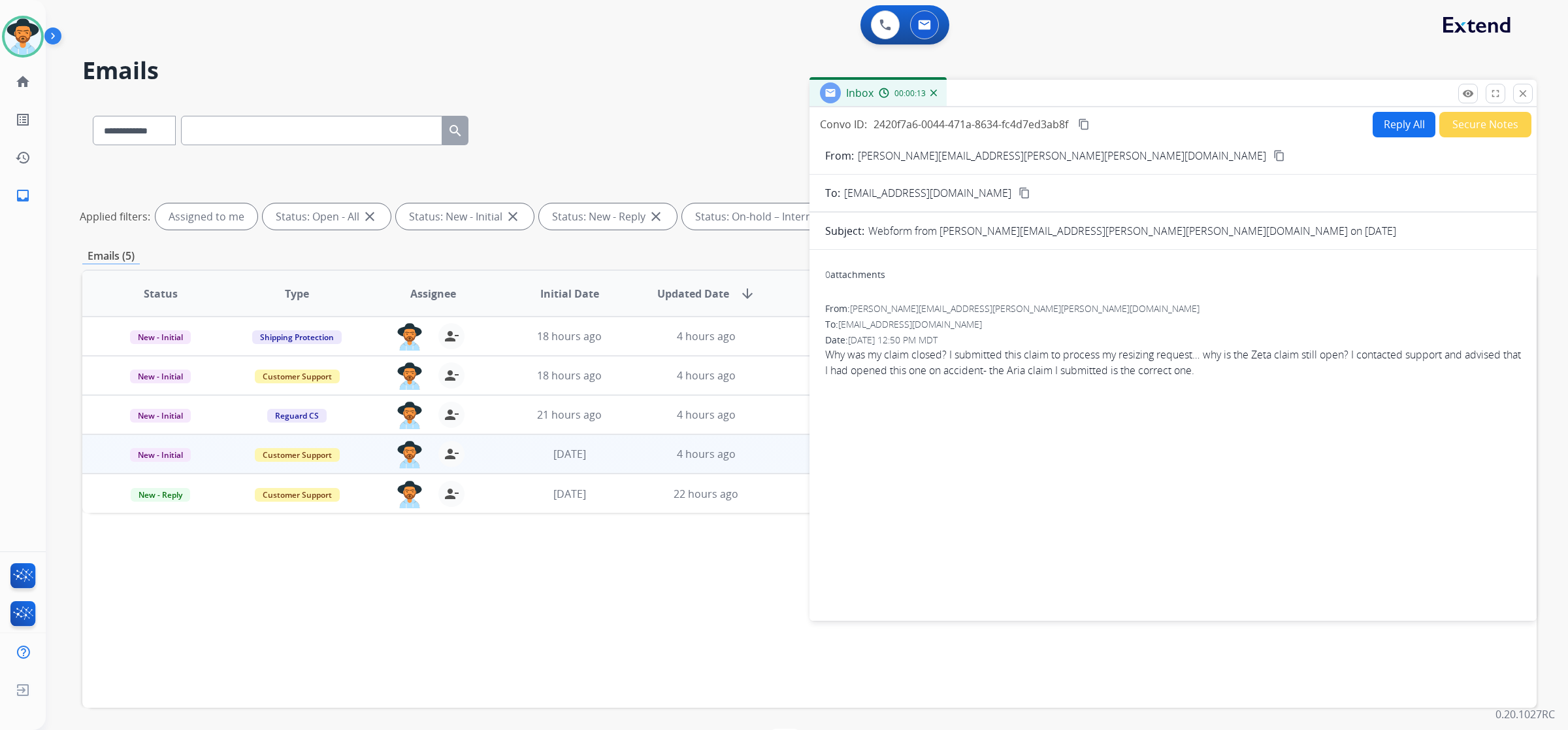
click at [1403, 115] on button "Reply All" at bounding box center [1404, 124] width 63 height 25
select select "**********"
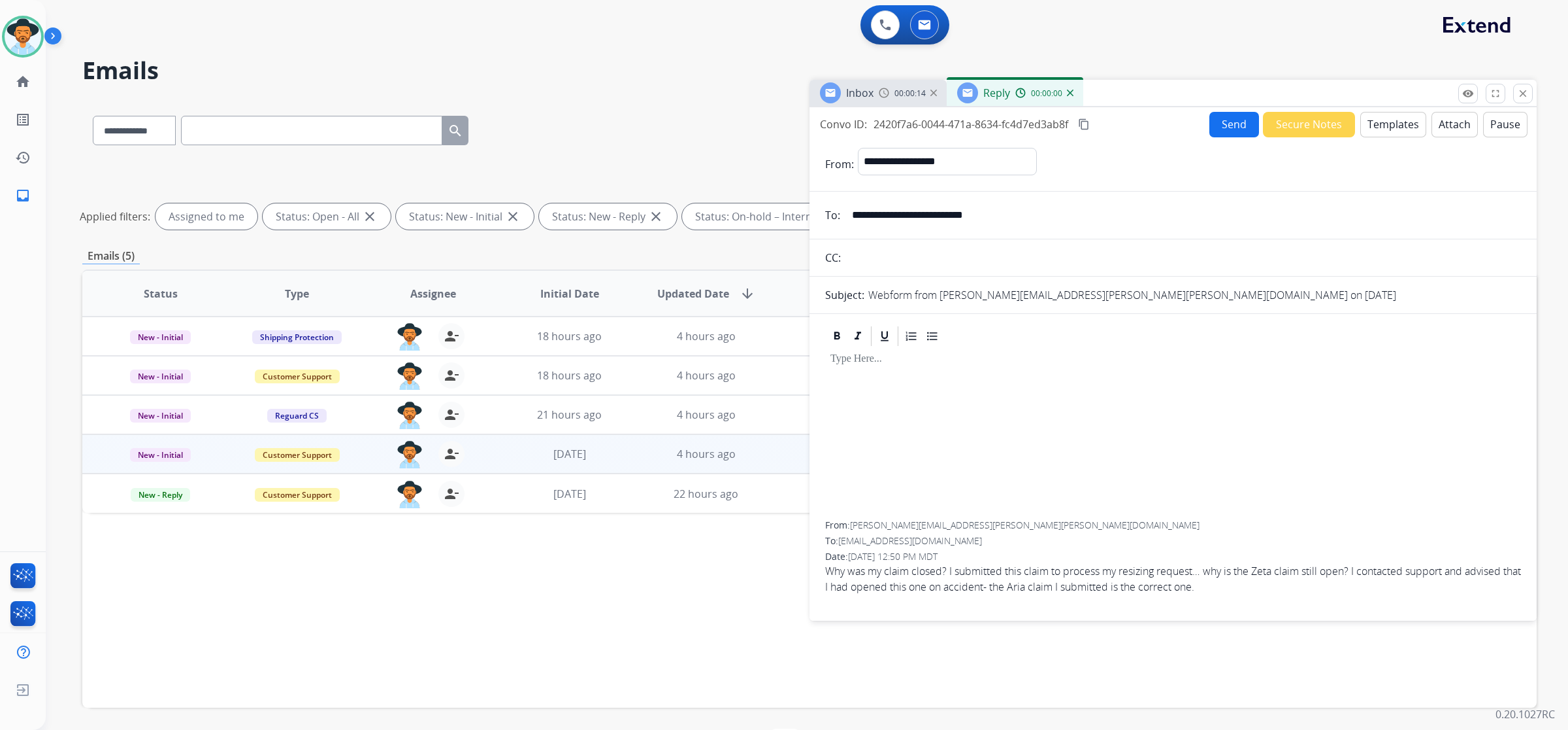
click at [1401, 130] on button "Templates" at bounding box center [1393, 124] width 66 height 25
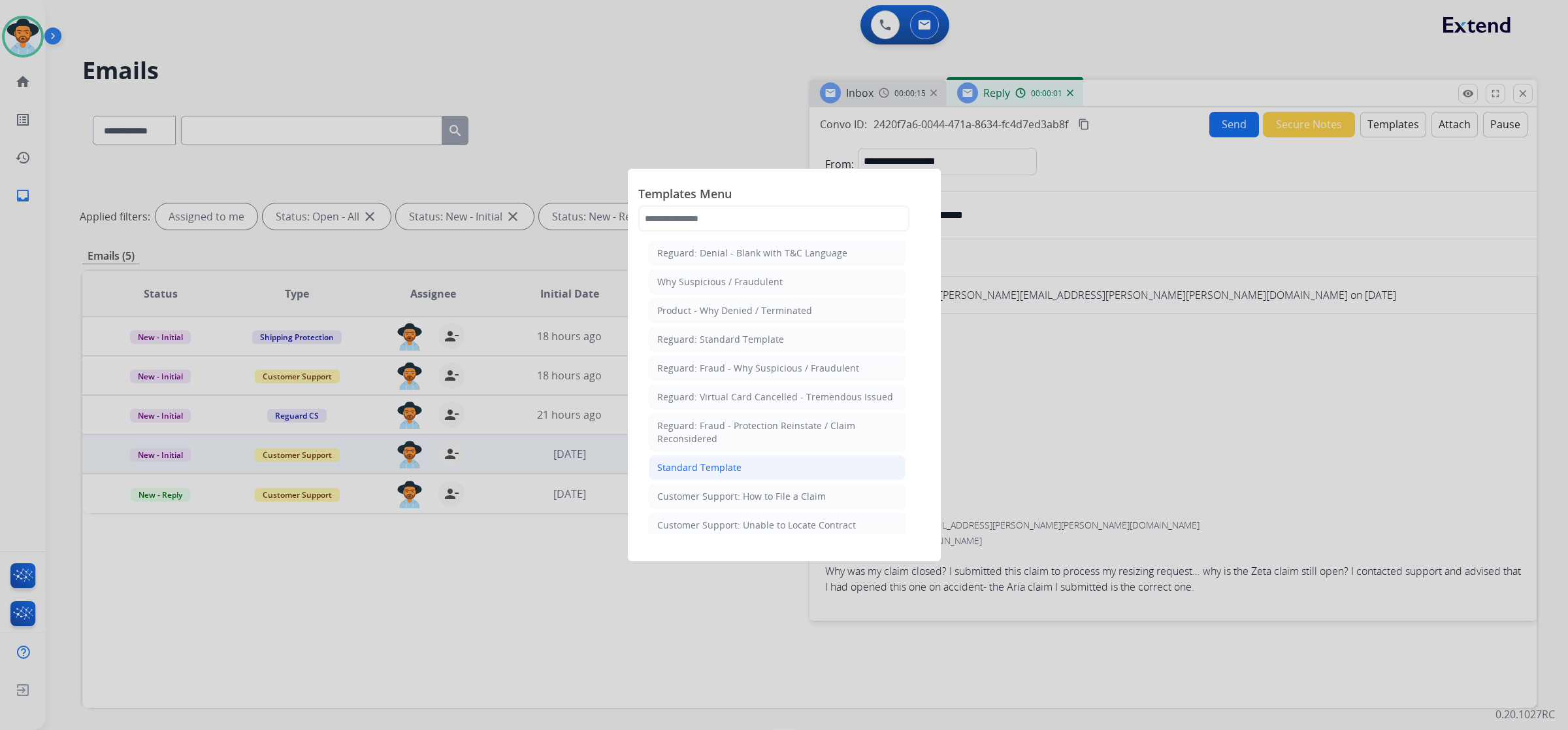
click at [737, 464] on div "Standard Template" at bounding box center [700, 468] width 85 height 14
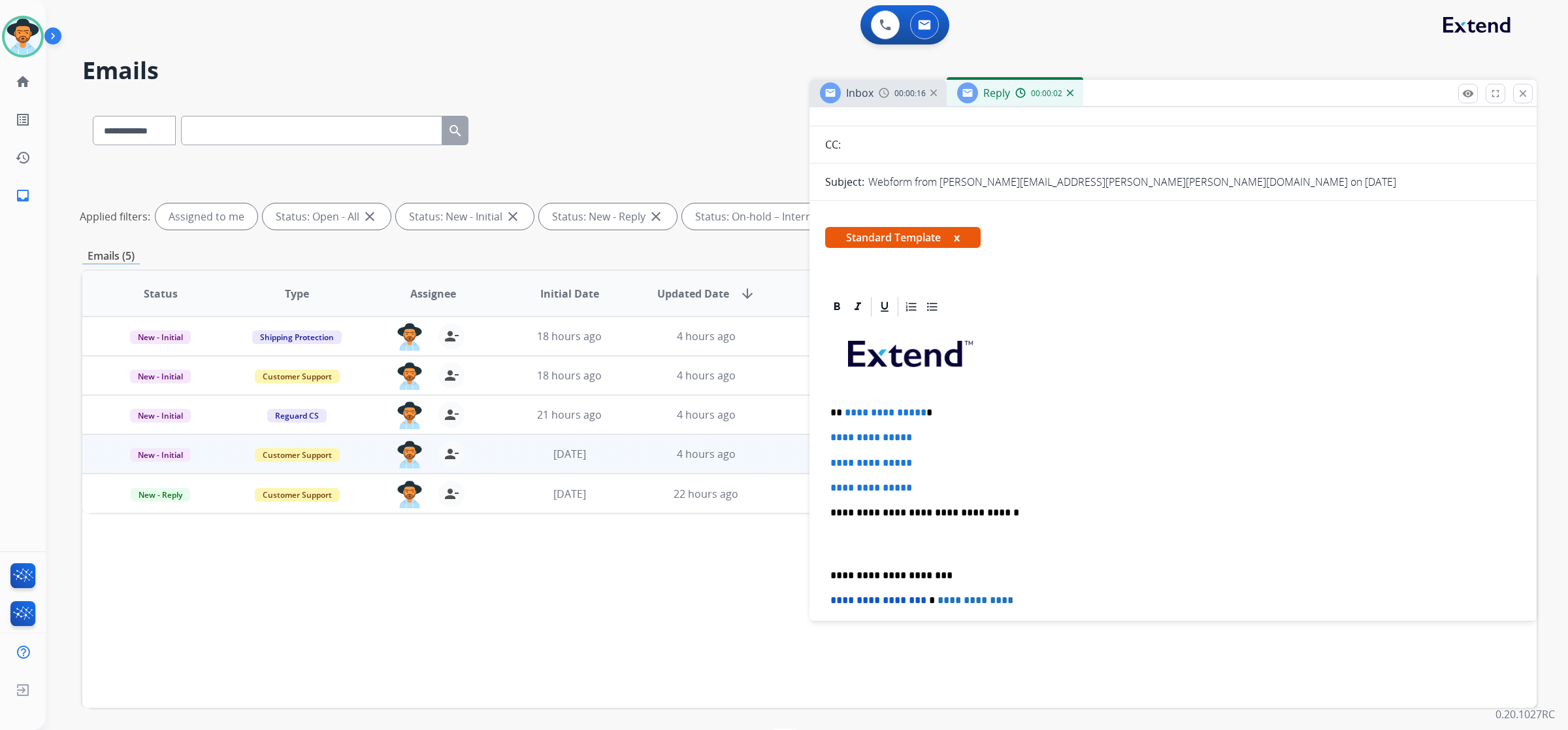
scroll to position [163, 0]
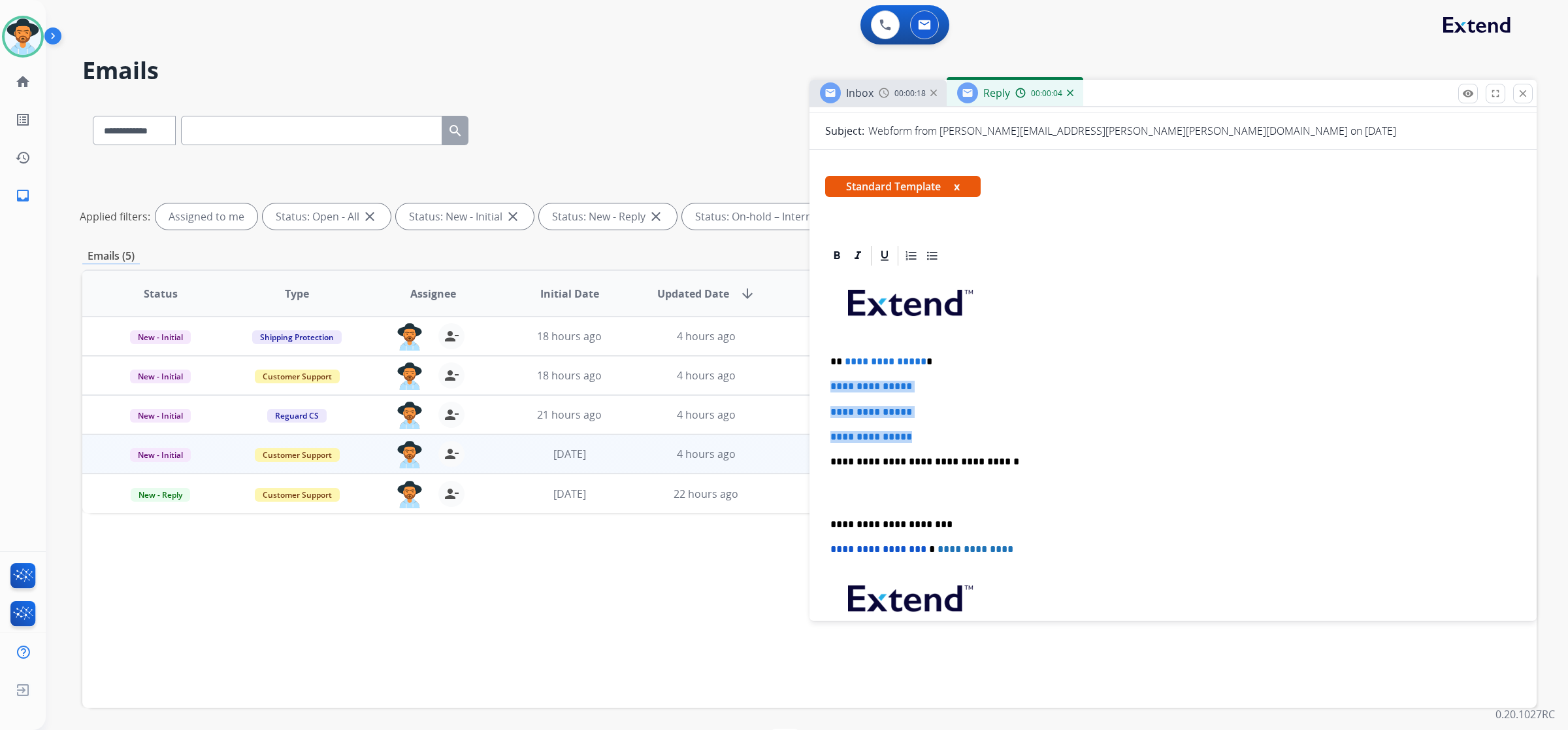
drag, startPoint x: 828, startPoint y: 384, endPoint x: 945, endPoint y: 421, distance: 122.7
click at [945, 421] on div "**********" at bounding box center [1173, 492] width 696 height 450
click at [1013, 439] on p "**********" at bounding box center [1168, 436] width 675 height 12
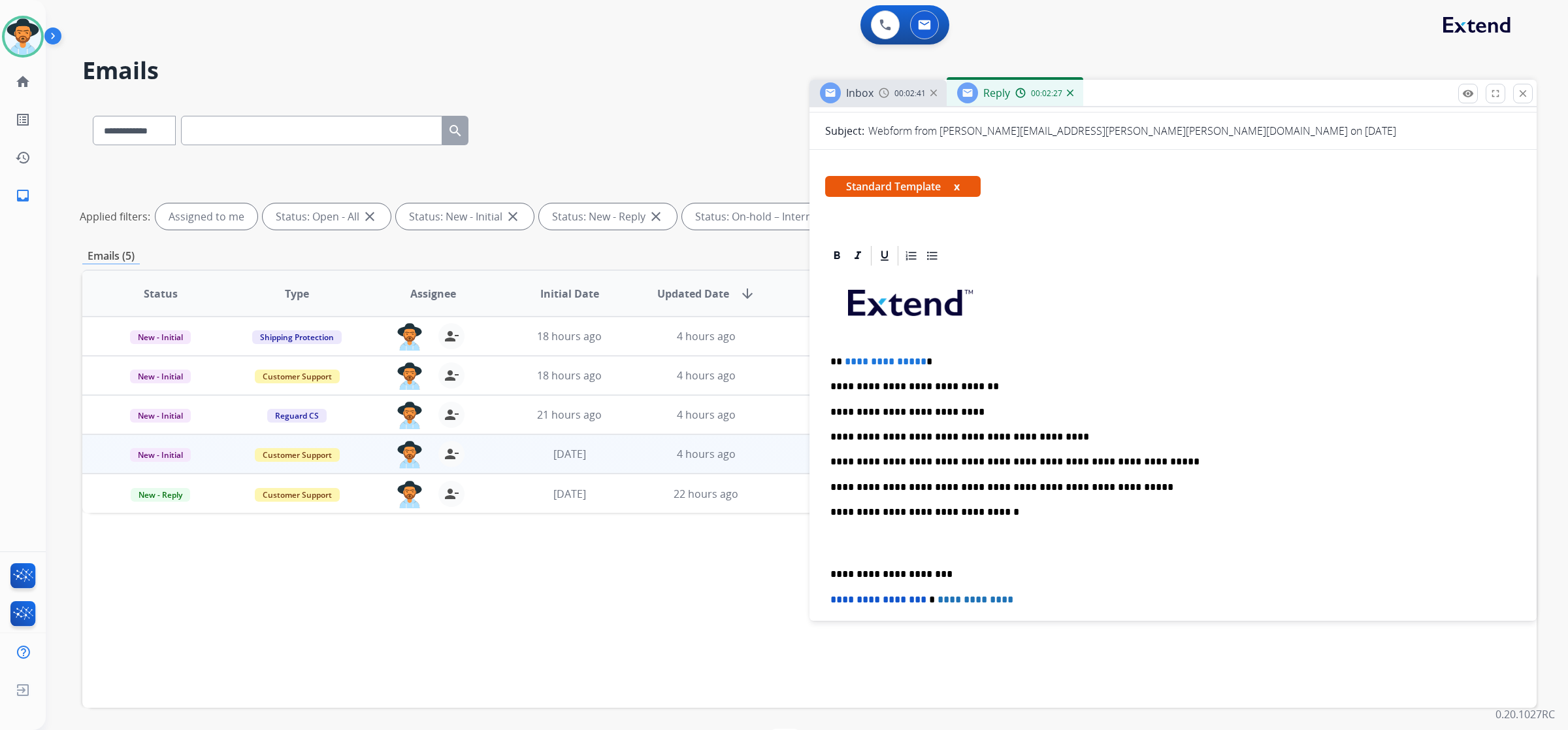
click at [1110, 492] on p "**********" at bounding box center [1168, 487] width 675 height 12
drag, startPoint x: 916, startPoint y: 360, endPoint x: 873, endPoint y: 363, distance: 43.1
click at [873, 363] on span "**********" at bounding box center [885, 360] width 82 height 10
click at [905, 364] on span "**********" at bounding box center [885, 360] width 82 height 10
drag, startPoint x: 920, startPoint y: 364, endPoint x: 844, endPoint y: 363, distance: 76.0
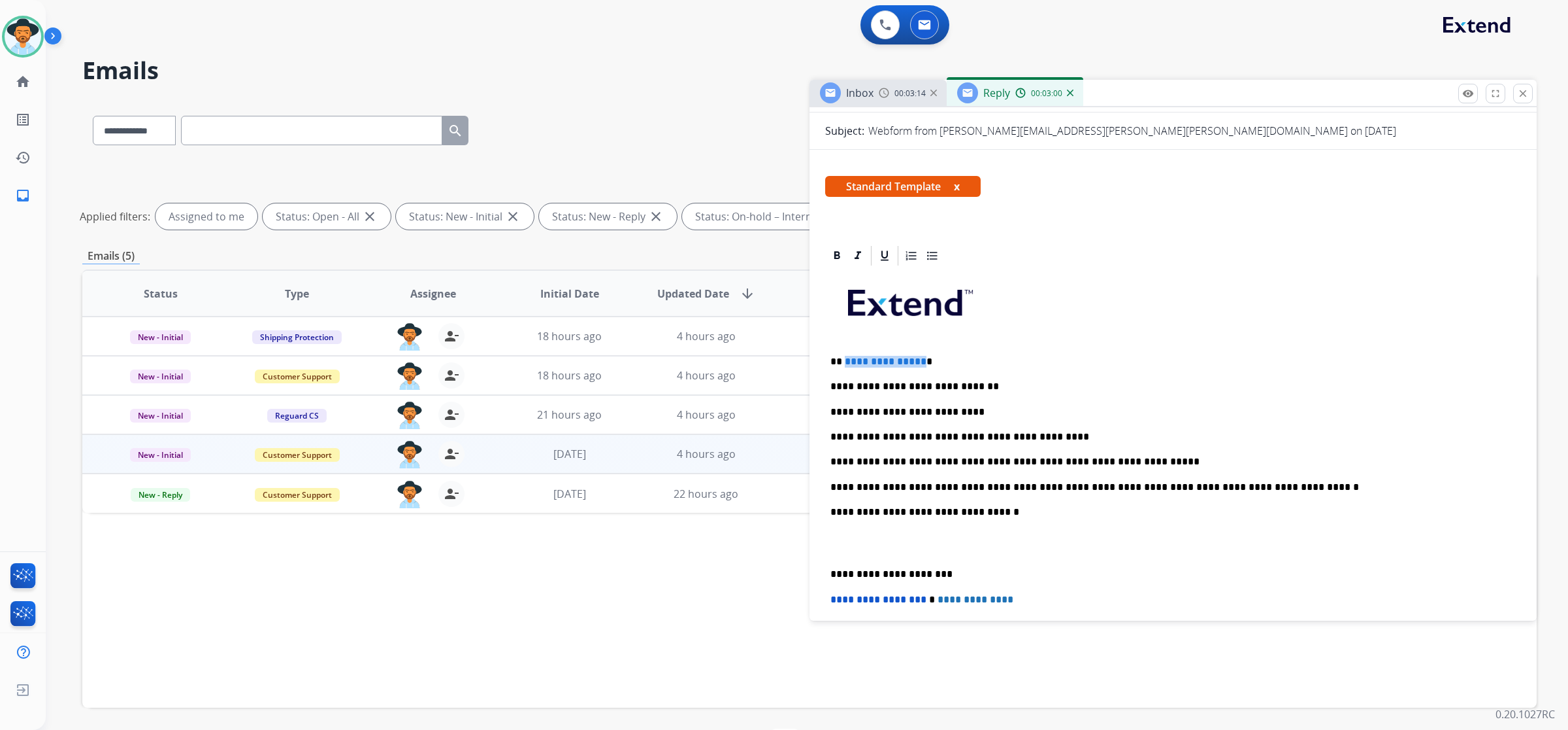
click at [844, 363] on p "**********" at bounding box center [1168, 361] width 675 height 12
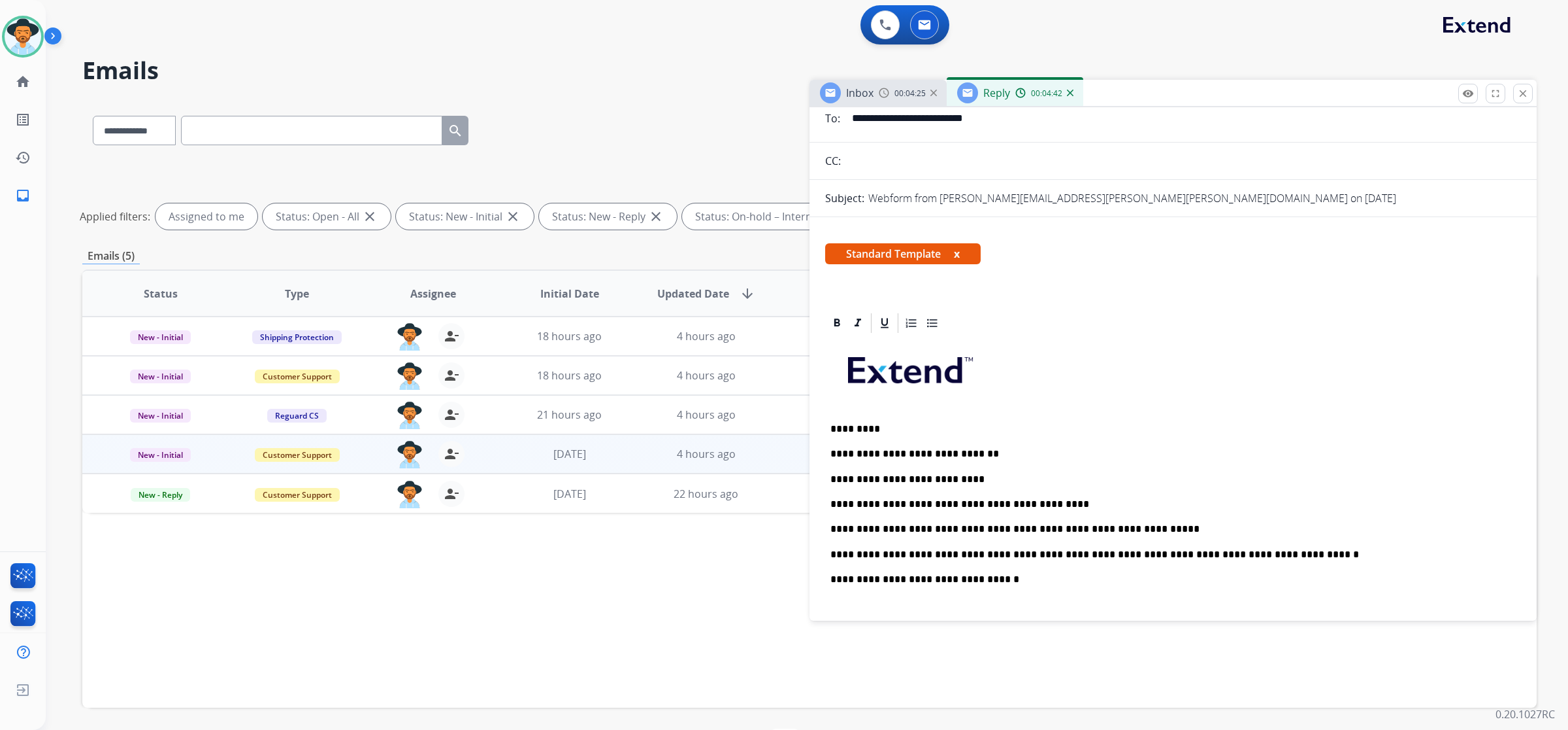
scroll to position [0, 0]
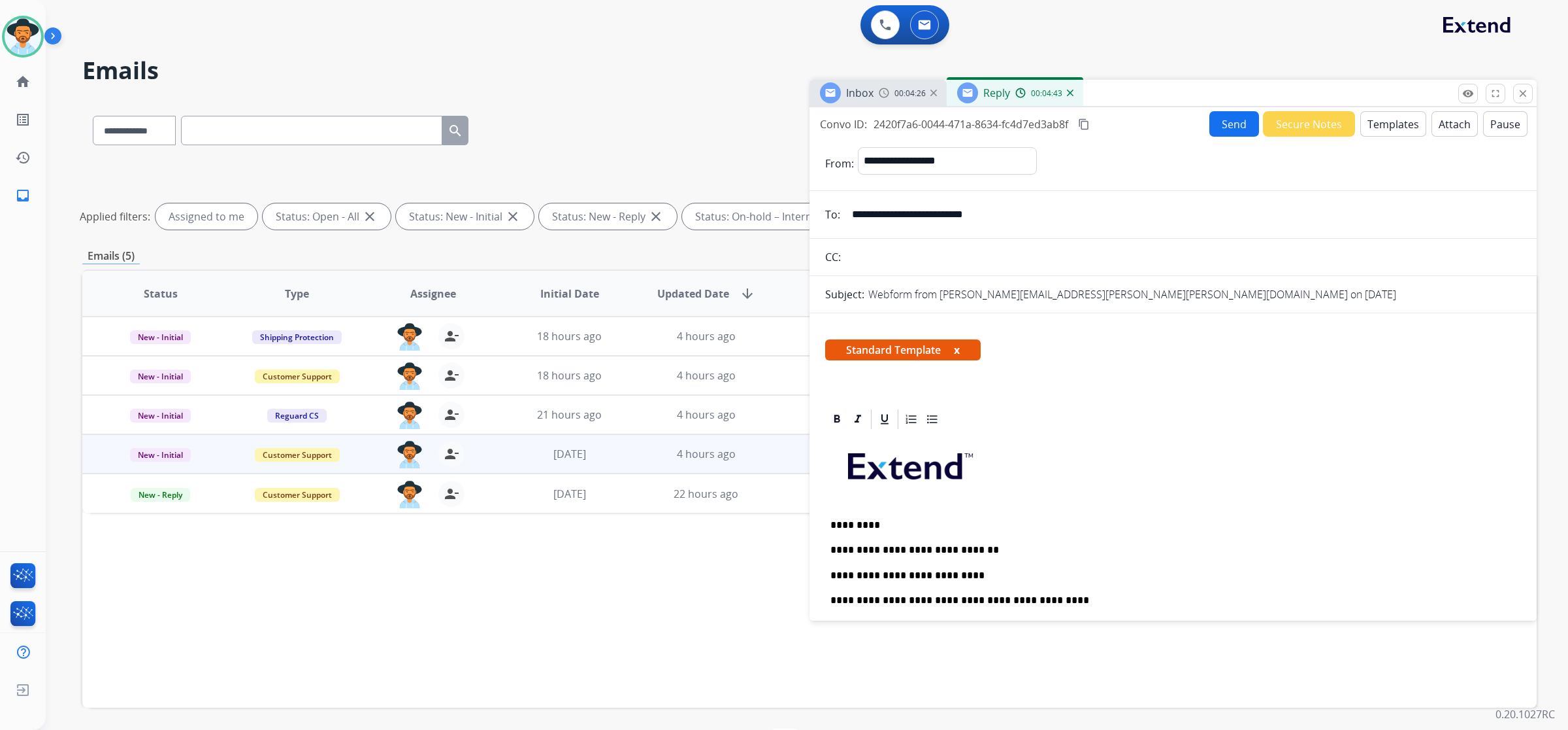
click at [1211, 125] on button "Send" at bounding box center [1234, 123] width 50 height 25
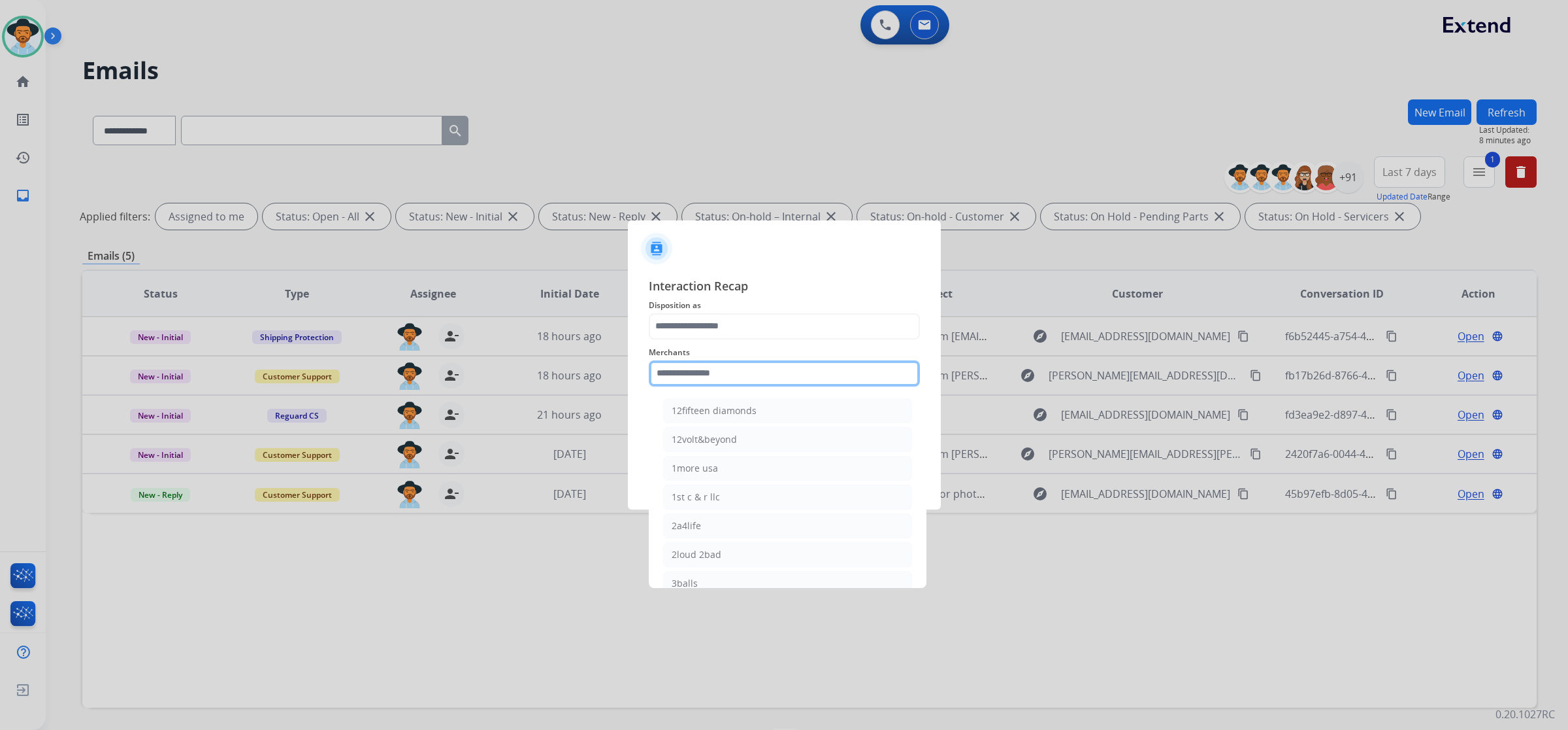
click at [861, 363] on input "text" at bounding box center [784, 373] width 271 height 26
click at [771, 583] on li "Brilliant earth" at bounding box center [787, 583] width 249 height 25
type input "**********"
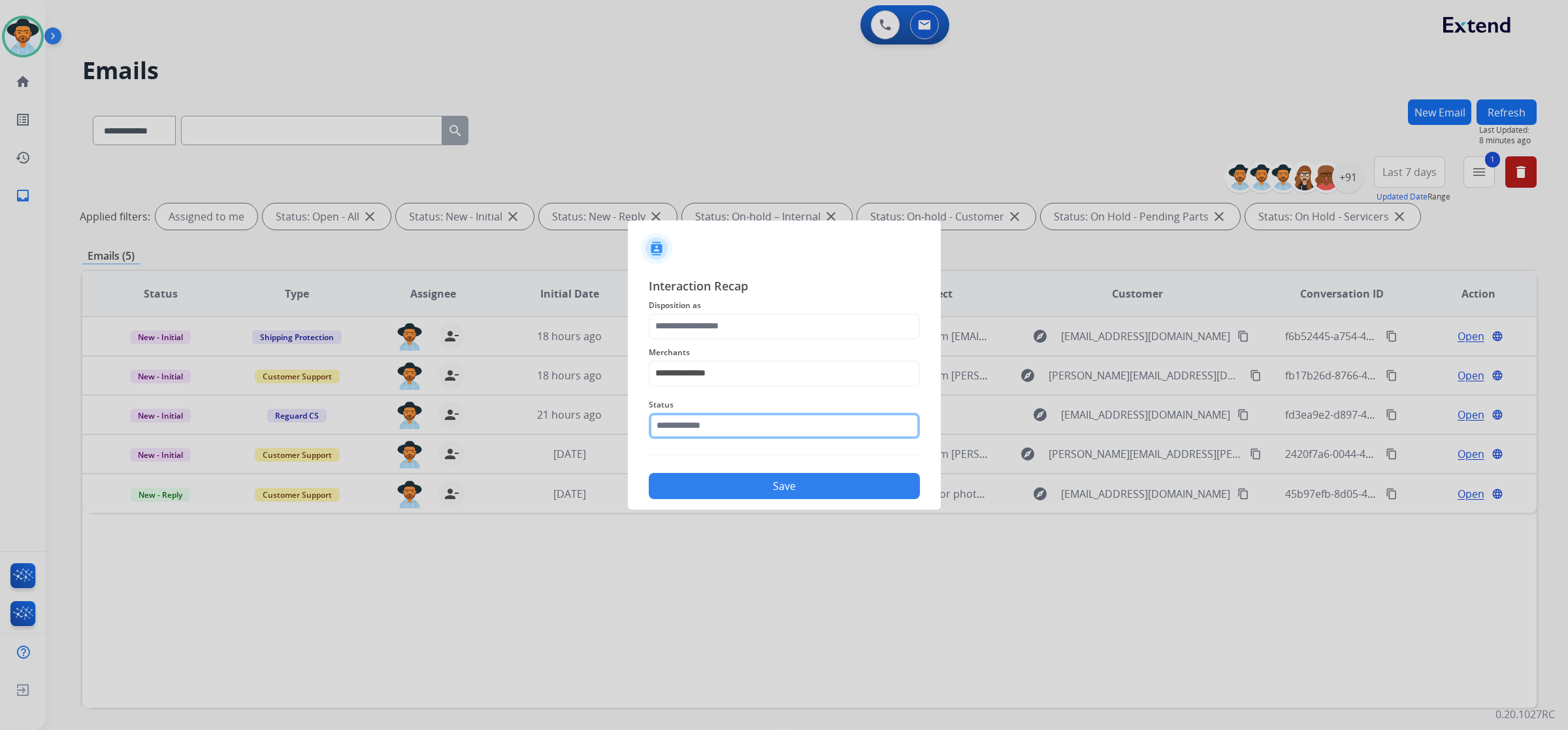
click at [770, 423] on input "text" at bounding box center [784, 425] width 271 height 26
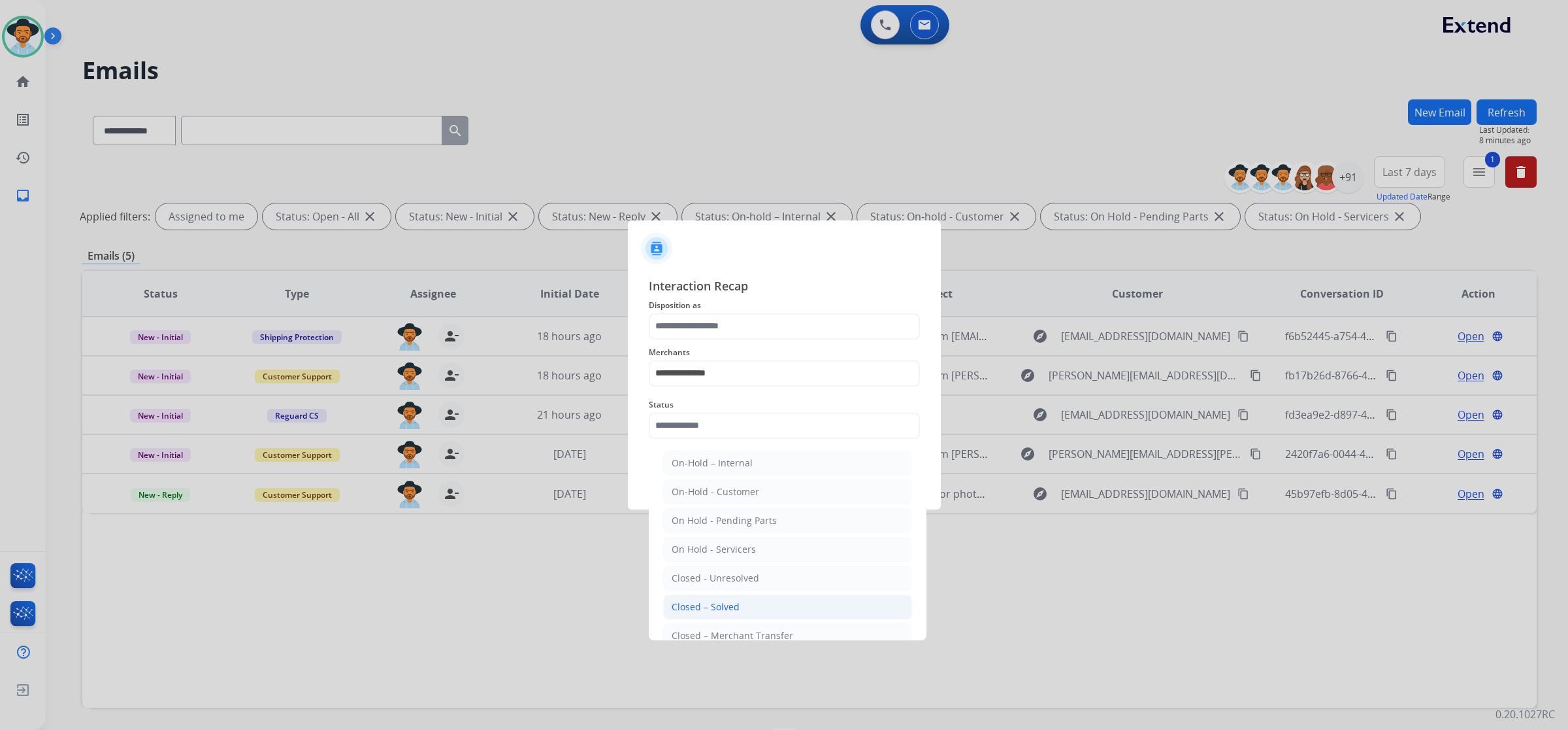
click at [763, 606] on li "Closed – Solved" at bounding box center [787, 607] width 249 height 25
type input "**********"
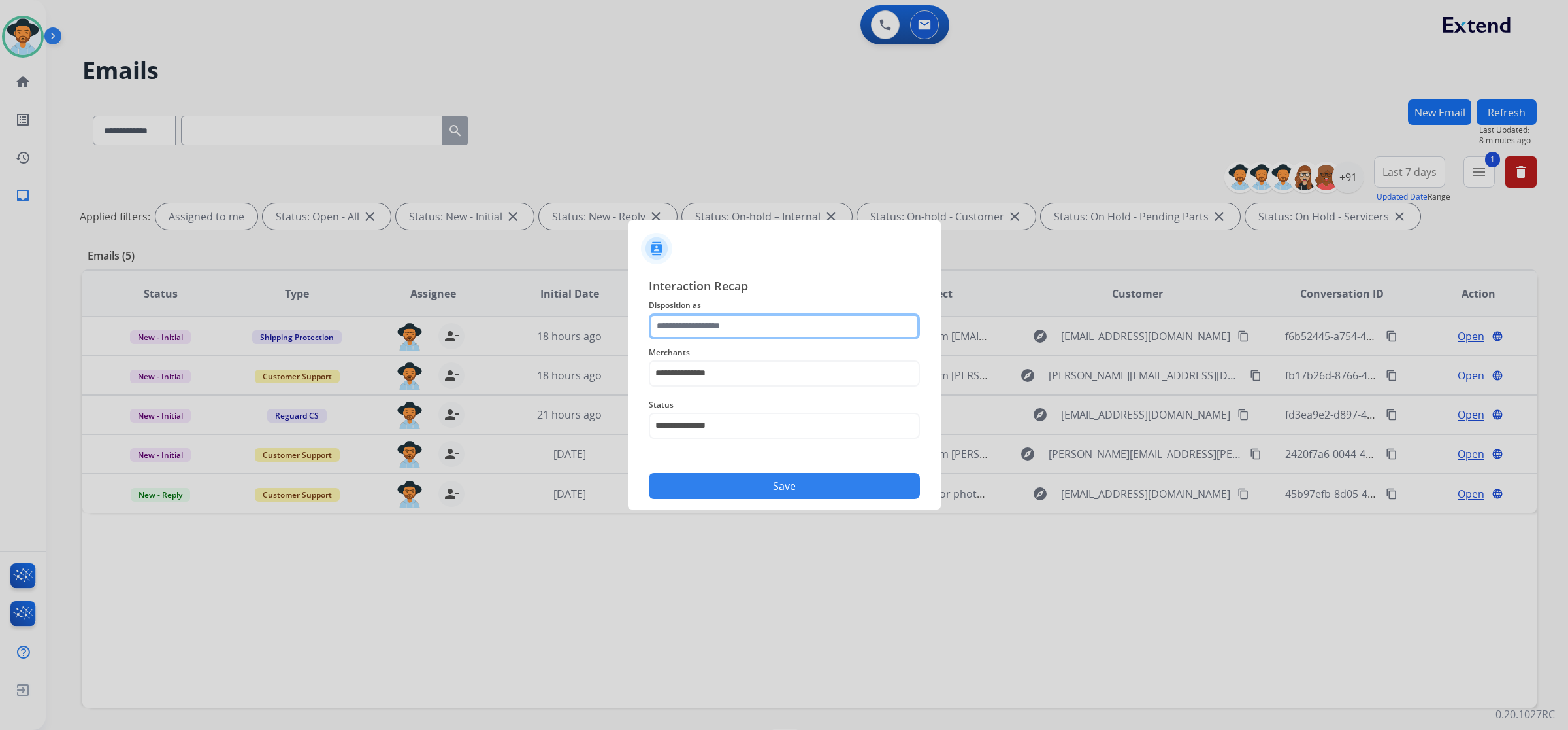
click at [760, 329] on input "text" at bounding box center [784, 326] width 271 height 26
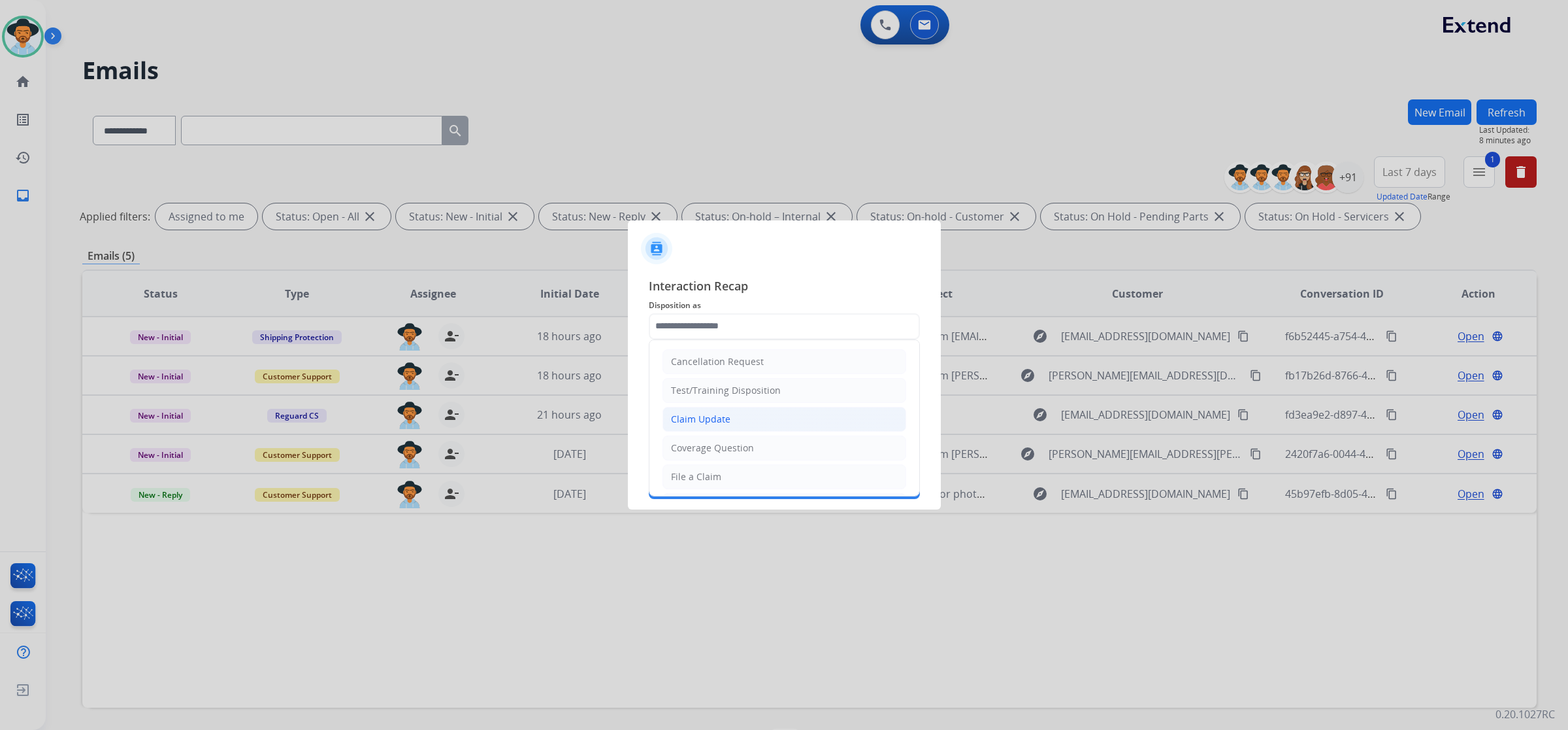
click at [747, 416] on li "Claim Update" at bounding box center [784, 419] width 244 height 25
type input "**********"
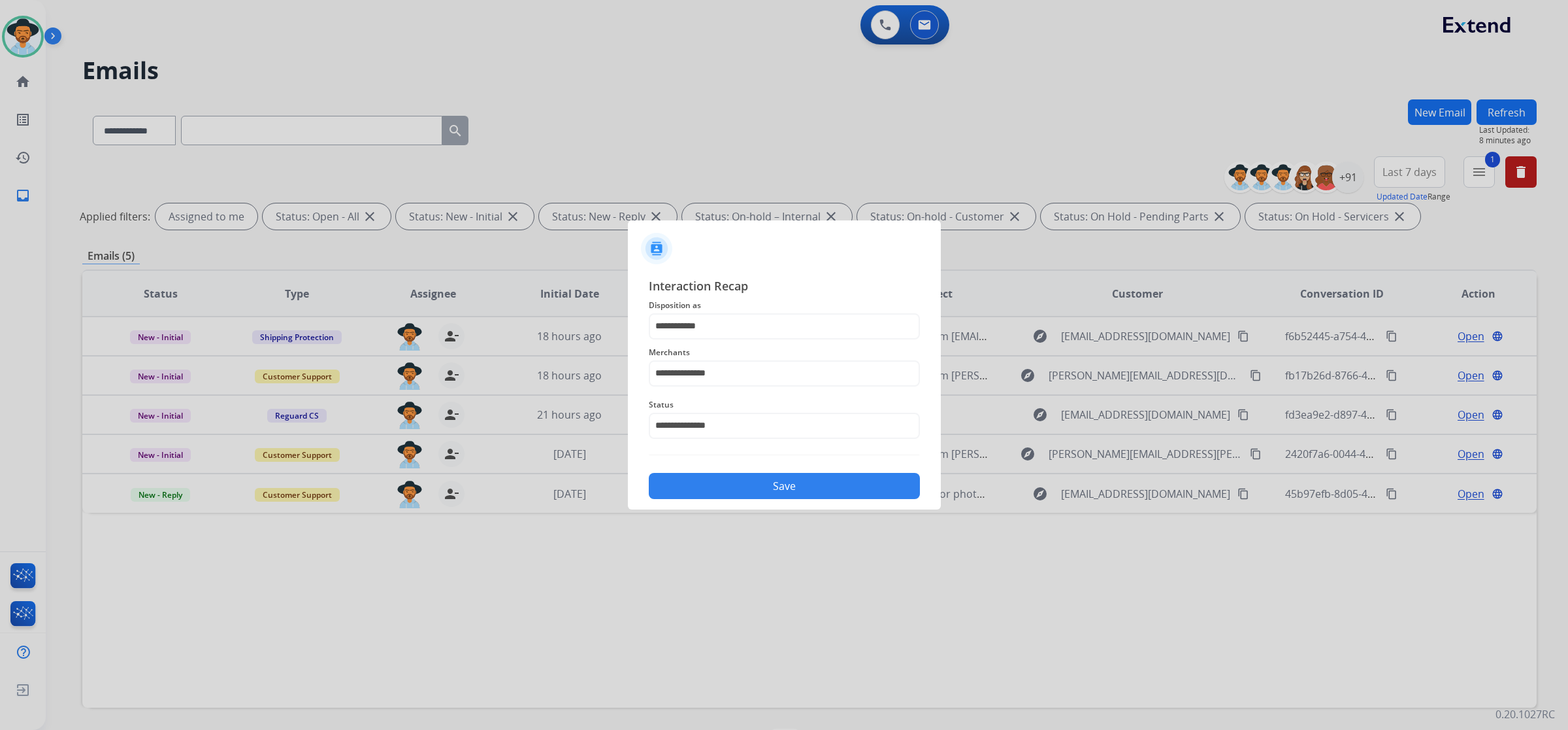
click at [750, 488] on button "Save" at bounding box center [784, 486] width 271 height 26
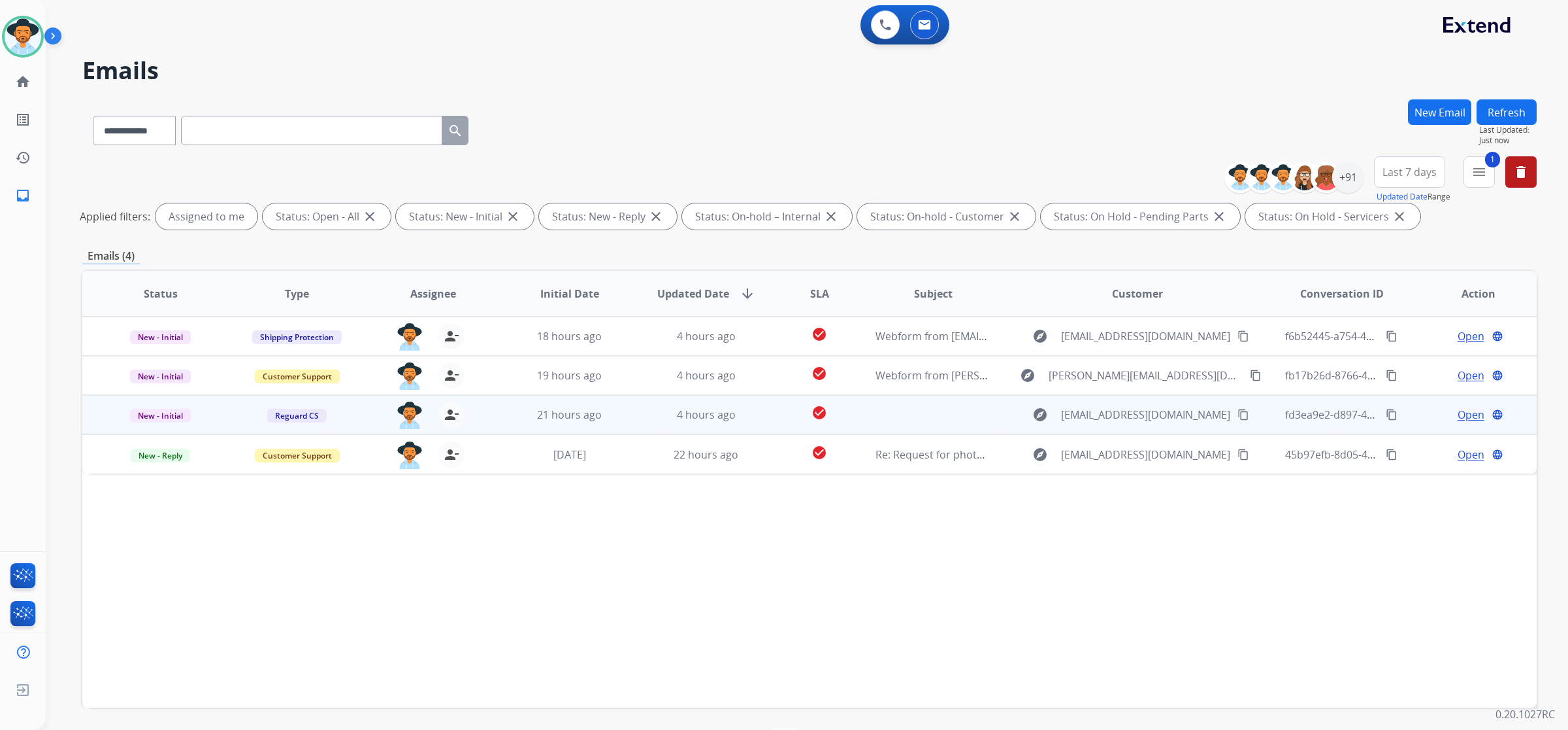
click at [981, 404] on td at bounding box center [923, 415] width 137 height 40
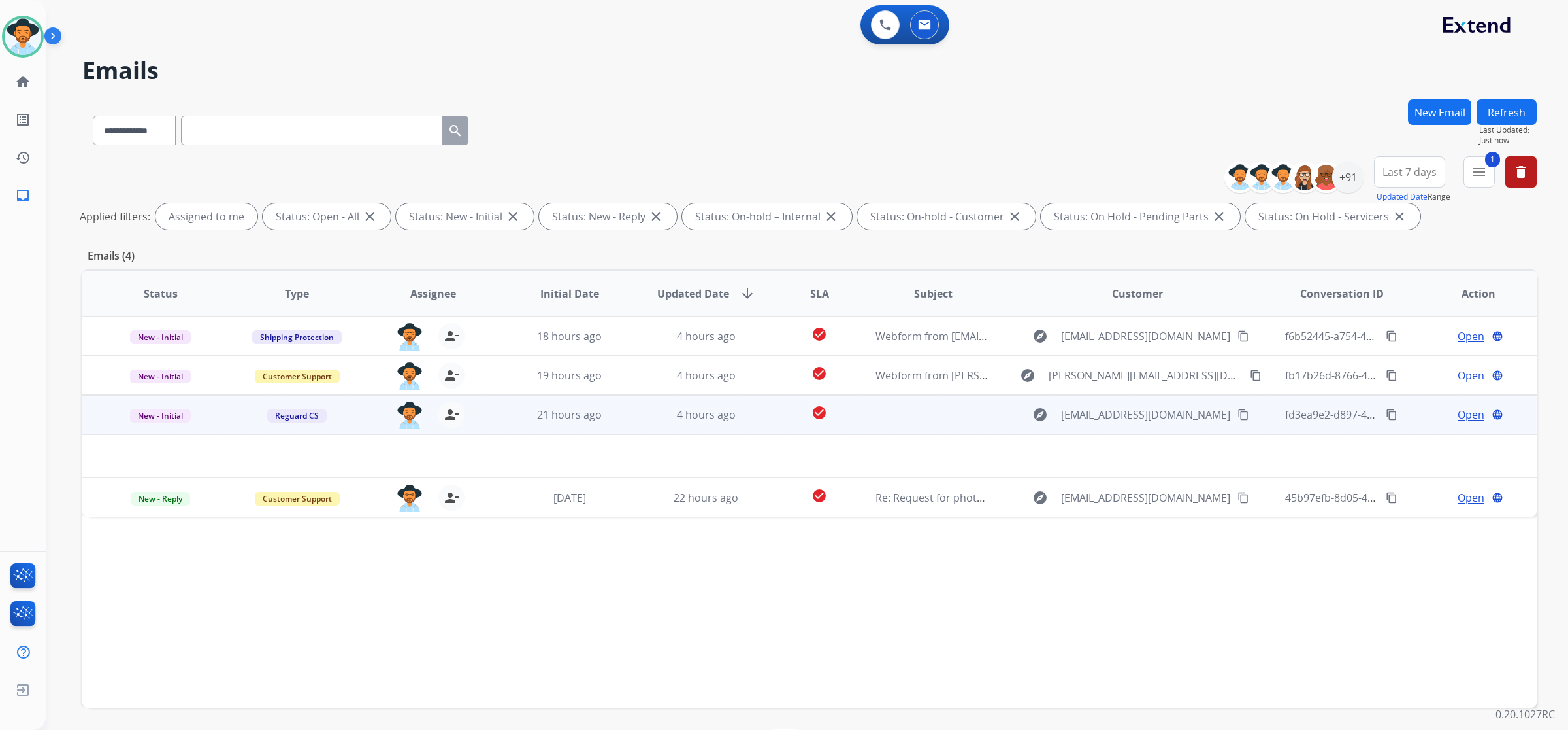
click at [1458, 414] on span "Open" at bounding box center [1472, 414] width 27 height 15
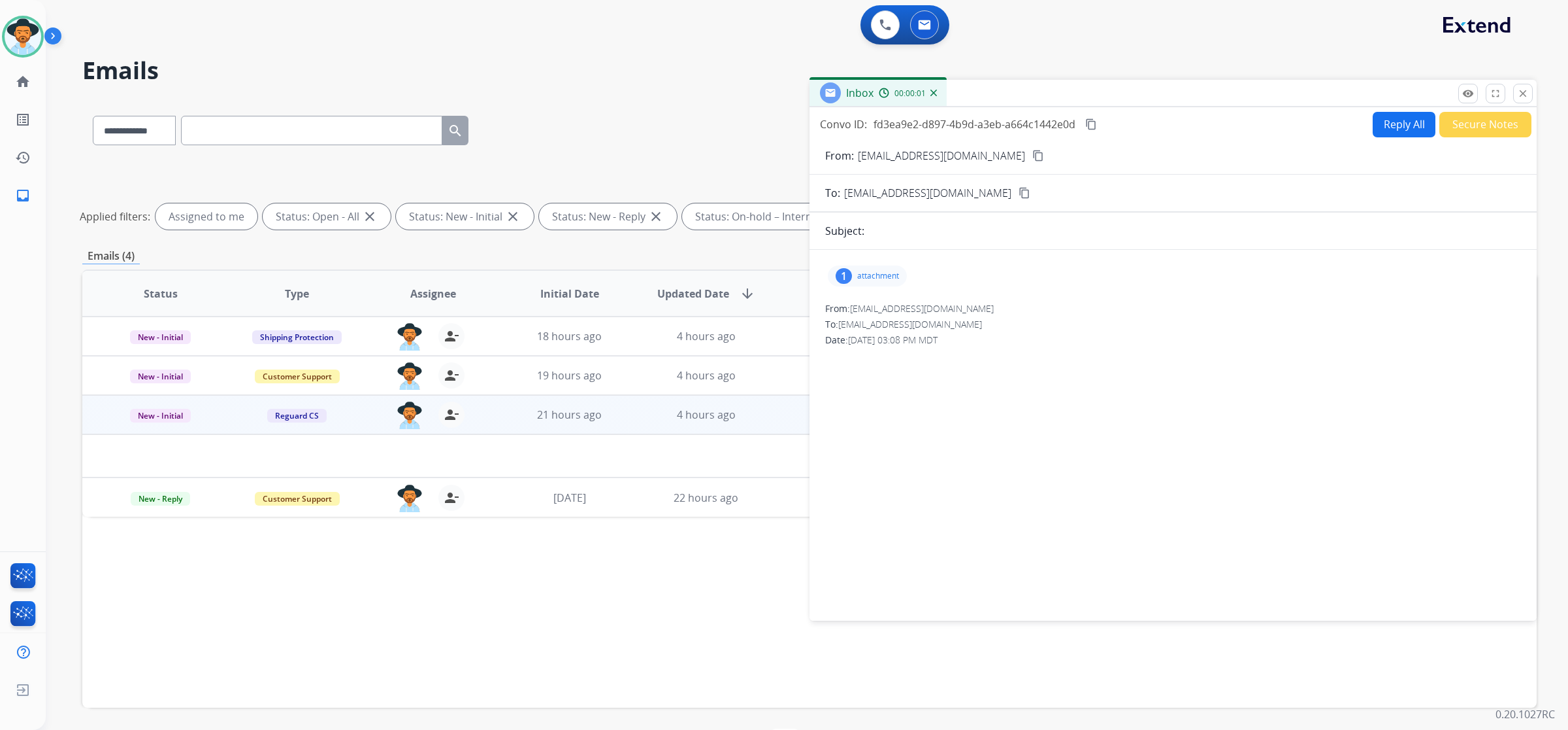
click at [857, 272] on div "1 attachment" at bounding box center [867, 276] width 79 height 21
click at [873, 303] on div at bounding box center [871, 309] width 66 height 46
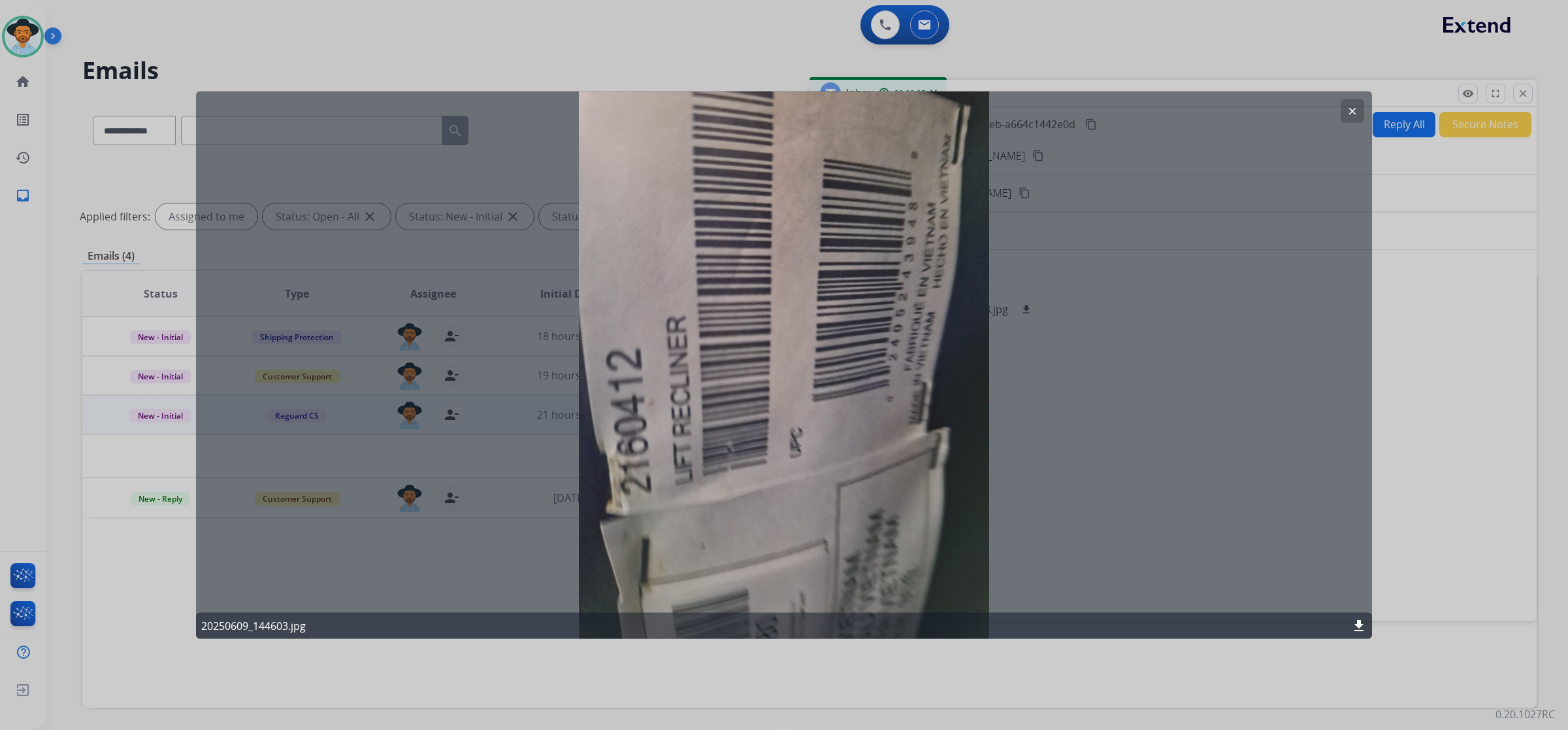
click at [1353, 109] on mat-icon "clear" at bounding box center [1352, 111] width 12 height 12
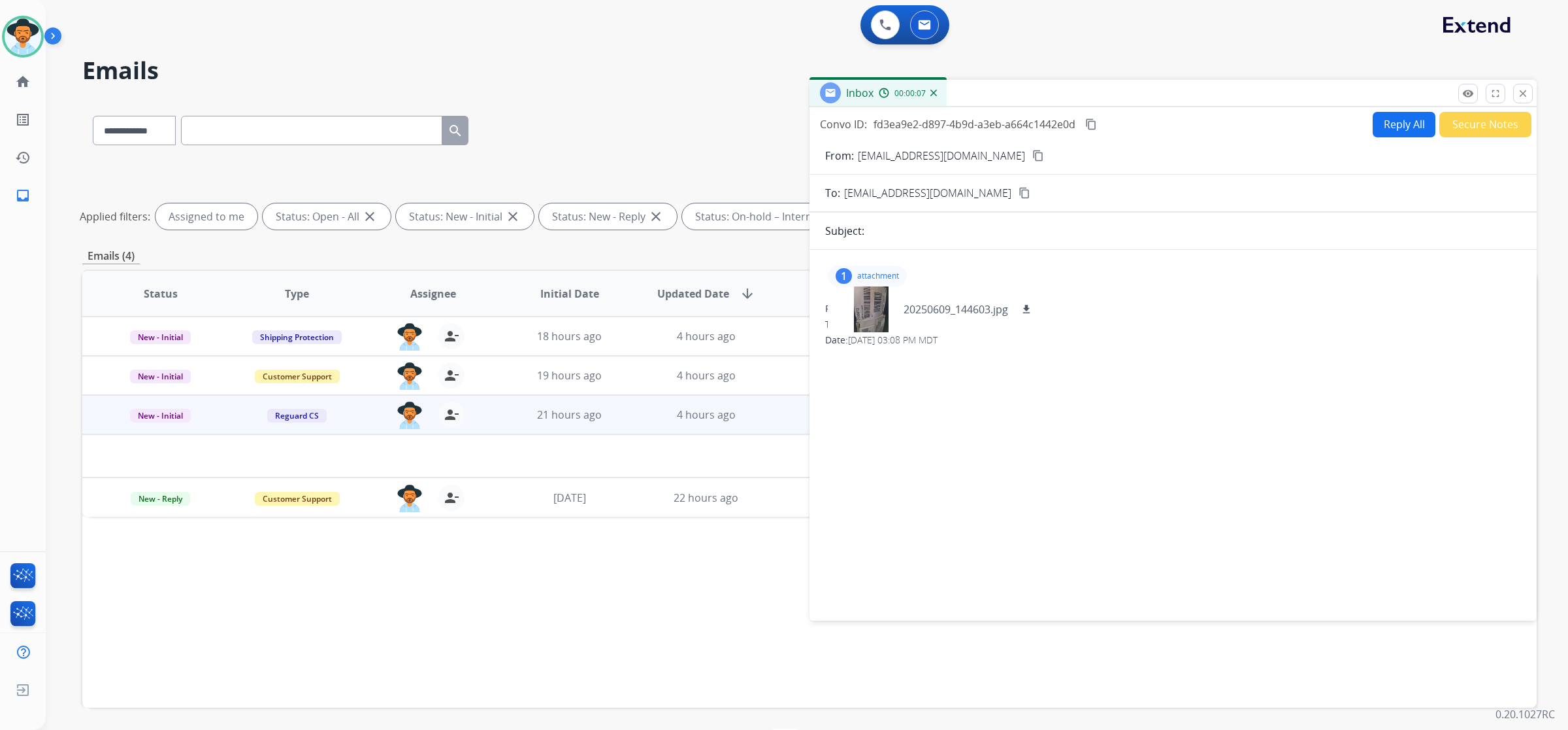
click at [1032, 154] on mat-icon "content_copy" at bounding box center [1038, 155] width 12 height 12
click at [870, 308] on div at bounding box center [871, 309] width 66 height 46
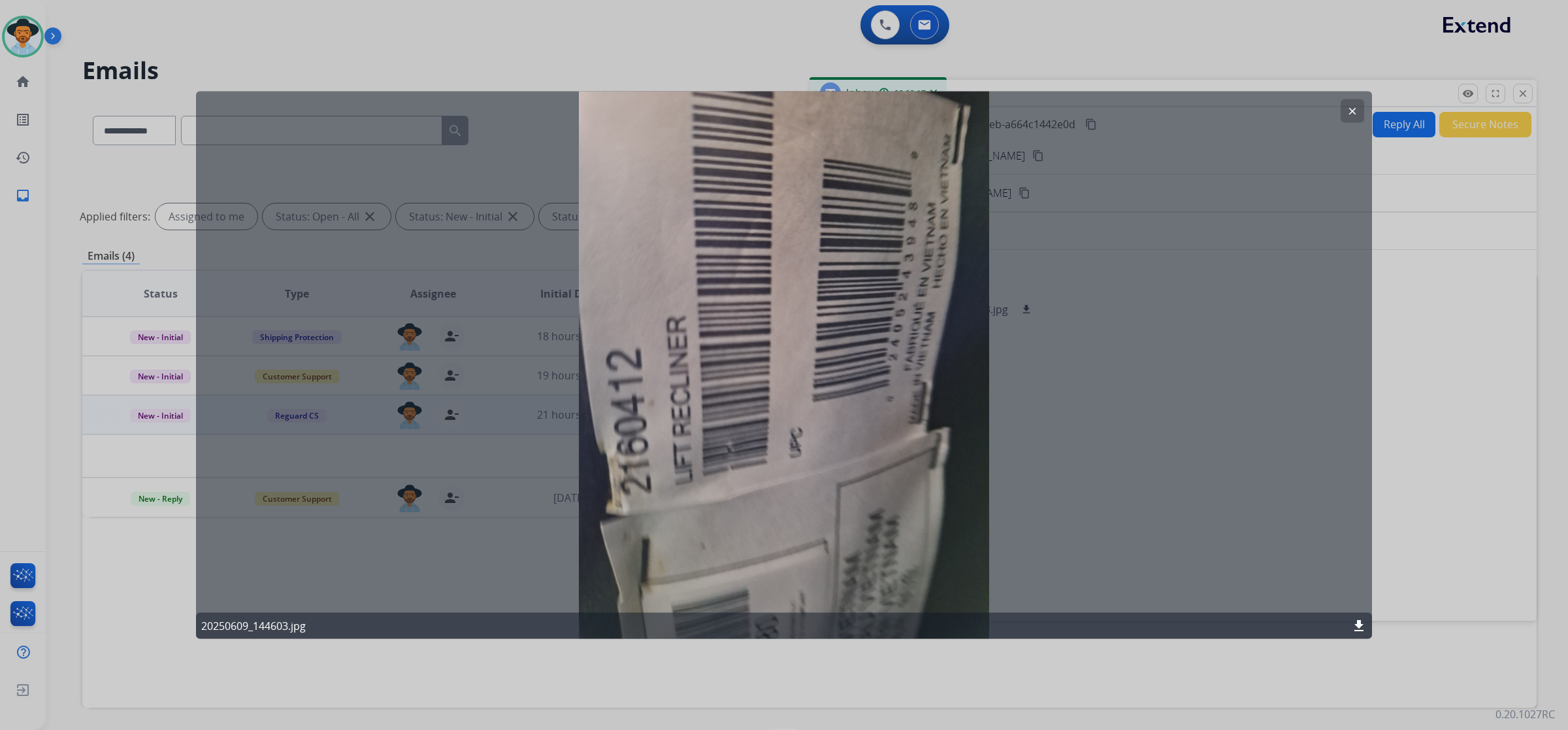
click at [1349, 111] on mat-icon "clear" at bounding box center [1352, 111] width 12 height 12
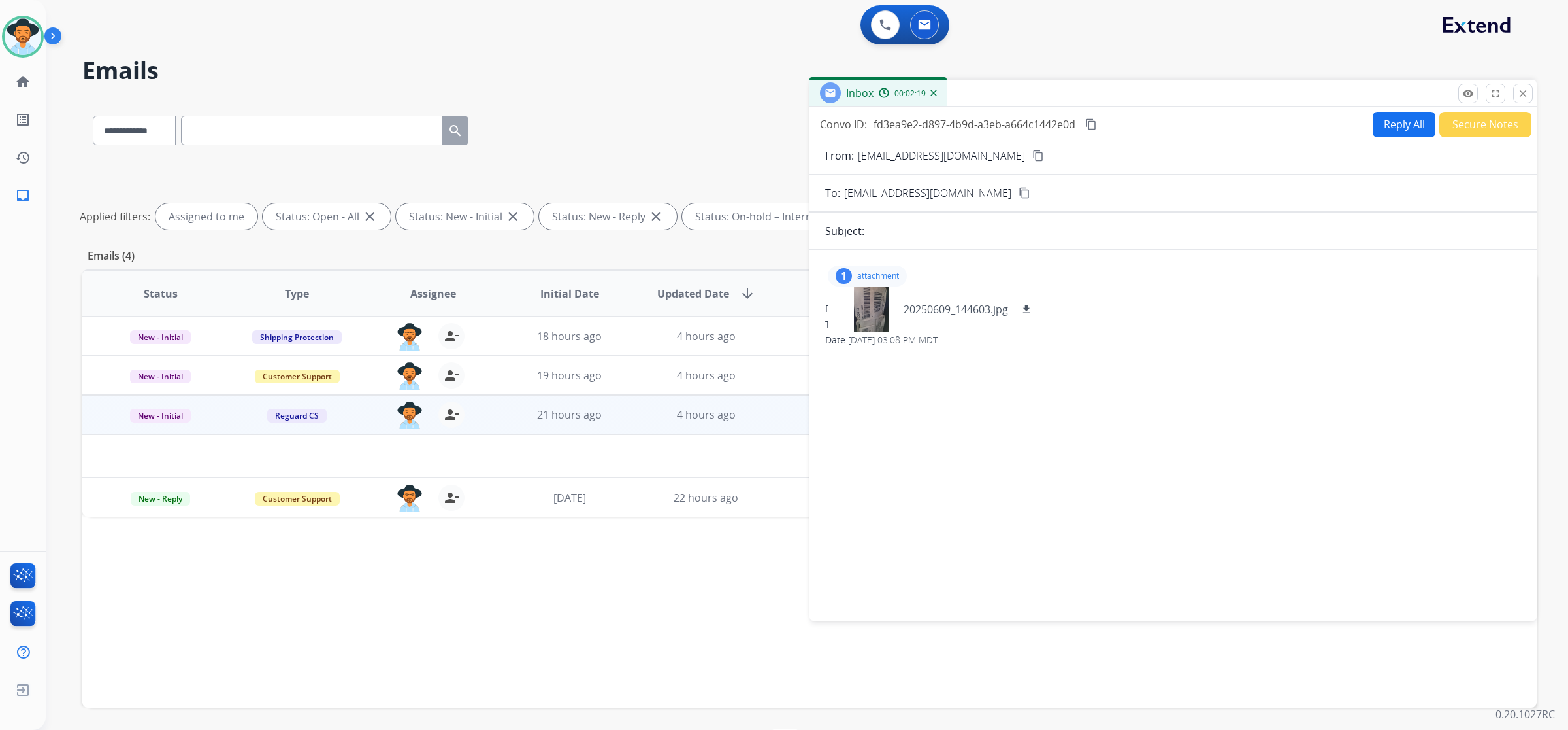
click at [1380, 127] on button "Reply All" at bounding box center [1404, 124] width 63 height 25
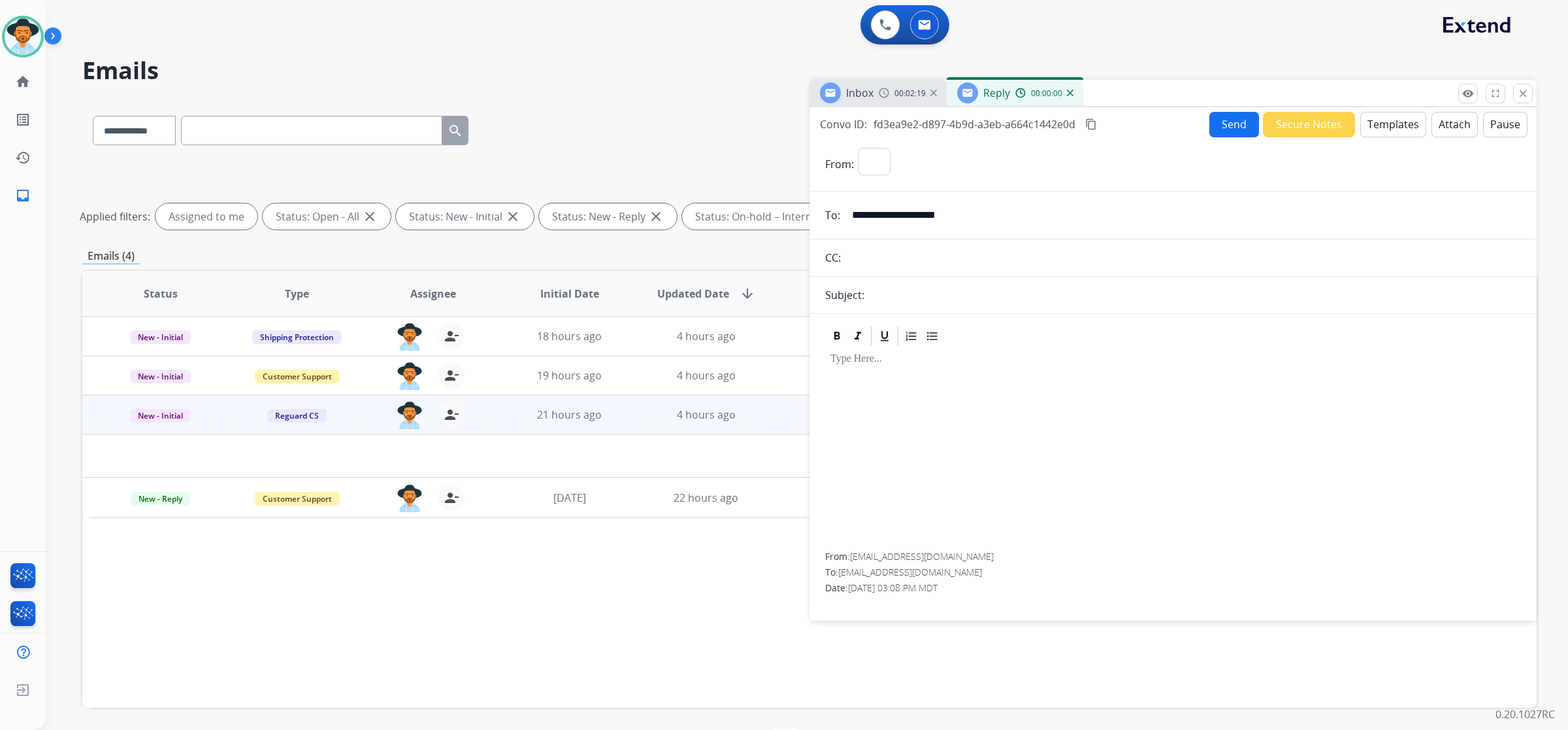
select select "**********"
click at [1376, 130] on button "Templates" at bounding box center [1393, 124] width 66 height 25
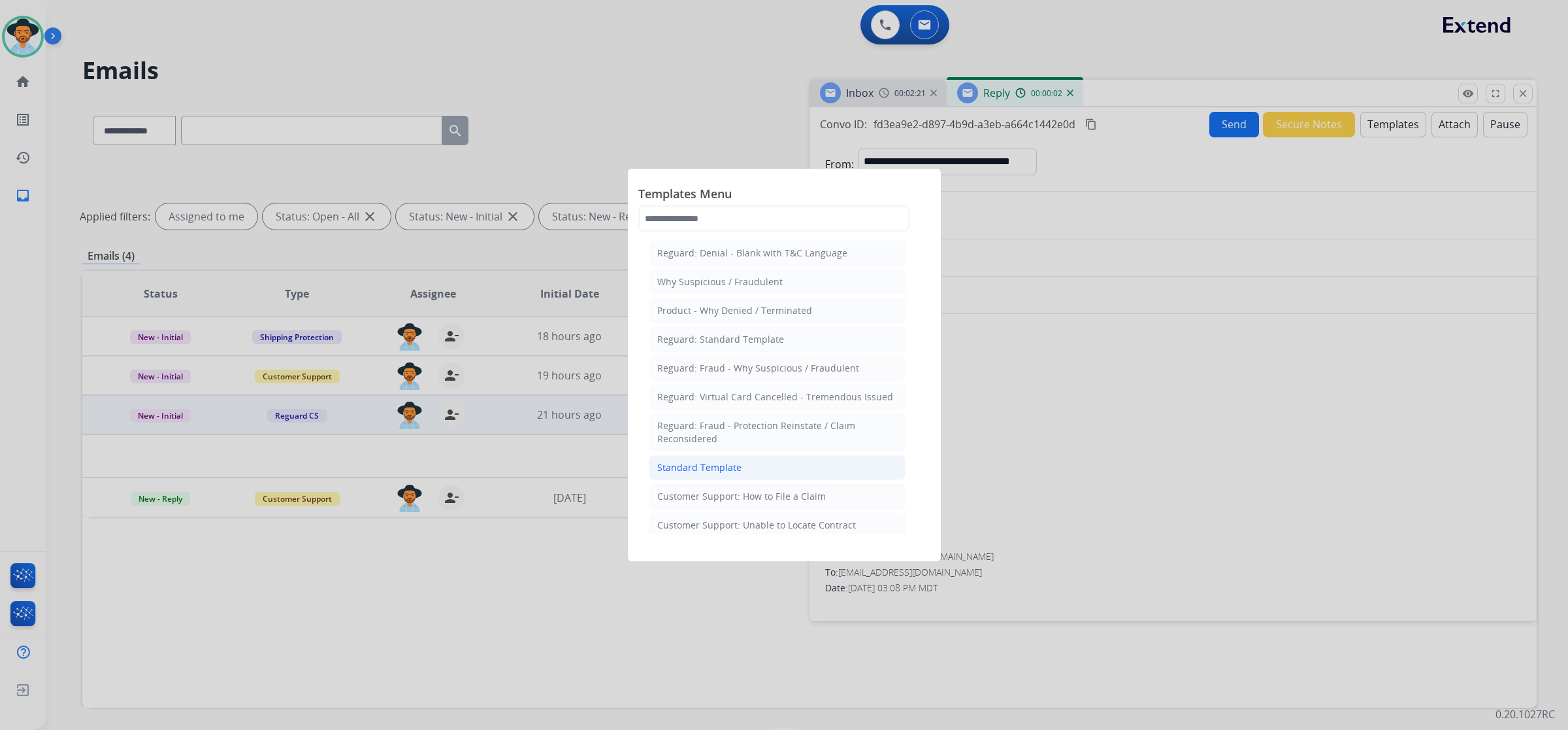
click at [854, 460] on li "Standard Template" at bounding box center [777, 468] width 257 height 25
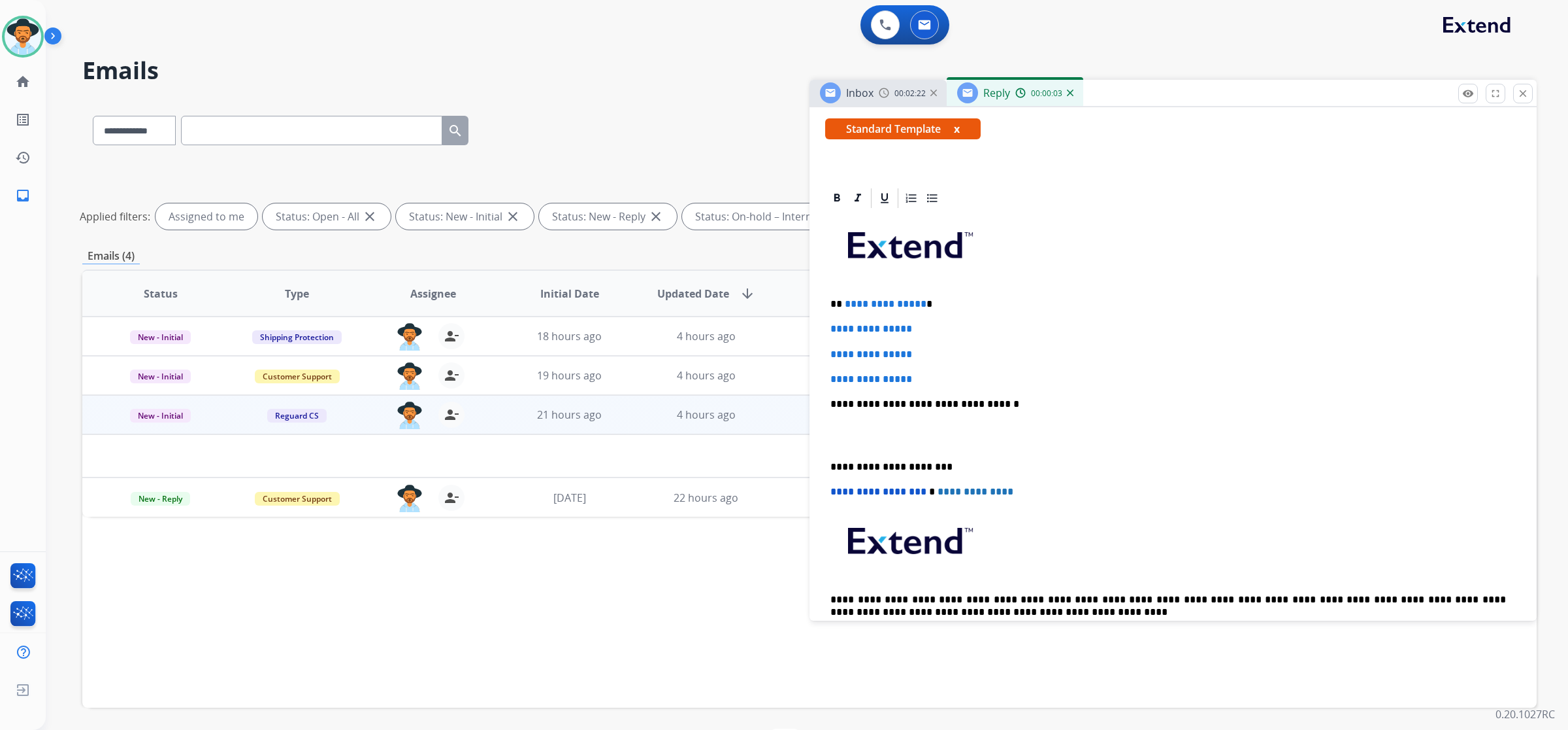
scroll to position [245, 0]
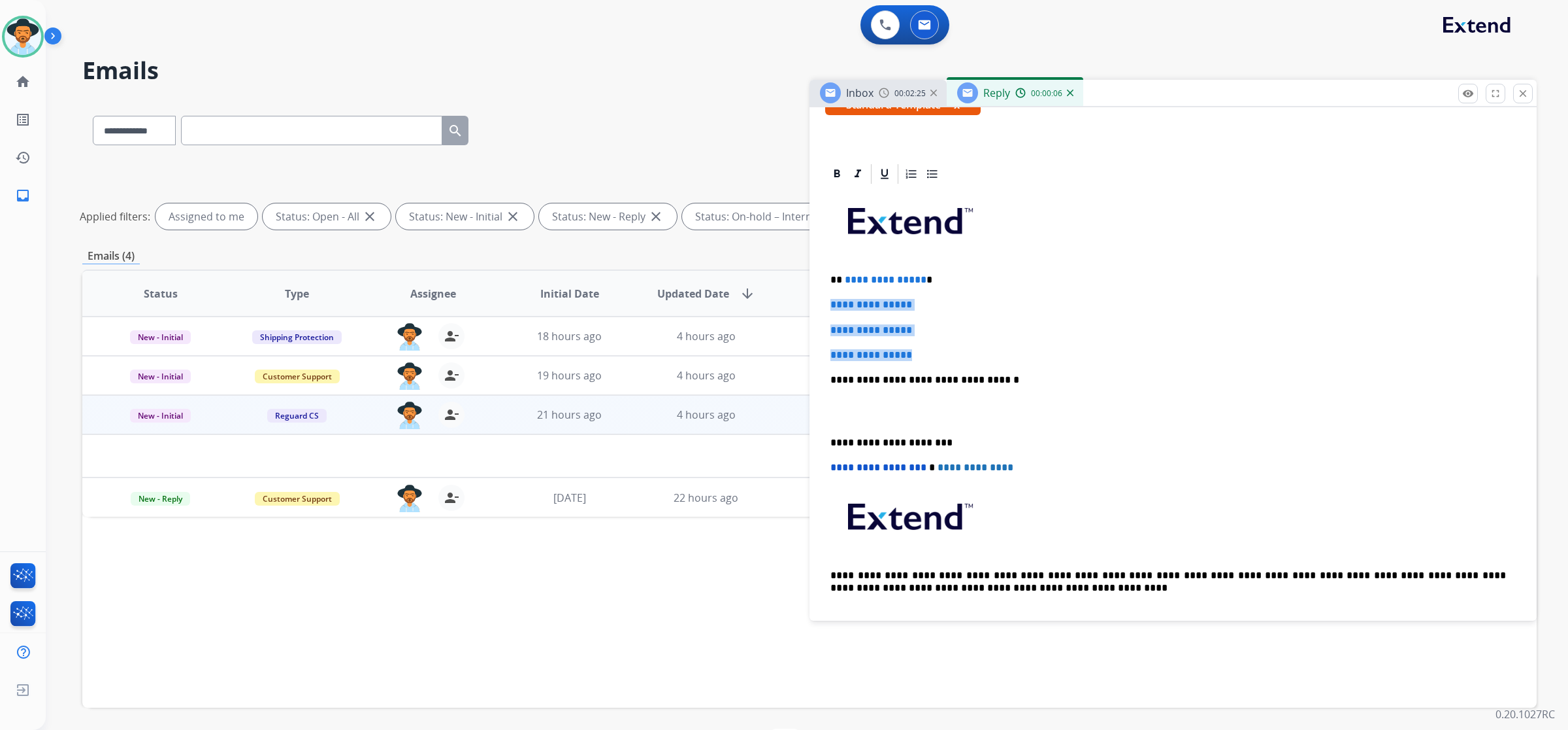
drag, startPoint x: 828, startPoint y: 304, endPoint x: 920, endPoint y: 353, distance: 104.2
click at [920, 353] on div "**********" at bounding box center [1173, 410] width 696 height 450
click at [997, 351] on p "**********" at bounding box center [1168, 354] width 675 height 12
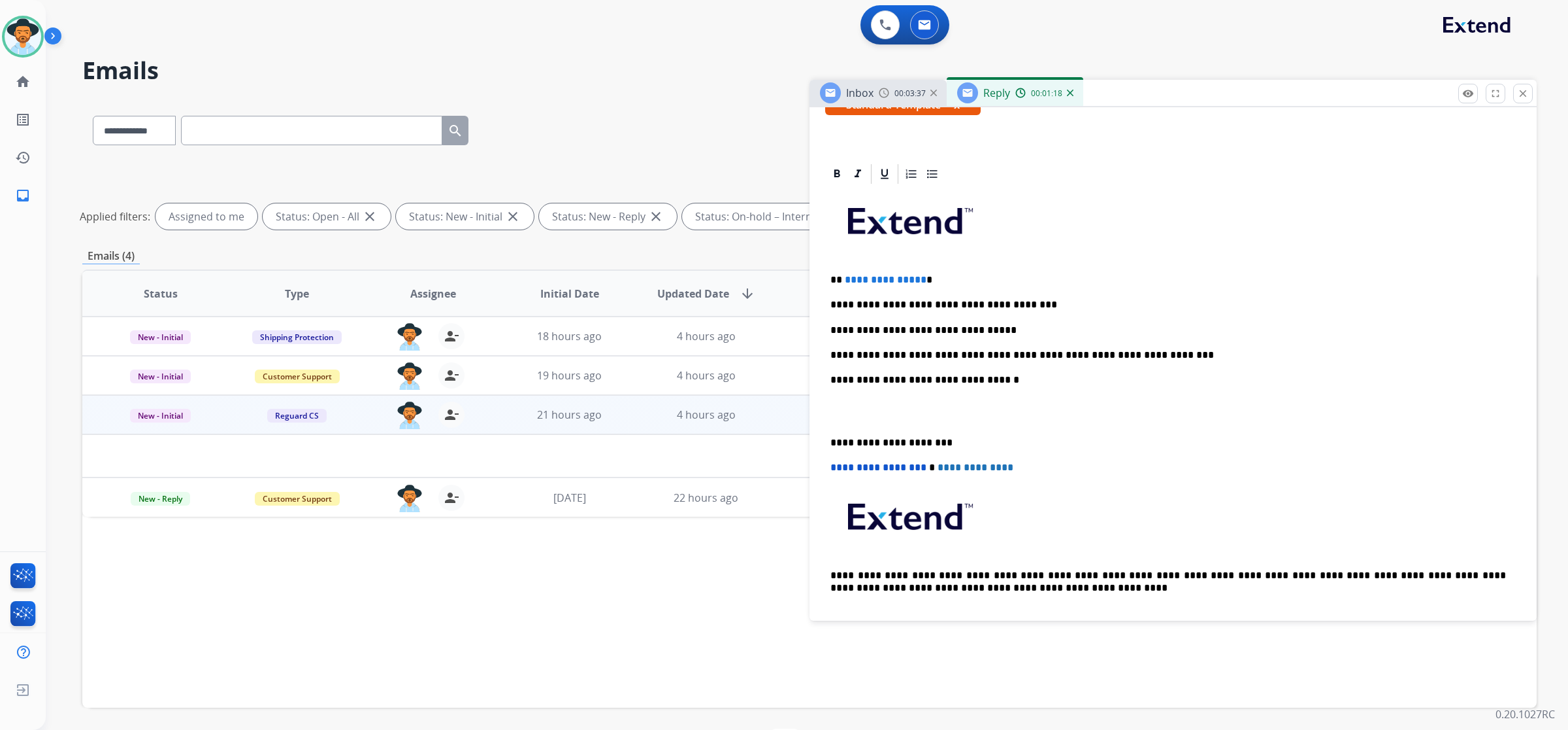
click at [965, 357] on p "**********" at bounding box center [1168, 354] width 675 height 12
drag, startPoint x: 918, startPoint y: 276, endPoint x: 844, endPoint y: 276, distance: 74.0
click at [845, 276] on span "**********" at bounding box center [885, 279] width 82 height 10
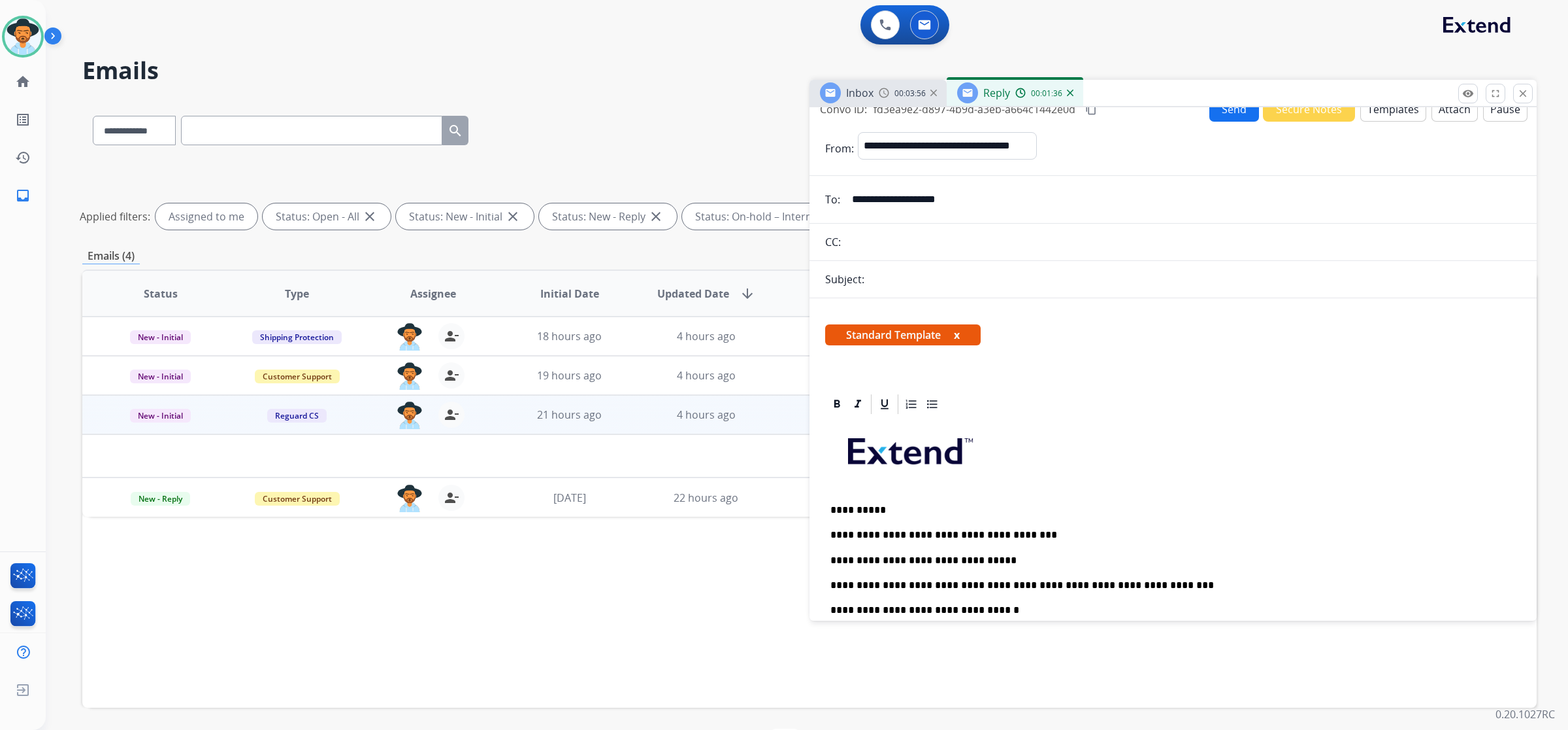
scroll to position [0, 0]
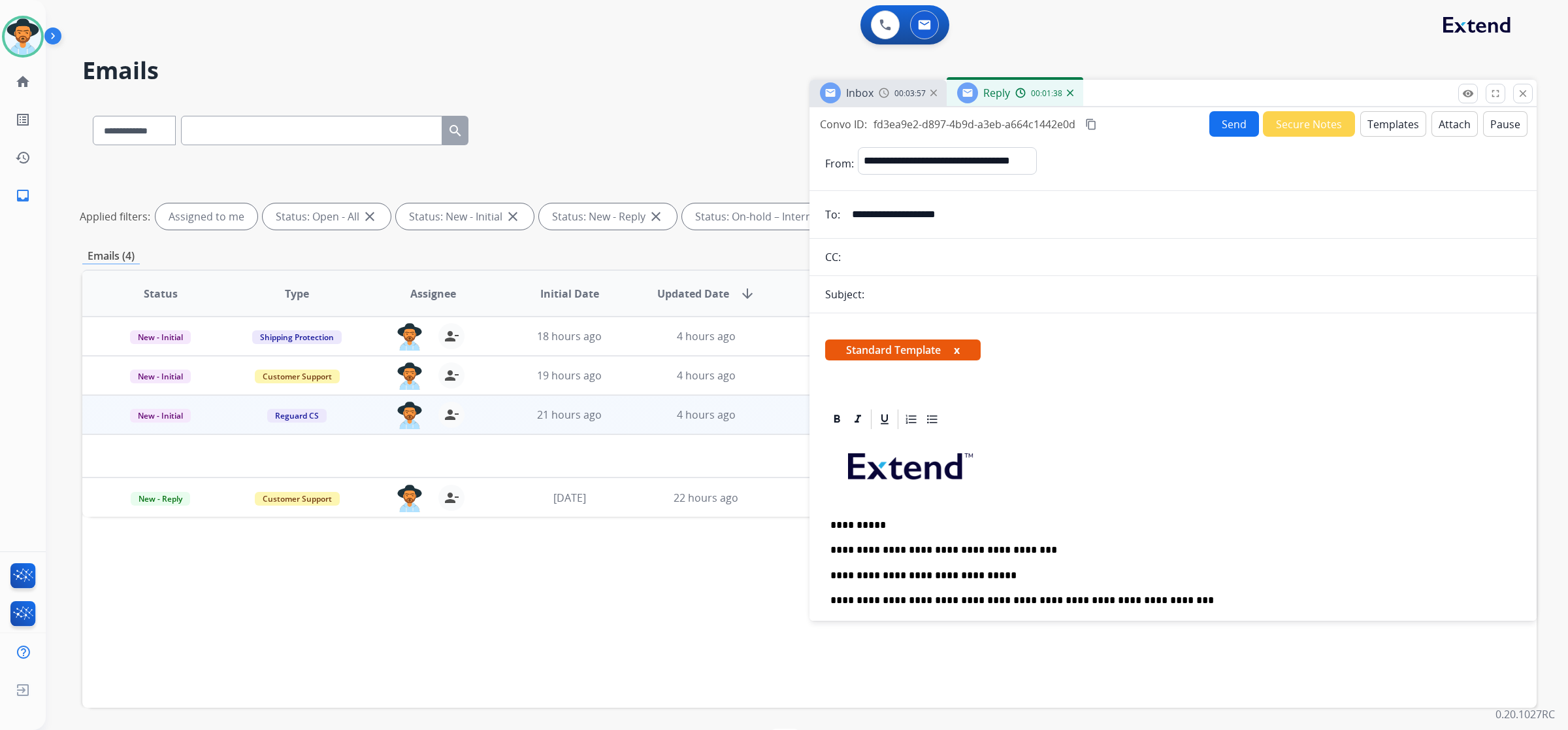
click at [1039, 298] on div "Subject:" at bounding box center [1174, 294] width 728 height 15
click at [1214, 124] on button "Send" at bounding box center [1234, 123] width 50 height 25
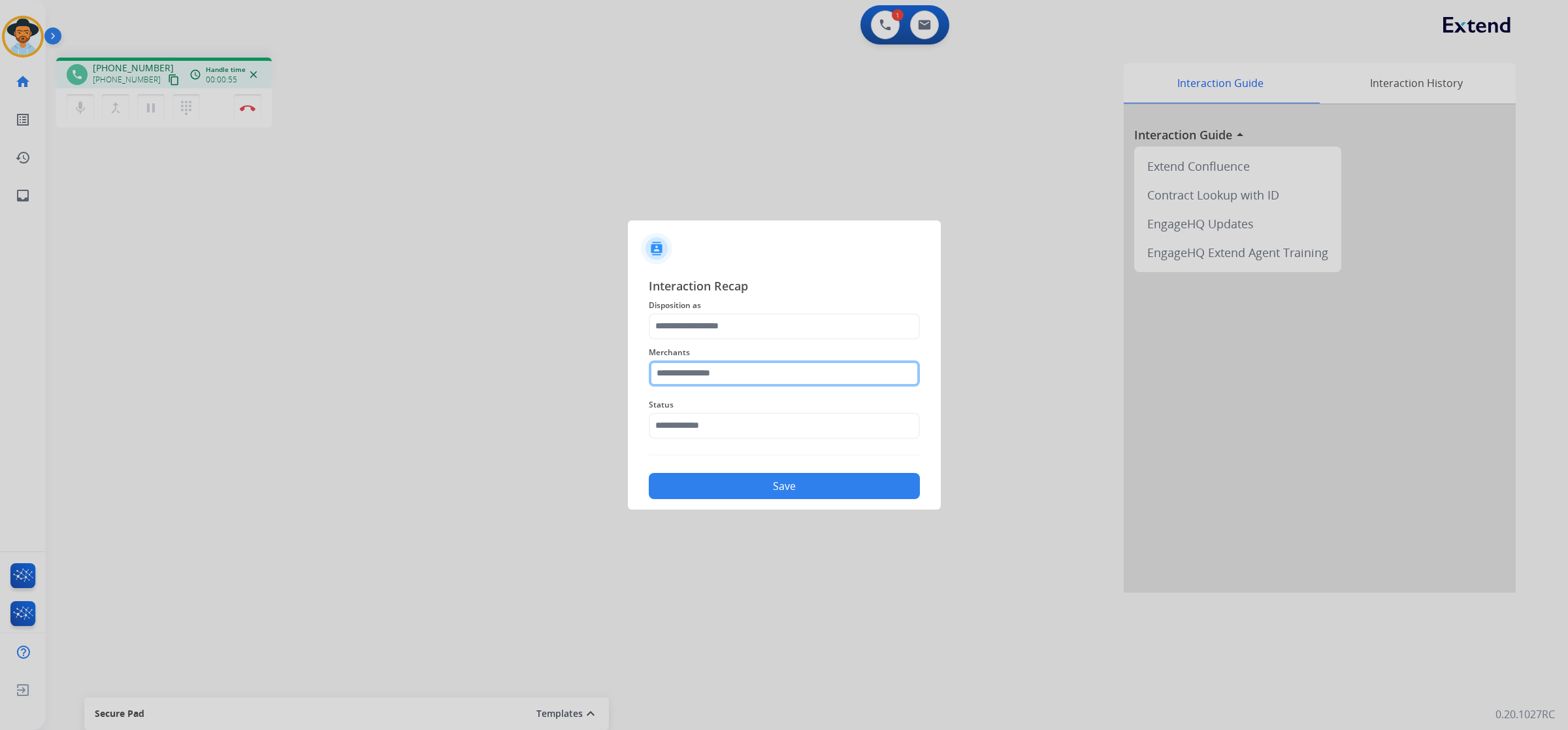
click at [744, 377] on input "text" at bounding box center [784, 373] width 271 height 26
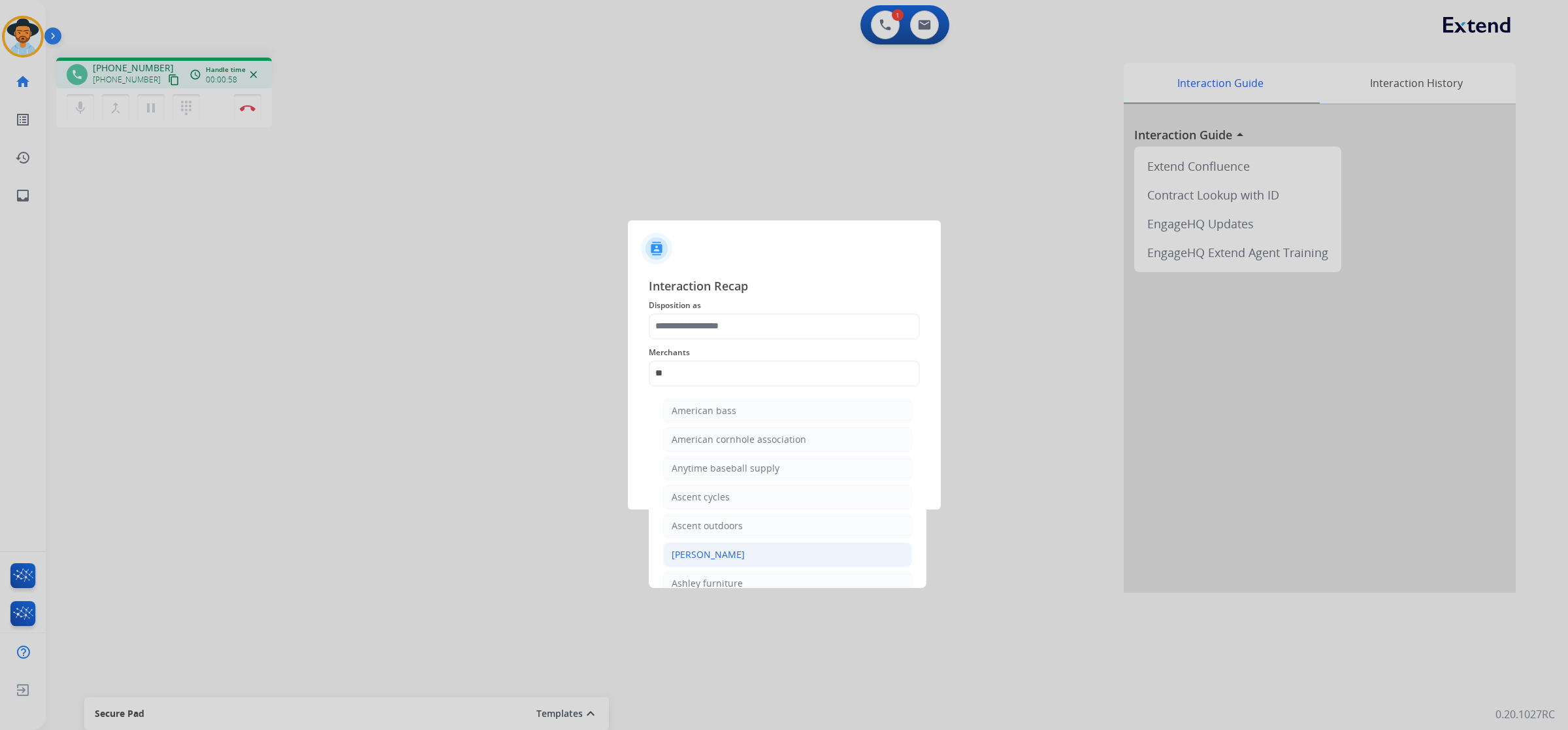
click at [753, 553] on li "[PERSON_NAME]" at bounding box center [787, 555] width 249 height 25
type input "**********"
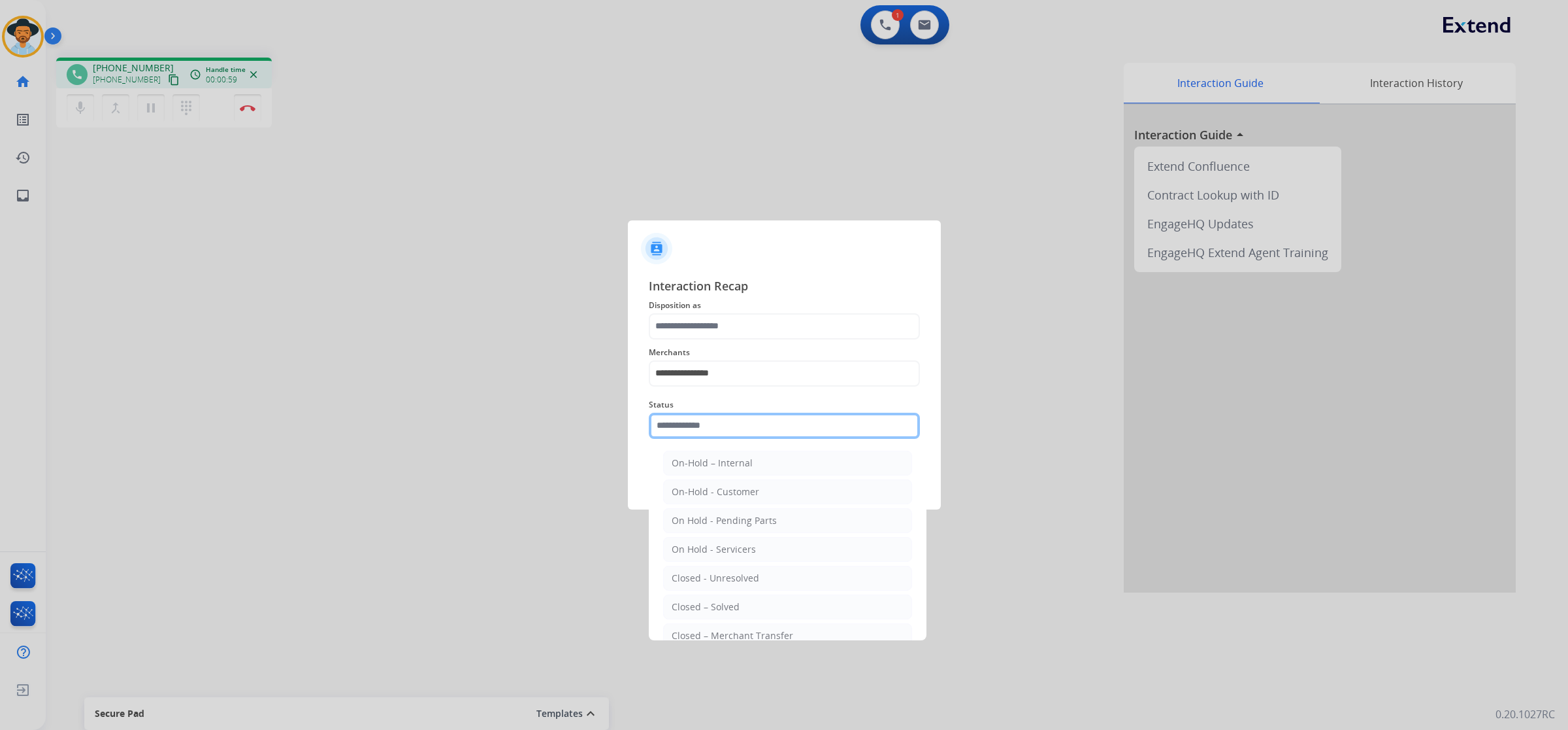
click at [747, 432] on input "text" at bounding box center [784, 425] width 271 height 26
click at [755, 600] on li "Closed – Solved" at bounding box center [787, 607] width 249 height 25
type input "**********"
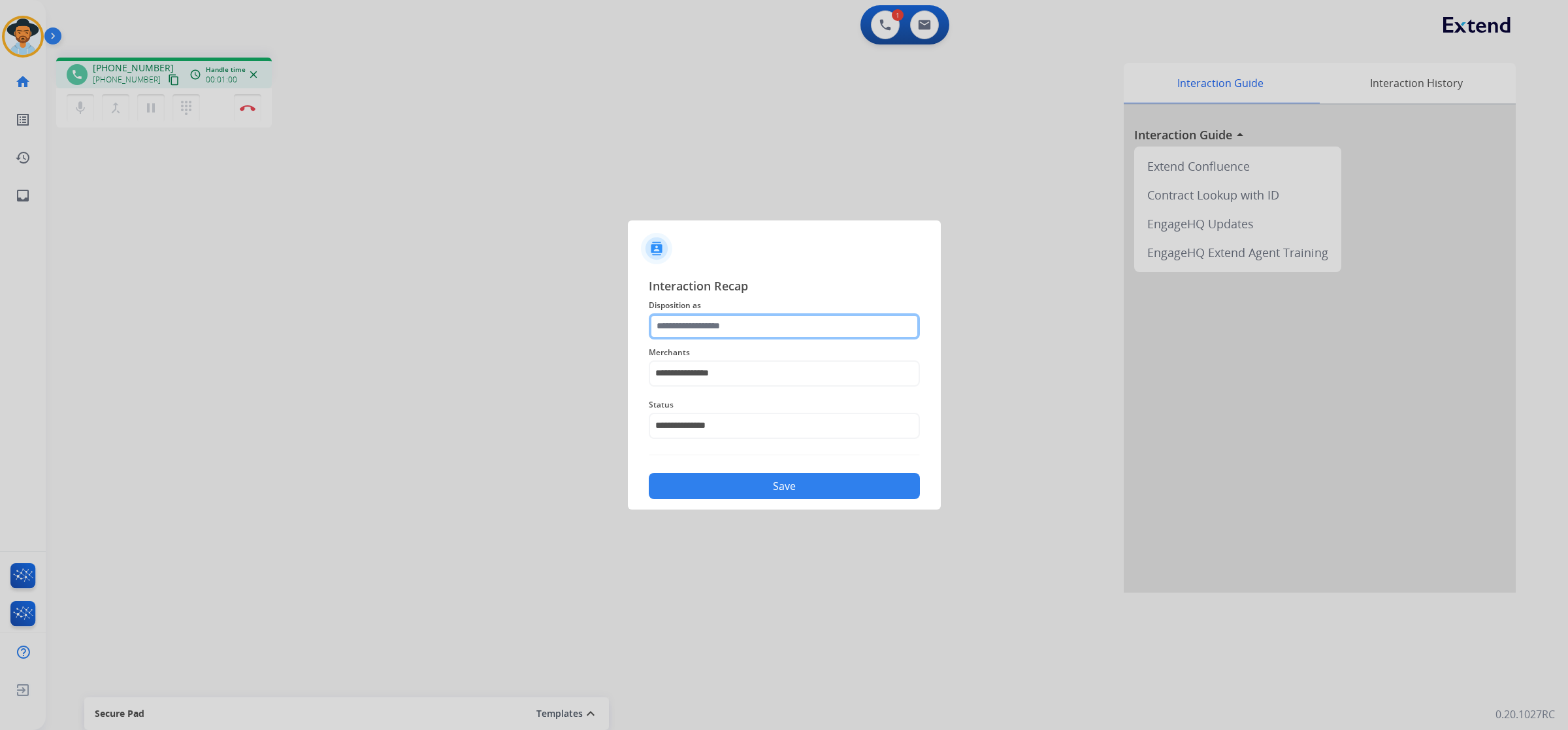
click at [740, 327] on input "text" at bounding box center [784, 326] width 271 height 26
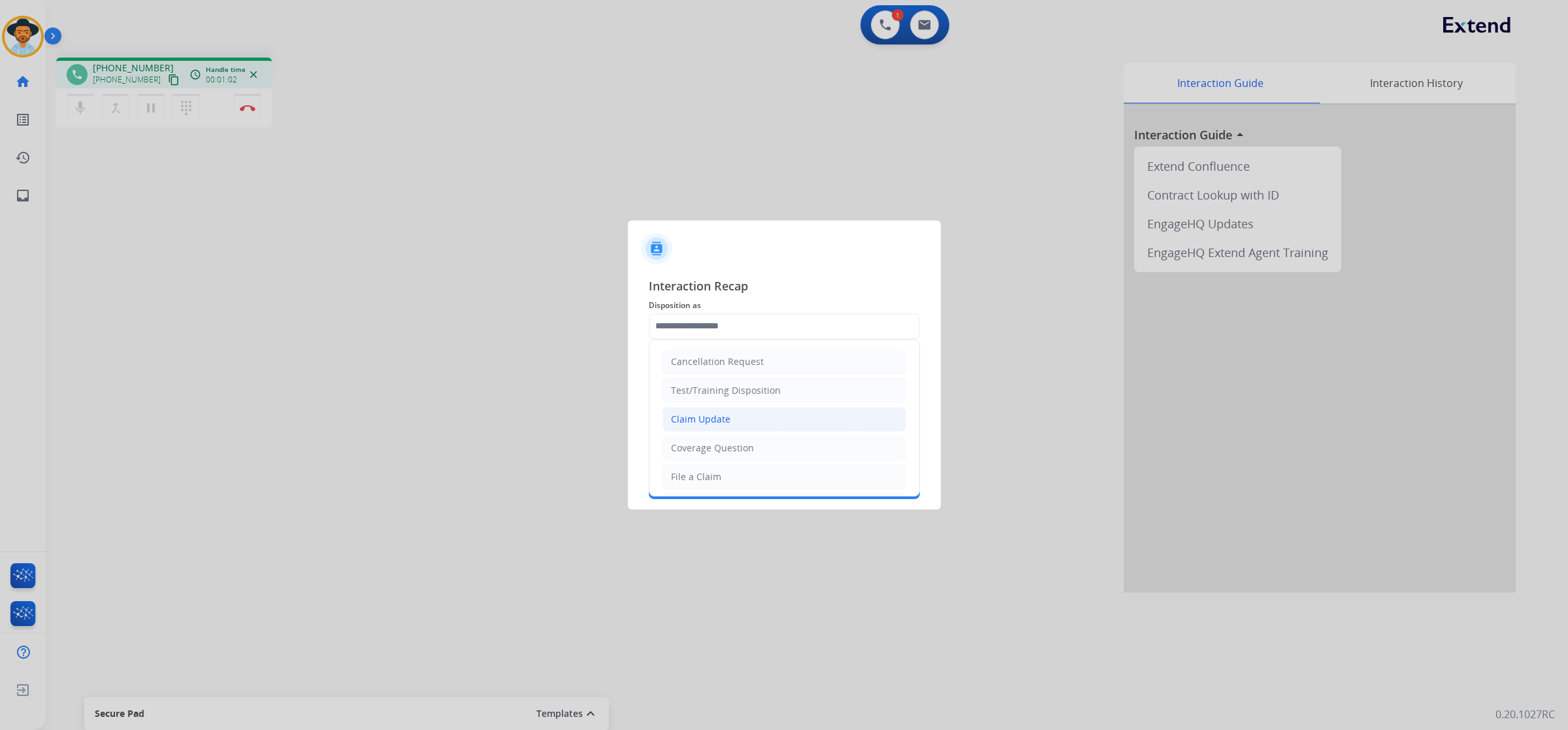
click at [732, 425] on li "Claim Update" at bounding box center [784, 419] width 244 height 25
type input "**********"
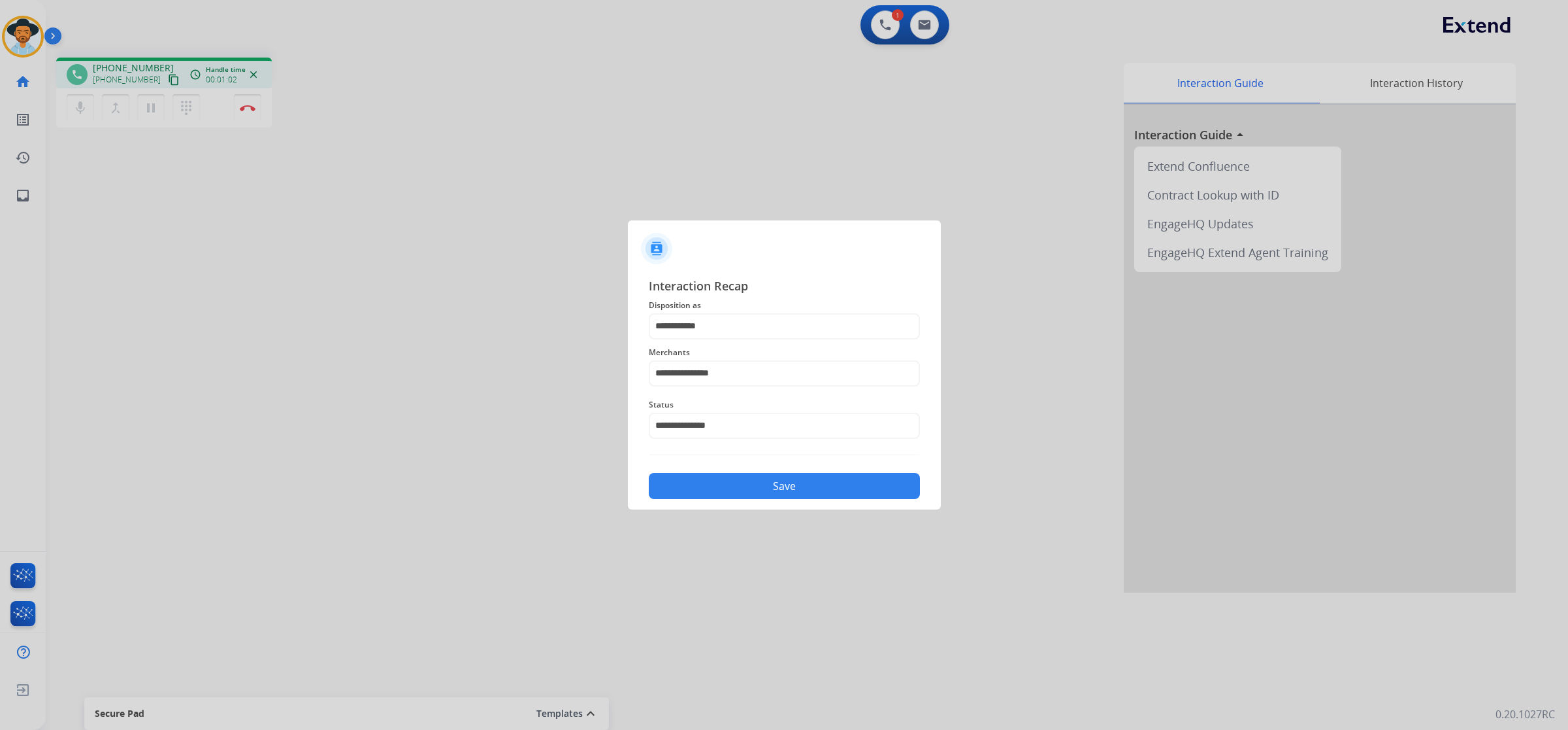
click at [753, 485] on button "Save" at bounding box center [784, 486] width 271 height 26
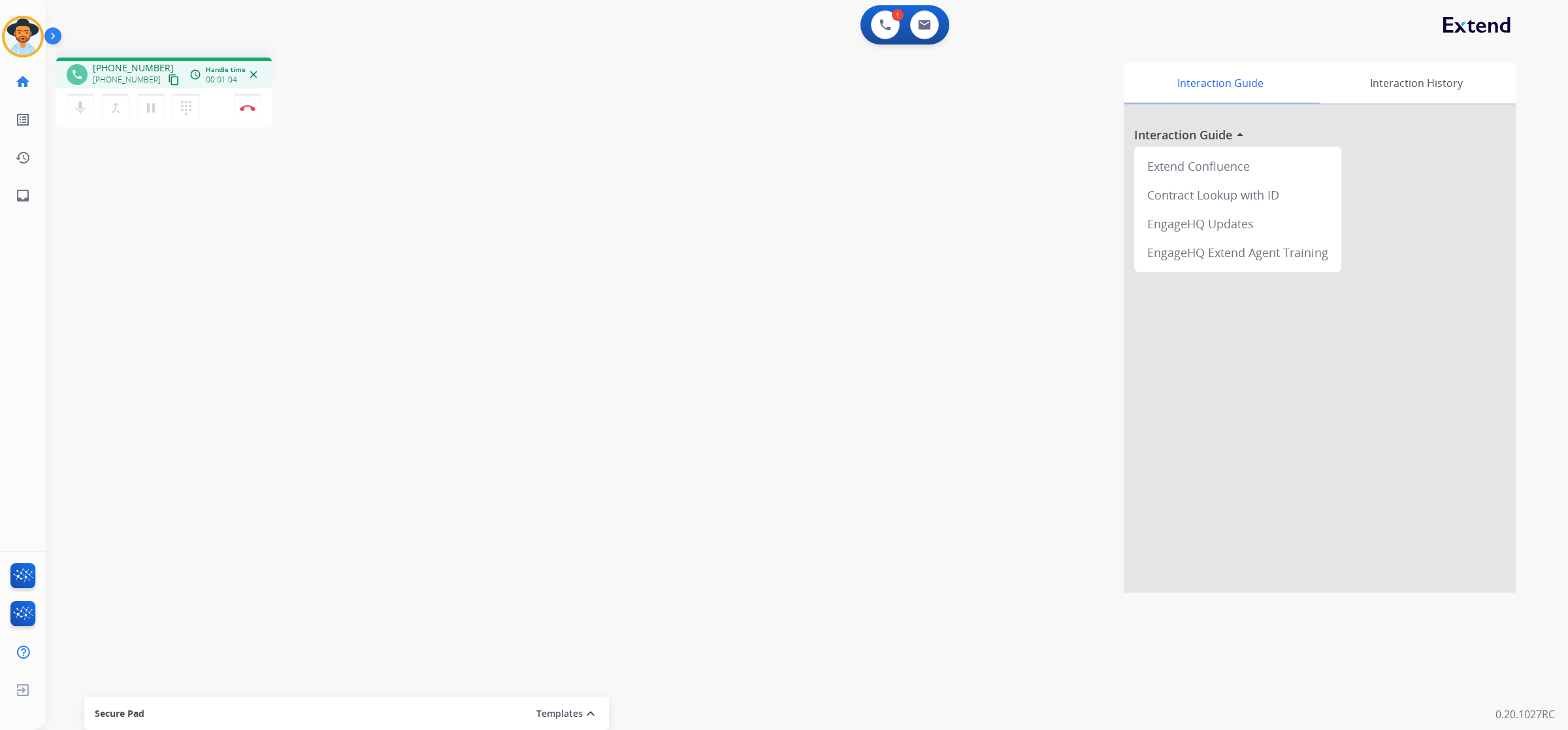
click at [168, 82] on mat-icon "content_copy" at bounding box center [173, 79] width 12 height 12
click at [151, 108] on mat-icon "pause" at bounding box center [150, 107] width 15 height 15
click at [155, 105] on mat-icon "play_arrow" at bounding box center [150, 107] width 15 height 15
click at [151, 106] on mat-icon "pause" at bounding box center [150, 107] width 15 height 15
click at [137, 94] on button "play_arrow Hold" at bounding box center [150, 107] width 27 height 27
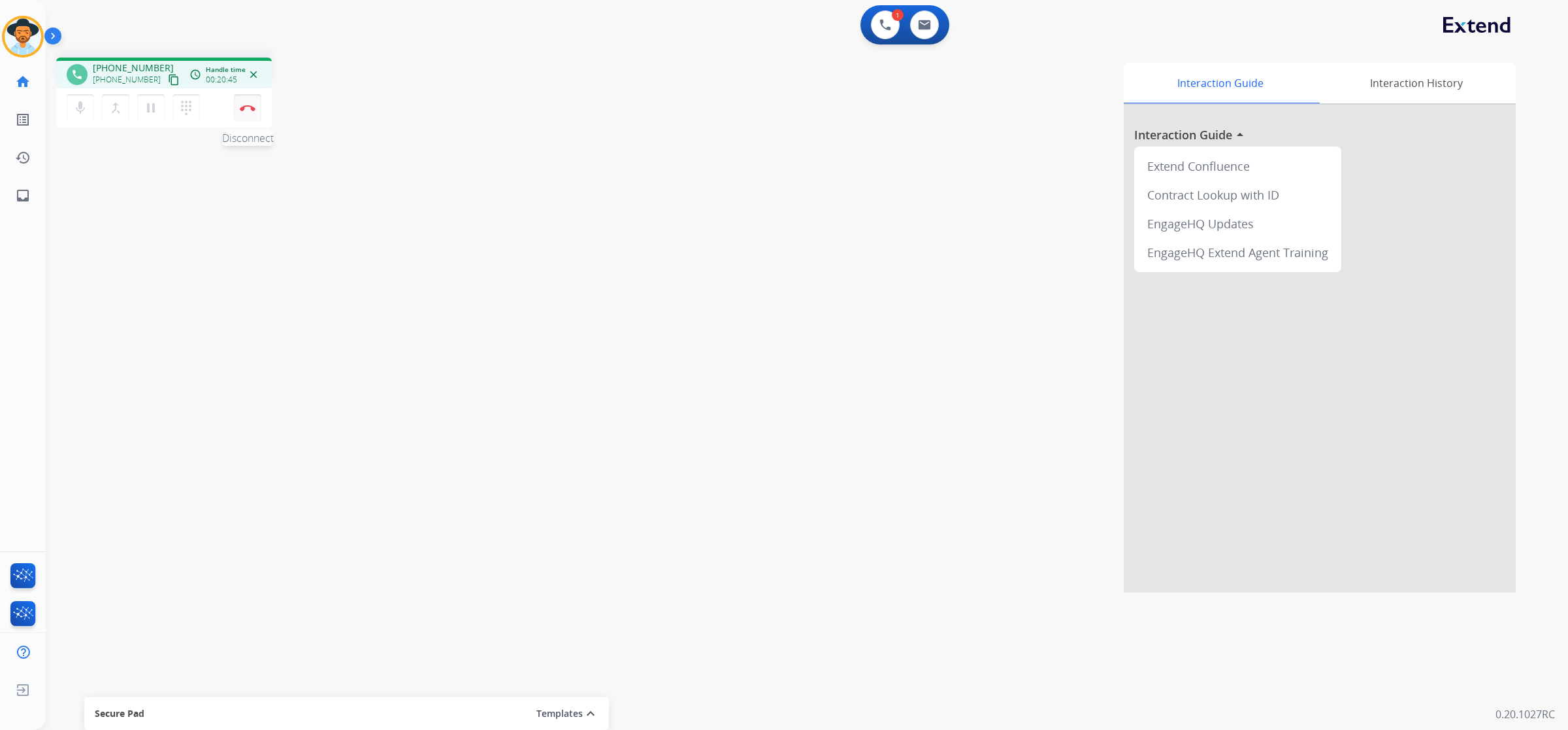
click at [253, 109] on img at bounding box center [247, 107] width 15 height 6
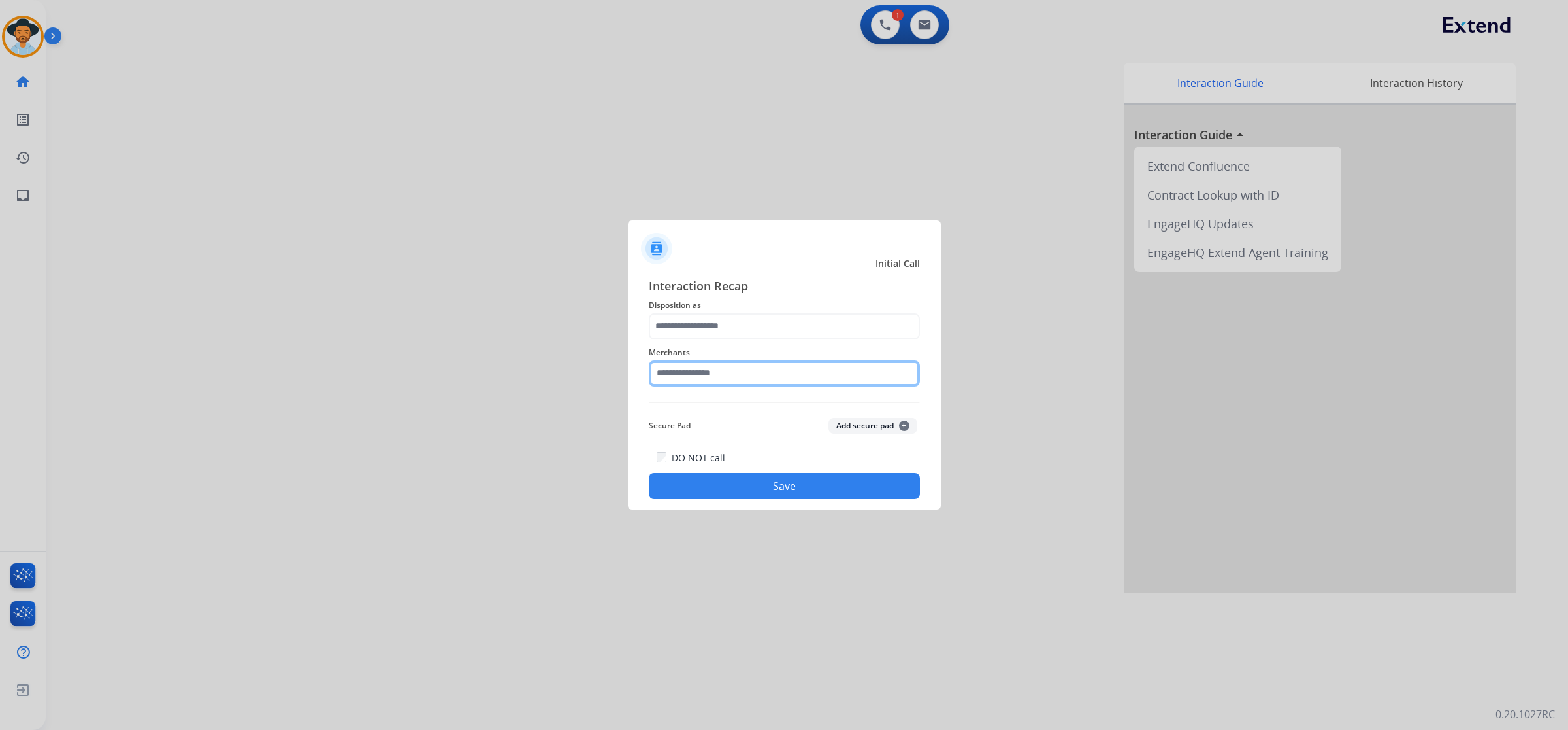
click at [737, 377] on input "text" at bounding box center [784, 373] width 271 height 26
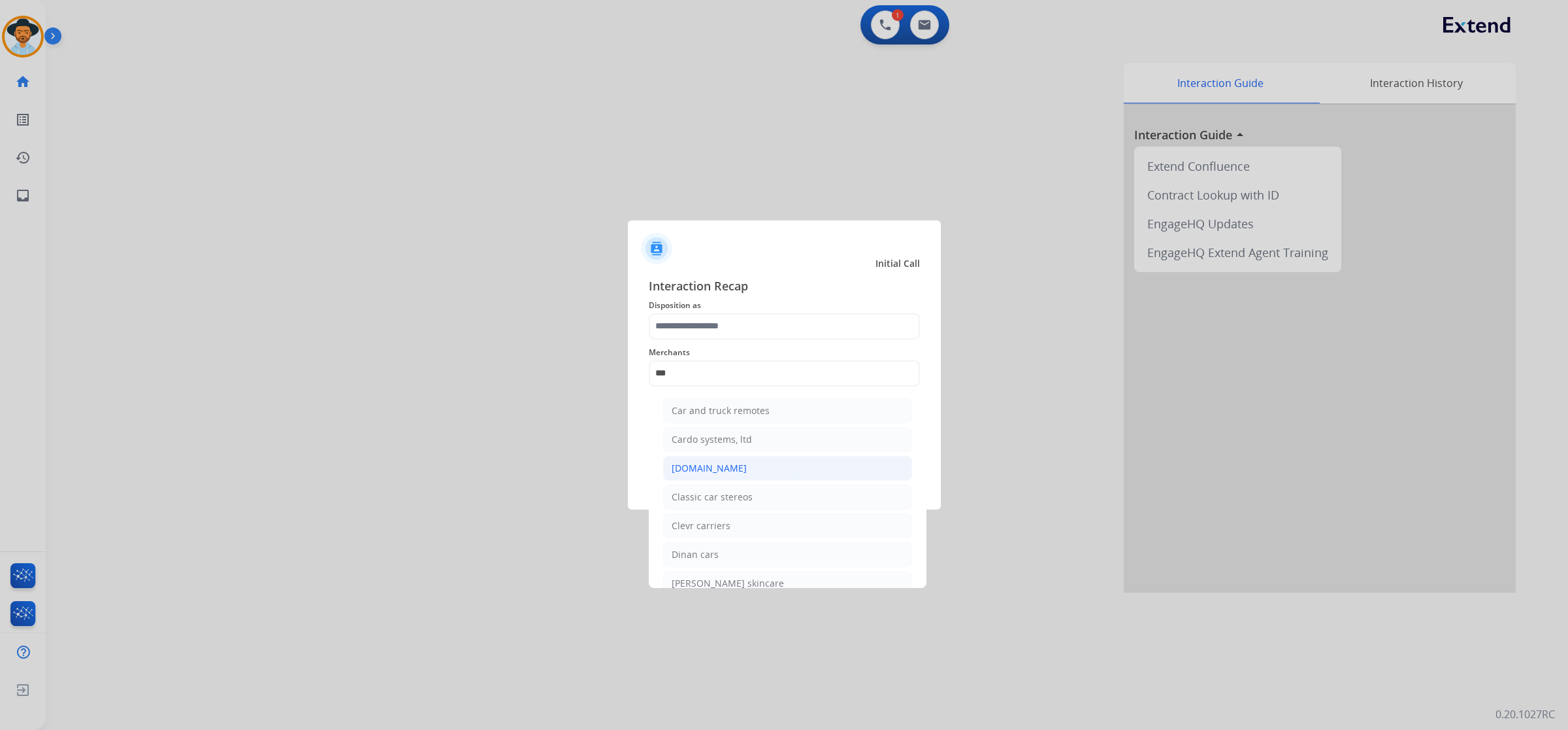
click at [745, 461] on li "[DOMAIN_NAME]" at bounding box center [787, 469] width 249 height 25
type input "**********"
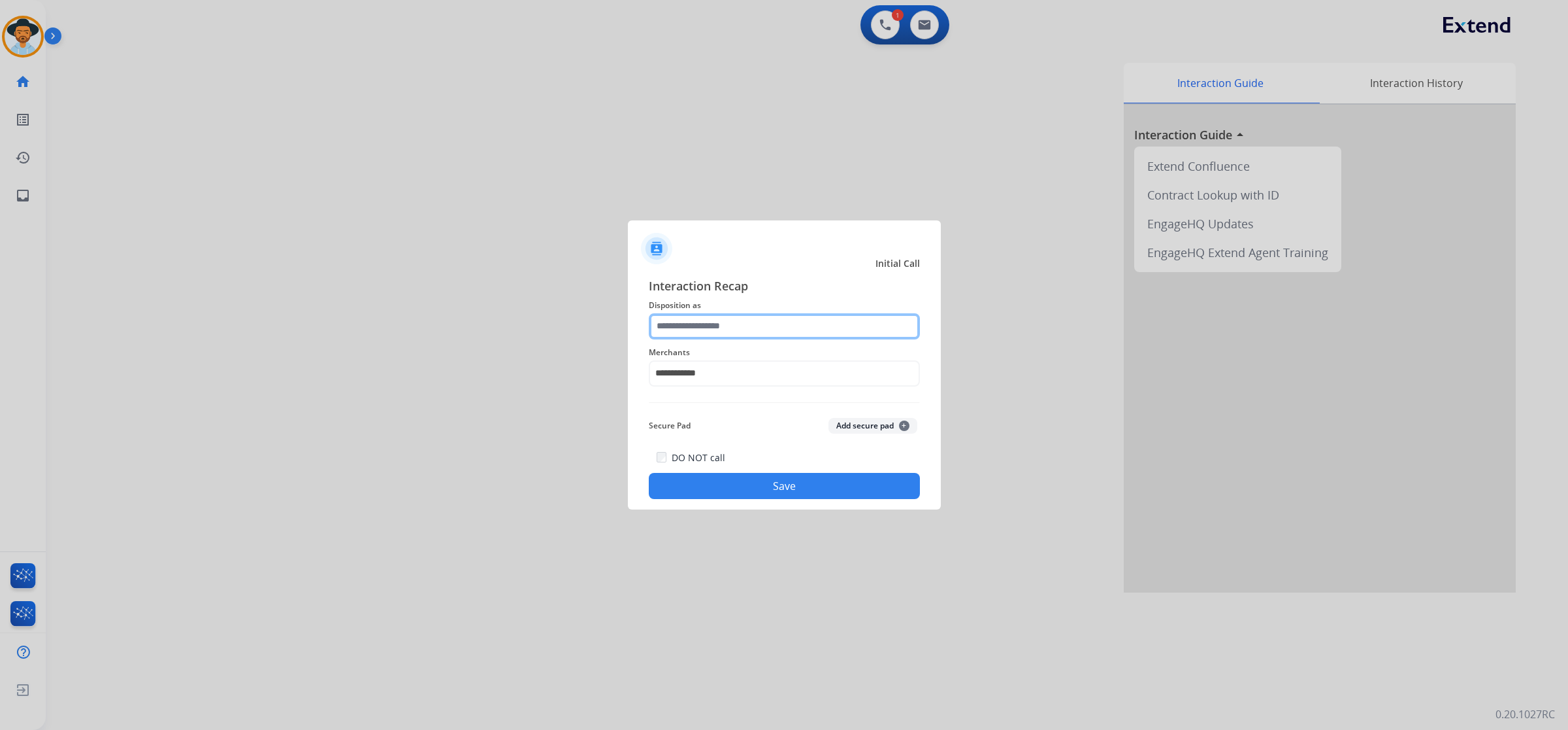
click at [752, 324] on input "text" at bounding box center [784, 326] width 271 height 26
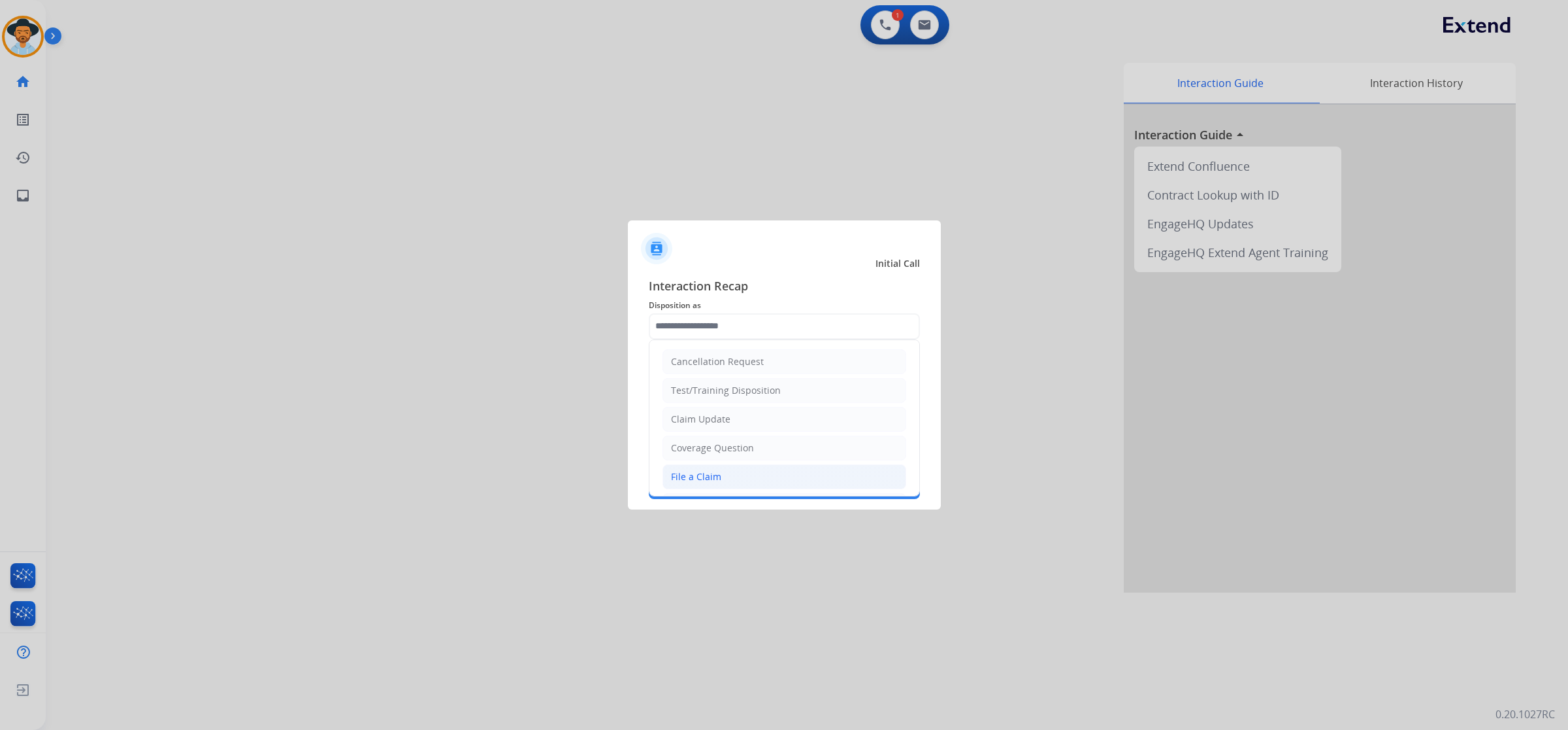
click at [735, 479] on li "File a Claim" at bounding box center [784, 477] width 244 height 25
type input "**********"
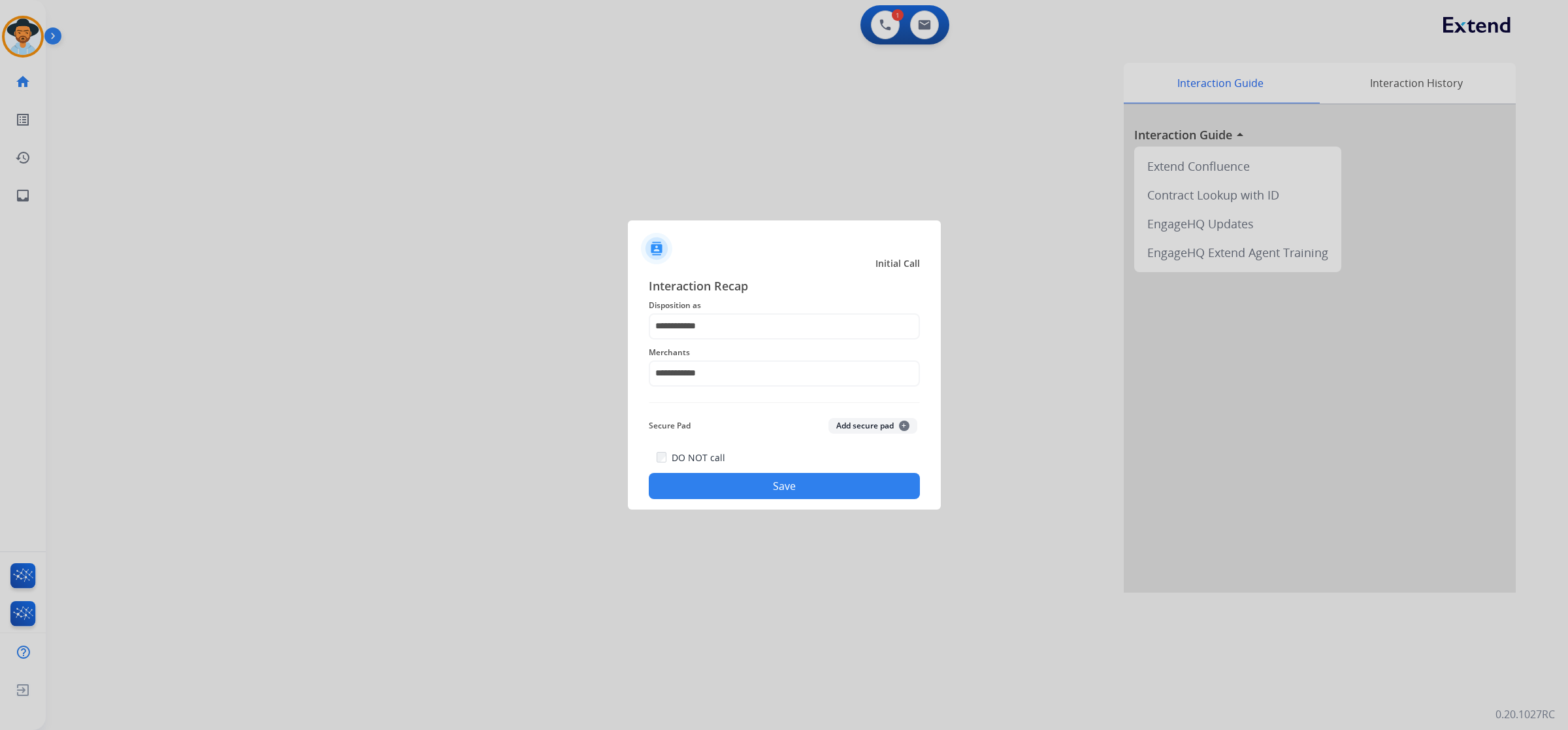
click at [758, 484] on button "Save" at bounding box center [784, 486] width 271 height 26
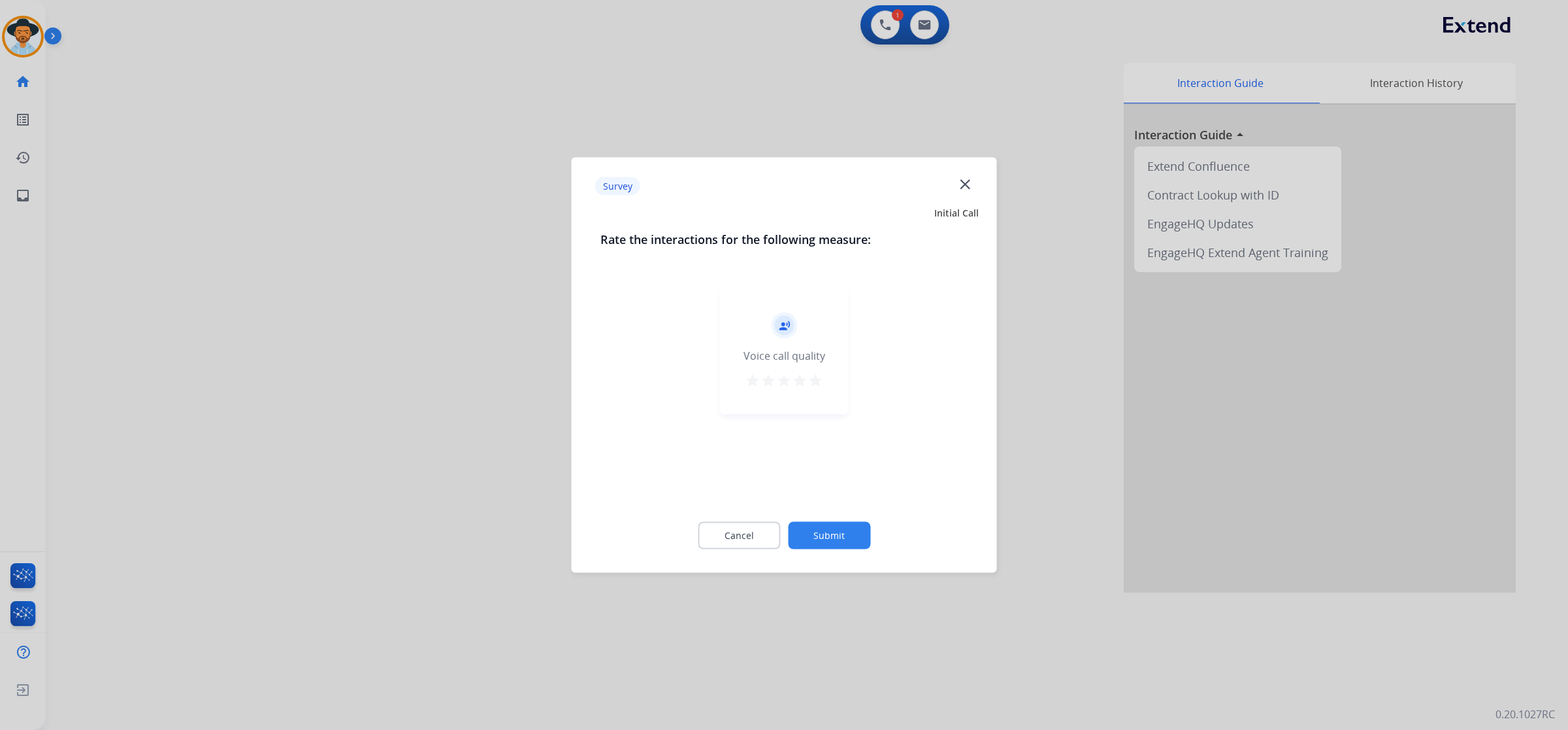
click at [815, 379] on mat-icon "star" at bounding box center [815, 380] width 15 height 15
click at [844, 538] on button "Submit" at bounding box center [829, 535] width 82 height 27
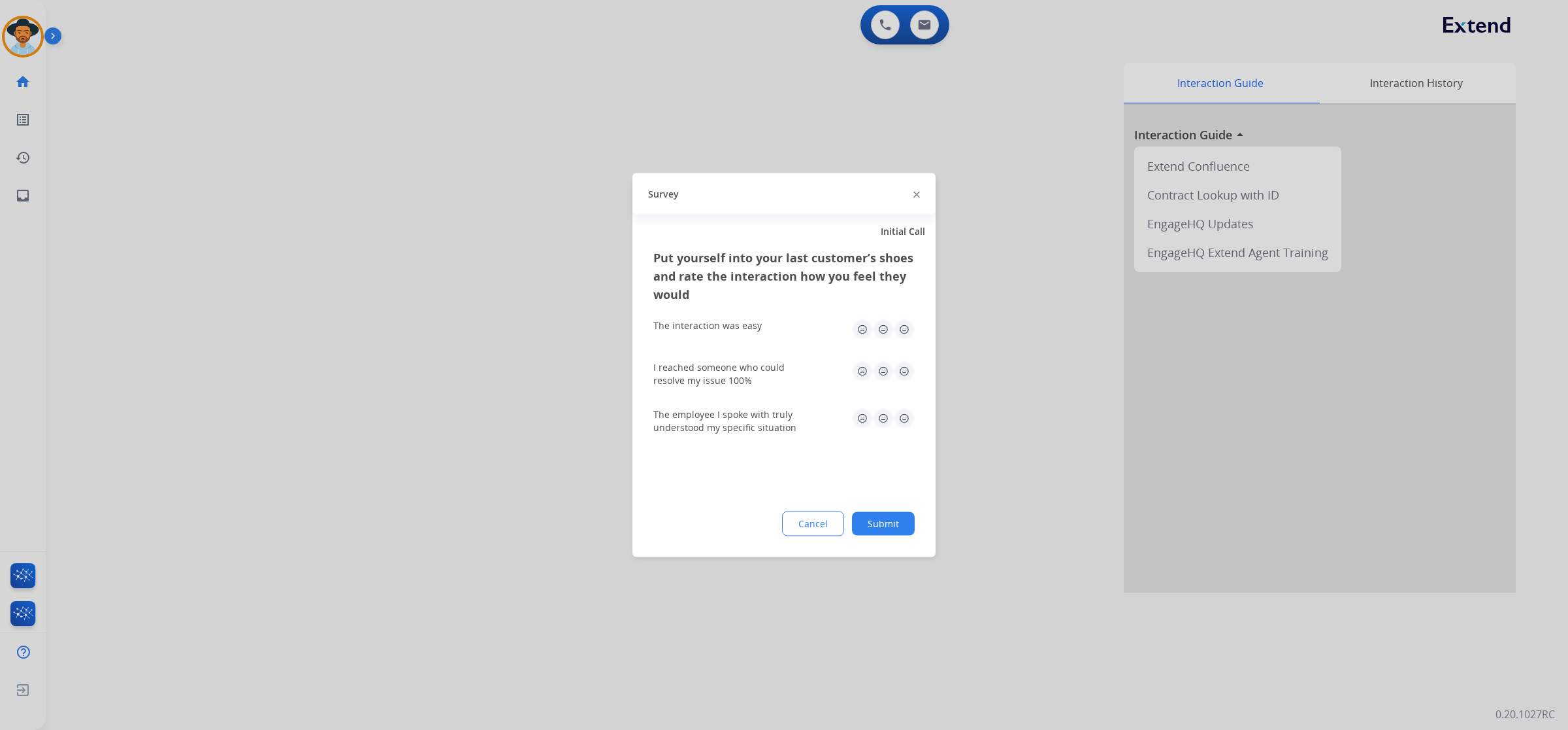
click at [906, 319] on img at bounding box center [904, 329] width 21 height 21
drag, startPoint x: 899, startPoint y: 370, endPoint x: 900, endPoint y: 399, distance: 29.0
click at [899, 373] on img at bounding box center [904, 371] width 21 height 21
click at [902, 423] on img at bounding box center [904, 418] width 21 height 21
click at [906, 526] on button "Submit" at bounding box center [884, 524] width 63 height 23
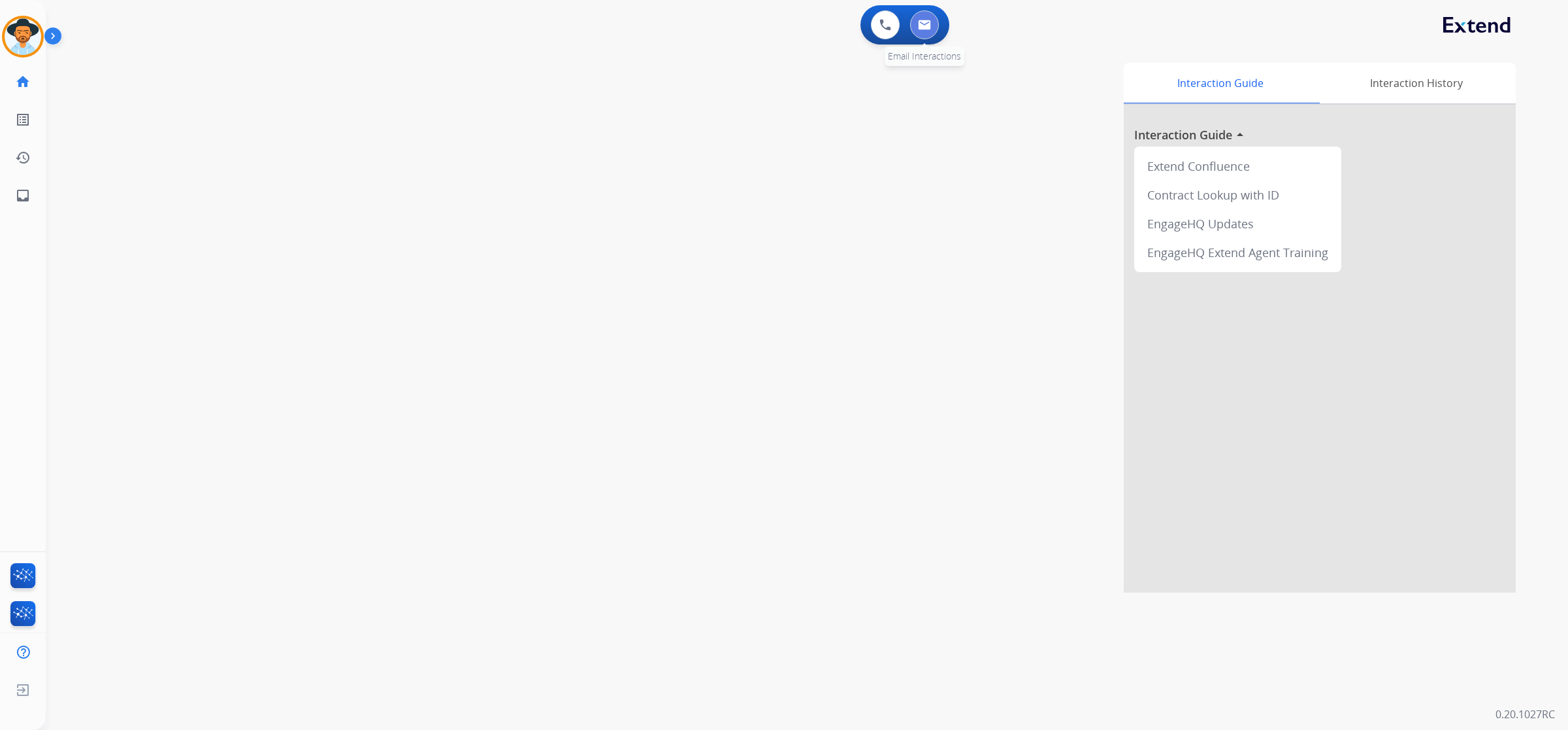
click at [929, 25] on img at bounding box center [924, 25] width 14 height 11
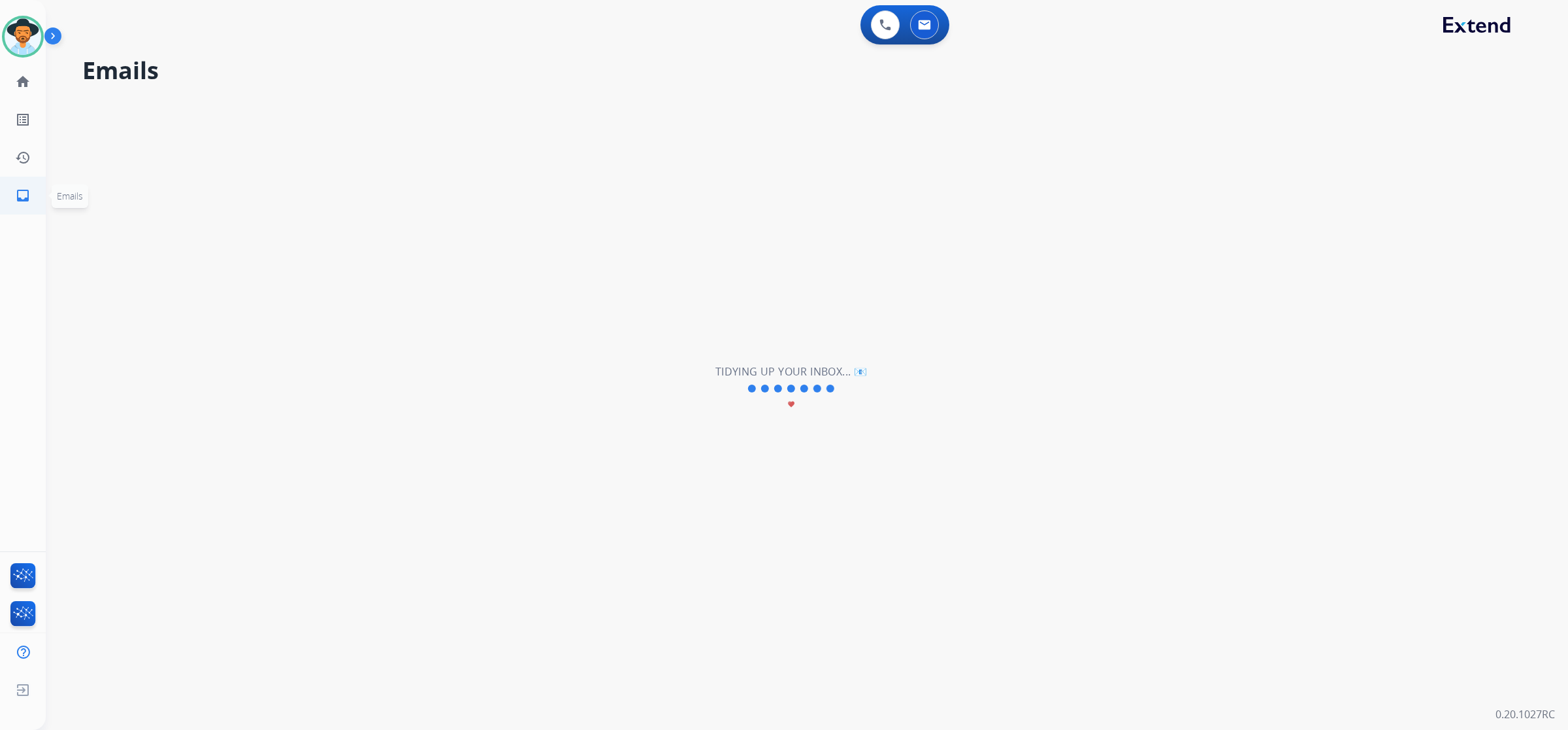
click at [30, 195] on link "inbox Emails" at bounding box center [23, 196] width 37 height 37
click at [926, 32] on button at bounding box center [925, 25] width 29 height 29
click at [887, 32] on button at bounding box center [885, 25] width 29 height 29
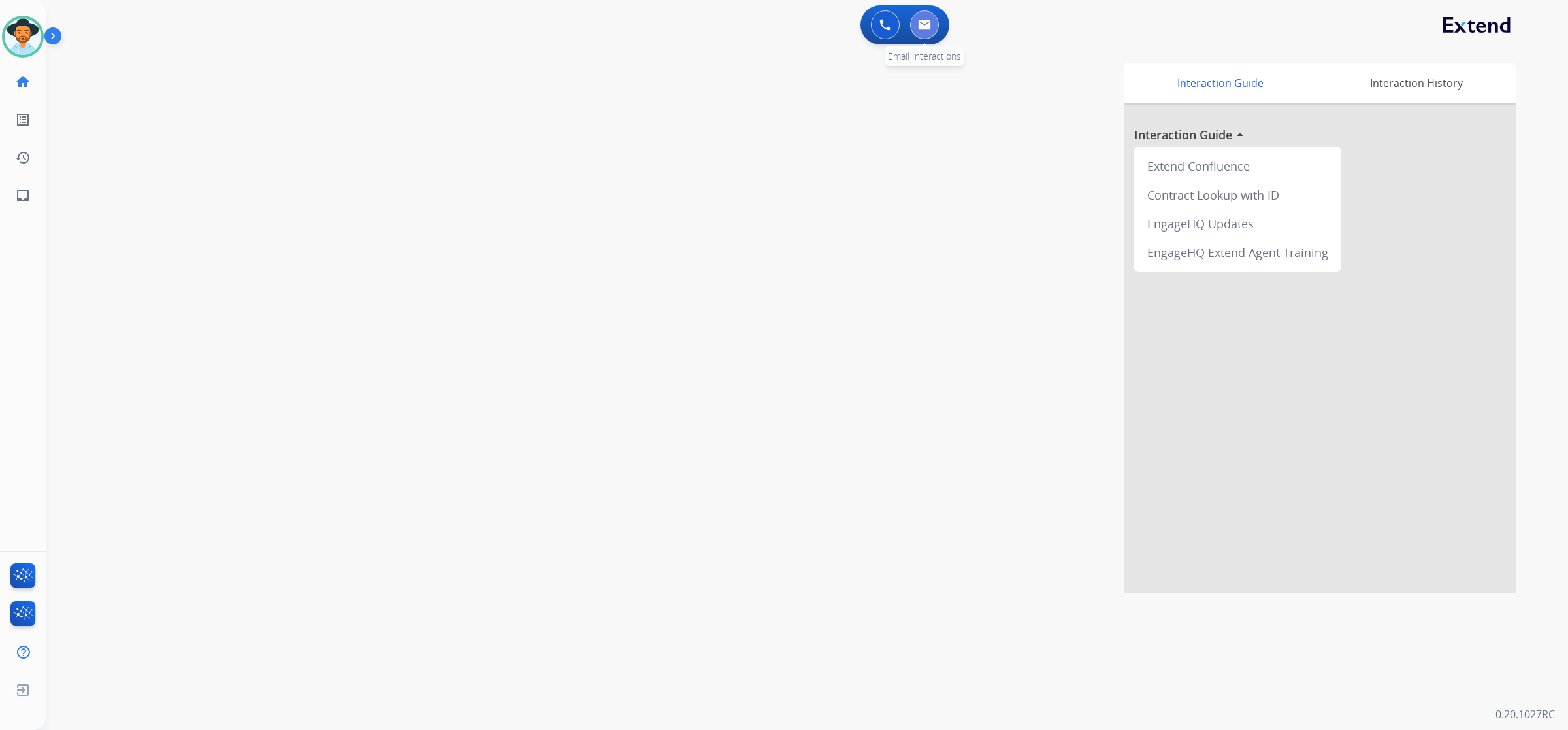
click at [916, 34] on button at bounding box center [925, 25] width 29 height 29
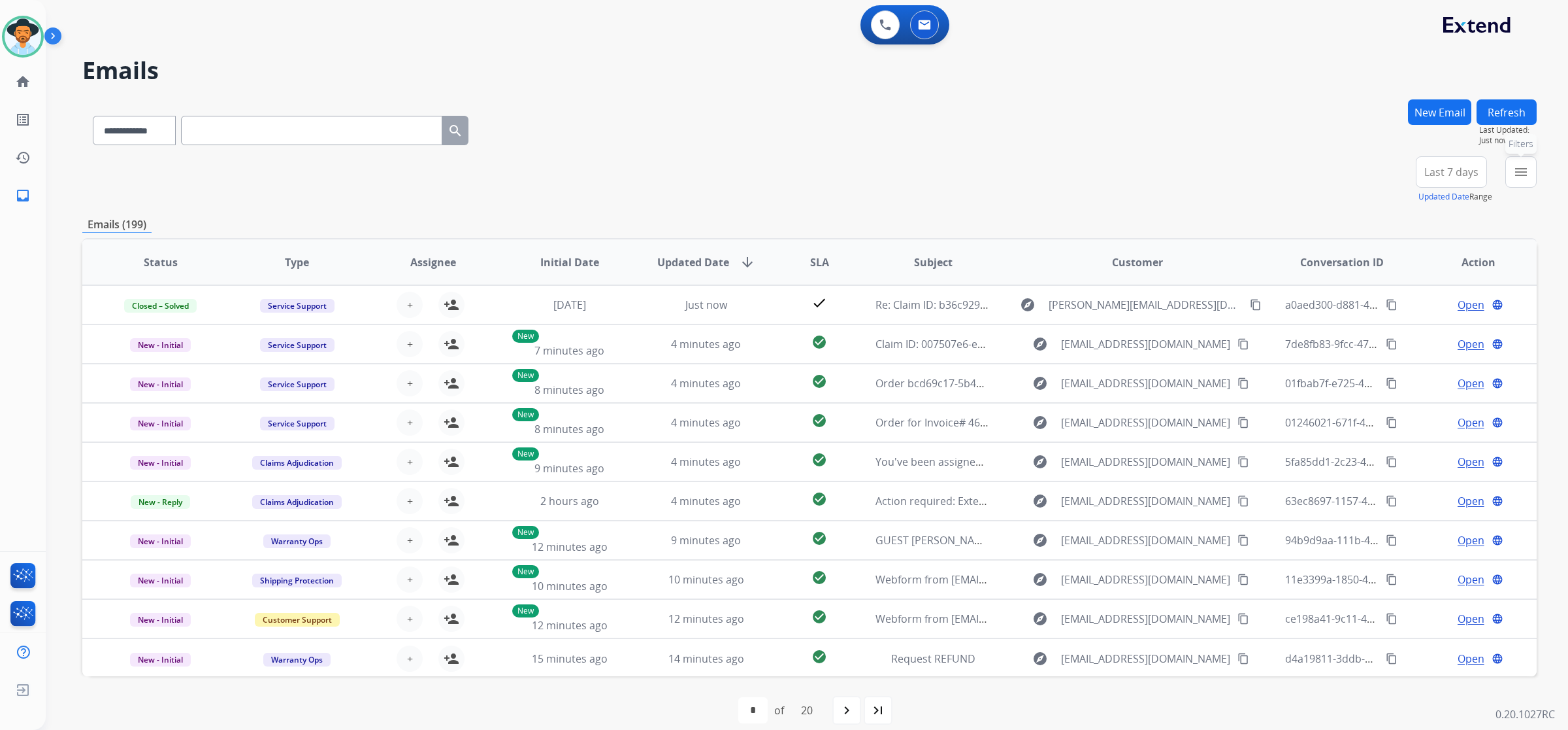
click at [1527, 170] on mat-icon "menu" at bounding box center [1520, 171] width 15 height 15
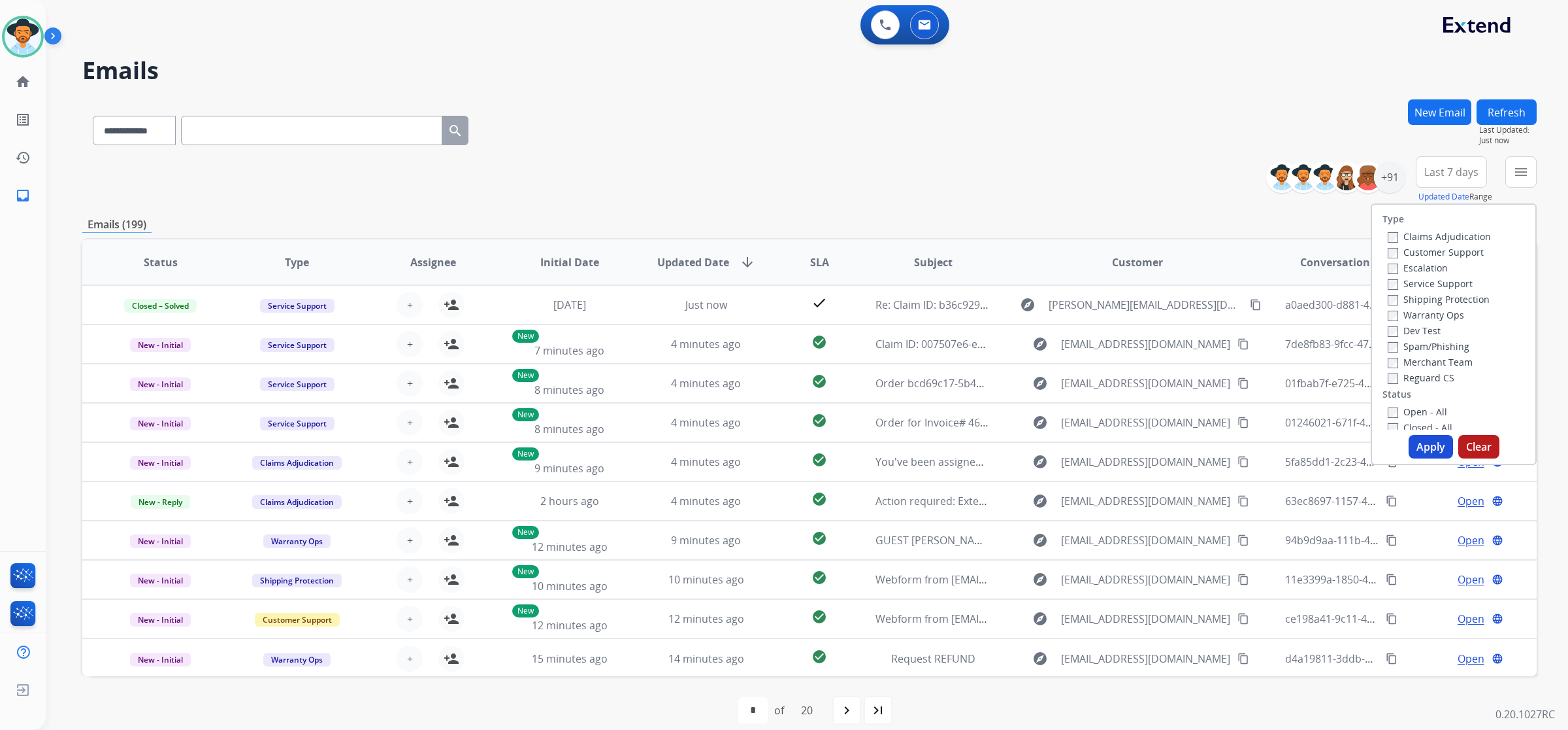
click at [1399, 413] on label "Open - All" at bounding box center [1418, 412] width 59 height 13
click at [1422, 446] on button "Apply" at bounding box center [1430, 447] width 44 height 23
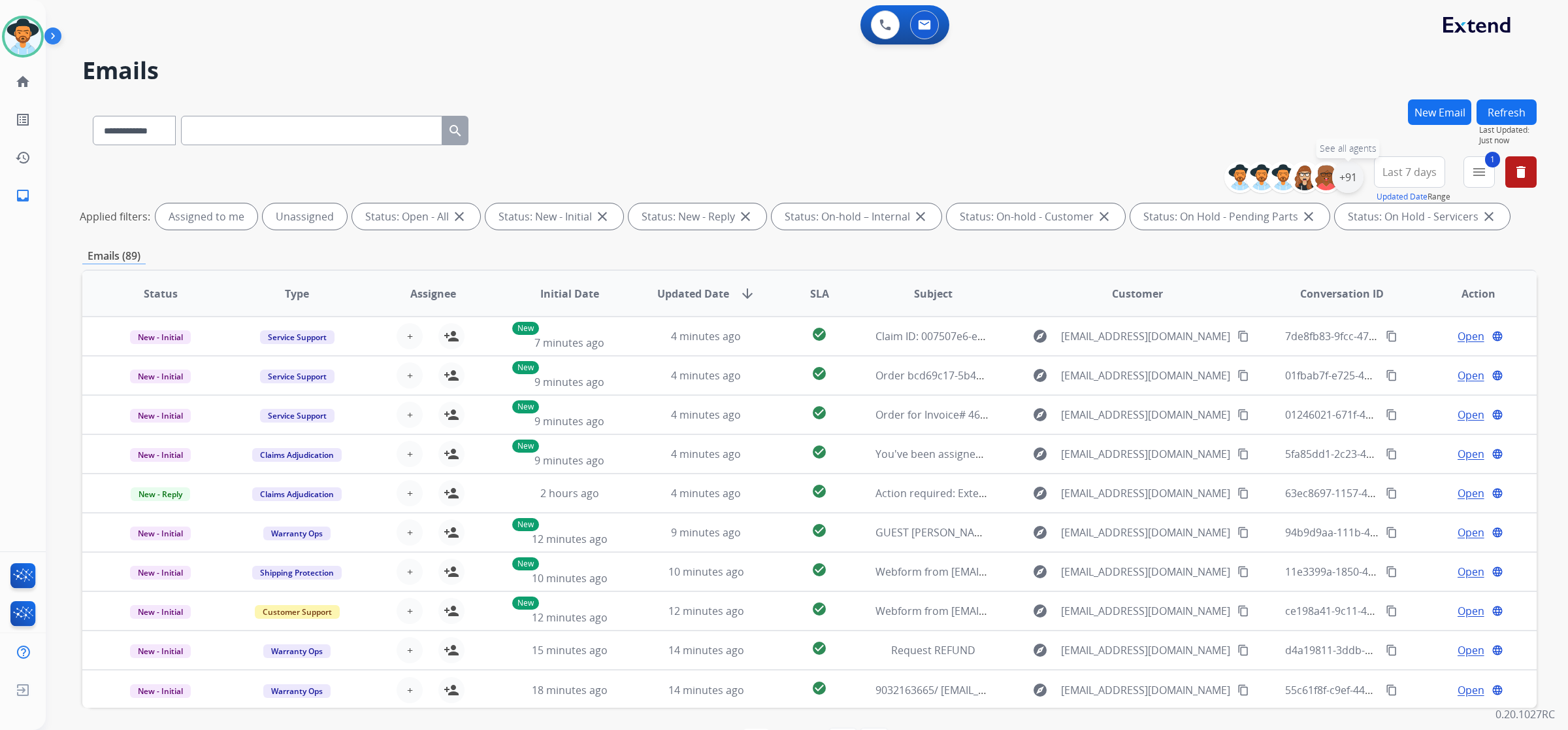
click at [1346, 184] on div "+91" at bounding box center [1347, 177] width 32 height 32
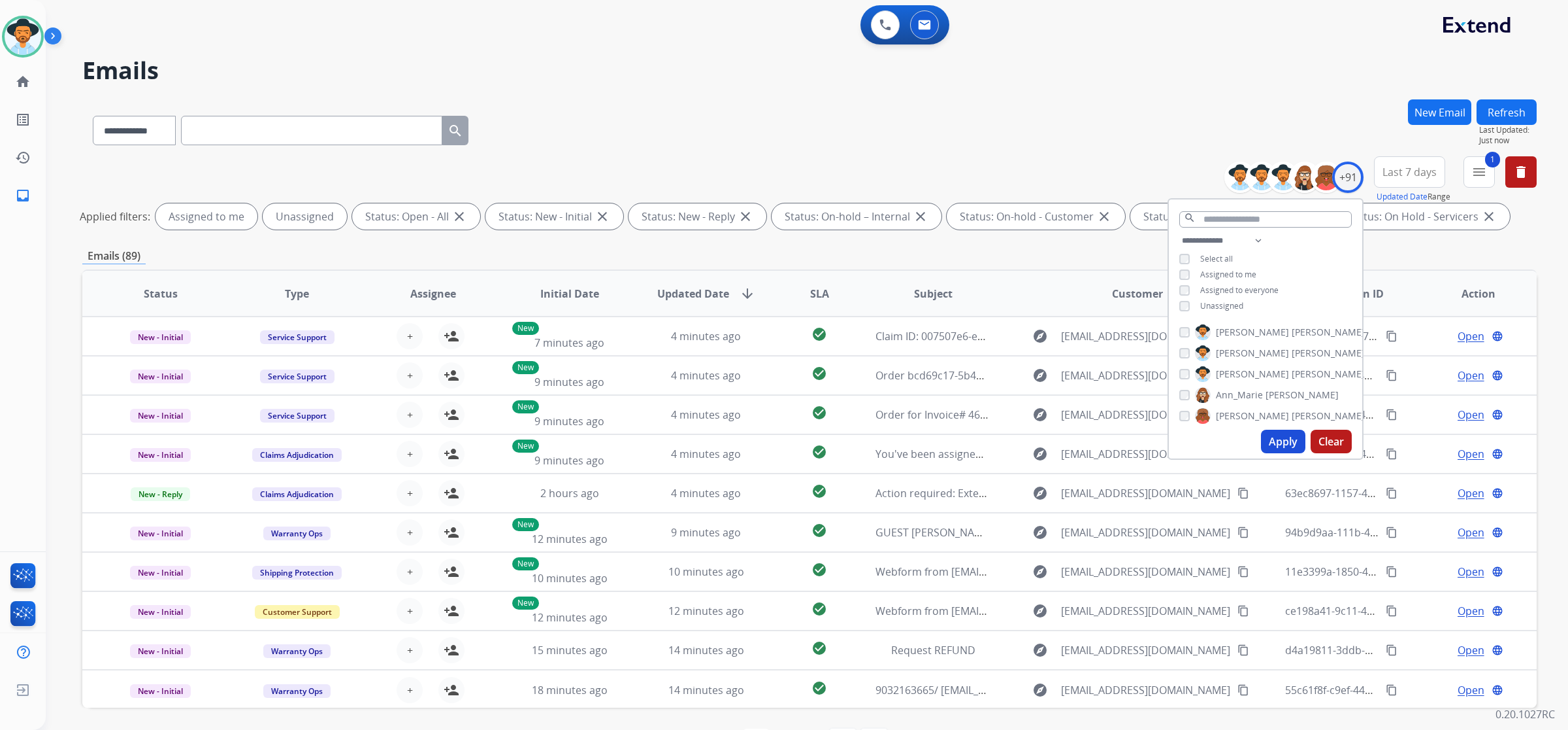
click at [1232, 301] on span "Unassigned" at bounding box center [1222, 306] width 43 height 11
click at [1279, 436] on button "Apply" at bounding box center [1282, 442] width 44 height 23
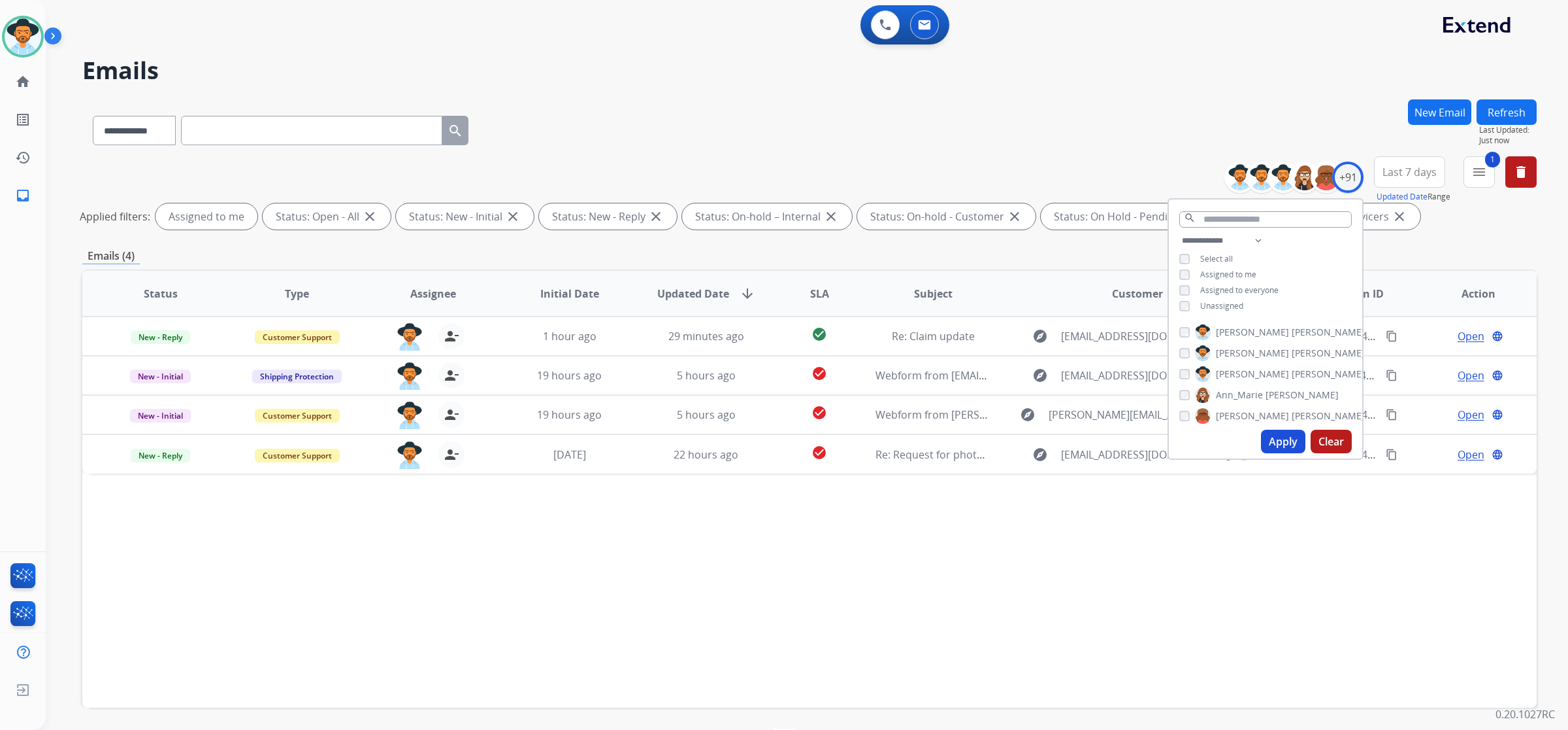
click at [1220, 553] on div "Status Type Assignee Initial Date Updated Date arrow_downward SLA Subject Custo…" at bounding box center [809, 488] width 1455 height 438
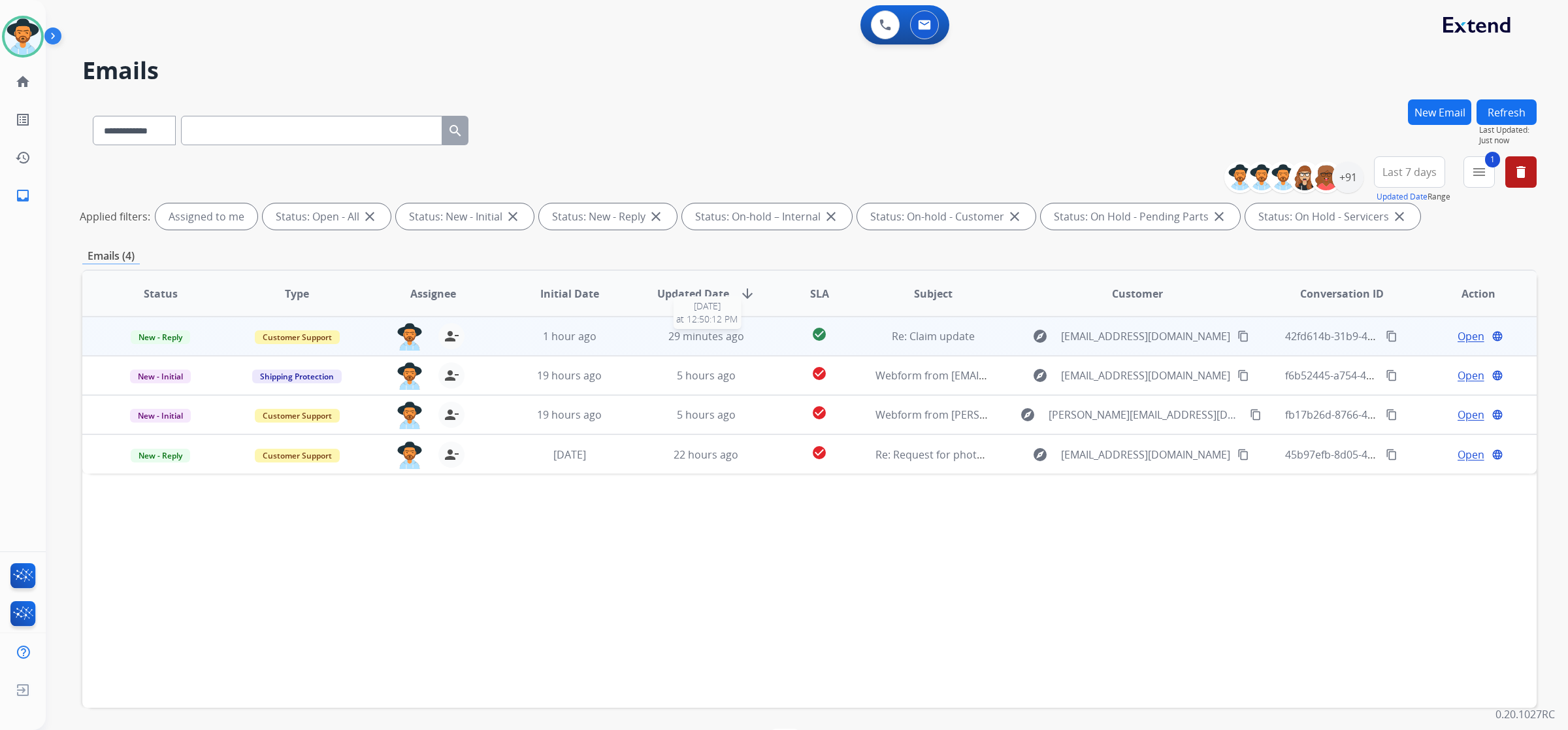
click at [649, 333] on div "29 minutes ago" at bounding box center [707, 335] width 115 height 15
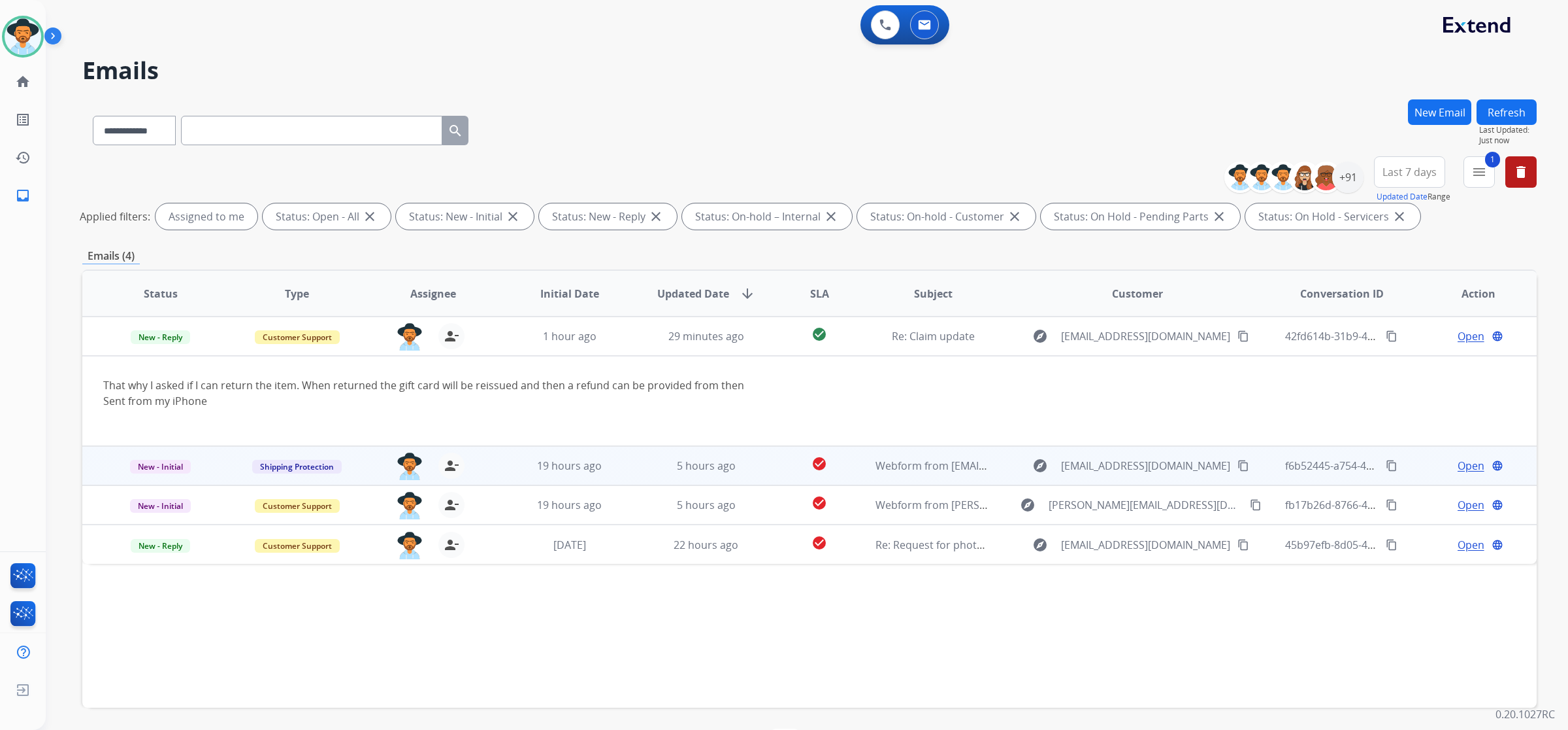
click at [628, 472] on td "5 hours ago" at bounding box center [696, 466] width 137 height 40
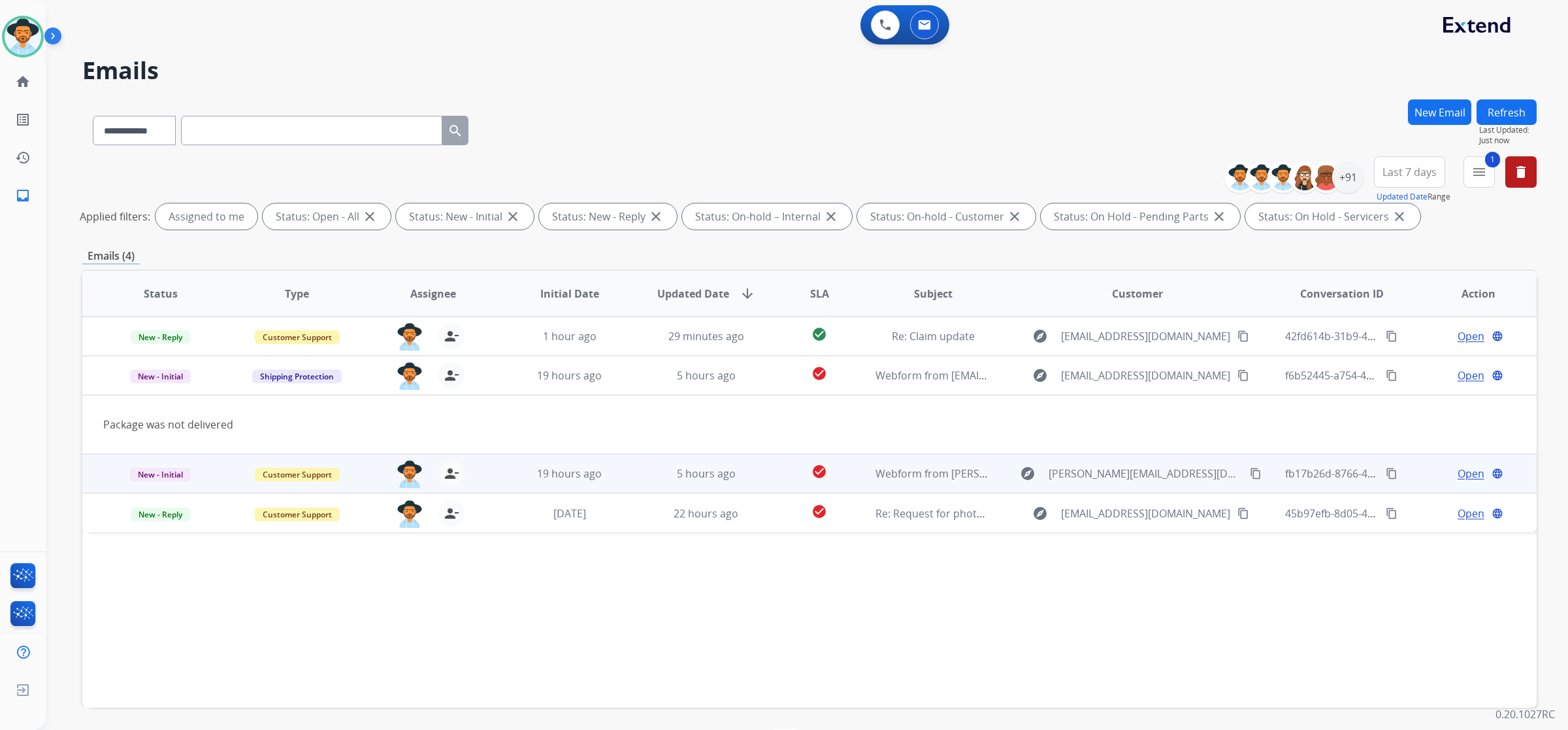
click at [621, 482] on td "19 hours ago" at bounding box center [560, 474] width 137 height 40
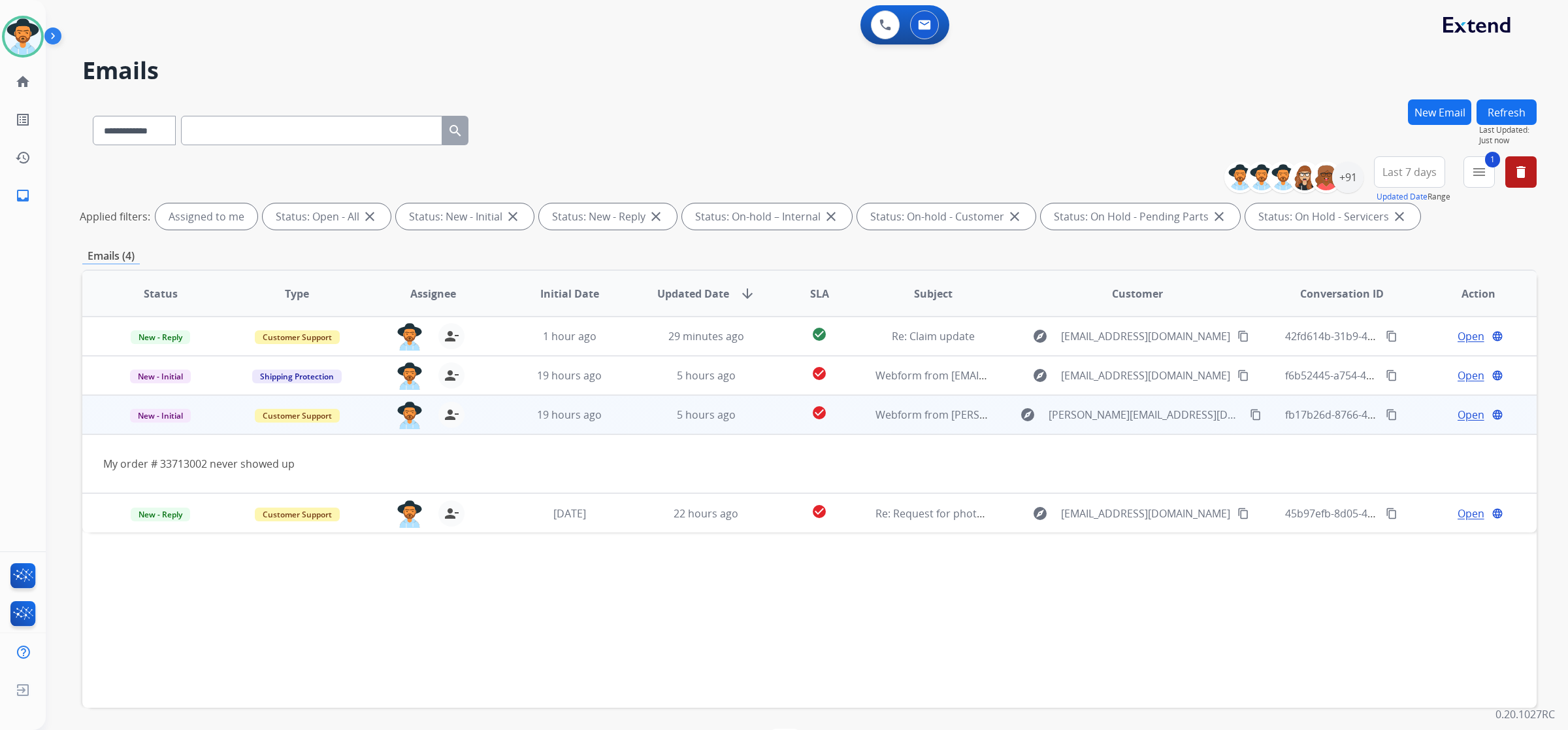
click at [1250, 414] on mat-icon "content_copy" at bounding box center [1255, 414] width 12 height 12
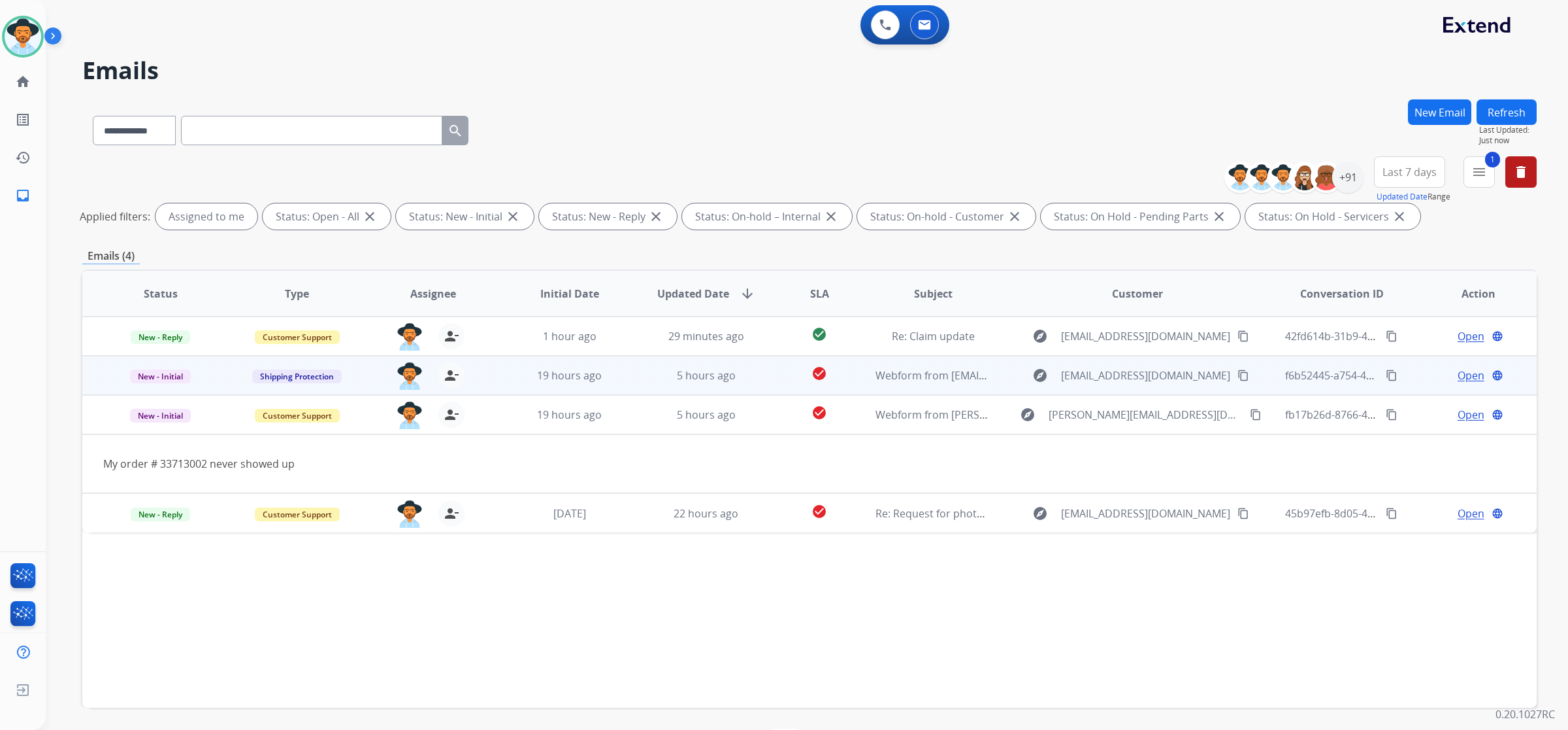
click at [1237, 376] on mat-icon "content_copy" at bounding box center [1243, 375] width 12 height 12
click at [916, 380] on span "Webform from Riyanshah2000@gmail.com on 08/11/2025" at bounding box center [1023, 376] width 296 height 14
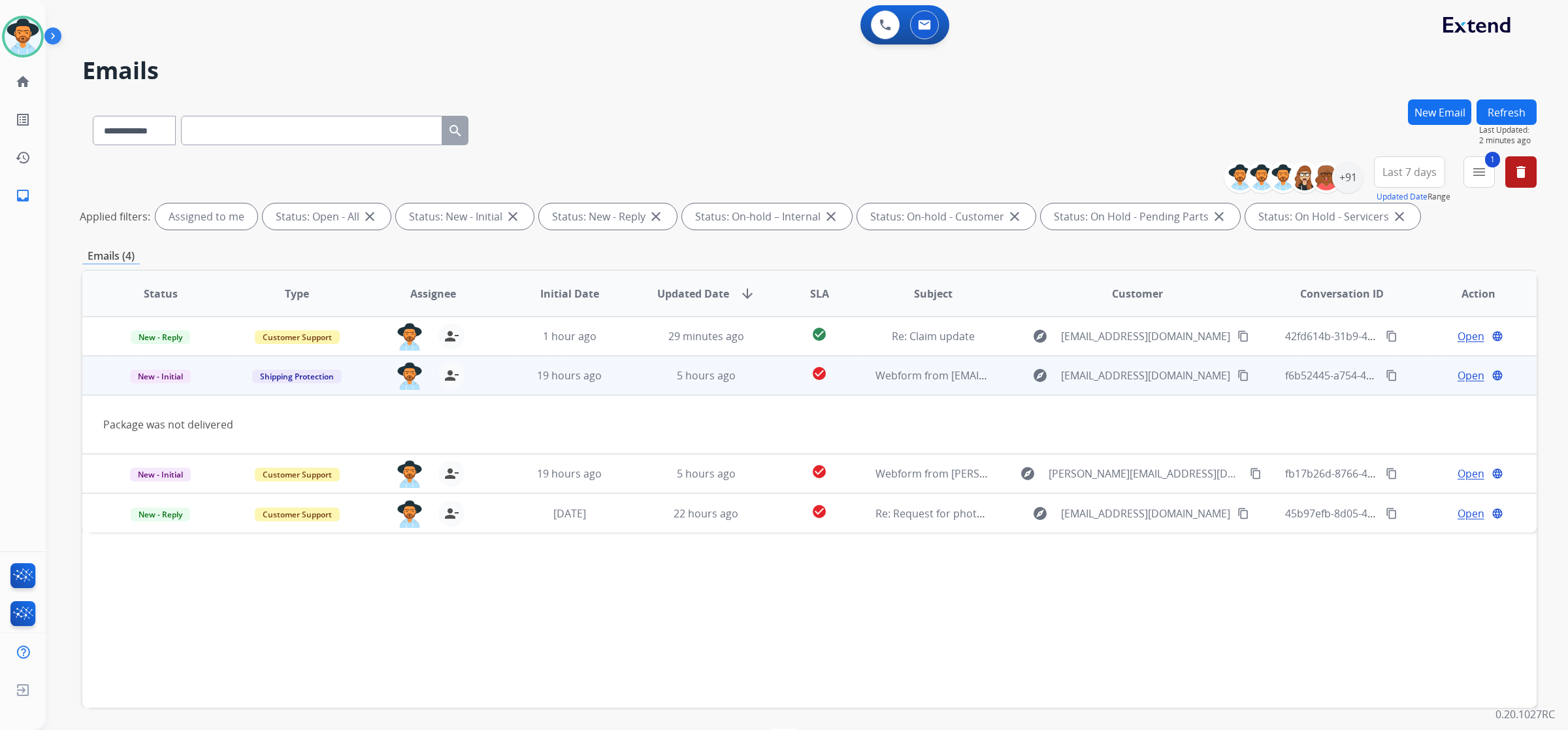
click at [1466, 377] on span "Open" at bounding box center [1472, 375] width 27 height 15
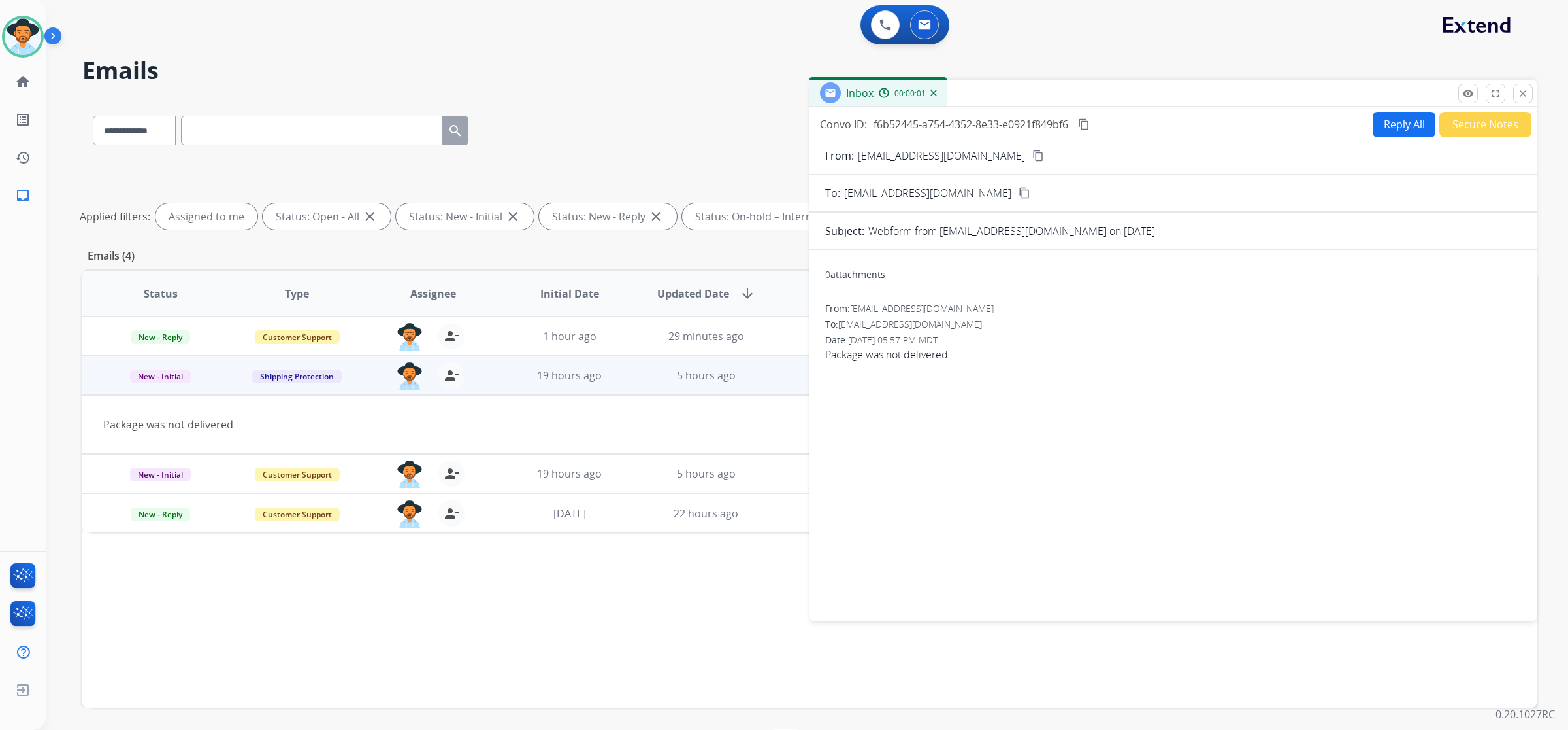
click at [1405, 128] on button "Reply All" at bounding box center [1404, 124] width 63 height 25
select select "**********"
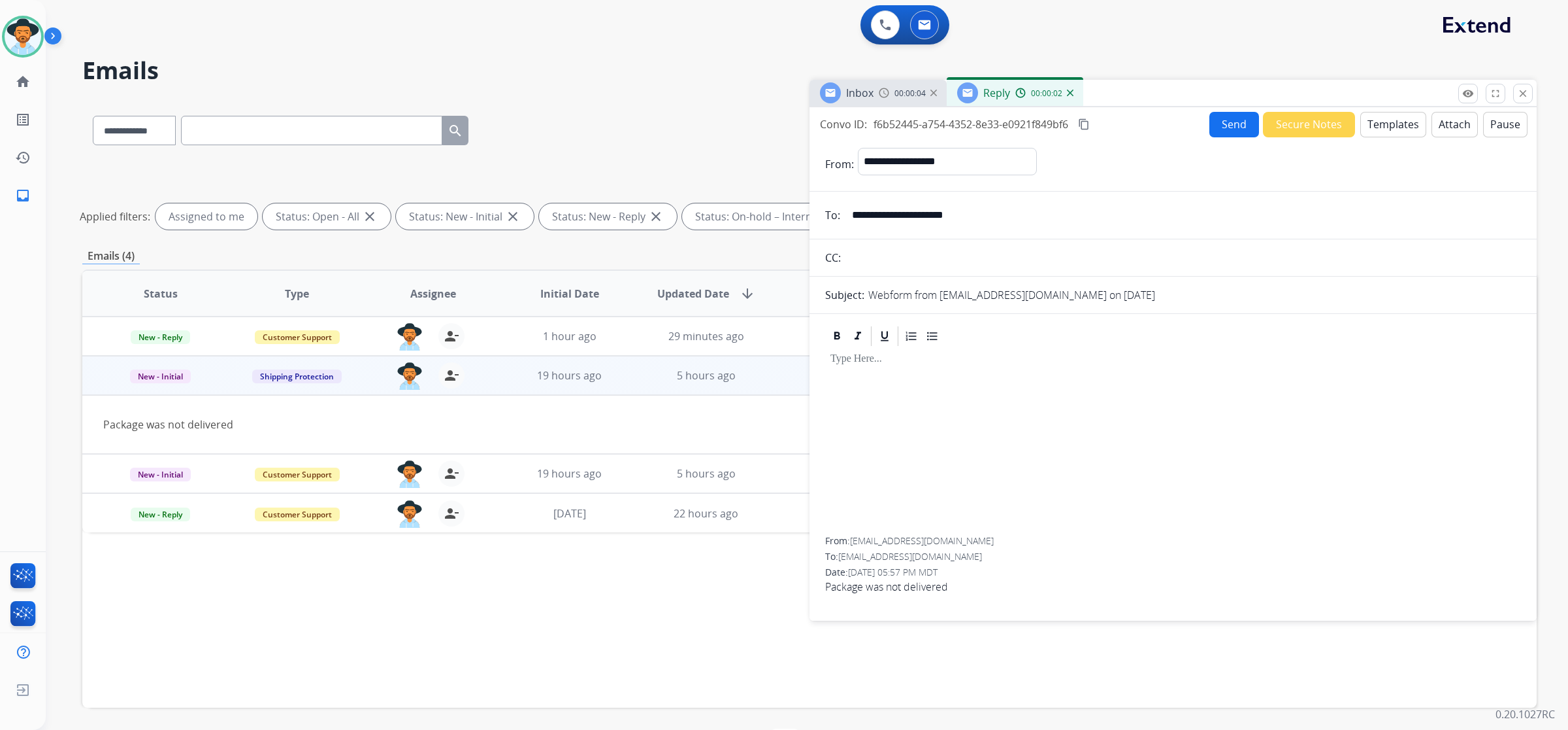
click at [1381, 126] on button "Templates" at bounding box center [1393, 124] width 66 height 25
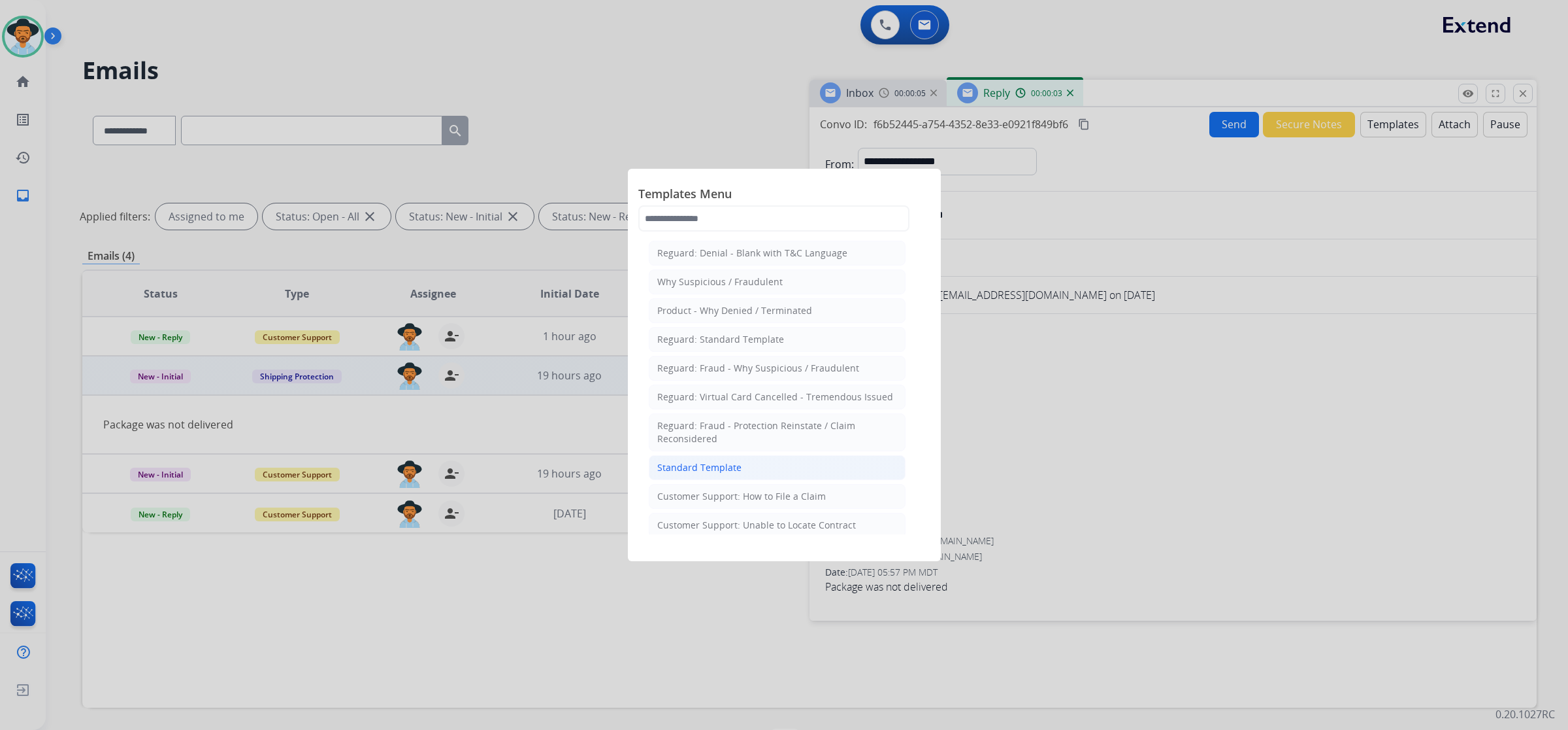
click at [761, 466] on li "Standard Template" at bounding box center [777, 468] width 257 height 25
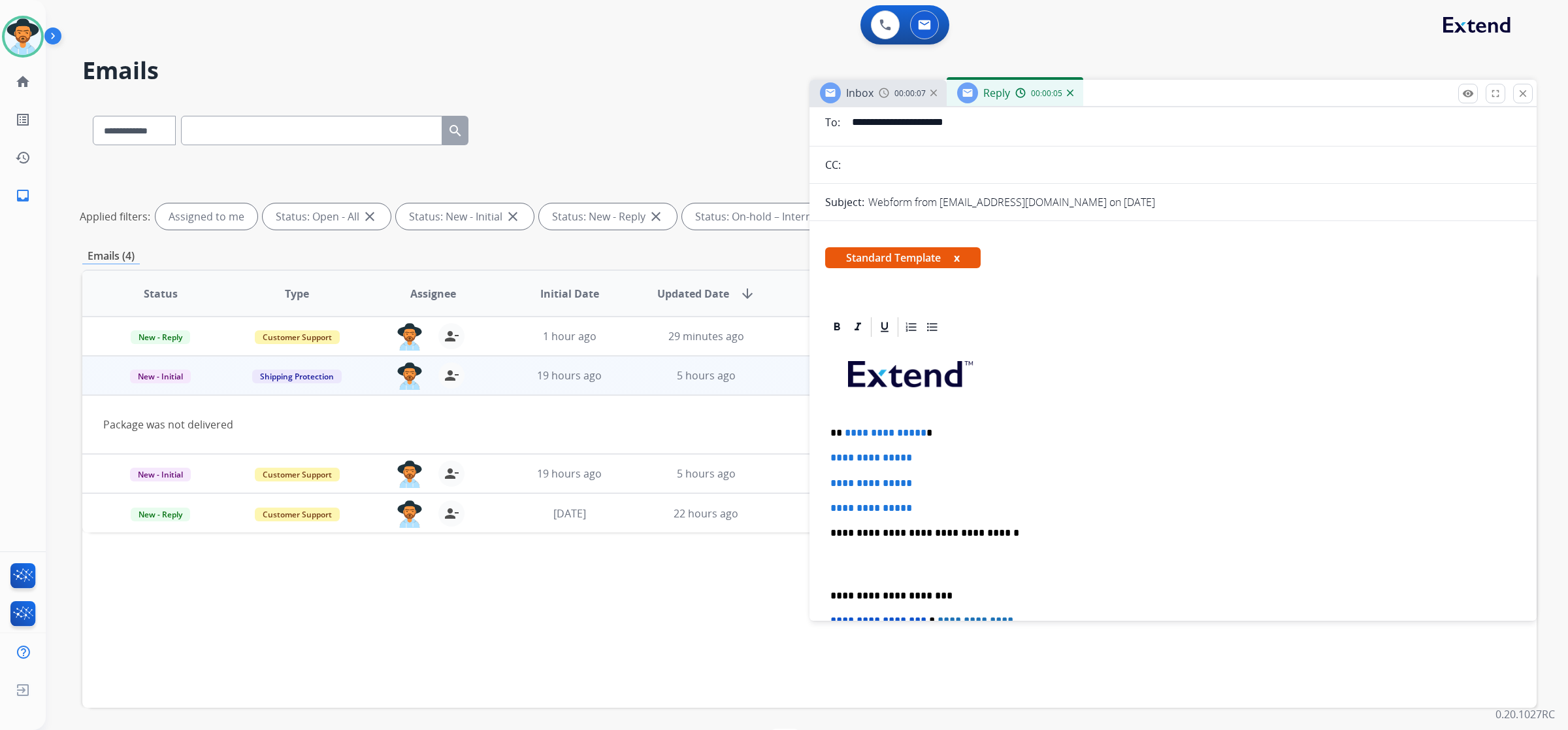
scroll to position [163, 0]
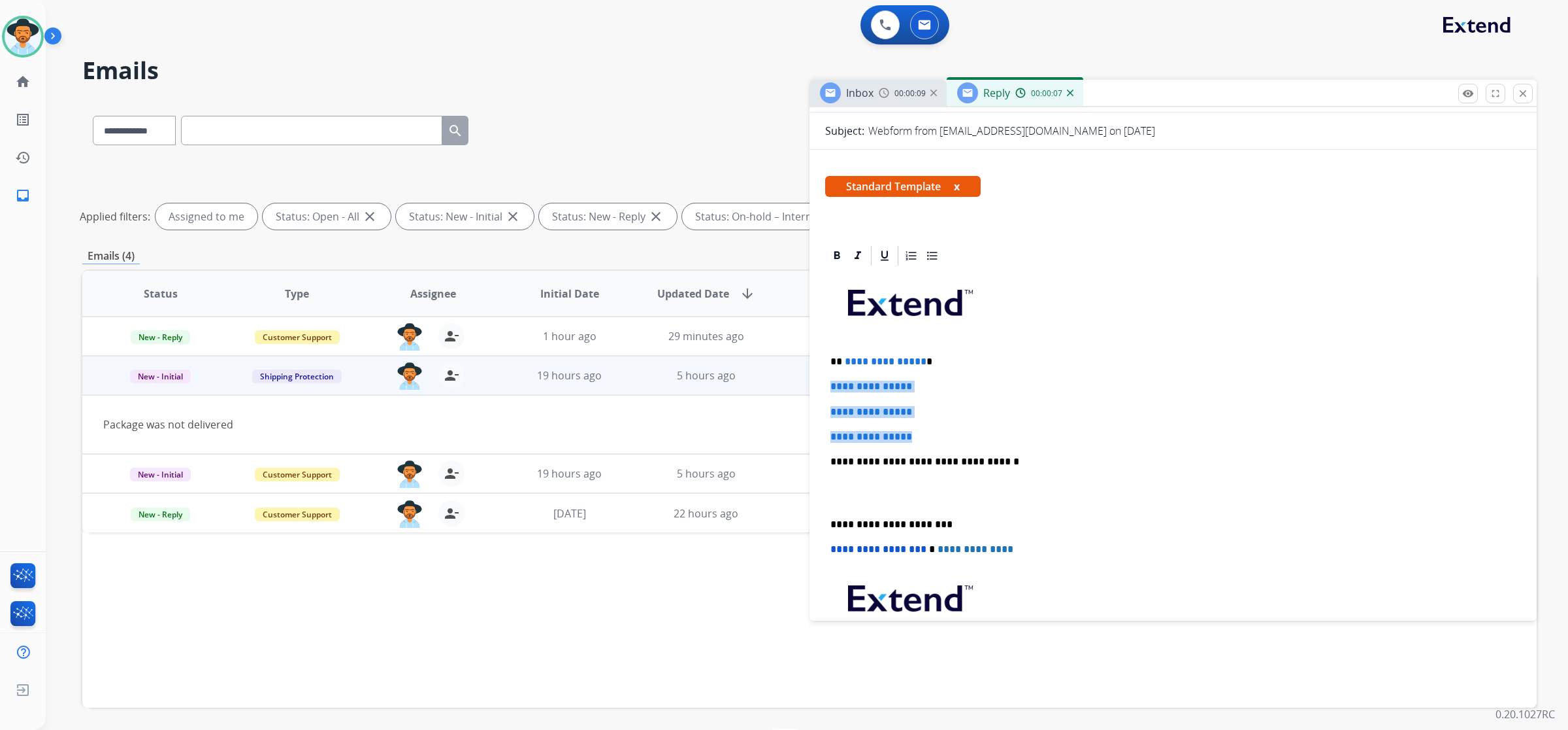
drag, startPoint x: 825, startPoint y: 381, endPoint x: 919, endPoint y: 433, distance: 107.4
click at [919, 433] on div "**********" at bounding box center [1173, 492] width 696 height 450
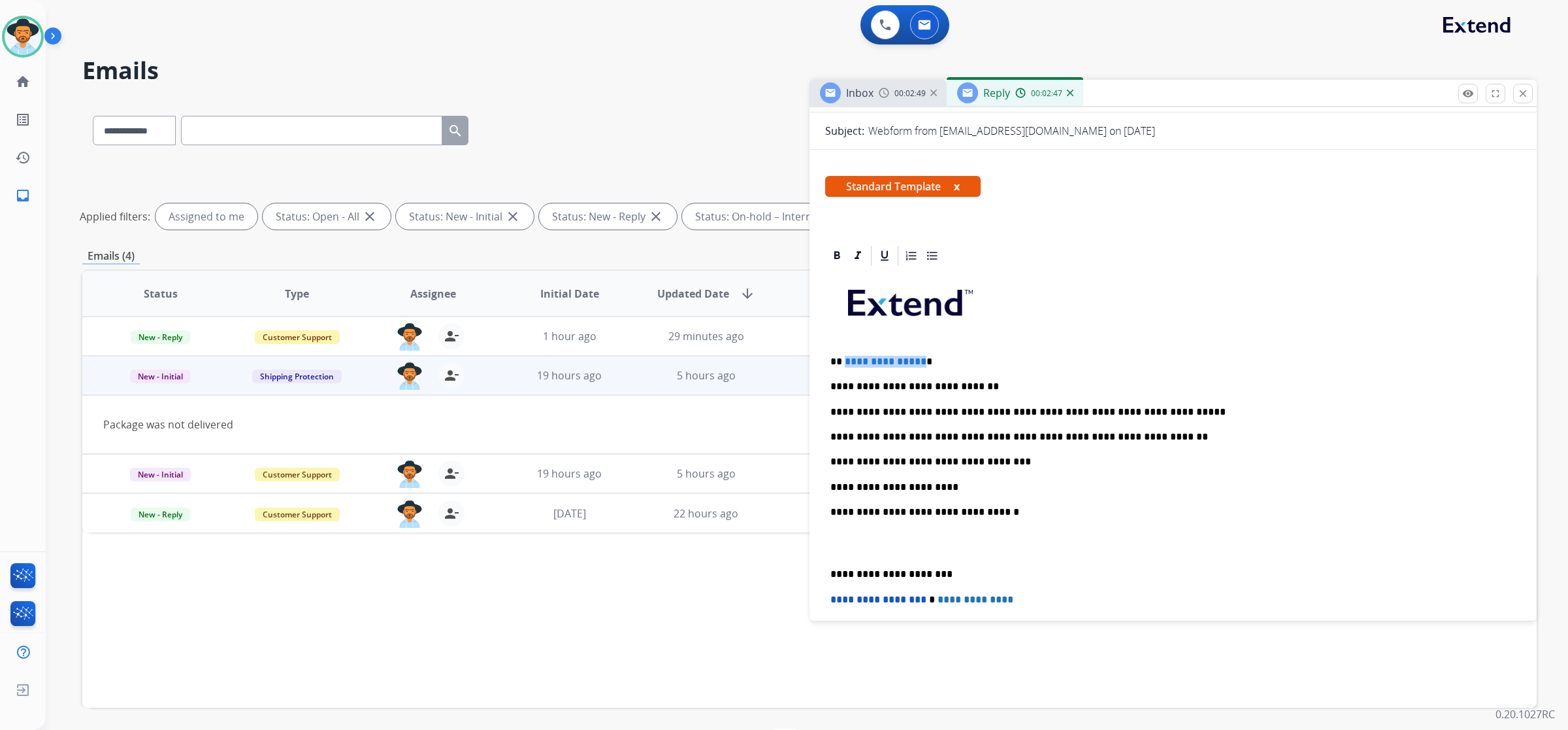
drag, startPoint x: 918, startPoint y: 360, endPoint x: 843, endPoint y: 354, distance: 75.2
click at [845, 356] on span "**********" at bounding box center [885, 360] width 82 height 10
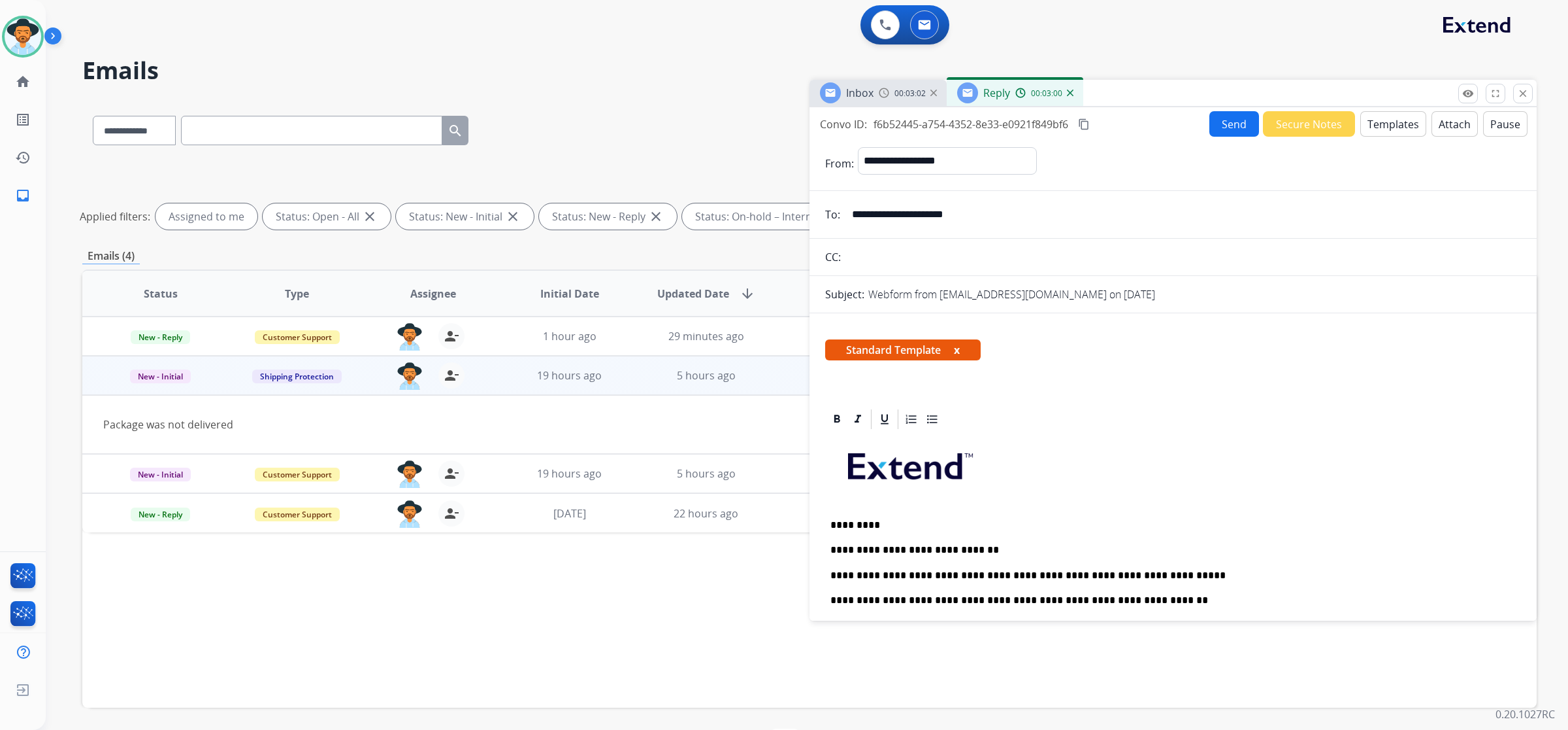
select select "**********"
click at [1219, 124] on button "Send" at bounding box center [1234, 123] width 50 height 25
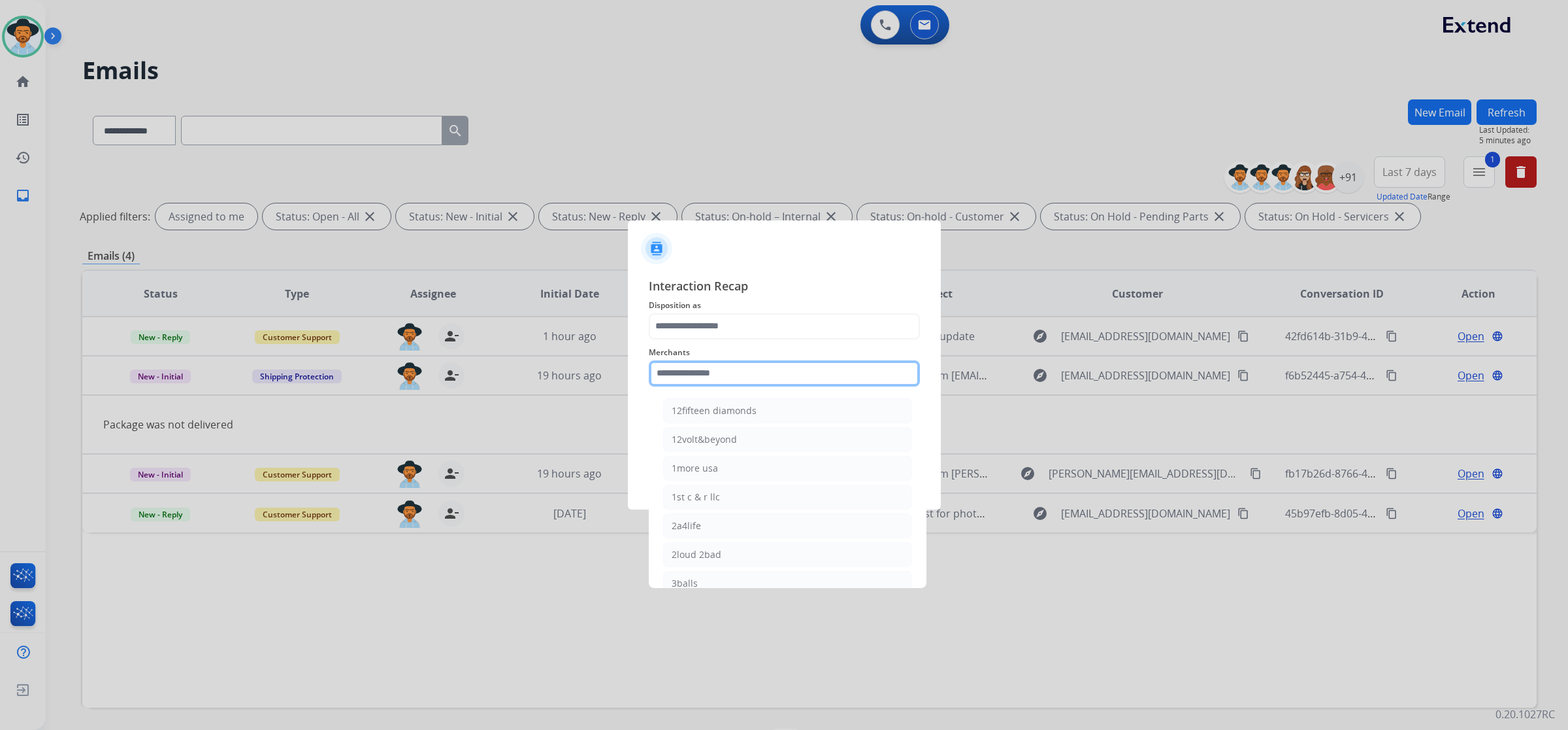
click at [711, 370] on input "text" at bounding box center [784, 373] width 271 height 26
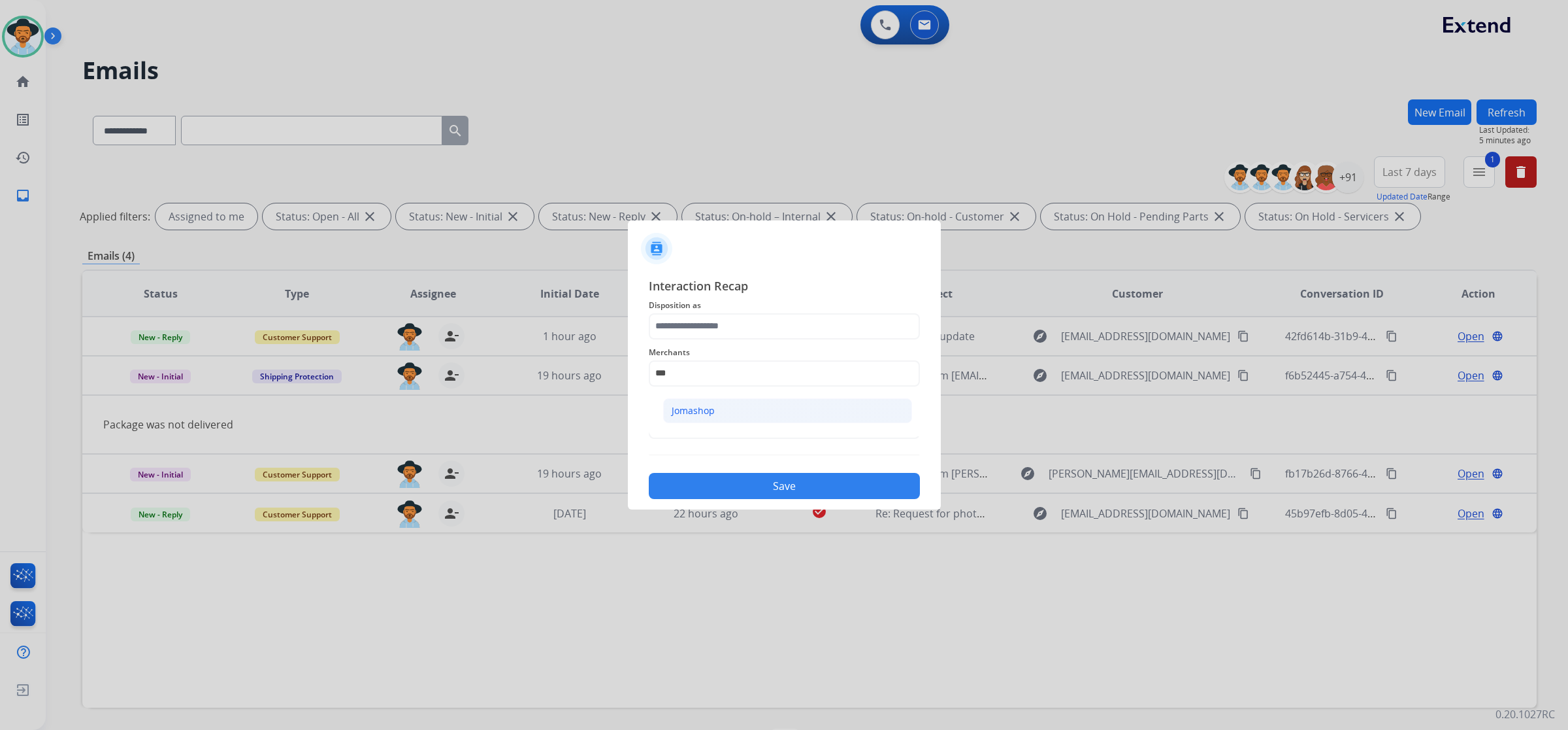
click at [720, 413] on li "Jomashop" at bounding box center [787, 411] width 249 height 25
type input "********"
click at [711, 423] on input "text" at bounding box center [784, 425] width 271 height 26
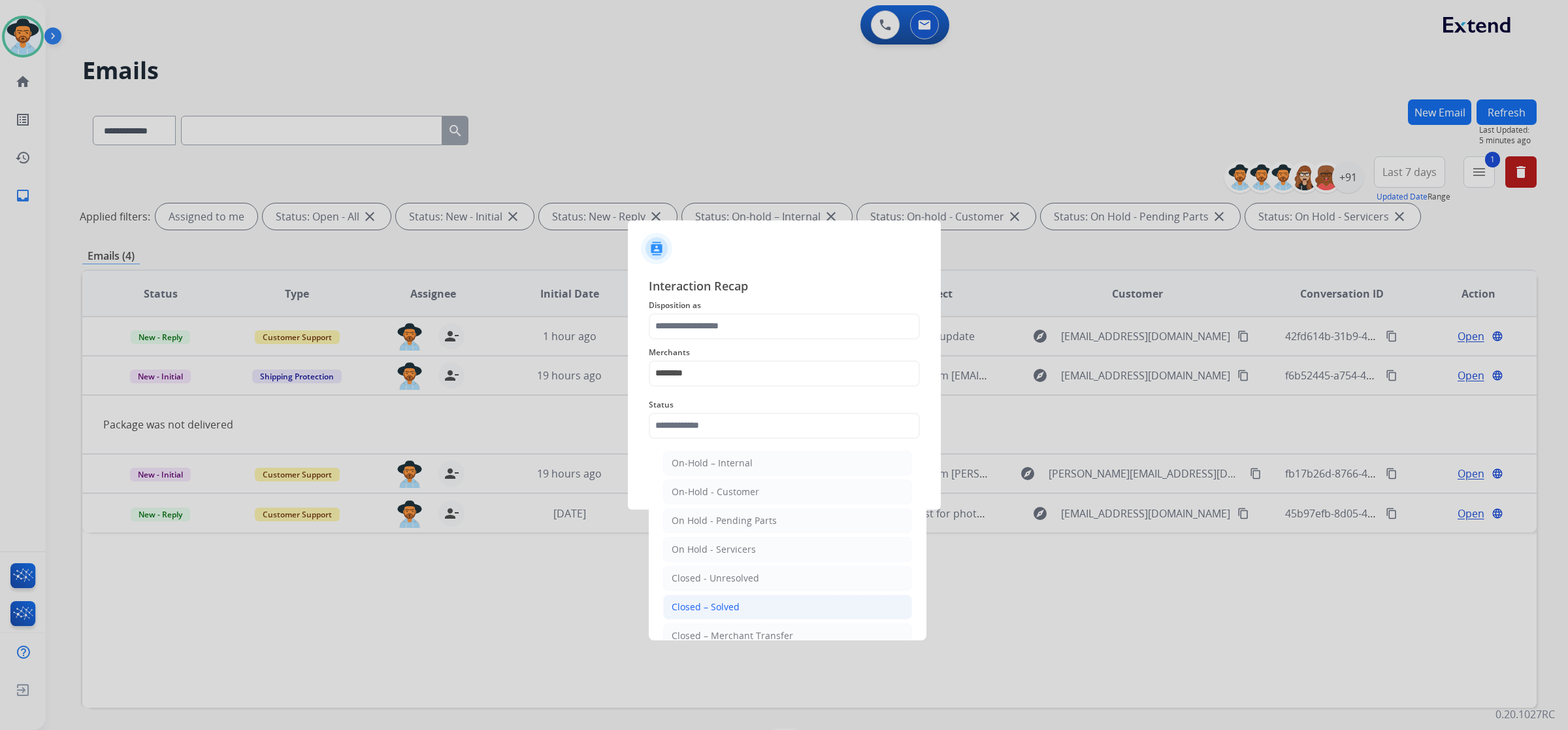
click at [739, 599] on li "Closed – Solved" at bounding box center [787, 607] width 249 height 25
type input "**********"
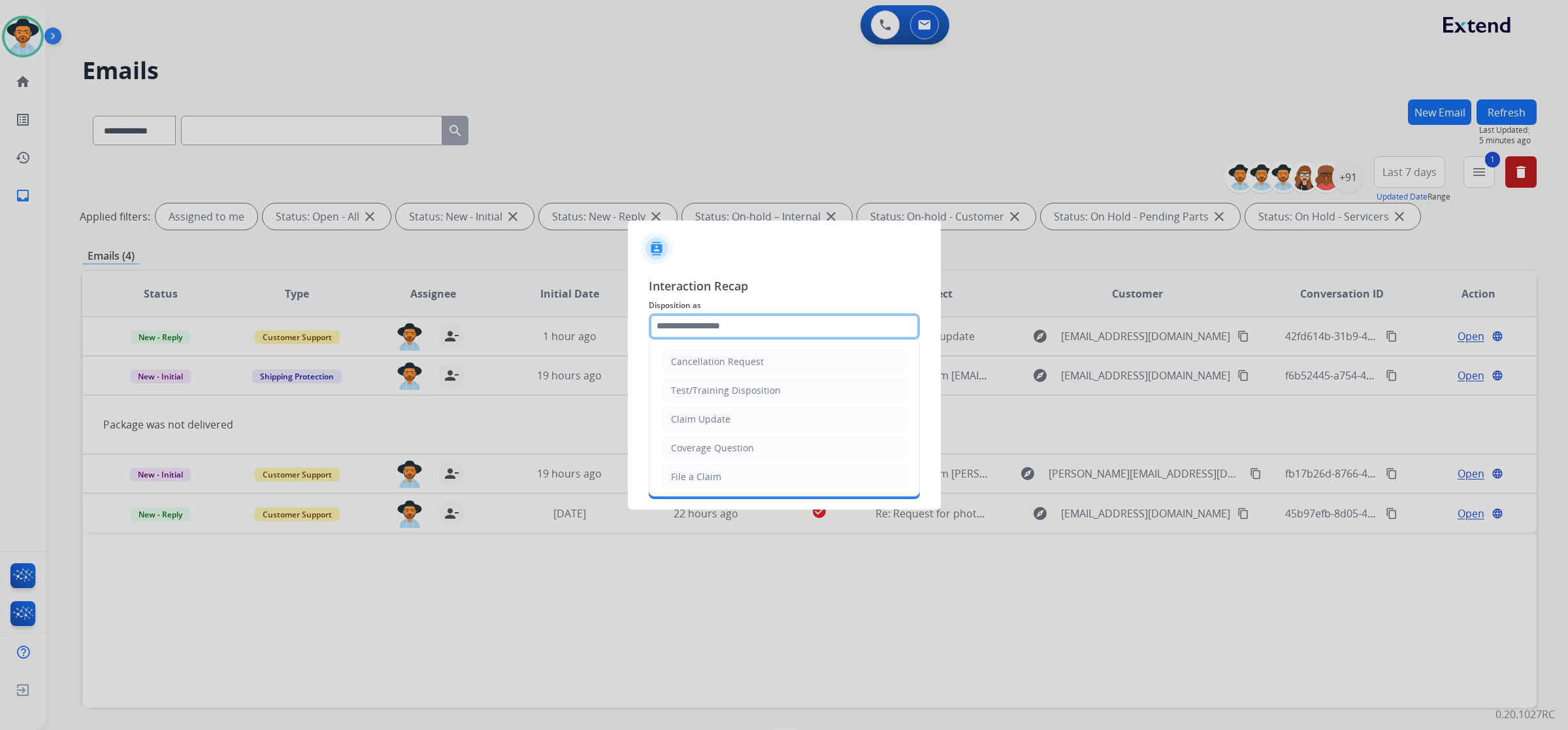
click at [727, 330] on input "text" at bounding box center [784, 326] width 271 height 26
click at [714, 425] on div "Claim Update" at bounding box center [701, 419] width 59 height 14
type input "**********"
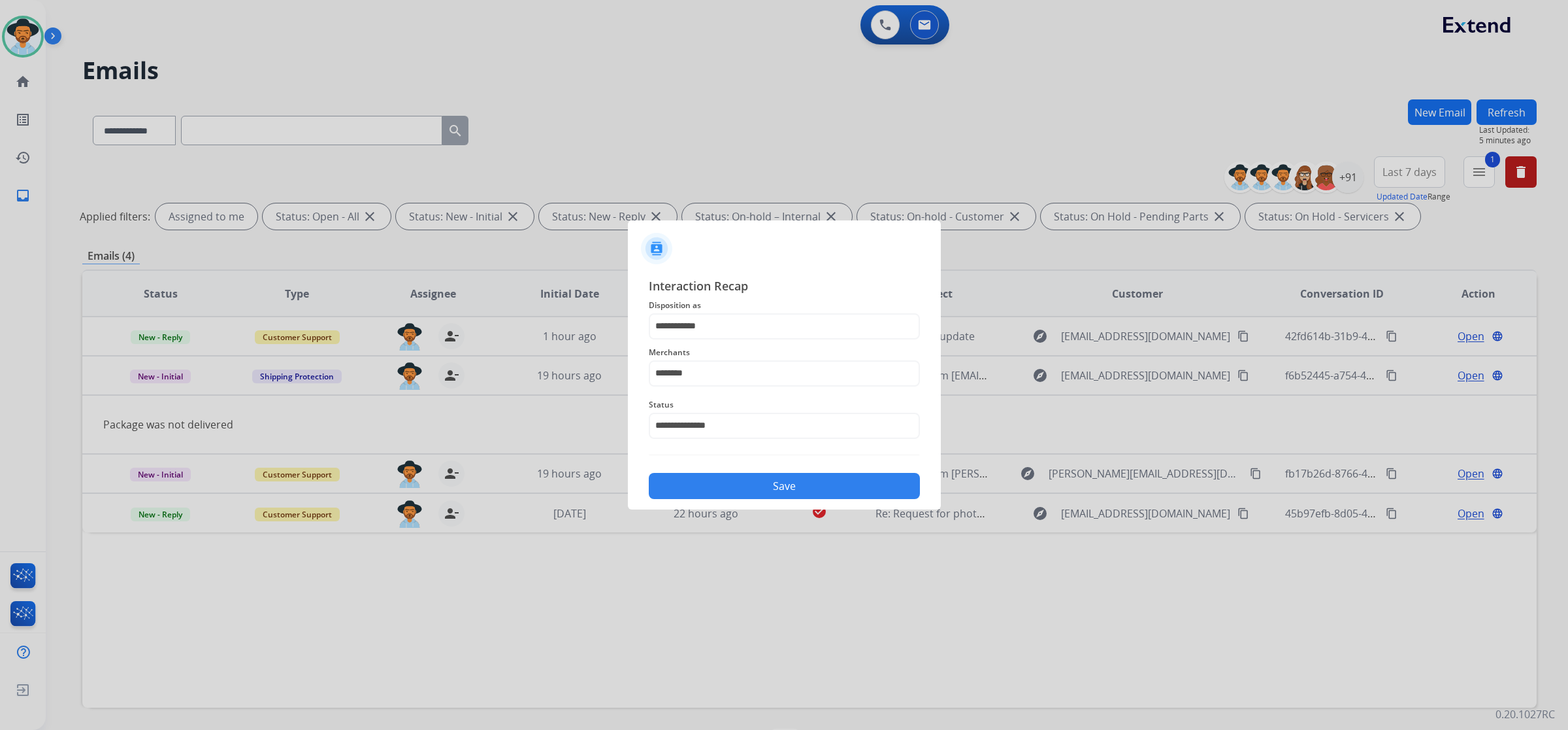
click at [766, 486] on button "Save" at bounding box center [784, 486] width 271 height 26
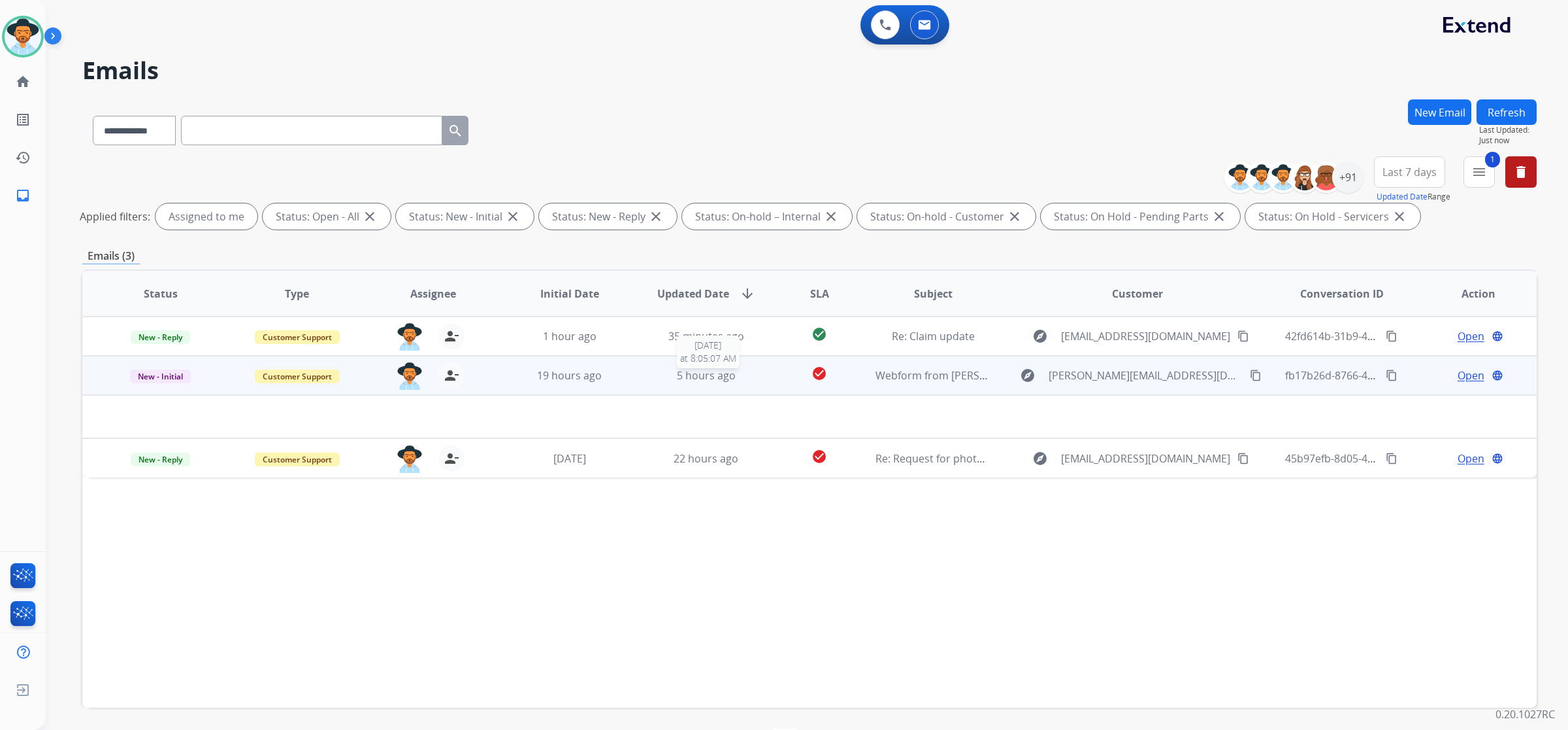
click at [756, 370] on div "5 hours ago" at bounding box center [707, 375] width 115 height 15
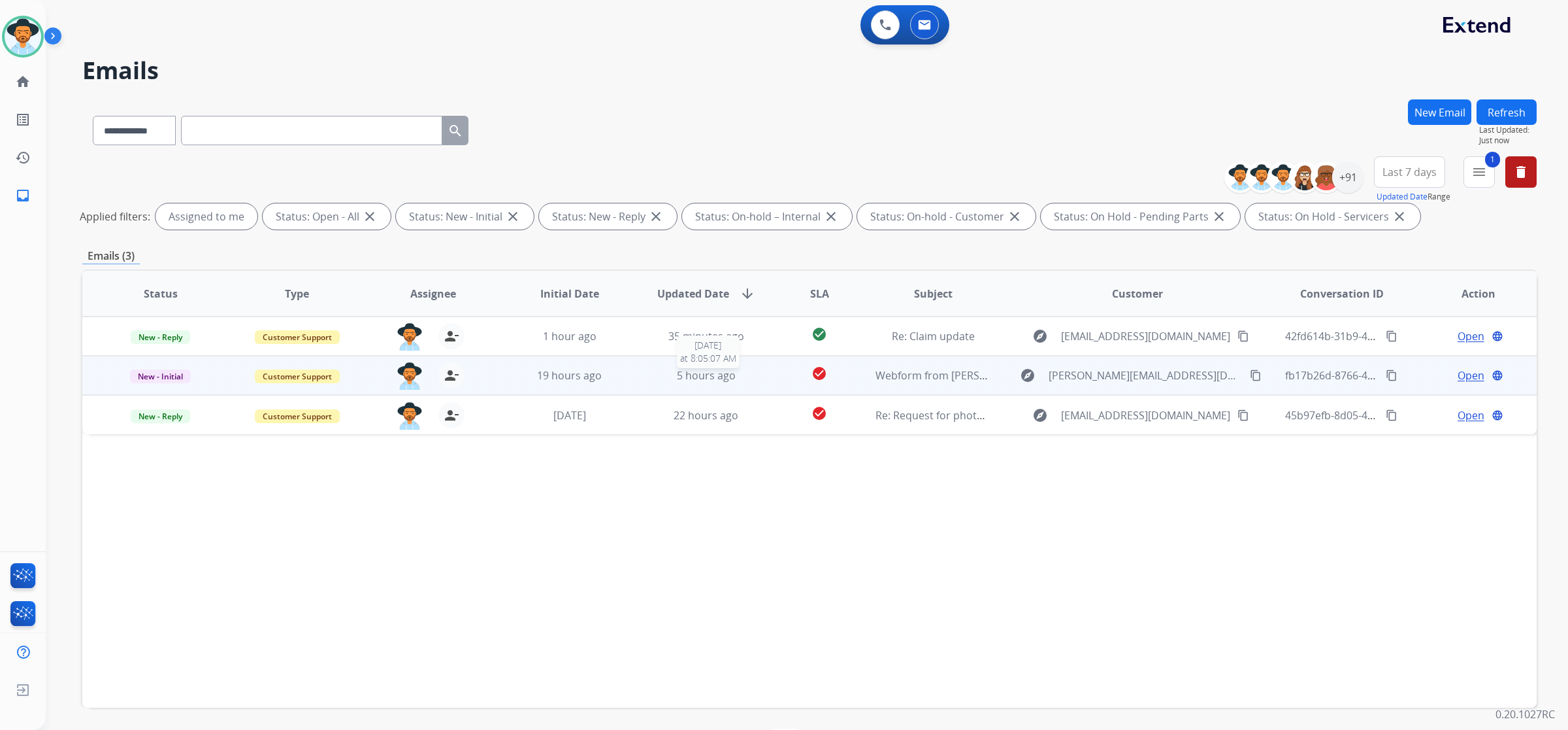
click at [756, 370] on div "5 hours ago" at bounding box center [707, 375] width 115 height 15
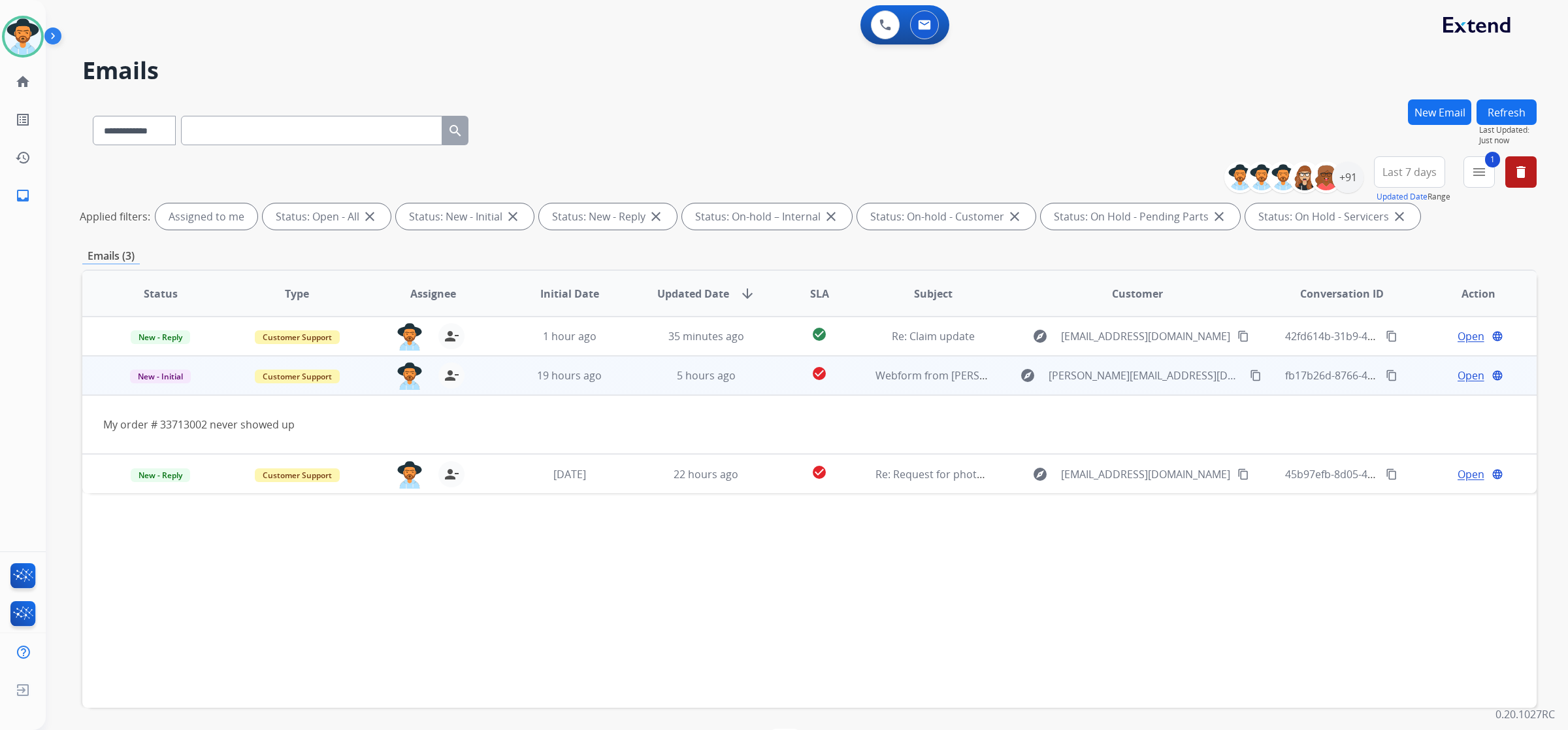
click at [1458, 378] on span "Open" at bounding box center [1472, 375] width 27 height 15
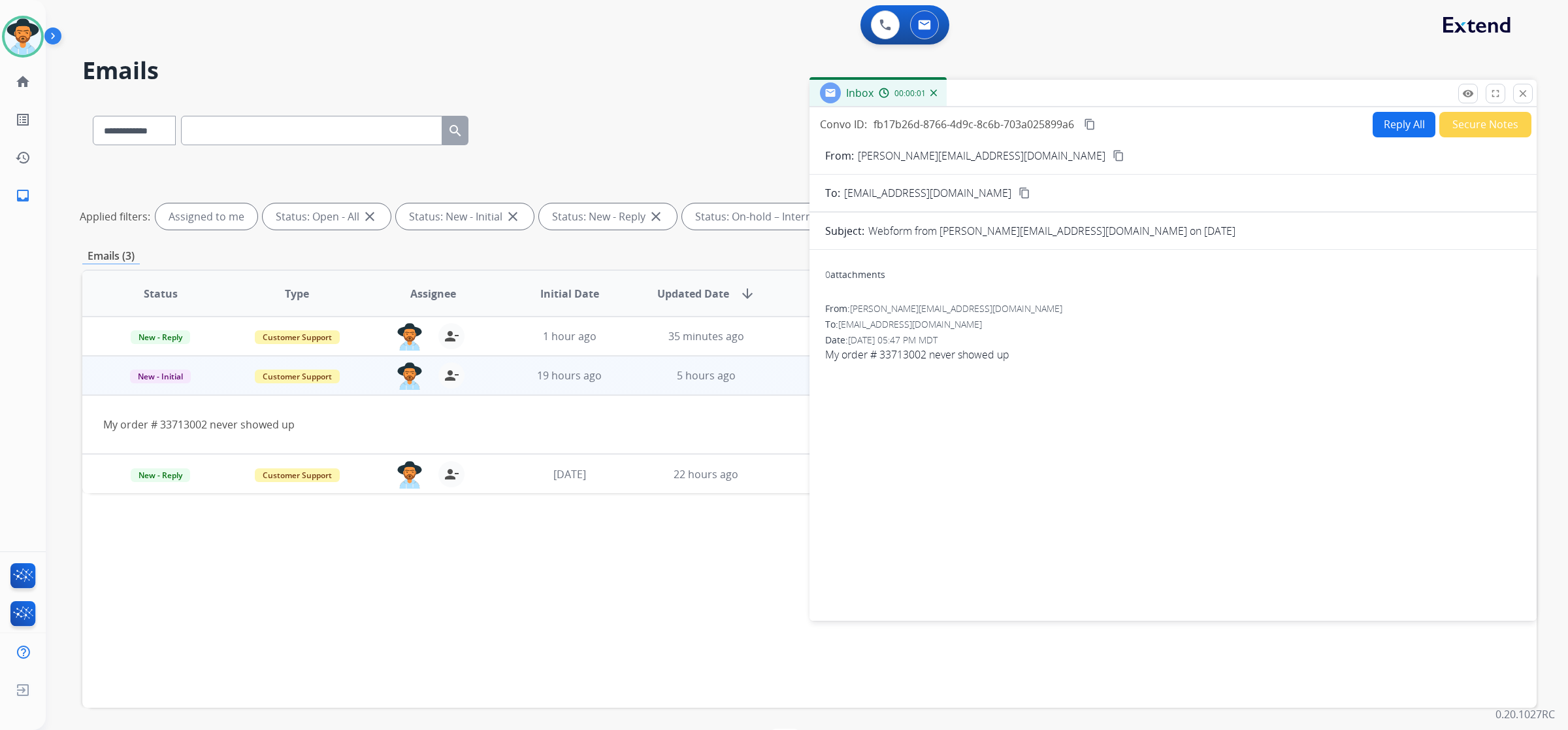
click at [1395, 125] on button "Reply All" at bounding box center [1404, 124] width 63 height 25
select select "**********"
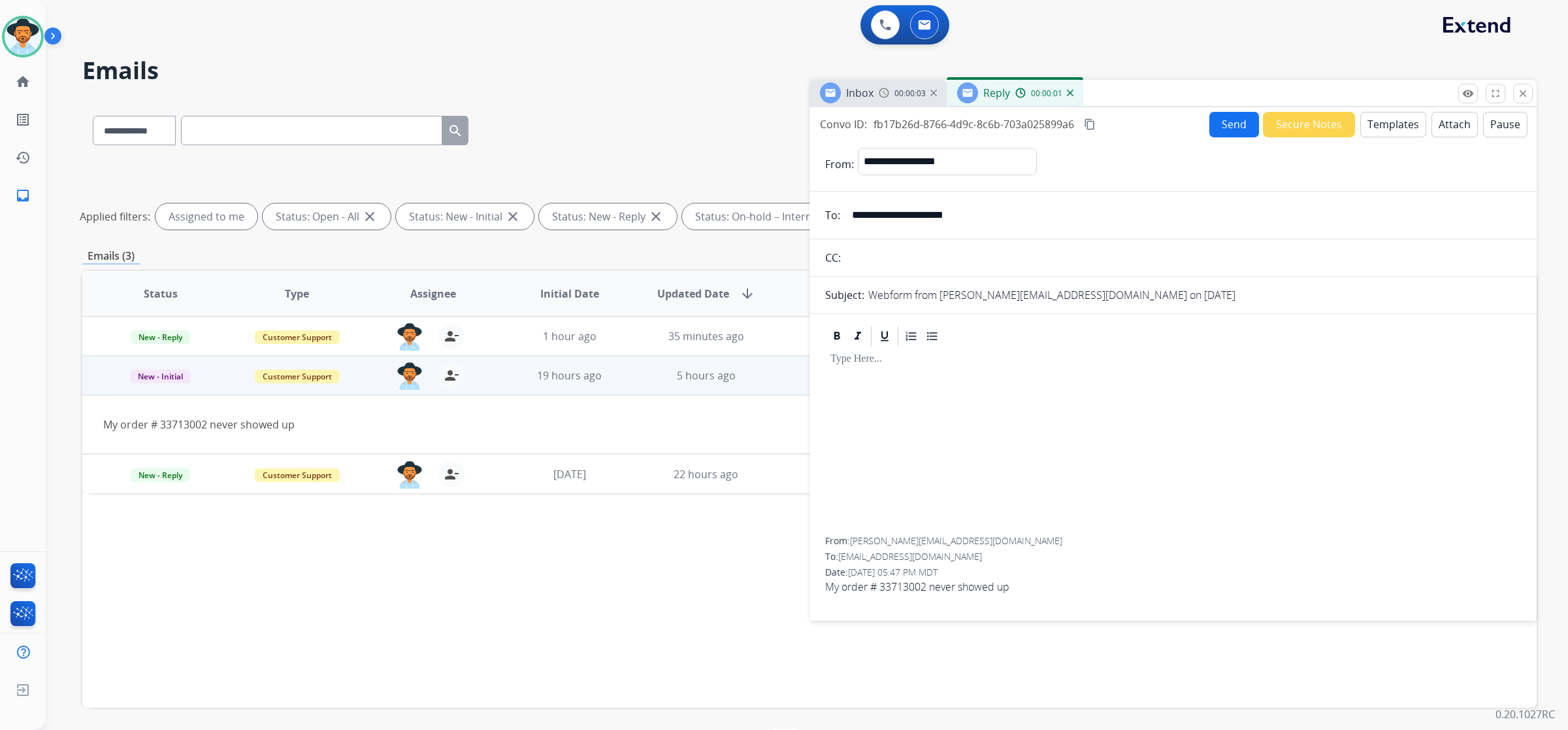
click at [1406, 123] on button "Templates" at bounding box center [1393, 124] width 66 height 25
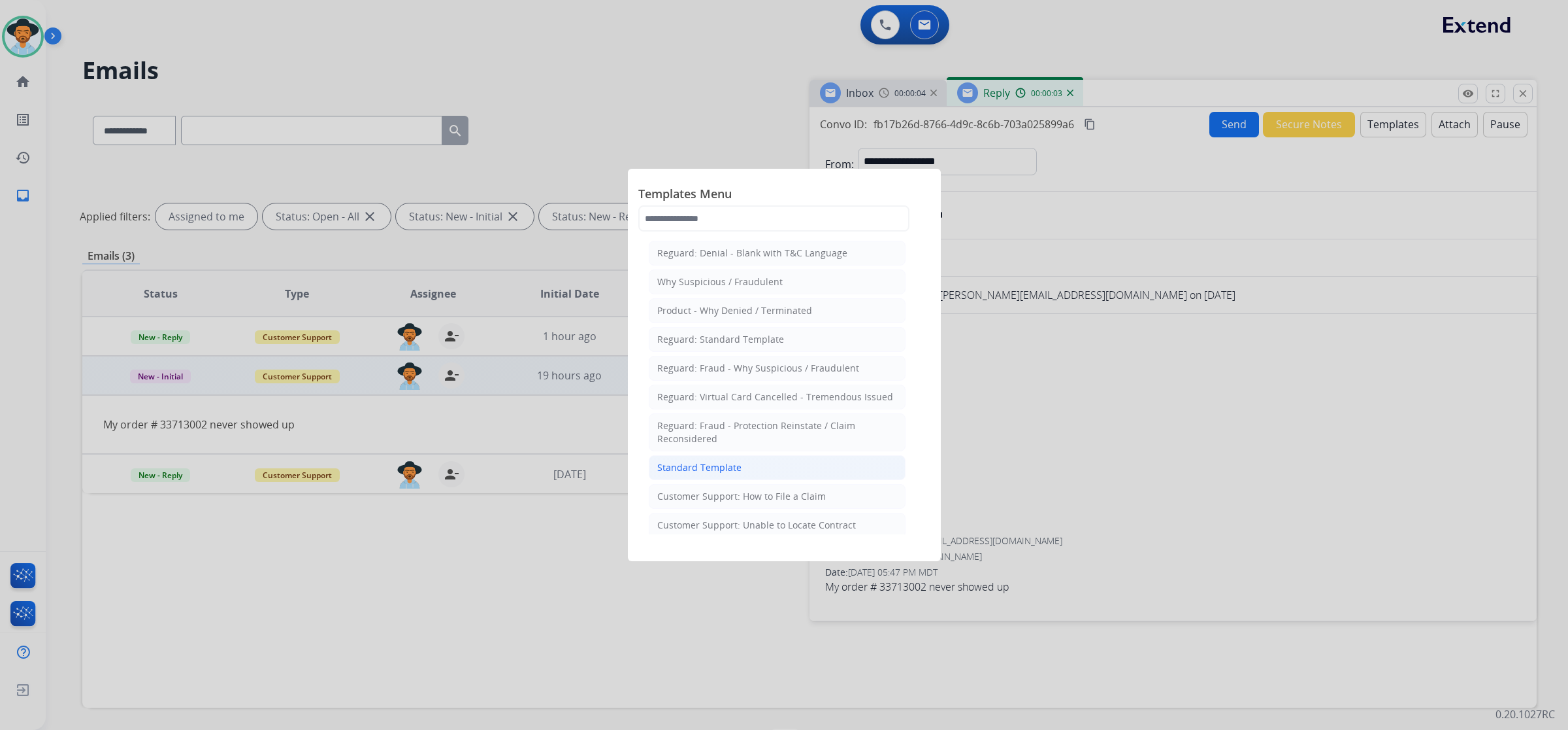
click at [835, 470] on li "Standard Template" at bounding box center [777, 468] width 257 height 25
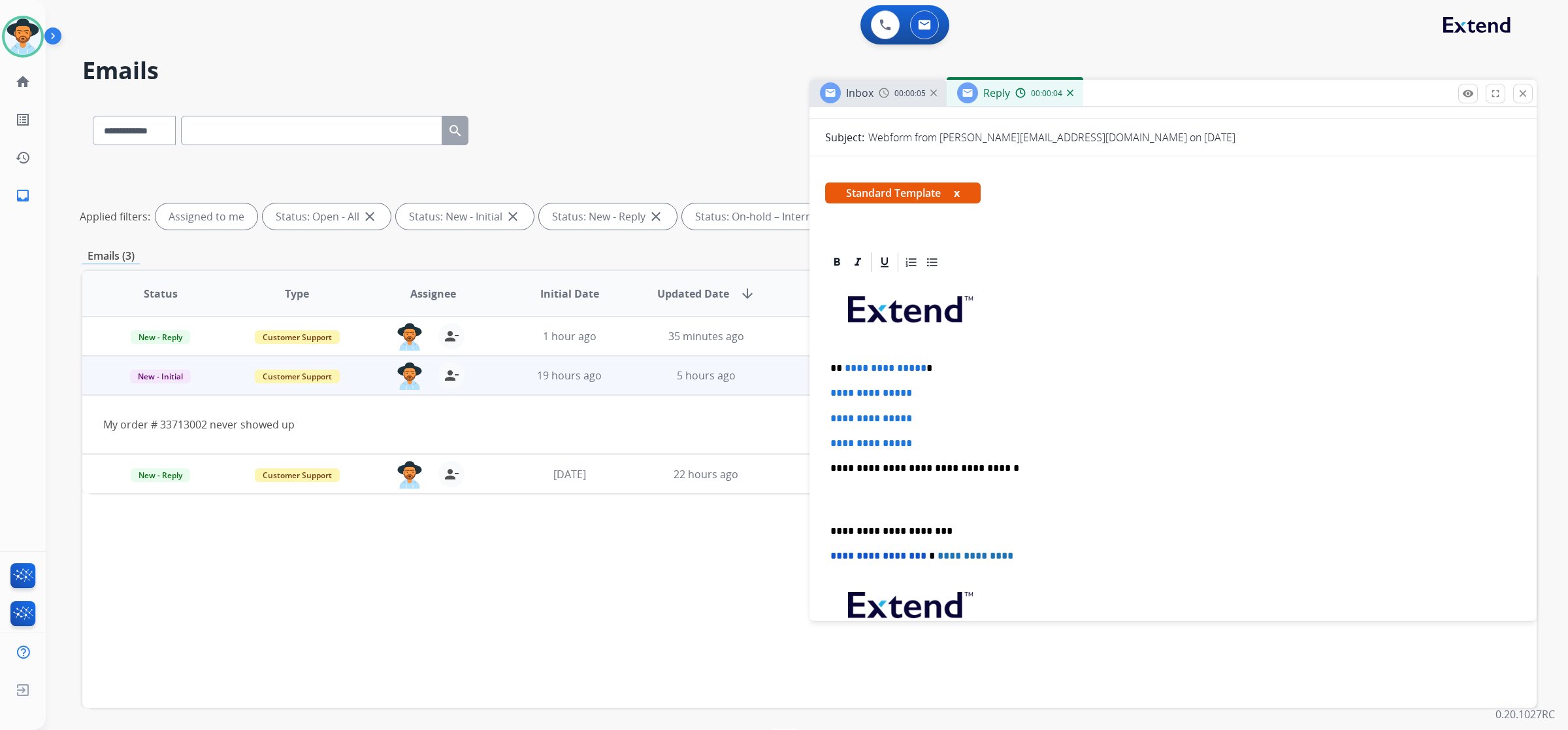
scroll to position [163, 0]
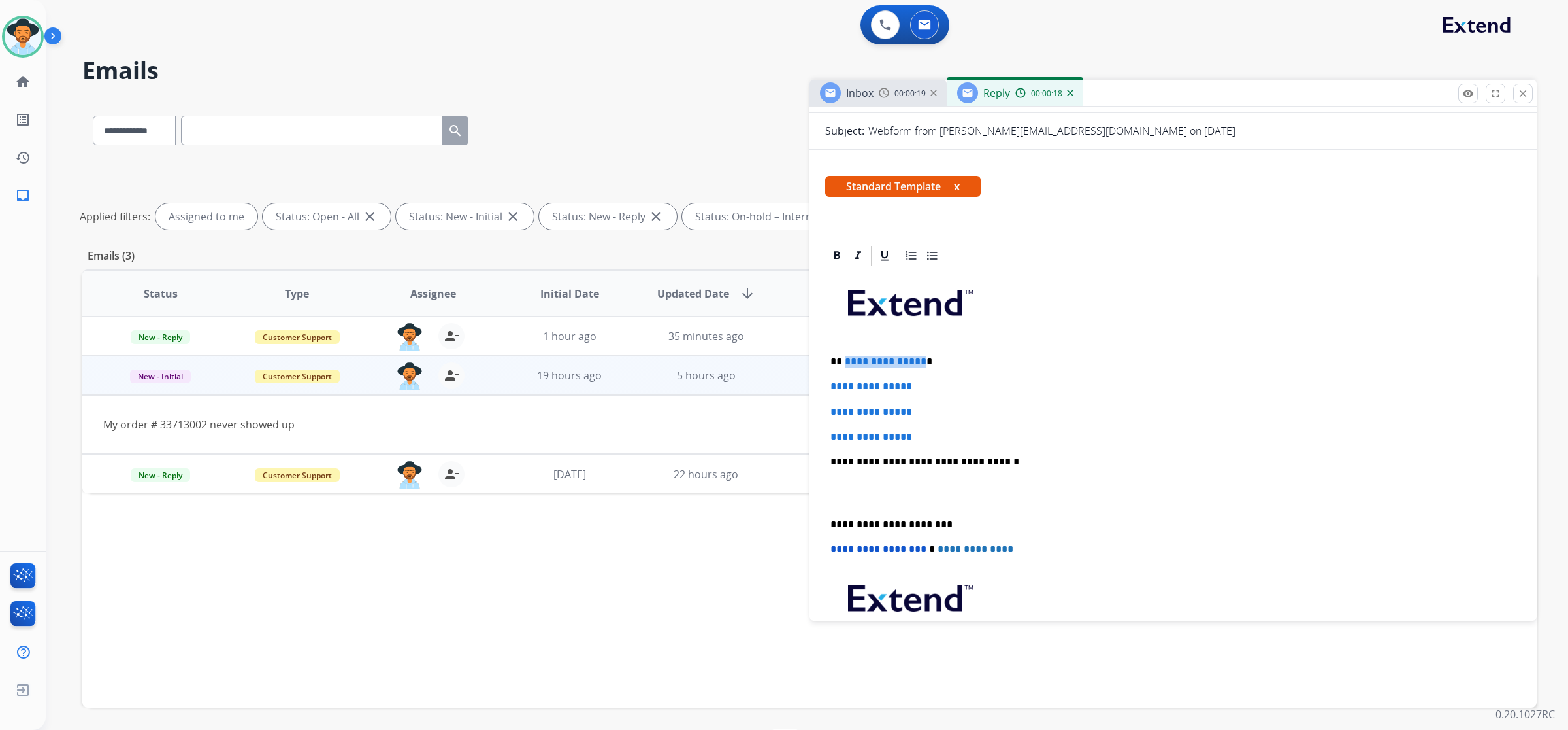
drag, startPoint x: 916, startPoint y: 358, endPoint x: 844, endPoint y: 357, distance: 72.0
click at [845, 357] on span "**********" at bounding box center [885, 360] width 82 height 10
drag, startPoint x: 828, startPoint y: 383, endPoint x: 929, endPoint y: 433, distance: 112.7
click at [929, 433] on div "**********" at bounding box center [1173, 492] width 696 height 450
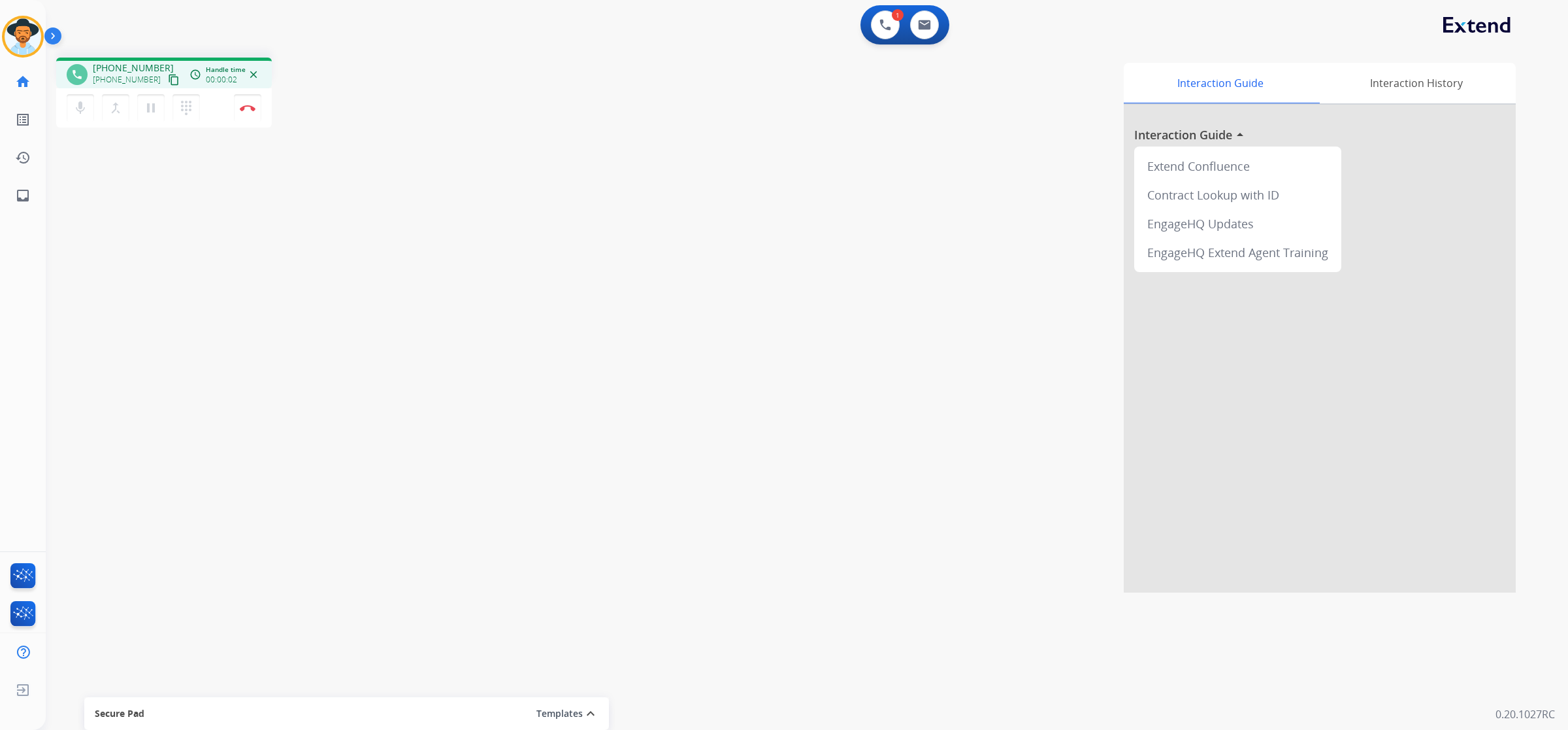
click at [168, 80] on mat-icon "content_copy" at bounding box center [173, 79] width 12 height 12
click at [243, 108] on img at bounding box center [247, 107] width 15 height 6
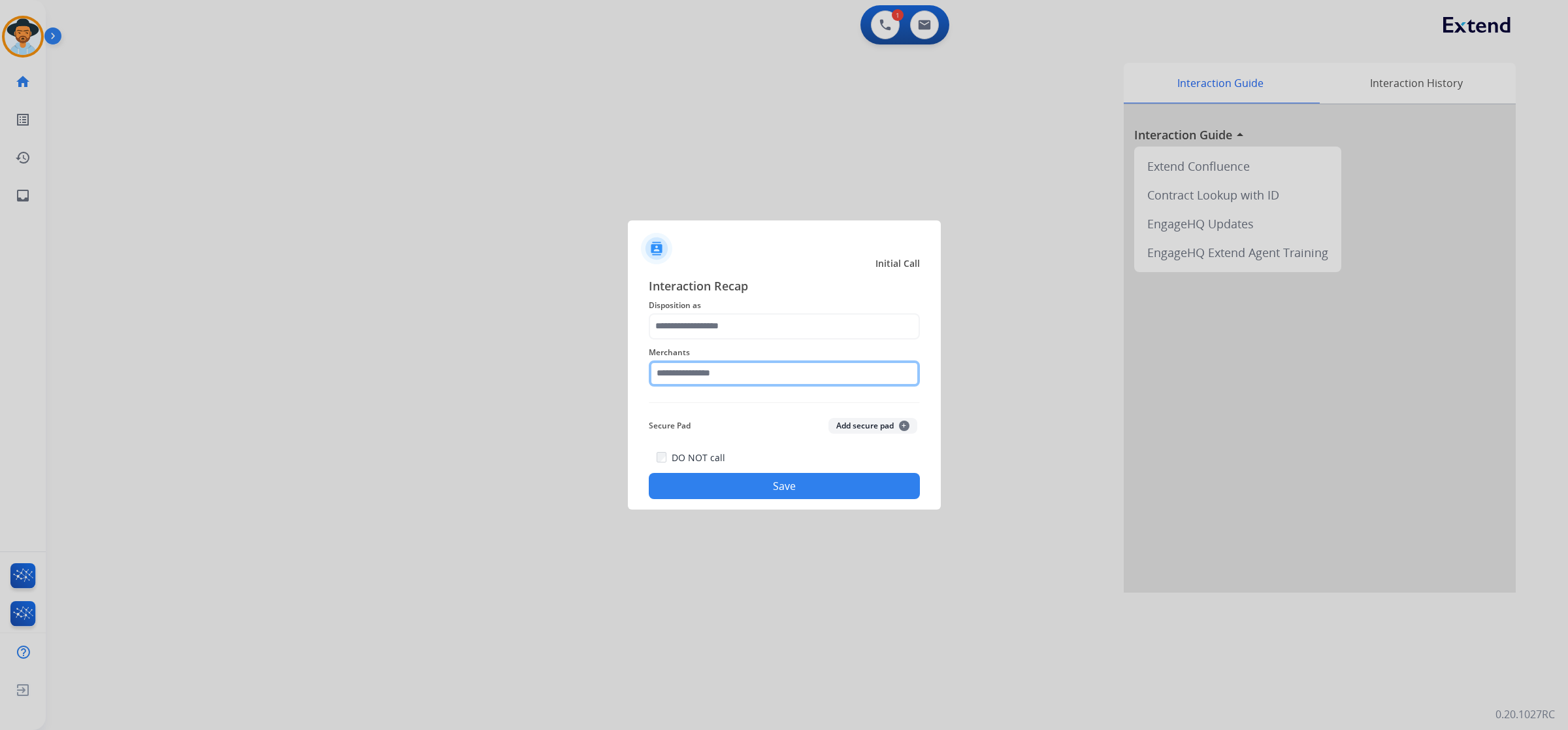
click at [881, 370] on input "text" at bounding box center [784, 373] width 271 height 26
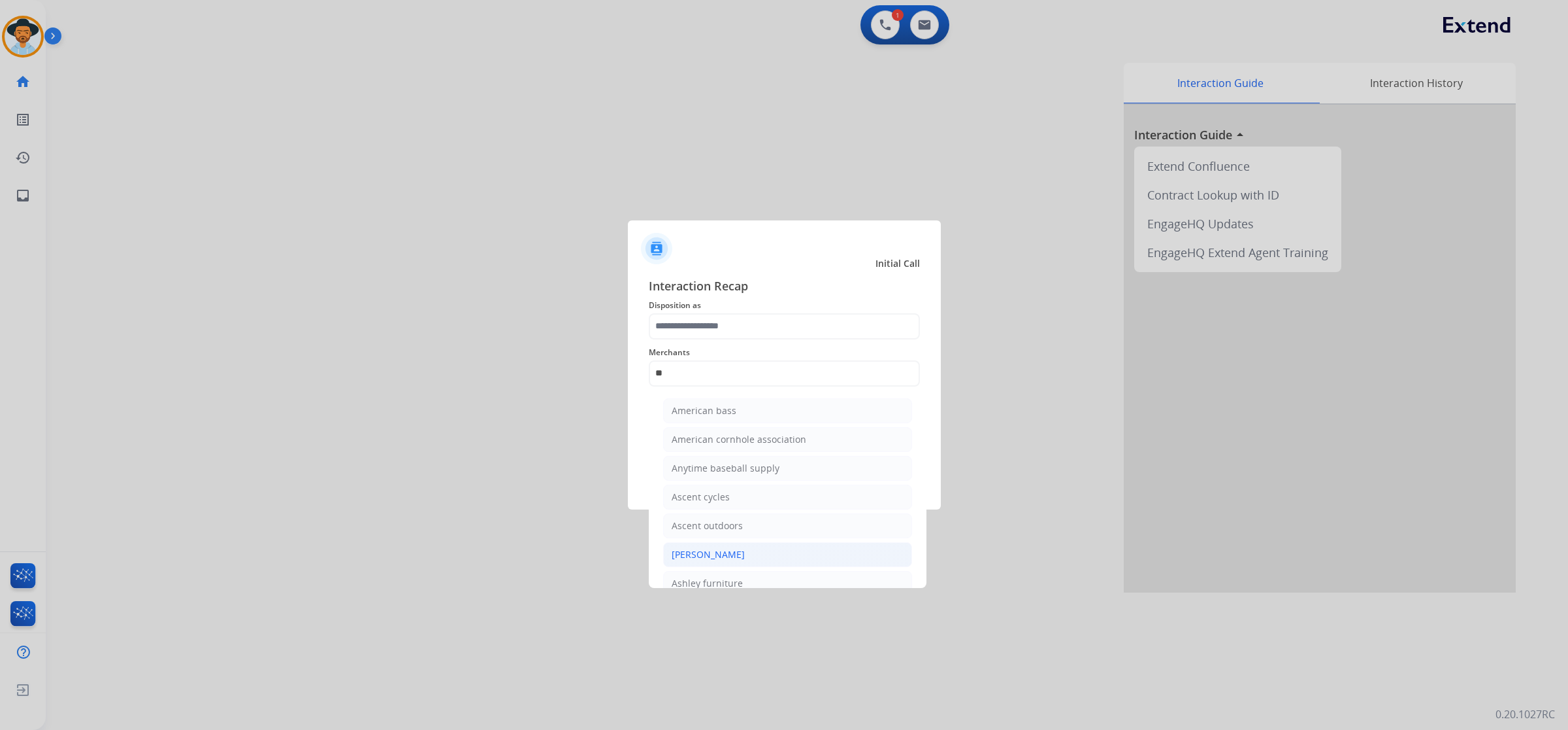
click at [814, 552] on li "[PERSON_NAME]" at bounding box center [787, 555] width 249 height 25
type input "**********"
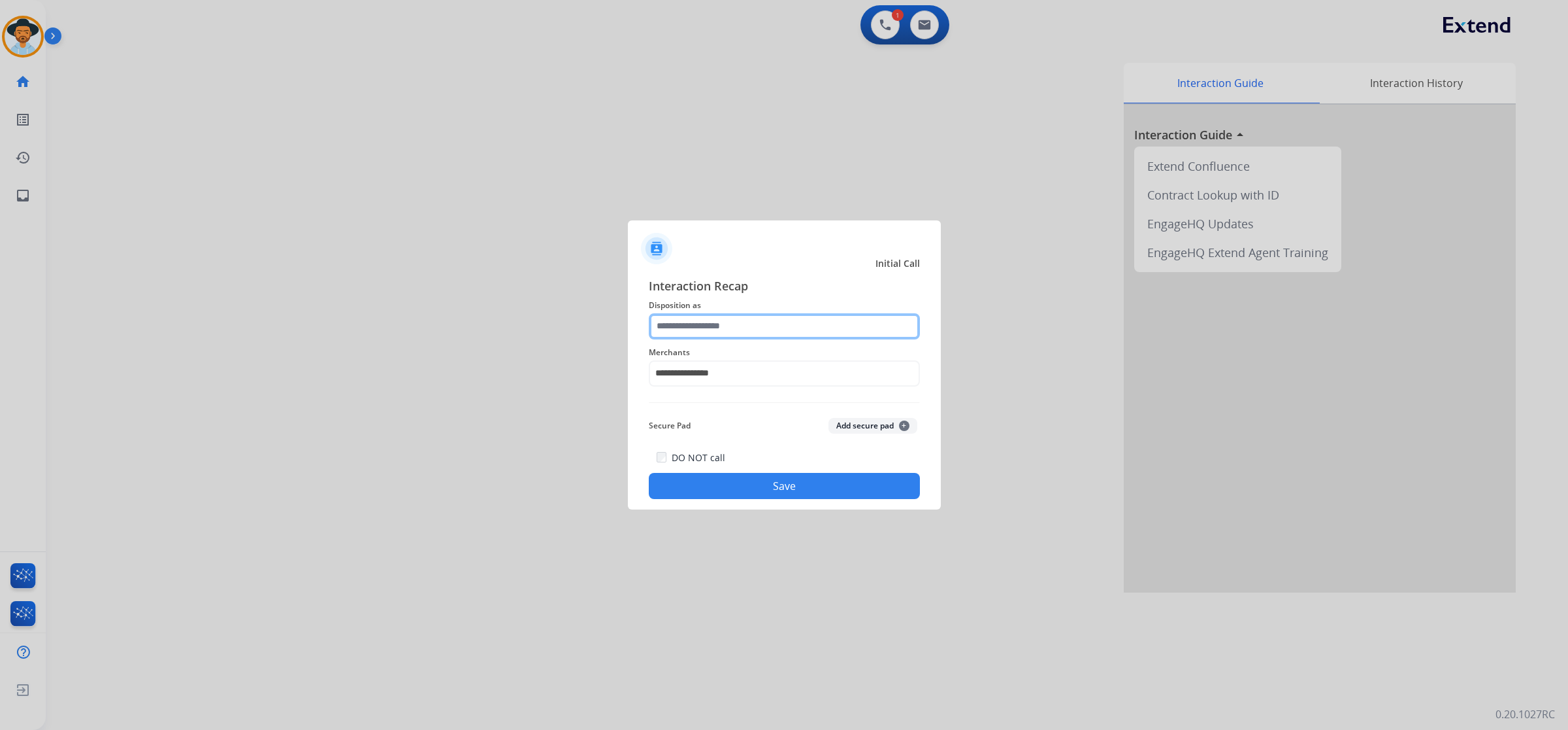
click at [787, 319] on input "text" at bounding box center [784, 326] width 271 height 26
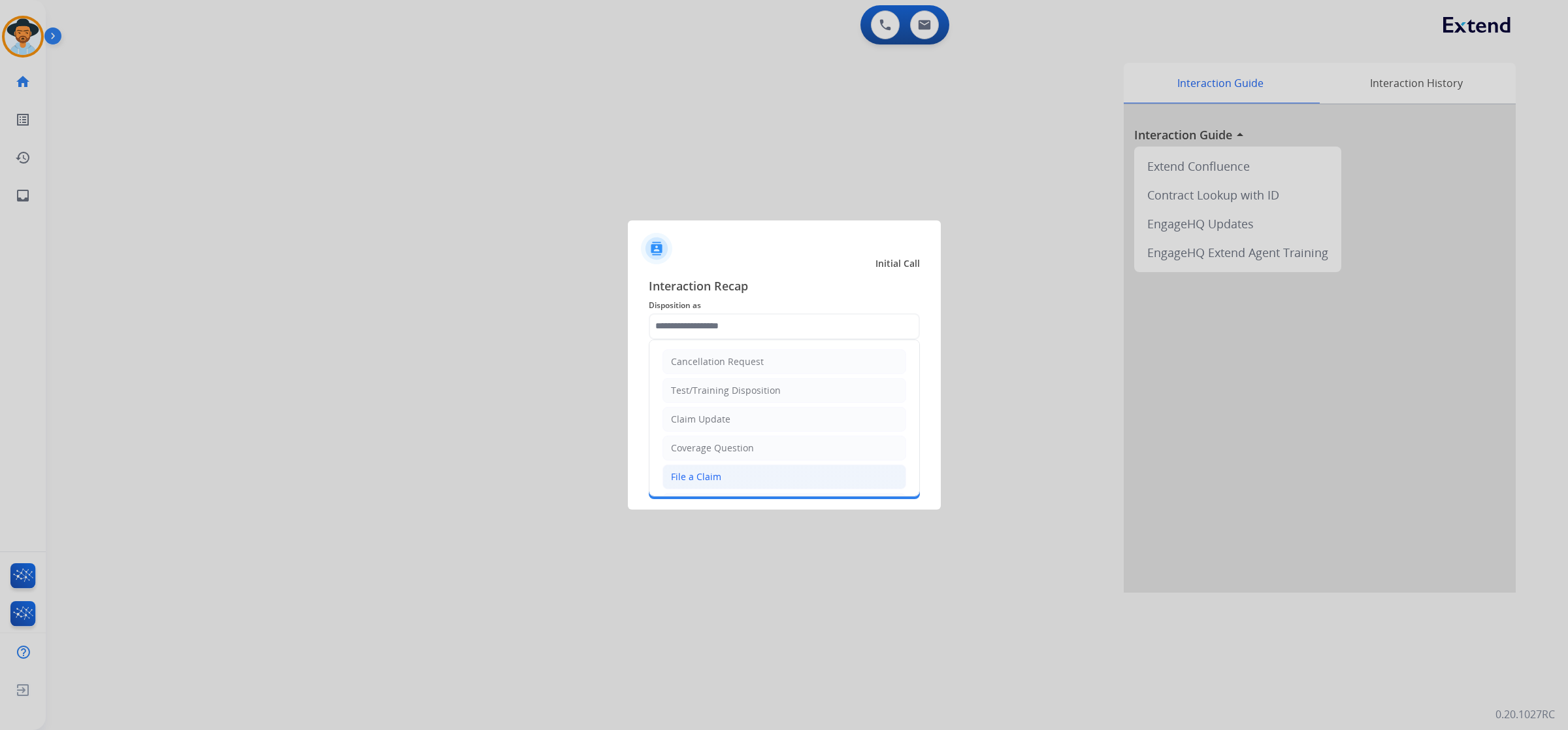
click at [796, 471] on li "File a Claim" at bounding box center [784, 477] width 244 height 25
type input "**********"
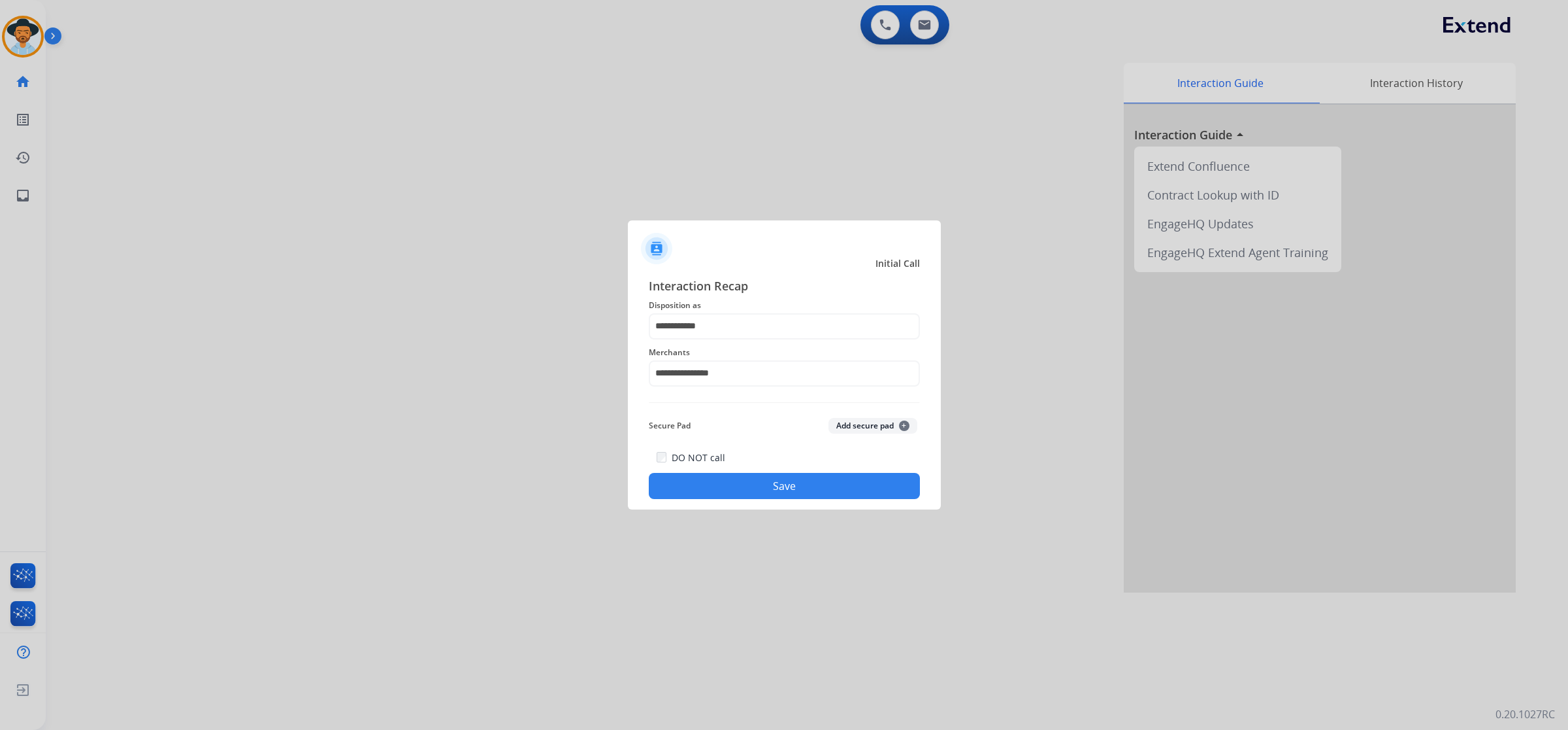
click at [788, 482] on button "Save" at bounding box center [784, 486] width 271 height 26
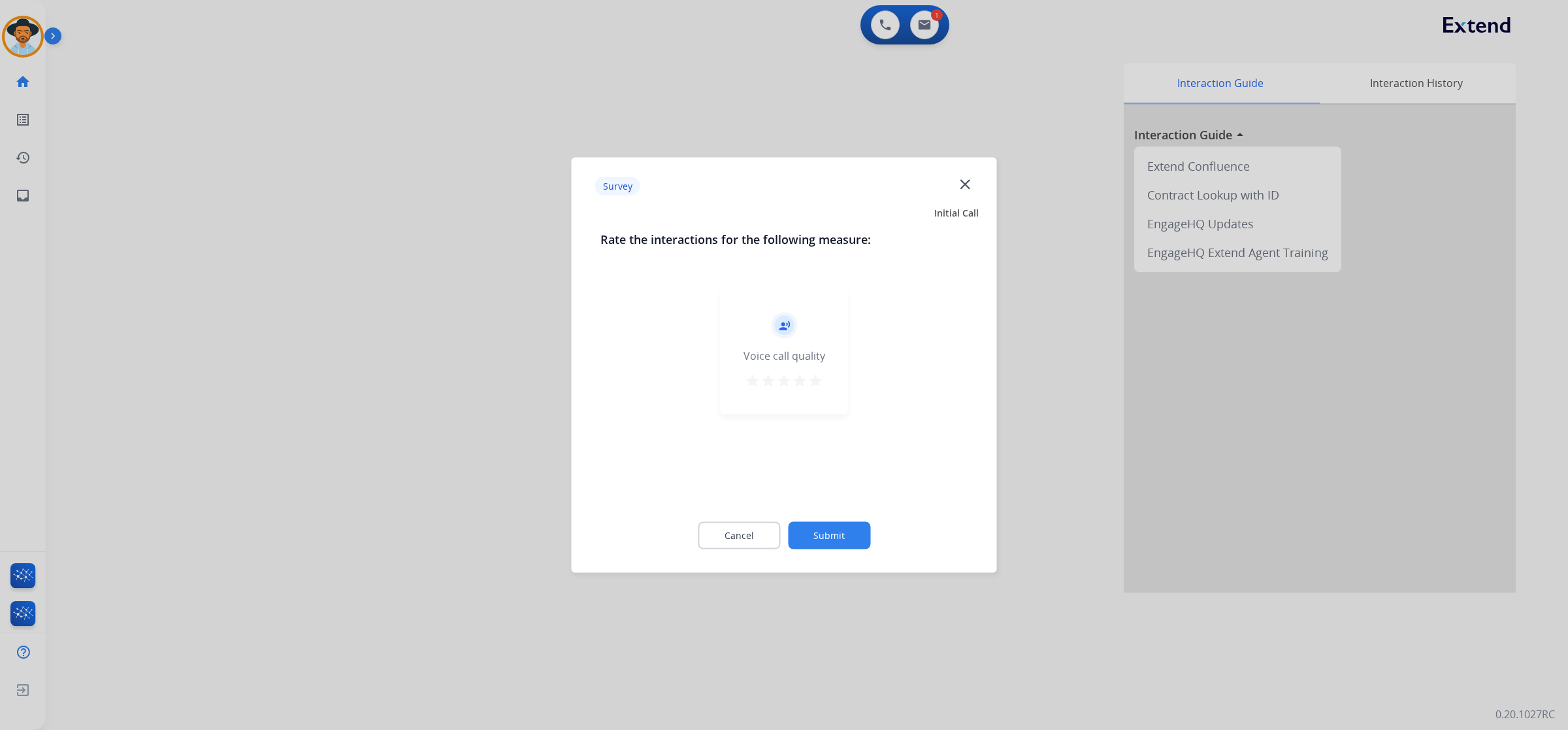
click at [833, 380] on div "record_voice_over Voice call quality star star star star star" at bounding box center [784, 352] width 127 height 124
click at [816, 382] on mat-icon "star" at bounding box center [815, 380] width 15 height 15
click at [834, 522] on button "Submit" at bounding box center [829, 535] width 82 height 27
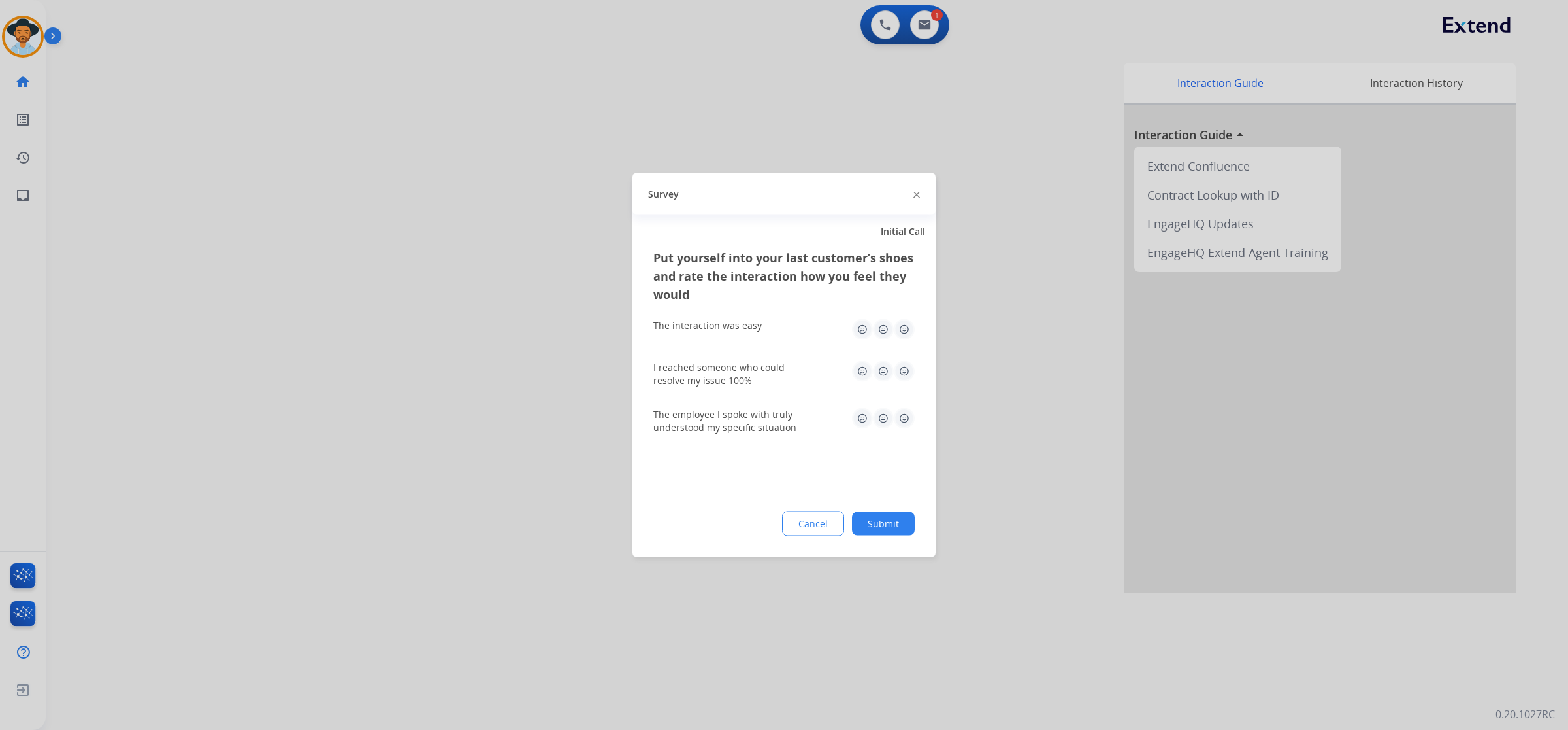
click at [909, 325] on img at bounding box center [904, 329] width 21 height 21
click at [907, 373] on img at bounding box center [904, 371] width 21 height 21
click at [902, 427] on img at bounding box center [904, 418] width 21 height 21
click at [879, 530] on button "Submit" at bounding box center [884, 524] width 63 height 23
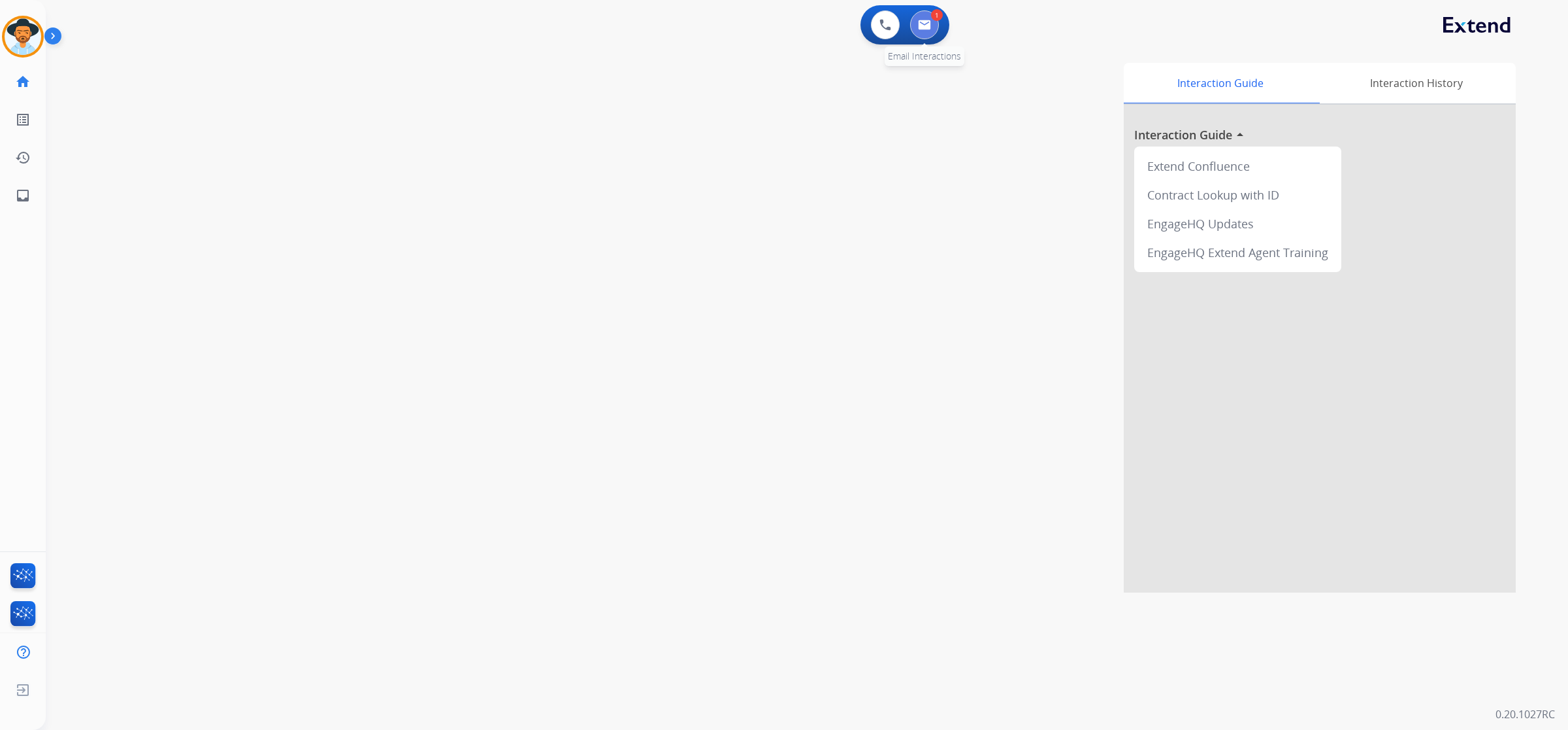
click at [930, 24] on img at bounding box center [924, 25] width 14 height 11
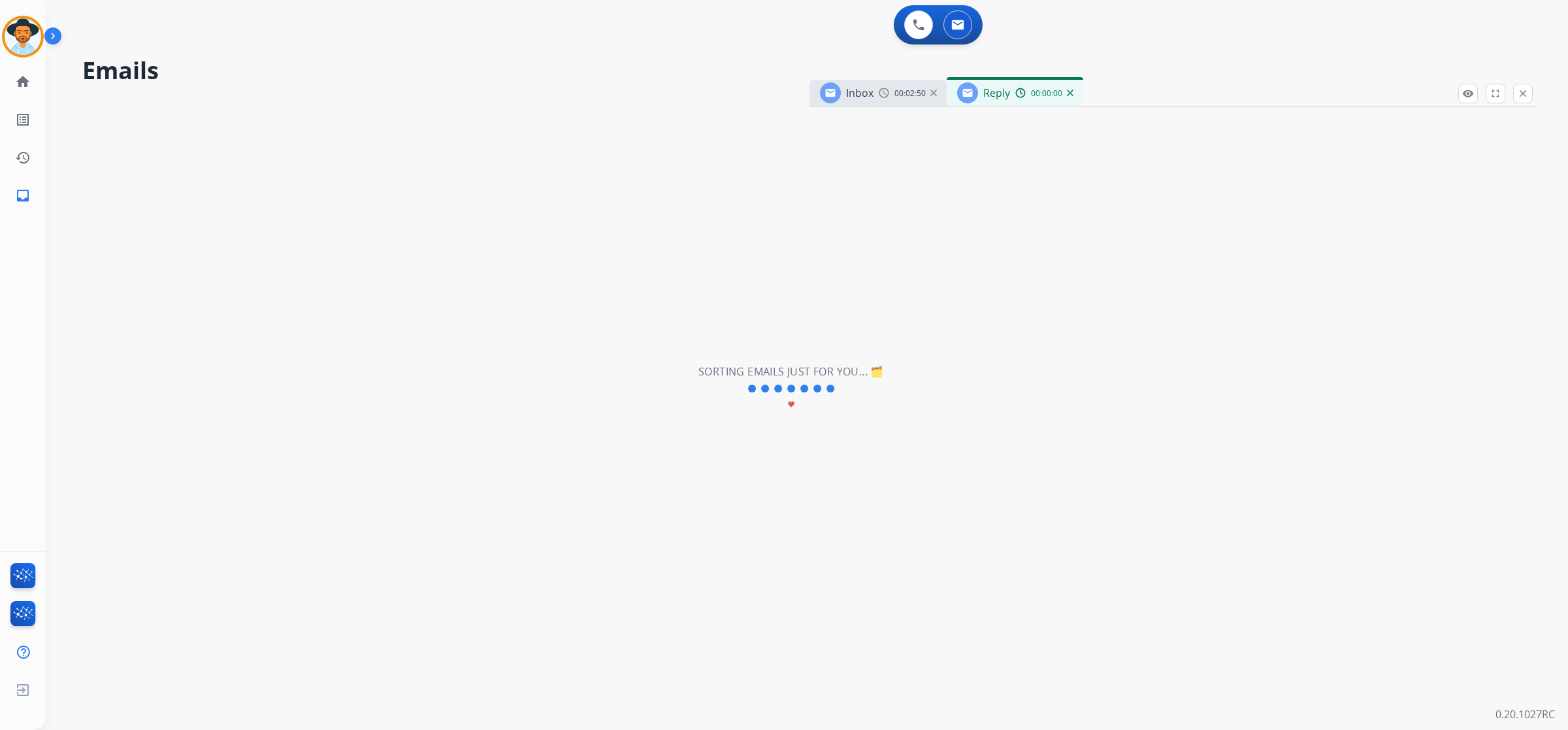
select select "**********"
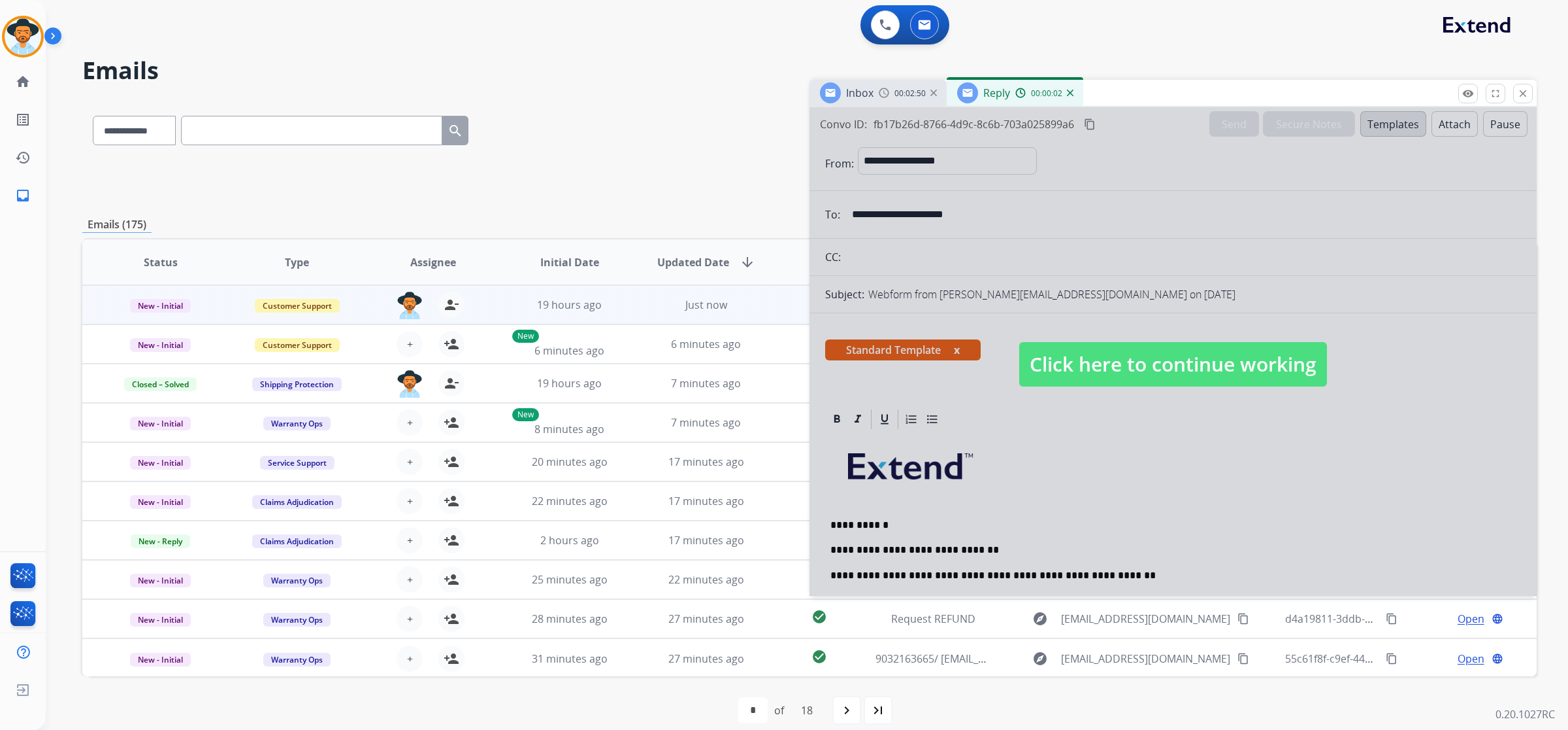
click at [1128, 351] on span "Click here to continue working" at bounding box center [1174, 363] width 308 height 44
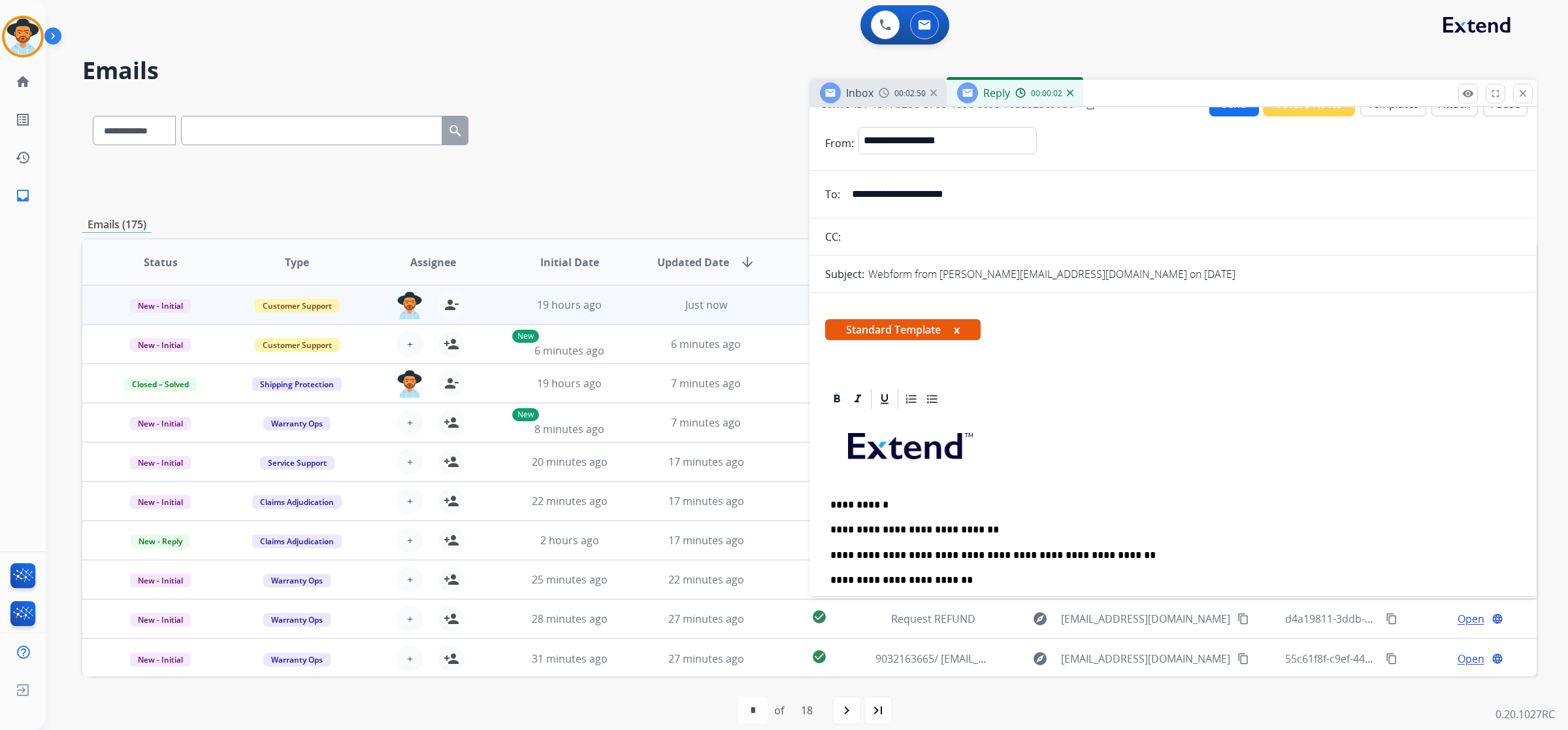
scroll to position [82, 0]
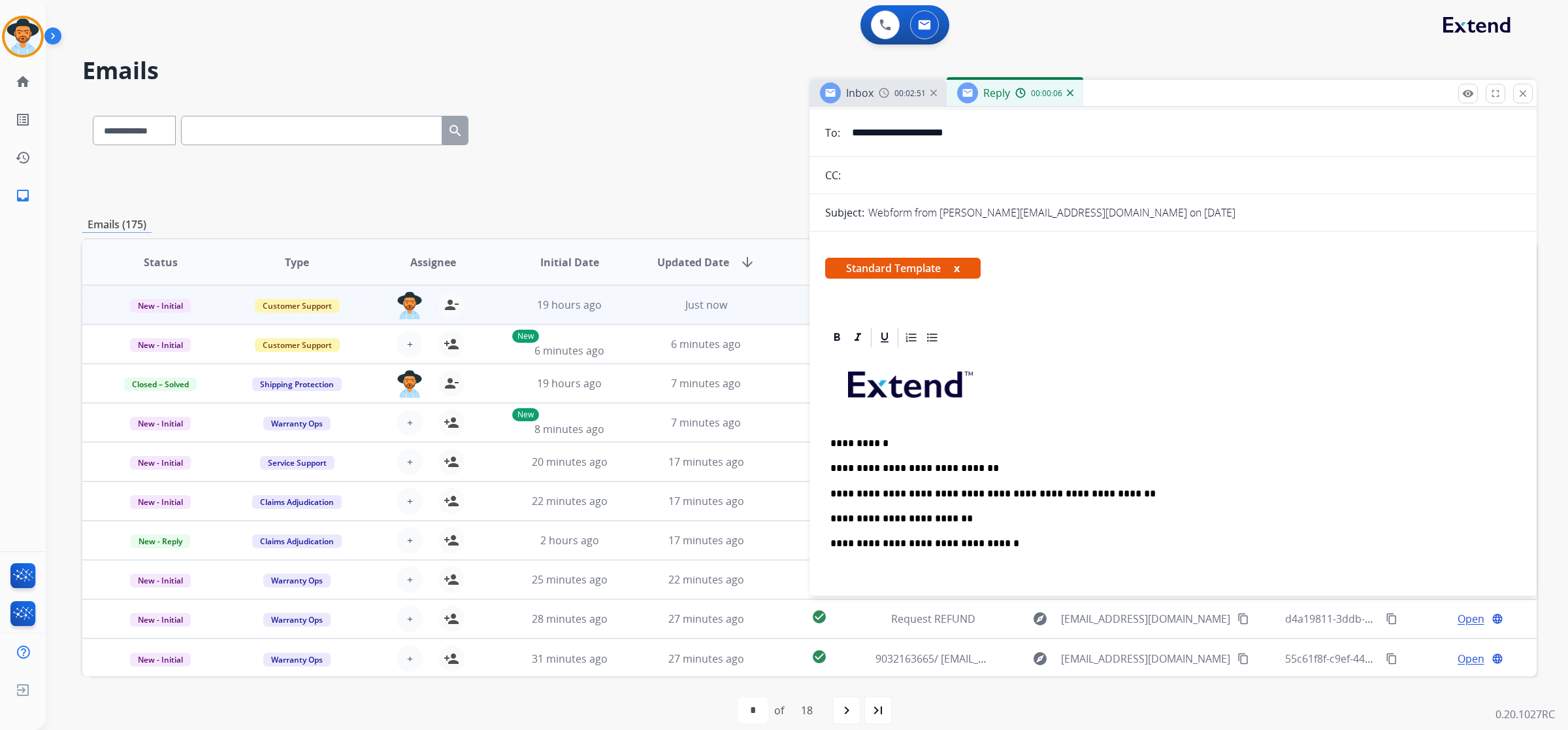
click at [1023, 518] on p "**********" at bounding box center [1168, 518] width 675 height 12
click at [1109, 513] on p "**********" at bounding box center [1168, 518] width 675 height 12
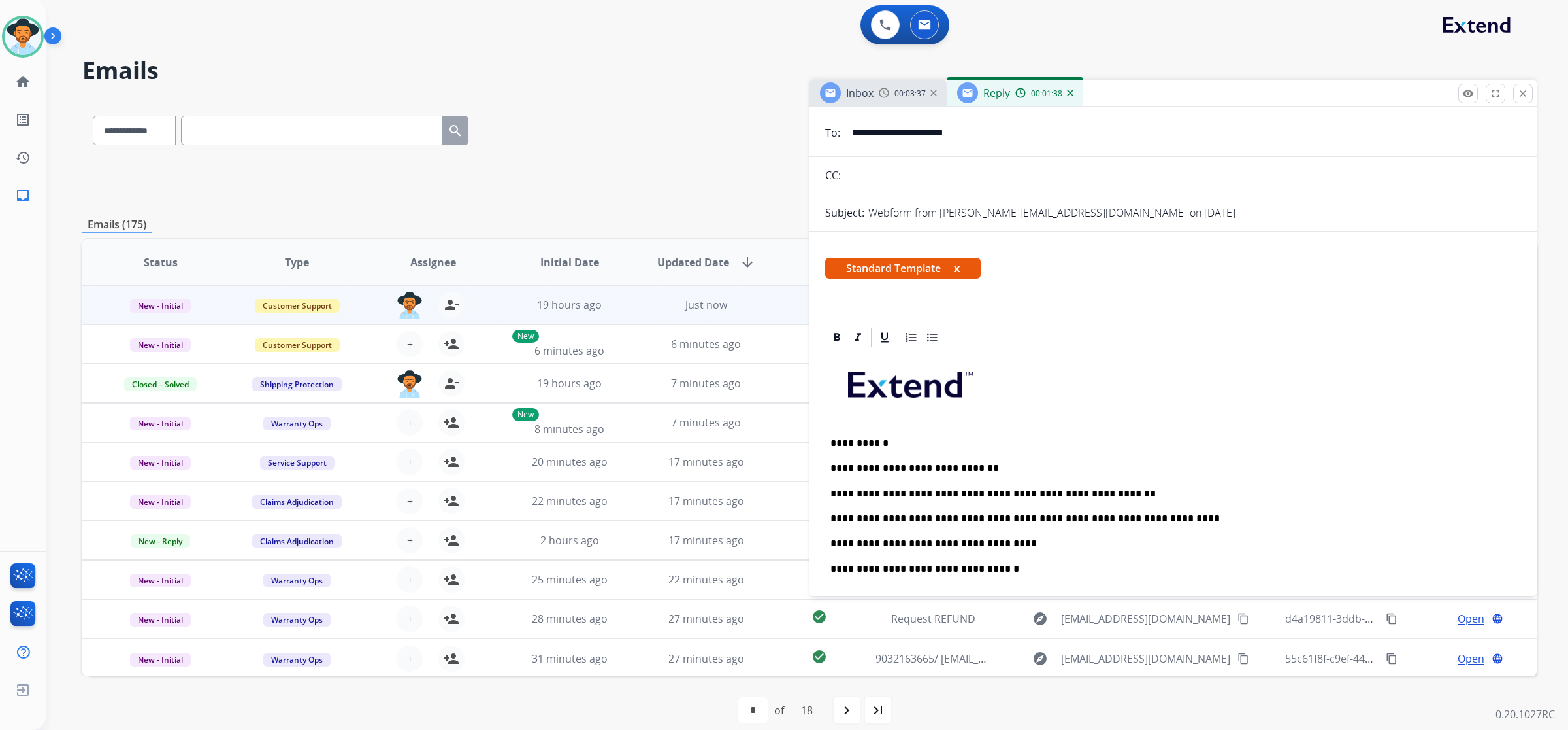
click at [1004, 547] on p "**********" at bounding box center [1168, 543] width 675 height 12
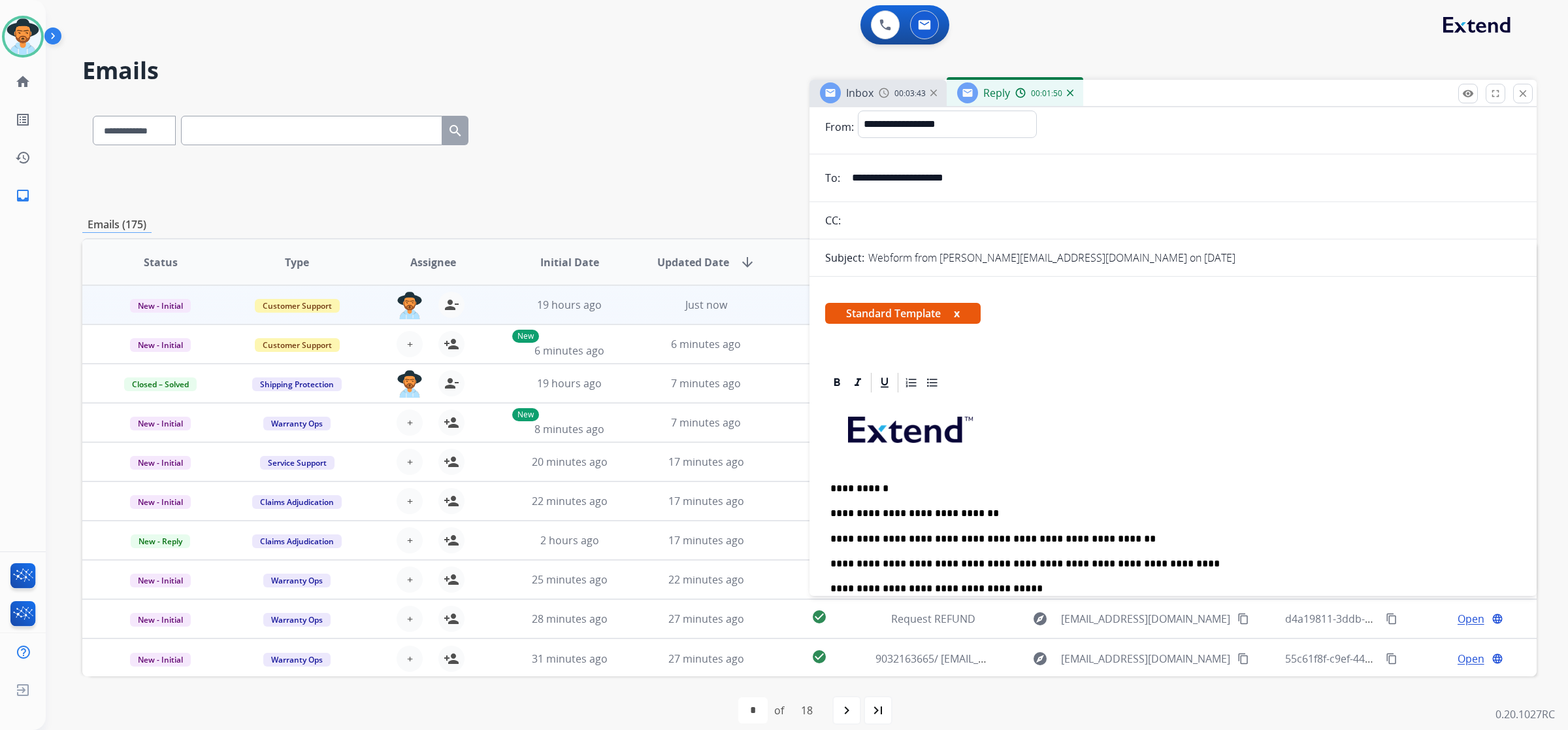
scroll to position [0, 0]
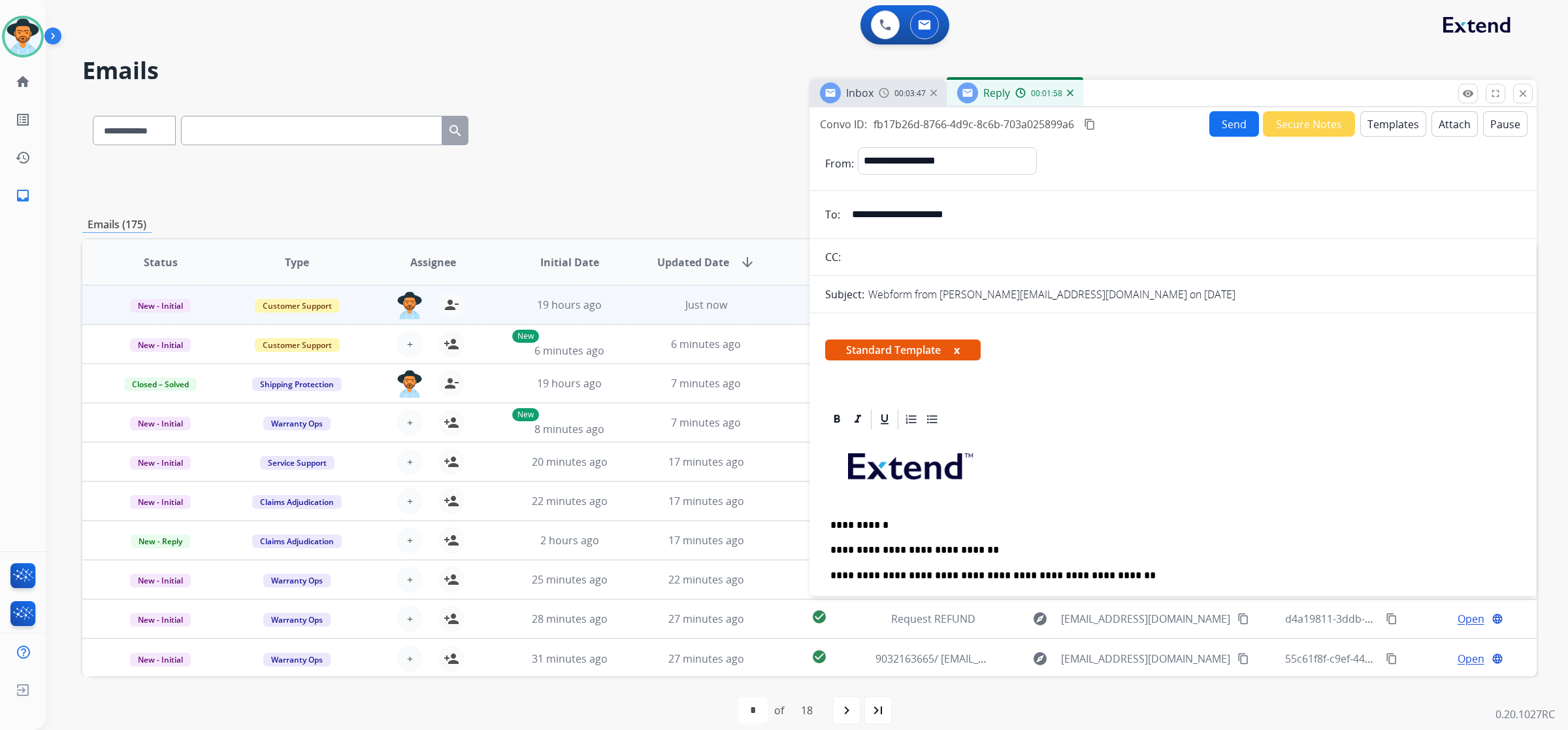
click at [1230, 121] on button "Send" at bounding box center [1234, 123] width 50 height 25
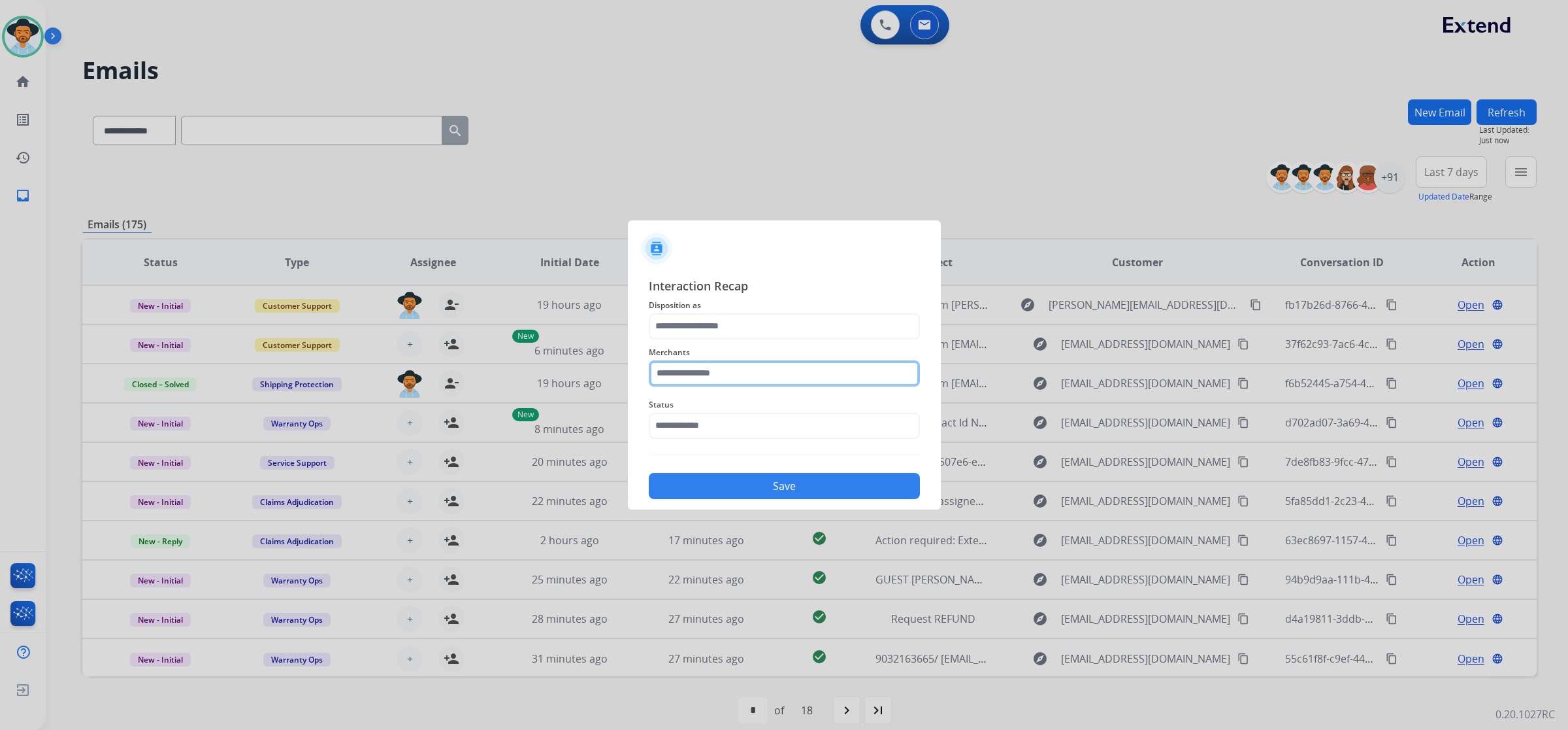
click at [866, 360] on input "text" at bounding box center [784, 373] width 271 height 26
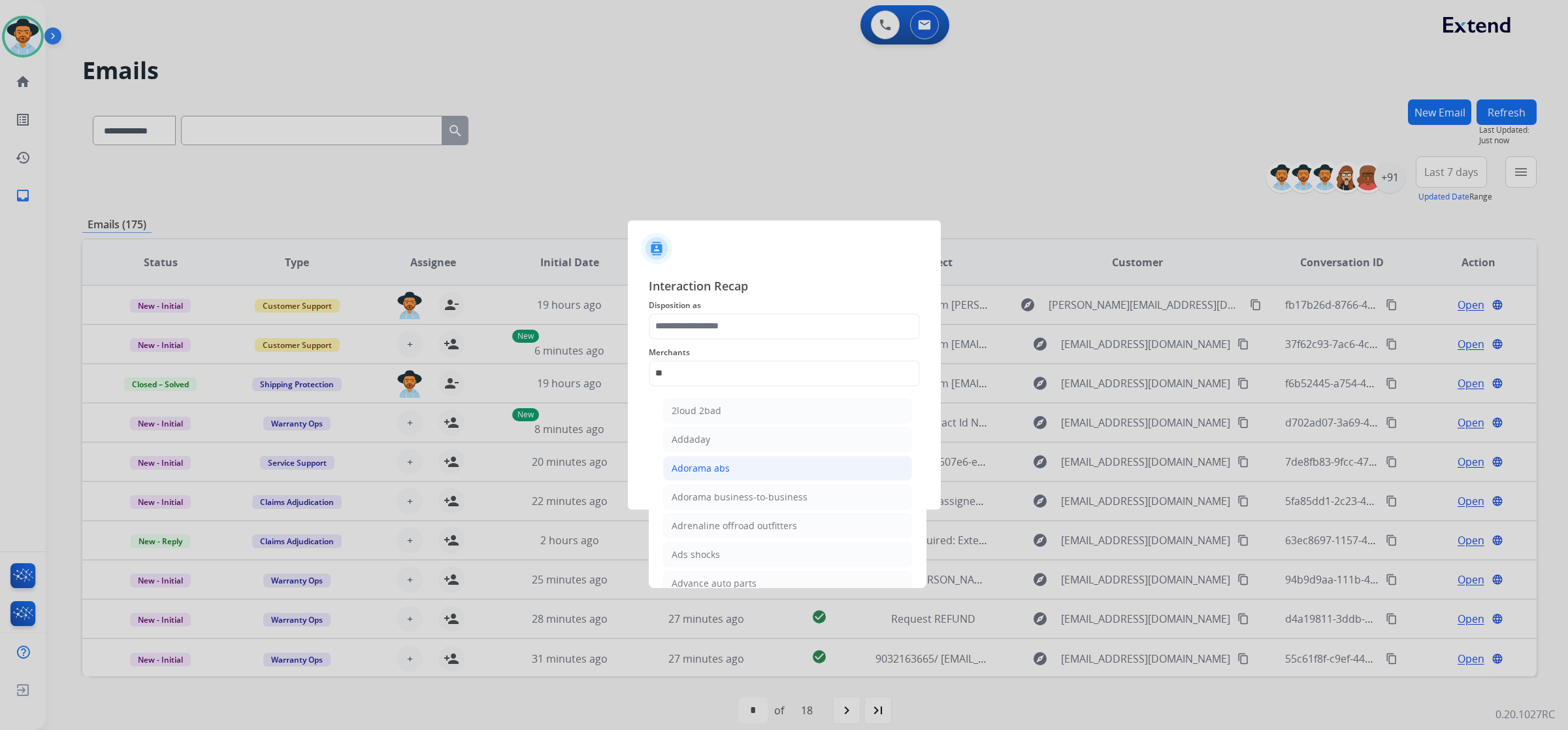
click at [777, 466] on li "Adorama abs" at bounding box center [787, 469] width 249 height 25
type input "**********"
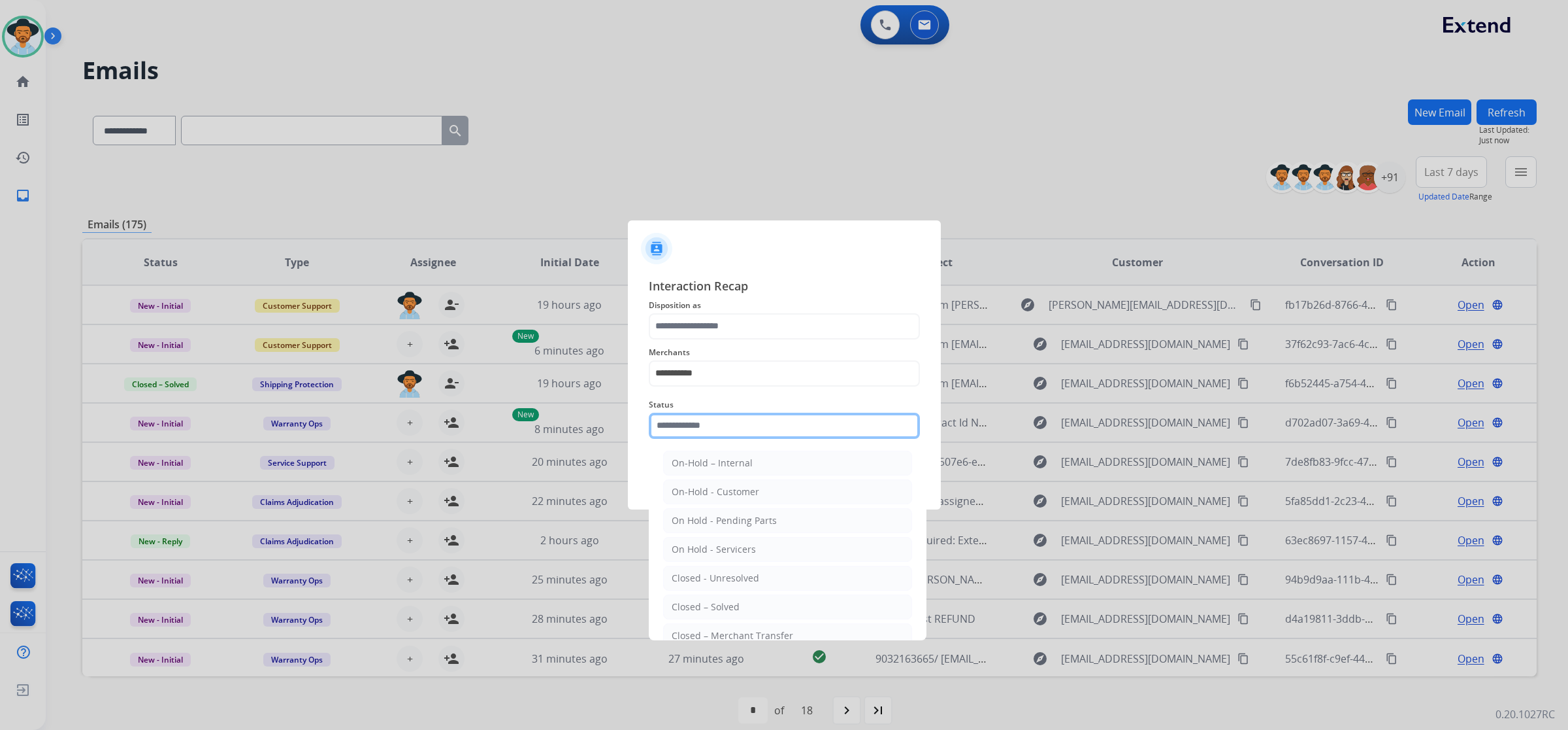
click at [769, 423] on input "text" at bounding box center [784, 425] width 271 height 26
click at [749, 606] on li "Closed – Solved" at bounding box center [787, 607] width 249 height 25
type input "**********"
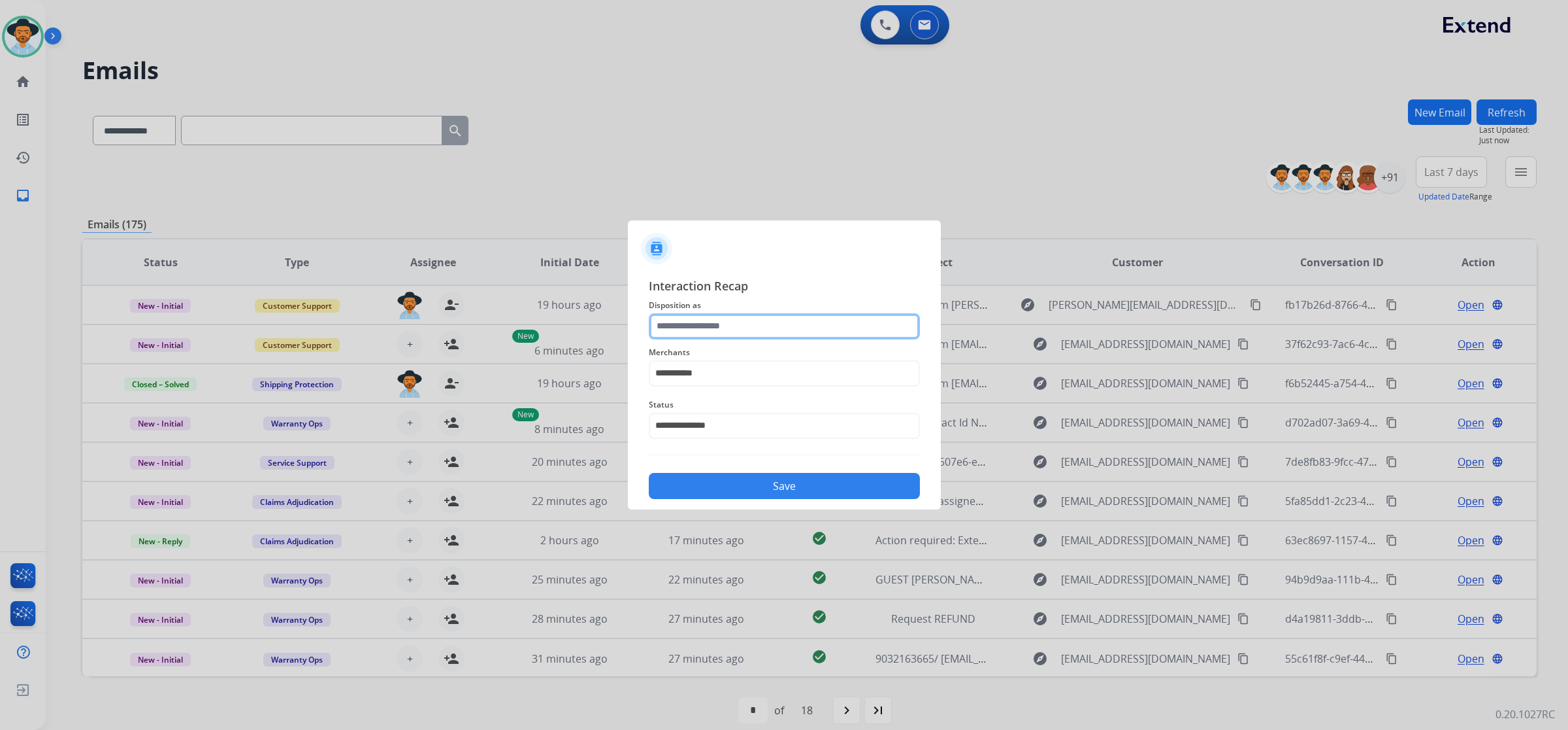
click at [742, 324] on input "text" at bounding box center [784, 326] width 271 height 26
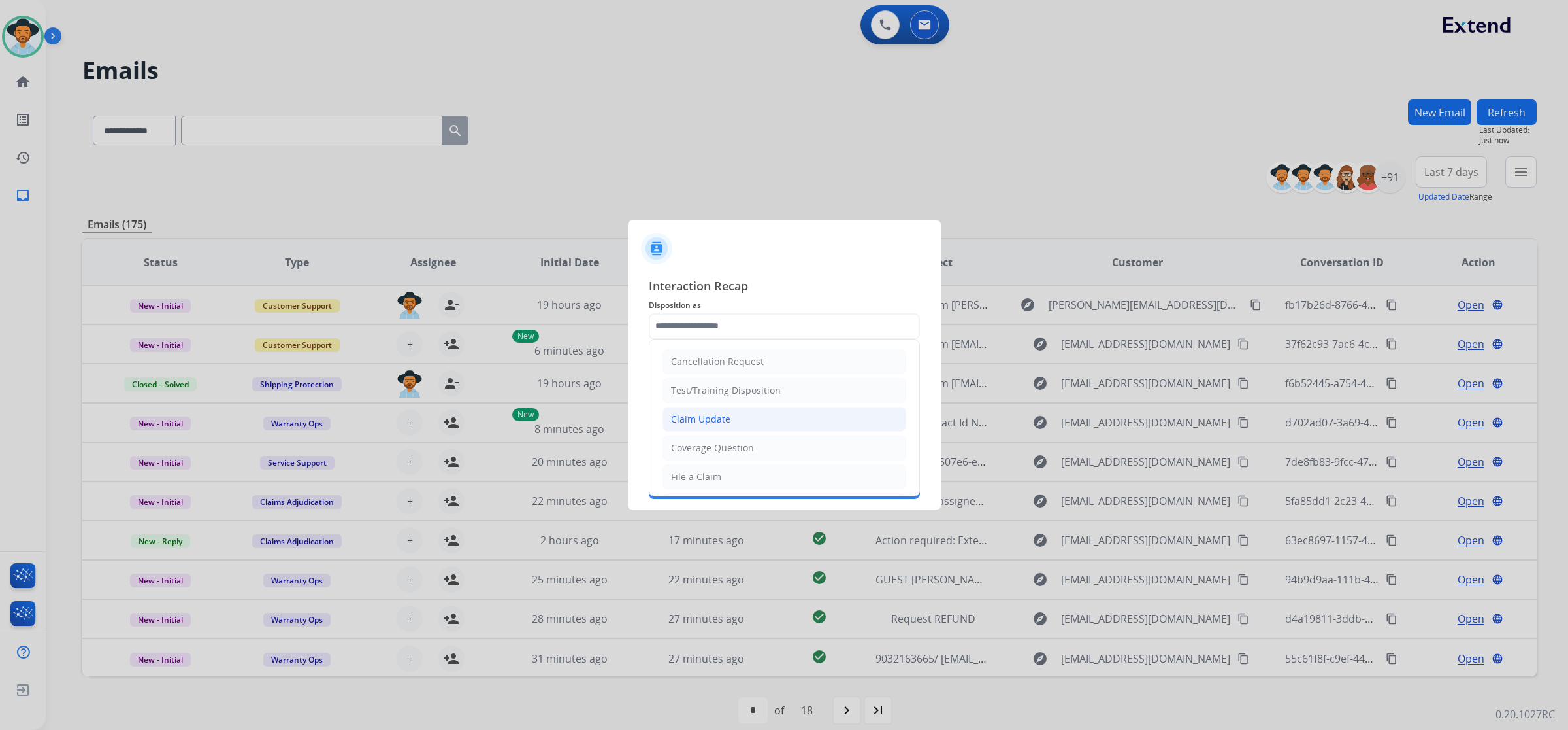
click at [747, 426] on li "Claim Update" at bounding box center [784, 419] width 244 height 25
type input "**********"
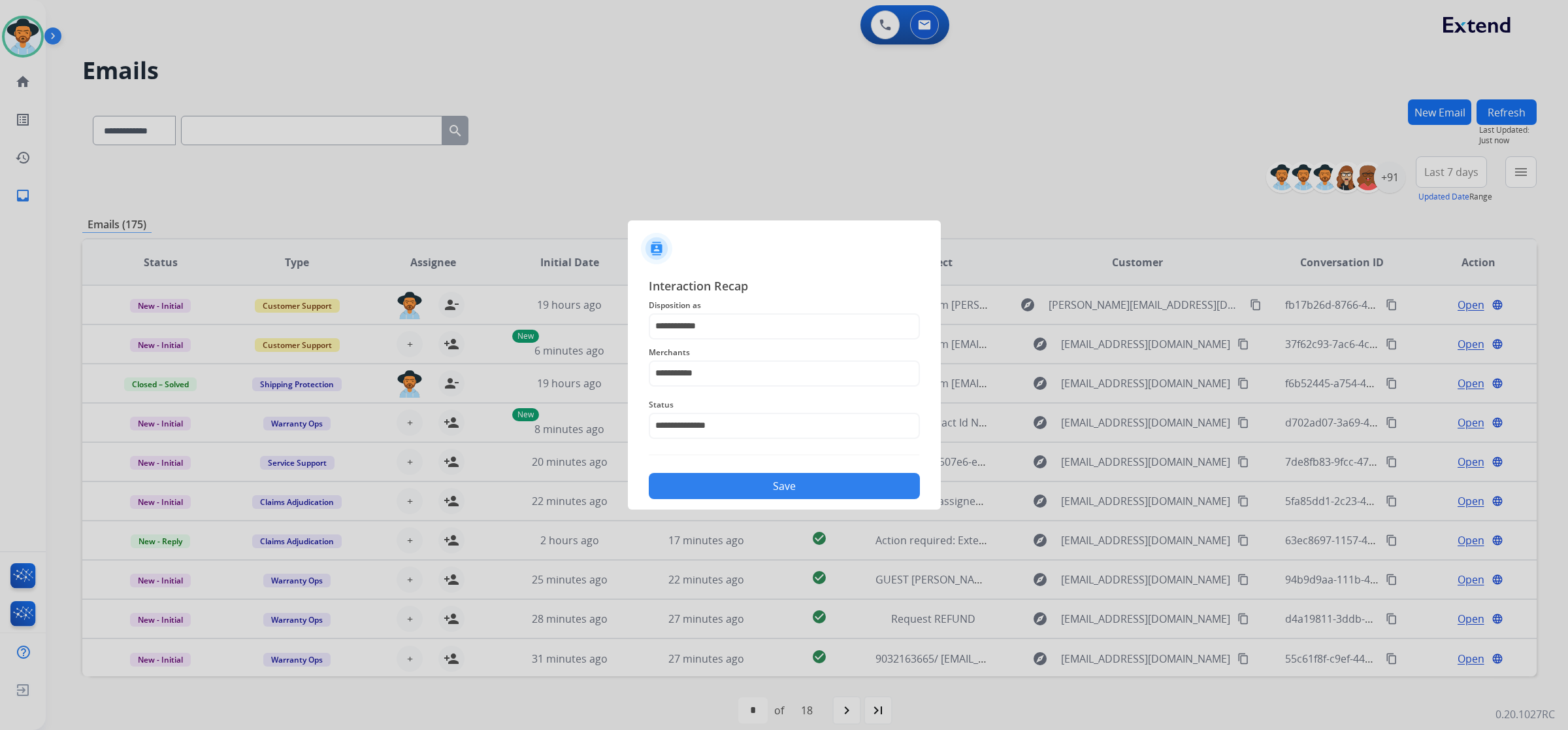
click at [732, 481] on button "Save" at bounding box center [784, 486] width 271 height 26
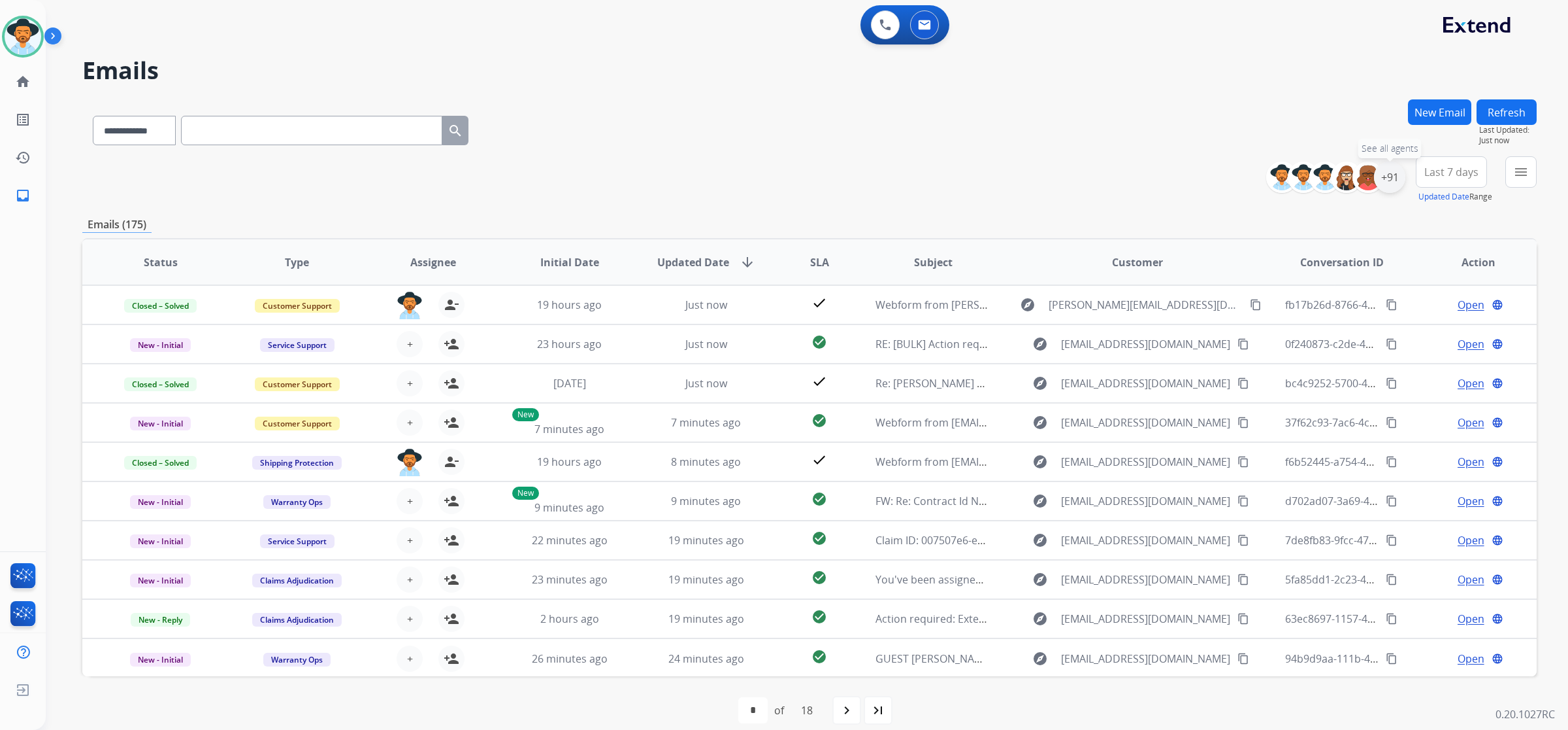
click at [1382, 184] on div "+91" at bounding box center [1390, 177] width 32 height 32
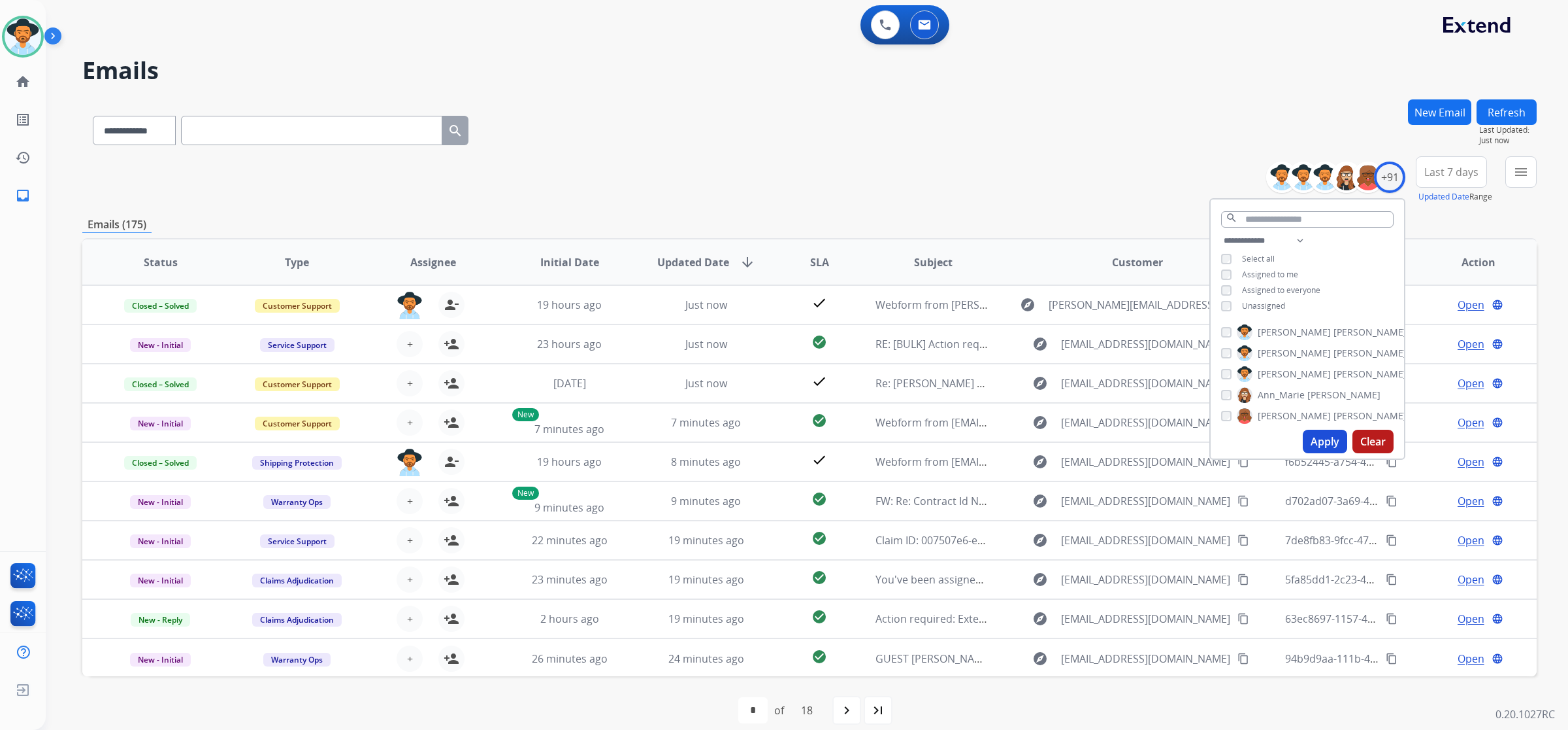
click at [1273, 301] on span "Unassigned" at bounding box center [1264, 306] width 43 height 11
click at [1325, 449] on button "Apply" at bounding box center [1325, 442] width 44 height 23
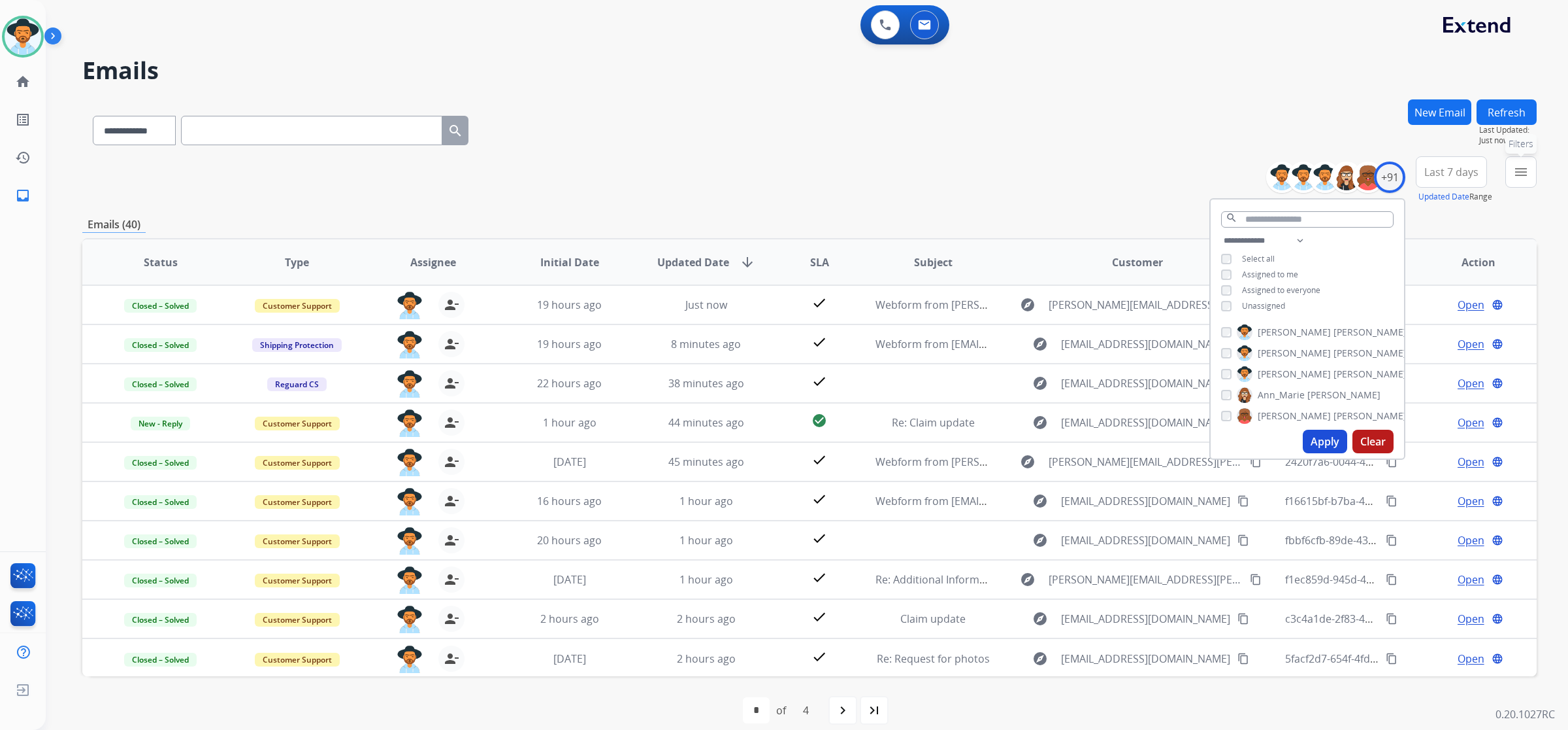
click at [1519, 177] on mat-icon "menu" at bounding box center [1520, 171] width 15 height 15
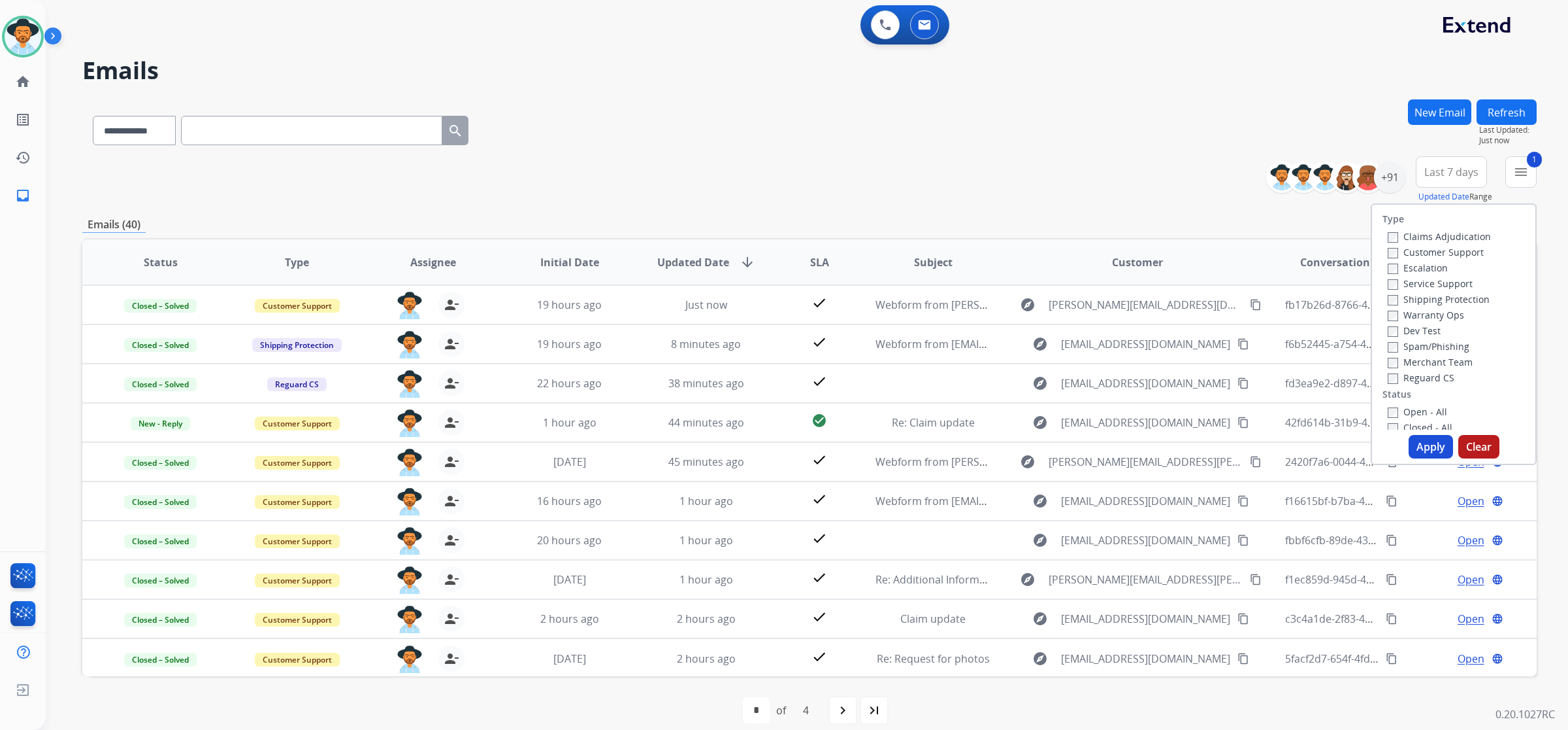
click at [1441, 449] on button "Apply" at bounding box center [1430, 447] width 44 height 23
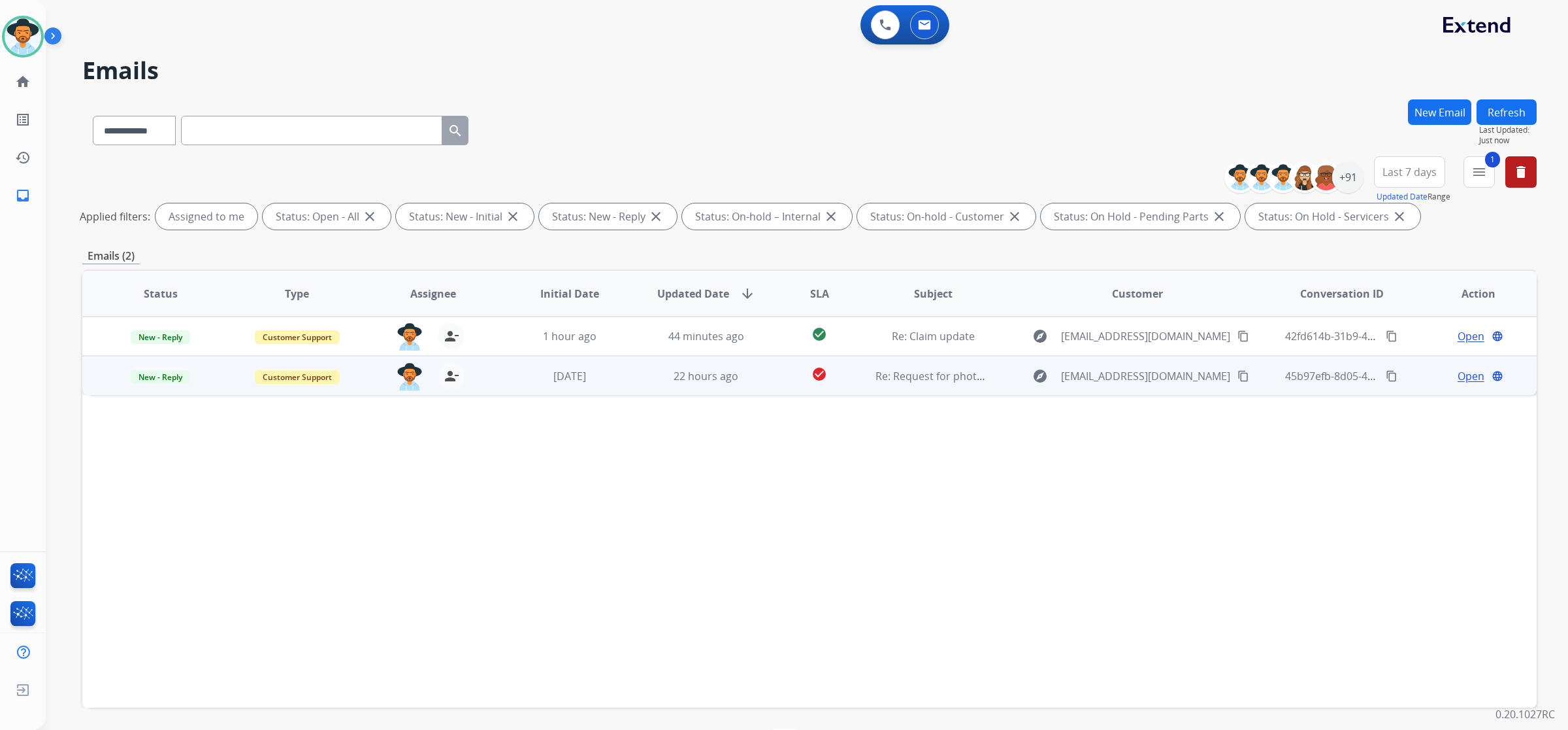
click at [902, 388] on td "Re: Request for photos/ video" at bounding box center [923, 376] width 137 height 40
click at [1465, 374] on span "Open" at bounding box center [1472, 375] width 27 height 15
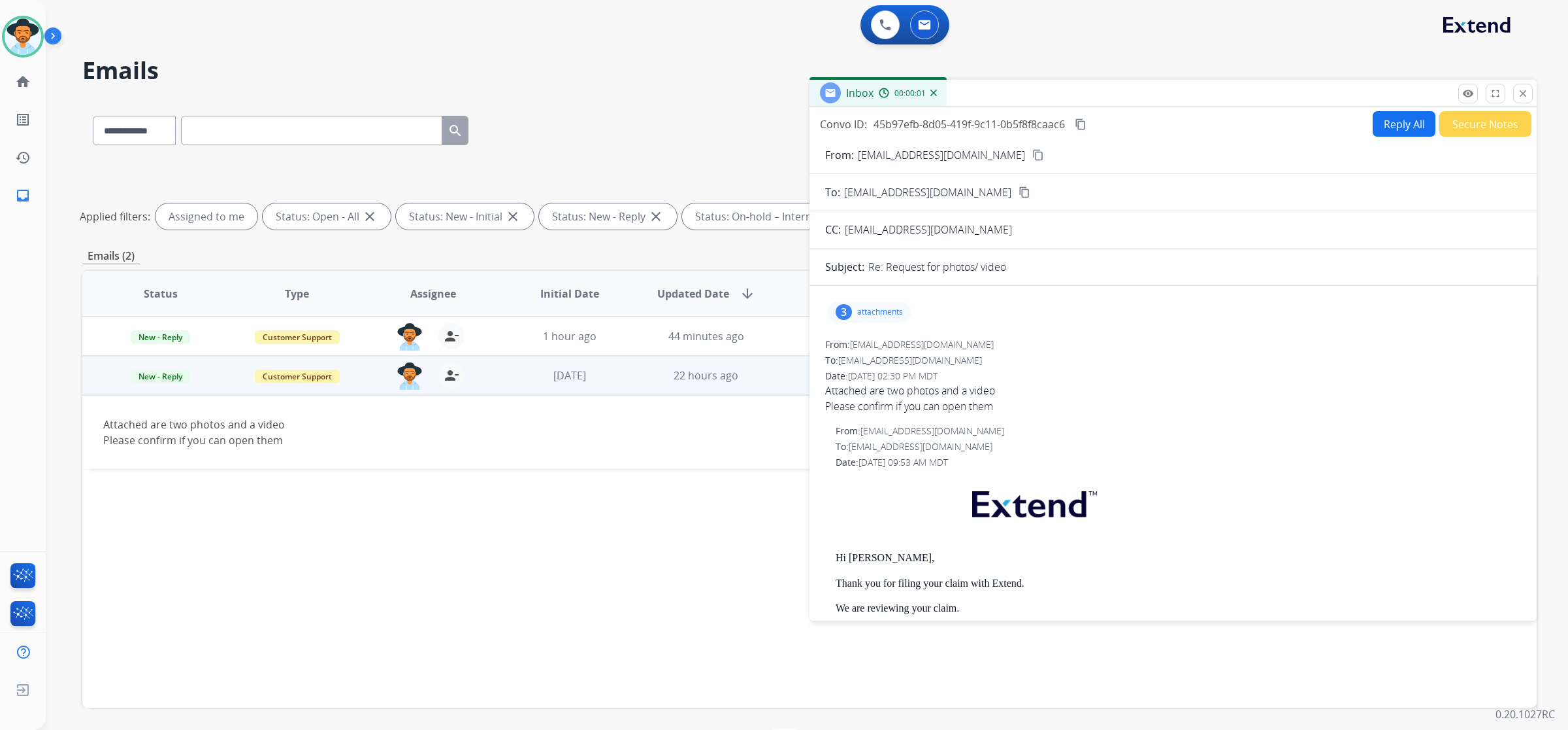
click at [880, 306] on p "attachments" at bounding box center [880, 312] width 46 height 11
click at [874, 436] on div at bounding box center [871, 436] width 66 height 46
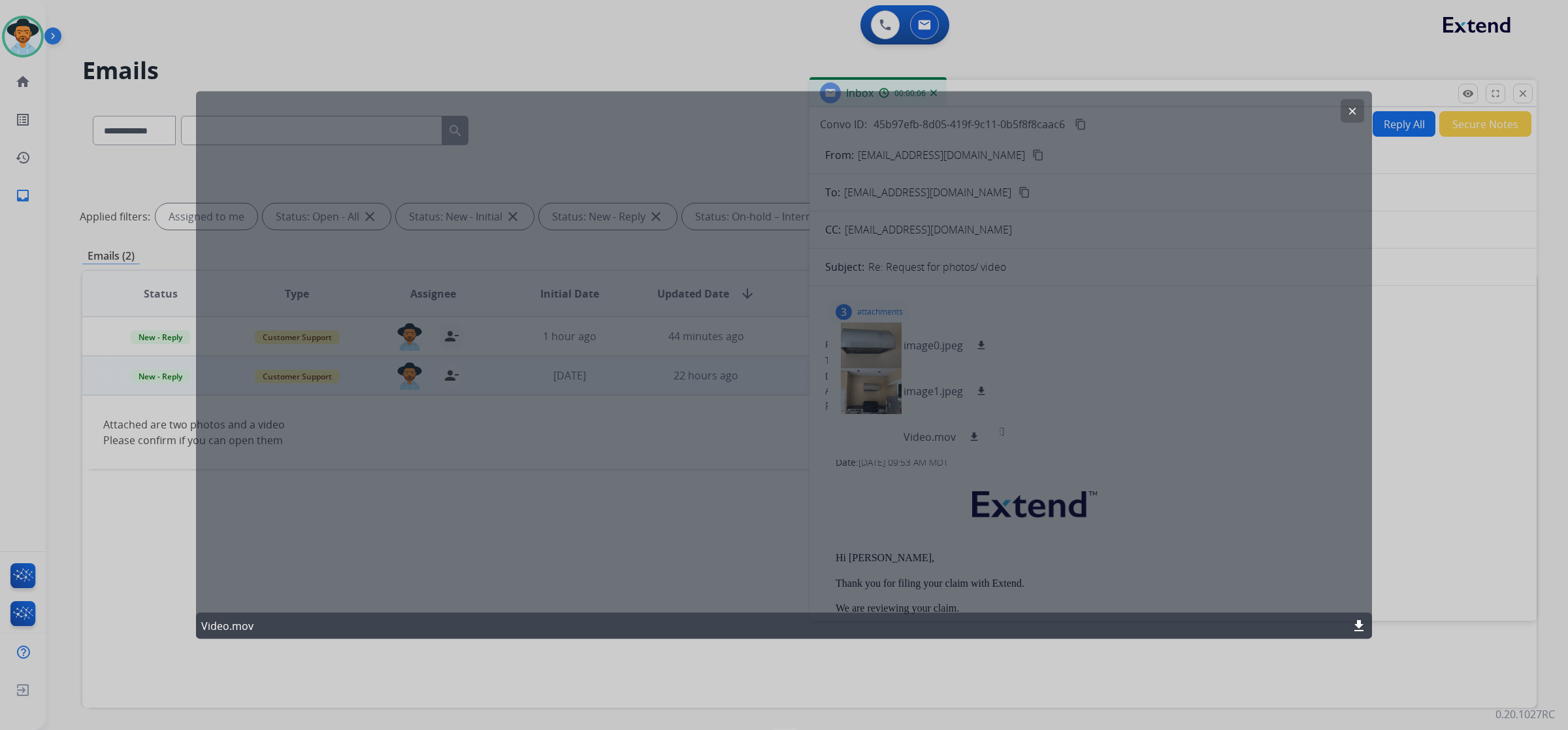
click at [1347, 110] on mat-icon "clear" at bounding box center [1352, 111] width 12 height 12
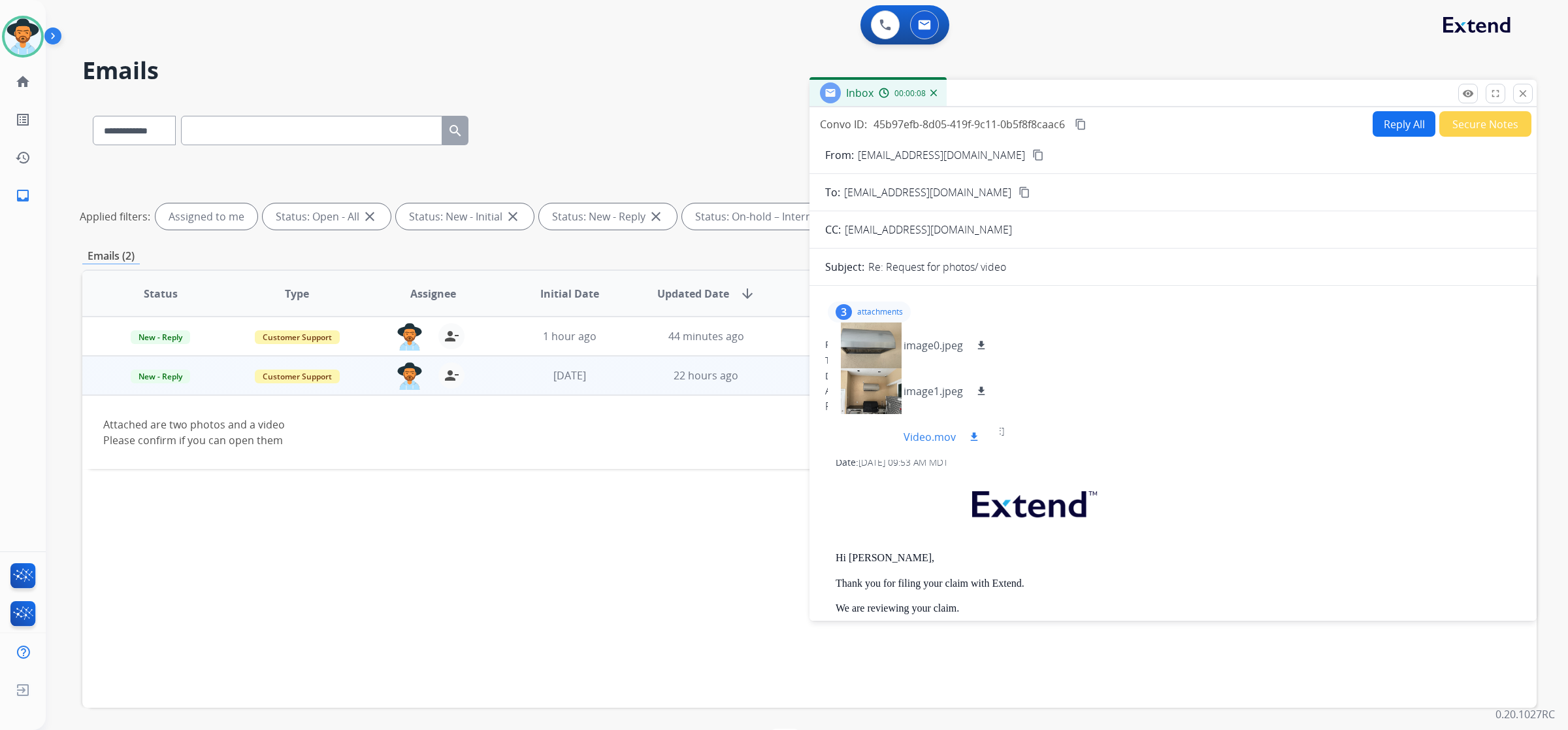
click at [975, 436] on mat-icon "download" at bounding box center [974, 436] width 12 height 12
click at [1520, 96] on mat-icon "close" at bounding box center [1523, 93] width 12 height 12
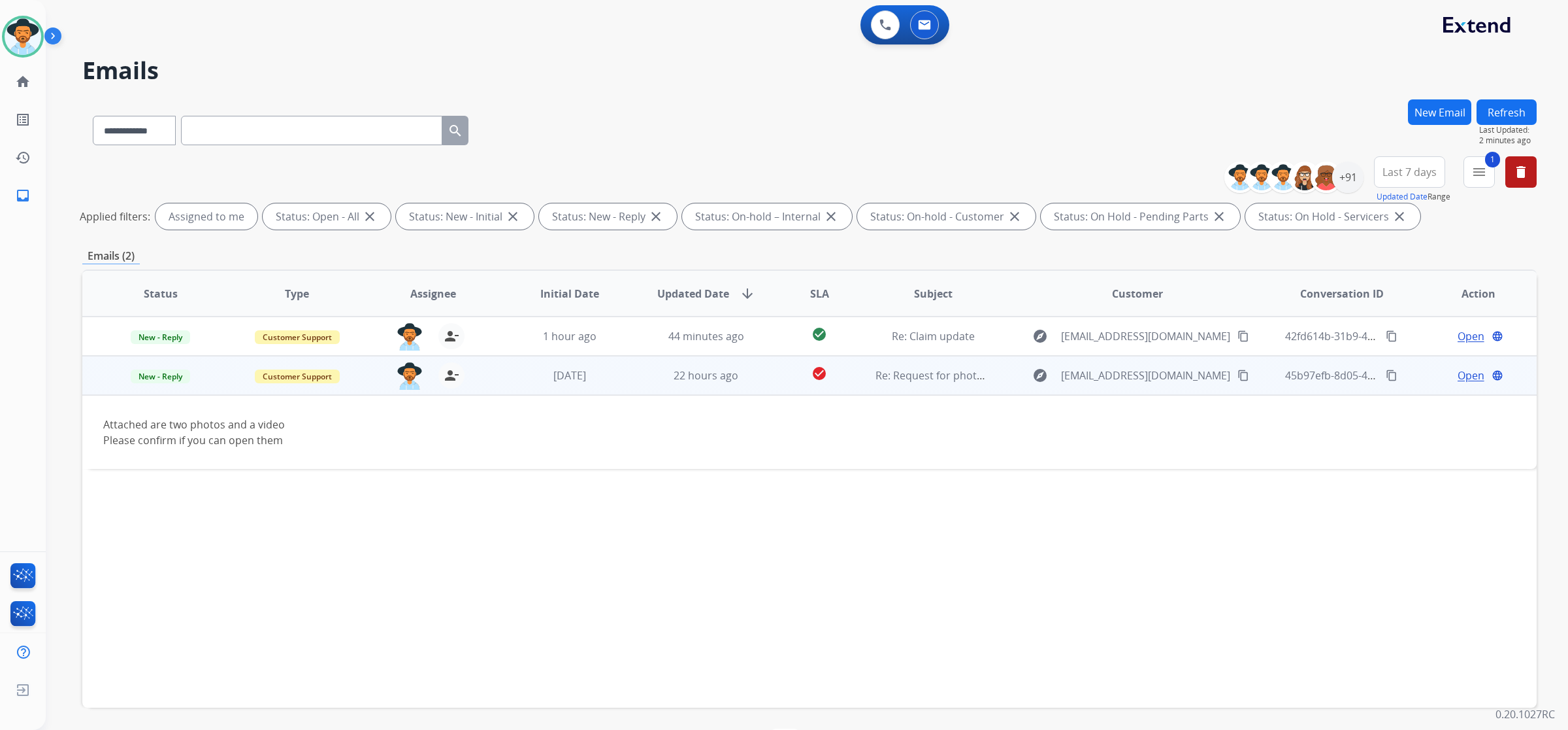
click at [1237, 374] on mat-icon "content_copy" at bounding box center [1243, 375] width 12 height 12
click at [1458, 370] on span "Open" at bounding box center [1472, 375] width 27 height 15
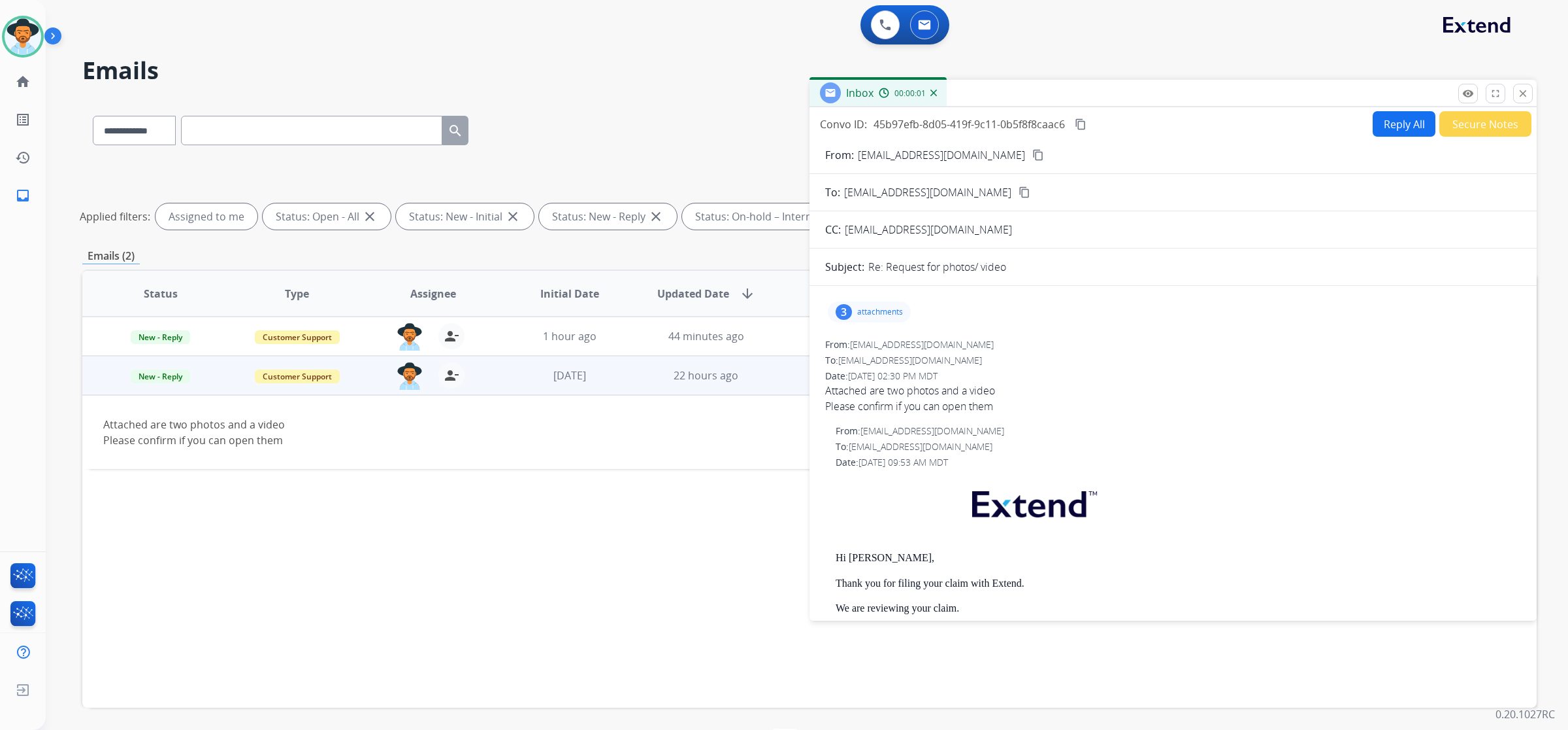
click at [892, 315] on p "attachments" at bounding box center [880, 312] width 46 height 11
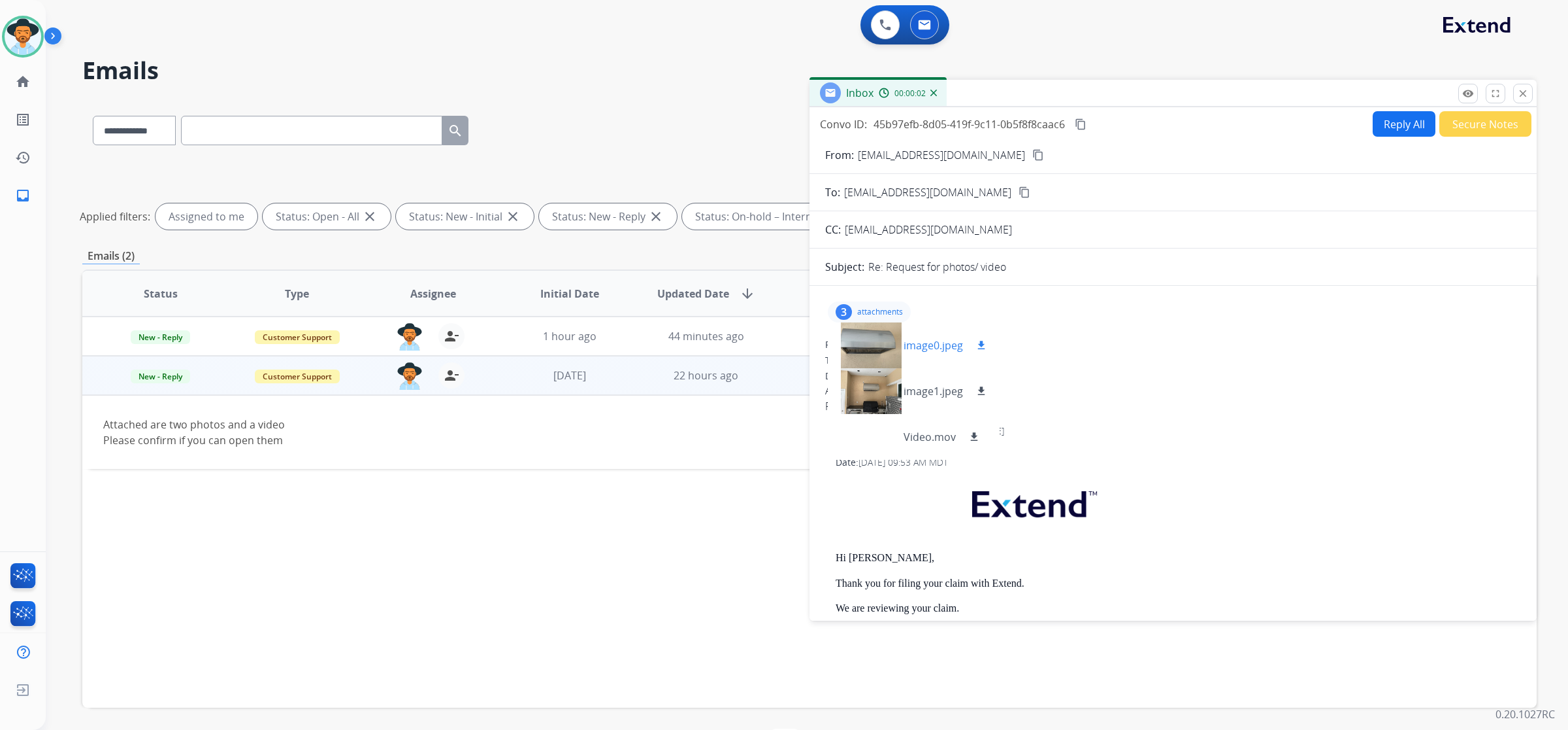
click at [873, 349] on div at bounding box center [871, 345] width 66 height 46
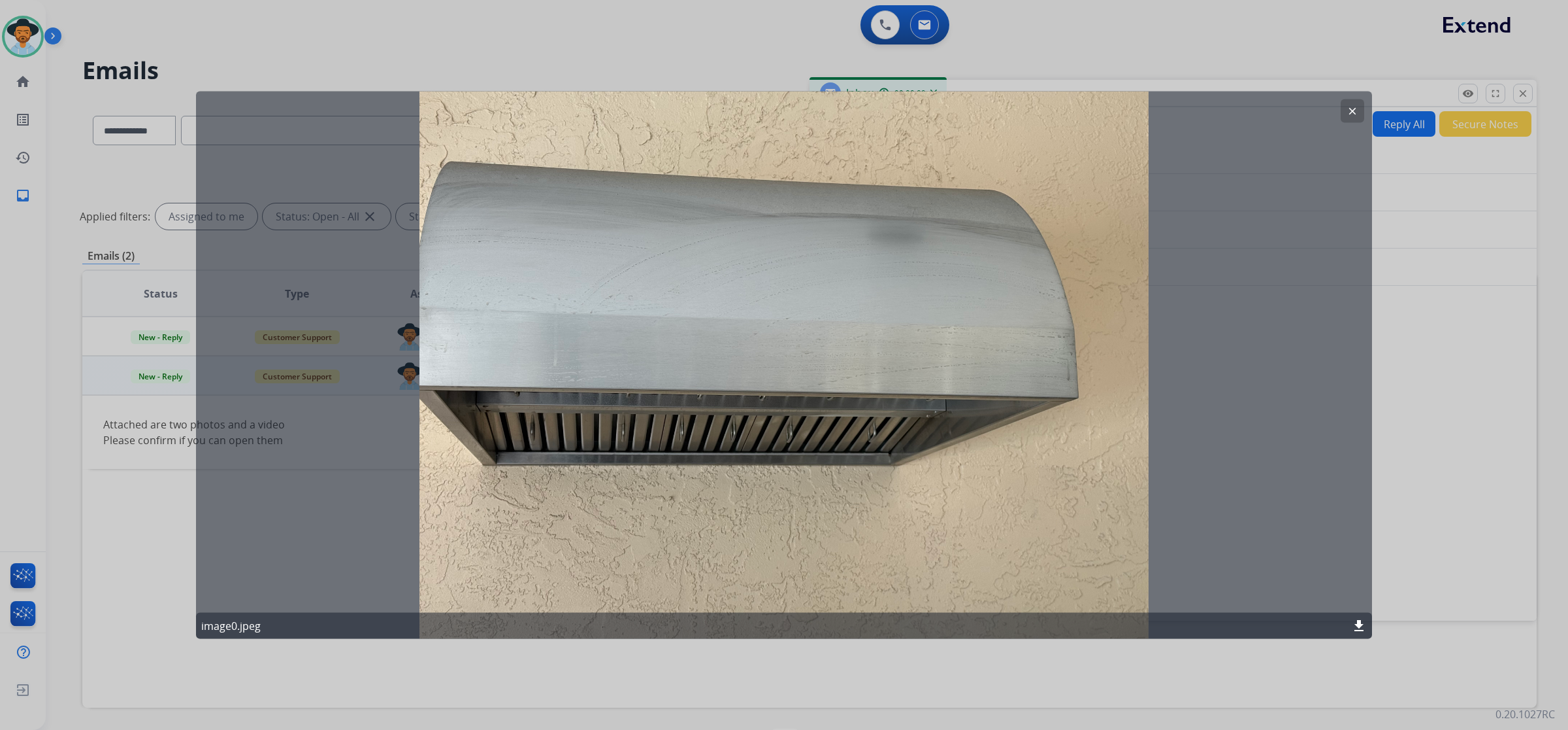
click at [1350, 112] on mat-icon "clear" at bounding box center [1352, 111] width 12 height 12
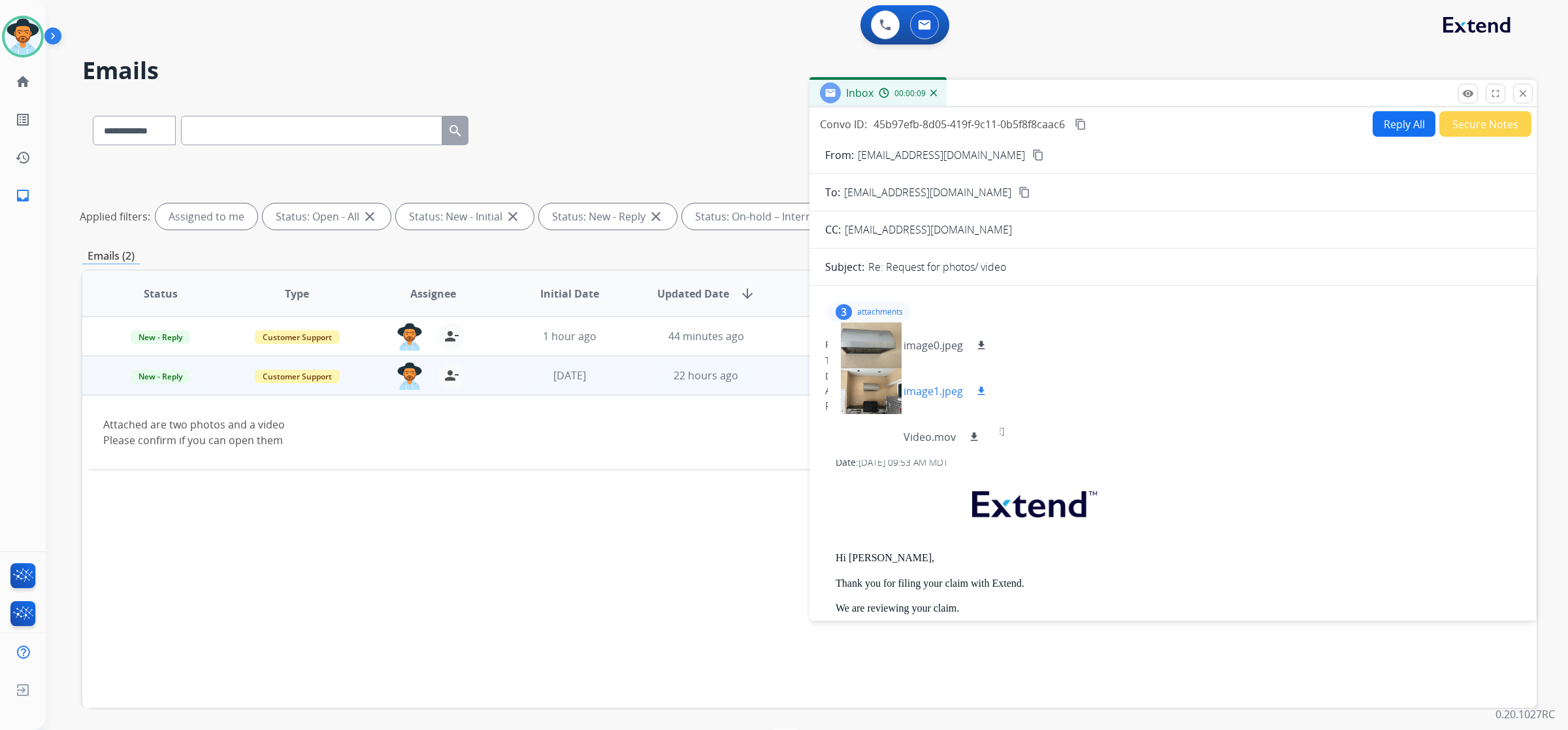
click at [877, 403] on div at bounding box center [871, 391] width 66 height 46
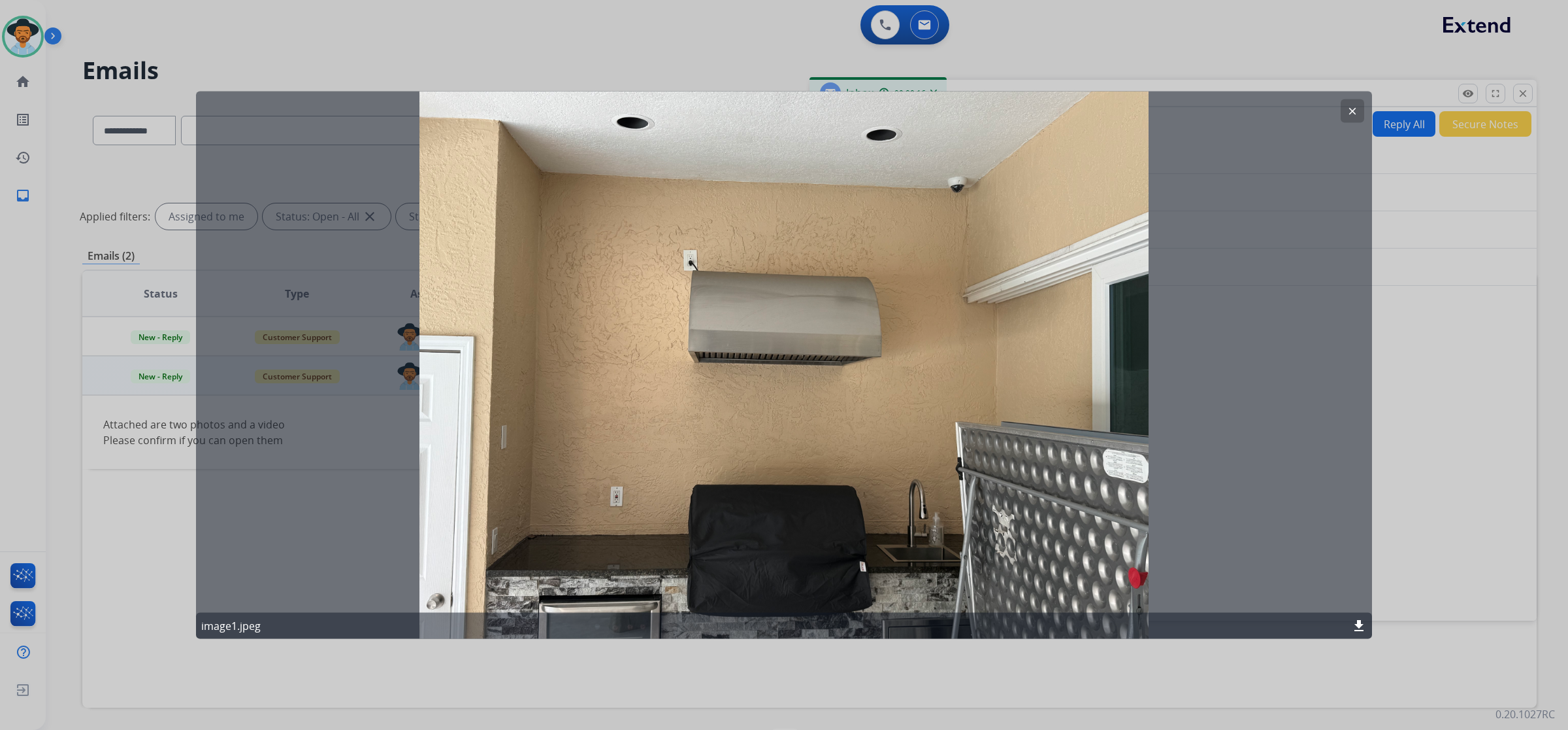
click at [1353, 115] on mat-icon "clear" at bounding box center [1352, 111] width 12 height 12
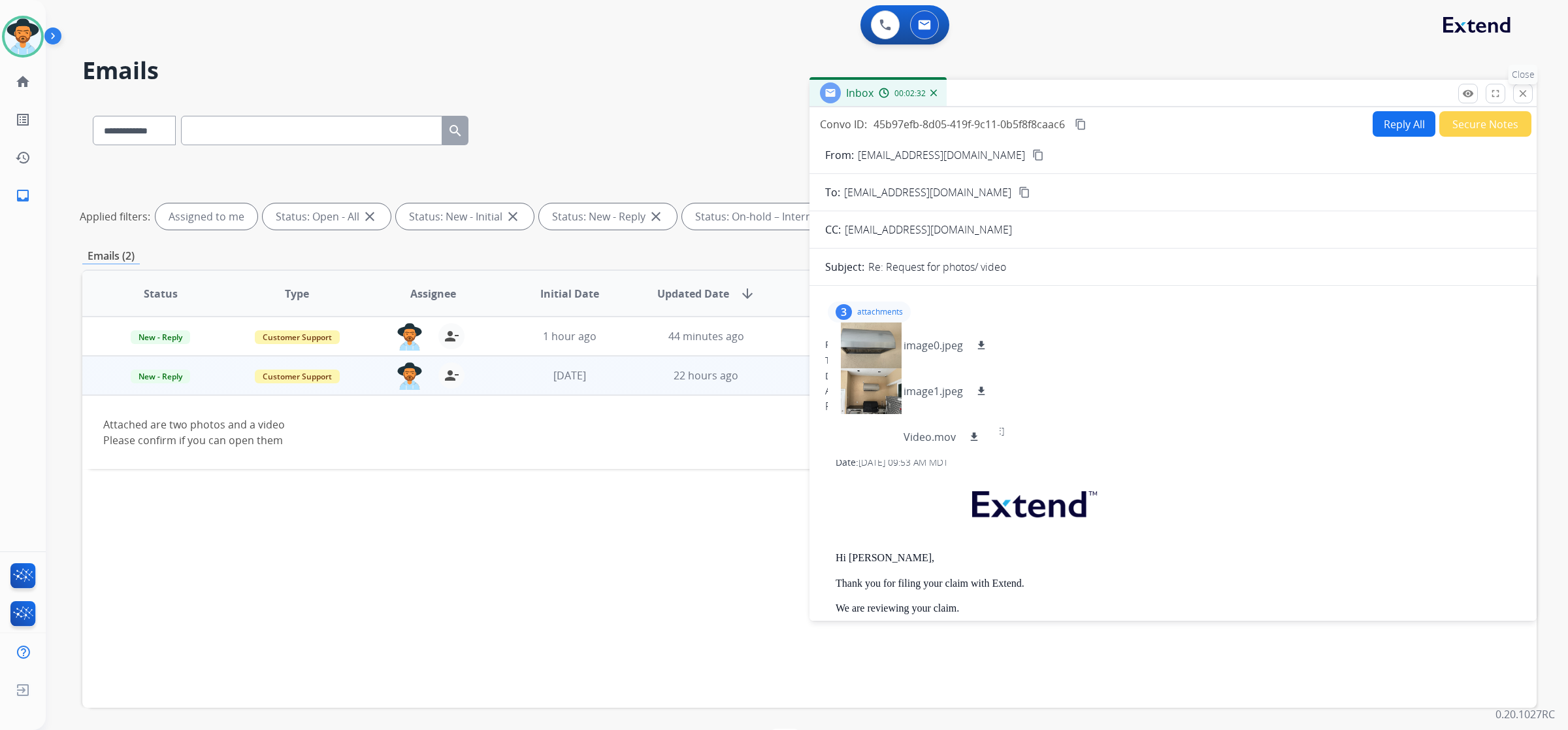
click at [1524, 96] on mat-icon "close" at bounding box center [1523, 93] width 12 height 12
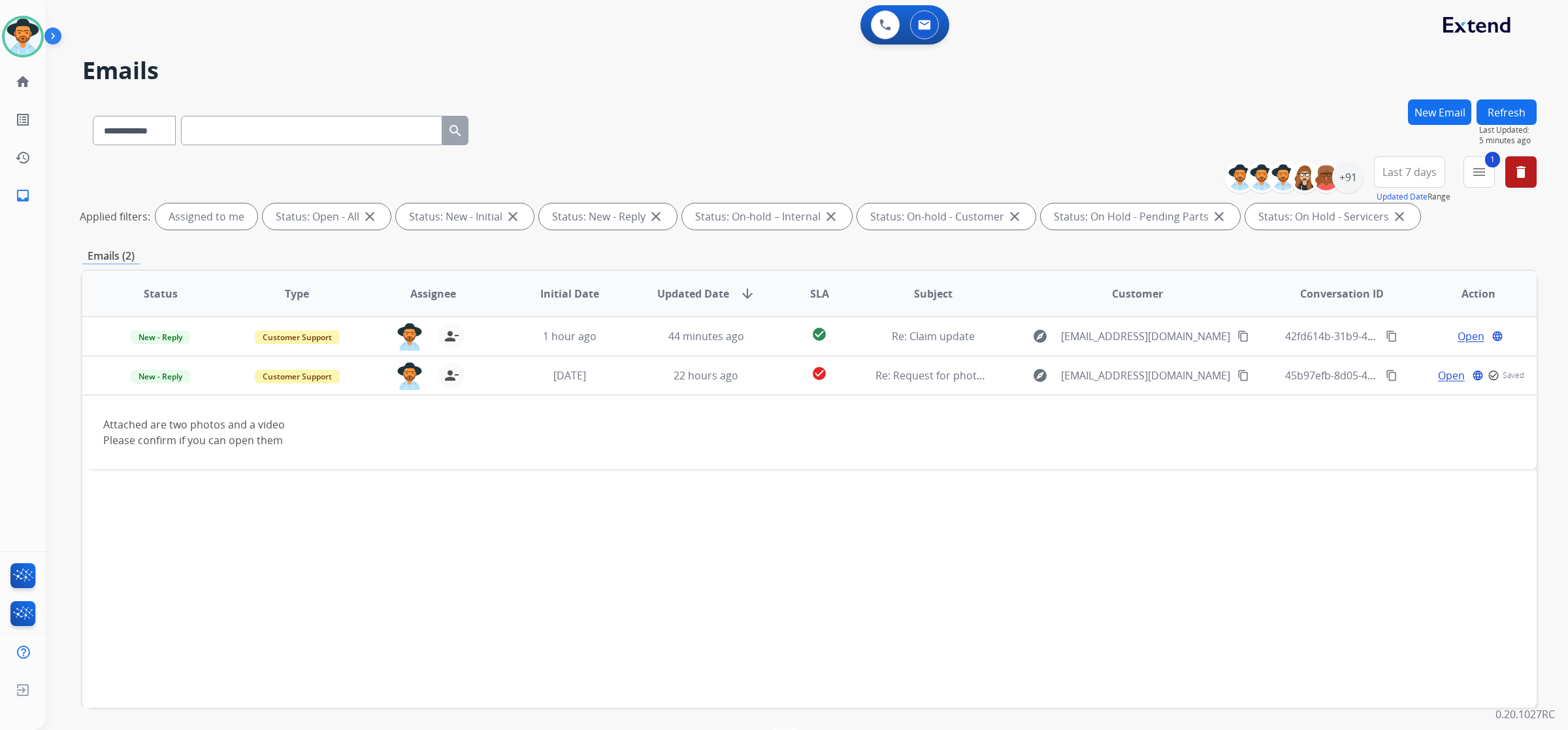
click at [1518, 118] on button "Refresh" at bounding box center [1507, 112] width 60 height 25
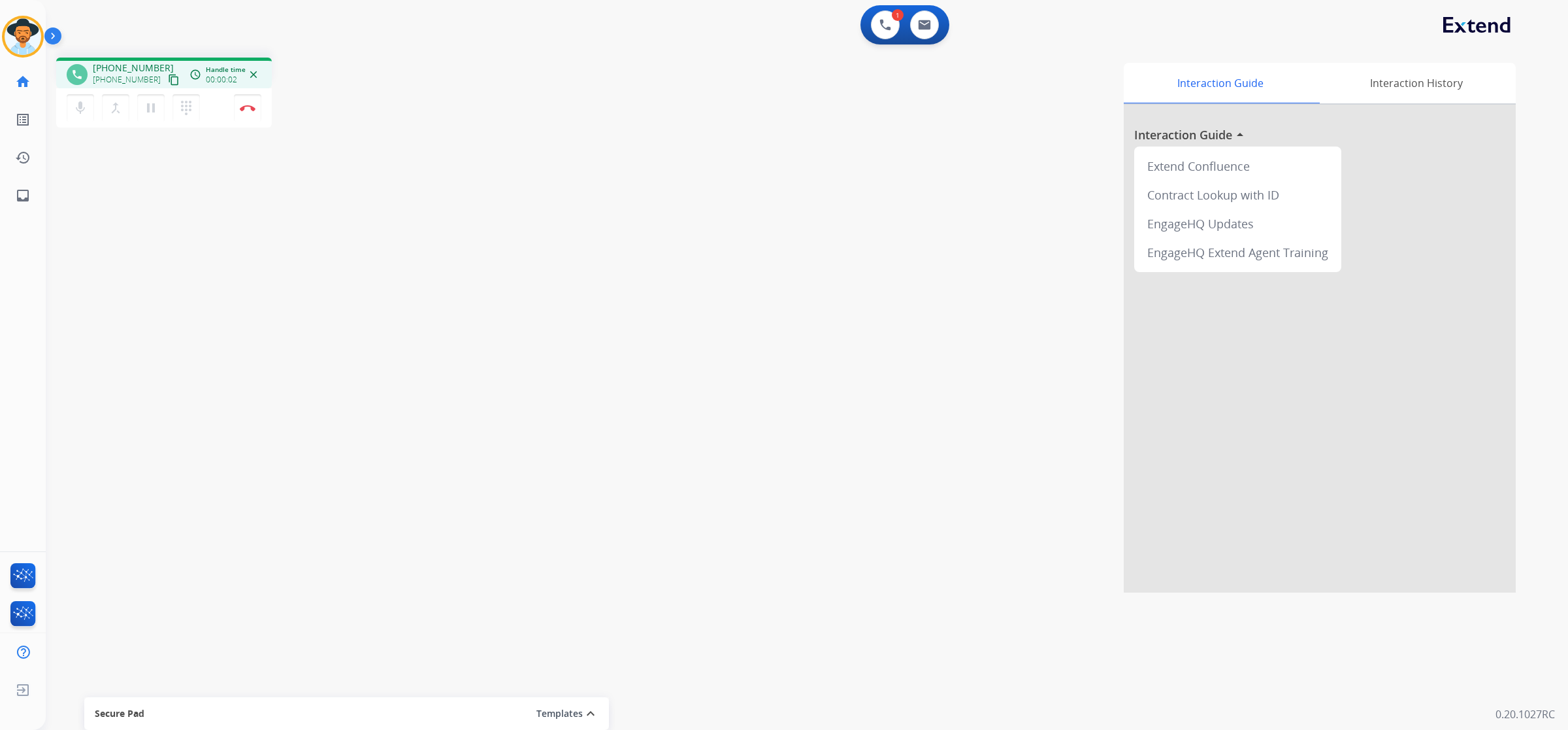
click at [168, 78] on mat-icon "content_copy" at bounding box center [173, 79] width 12 height 12
click at [935, 27] on button at bounding box center [925, 25] width 29 height 29
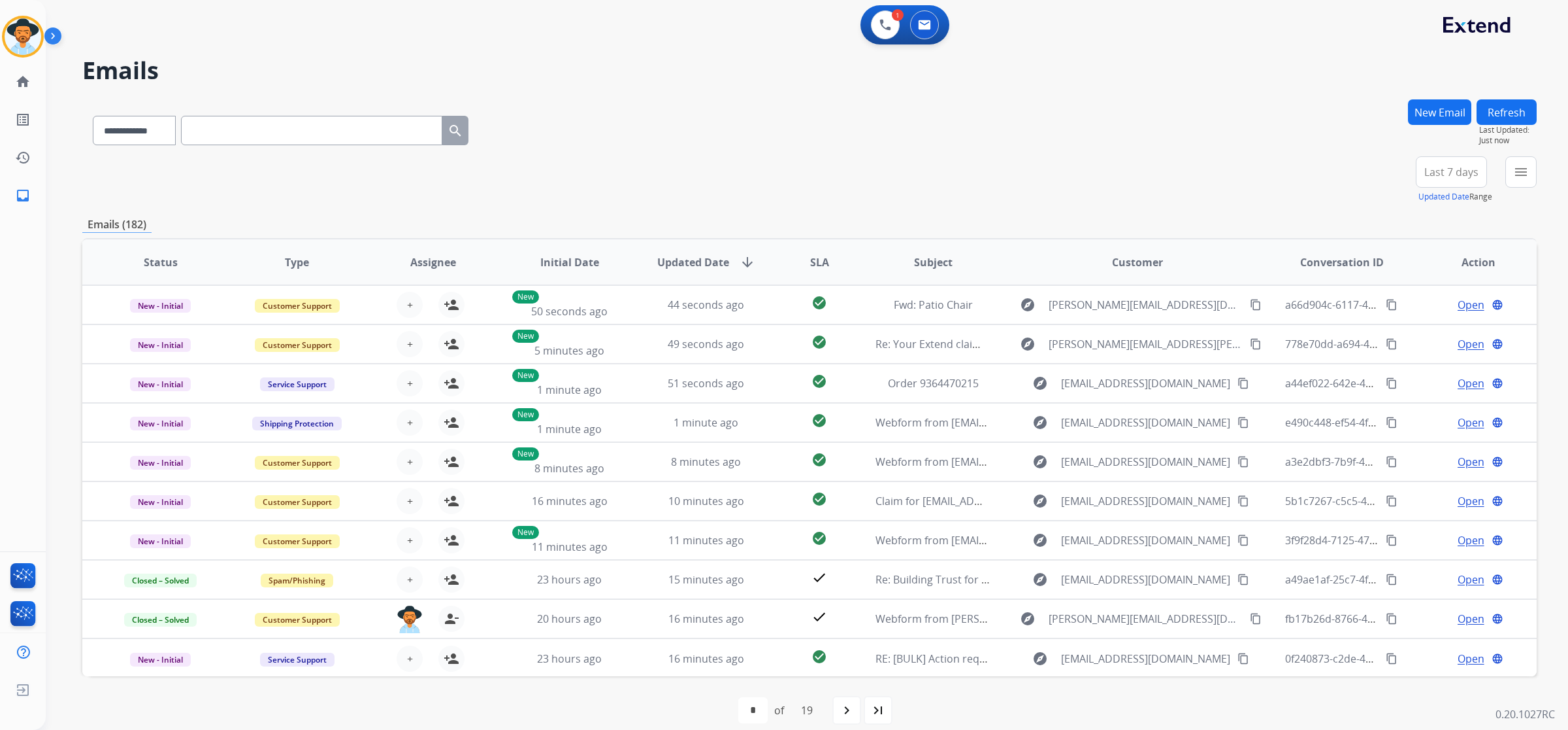
paste input "**********"
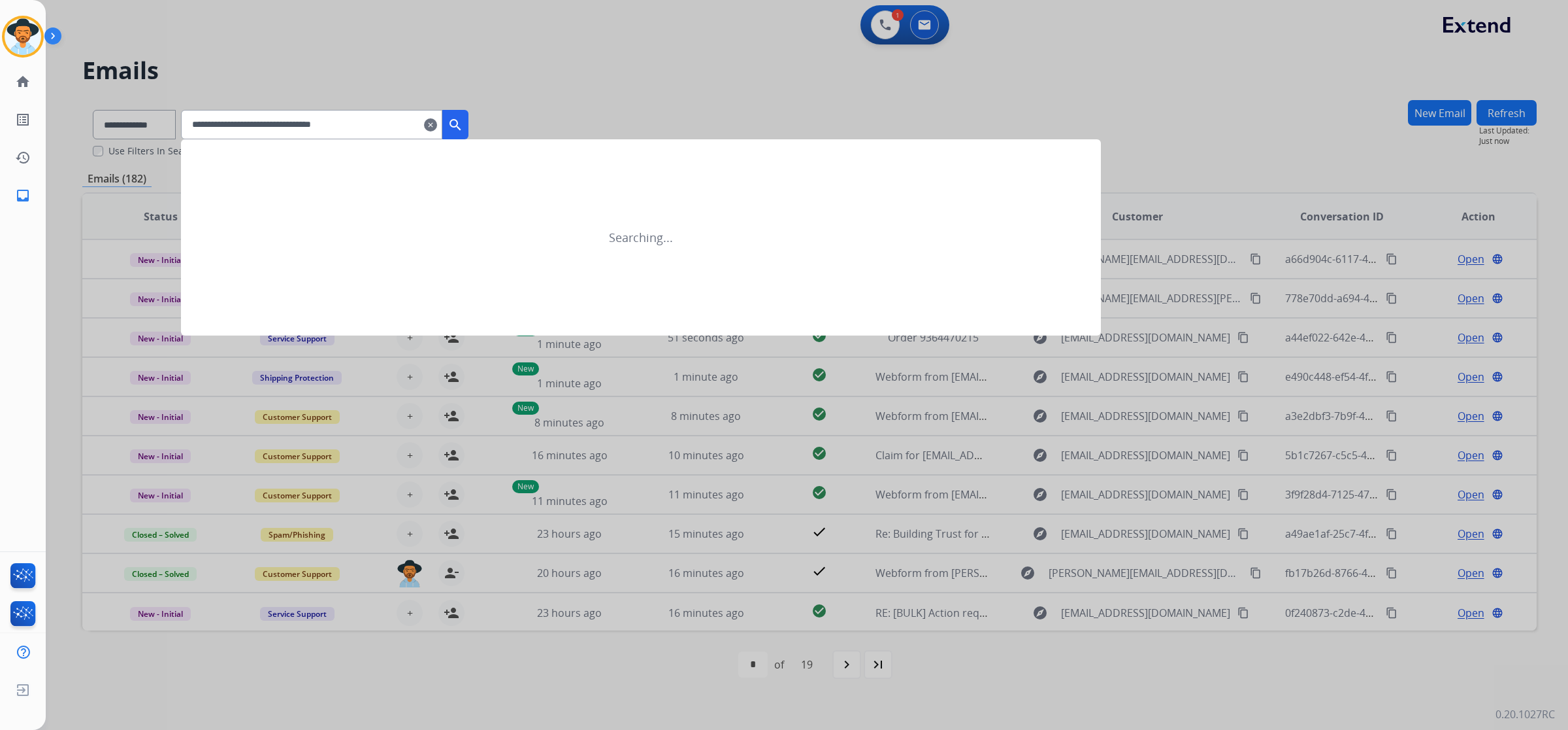
type input "**********"
click at [155, 118] on div at bounding box center [784, 365] width 1568 height 730
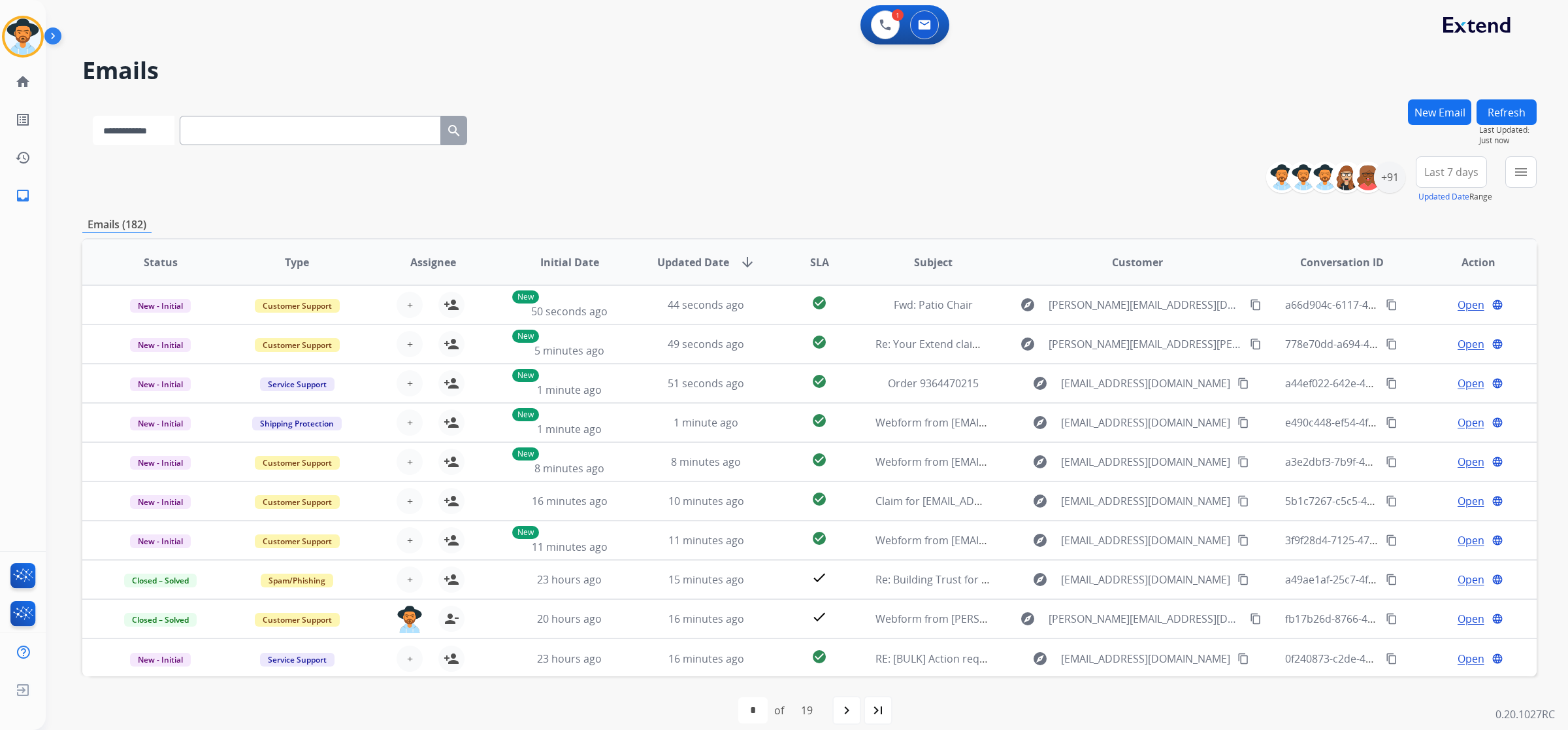
click at [154, 126] on select "**********" at bounding box center [133, 130] width 82 height 30
select select "**********"
click at [93, 115] on select "**********" at bounding box center [133, 130] width 82 height 30
paste input "**********"
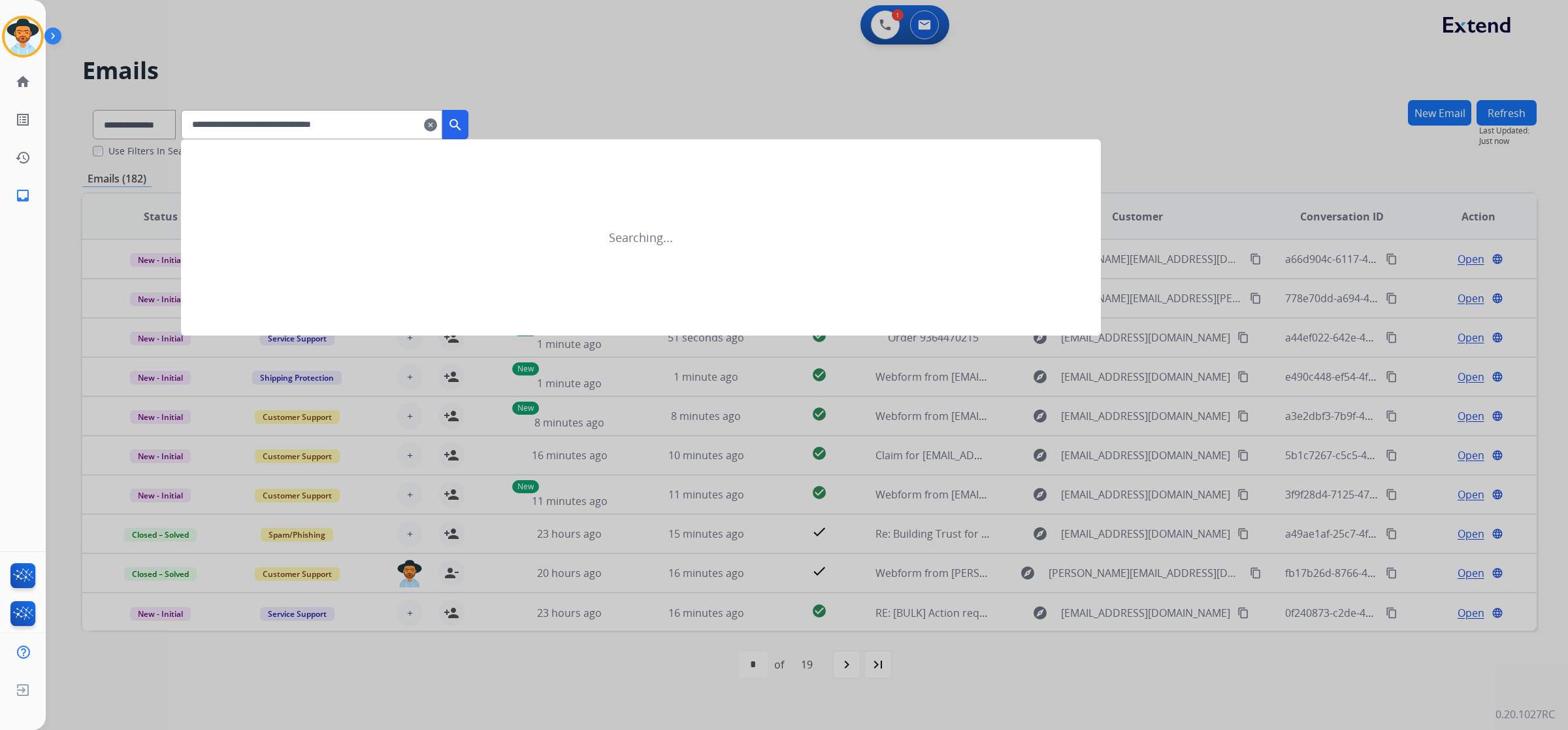
type input "**********"
click at [463, 125] on mat-icon "search" at bounding box center [455, 124] width 15 height 15
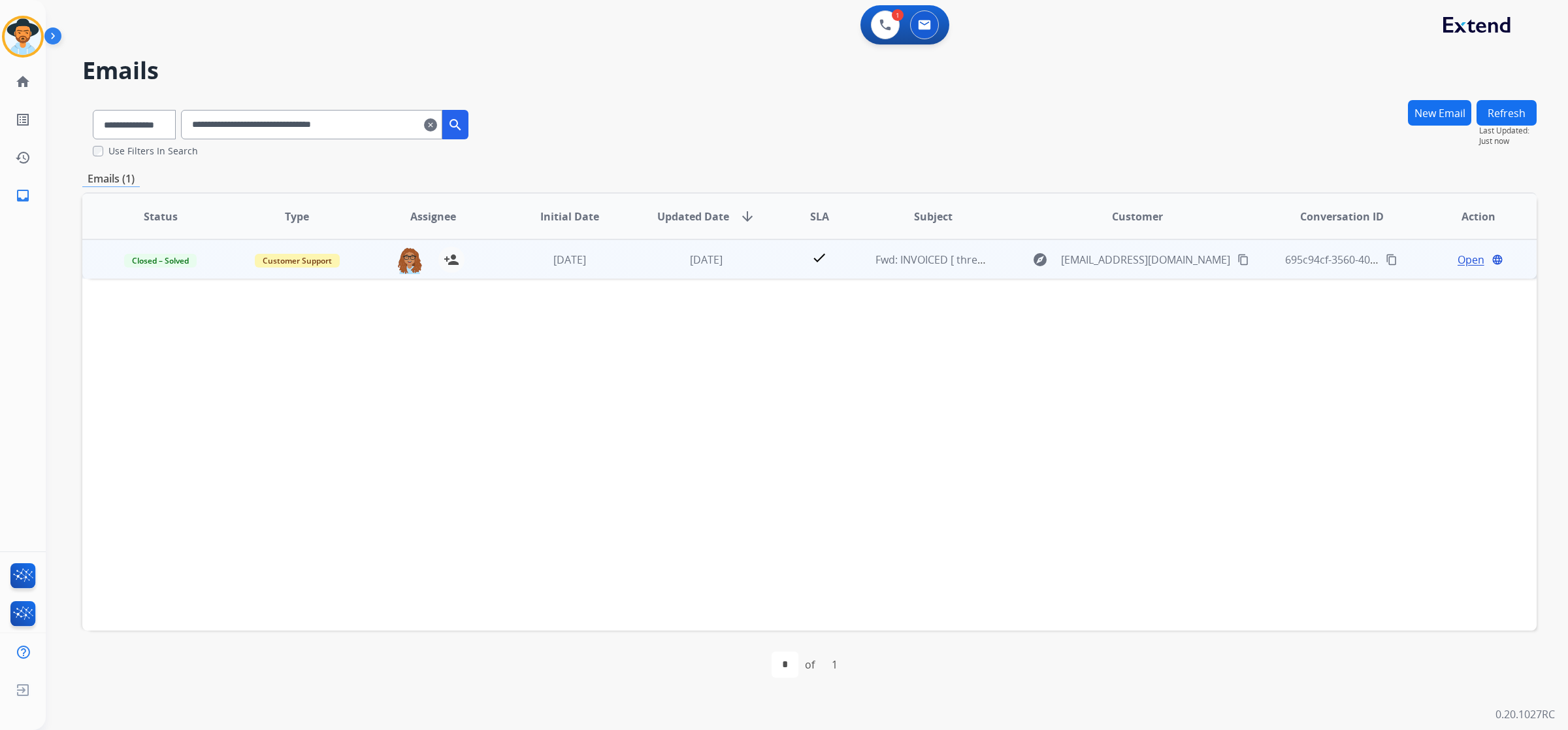
click at [766, 263] on td "check" at bounding box center [809, 260] width 91 height 40
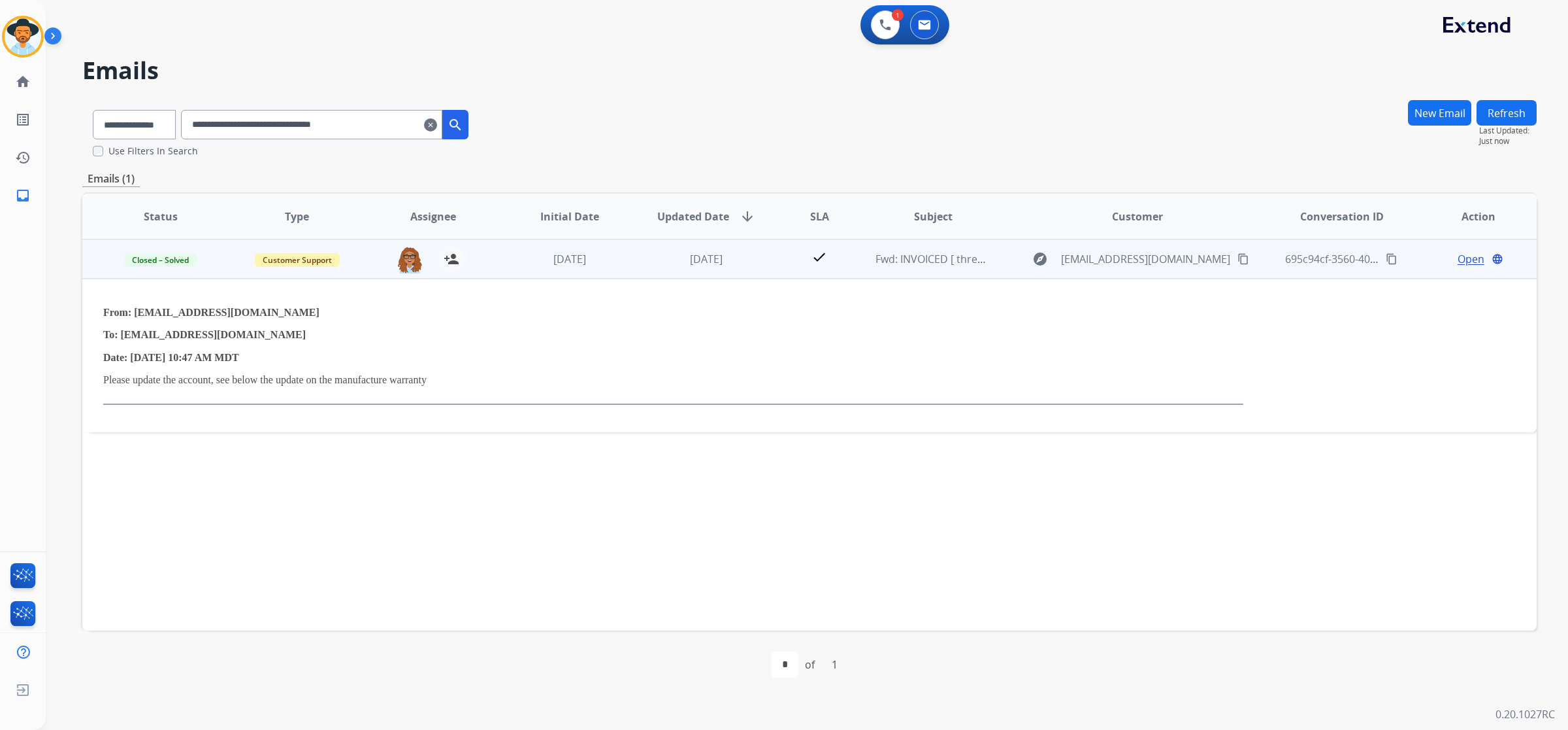
click at [1458, 261] on span "Open" at bounding box center [1472, 259] width 27 height 15
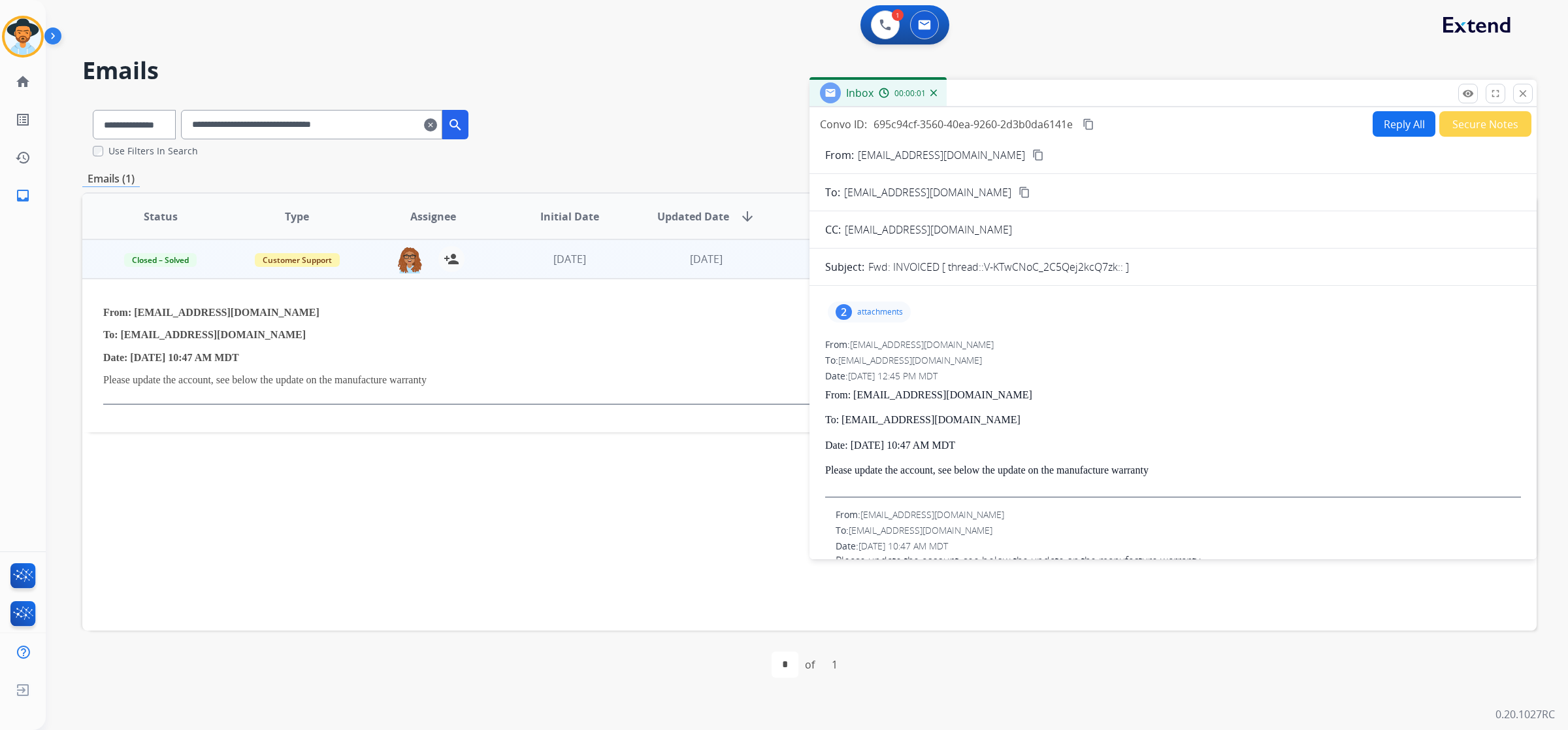
click at [861, 304] on div "2 attachments" at bounding box center [869, 311] width 83 height 21
click at [877, 354] on div "Ashley Customer Care-INVOICE.pdf download" at bounding box center [961, 345] width 267 height 46
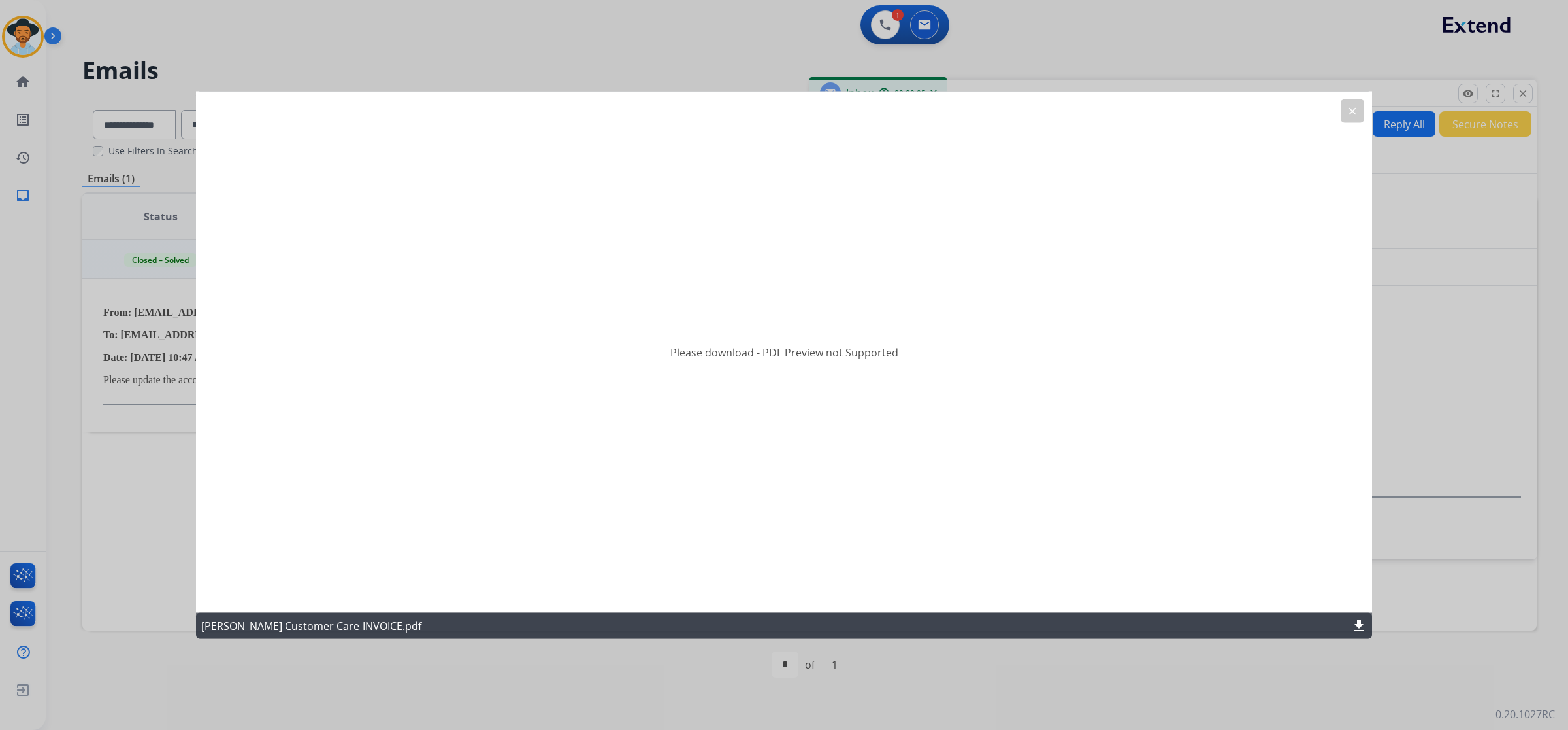
click at [1347, 111] on mat-icon "clear" at bounding box center [1352, 111] width 12 height 12
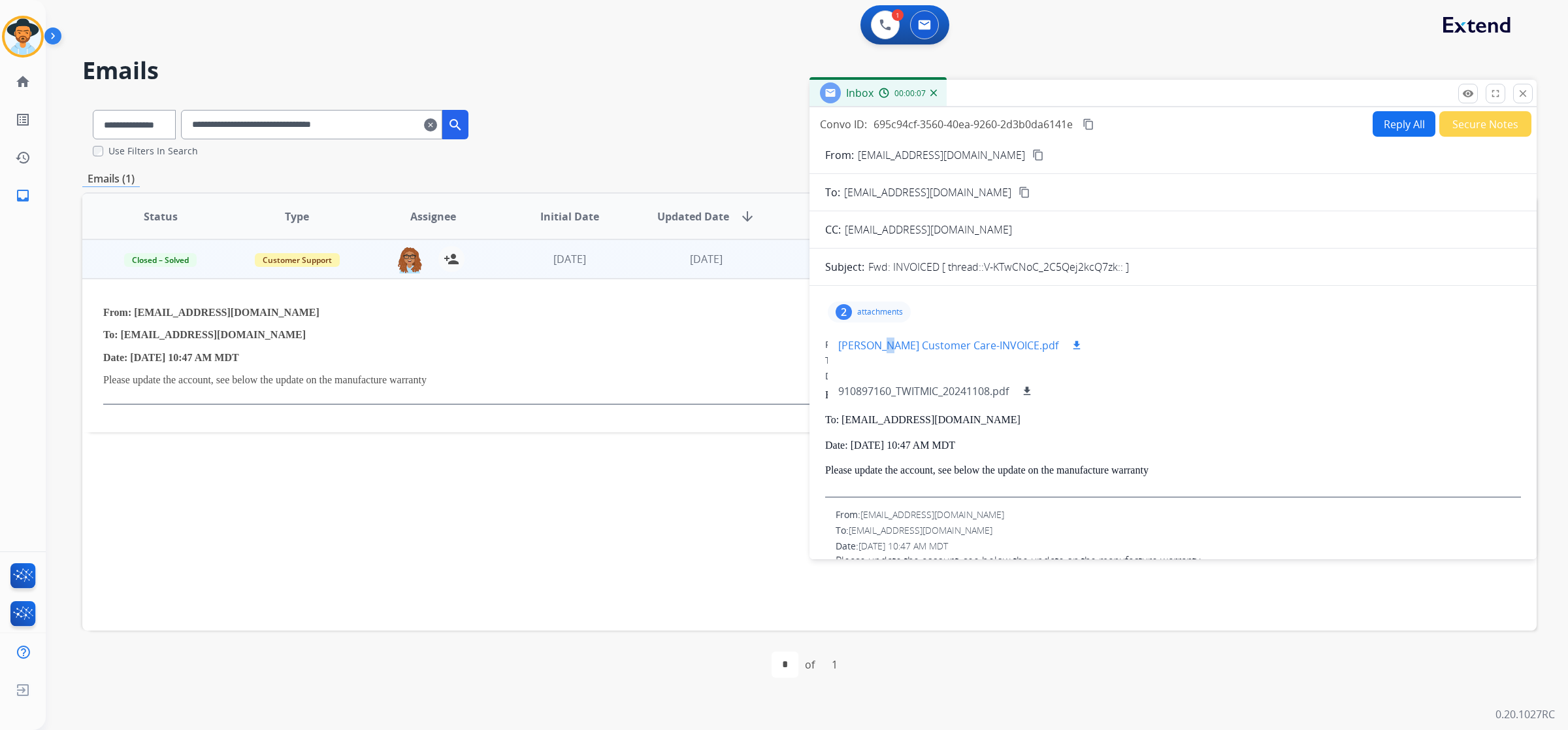
click at [1071, 345] on mat-icon "download" at bounding box center [1076, 345] width 12 height 12
click at [1030, 395] on mat-icon "download" at bounding box center [1027, 390] width 12 height 12
click at [883, 14] on button at bounding box center [885, 25] width 29 height 29
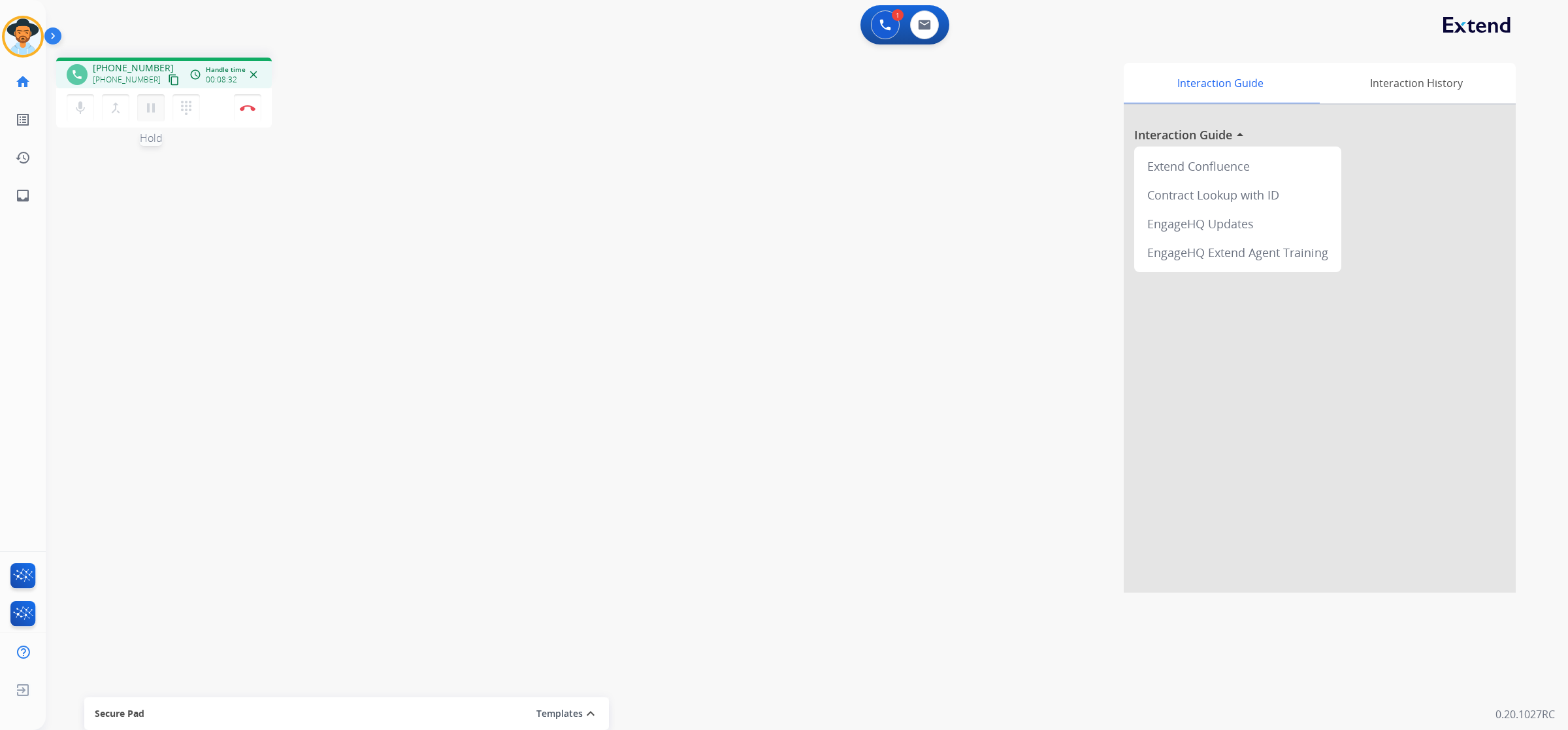
click at [151, 112] on mat-icon "pause" at bounding box center [150, 107] width 15 height 15
click at [152, 109] on mat-icon "play_arrow" at bounding box center [150, 107] width 15 height 15
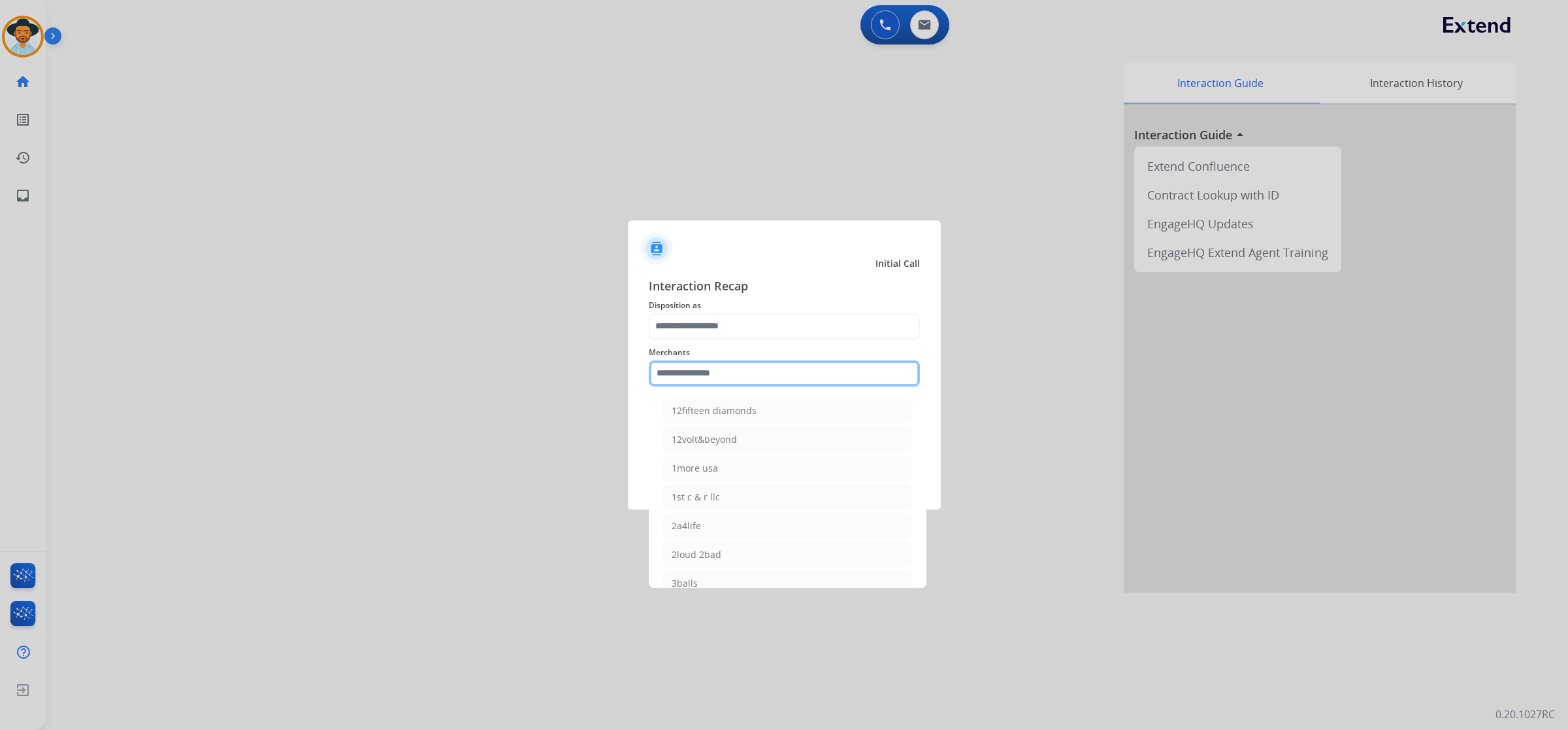
click at [719, 364] on input "text" at bounding box center [784, 373] width 271 height 26
click at [742, 552] on div "[PERSON_NAME]" at bounding box center [708, 554] width 73 height 14
type input "**********"
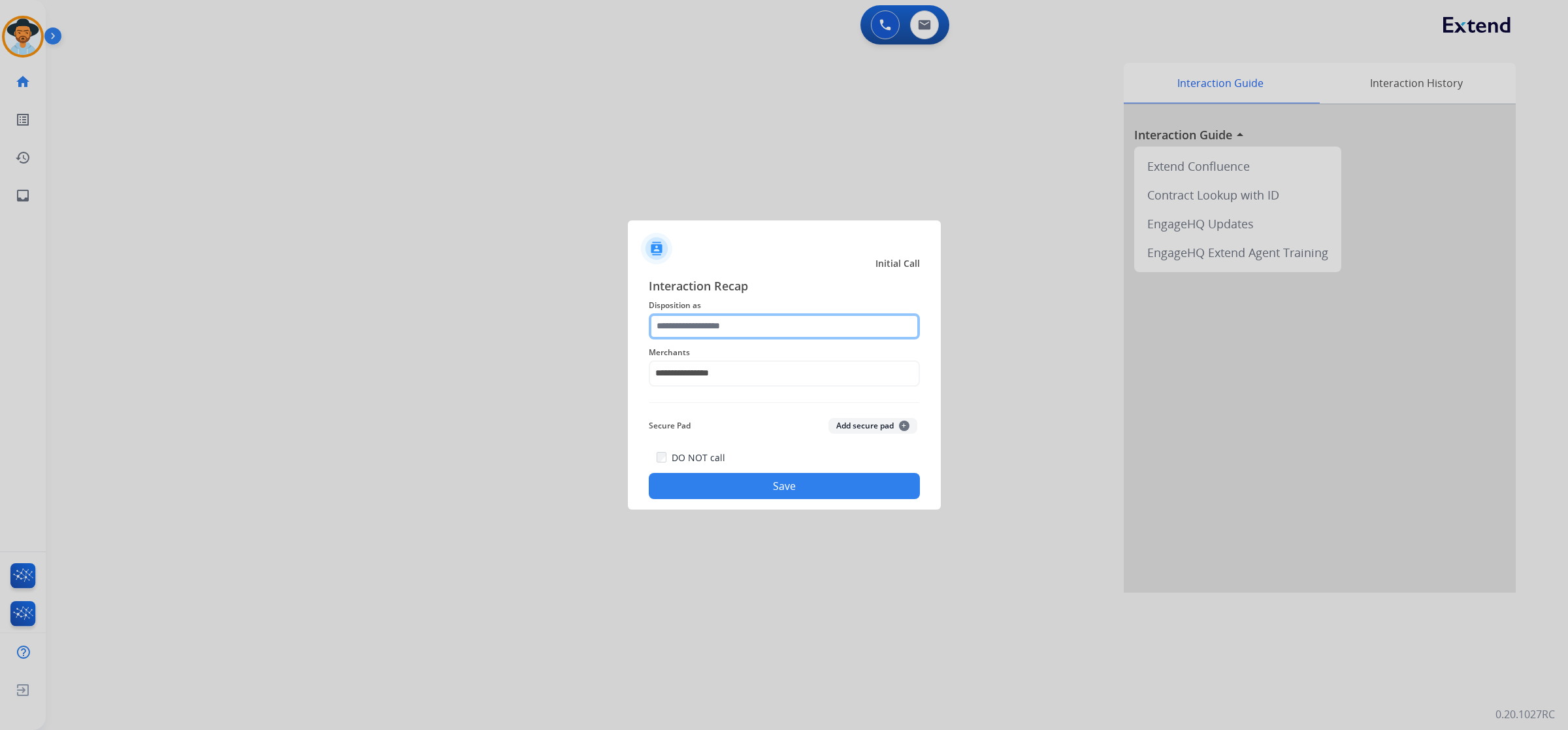
click at [721, 323] on input "text" at bounding box center [784, 326] width 271 height 26
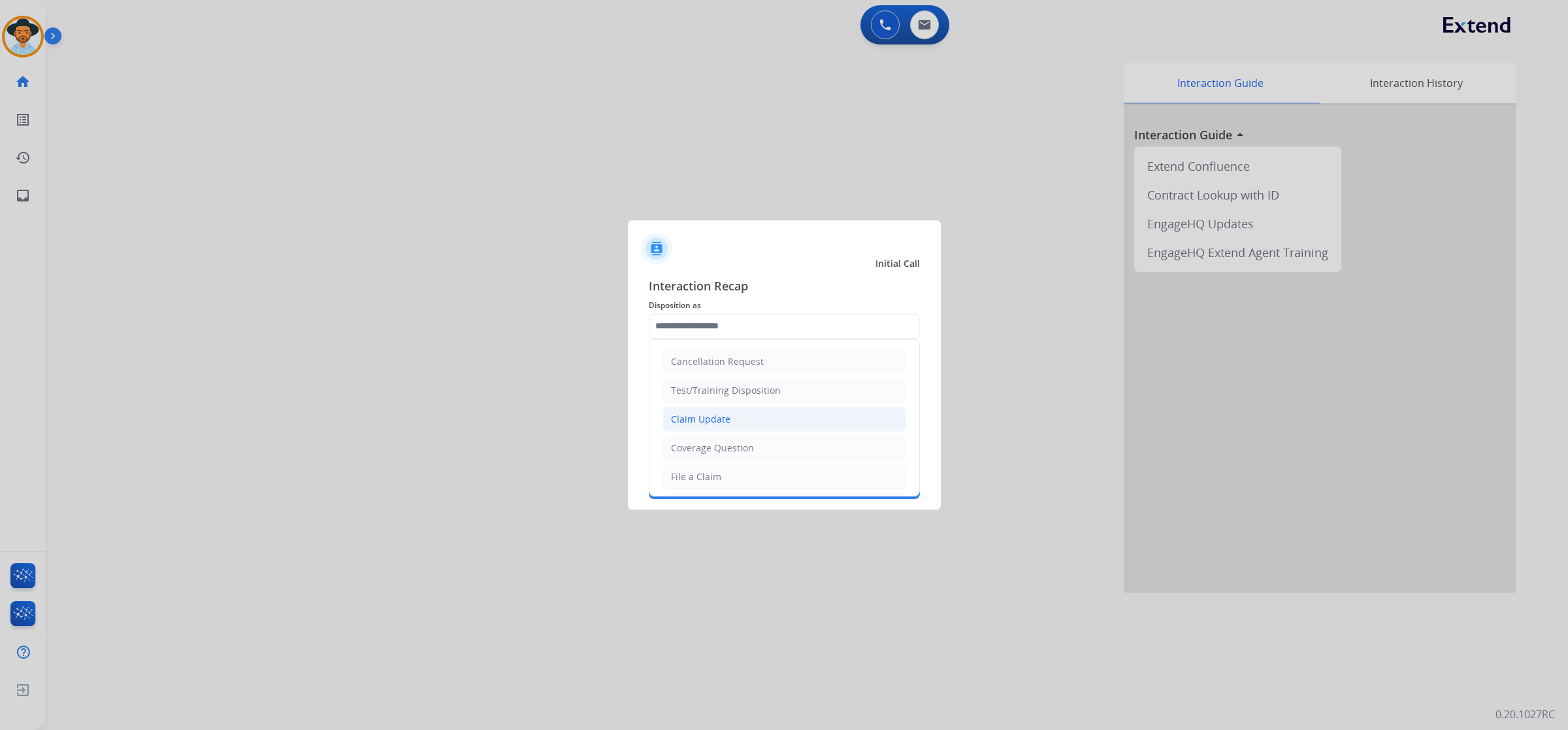
click at [735, 414] on li "Claim Update" at bounding box center [784, 419] width 244 height 25
type input "**********"
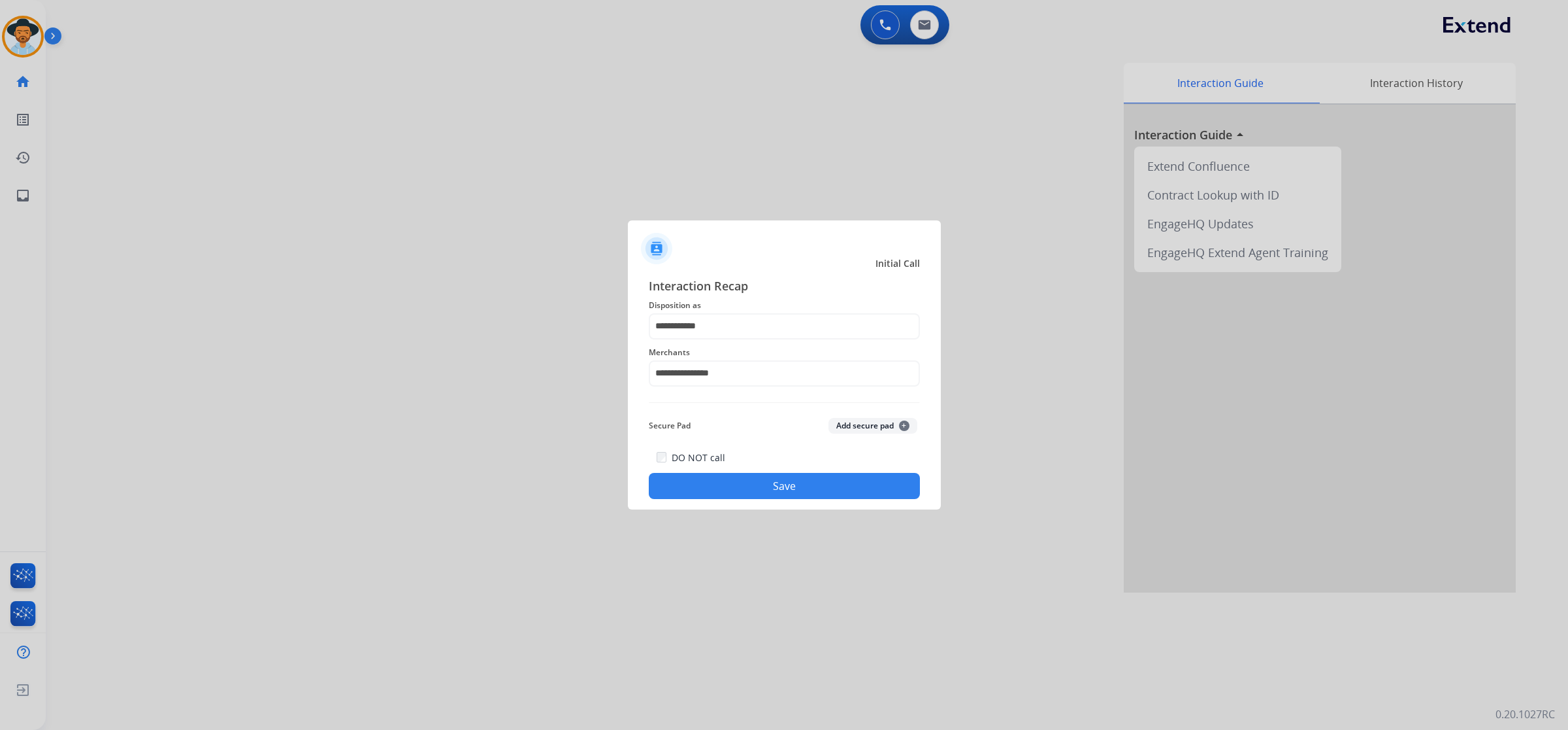
click at [756, 473] on button "Save" at bounding box center [784, 486] width 271 height 26
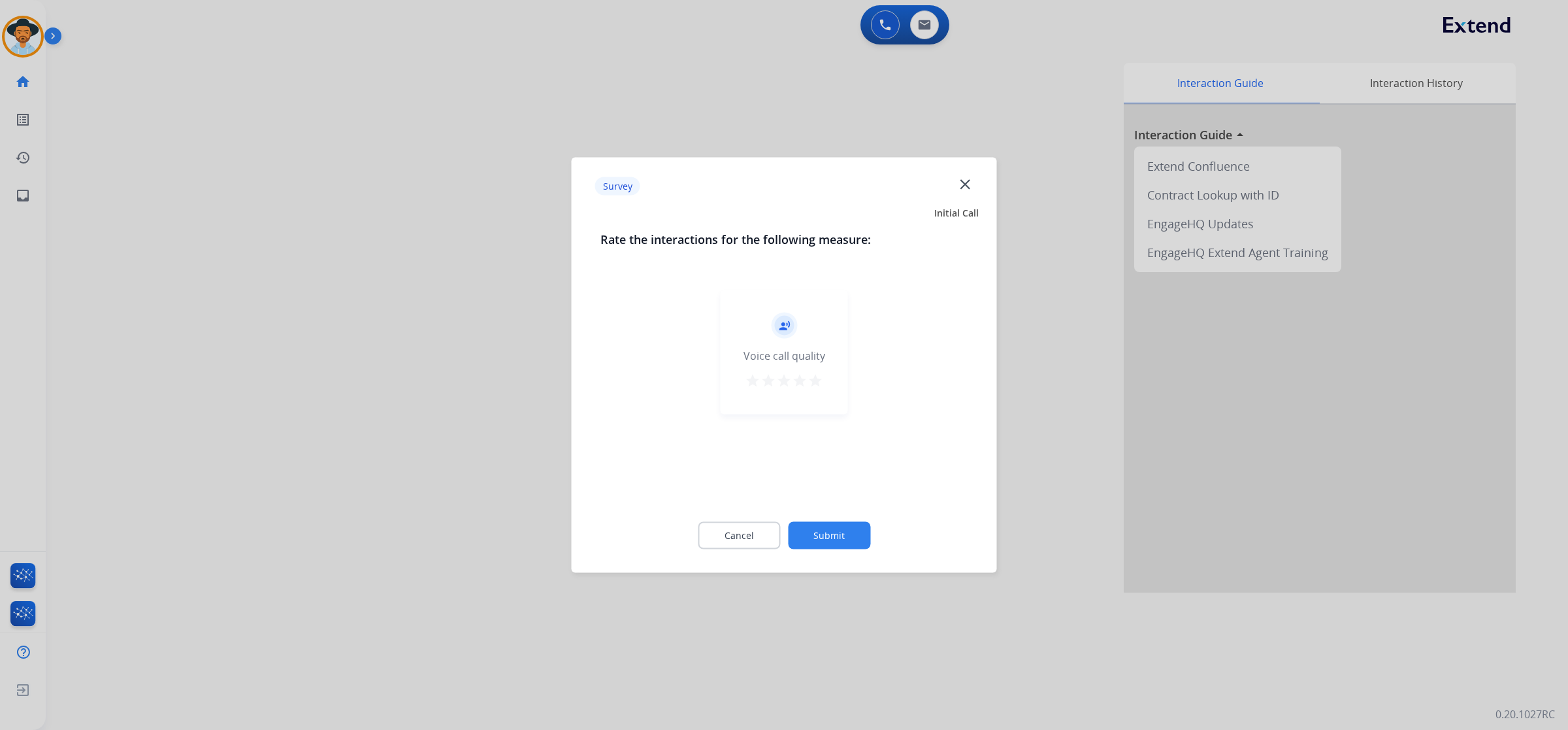
click at [821, 379] on mat-icon "star" at bounding box center [815, 380] width 15 height 15
click at [828, 530] on button "Submit" at bounding box center [829, 535] width 82 height 27
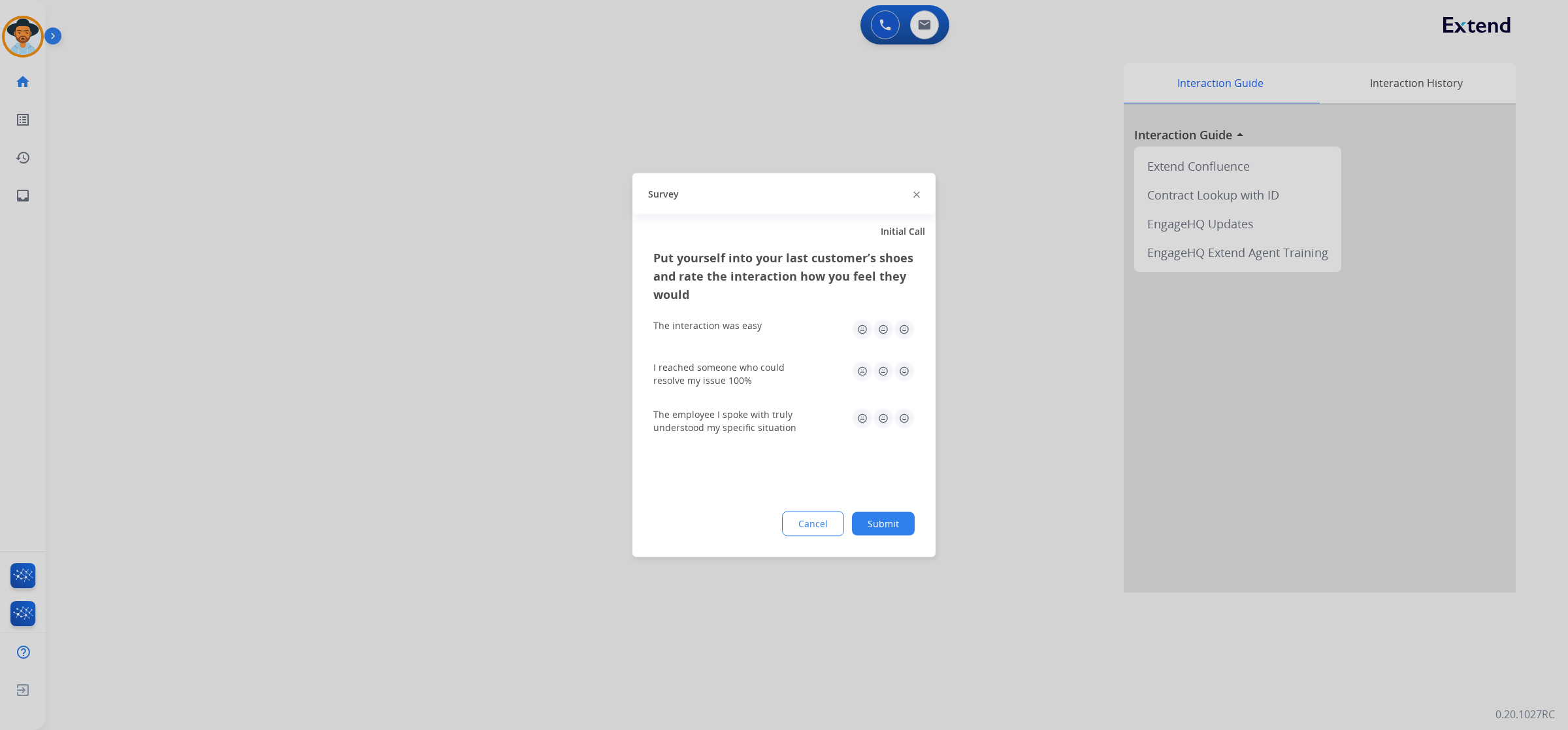
click at [905, 319] on img at bounding box center [904, 329] width 21 height 21
click at [906, 378] on img at bounding box center [904, 371] width 21 height 21
click at [906, 420] on img at bounding box center [904, 418] width 21 height 21
drag, startPoint x: 902, startPoint y: 511, endPoint x: 913, endPoint y: 521, distance: 14.9
click at [902, 512] on button "Submit" at bounding box center [884, 524] width 63 height 23
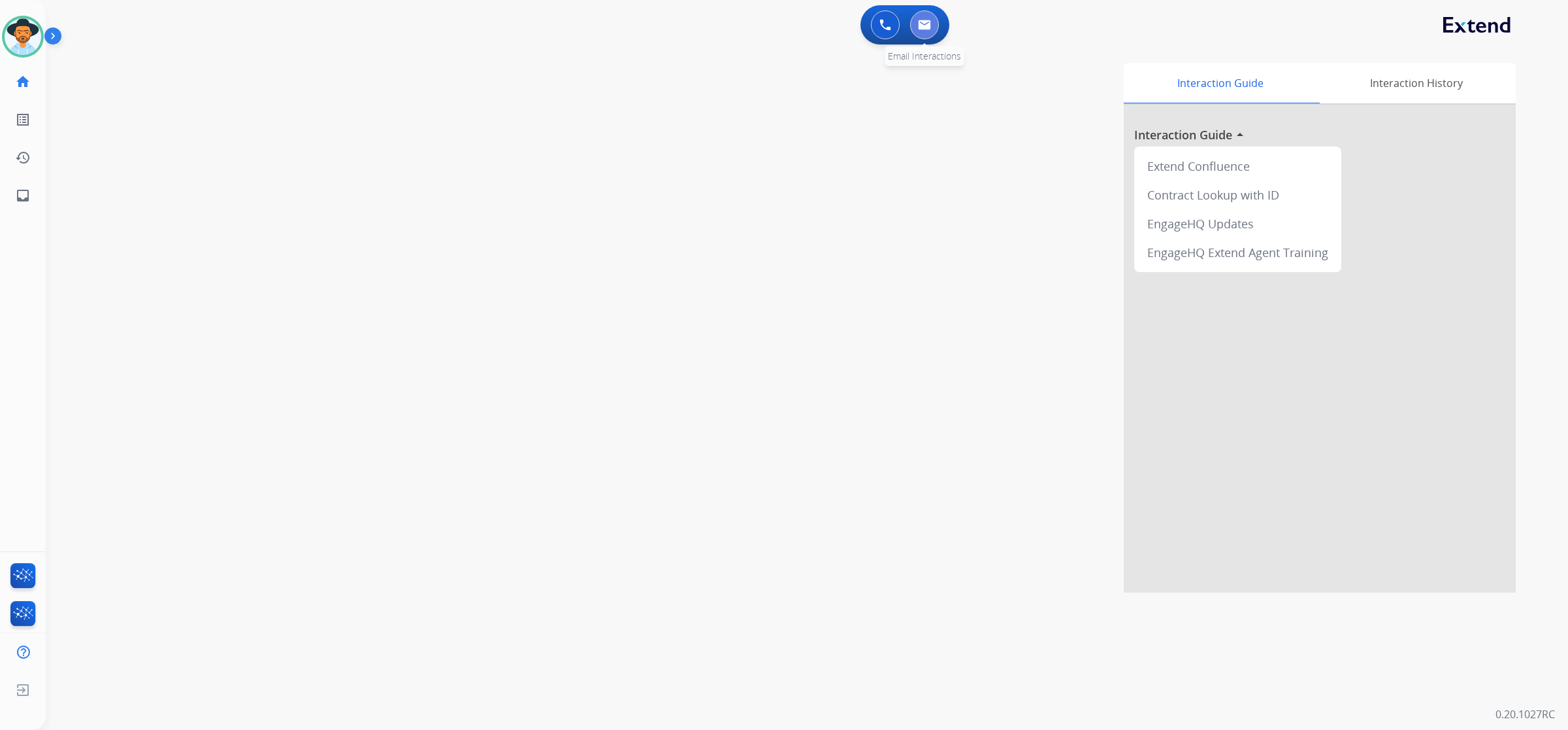
click at [928, 23] on img at bounding box center [924, 25] width 14 height 11
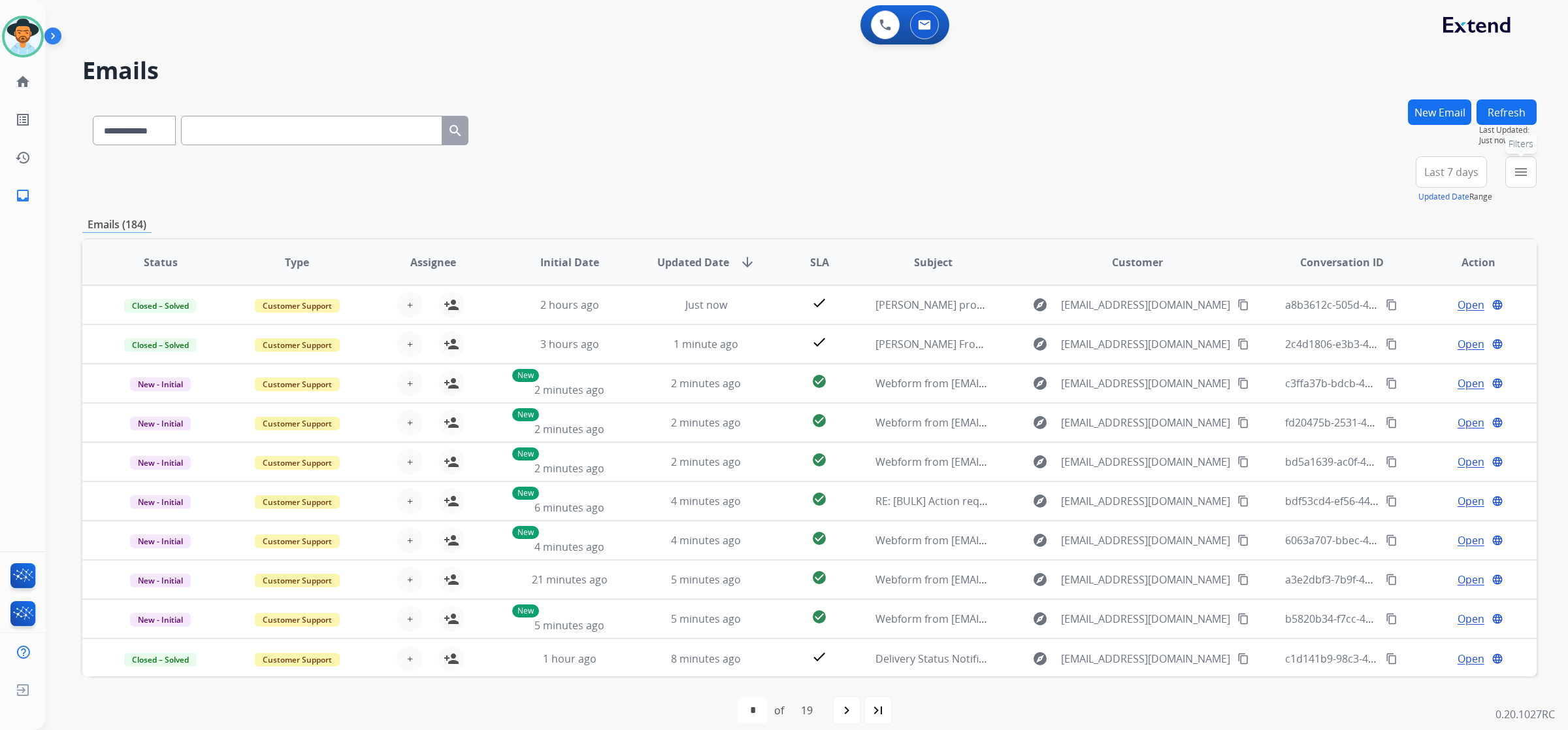
click at [1515, 174] on mat-icon "menu" at bounding box center [1520, 171] width 15 height 15
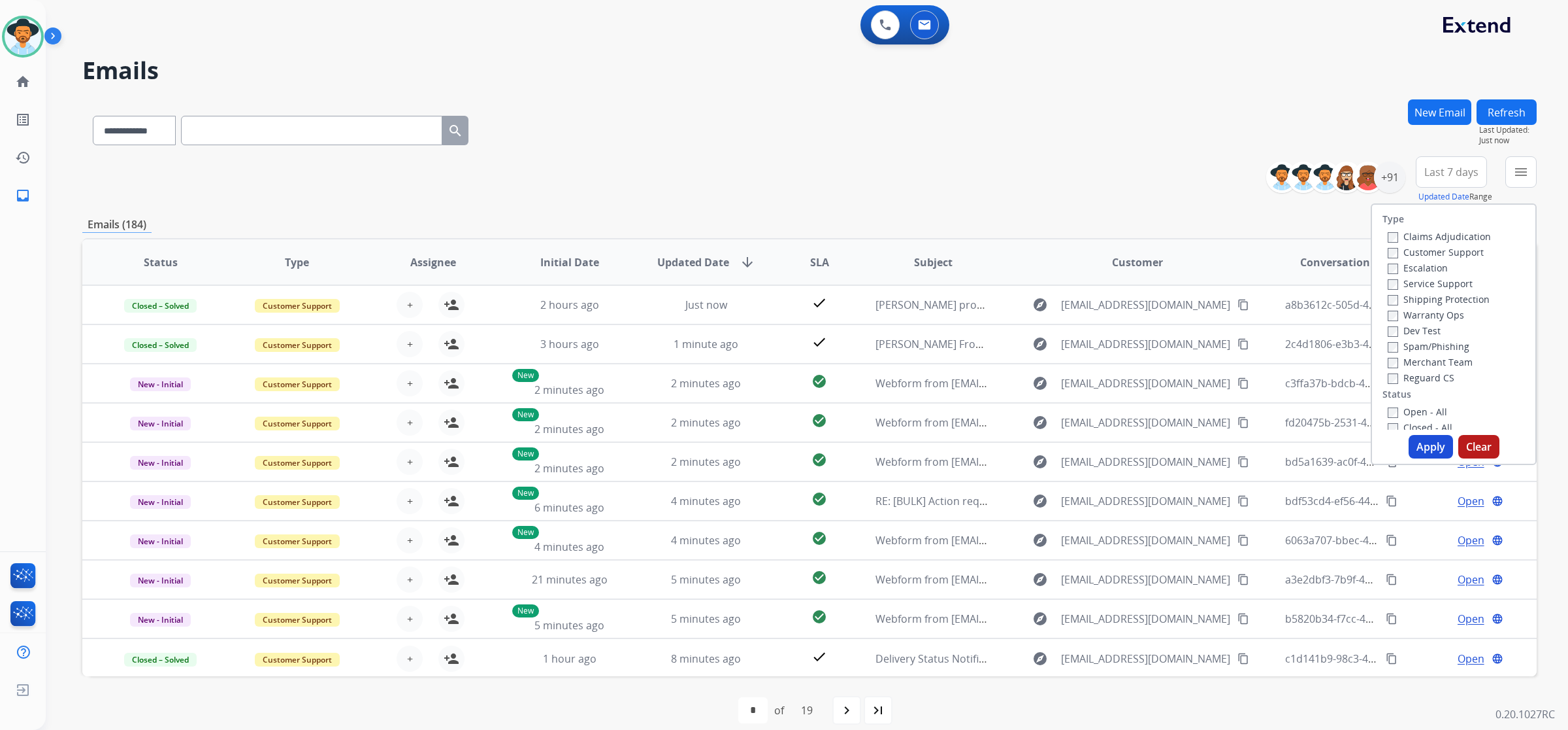
click at [1423, 411] on label "Open - All" at bounding box center [1418, 412] width 59 height 13
click at [1421, 445] on button "Apply" at bounding box center [1430, 447] width 44 height 23
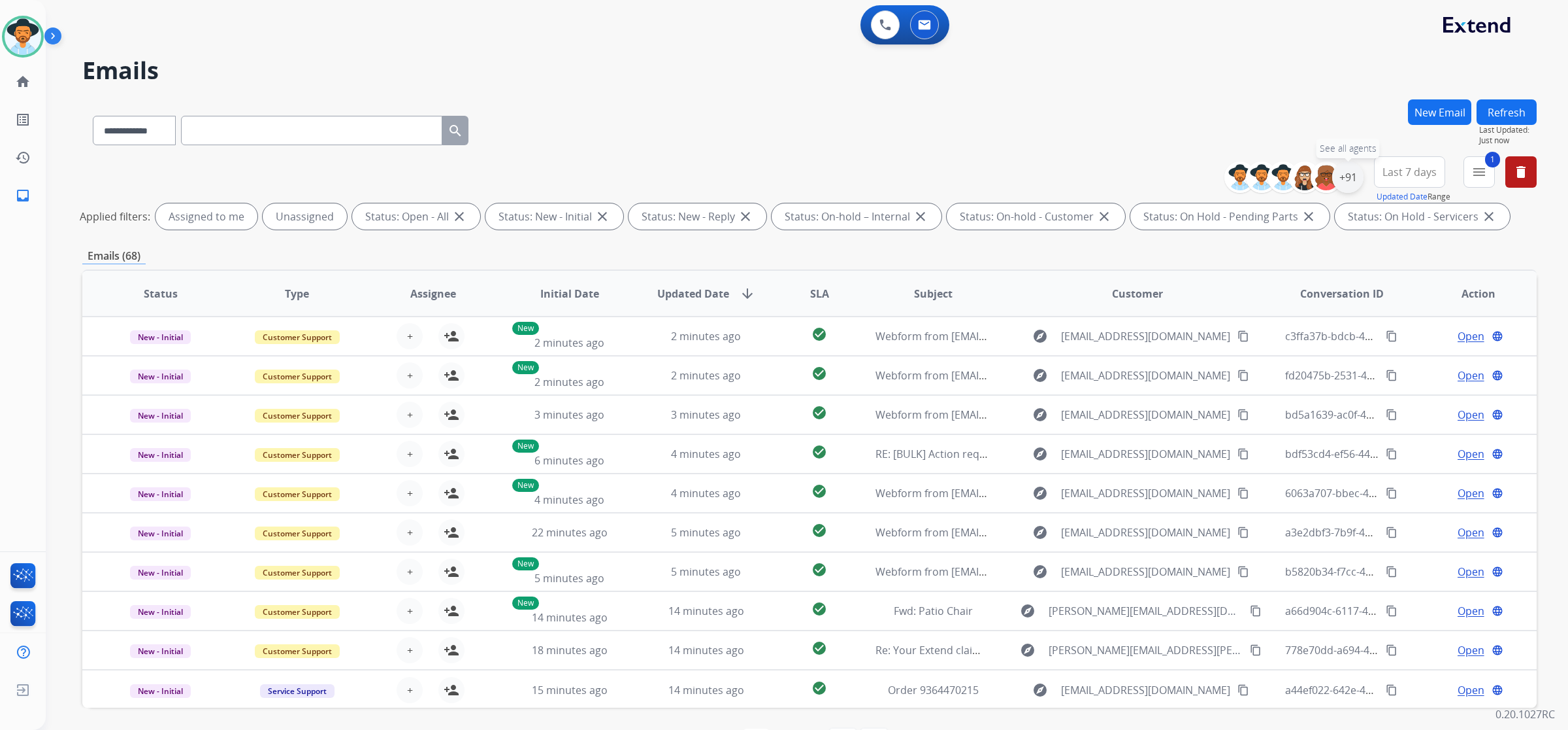
click at [1345, 177] on div "+91" at bounding box center [1347, 177] width 32 height 32
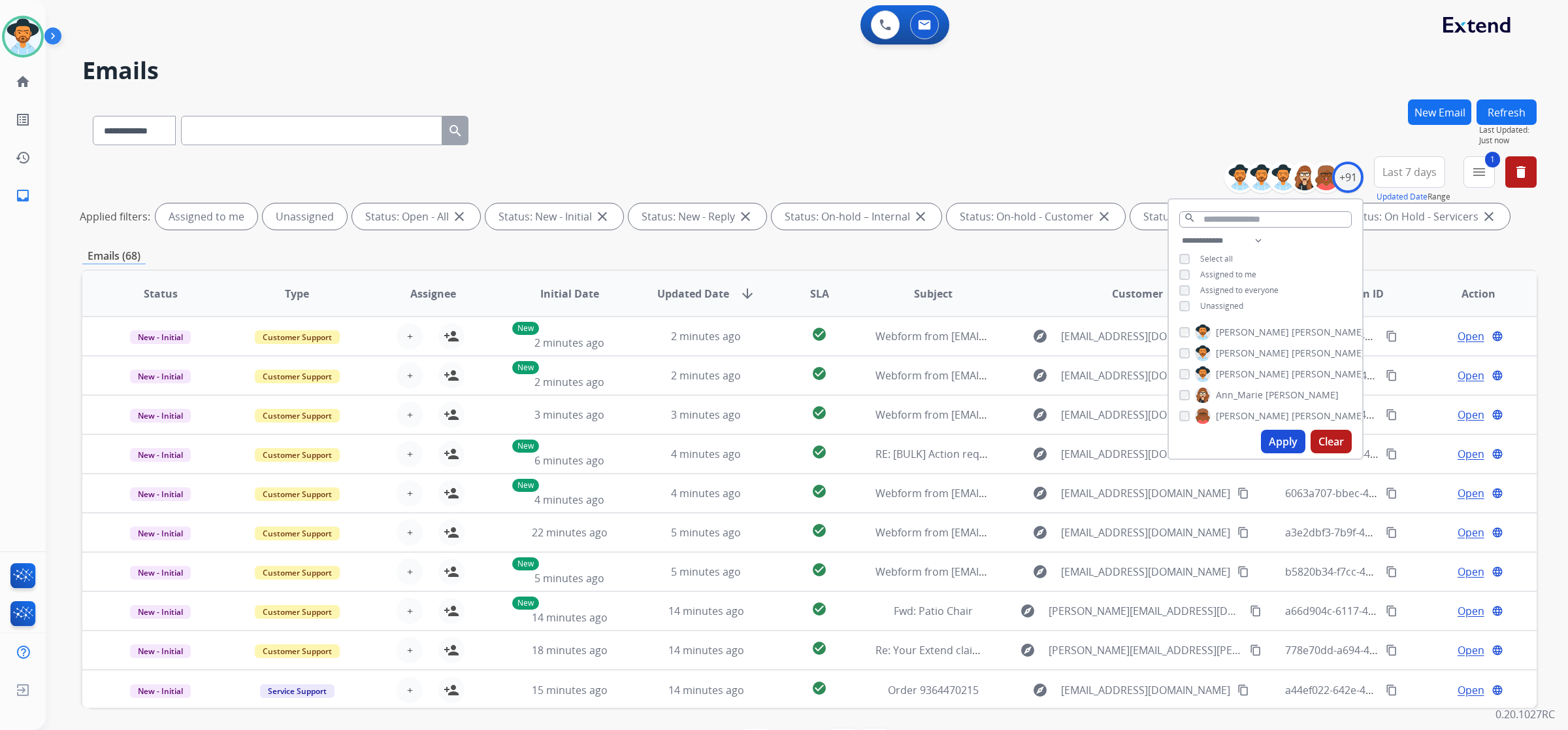
click at [1220, 305] on span "Unassigned" at bounding box center [1222, 306] width 43 height 11
click at [1291, 442] on button "Apply" at bounding box center [1282, 442] width 44 height 23
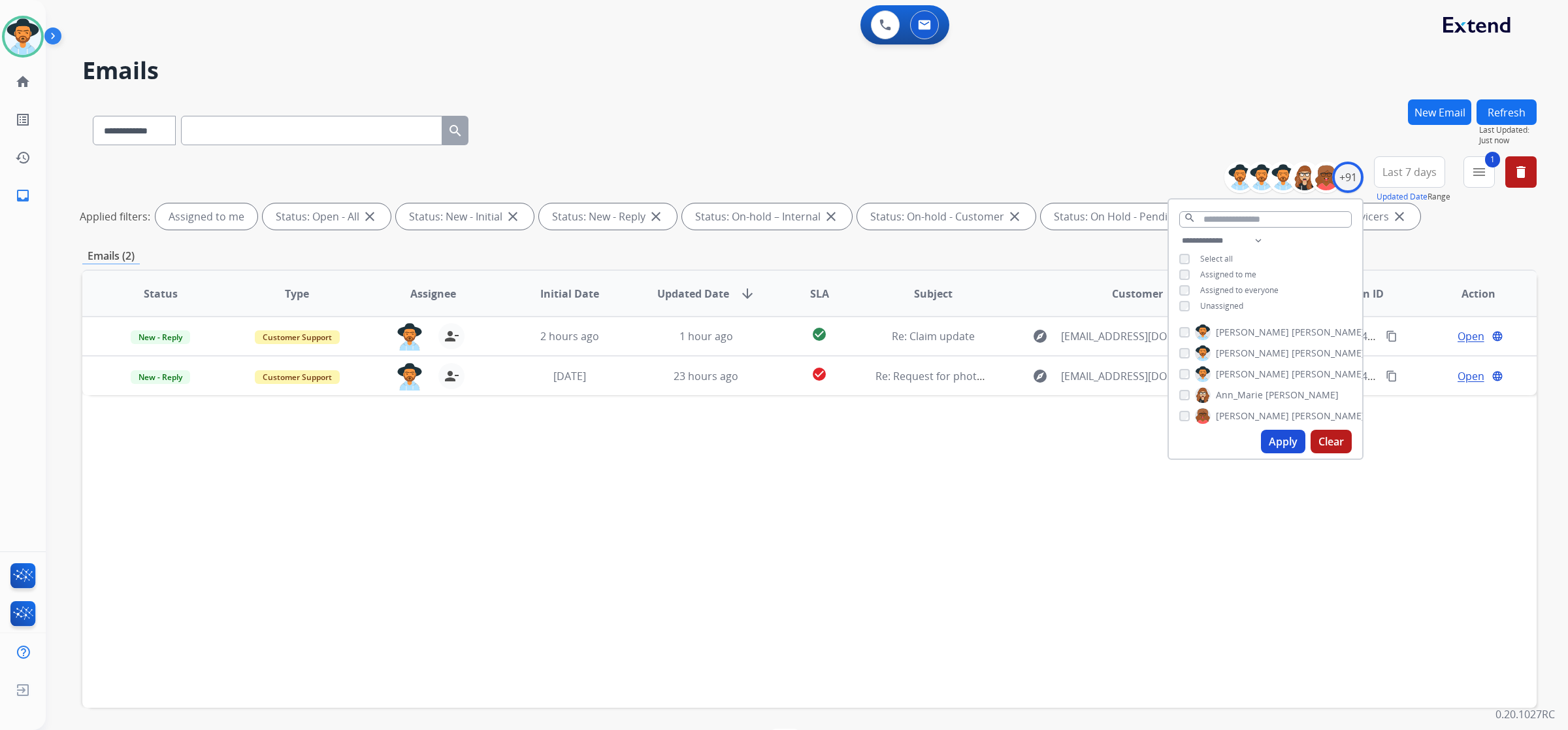
click at [874, 552] on div "Status Type Assignee Initial Date Updated Date arrow_downward SLA Subject Custo…" at bounding box center [809, 488] width 1455 height 438
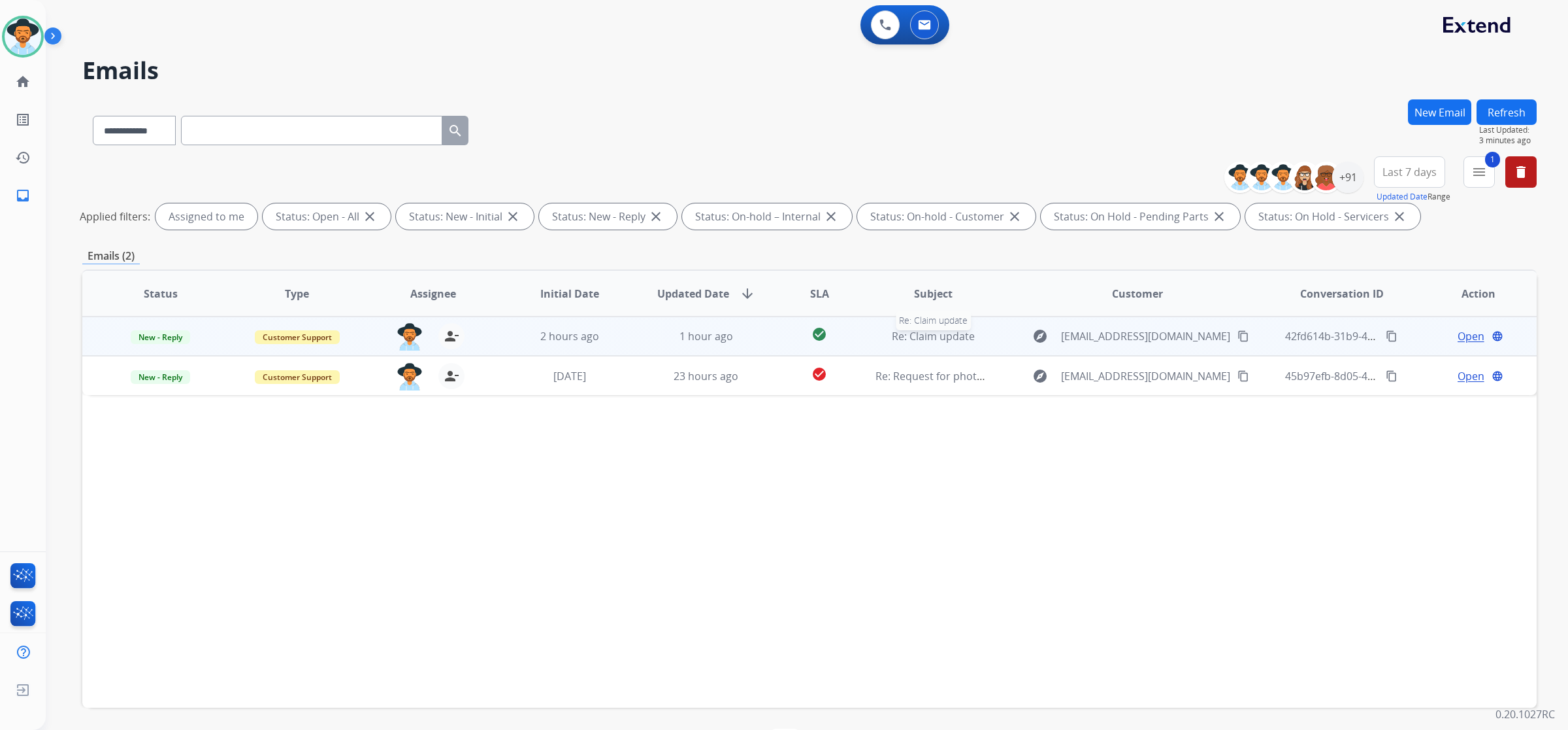
click at [931, 333] on span "Re: Claim update" at bounding box center [933, 336] width 83 height 14
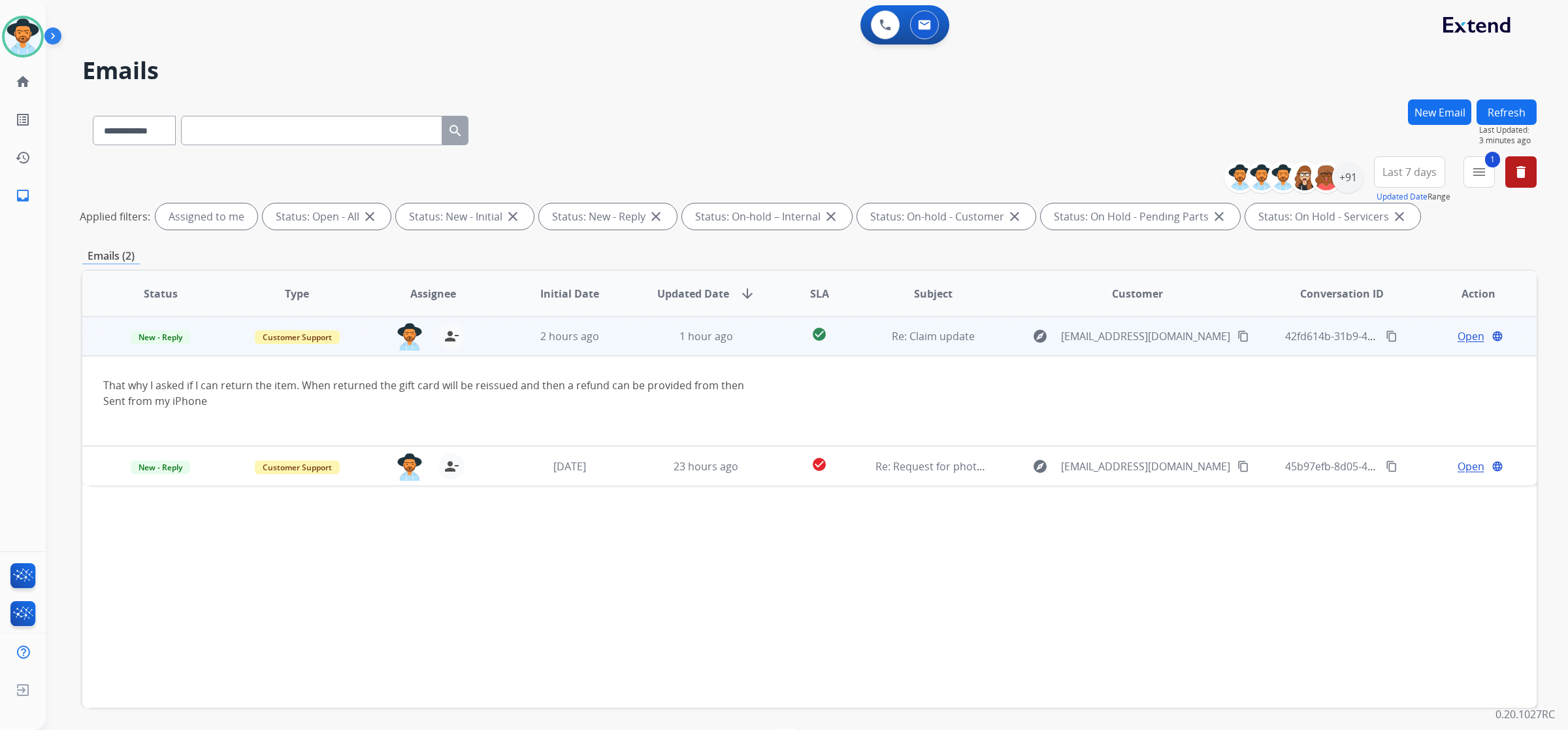
click at [1237, 338] on mat-icon "content_copy" at bounding box center [1243, 335] width 12 height 12
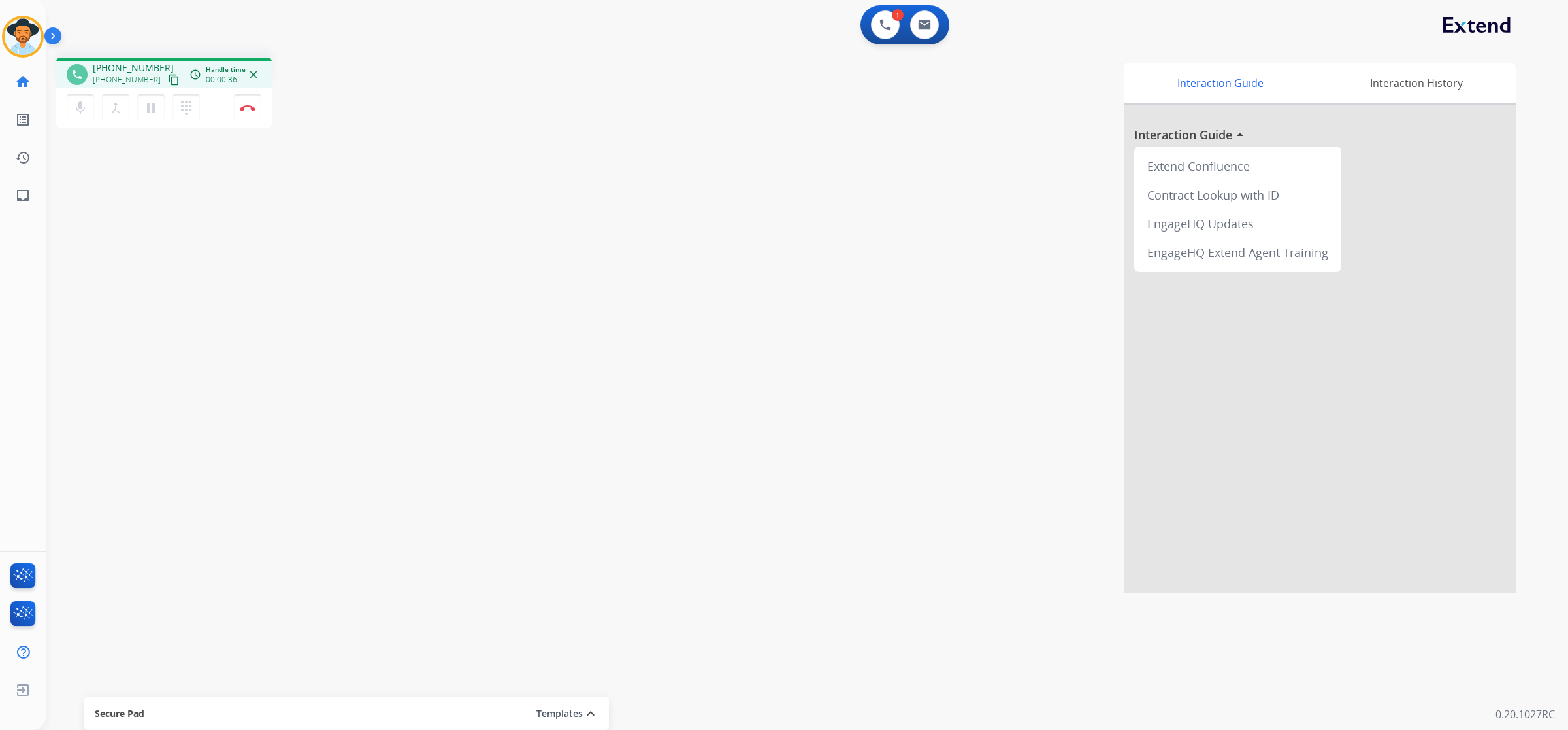
click at [168, 80] on mat-icon "content_copy" at bounding box center [173, 79] width 12 height 12
click at [168, 79] on mat-icon "content_copy" at bounding box center [173, 79] width 12 height 12
click at [242, 110] on img at bounding box center [247, 107] width 15 height 6
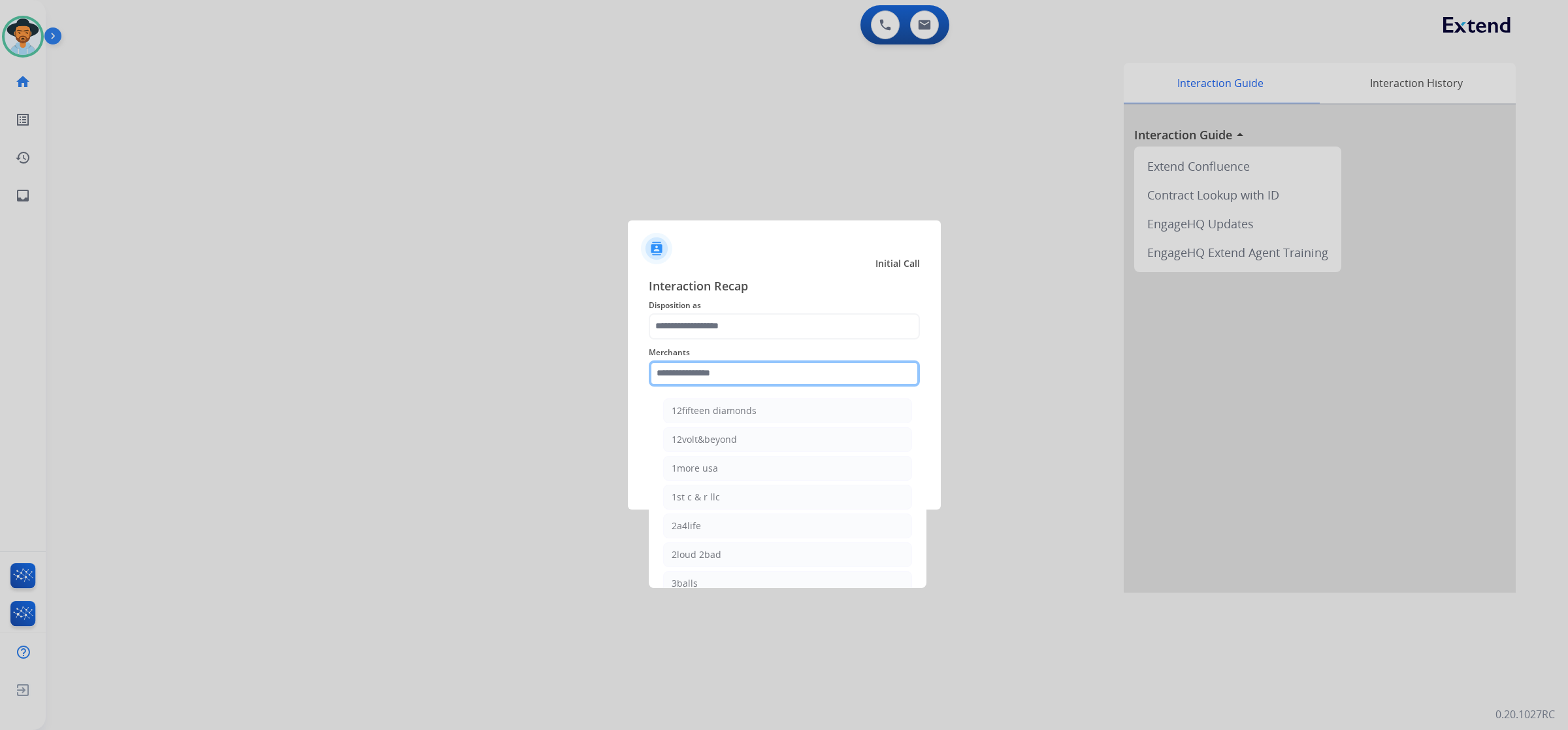
click at [721, 373] on input "text" at bounding box center [784, 373] width 271 height 26
click at [729, 473] on div "[DOMAIN_NAME]" at bounding box center [709, 468] width 75 height 14
type input "**********"
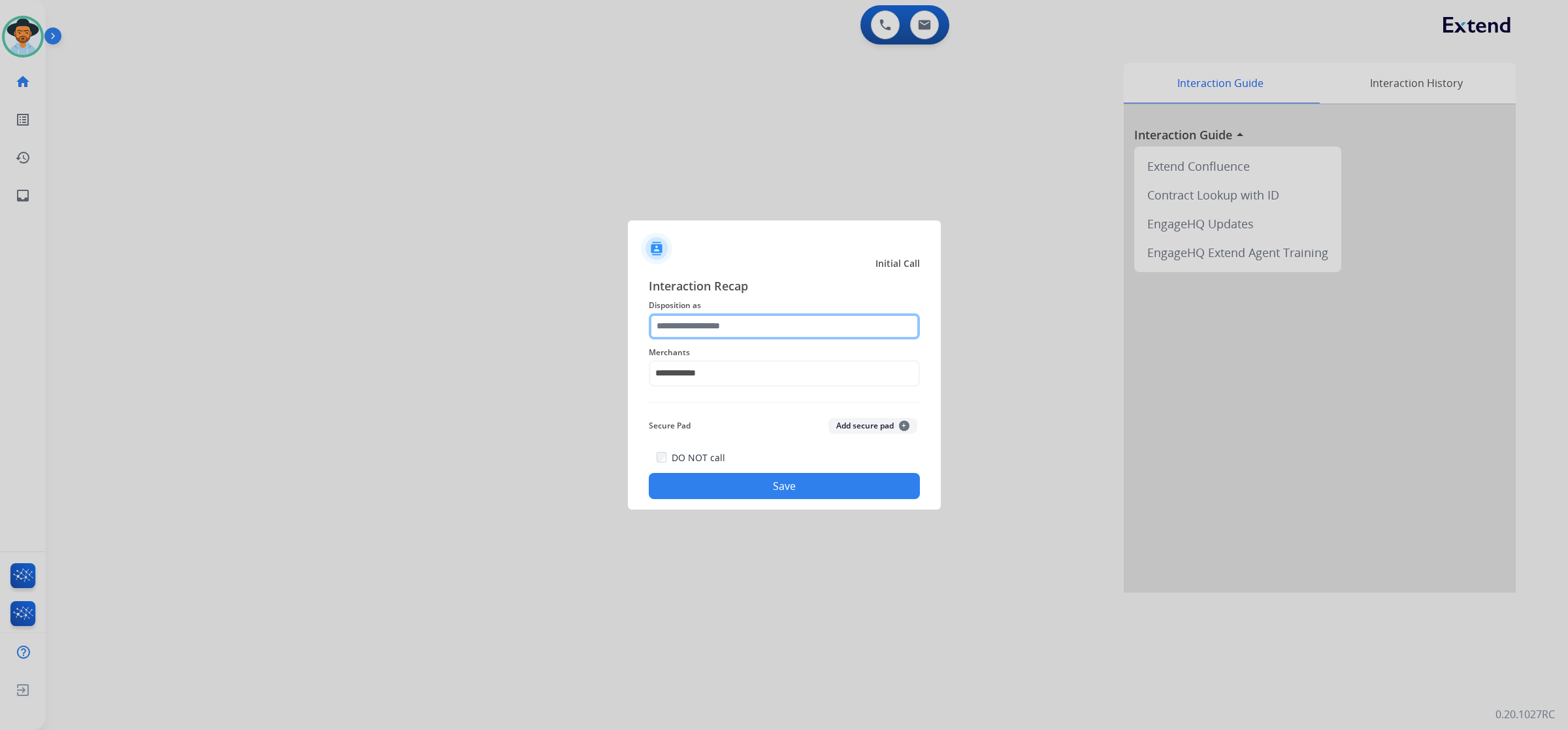
click at [735, 319] on input "text" at bounding box center [784, 326] width 271 height 26
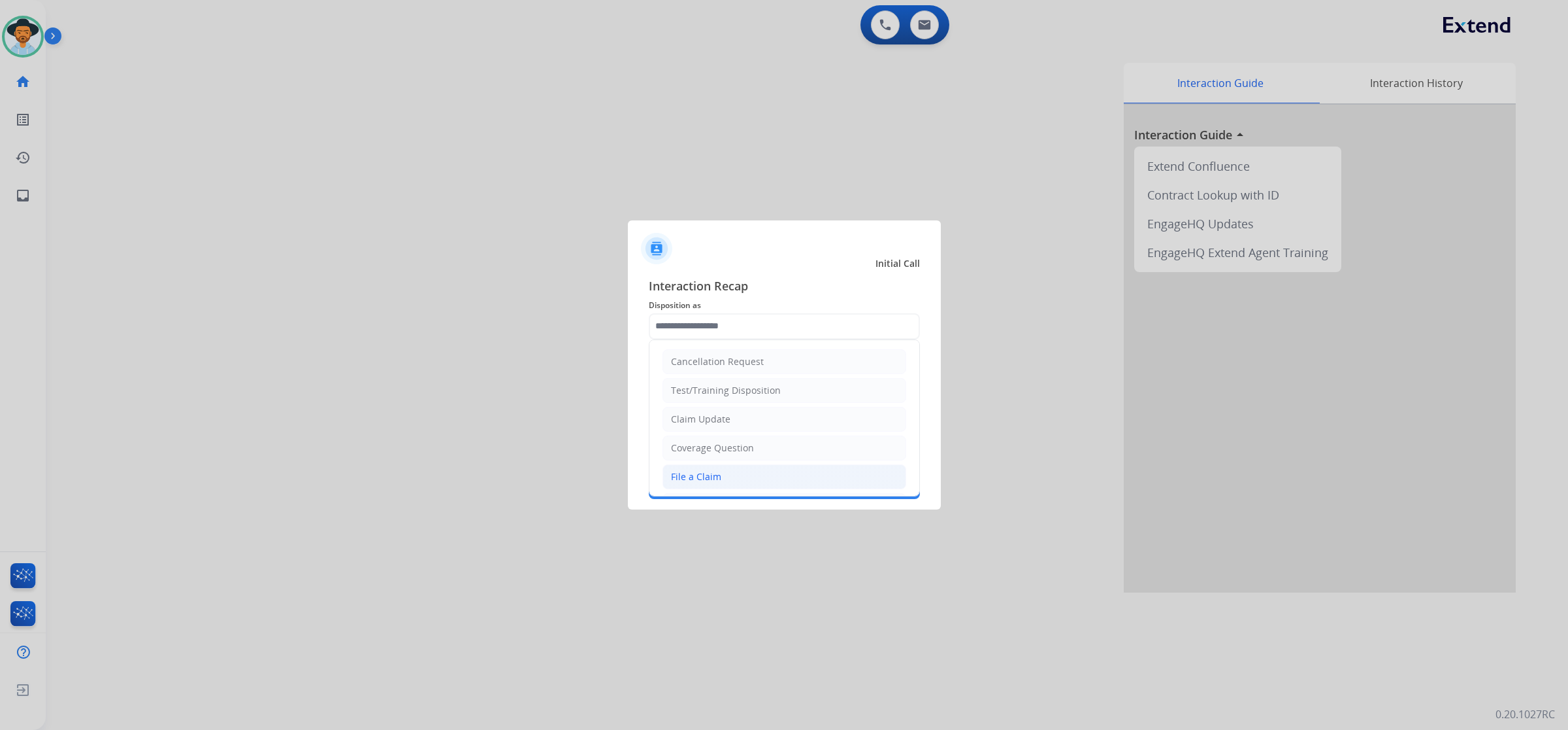
click at [730, 472] on li "File a Claim" at bounding box center [784, 477] width 244 height 25
type input "**********"
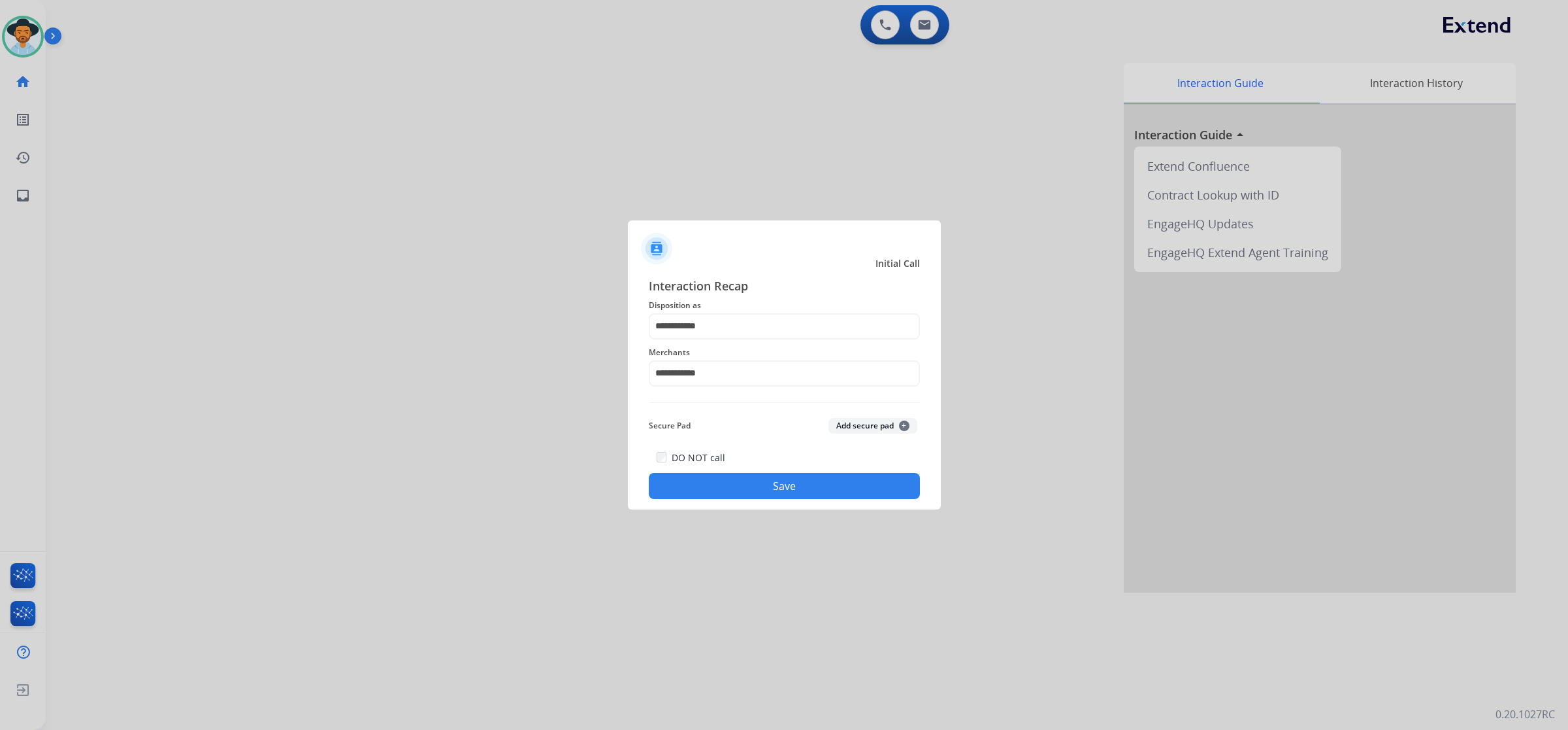
click at [813, 485] on button "Save" at bounding box center [784, 486] width 271 height 26
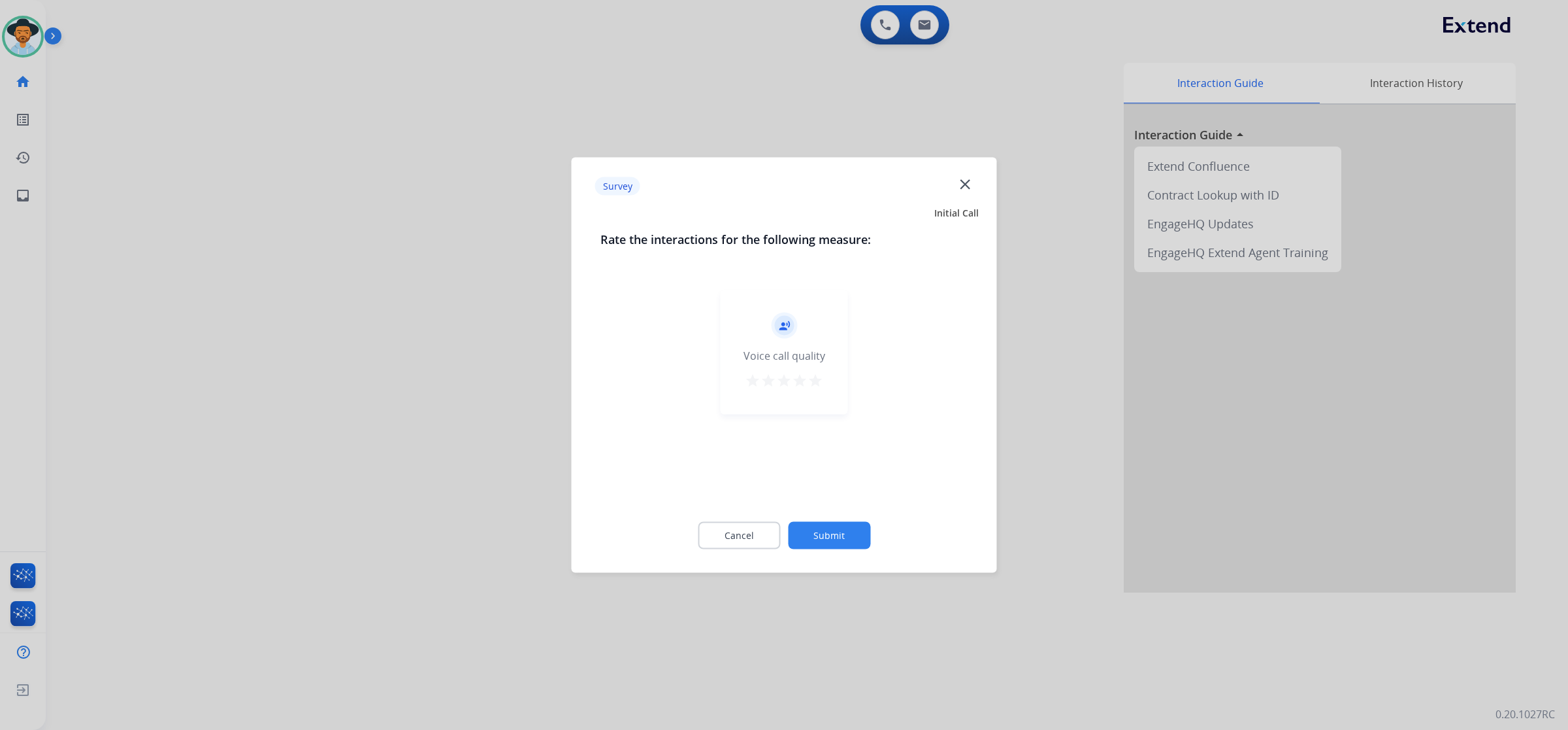
click at [817, 389] on button "star" at bounding box center [815, 383] width 15 height 20
click at [837, 524] on button "Submit" at bounding box center [829, 535] width 82 height 27
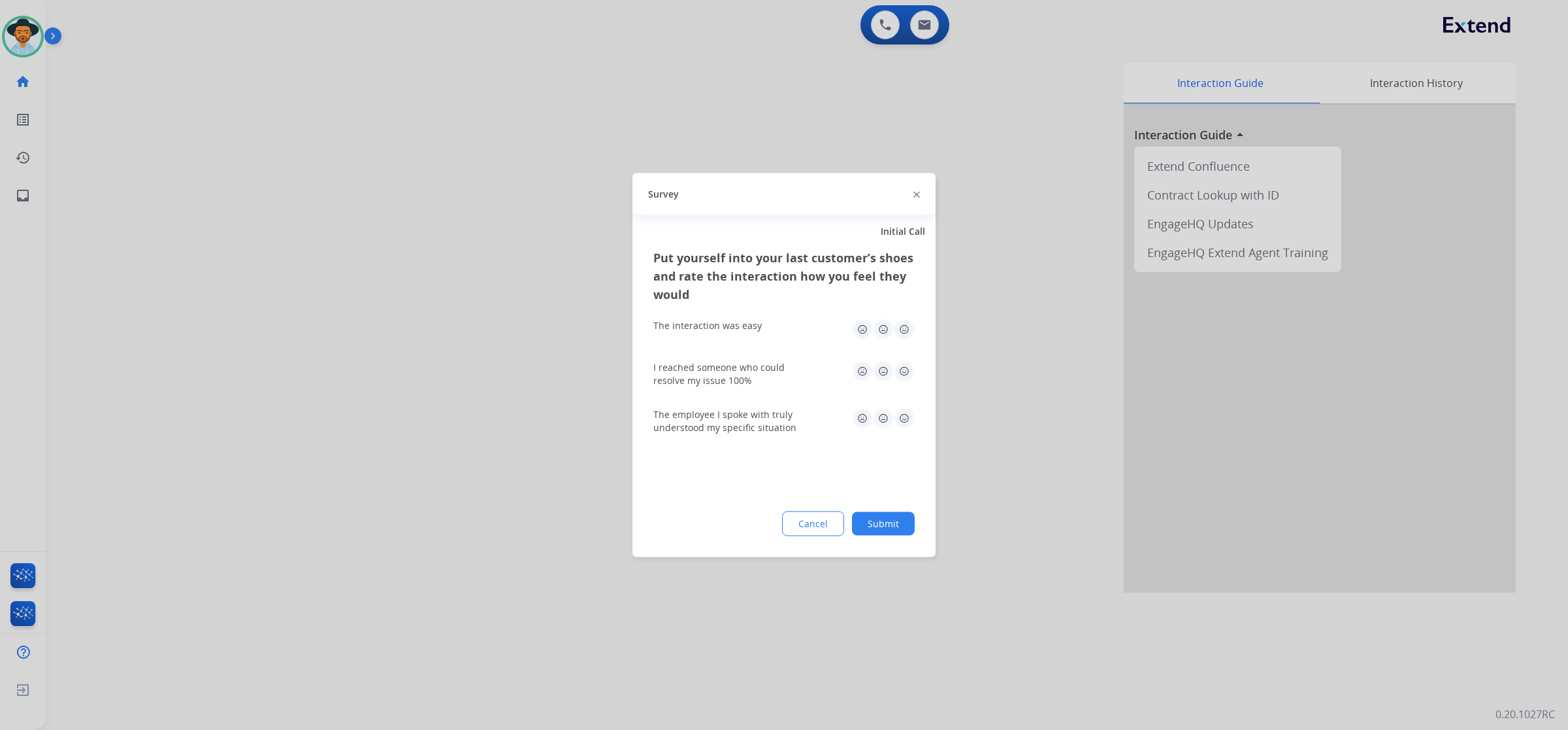
drag, startPoint x: 902, startPoint y: 333, endPoint x: 911, endPoint y: 378, distance: 45.9
click at [902, 332] on img at bounding box center [904, 329] width 21 height 21
click at [897, 357] on div "I reached someone who could resolve my issue 100%" at bounding box center [784, 374] width 261 height 47
click at [903, 366] on img at bounding box center [904, 371] width 21 height 21
click at [903, 419] on img at bounding box center [904, 418] width 21 height 21
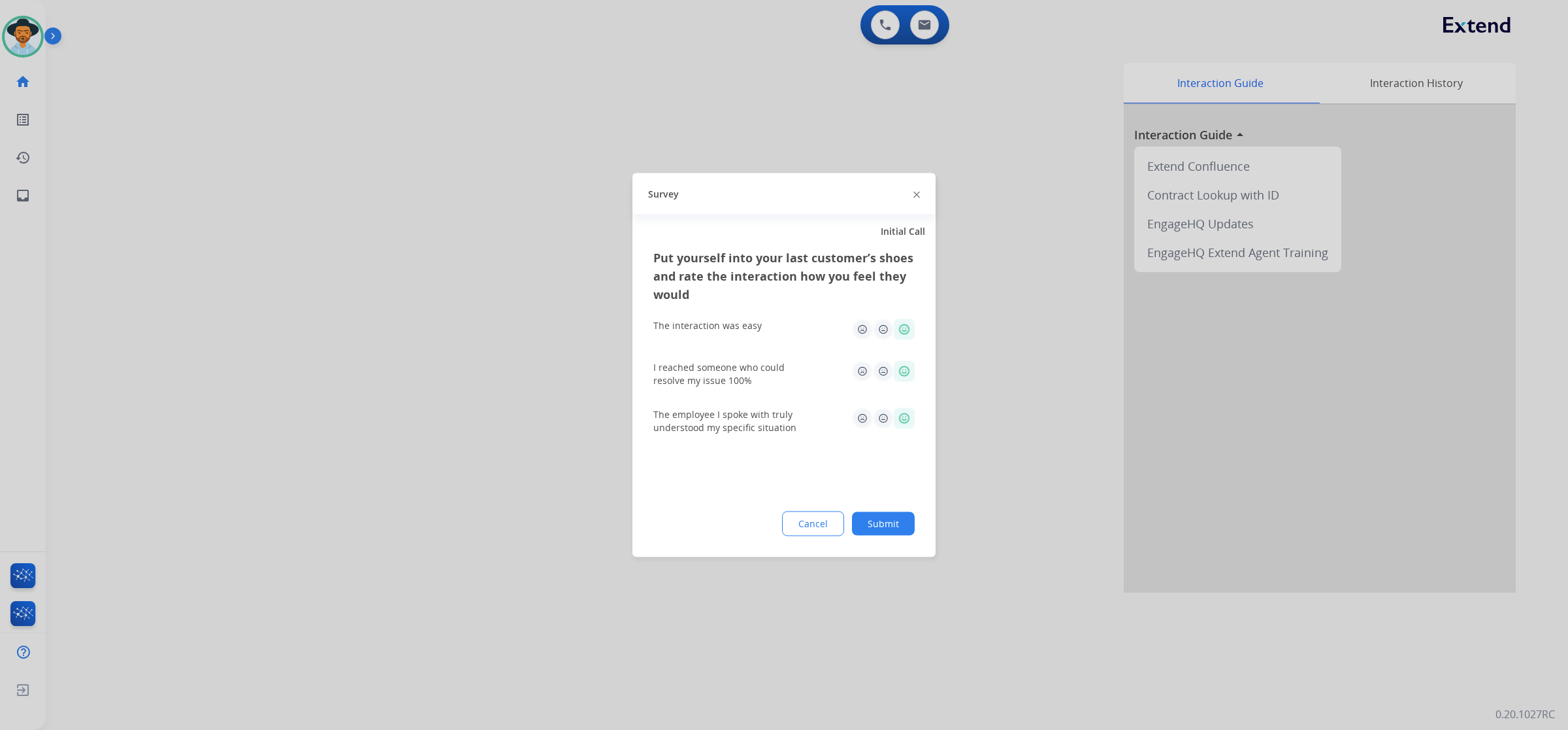
click at [903, 520] on button "Submit" at bounding box center [884, 524] width 63 height 23
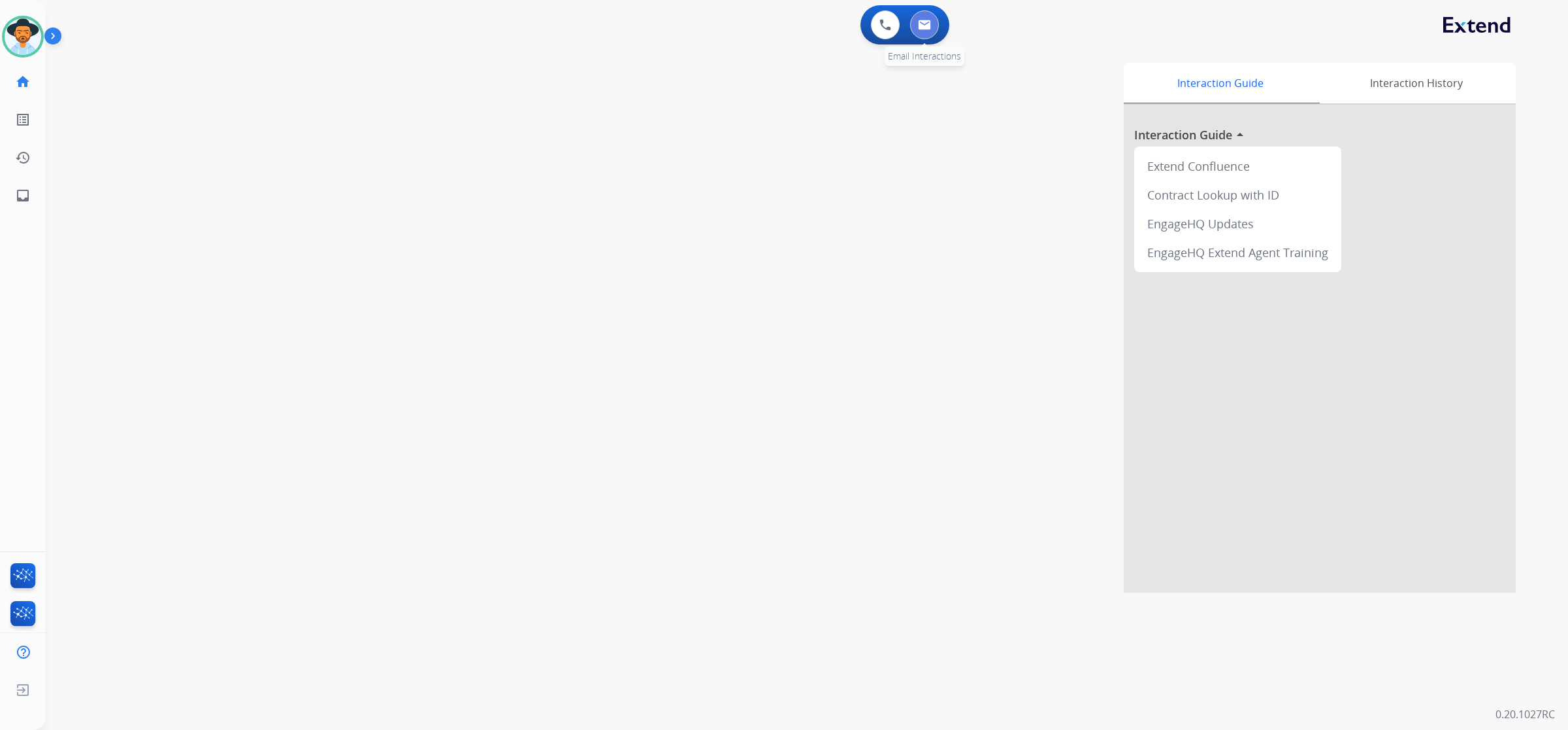
click at [919, 33] on button at bounding box center [925, 25] width 29 height 29
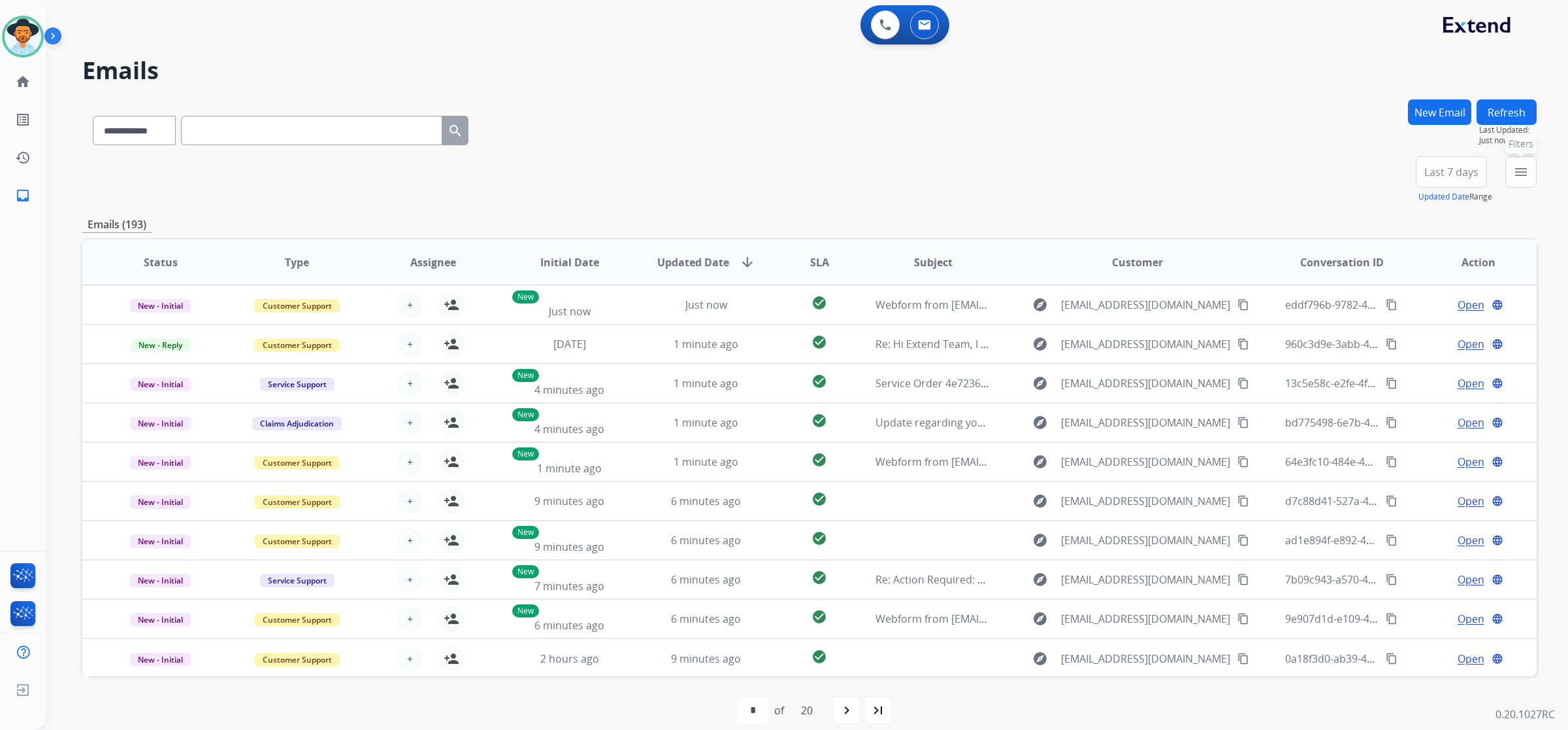
click at [1520, 173] on mat-icon "menu" at bounding box center [1520, 171] width 15 height 15
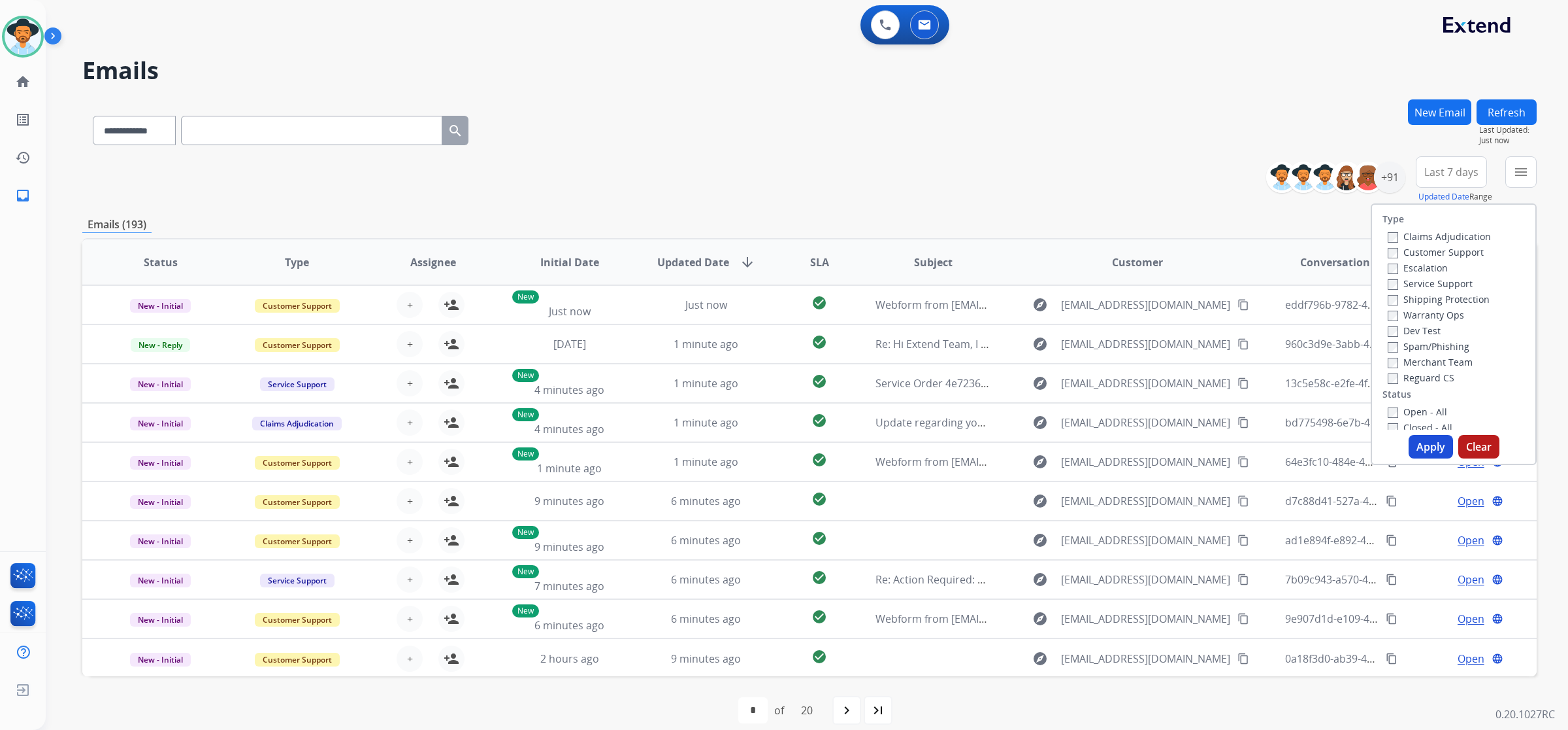
click at [1426, 411] on label "Open - All" at bounding box center [1418, 412] width 59 height 13
drag, startPoint x: 1413, startPoint y: 412, endPoint x: 1418, endPoint y: 418, distance: 7.8
click at [1416, 412] on label "Open - All" at bounding box center [1418, 412] width 59 height 13
click at [1426, 440] on button "Apply" at bounding box center [1430, 447] width 44 height 23
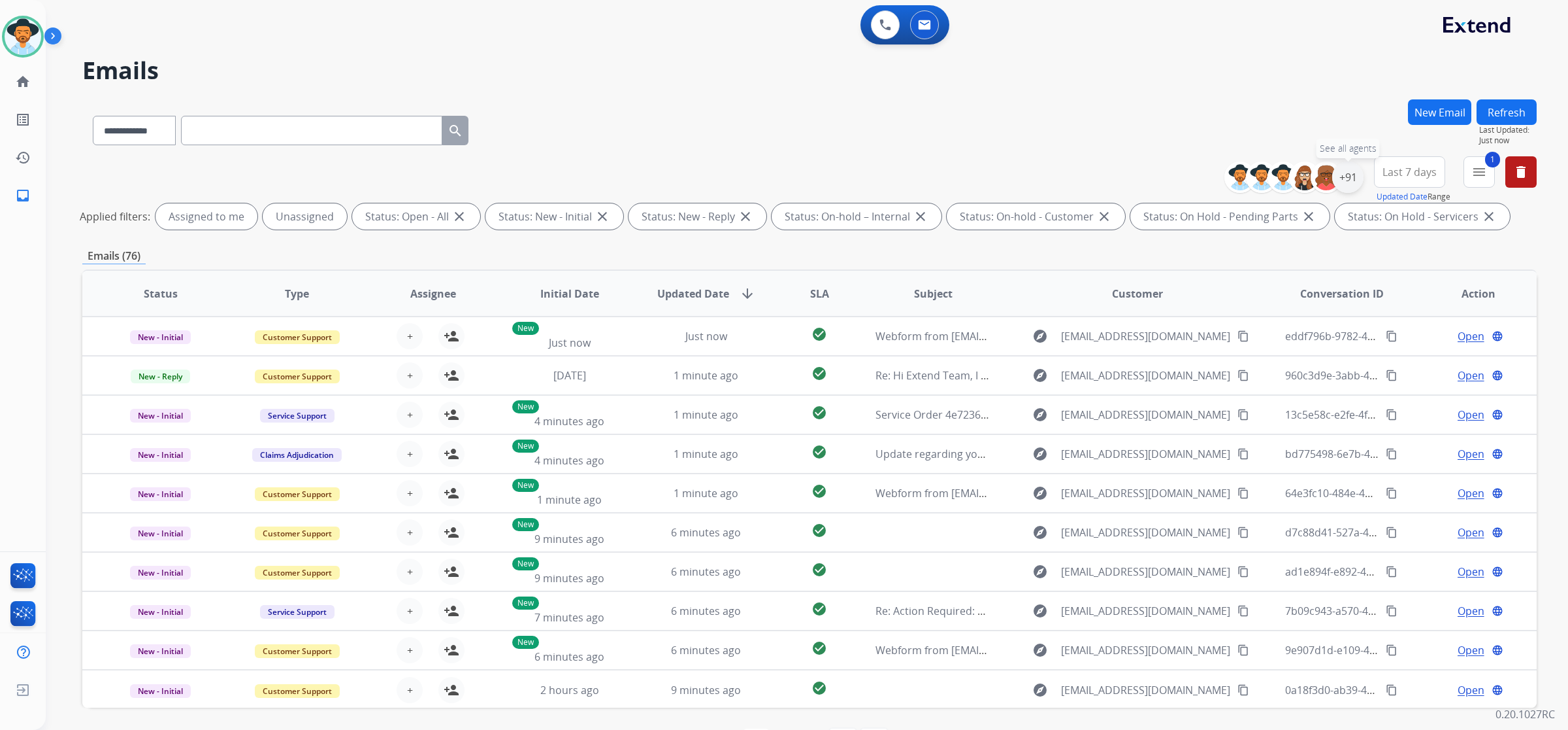
click at [1339, 175] on div "+91" at bounding box center [1347, 177] width 32 height 32
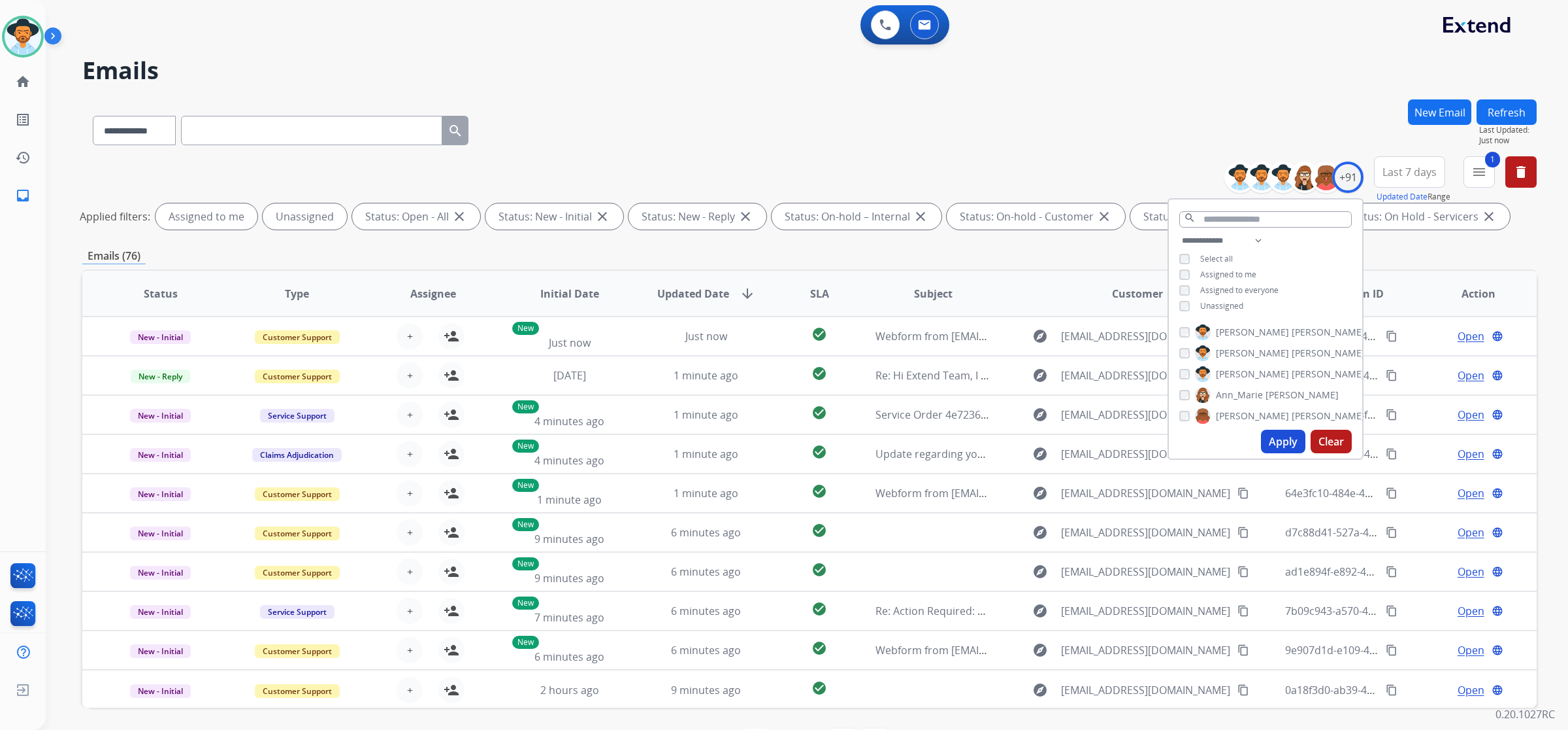
click at [1210, 270] on span "Assigned to me" at bounding box center [1228, 274] width 56 height 11
click at [1228, 273] on span "Assigned to me" at bounding box center [1228, 274] width 56 height 11
click at [1228, 300] on span "Unassigned" at bounding box center [1222, 306] width 43 height 11
click at [1285, 439] on button "Apply" at bounding box center [1282, 442] width 44 height 23
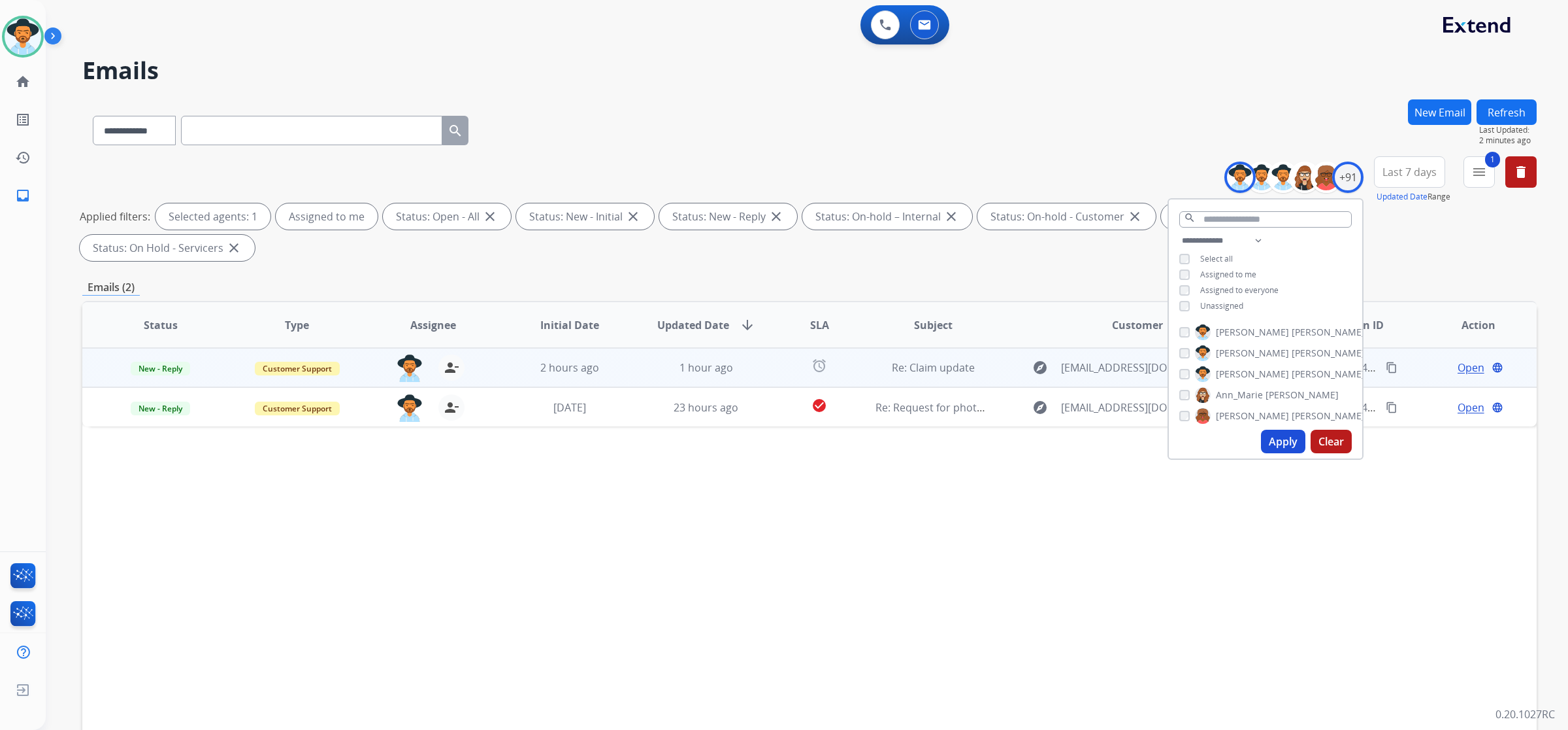
click at [861, 348] on td "Re: Claim update" at bounding box center [923, 368] width 137 height 40
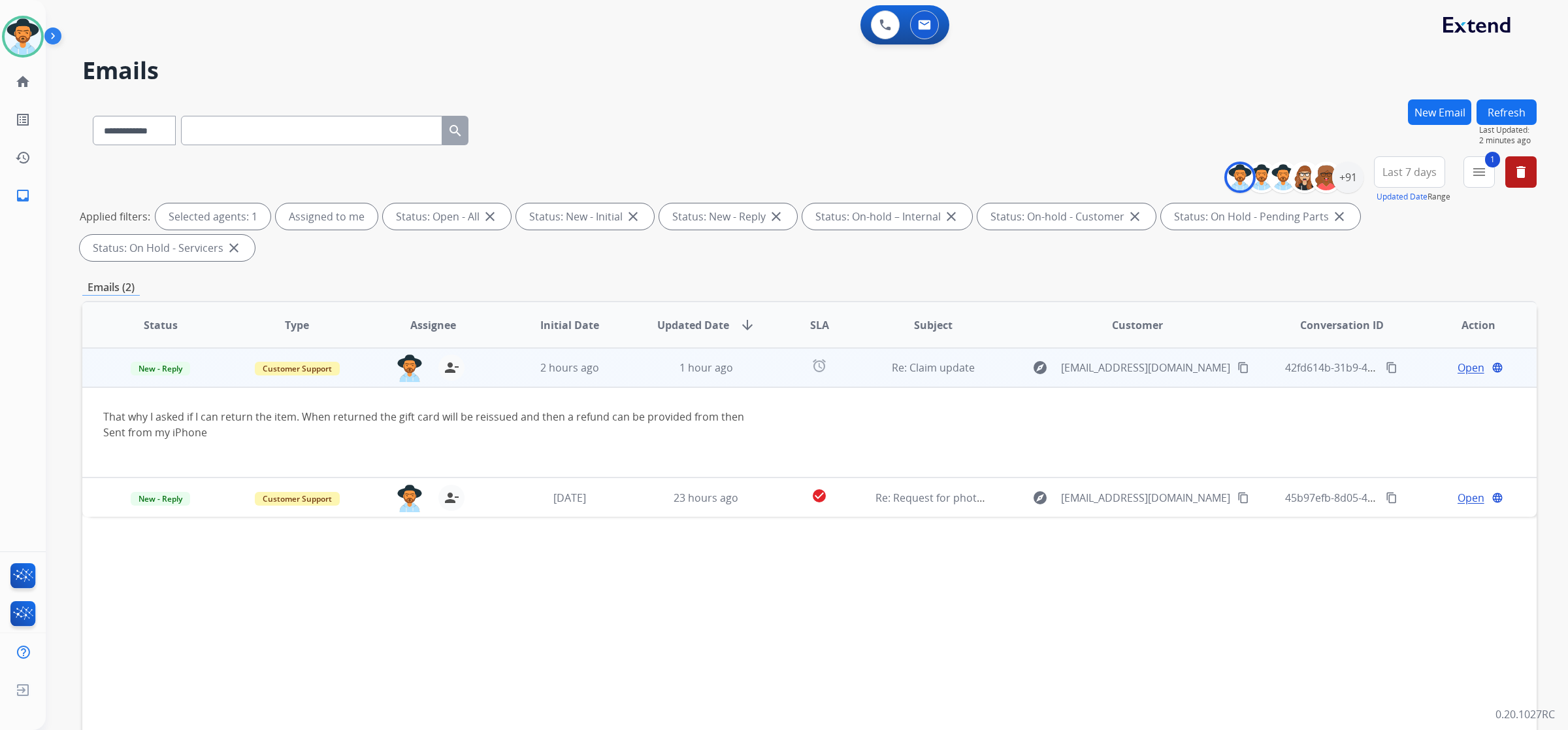
click at [1447, 360] on div "Open language" at bounding box center [1479, 367] width 115 height 15
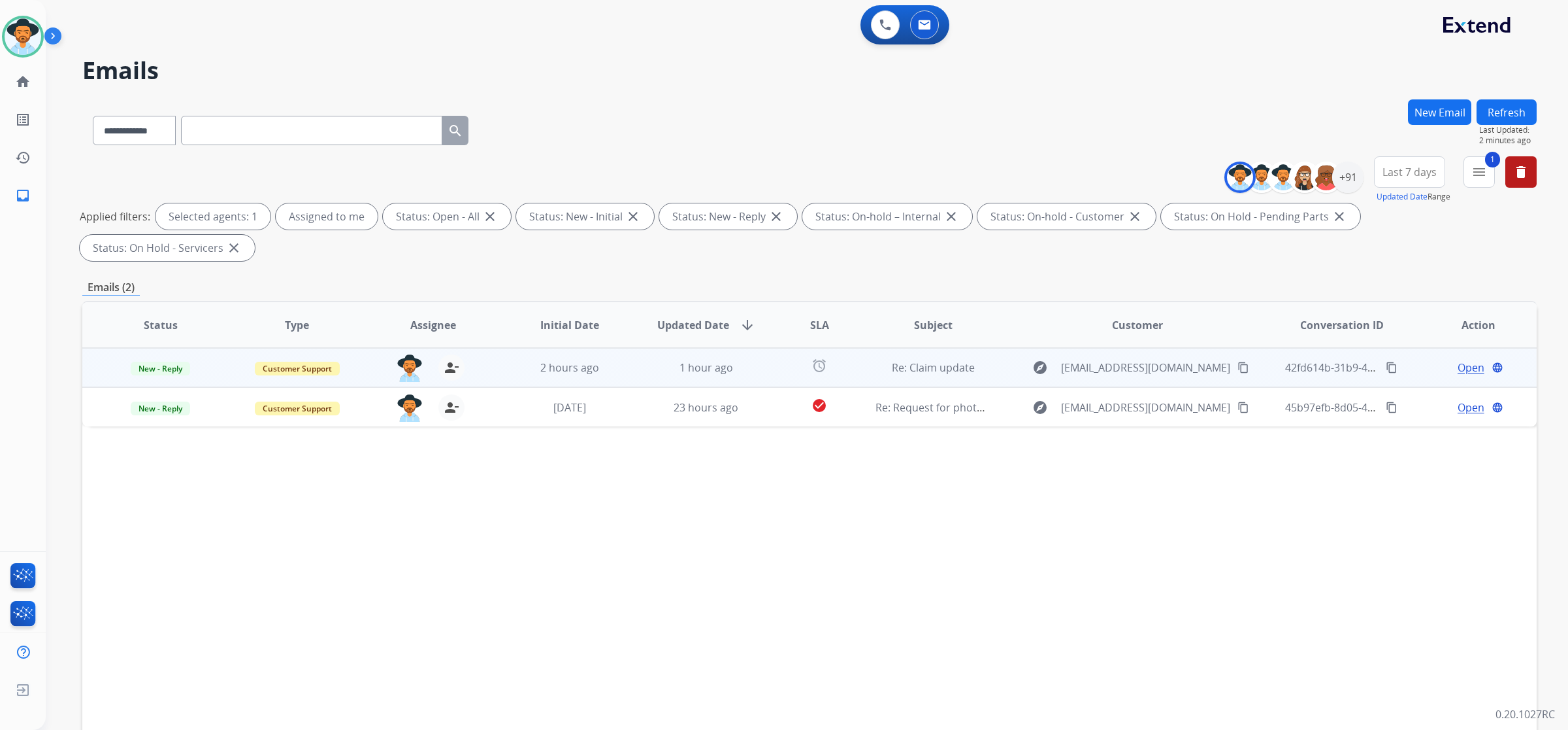
click at [1458, 360] on span "Open" at bounding box center [1472, 367] width 27 height 15
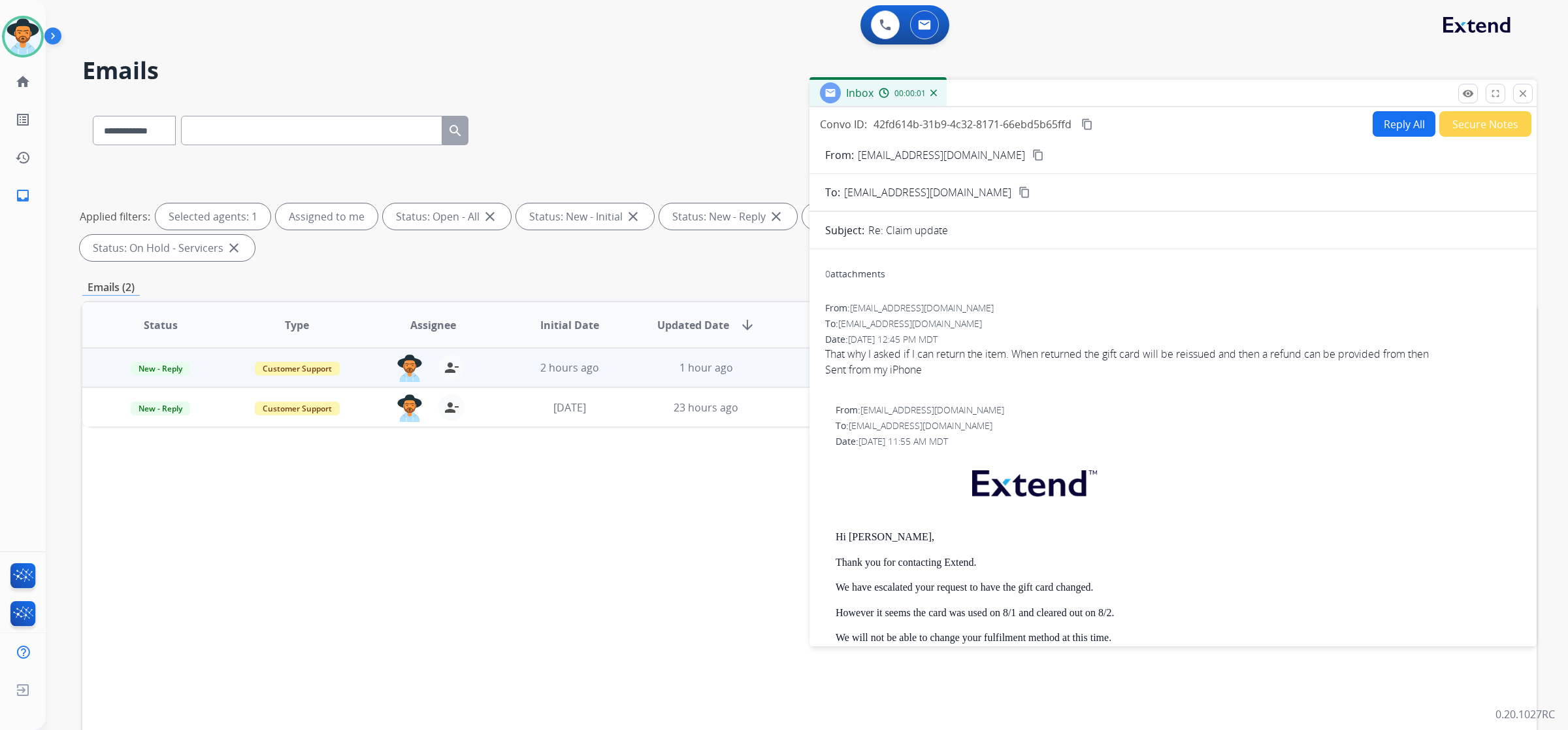
click at [1390, 125] on button "Reply All" at bounding box center [1404, 123] width 63 height 25
select select "**********"
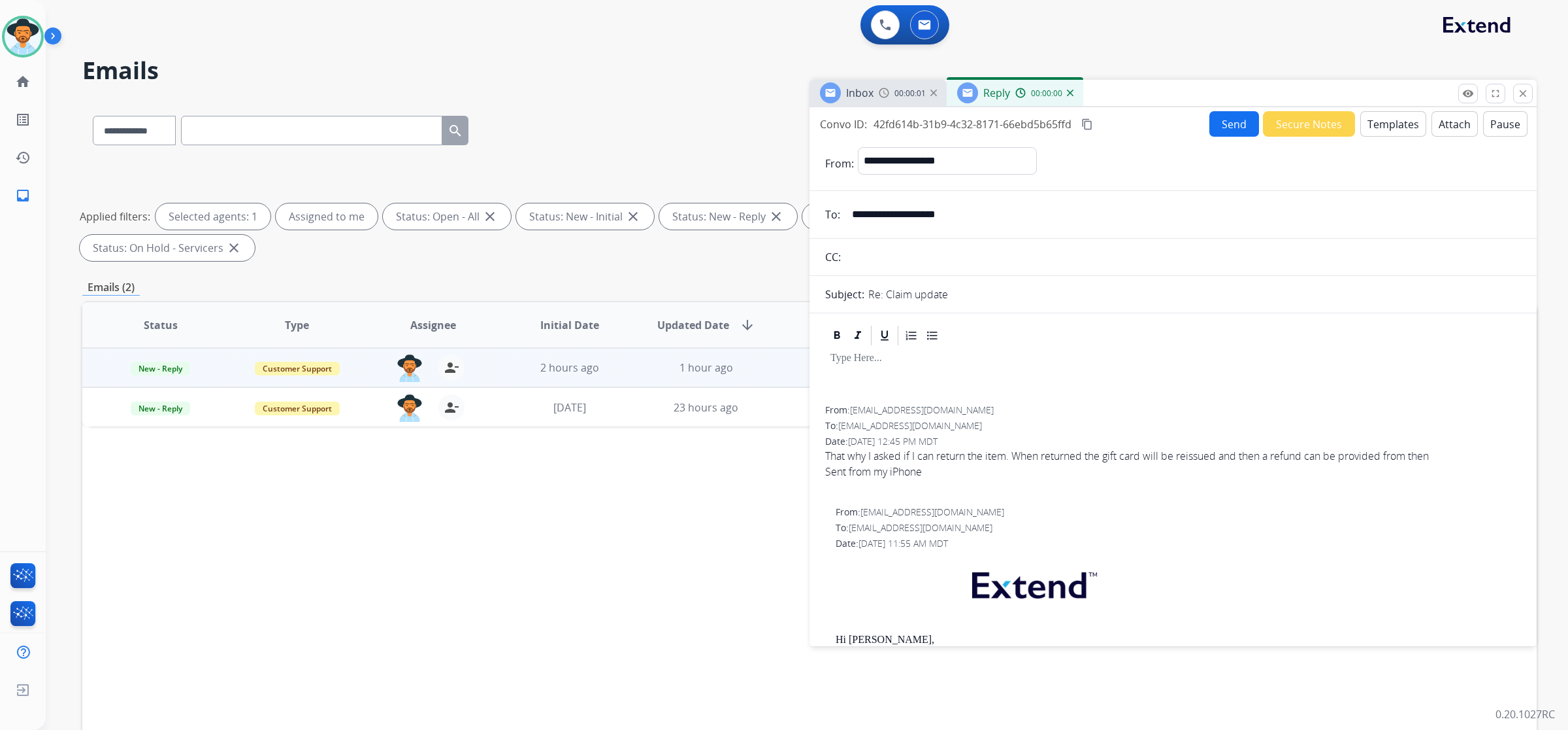
click at [1397, 127] on button "Templates" at bounding box center [1393, 123] width 66 height 25
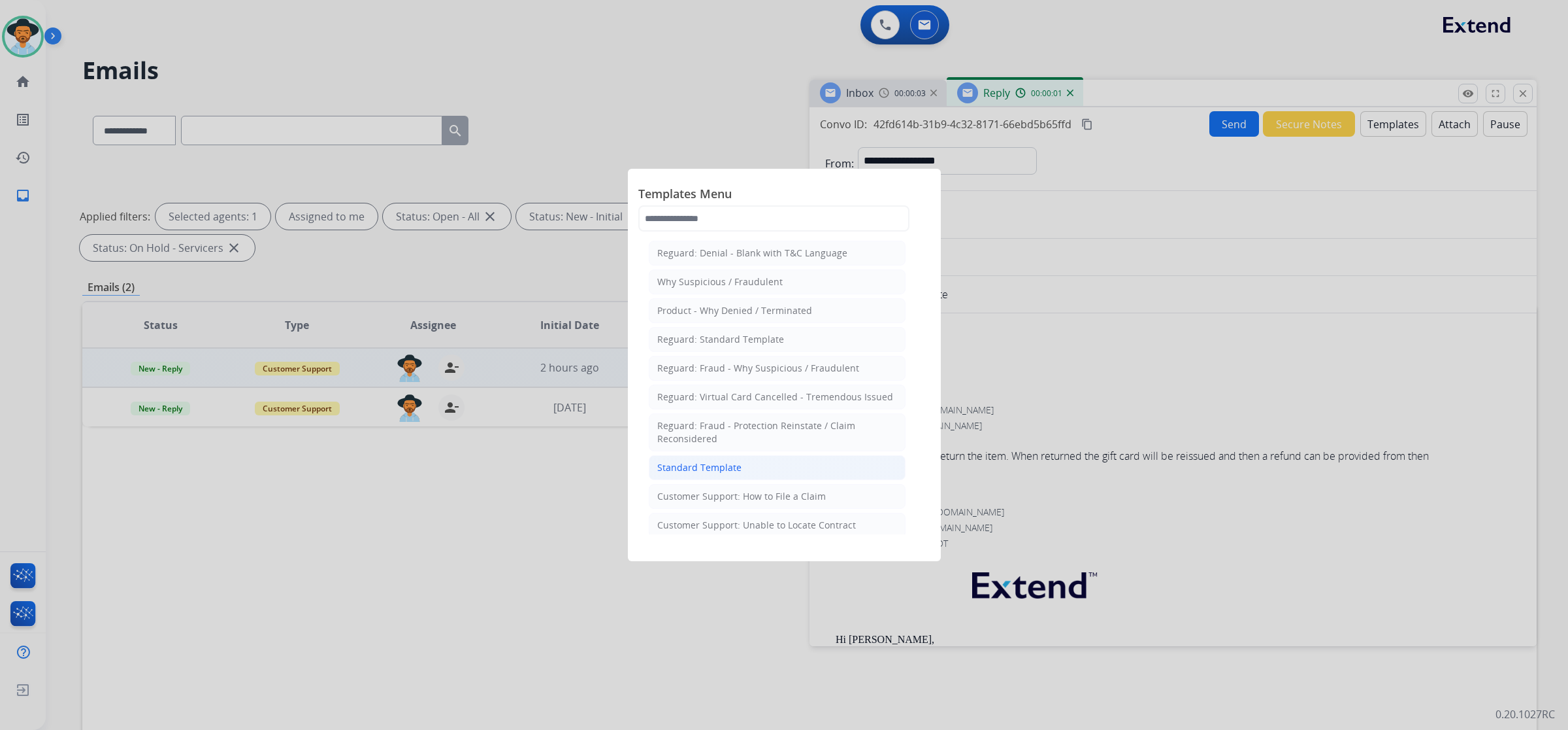
click at [735, 466] on div "Standard Template" at bounding box center [700, 468] width 85 height 14
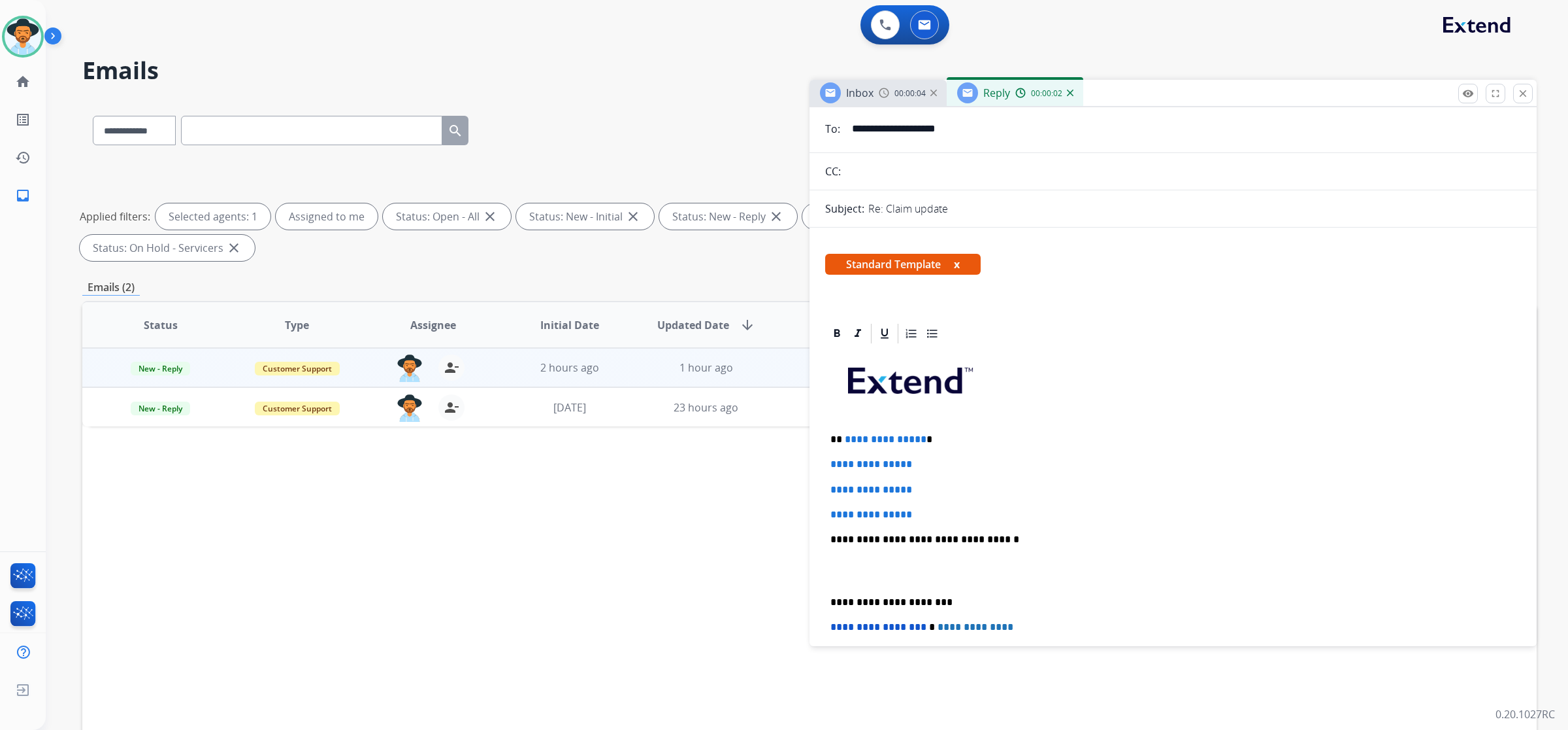
scroll to position [245, 0]
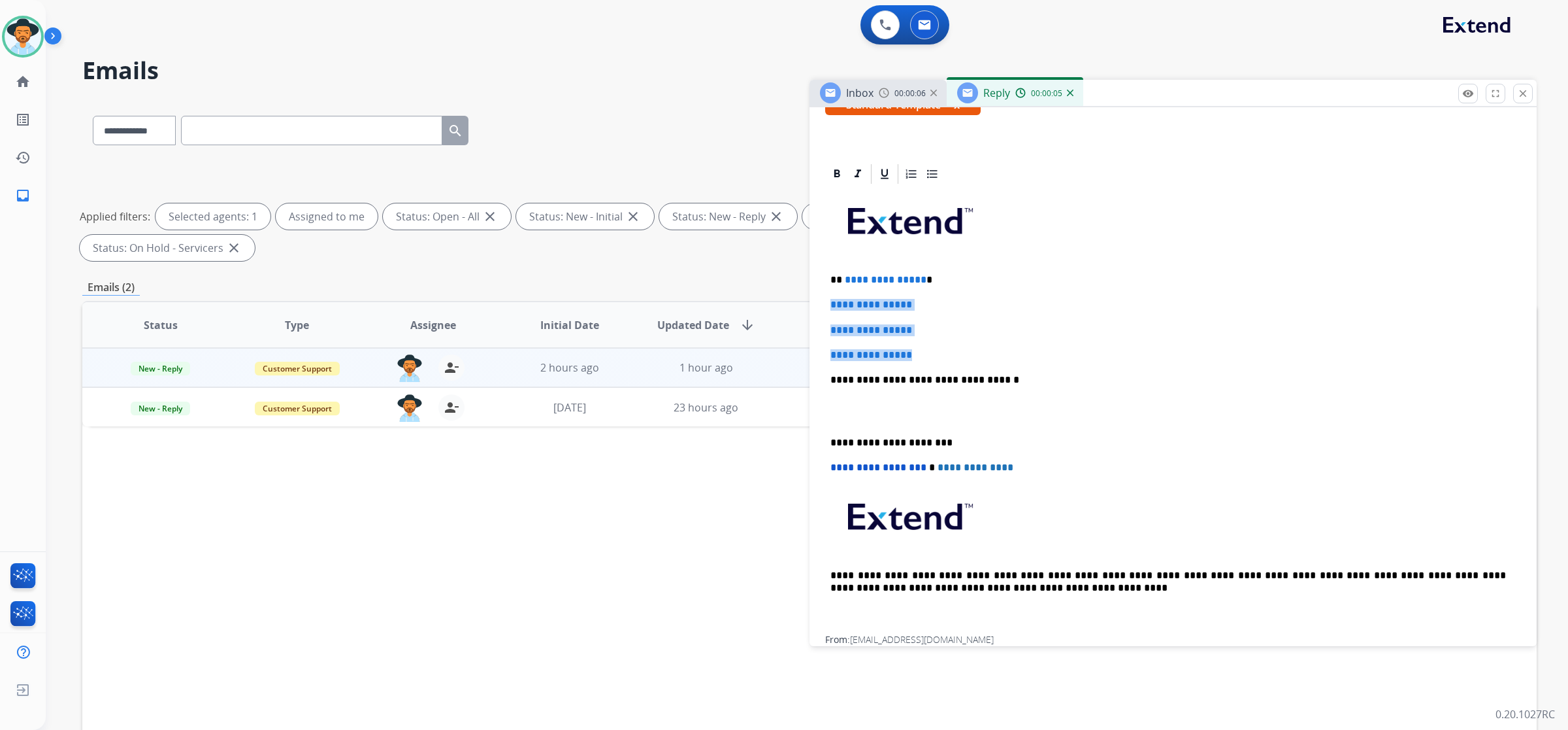
drag, startPoint x: 828, startPoint y: 301, endPoint x: 959, endPoint y: 350, distance: 139.9
click at [959, 350] on div "**********" at bounding box center [1173, 410] width 696 height 450
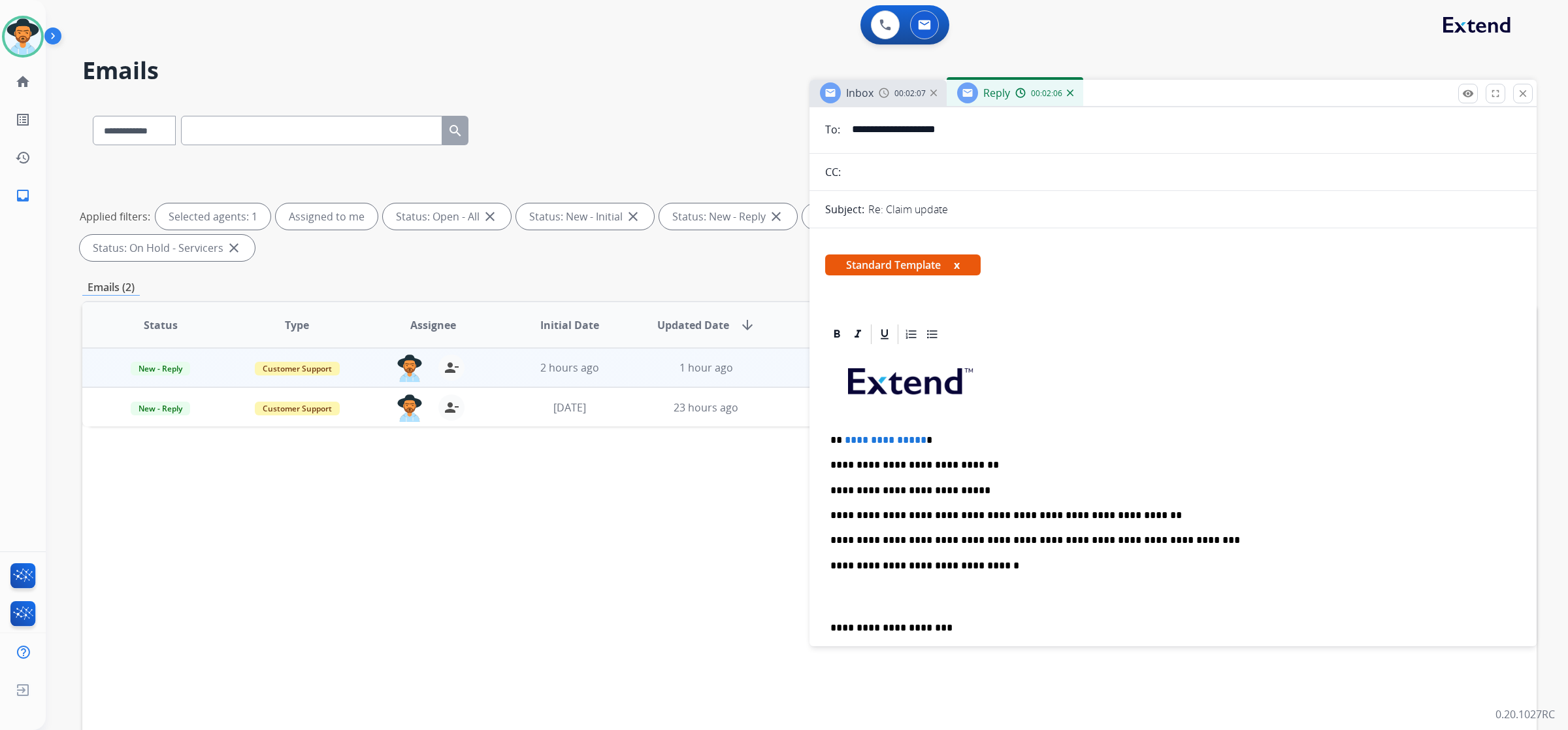
scroll to position [82, 0]
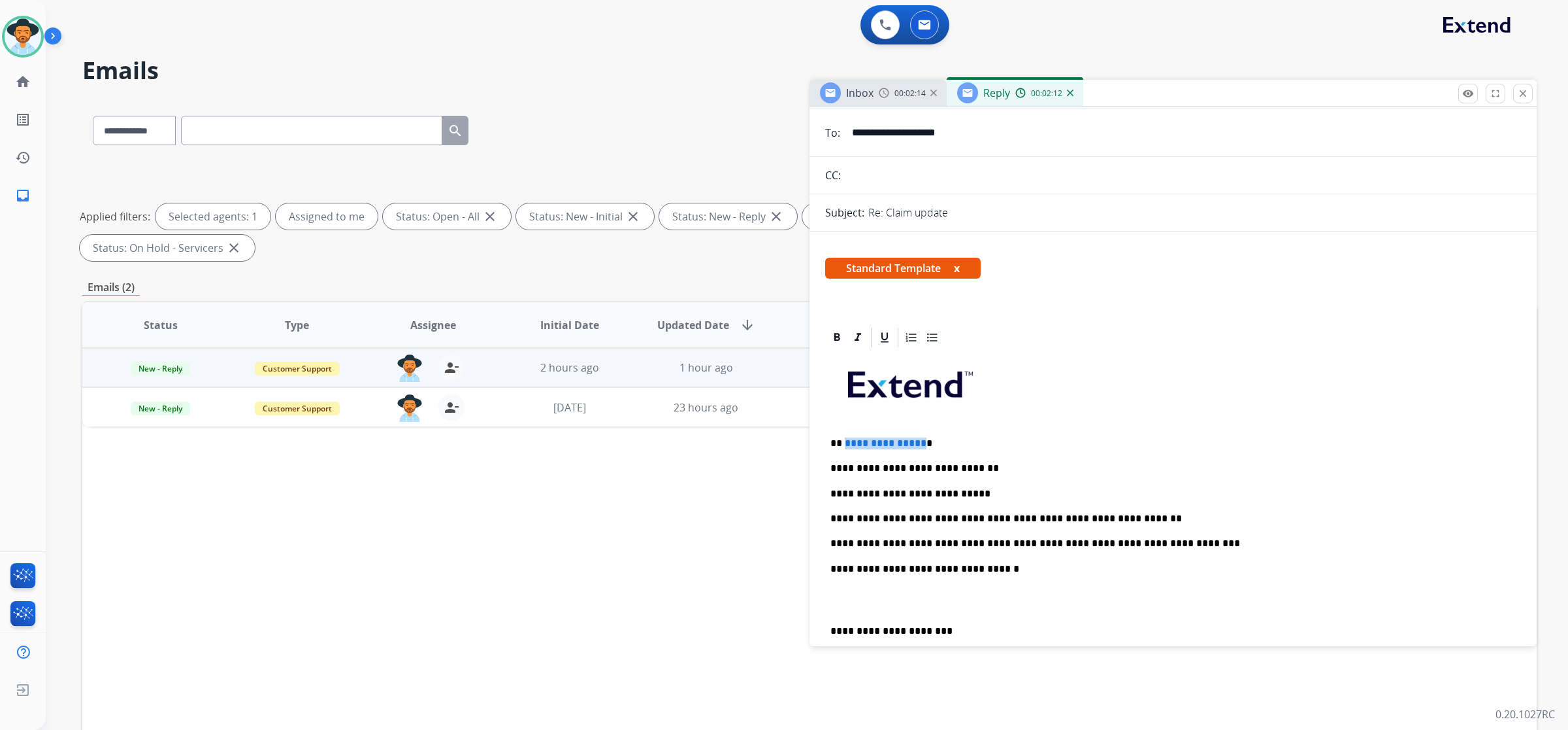
drag, startPoint x: 917, startPoint y: 444, endPoint x: 843, endPoint y: 440, distance: 74.1
click at [845, 440] on span "**********" at bounding box center [885, 443] width 82 height 10
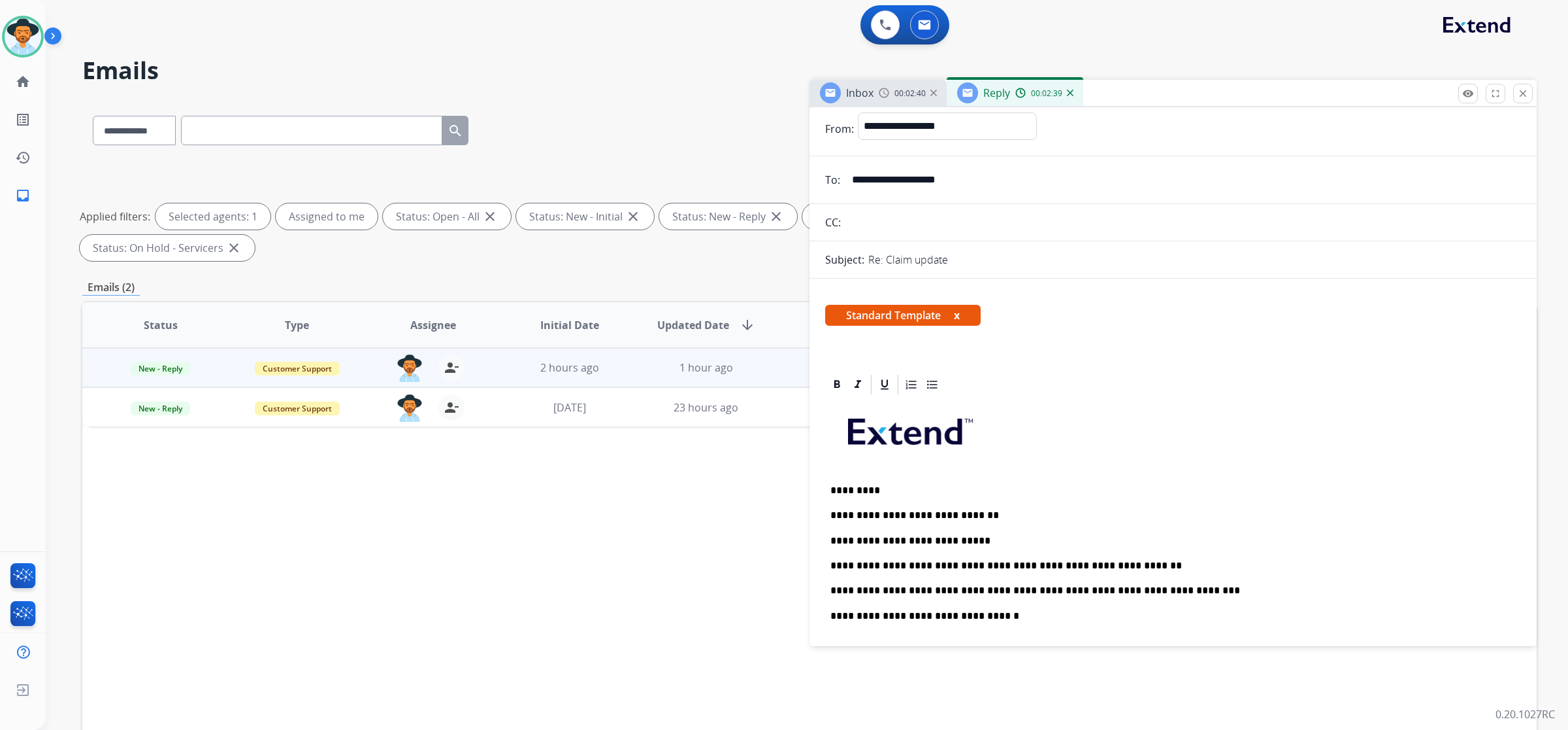
scroll to position [0, 0]
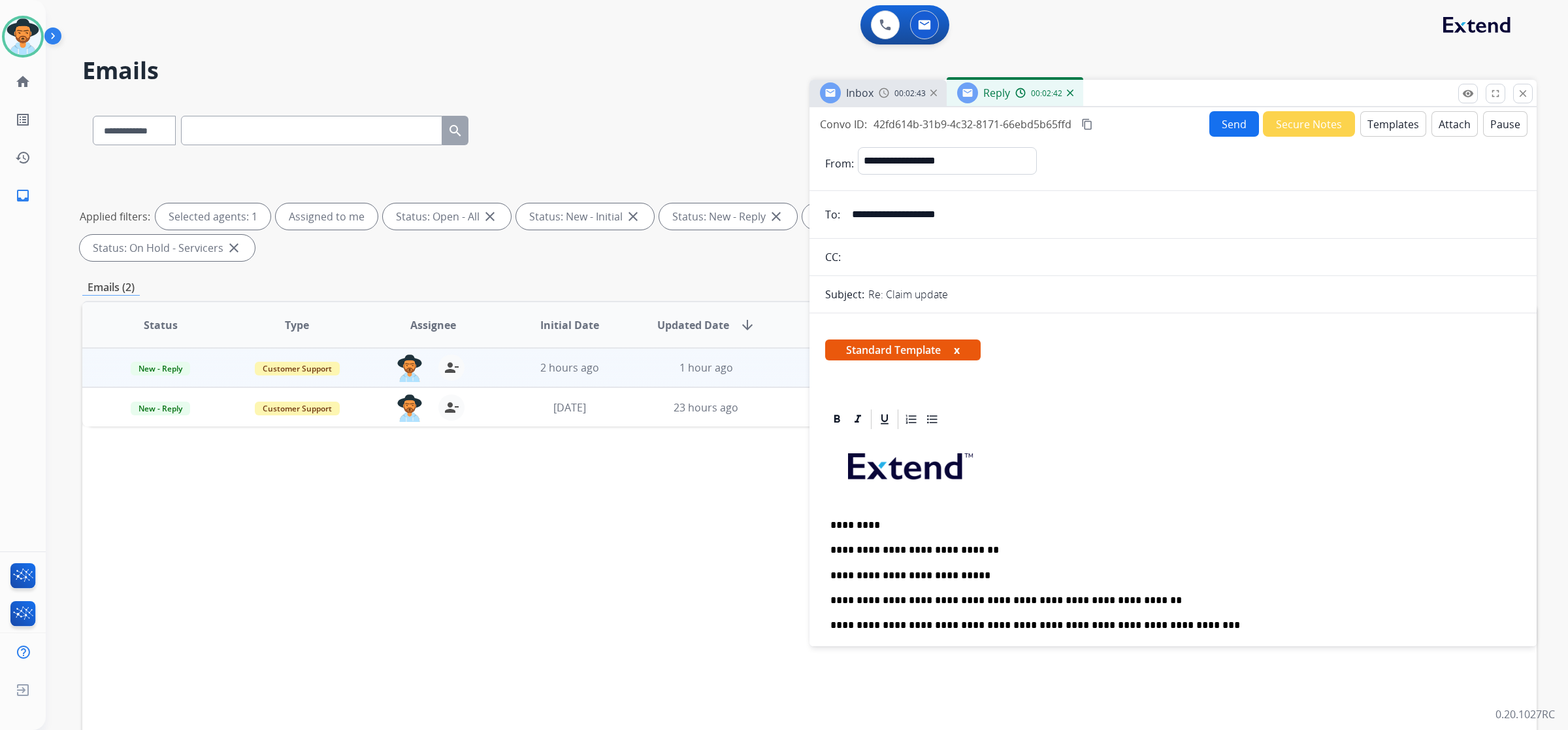
click at [1227, 126] on button "Send" at bounding box center [1234, 123] width 50 height 25
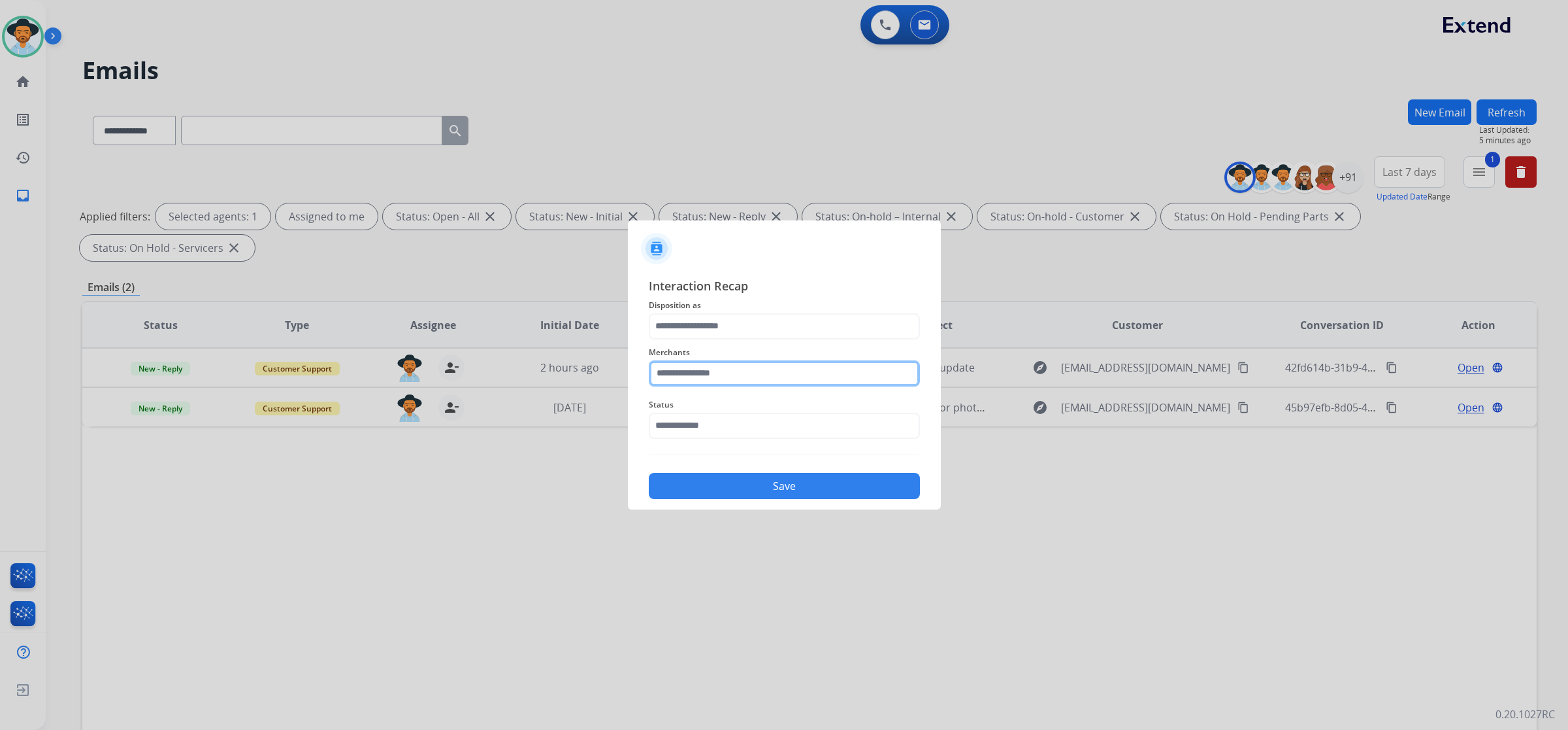
click at [745, 371] on input "text" at bounding box center [784, 373] width 271 height 26
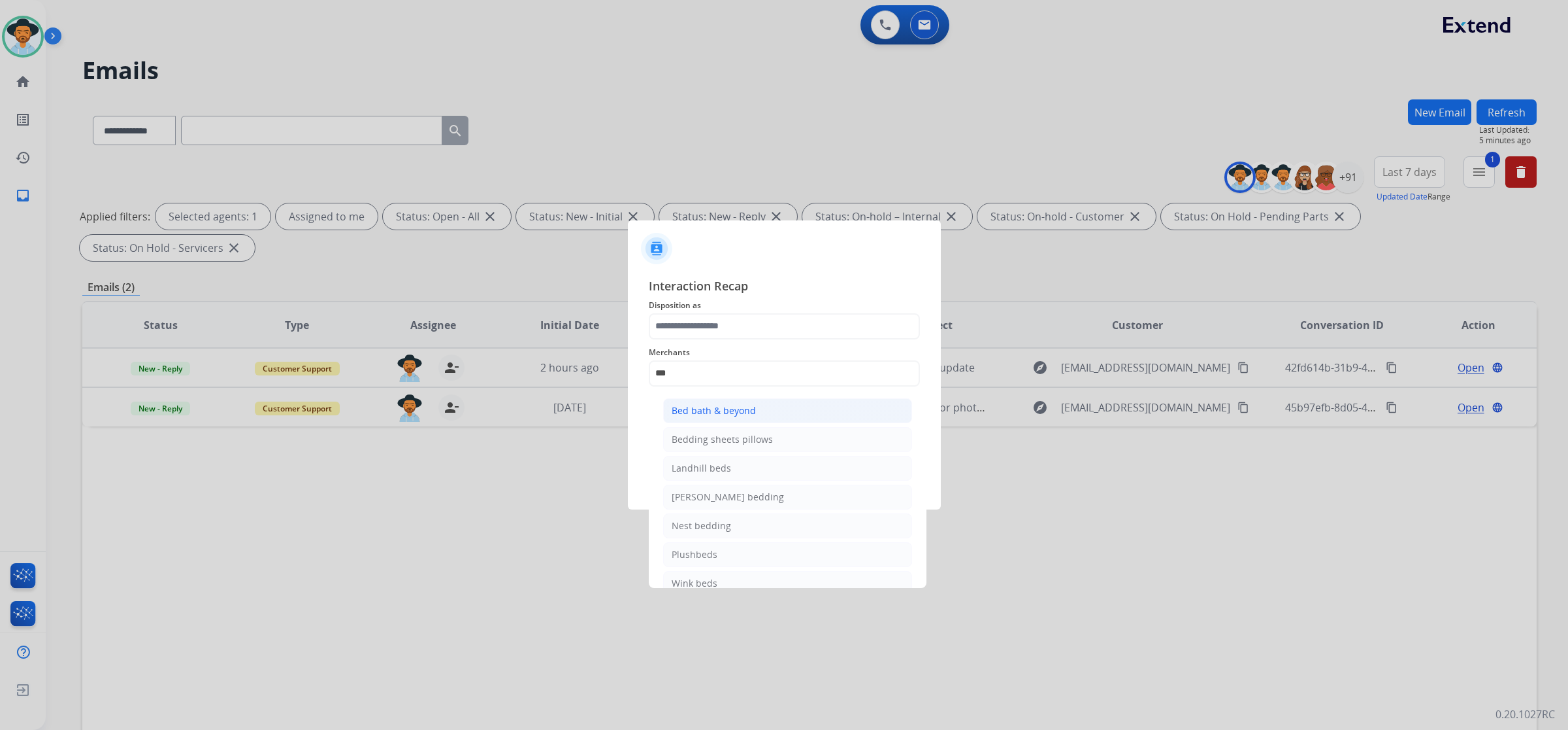
click at [757, 410] on li "Bed bath & beyond" at bounding box center [787, 411] width 249 height 25
type input "**********"
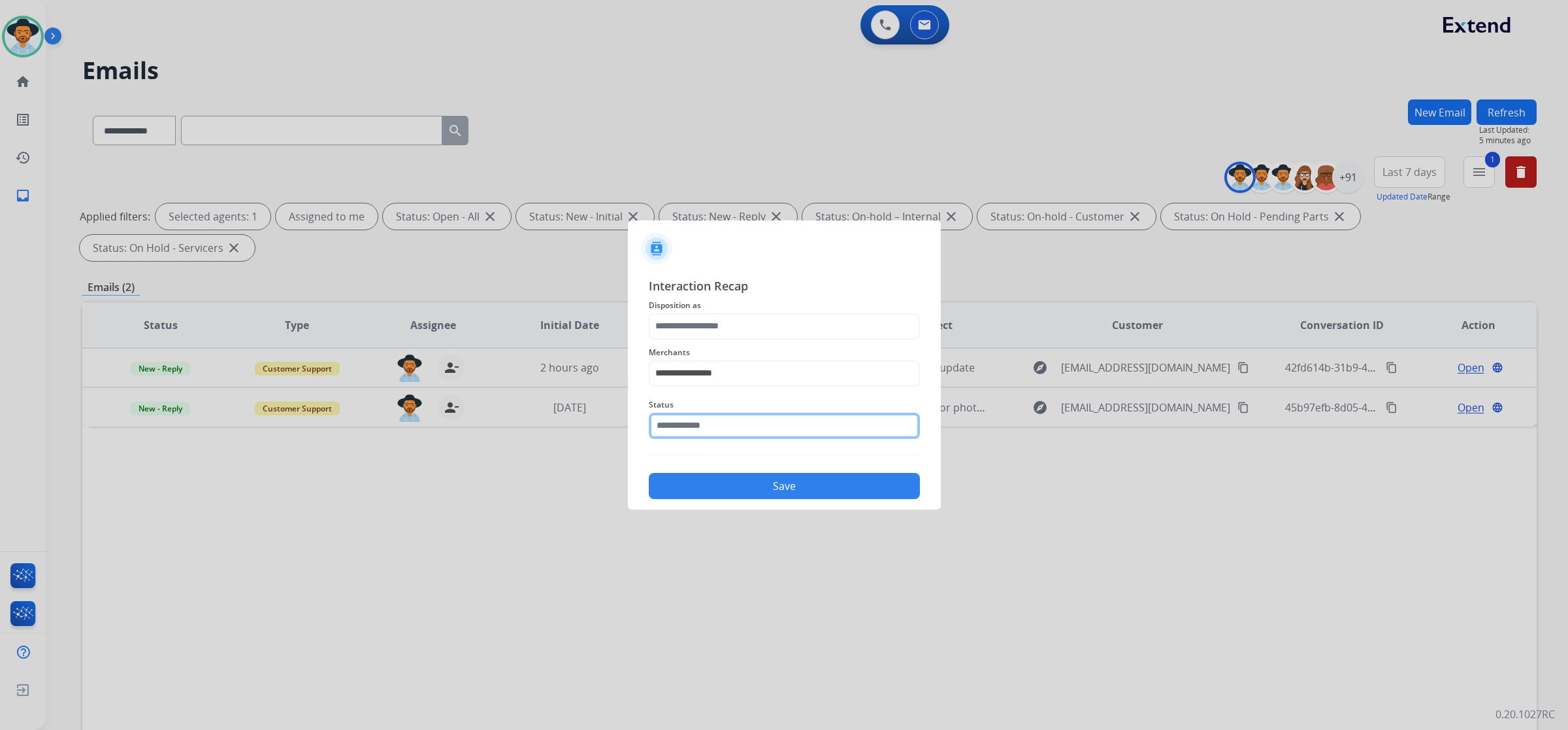
click at [755, 425] on input "text" at bounding box center [784, 425] width 271 height 26
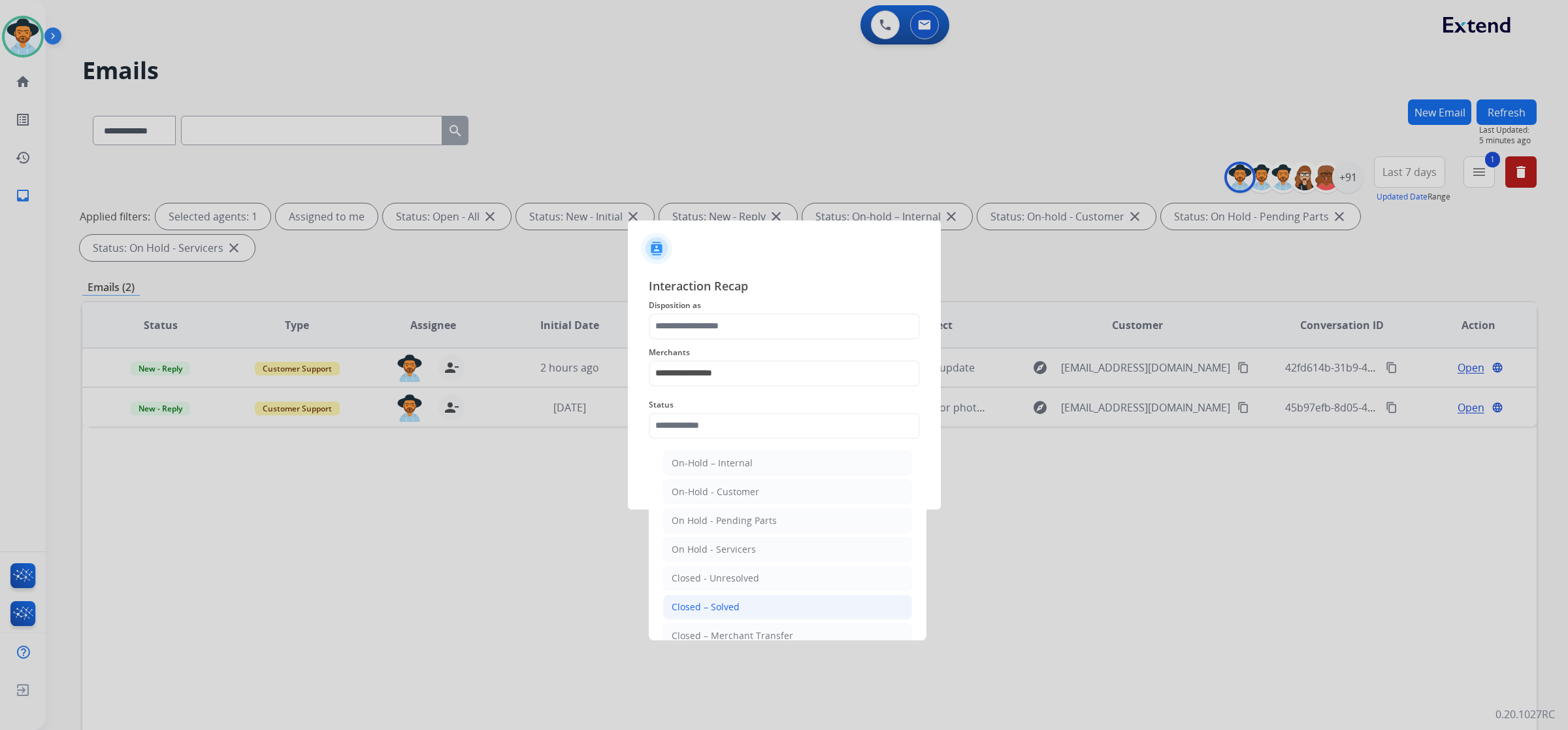
click at [737, 613] on div "Closed – Solved" at bounding box center [705, 607] width 68 height 14
type input "**********"
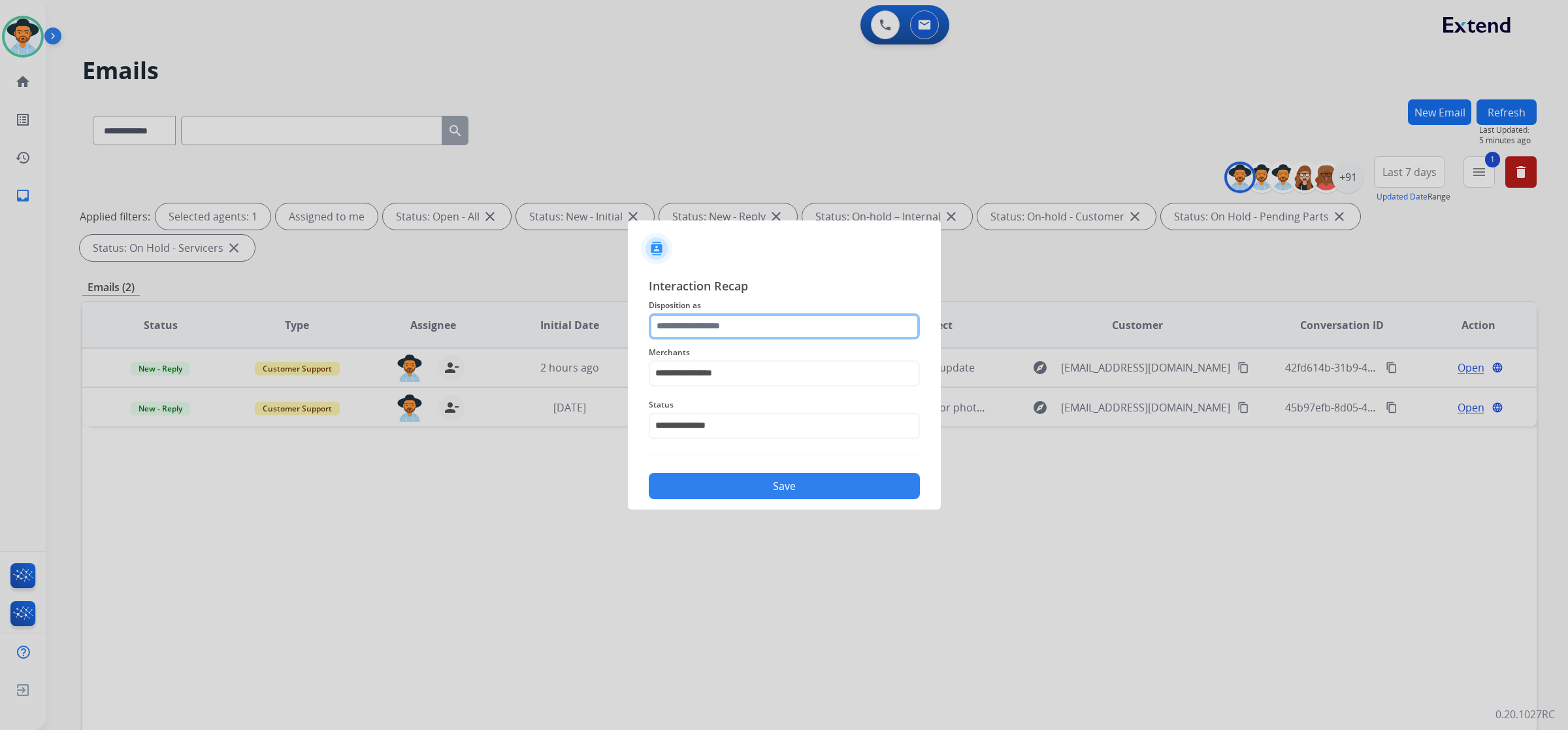
click at [739, 324] on input "text" at bounding box center [784, 326] width 271 height 26
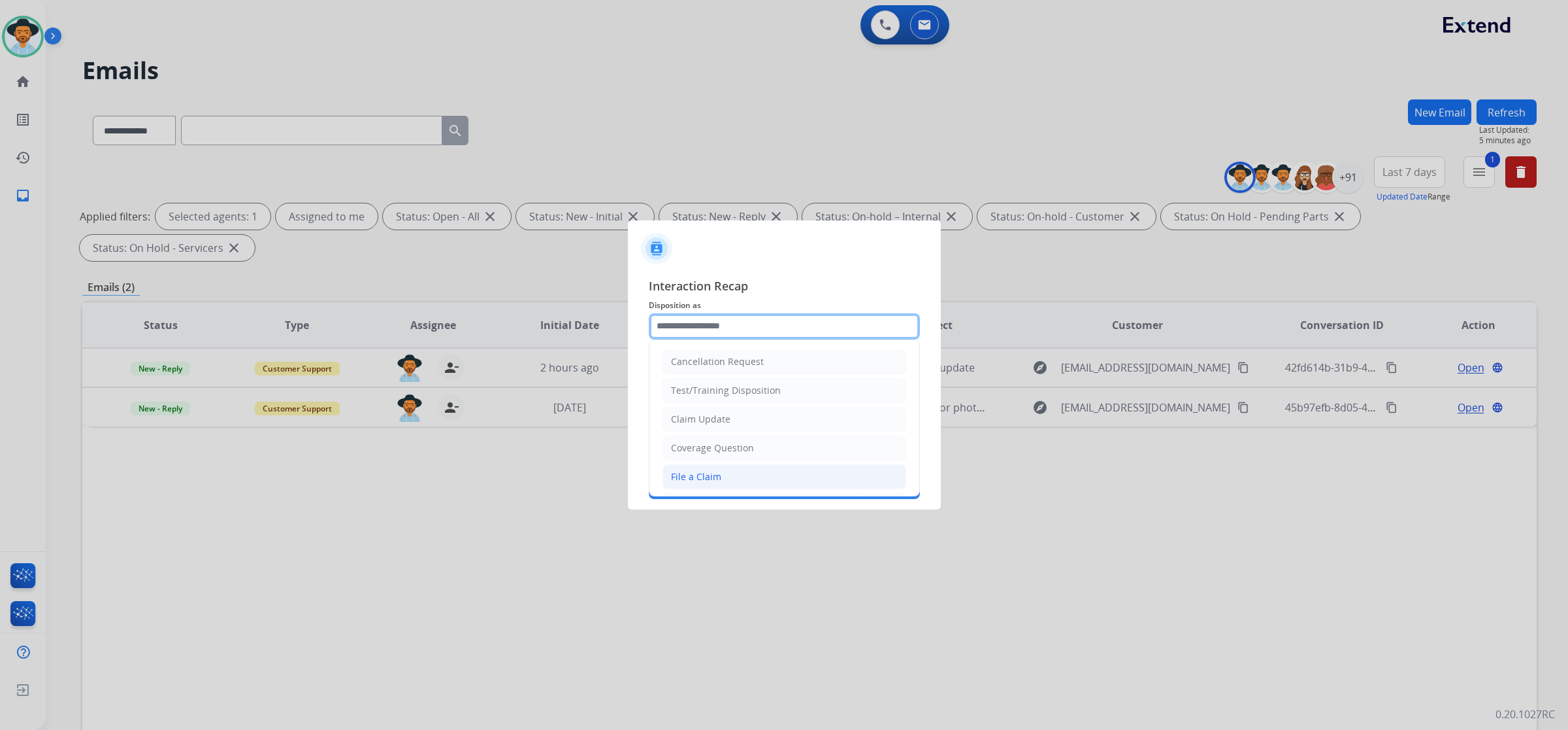
scroll to position [82, 0]
click at [753, 453] on div "Virtual or Tremendous Card Support" at bounding box center [751, 452] width 160 height 14
type input "**********"
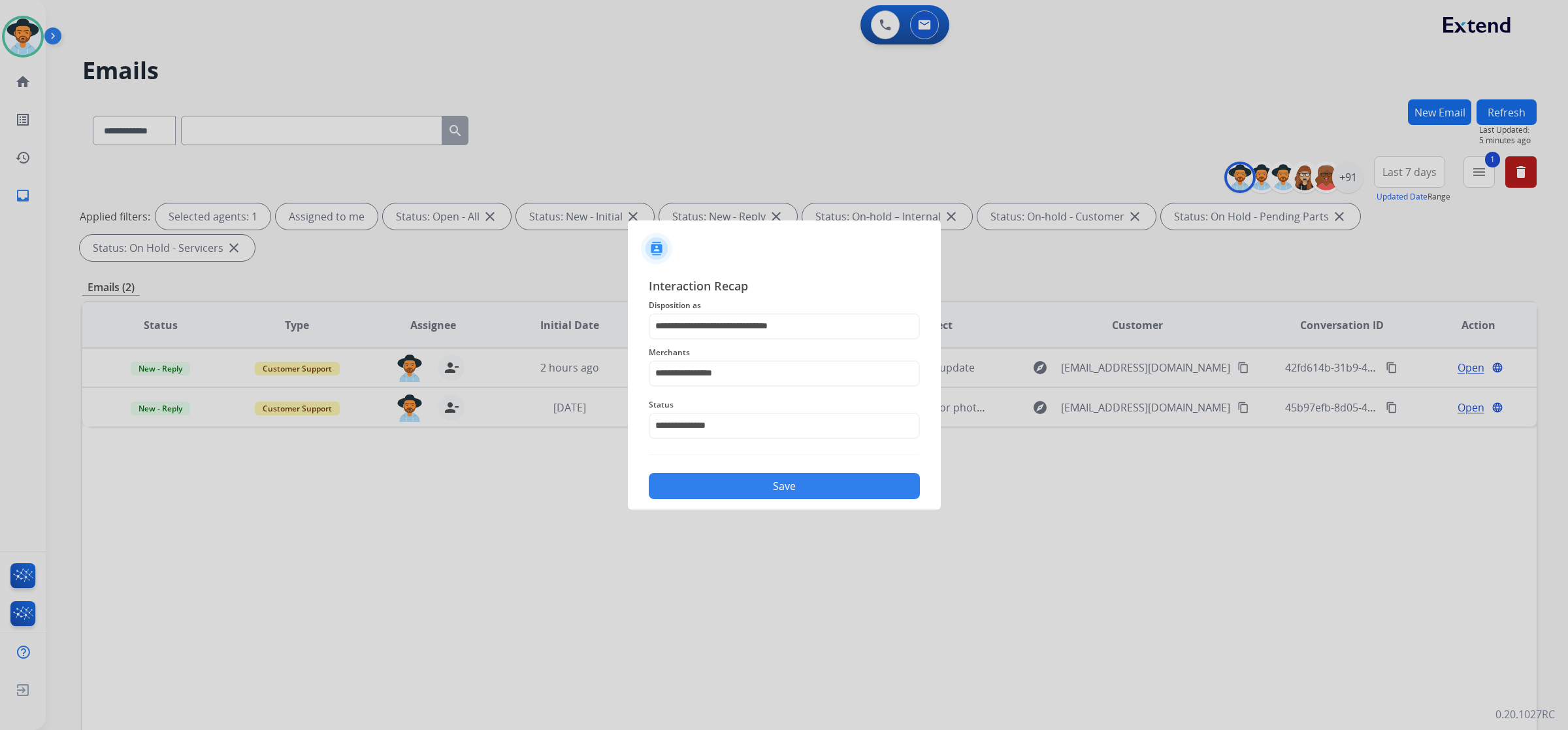
click at [785, 485] on button "Save" at bounding box center [784, 486] width 271 height 26
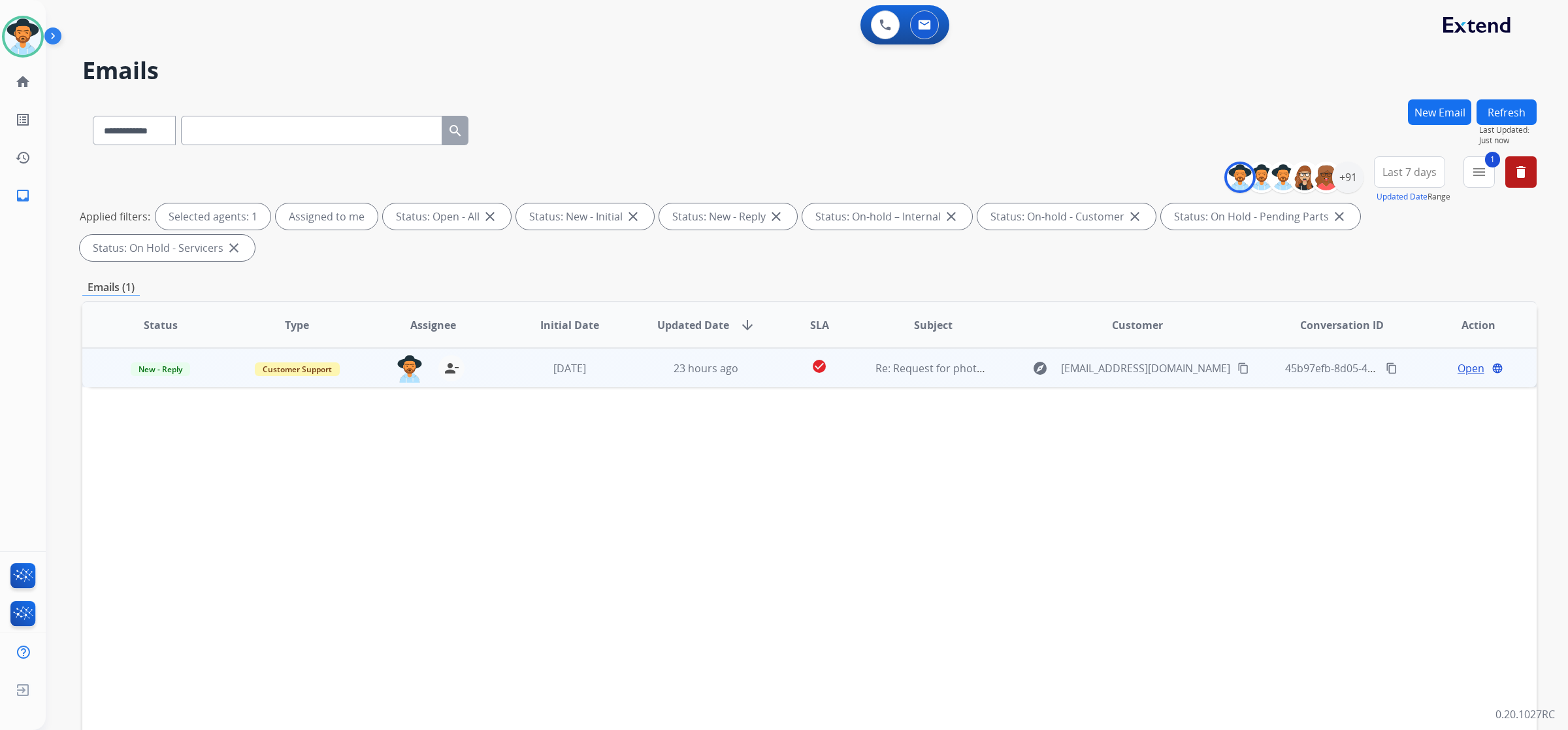
click at [1237, 362] on mat-icon "content_copy" at bounding box center [1243, 368] width 12 height 12
click at [1386, 362] on mat-icon "content_copy" at bounding box center [1391, 368] width 12 height 12
click at [1458, 360] on span "Open" at bounding box center [1472, 368] width 27 height 15
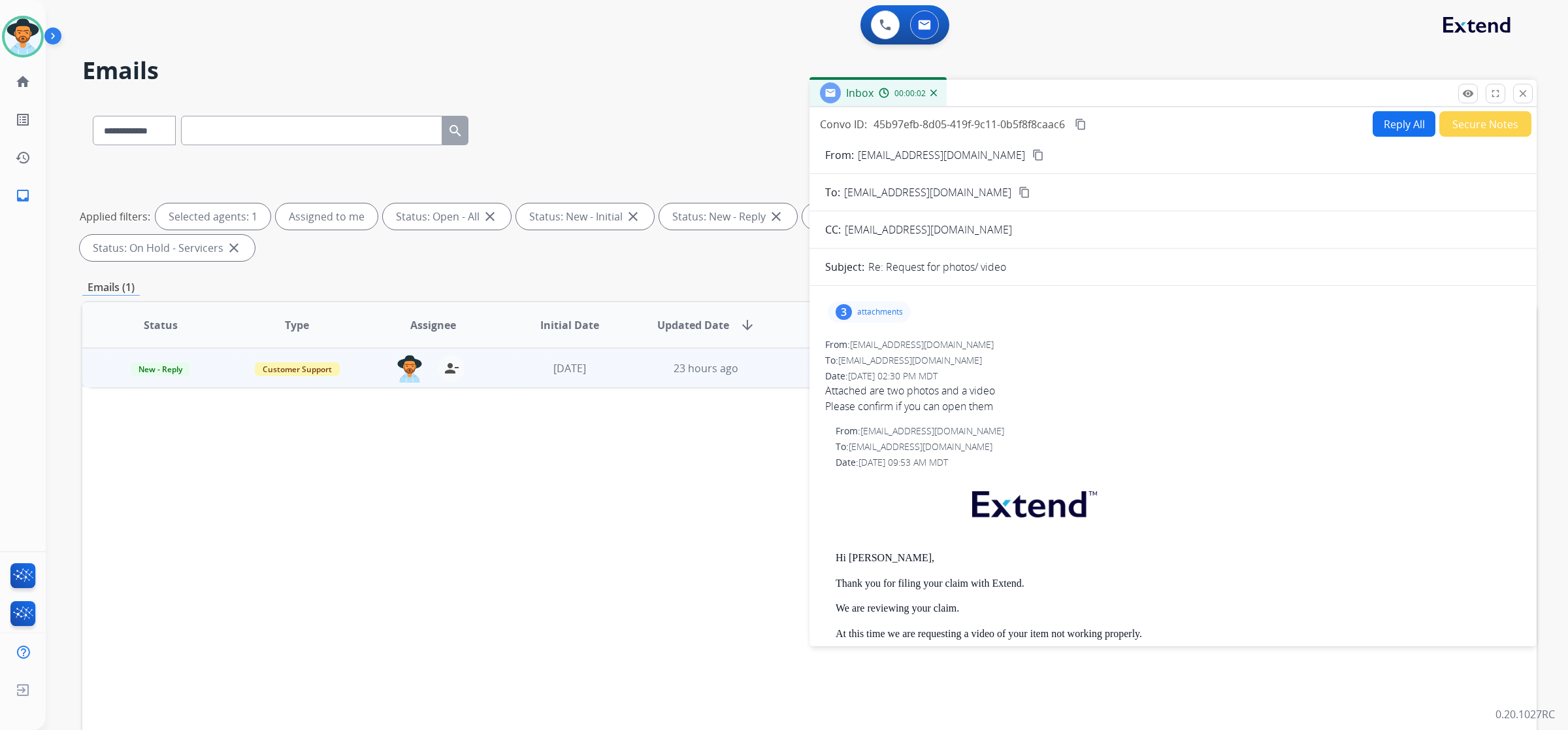
click at [1384, 125] on button "Reply All" at bounding box center [1404, 123] width 63 height 25
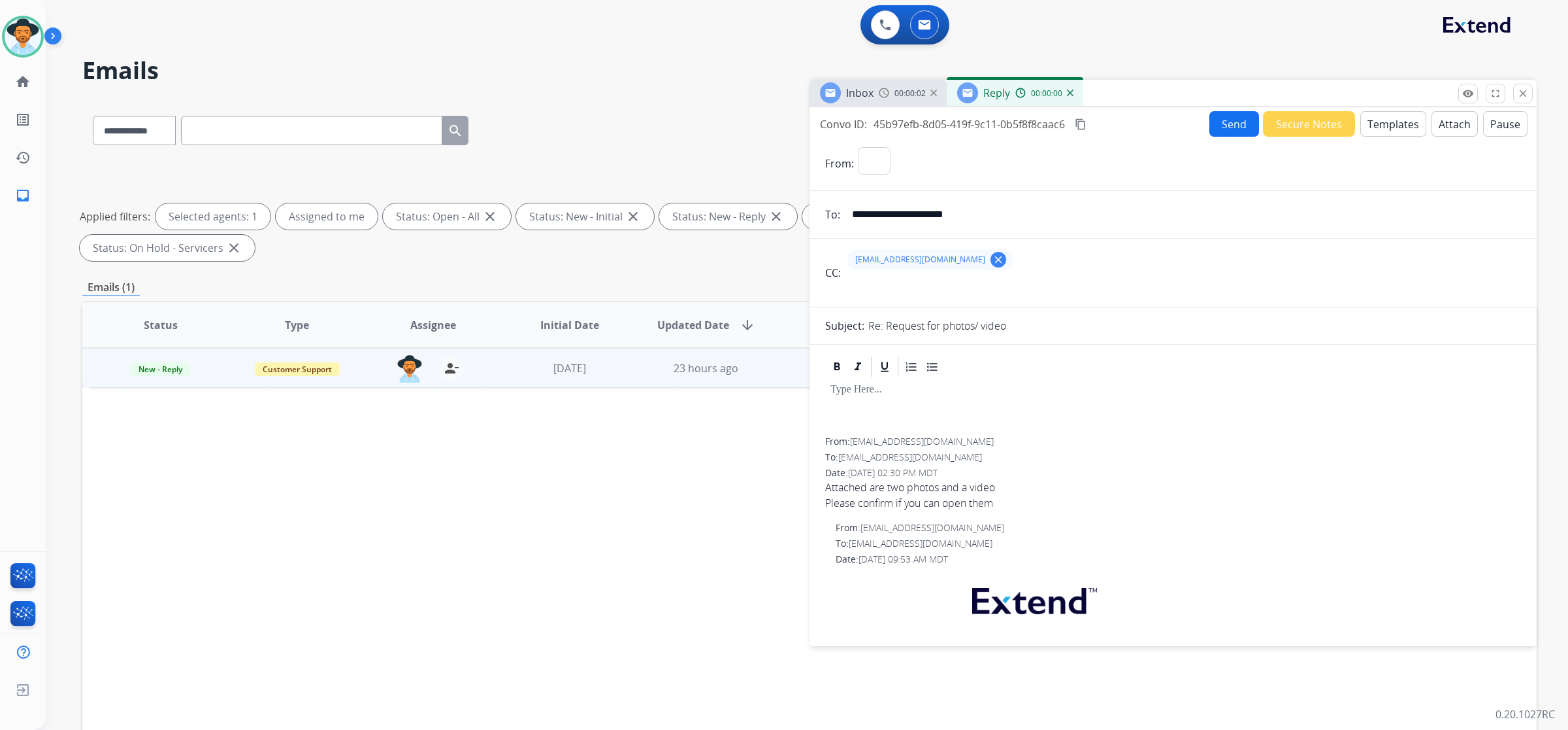
select select "**********"
click at [1395, 127] on button "Templates" at bounding box center [1393, 123] width 66 height 25
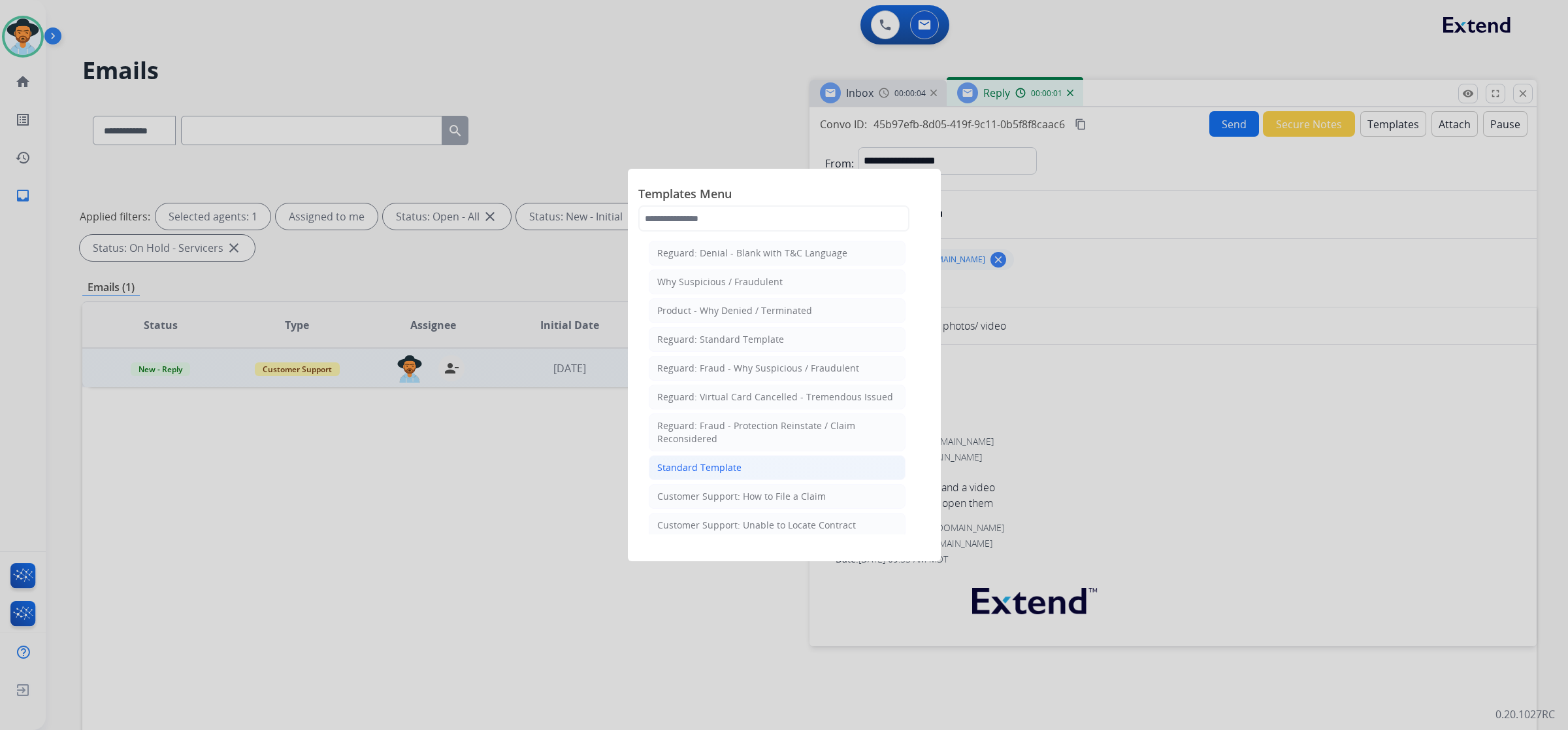
click at [703, 465] on div "Standard Template" at bounding box center [700, 468] width 85 height 14
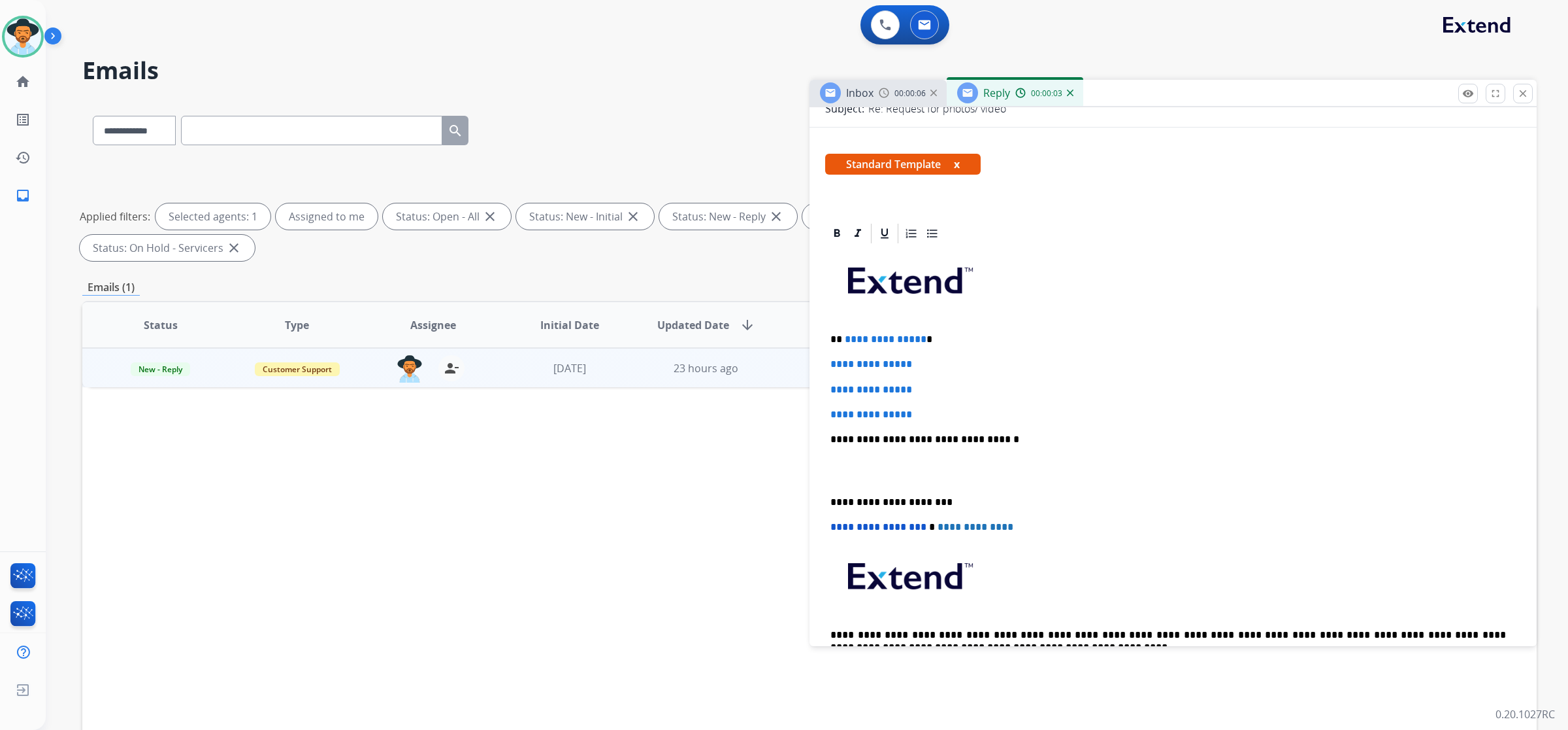
scroll to position [245, 0]
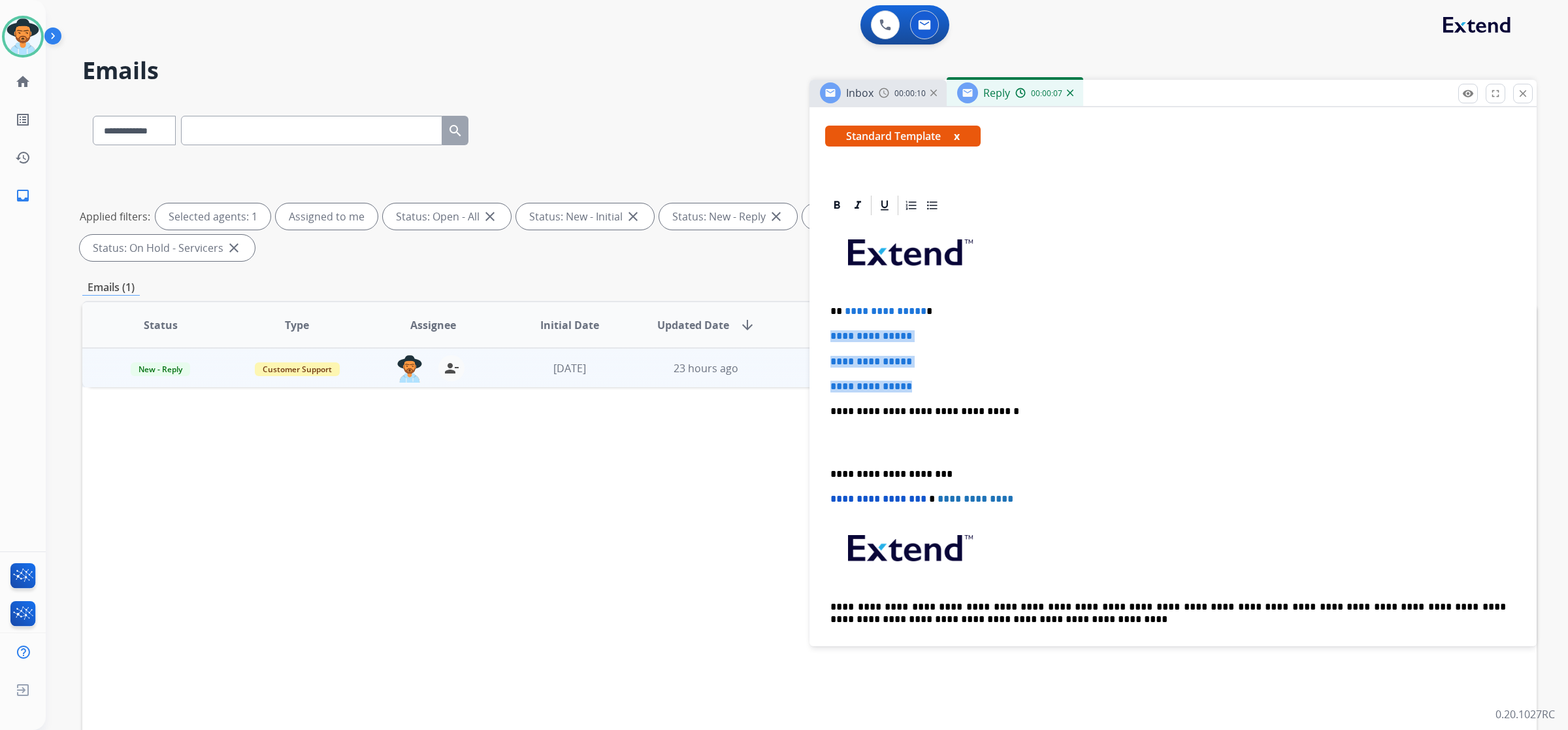
drag, startPoint x: 828, startPoint y: 332, endPoint x: 920, endPoint y: 386, distance: 106.7
click at [920, 386] on div "**********" at bounding box center [1173, 442] width 696 height 450
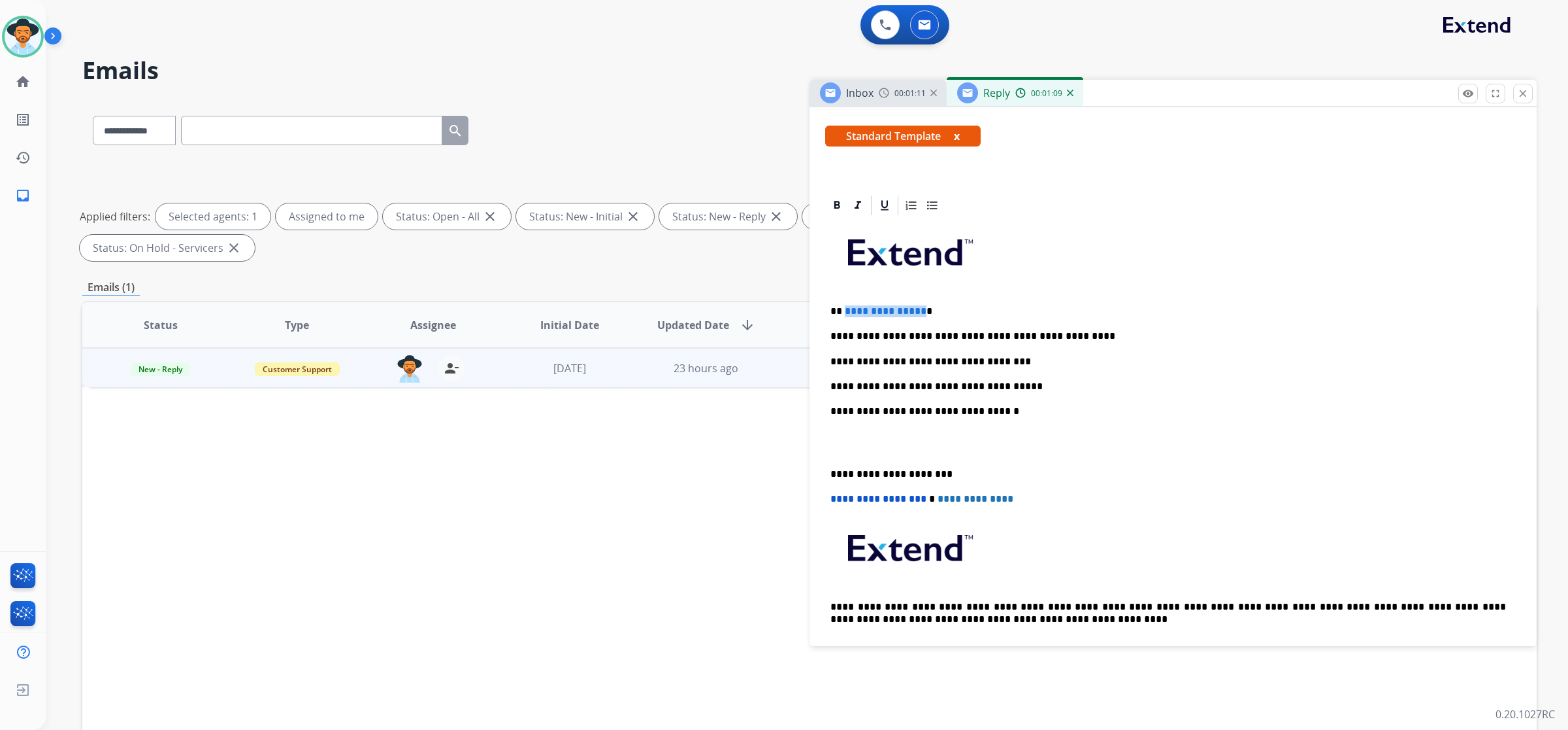
drag, startPoint x: 919, startPoint y: 311, endPoint x: 844, endPoint y: 307, distance: 75.1
click at [844, 307] on p "**********" at bounding box center [1168, 311] width 675 height 12
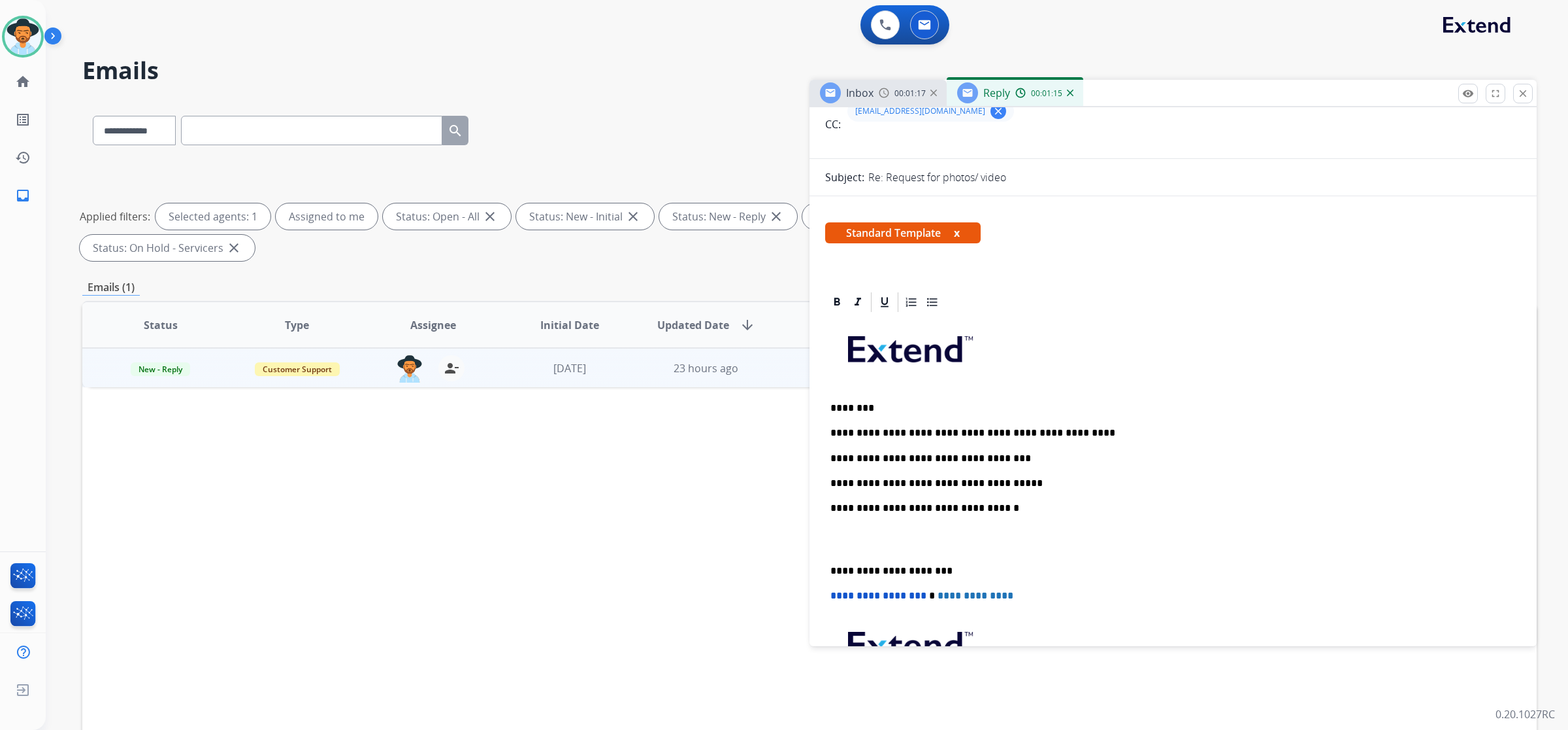
scroll to position [0, 0]
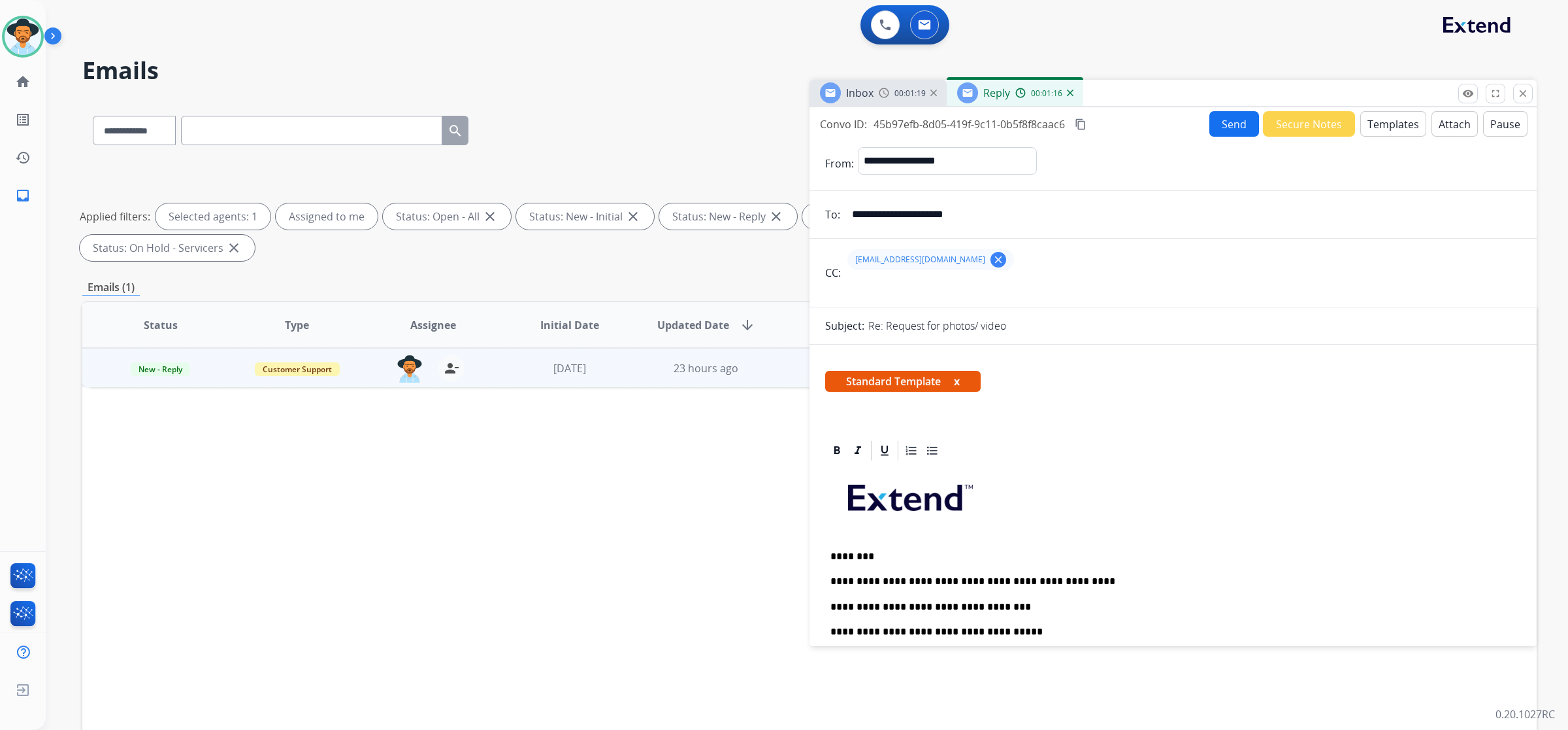
click at [1219, 126] on button "Send" at bounding box center [1234, 123] width 50 height 25
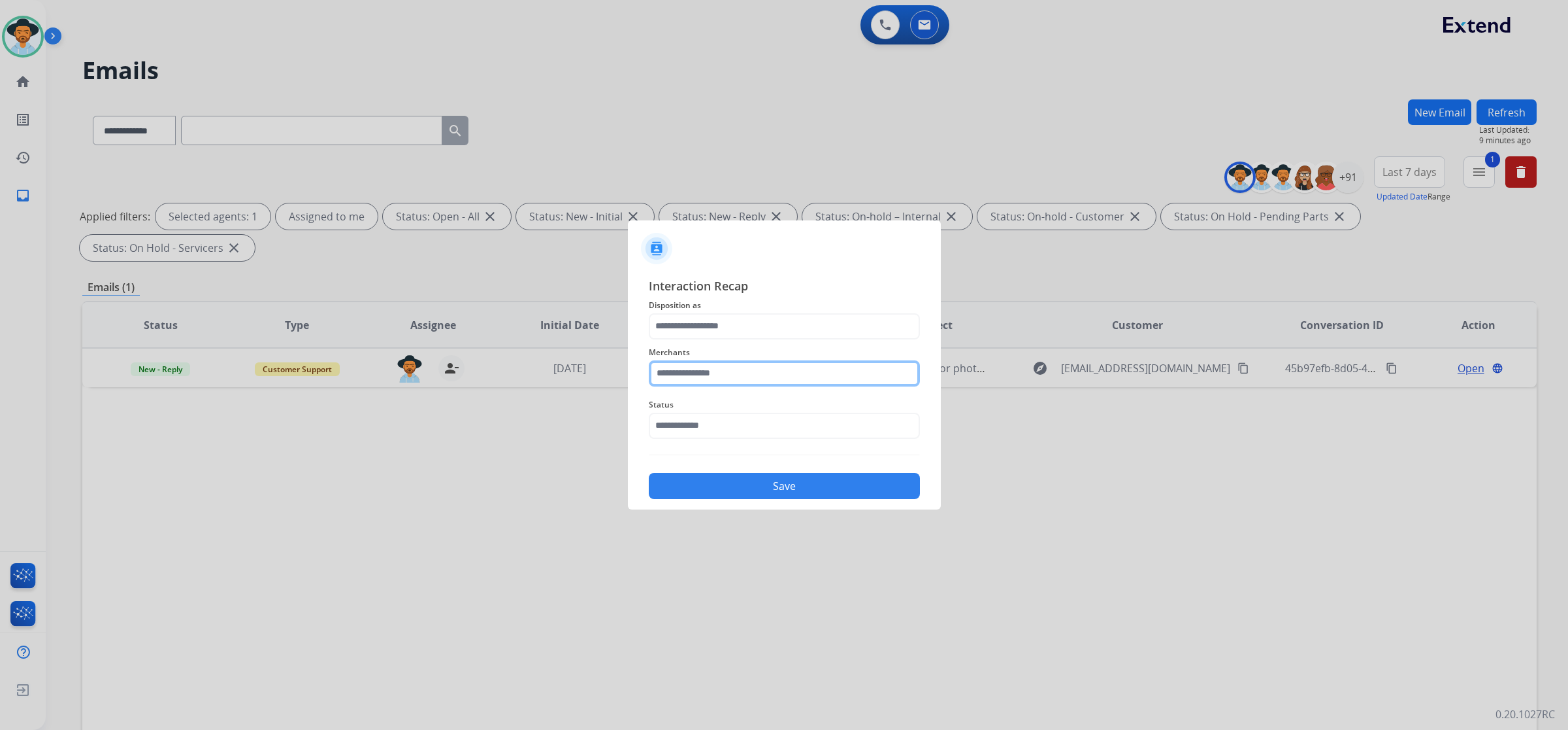
click at [682, 370] on input "text" at bounding box center [784, 373] width 271 height 26
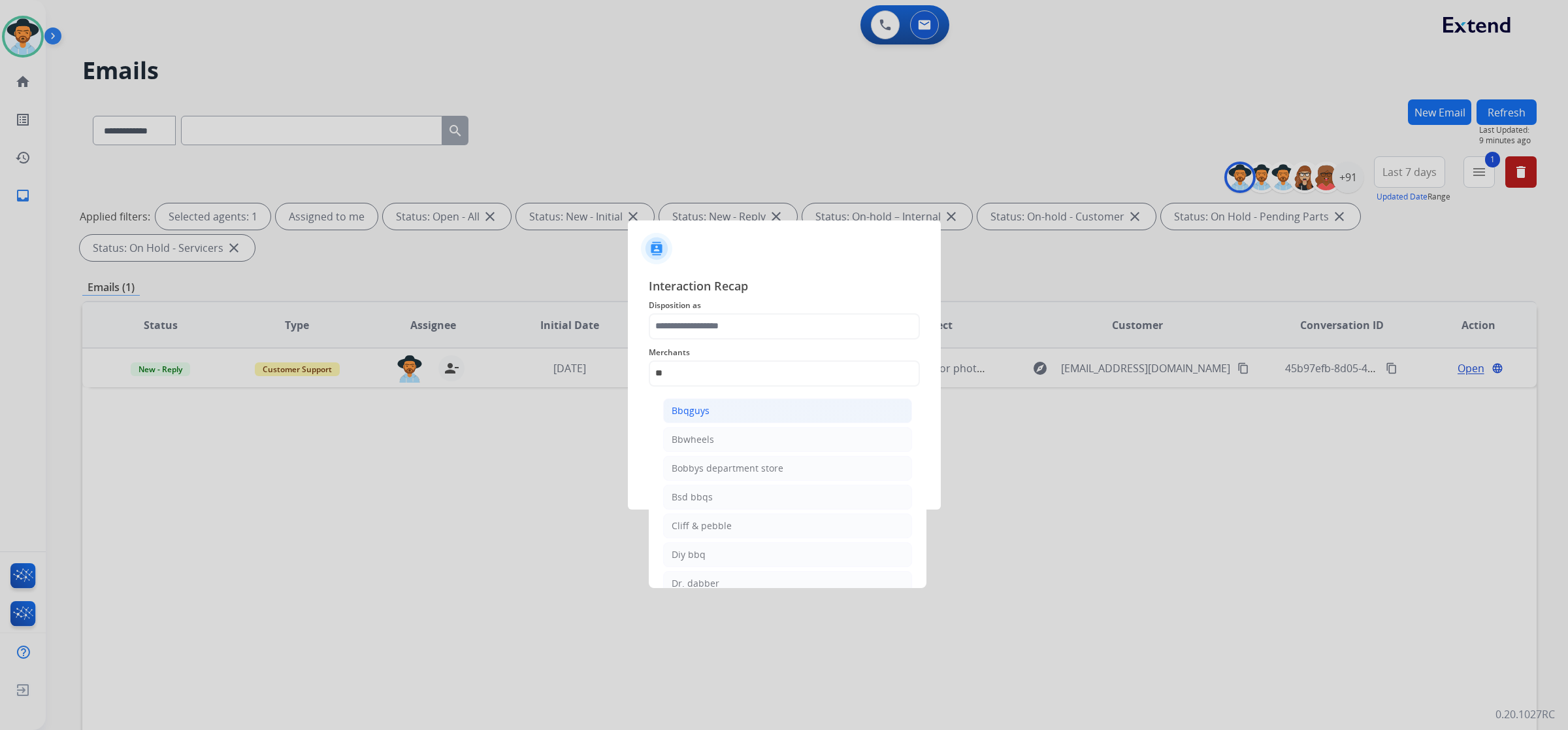
click at [707, 413] on div "Bbqguys" at bounding box center [691, 410] width 38 height 14
type input "*******"
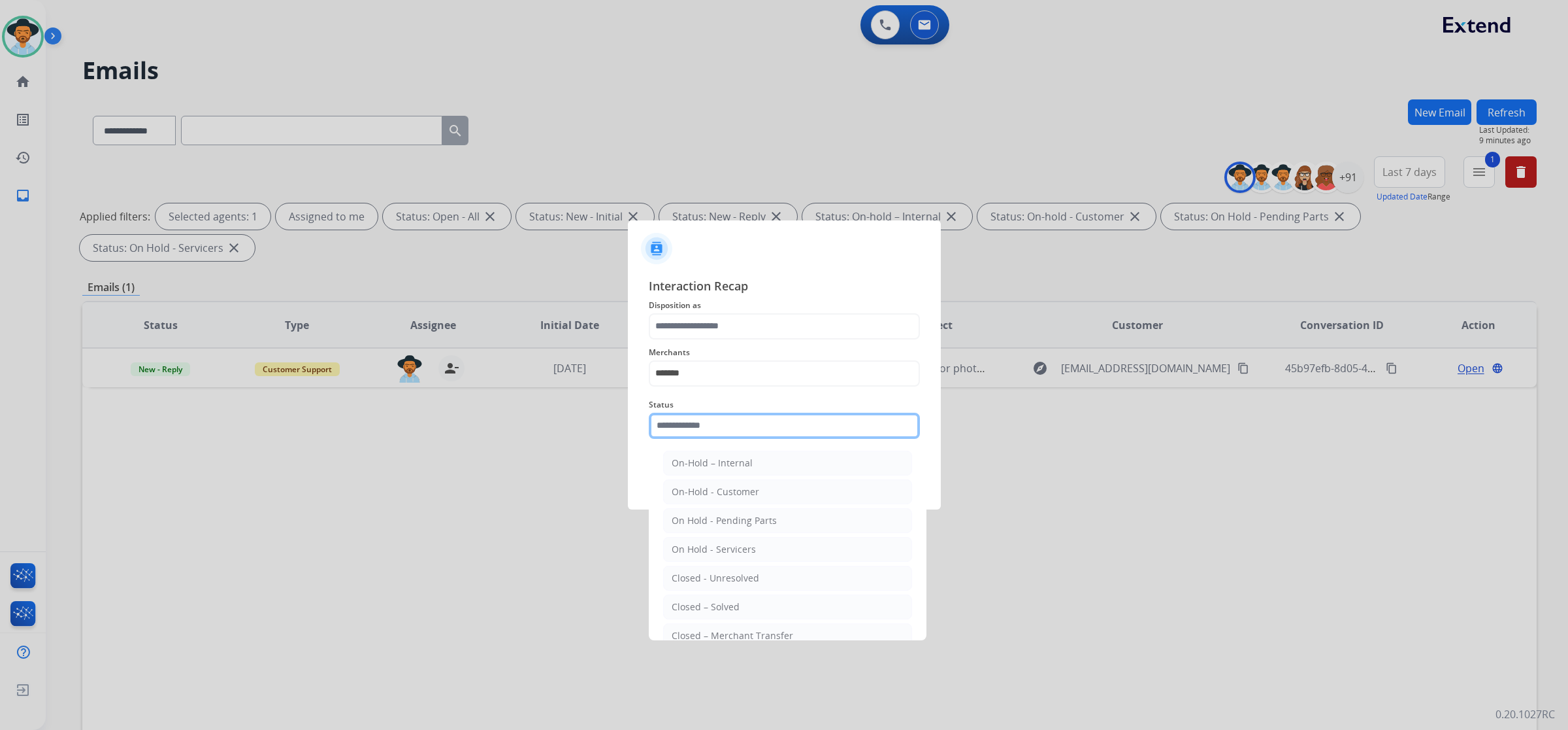
click at [710, 427] on input "text" at bounding box center [784, 425] width 271 height 26
click at [735, 605] on div "Closed – Solved" at bounding box center [705, 607] width 68 height 14
type input "**********"
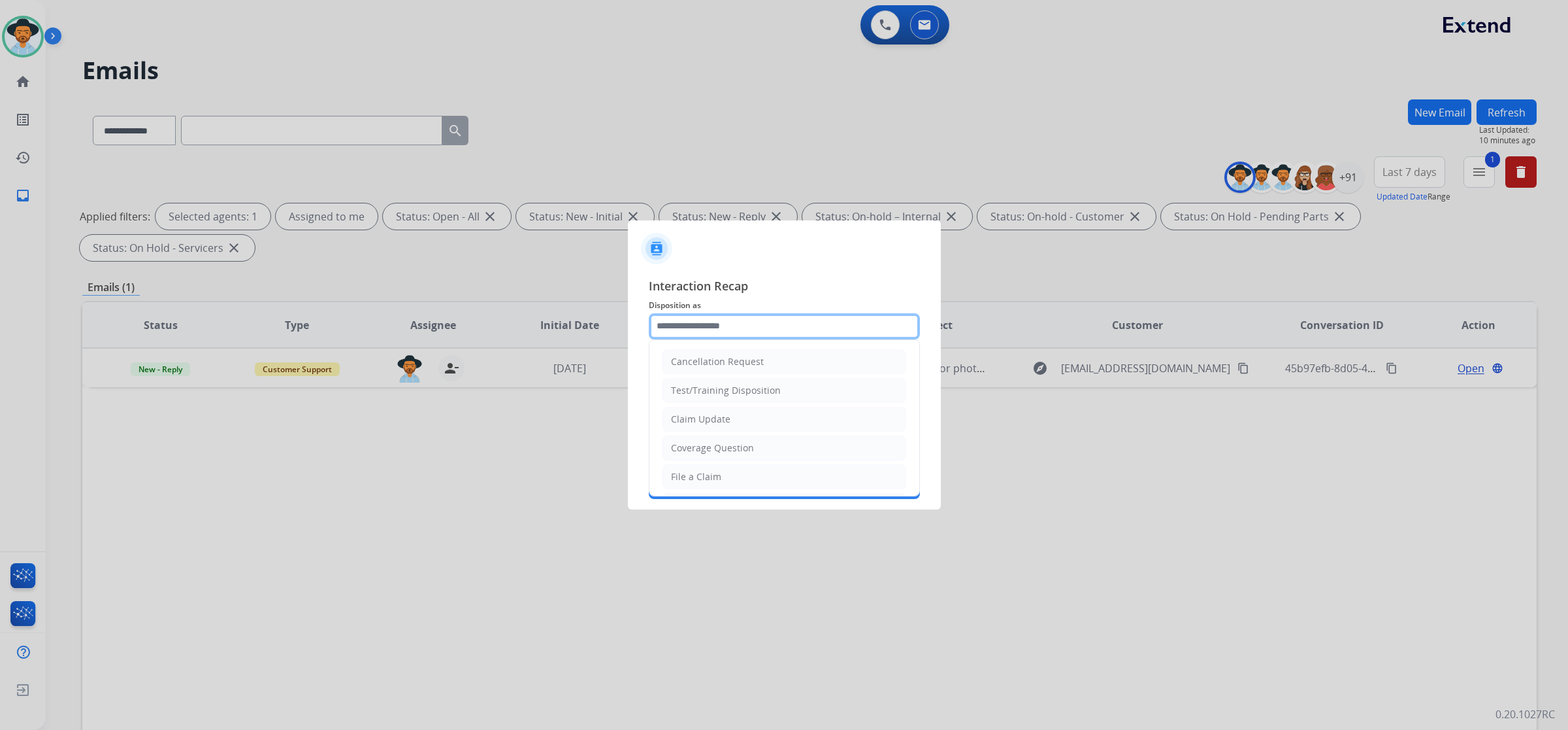
click at [724, 325] on input "text" at bounding box center [784, 326] width 271 height 26
click at [730, 418] on li "Claim Update" at bounding box center [784, 419] width 244 height 25
type input "**********"
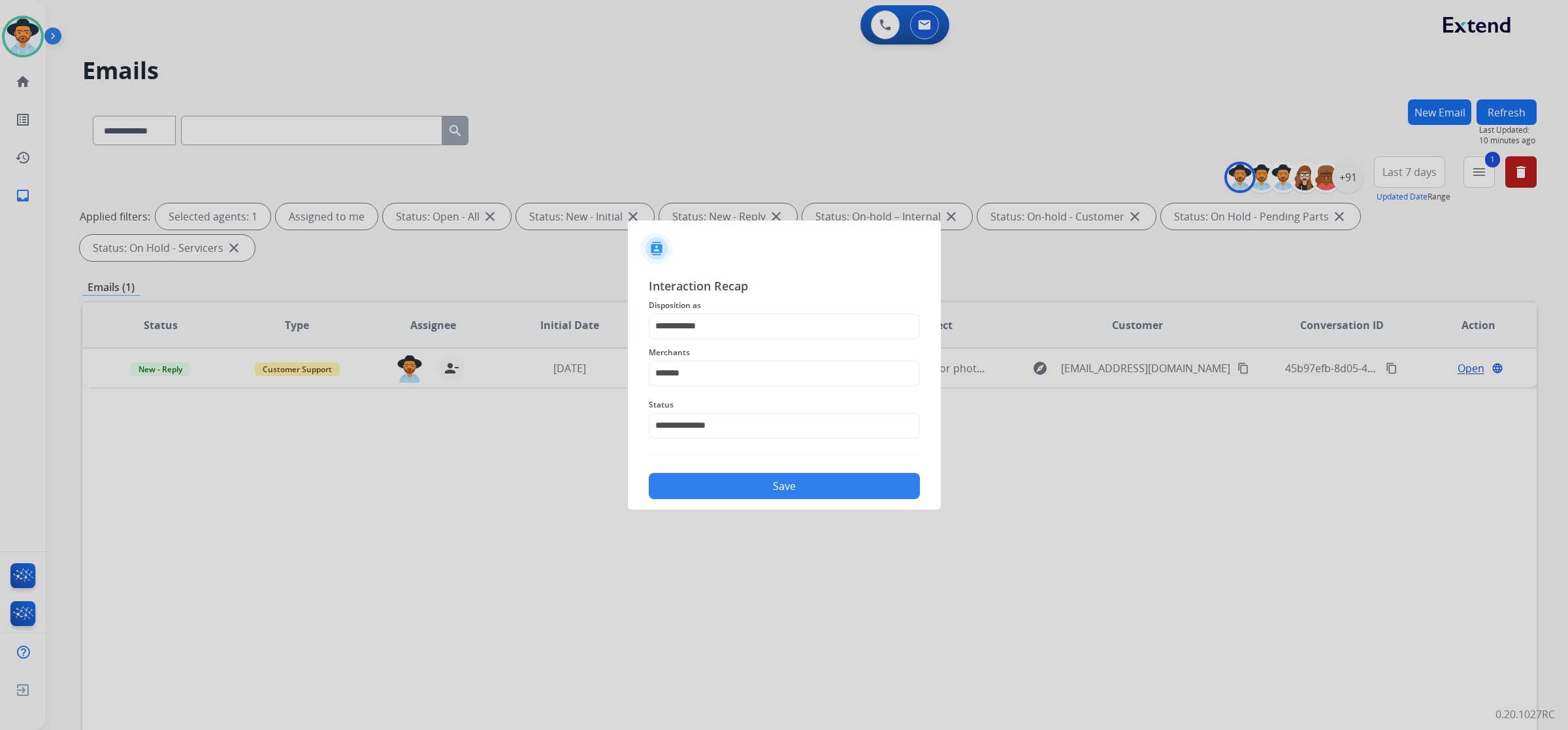
click at [732, 480] on button "Save" at bounding box center [784, 486] width 271 height 26
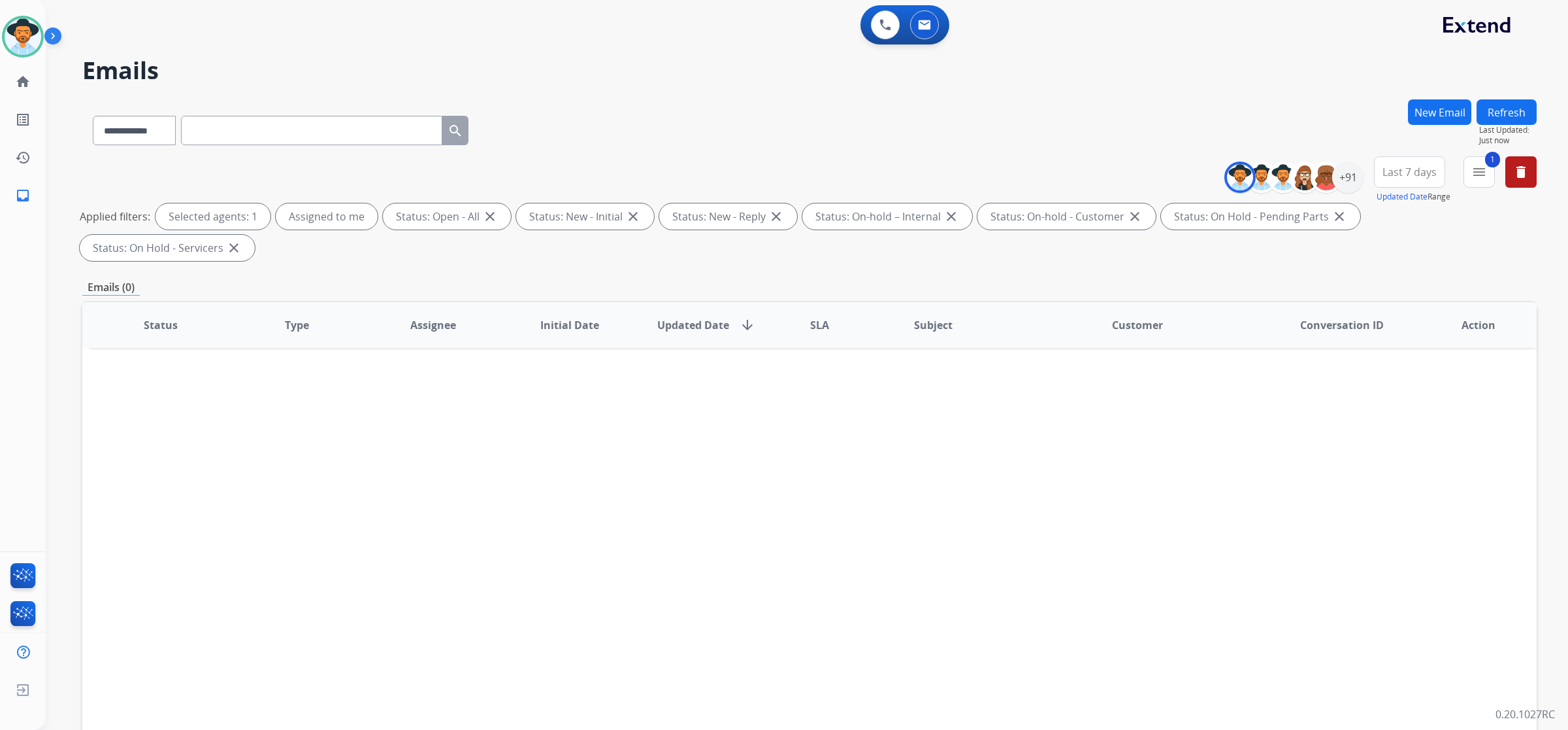
click at [1500, 114] on button "Refresh" at bounding box center [1507, 112] width 60 height 25
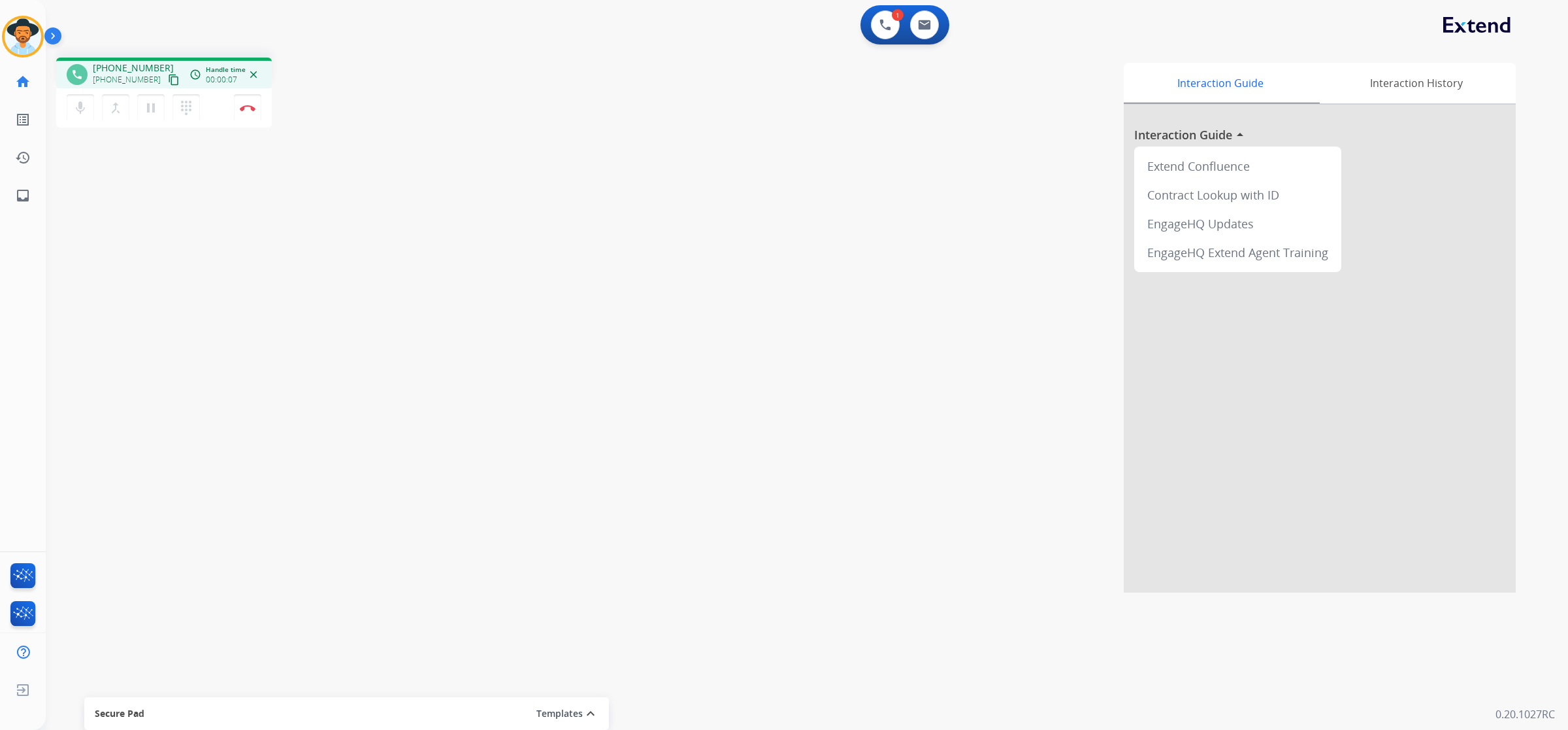
click at [168, 80] on mat-icon "content_copy" at bounding box center [173, 79] width 12 height 12
click at [168, 79] on mat-icon "content_copy" at bounding box center [173, 79] width 12 height 12
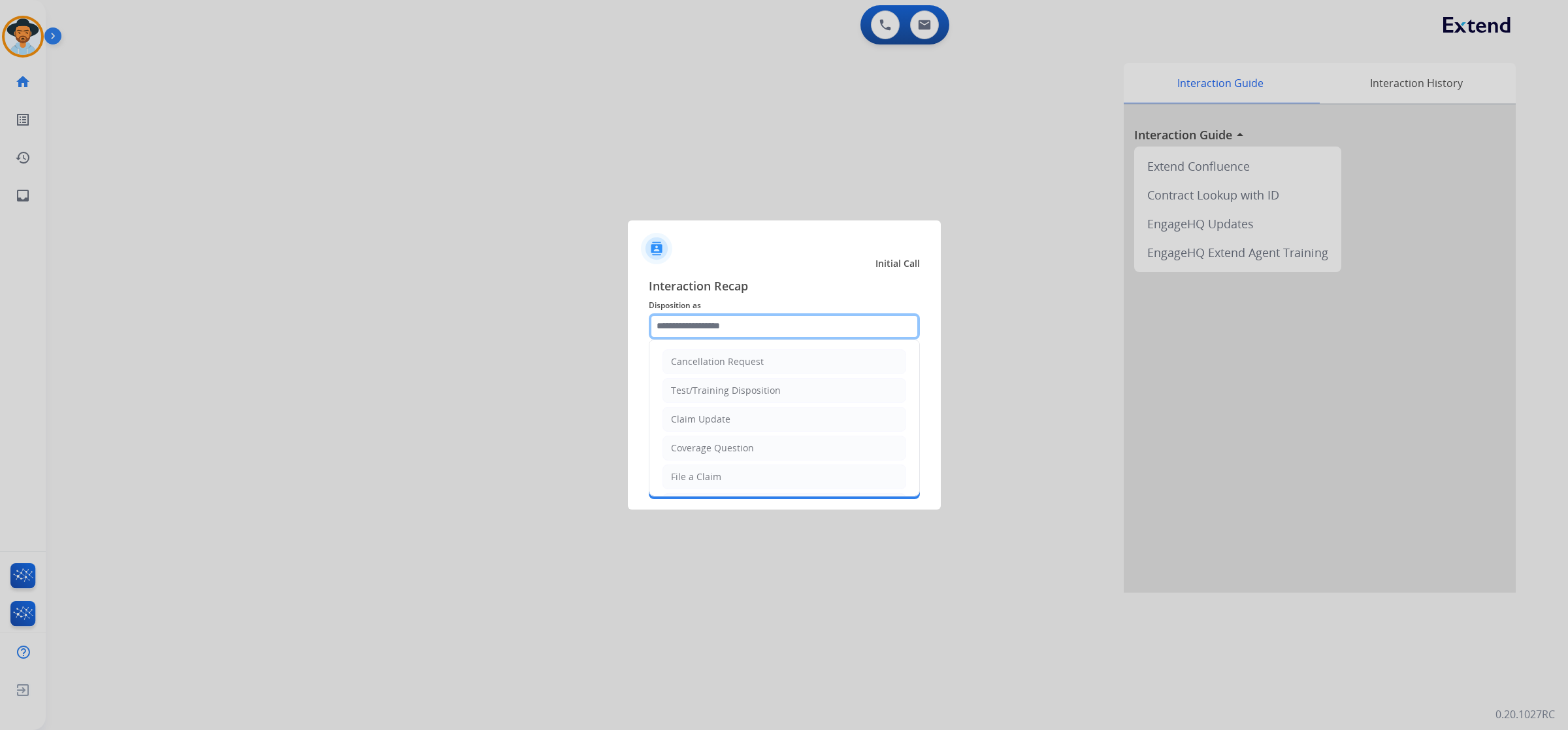
click at [812, 323] on input "text" at bounding box center [784, 326] width 271 height 26
click at [724, 484] on li "File a Claim" at bounding box center [784, 477] width 244 height 25
type input "**********"
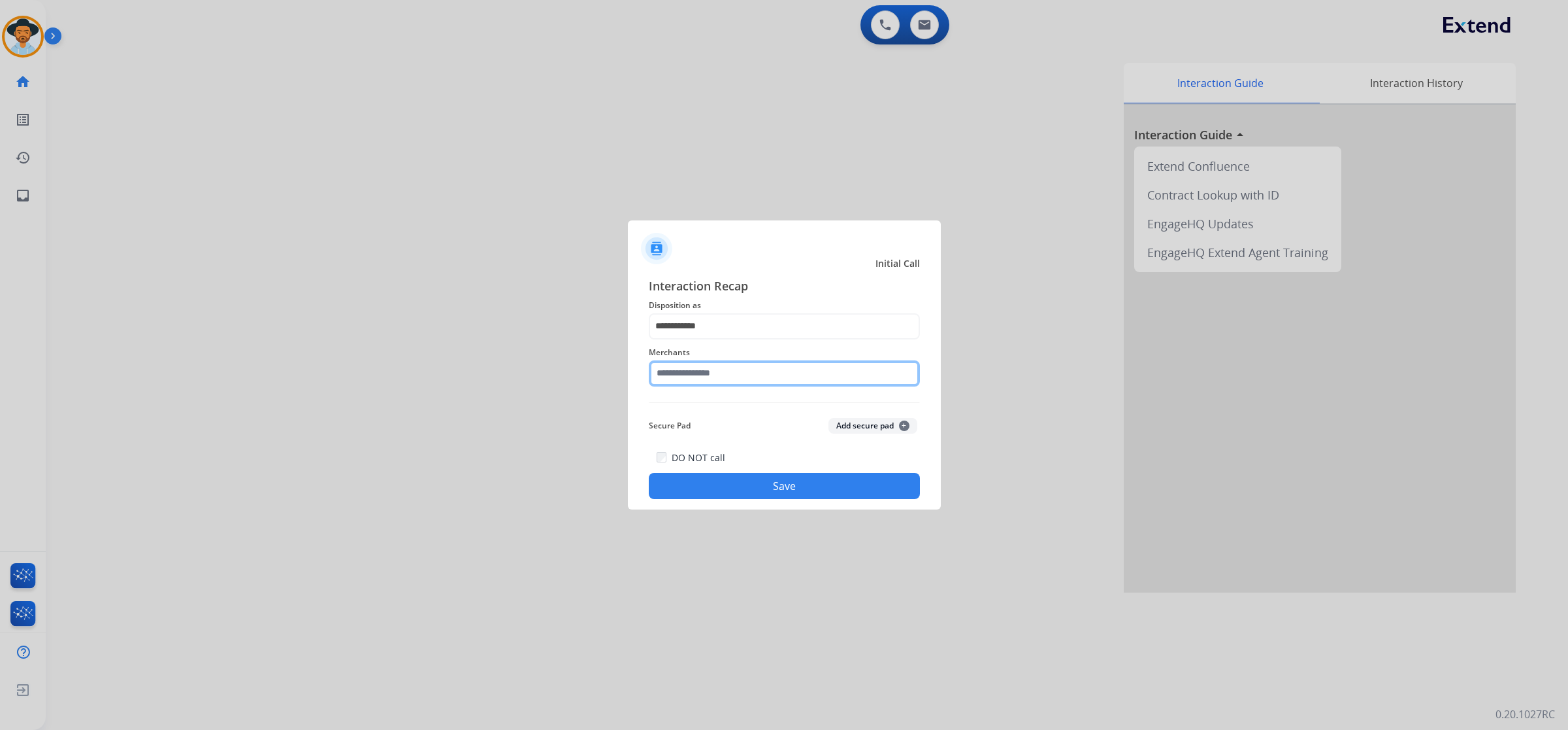
click at [687, 375] on input "text" at bounding box center [784, 373] width 271 height 26
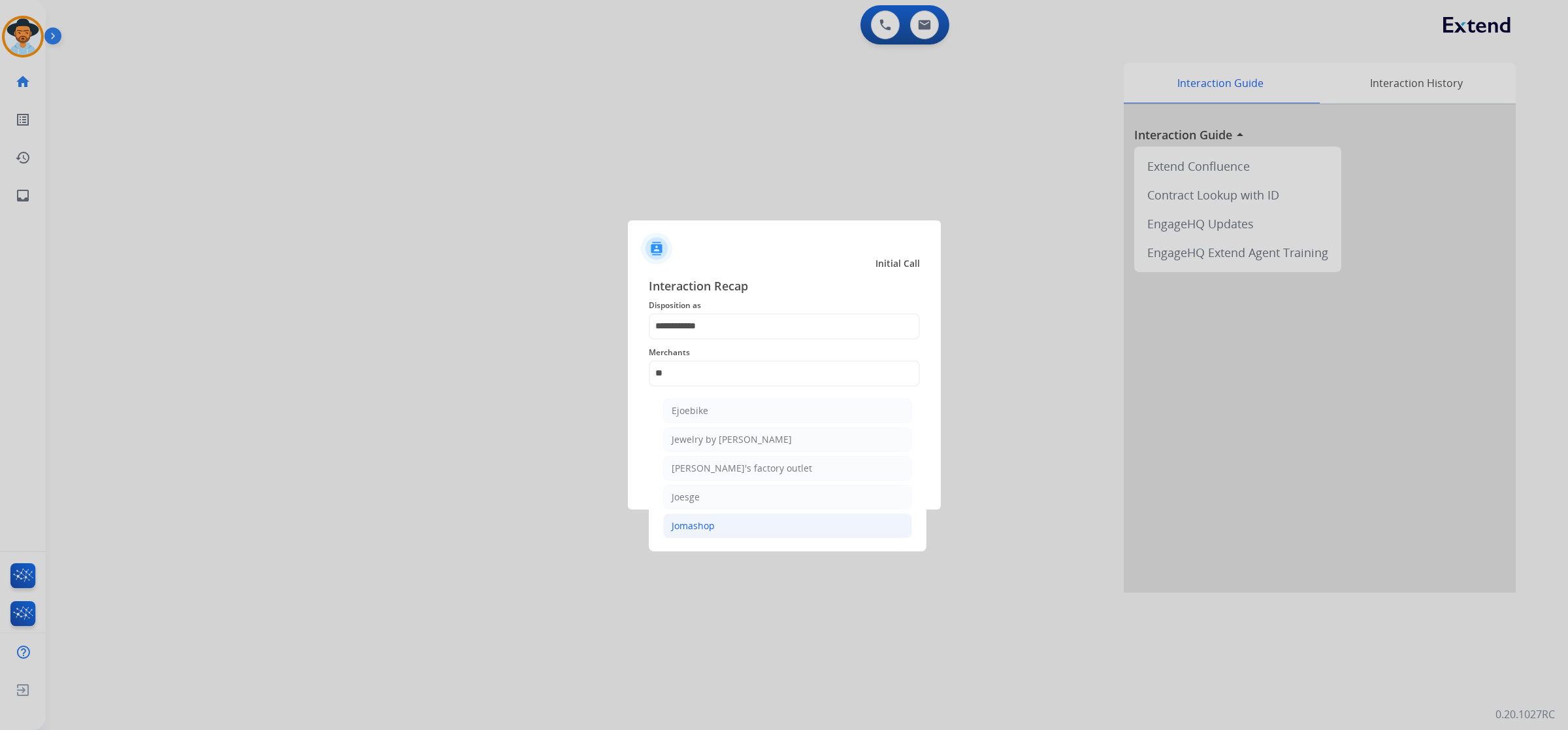
click at [728, 524] on li "Jomashop" at bounding box center [787, 526] width 249 height 25
type input "********"
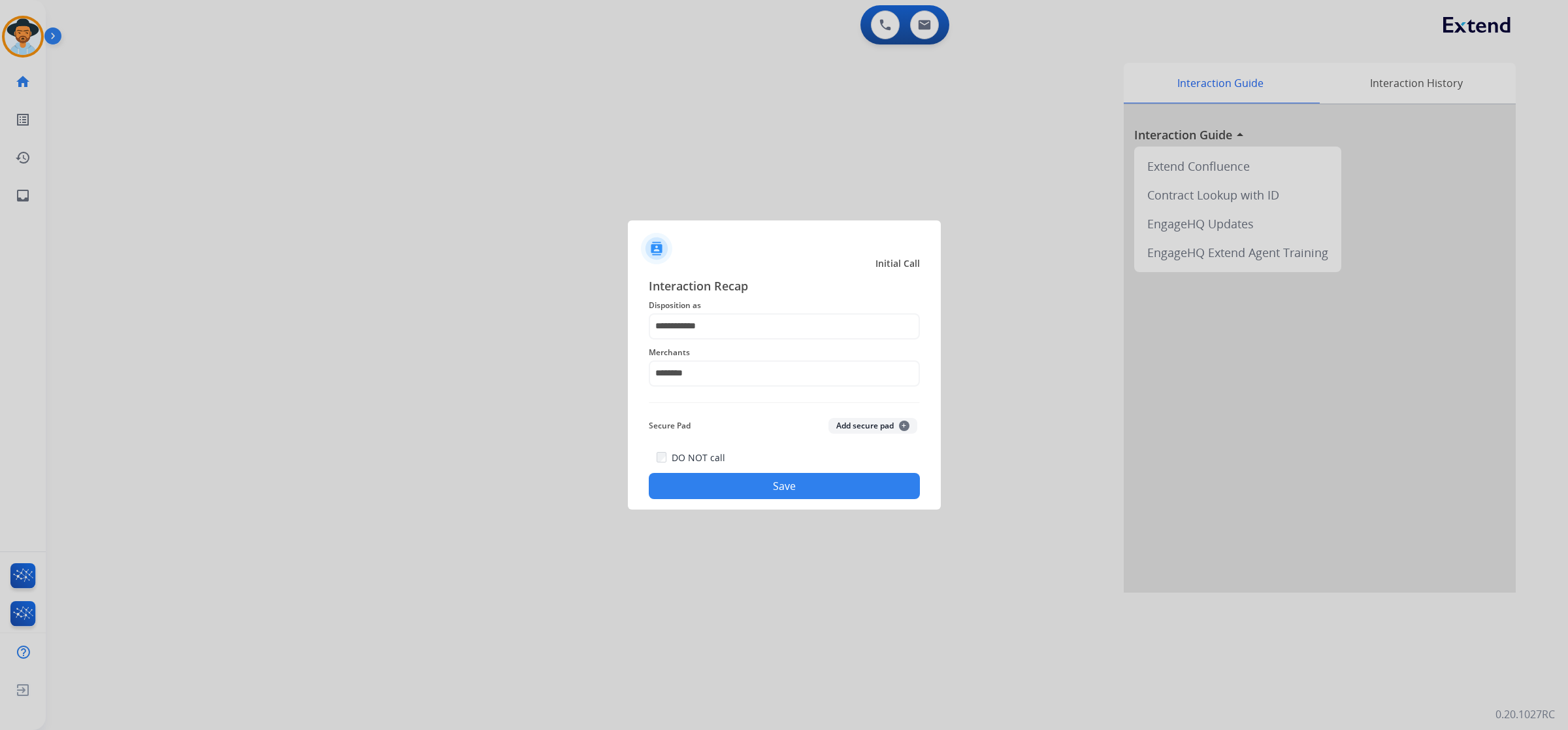
click at [734, 502] on div "**********" at bounding box center [784, 388] width 313 height 244
click at [734, 496] on button "Save" at bounding box center [784, 486] width 271 height 26
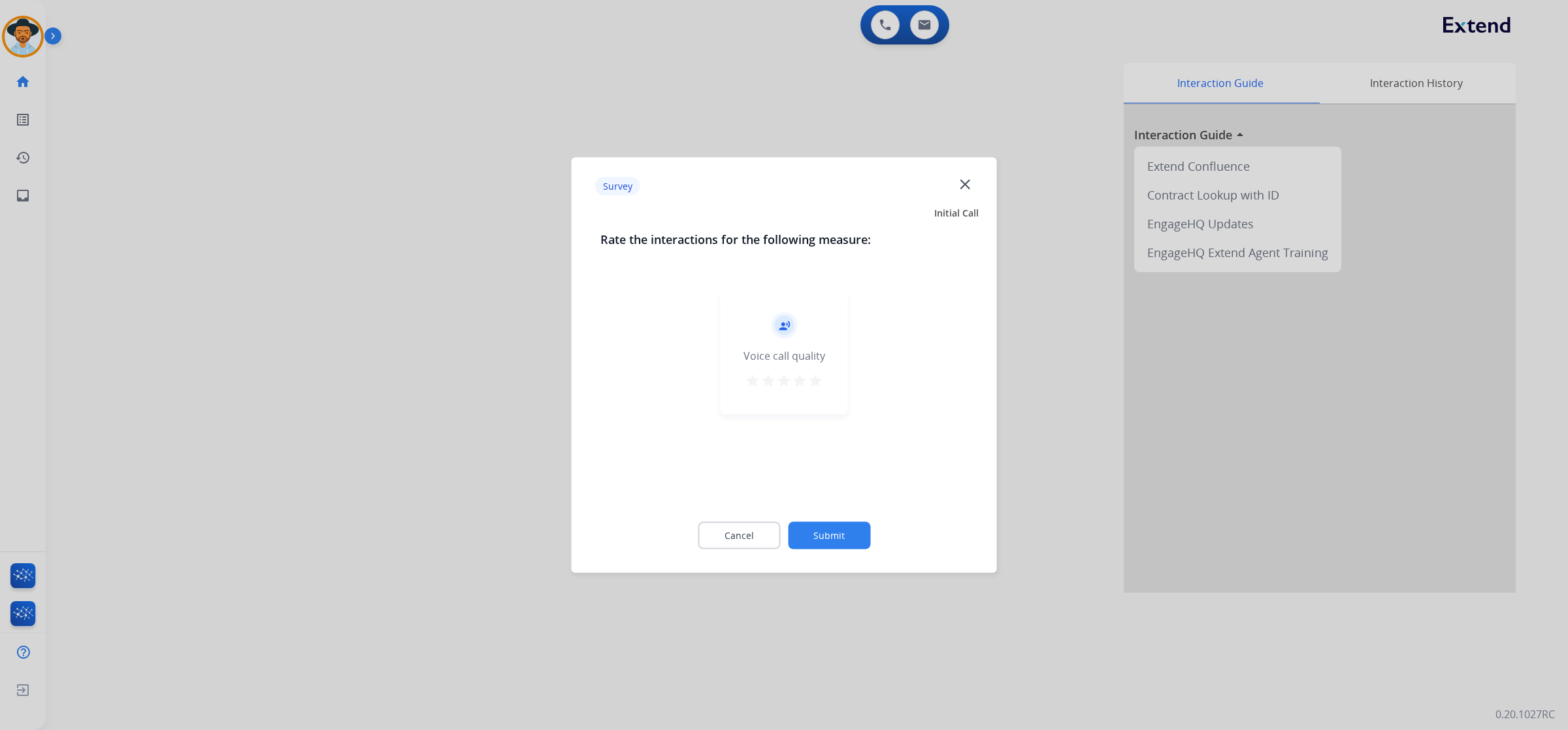
click at [818, 389] on button "star" at bounding box center [815, 383] width 15 height 20
click at [835, 530] on button "Submit" at bounding box center [829, 535] width 82 height 27
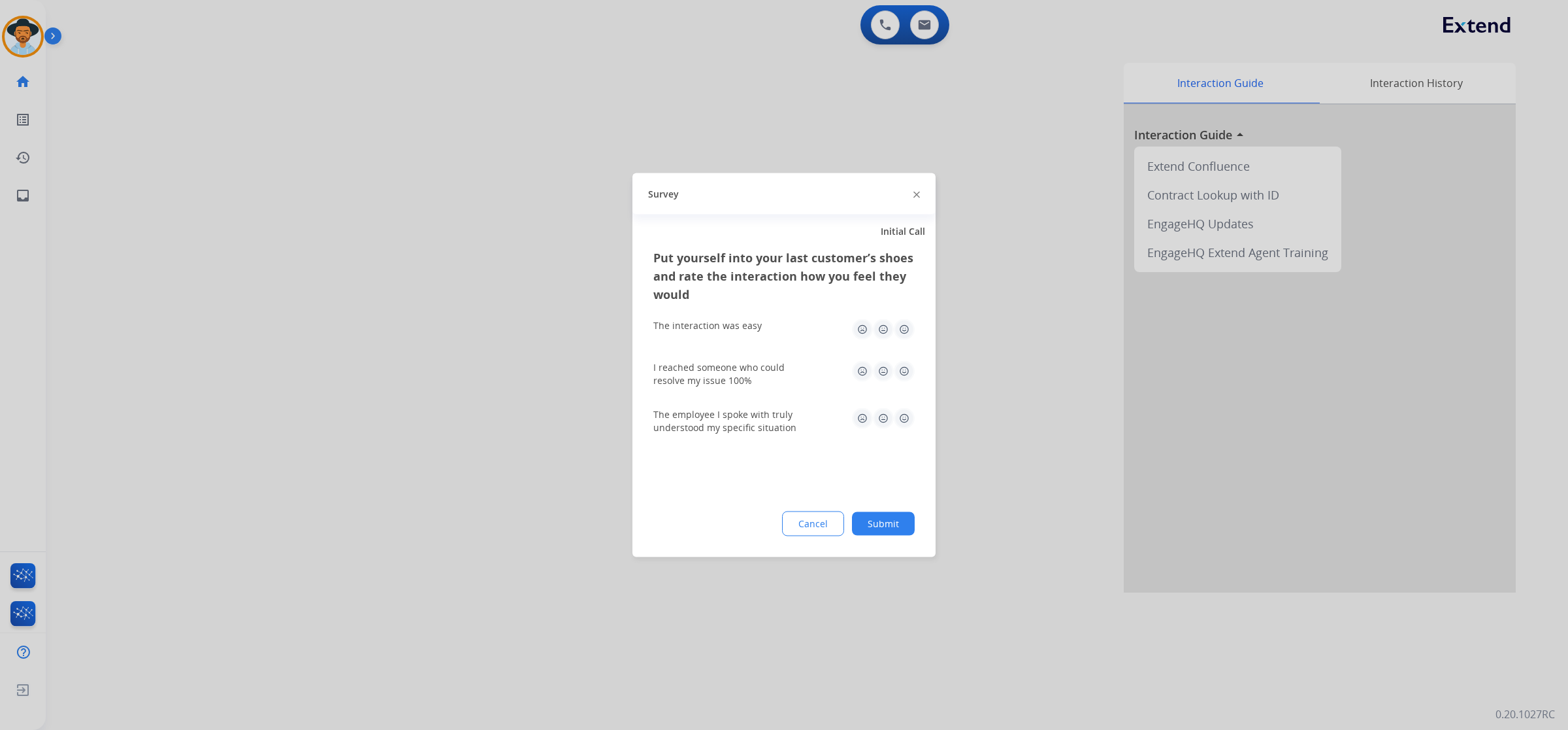
click at [912, 327] on img at bounding box center [904, 329] width 21 height 21
click at [913, 361] on img at bounding box center [904, 371] width 21 height 21
click at [903, 414] on img at bounding box center [904, 418] width 21 height 21
click at [886, 535] on div "Cancel Submit" at bounding box center [784, 524] width 261 height 25
click at [886, 525] on button "Submit" at bounding box center [884, 524] width 63 height 23
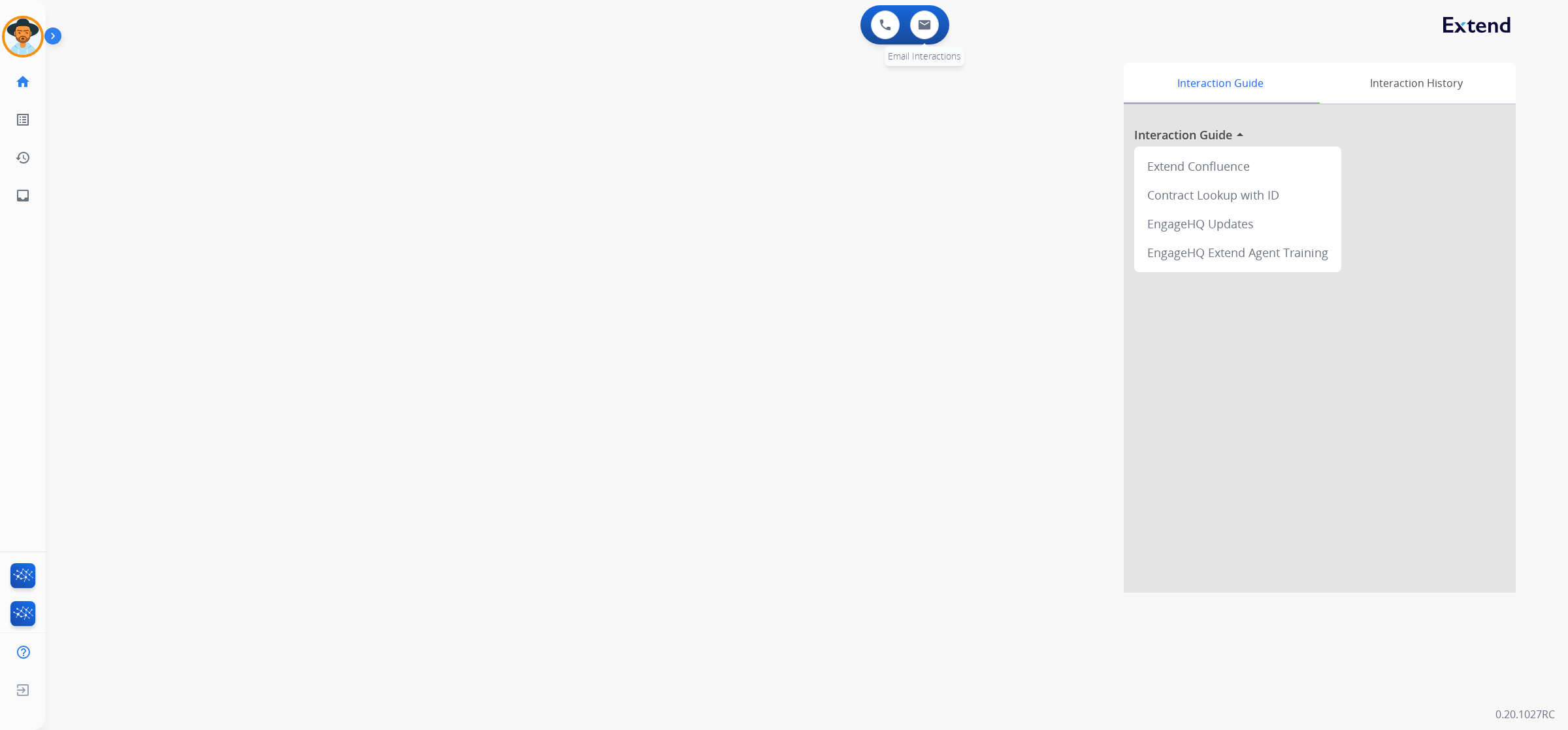
click at [935, 11] on div "0 Email Interactions" at bounding box center [925, 25] width 40 height 29
click at [929, 21] on img at bounding box center [924, 25] width 14 height 11
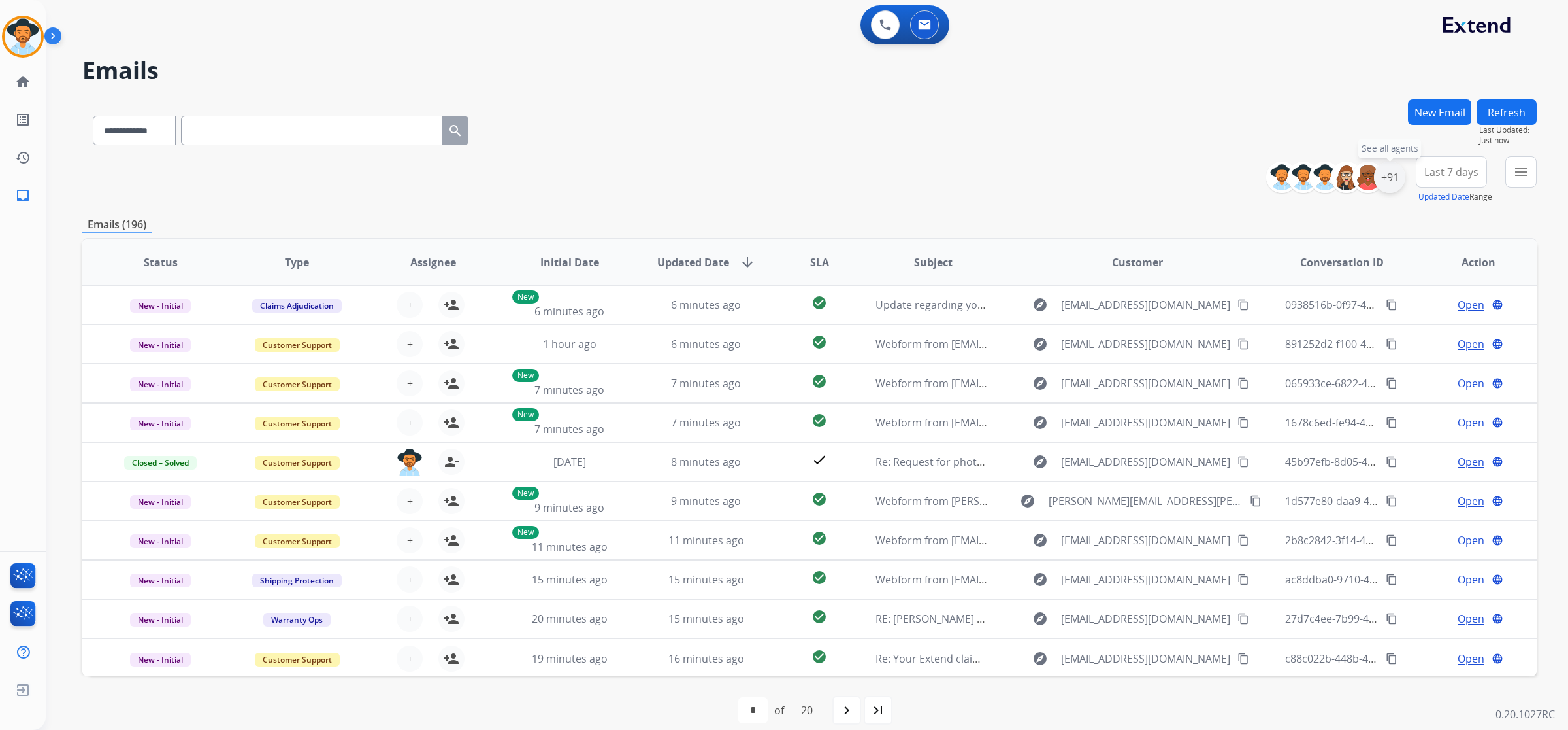
click at [1386, 181] on div "+91" at bounding box center [1390, 177] width 32 height 32
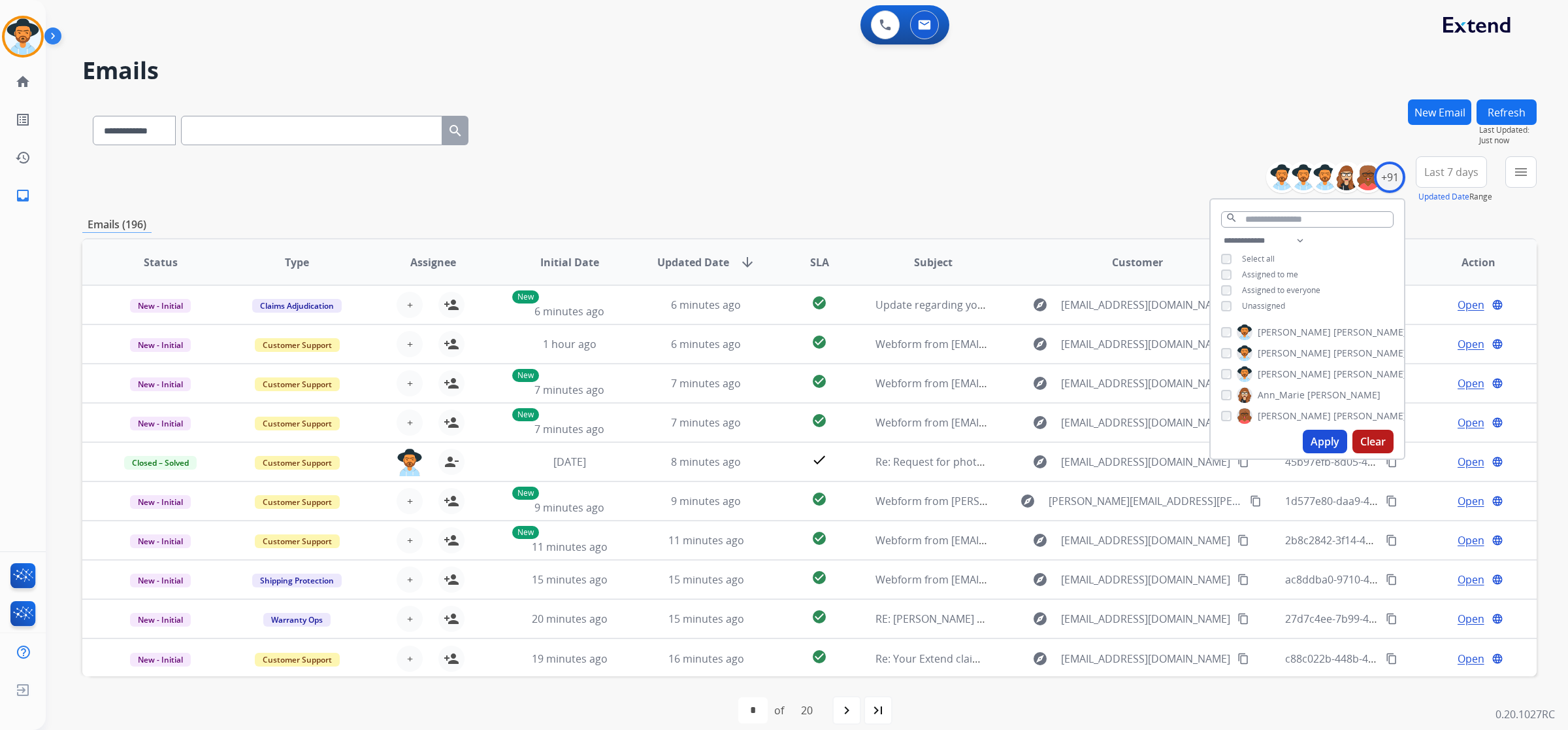
click at [1275, 308] on span "Unassigned" at bounding box center [1264, 306] width 43 height 11
click at [1332, 440] on button "Apply" at bounding box center [1325, 442] width 44 height 23
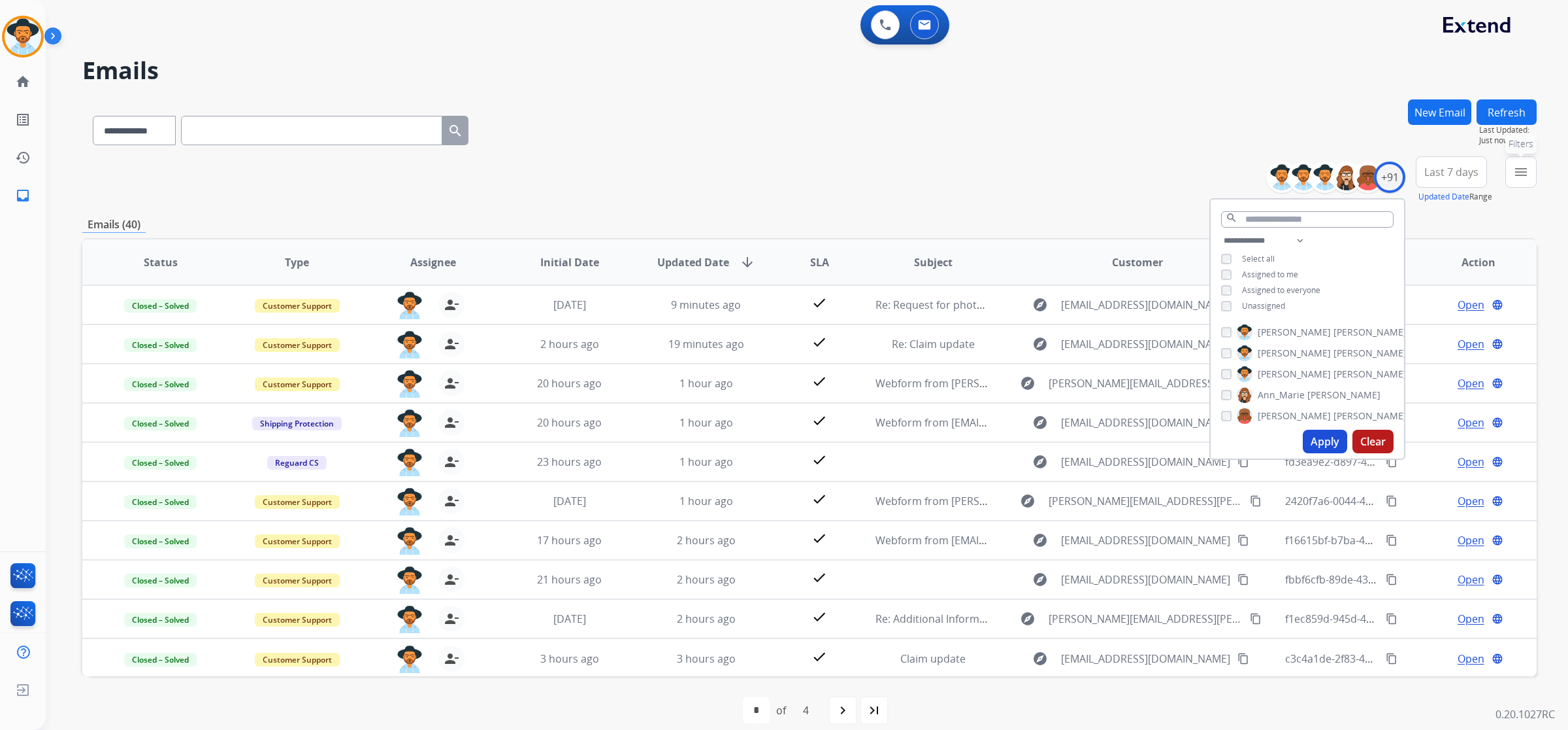
click at [1520, 168] on mat-icon "menu" at bounding box center [1520, 171] width 15 height 15
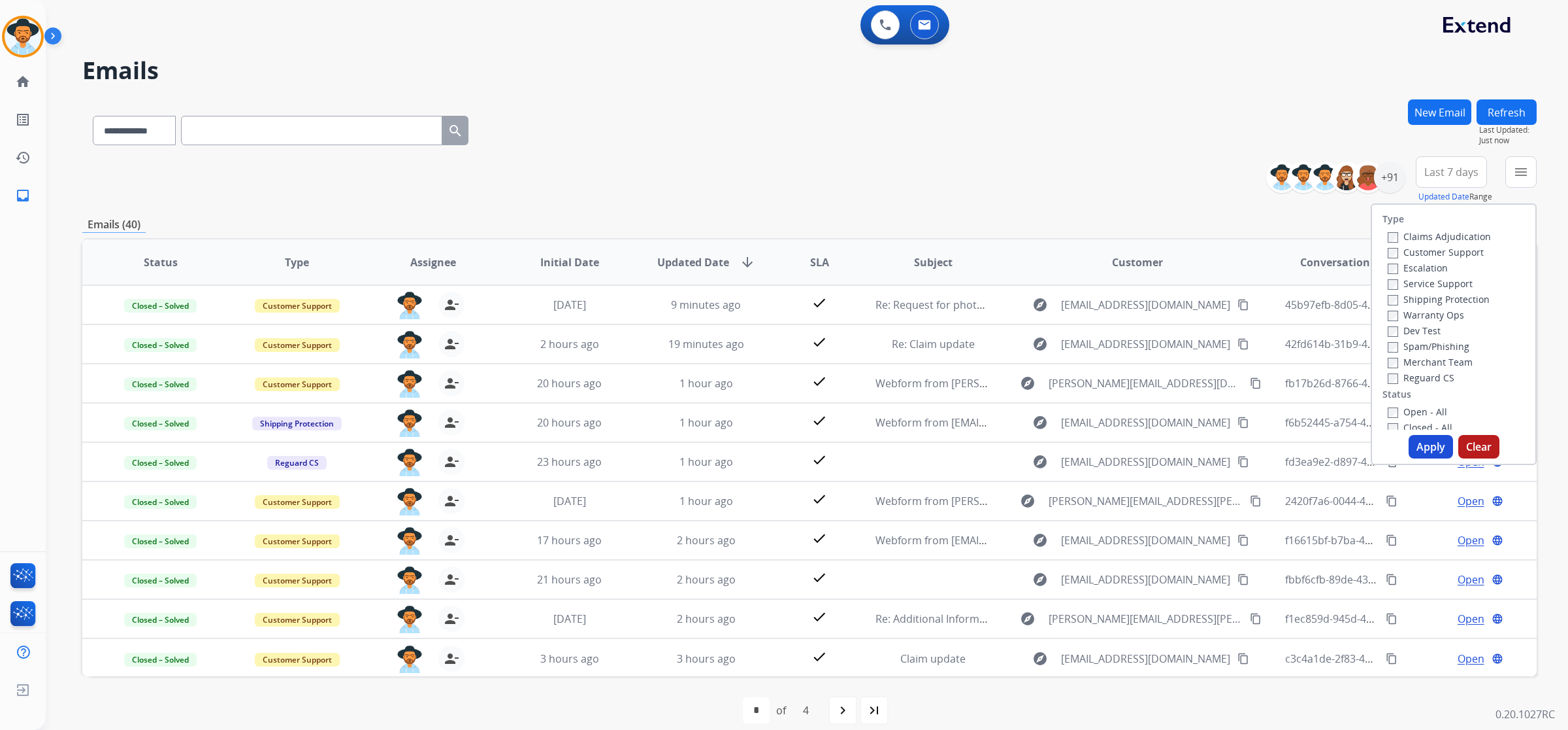
click at [1437, 410] on label "Open - All" at bounding box center [1418, 412] width 59 height 13
click at [1433, 443] on button "Apply" at bounding box center [1430, 447] width 44 height 23
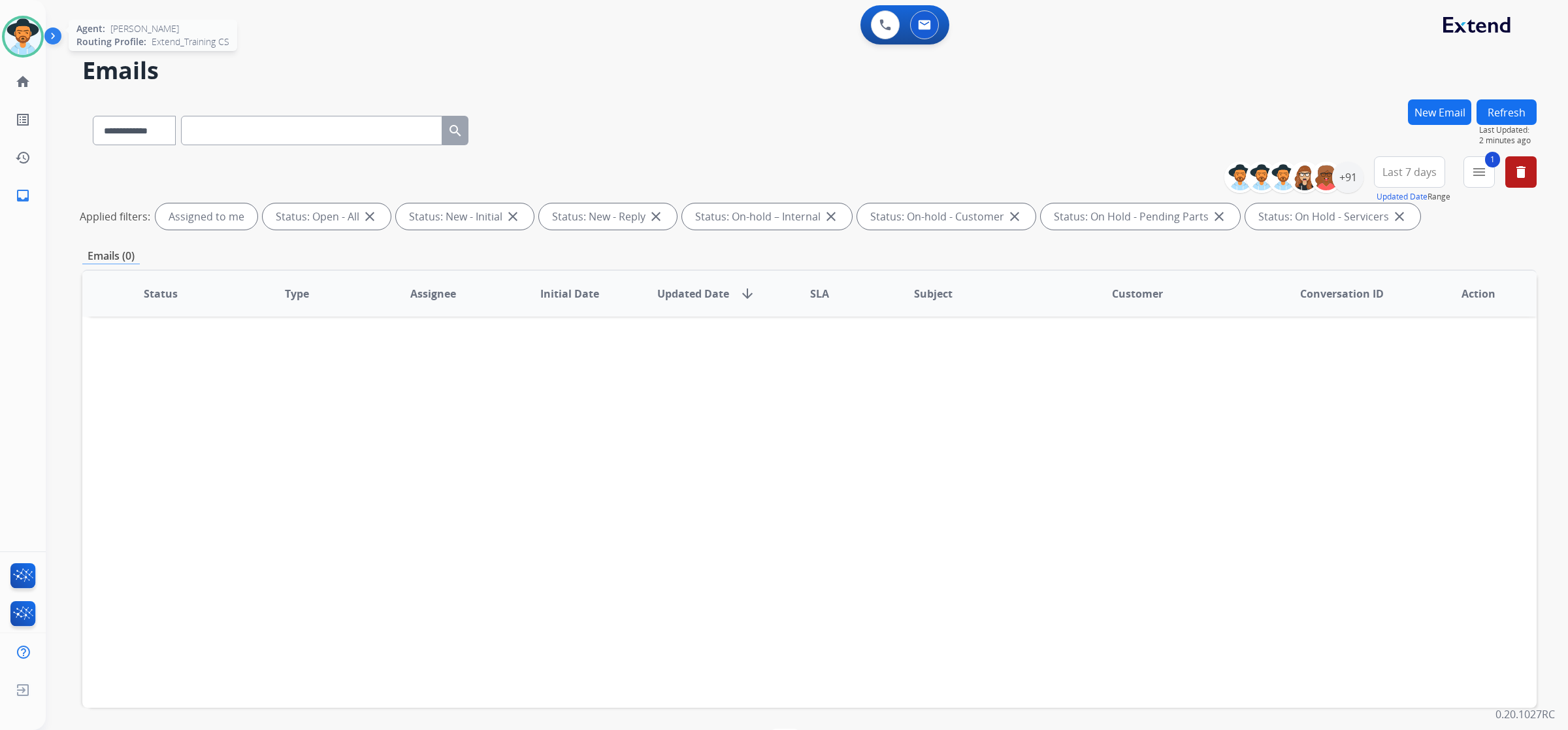
click at [32, 21] on img at bounding box center [23, 36] width 37 height 37
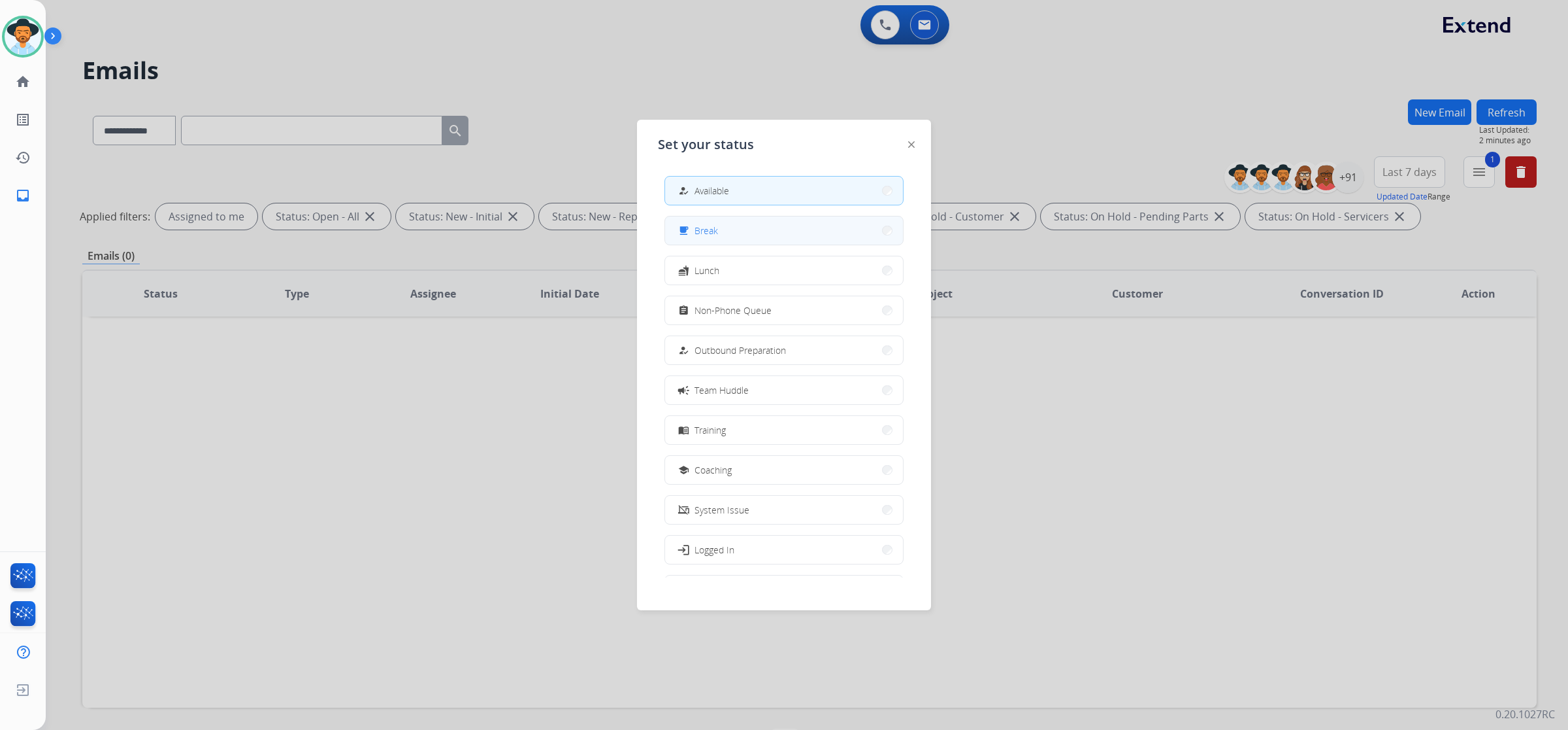
click at [857, 221] on button "free_breakfast Break" at bounding box center [784, 230] width 238 height 28
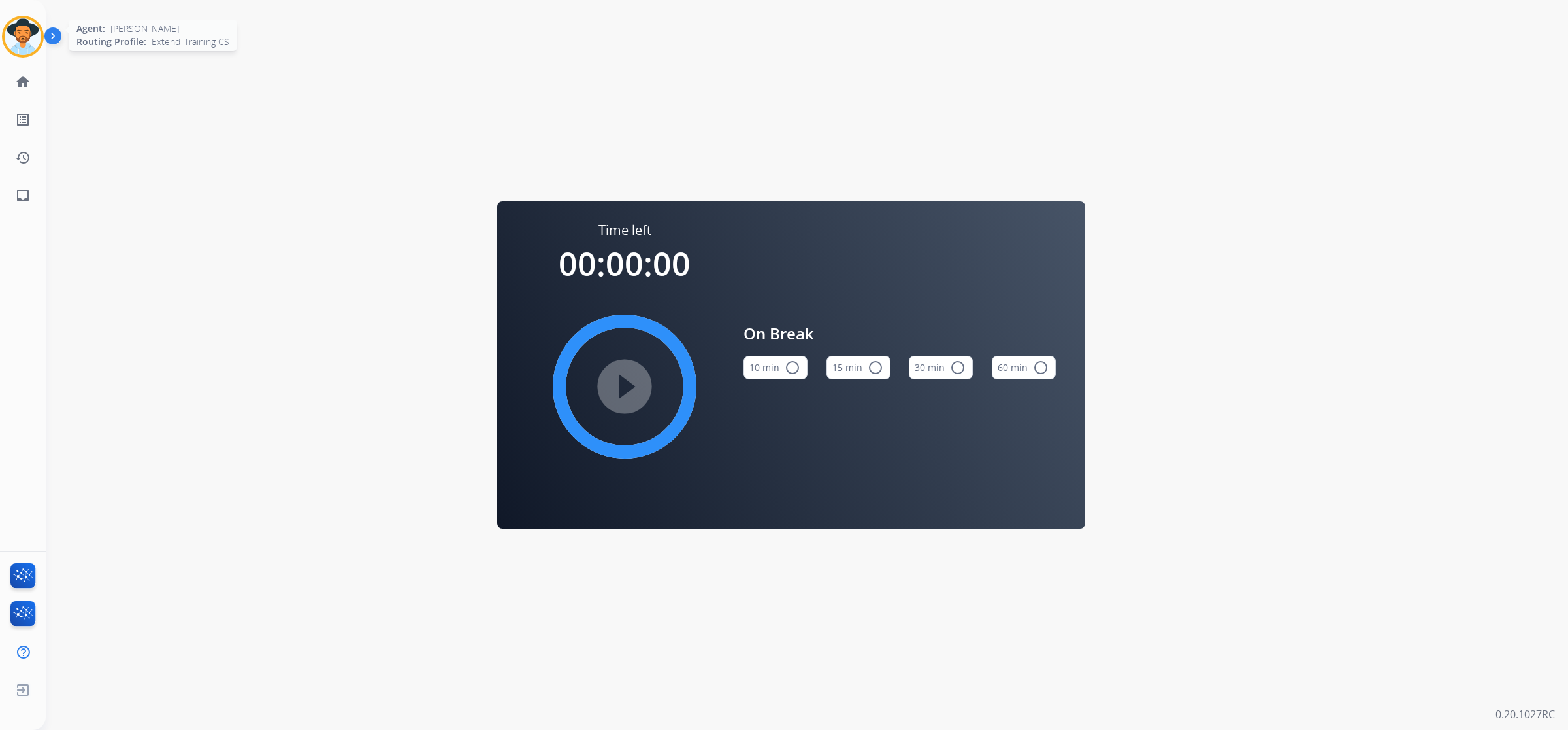
click at [36, 46] on img at bounding box center [23, 36] width 37 height 37
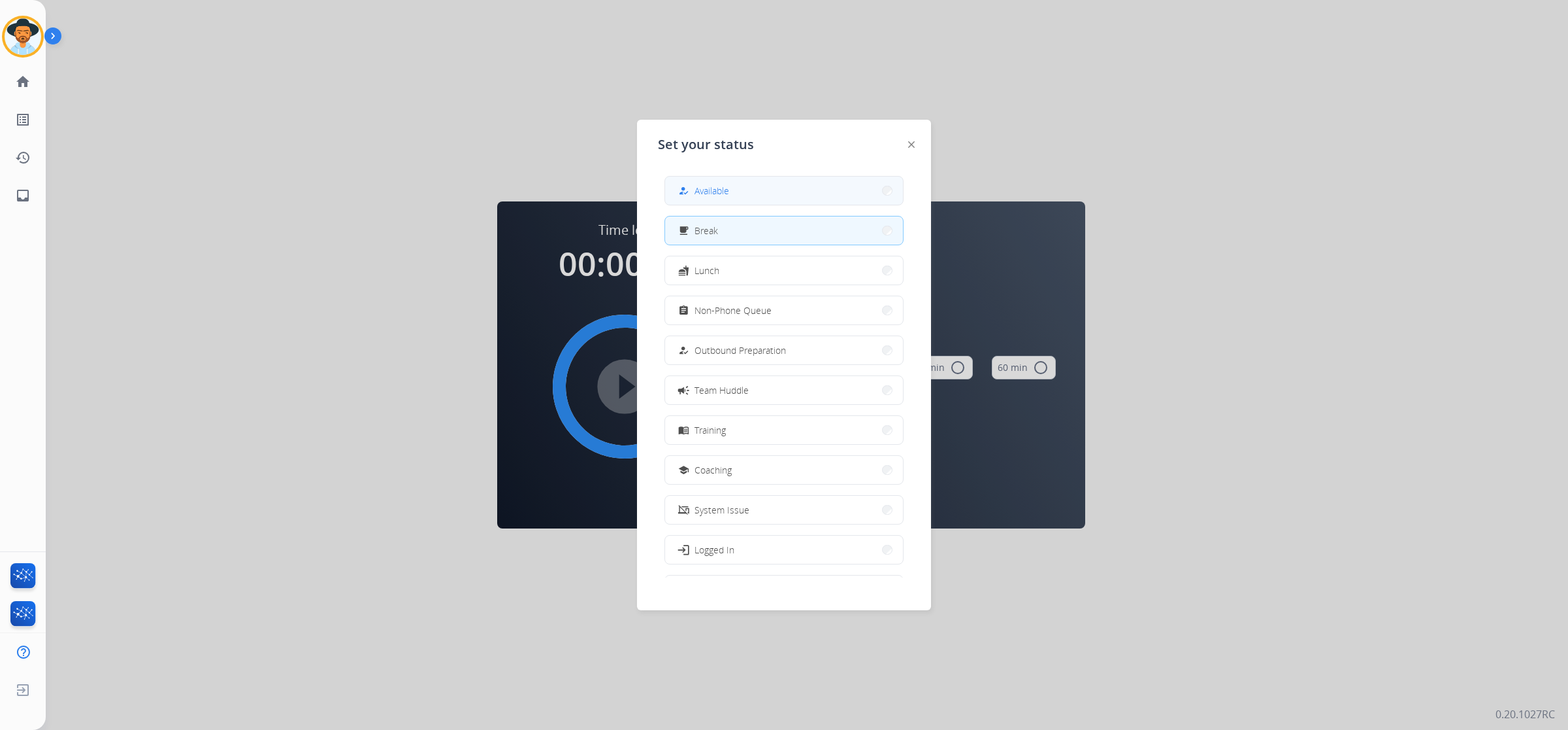
click at [736, 195] on button "how_to_reg Available" at bounding box center [784, 190] width 238 height 28
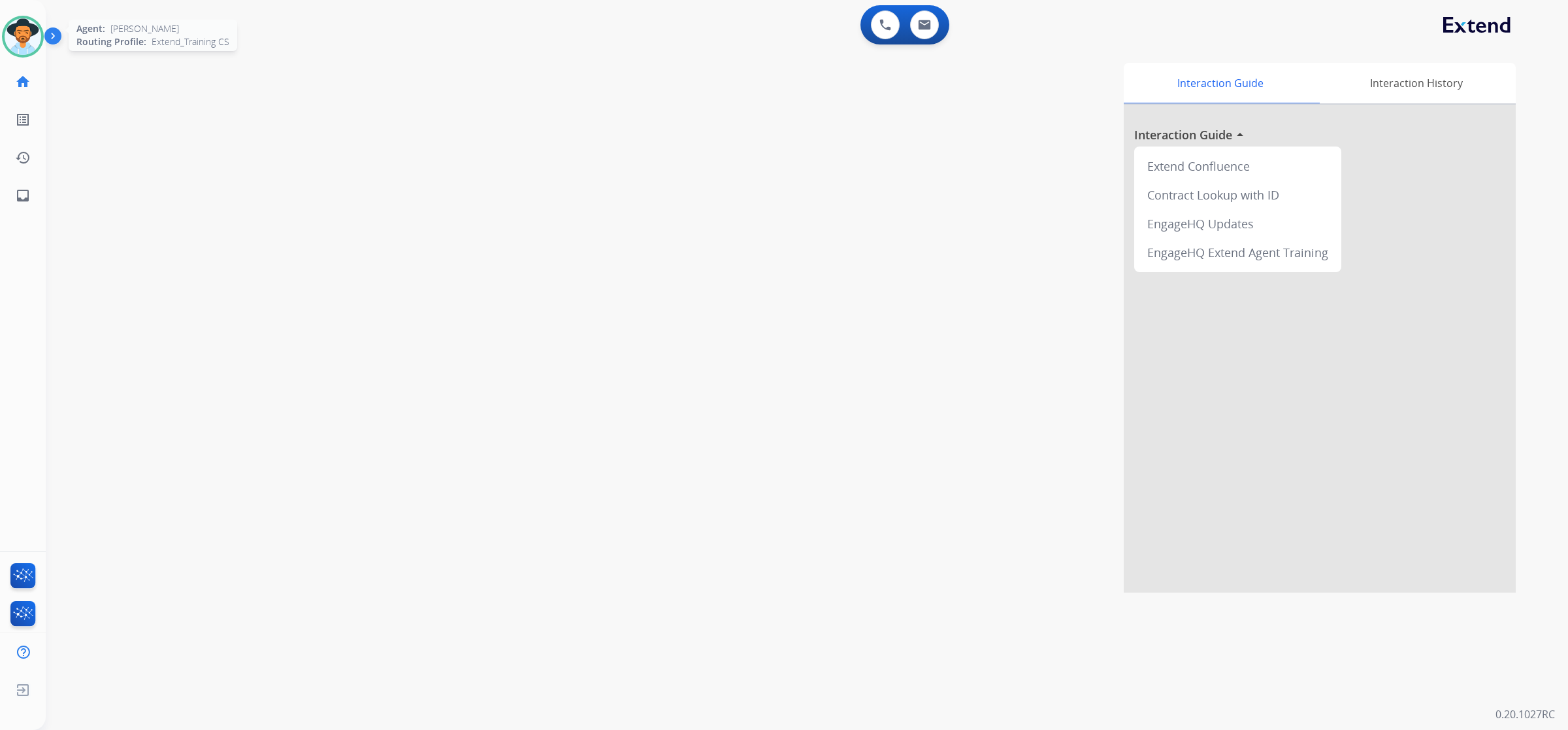
click at [24, 41] on div "Outbound call Quit Outbound call Quit Schedule interaction + Add to my list Cus…" at bounding box center [784, 365] width 1568 height 730
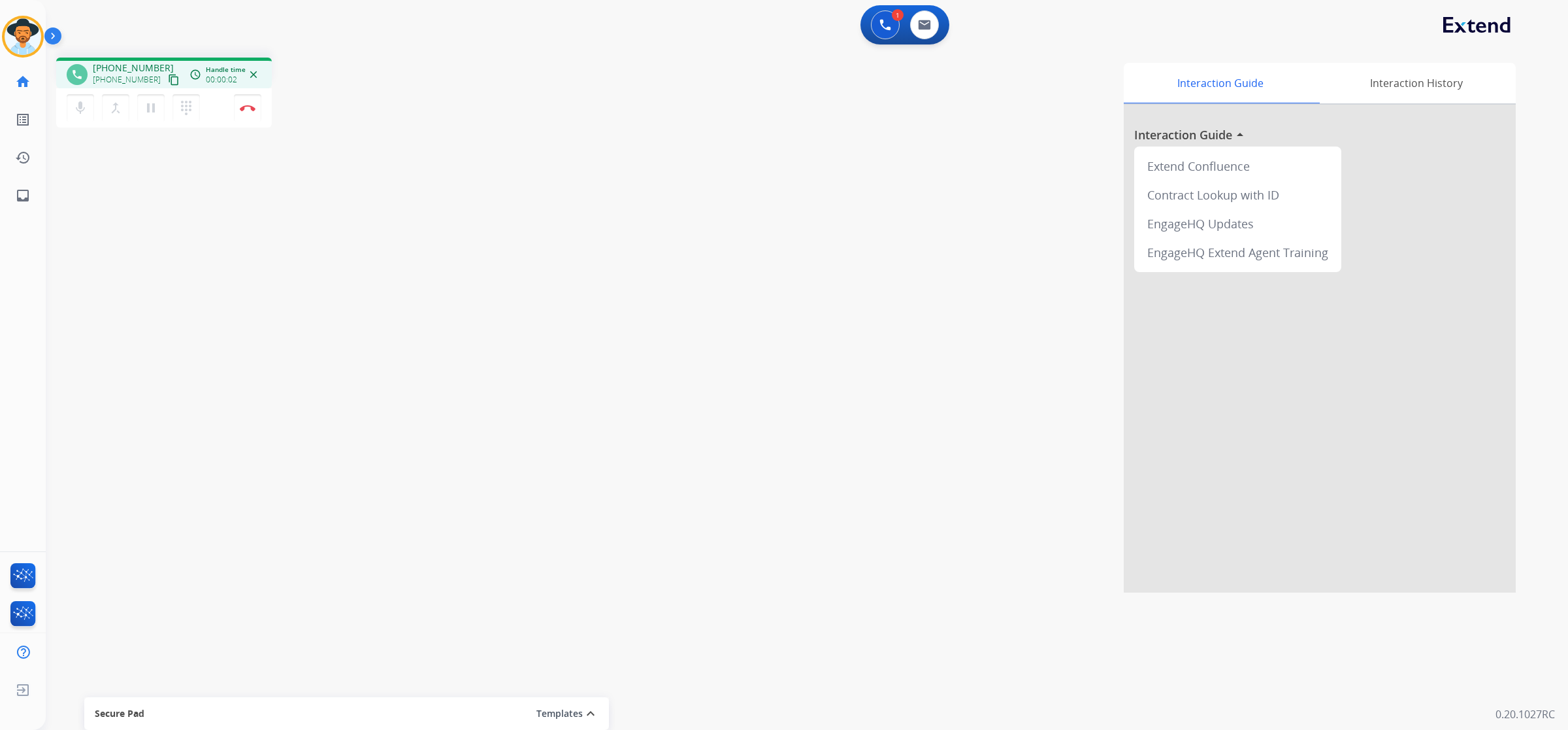
click at [168, 78] on mat-icon "content_copy" at bounding box center [173, 79] width 12 height 12
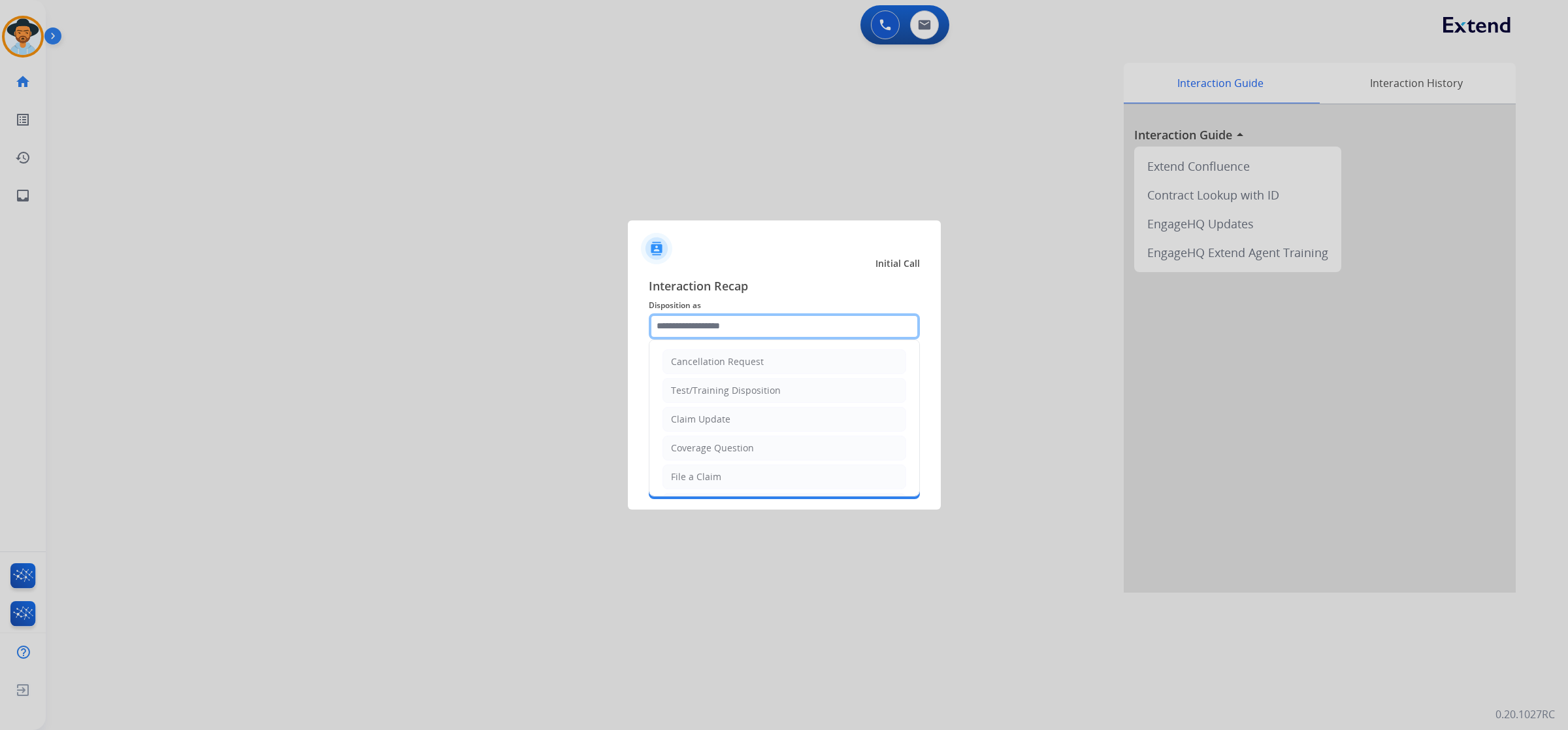
click at [690, 324] on input "text" at bounding box center [784, 326] width 271 height 26
click at [725, 454] on div "Coverage Question" at bounding box center [712, 448] width 83 height 14
type input "**********"
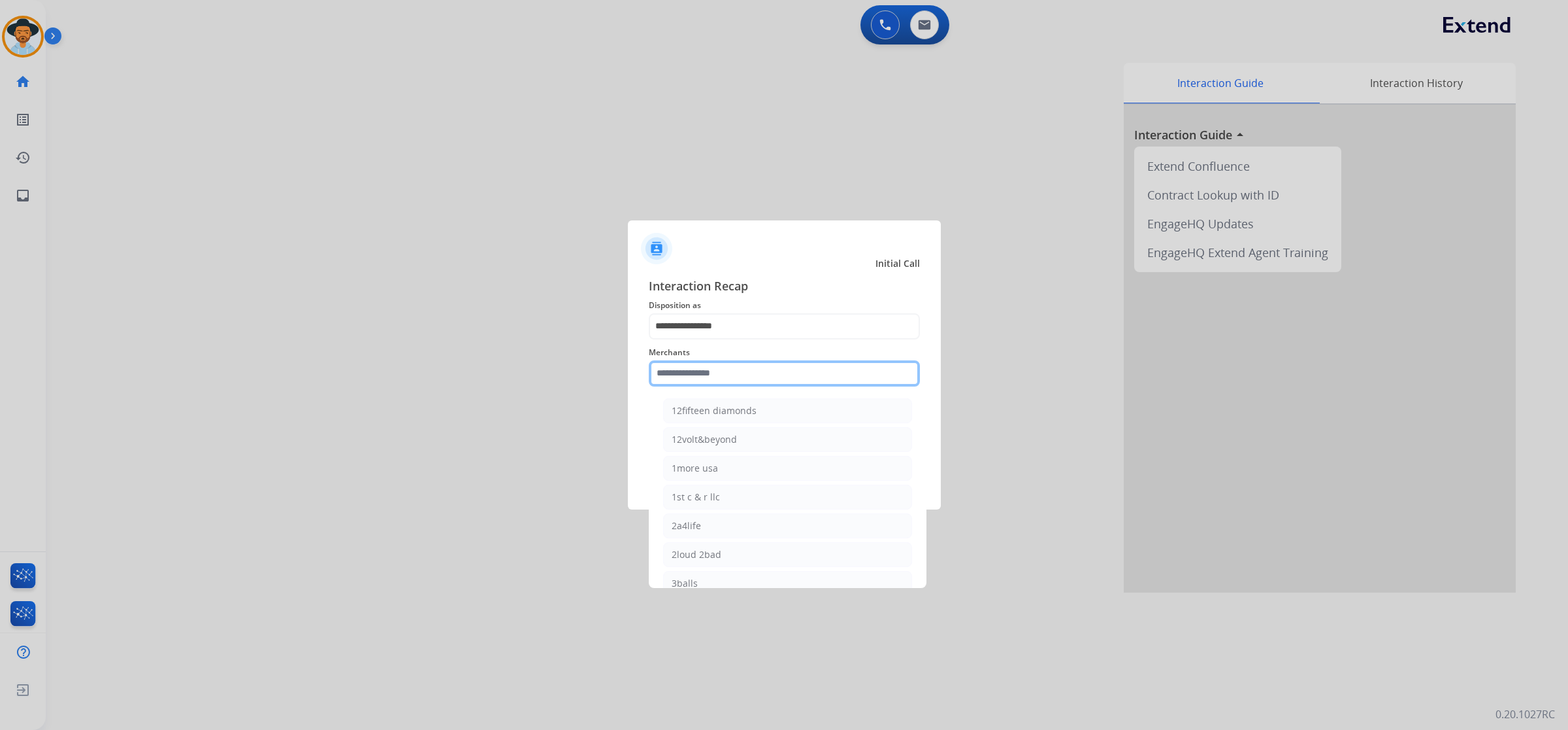
click at [725, 371] on input "text" at bounding box center [784, 373] width 271 height 26
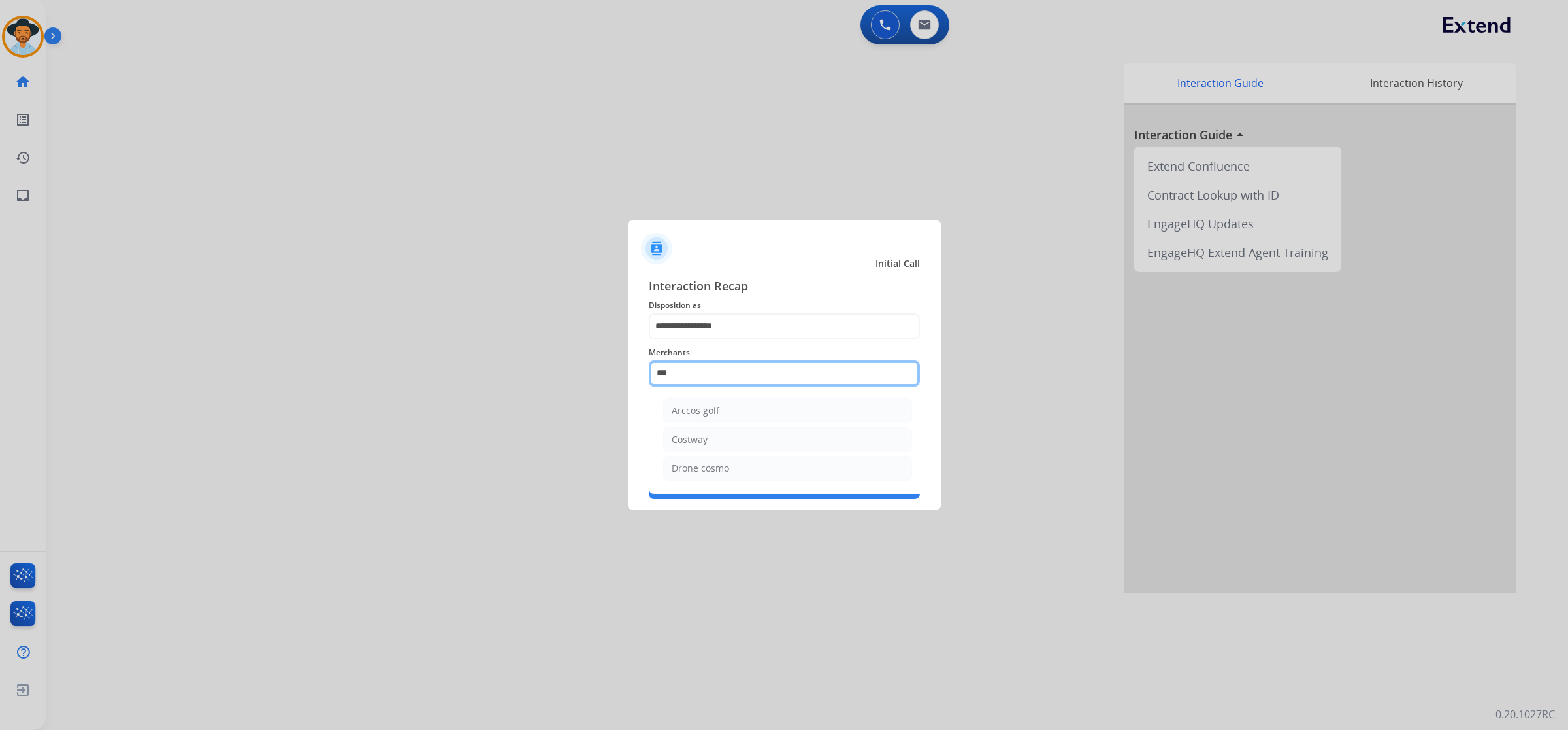
drag, startPoint x: 694, startPoint y: 370, endPoint x: 630, endPoint y: 370, distance: 64.0
click at [630, 370] on div "**********" at bounding box center [784, 388] width 313 height 244
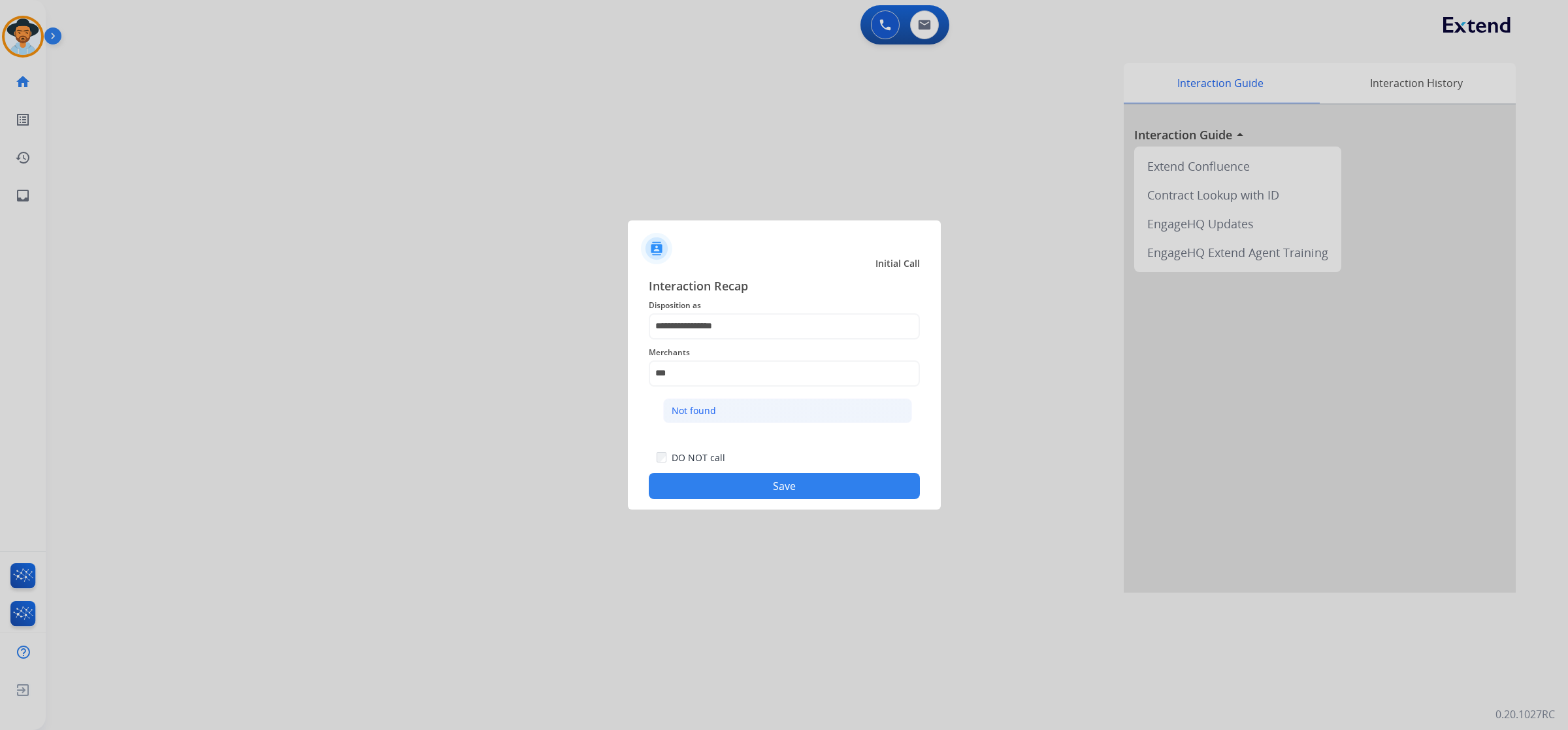
click at [728, 410] on li "Not found" at bounding box center [787, 411] width 249 height 25
type input "*********"
click at [777, 489] on button "Save" at bounding box center [784, 486] width 271 height 26
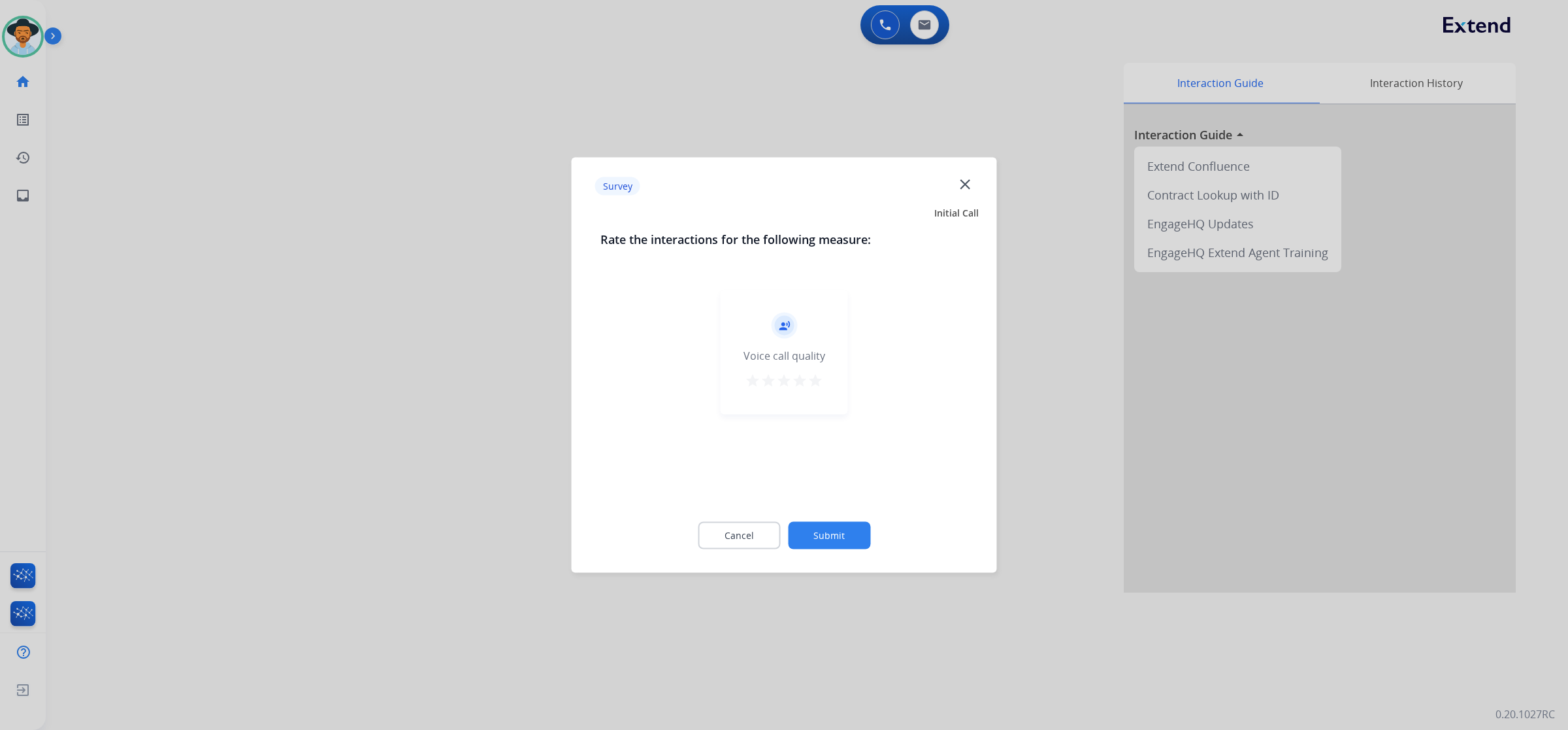
click at [815, 378] on mat-icon "star" at bounding box center [815, 380] width 15 height 15
click at [831, 540] on button "Submit" at bounding box center [829, 535] width 82 height 27
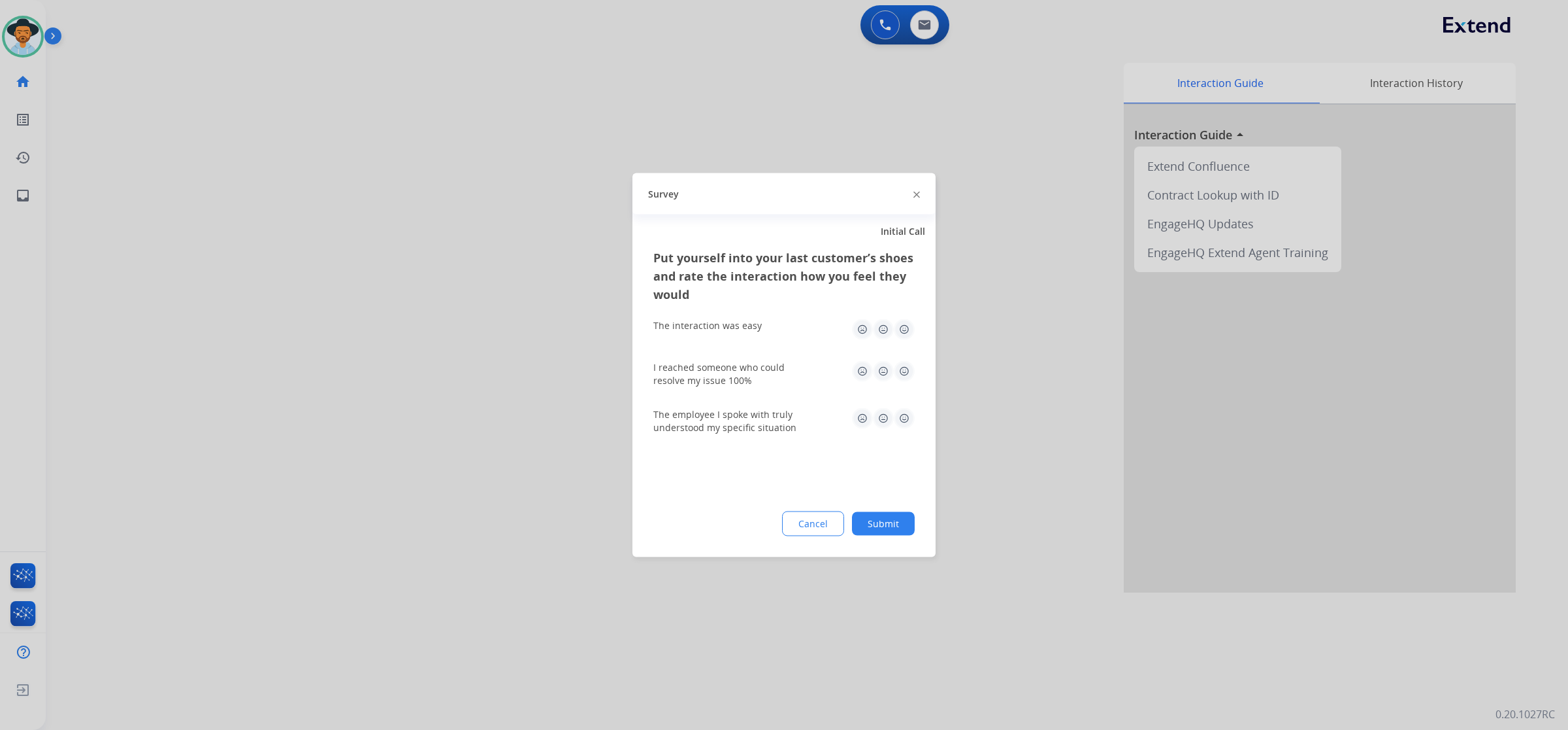
click at [909, 329] on img at bounding box center [904, 329] width 21 height 21
click at [906, 367] on img at bounding box center [904, 371] width 21 height 21
click at [897, 425] on img at bounding box center [904, 418] width 21 height 21
click at [890, 511] on div "Cancel Submit" at bounding box center [784, 524] width 261 height 25
click at [892, 514] on button "Submit" at bounding box center [884, 524] width 63 height 23
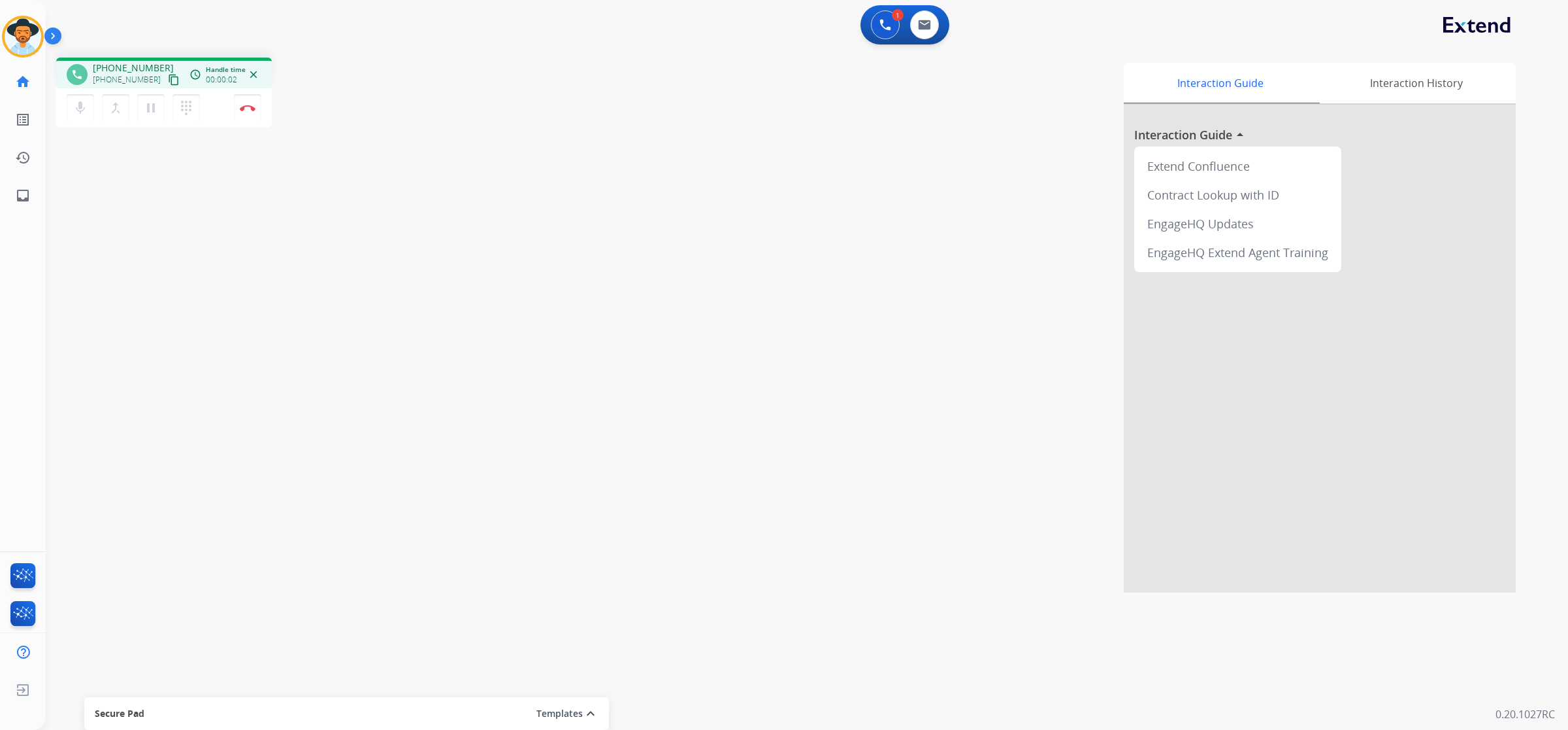
click at [168, 75] on mat-icon "content_copy" at bounding box center [173, 79] width 12 height 12
click at [145, 111] on mat-icon "pause" at bounding box center [150, 107] width 15 height 15
click at [157, 114] on mat-icon "play_arrow" at bounding box center [150, 107] width 15 height 15
click at [241, 114] on button "Disconnect" at bounding box center [248, 107] width 27 height 27
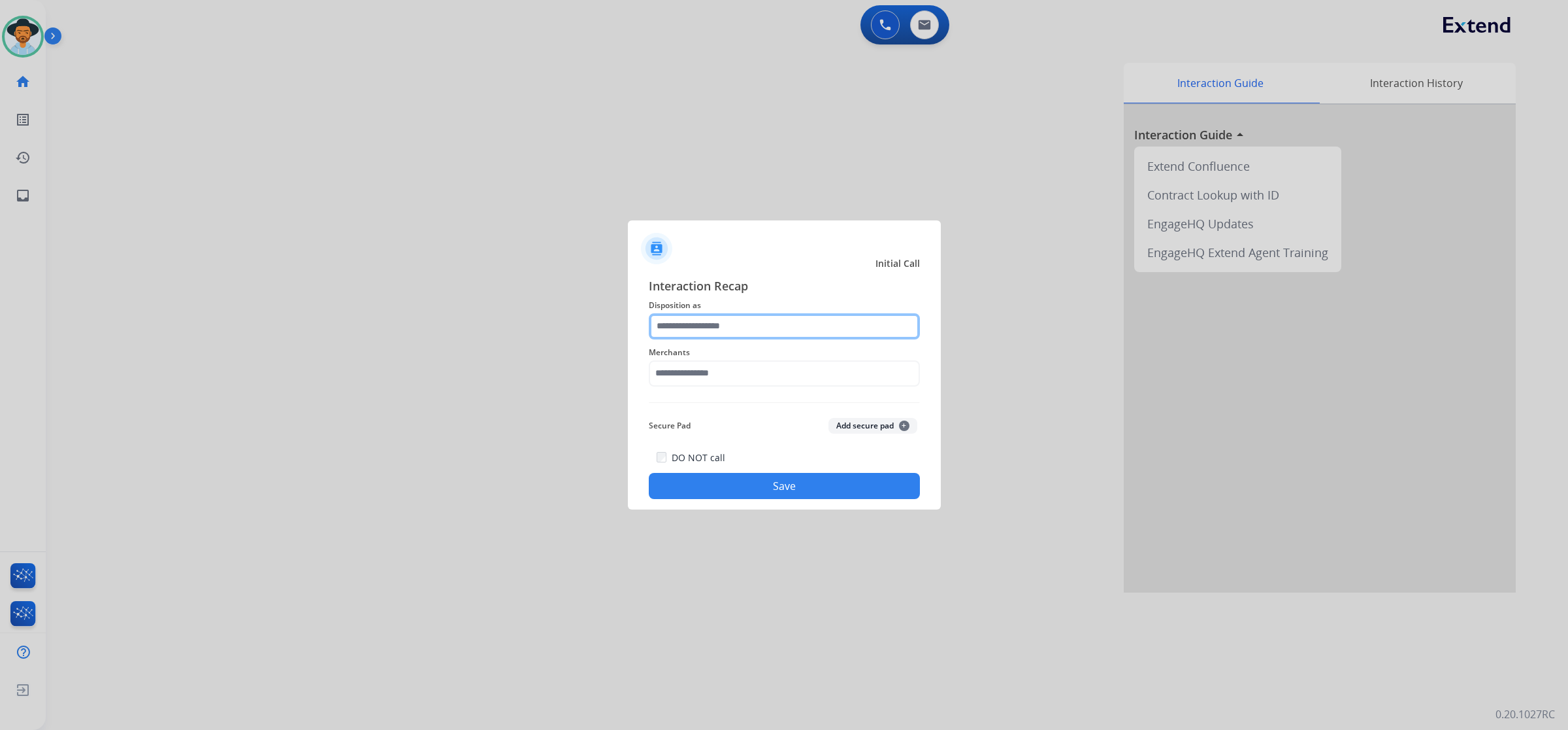
click at [768, 331] on input "text" at bounding box center [784, 326] width 271 height 26
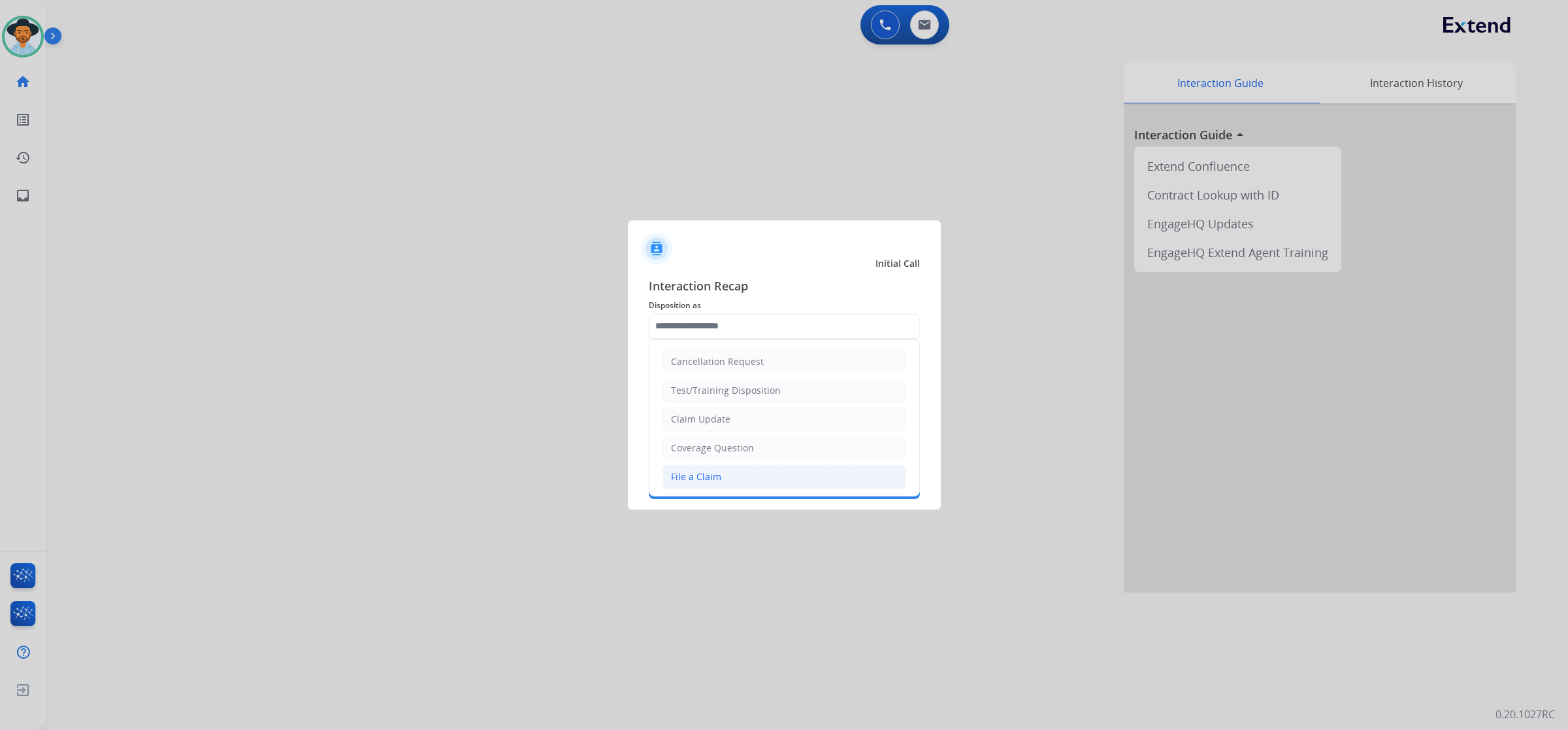
click at [760, 470] on li "File a Claim" at bounding box center [784, 477] width 244 height 25
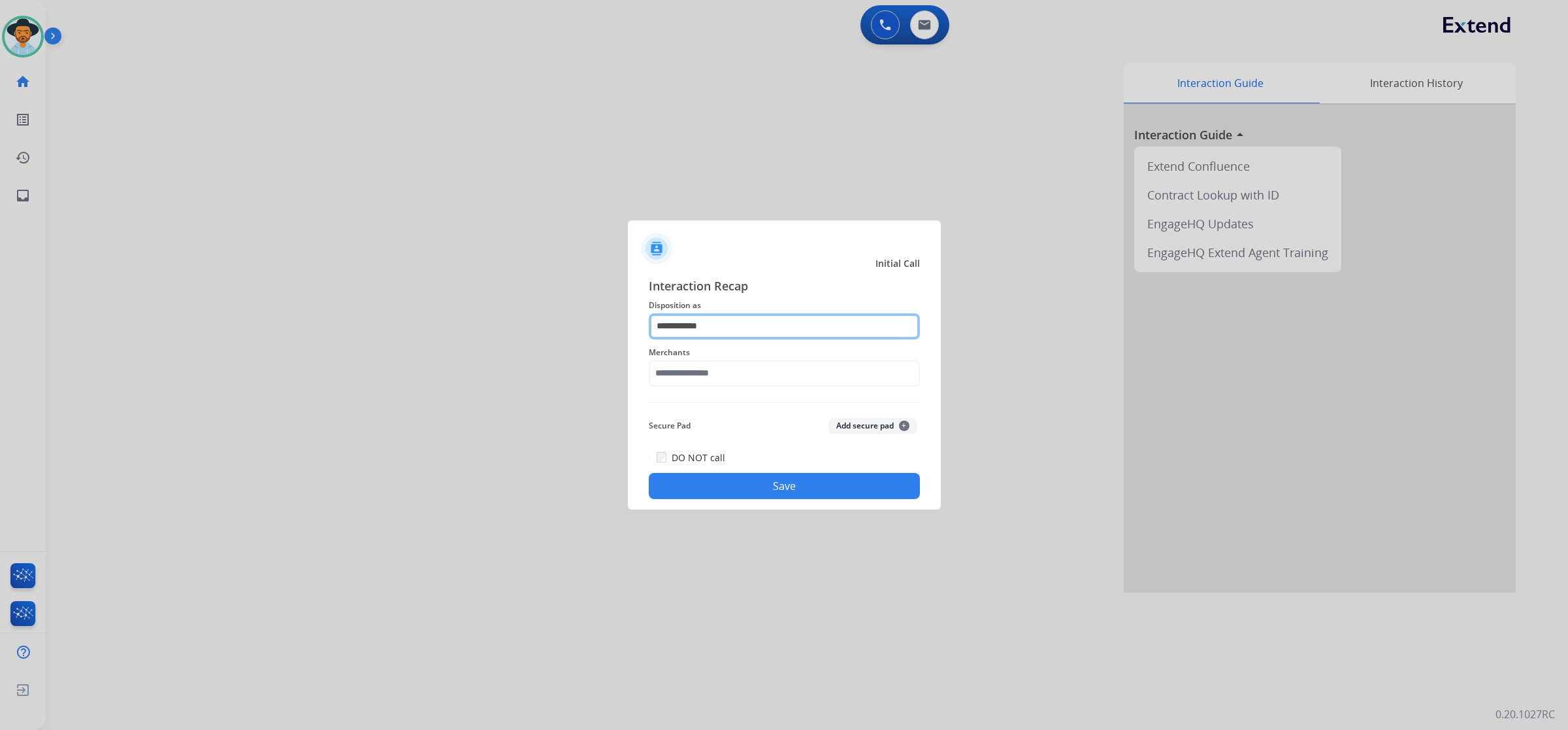
click at [756, 330] on input "**********" at bounding box center [784, 326] width 271 height 26
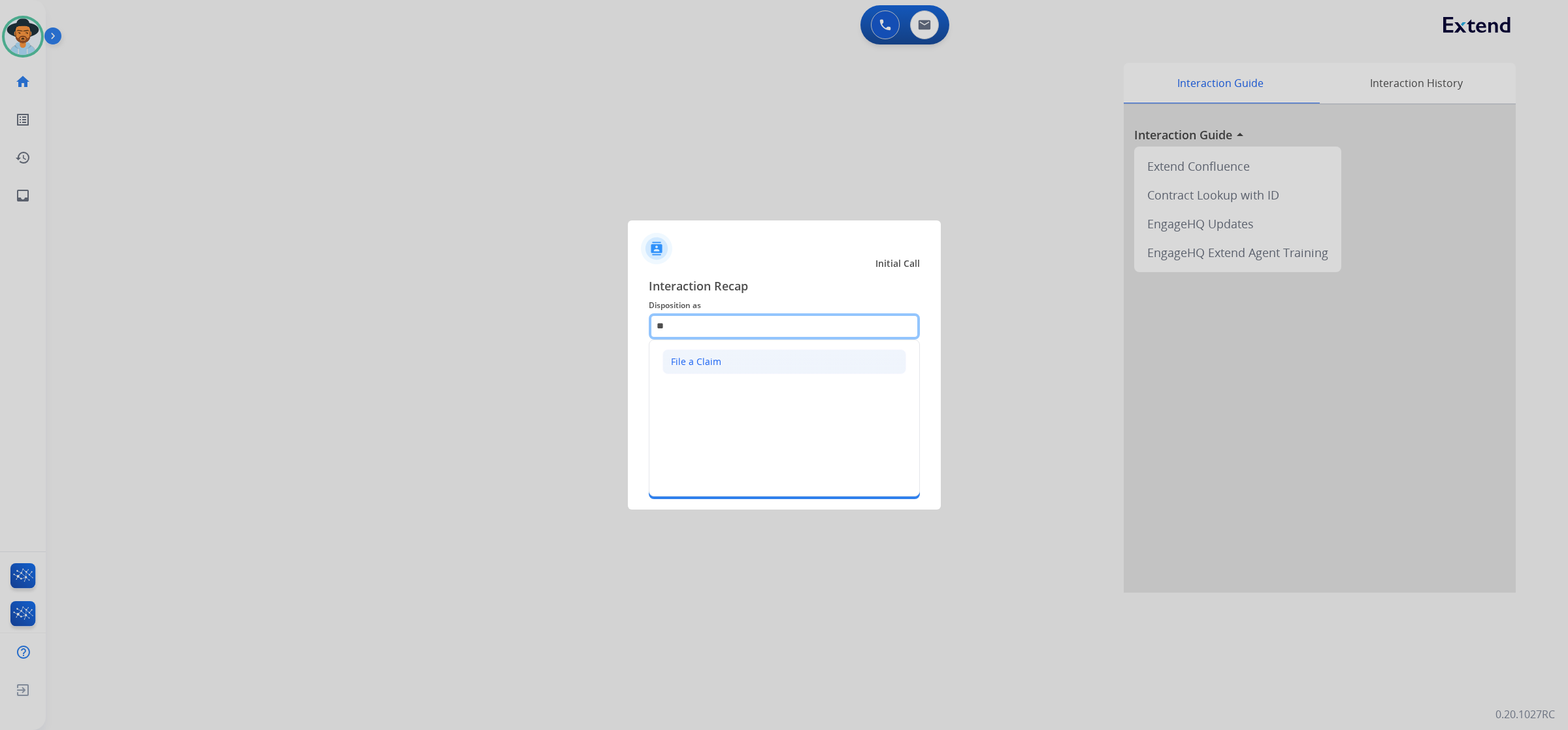
type input "*"
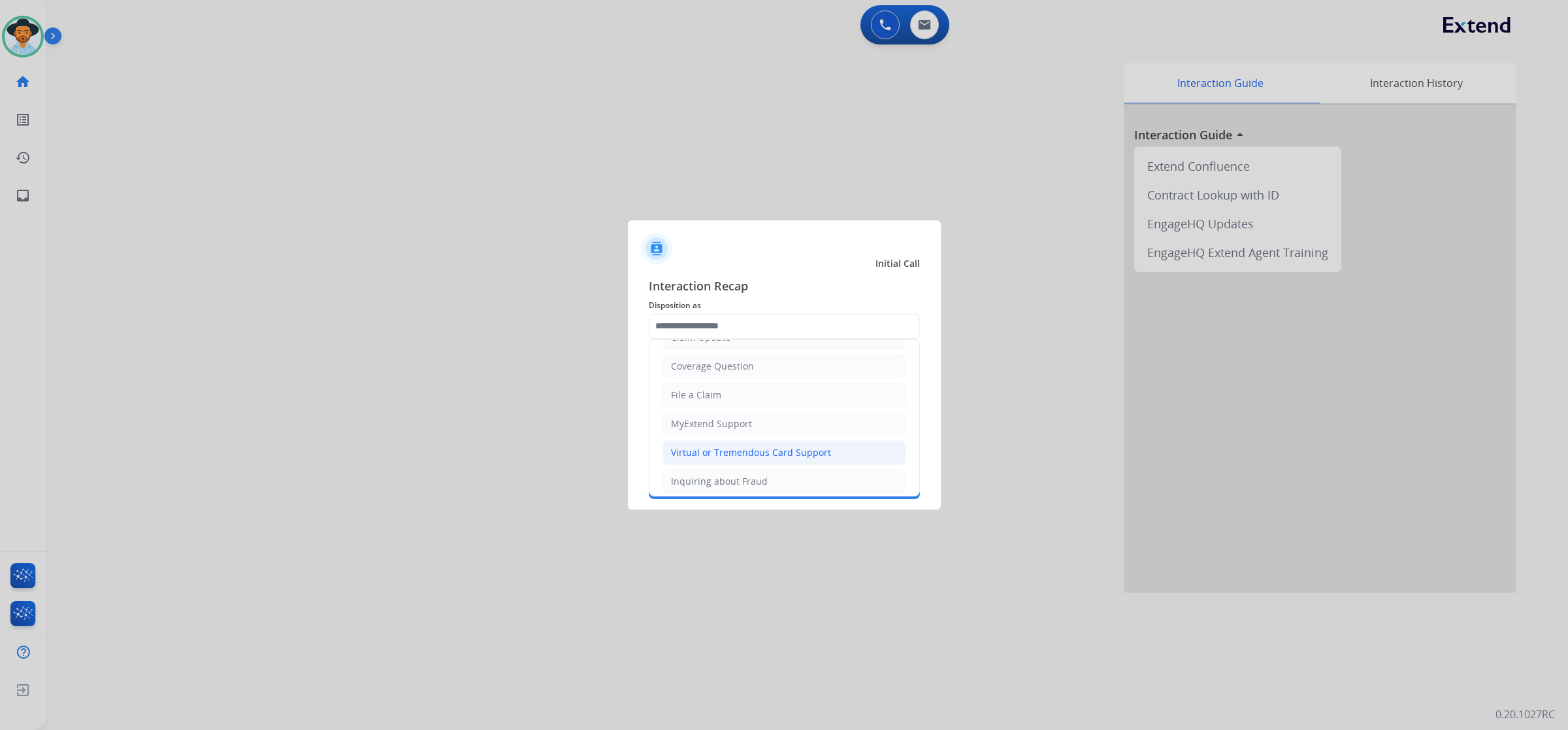
click at [779, 452] on div "Virtual or Tremendous Card Support" at bounding box center [751, 452] width 160 height 14
type input "**********"
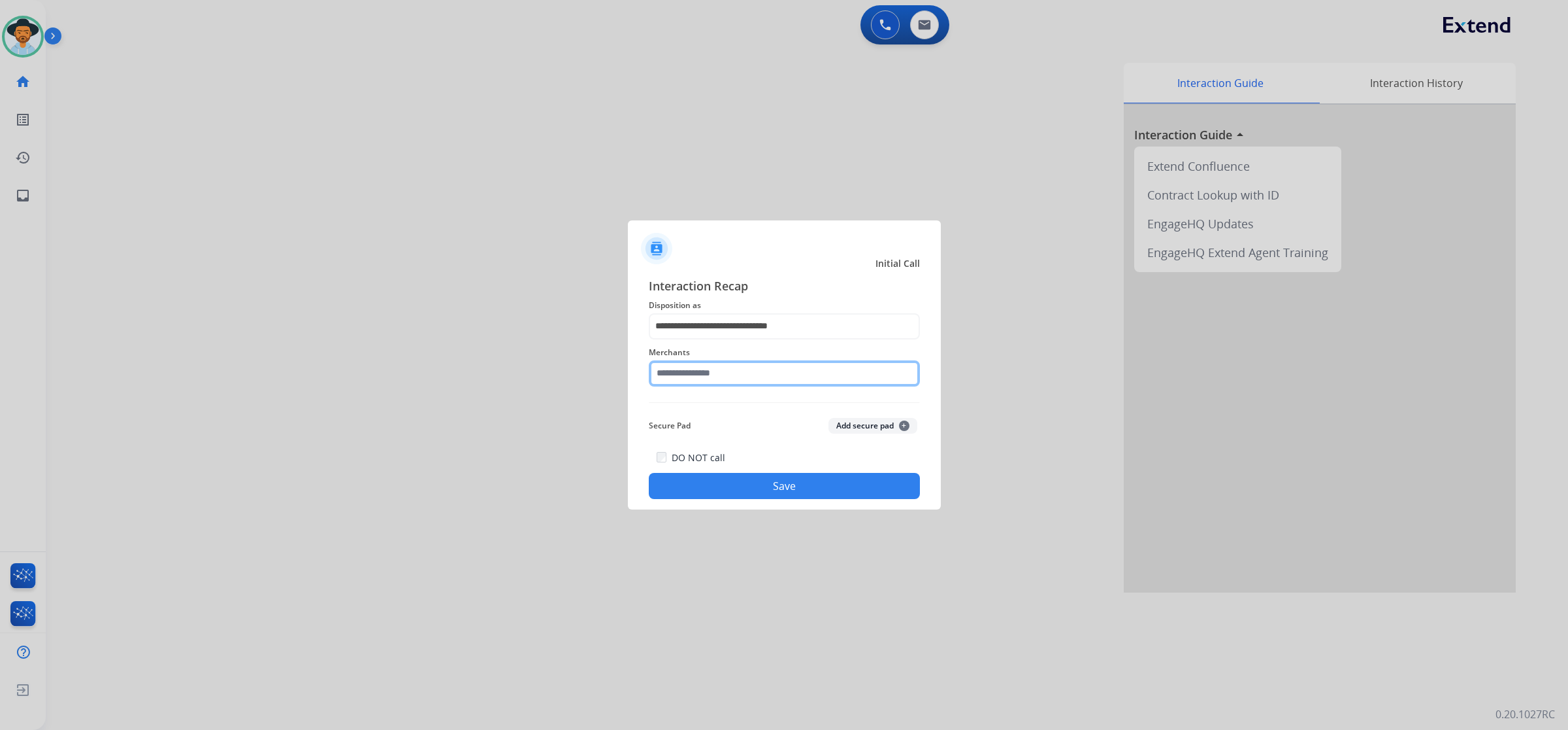
click at [772, 373] on input "text" at bounding box center [784, 373] width 271 height 26
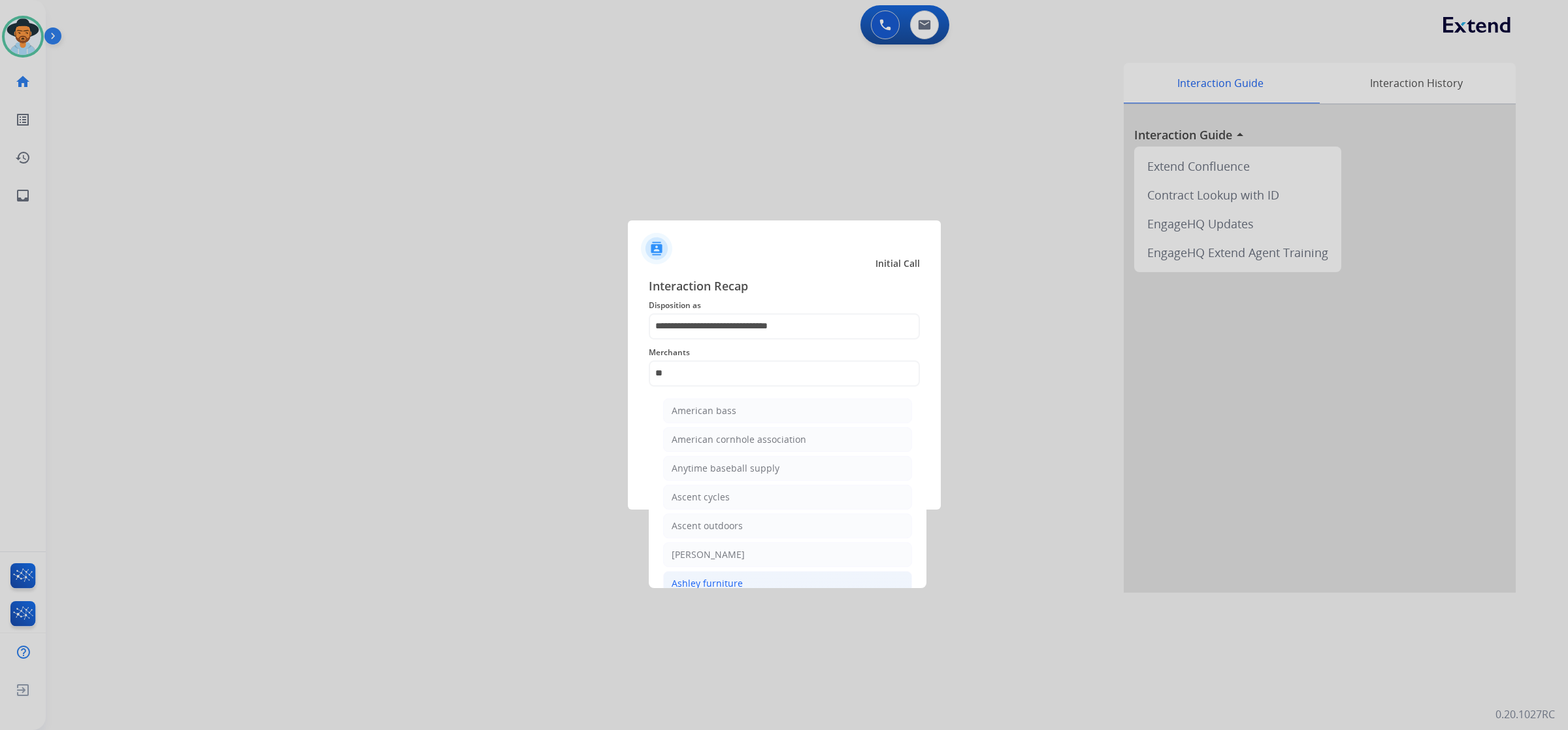
click at [754, 576] on li "Ashley furniture" at bounding box center [787, 583] width 249 height 25
type input "**********"
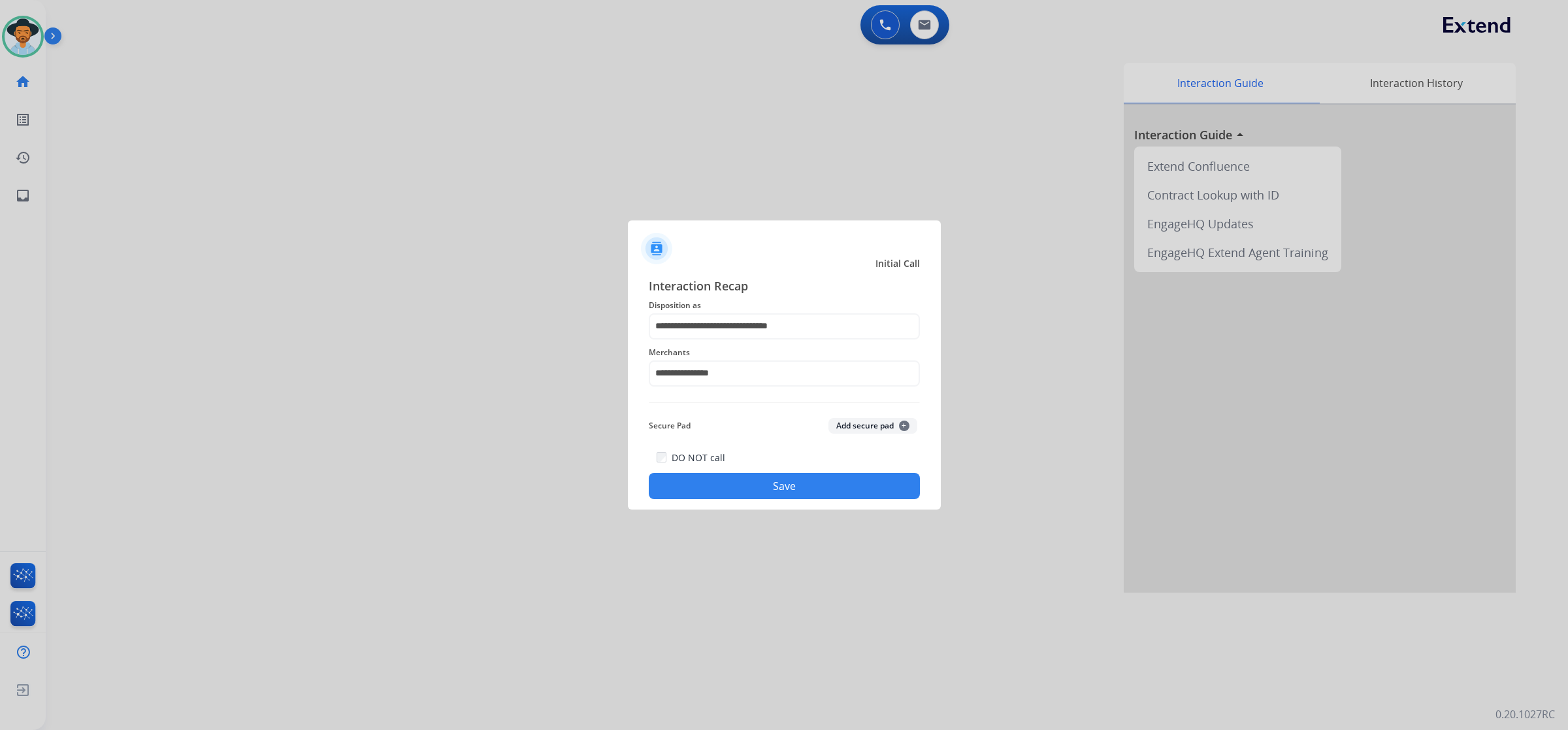
click at [776, 485] on button "Save" at bounding box center [784, 486] width 271 height 26
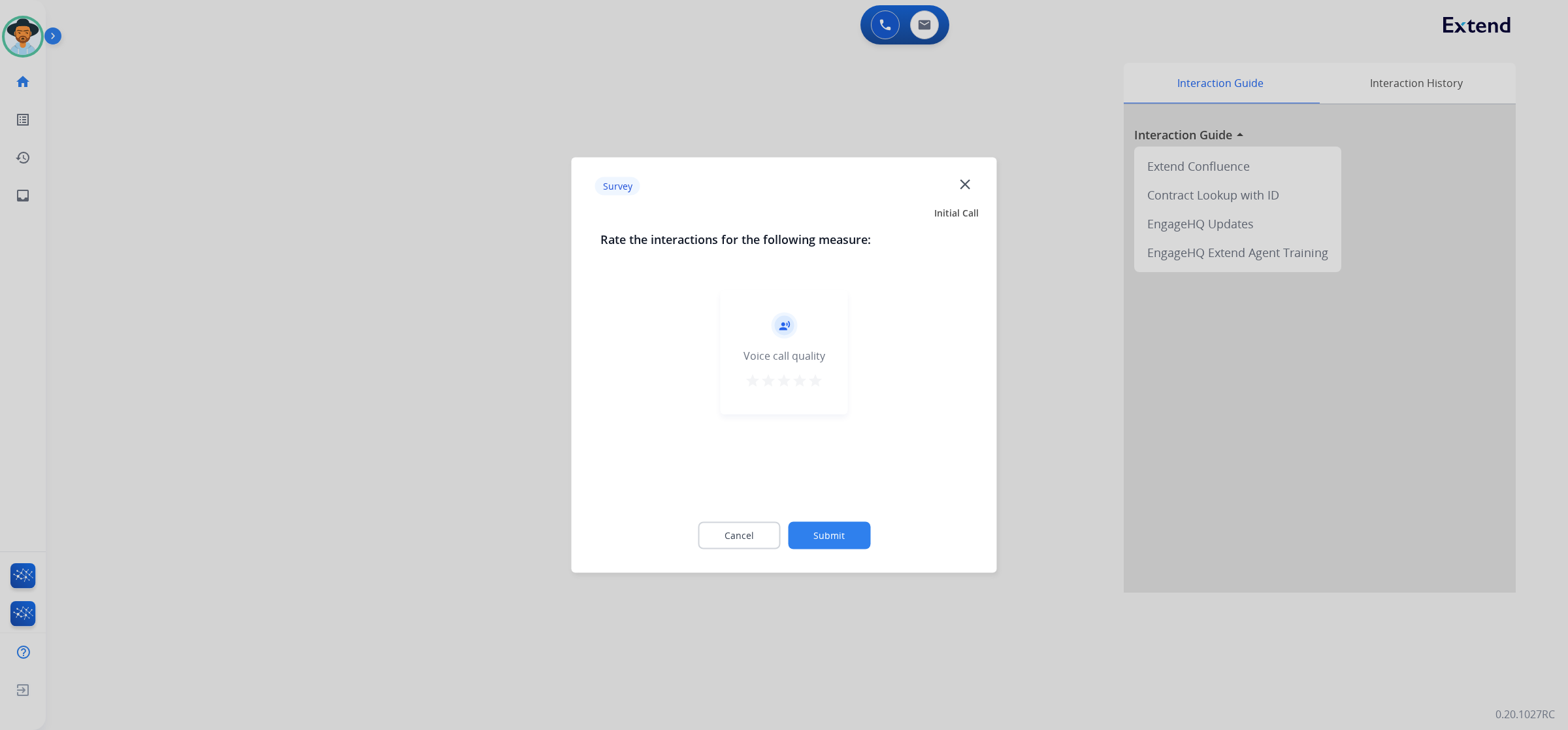
click at [815, 380] on mat-icon "star" at bounding box center [815, 380] width 15 height 15
click at [832, 534] on button "Submit" at bounding box center [829, 535] width 82 height 27
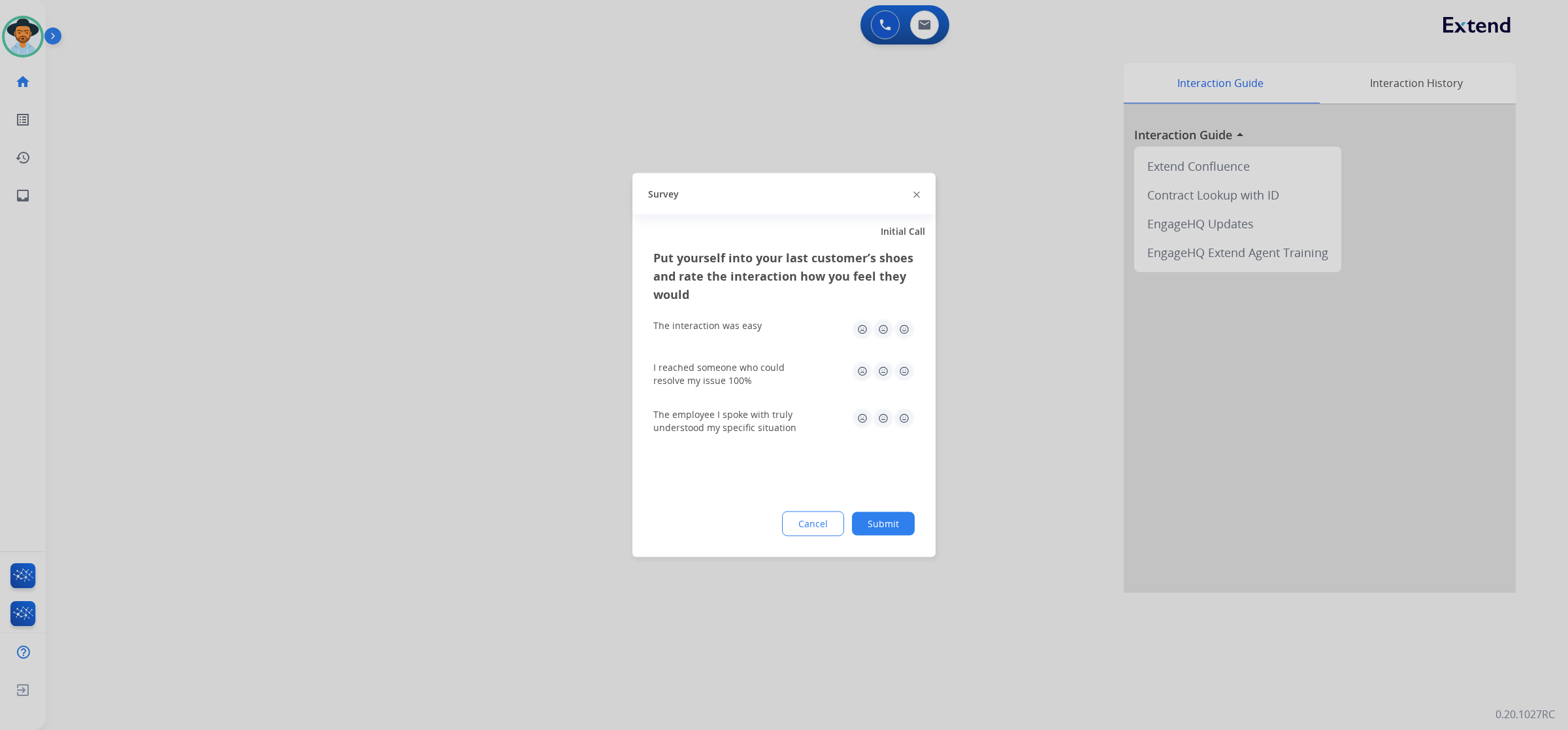
click at [905, 328] on img at bounding box center [904, 329] width 21 height 21
click at [903, 380] on img at bounding box center [904, 371] width 21 height 21
click at [907, 415] on img at bounding box center [904, 418] width 21 height 21
click at [885, 525] on button "Submit" at bounding box center [884, 524] width 63 height 23
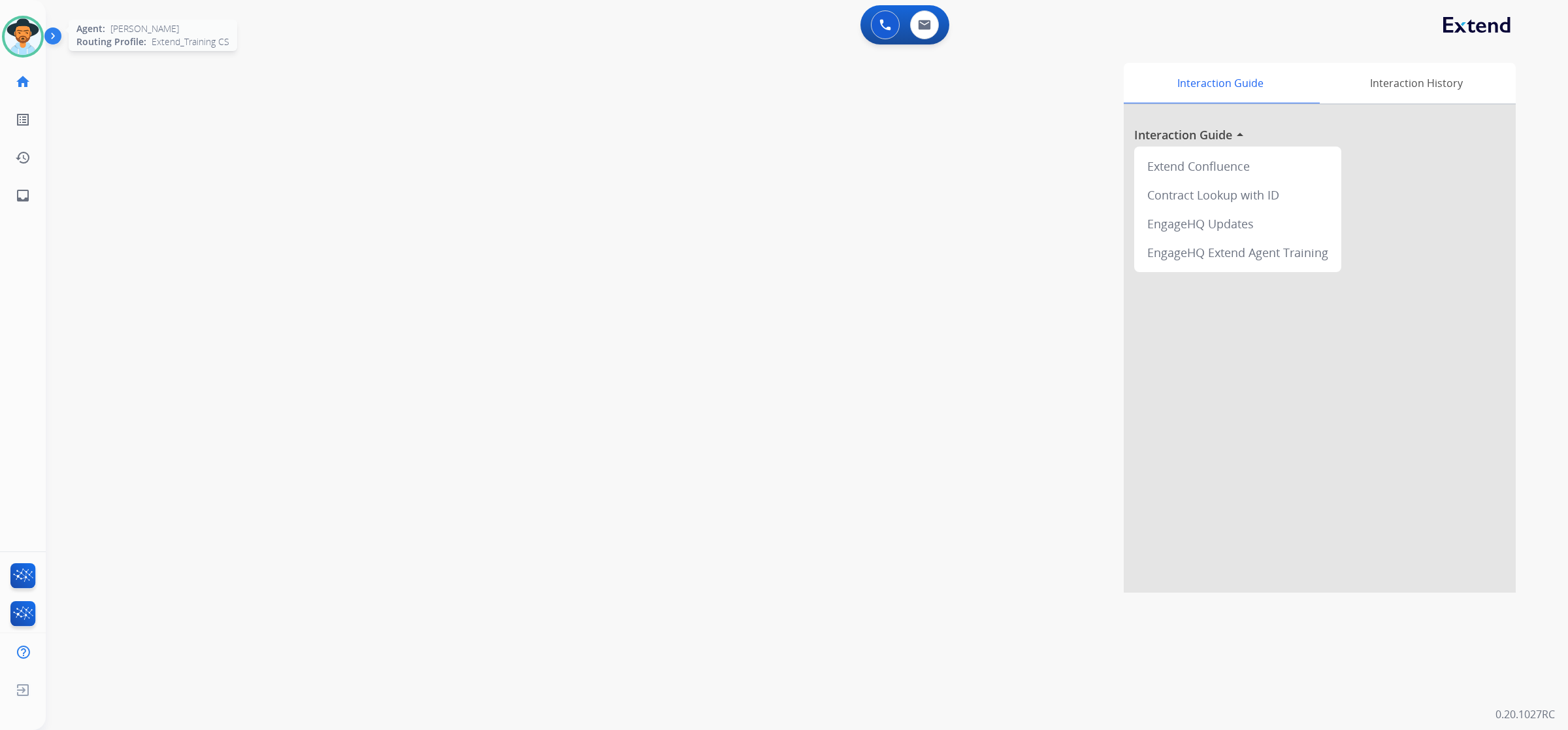
click at [18, 44] on img at bounding box center [23, 36] width 37 height 37
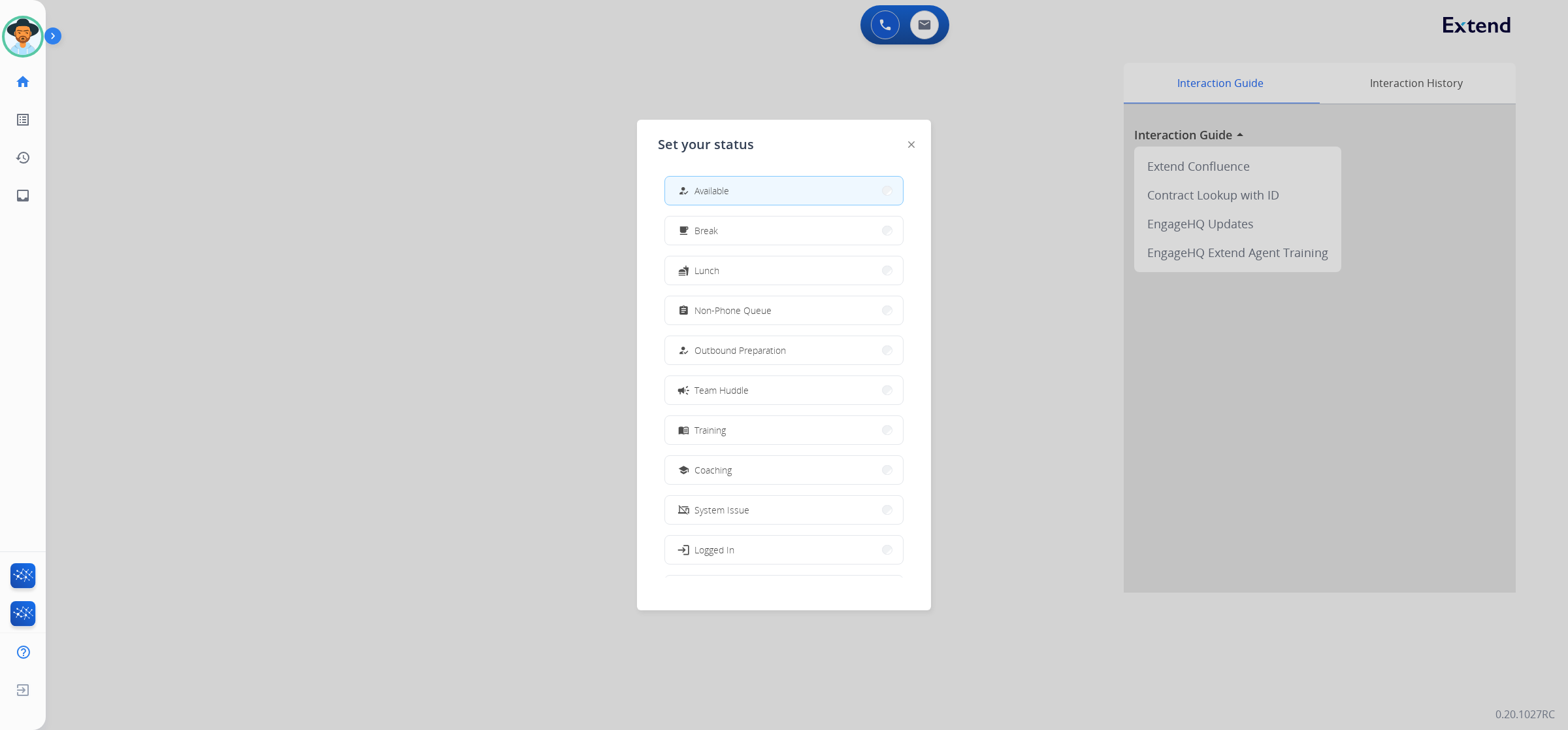
click at [487, 324] on div at bounding box center [784, 365] width 1568 height 730
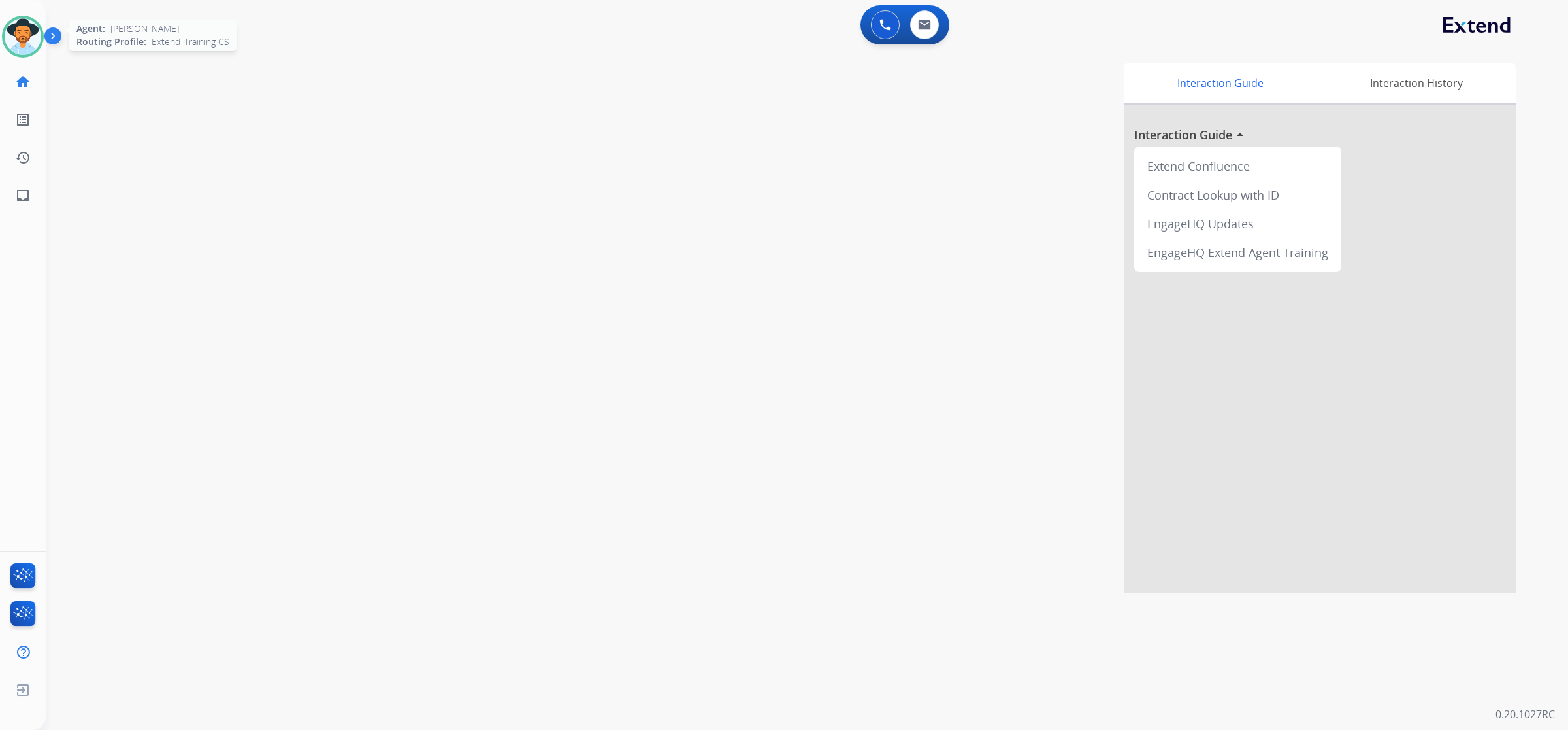
click at [32, 40] on img at bounding box center [23, 36] width 37 height 37
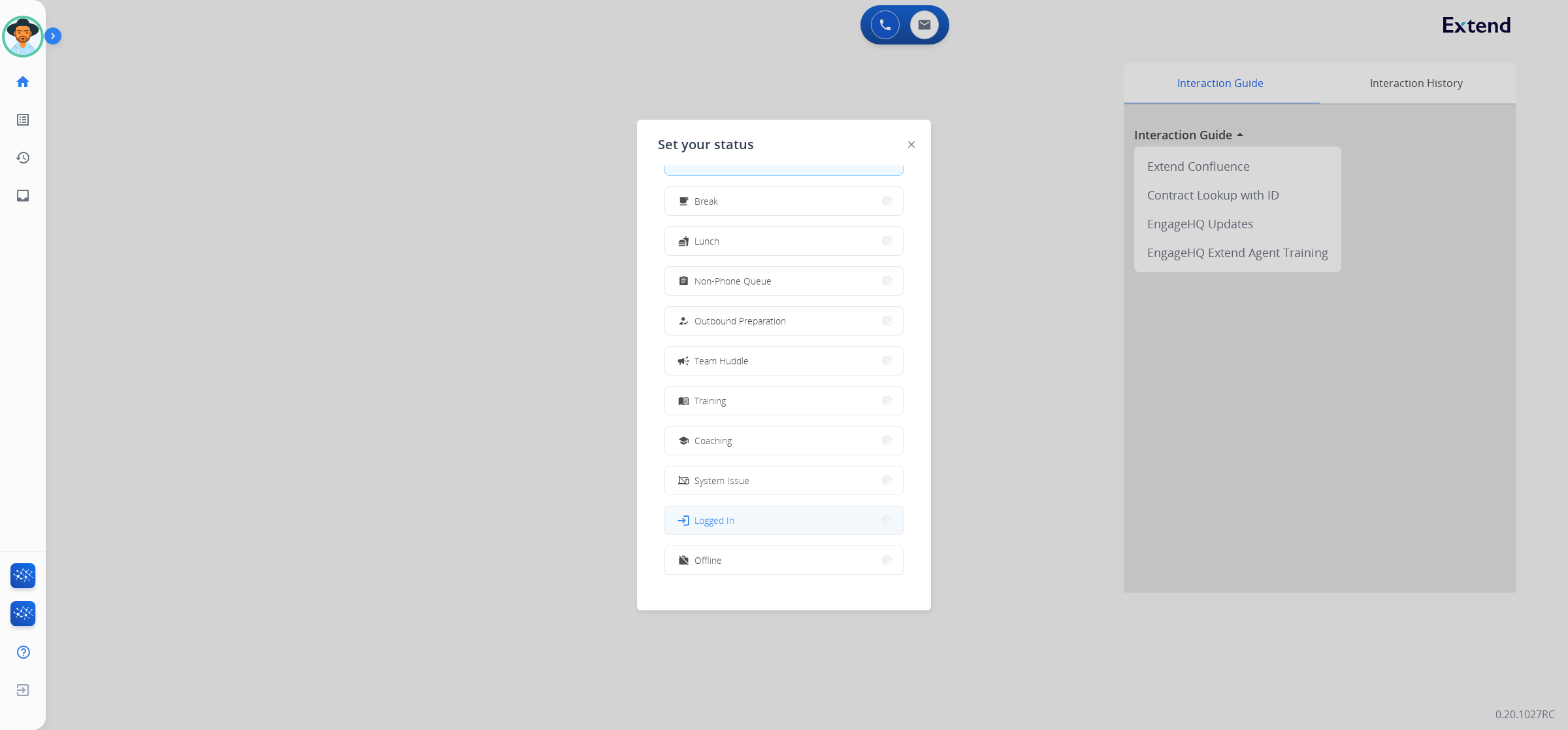
scroll to position [43, 0]
click at [752, 540] on button "work_off Offline" at bounding box center [784, 546] width 238 height 28
